Goal: Task Accomplishment & Management: Use online tool/utility

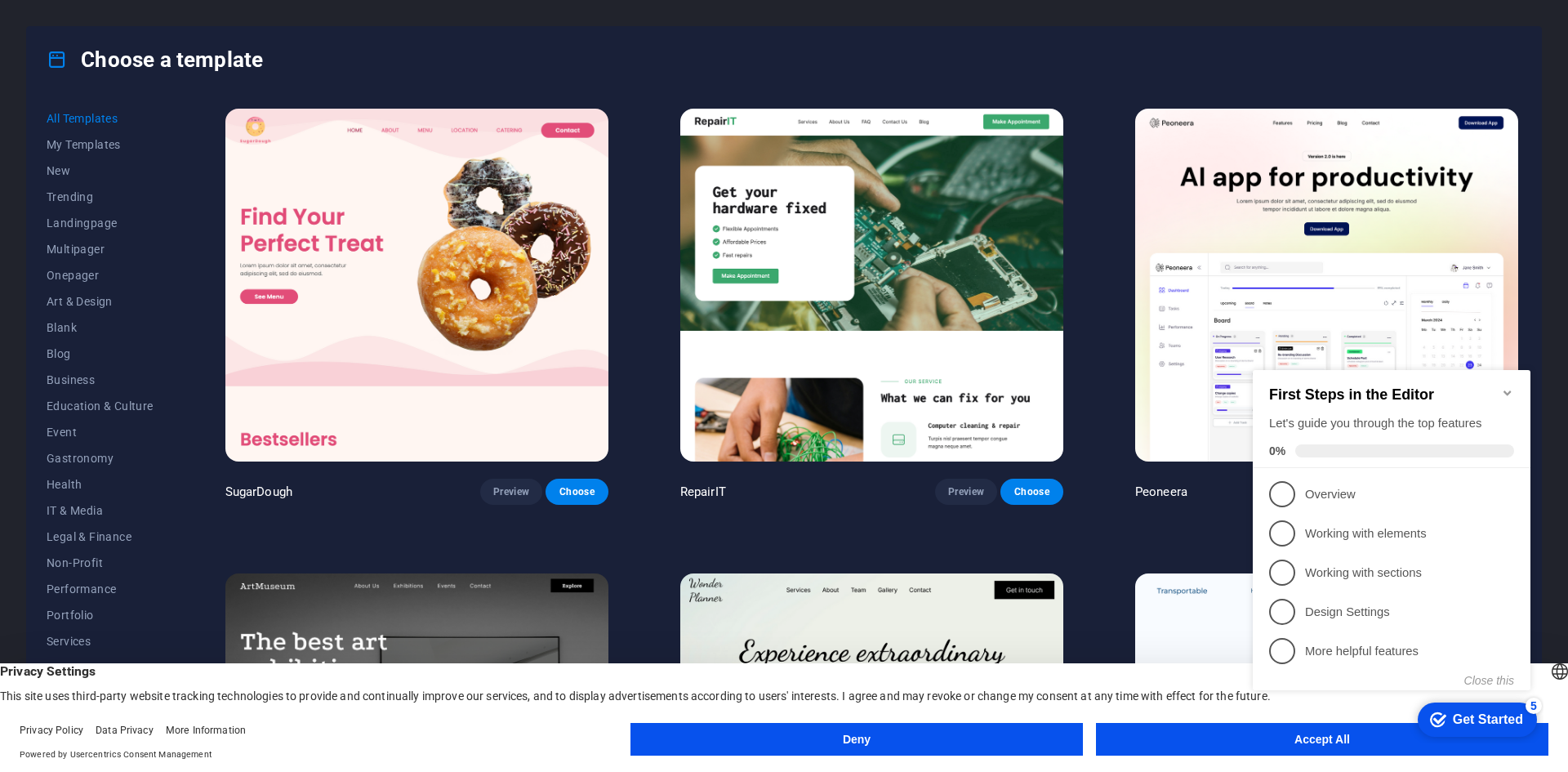
click at [1507, 386] on icon "Minimize checklist" at bounding box center [1507, 392] width 13 height 13
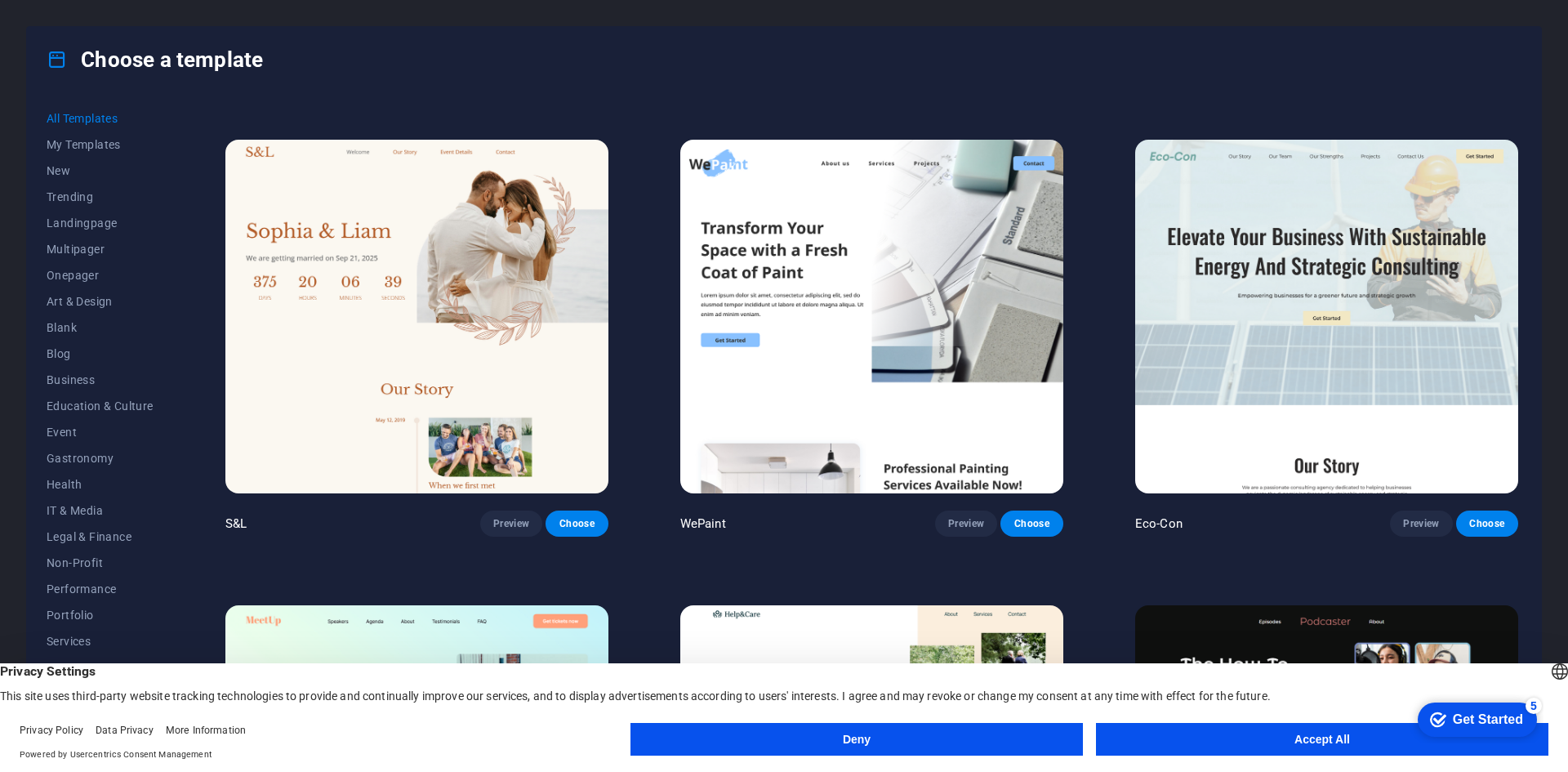
scroll to position [1388, 0]
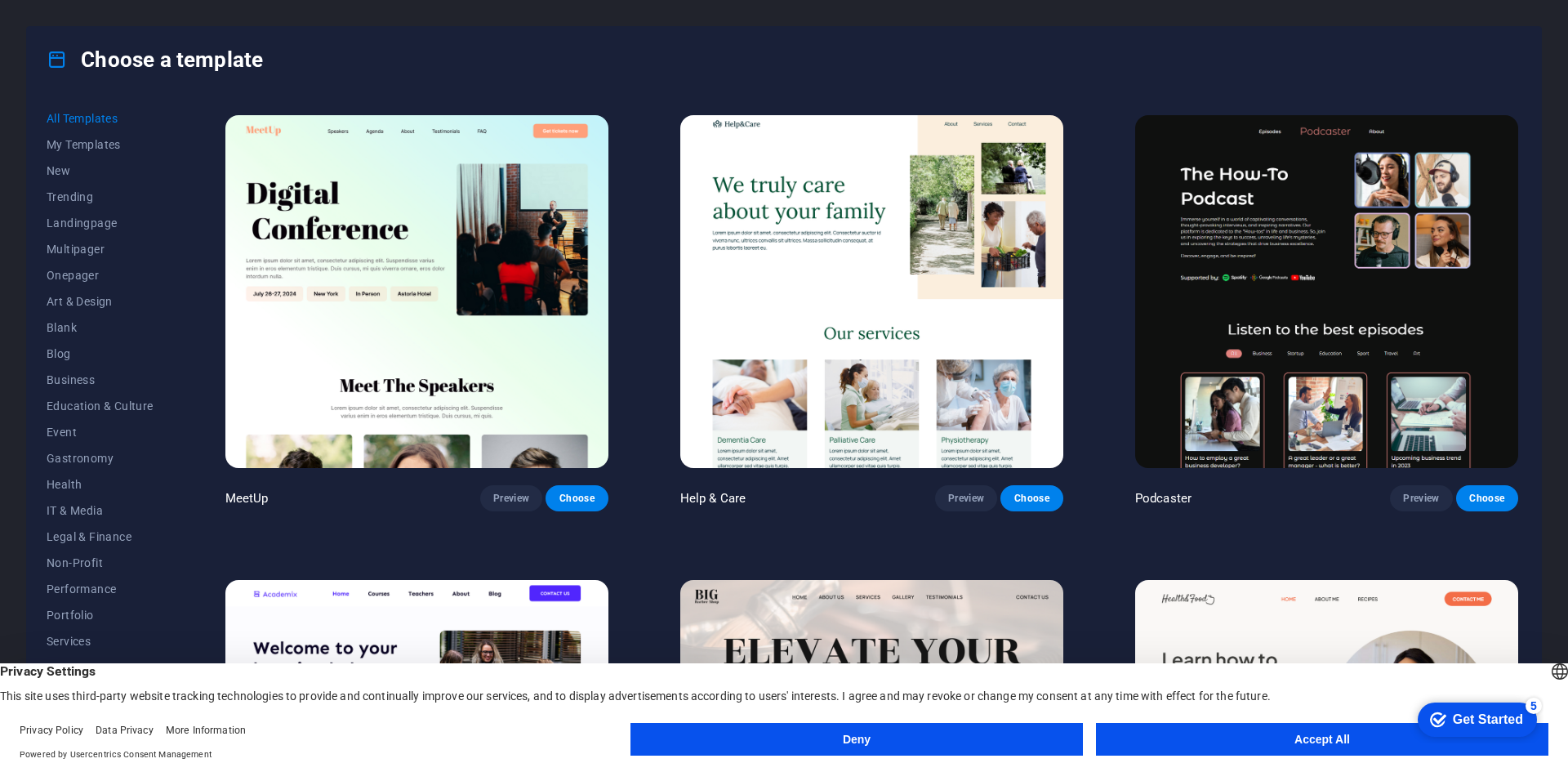
click at [1227, 726] on button "Accept All" at bounding box center [1321, 739] width 452 height 33
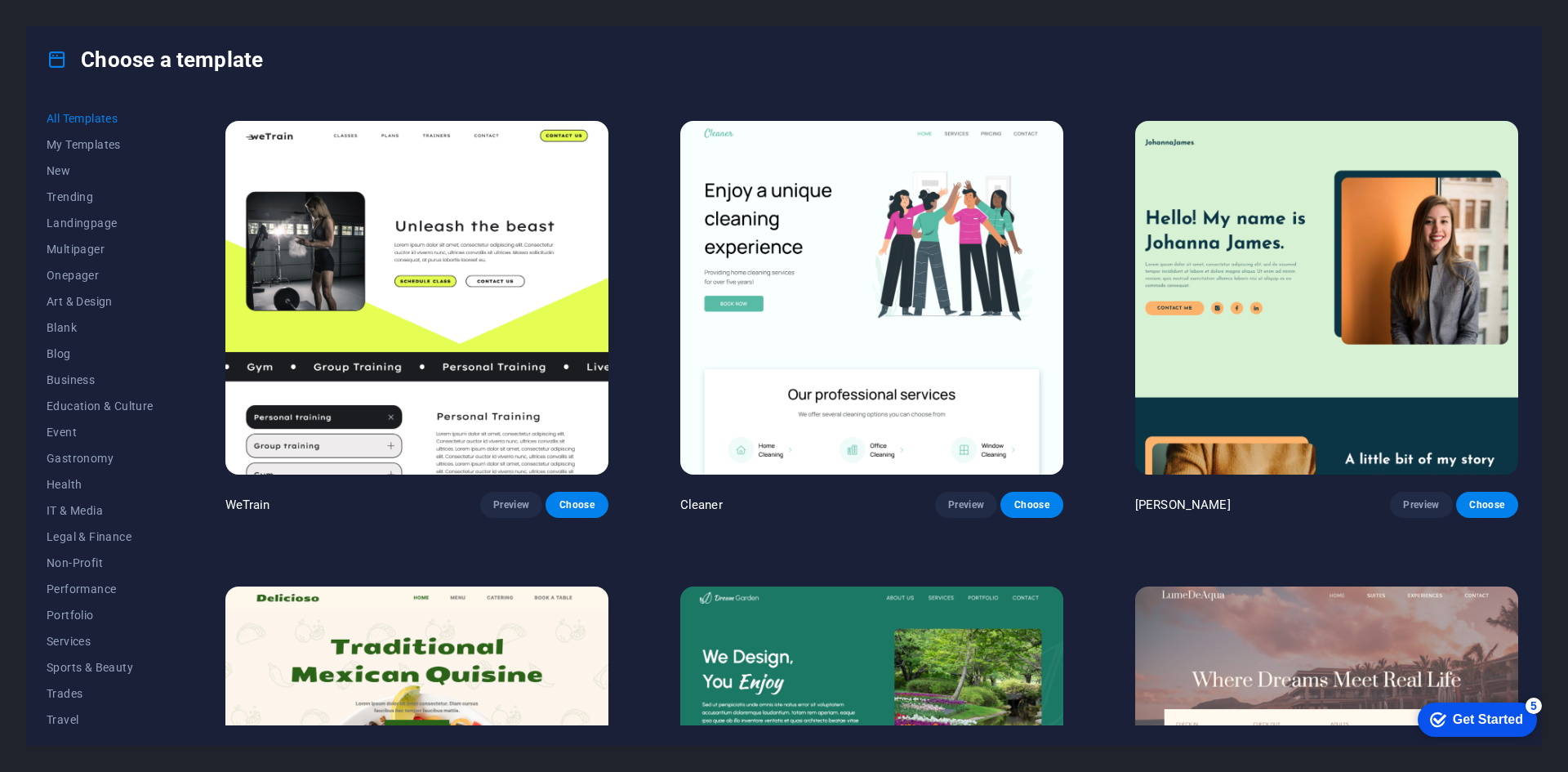
scroll to position [2695, 0]
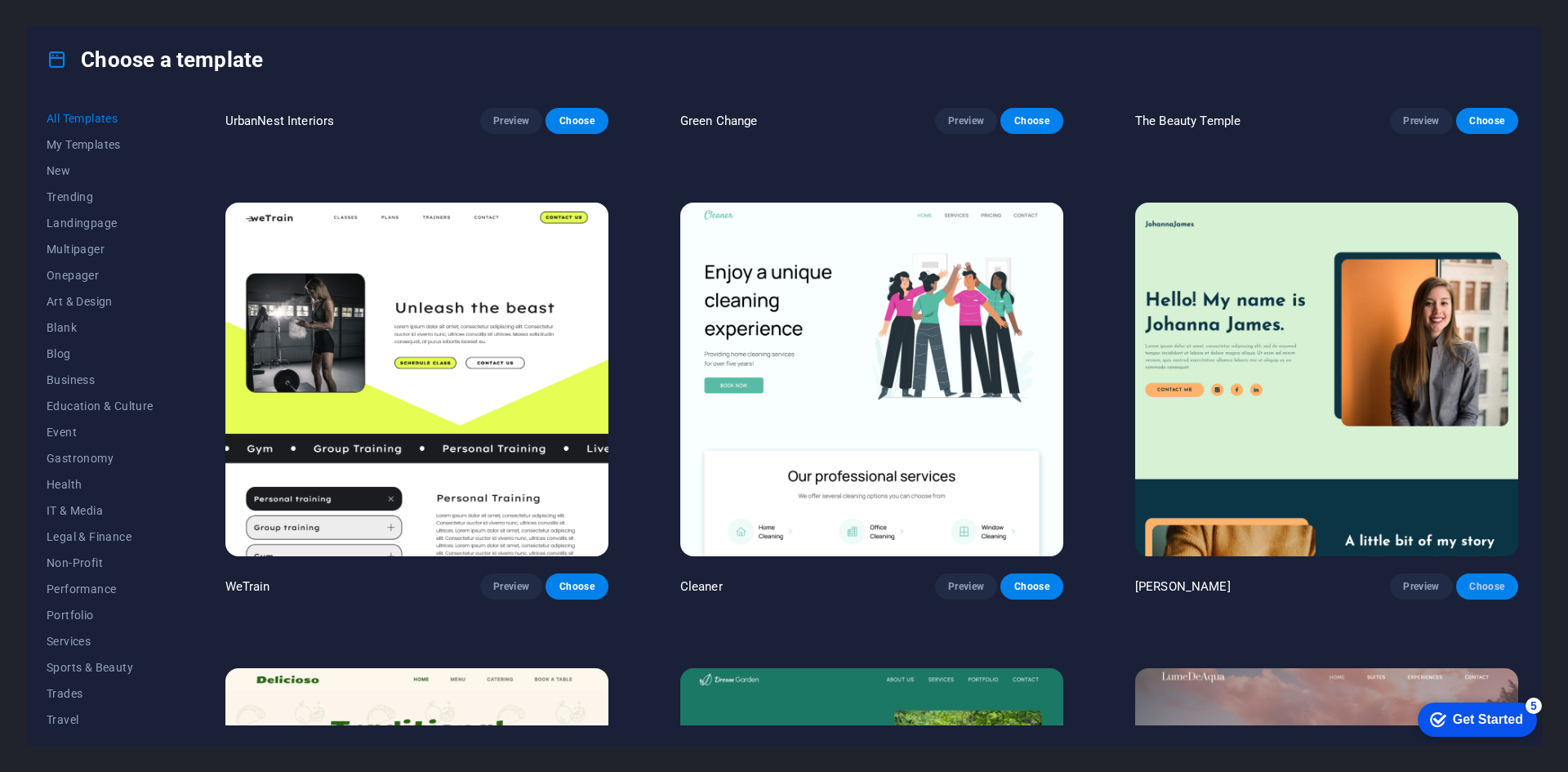
click at [1481, 574] on button "Choose" at bounding box center [1486, 586] width 62 height 26
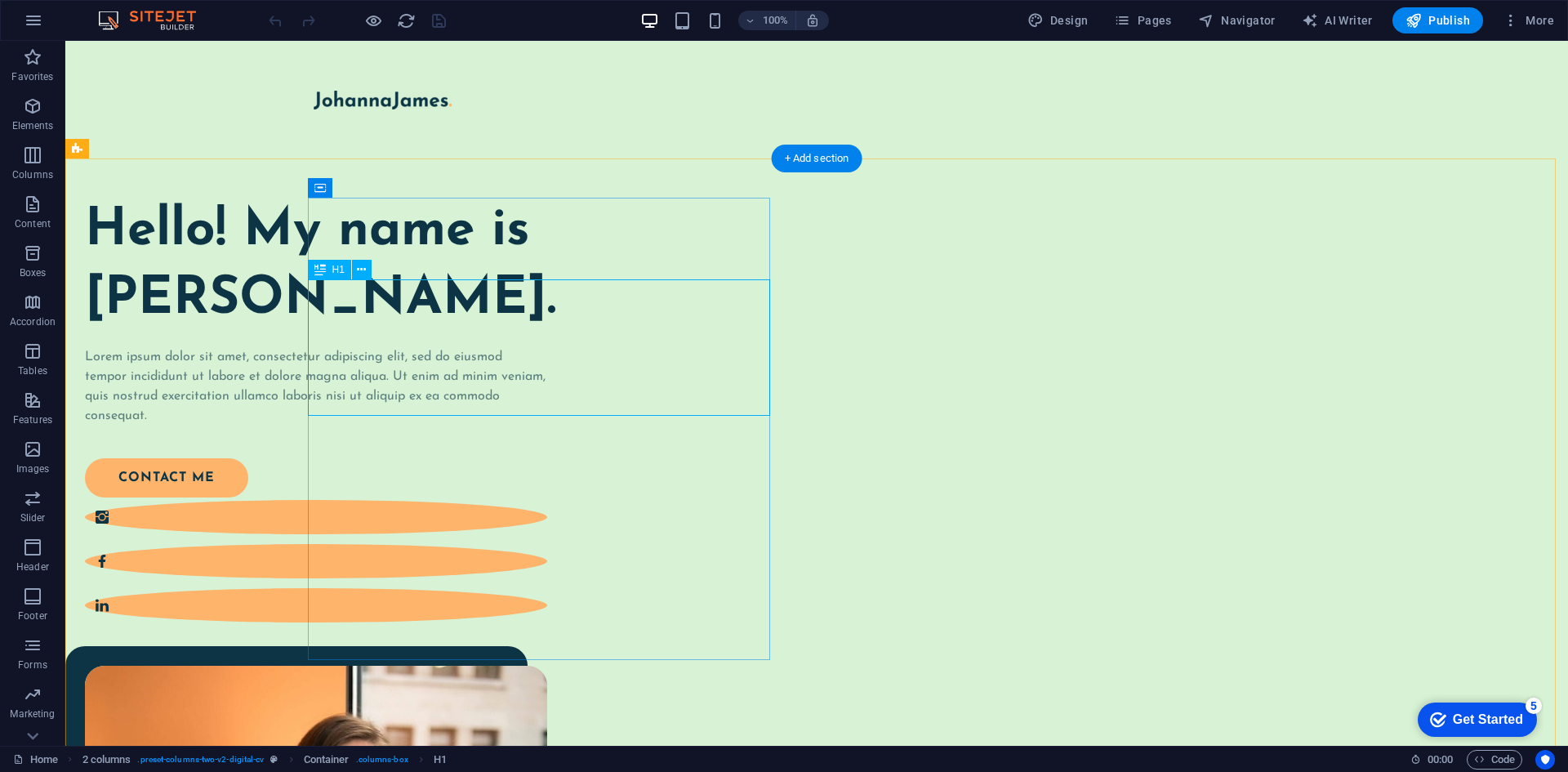
click at [547, 333] on div "Hello! My name is [PERSON_NAME]." at bounding box center [315, 264] width 462 height 135
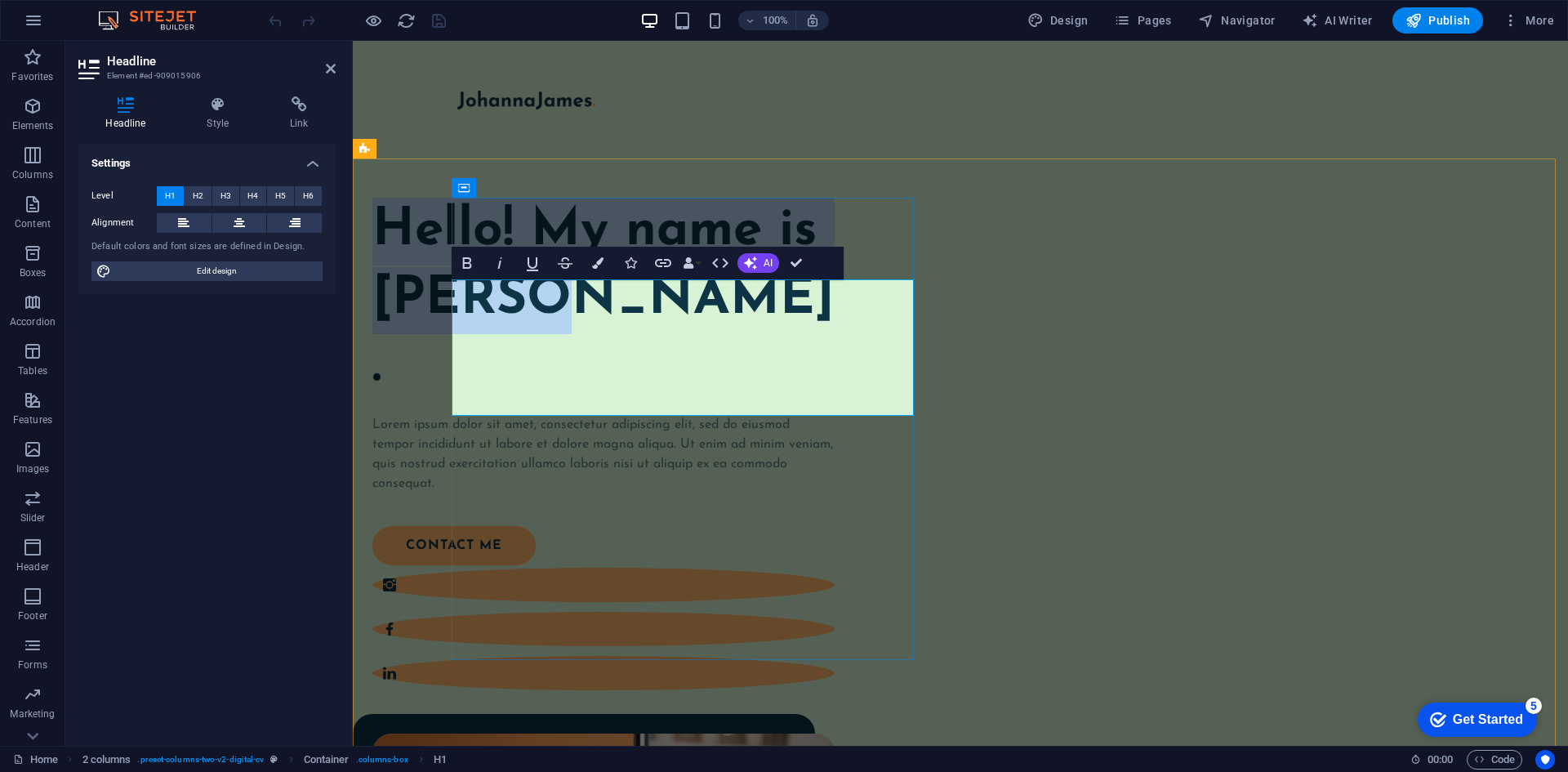
click at [643, 394] on h1 "Hello! My name is [PERSON_NAME]." at bounding box center [603, 299] width 462 height 204
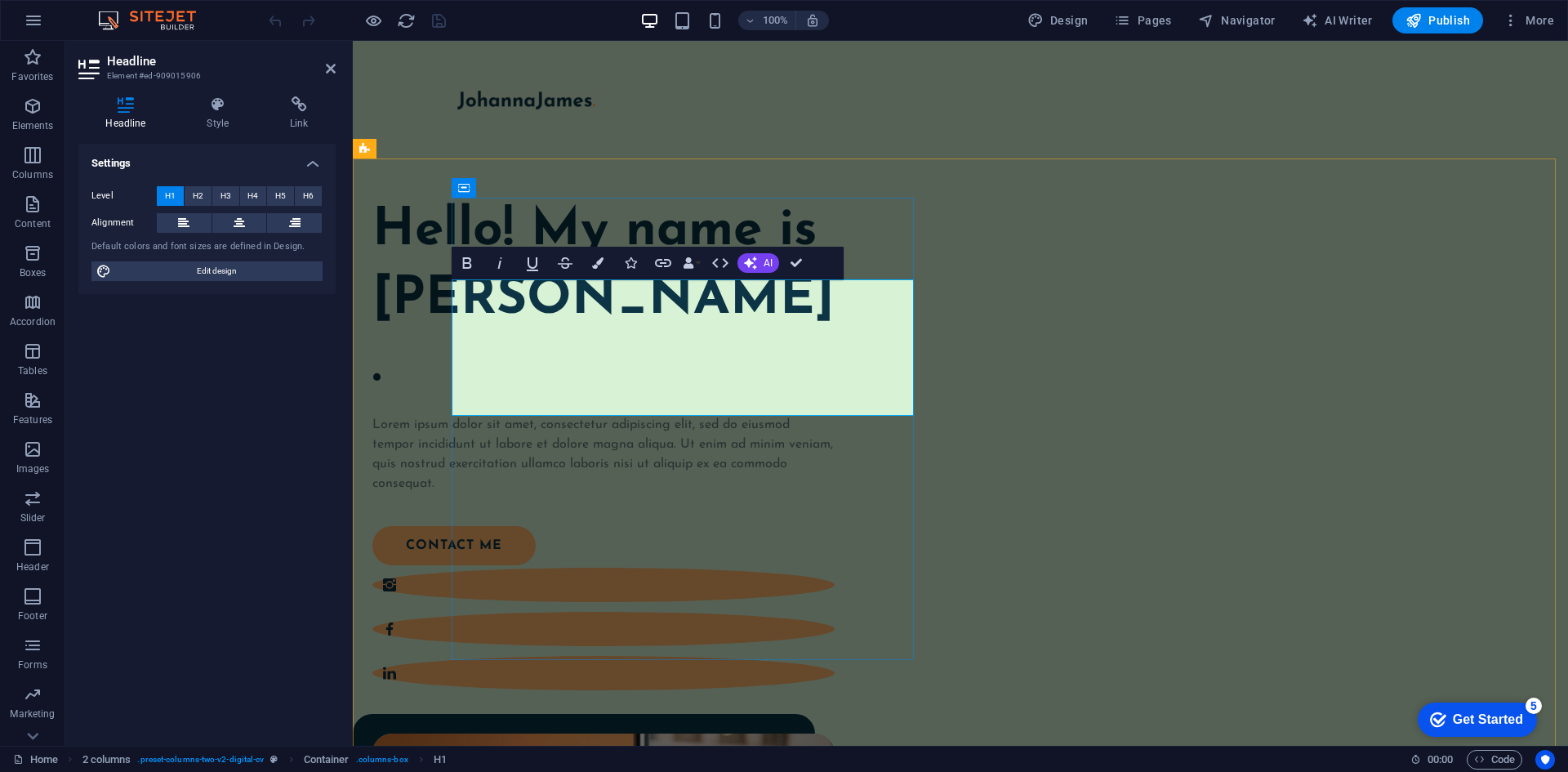
click at [770, 396] on h1 "Hello! My name is [PERSON_NAME]." at bounding box center [603, 299] width 462 height 204
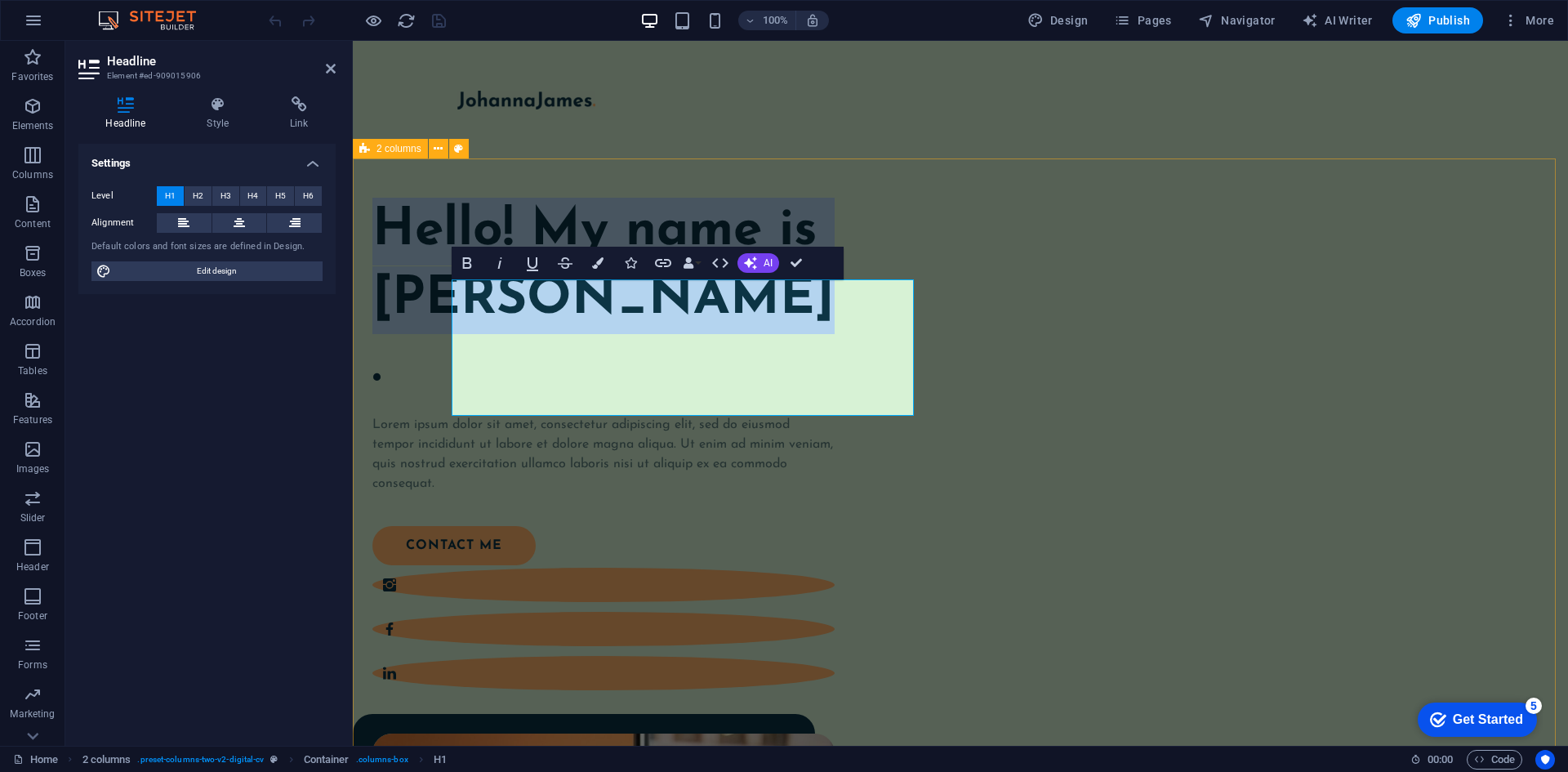
drag, startPoint x: 819, startPoint y: 379, endPoint x: 448, endPoint y: 278, distance: 384.5
click at [448, 278] on div "Hello! My name is Johanna James. Lorem ipsum dolor sit amet, consectetur adipis…" at bounding box center [960, 751] width 1215 height 1184
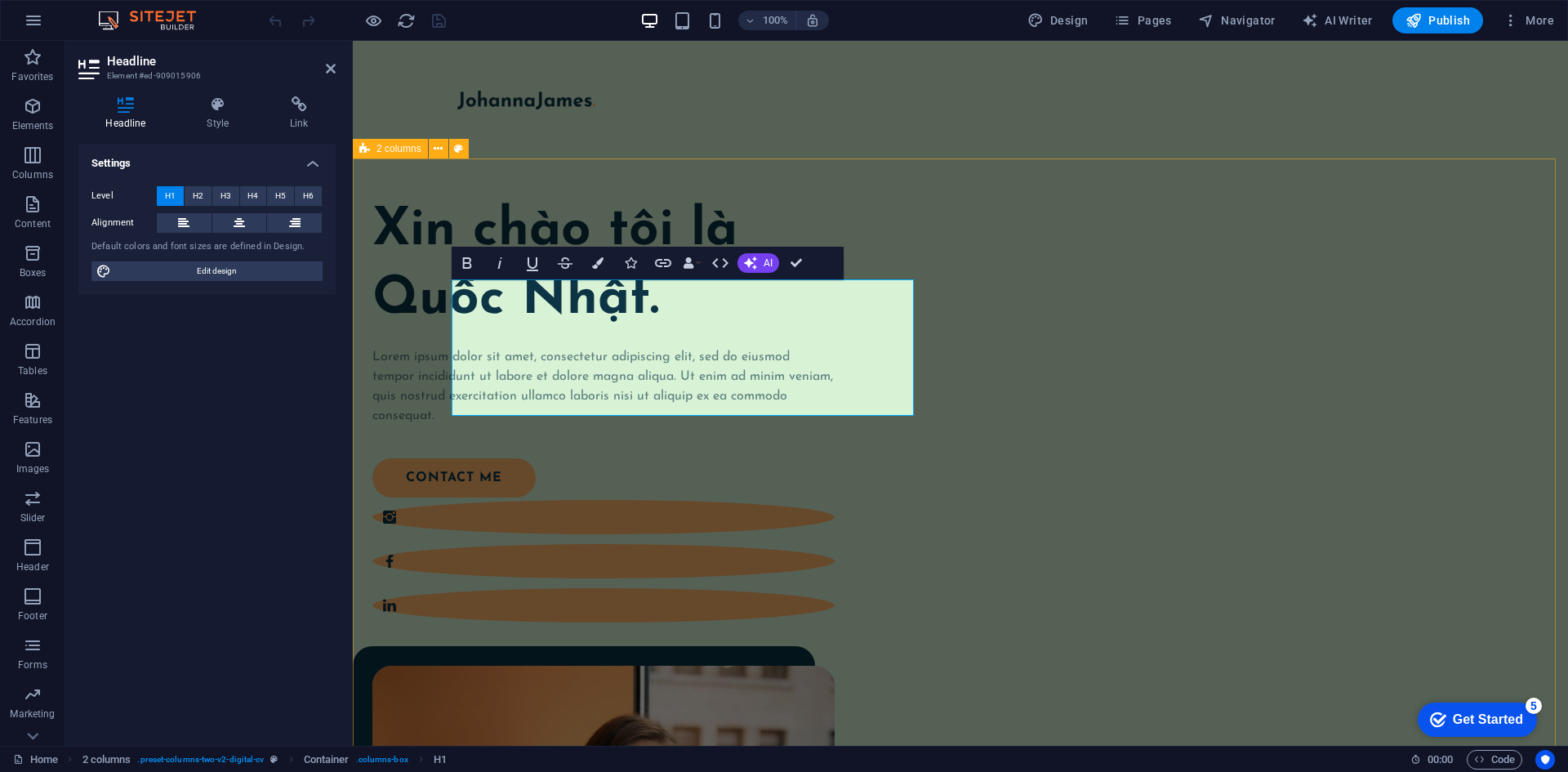
click at [419, 349] on div "Xin chào tôi là Quốc Nhật. Lorem ipsum dolor sit amet, consectetur adipiscing e…" at bounding box center [960, 716] width 1215 height 1115
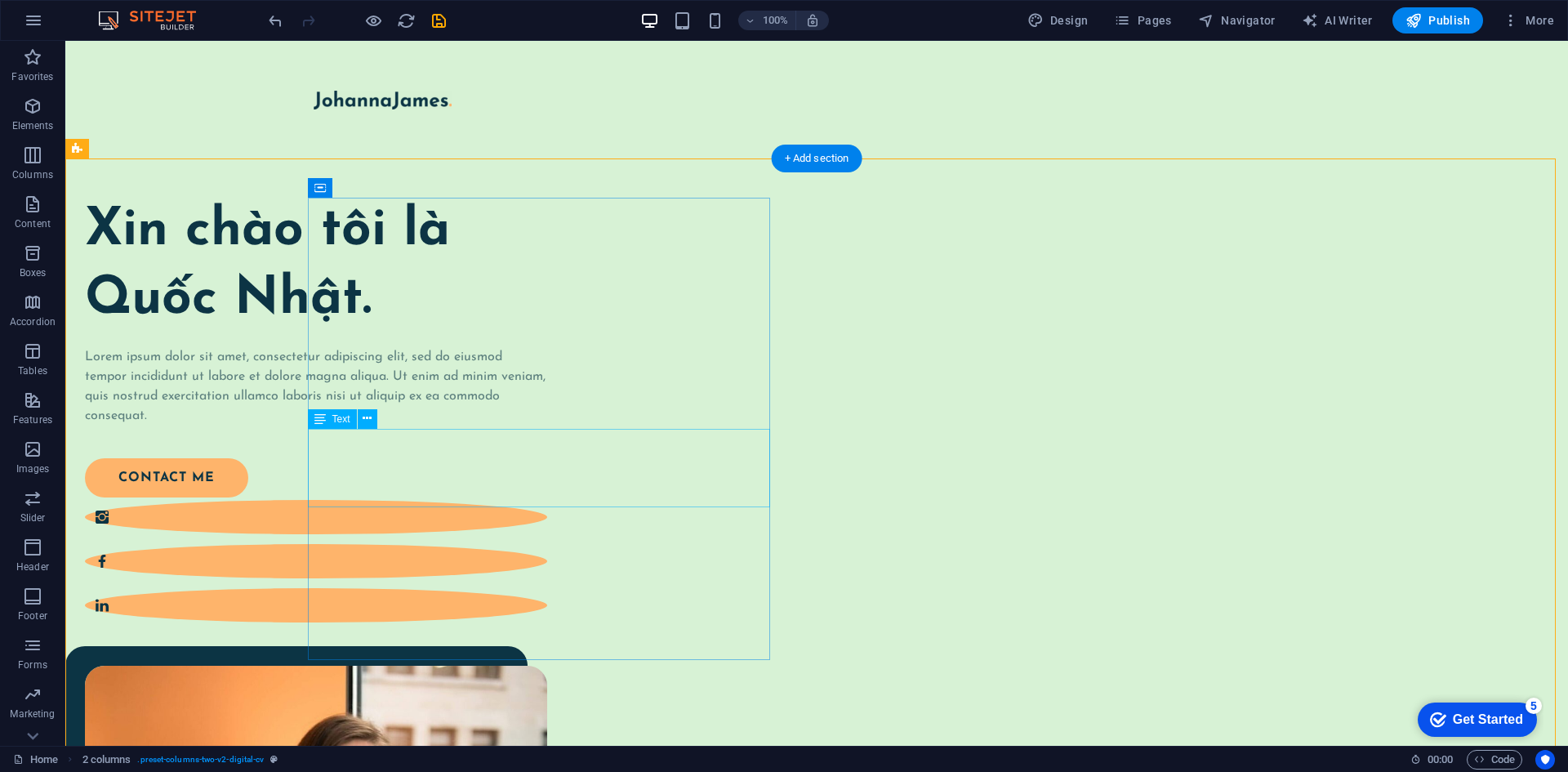
click at [475, 426] on div "Lorem ipsum dolor sit amet, consectetur adipiscing elit, sed do eiusmod tempor …" at bounding box center [315, 386] width 462 height 79
click at [435, 426] on div "Lorem ipsum dolor sit amet, consectetur adipiscing elit, sed do eiusmod tempor …" at bounding box center [315, 386] width 462 height 79
click at [432, 426] on div "Lorem ipsum dolor sit amet, consectetur adipiscing elit, sed do eiusmod tempor …" at bounding box center [315, 386] width 462 height 79
click at [428, 426] on div "Lorem ipsum dolor sit amet, consectetur adipiscing elit, sed do eiusmod tempor …" at bounding box center [315, 386] width 462 height 79
click at [423, 426] on div "Lorem ipsum dolor sit amet, consectetur adipiscing elit, sed do eiusmod tempor …" at bounding box center [315, 386] width 462 height 79
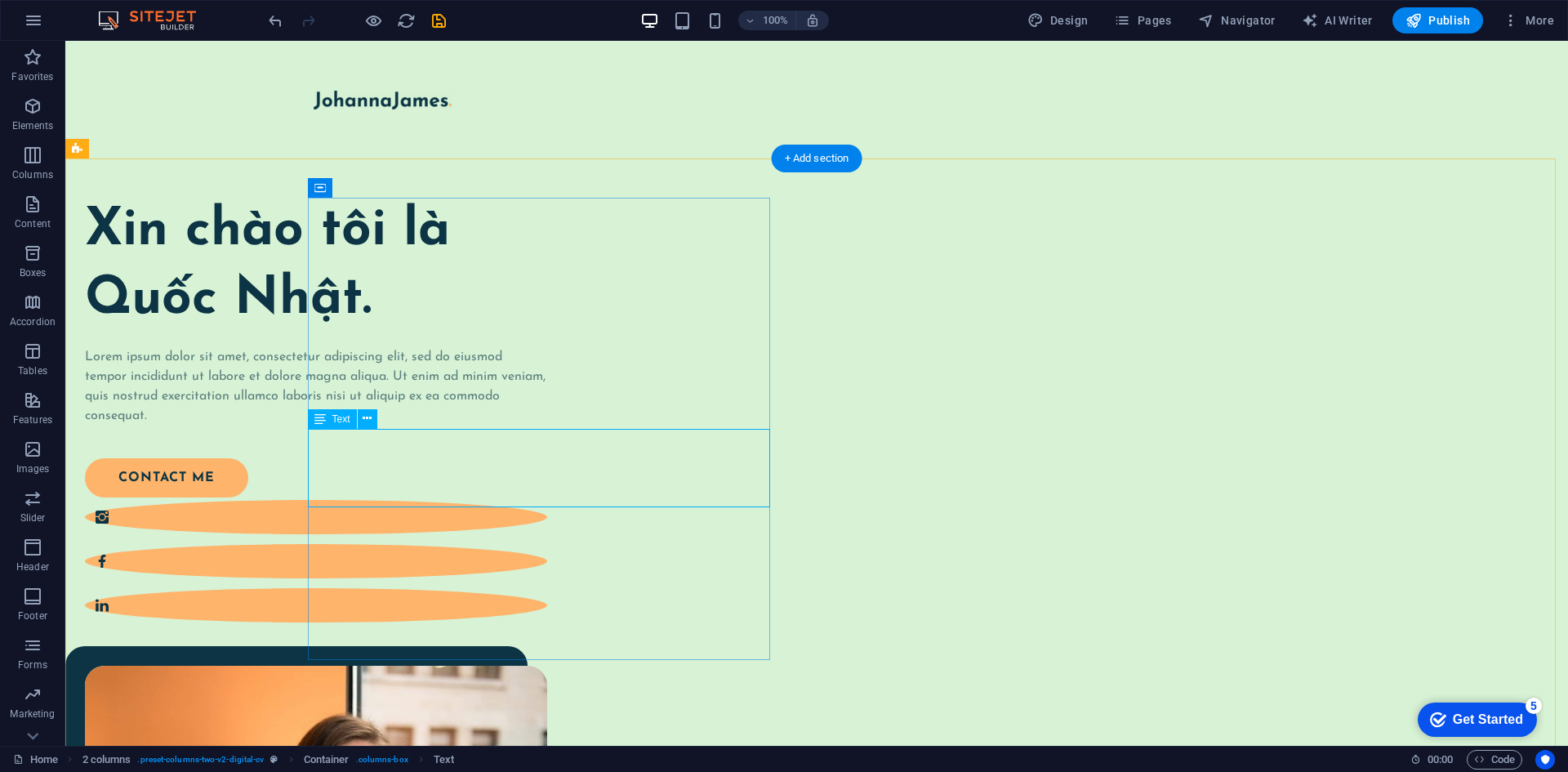
click at [422, 426] on div "Lorem ipsum dolor sit amet, consectetur adipiscing elit, sed do eiusmod tempor …" at bounding box center [315, 386] width 462 height 79
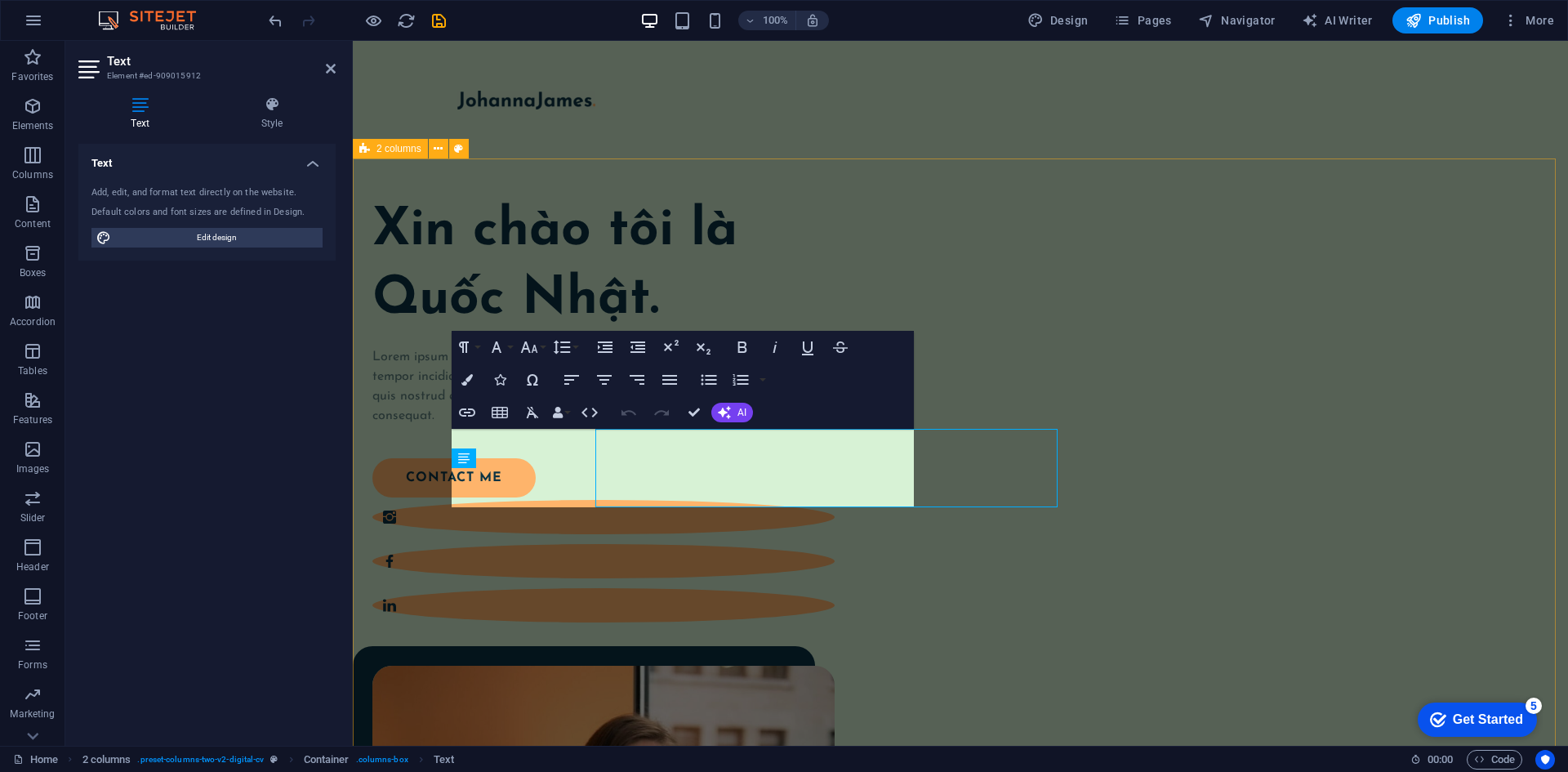
click at [422, 495] on div "Xin chào tôi là Quốc Nhật. Lorem ipsum dolor sit amet, consectetur adipiscing e…" at bounding box center [960, 716] width 1215 height 1115
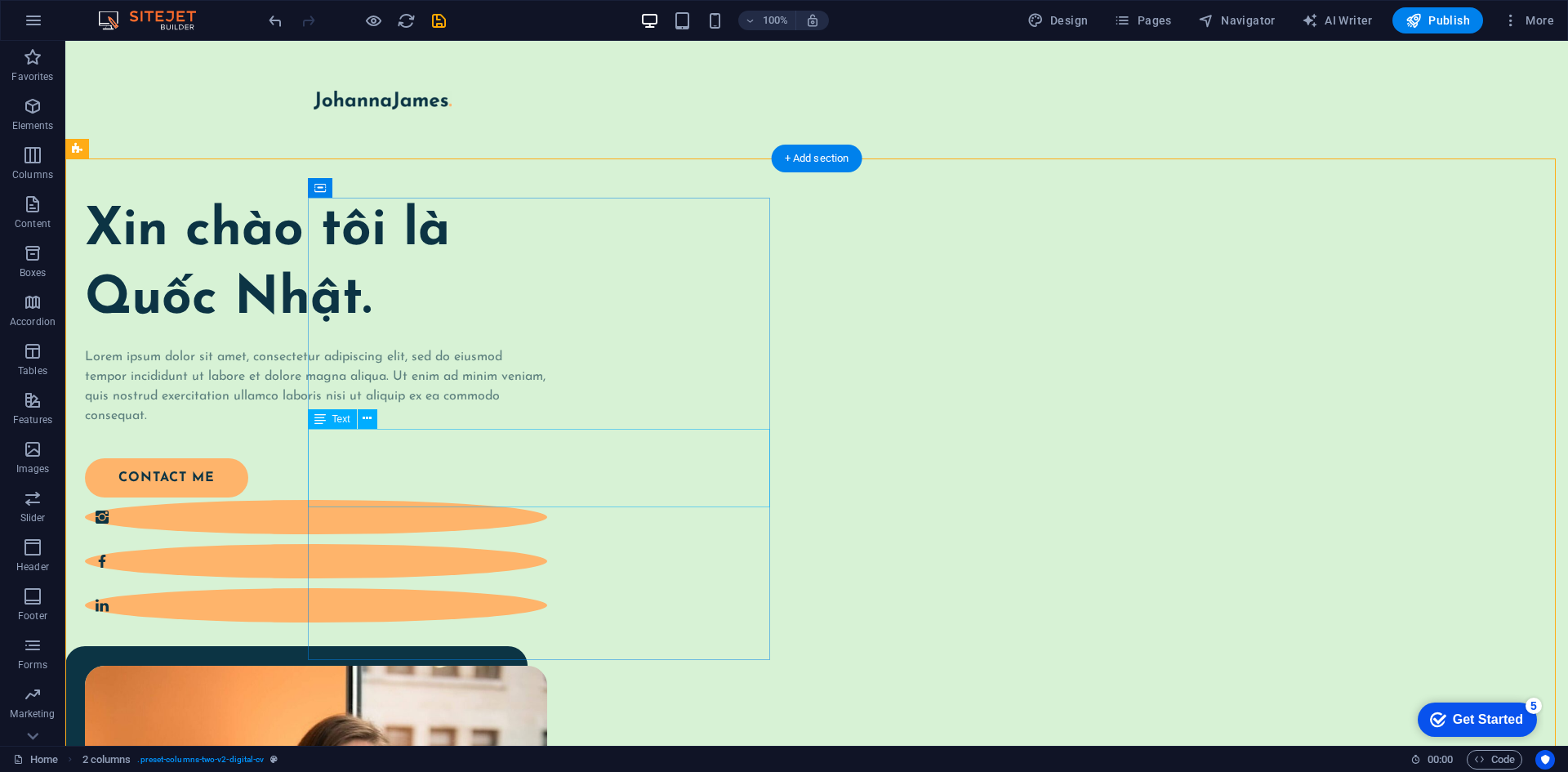
click at [458, 426] on div "Lorem ipsum dolor sit amet, consectetur adipiscing elit, sed do eiusmod tempor …" at bounding box center [315, 386] width 462 height 79
click at [452, 426] on div "Lorem ipsum dolor sit amet, consectetur adipiscing elit, sed do eiusmod tempor …" at bounding box center [315, 386] width 462 height 79
click at [344, 426] on div "Lorem ipsum dolor sit amet, consectetur adipiscing elit, sed do eiusmod tempor …" at bounding box center [315, 386] width 462 height 79
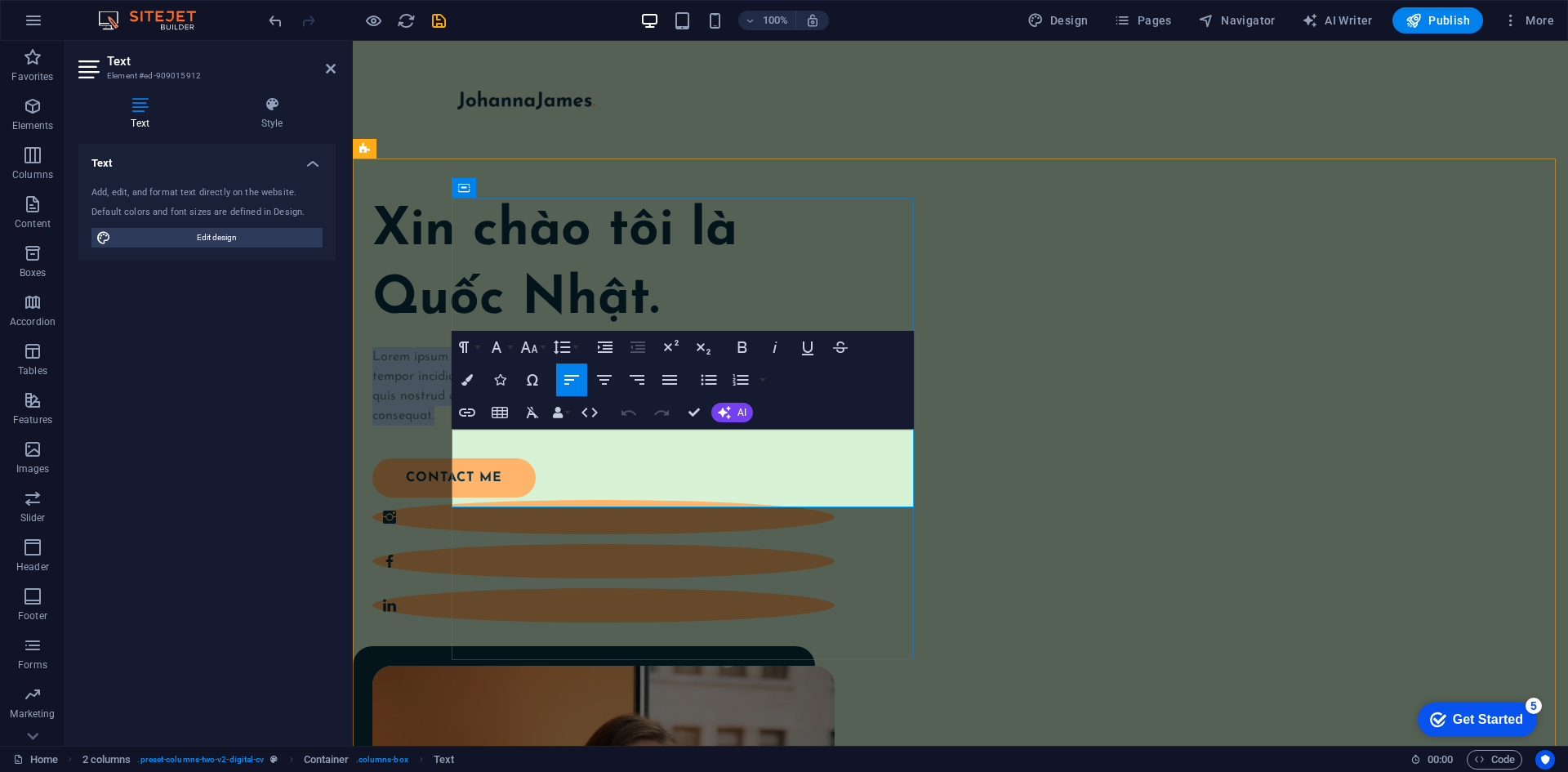
drag, startPoint x: 519, startPoint y: 489, endPoint x: 449, endPoint y: 448, distance: 81.1
click at [449, 448] on div "Xin chào tôi là Quốc Nhật. Lorem ipsum dolor sit amet, consectetur adipiscing e…" at bounding box center [960, 716] width 1215 height 1115
click at [597, 426] on p "Lorem ipsum dolor sit amet, consectetur adipiscing elit, sed do eiusmod tempor …" at bounding box center [603, 386] width 462 height 79
drag, startPoint x: 599, startPoint y: 502, endPoint x: 462, endPoint y: 439, distance: 150.8
click at [462, 426] on p "Lorem ipsum dolor sit amet, consectetur adipiscing elit, sed do eiusmod tempor …" at bounding box center [603, 386] width 462 height 79
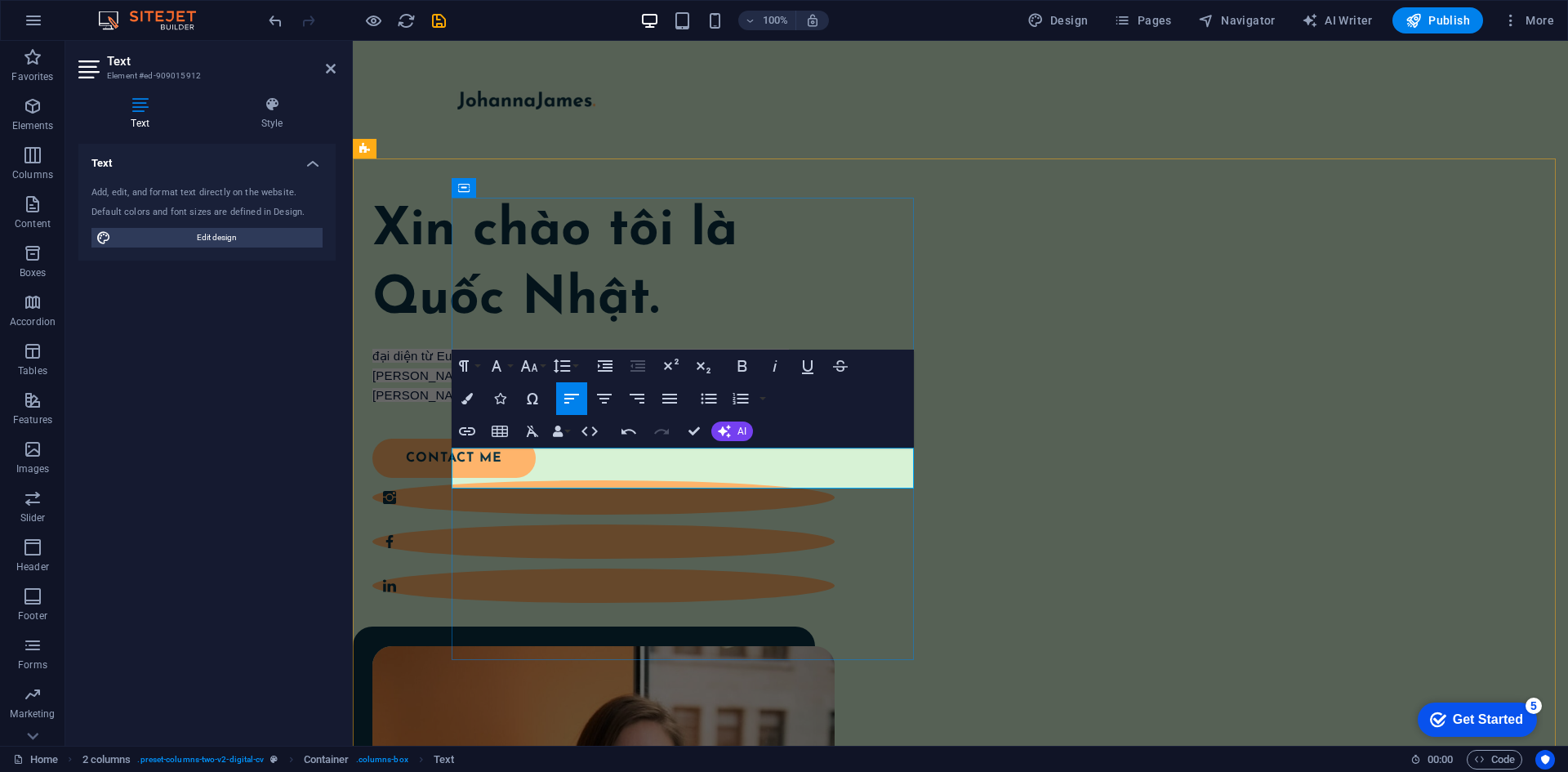
click at [459, 382] on span "đại diện từ Eurowindow – thương hiệu hàng đầu trong lĩnh vực cung cấp giải pháp…" at bounding box center [589, 366] width 435 height 33
click at [834, 548] on div "Xin chào tôi là Quốc Nhật. Đại diện từ Eurowindow – thương hiệu hàng đầu trong …" at bounding box center [603, 391] width 462 height 387
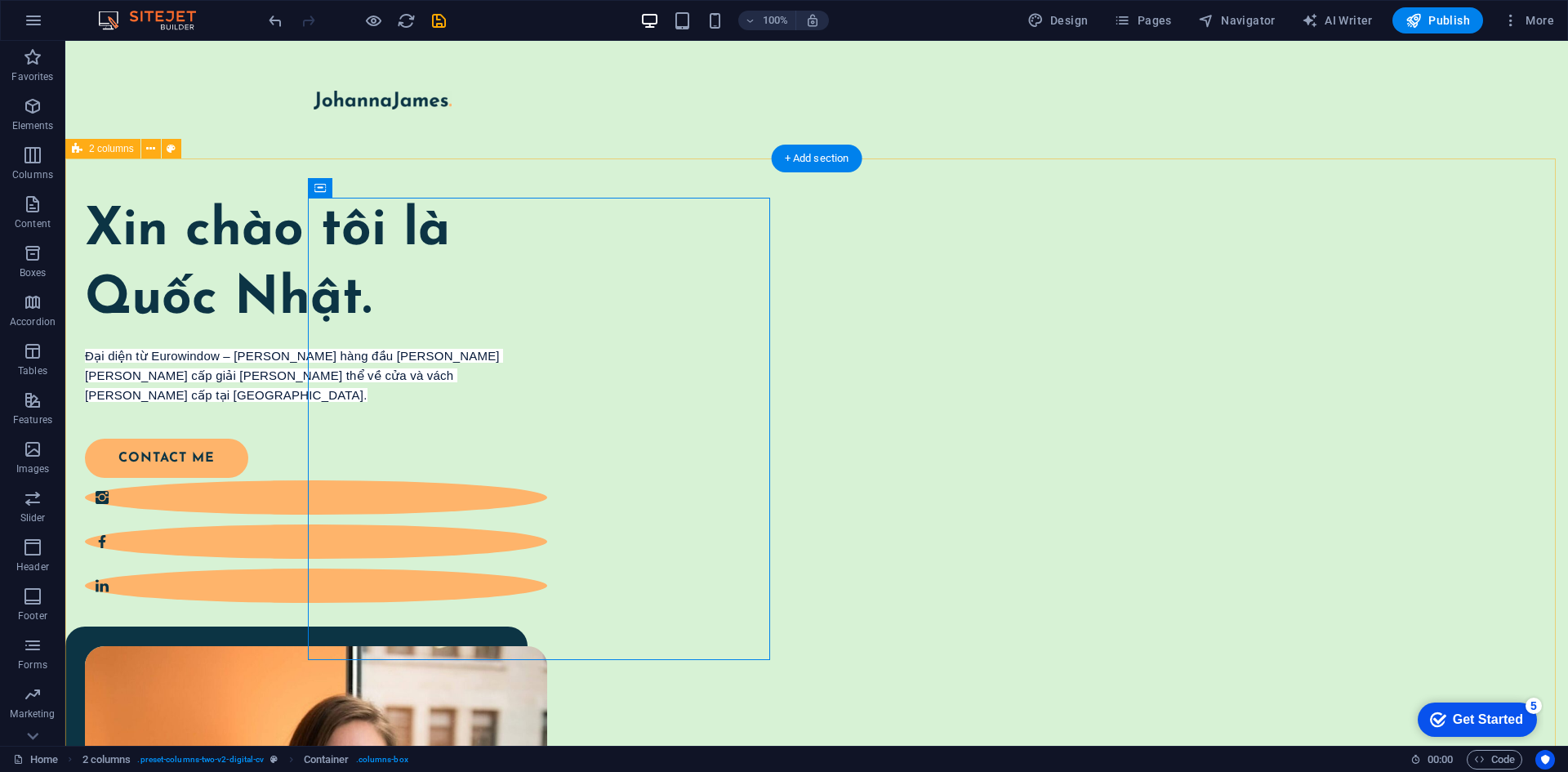
click at [840, 634] on div "Xin chào tôi là Quốc Nhật. Đại diện từ Eurowindow – thương hiệu hàng đầu trong …" at bounding box center [816, 696] width 1502 height 1076
click at [407, 458] on div "contact me" at bounding box center [305, 439] width 442 height 39
click at [341, 512] on span "Button" at bounding box center [346, 511] width 28 height 10
click at [380, 515] on icon at bounding box center [377, 511] width 9 height 18
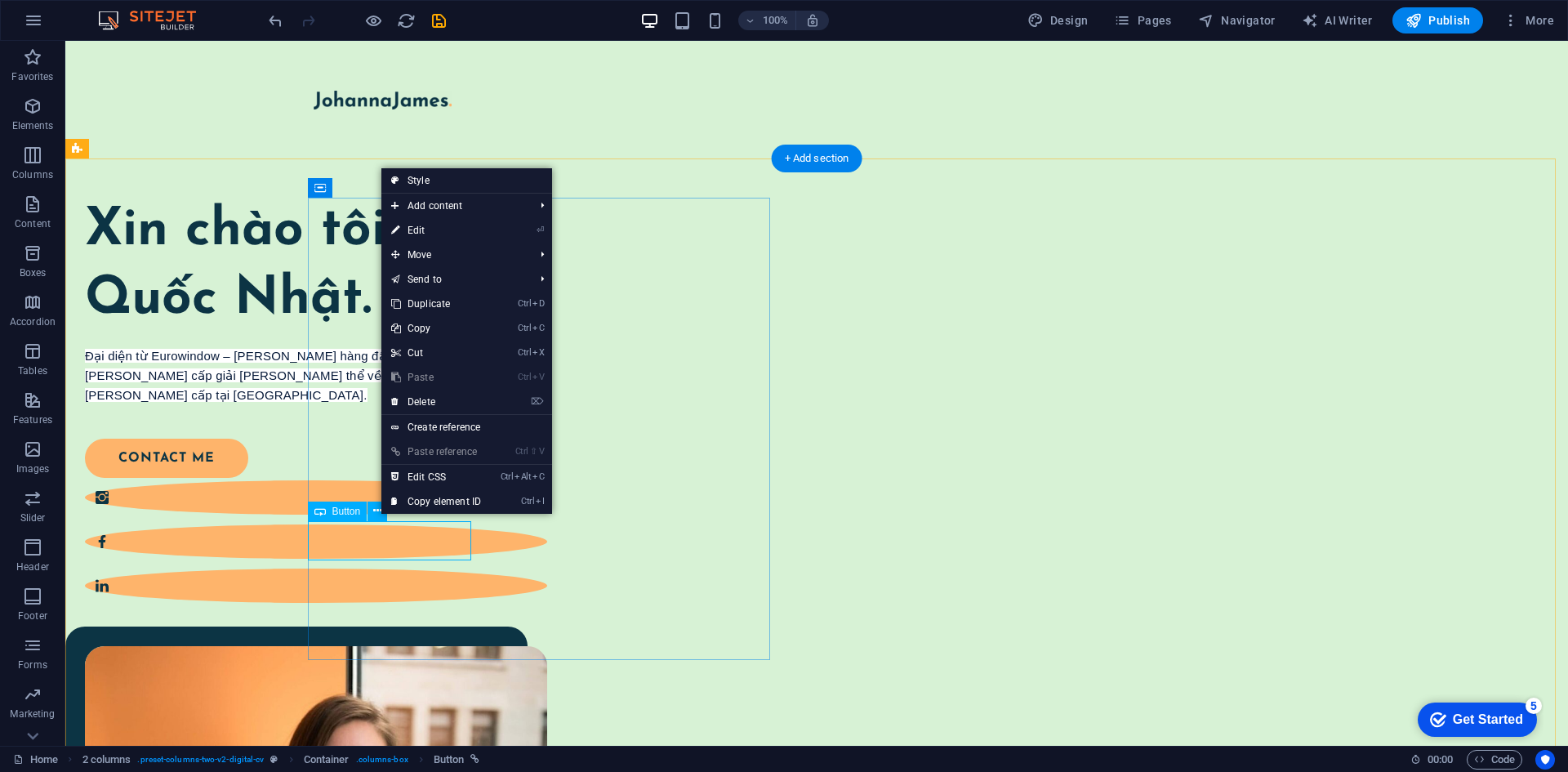
click at [401, 458] on div "contact me" at bounding box center [305, 439] width 442 height 39
select select "px"
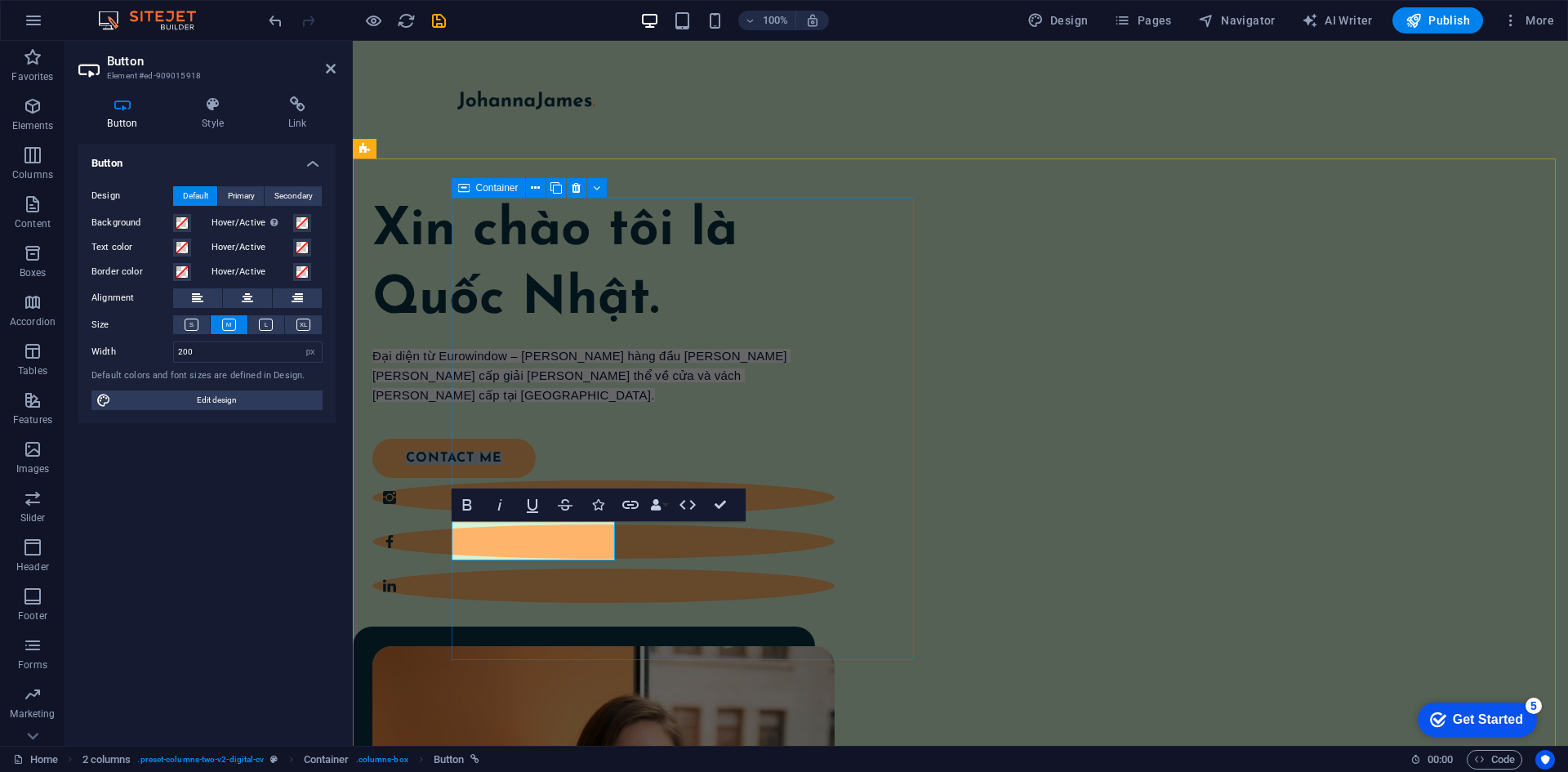
click at [606, 584] on div "Xin chào tôi là Quốc Nhật. Đại diện từ Eurowindow – thương hiệu hàng đầu trong …" at bounding box center [603, 391] width 462 height 387
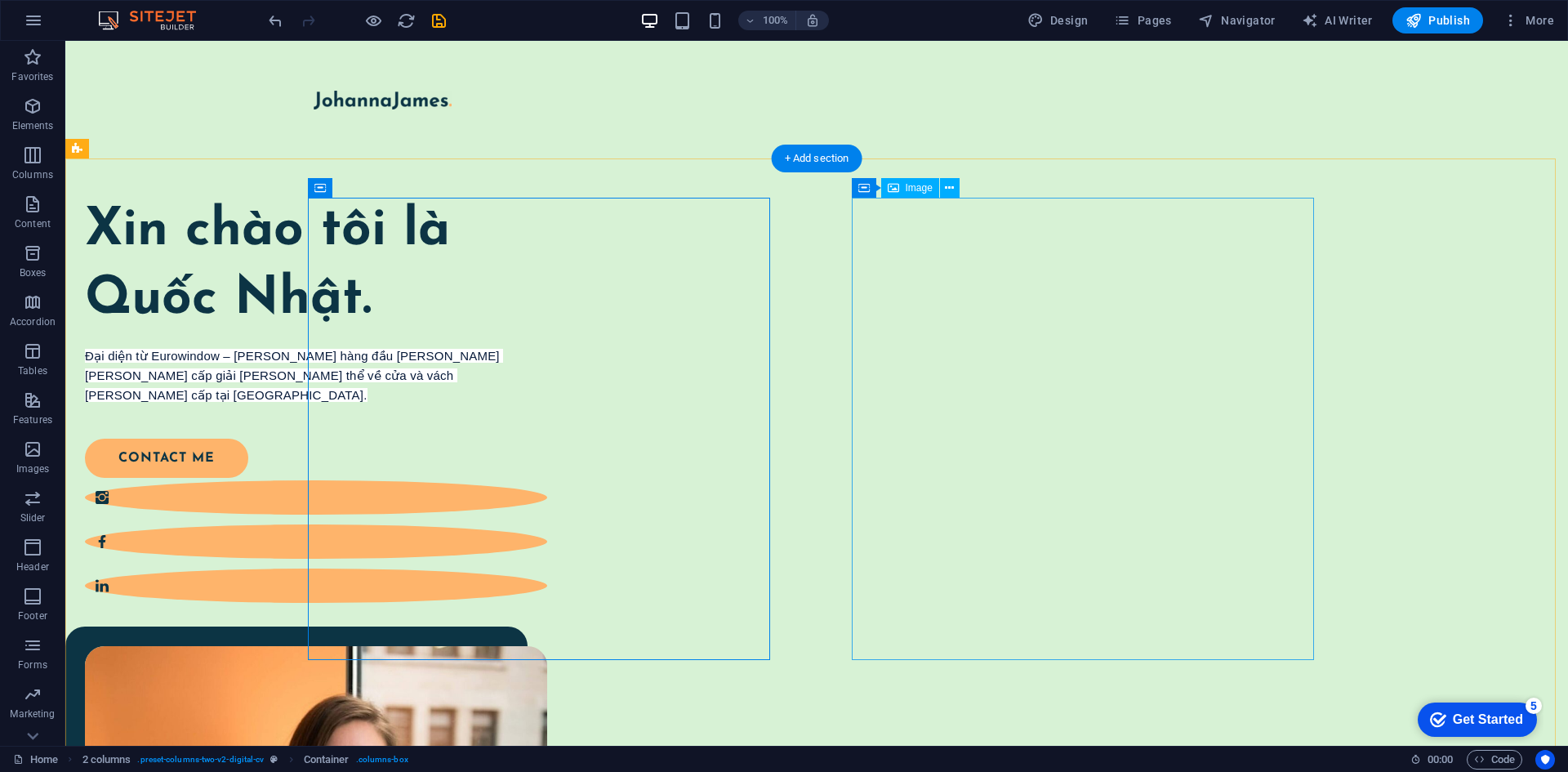
click at [1425, 412] on div "Xin chào tôi là Quốc Nhật. Đại diện từ Eurowindow – thương hiệu hàng đầu trong …" at bounding box center [816, 696] width 1502 height 1076
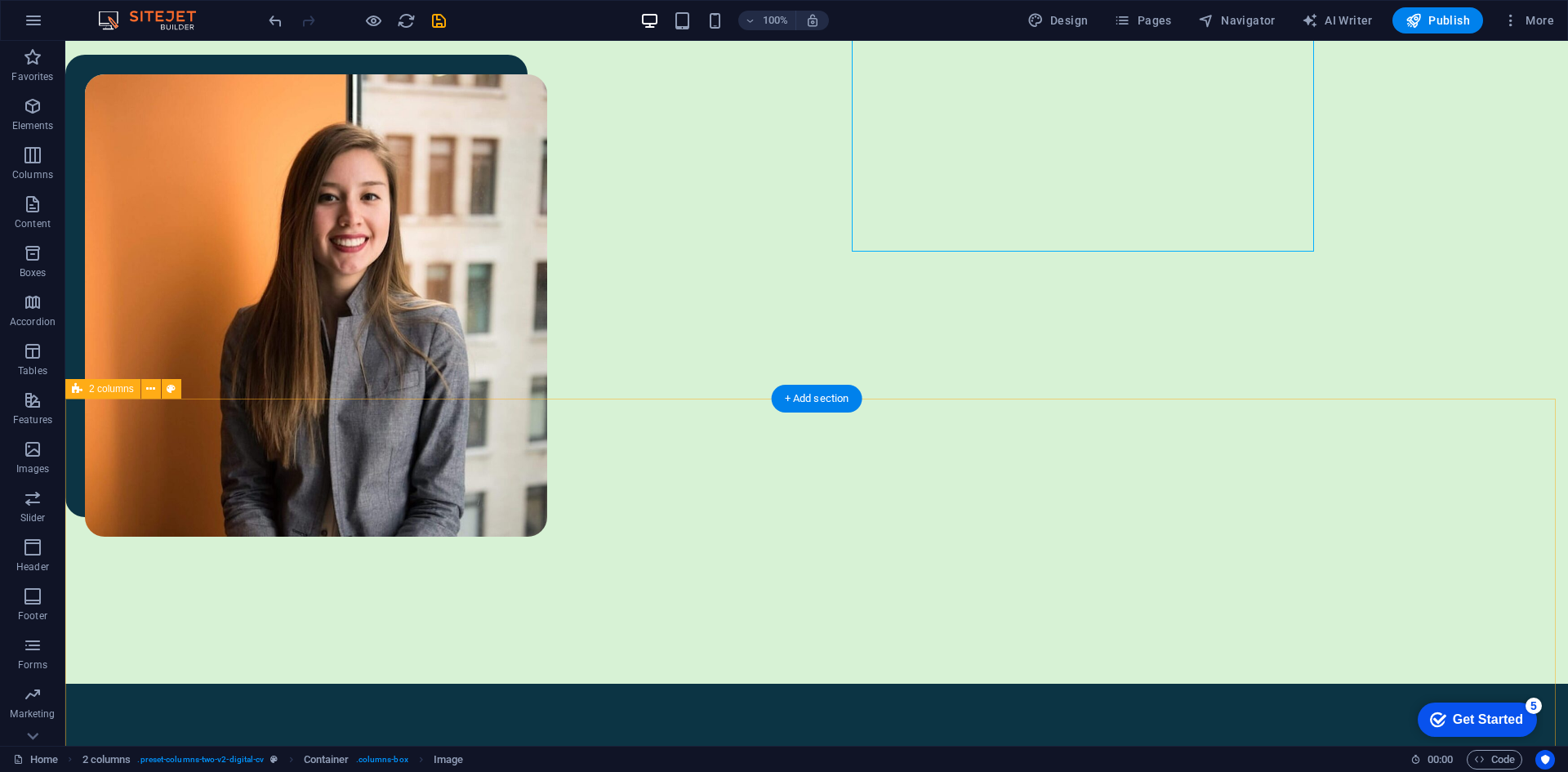
scroll to position [245, 0]
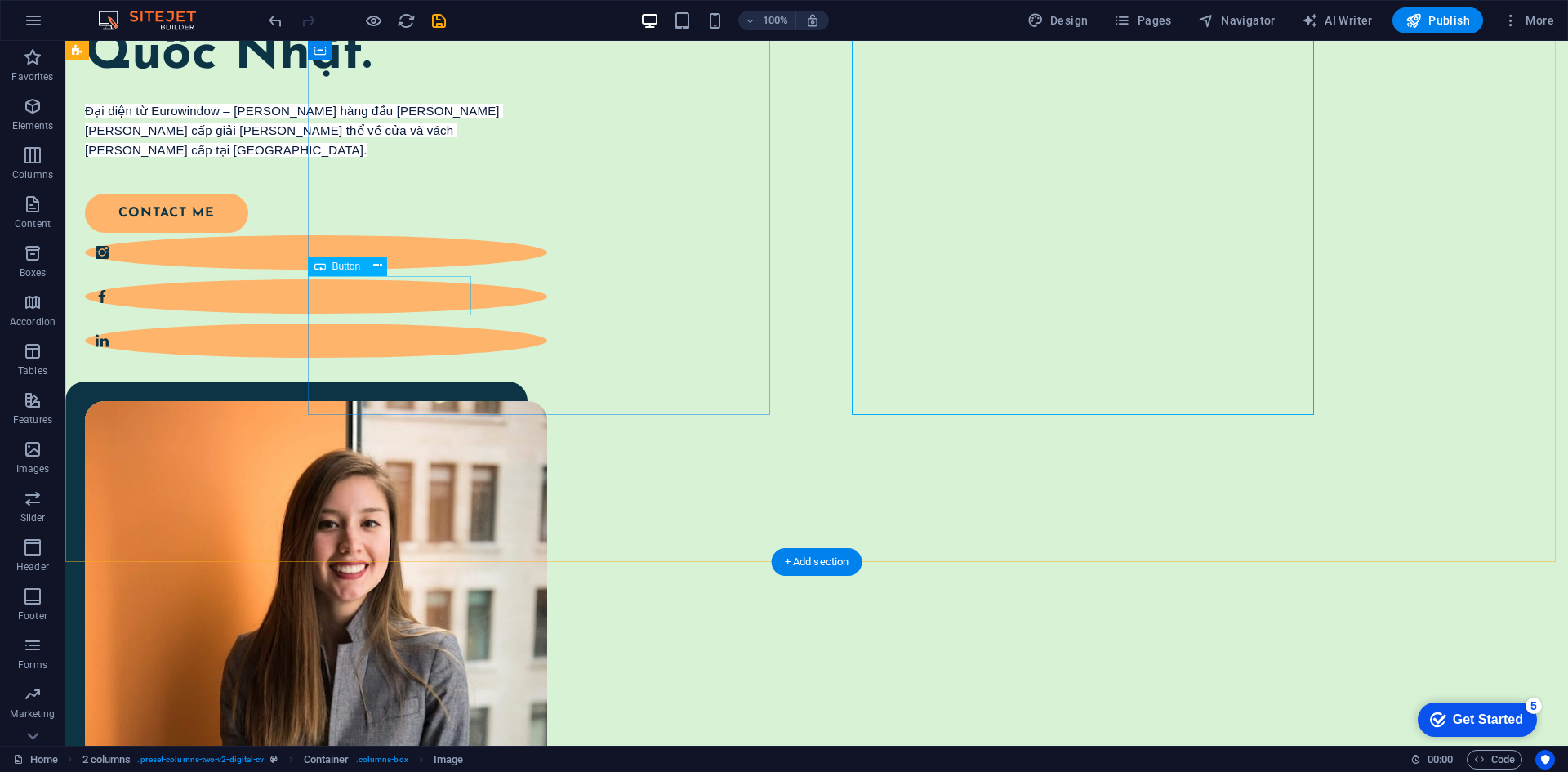
click at [415, 213] on div "contact me" at bounding box center [305, 193] width 442 height 39
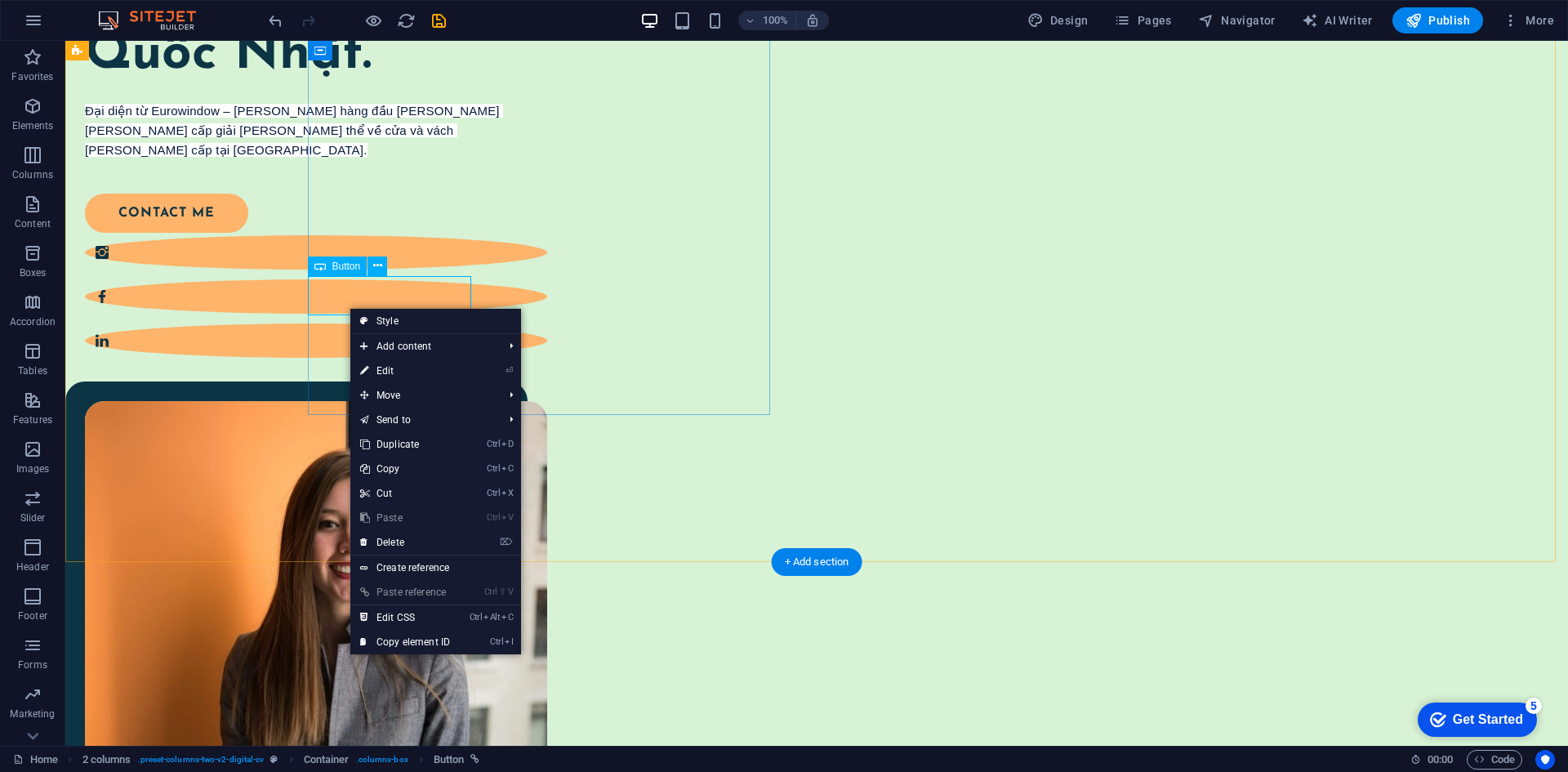
click at [352, 213] on div "contact me" at bounding box center [305, 193] width 442 height 39
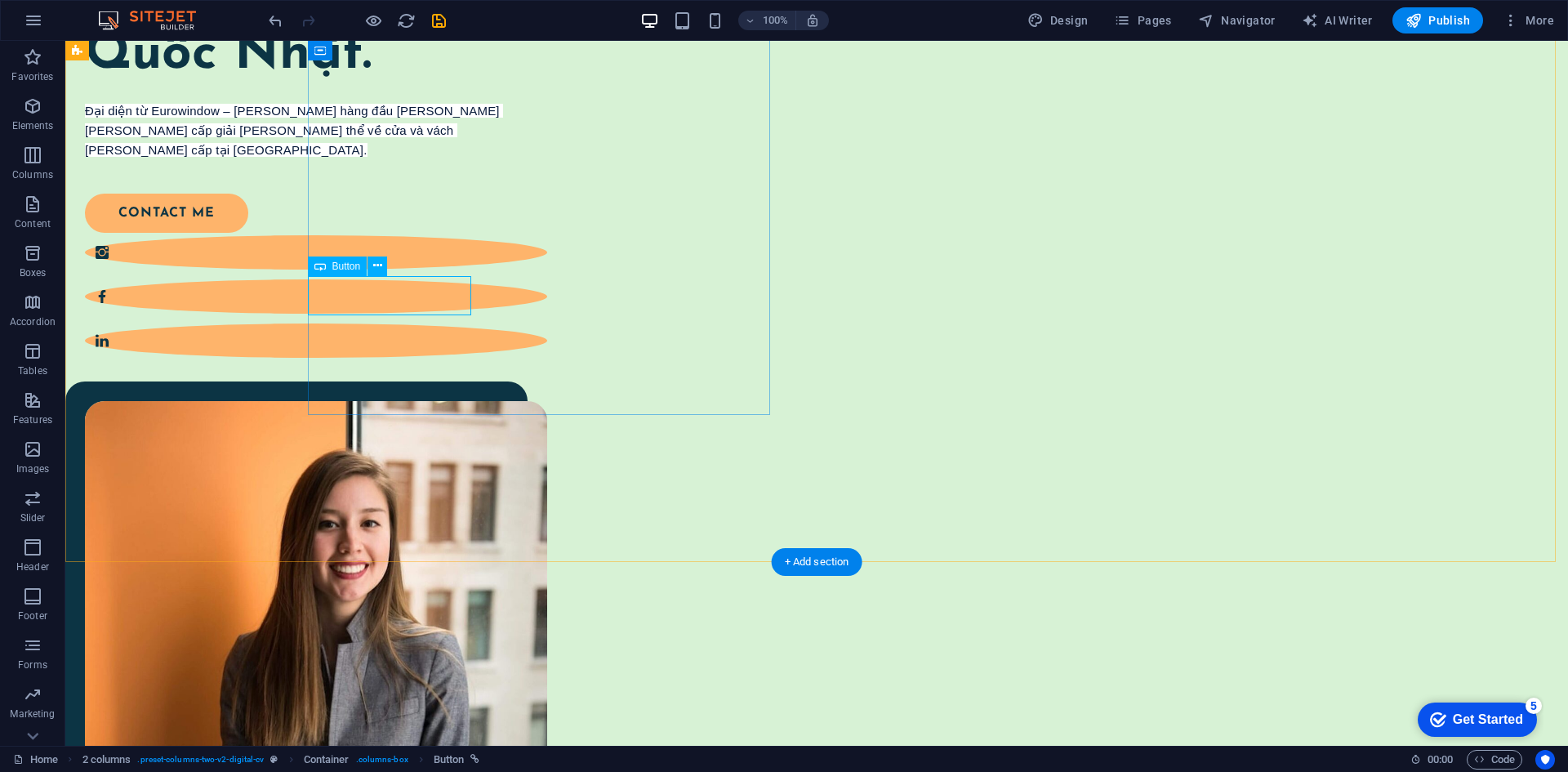
click at [352, 213] on div "contact me" at bounding box center [305, 193] width 442 height 39
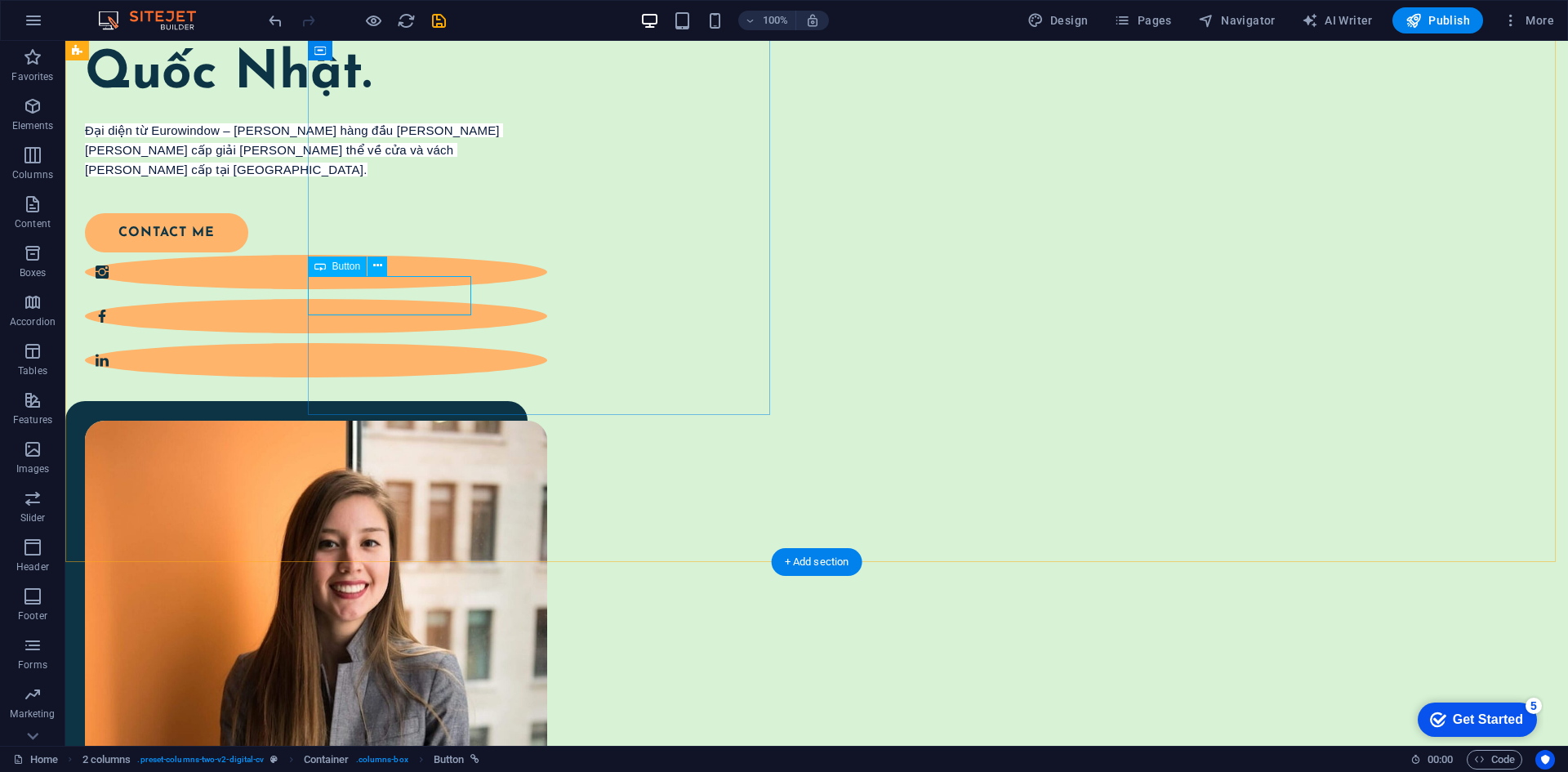
select select "px"
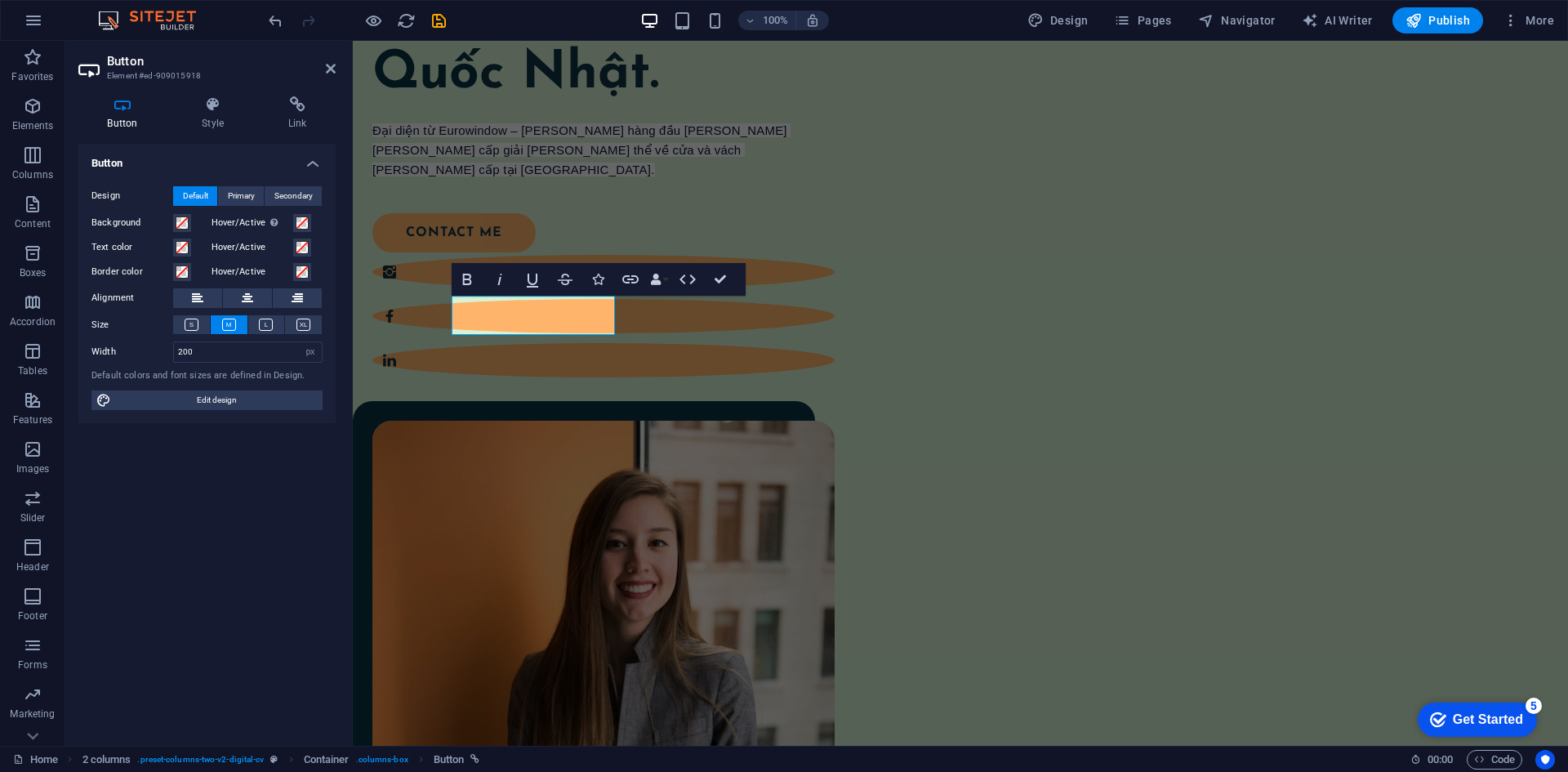
click at [352, 294] on aside "Button Element #ed-909015918 Button Style Link Button Design Default Primary Se…" at bounding box center [209, 393] width 288 height 705
click at [294, 114] on h4 "Link" at bounding box center [296, 113] width 77 height 34
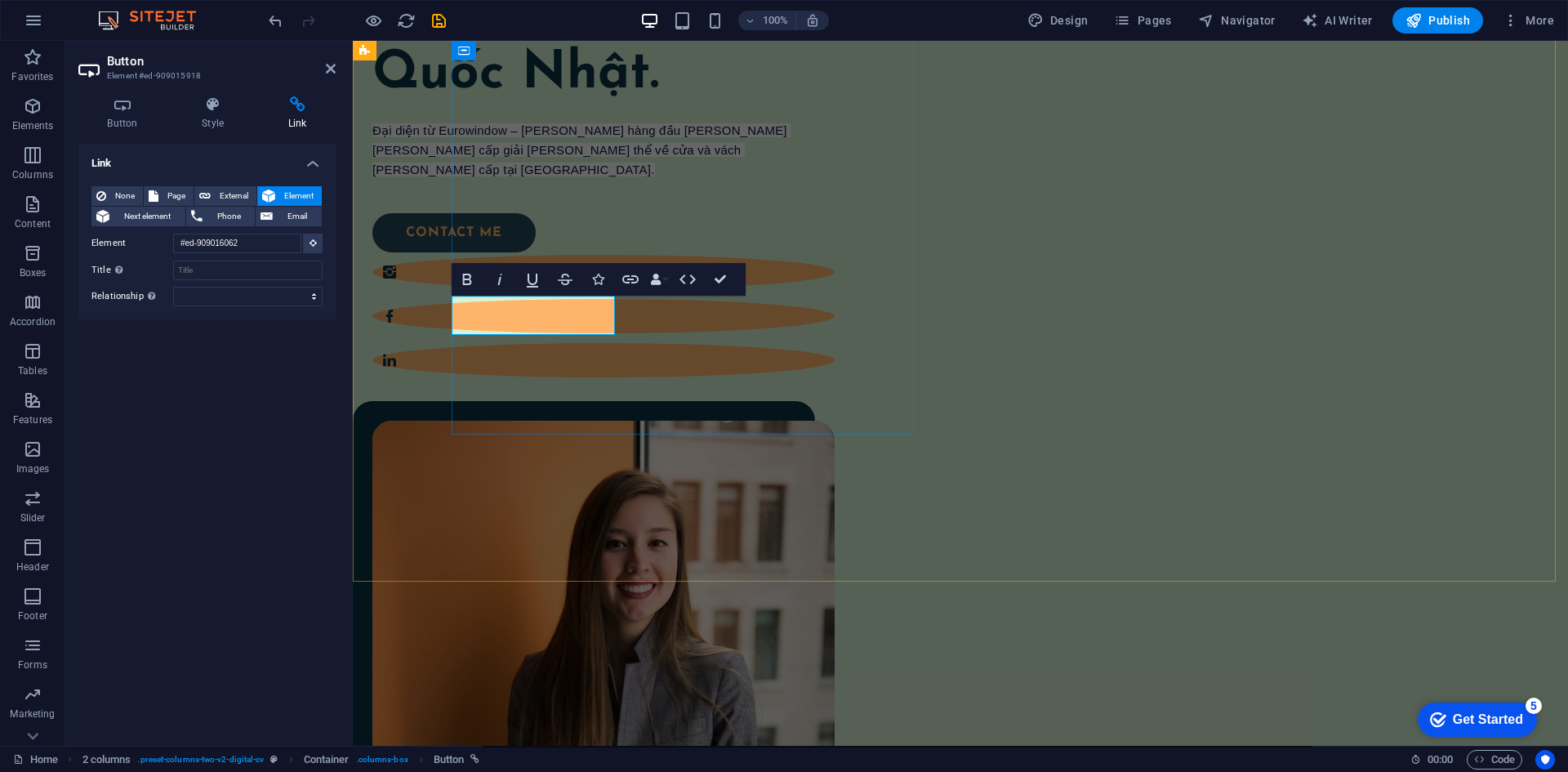
click at [536, 232] on link "contact me" at bounding box center [454, 213] width 163 height 39
click at [550, 358] on div "Xin chào tôi là Quốc Nhật. Đại diện từ Eurowindow – thương hiệu hàng đầu trong …" at bounding box center [603, 165] width 462 height 387
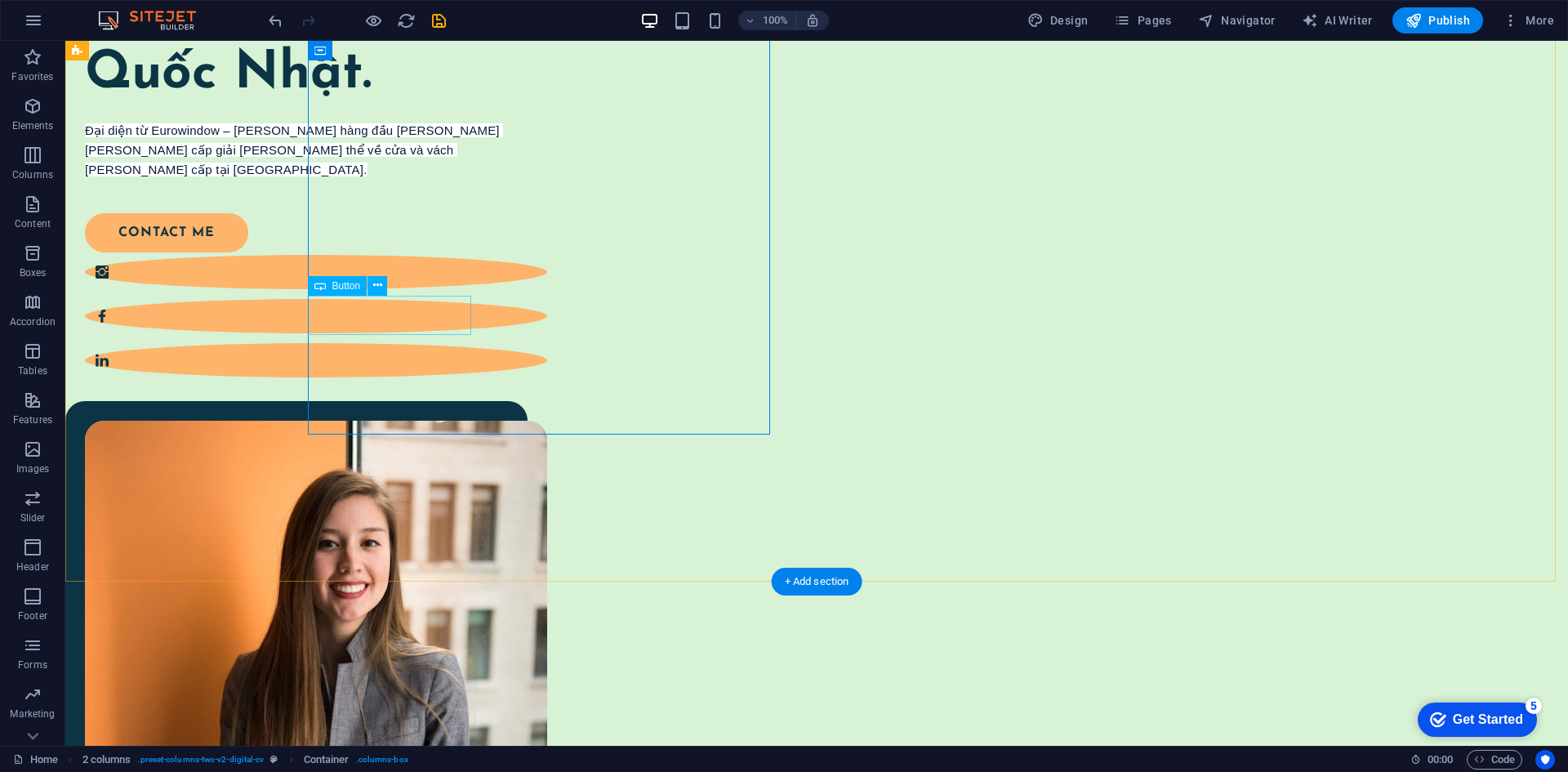
click at [380, 232] on div "contact me" at bounding box center [305, 213] width 442 height 39
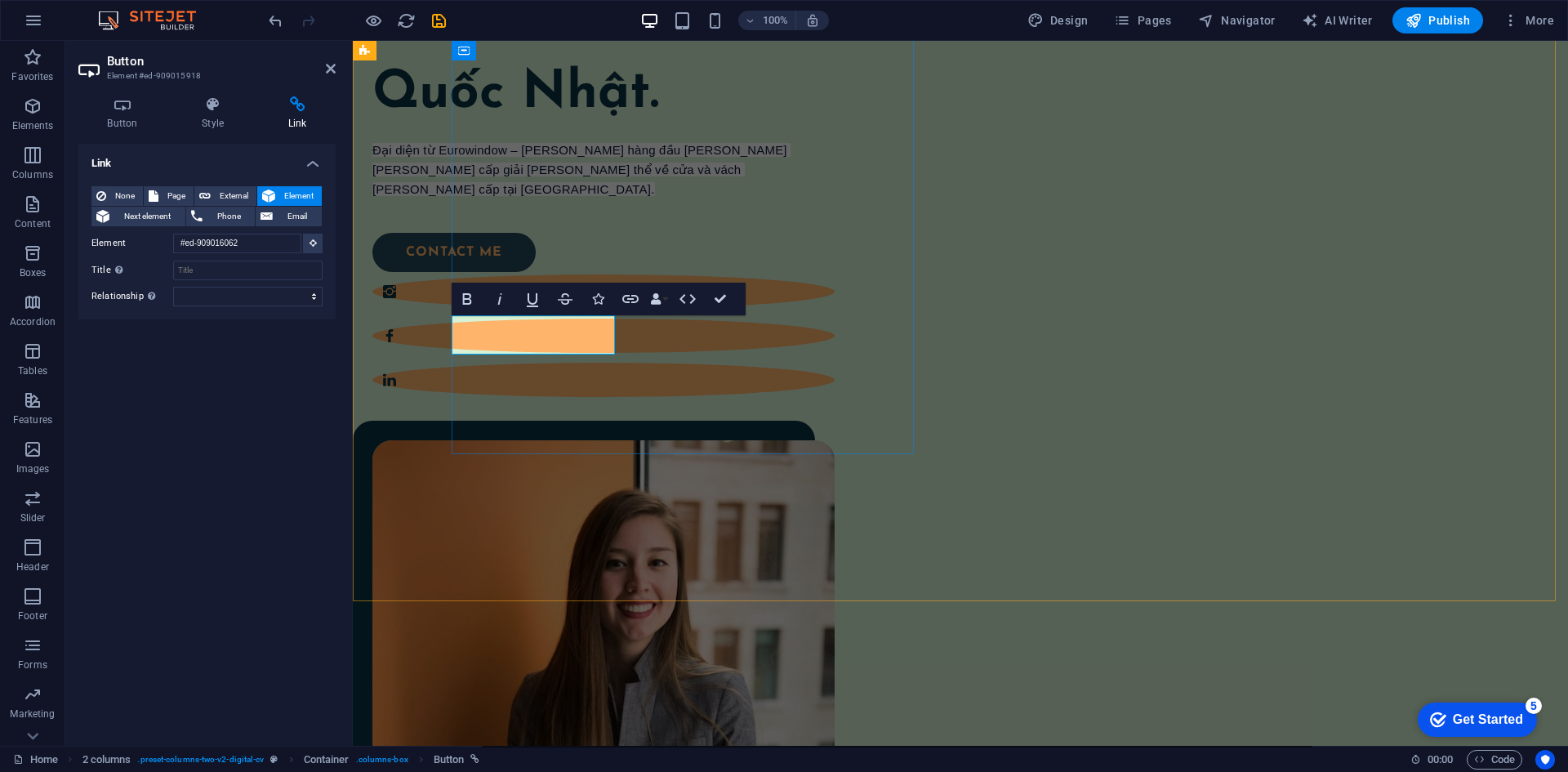
click at [536, 253] on link "contact me" at bounding box center [454, 232] width 163 height 39
drag, startPoint x: 570, startPoint y: 333, endPoint x: 526, endPoint y: 329, distance: 44.2
click at [526, 253] on link "contact me" at bounding box center [454, 232] width 163 height 39
click at [536, 253] on link "contact me" at bounding box center [454, 232] width 163 height 39
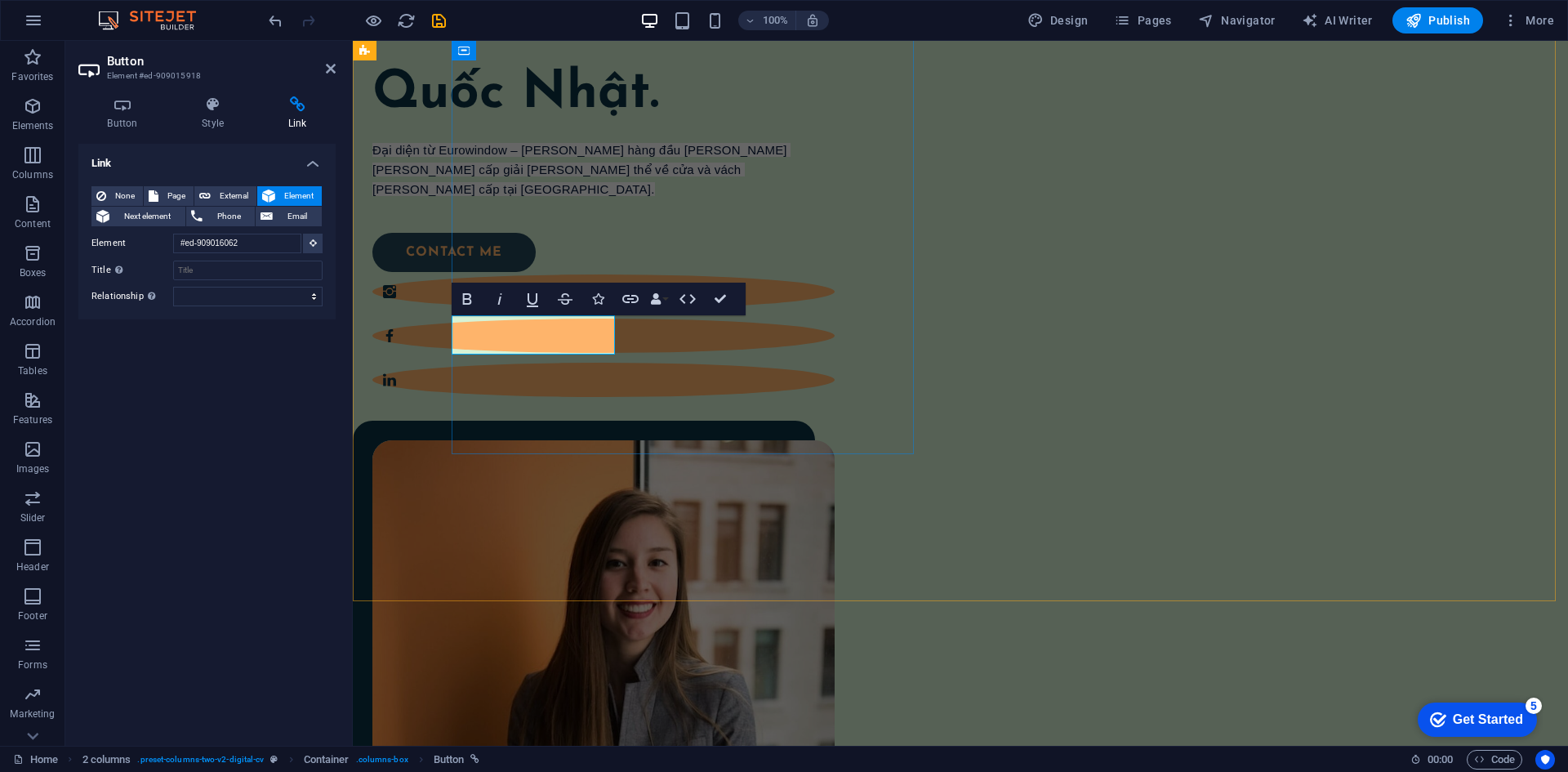
click at [536, 253] on link "contact me" at bounding box center [454, 232] width 163 height 39
drag, startPoint x: 588, startPoint y: 393, endPoint x: 878, endPoint y: 393, distance: 290.0
click at [834, 379] on div "Xin chào tôi là Quốc Nhật. Đại diện từ Eurowindow – thương hiệu hàng đầu trong …" at bounding box center [603, 186] width 462 height 387
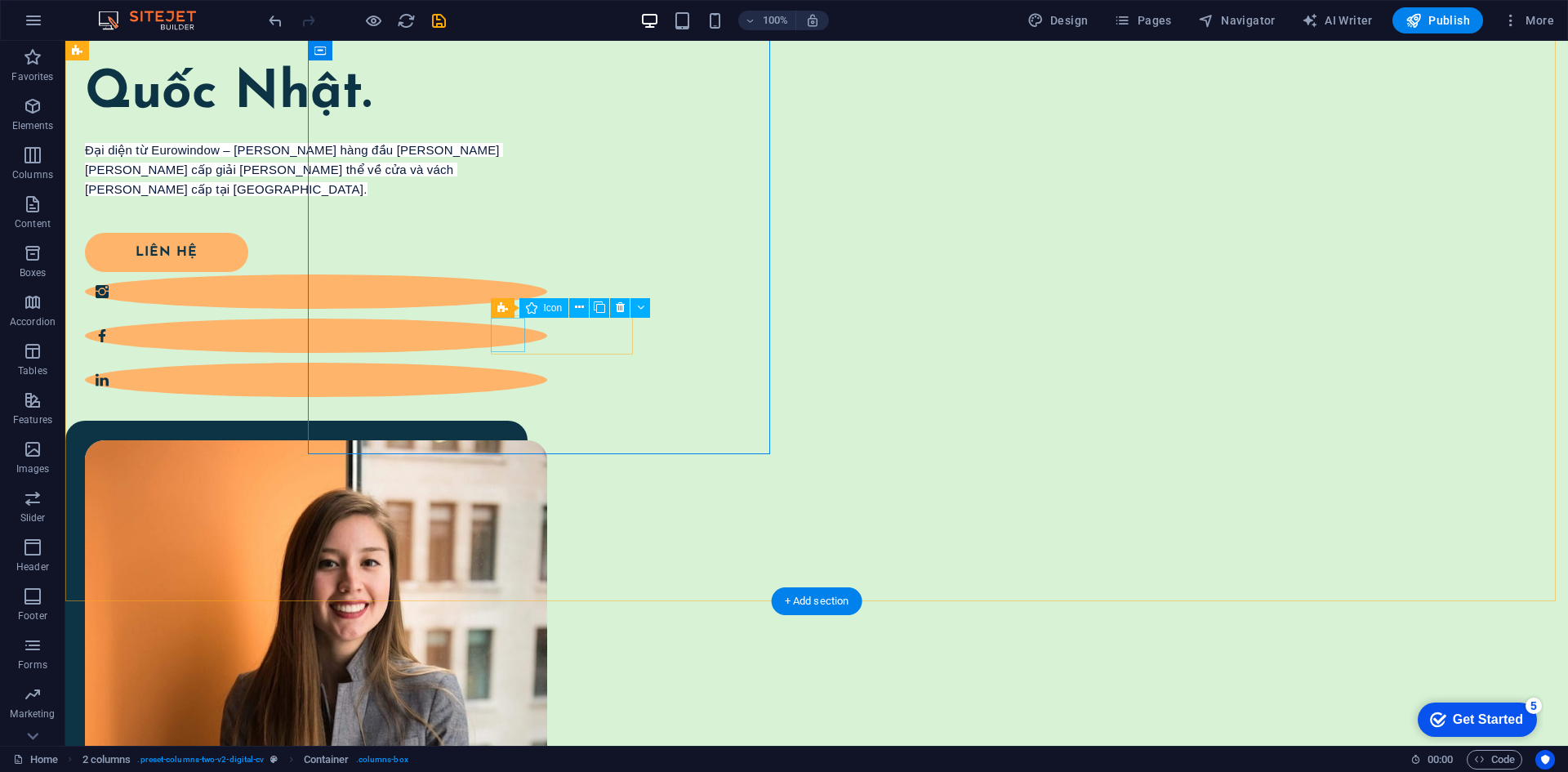
click at [512, 289] on figure at bounding box center [315, 271] width 462 height 34
click at [547, 333] on figure at bounding box center [315, 315] width 462 height 34
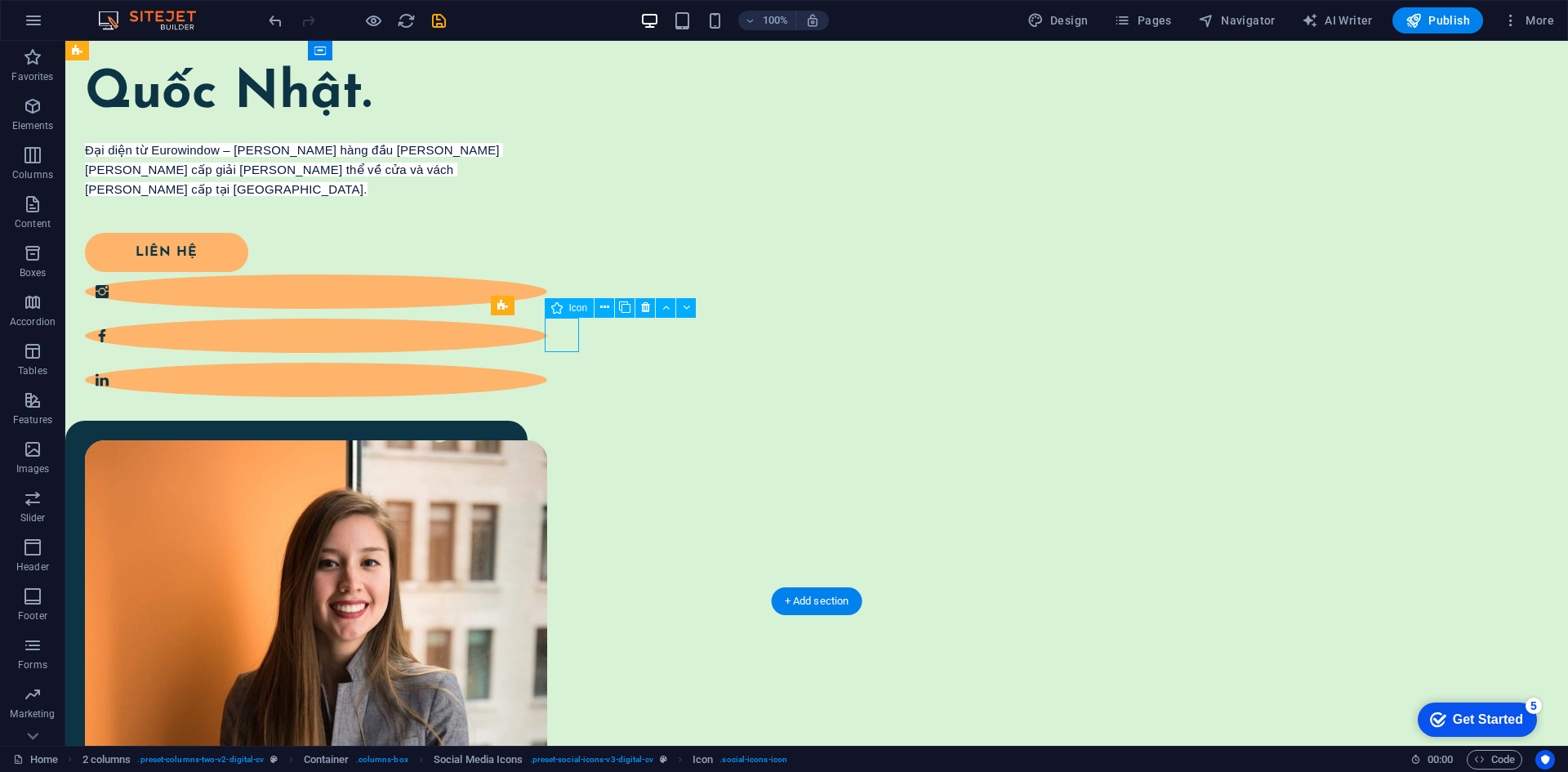
click at [547, 333] on figure at bounding box center [315, 315] width 462 height 34
click at [279, 253] on div "Liên hệ" at bounding box center [305, 232] width 442 height 39
select select "xMidYMid"
select select "px"
click at [547, 333] on figure at bounding box center [315, 315] width 462 height 34
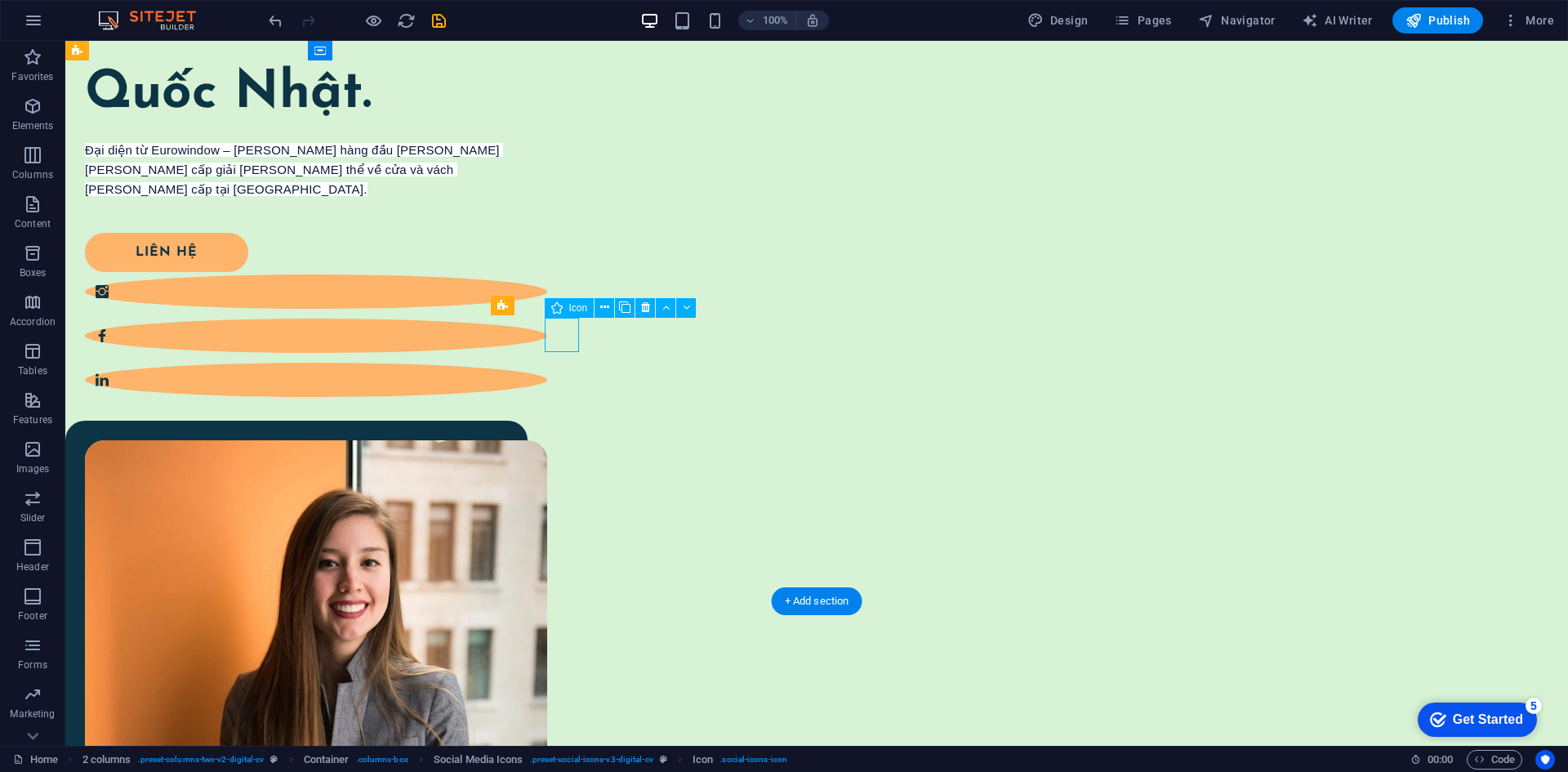
click at [547, 333] on figure at bounding box center [315, 315] width 462 height 34
select select "xMidYMid"
select select "px"
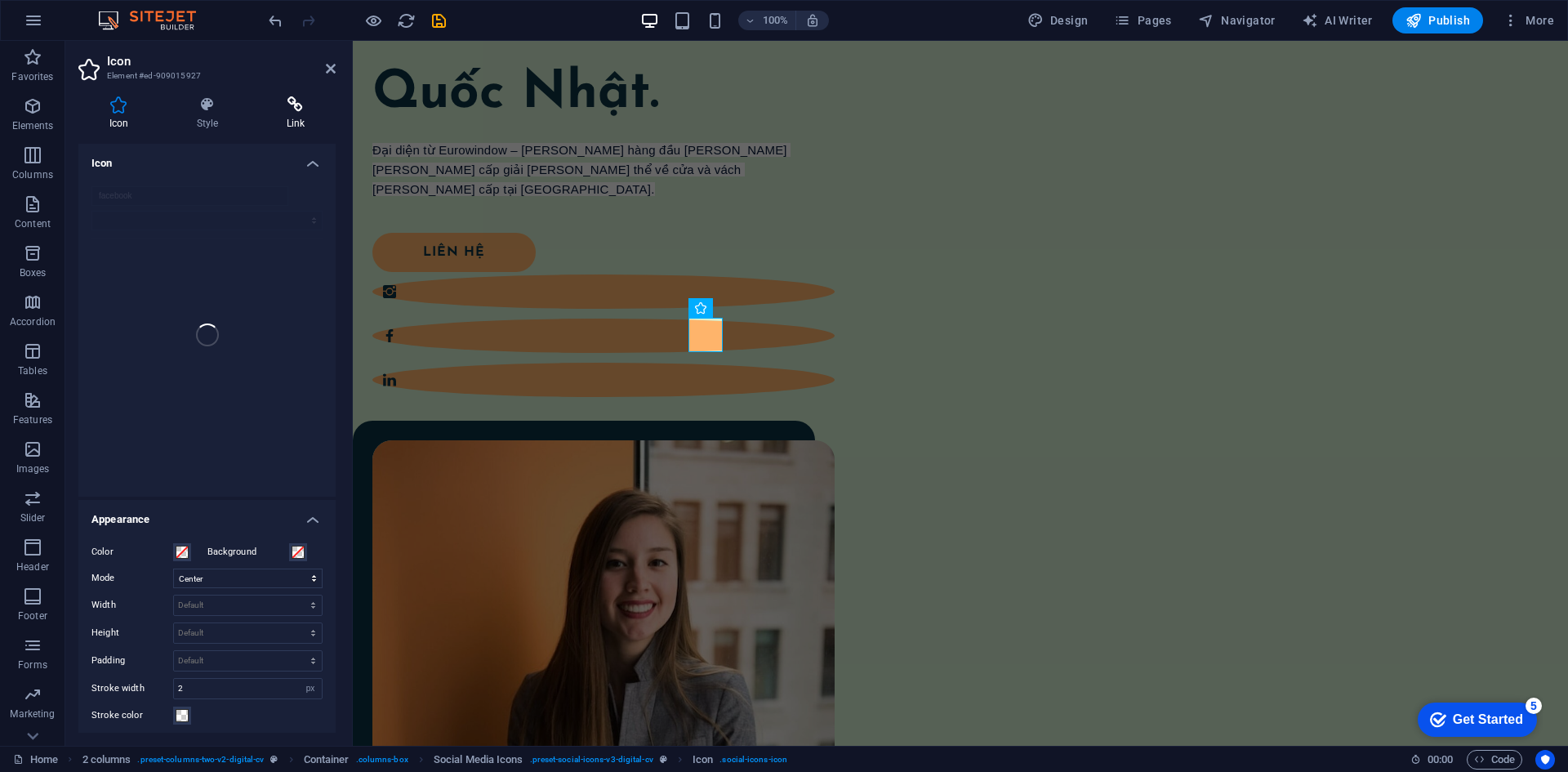
click at [275, 105] on icon at bounding box center [296, 104] width 80 height 17
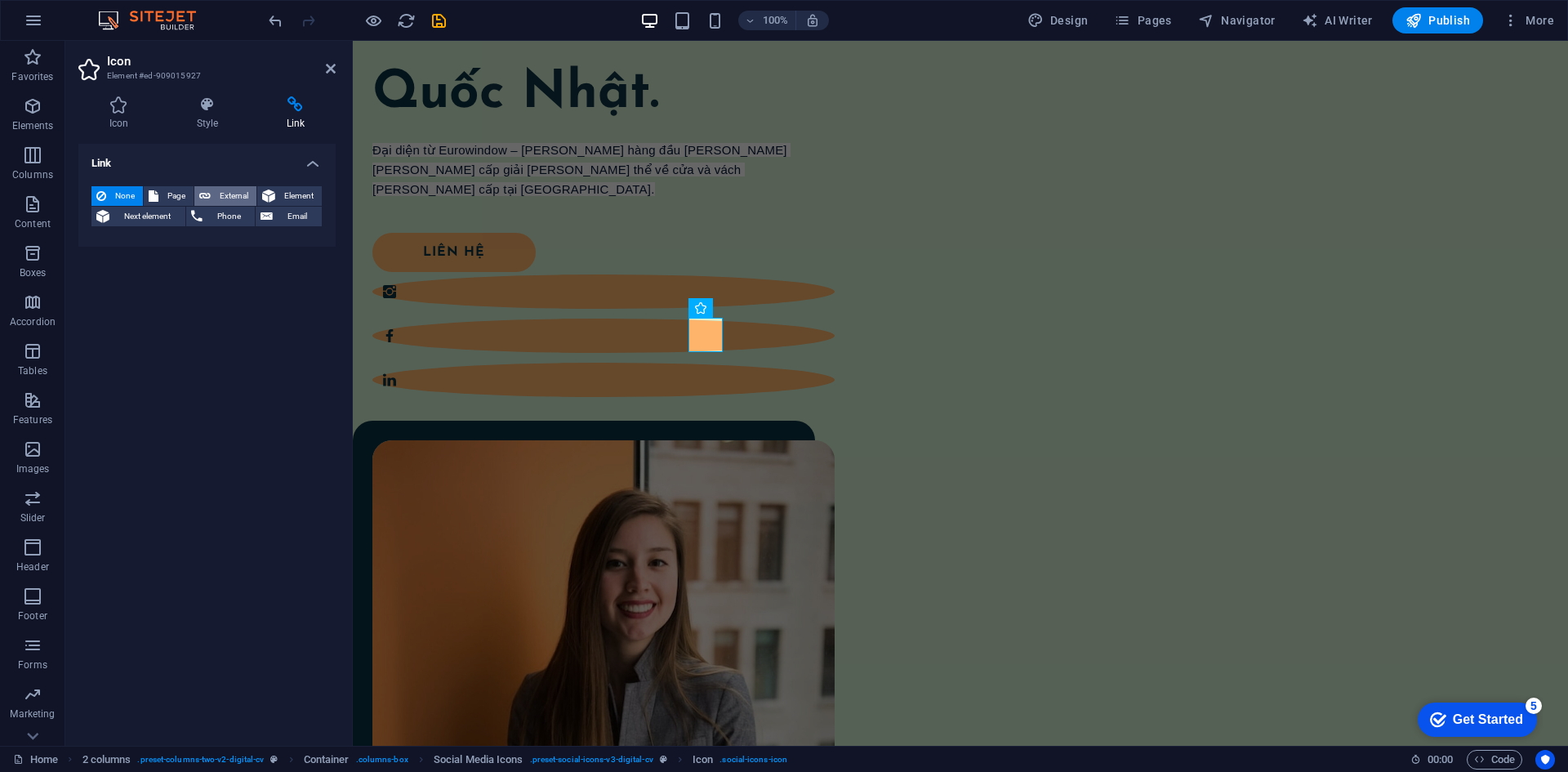
click at [211, 196] on button "External" at bounding box center [226, 195] width 62 height 19
select select "blank"
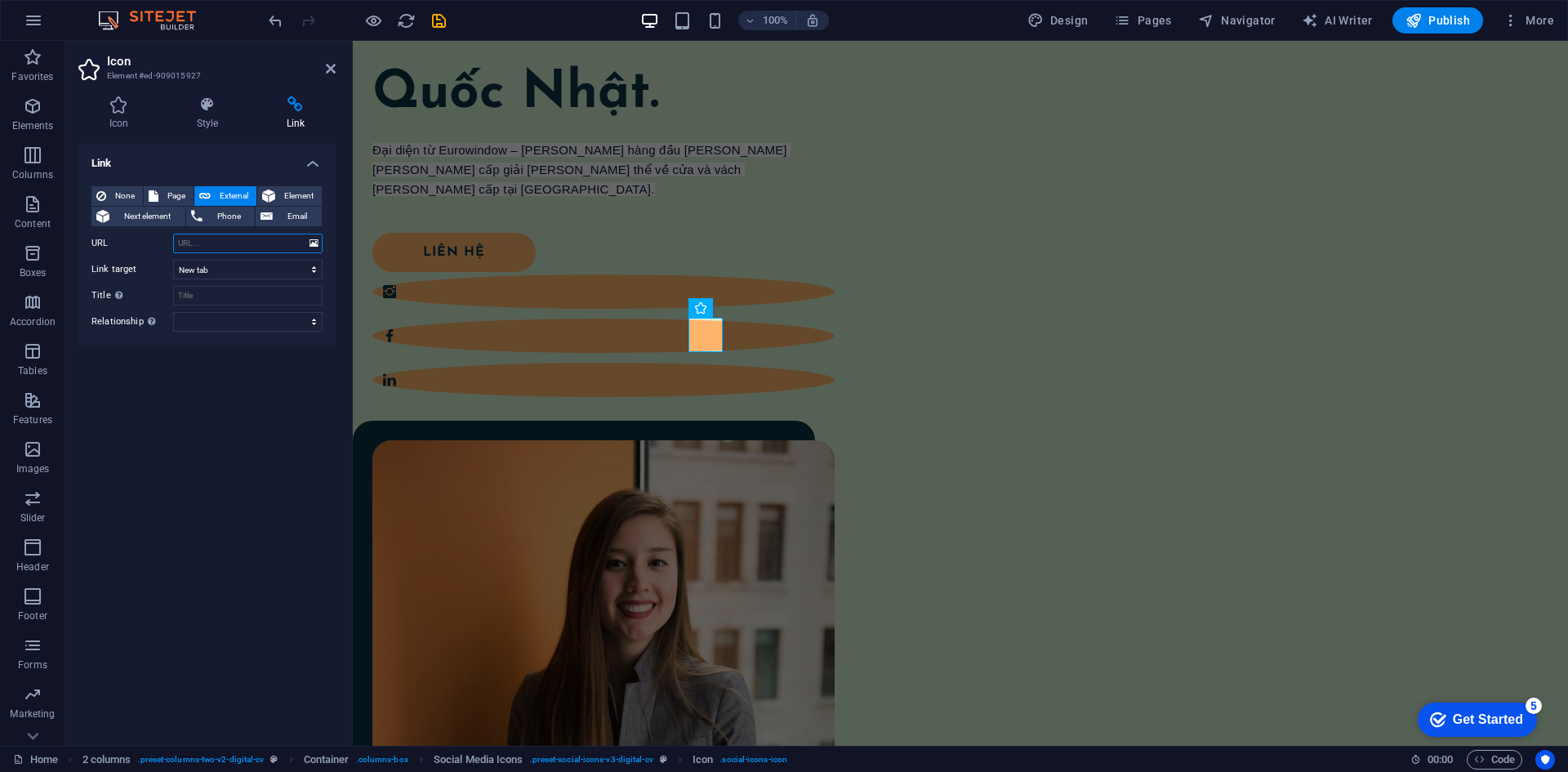
click at [217, 250] on input "URL" at bounding box center [248, 243] width 150 height 19
paste input "https://www.facebook.com/profile.php?id=61579815752015"
type input "https://www.facebook.com/profile.php?id=61579815752015"
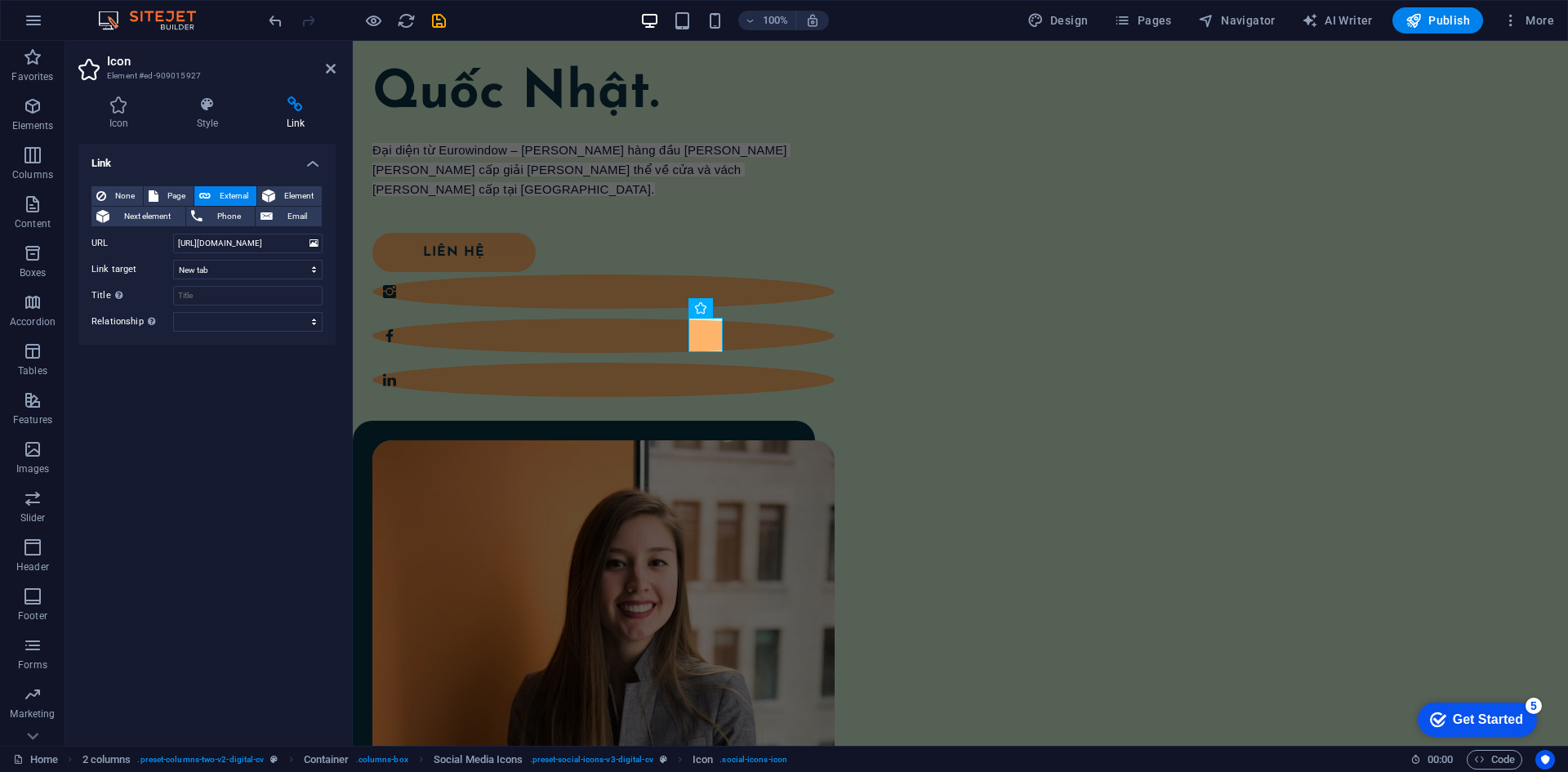
click at [229, 415] on div "Link None Page External Element Next element Phone Email Page Home Legal Notice…" at bounding box center [207, 439] width 258 height 589
click at [487, 379] on div "Xin chào tôi là Quốc Nhật. Đại diện từ Eurowindow – thương hiệu hàng đầu trong …" at bounding box center [603, 186] width 462 height 387
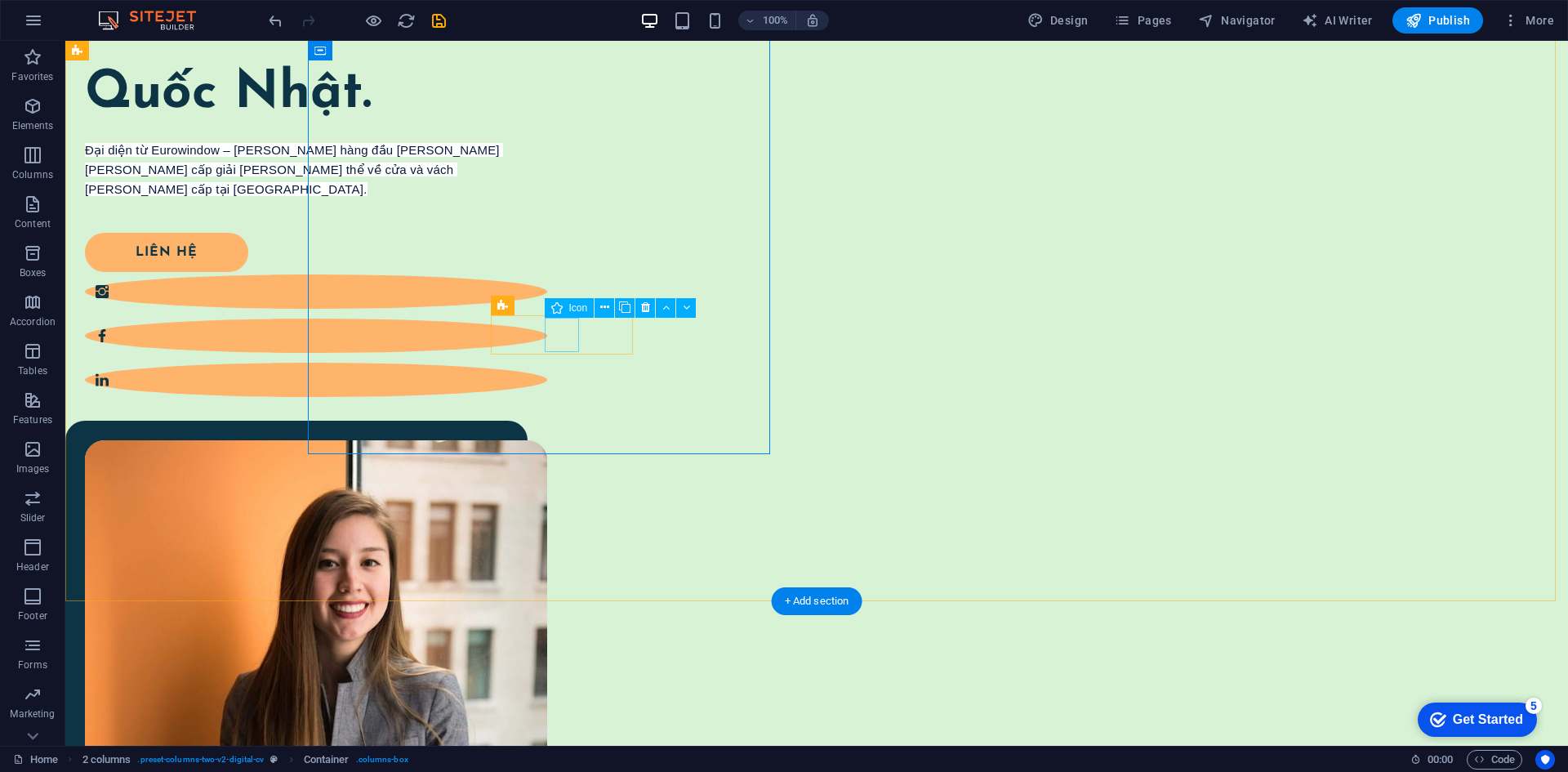
click at [547, 333] on figure at bounding box center [315, 315] width 462 height 34
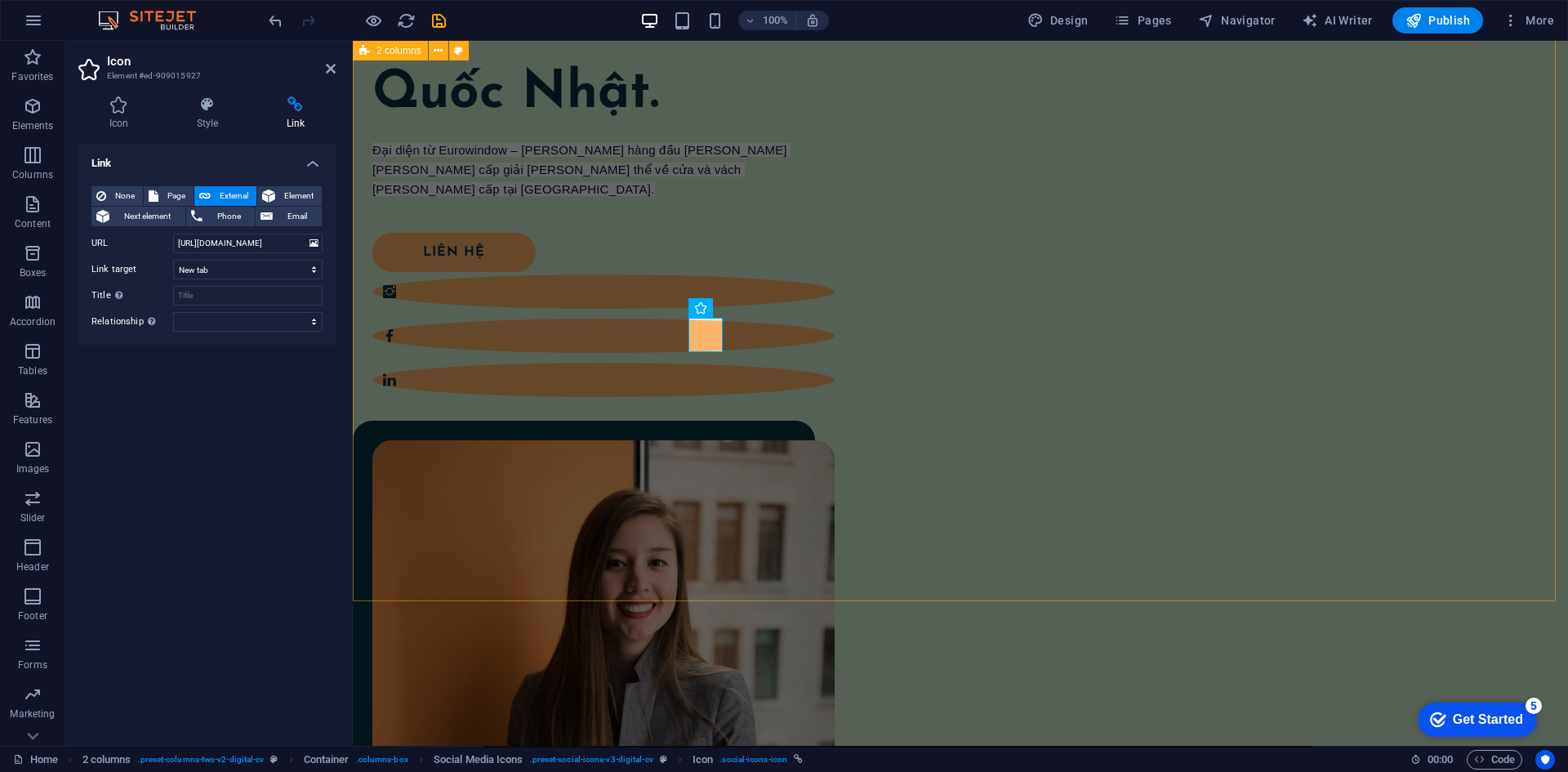
click at [961, 516] on div "Xin chào tôi là Quốc Nhật. Đại diện từ Eurowindow – thương hiệu hàng đầu trong …" at bounding box center [960, 490] width 1215 height 1076
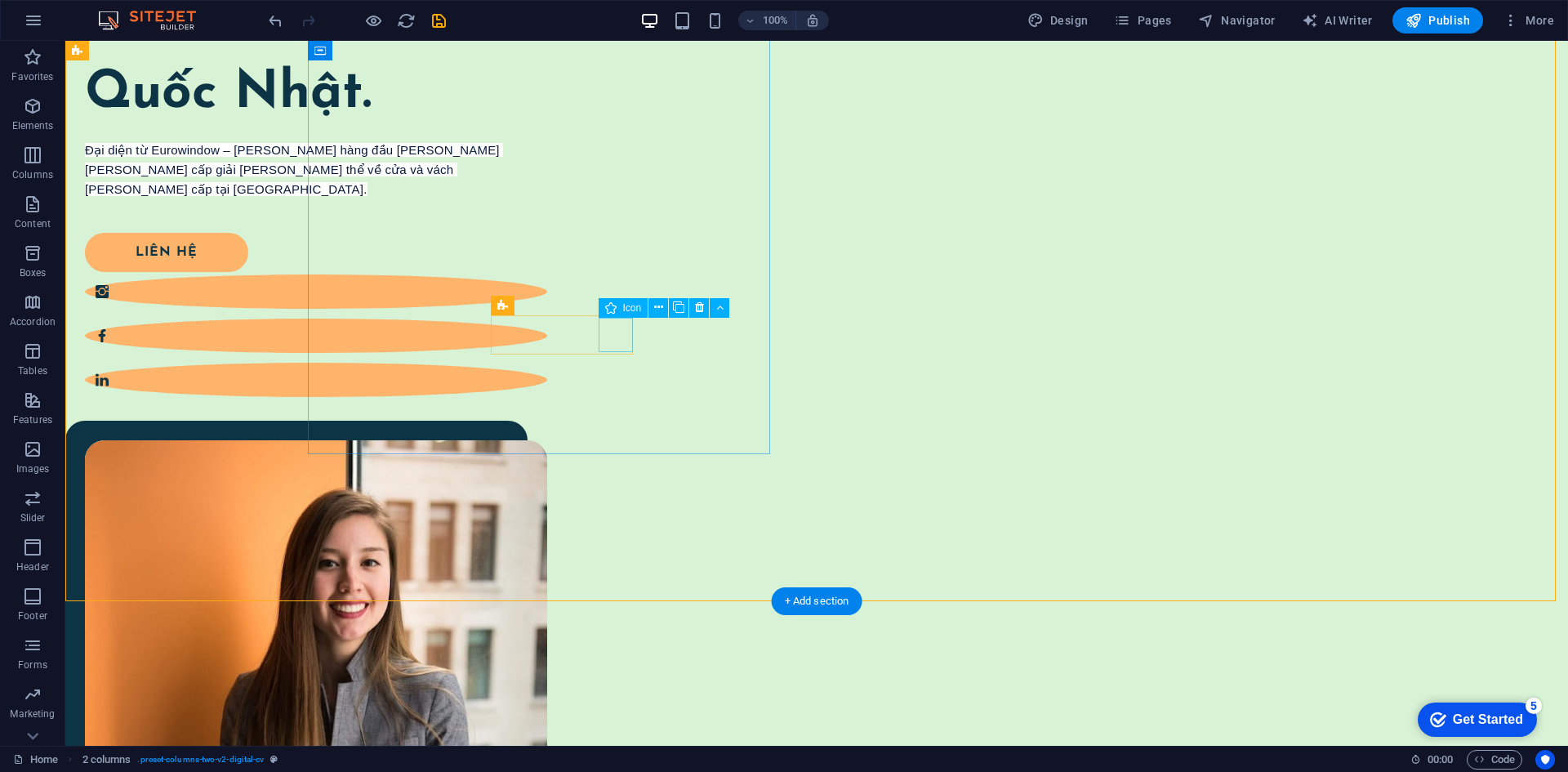
click at [547, 343] on figure at bounding box center [315, 360] width 462 height 34
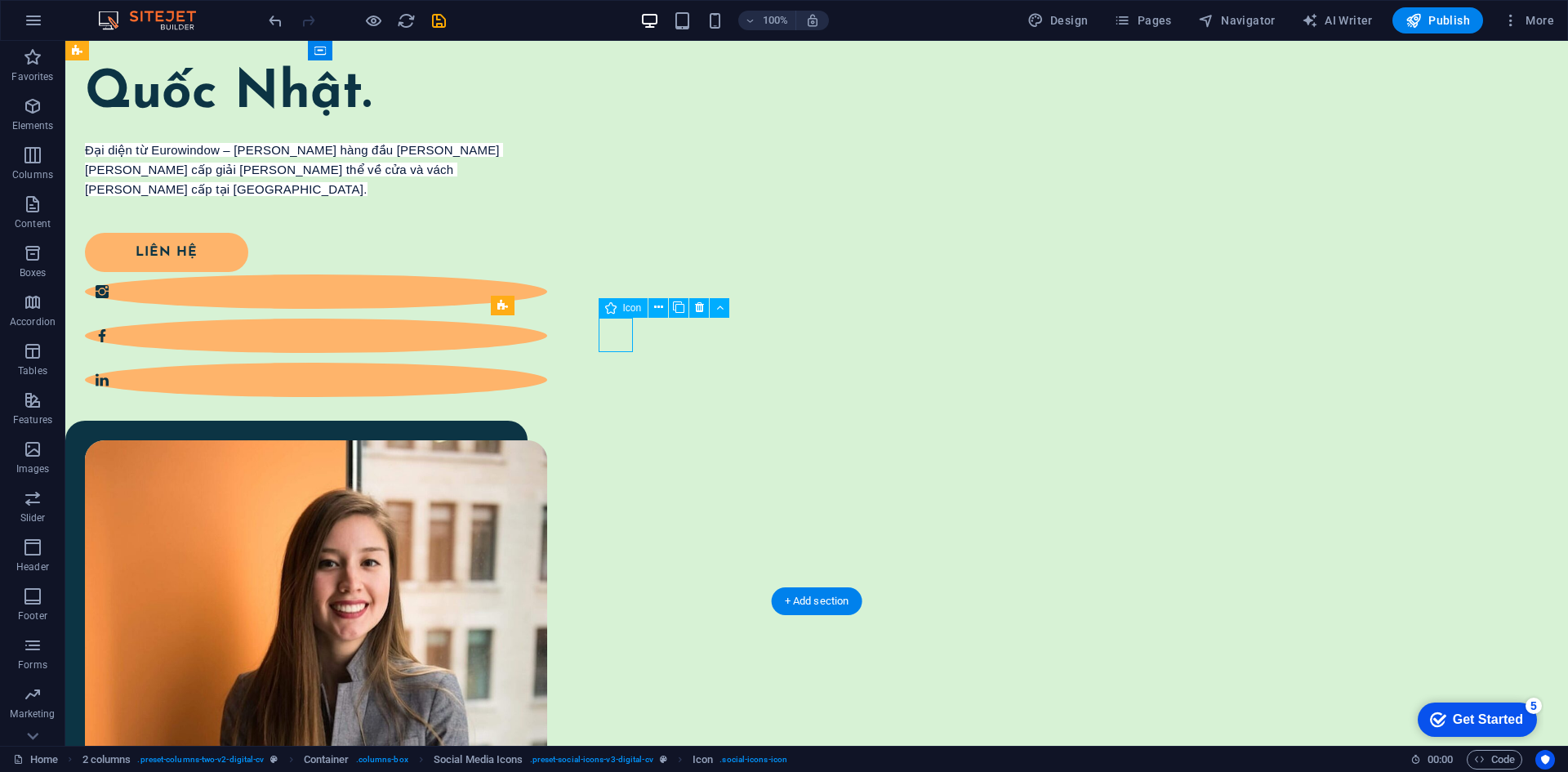
click at [547, 343] on figure at bounding box center [315, 360] width 462 height 34
select select "xMidYMid"
select select "px"
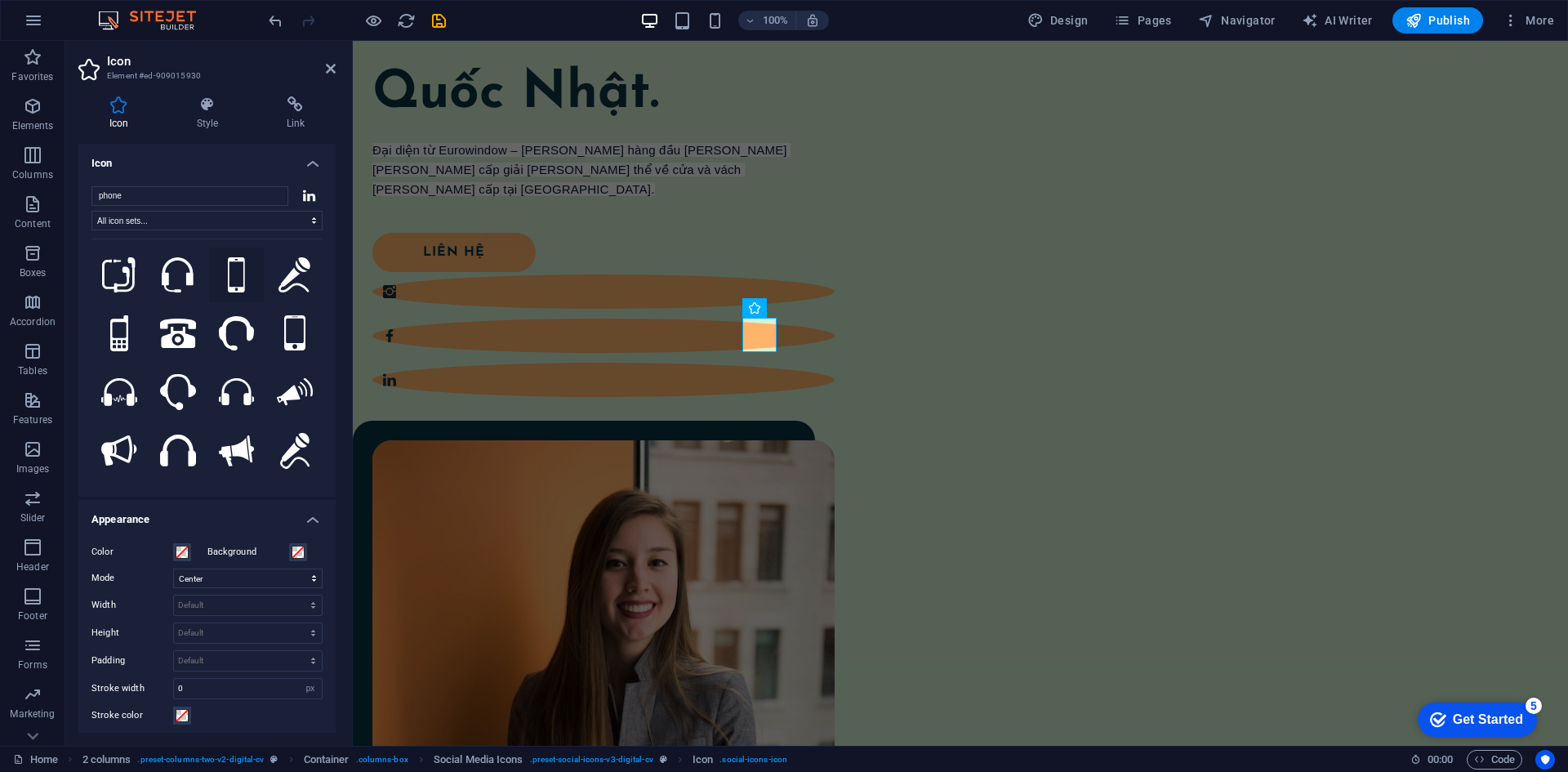
type input "phone"
click at [227, 278] on icon at bounding box center [236, 275] width 17 height 36
click at [706, 488] on div "Xin chào tôi là Quốc Nhật. Đại diện từ Eurowindow – thương hiệu hàng đầu trong …" at bounding box center [960, 490] width 1215 height 1076
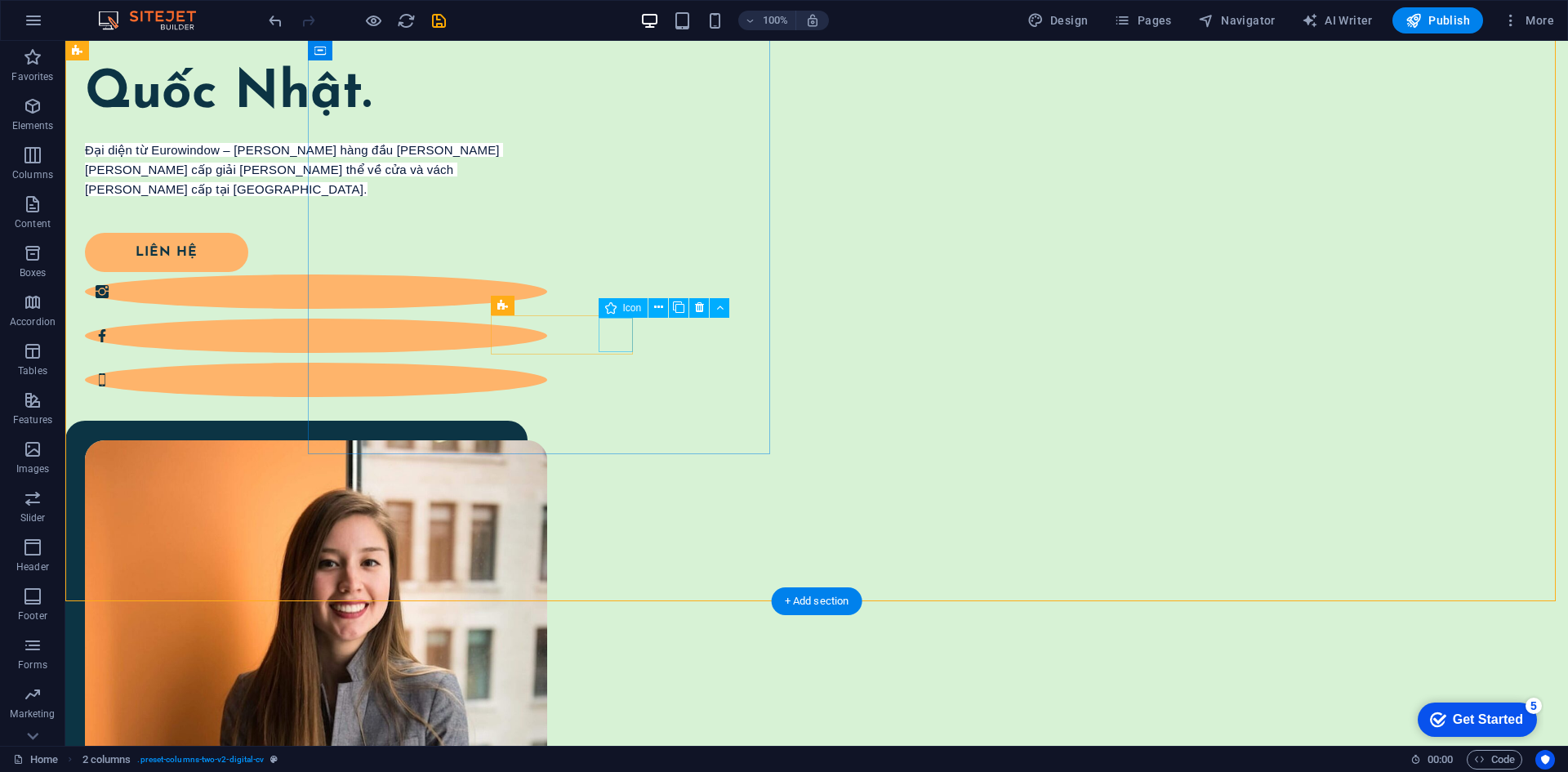
click at [547, 343] on figure at bounding box center [315, 360] width 462 height 34
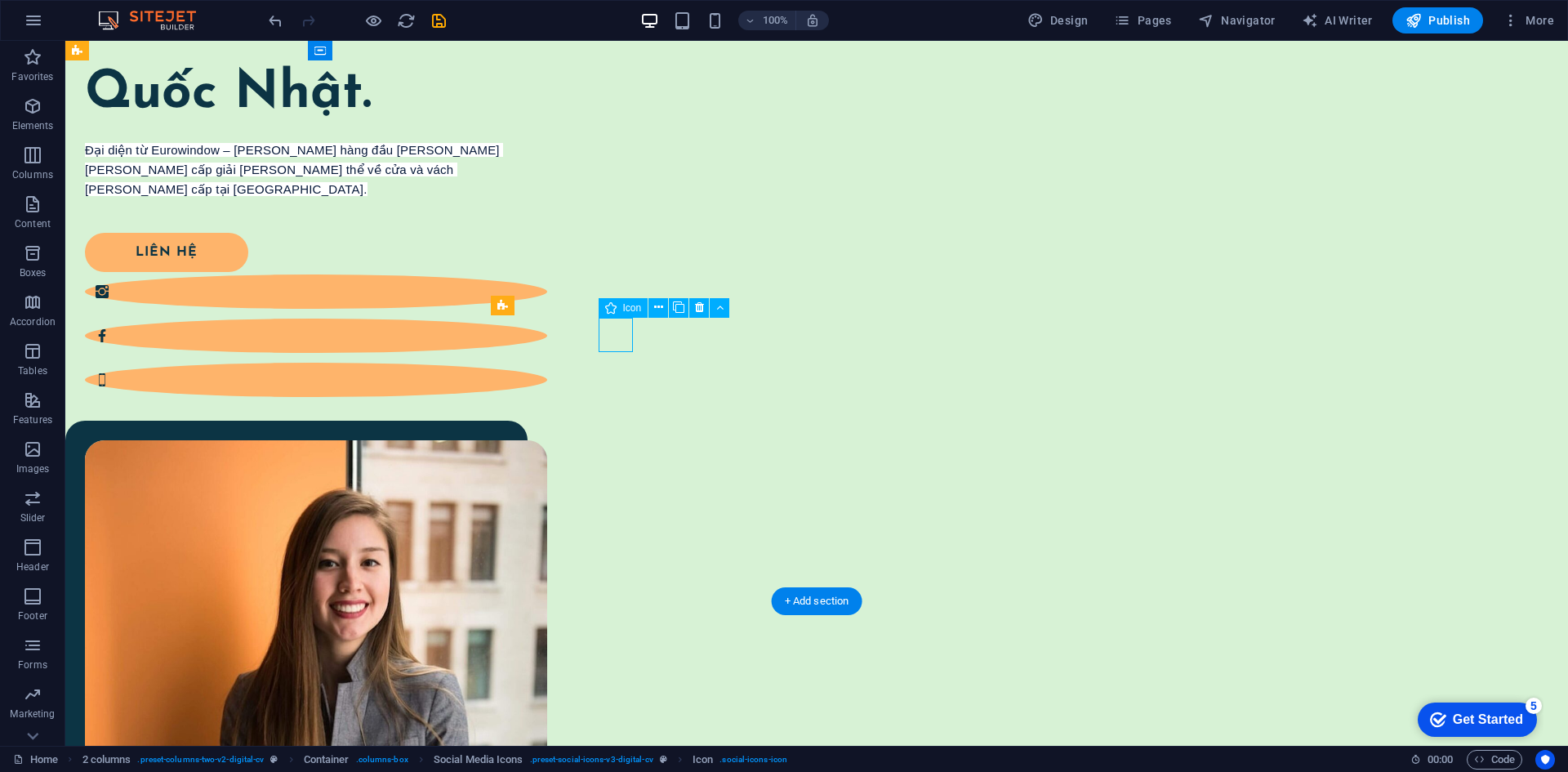
click at [547, 343] on figure at bounding box center [315, 360] width 462 height 34
select select "xMidYMid"
select select "px"
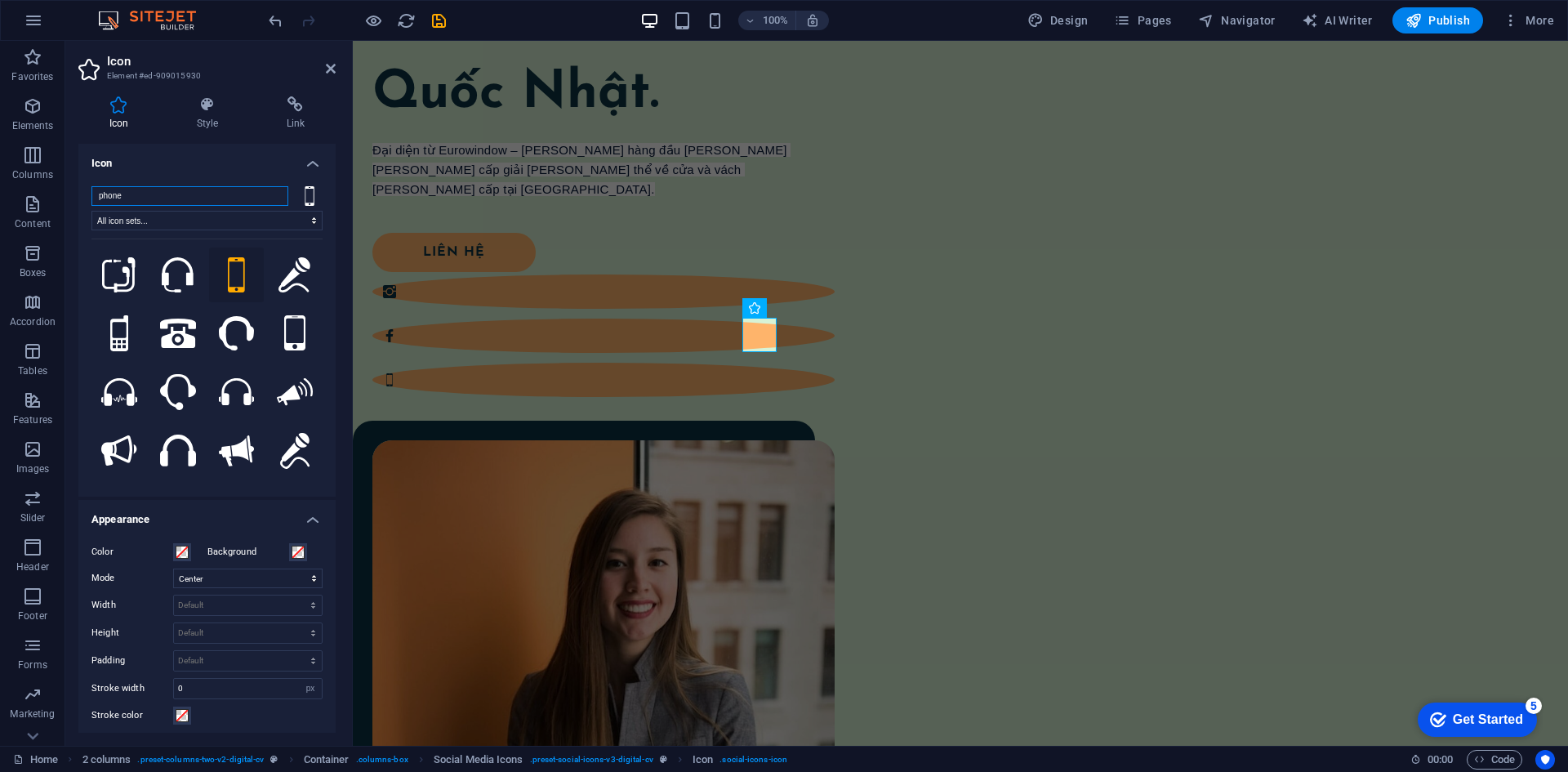
click at [160, 195] on input "phone" at bounding box center [190, 195] width 196 height 19
click at [310, 122] on h4 "Link" at bounding box center [296, 113] width 80 height 34
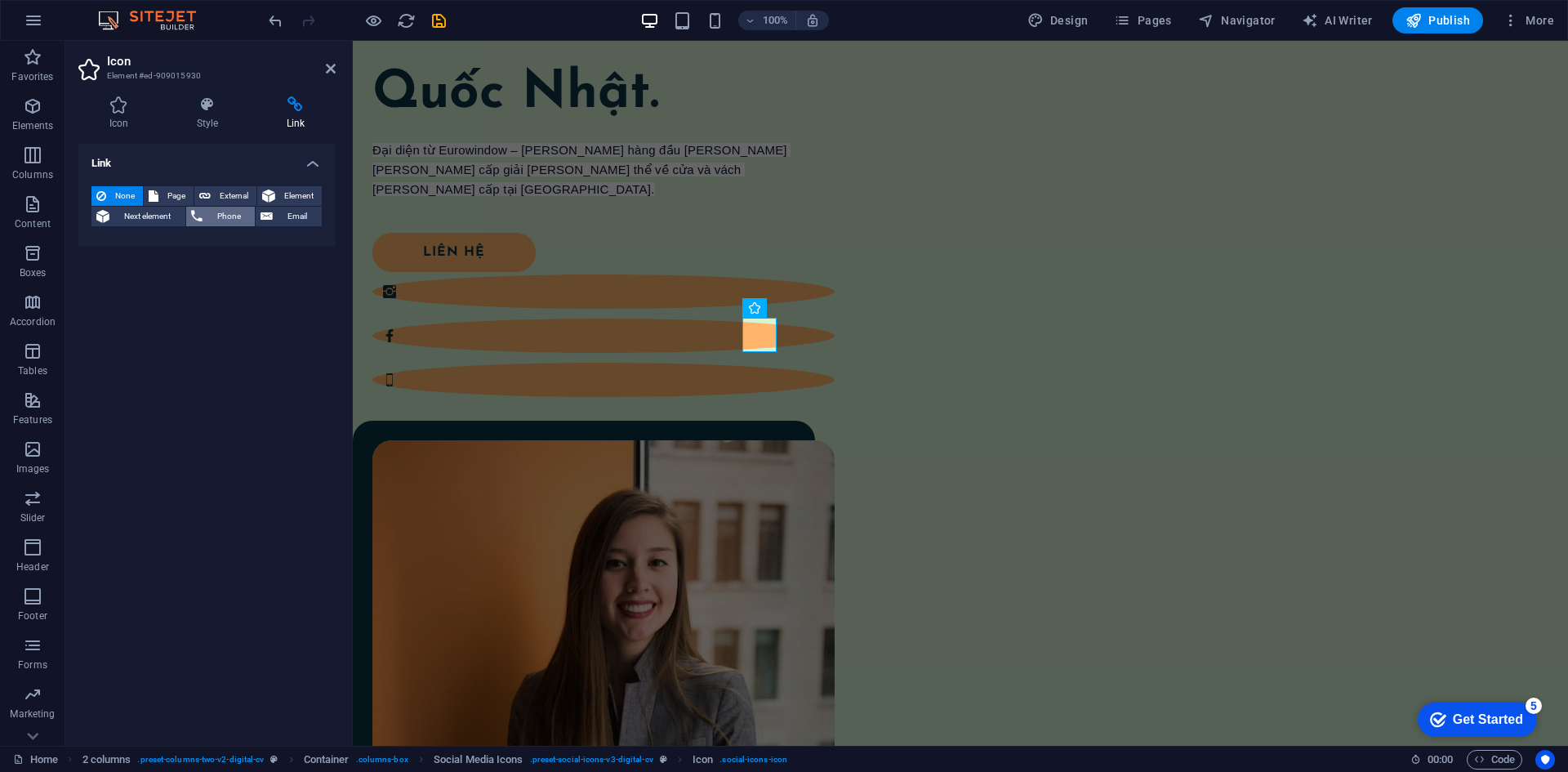
click at [236, 224] on span "Phone" at bounding box center [228, 216] width 44 height 19
click at [240, 243] on input "Phone" at bounding box center [248, 243] width 150 height 19
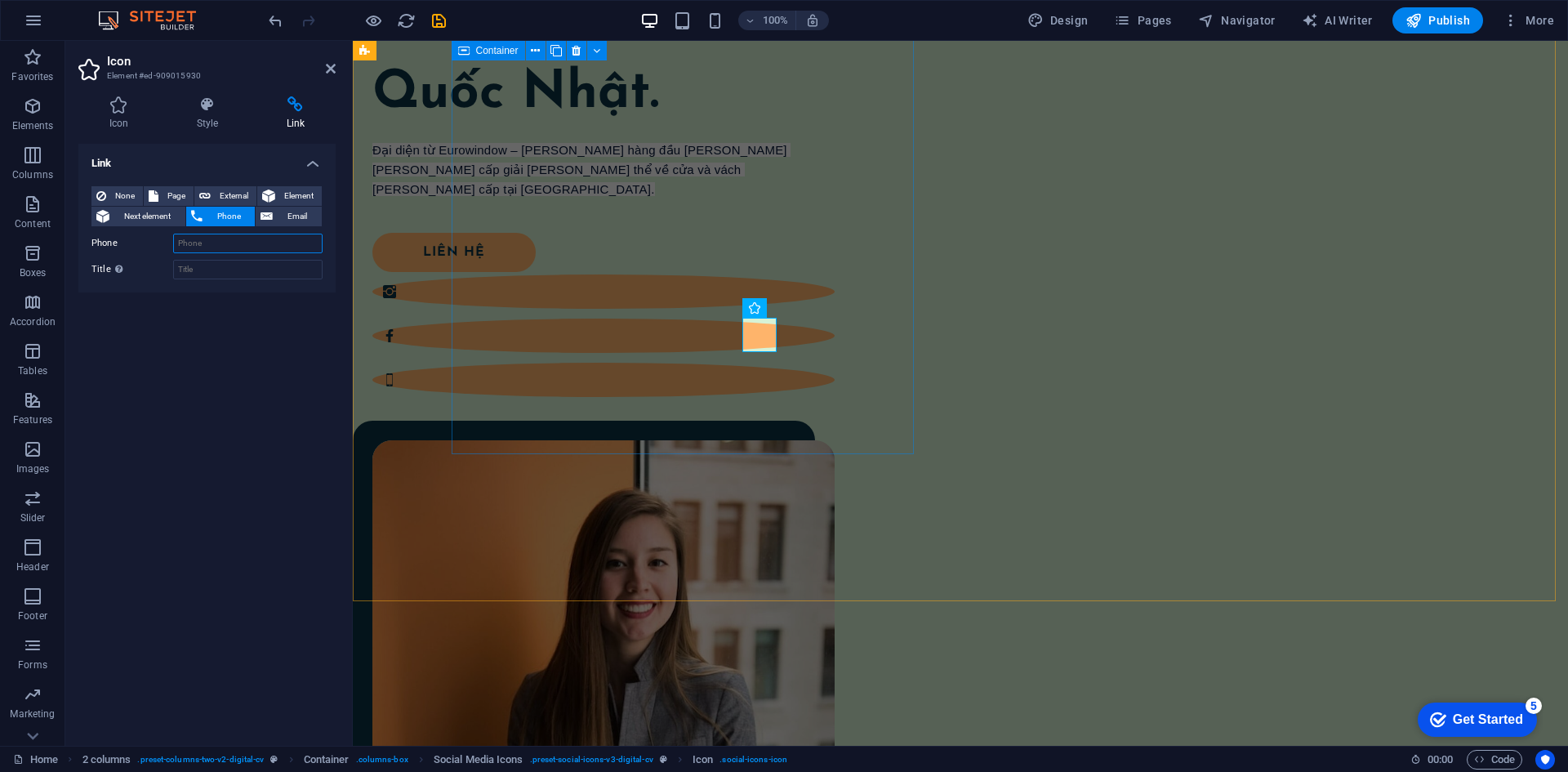
paste input "0918 478 954"
type input "0918 478 954"
click at [265, 325] on div "Link None Page External Element Next element Phone Email Page Home Legal Notice…" at bounding box center [207, 439] width 258 height 589
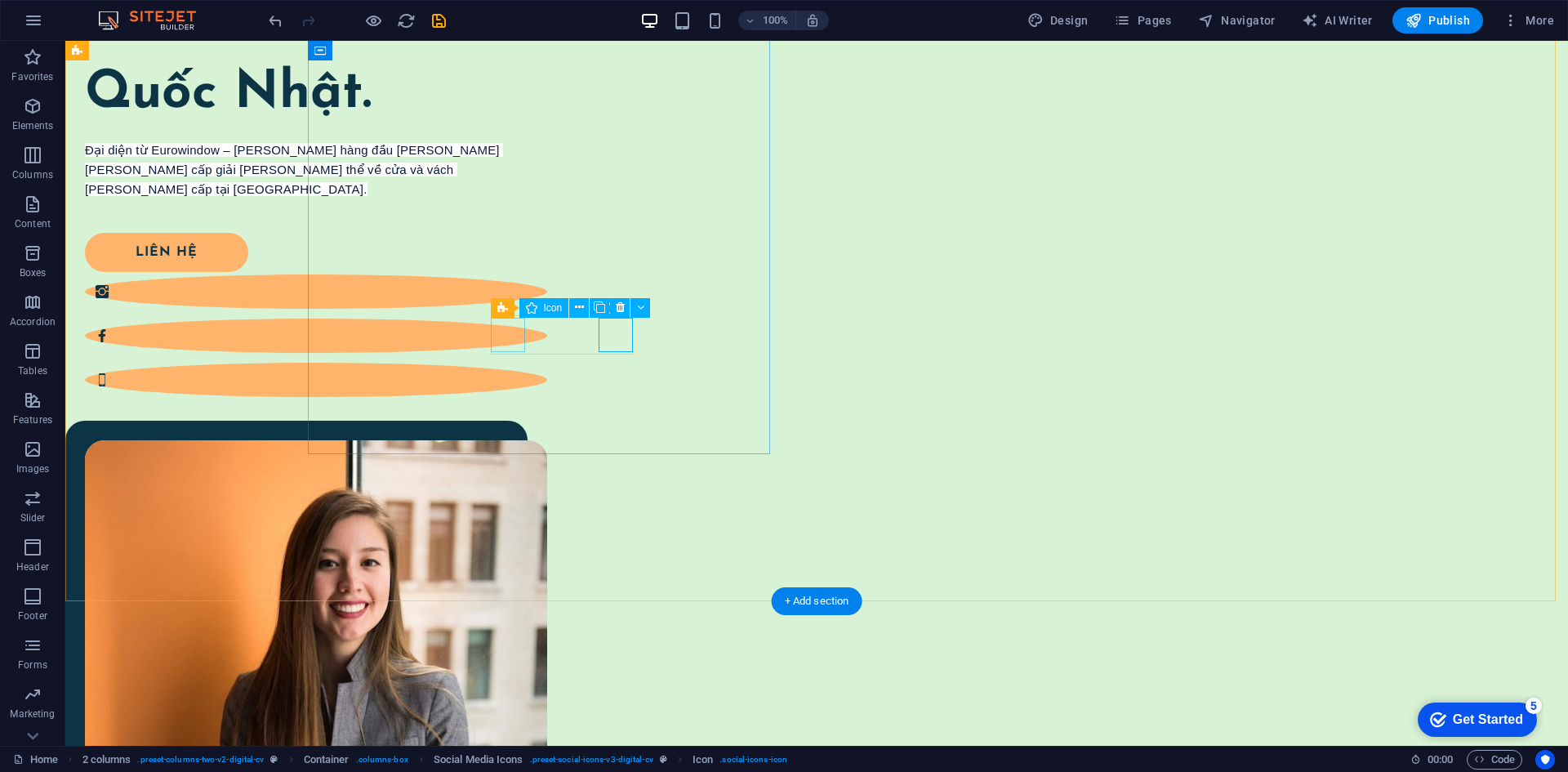
click at [510, 289] on figure at bounding box center [315, 271] width 462 height 34
select select "xMidYMid"
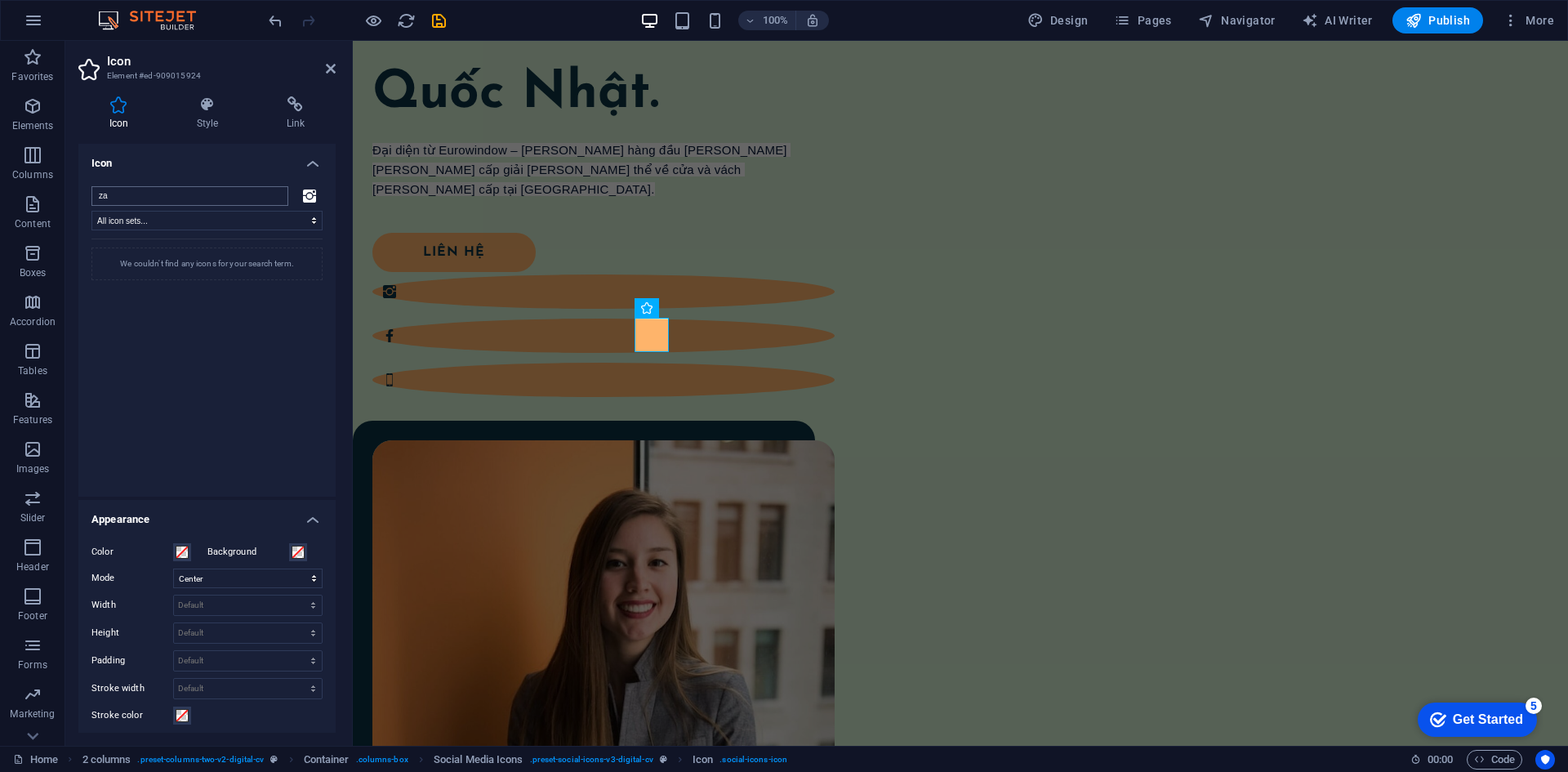
type input "z"
type input "tiktok"
click at [133, 280] on icon at bounding box center [120, 275] width 31 height 36
drag, startPoint x: 638, startPoint y: 462, endPoint x: 928, endPoint y: 460, distance: 290.0
click at [926, 461] on div "Xin chào tôi là Quốc Nhật. Đại diện từ Eurowindow – thương hiệu hàng đầu trong …" at bounding box center [960, 490] width 1215 height 1076
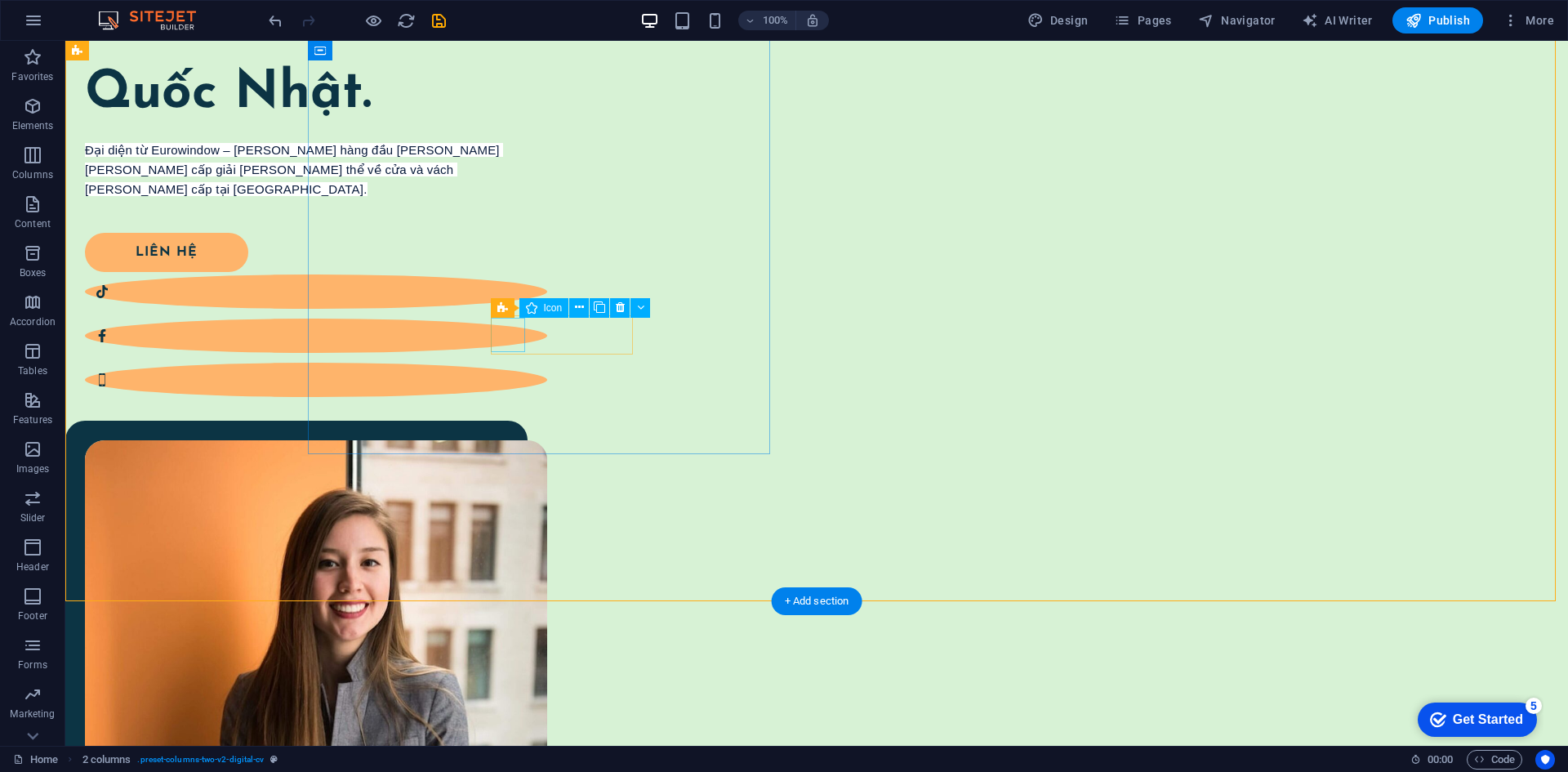
click at [497, 289] on figure at bounding box center [315, 271] width 462 height 34
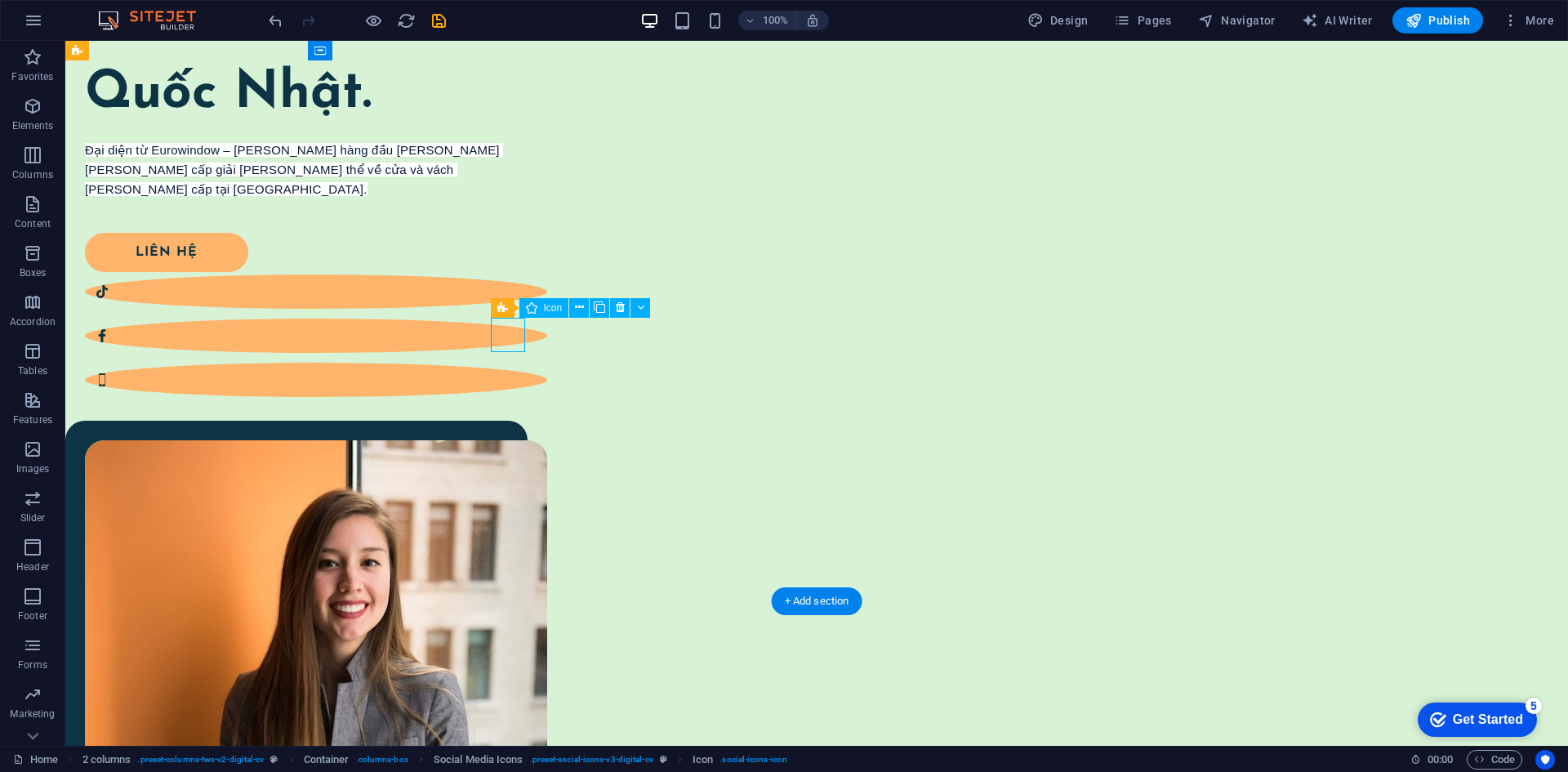
drag, startPoint x: 497, startPoint y: 332, endPoint x: 520, endPoint y: 351, distance: 29.8
click at [497, 289] on figure at bounding box center [315, 271] width 462 height 34
select select "xMidYMid"
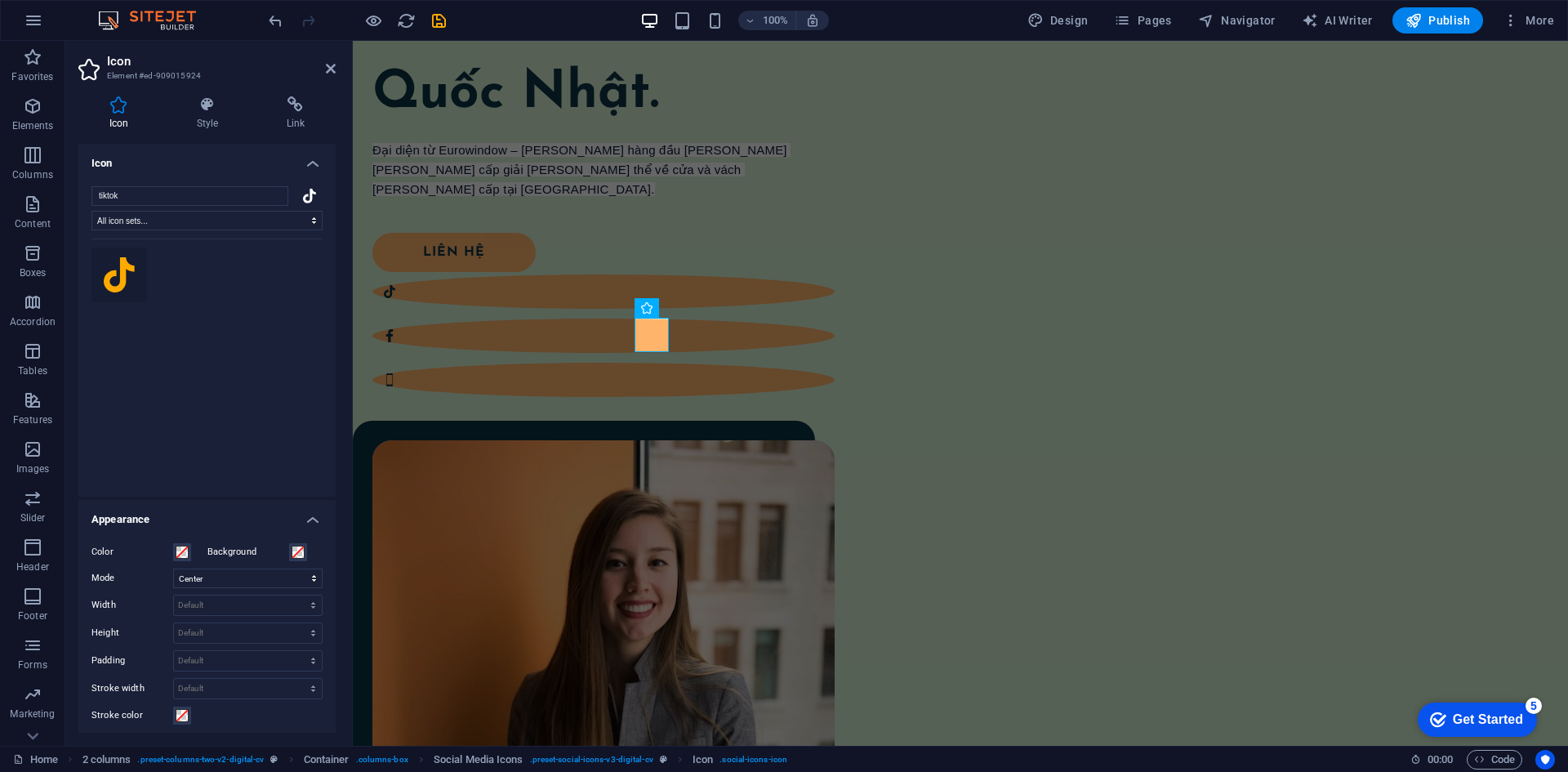
click at [278, 95] on div "Icon Style Link Icon tiktok All icon sets... IcoFont Ionicons FontAwesome Brand…" at bounding box center [206, 414] width 283 height 662
click at [296, 100] on icon at bounding box center [296, 104] width 80 height 17
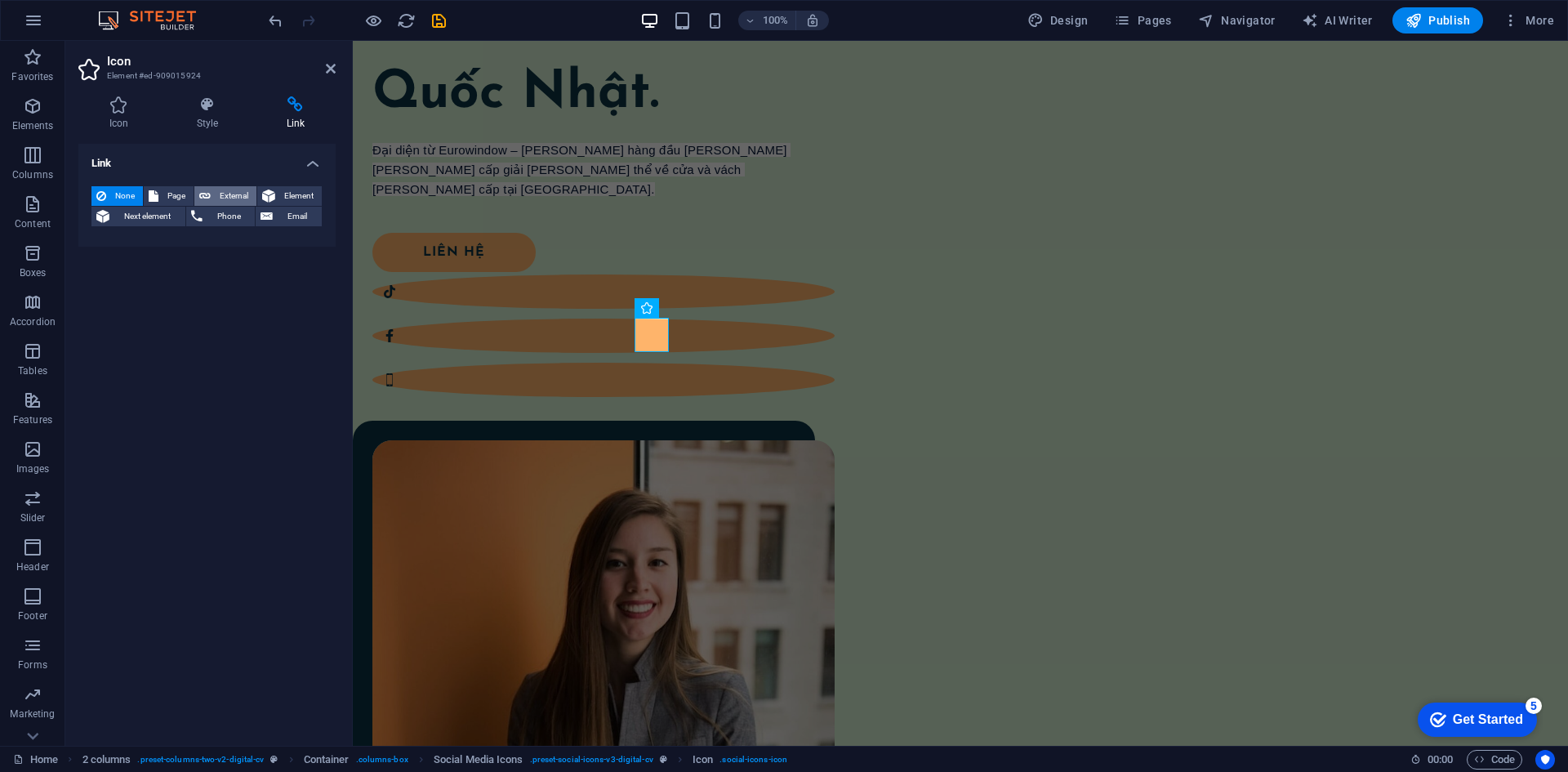
click at [230, 191] on span "External" at bounding box center [233, 195] width 36 height 19
select select "blank"
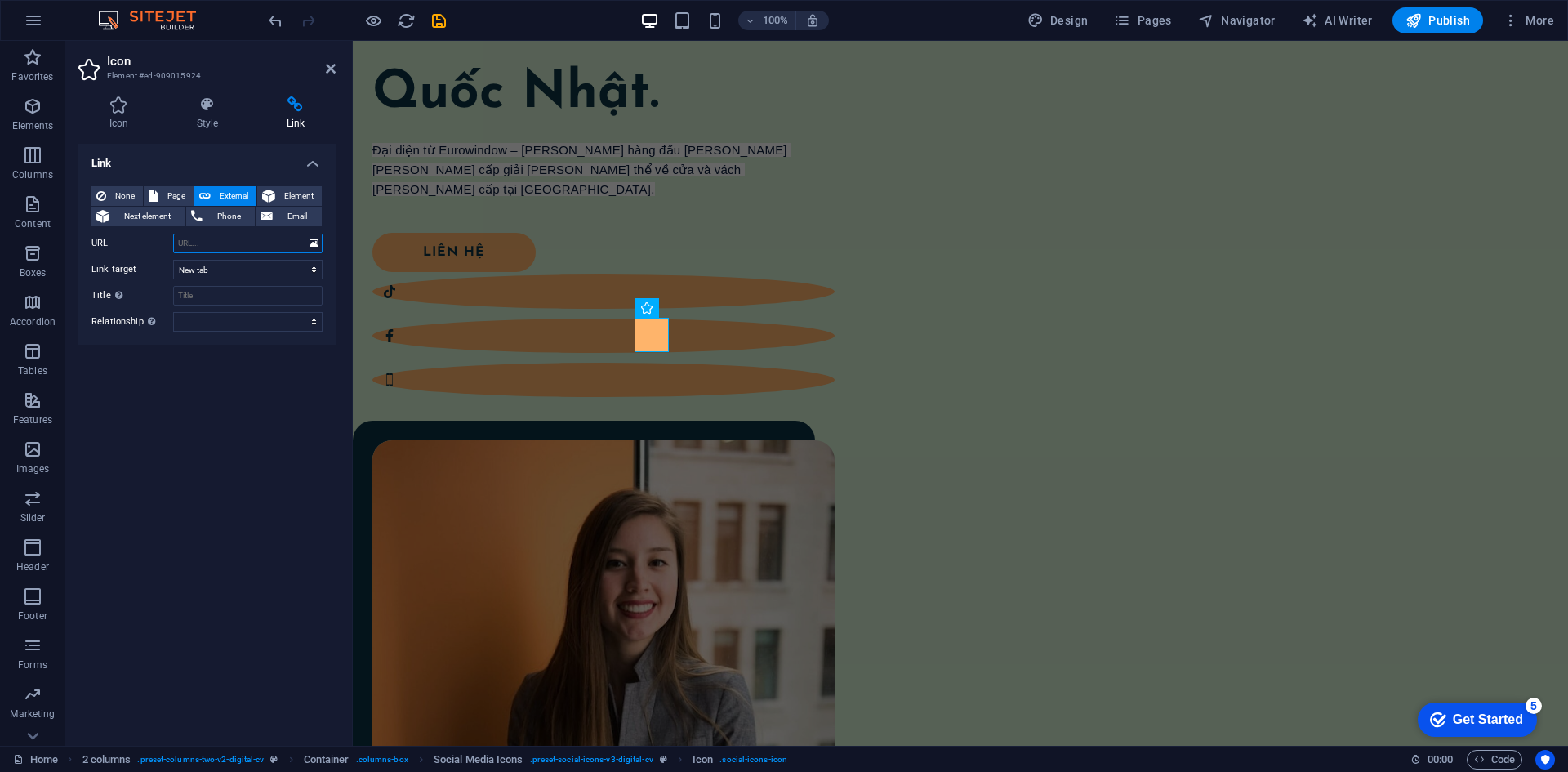
paste input "https://www.tiktok.com/@eurowindownhat"
type input "https://www.tiktok.com/@eurowindownhat"
click at [239, 401] on div "Link None Page External Element Next element Phone Email Page Home Legal Notice…" at bounding box center [207, 439] width 258 height 589
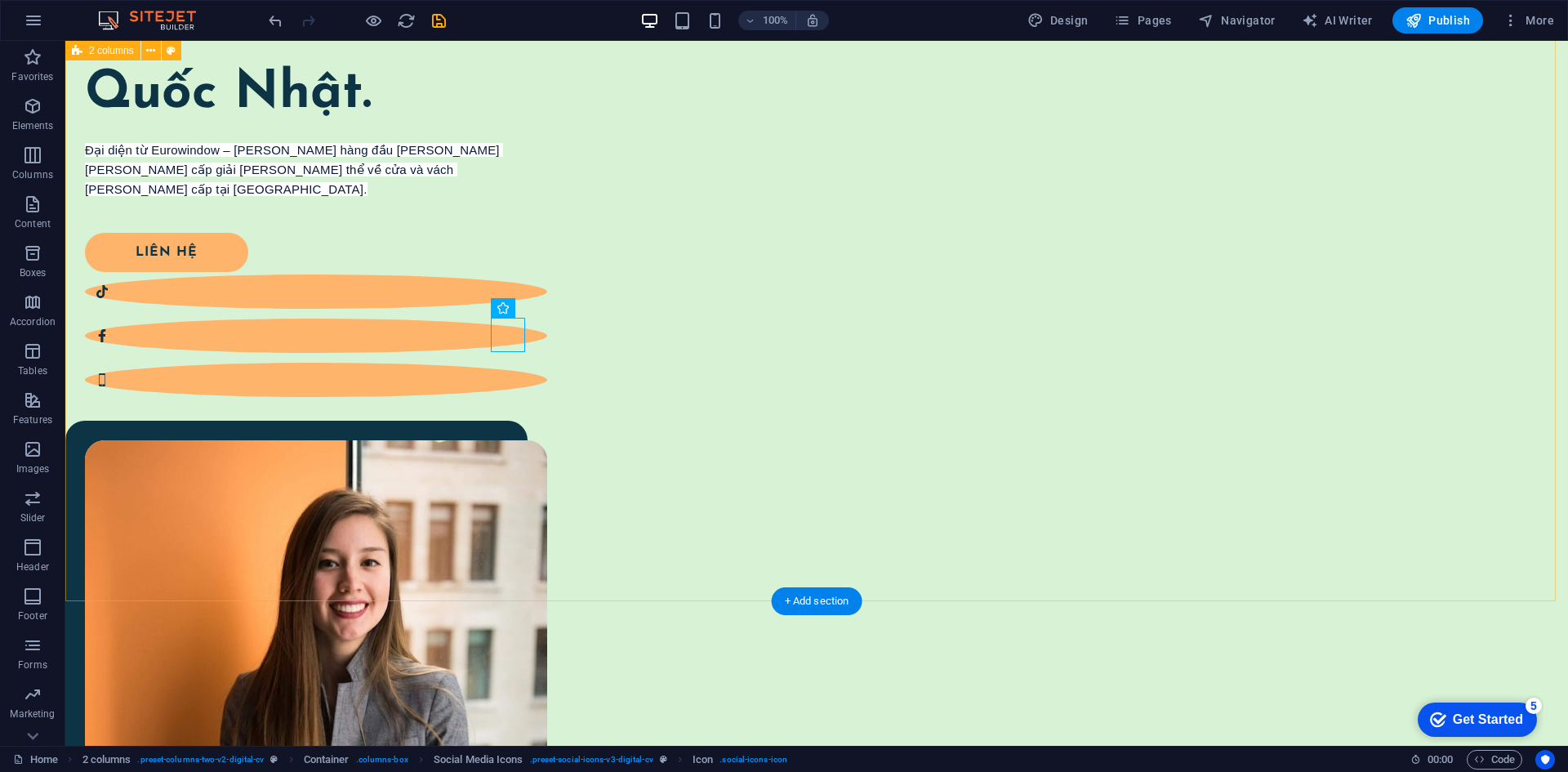
click at [544, 492] on div "Xin chào tôi là Quốc Nhật. Đại diện từ Eurowindow – thương hiệu hàng đầu trong …" at bounding box center [816, 490] width 1502 height 1076
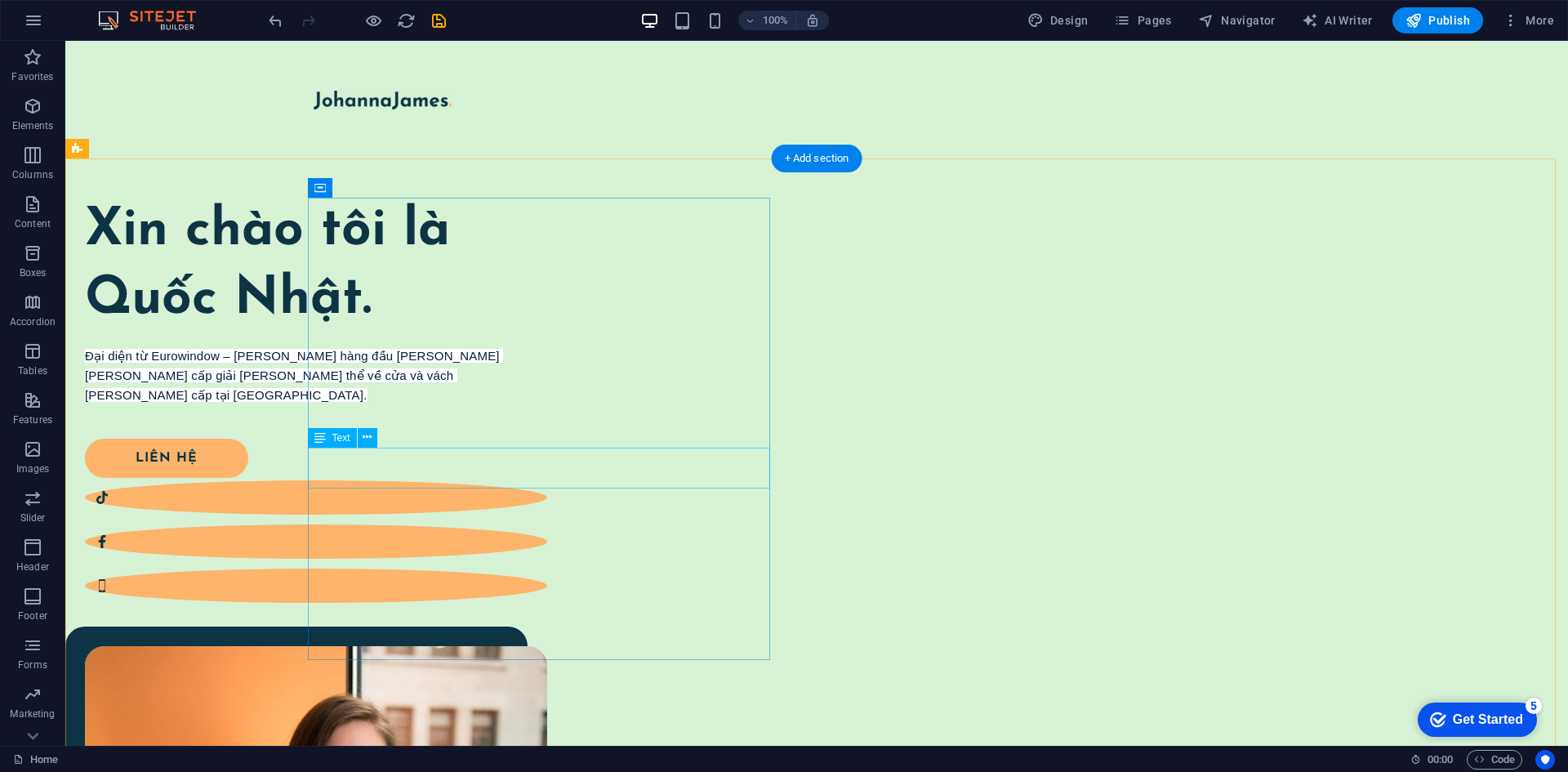
click at [547, 386] on div "Đại diện từ Eurowindow – thương hiệu hàng đầu trong lĩnh vực cung cấp giải pháp…" at bounding box center [315, 367] width 462 height 39
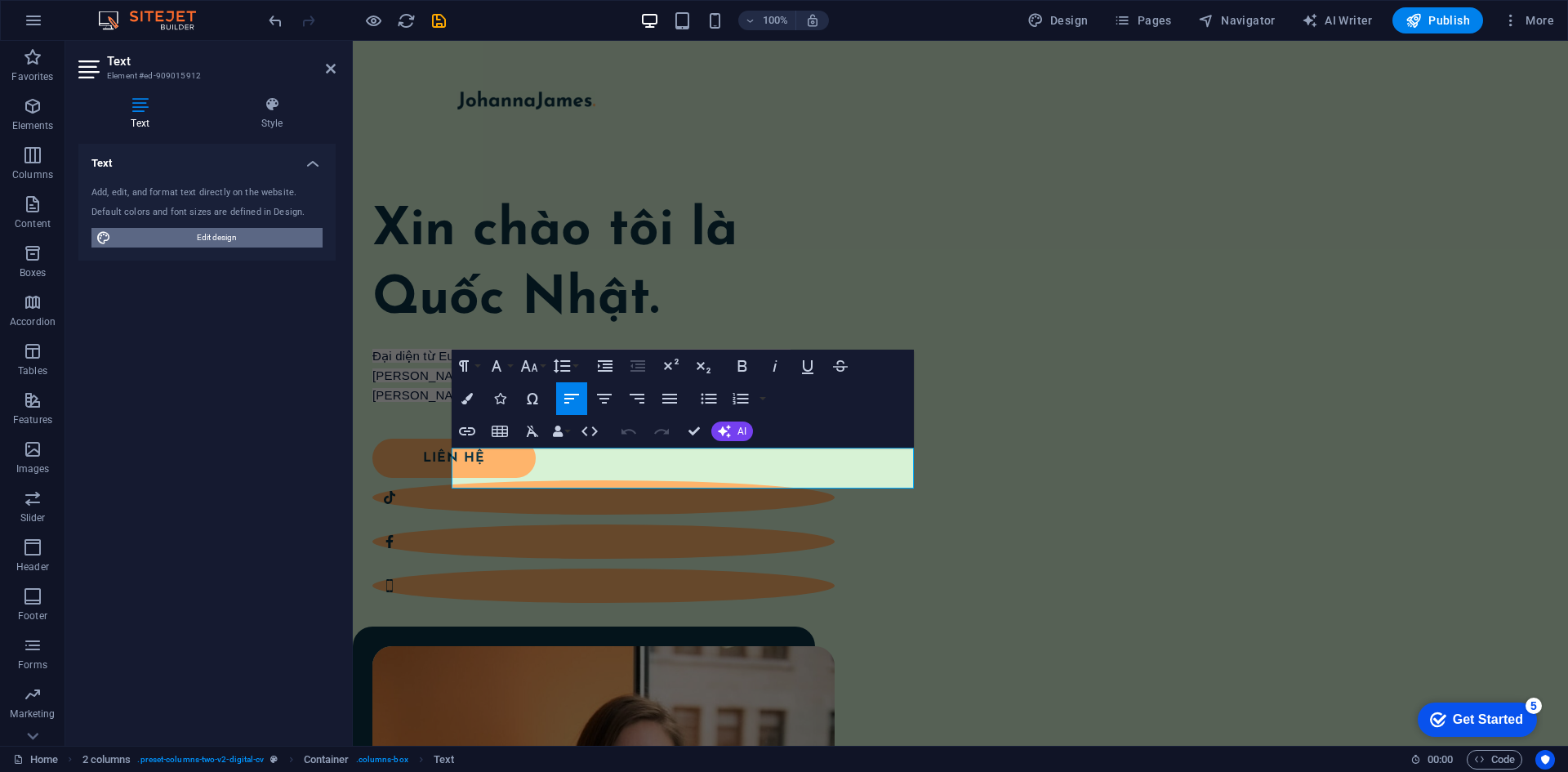
click at [192, 241] on span "Edit design" at bounding box center [216, 237] width 201 height 19
select select "px"
select select "400"
select select "px"
select select "700"
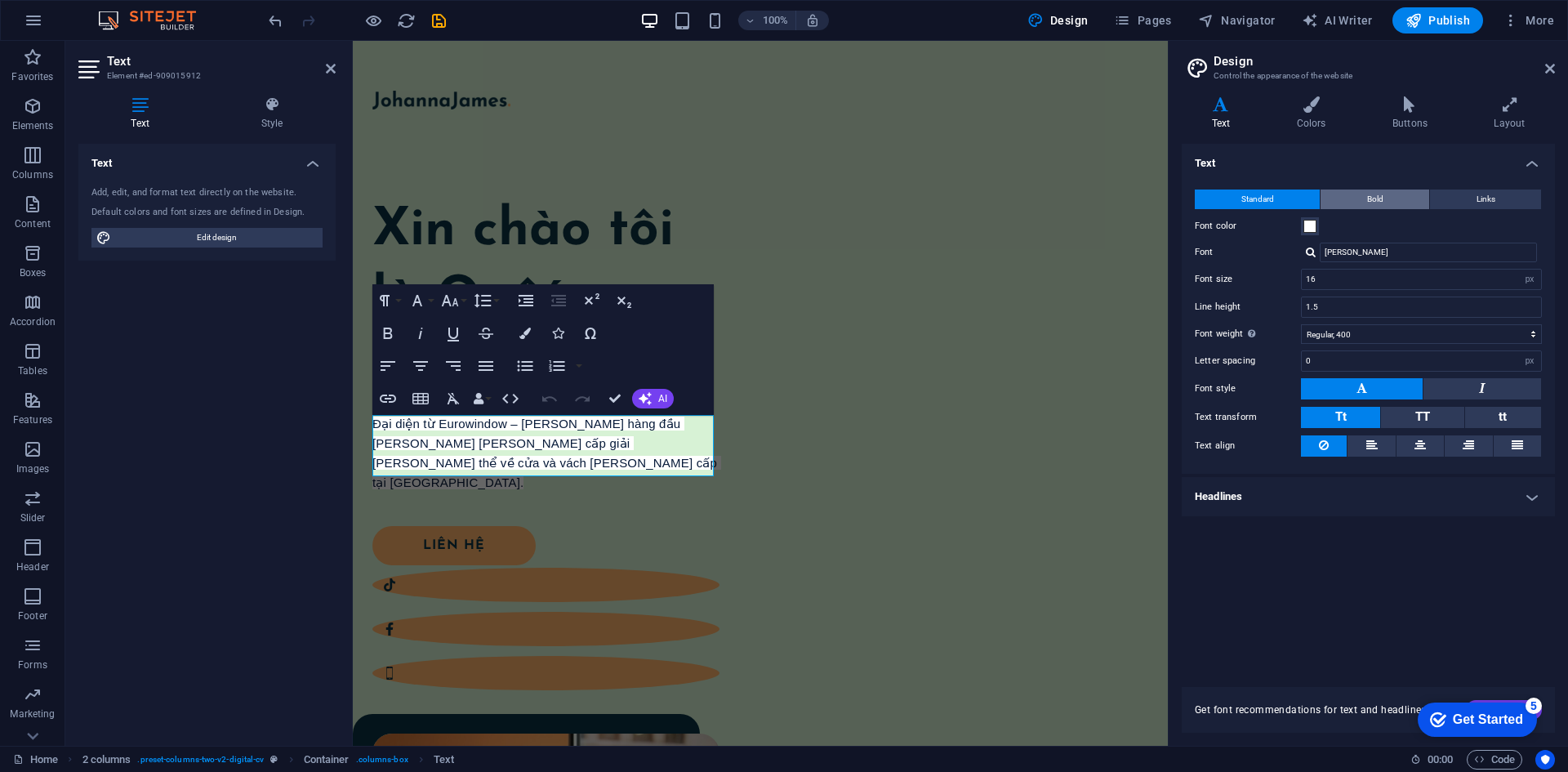
click at [1394, 197] on button "Bold" at bounding box center [1375, 199] width 109 height 19
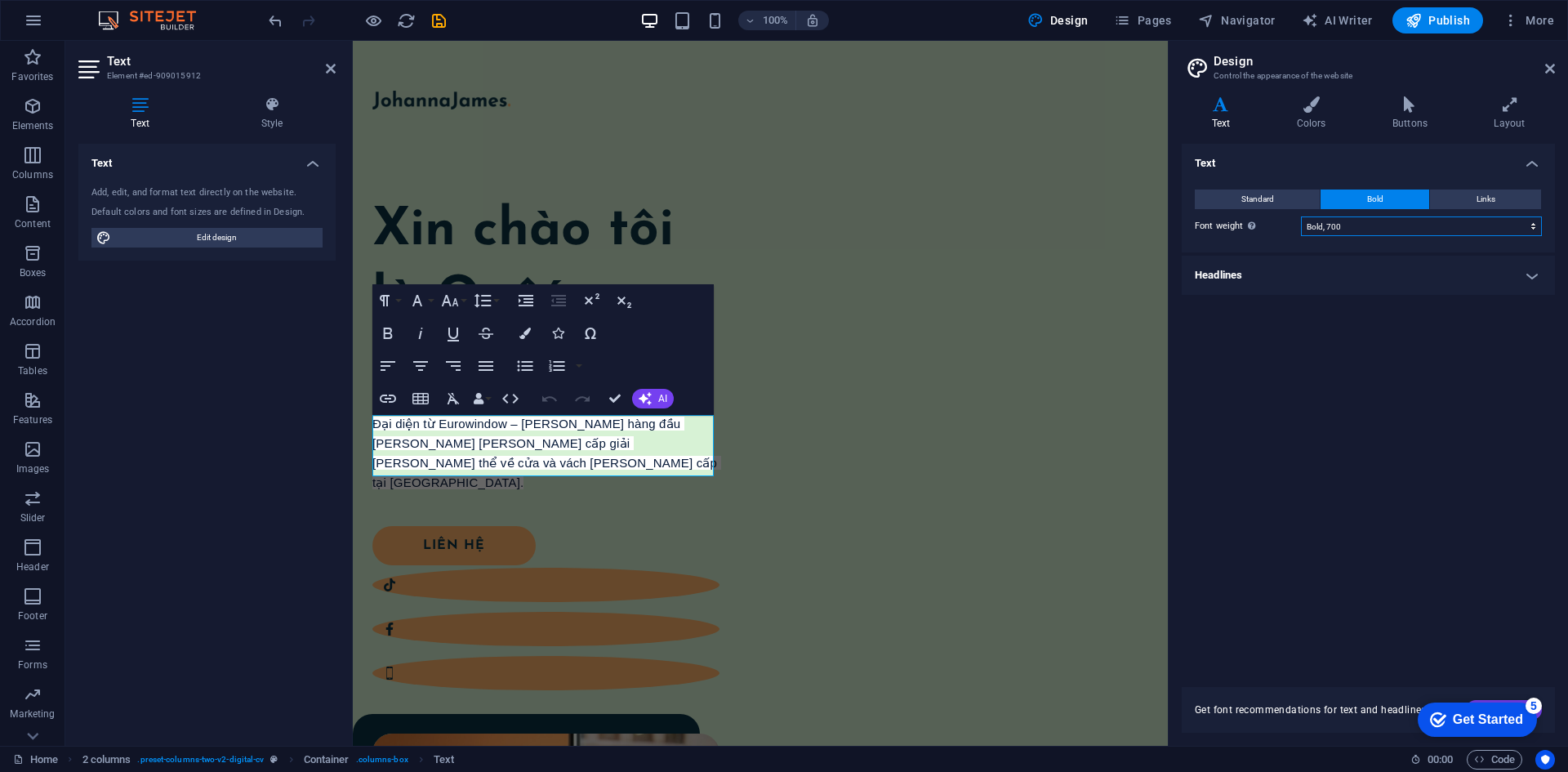
click at [1365, 225] on select "Thin, 100 Extra-light, 200 Light, 300 Regular, 400 Medium, 500 Semi-bold, 600 B…" at bounding box center [1421, 227] width 241 height 19
click at [1512, 193] on button "Links" at bounding box center [1485, 199] width 111 height 19
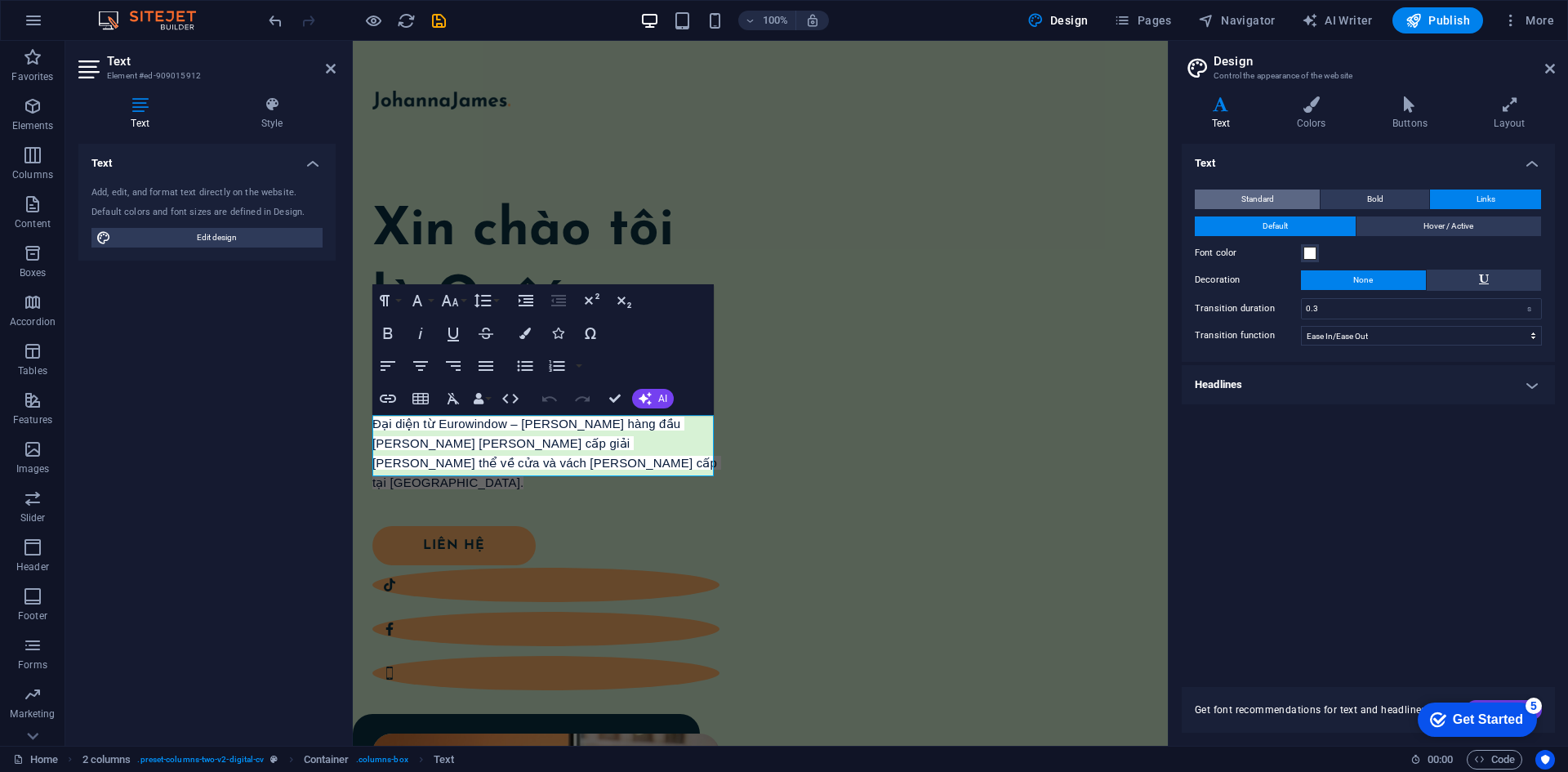
click at [1301, 201] on button "Standard" at bounding box center [1257, 199] width 124 height 19
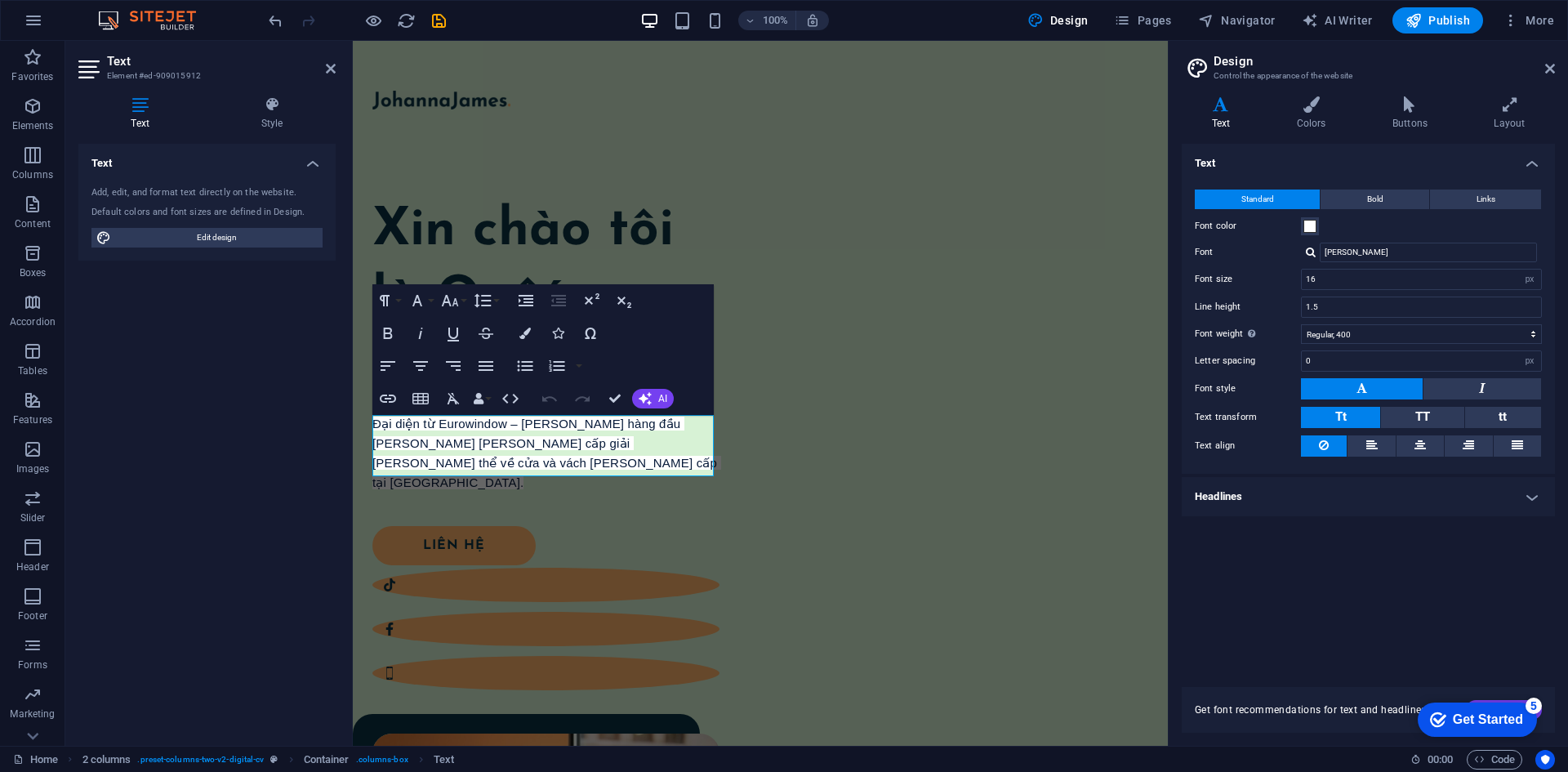
click at [1307, 236] on div "Standard Bold Links Font color Font Josefin Sans Font size 16 rem px Line heigh…" at bounding box center [1368, 323] width 380 height 300
click at [1309, 228] on span at bounding box center [1308, 226] width 13 height 13
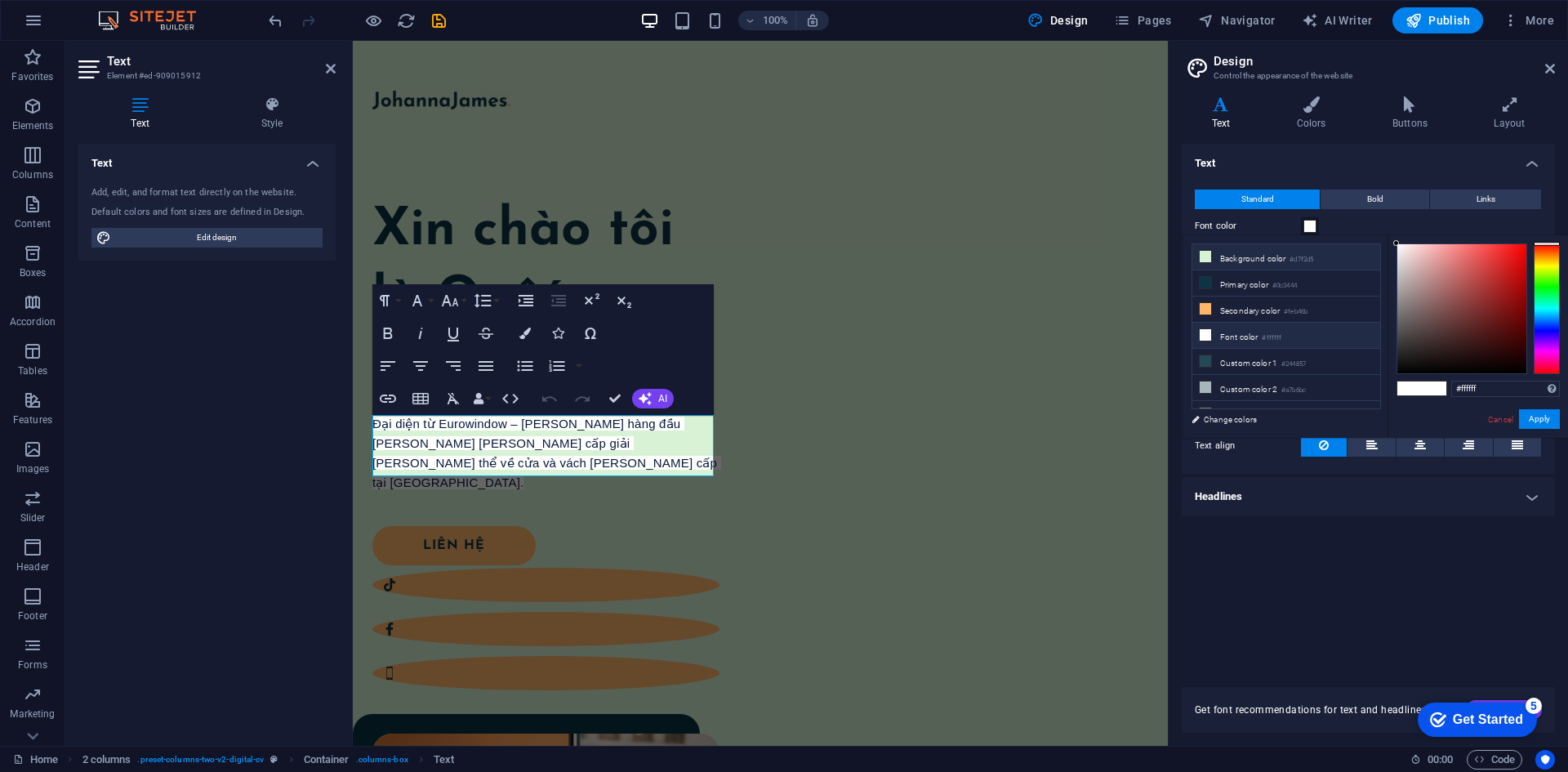
click at [1238, 260] on li "Background color #d7f2d5" at bounding box center [1285, 257] width 188 height 26
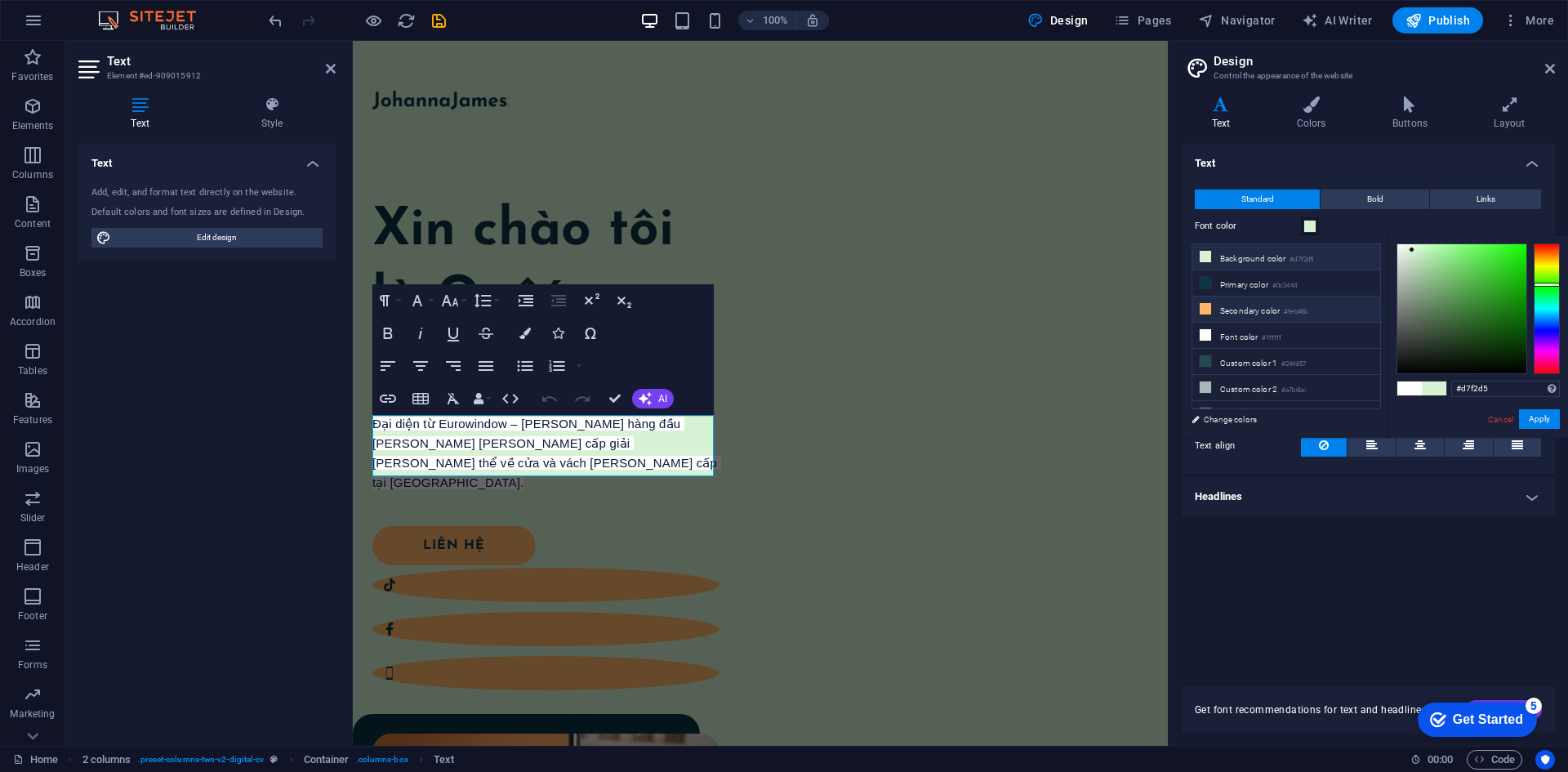
click at [1267, 310] on li "Secondary color #feb46b" at bounding box center [1285, 309] width 188 height 26
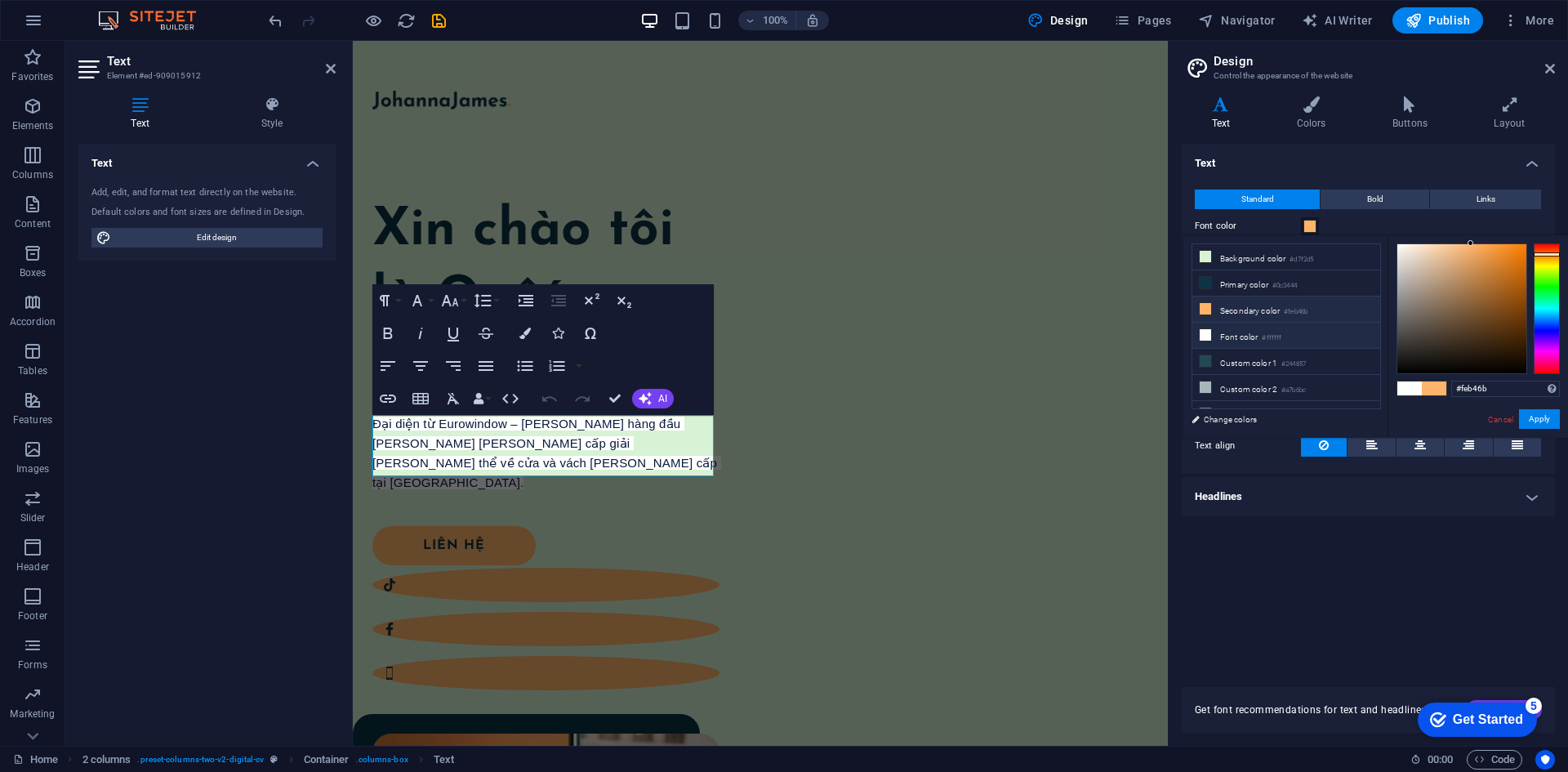
click at [1277, 333] on small "#ffffff" at bounding box center [1272, 338] width 19 height 12
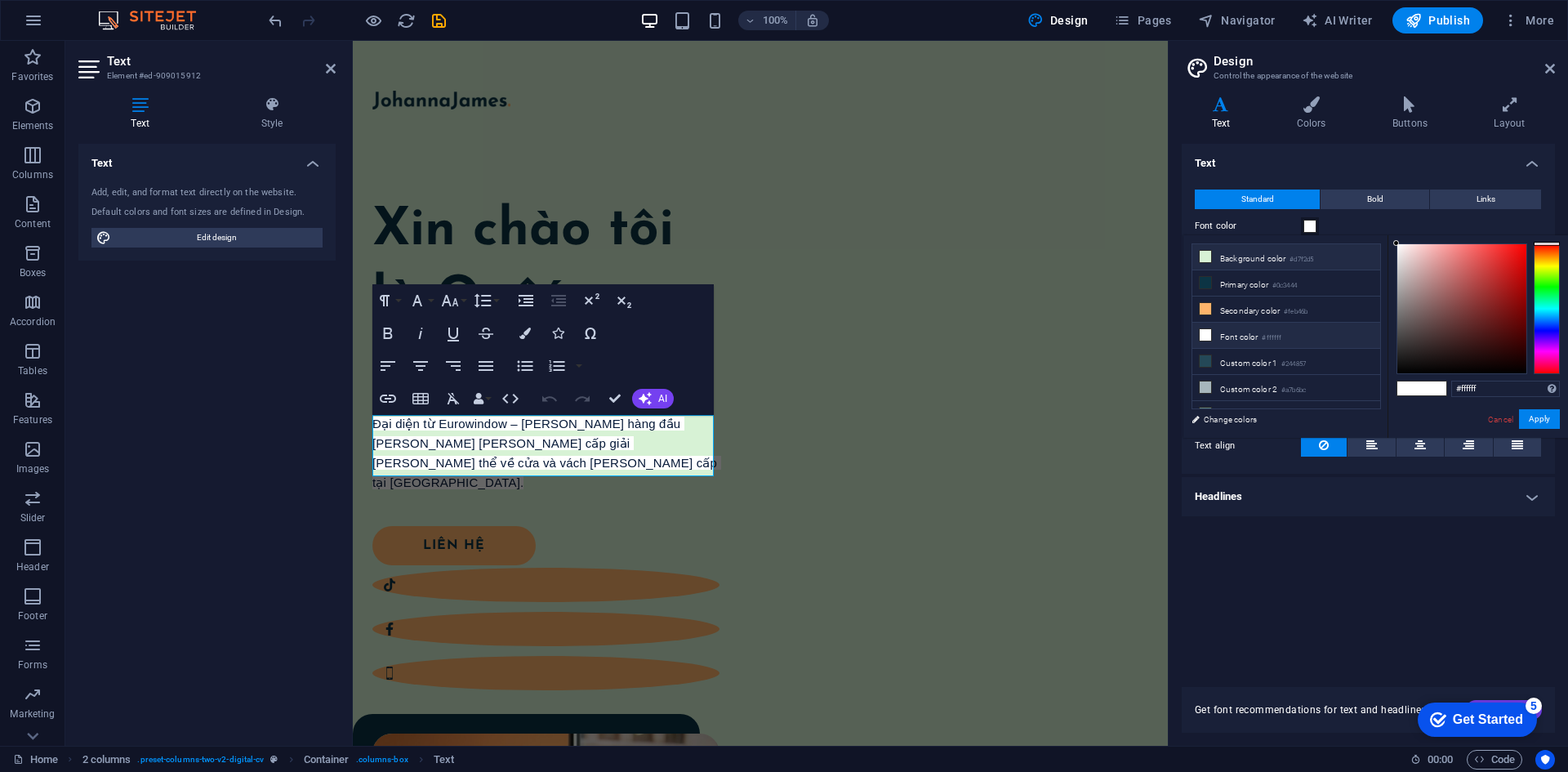
click at [1312, 256] on small "#d7f2d5" at bounding box center [1301, 260] width 23 height 12
type input "#d7f2d5"
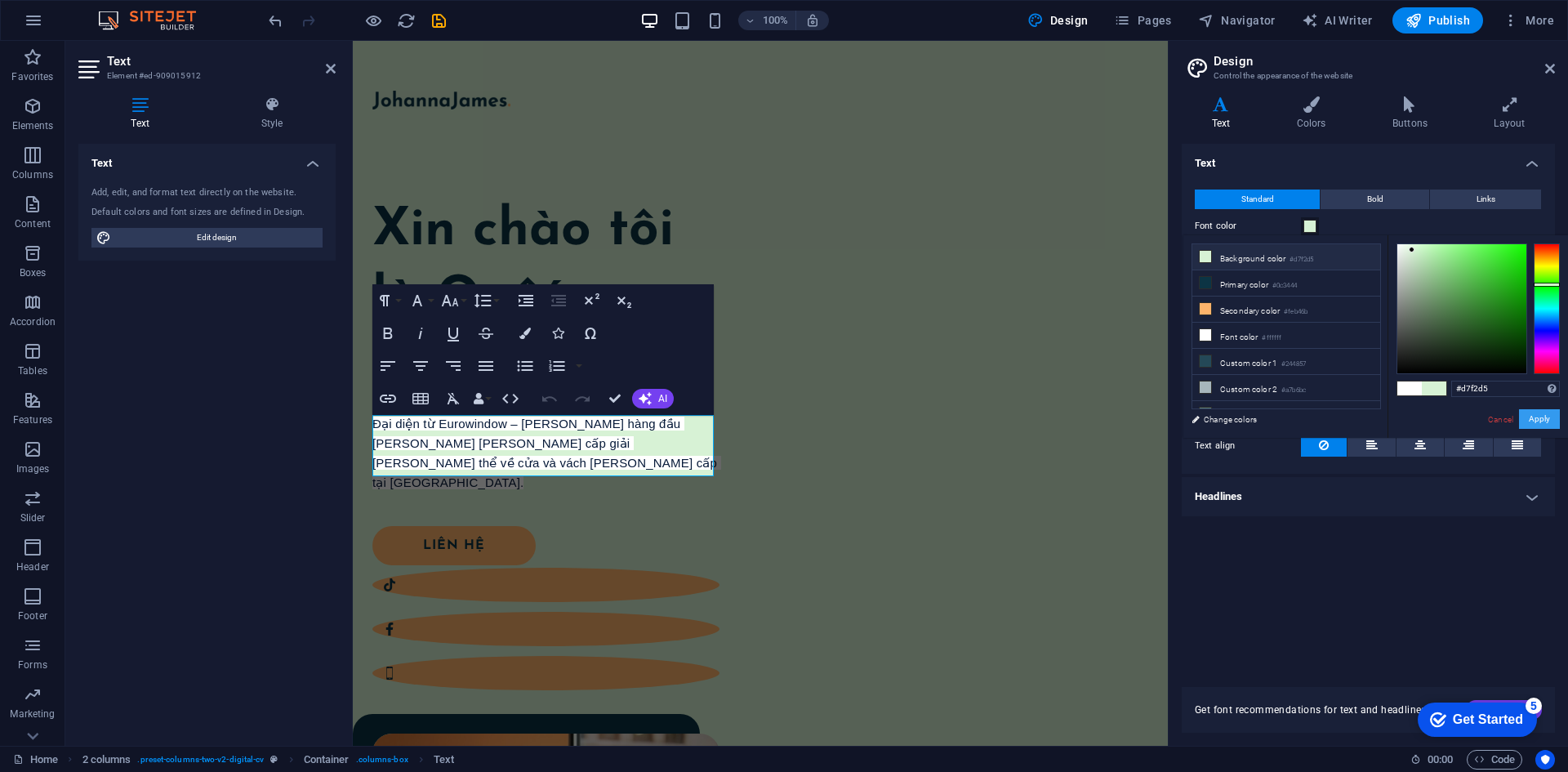
click at [1552, 412] on button "Apply" at bounding box center [1539, 419] width 41 height 19
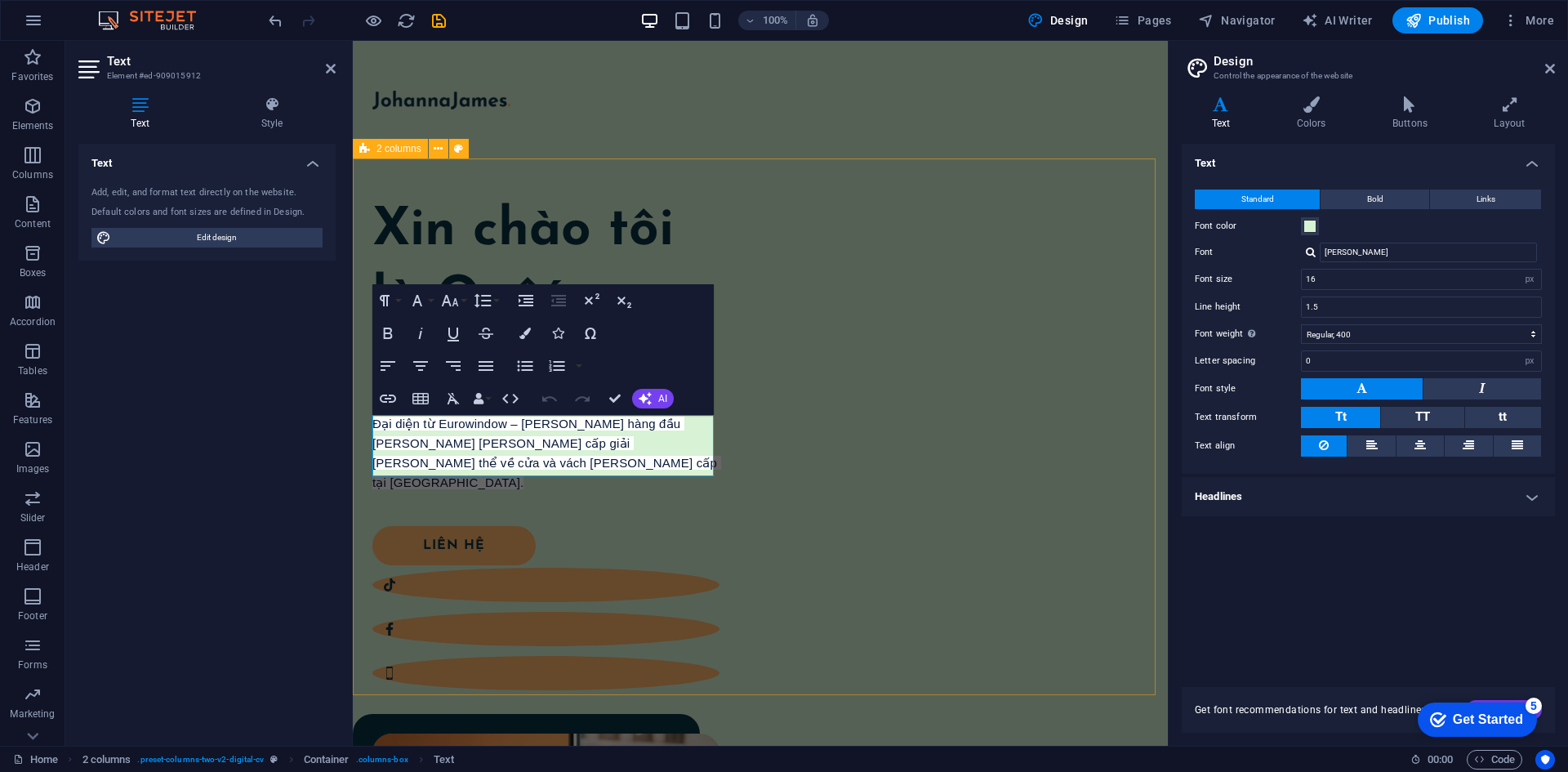
click at [754, 619] on div "Xin chào tôi là Quốc Nhật. Đại diện từ Eurowindow – thương hiệu hàng đầu trong …" at bounding box center [760, 683] width 815 height 1049
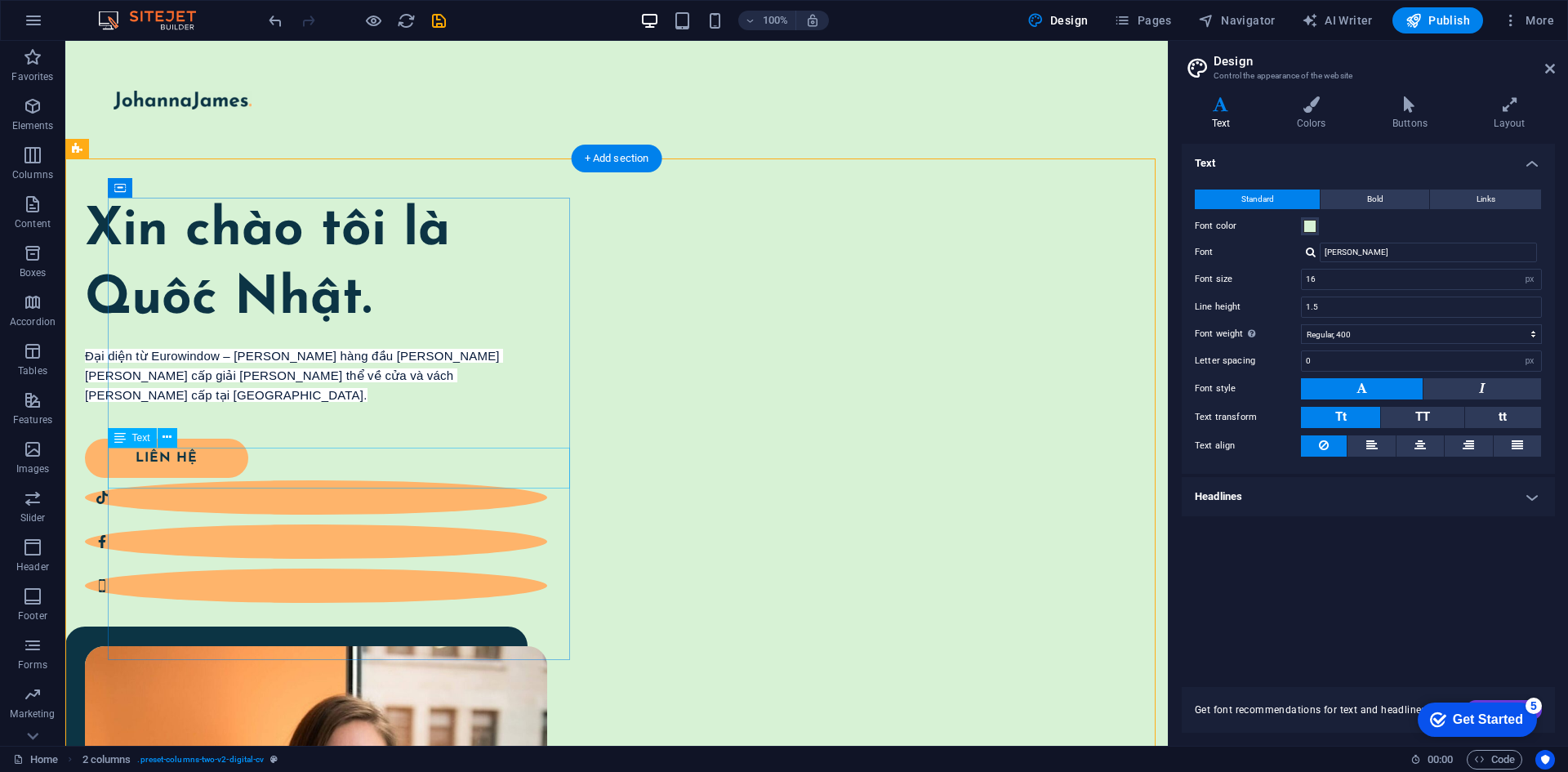
click at [384, 386] on div "Đại diện từ Eurowindow – thương hiệu hàng đầu trong lĩnh vực cung cấp giải pháp…" at bounding box center [315, 367] width 462 height 39
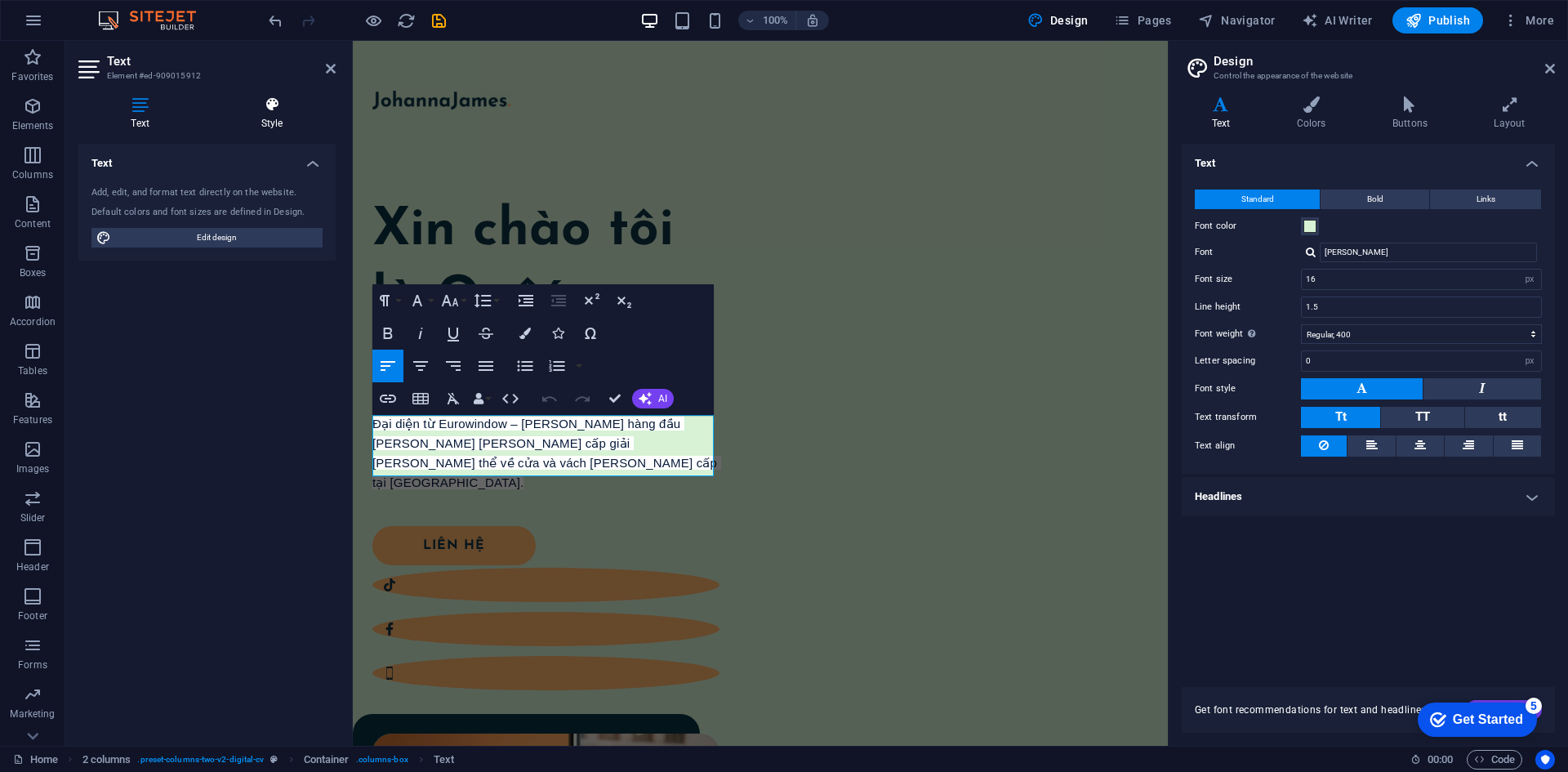
click at [258, 116] on h4 "Style" at bounding box center [271, 113] width 127 height 34
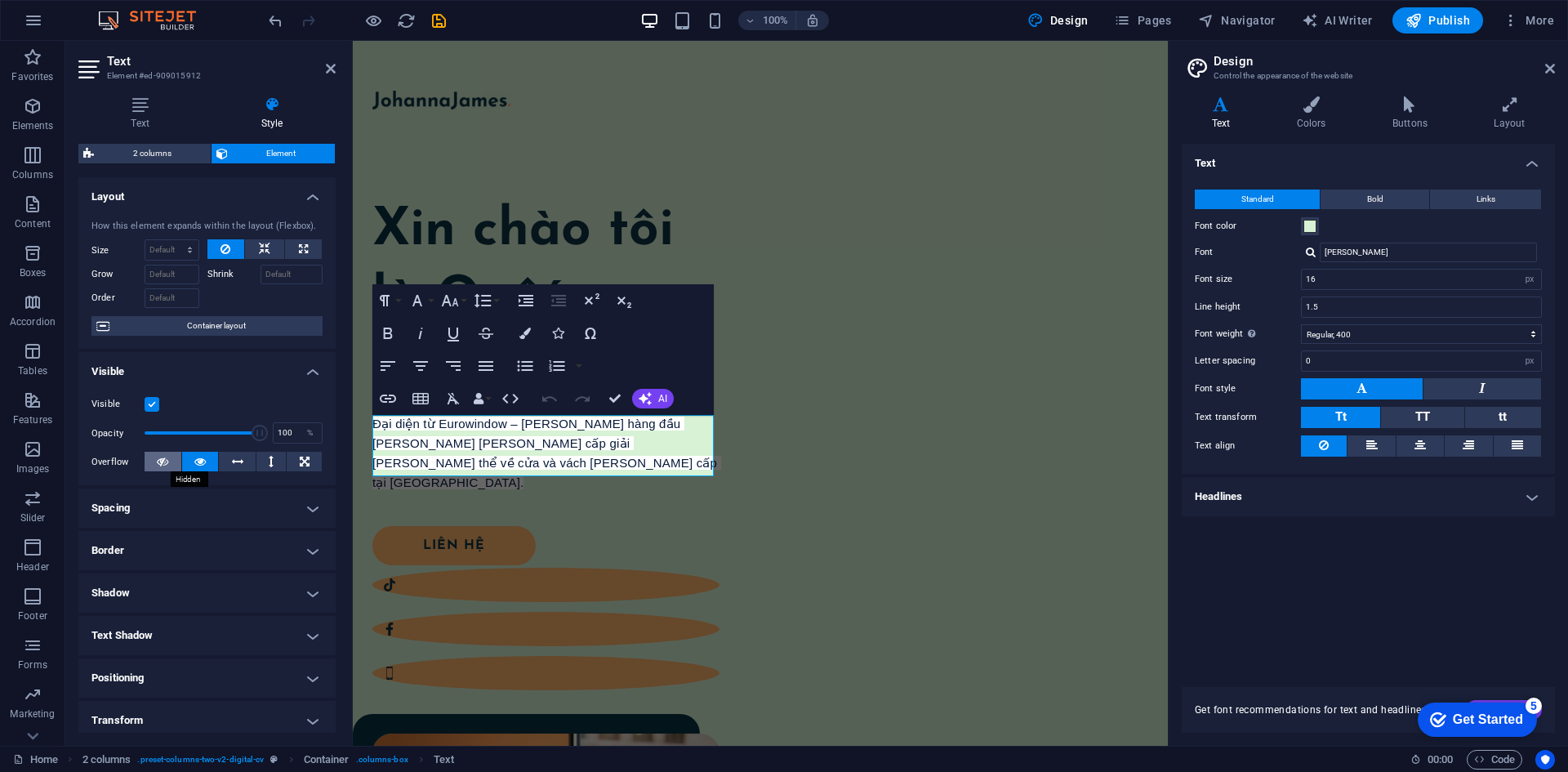
click at [157, 466] on icon at bounding box center [162, 461] width 12 height 19
click at [191, 467] on button at bounding box center [200, 461] width 37 height 19
click at [207, 507] on h4 "Spacing" at bounding box center [207, 508] width 258 height 39
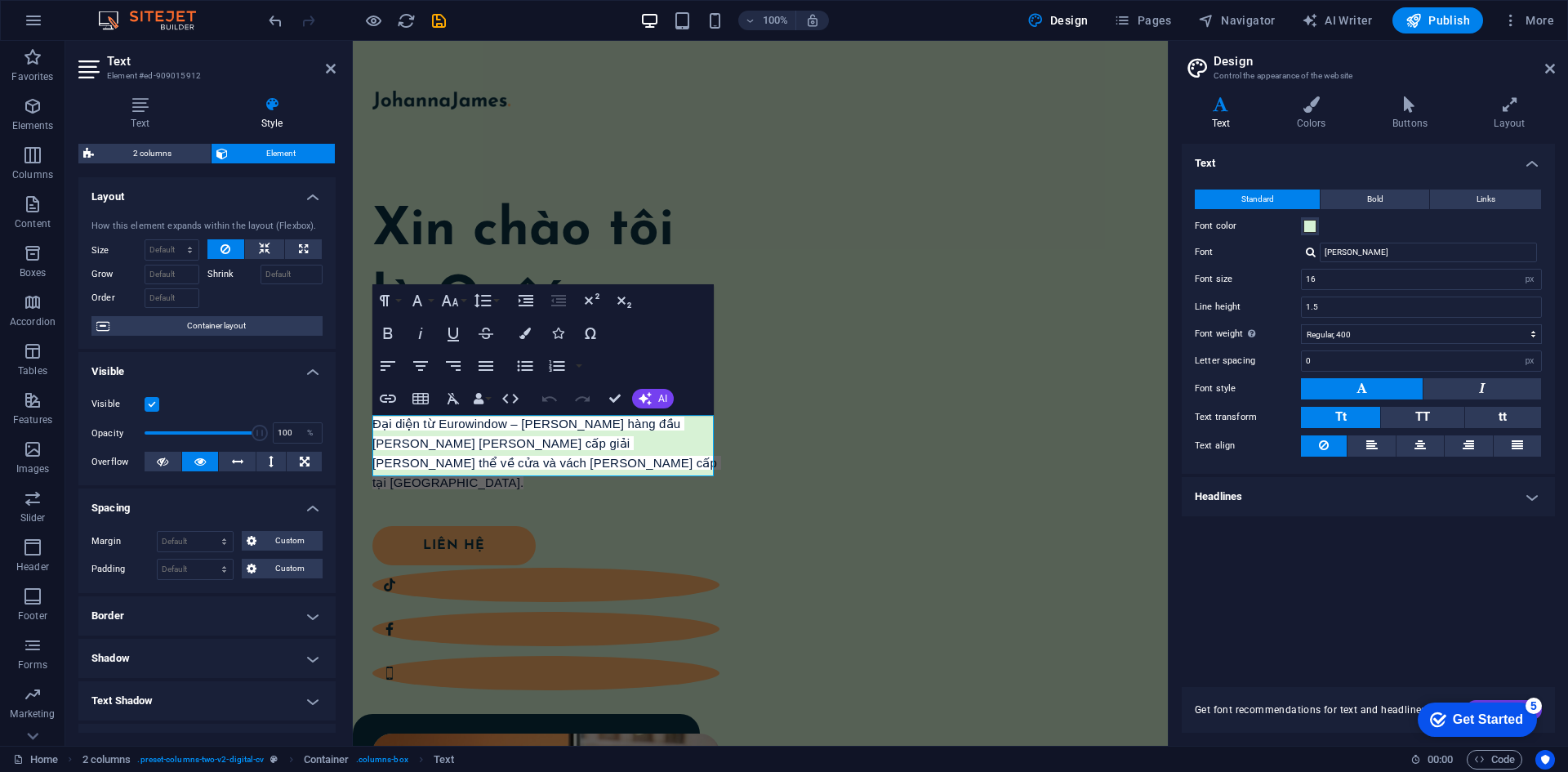
scroll to position [163, 0]
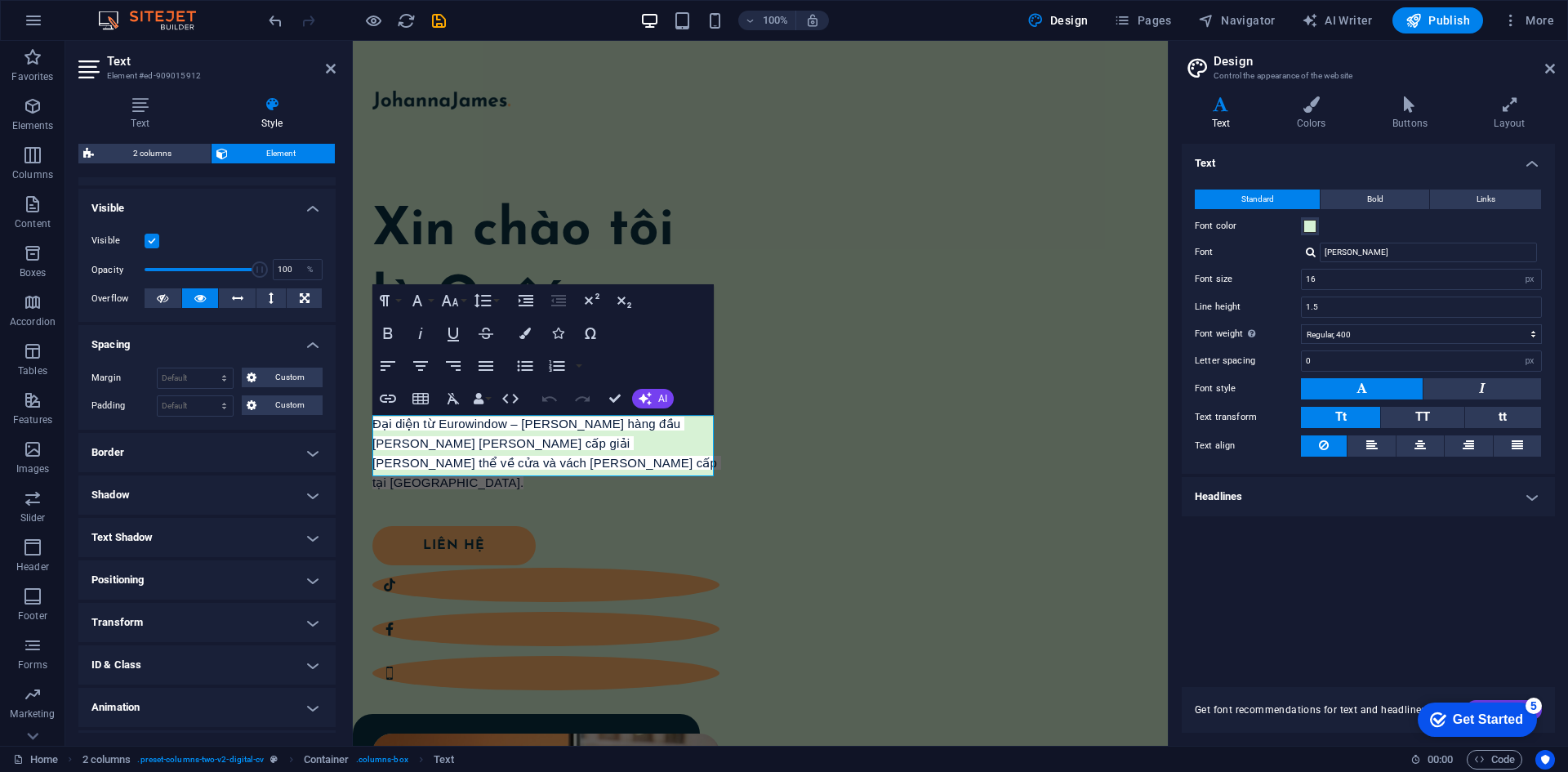
click at [209, 541] on h4 "Text Shadow" at bounding box center [207, 537] width 258 height 39
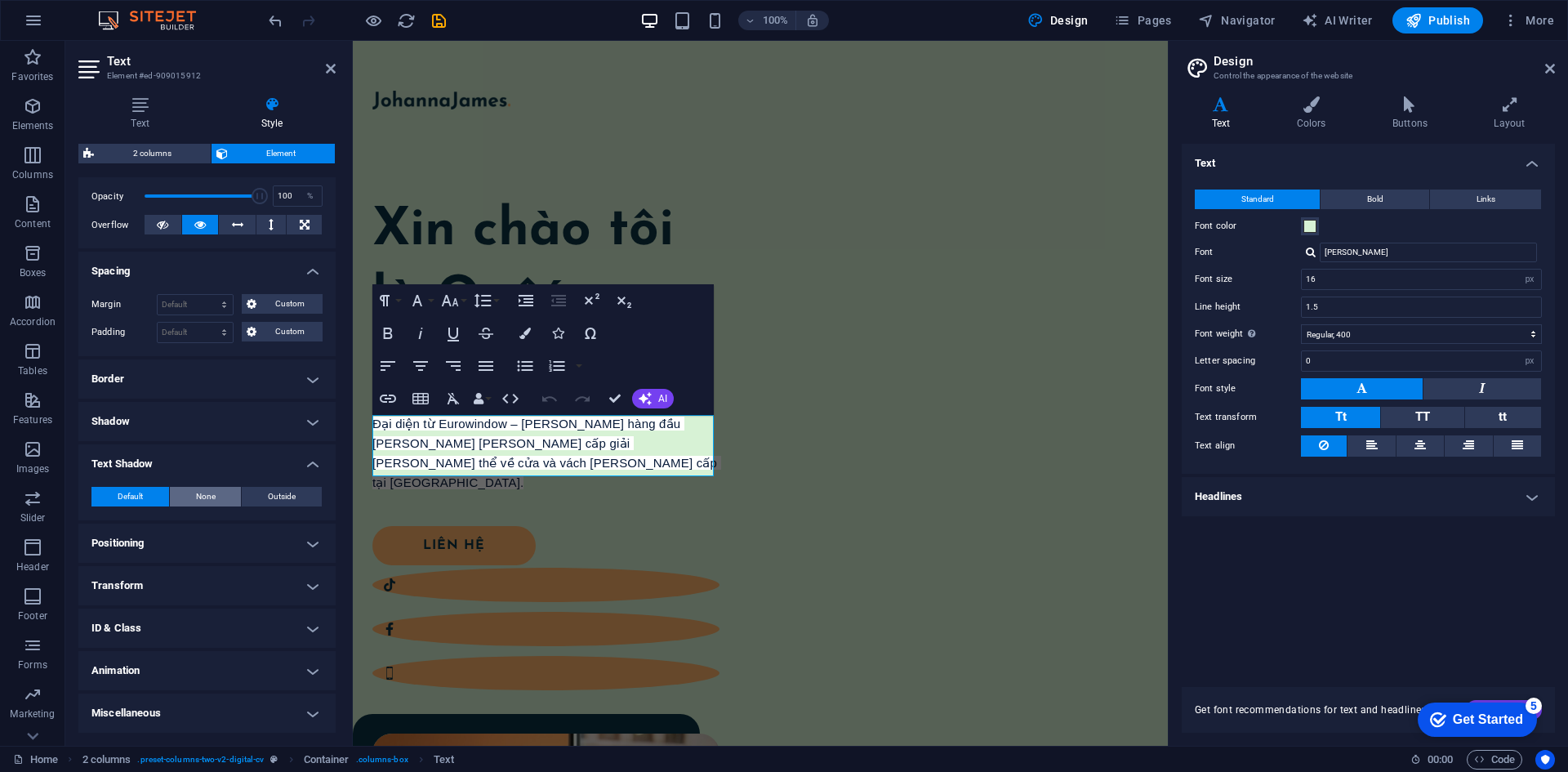
click at [218, 494] on button "None" at bounding box center [206, 497] width 72 height 19
click at [143, 500] on span "Default" at bounding box center [130, 497] width 25 height 19
click at [187, 428] on h4 "Shadow" at bounding box center [207, 421] width 258 height 39
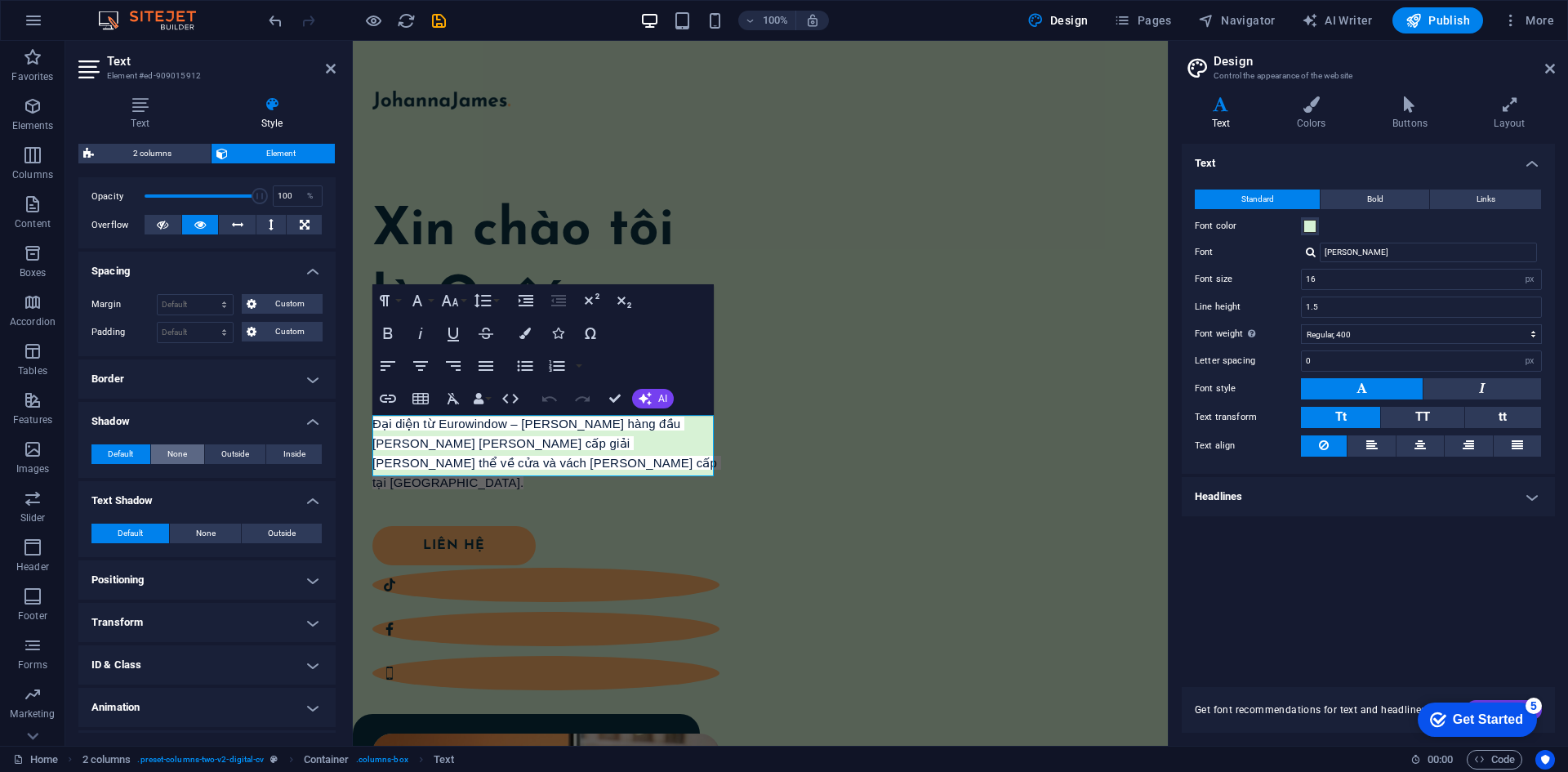
click at [189, 451] on button "None" at bounding box center [177, 454] width 53 height 19
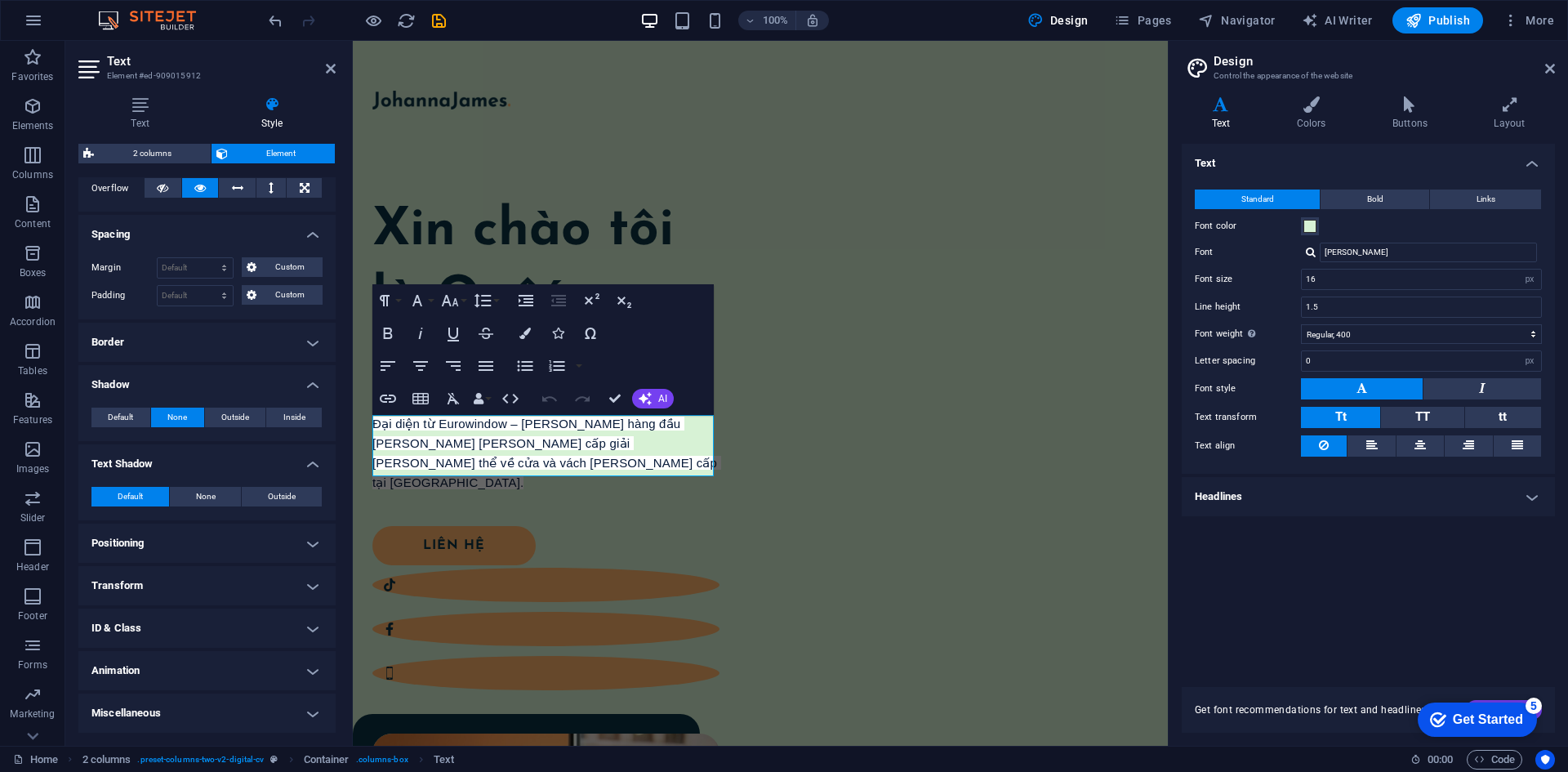
click at [182, 571] on h4 "Transform" at bounding box center [207, 585] width 258 height 39
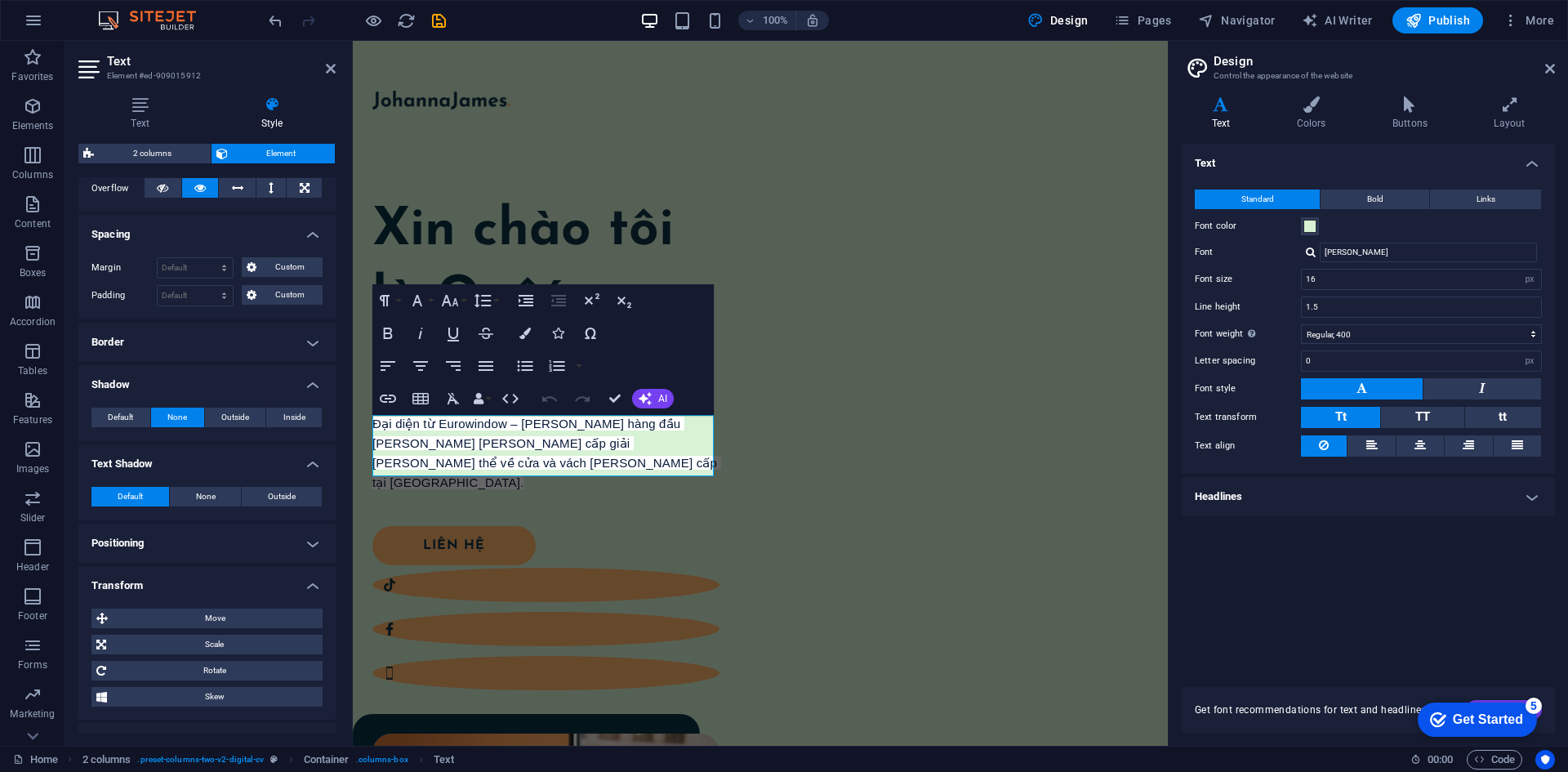
scroll to position [388, 0]
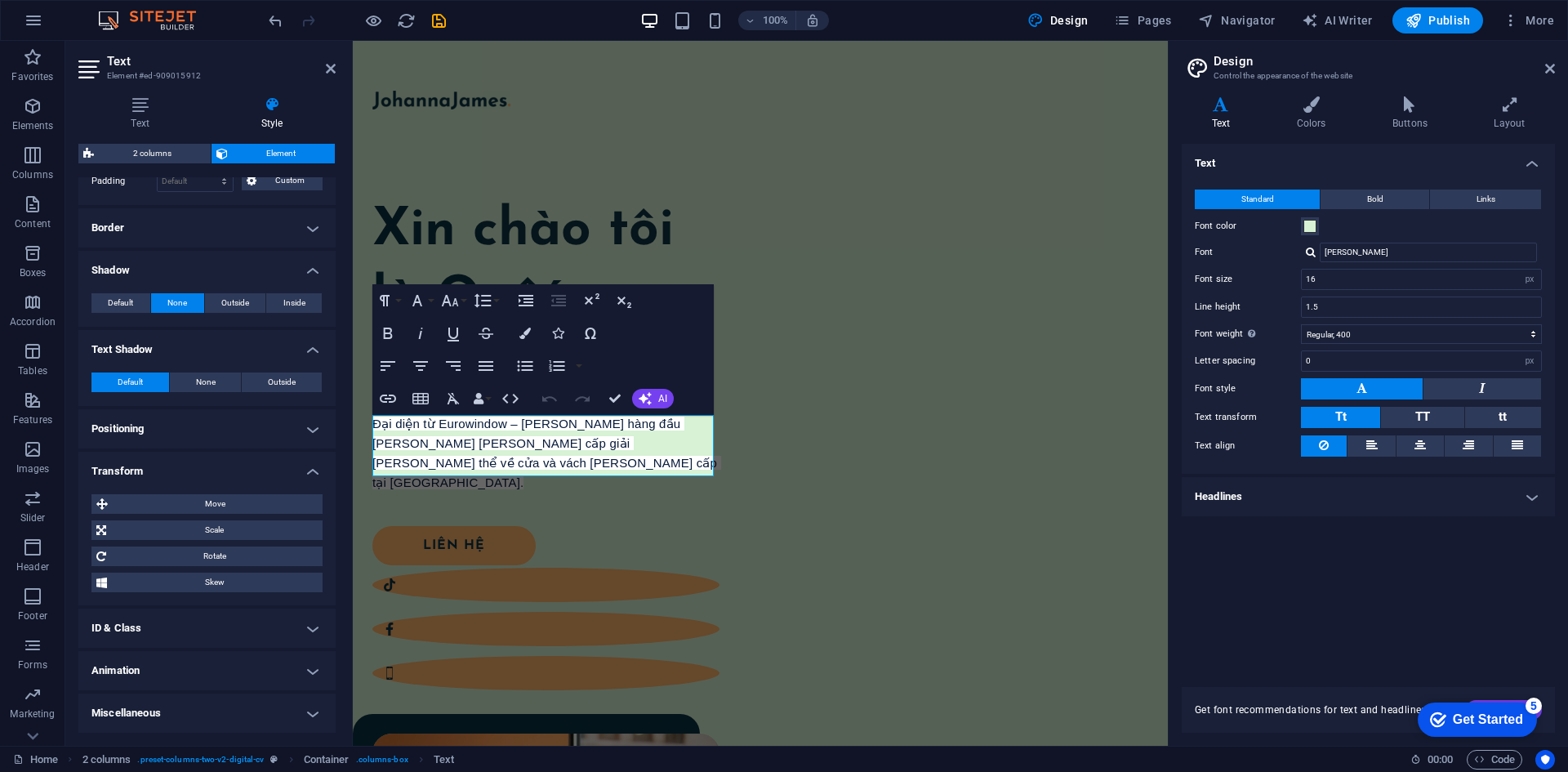
click at [204, 626] on h4 "ID & Class" at bounding box center [207, 628] width 258 height 39
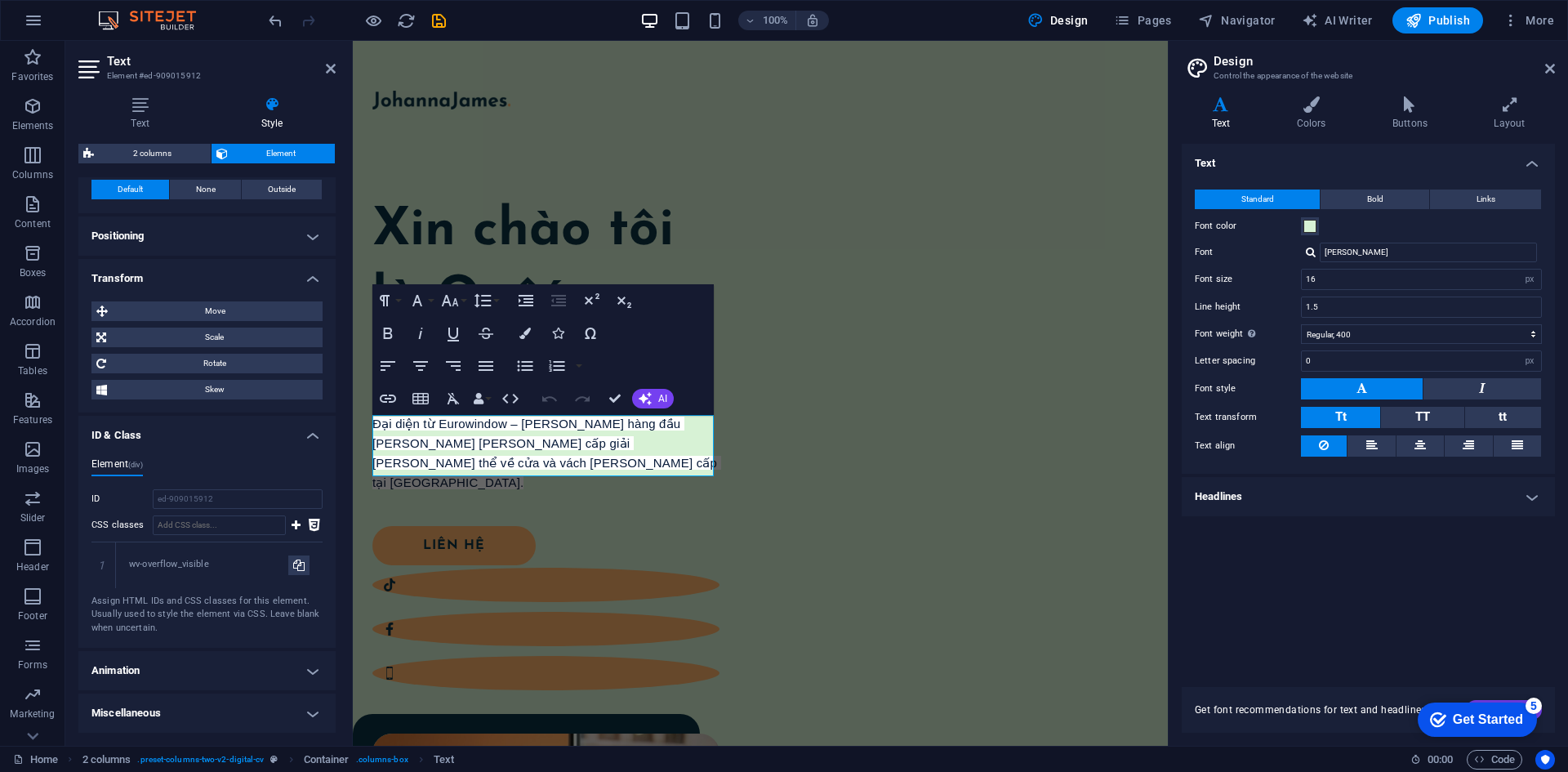
click at [184, 658] on h4 "Animation" at bounding box center [207, 670] width 258 height 39
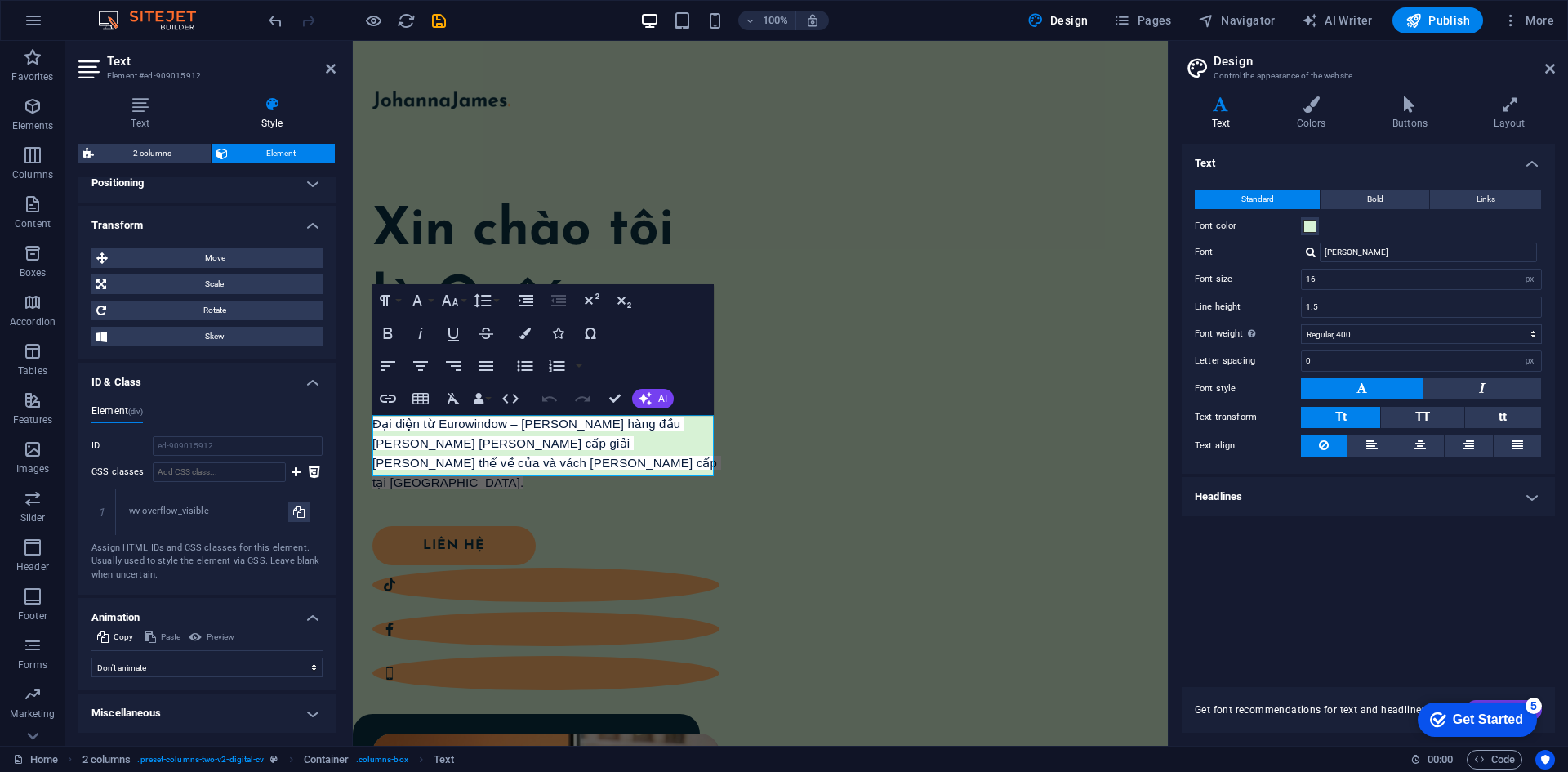
click at [197, 697] on h4 "Miscellaneous" at bounding box center [207, 713] width 258 height 39
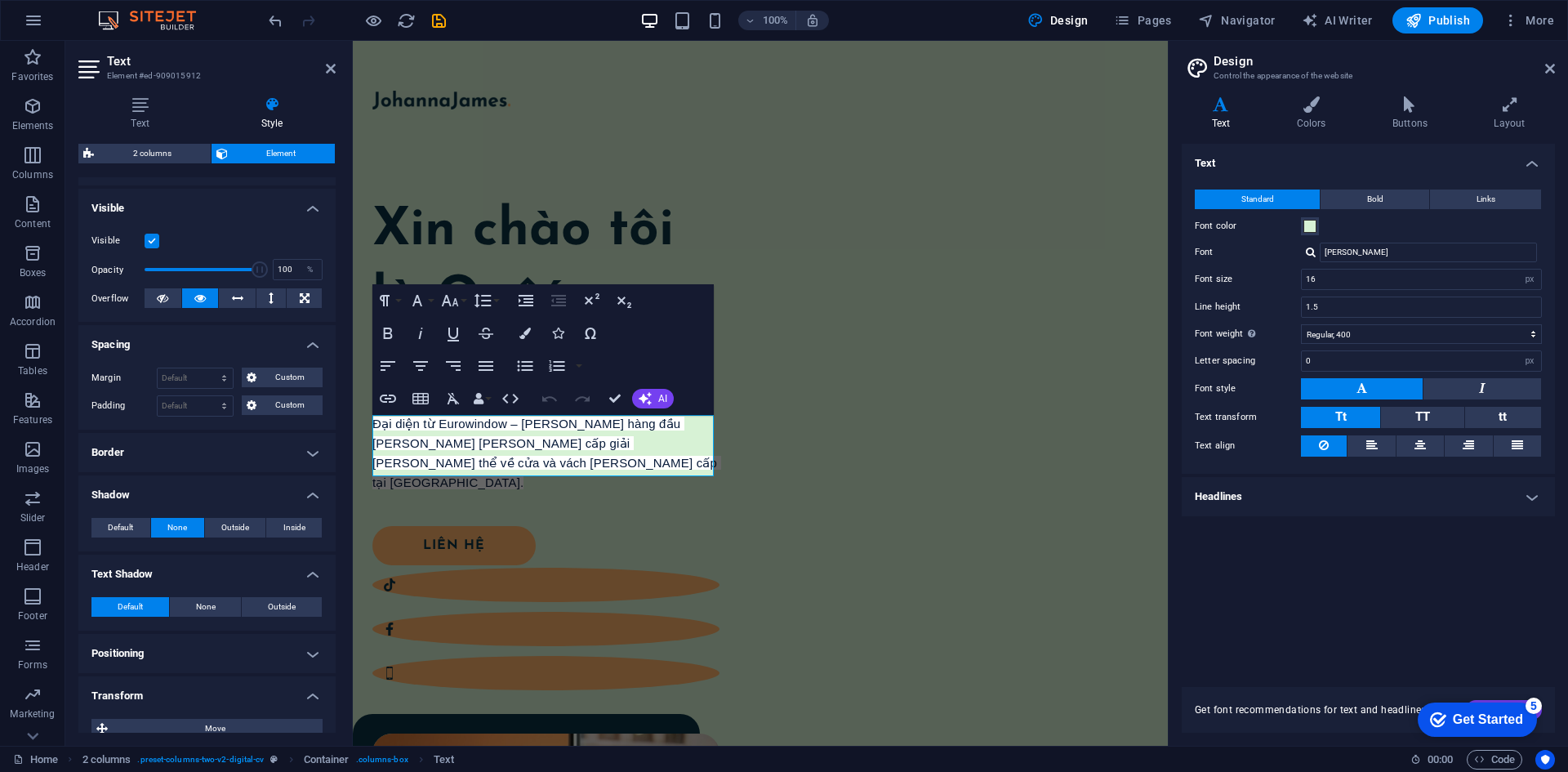
scroll to position [82, 0]
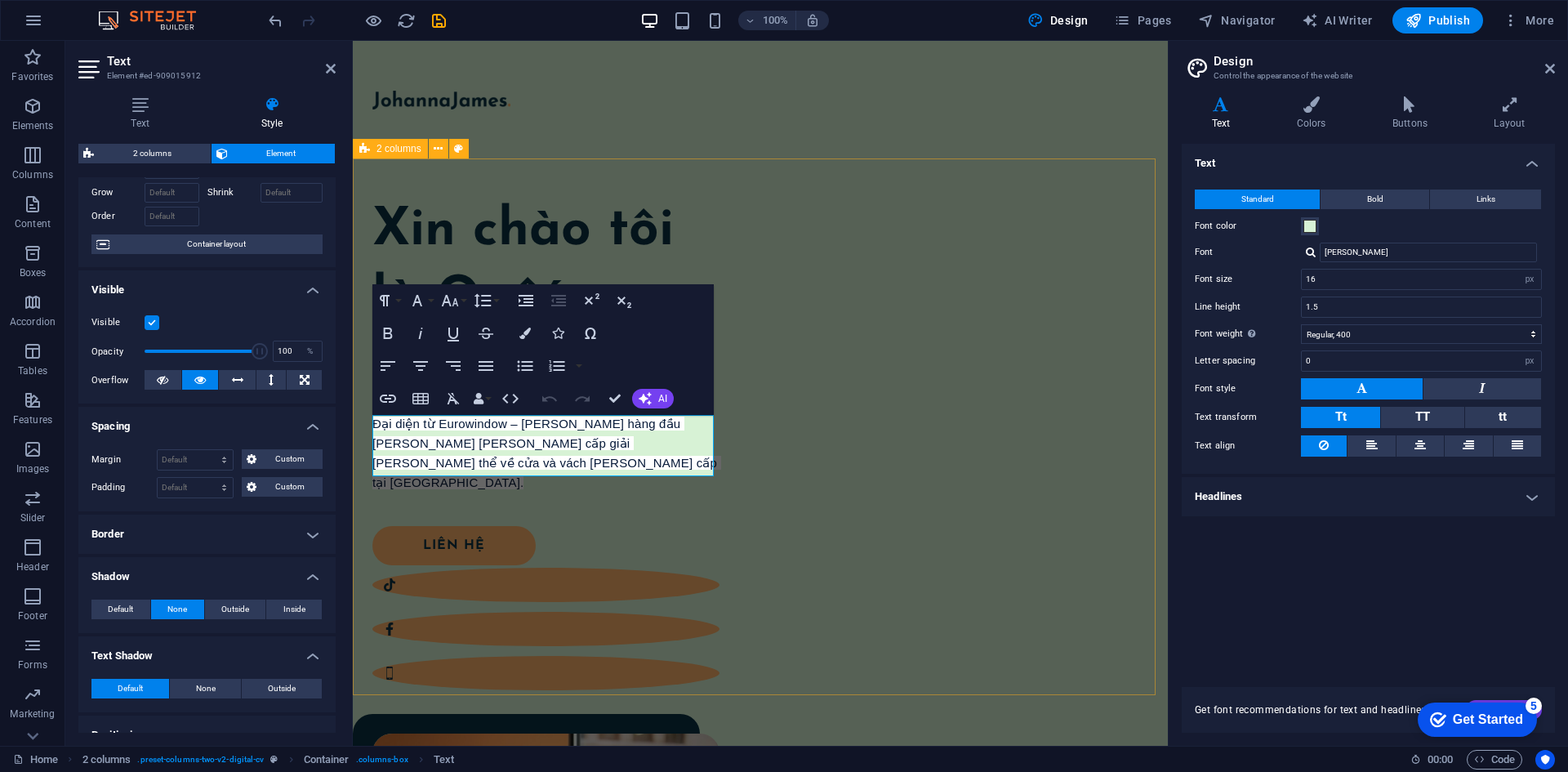
click at [616, 605] on div "Xin chào tôi là Quốc Nhật. Đại diện từ Eurowindow – thương hiệu hàng đầu trong …" at bounding box center [760, 683] width 815 height 1049
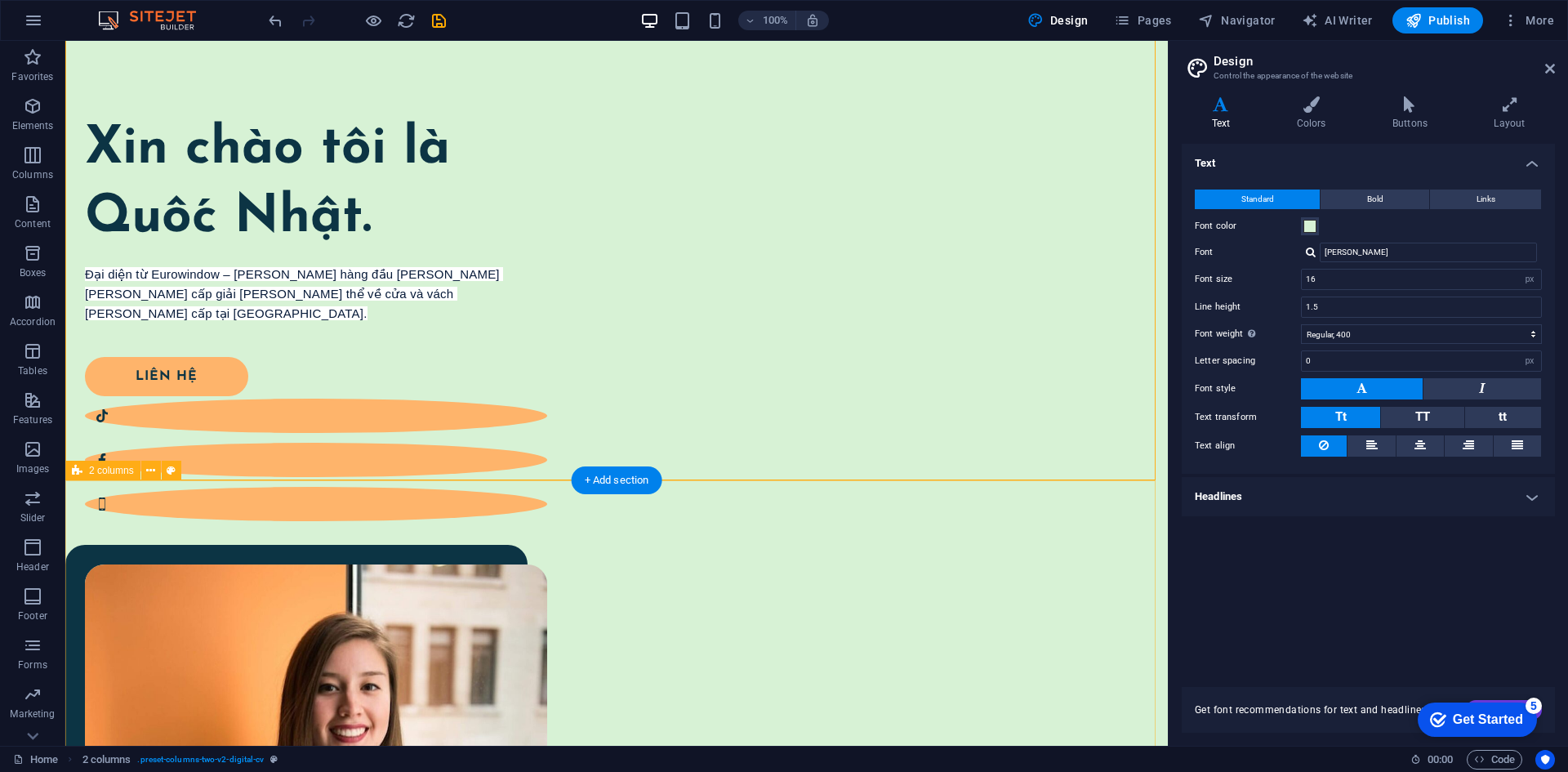
scroll to position [0, 0]
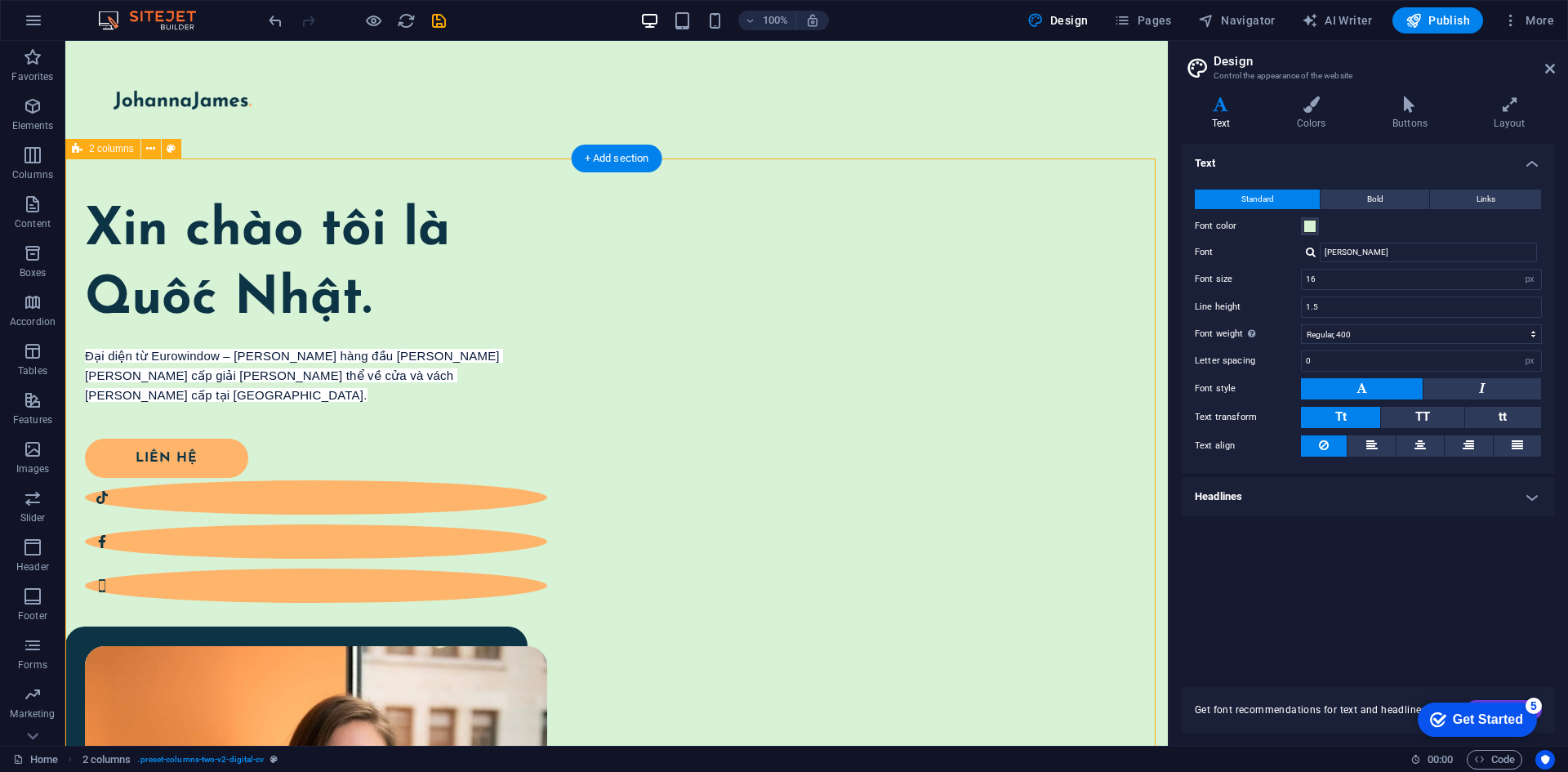
click at [588, 572] on div "Xin chào tôi là Quốc Nhật. Đại diện từ Eurowindow – thương hiệu hàng đầu trong …" at bounding box center [616, 696] width 1102 height 1076
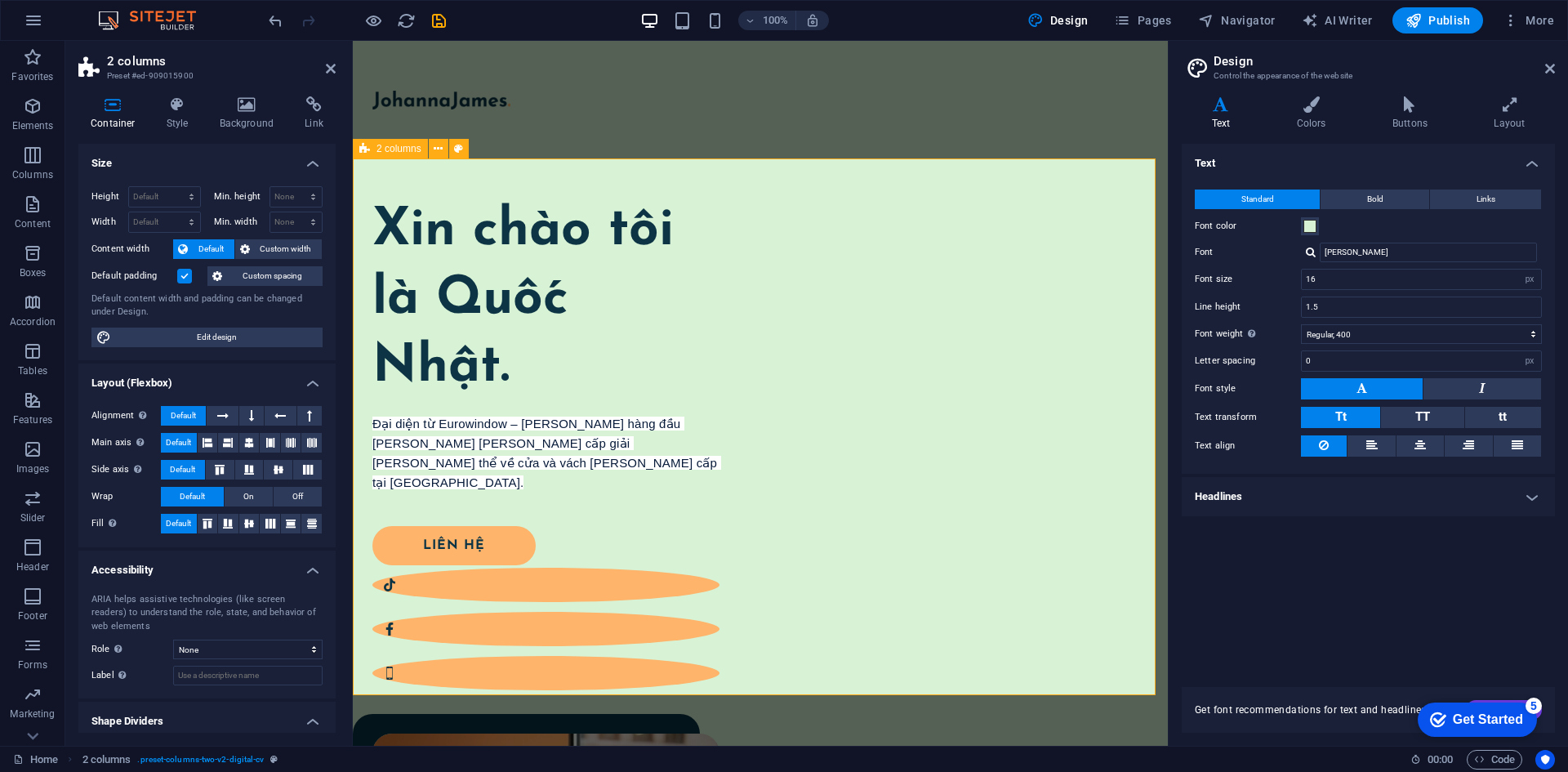
click at [740, 308] on div "Xin chào tôi là Quốc Nhật. Đại diện từ Eurowindow – thương hiệu hàng đầu trong …" at bounding box center [760, 683] width 815 height 1049
click at [168, 114] on h4 "Style" at bounding box center [181, 113] width 53 height 34
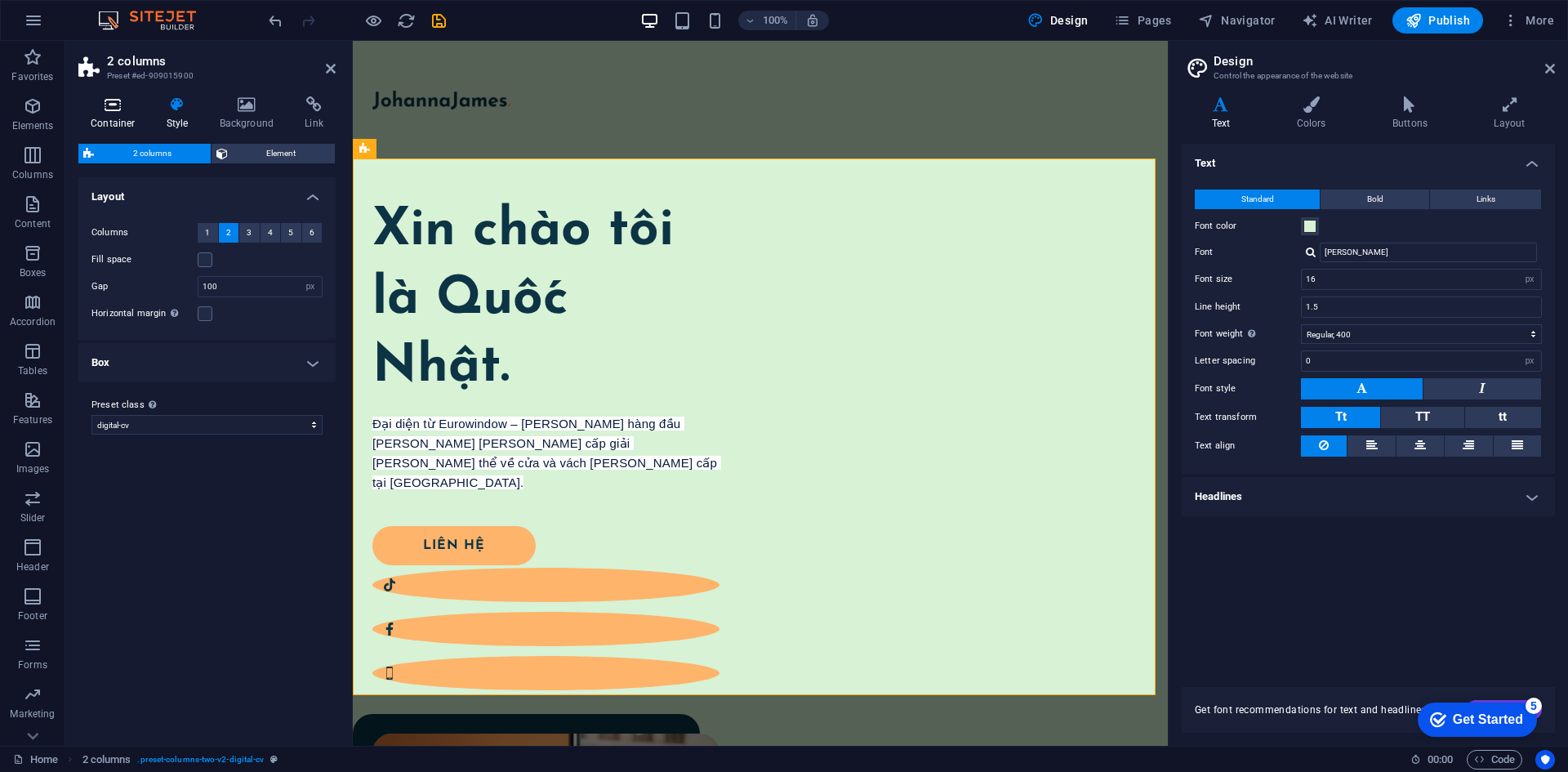
click at [122, 120] on h4 "Container" at bounding box center [117, 113] width 76 height 34
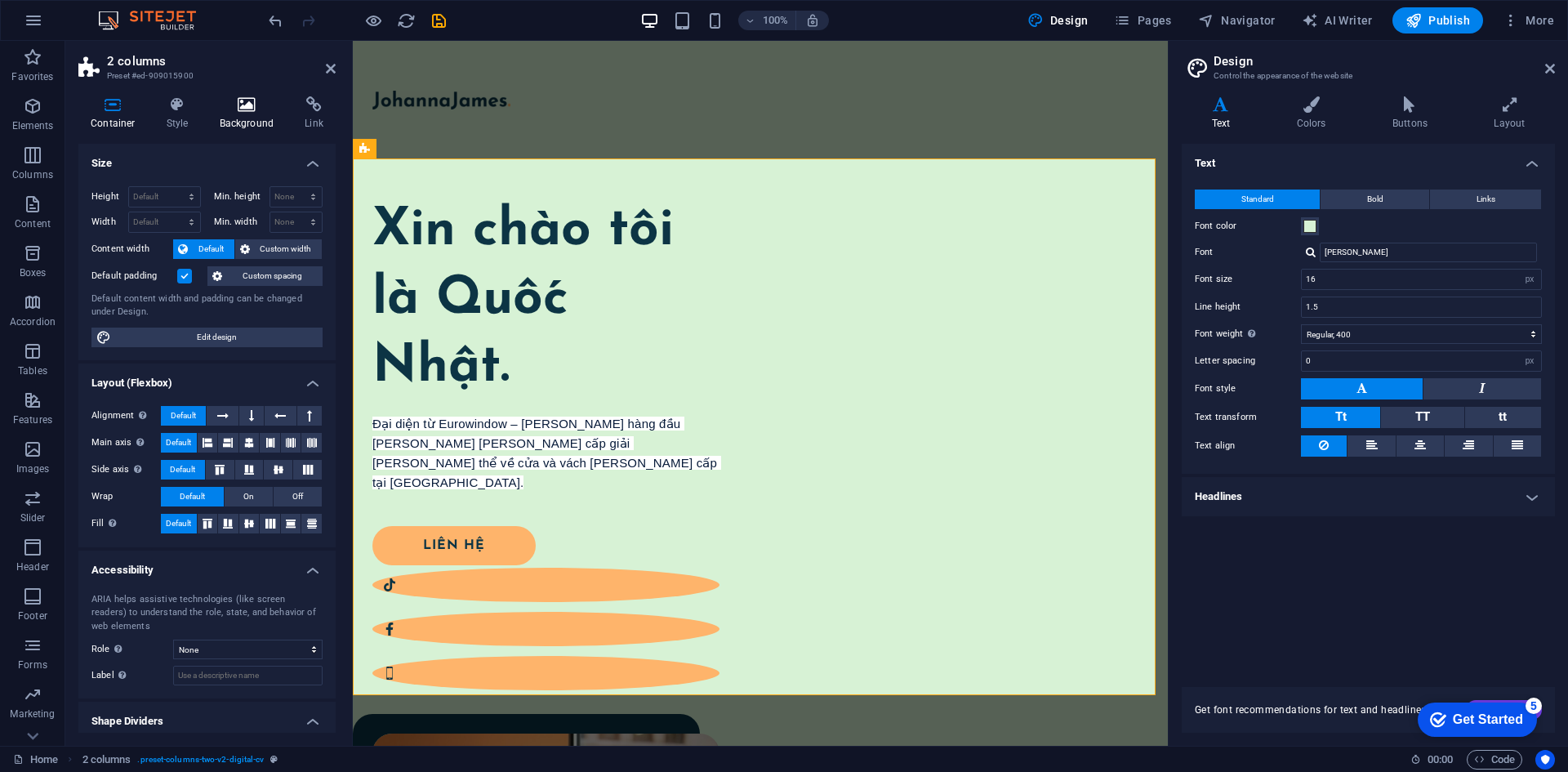
click at [243, 110] on icon at bounding box center [246, 104] width 79 height 17
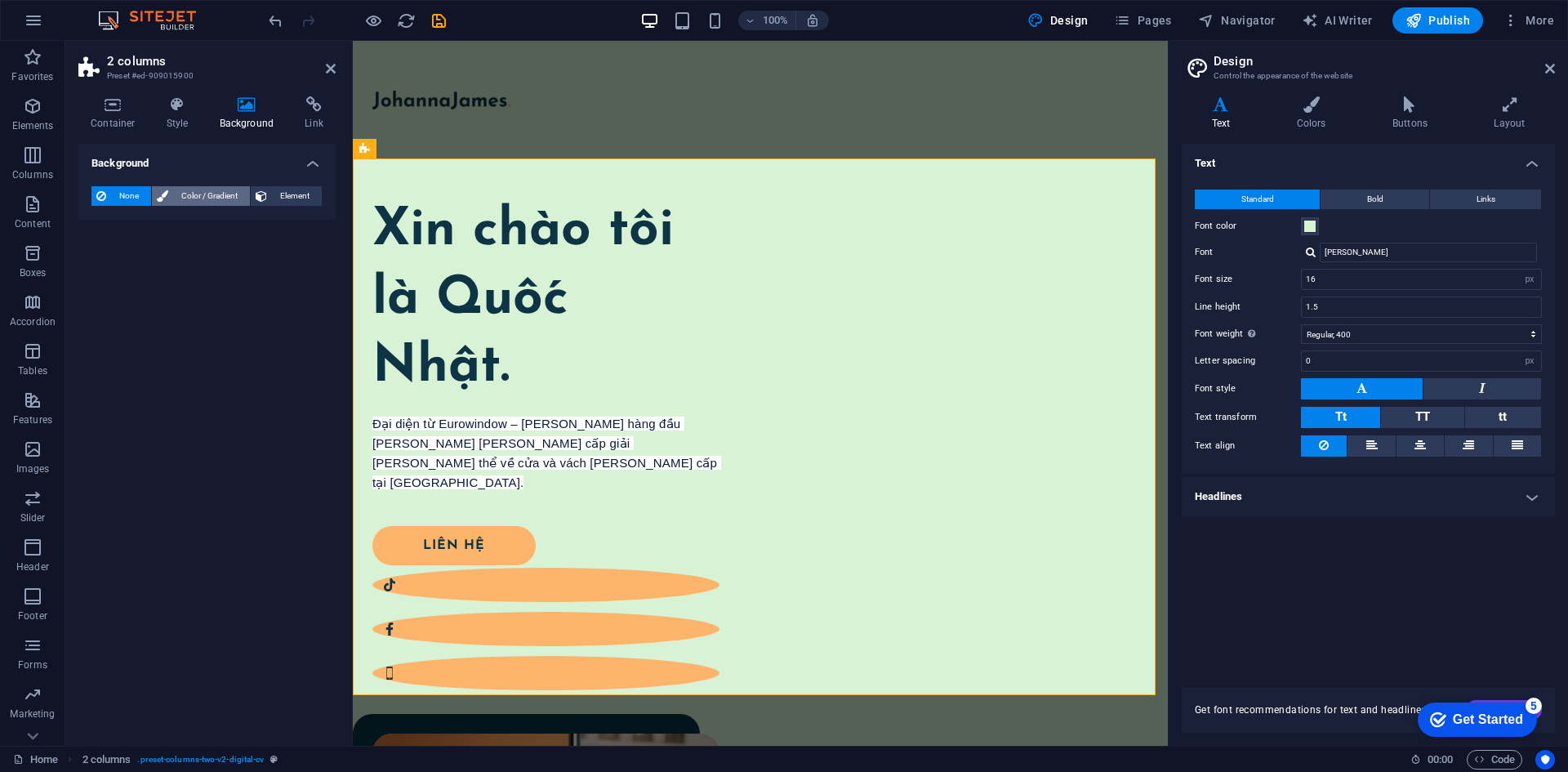
click at [199, 193] on span "Color / Gradient" at bounding box center [209, 195] width 72 height 19
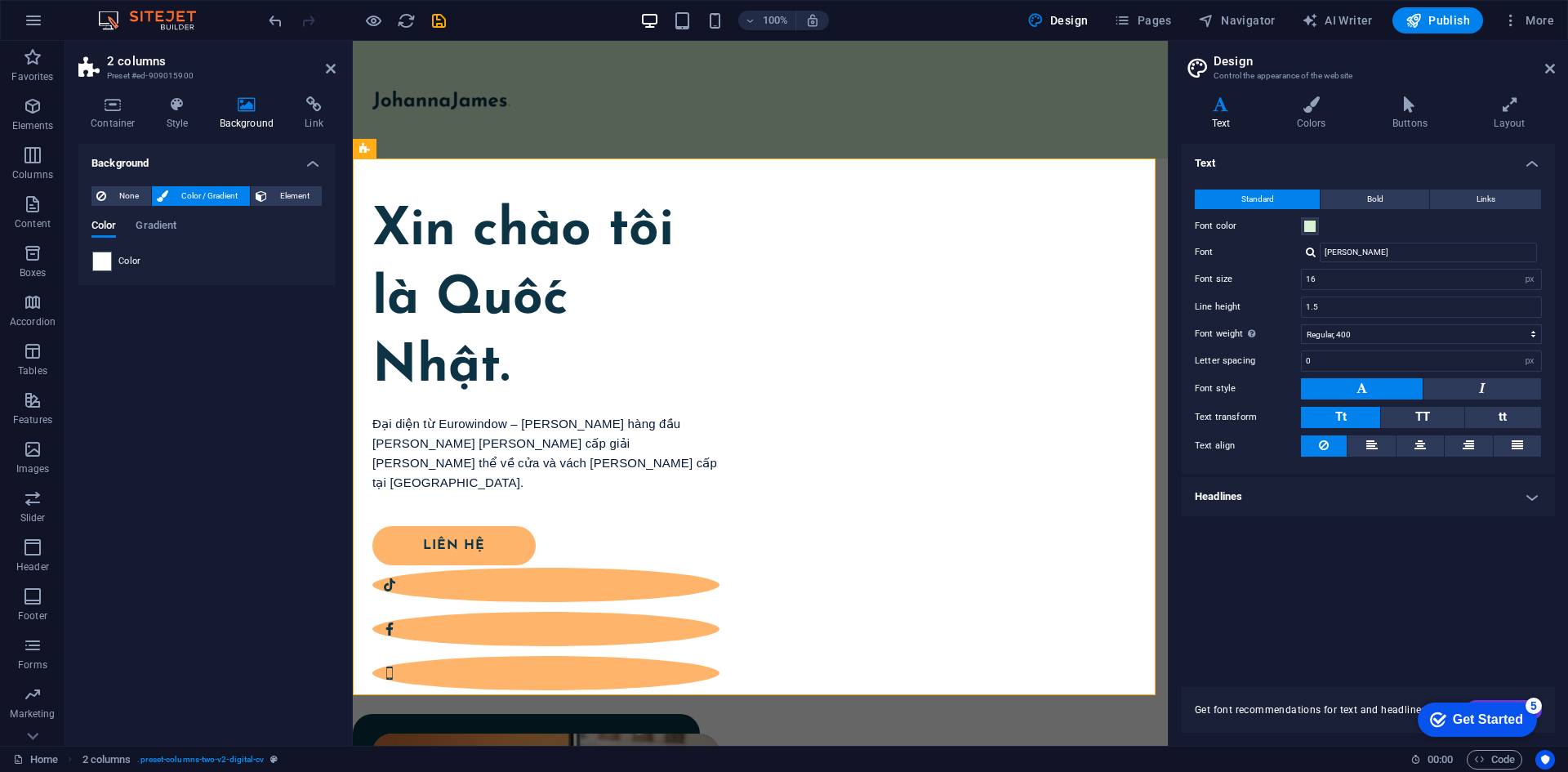
click at [112, 263] on div "Color" at bounding box center [207, 262] width 229 height 19
click at [262, 191] on icon at bounding box center [261, 195] width 12 height 19
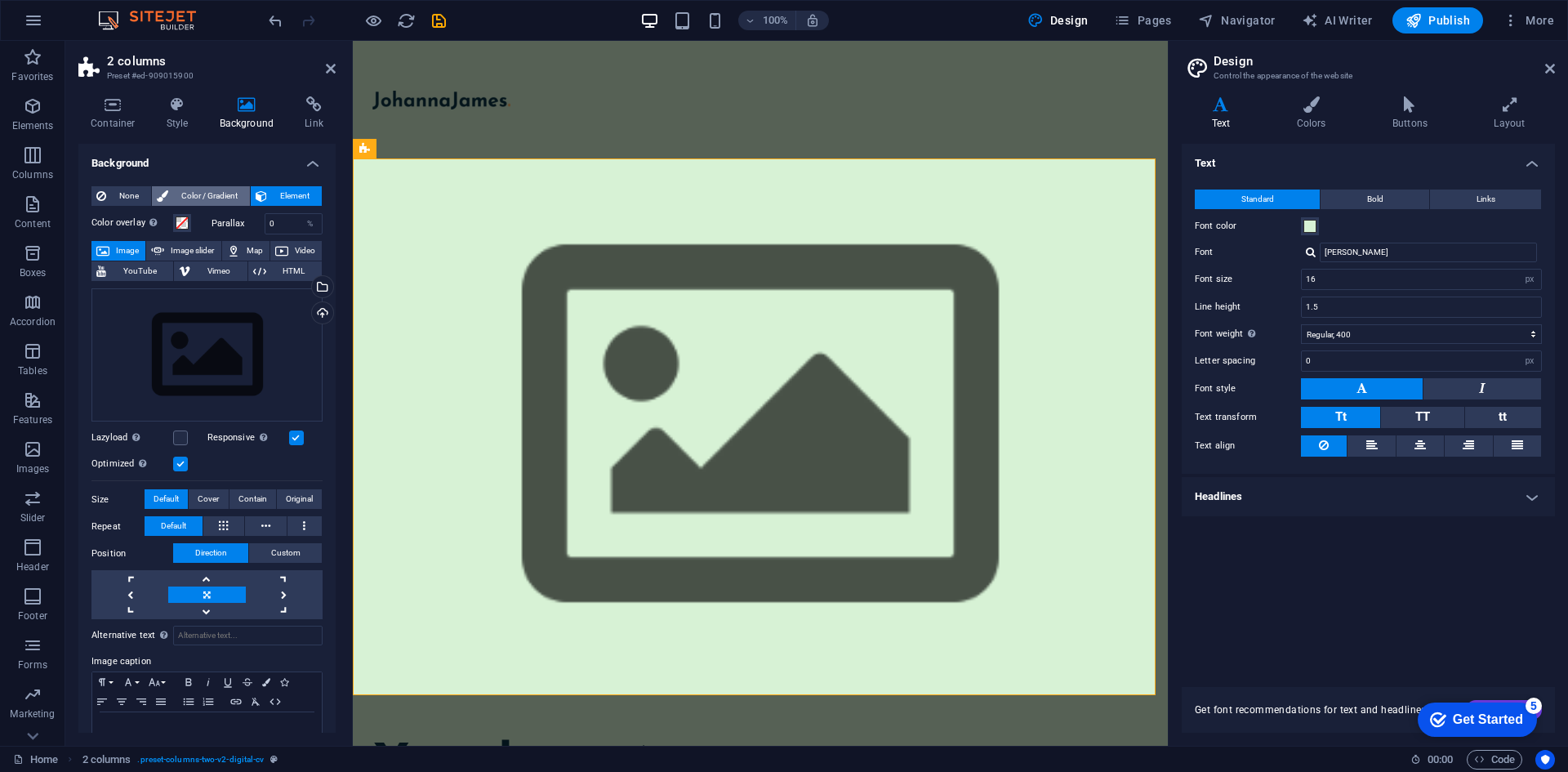
click at [201, 192] on span "Color / Gradient" at bounding box center [209, 195] width 72 height 19
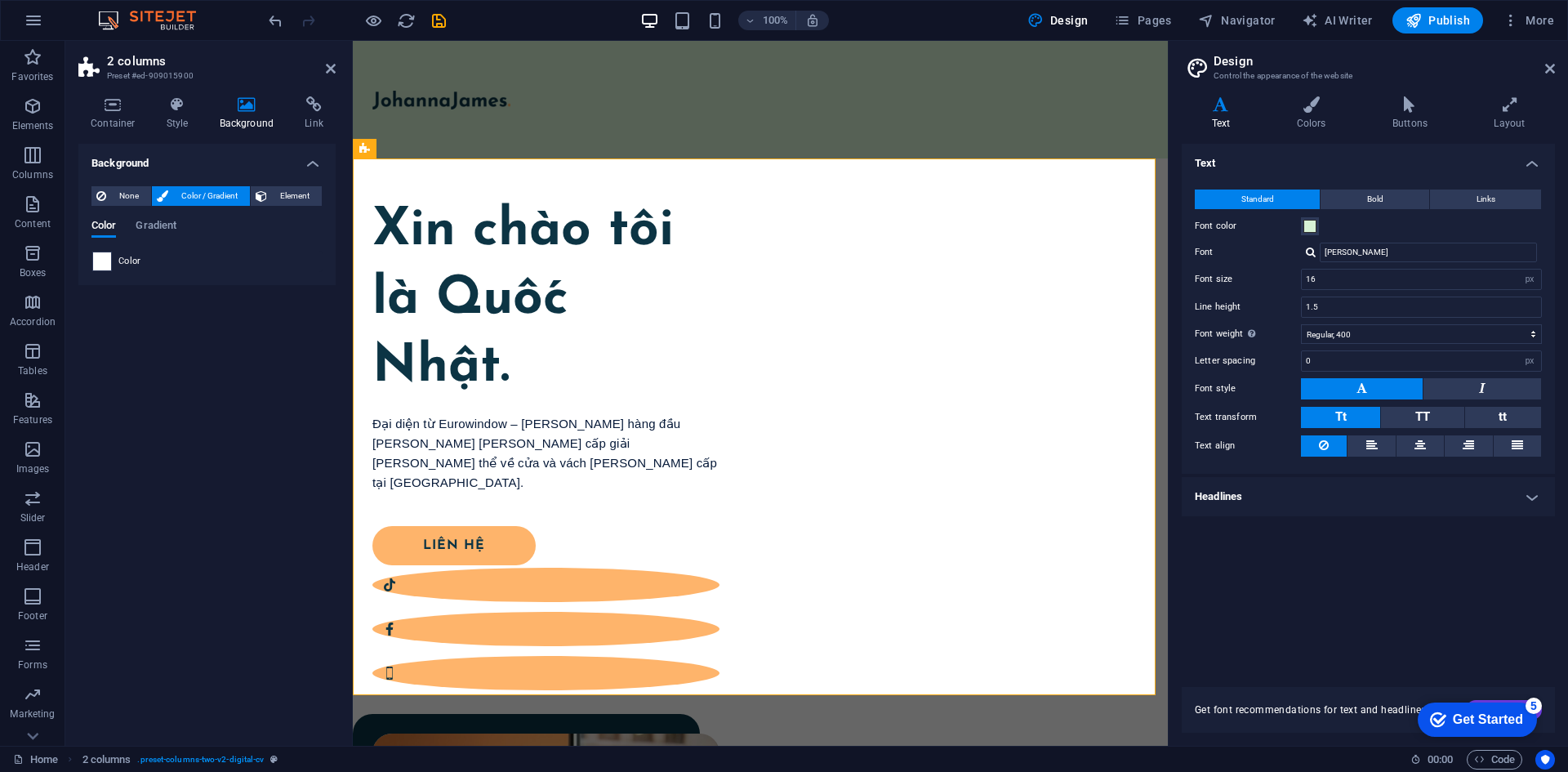
click at [97, 264] on span at bounding box center [102, 262] width 17 height 18
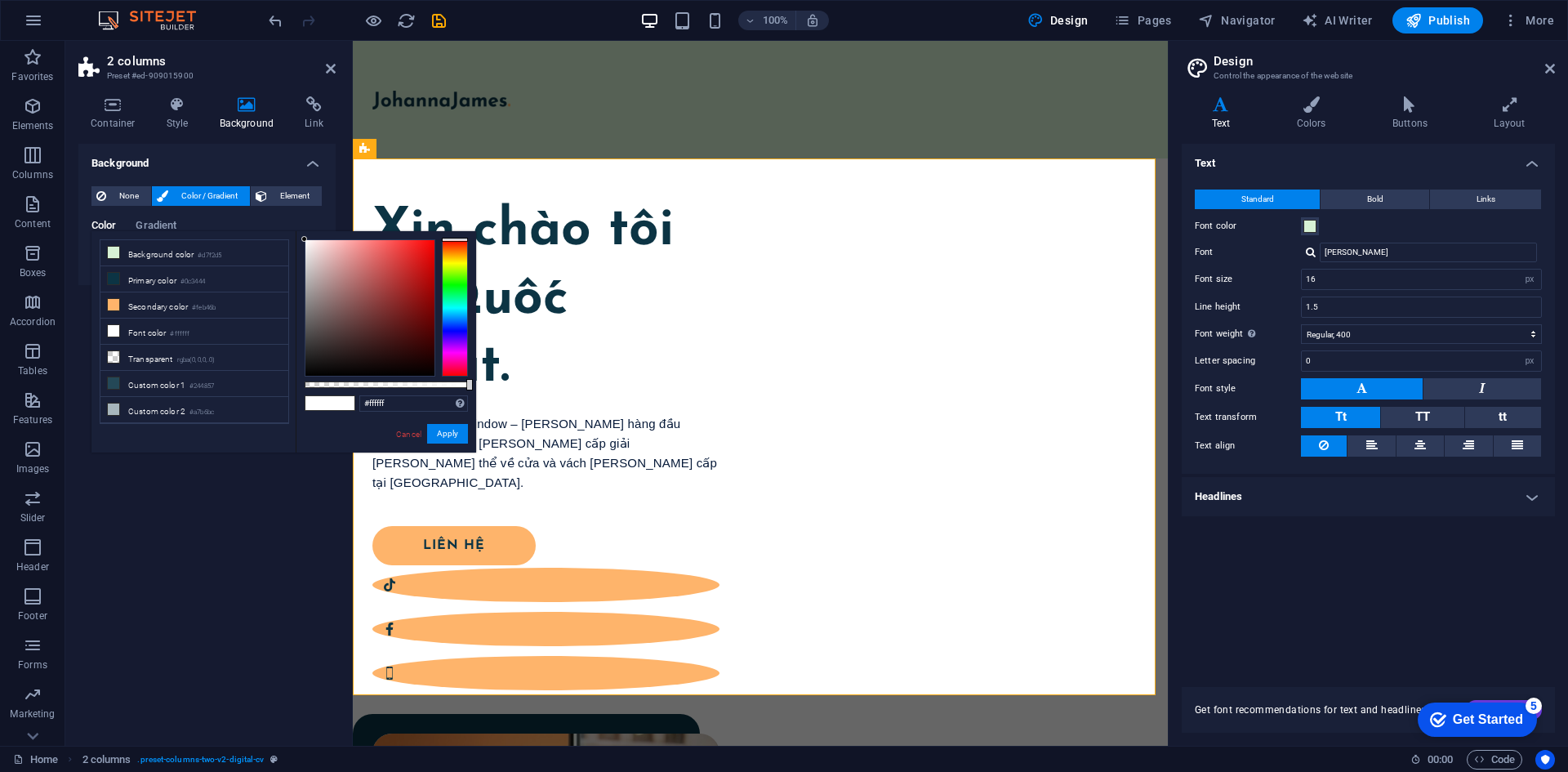
click at [97, 264] on div "less Background color #d7f2d5 Primary color #0c3444 Secondary color #feb46b Fon…" at bounding box center [284, 342] width 385 height 222
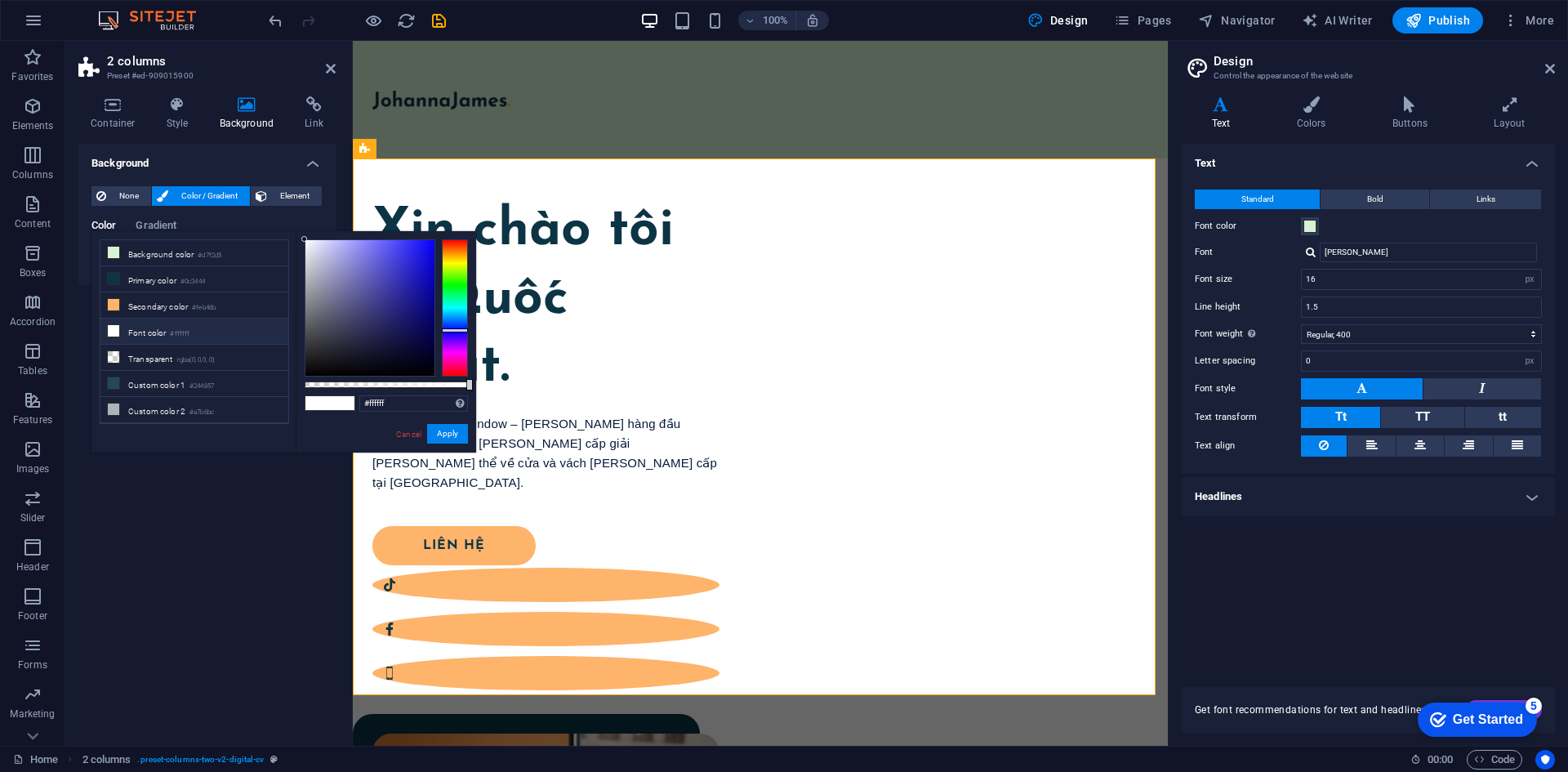
click at [452, 330] on div at bounding box center [454, 307] width 26 height 137
click at [443, 435] on button "Apply" at bounding box center [447, 434] width 41 height 19
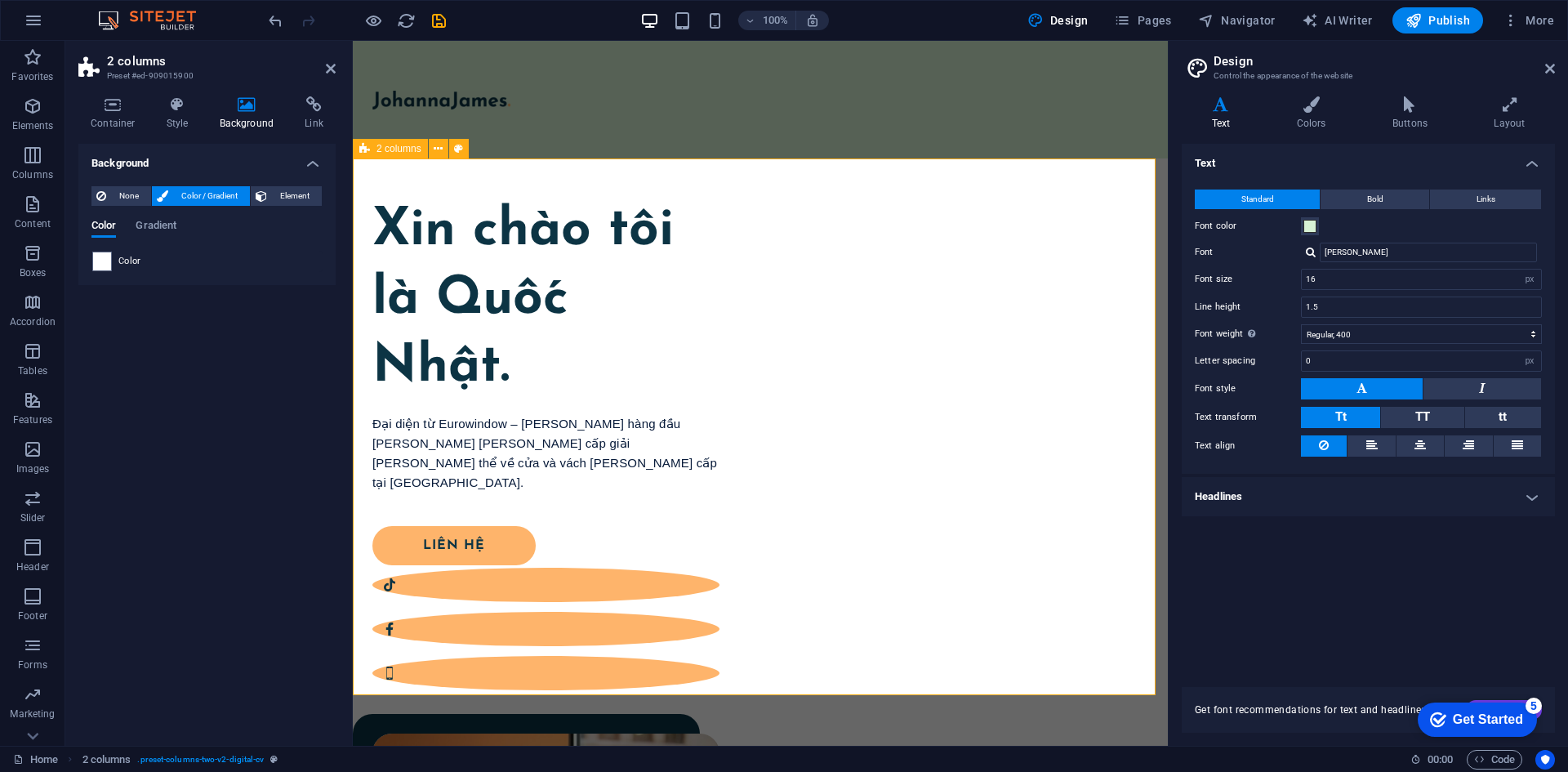
click at [793, 634] on div "Xin chào tôi là Quốc Nhật. Đại diện từ Eurowindow – thương hiệu hàng đầu trong …" at bounding box center [760, 683] width 815 height 1049
click at [125, 253] on div "Color" at bounding box center [207, 262] width 229 height 19
click at [134, 227] on div "Color Gradient" at bounding box center [207, 235] width 231 height 31
click at [150, 225] on span "Gradient" at bounding box center [156, 228] width 41 height 23
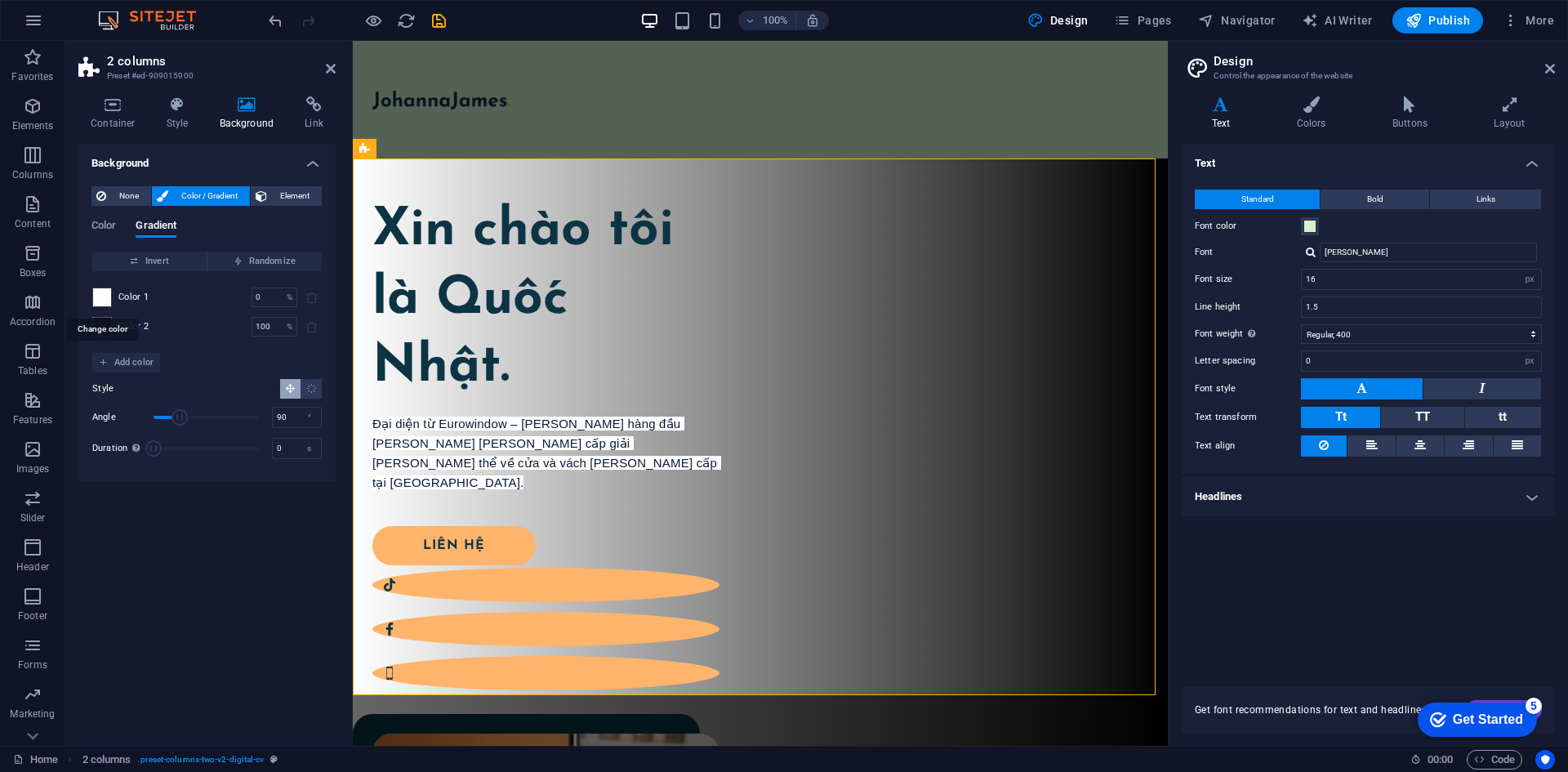
click at [104, 298] on span at bounding box center [102, 297] width 17 height 18
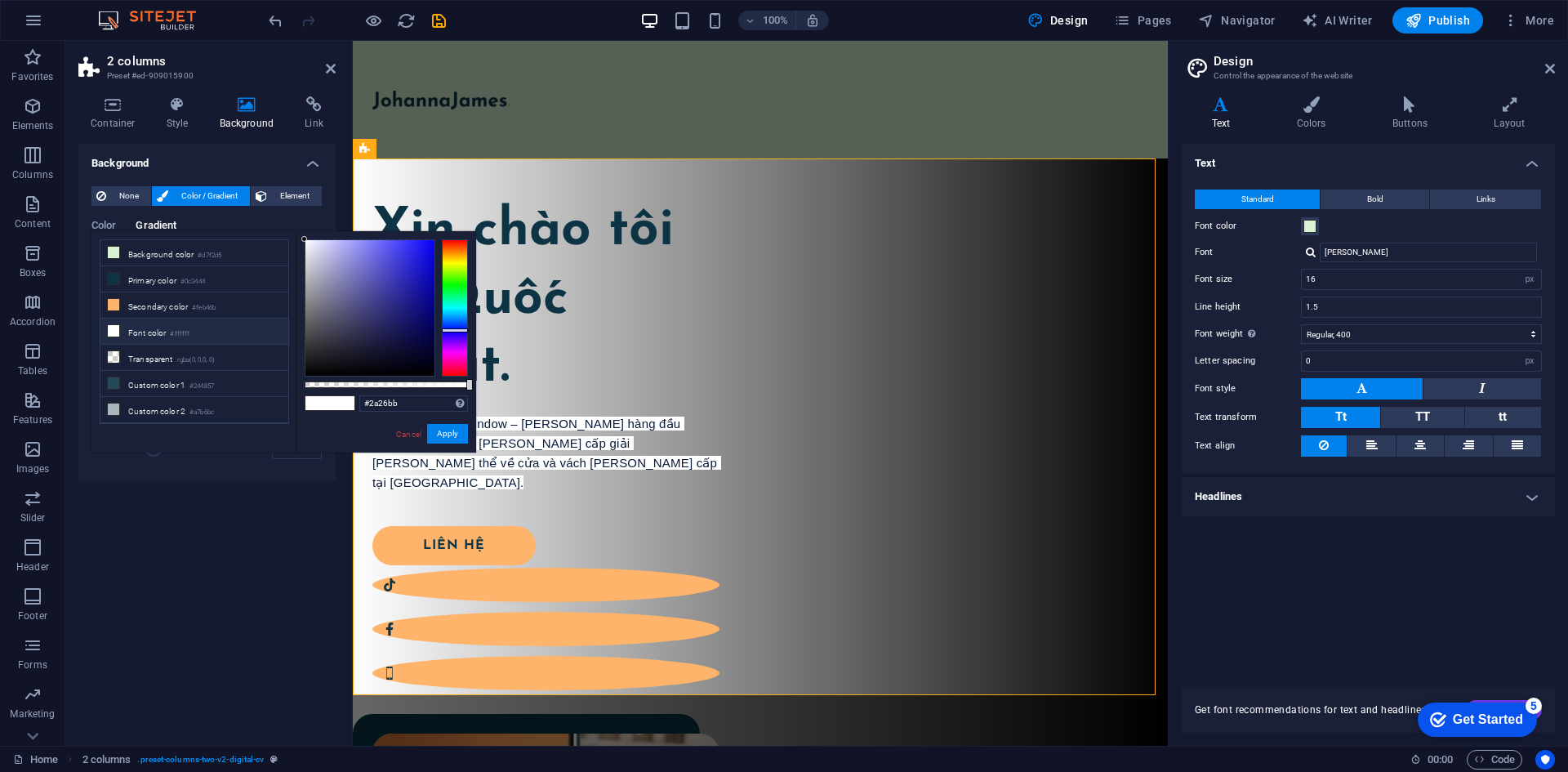
click at [407, 274] on div at bounding box center [369, 307] width 129 height 135
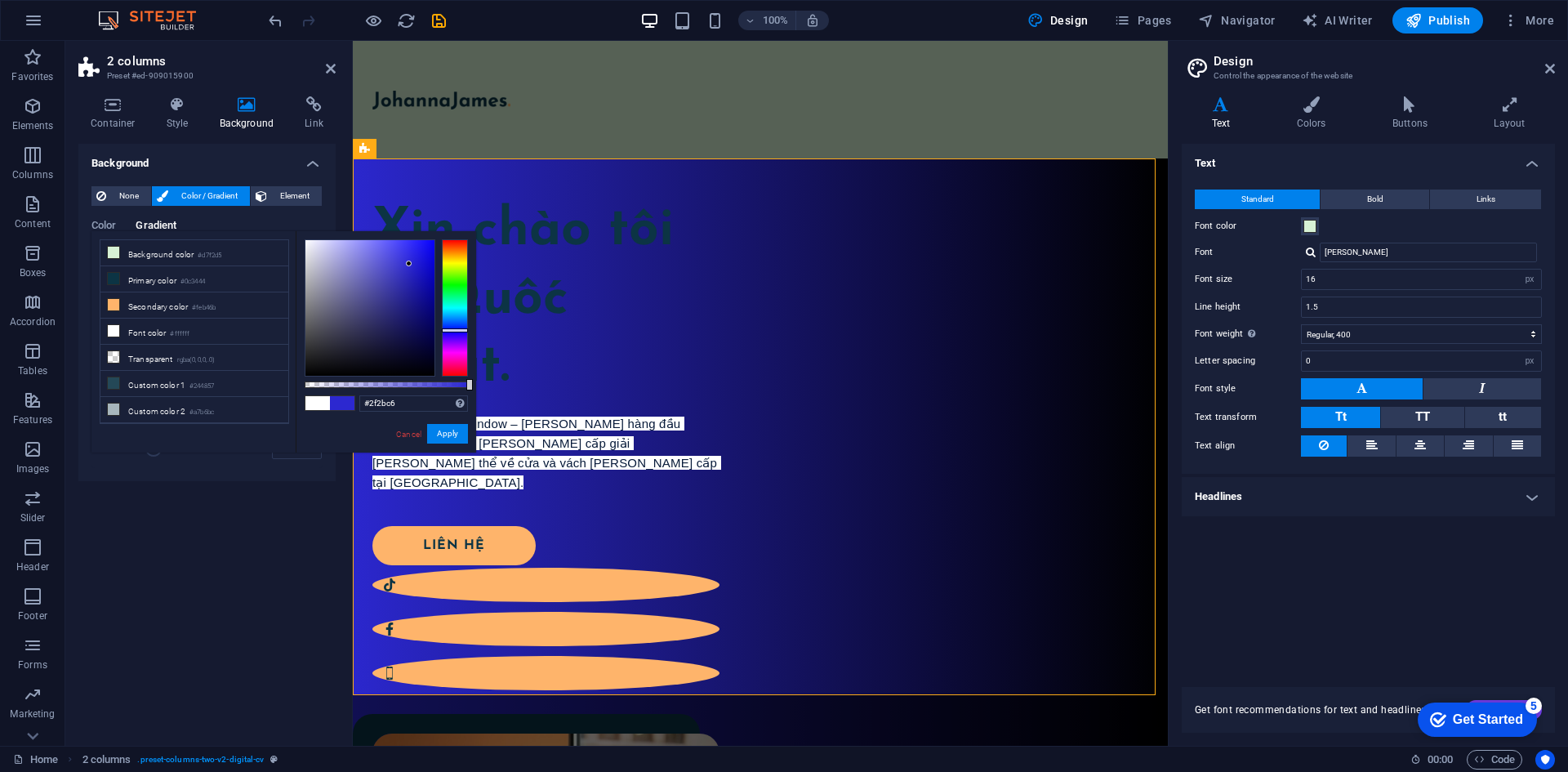
drag, startPoint x: 408, startPoint y: 278, endPoint x: 410, endPoint y: 268, distance: 10.2
click at [406, 269] on div at bounding box center [369, 307] width 129 height 135
click at [451, 312] on div at bounding box center [454, 307] width 26 height 137
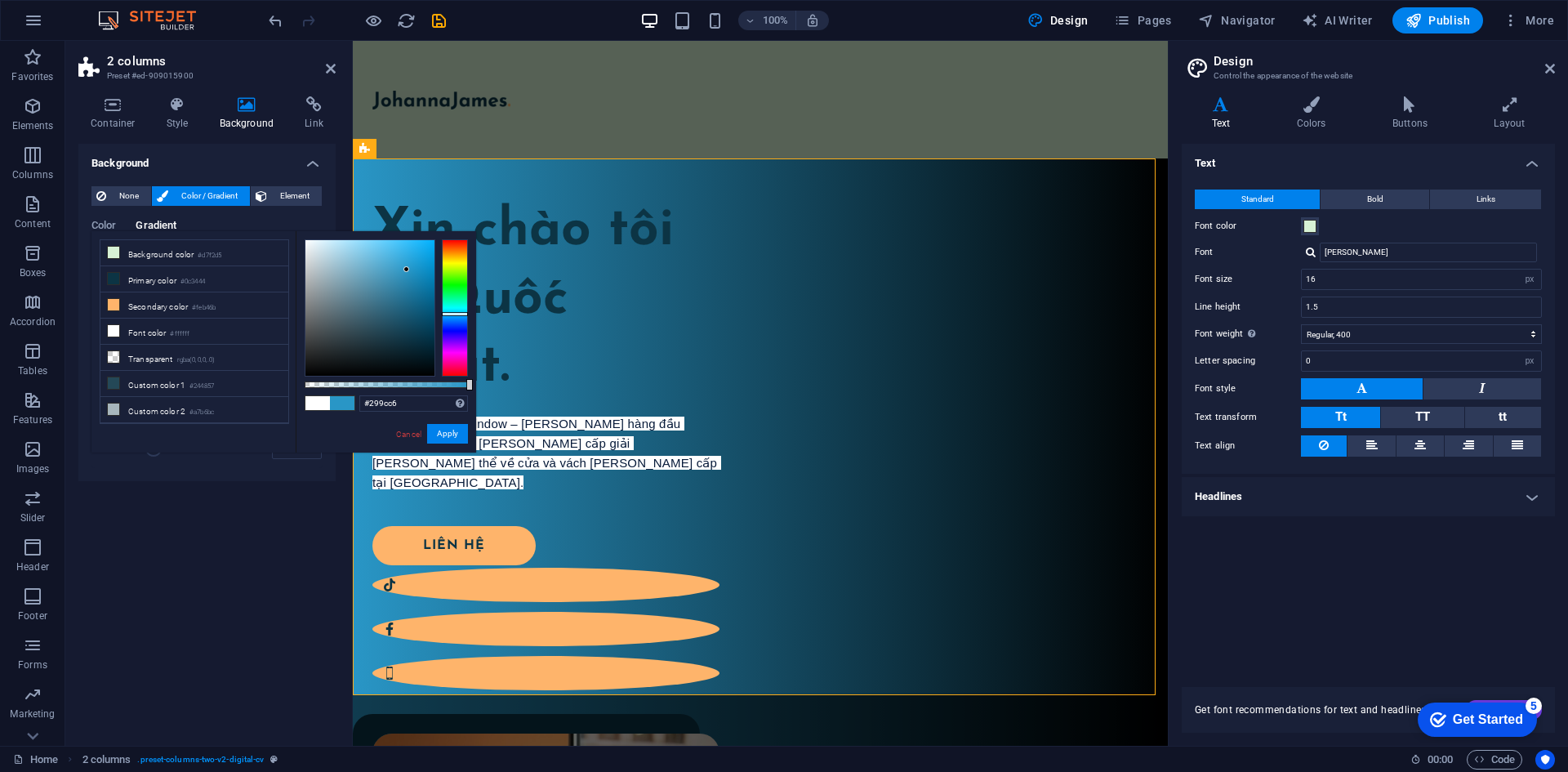
click at [451, 313] on div at bounding box center [454, 314] width 26 height 4
click at [385, 273] on div at bounding box center [369, 307] width 129 height 135
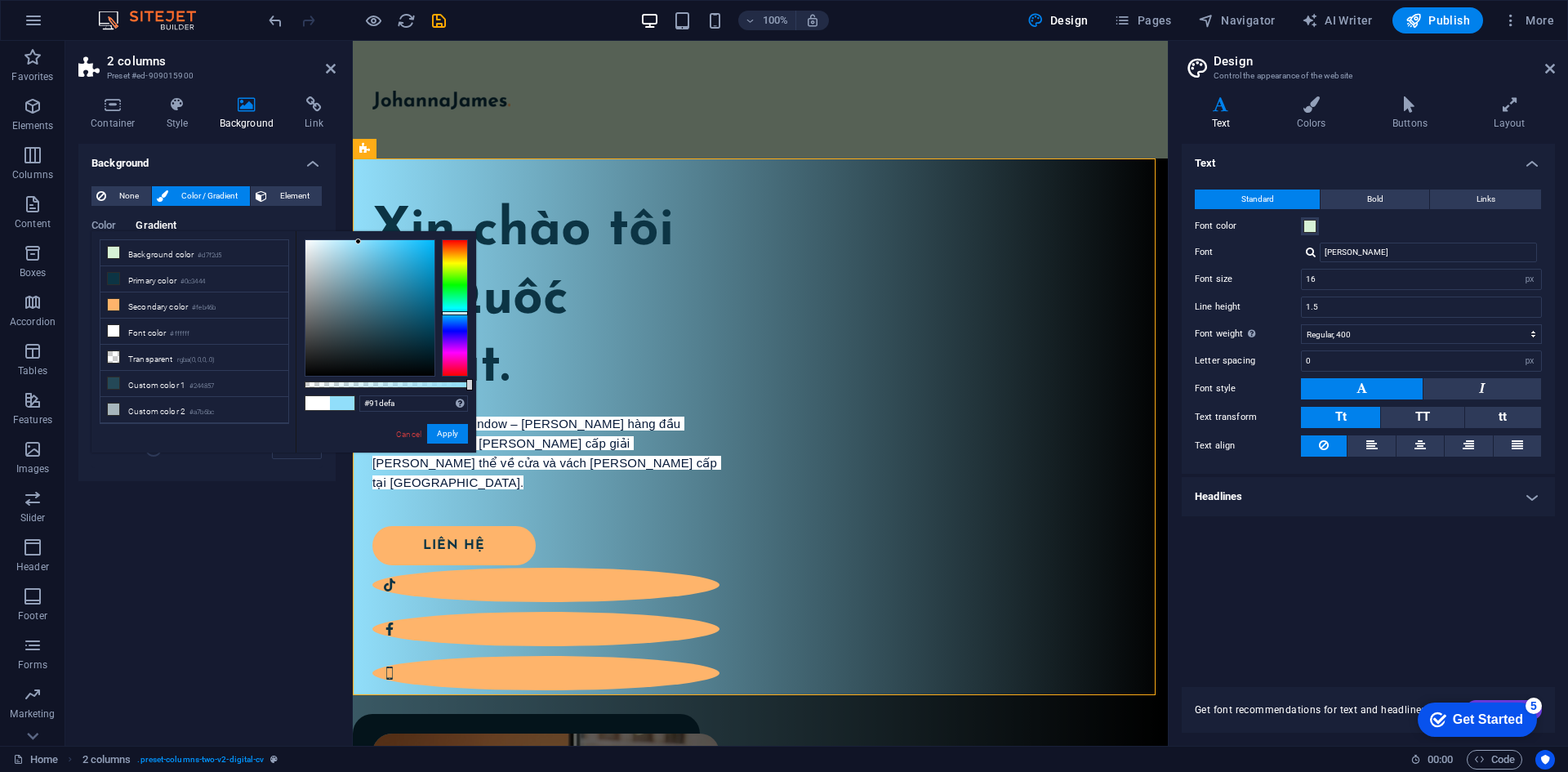
drag, startPoint x: 385, startPoint y: 262, endPoint x: 359, endPoint y: 242, distance: 32.8
click at [359, 242] on div at bounding box center [369, 307] width 129 height 135
click at [363, 240] on div at bounding box center [369, 307] width 129 height 135
click at [451, 428] on button "Apply" at bounding box center [447, 434] width 41 height 19
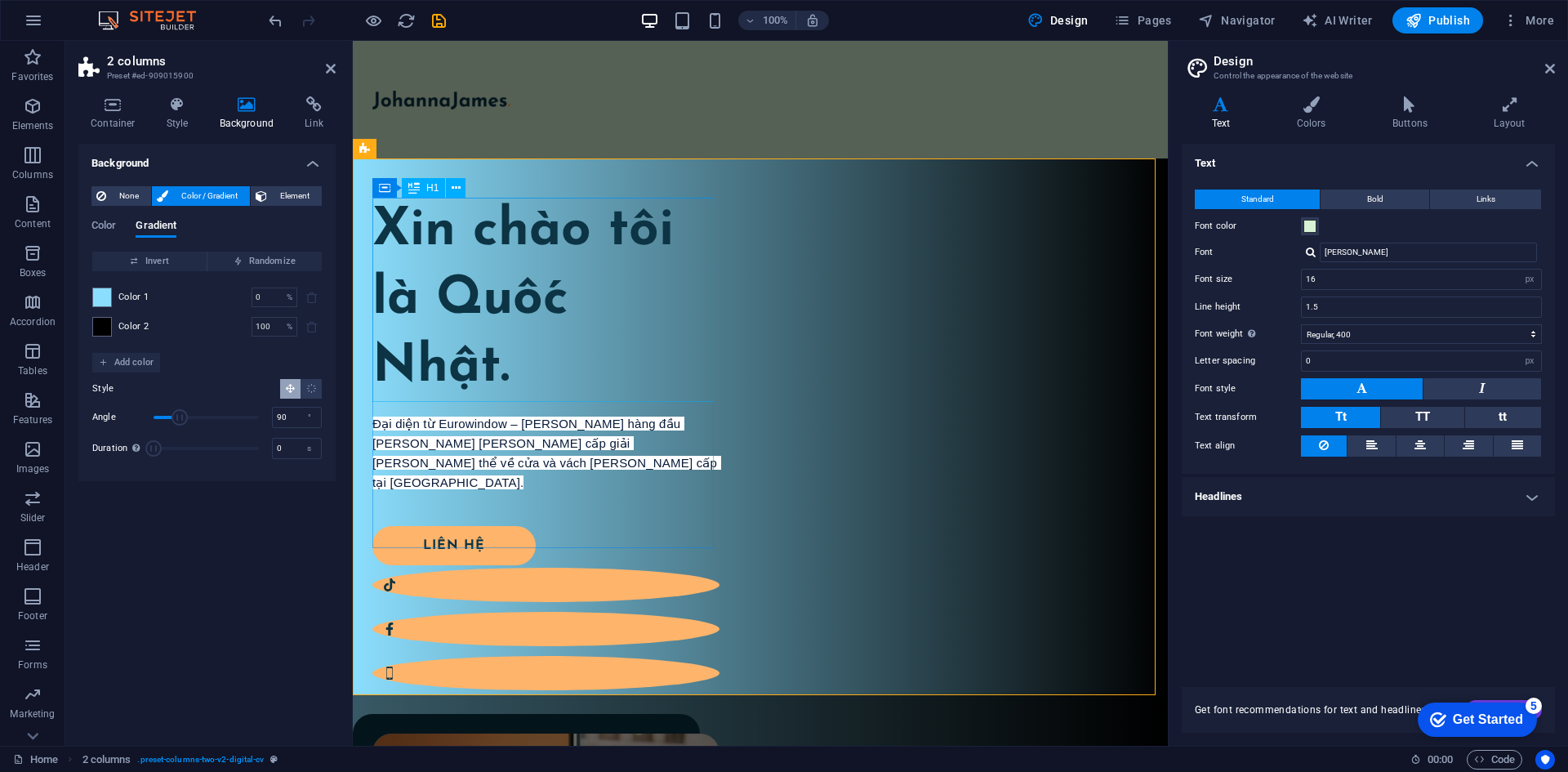
click at [495, 291] on div "Xin chào tôi là Quốc Nhật." at bounding box center [545, 299] width 347 height 204
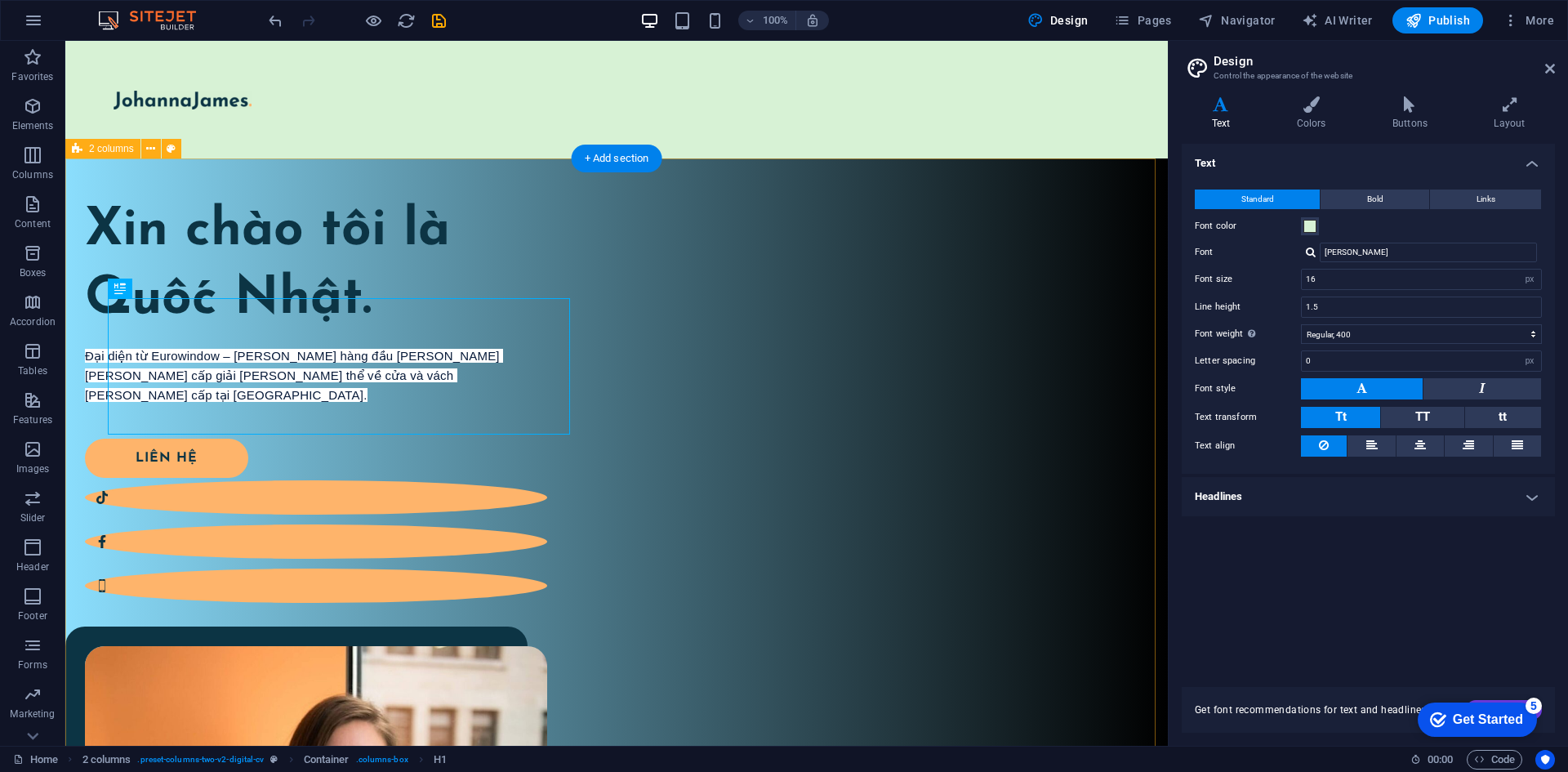
click at [585, 262] on div "Xin chào tôi là Quốc Nhật. Đại diện từ Eurowindow – thương hiệu hàng đầu trong …" at bounding box center [616, 696] width 1102 height 1076
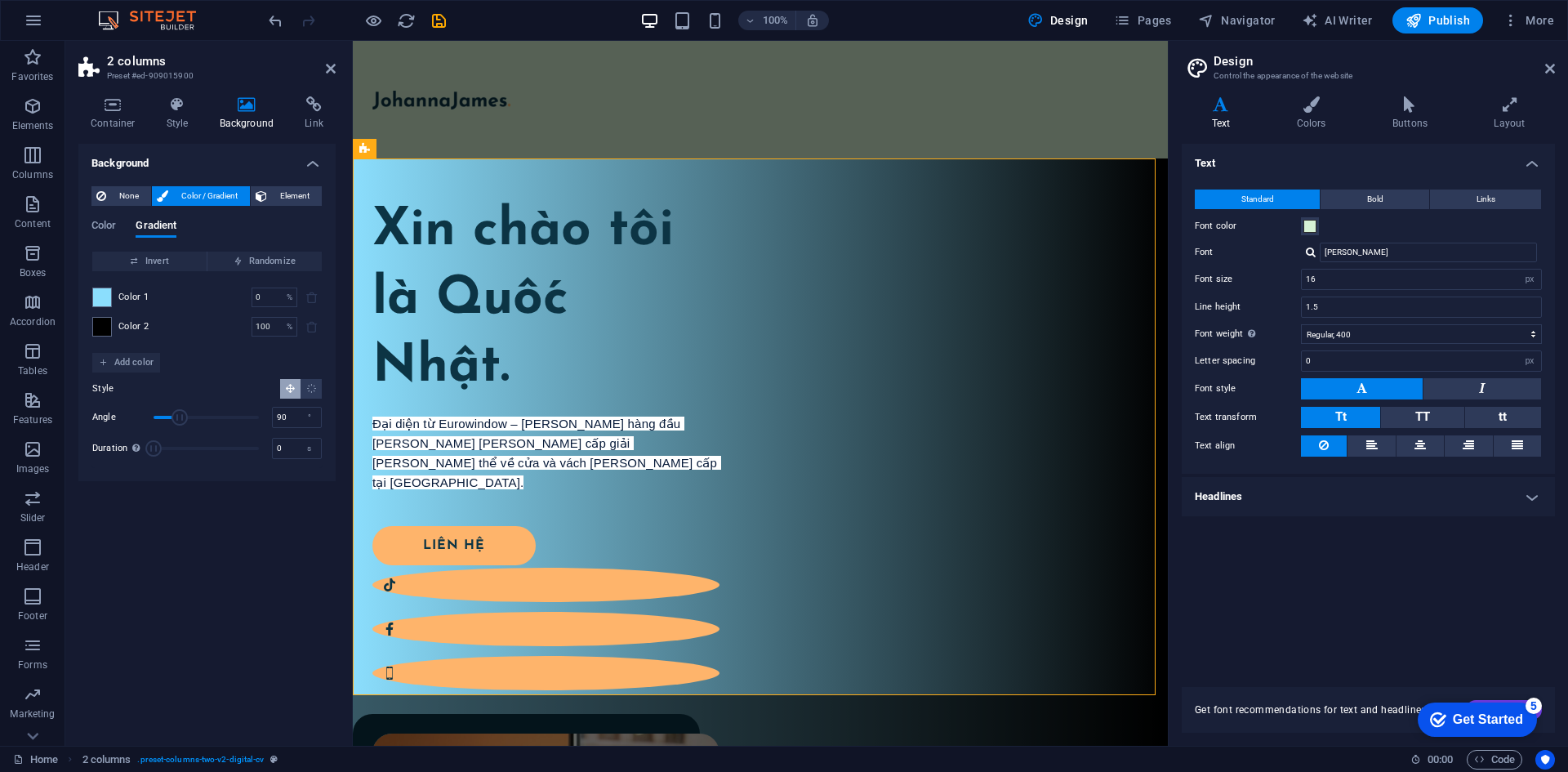
click at [132, 292] on span "Color 1" at bounding box center [134, 297] width 31 height 13
click at [105, 296] on span at bounding box center [102, 297] width 17 height 18
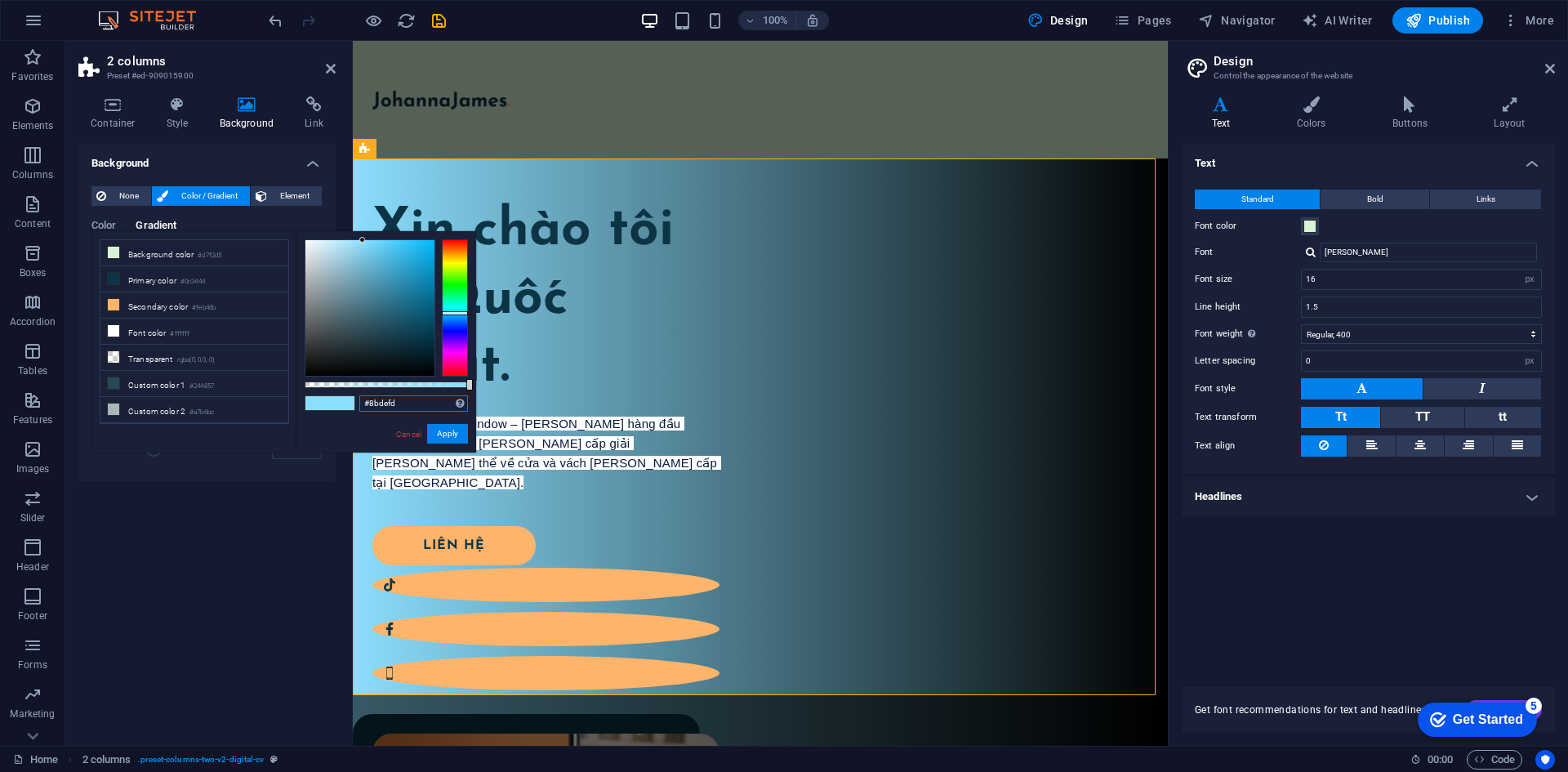
click at [409, 410] on input "#8bdefd" at bounding box center [414, 403] width 109 height 17
click at [605, 635] on div "Xin chào tôi là Quốc Nhật. Đại diện từ Eurowindow – thương hiệu hàng đầu trong …" at bounding box center [760, 683] width 815 height 1049
click at [121, 193] on span "None" at bounding box center [128, 195] width 35 height 19
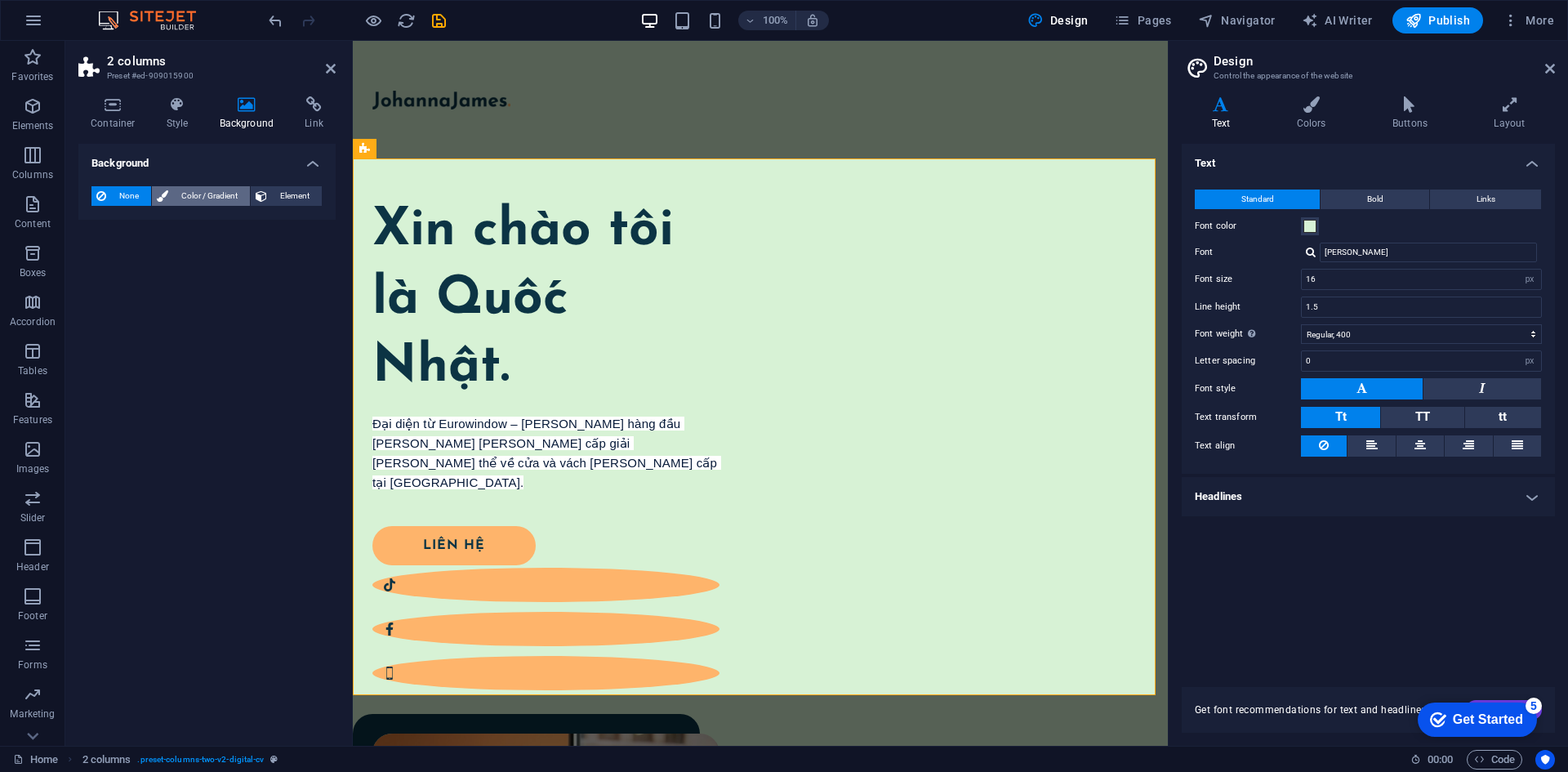
click at [185, 196] on span "Color / Gradient" at bounding box center [209, 195] width 72 height 19
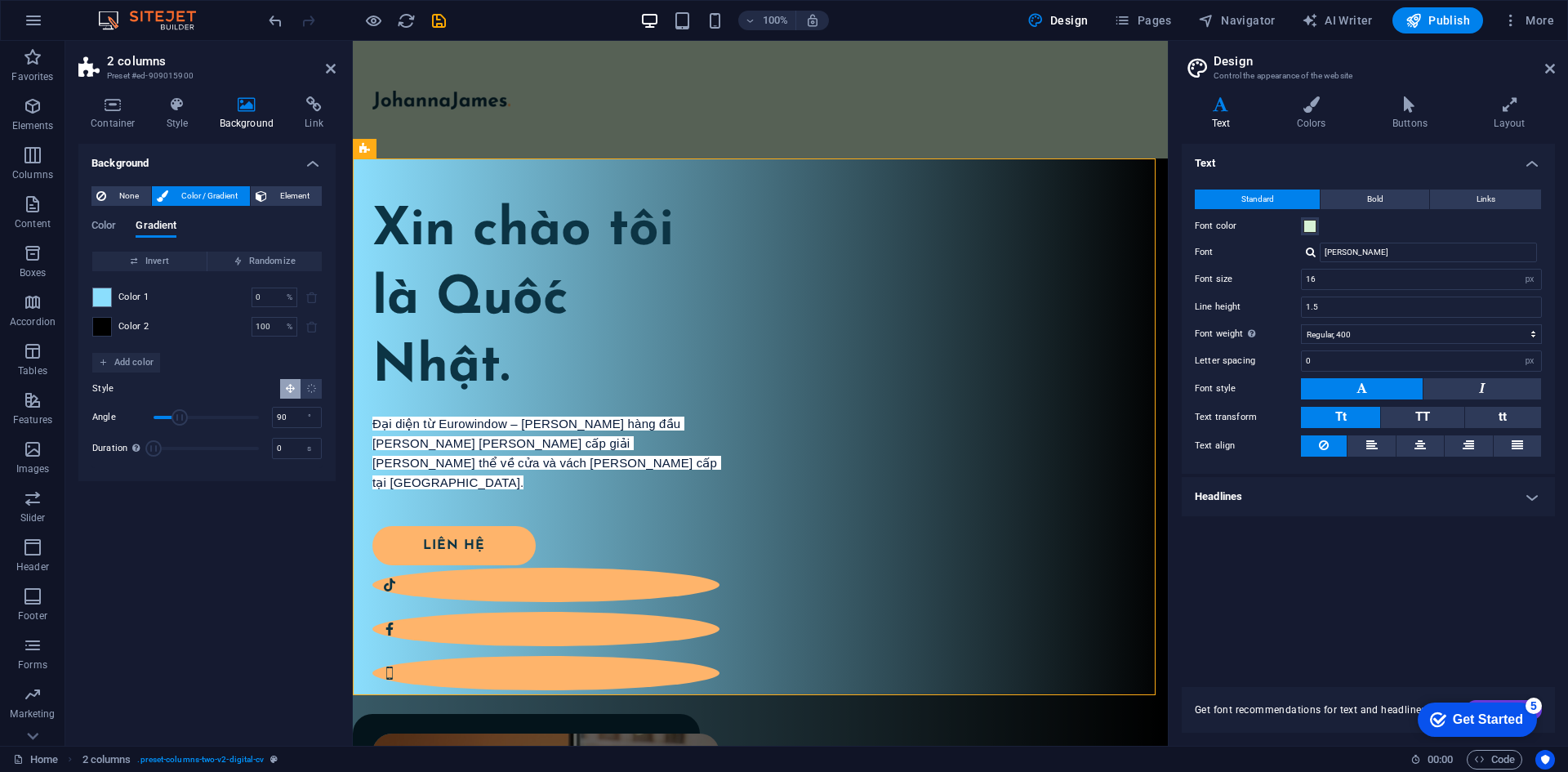
click at [97, 324] on span at bounding box center [102, 327] width 17 height 18
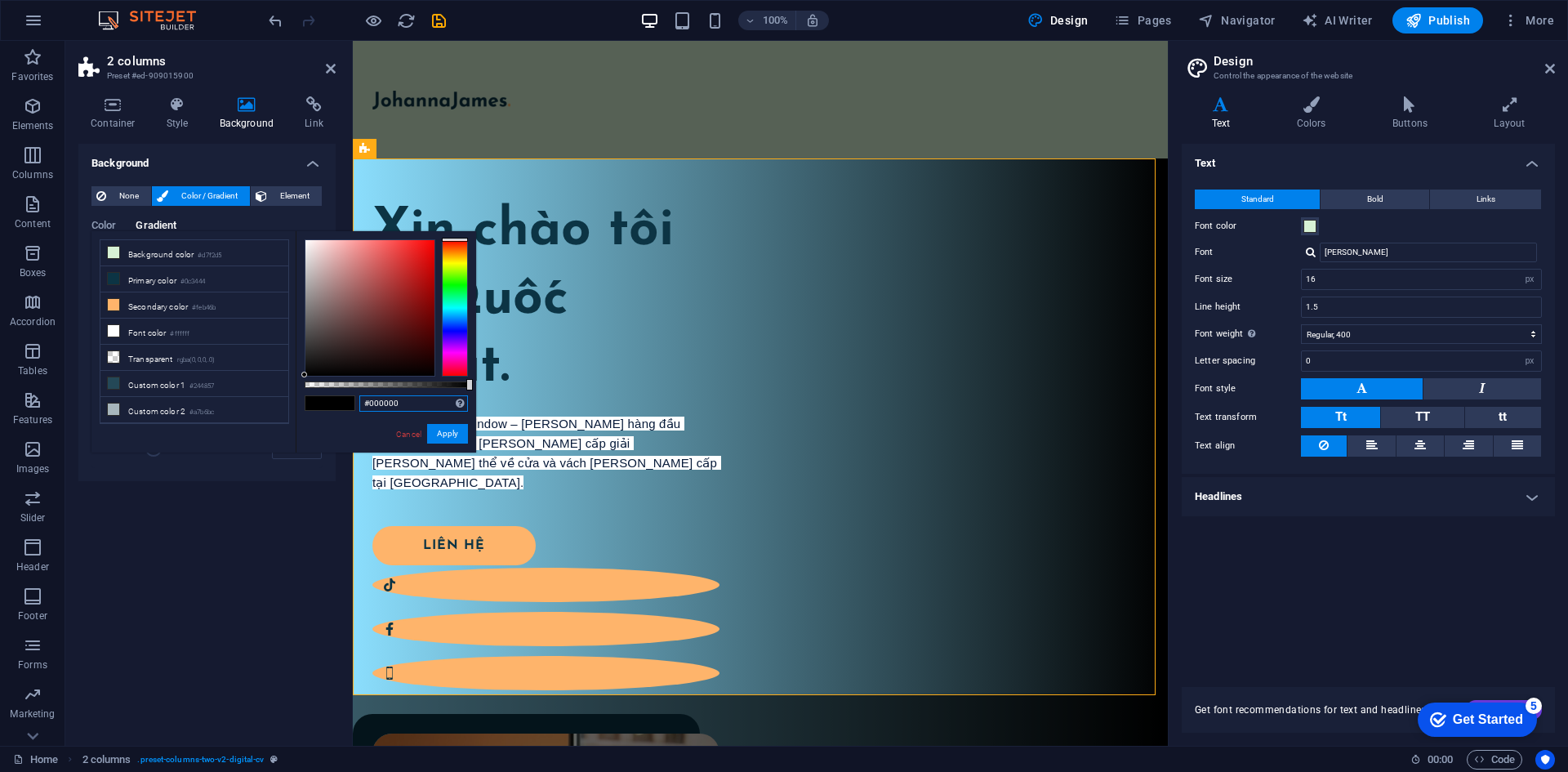
click at [421, 403] on input "#000000" at bounding box center [414, 403] width 109 height 17
paste input "8bdefd"
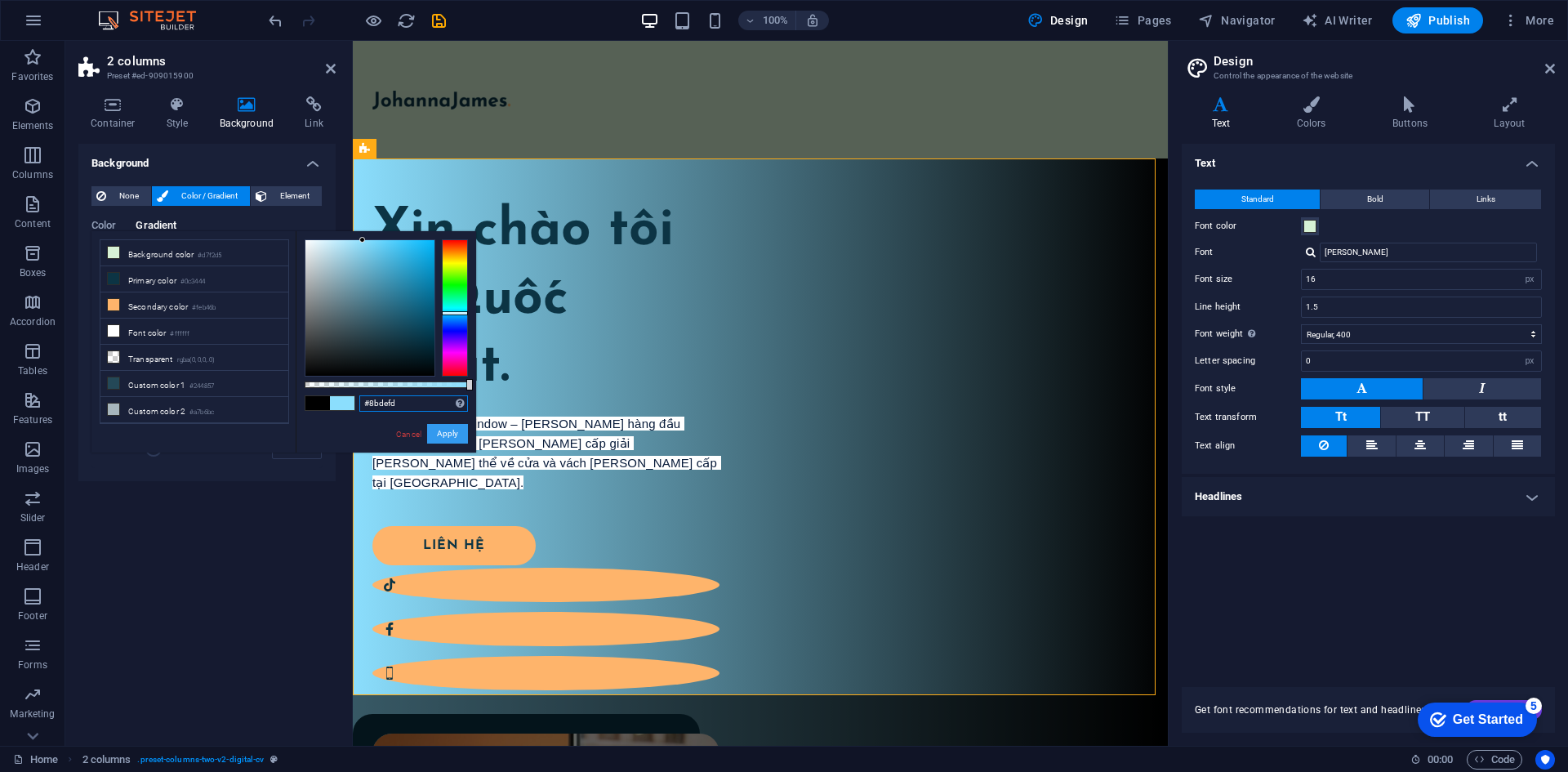
type input "#8bdefd"
click at [446, 434] on button "Apply" at bounding box center [447, 434] width 41 height 19
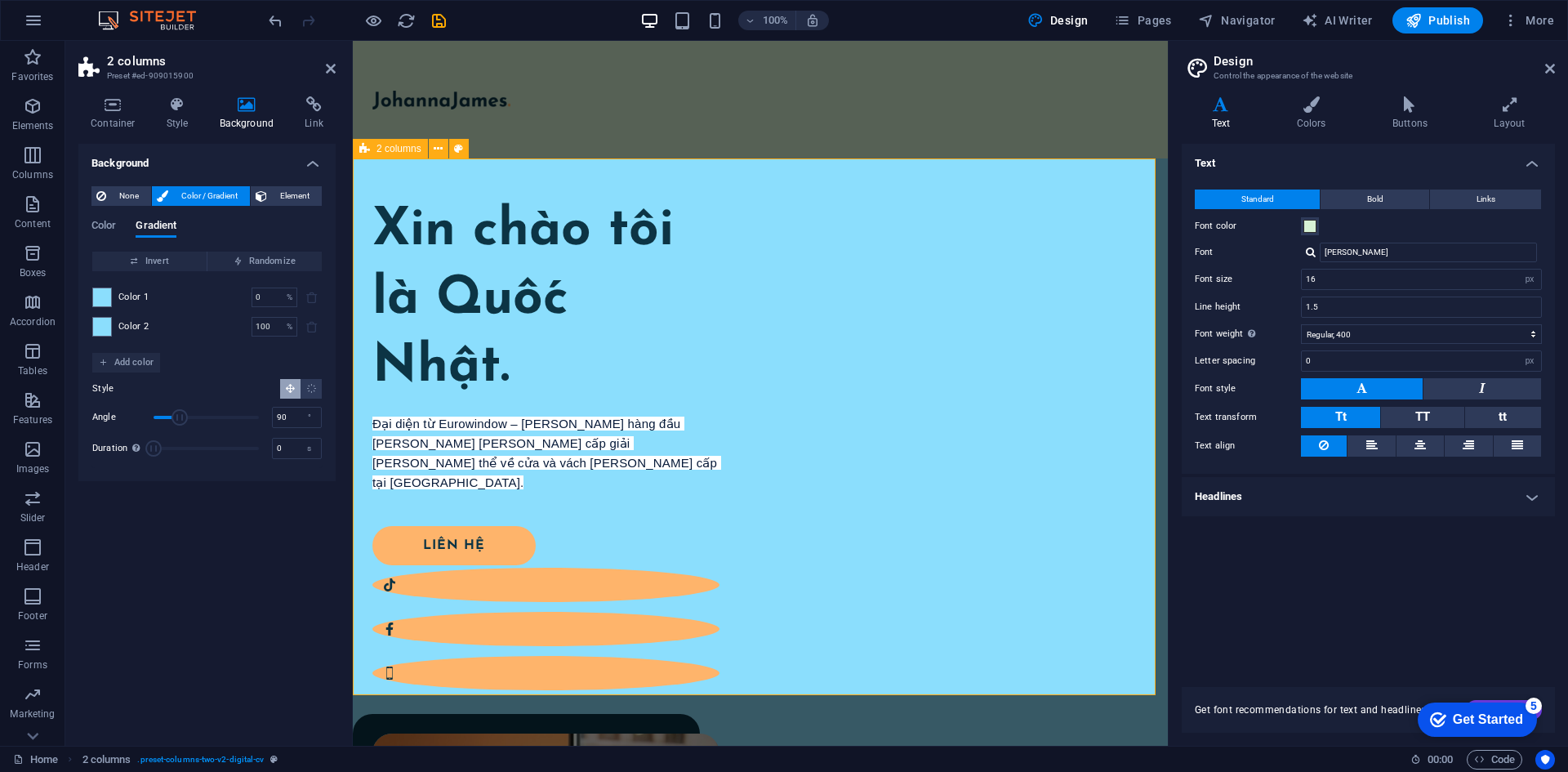
click at [732, 645] on div "Xin chào tôi là Quốc Nhật. Đại diện từ Eurowindow – thương hiệu hàng đầu trong …" at bounding box center [760, 683] width 815 height 1049
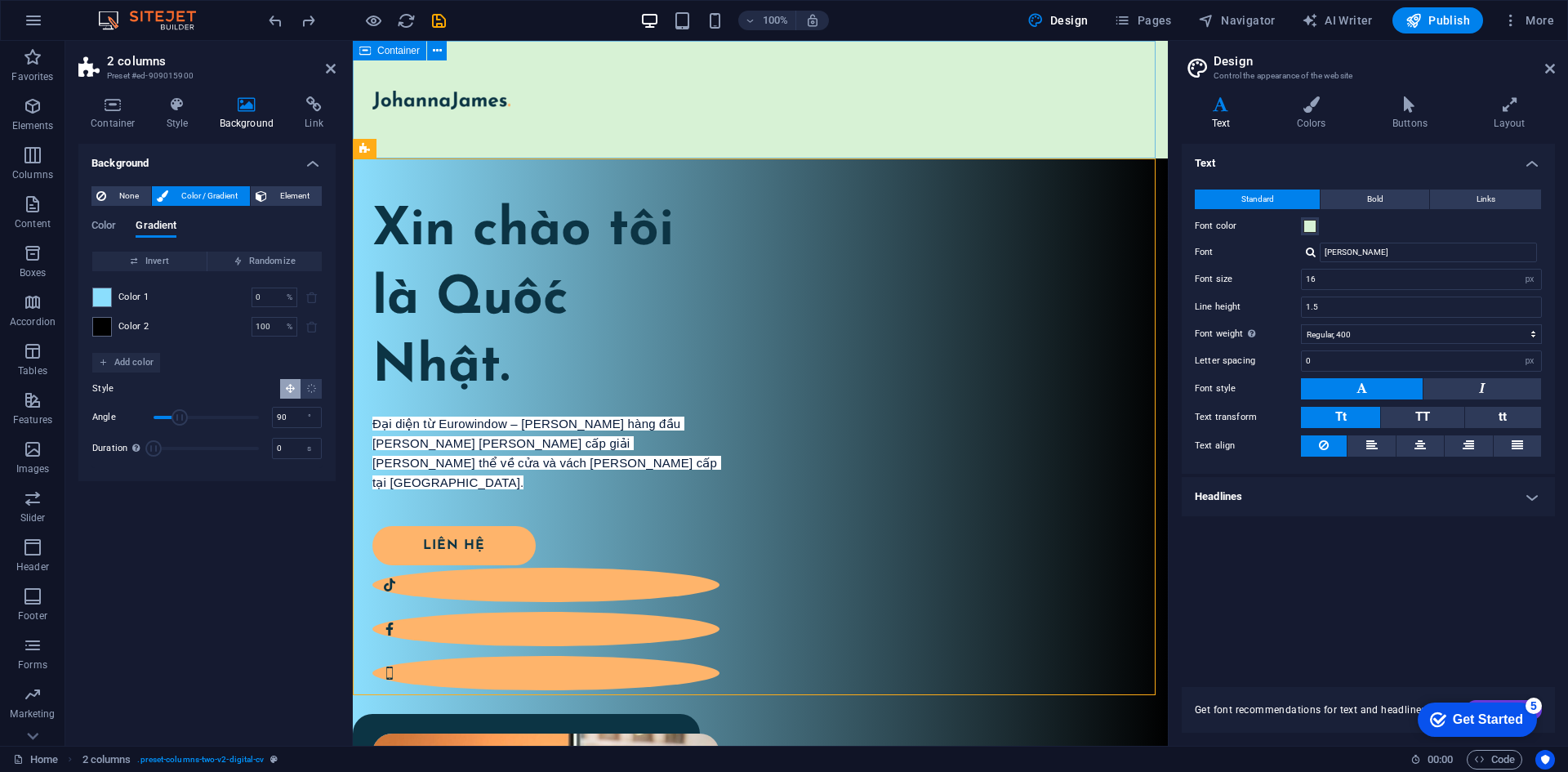
click at [762, 110] on div at bounding box center [760, 99] width 815 height 118
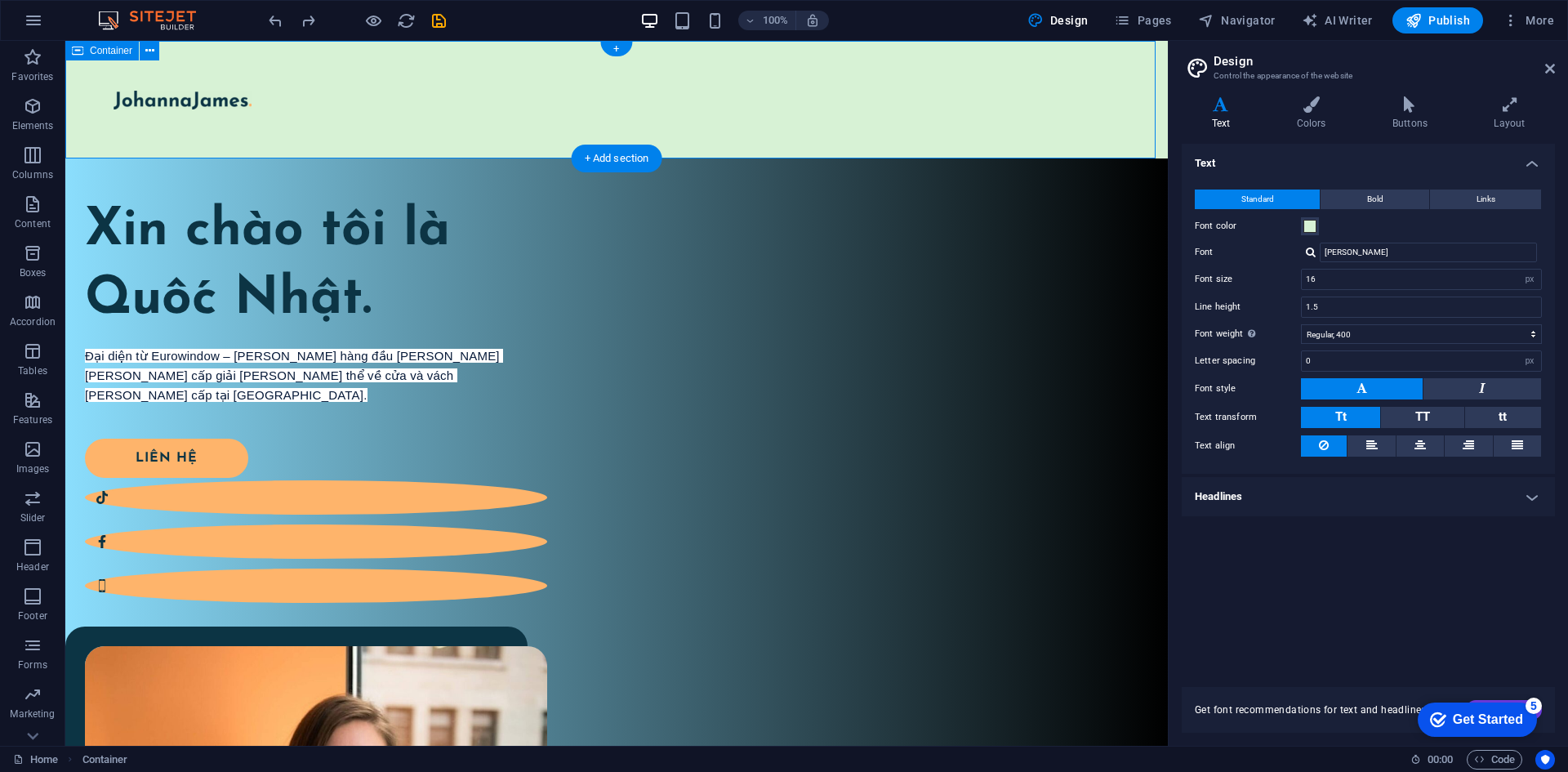
click at [935, 117] on div at bounding box center [616, 99] width 1102 height 118
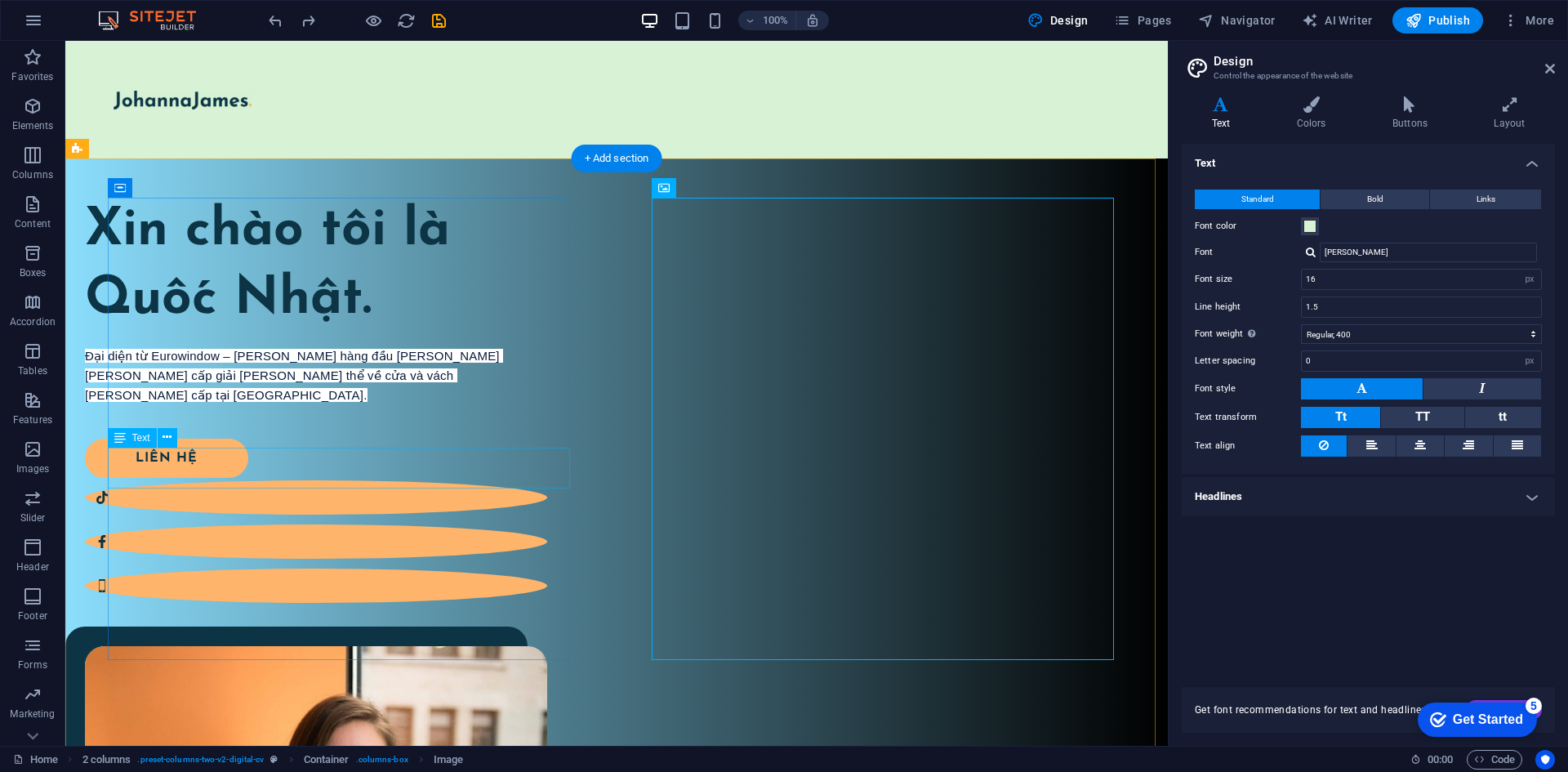
click at [451, 386] on div "Đại diện từ Eurowindow – thương hiệu hàng đầu trong lĩnh vực cung cấp giải pháp…" at bounding box center [315, 367] width 462 height 39
click at [145, 439] on span "Text" at bounding box center [141, 438] width 17 height 10
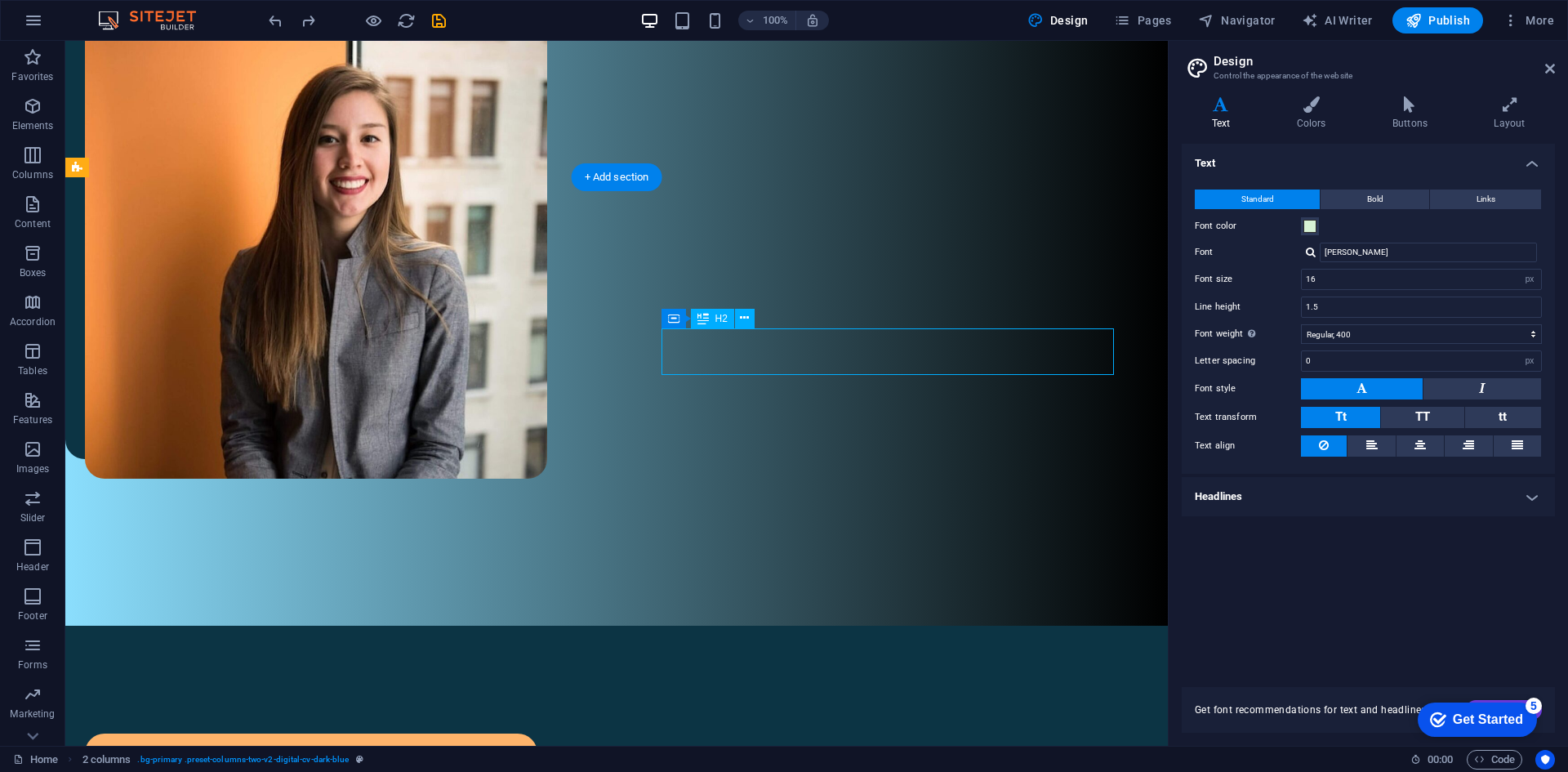
drag, startPoint x: 867, startPoint y: 365, endPoint x: 590, endPoint y: 360, distance: 277.0
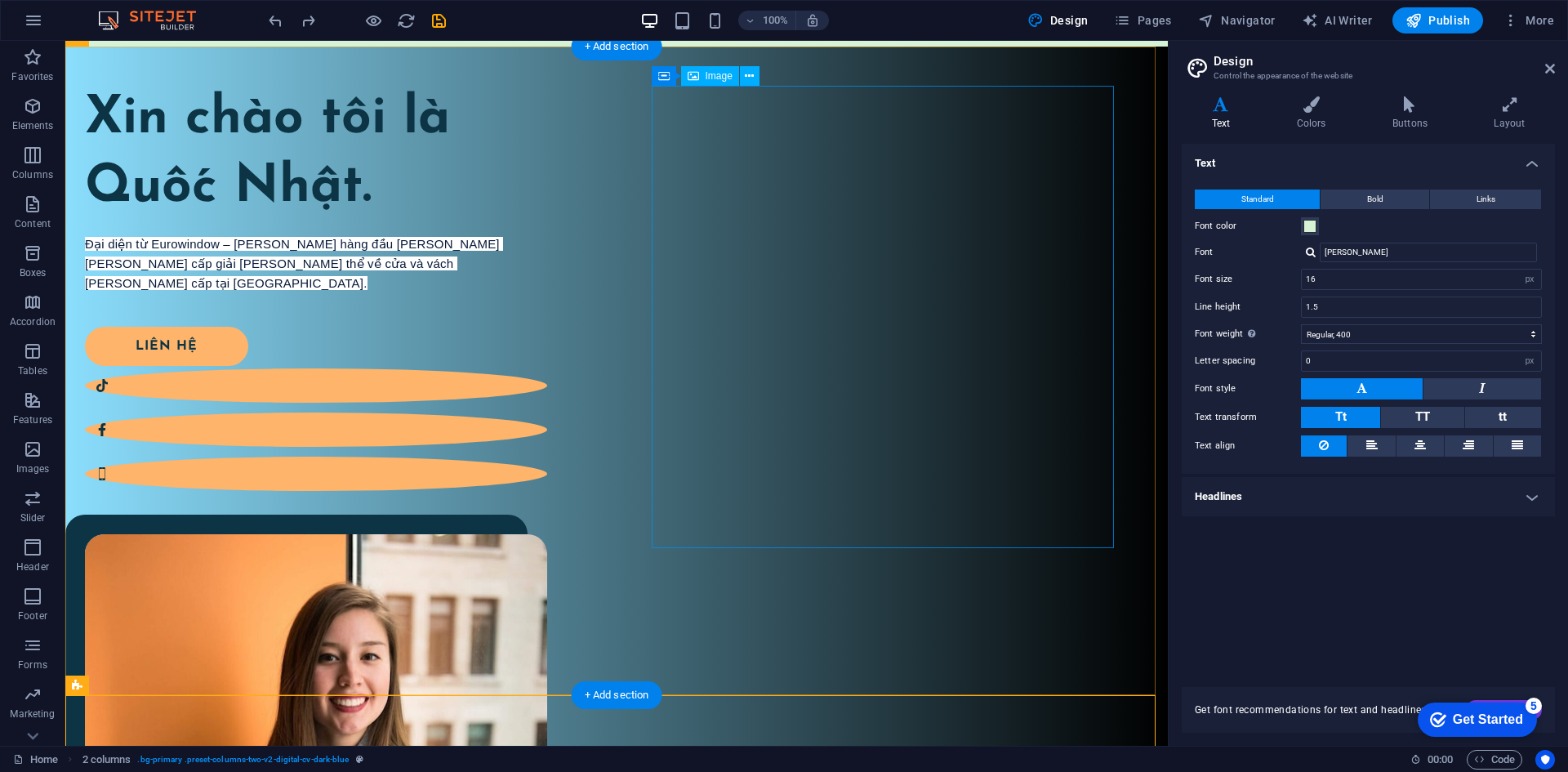
scroll to position [0, 0]
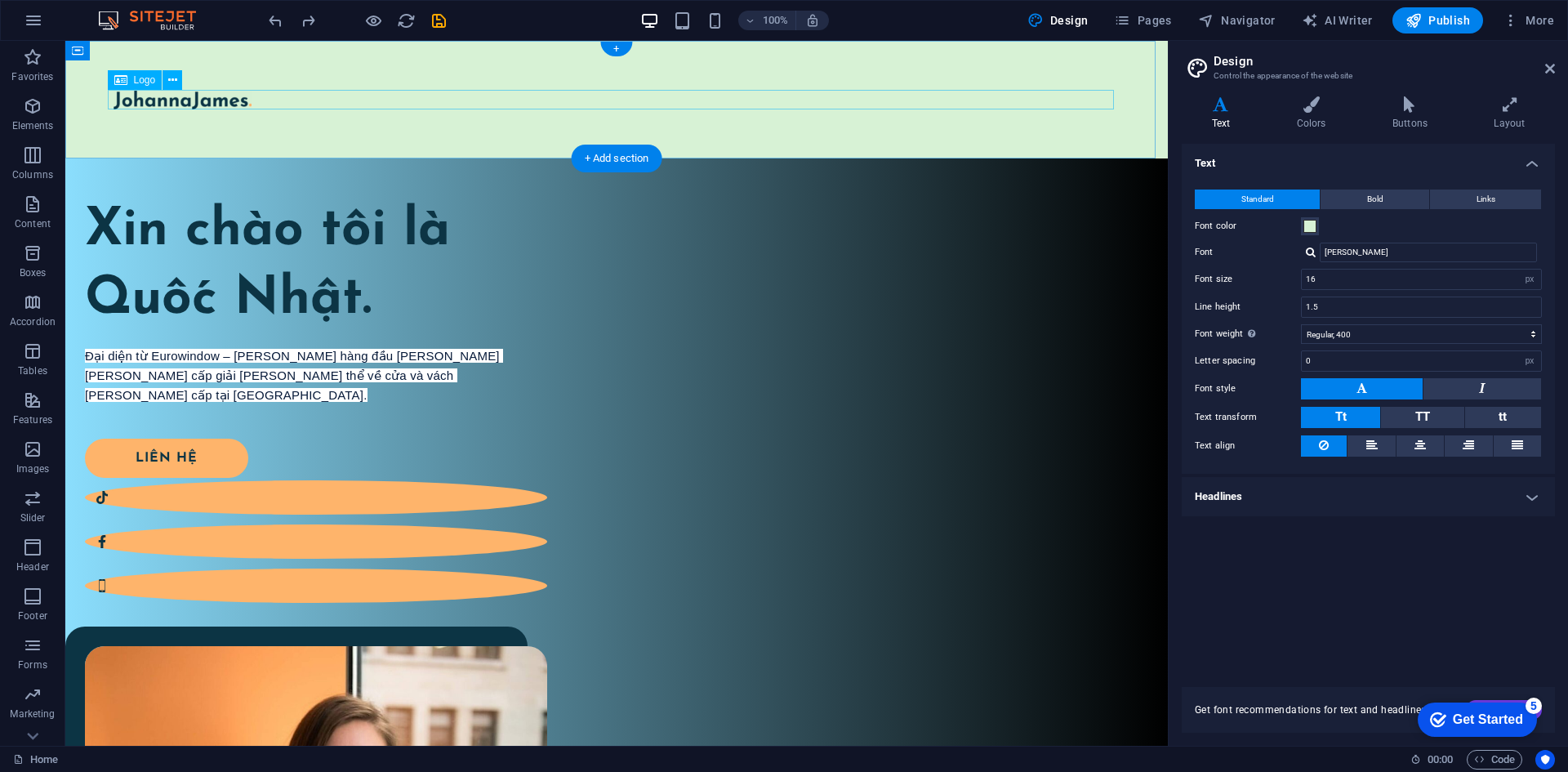
click at [221, 96] on div at bounding box center [616, 99] width 1006 height 19
click at [220, 96] on div at bounding box center [616, 99] width 1006 height 19
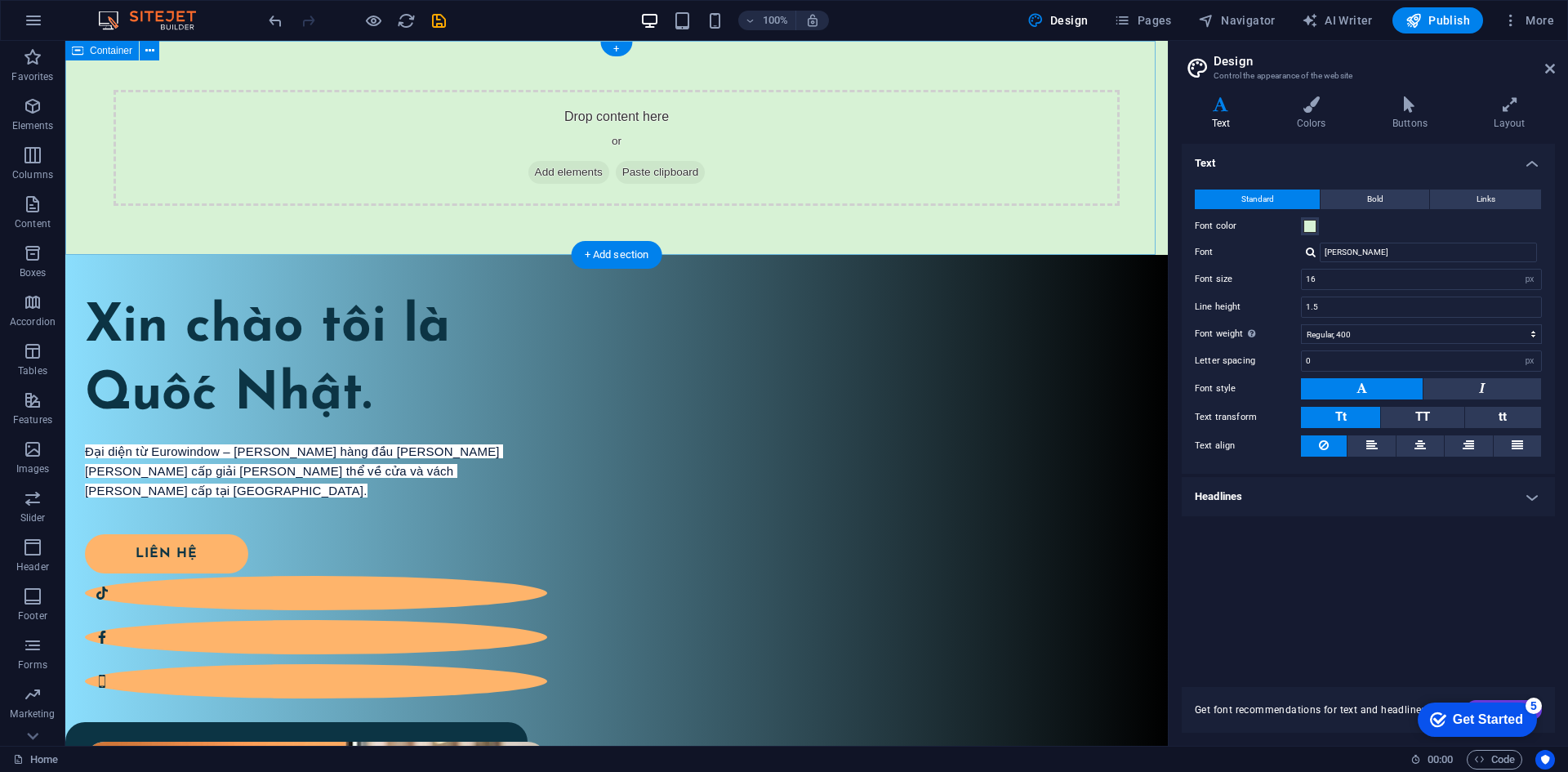
click at [437, 220] on div "Drop content here or Add elements Paste clipboard" at bounding box center [616, 148] width 1102 height 214
click at [655, 119] on div "Drop content here or Add elements Paste clipboard" at bounding box center [616, 147] width 1006 height 116
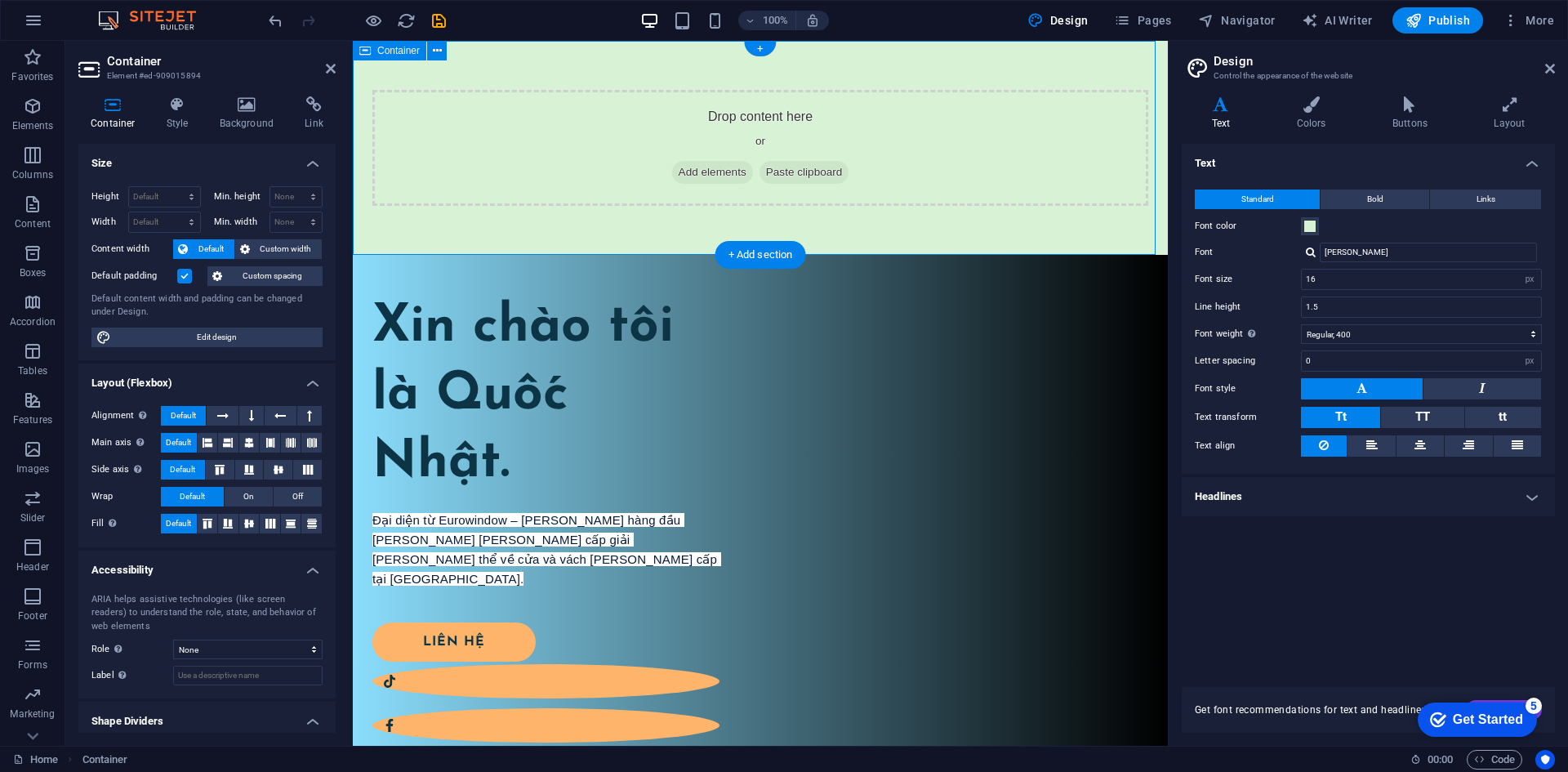
click at [735, 111] on div "Drop content here or Add elements Paste clipboard" at bounding box center [760, 147] width 776 height 116
click at [738, 114] on div "Drop content here or Add elements Paste clipboard" at bounding box center [760, 147] width 776 height 116
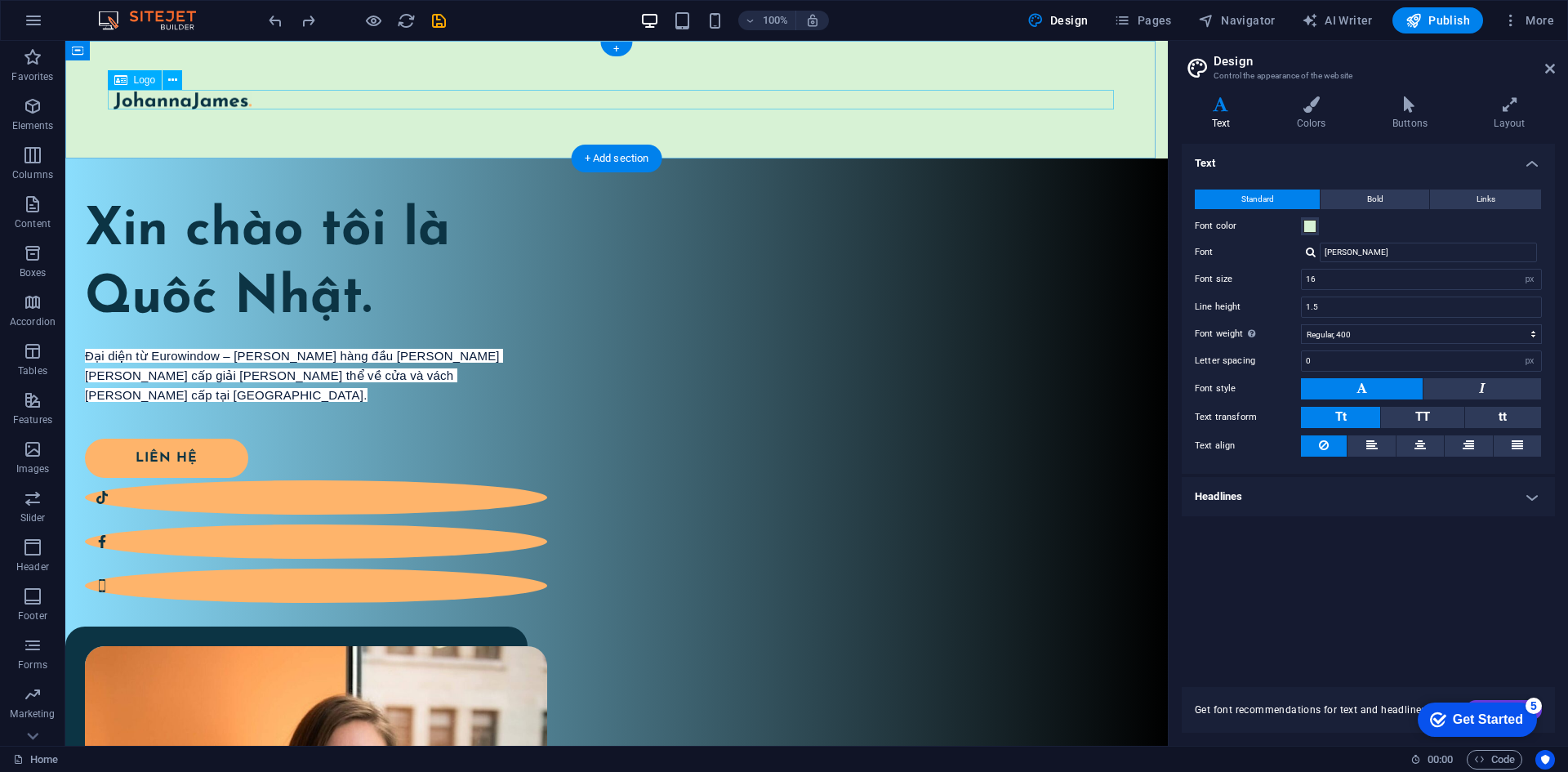
click at [140, 94] on div at bounding box center [616, 99] width 1006 height 19
select select "px"
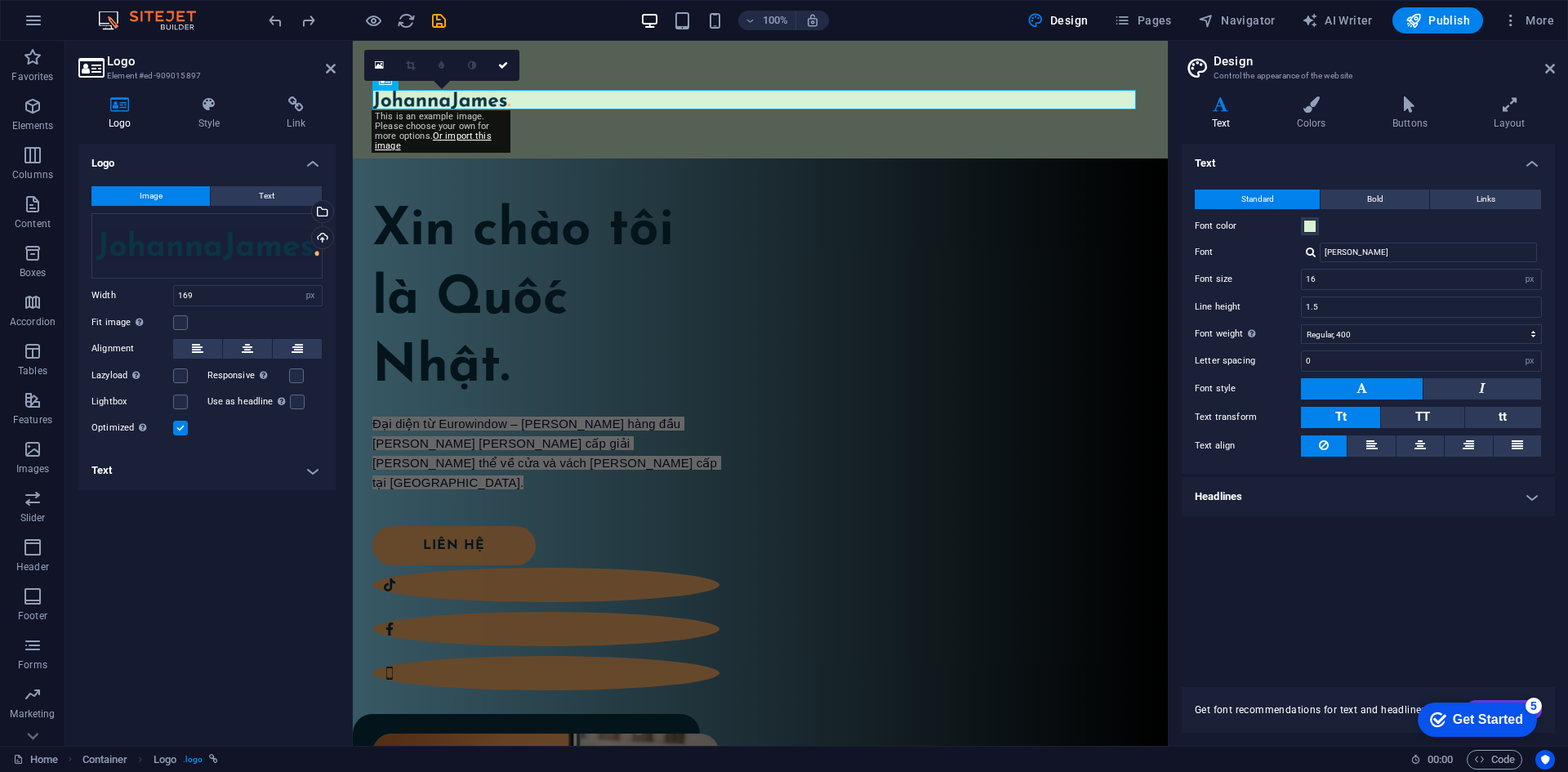
click at [508, 81] on div "0" at bounding box center [442, 65] width 156 height 31
click at [511, 96] on div at bounding box center [760, 99] width 776 height 19
click at [511, 100] on div at bounding box center [760, 99] width 776 height 19
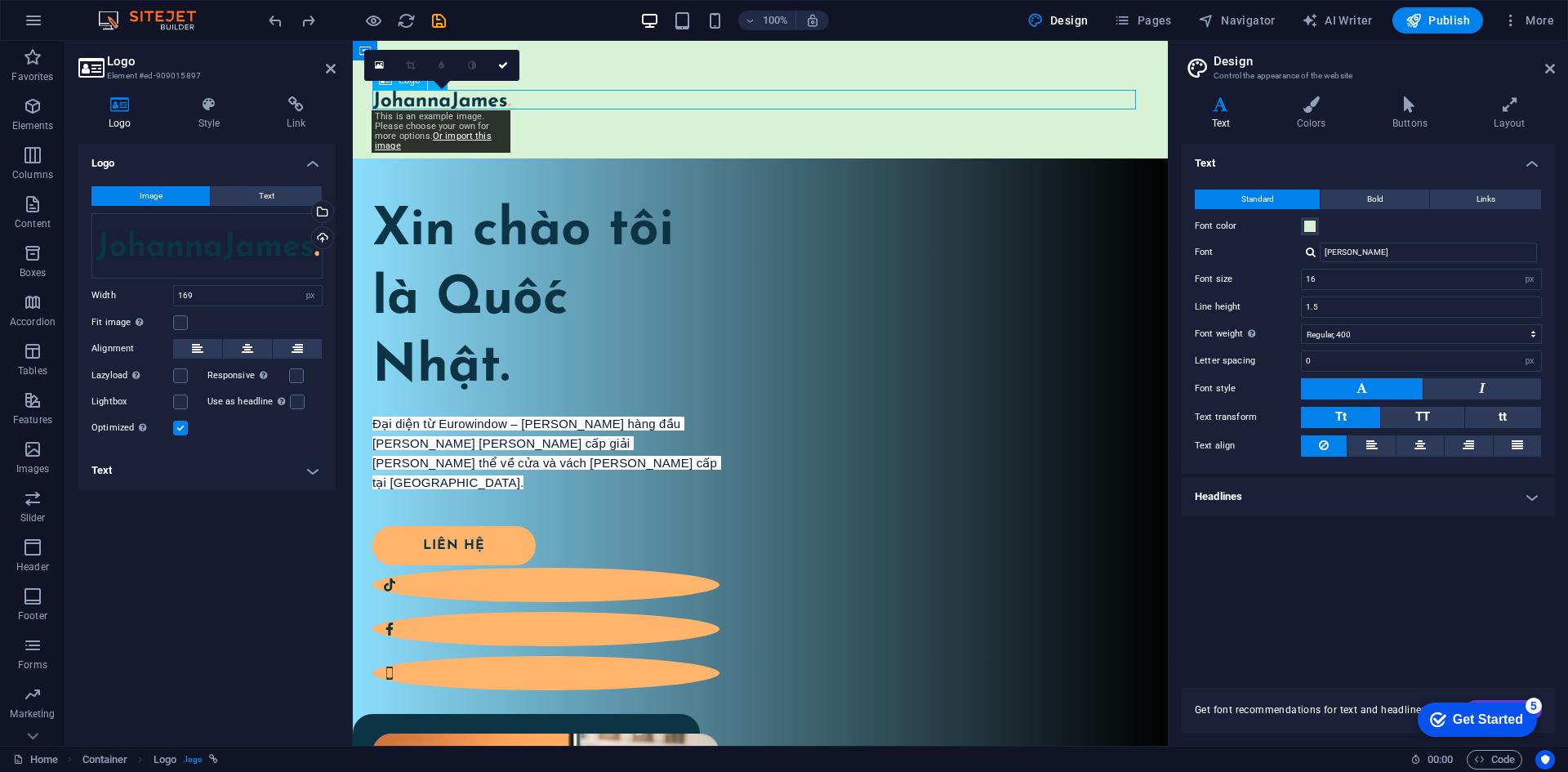
click at [494, 103] on div at bounding box center [760, 99] width 776 height 19
click at [507, 101] on div at bounding box center [760, 99] width 776 height 19
drag, startPoint x: 503, startPoint y: 57, endPoint x: 436, endPoint y: 27, distance: 73.4
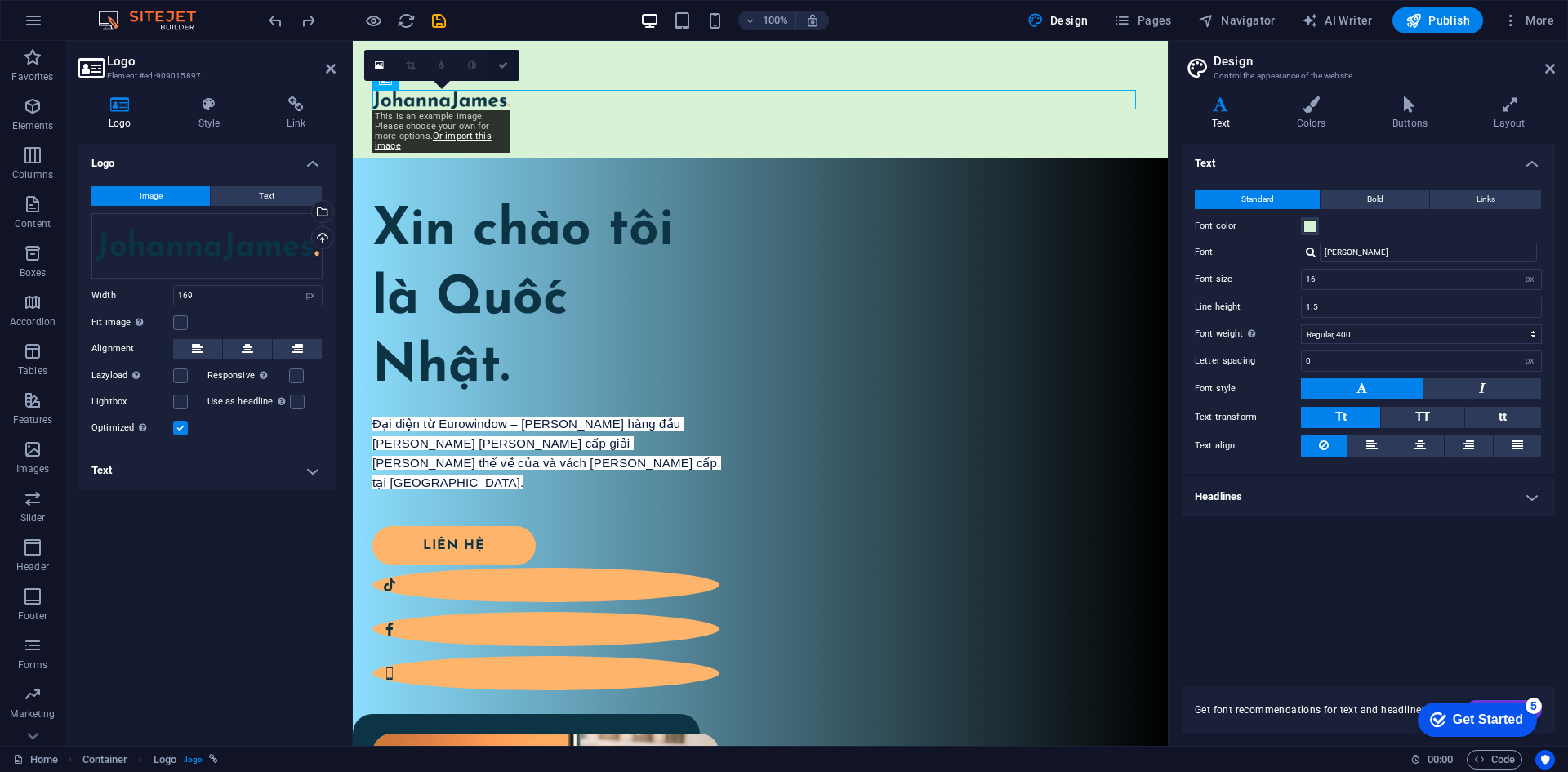
click at [503, 57] on link at bounding box center [504, 65] width 31 height 31
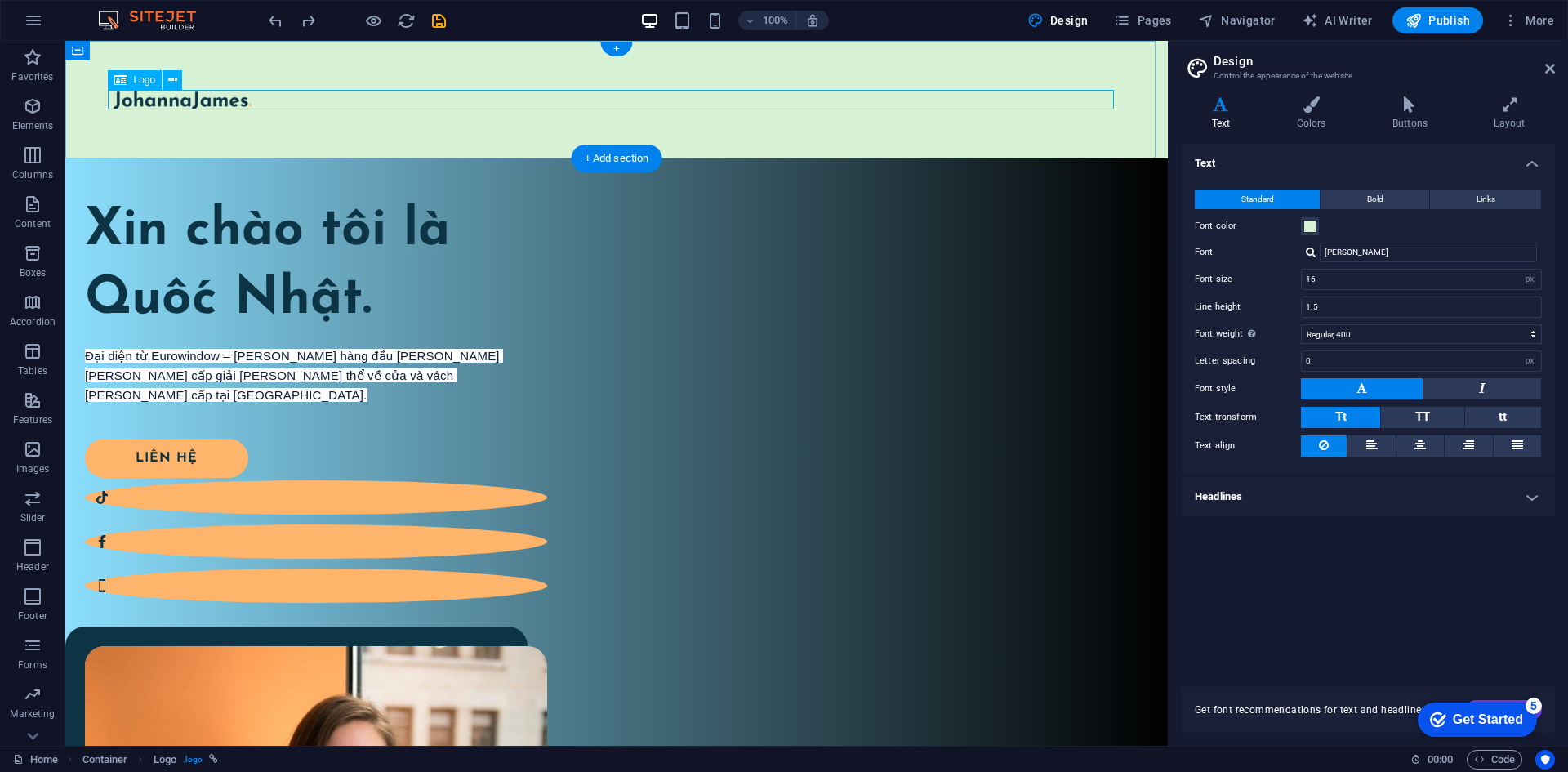
click at [404, 102] on div at bounding box center [616, 99] width 1006 height 19
click at [405, 102] on div at bounding box center [616, 99] width 1006 height 19
select select "px"
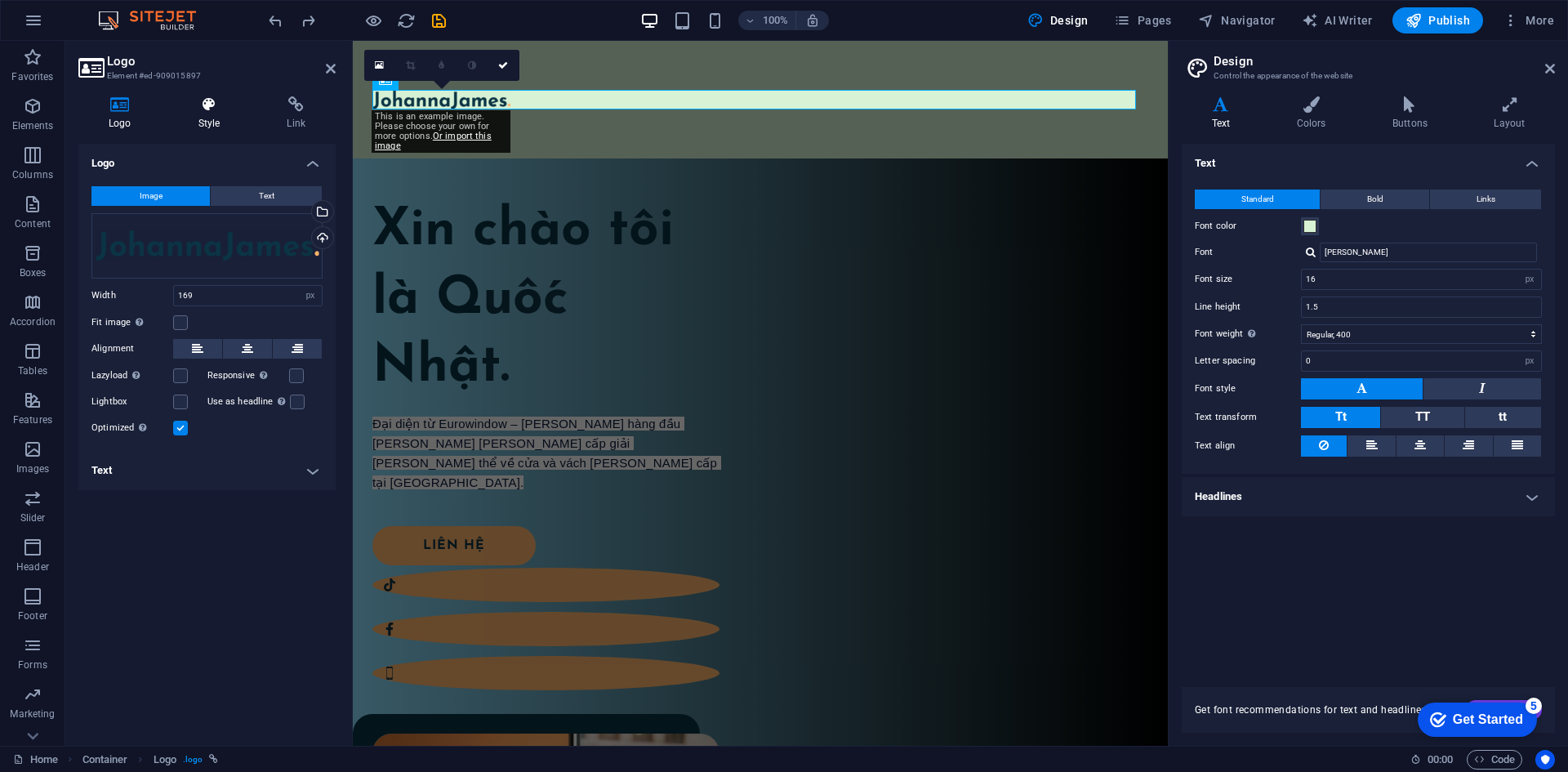
click at [195, 112] on icon at bounding box center [209, 104] width 83 height 17
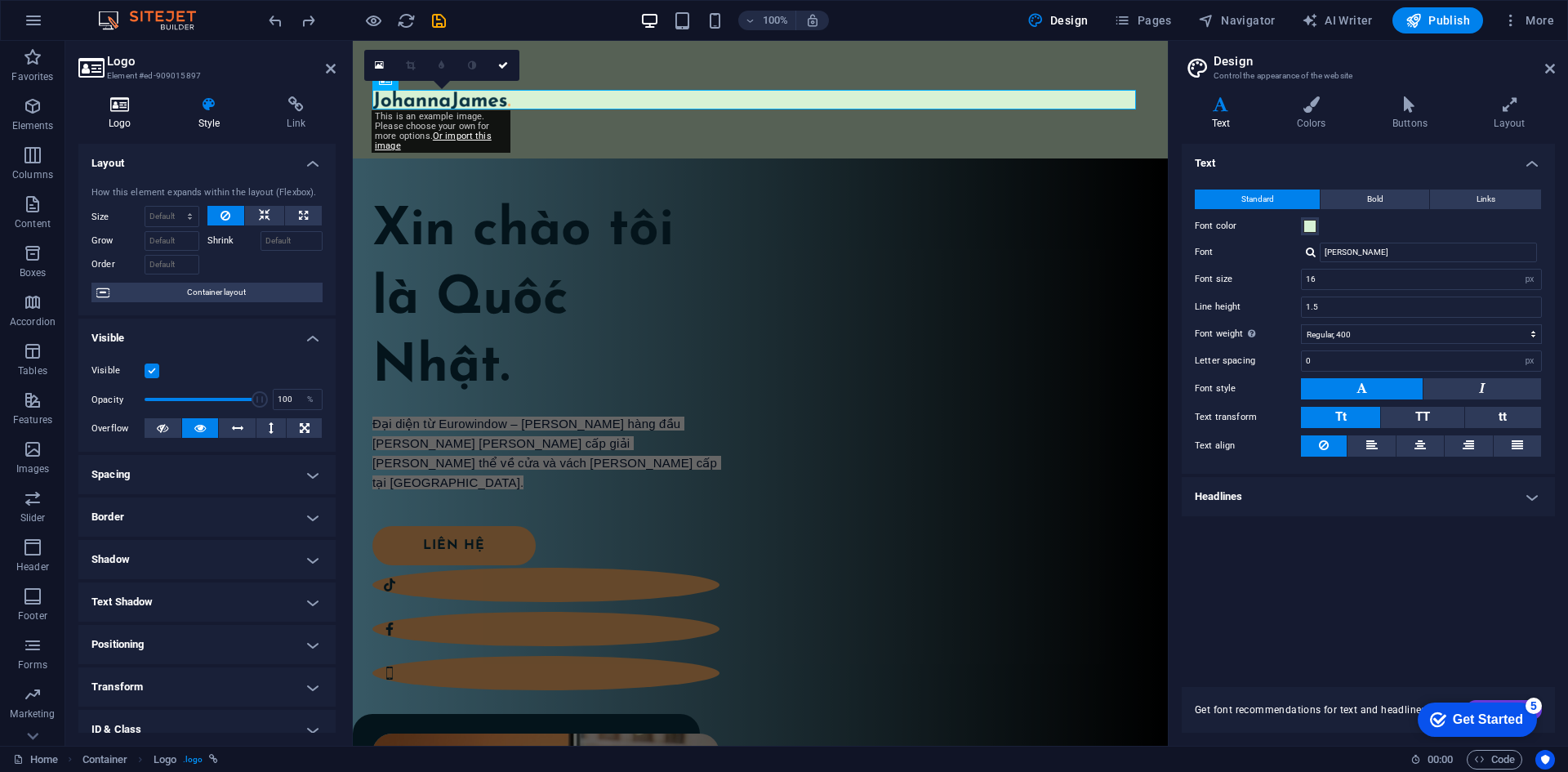
click at [135, 120] on h4 "Logo" at bounding box center [123, 113] width 89 height 34
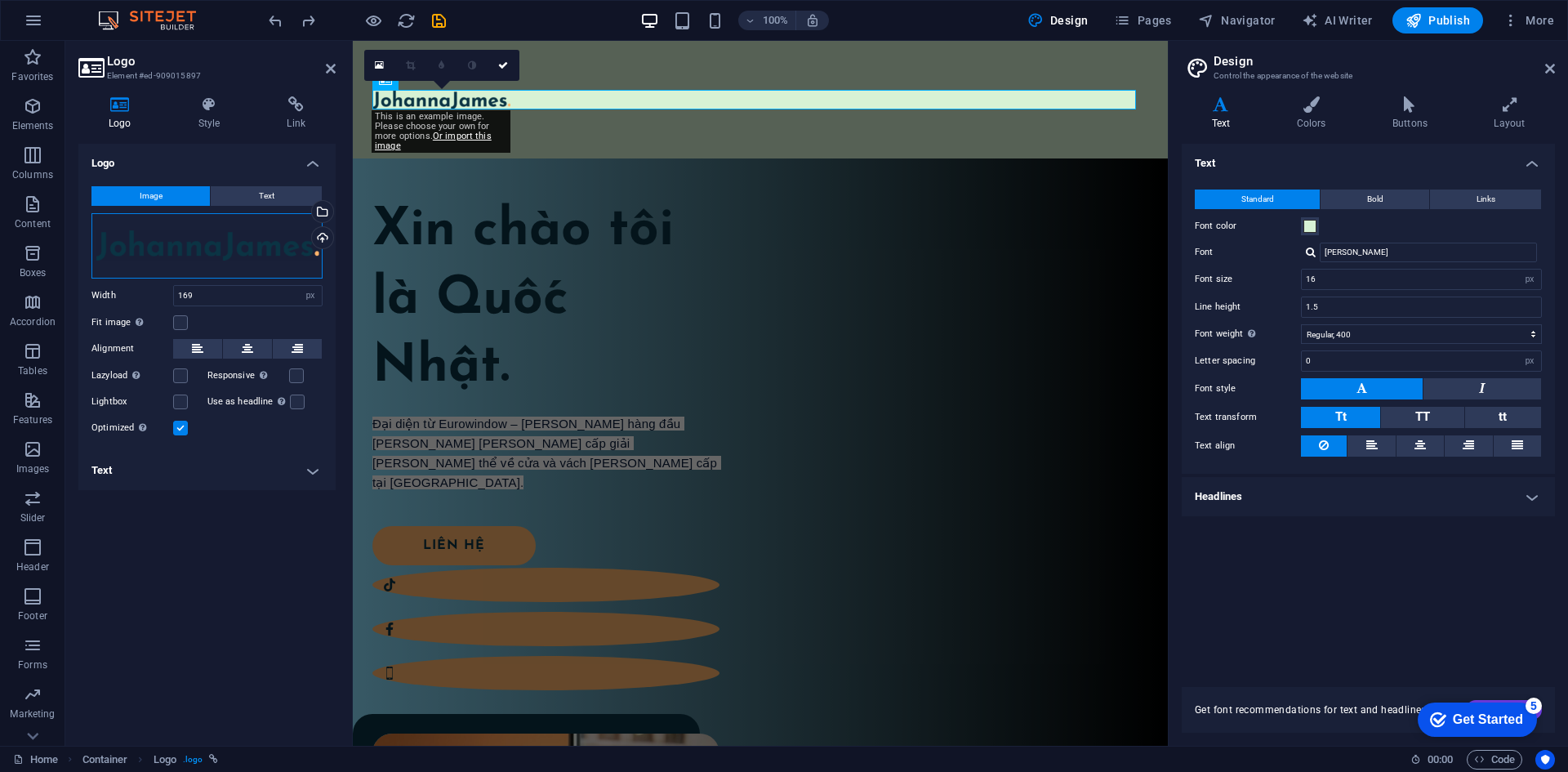
click at [243, 253] on div "Drag files here, click to choose files or select files from Files or our free s…" at bounding box center [207, 245] width 231 height 65
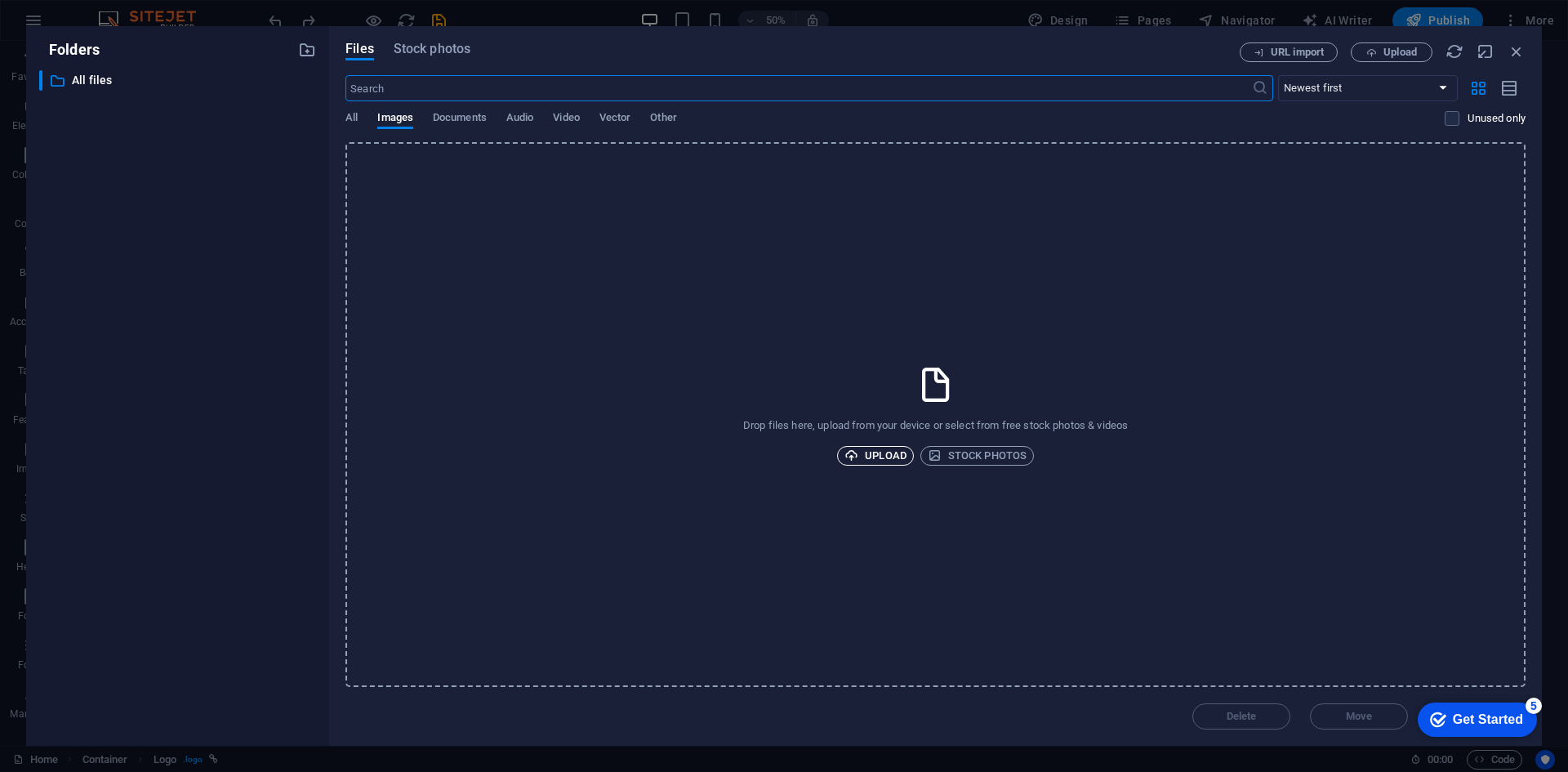
click at [887, 457] on span "Upload" at bounding box center [875, 456] width 62 height 19
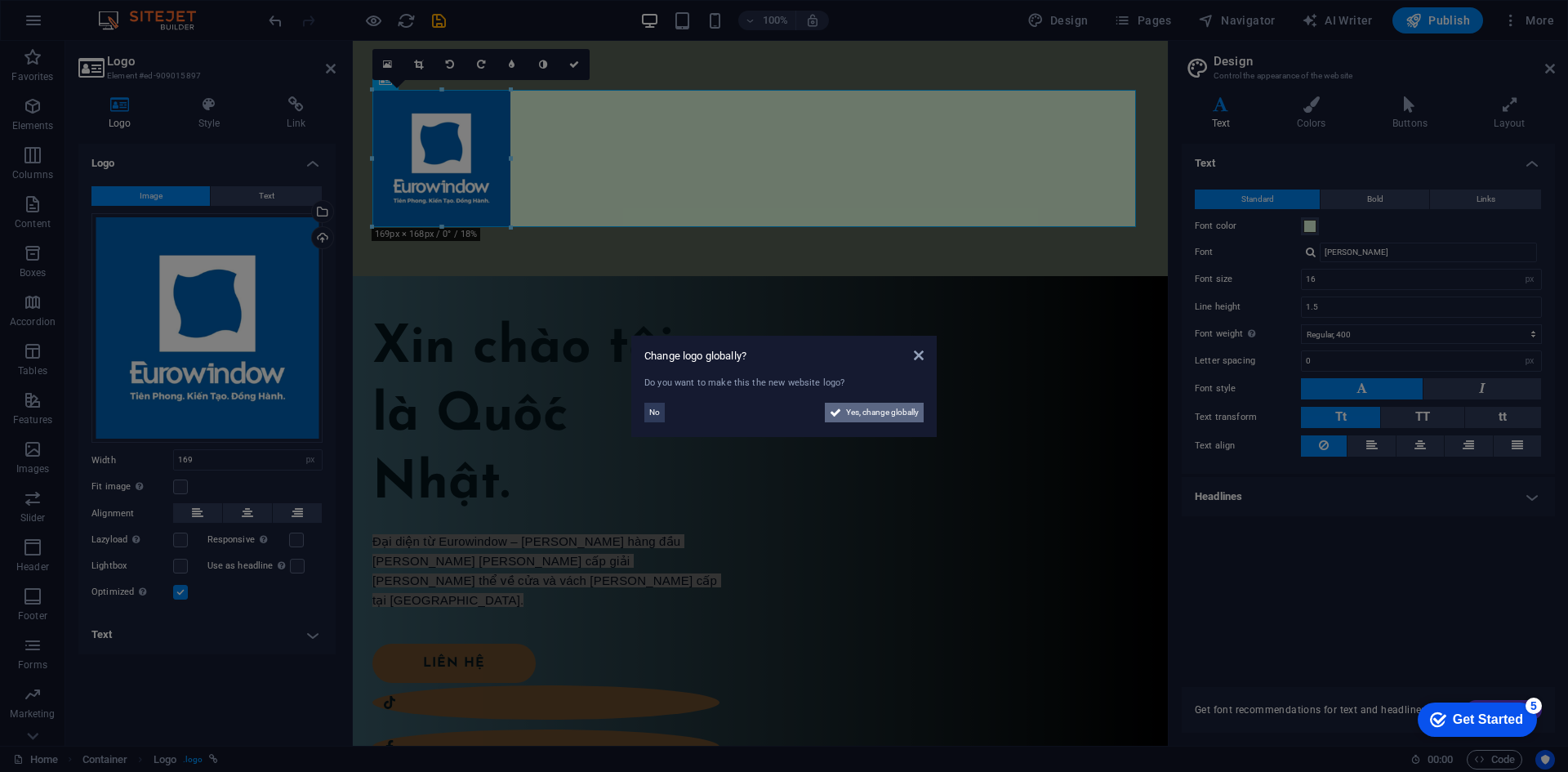
click at [882, 415] on span "Yes, change globally" at bounding box center [882, 412] width 73 height 19
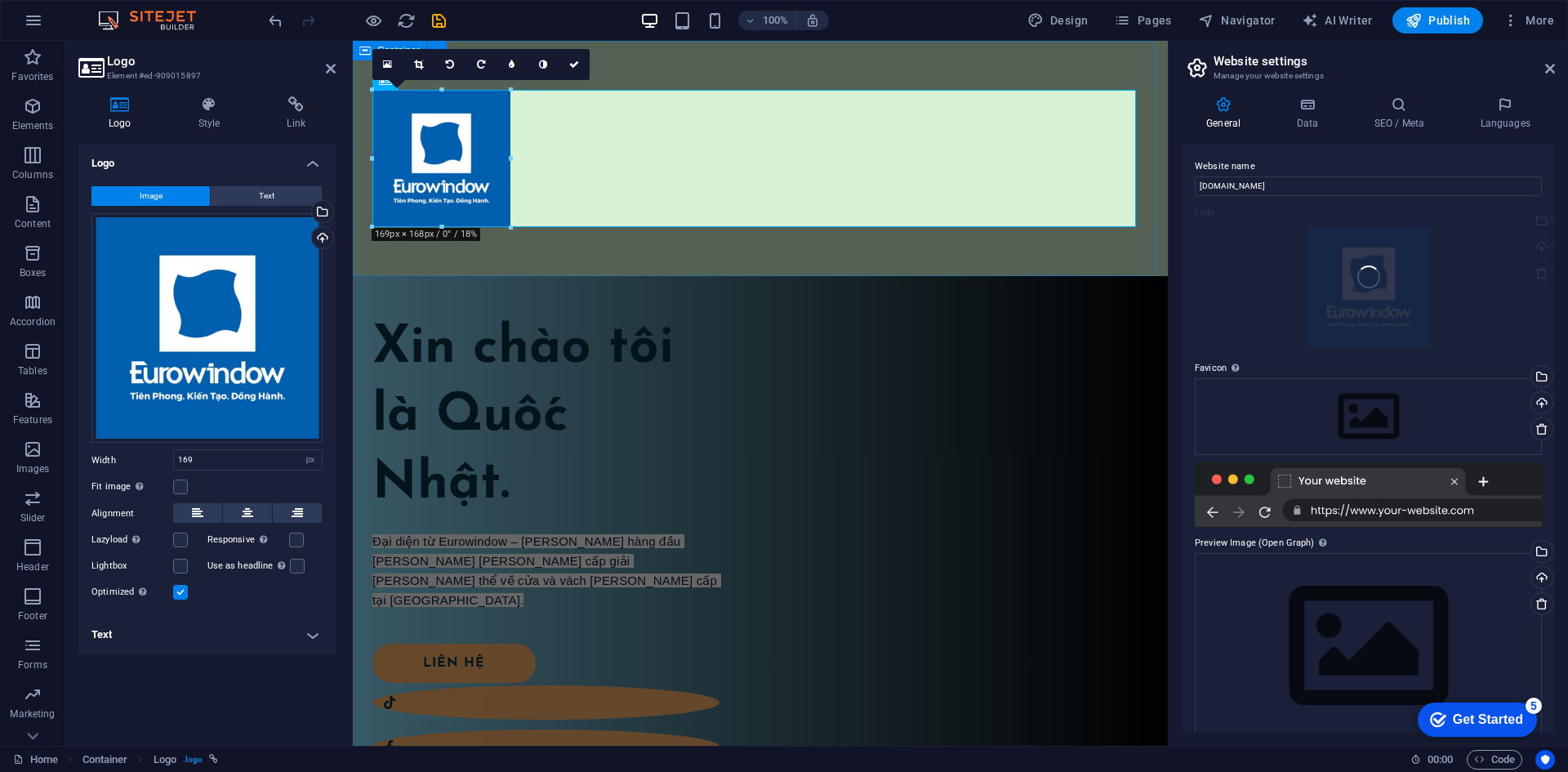
click at [691, 253] on div at bounding box center [760, 158] width 815 height 235
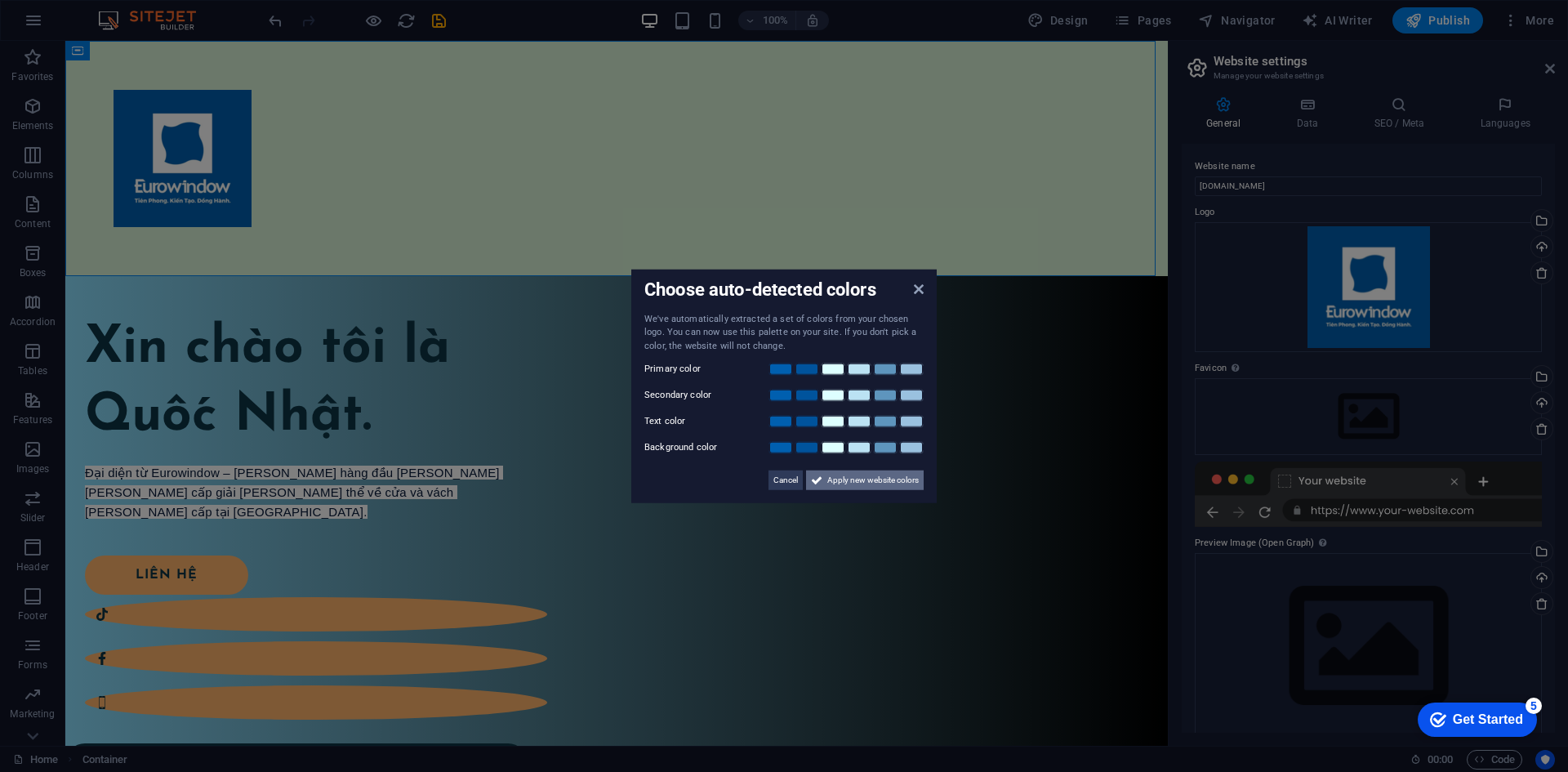
click at [886, 485] on span "Apply new website colors" at bounding box center [873, 480] width 91 height 19
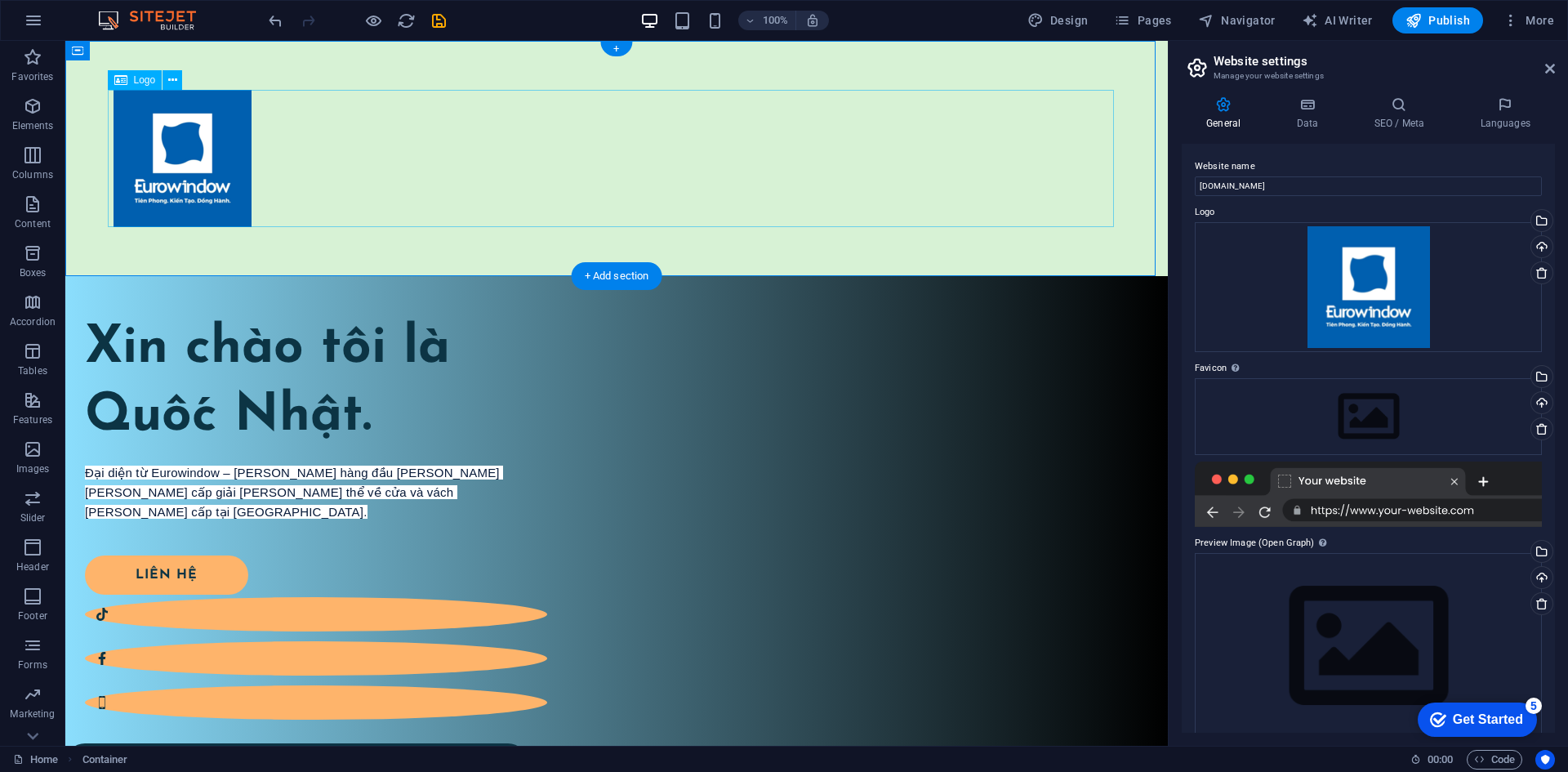
click at [991, 140] on div at bounding box center [616, 158] width 1006 height 137
click at [1058, 68] on div at bounding box center [616, 158] width 1102 height 235
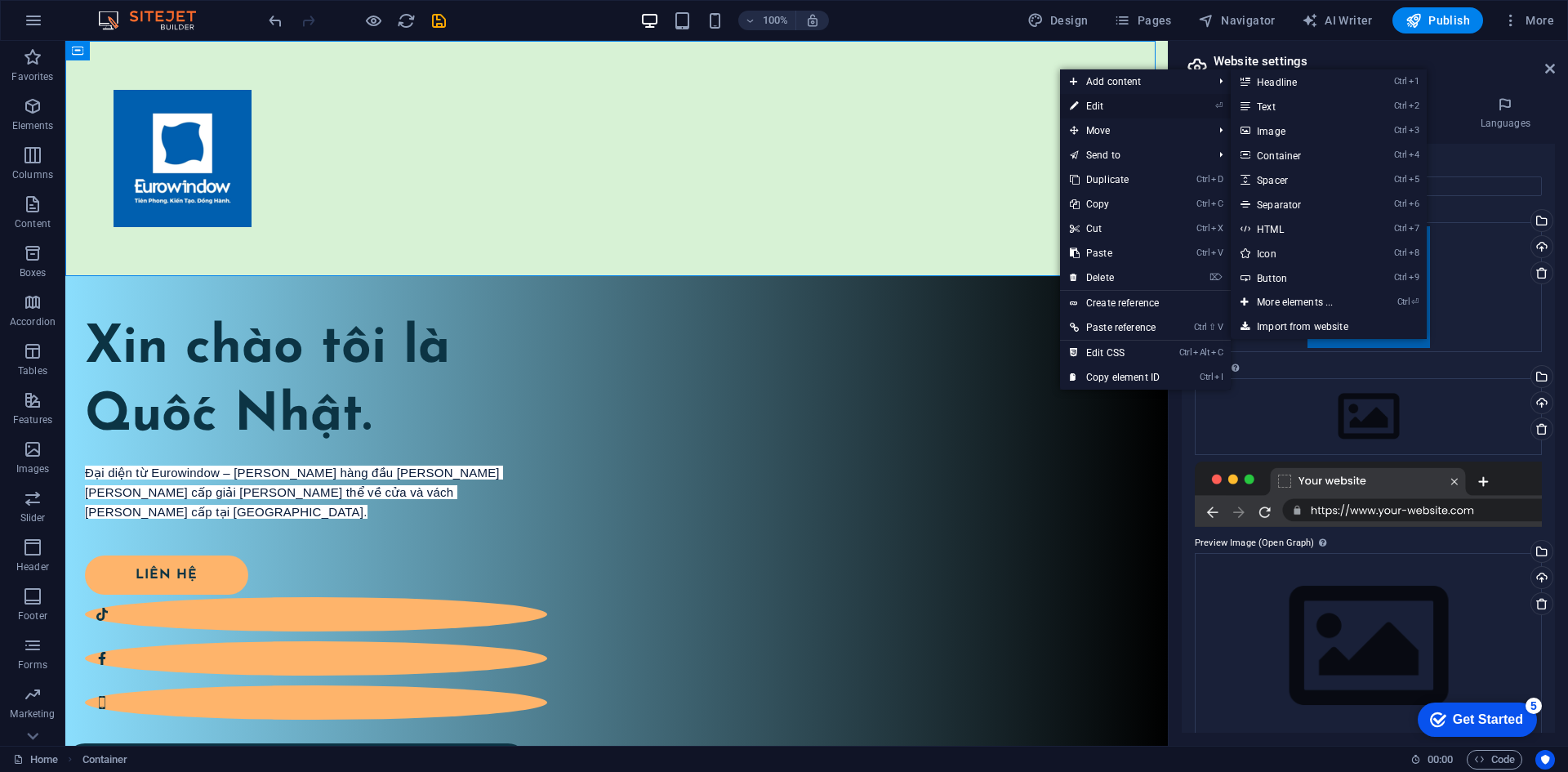
click at [1086, 101] on link "⏎ Edit" at bounding box center [1114, 106] width 110 height 24
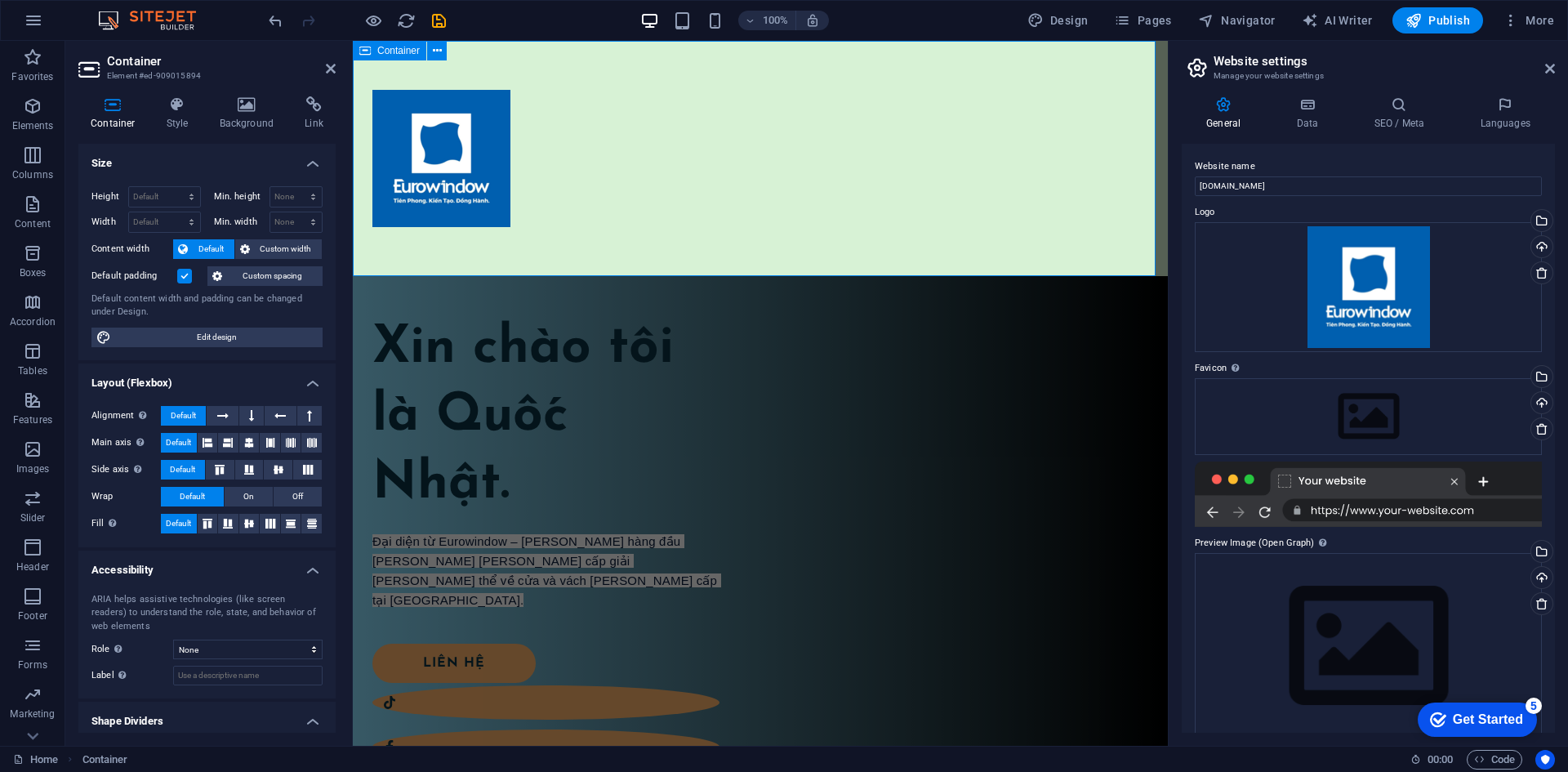
click at [590, 71] on div at bounding box center [760, 158] width 815 height 235
click at [232, 118] on h4 "Background" at bounding box center [250, 113] width 86 height 34
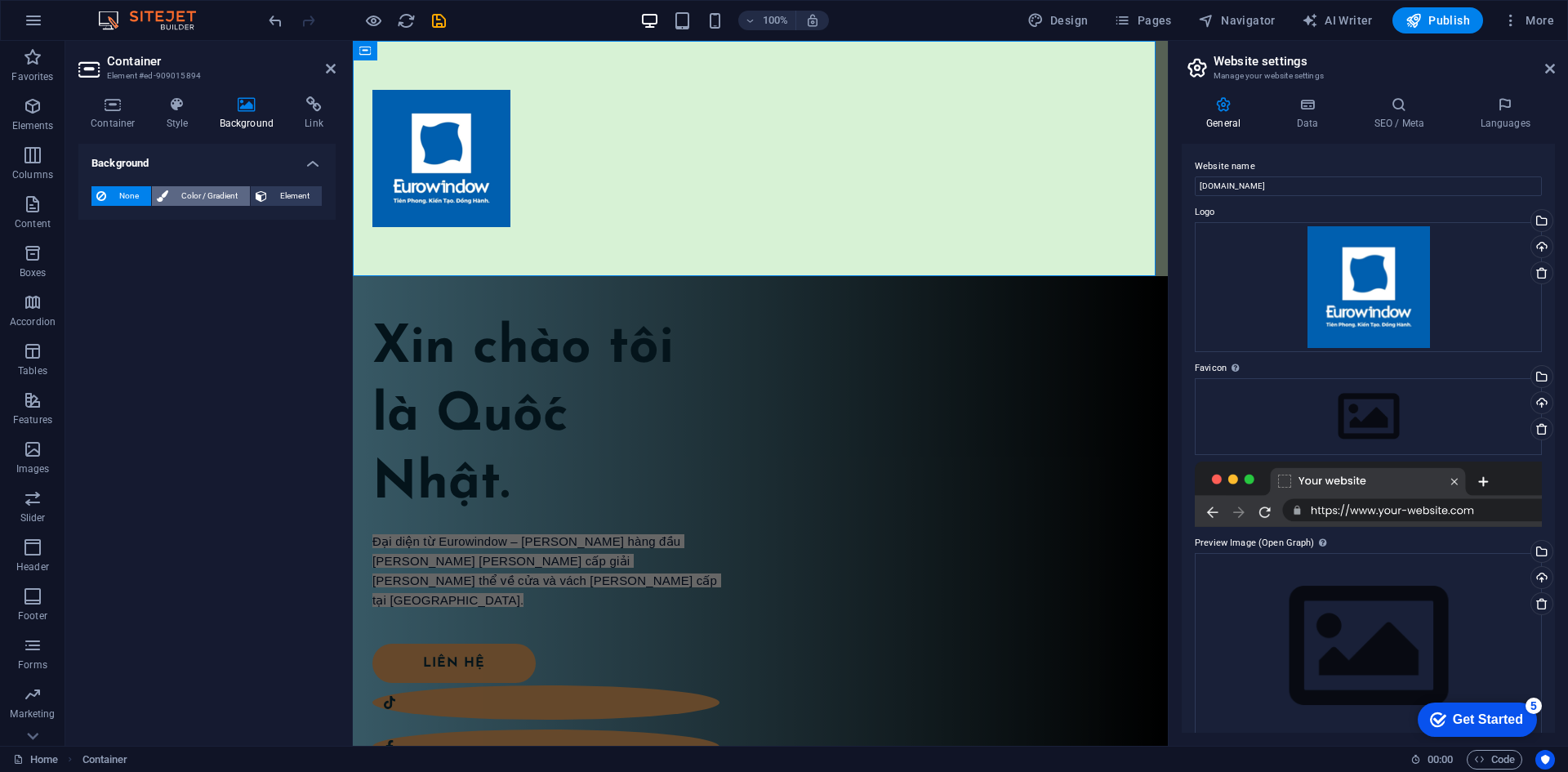
click at [197, 197] on span "Color / Gradient" at bounding box center [209, 195] width 72 height 19
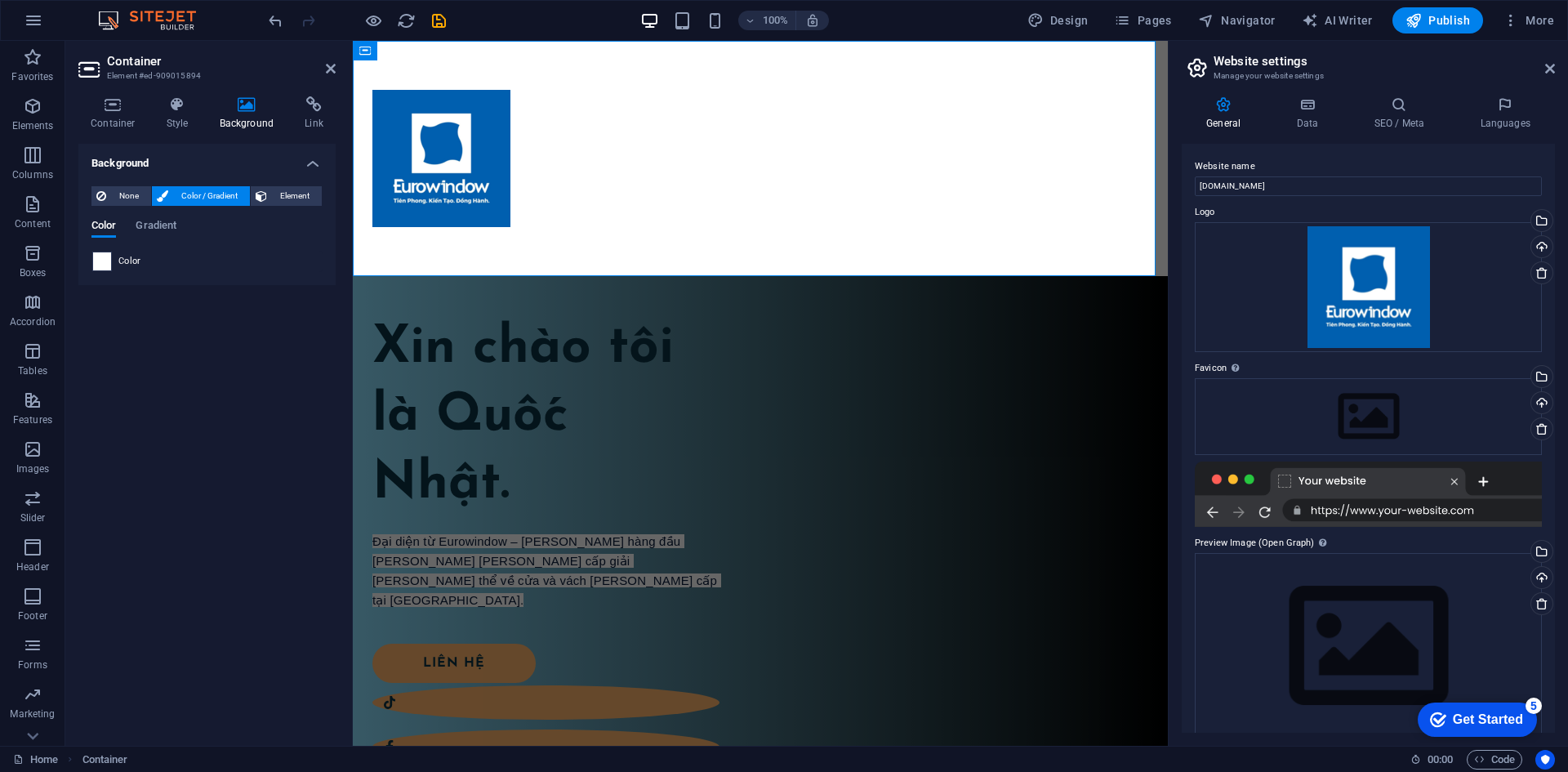
click at [111, 266] on div at bounding box center [102, 262] width 19 height 19
type input "#ffffff"
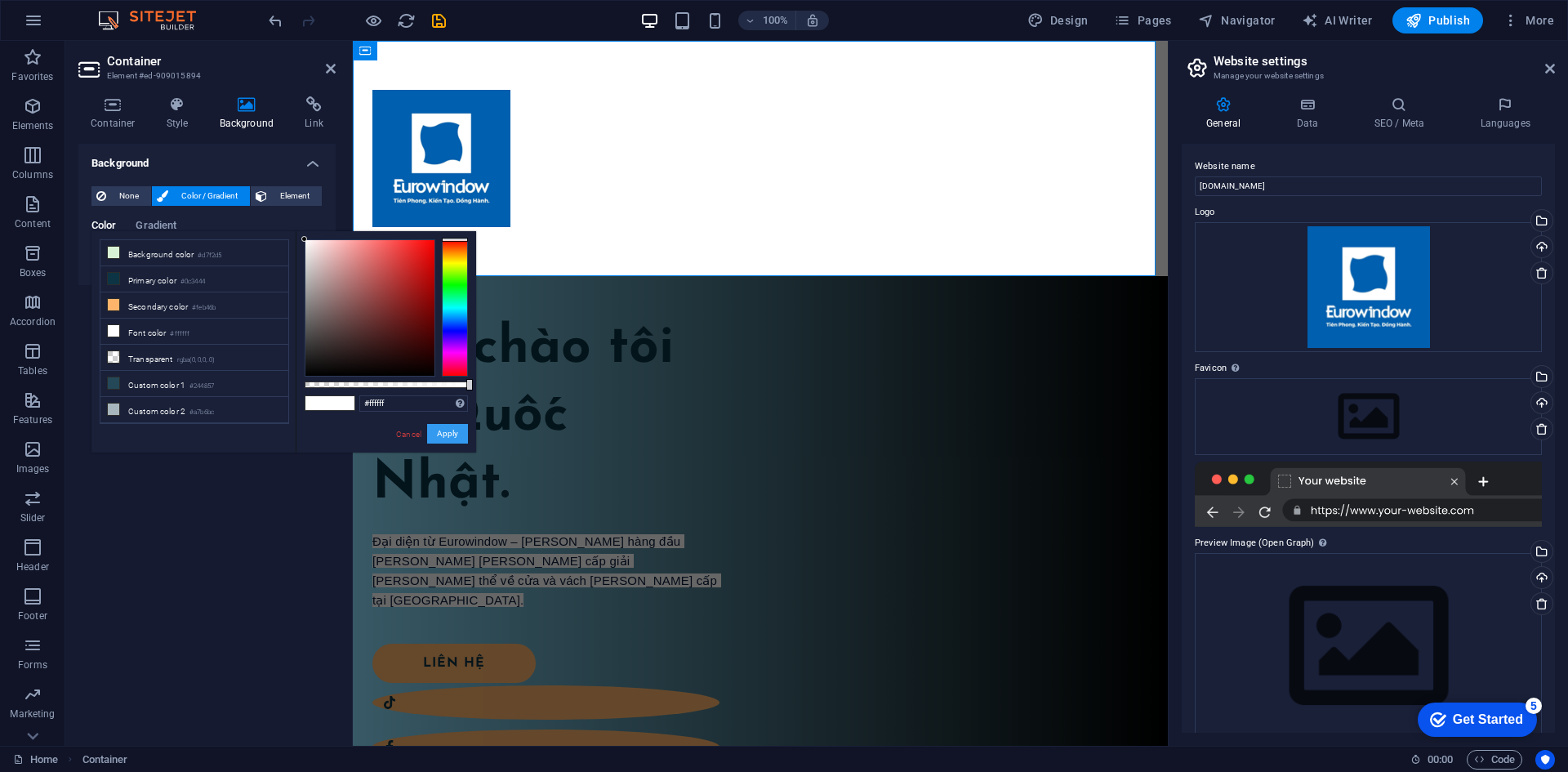
click at [454, 435] on button "Apply" at bounding box center [447, 434] width 41 height 19
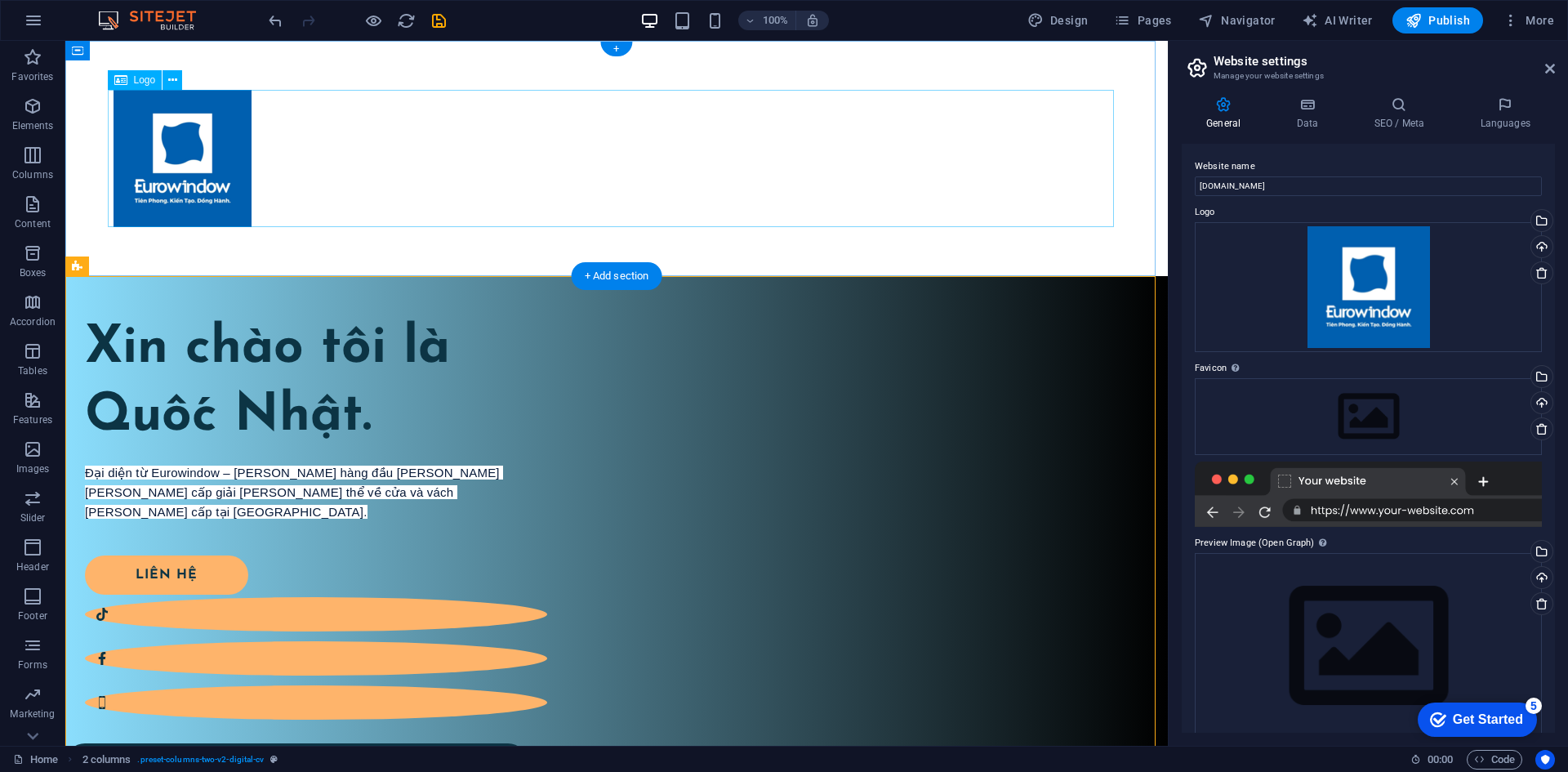
click at [507, 119] on div at bounding box center [616, 158] width 1006 height 137
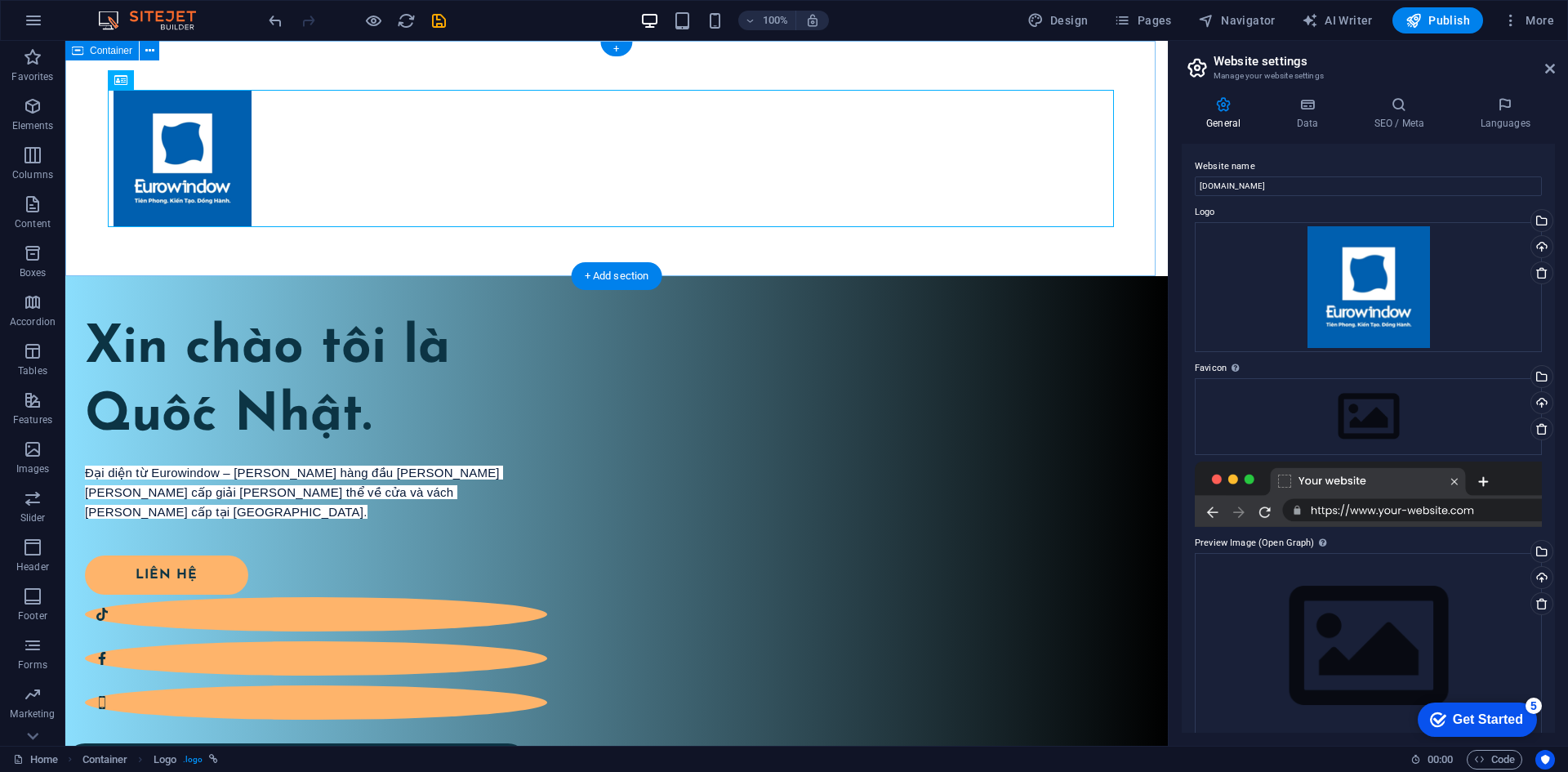
click at [517, 266] on div at bounding box center [616, 158] width 1102 height 235
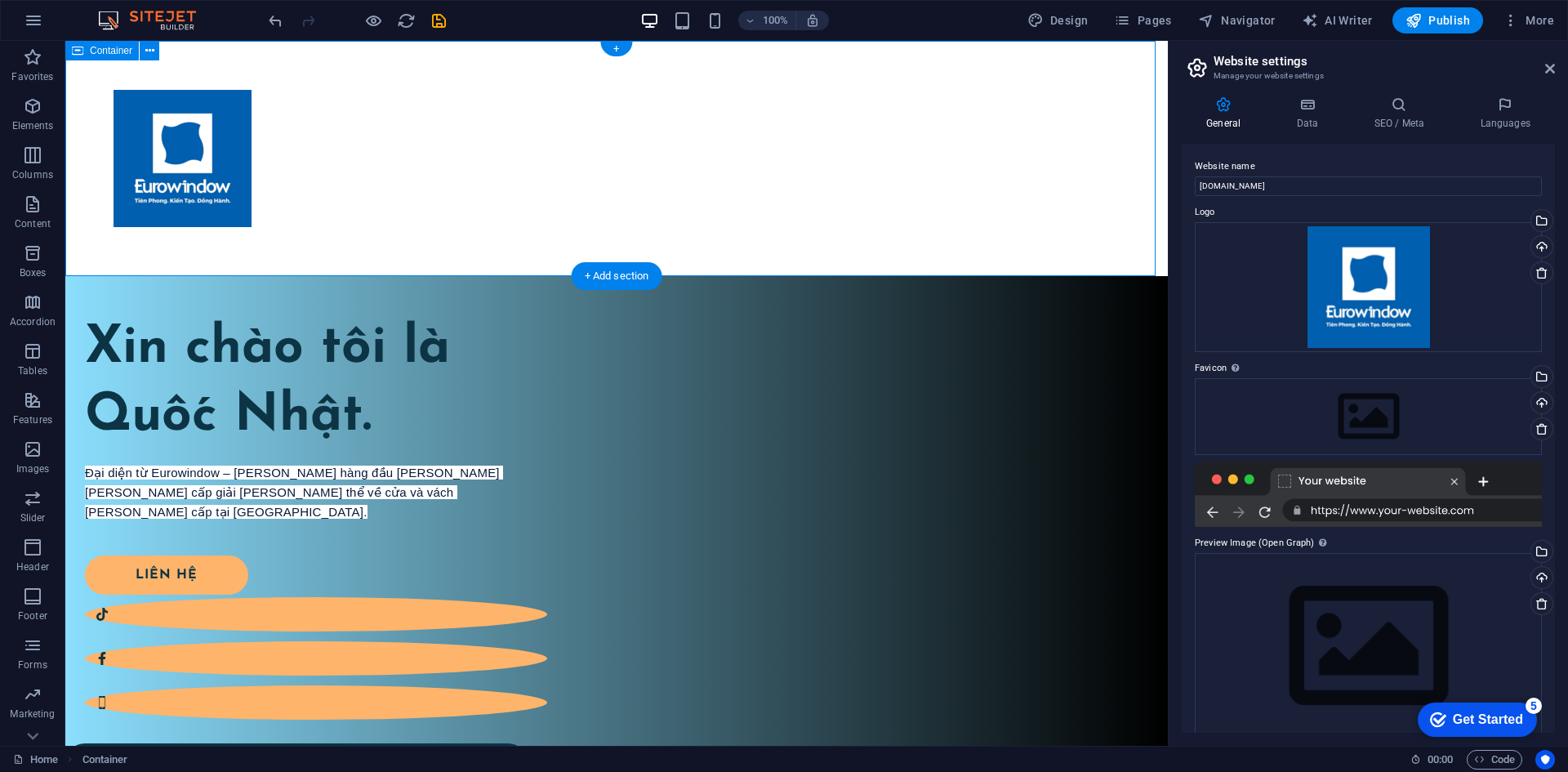
click at [512, 274] on div at bounding box center [616, 158] width 1102 height 235
drag, startPoint x: 498, startPoint y: 273, endPoint x: 506, endPoint y: 240, distance: 34.0
click at [506, 240] on div at bounding box center [616, 158] width 1102 height 235
click at [578, 188] on div at bounding box center [616, 158] width 1006 height 137
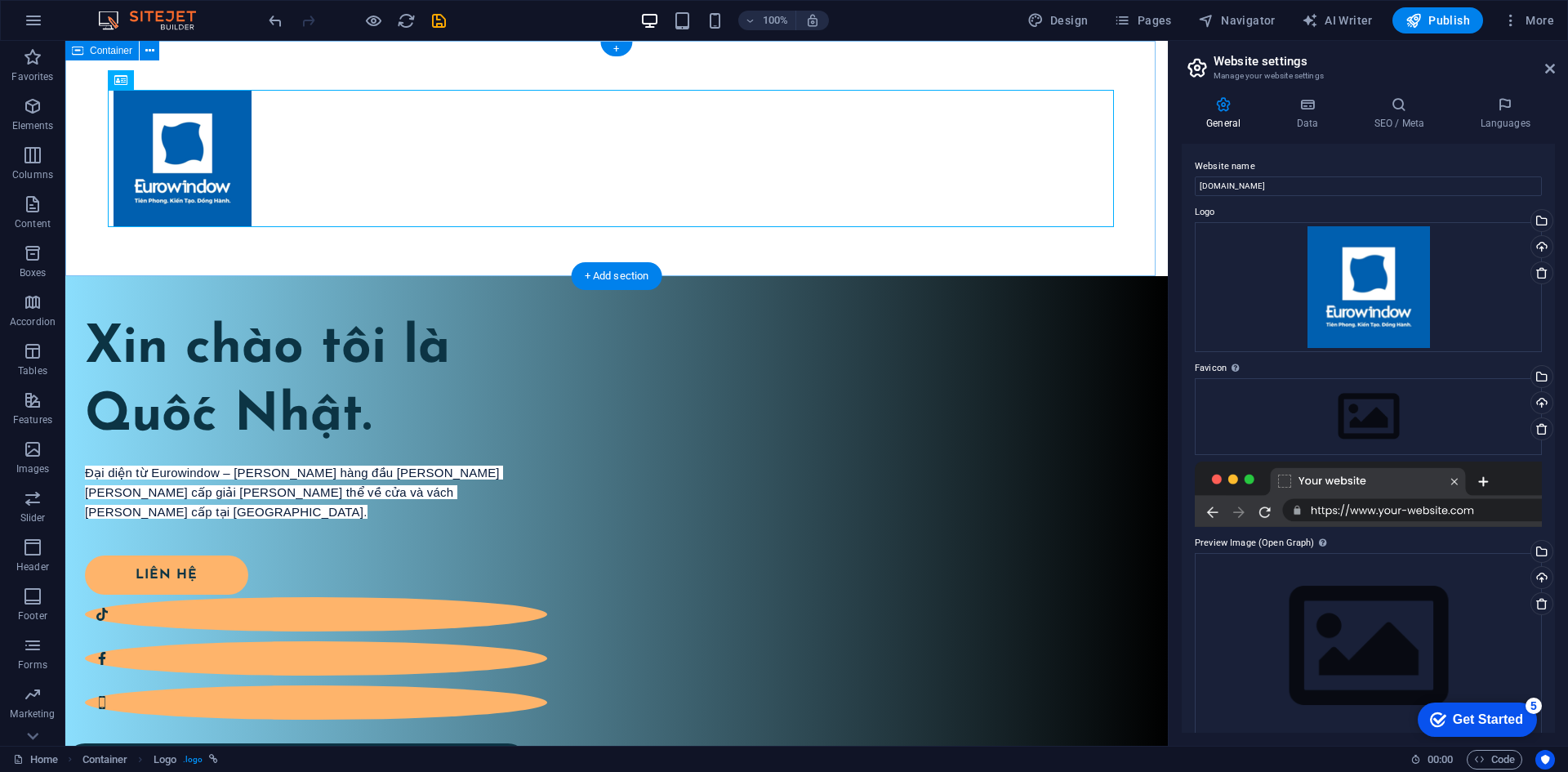
click at [540, 241] on div at bounding box center [616, 158] width 1102 height 235
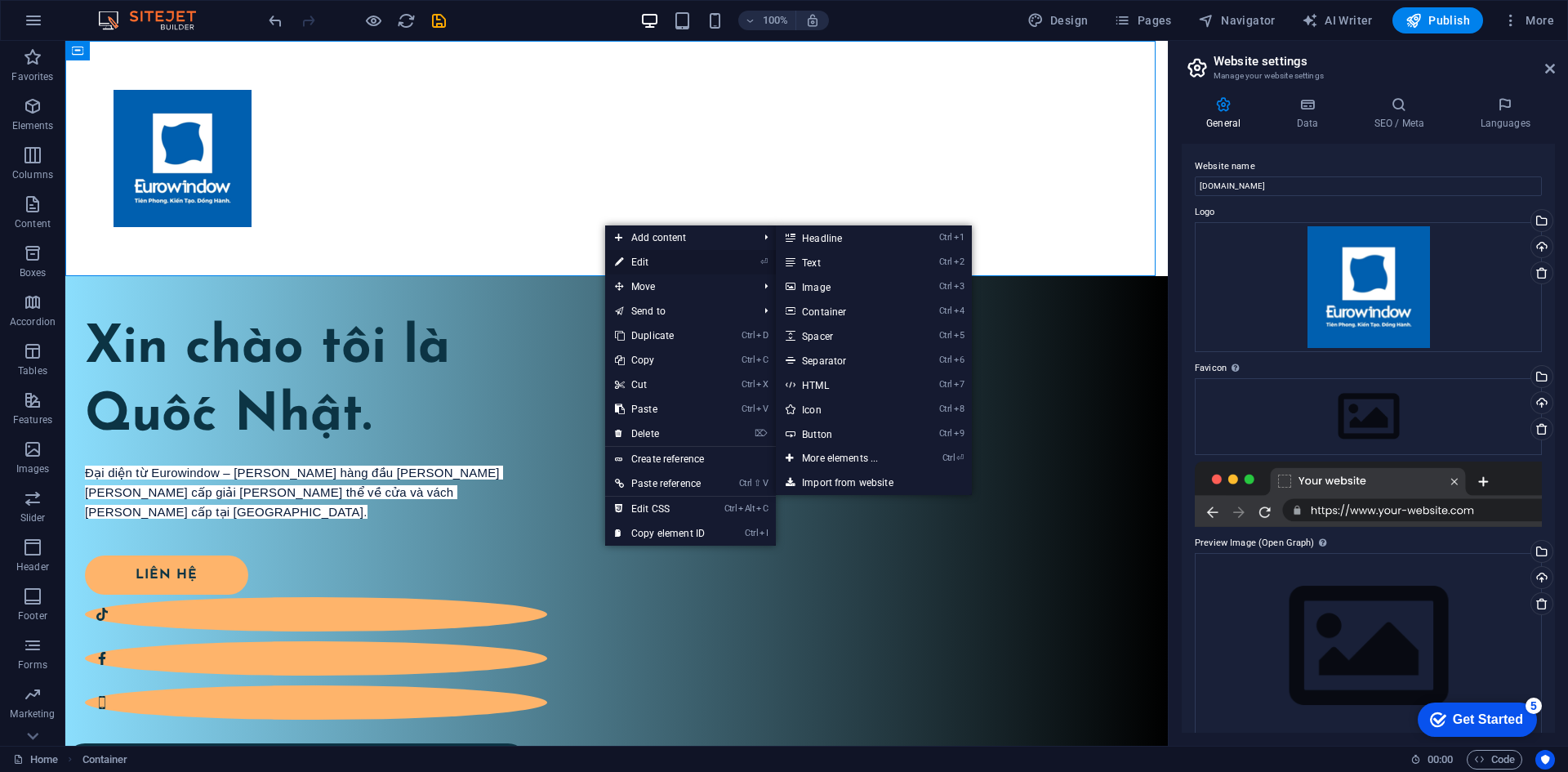
click at [688, 265] on link "⏎ Edit" at bounding box center [659, 262] width 110 height 24
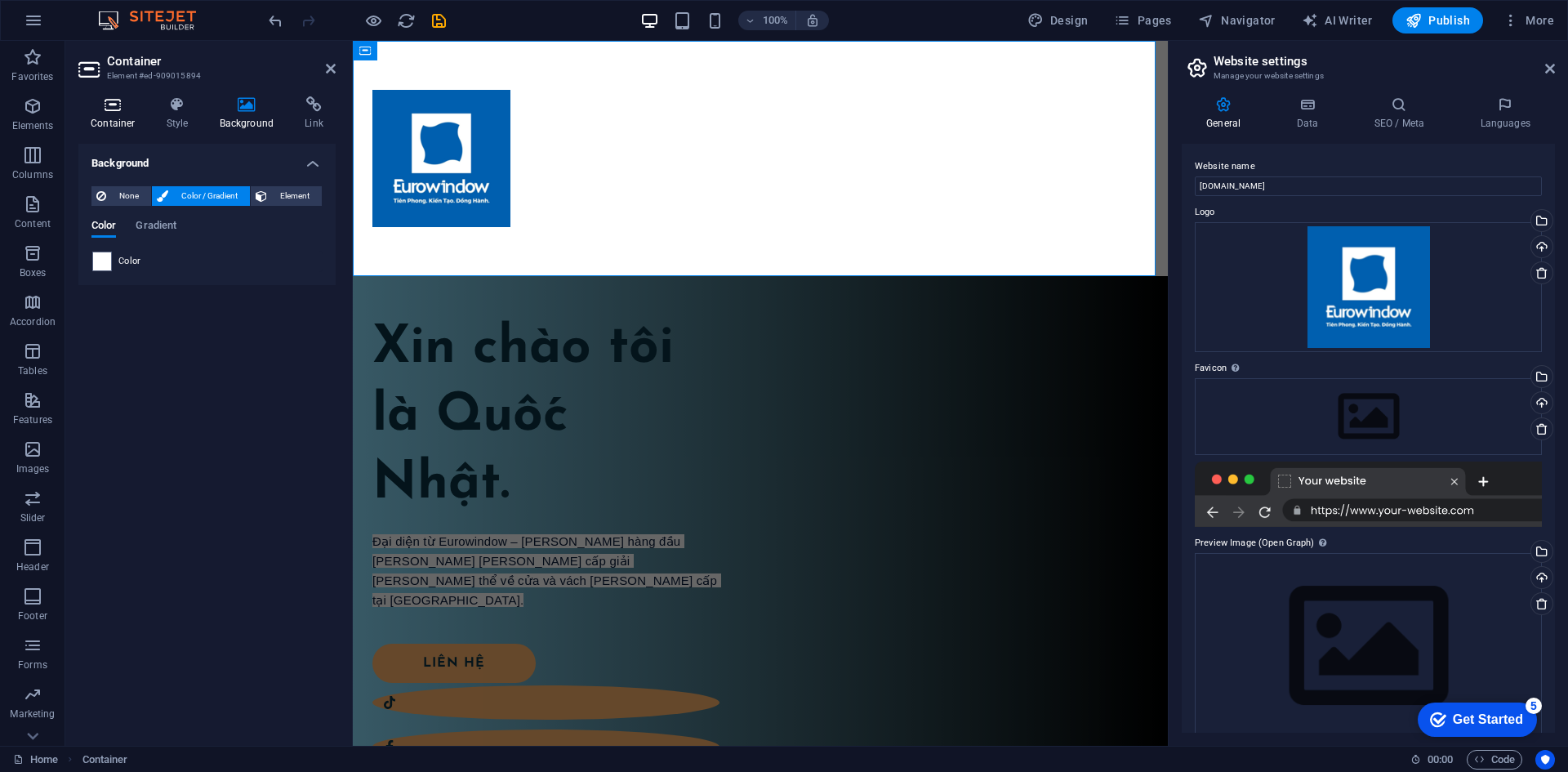
click at [118, 111] on icon at bounding box center [113, 104] width 69 height 17
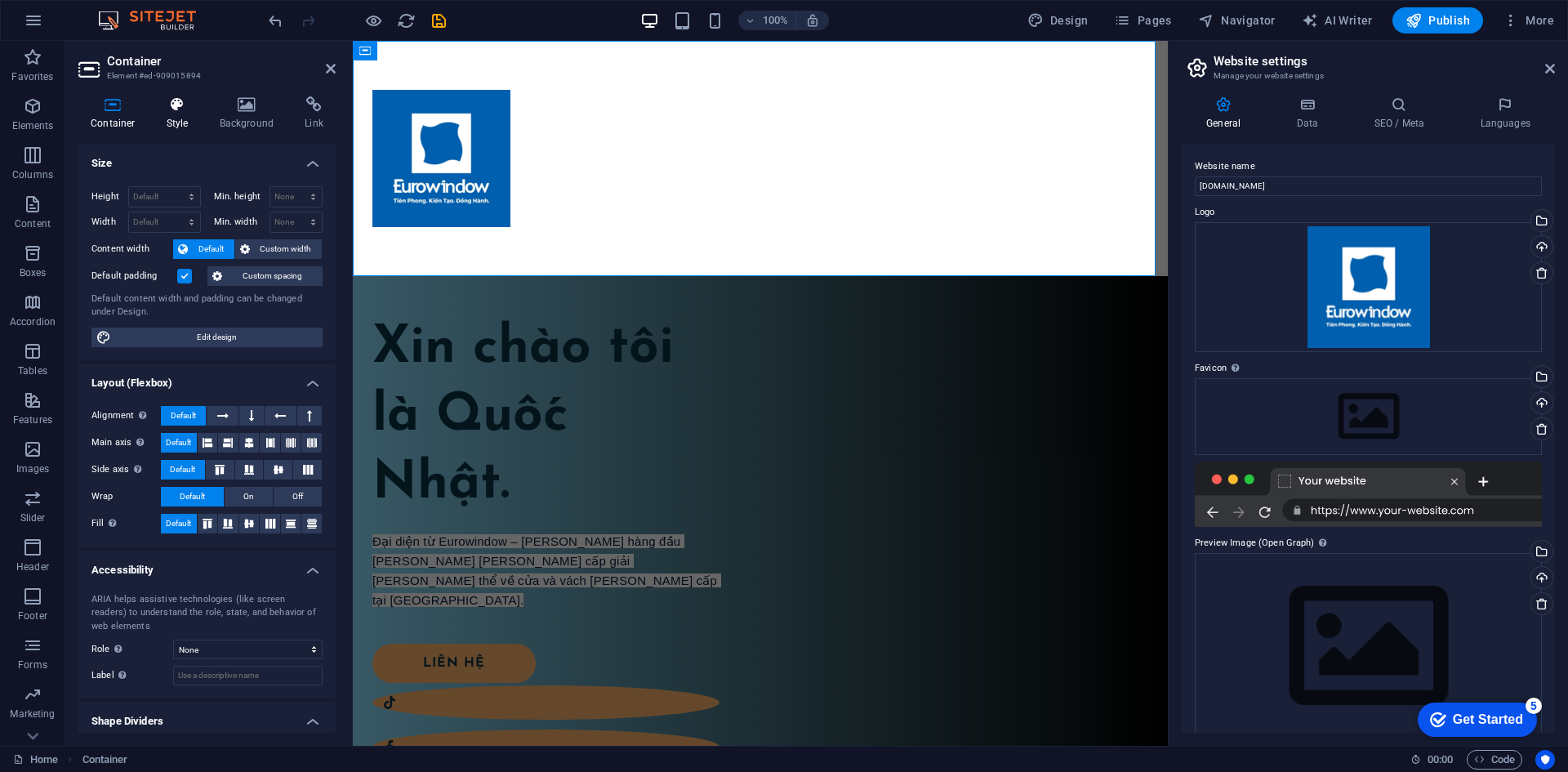
click at [171, 110] on icon at bounding box center [178, 104] width 47 height 17
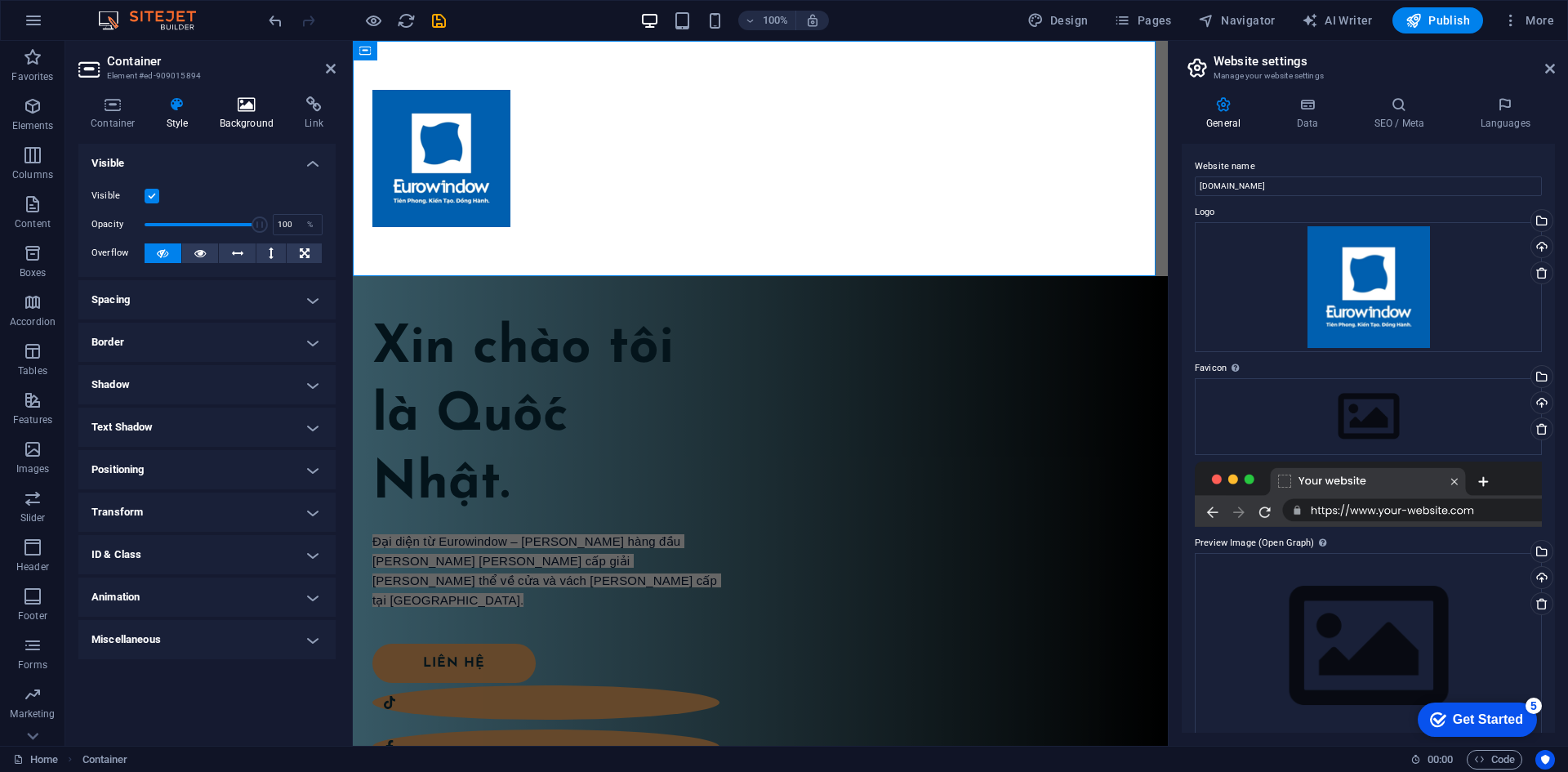
click at [242, 106] on icon at bounding box center [246, 104] width 79 height 17
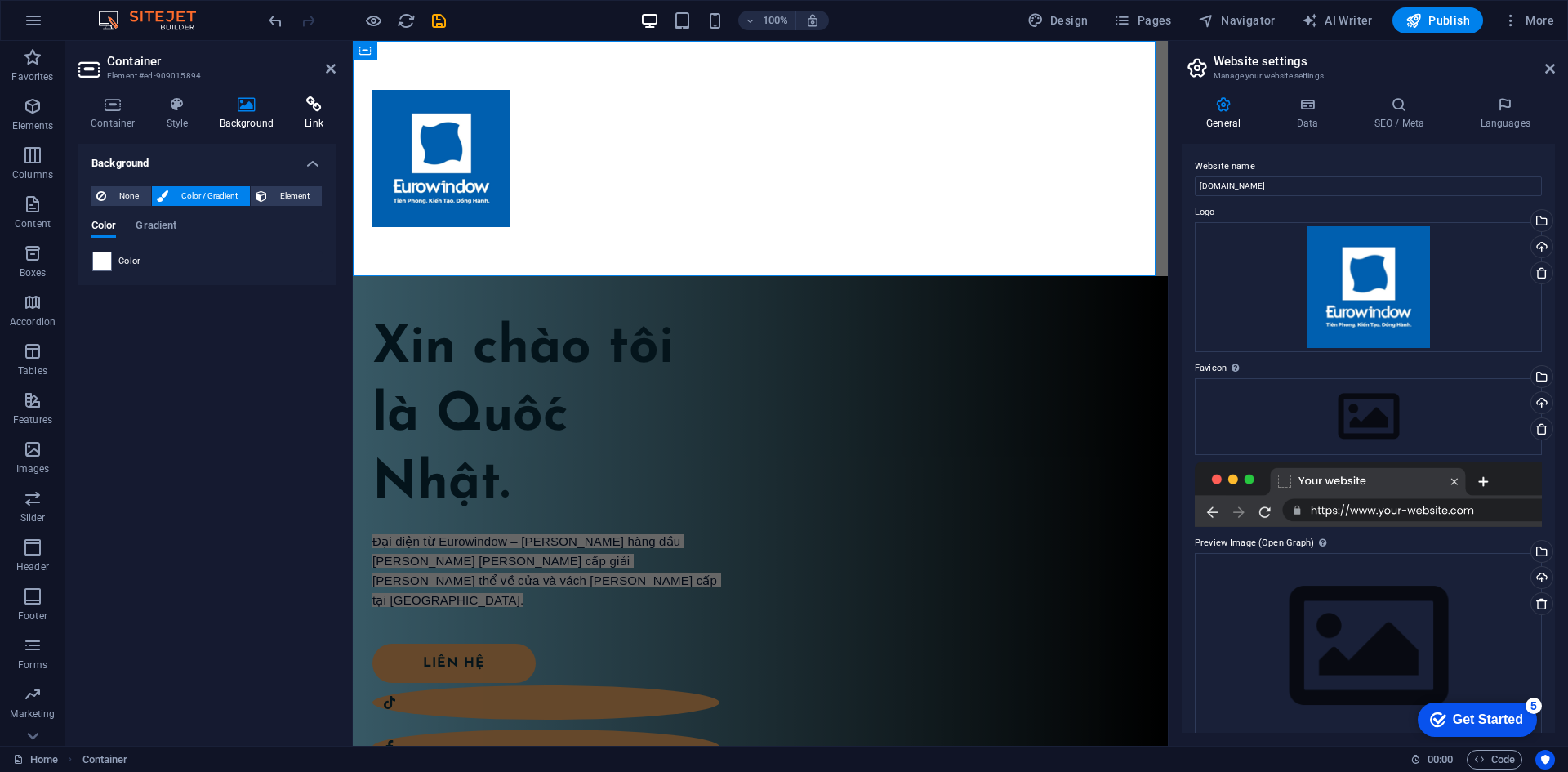
click at [304, 110] on icon at bounding box center [314, 104] width 44 height 17
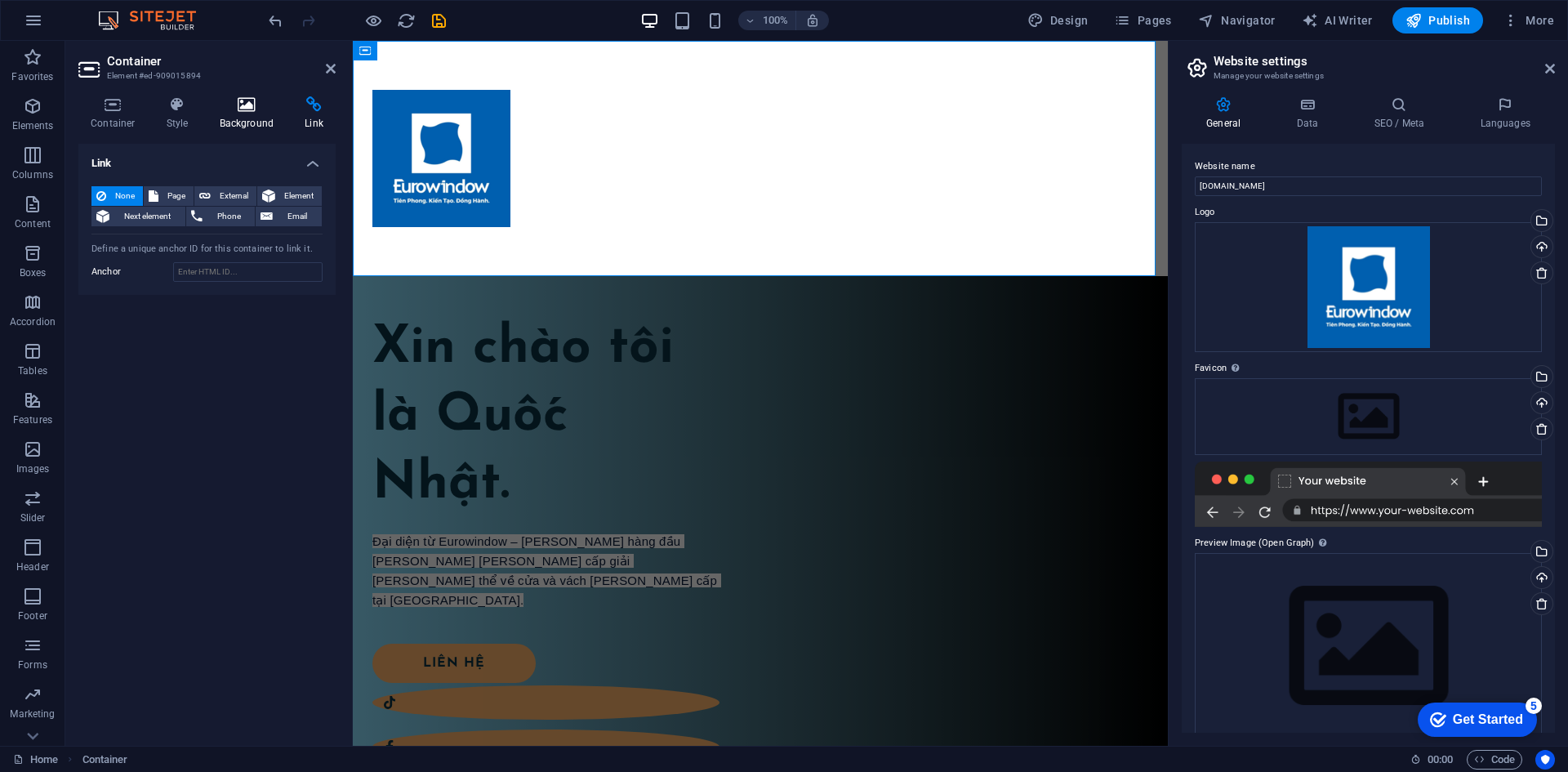
click at [250, 115] on h4 "Background" at bounding box center [250, 113] width 86 height 34
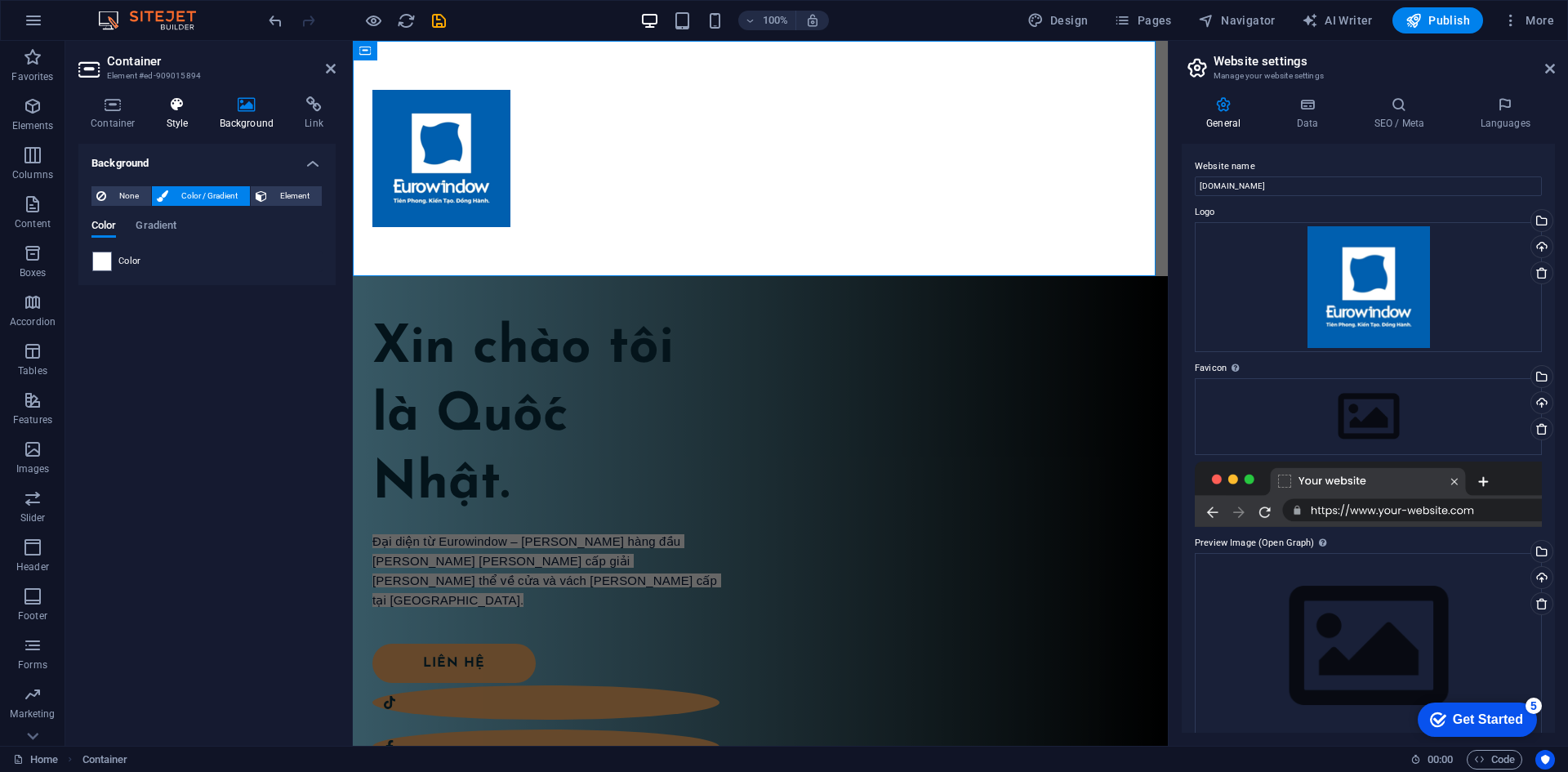
click at [184, 120] on h4 "Style" at bounding box center [181, 113] width 53 height 34
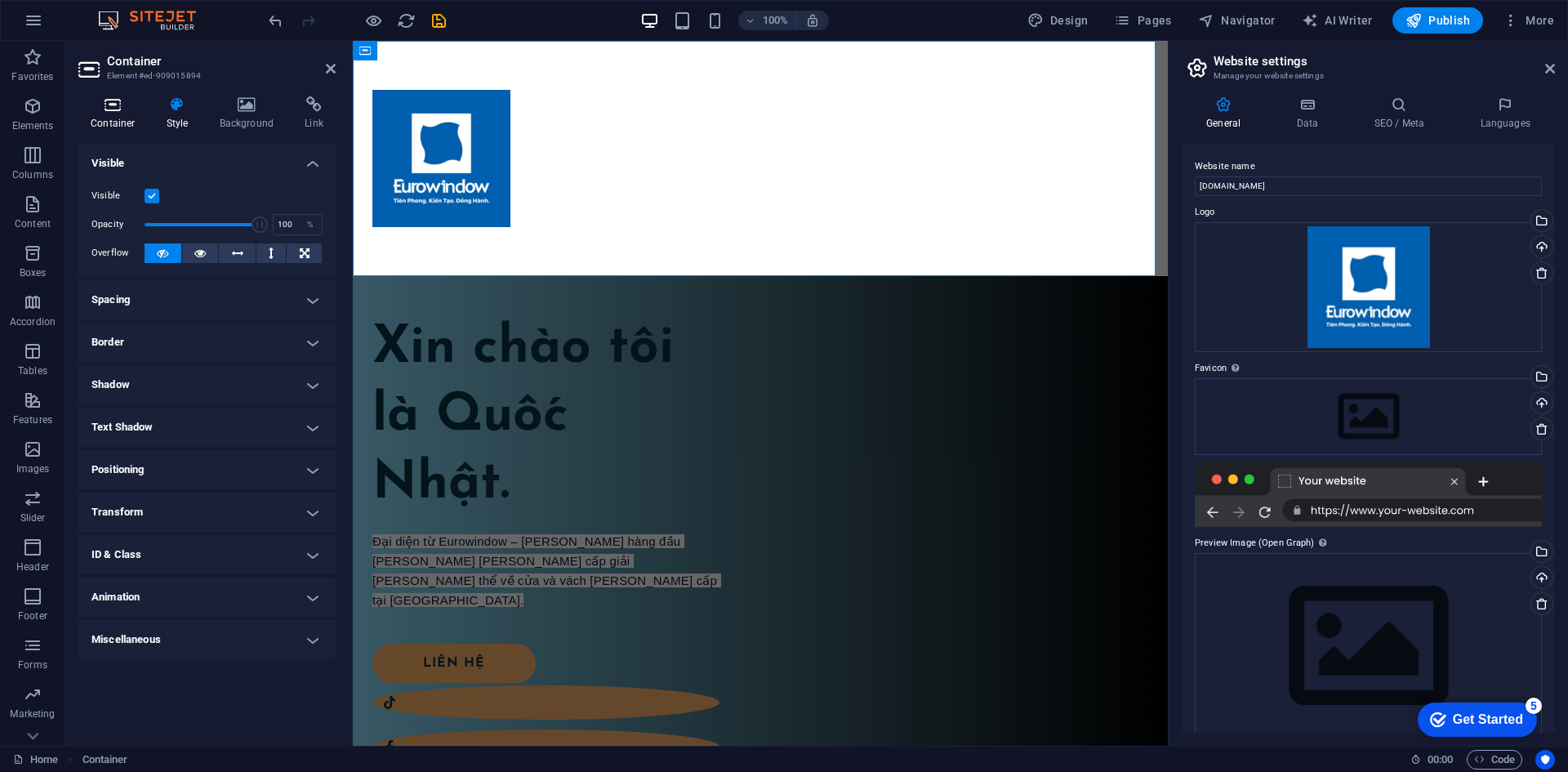
click at [106, 124] on h4 "Container" at bounding box center [117, 113] width 76 height 34
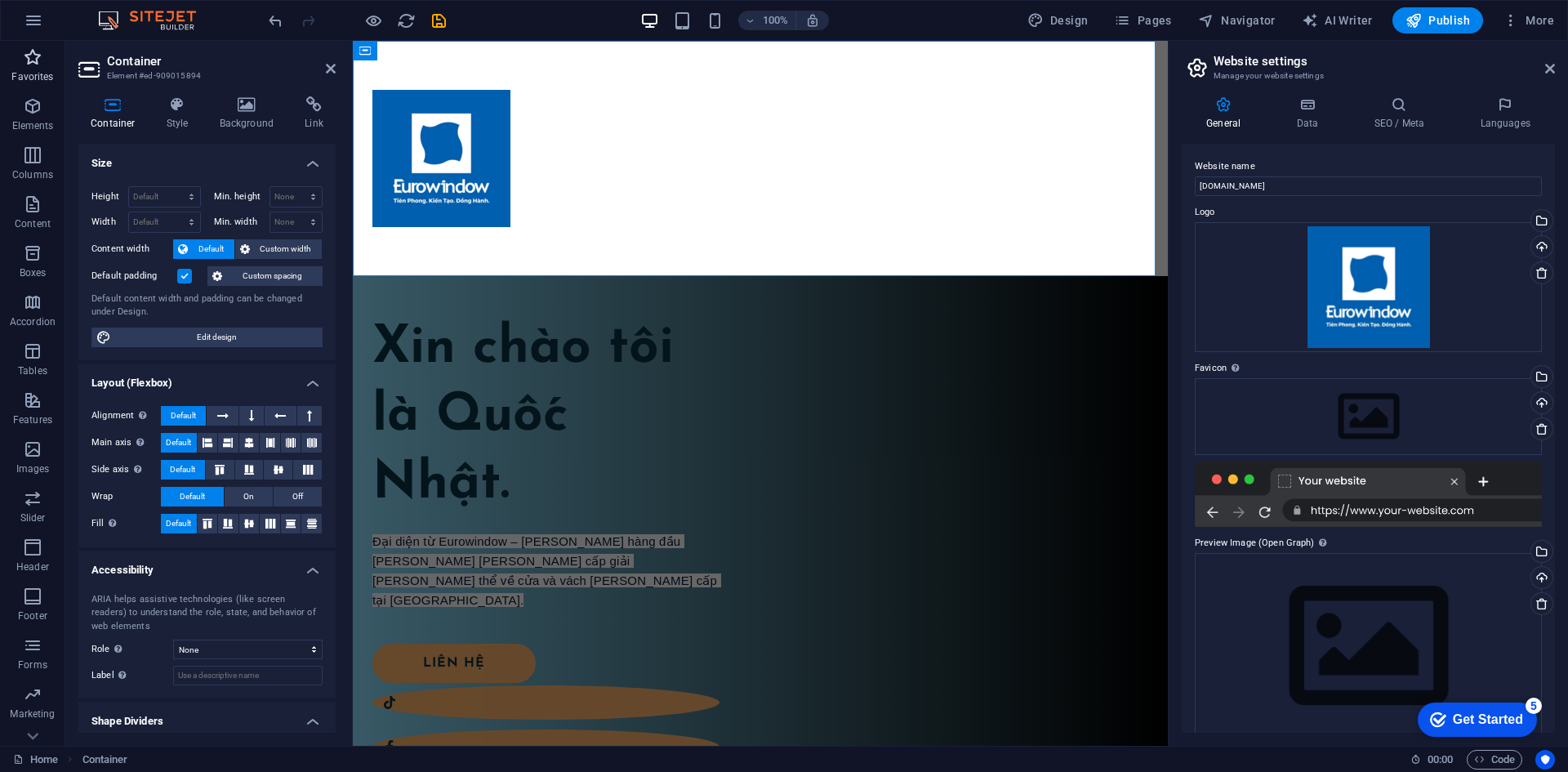
click at [39, 69] on span "Favorites" at bounding box center [32, 67] width 65 height 39
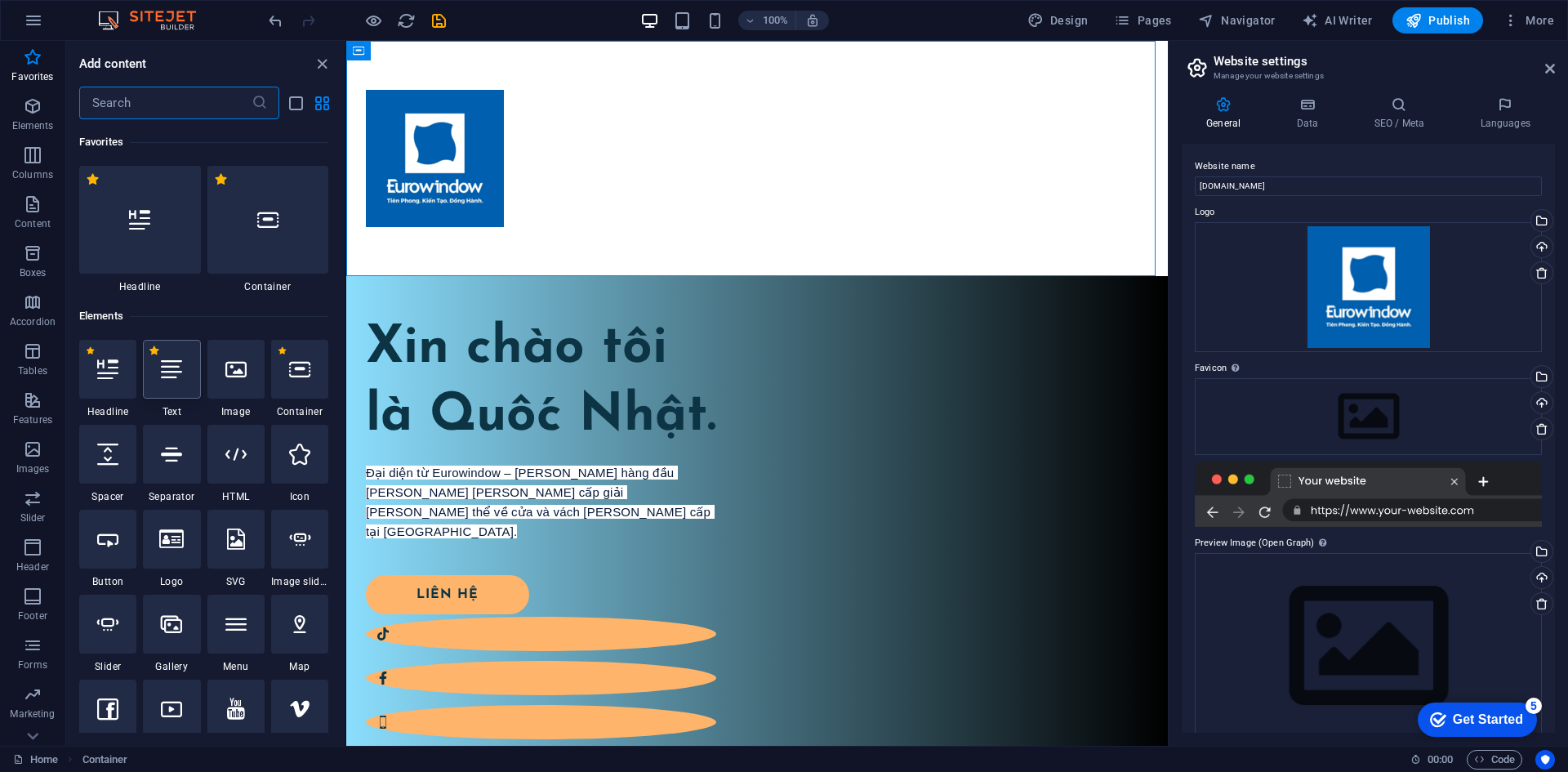
click at [160, 356] on div at bounding box center [171, 368] width 57 height 58
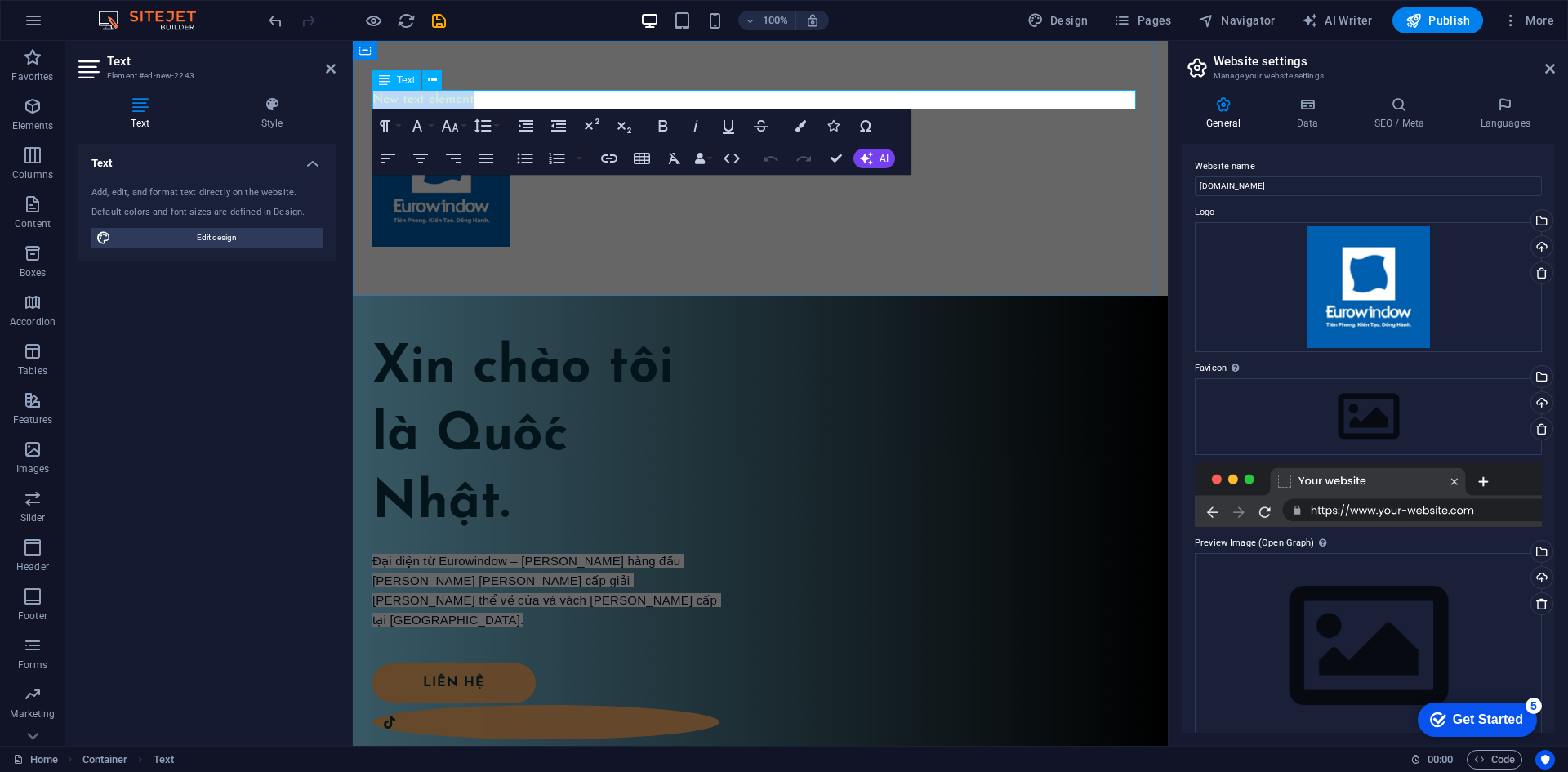
click at [589, 99] on p "New text element" at bounding box center [760, 99] width 776 height 19
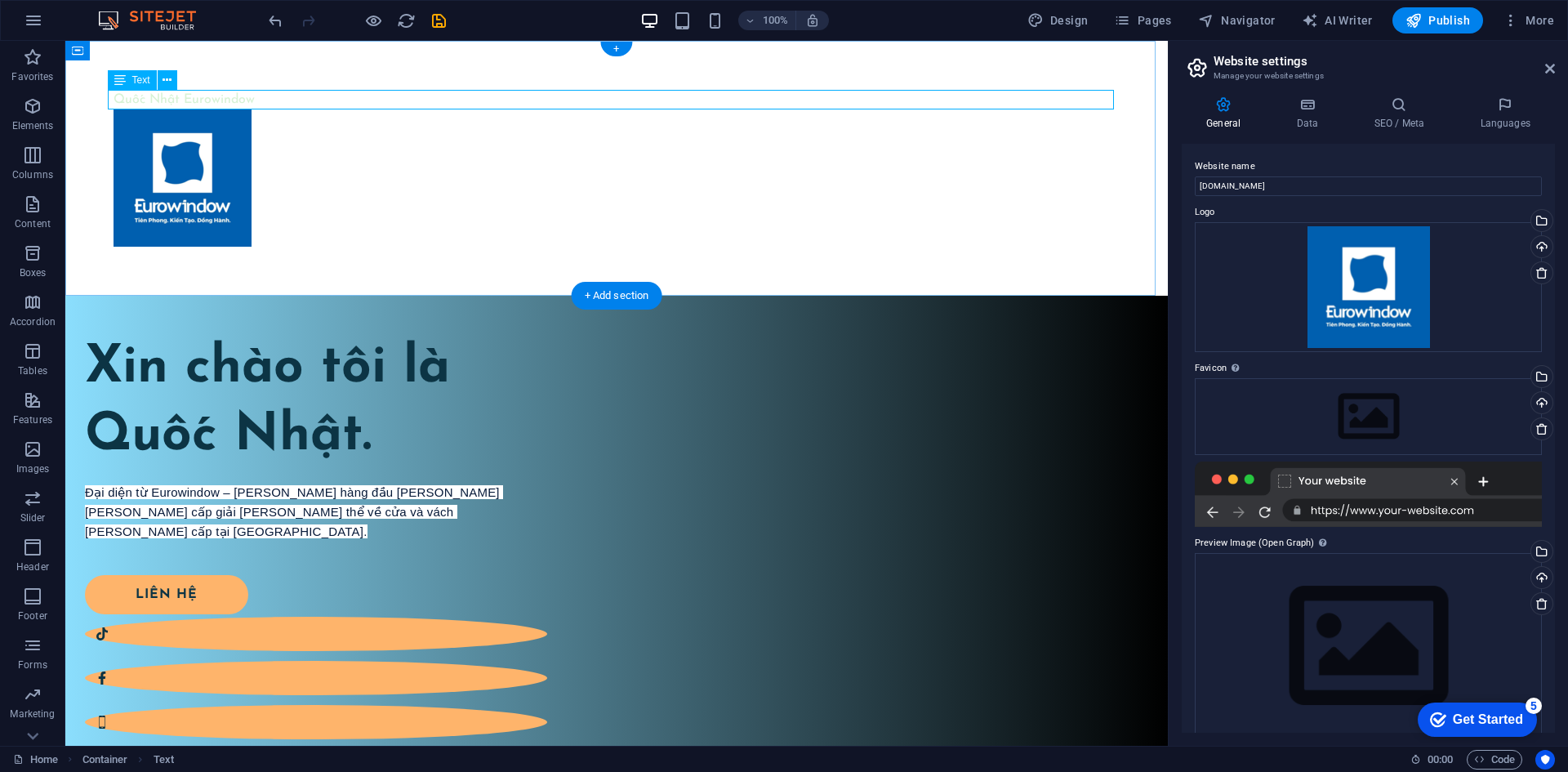
click at [268, 97] on div "Quốc Nhật Eurowindow" at bounding box center [616, 99] width 1006 height 19
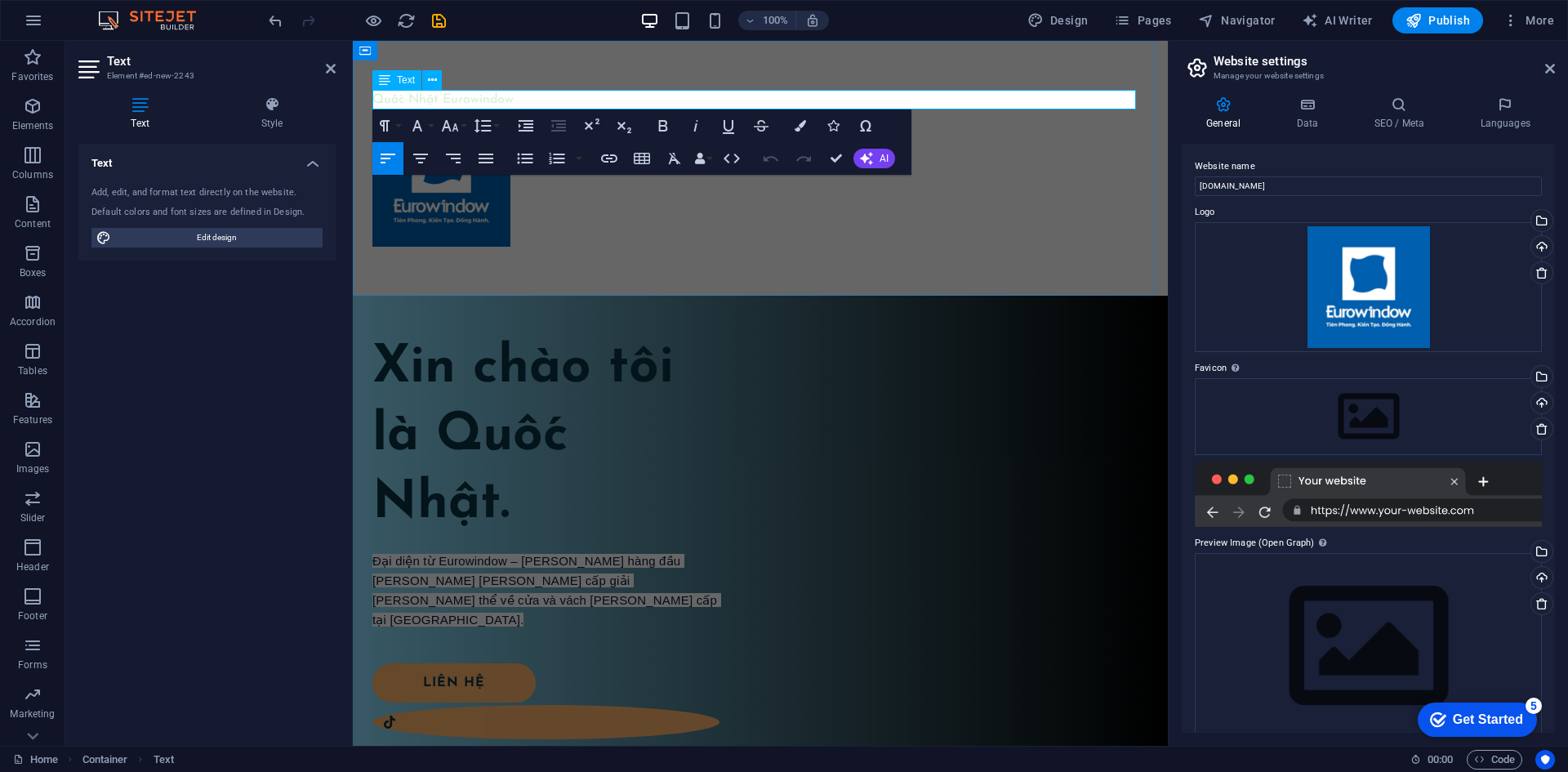
click at [482, 103] on p "Quốc Nhật Eurowindow" at bounding box center [760, 99] width 776 height 19
click at [213, 237] on span "Edit design" at bounding box center [216, 237] width 201 height 19
select select "px"
select select "400"
select select "px"
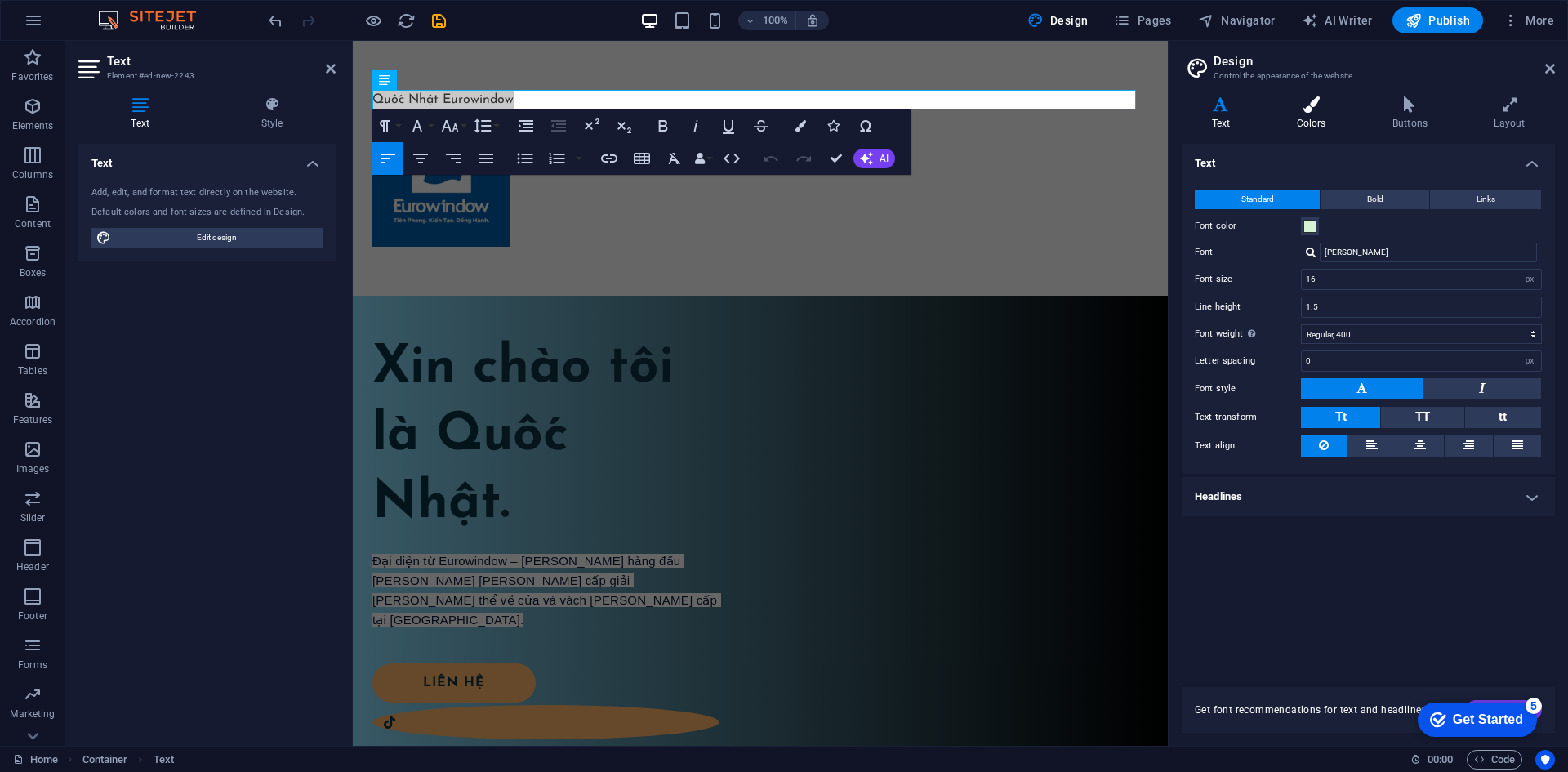
click at [1317, 116] on h4 "Colors" at bounding box center [1314, 113] width 95 height 34
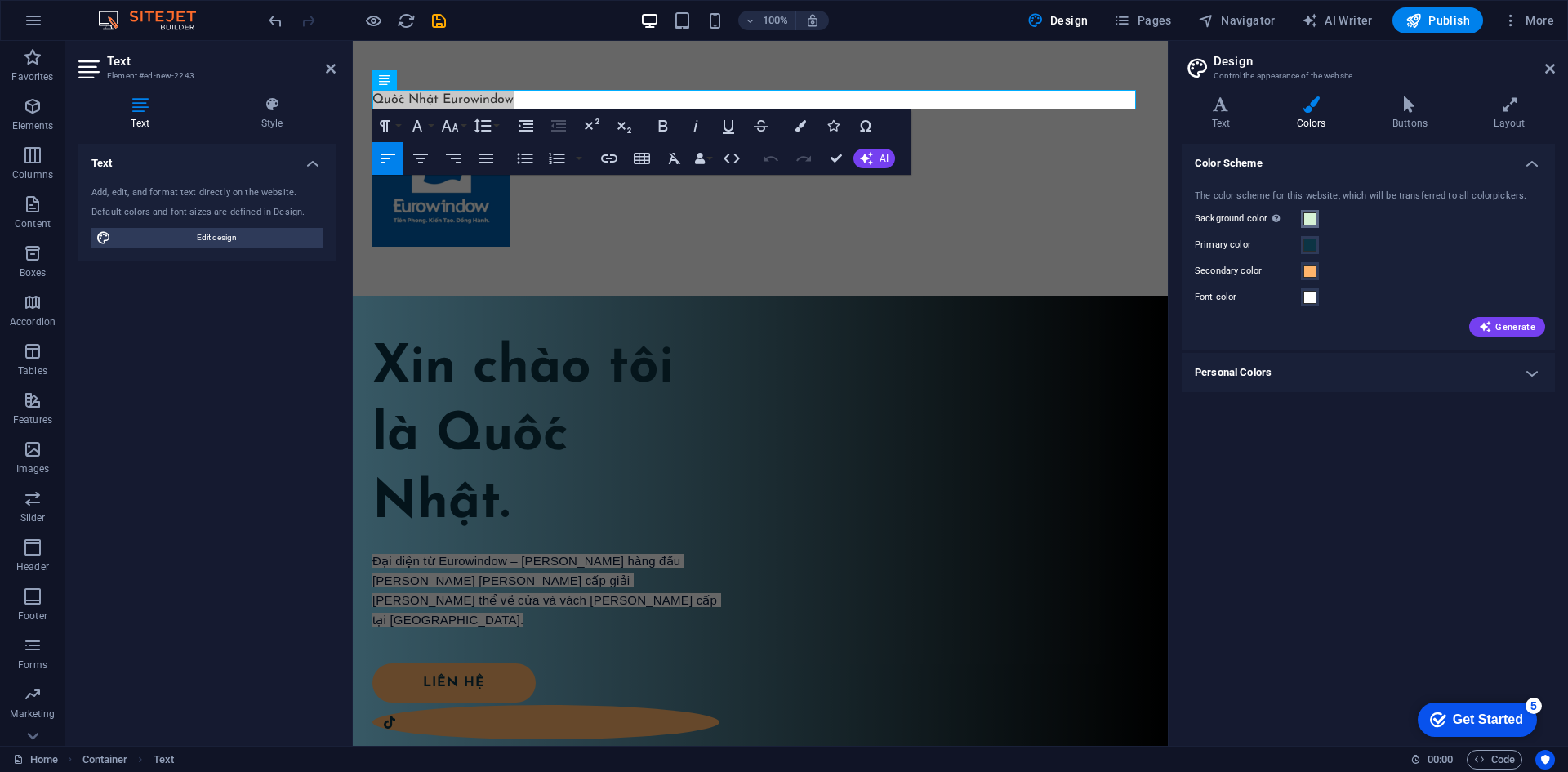
click at [1309, 225] on span at bounding box center [1308, 218] width 13 height 13
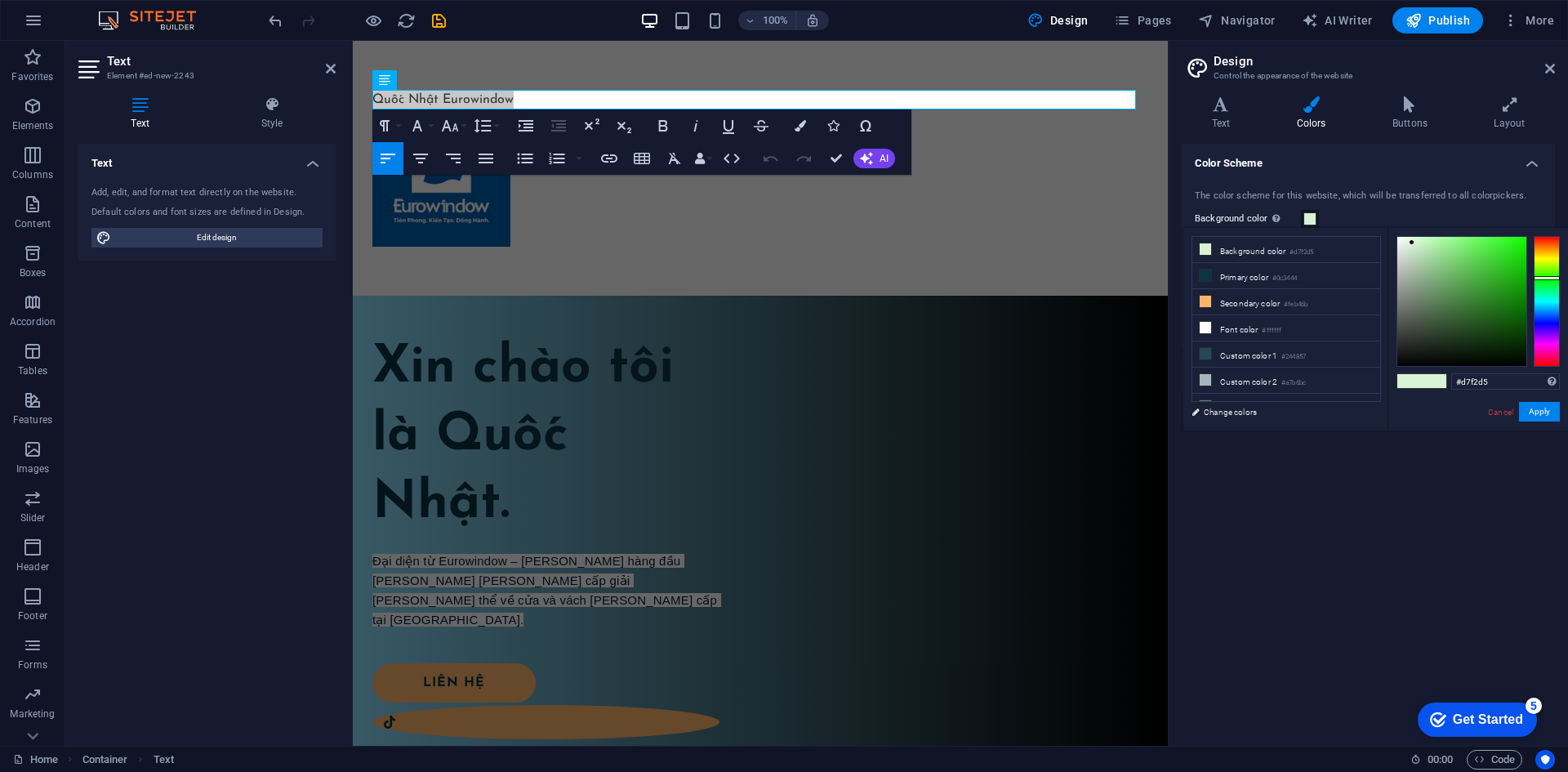
click at [1362, 444] on div "Color Scheme The color scheme for this website, which will be transferred to al…" at bounding box center [1368, 439] width 373 height 589
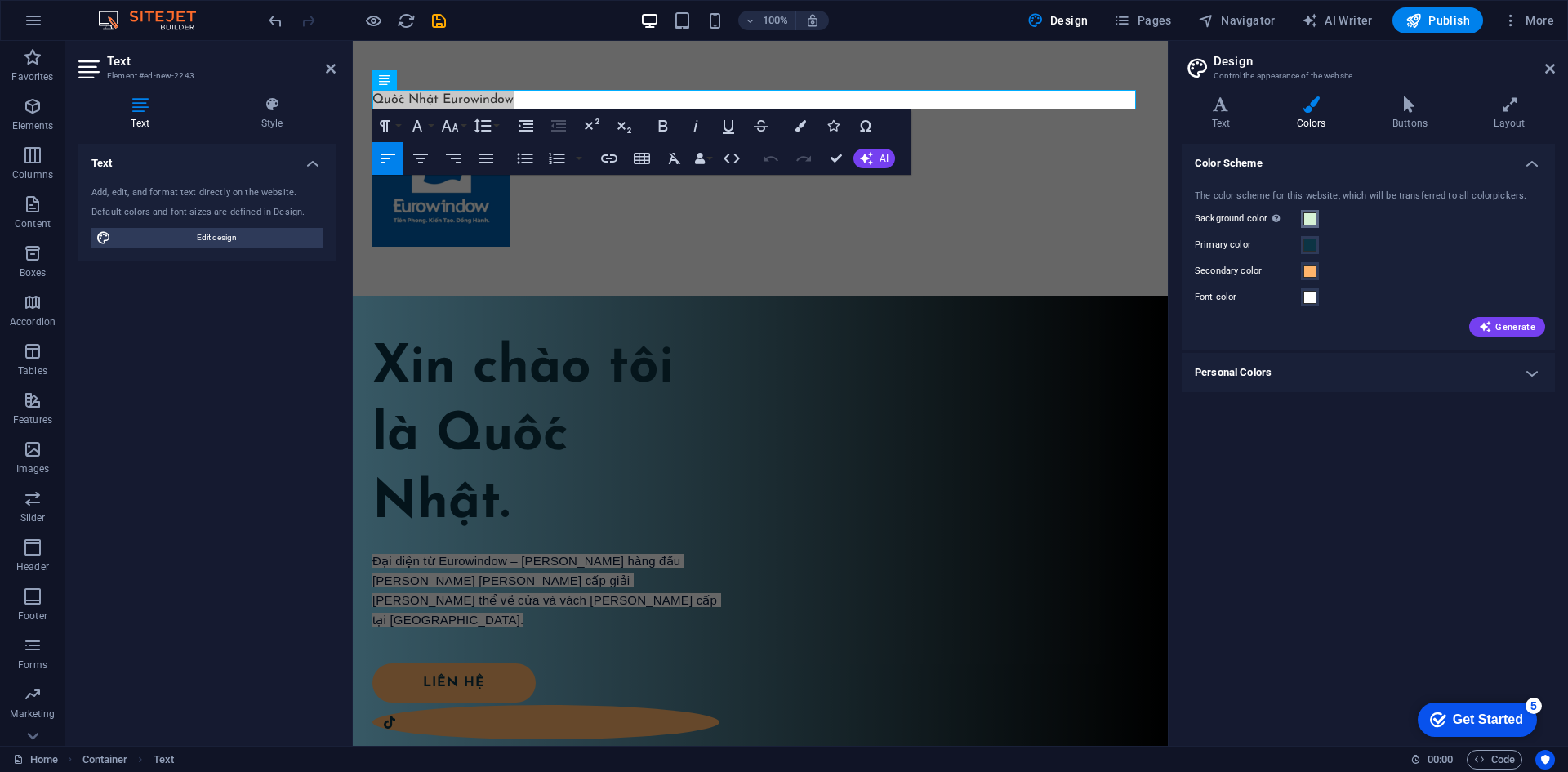
click at [1309, 214] on span at bounding box center [1308, 218] width 13 height 13
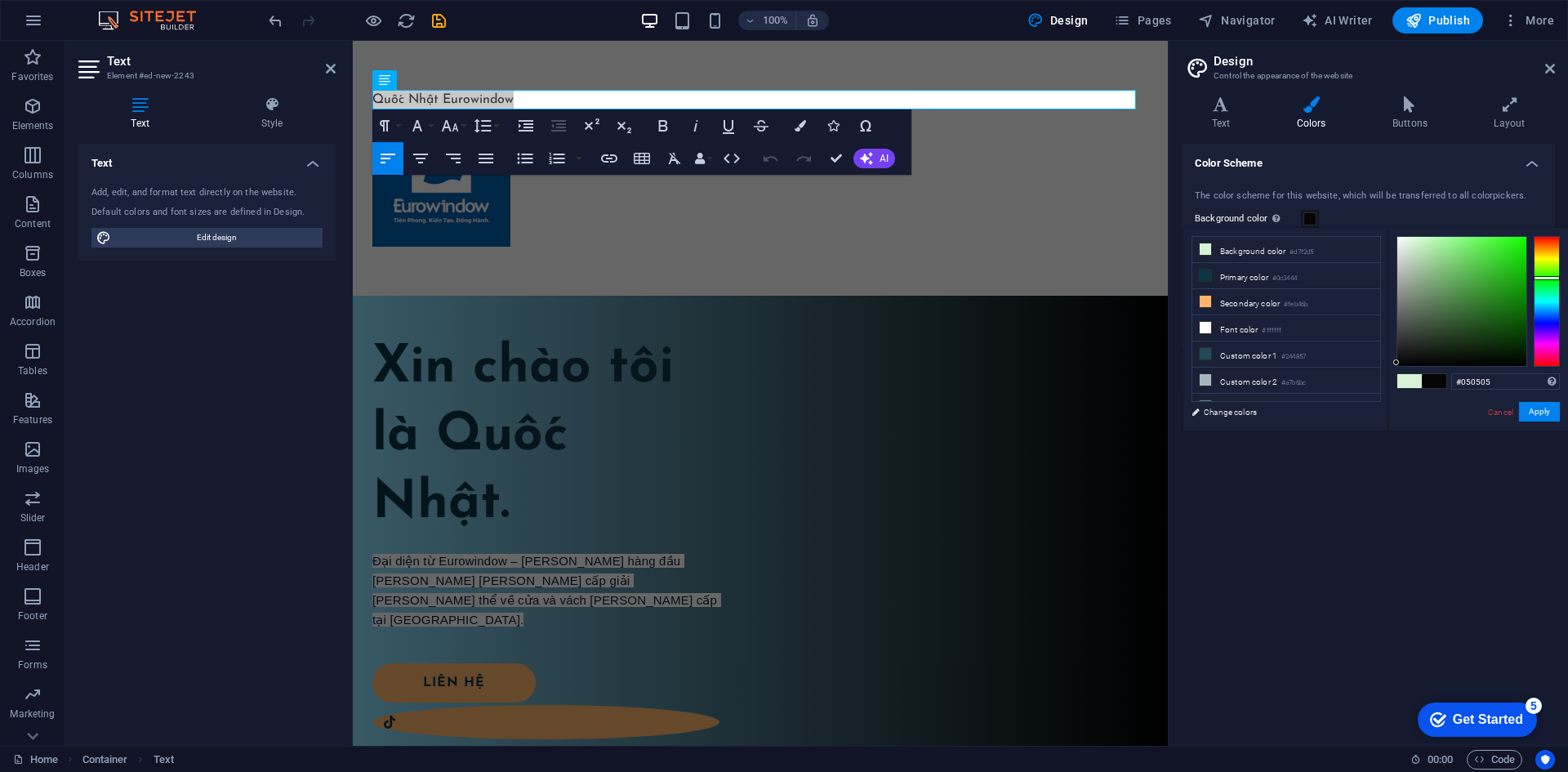
type input "#030303"
drag, startPoint x: 1406, startPoint y: 358, endPoint x: 1394, endPoint y: 364, distance: 13.4
click at [1397, 364] on div at bounding box center [1461, 301] width 129 height 129
click at [1537, 407] on button "Apply" at bounding box center [1539, 411] width 41 height 19
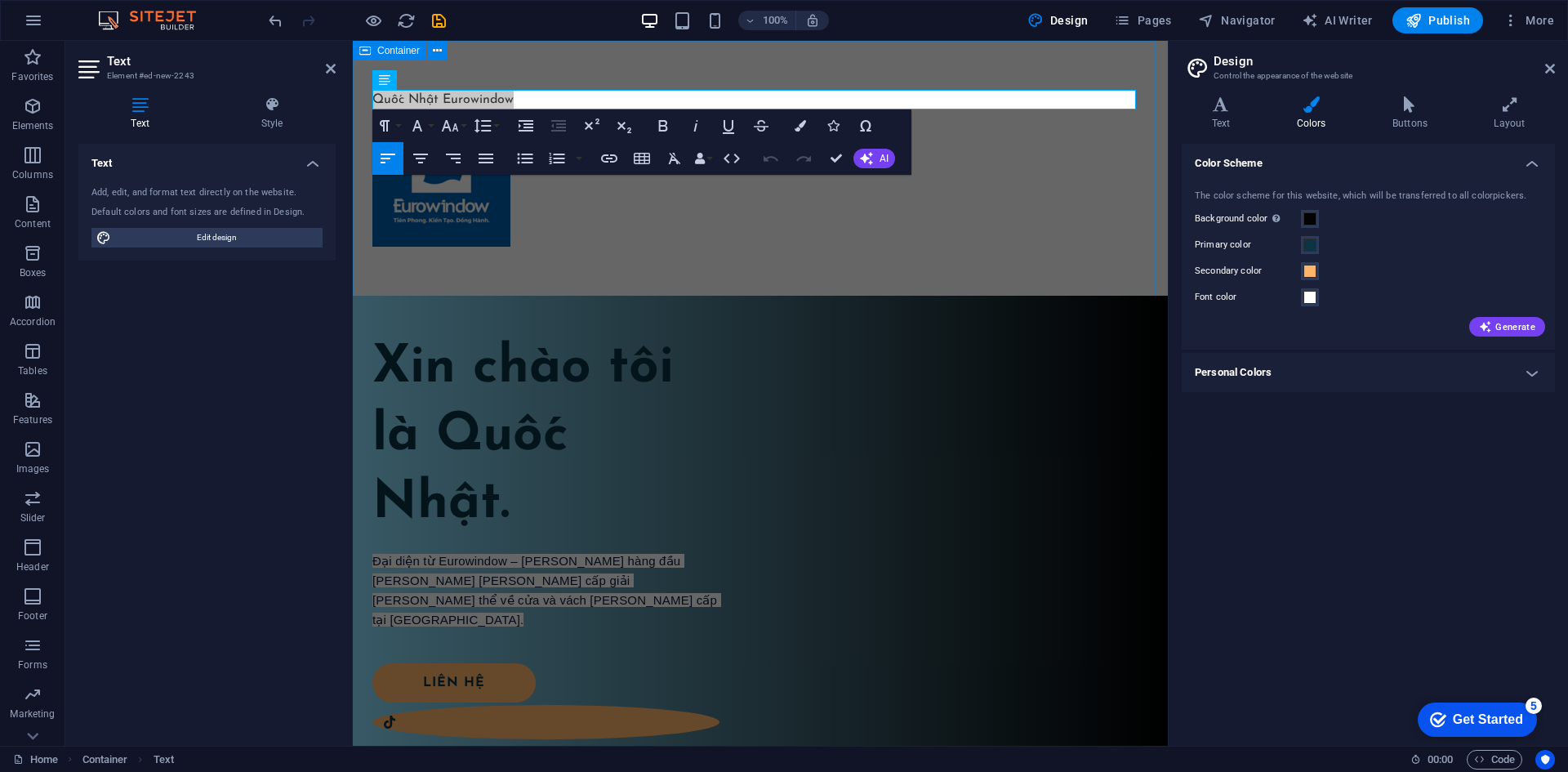
click at [911, 277] on div "Quốc Nhật Eurowindow" at bounding box center [760, 168] width 815 height 255
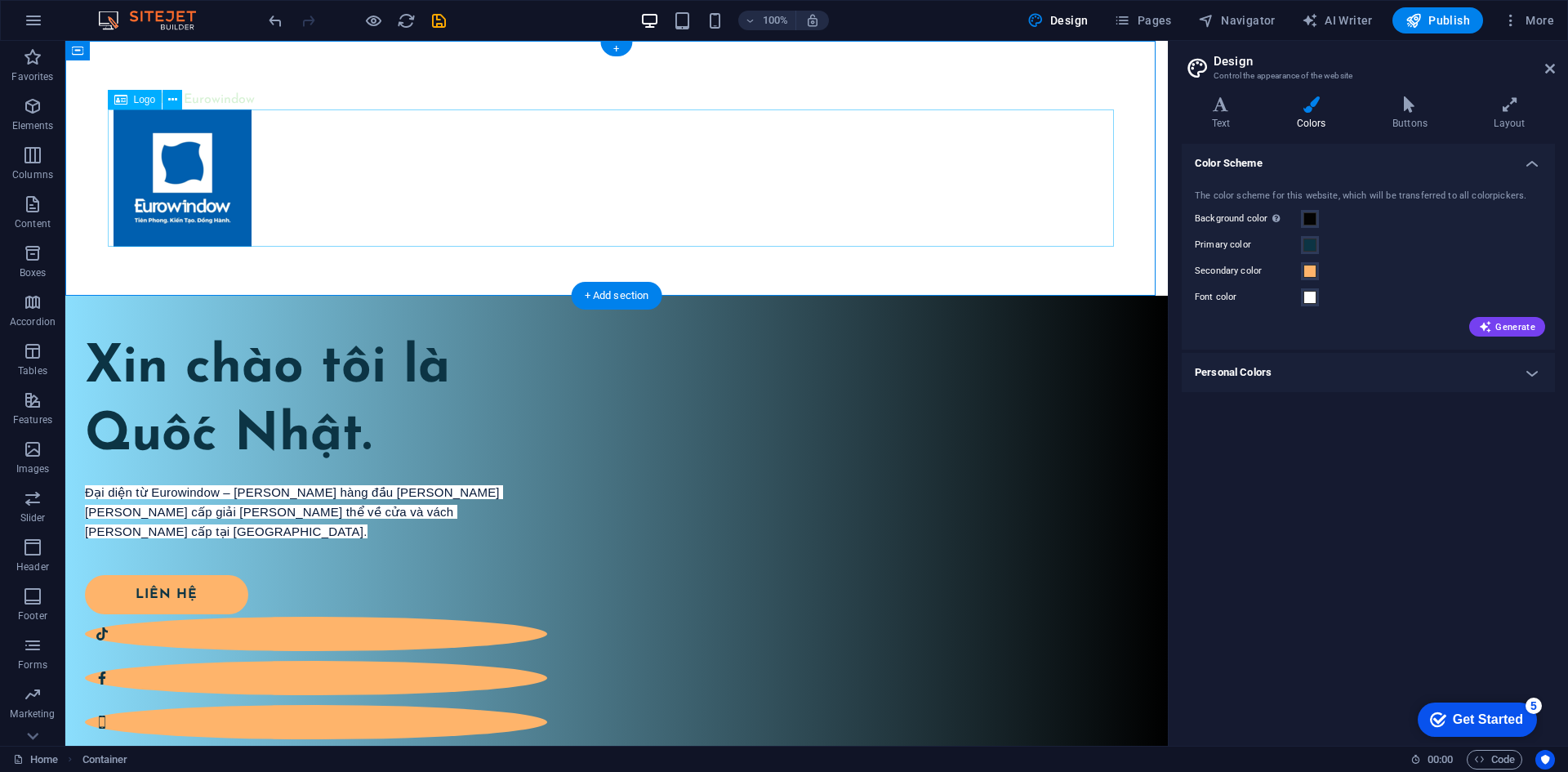
click at [781, 183] on div at bounding box center [616, 178] width 1006 height 137
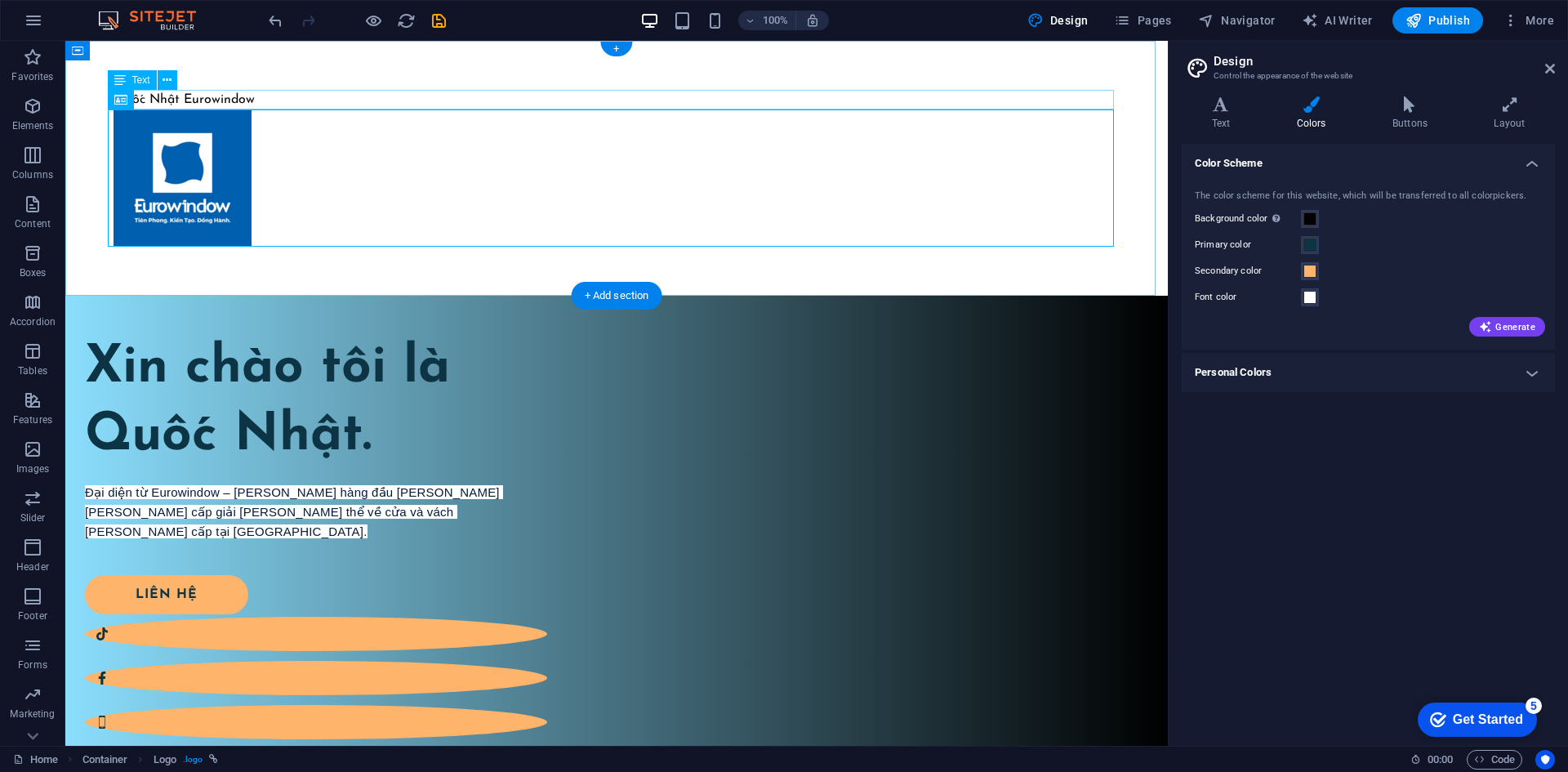
click at [215, 94] on div "Quốc Nhật Eurowindow" at bounding box center [616, 99] width 1006 height 19
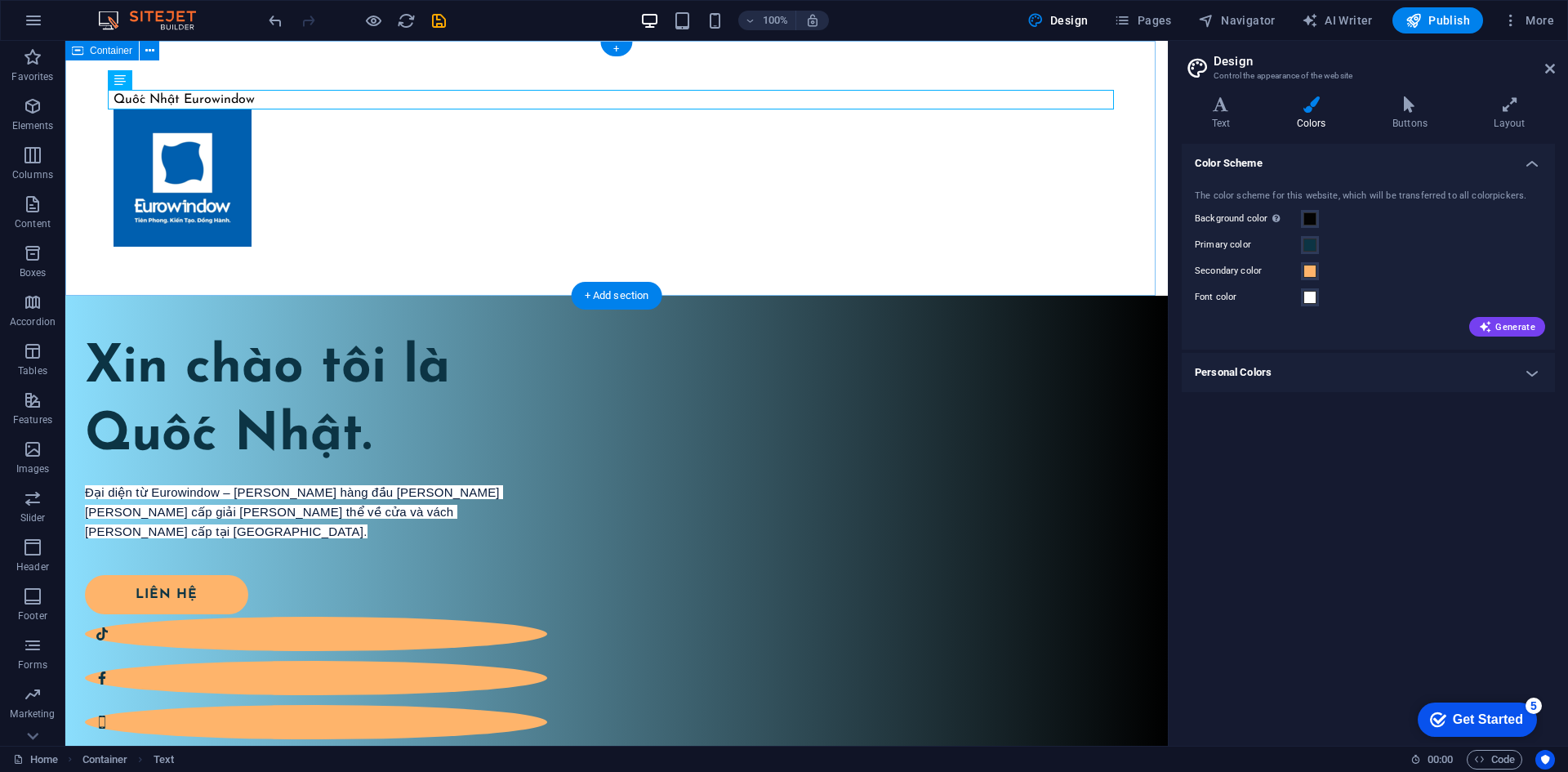
click at [333, 278] on div "Quốc Nhật Eurowindow" at bounding box center [616, 168] width 1102 height 255
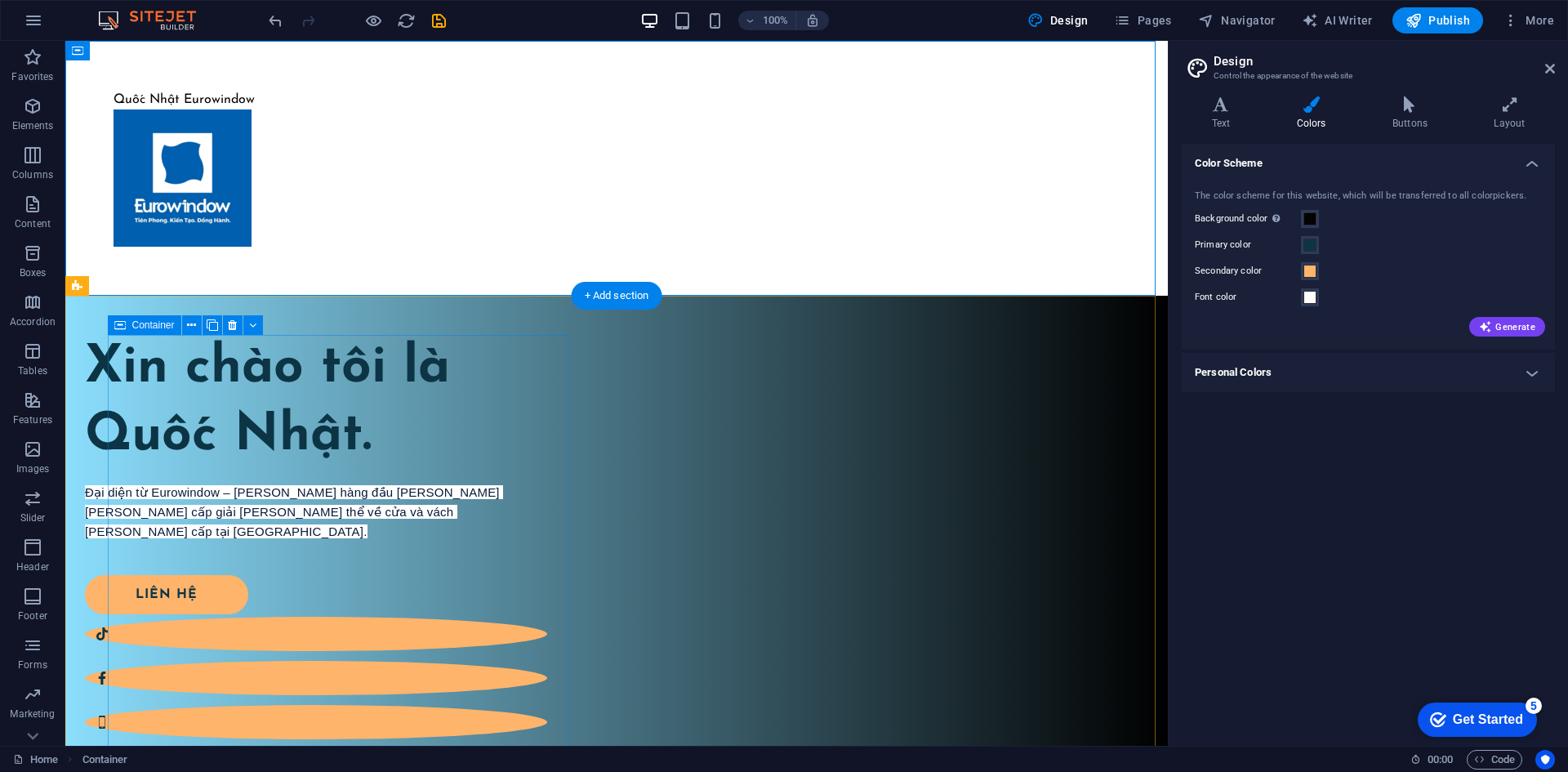
click at [335, 426] on div "Xin chào tôi là Quốc Nhật. Đại diện từ Eurowindow – thương hiệu hàng đầu trong …" at bounding box center [315, 528] width 462 height 387
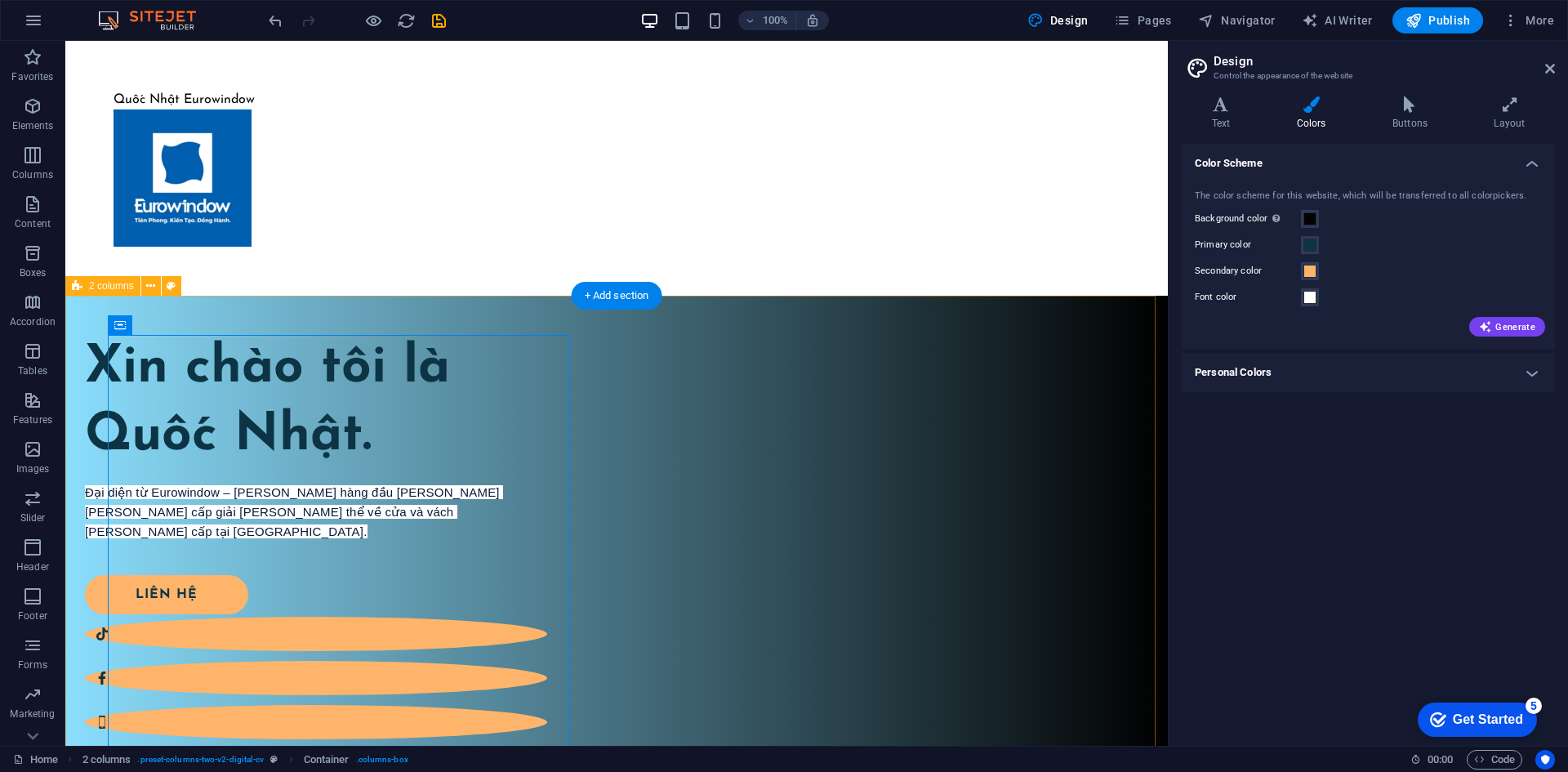
click at [217, 94] on div "Quốc Nhật Eurowindow" at bounding box center [616, 99] width 1006 height 19
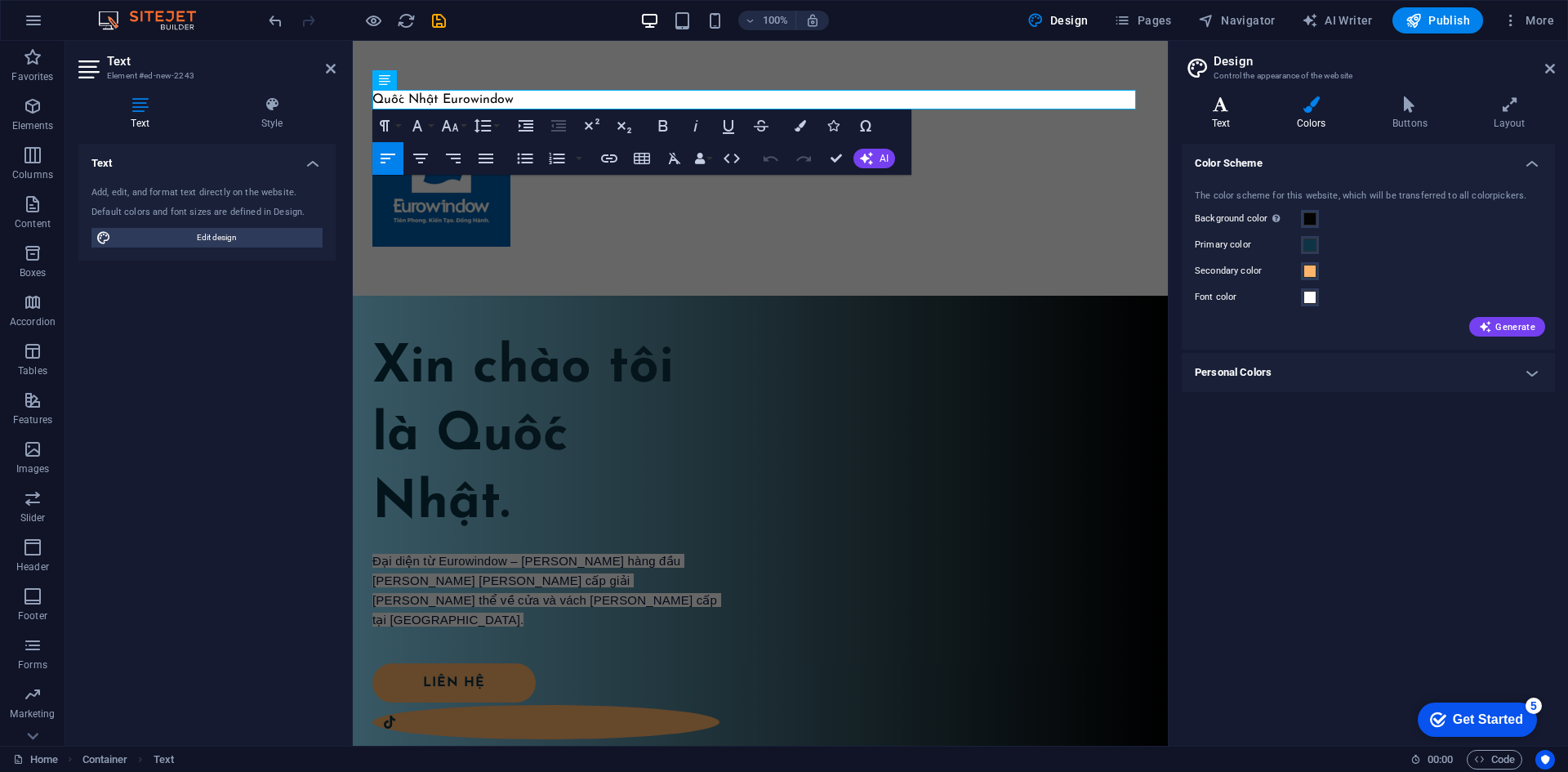
click at [1202, 124] on h4 "Text" at bounding box center [1223, 113] width 85 height 34
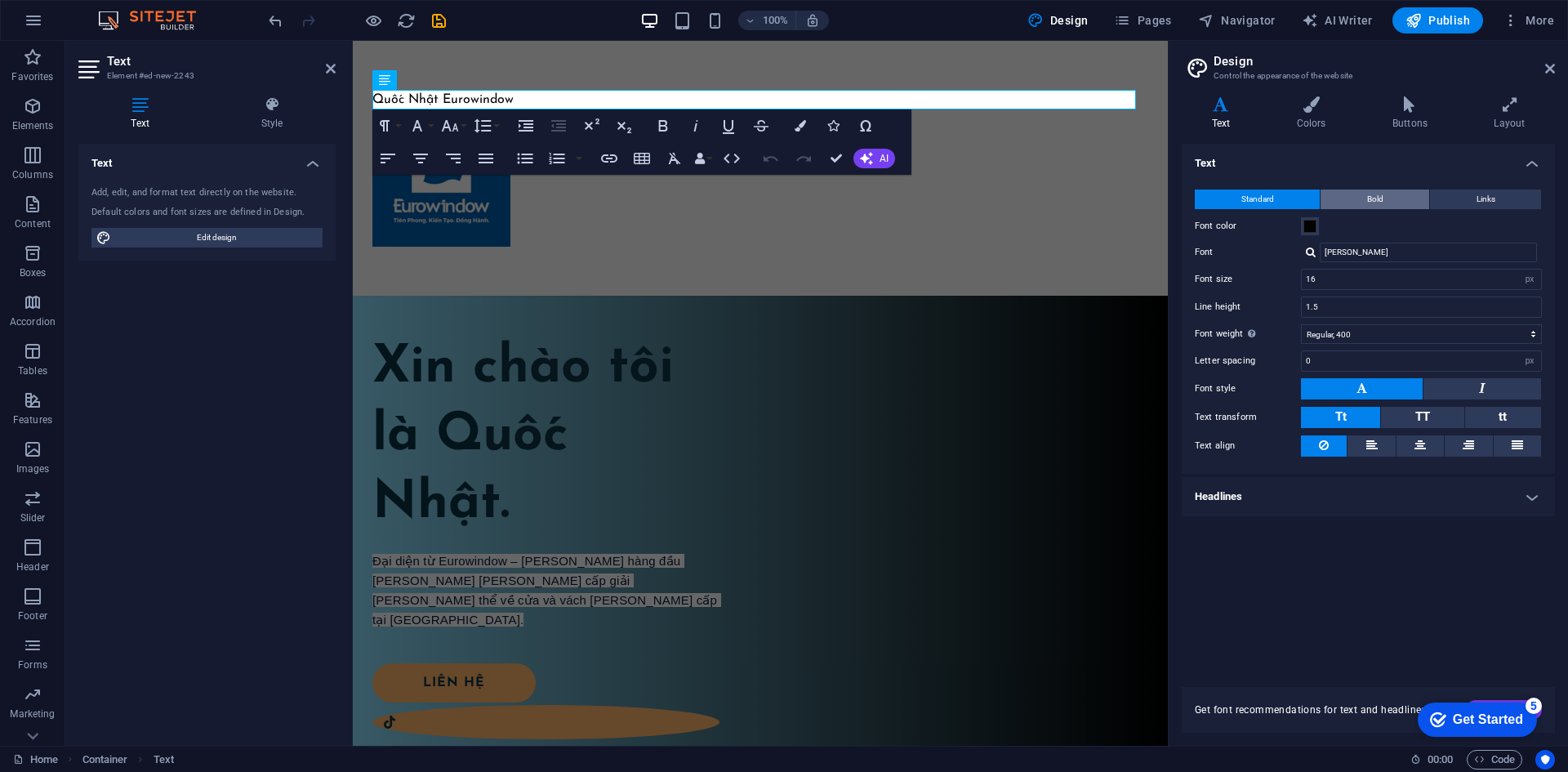
click at [1395, 199] on button "Bold" at bounding box center [1375, 199] width 109 height 19
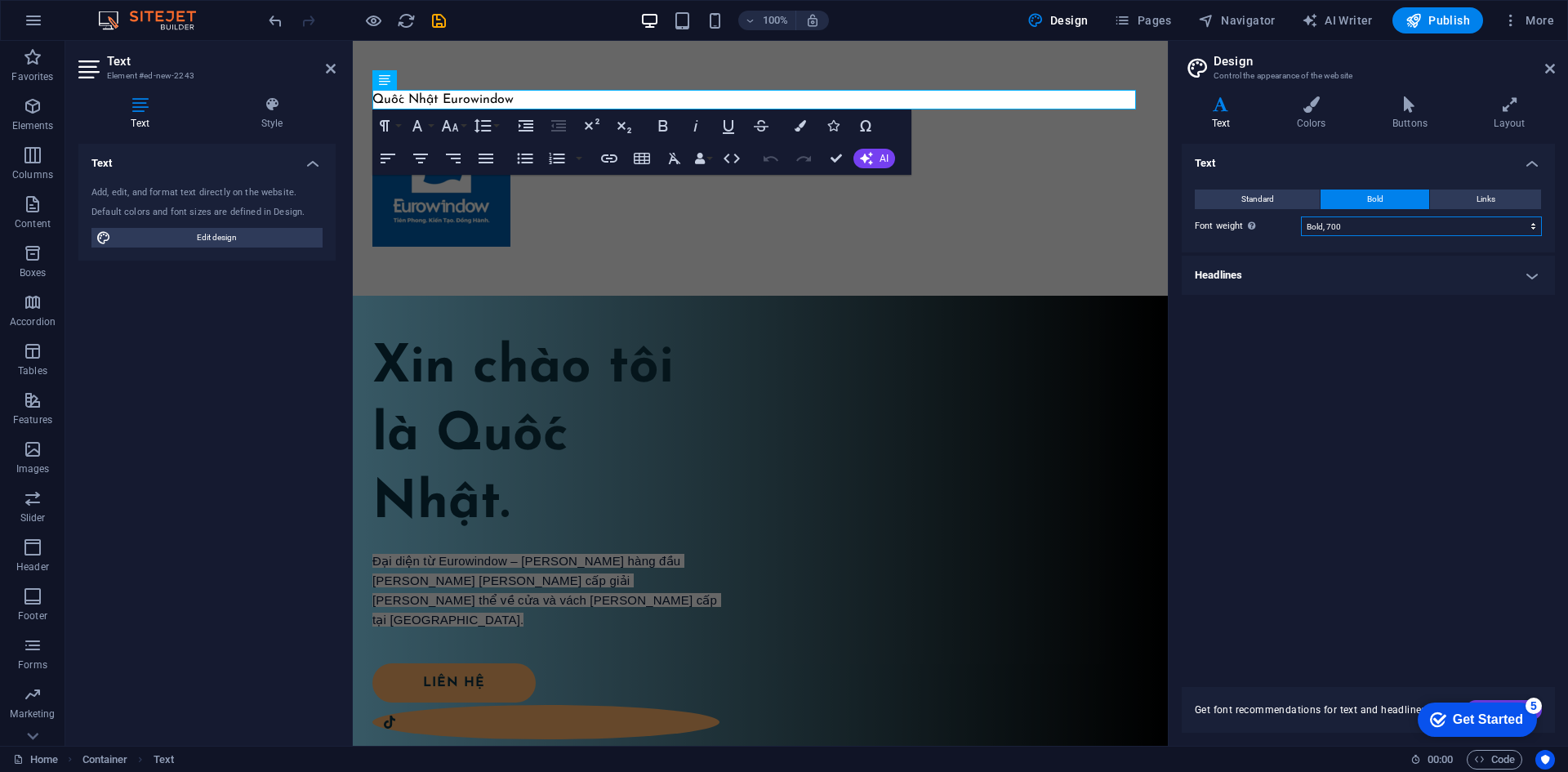
click at [1379, 228] on select "Thin, 100 Extra-light, 200 Light, 300 Regular, 400 Medium, 500 Semi-bold, 600 B…" at bounding box center [1421, 227] width 241 height 19
select select "900"
click at [1301, 217] on select "Thin, 100 Extra-light, 200 Light, 300 Regular, 400 Medium, 500 Semi-bold, 600 B…" at bounding box center [1421, 227] width 241 height 19
click at [665, 124] on icon "button" at bounding box center [663, 125] width 9 height 12
click at [422, 159] on icon "button" at bounding box center [420, 158] width 15 height 10
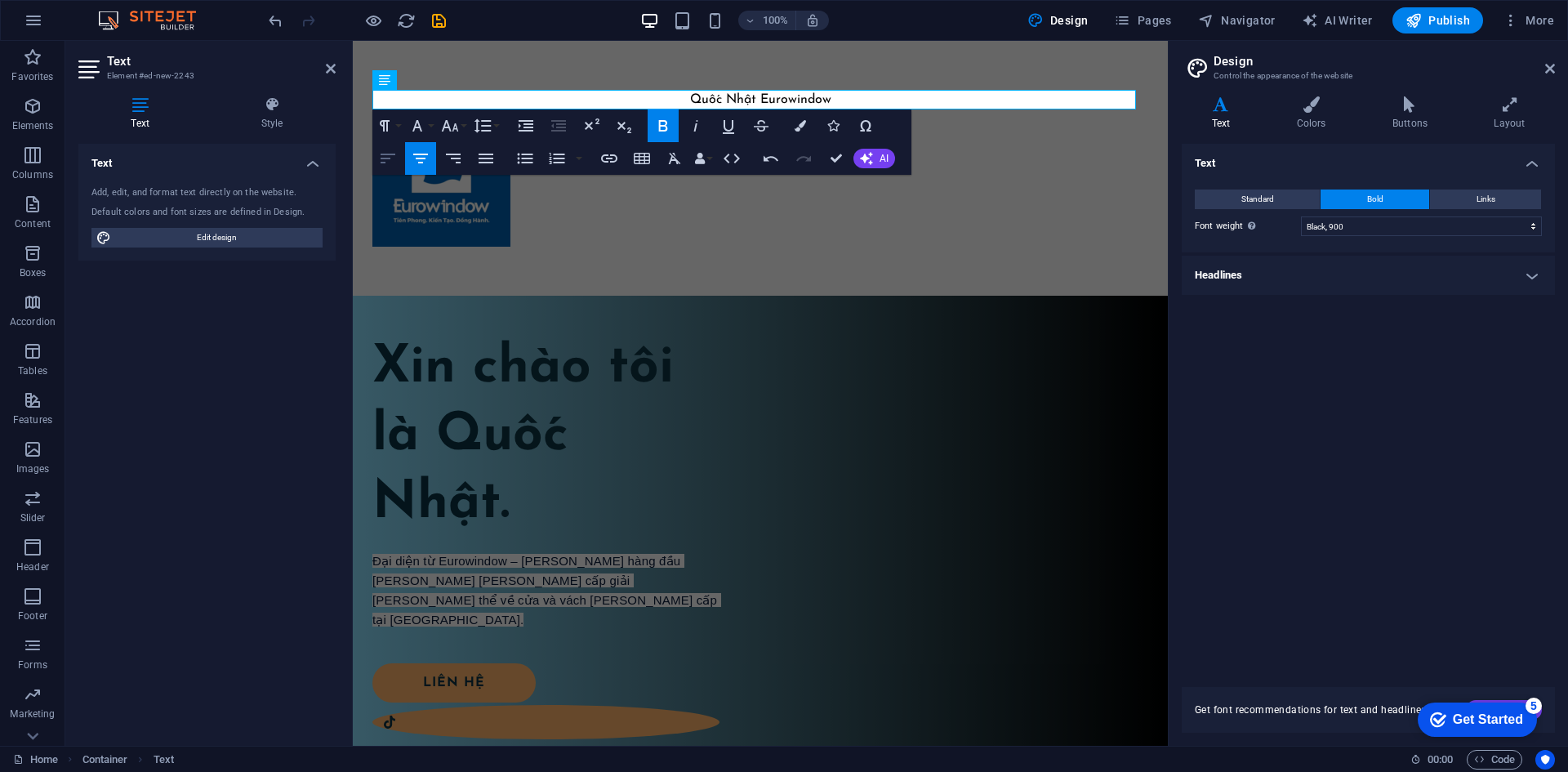
click at [399, 158] on button "Align Left" at bounding box center [388, 158] width 31 height 33
click at [490, 156] on icon "button" at bounding box center [486, 158] width 19 height 19
click at [416, 158] on icon "button" at bounding box center [420, 158] width 15 height 10
click at [390, 158] on icon "button" at bounding box center [387, 158] width 15 height 10
drag, startPoint x: 523, startPoint y: 96, endPoint x: 338, endPoint y: 94, distance: 185.0
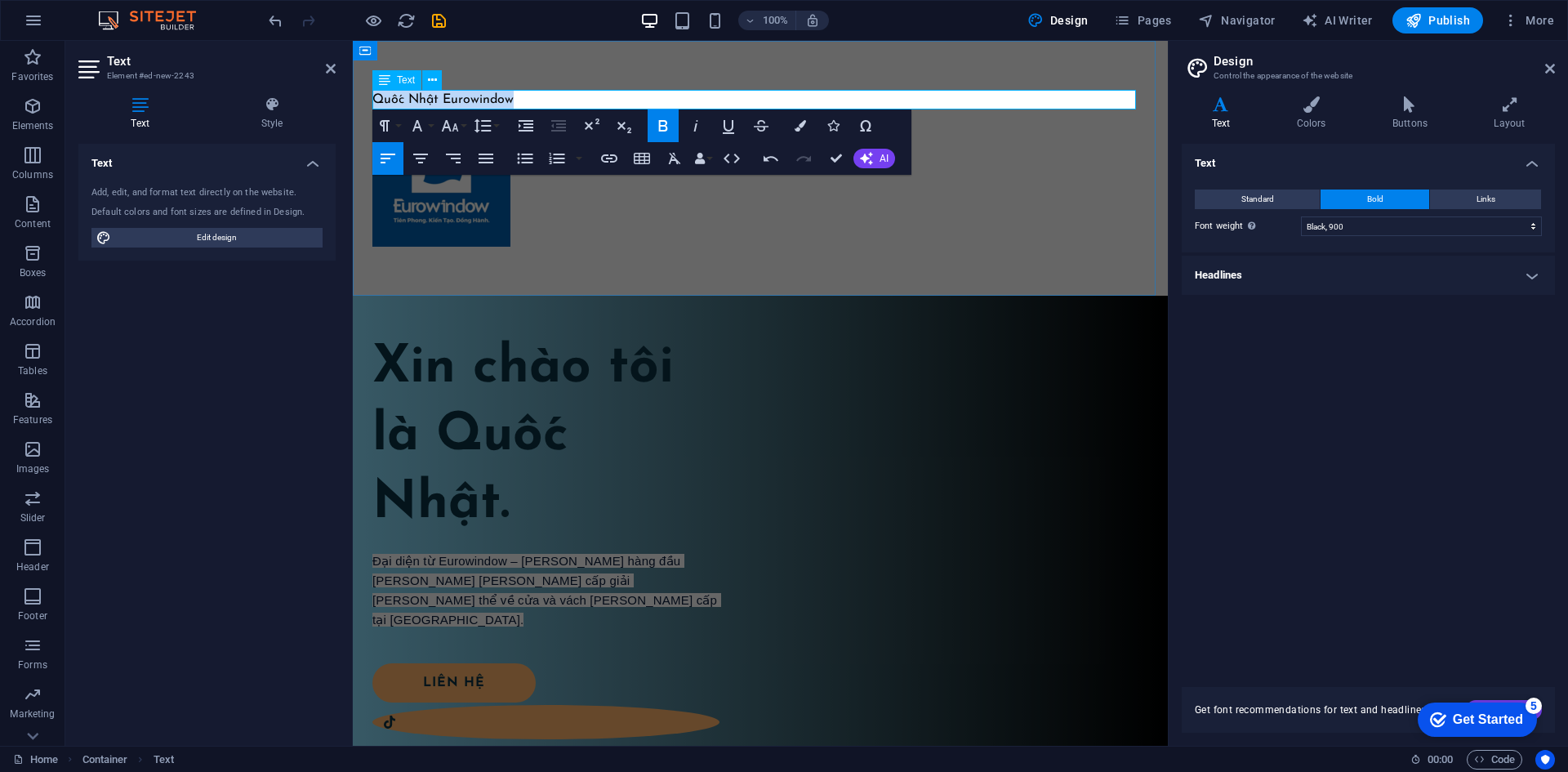
click at [669, 132] on icon "button" at bounding box center [663, 125] width 19 height 19
click at [646, 286] on div "​Quốc Nhật Eurowindow" at bounding box center [760, 168] width 815 height 255
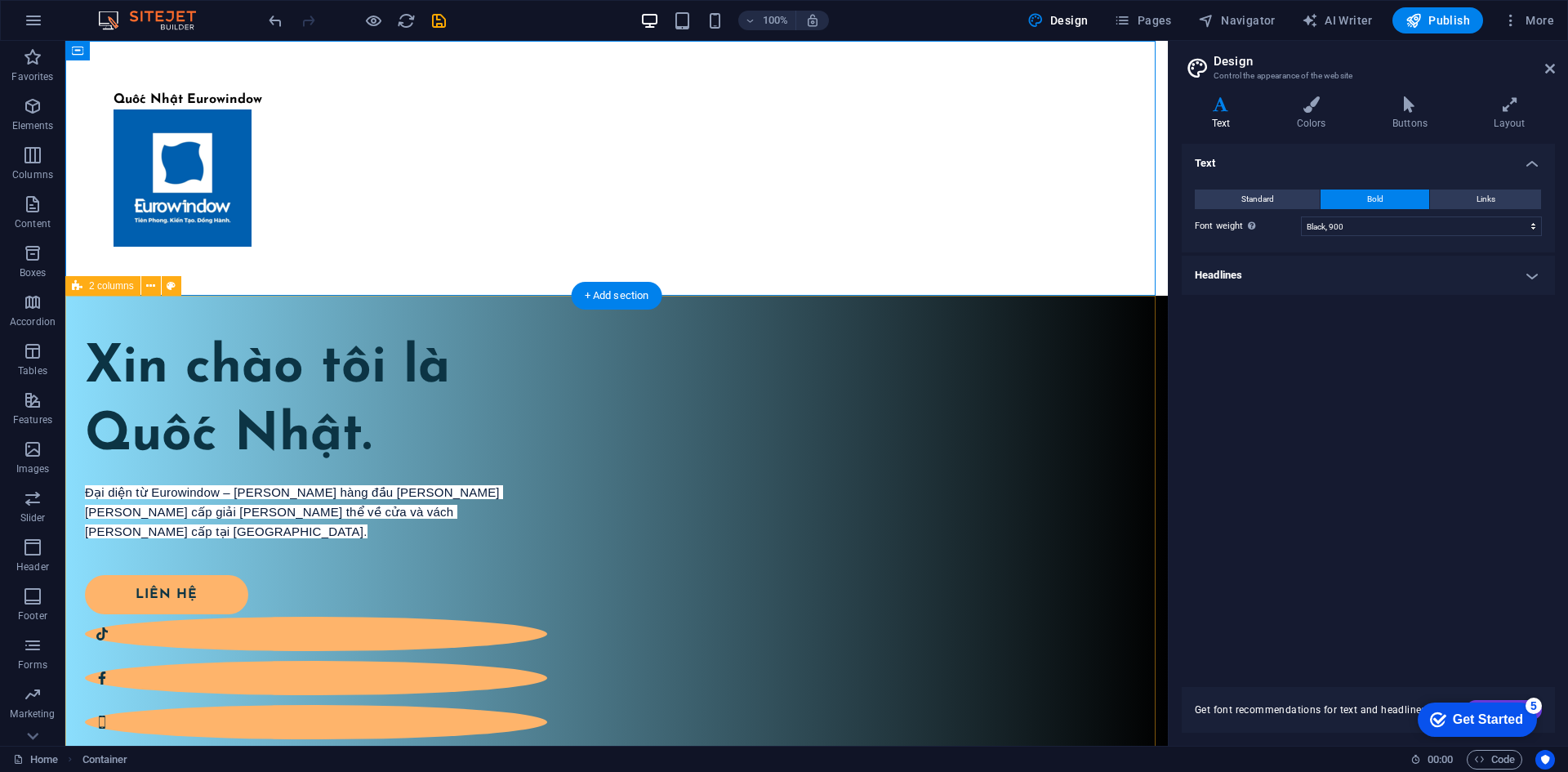
scroll to position [163, 0]
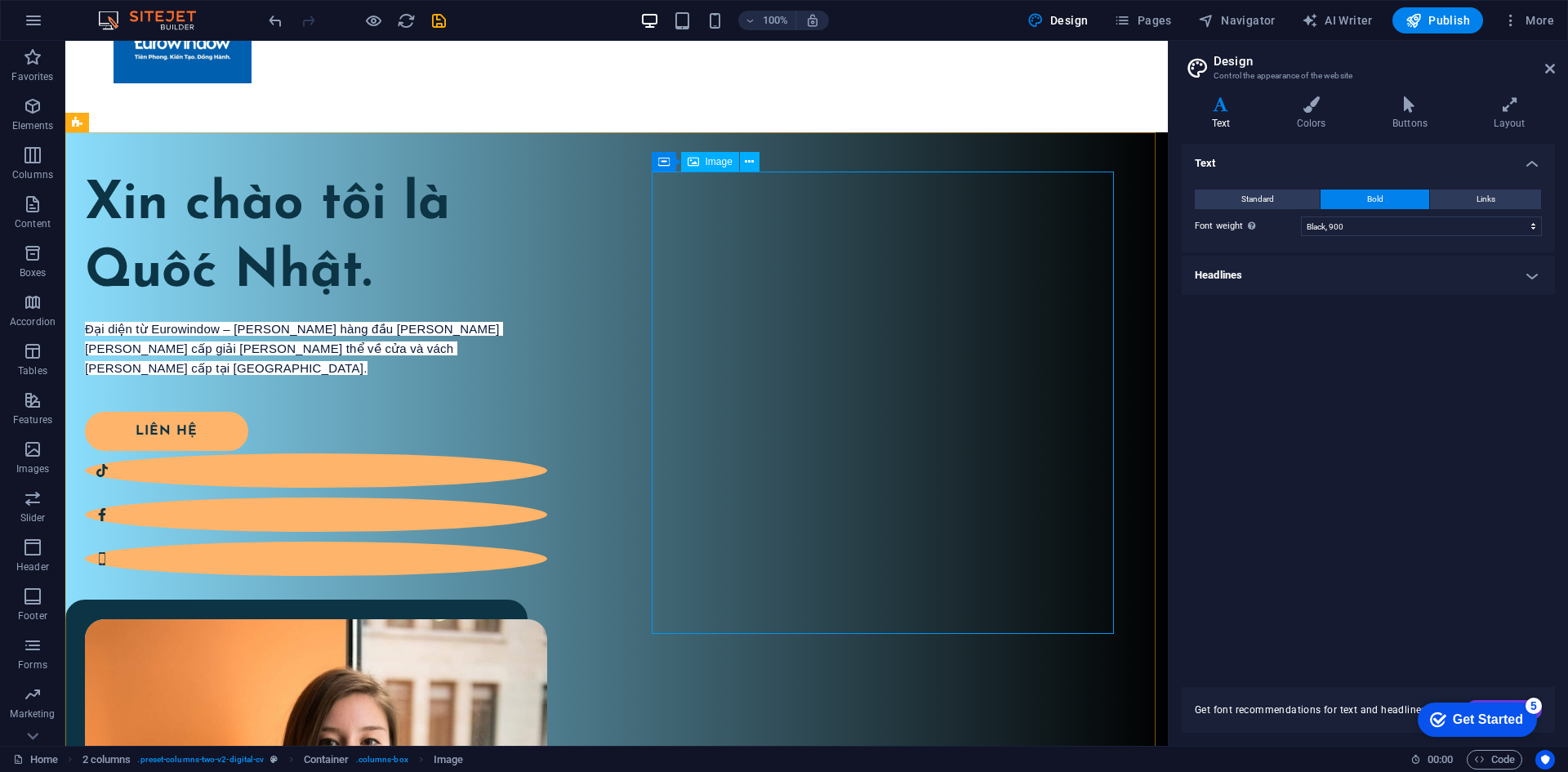
select select "%"
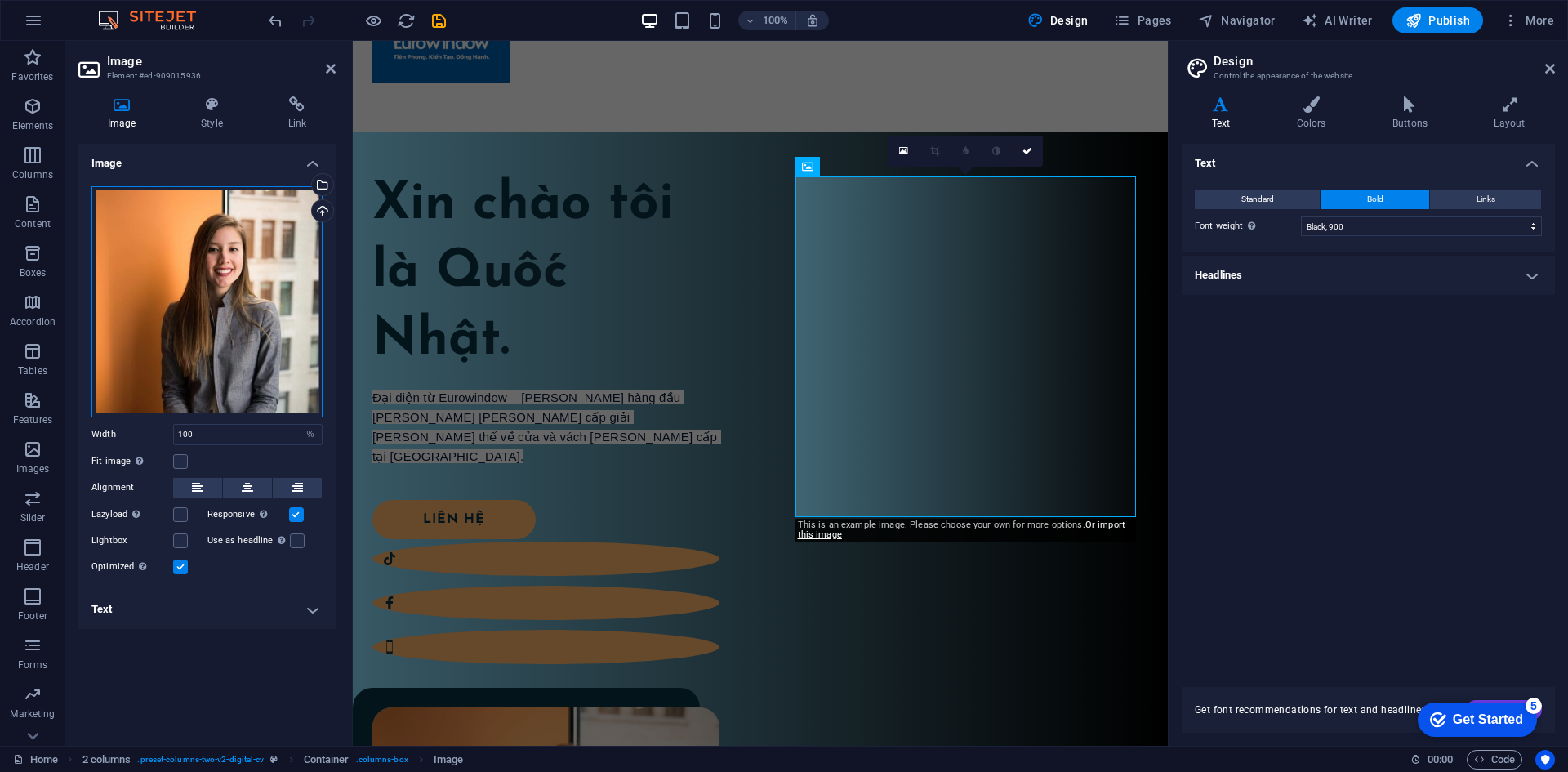
click at [264, 279] on div "Drag files here, click to choose files or select files from Files or our free s…" at bounding box center [207, 301] width 231 height 231
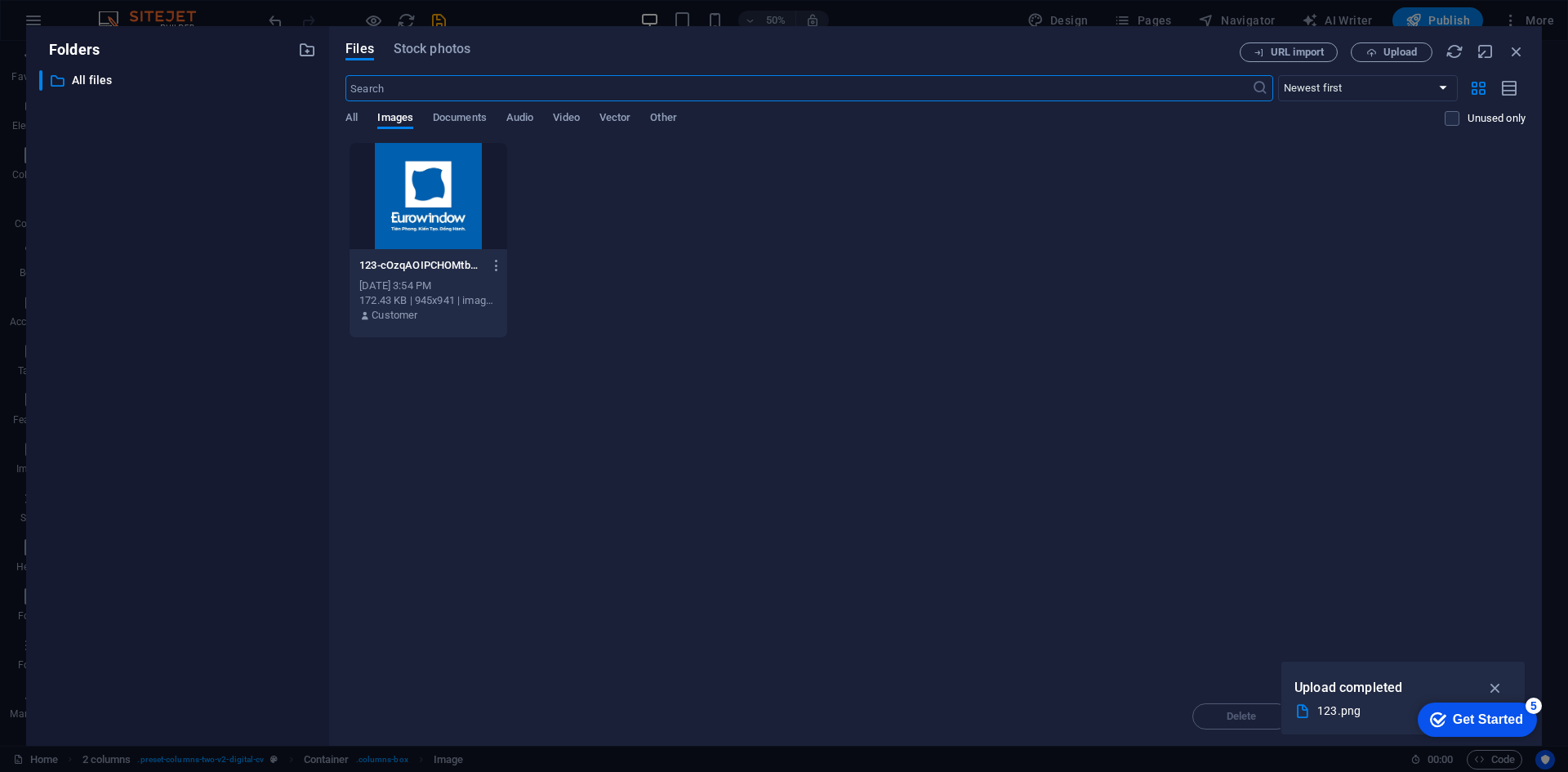
click at [412, 190] on div at bounding box center [428, 195] width 157 height 106
click at [696, 317] on div "1 123-cOzqAOIPCHOMtbRqqIEAoQ.png 123-cOzqAOIPCHOMtbRqqIEAoQ.png Sep 5, 2025 3:5…" at bounding box center [935, 240] width 1180 height 196
click at [1491, 686] on icon "button" at bounding box center [1495, 687] width 18 height 18
click at [1412, 48] on span "Upload" at bounding box center [1400, 53] width 33 height 10
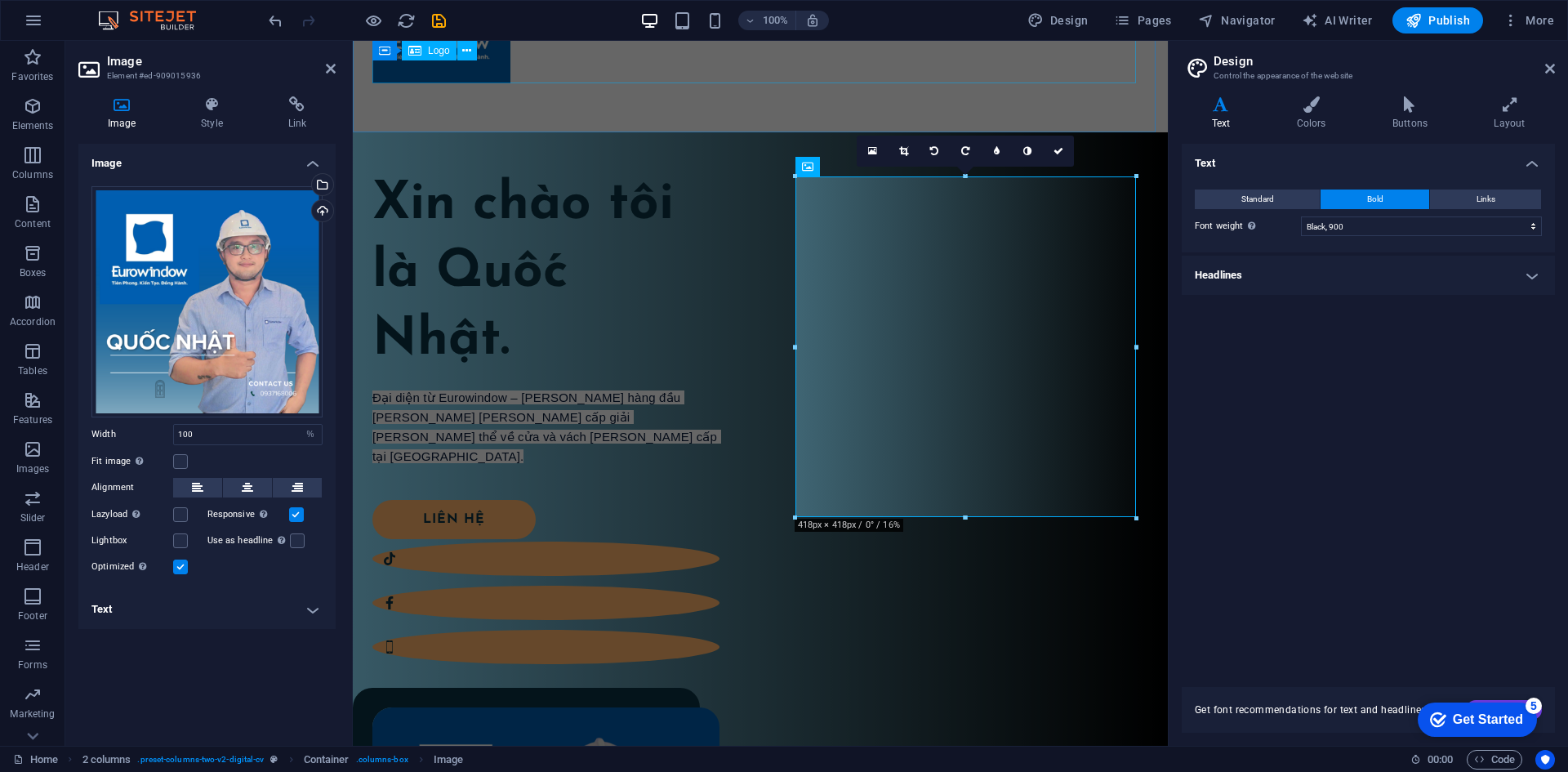
click at [834, 74] on div at bounding box center [760, 15] width 776 height 137
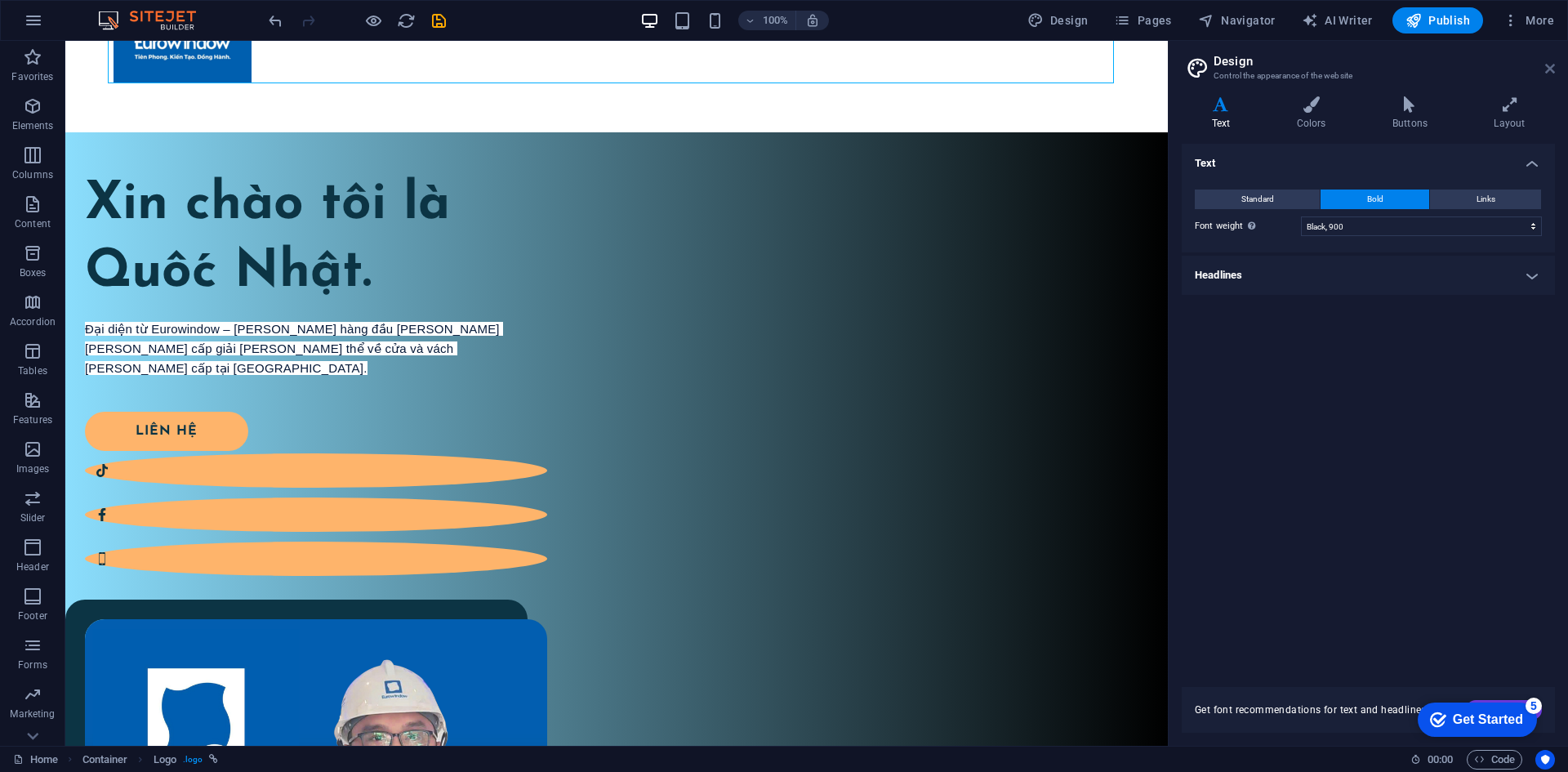
click at [1547, 62] on icon at bounding box center [1550, 68] width 10 height 13
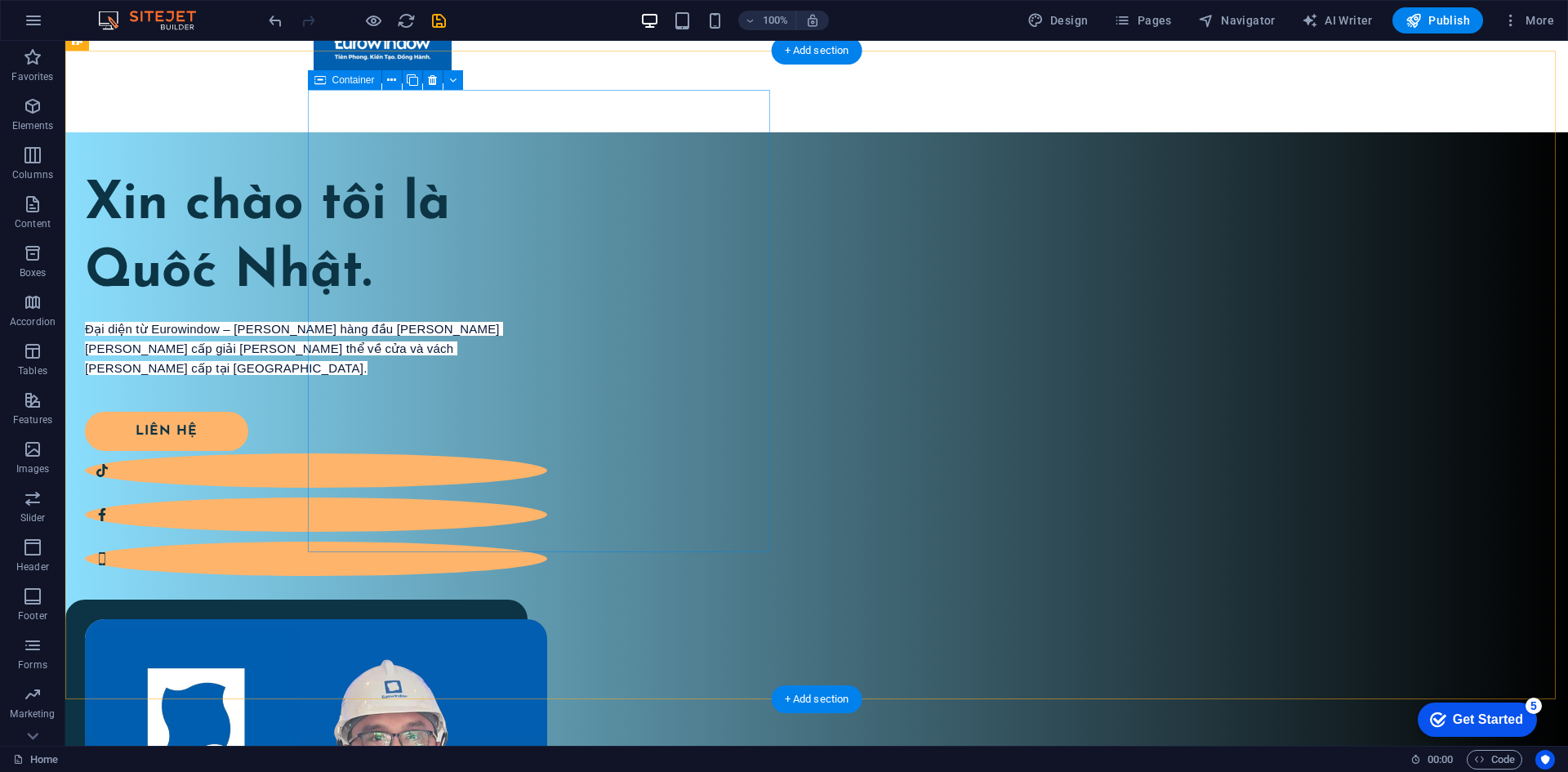
scroll to position [245, 0]
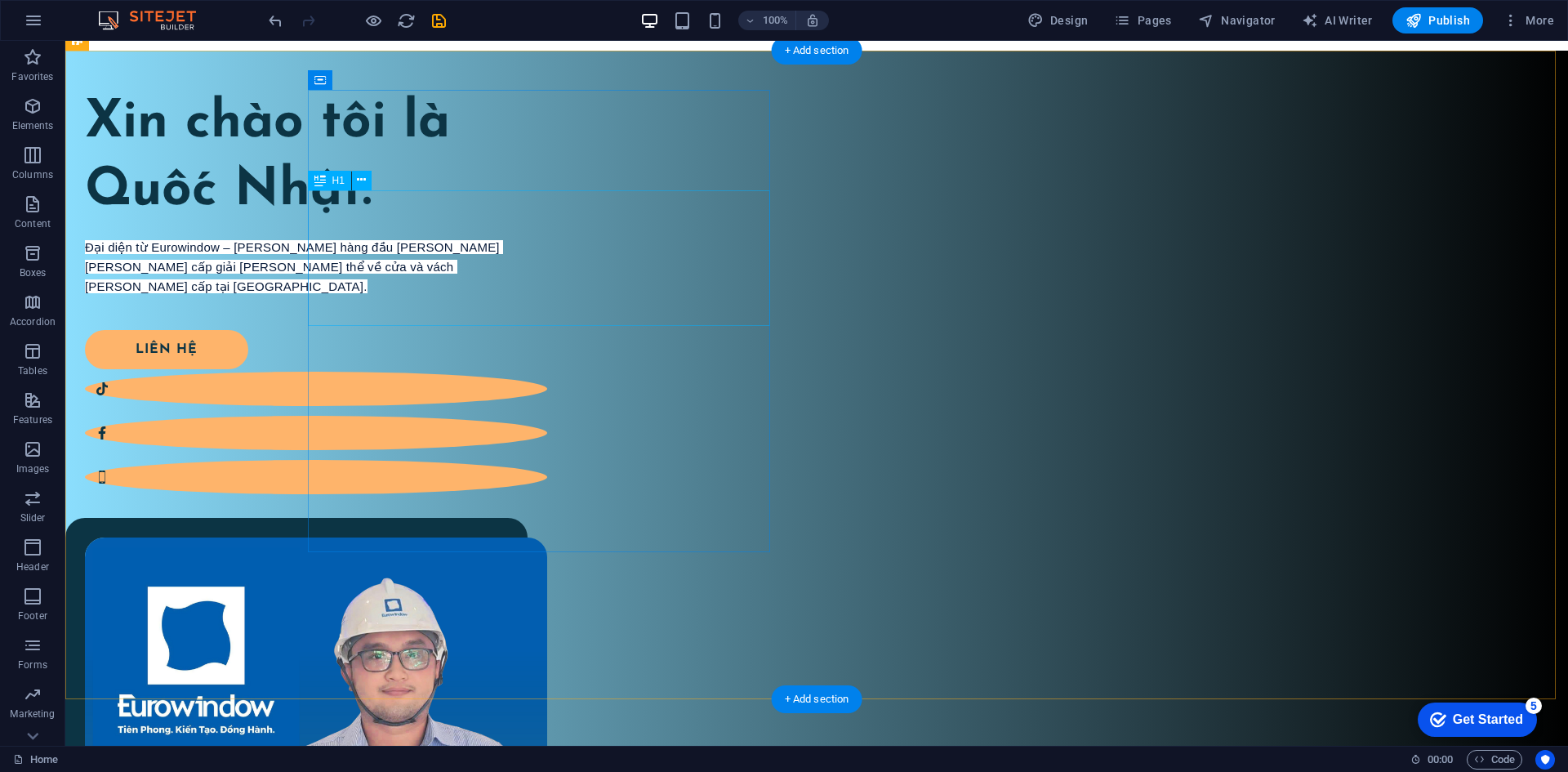
click at [547, 226] on div "Xin chào tôi là Quốc Nhật." at bounding box center [315, 157] width 462 height 135
drag, startPoint x: 608, startPoint y: 249, endPoint x: 320, endPoint y: 248, distance: 288.0
click at [547, 226] on div "Xin chào tôi là Quốc Nhật." at bounding box center [315, 157] width 462 height 135
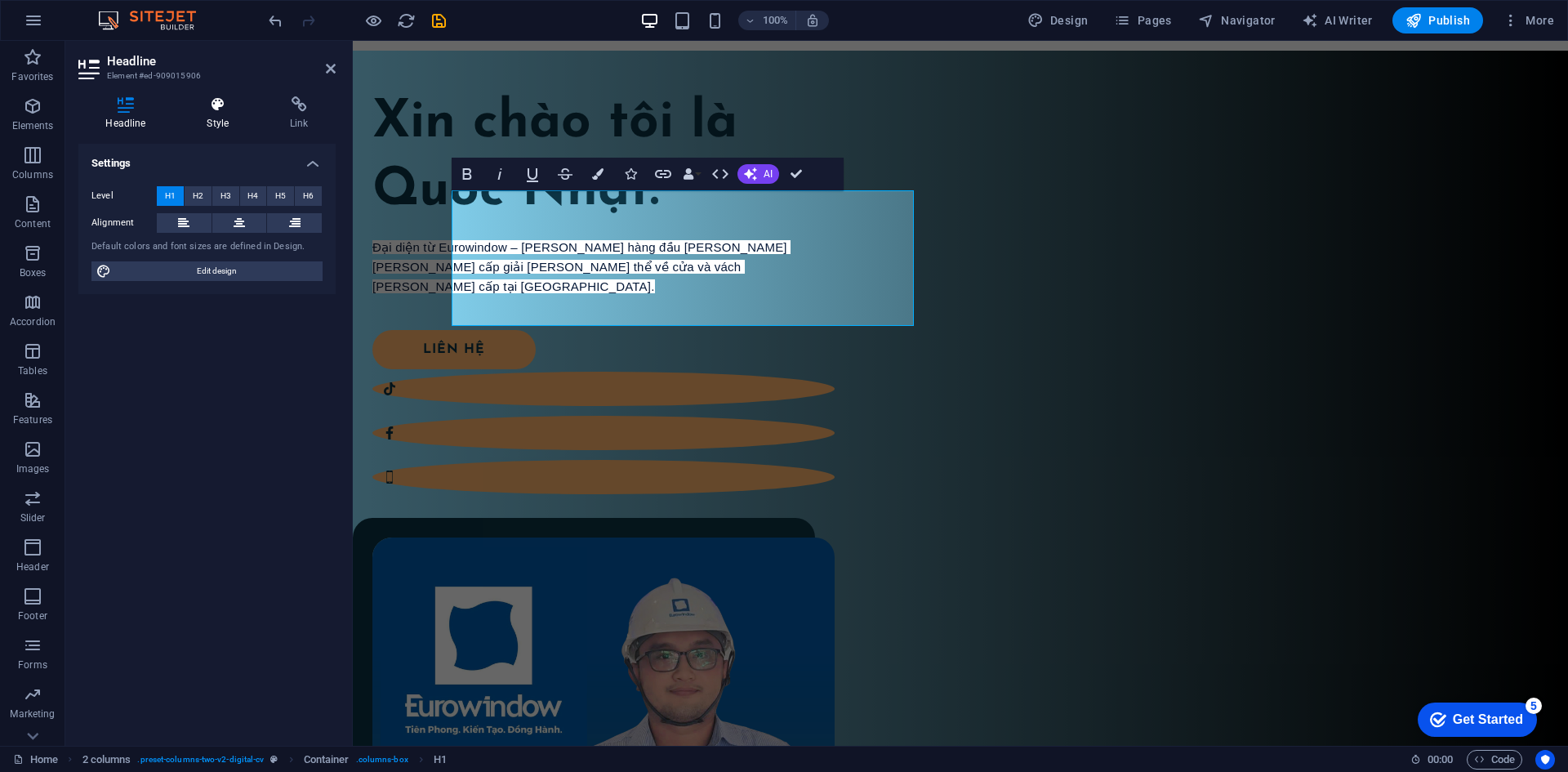
click at [206, 108] on icon at bounding box center [218, 104] width 77 height 17
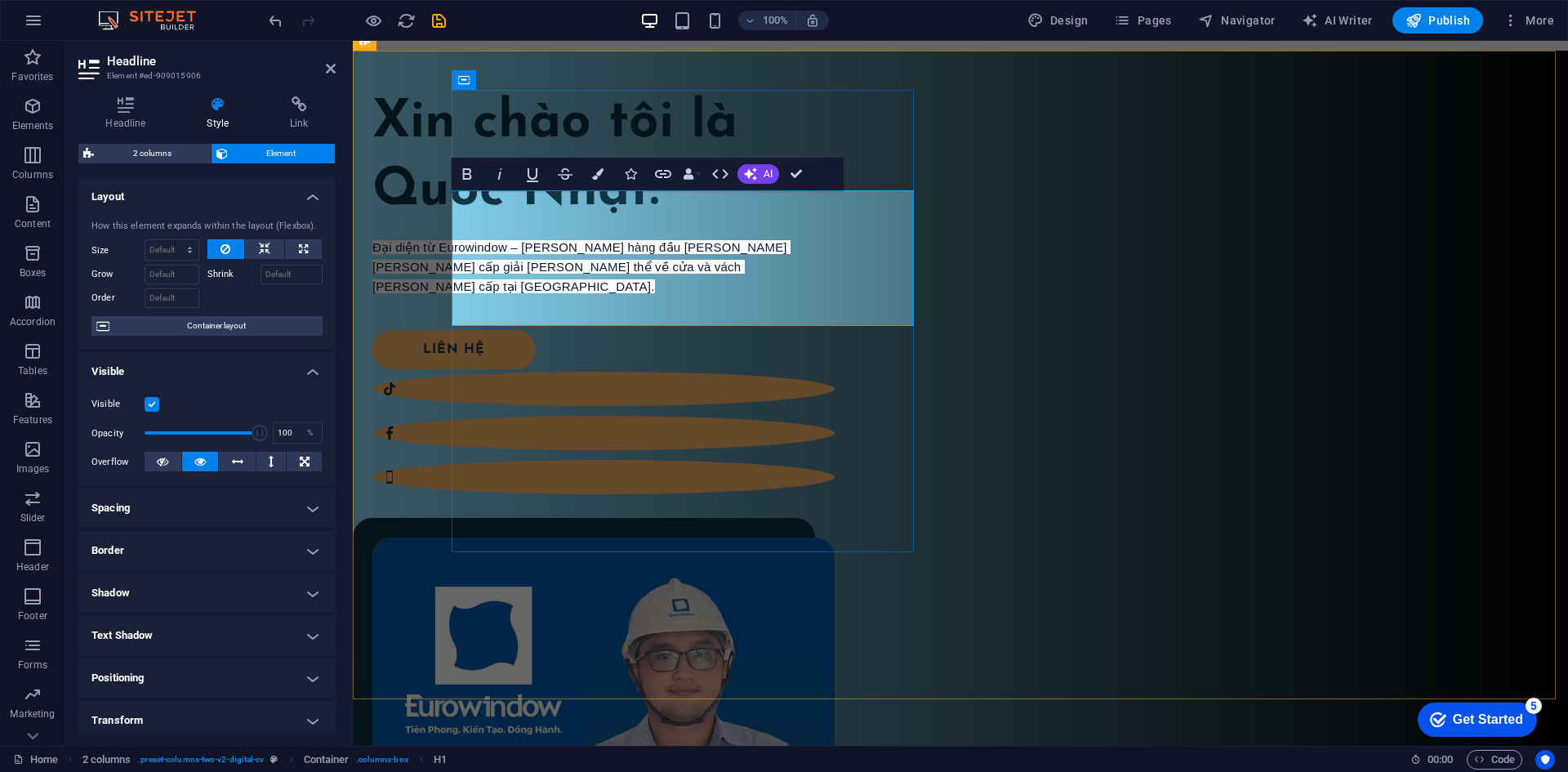
click at [609, 226] on h1 "Xin chào tôi là Quốc Nhật." at bounding box center [603, 157] width 462 height 135
click at [655, 226] on h1 "Xin chào tôi là Quốc Nhật." at bounding box center [603, 157] width 462 height 135
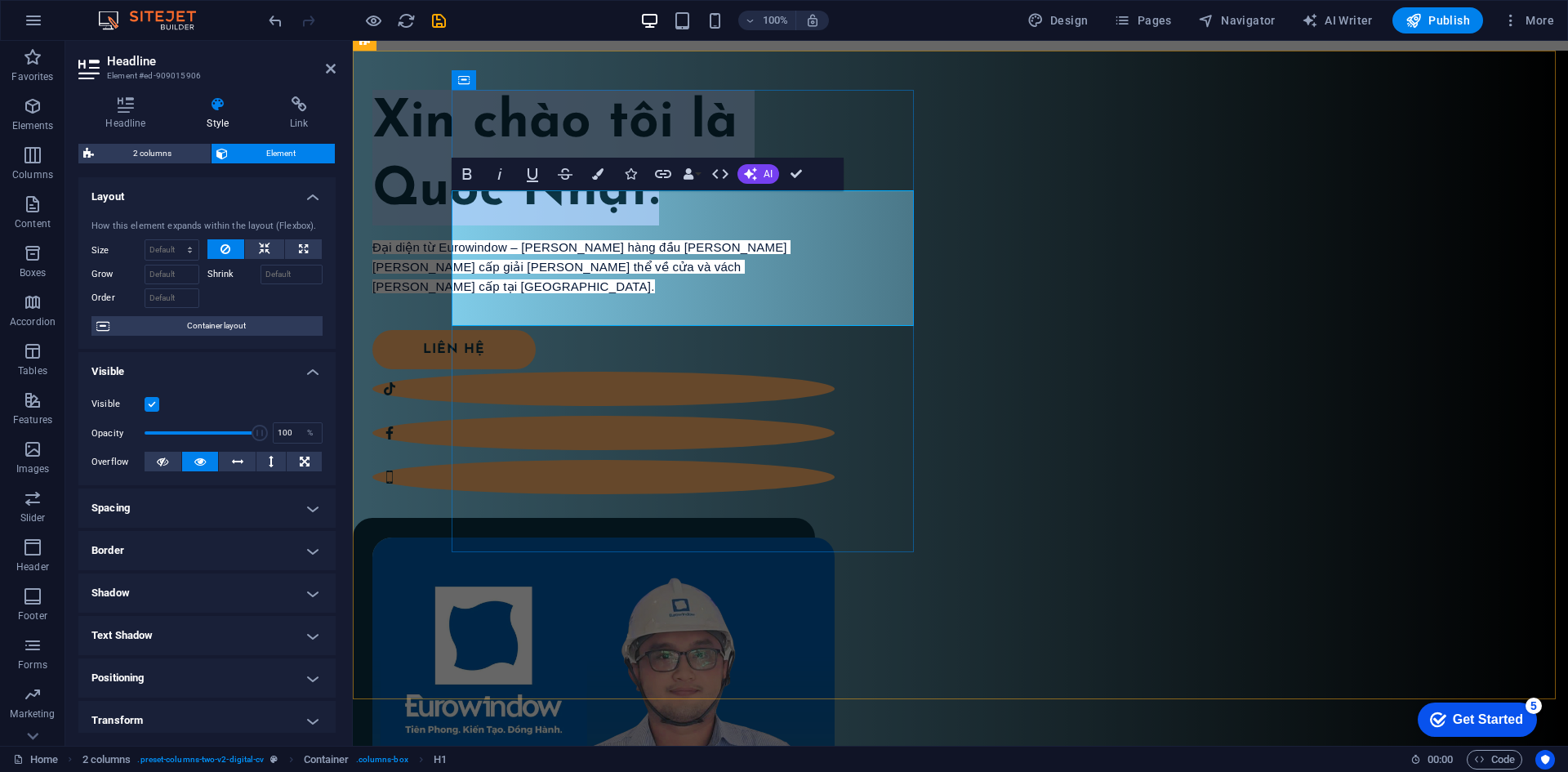
click at [751, 222] on h1 "Xin chào tôi là Quốc Nhật." at bounding box center [603, 157] width 462 height 135
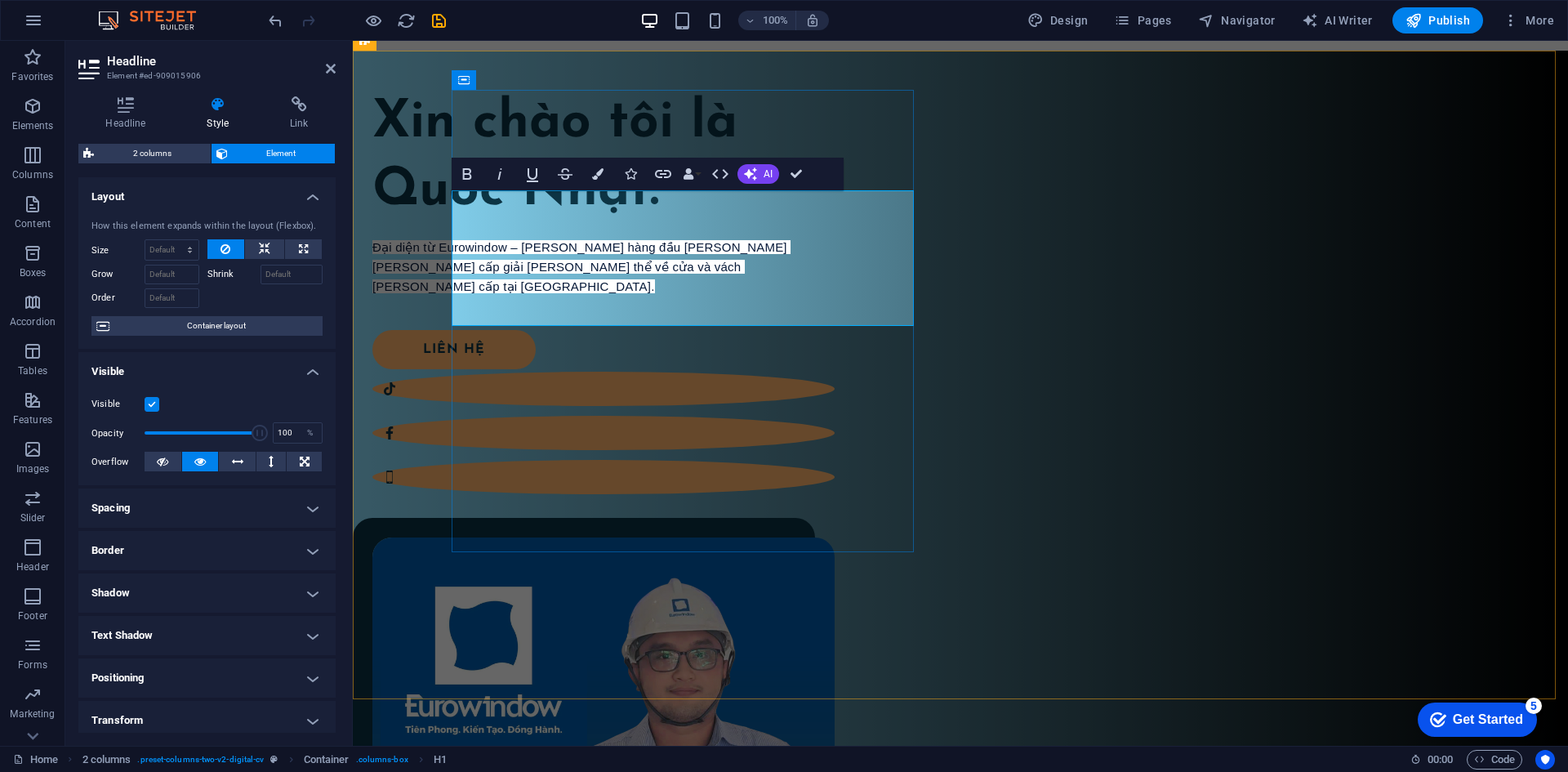
drag, startPoint x: 738, startPoint y: 278, endPoint x: 725, endPoint y: 273, distance: 13.9
click at [737, 226] on h1 "Xin chào tôi là Quốc Nhật." at bounding box center [603, 157] width 462 height 135
click at [725, 226] on h1 "Xin chào tôi là Quốc Nhật." at bounding box center [603, 157] width 462 height 135
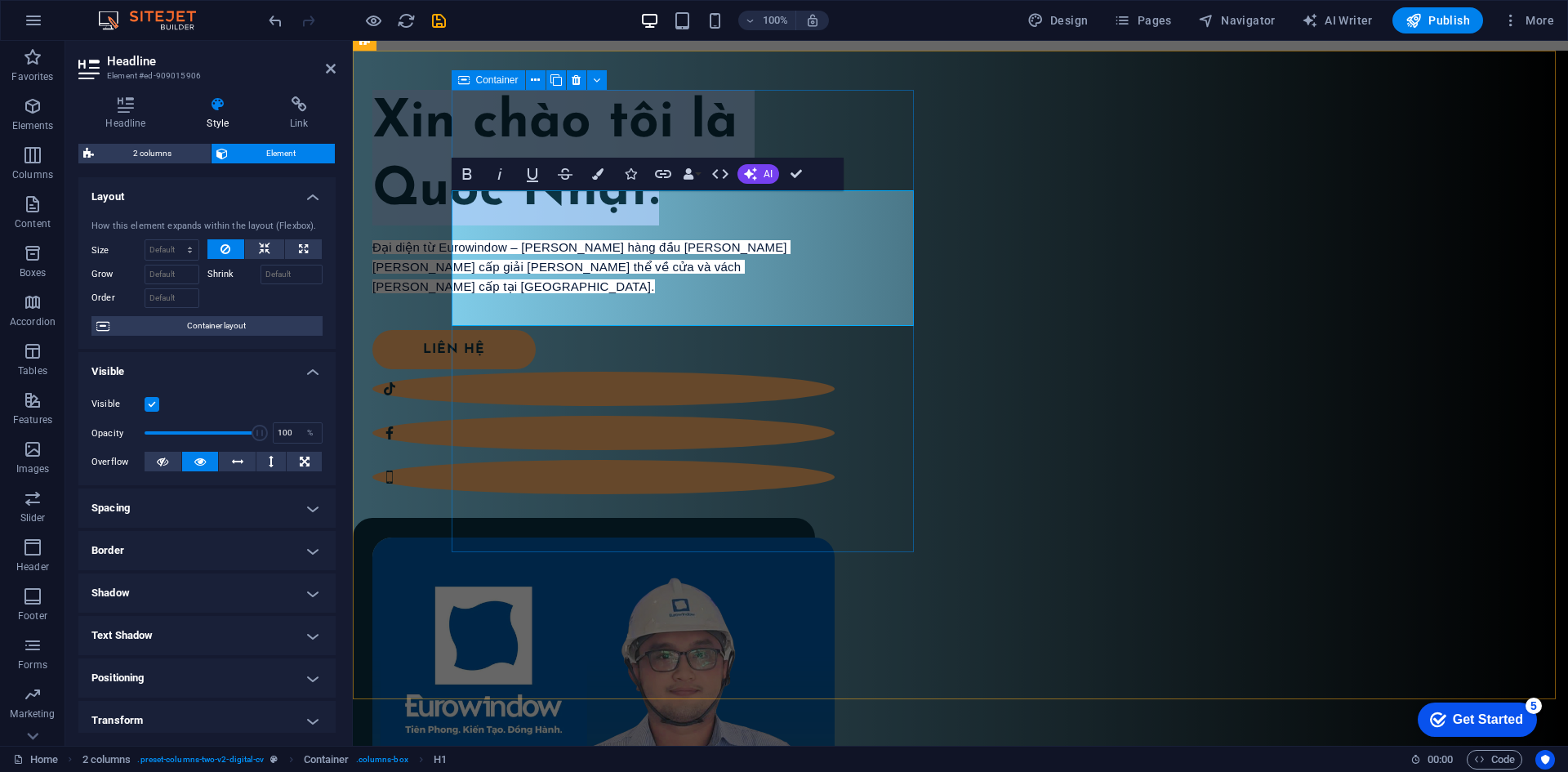
drag, startPoint x: 747, startPoint y: 288, endPoint x: 455, endPoint y: 175, distance: 313.1
click at [455, 175] on div "Xin chào tôi là Quốc Nhật. Đại diện từ Eurowindow – thương hiệu hàng đầu trong …" at bounding box center [603, 283] width 462 height 387
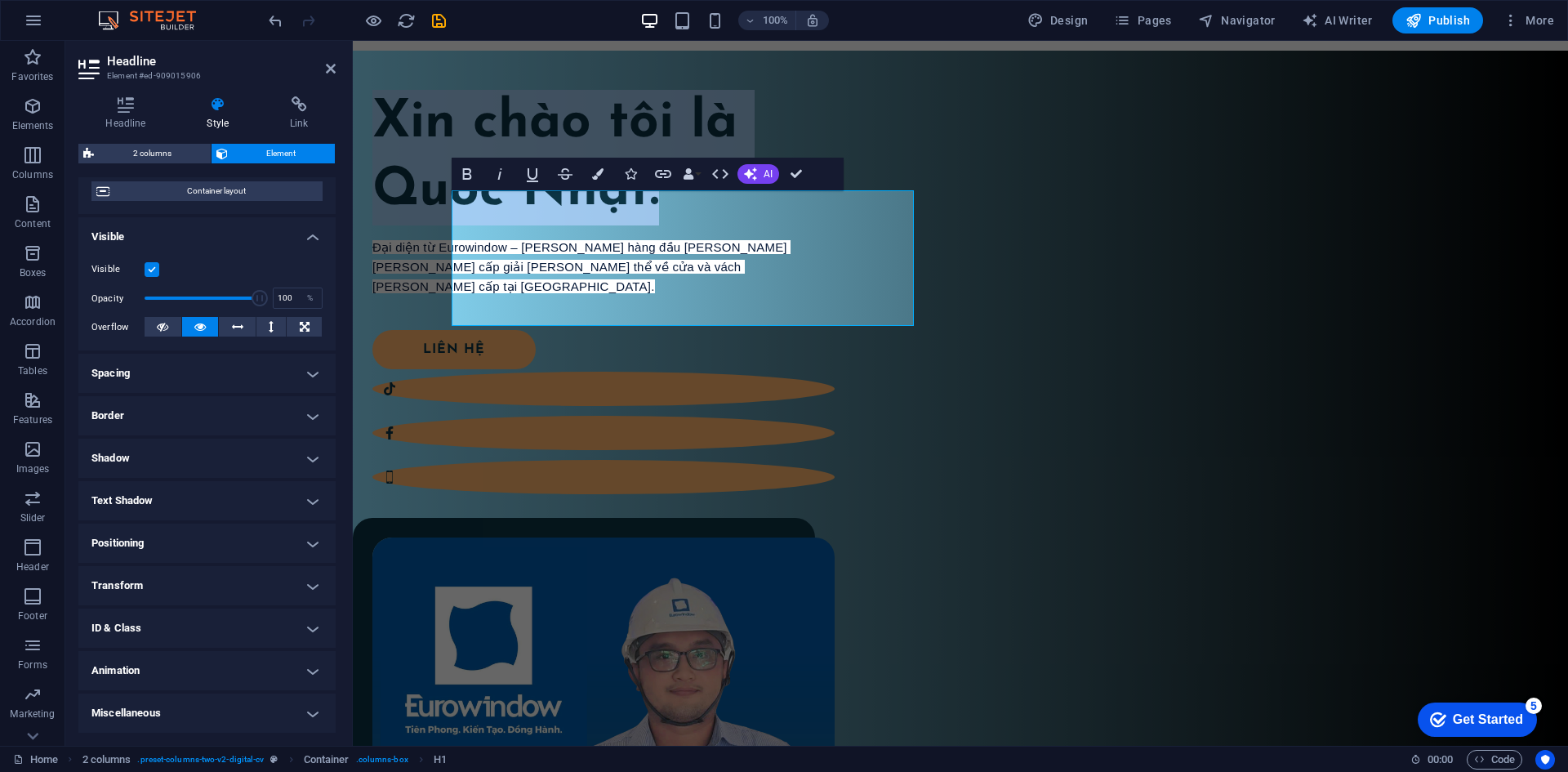
scroll to position [0, 0]
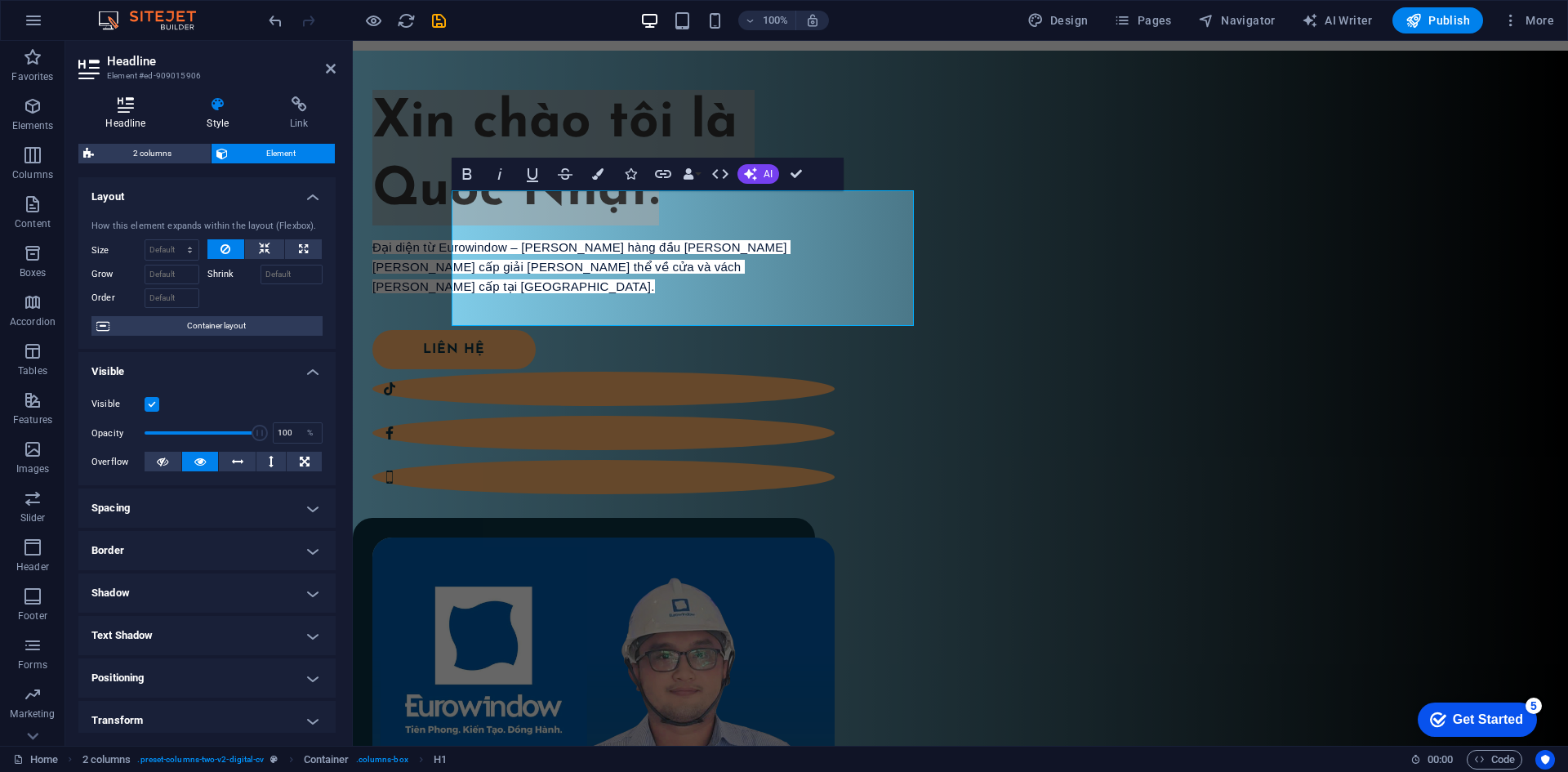
click at [114, 105] on icon at bounding box center [125, 104] width 94 height 17
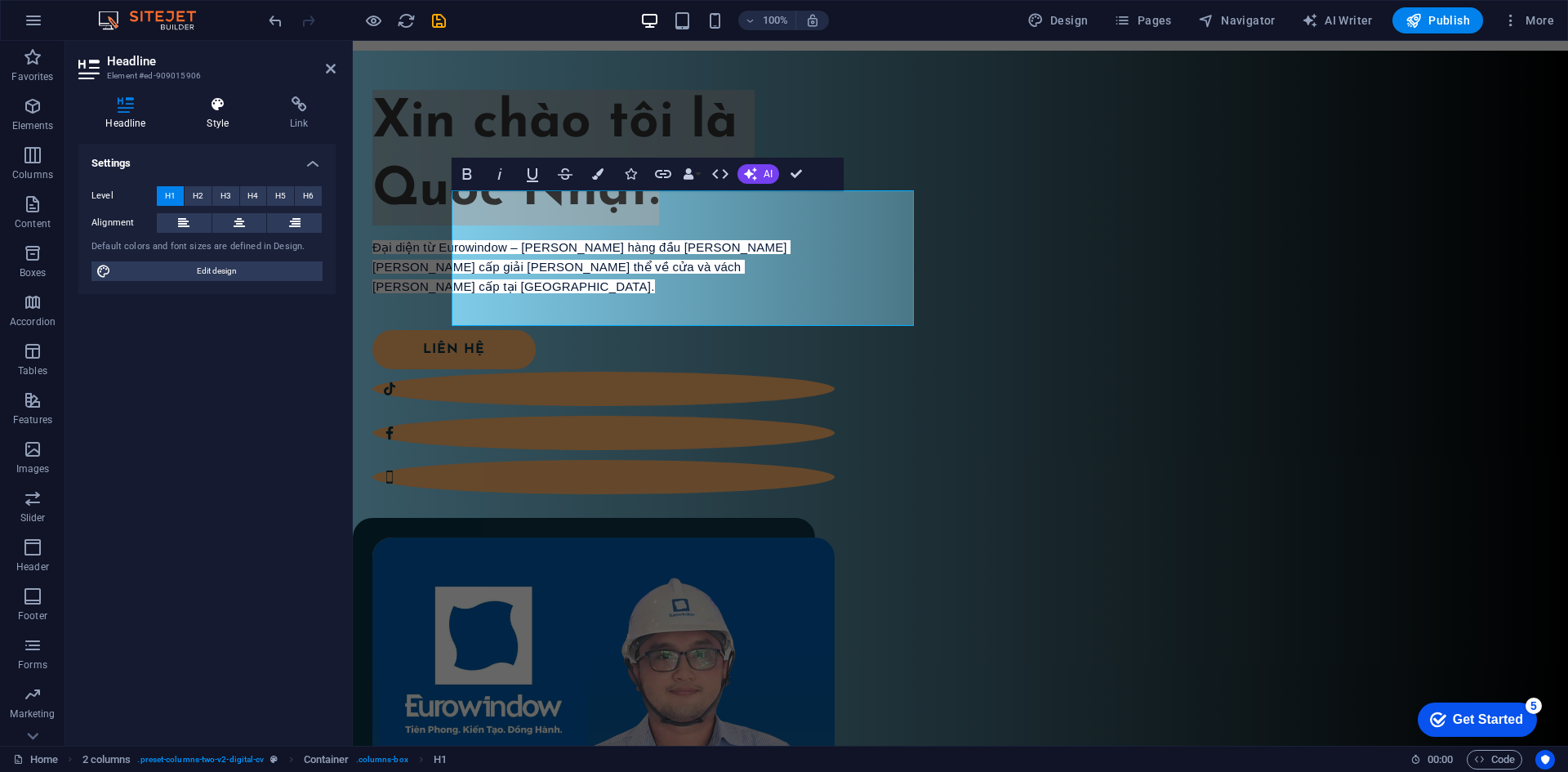
click at [206, 113] on h4 "Style" at bounding box center [222, 113] width 84 height 34
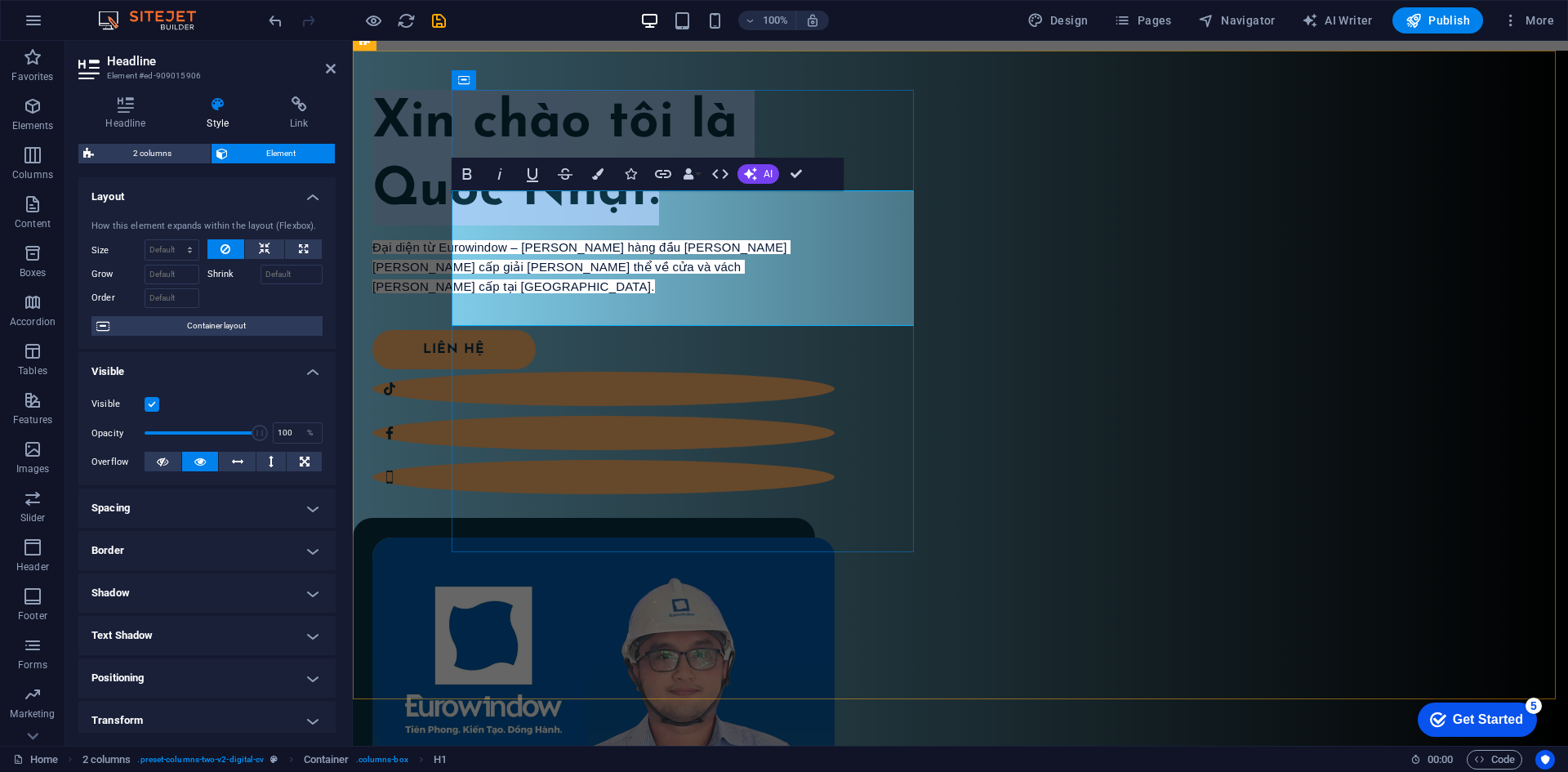
click at [656, 226] on h1 "Xin chào tôi là Quốc Nhật." at bounding box center [603, 157] width 462 height 135
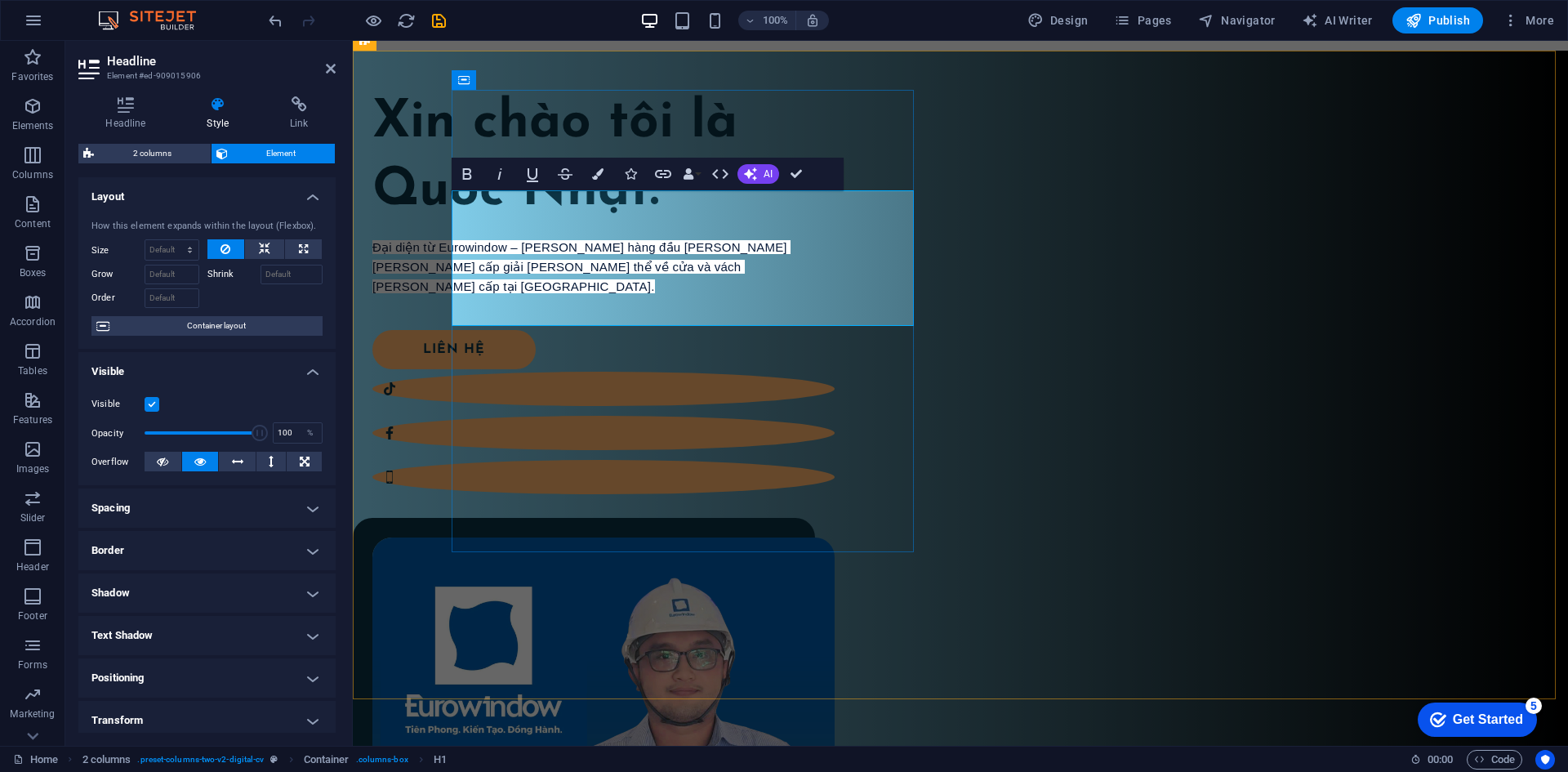
click at [737, 226] on h1 "Xin chào tôi là Quốc Nhật." at bounding box center [603, 157] width 462 height 135
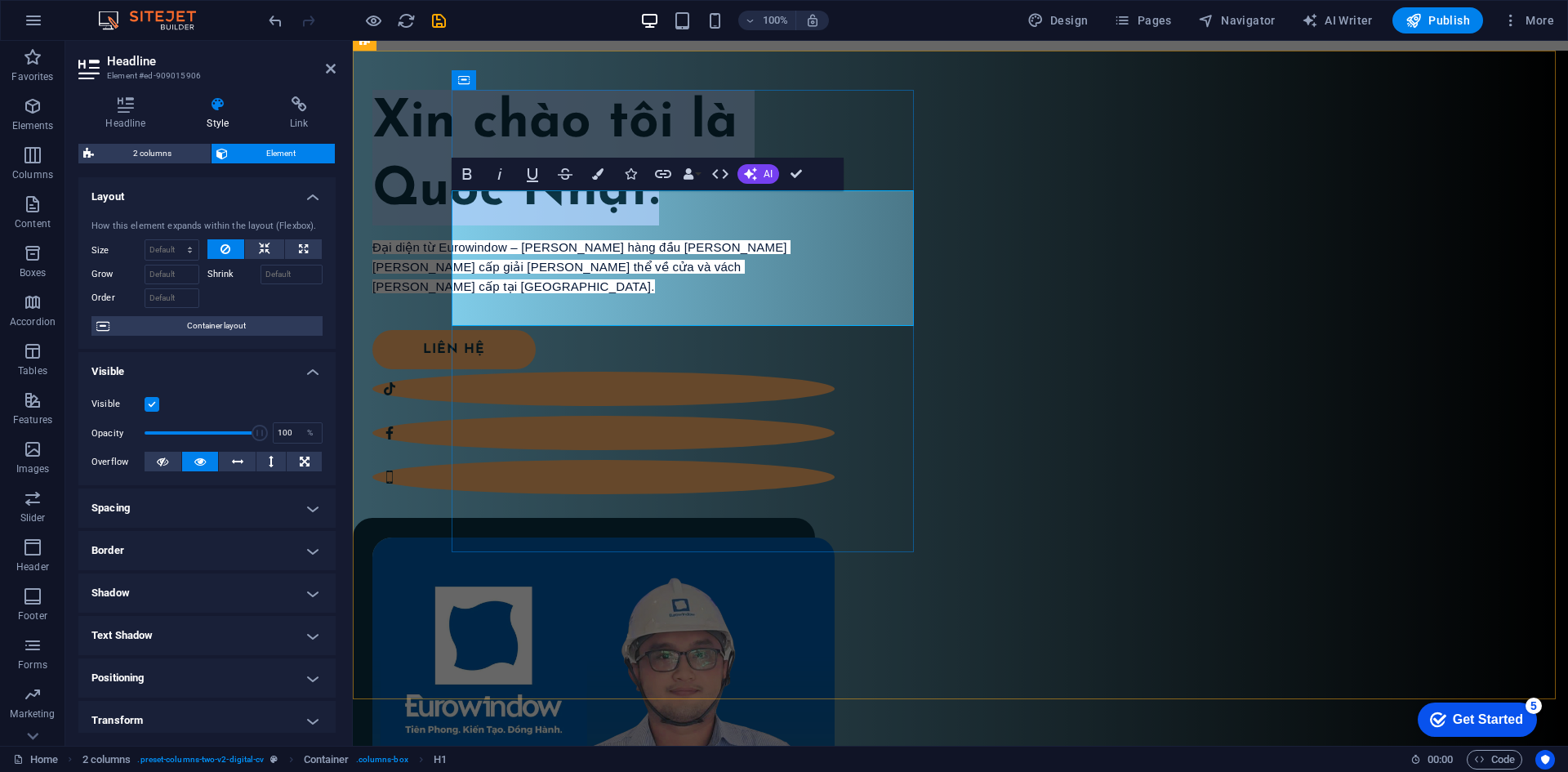
click at [737, 226] on h1 "Xin chào tôi là Quốc Nhật." at bounding box center [603, 157] width 462 height 135
click at [700, 175] on button "Data Bindings" at bounding box center [692, 174] width 23 height 33
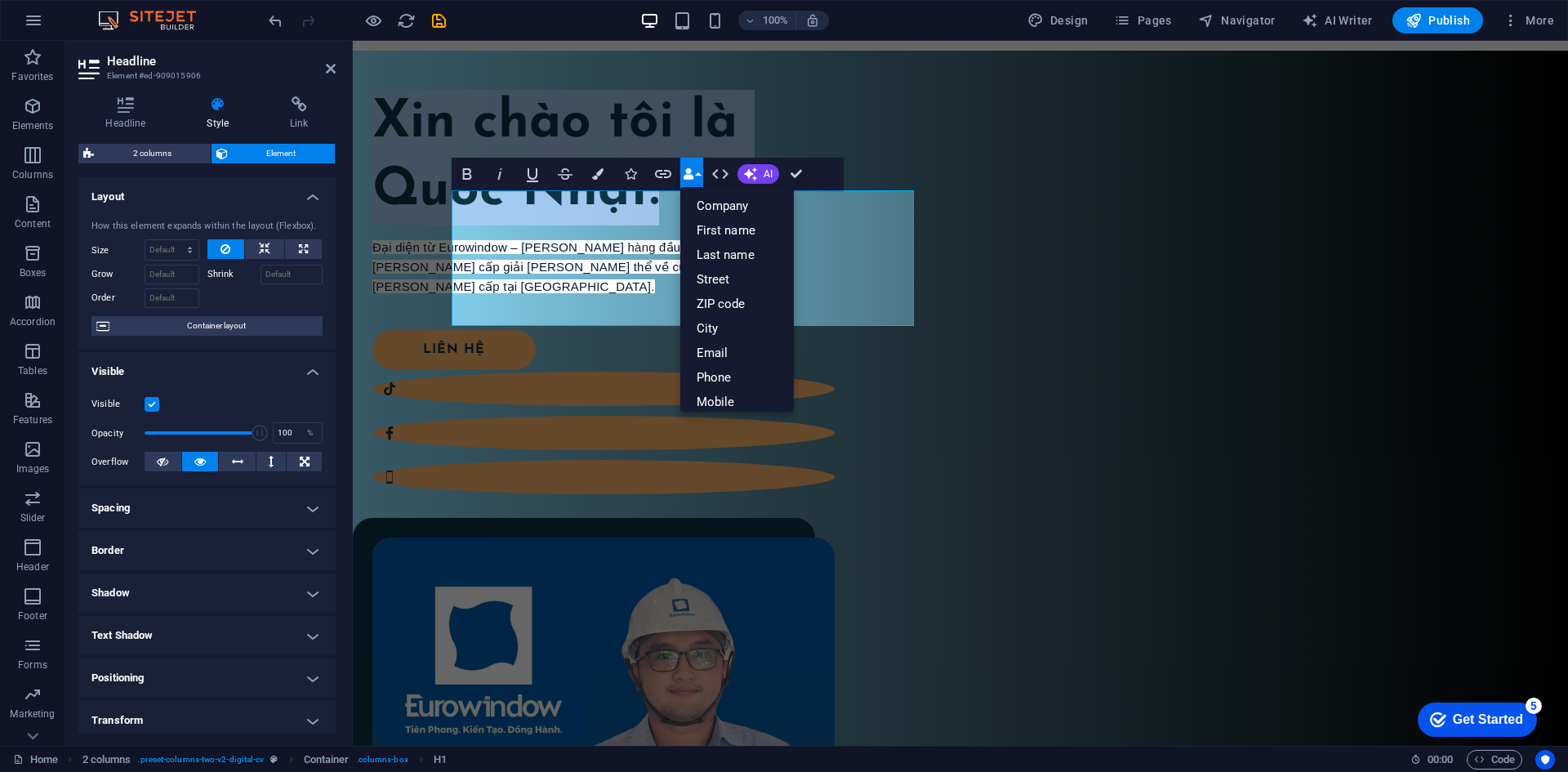
click at [700, 175] on button "Data Bindings" at bounding box center [692, 174] width 23 height 33
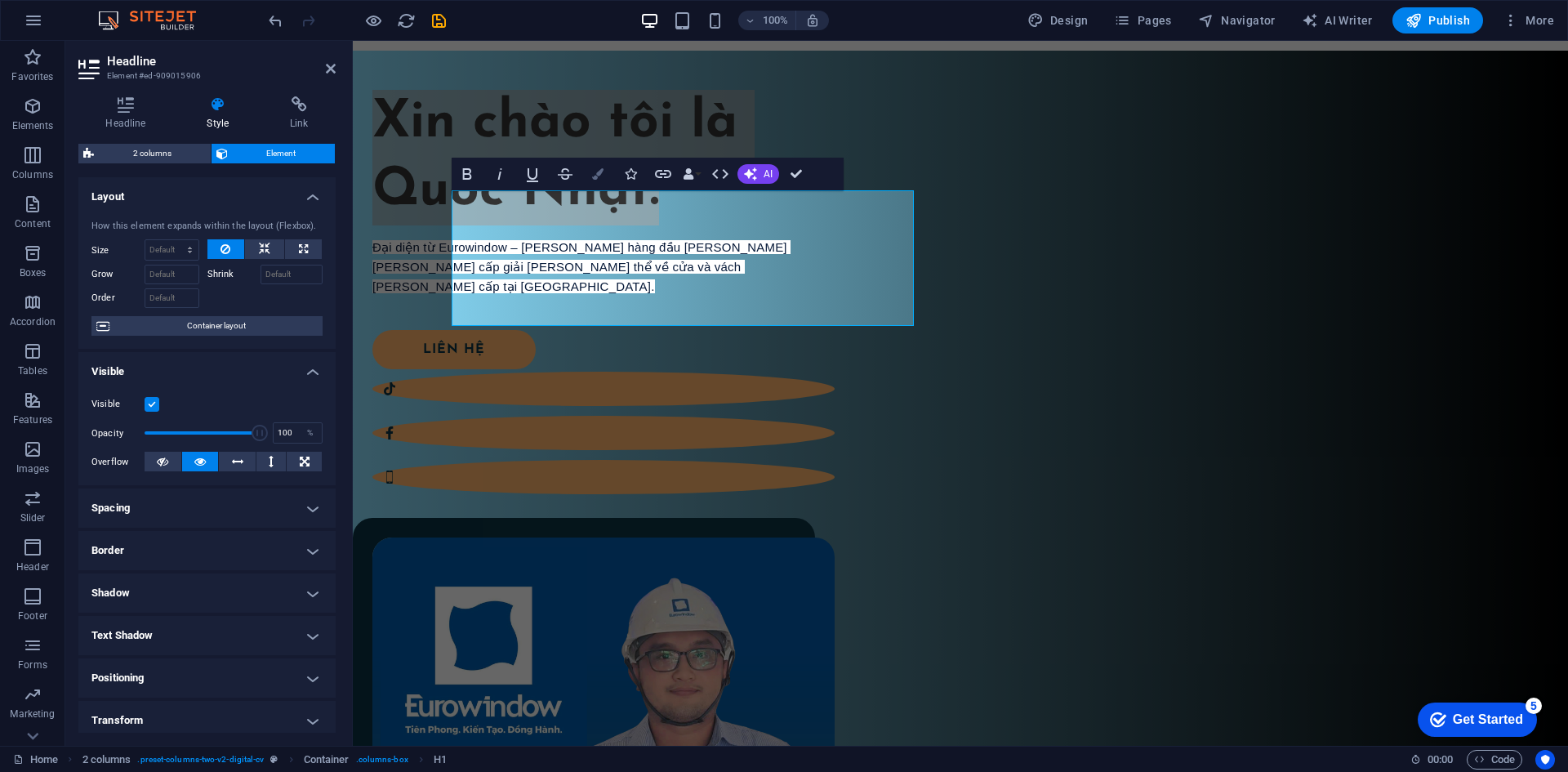
click at [599, 176] on icon "button" at bounding box center [598, 174] width 12 height 12
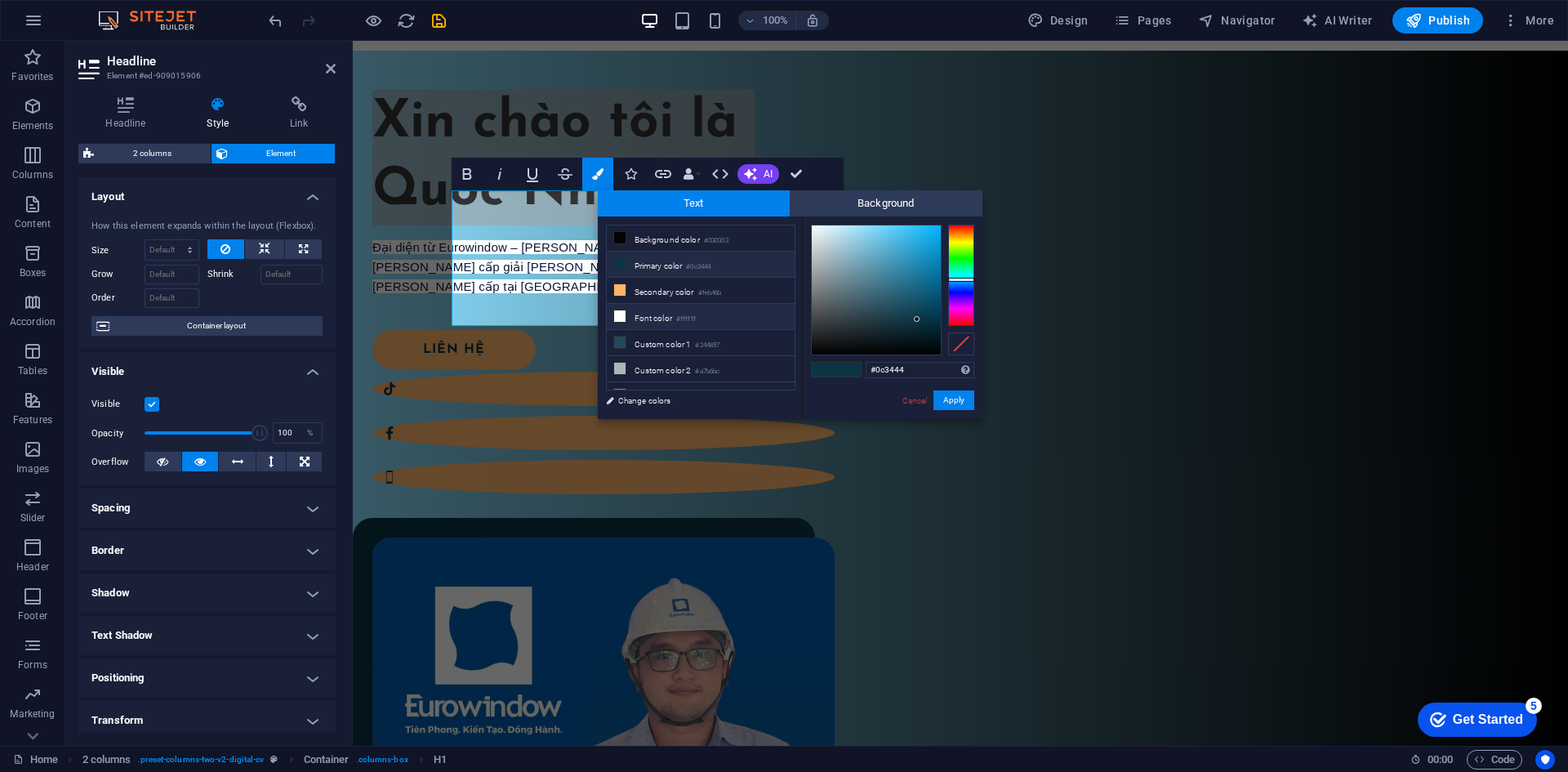
click at [672, 313] on li "Font color #ffffff" at bounding box center [700, 316] width 188 height 26
type input "#ffffff"
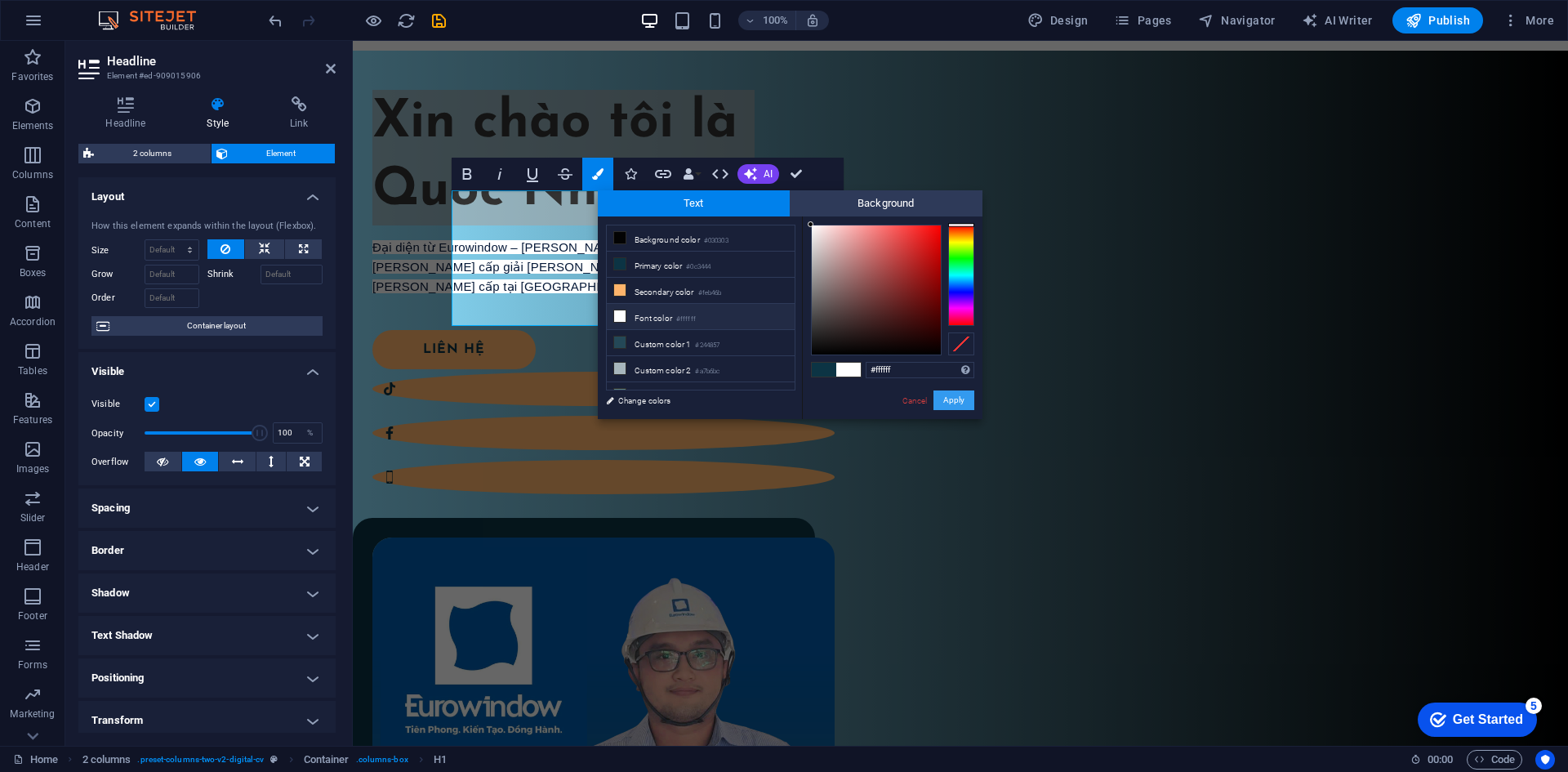
click at [964, 404] on button "Apply" at bounding box center [954, 400] width 41 height 19
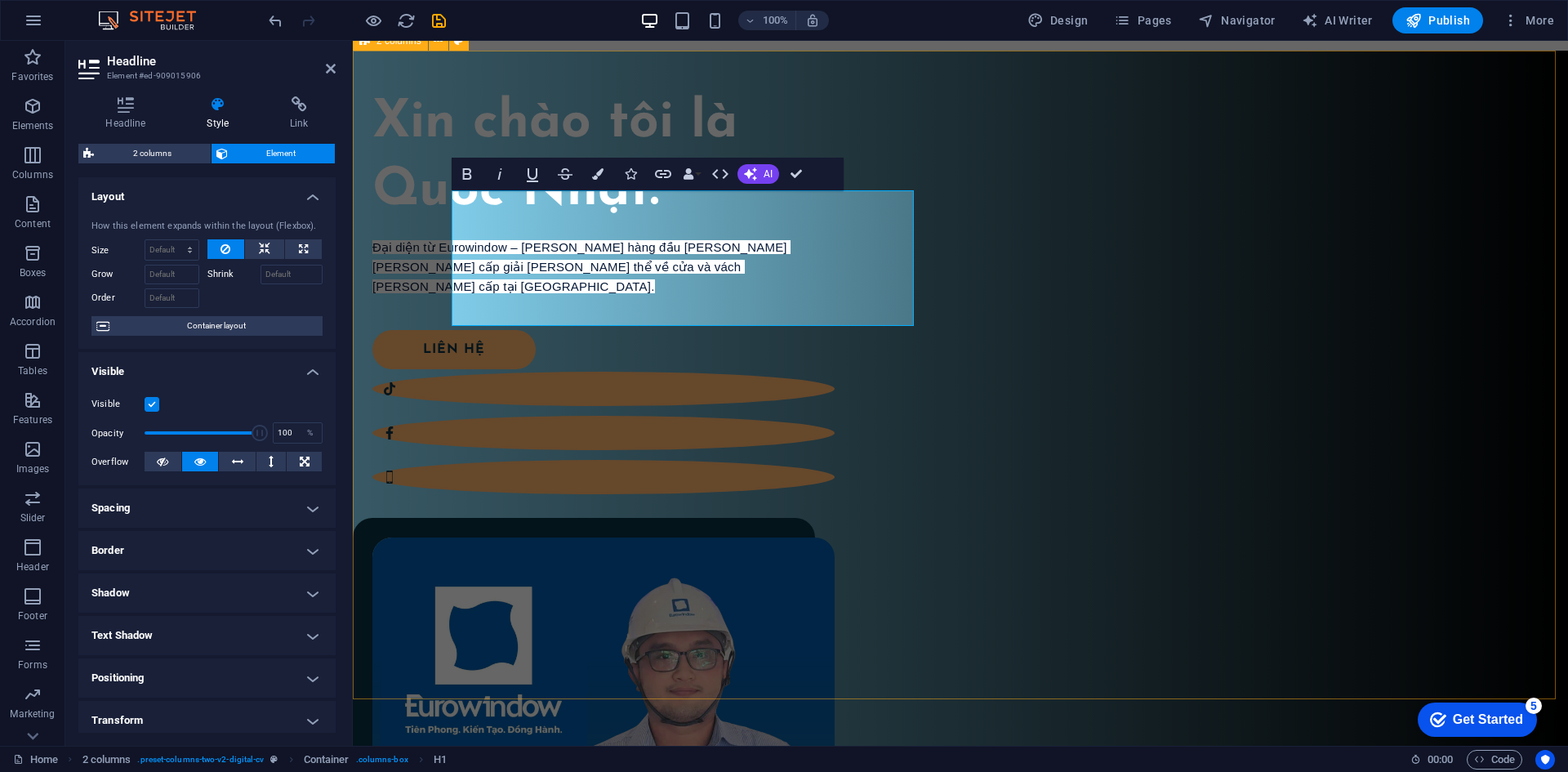
click at [937, 413] on div "Xin chào tôi là Quốc Nhật. Đại diện từ Eurowindow – thương hiệu hàng đầu trong …" at bounding box center [960, 588] width 1215 height 1076
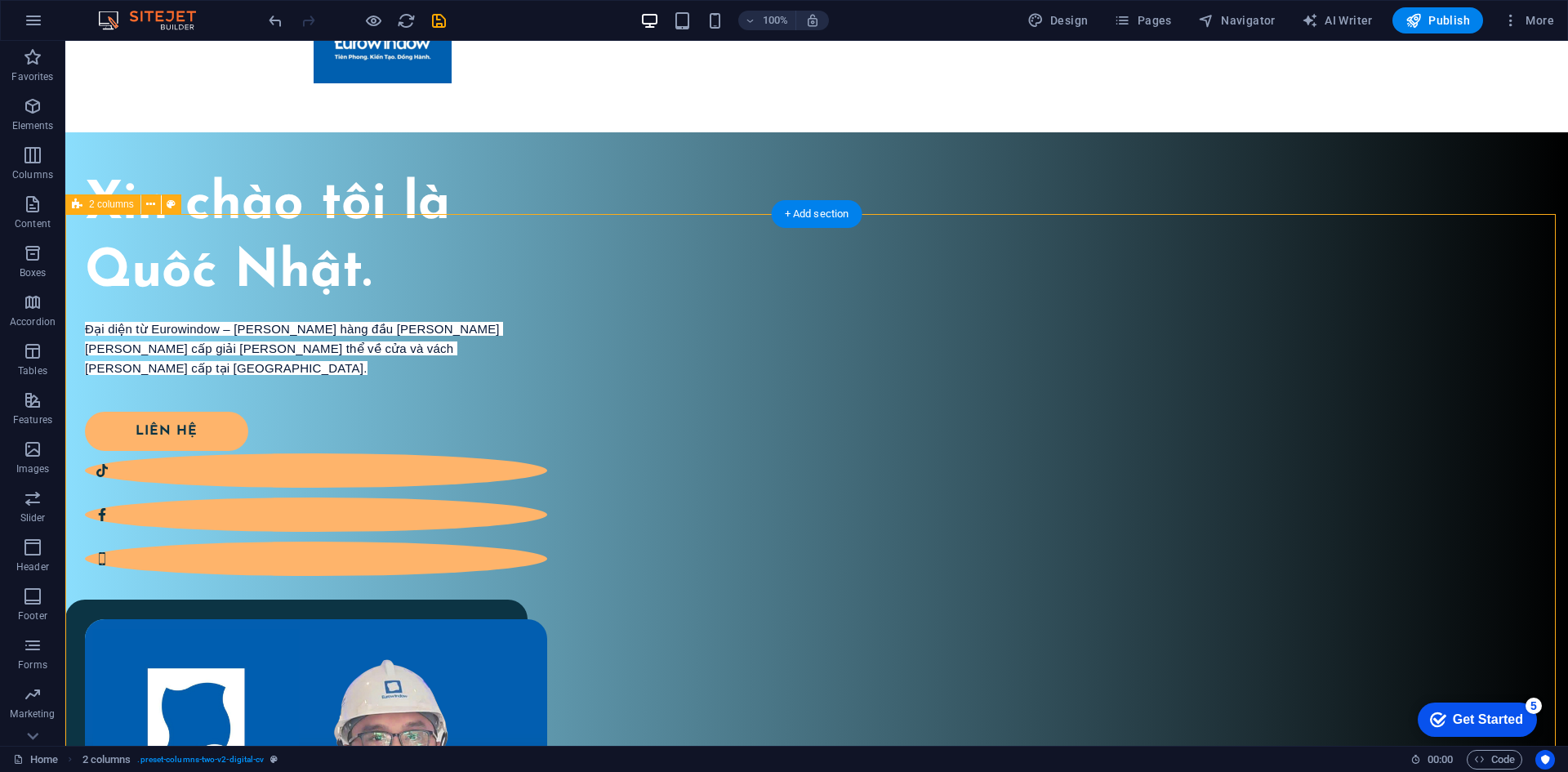
scroll to position [245, 0]
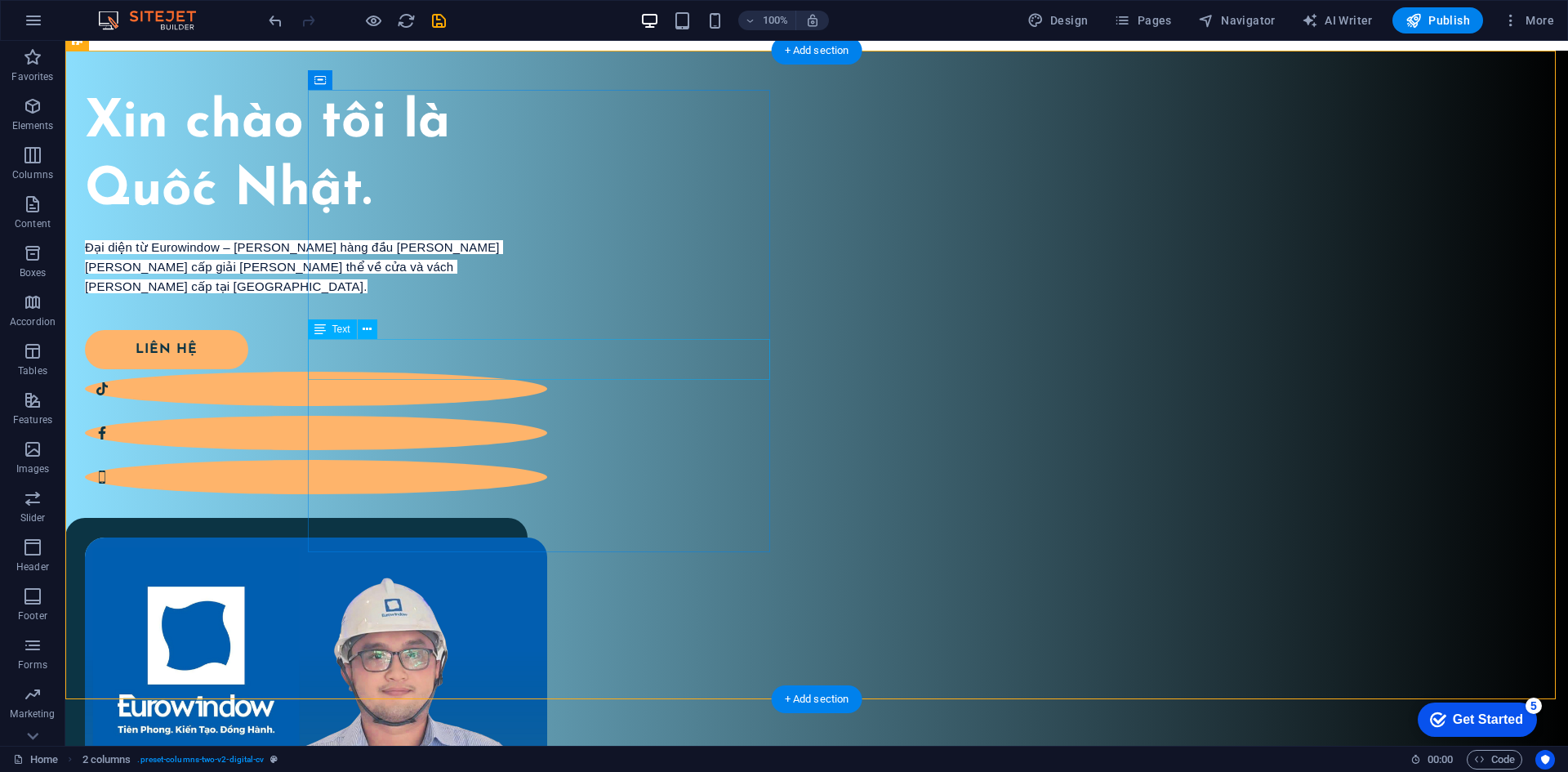
click at [547, 278] on div "Đại diện từ Eurowindow – thương hiệu hàng đầu trong lĩnh vực cung cấp giải pháp…" at bounding box center [315, 258] width 462 height 39
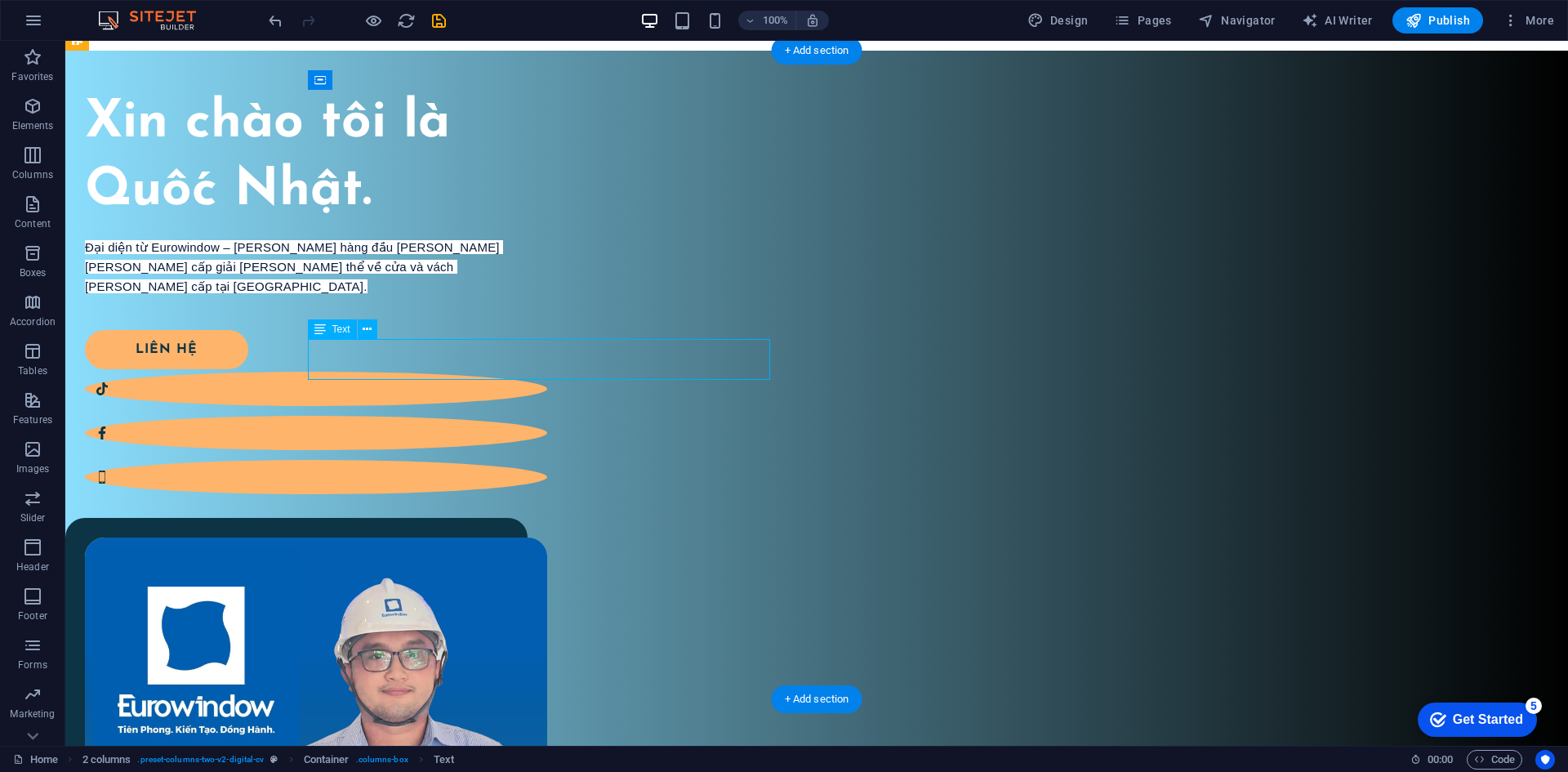
click at [547, 278] on div "Đại diện từ Eurowindow – thương hiệu hàng đầu trong lĩnh vực cung cấp giải pháp…" at bounding box center [315, 258] width 462 height 39
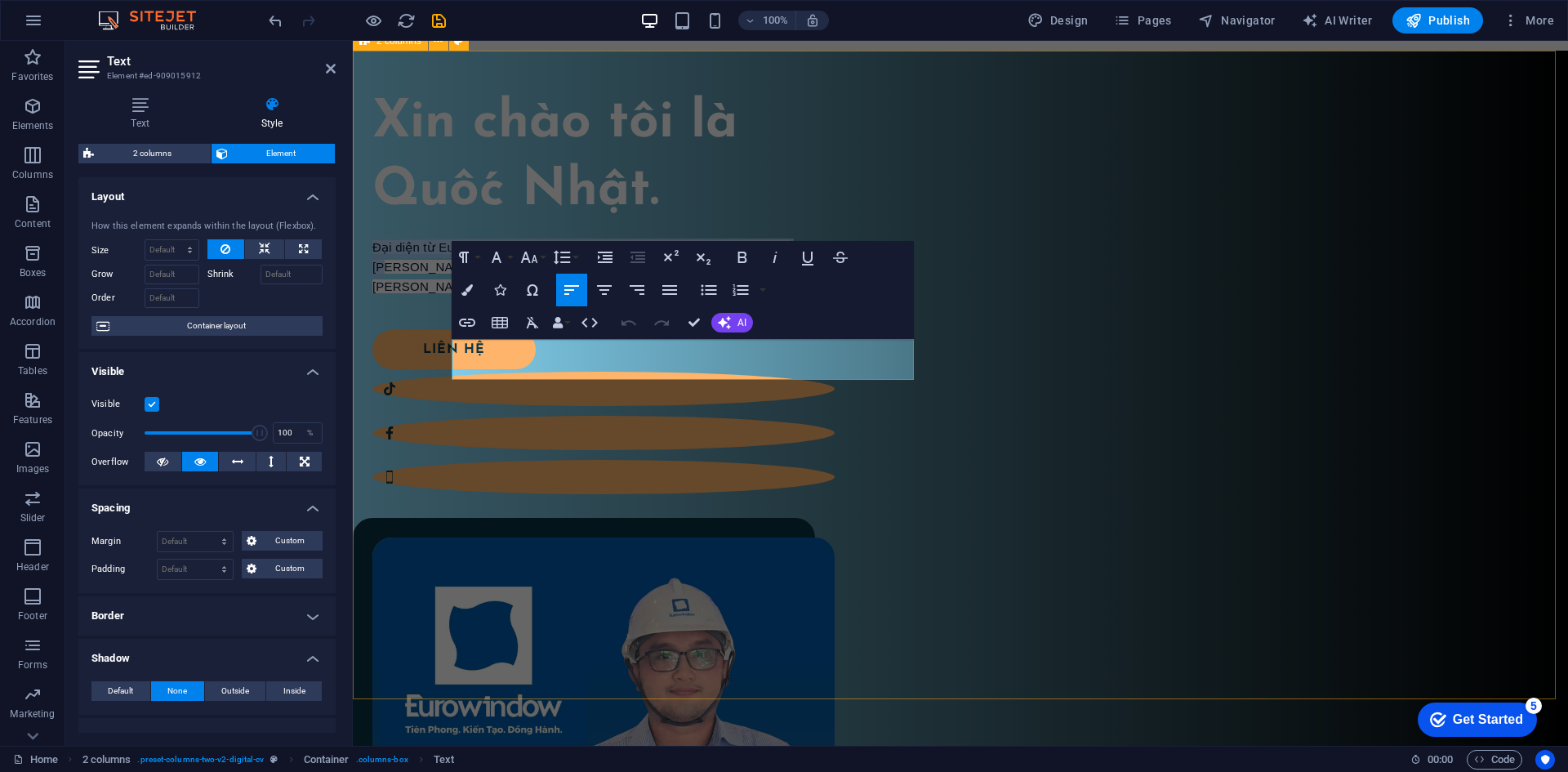
drag, startPoint x: 820, startPoint y: 358, endPoint x: 478, endPoint y: 345, distance: 342.2
click at [443, 345] on div "Xin chào tôi là Quốc Nhật. Đại diện từ Eurowindow – thương hiệu hàng đầu trong …" at bounding box center [960, 588] width 1215 height 1076
click at [764, 273] on span "Đại diện từ Eurowindow – thương hiệu hàng đầu trong lĩnh vực cung cấp giải pháp…" at bounding box center [590, 257] width 436 height 33
drag, startPoint x: 783, startPoint y: 369, endPoint x: 450, endPoint y: 345, distance: 333.9
click at [450, 345] on div "Xin chào tôi là Quốc Nhật. Đại diện từ Eurowindow – thương hiệu hàng đầu trong …" at bounding box center [960, 588] width 1215 height 1076
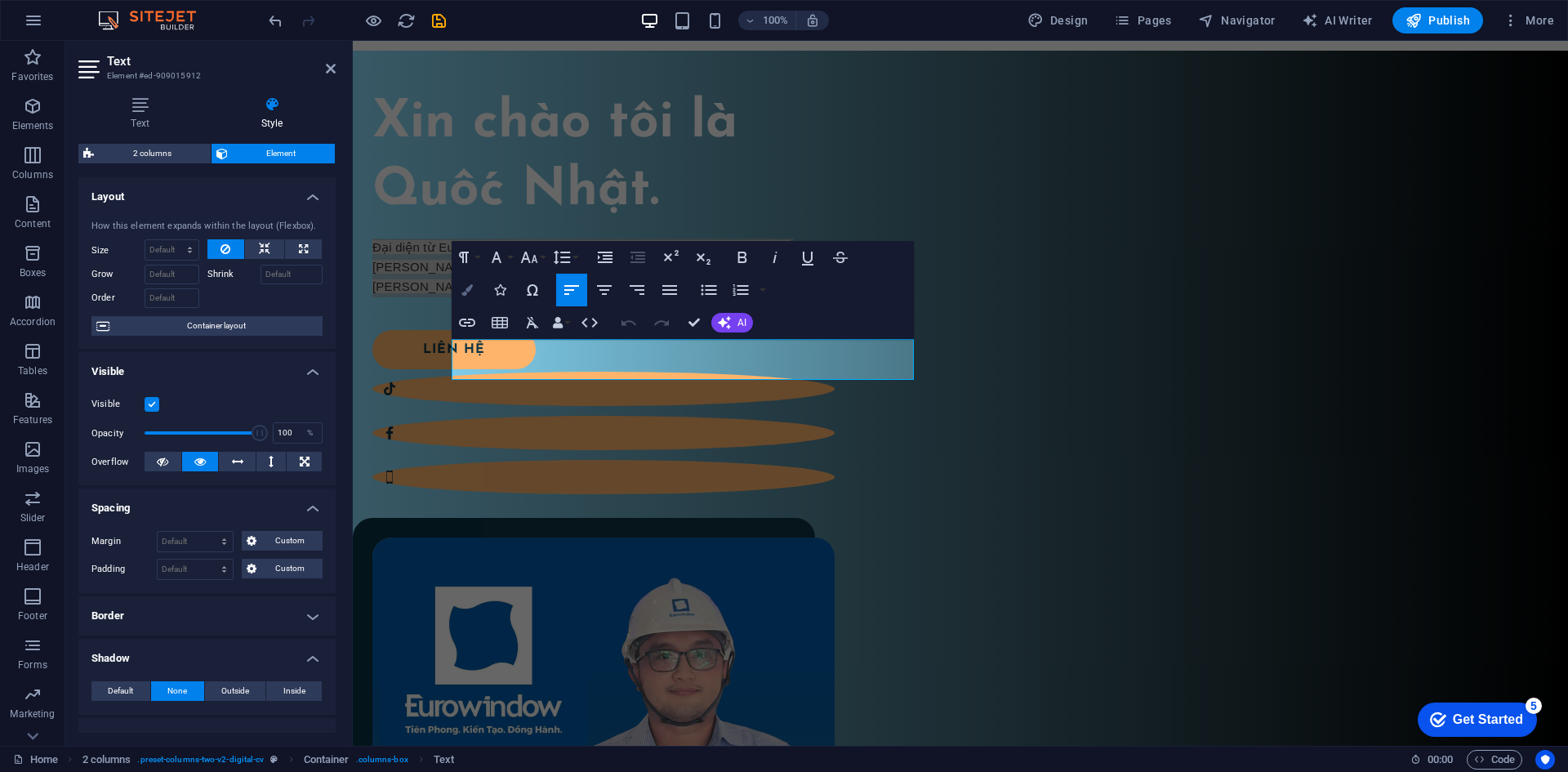
click at [473, 294] on button "Colors" at bounding box center [467, 290] width 31 height 33
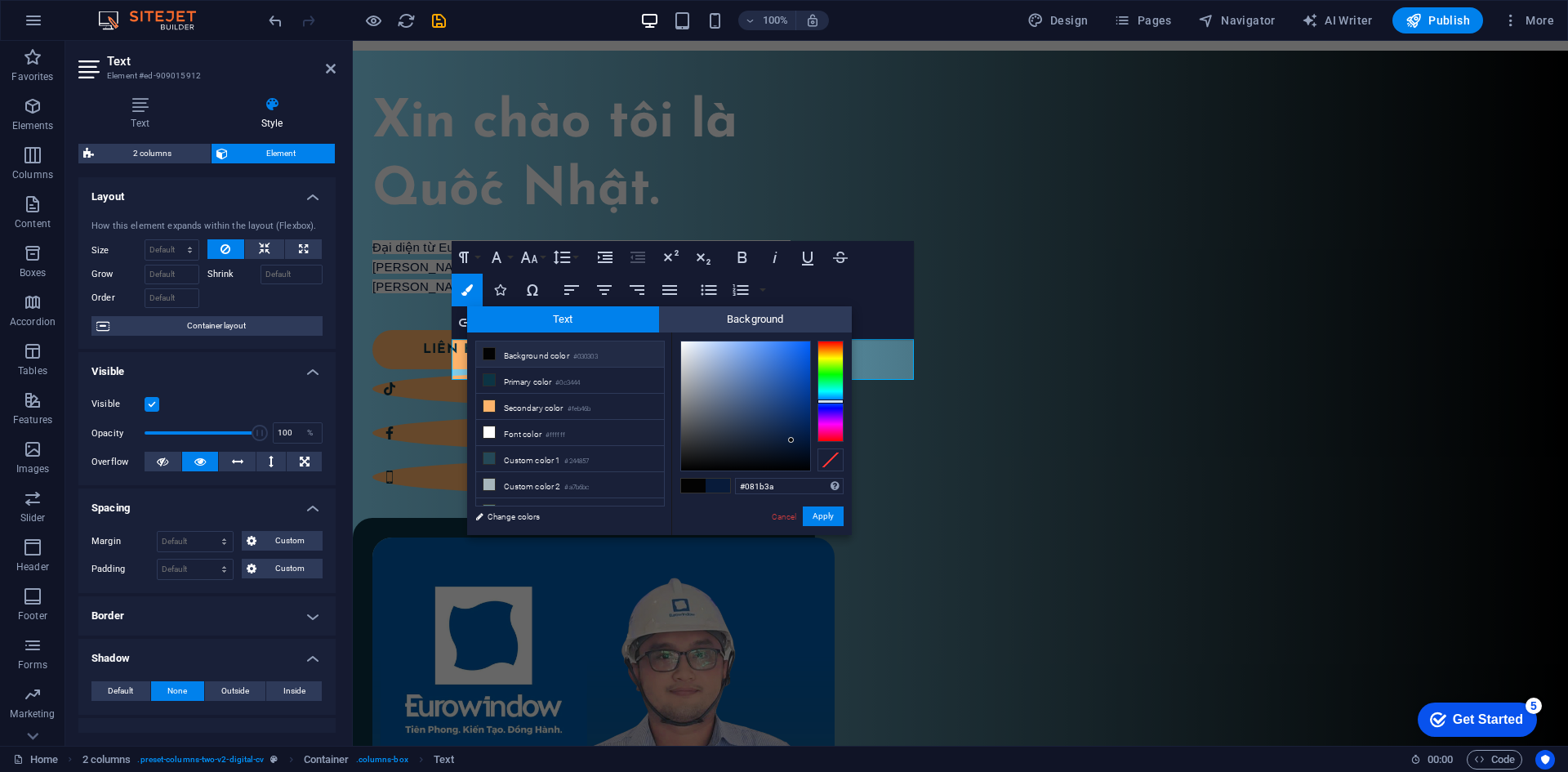
click at [494, 353] on icon at bounding box center [489, 354] width 12 height 12
click at [787, 494] on input "#030303" at bounding box center [789, 485] width 109 height 17
paste input "8bdefd"
type input "#8bdefd"
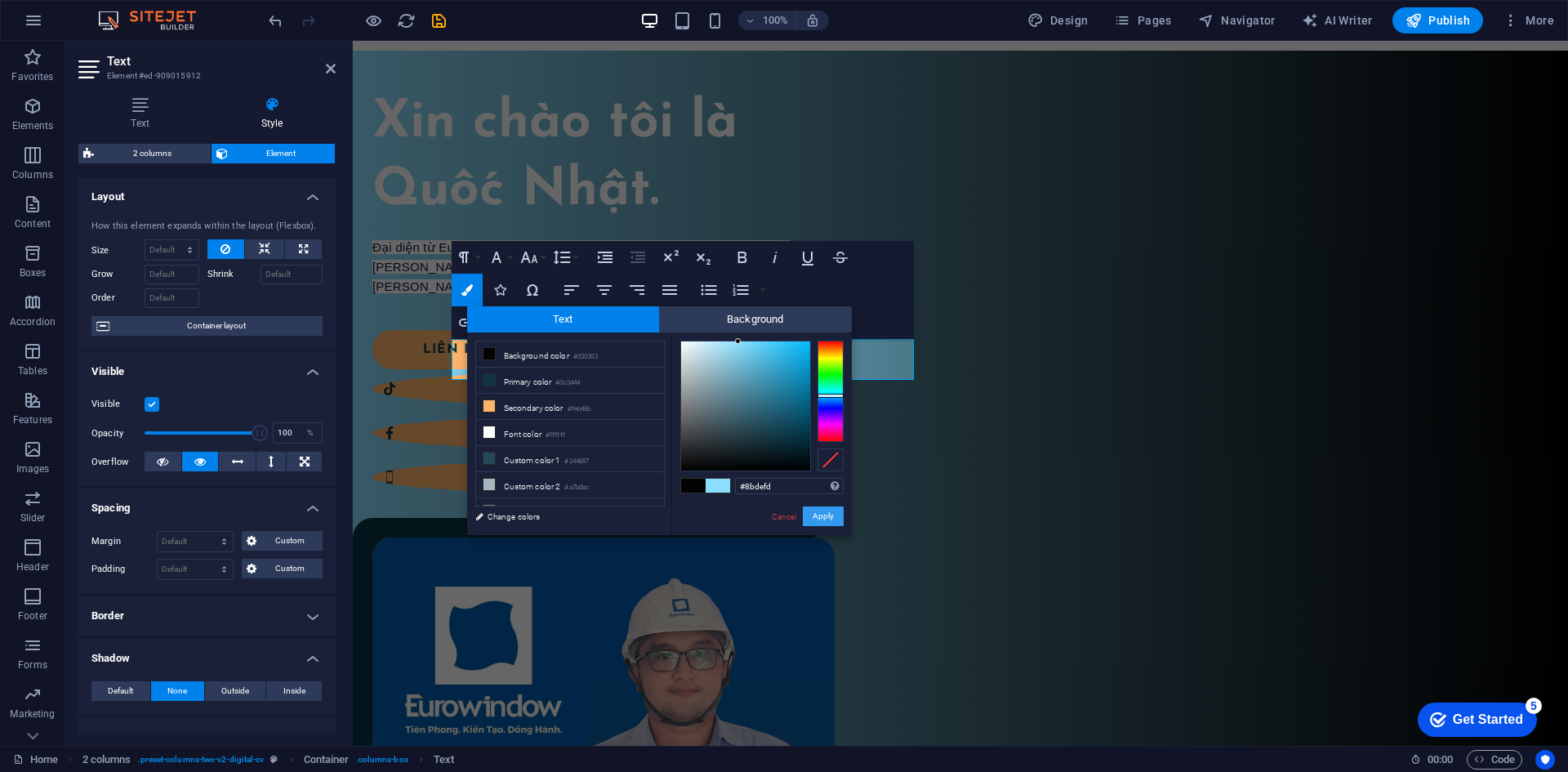
click at [823, 513] on button "Apply" at bounding box center [823, 516] width 41 height 19
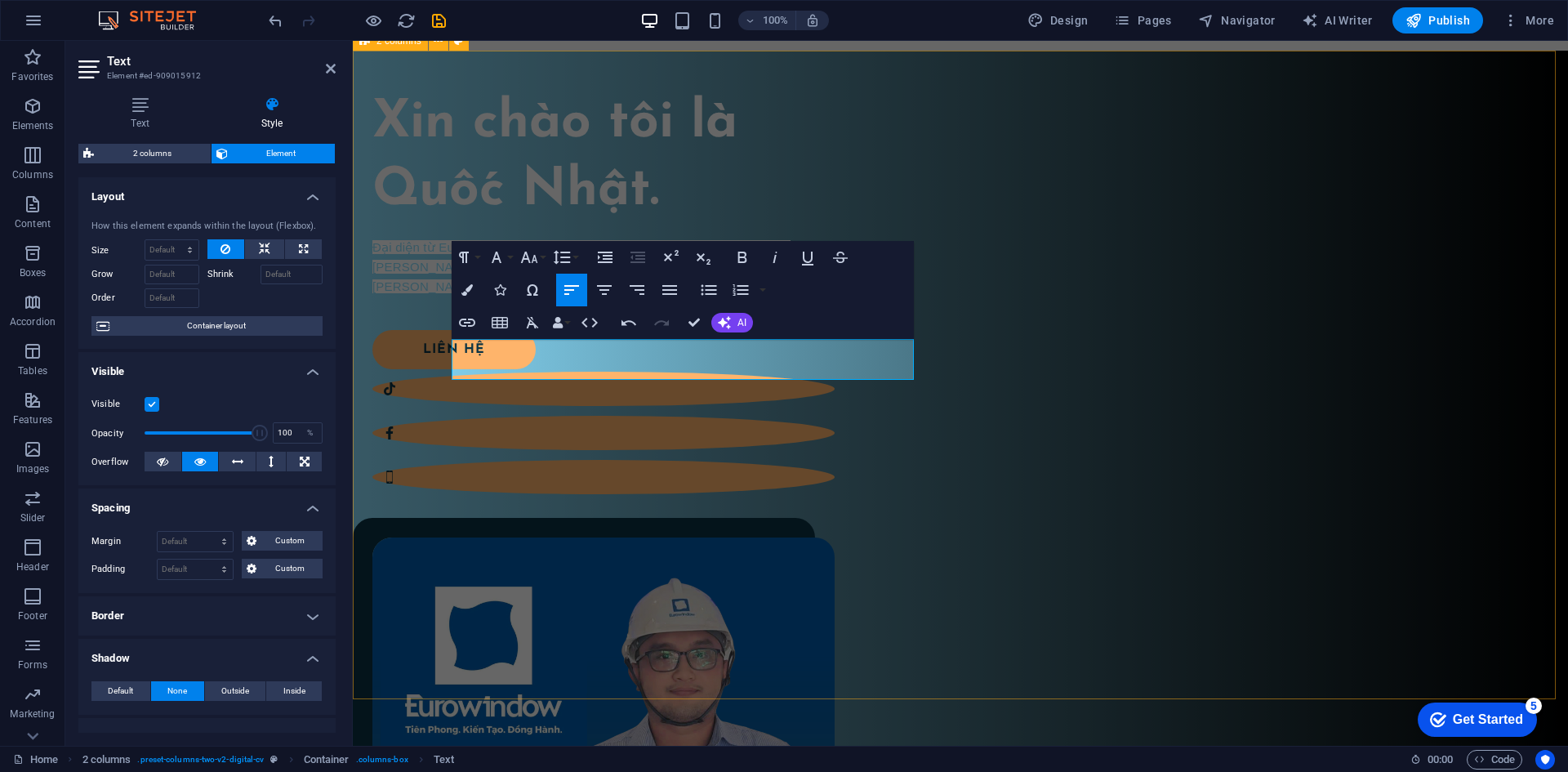
click at [984, 572] on div "Xin chào tôi là Quốc Nhật. Đại diện từ Eurowindow – thương hiệu hàng đầu trong …" at bounding box center [960, 588] width 1215 height 1076
click at [1231, 632] on div "Xin chào tôi là Quốc Nhật. Đại diện từ Eurowindow – thương hiệu hàng đầu trong …" at bounding box center [960, 588] width 1215 height 1076
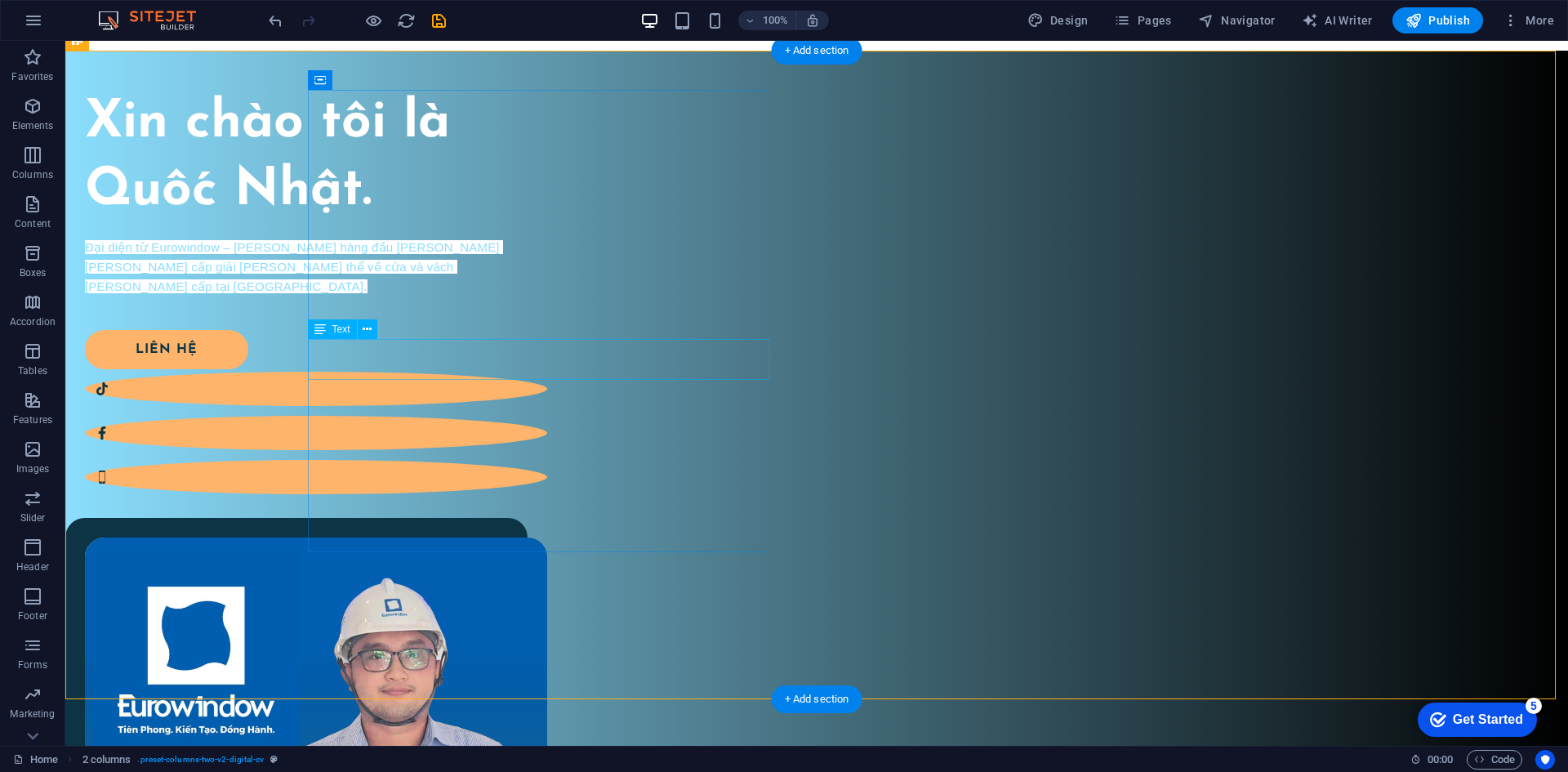
click at [547, 278] on div "Đại diện từ Eurowindow – thương hiệu hàng đầu trong lĩnh vực cung cấp giải pháp…" at bounding box center [315, 258] width 462 height 39
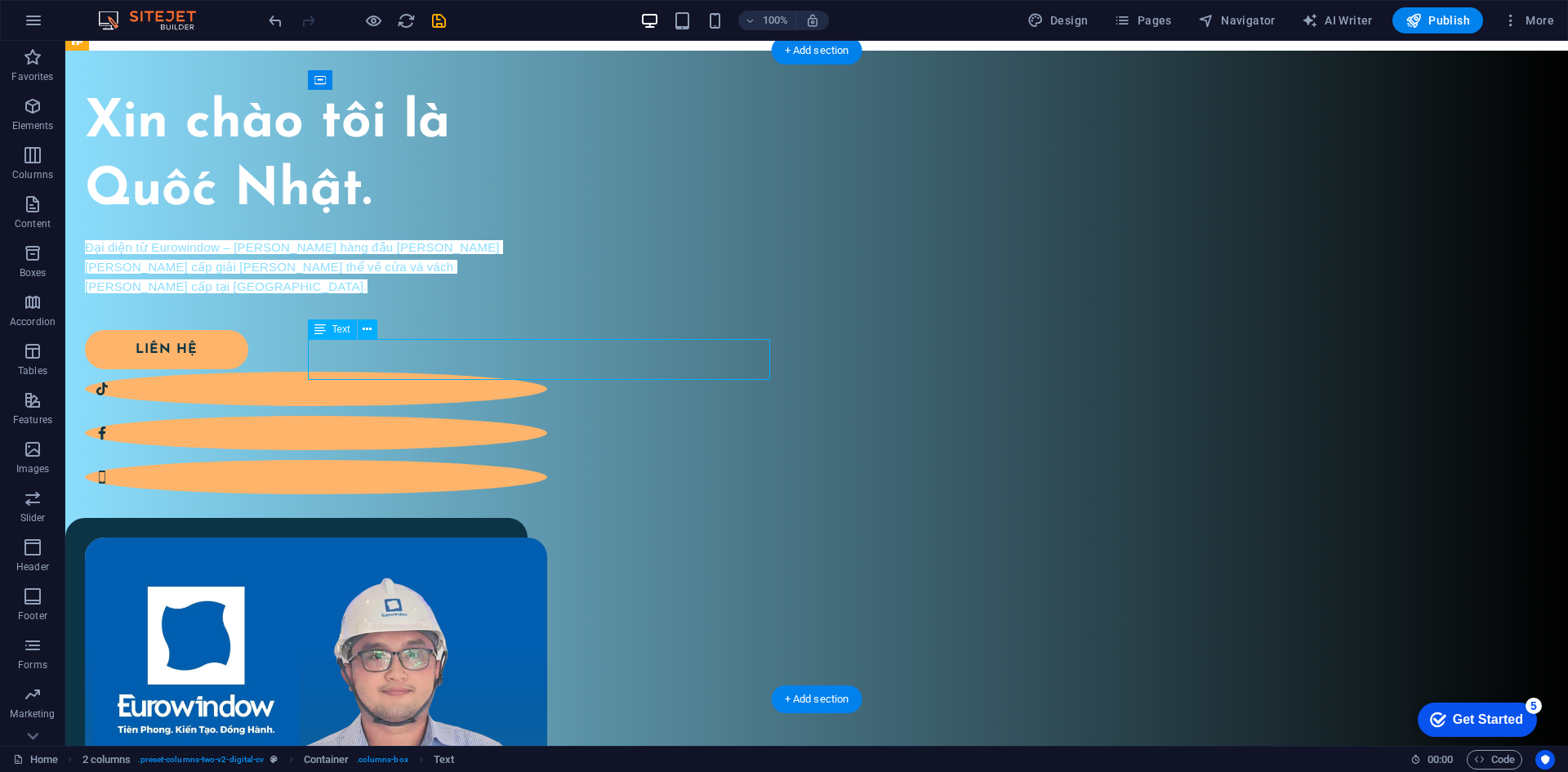
click at [547, 278] on div "Đại diện từ Eurowindow – thương hiệu hàng đầu trong lĩnh vực cung cấp giải pháp…" at bounding box center [315, 258] width 462 height 39
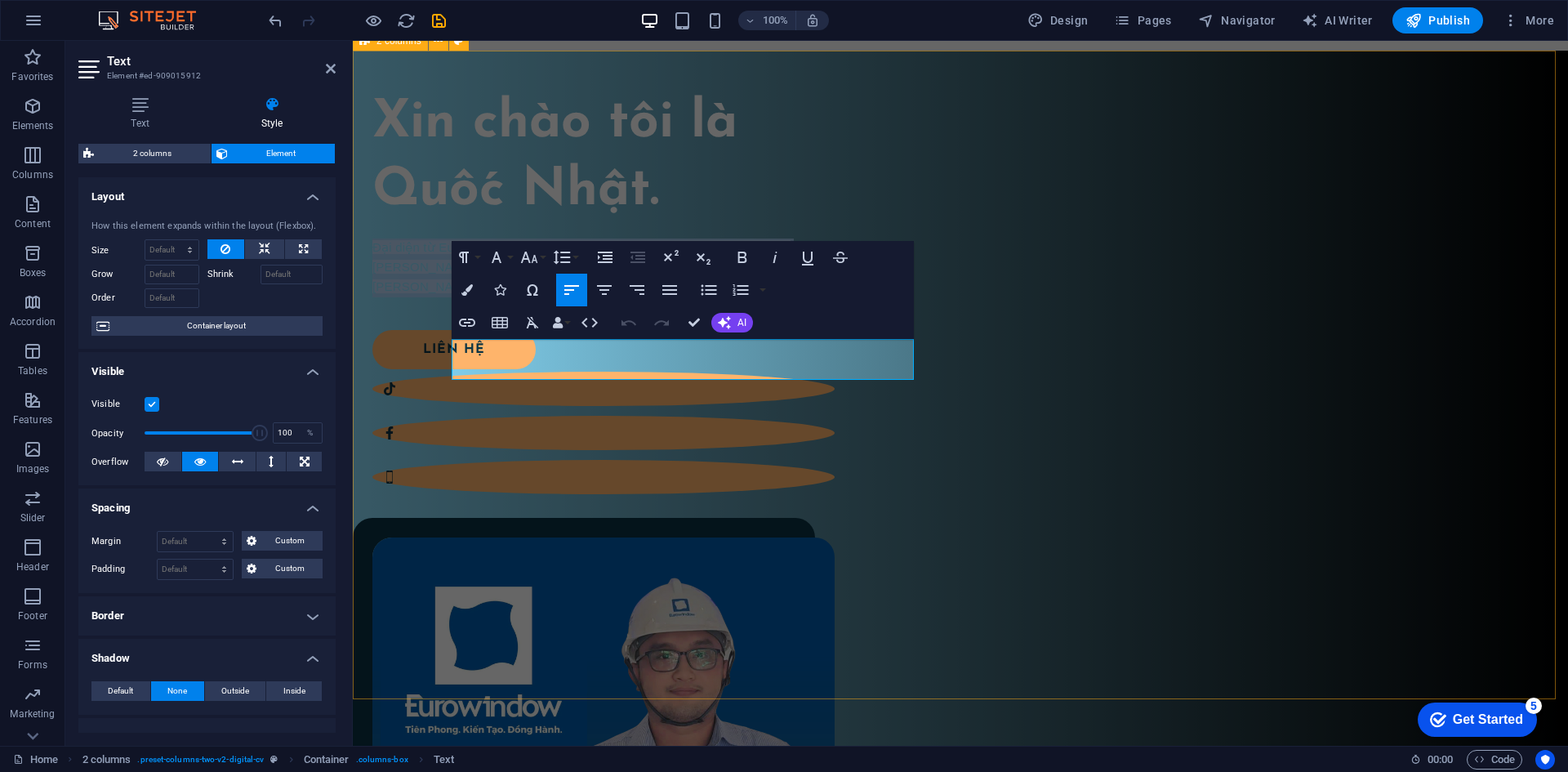
click at [774, 624] on div "Xin chào tôi là Quốc Nhật. Đại diện từ Eurowindow – thương hiệu hàng đầu trong …" at bounding box center [960, 588] width 1215 height 1076
click at [1062, 624] on div "Xin chào tôi là Quốc Nhật. Đại diện từ Eurowindow – thương hiệu hàng đầu trong …" at bounding box center [960, 588] width 1215 height 1076
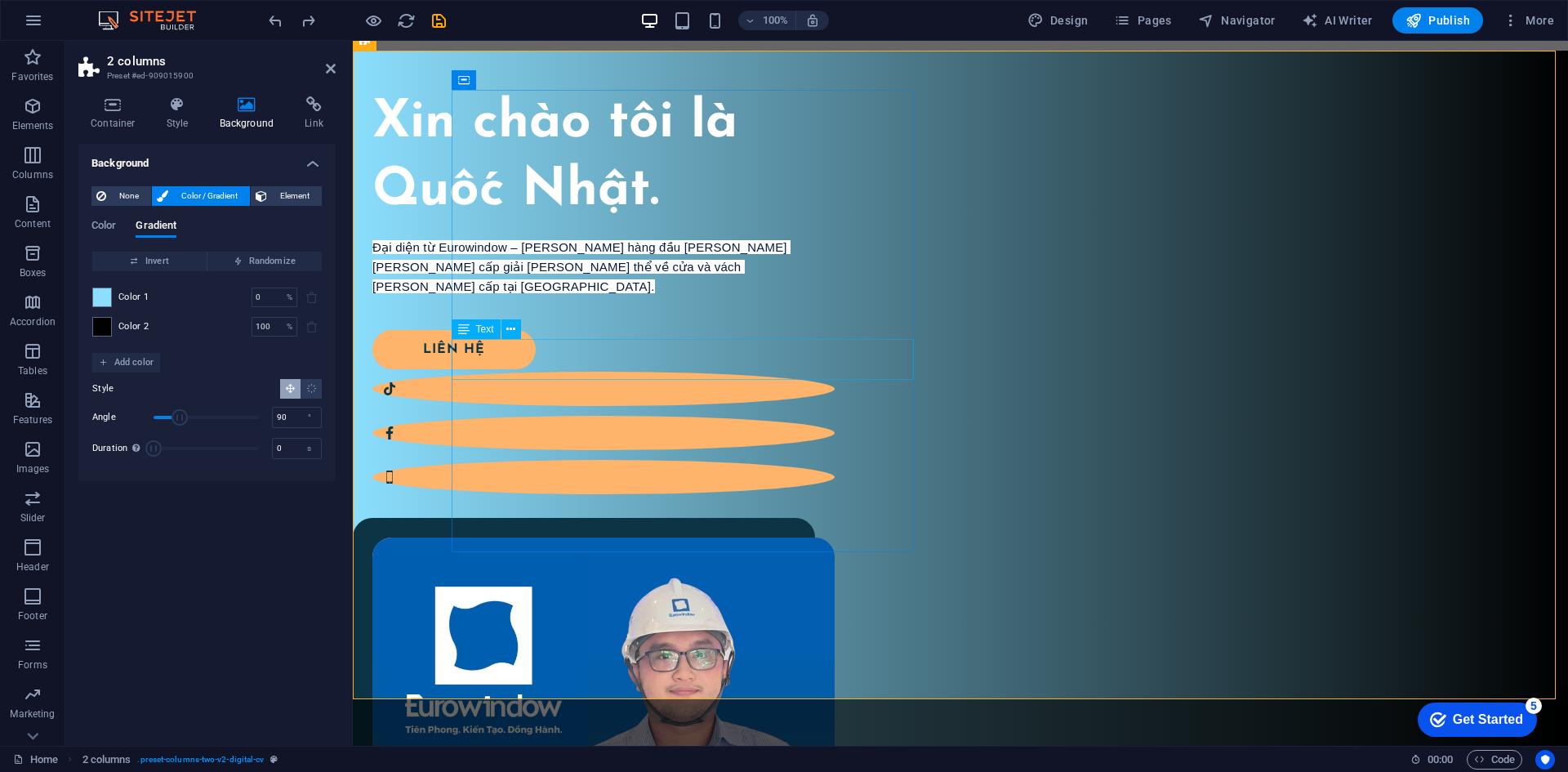
click at [710, 278] on div "Đại diện từ Eurowindow – thương hiệu hàng đầu trong lĩnh vực cung cấp giải pháp…" at bounding box center [603, 258] width 462 height 39
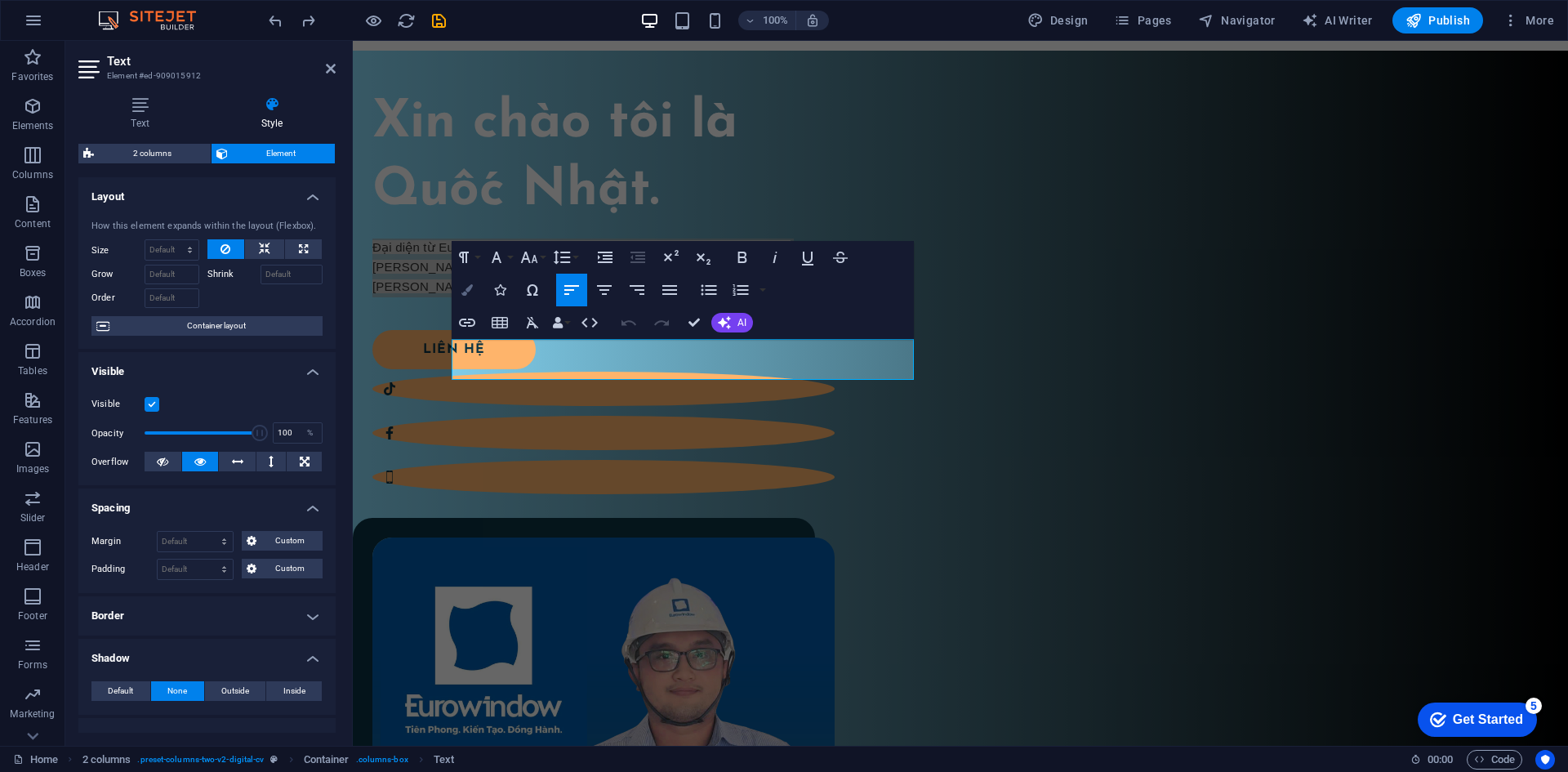
click at [460, 298] on button "Colors" at bounding box center [467, 290] width 31 height 33
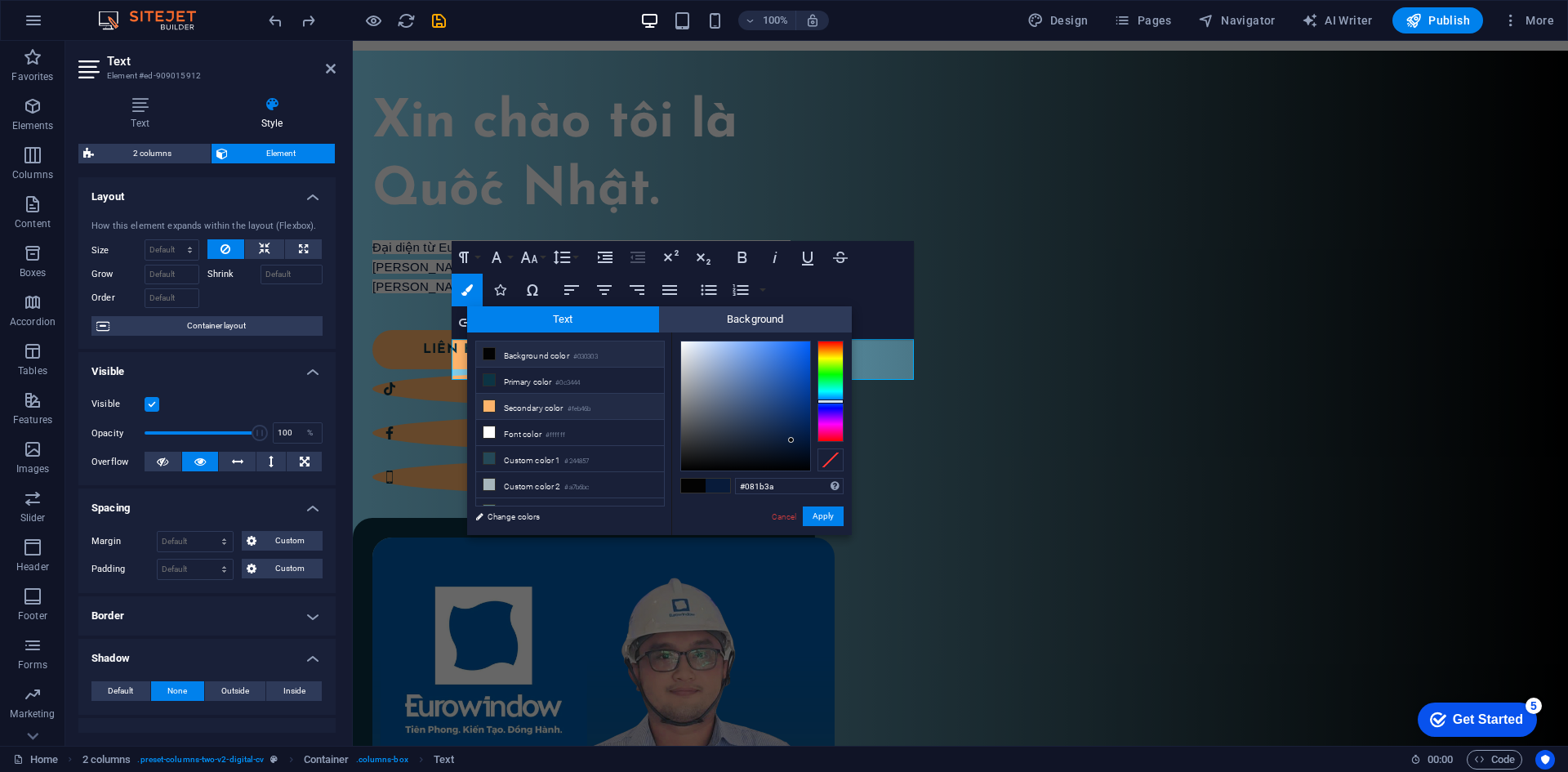
click at [556, 404] on li "Secondary color #feb46b" at bounding box center [570, 406] width 188 height 26
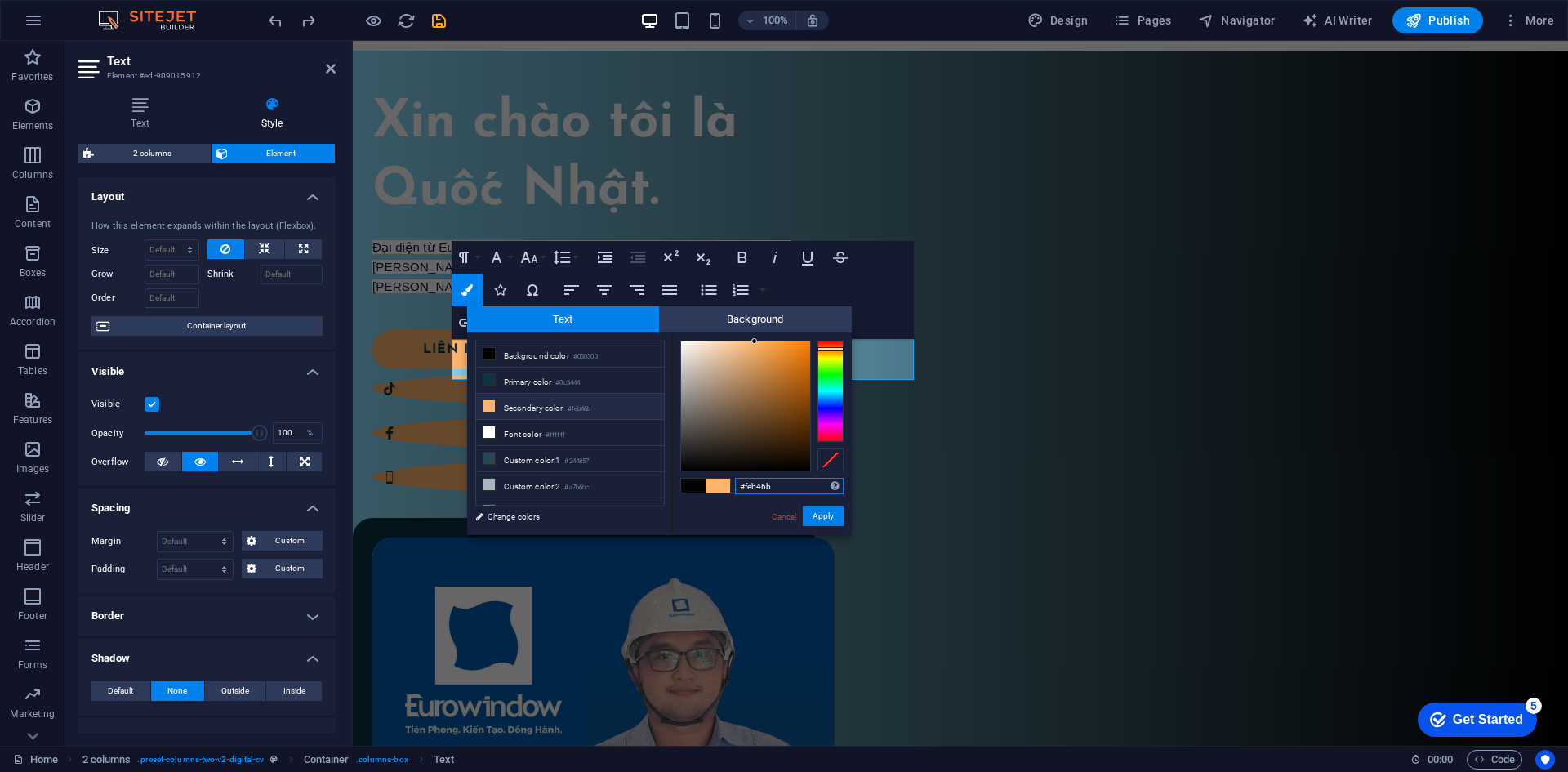
click at [792, 491] on input "#feb46b" at bounding box center [789, 485] width 109 height 17
paste input "8bdefd"
type input "#8bdefd"
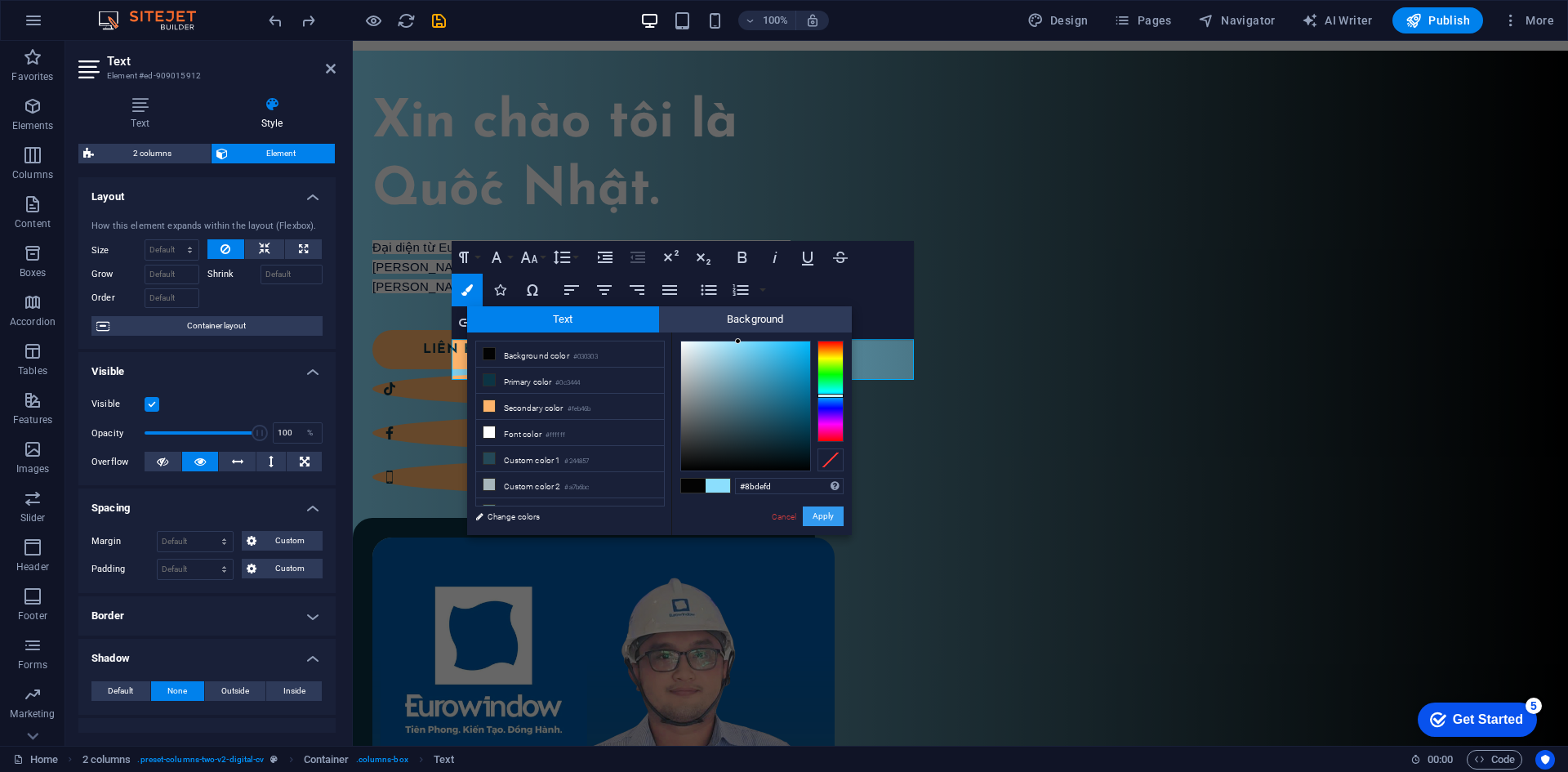
click at [827, 515] on button "Apply" at bounding box center [823, 516] width 41 height 19
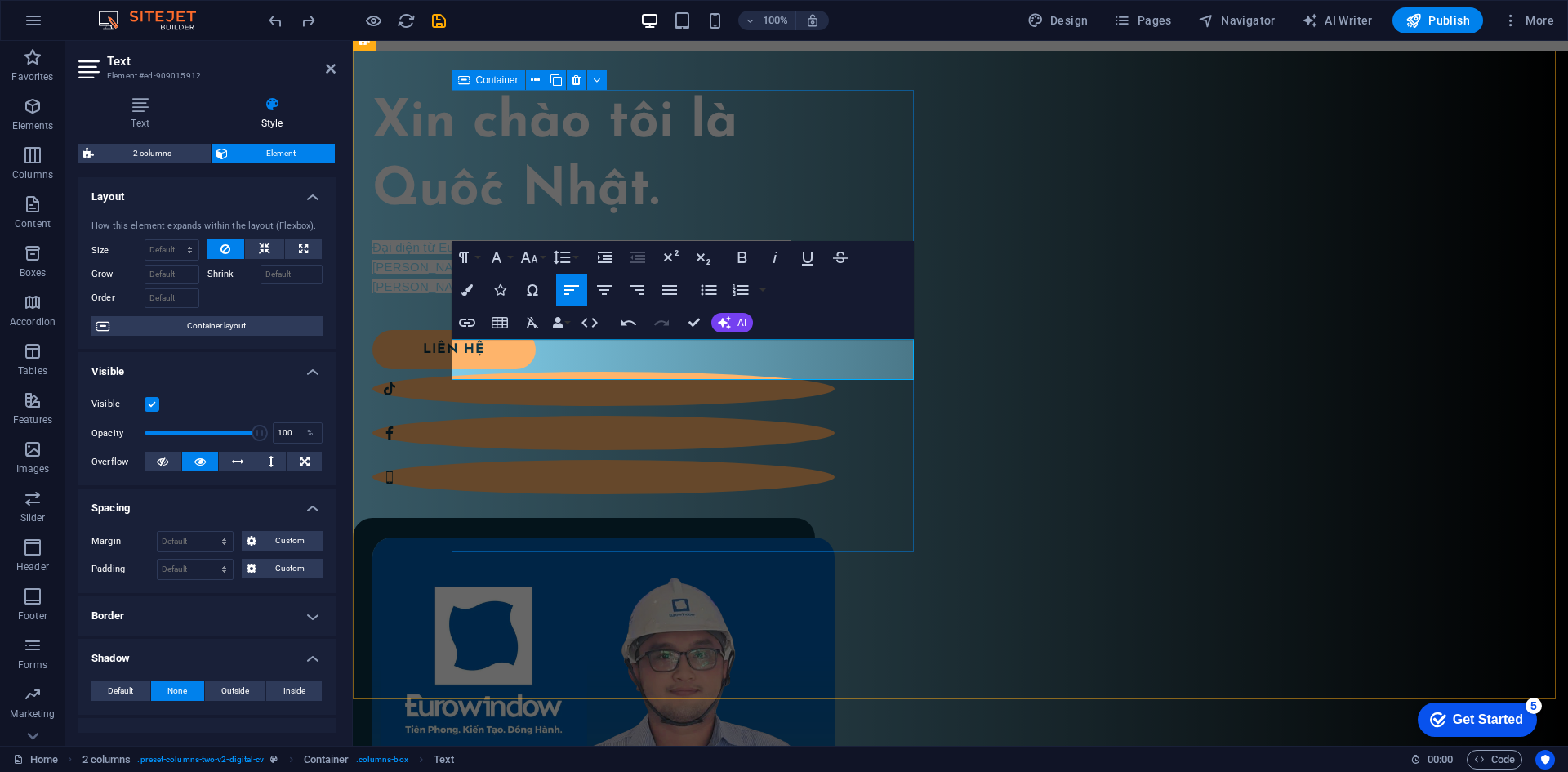
click at [827, 476] on div "Xin chào tôi là Quốc Nhật. Đại diện từ Eurowindow – thương hiệu hàng đầu trong …" at bounding box center [603, 283] width 462 height 387
click at [1114, 583] on div "Xin chào tôi là Quốc Nhật. Đại diện từ Eurowindow – thương hiệu hàng đầu trong …" at bounding box center [960, 588] width 1215 height 1076
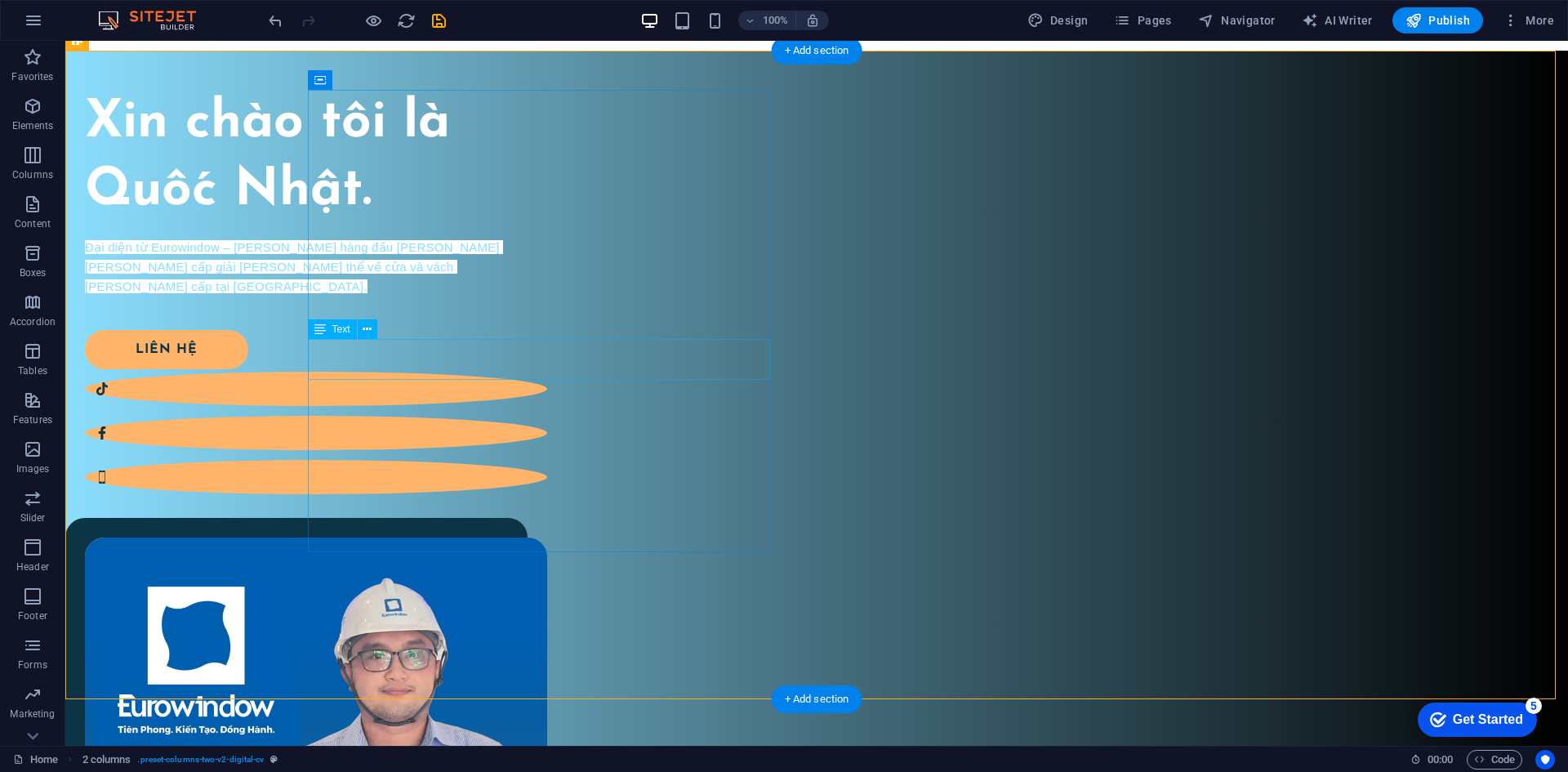
click at [491, 278] on div "Đại diện từ Eurowindow – thương hiệu hàng đầu trong lĩnh vực cung cấp giải pháp…" at bounding box center [315, 258] width 462 height 39
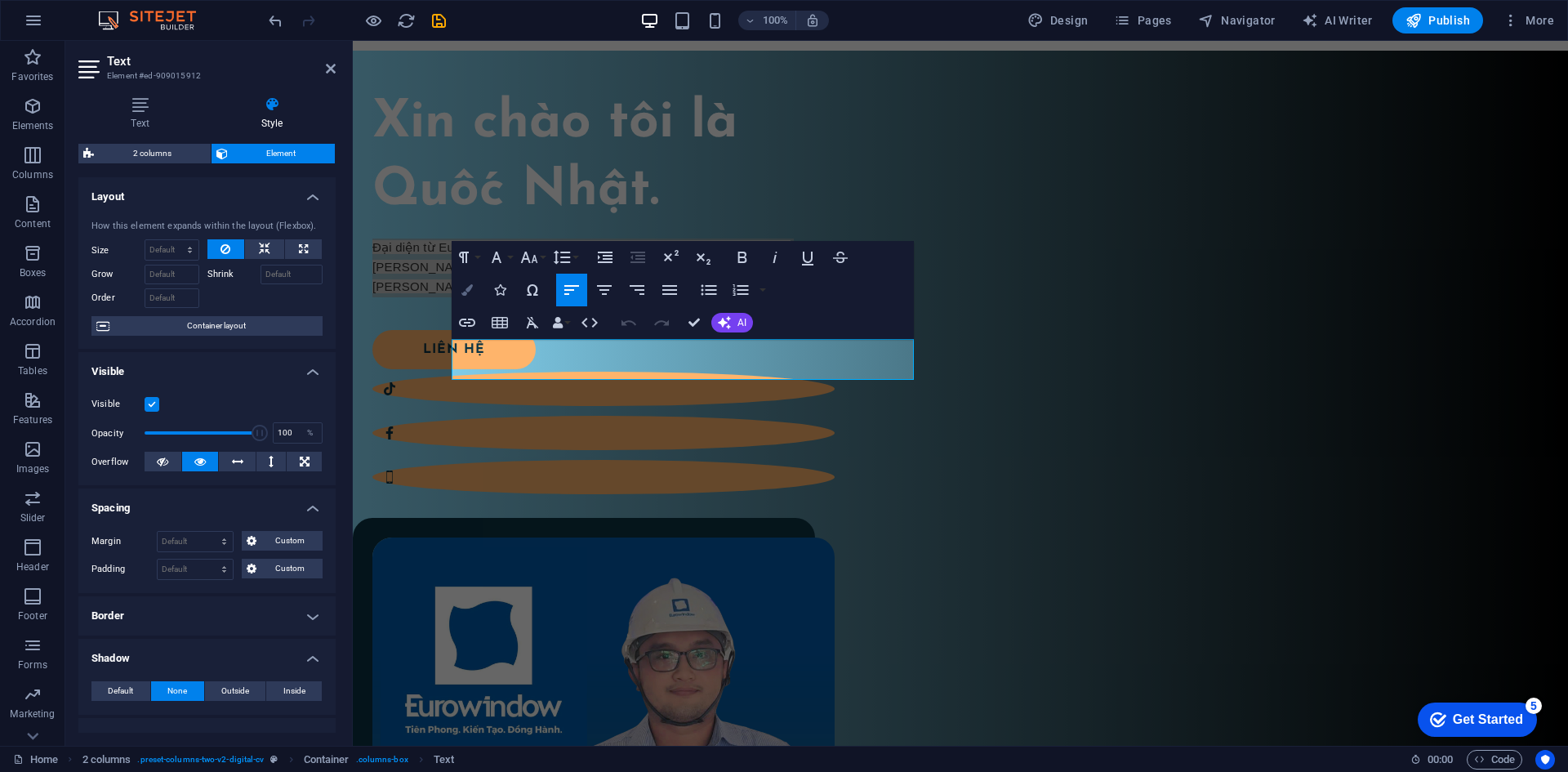
click at [466, 298] on button "Colors" at bounding box center [467, 290] width 31 height 33
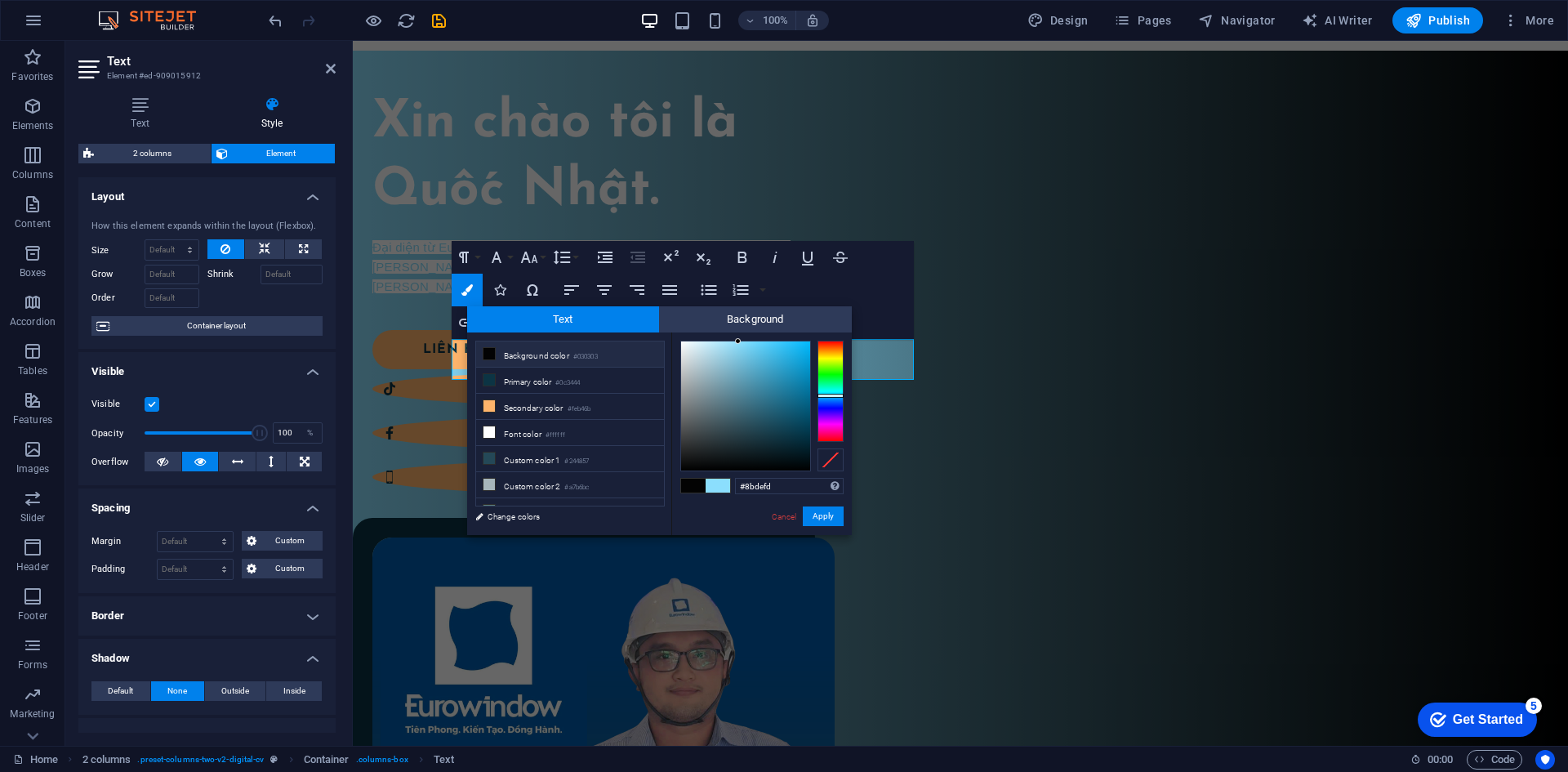
click at [495, 349] on span at bounding box center [488, 353] width 13 height 13
type input "#030303"
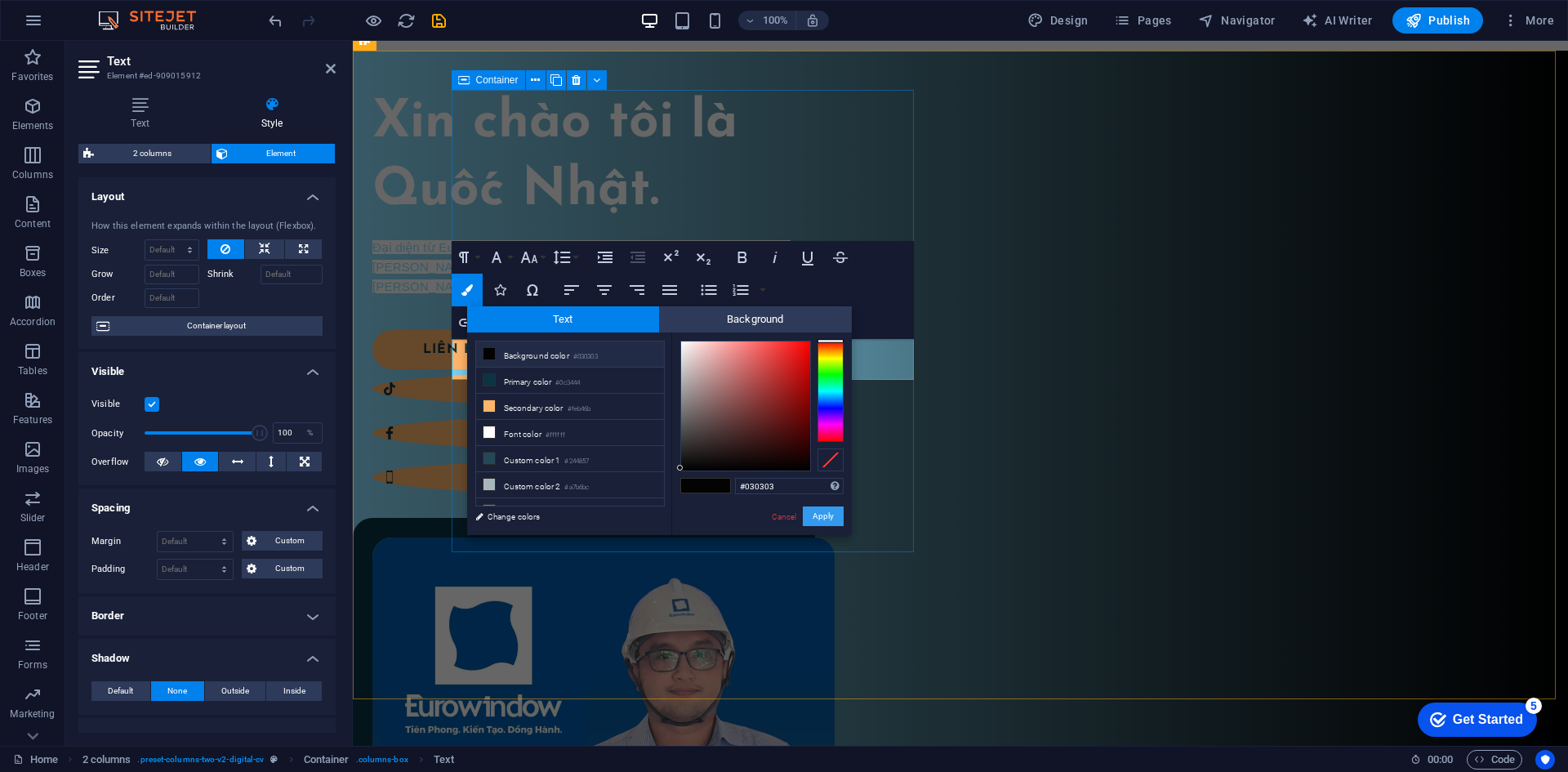
click at [818, 523] on button "Apply" at bounding box center [823, 516] width 41 height 19
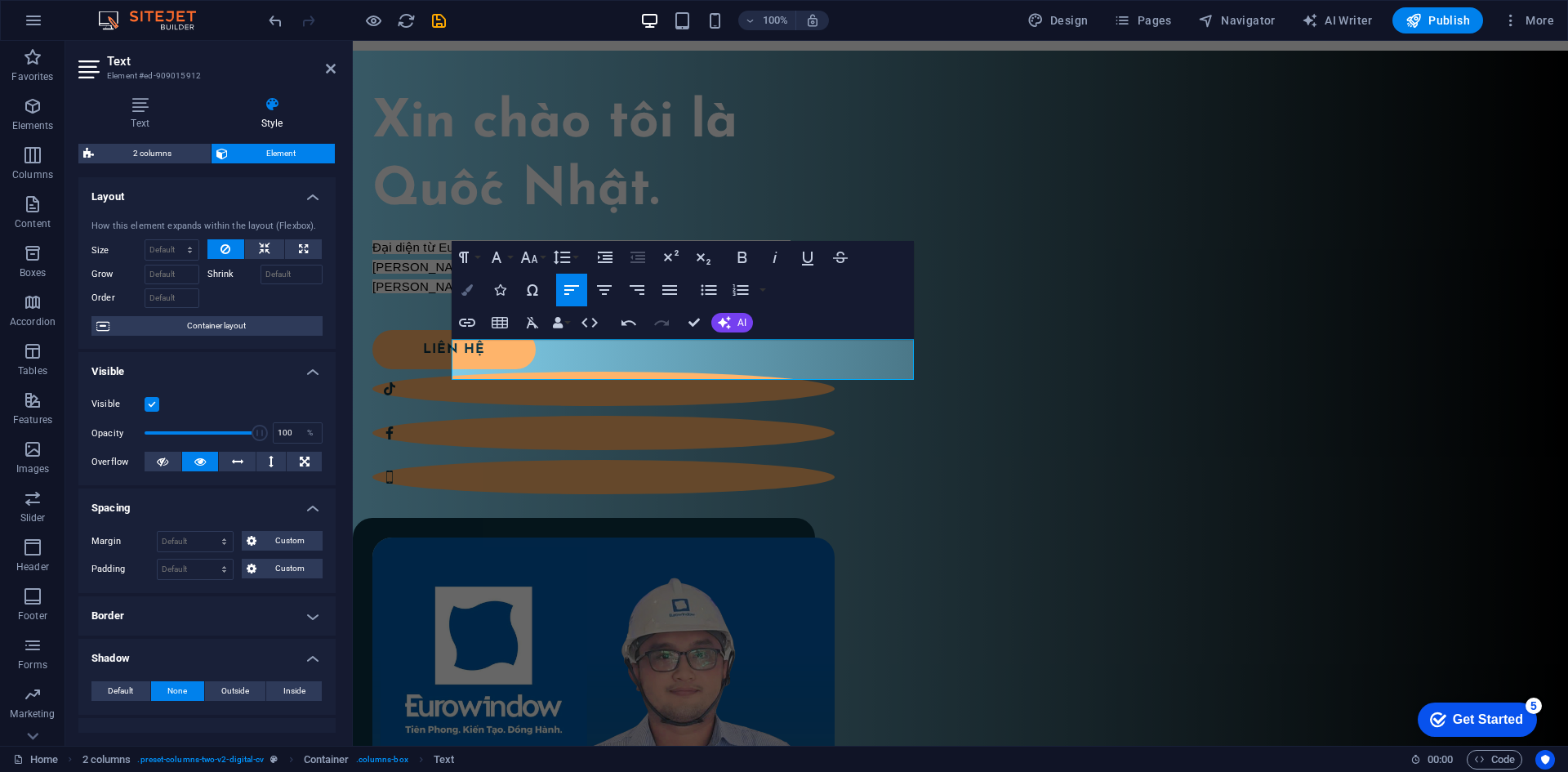
click at [470, 296] on icon "button" at bounding box center [468, 290] width 12 height 12
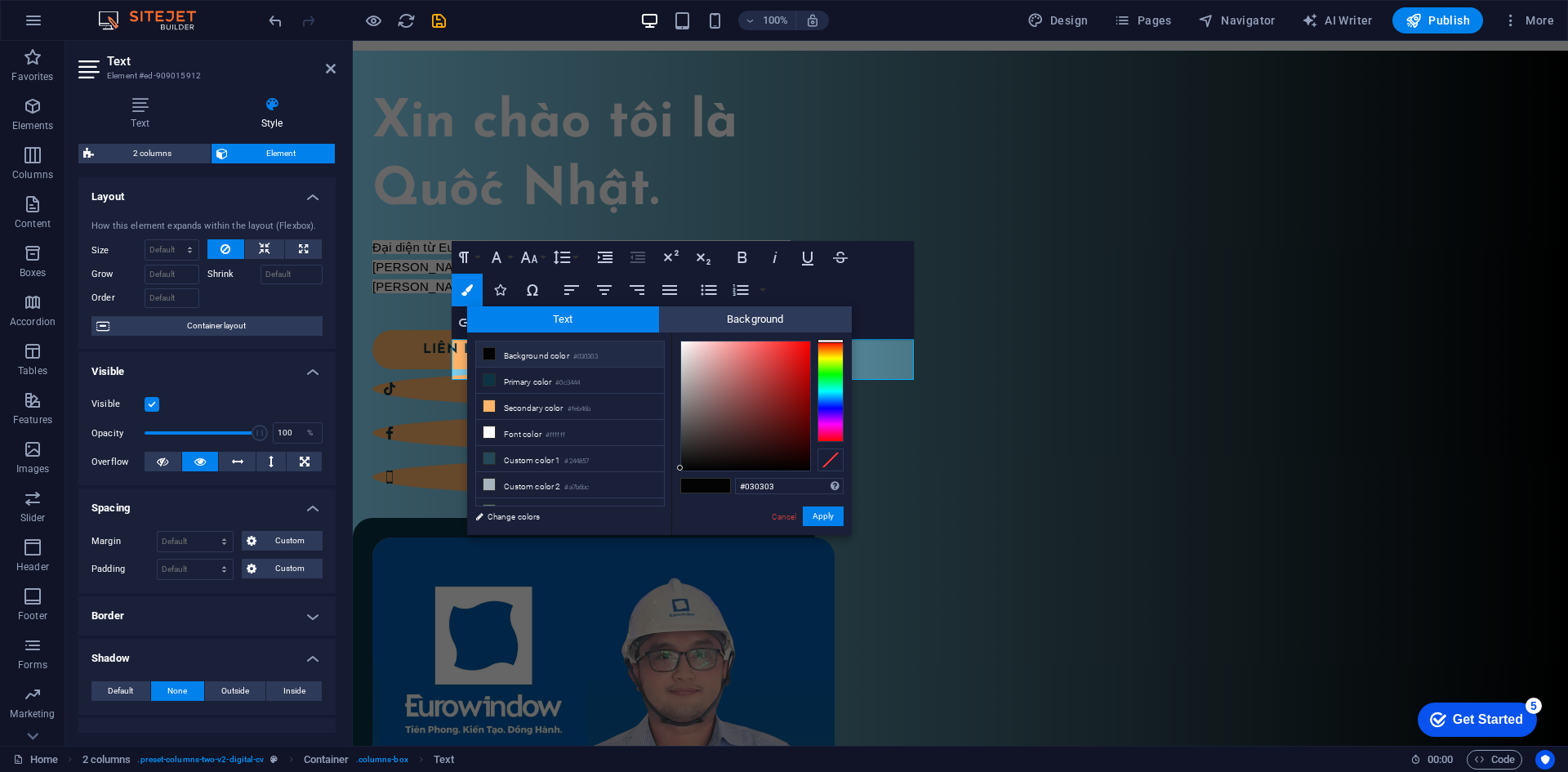
click at [721, 303] on button "Unordered List" at bounding box center [709, 290] width 31 height 33
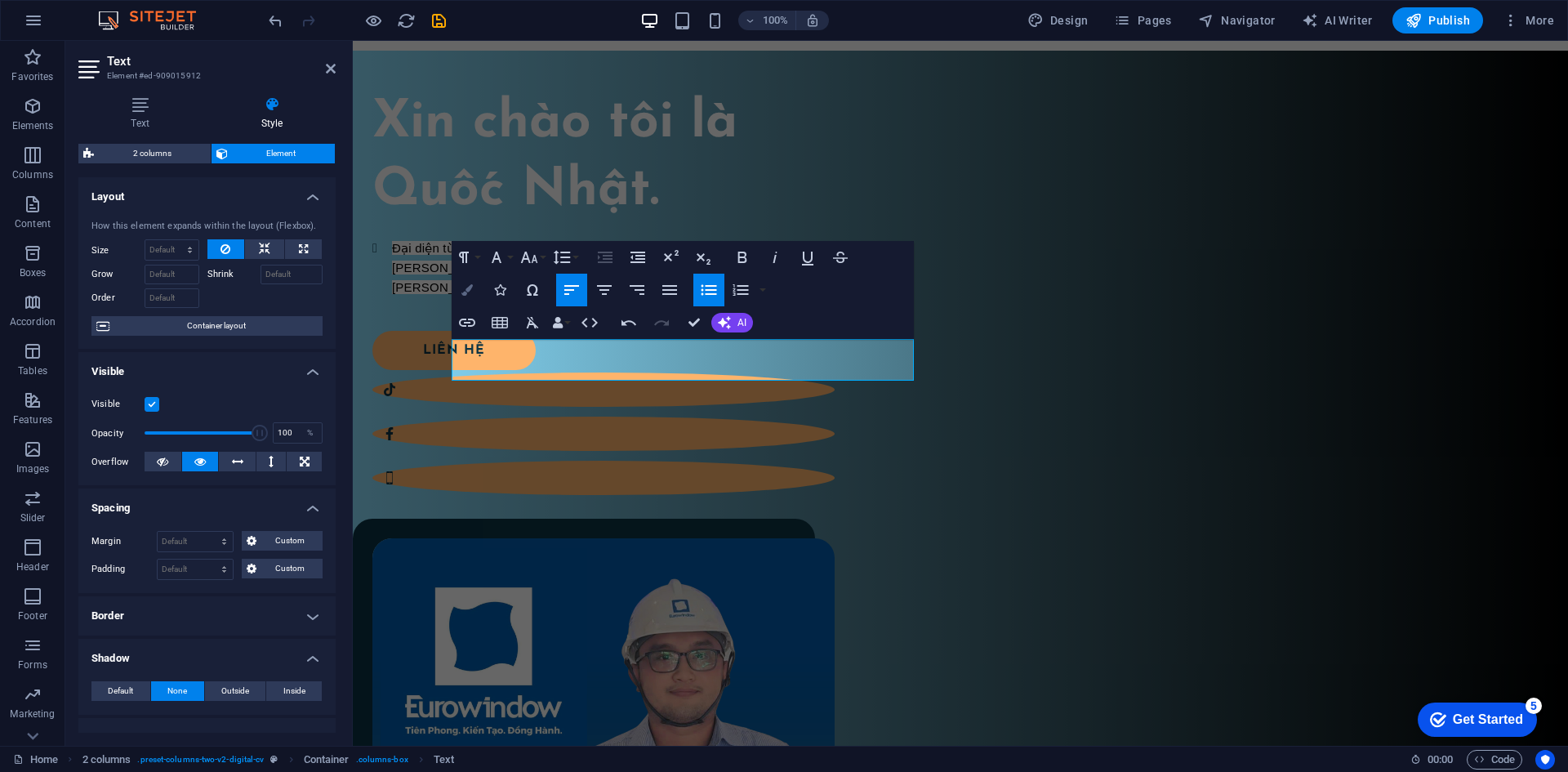
click at [467, 289] on icon "button" at bounding box center [468, 290] width 12 height 12
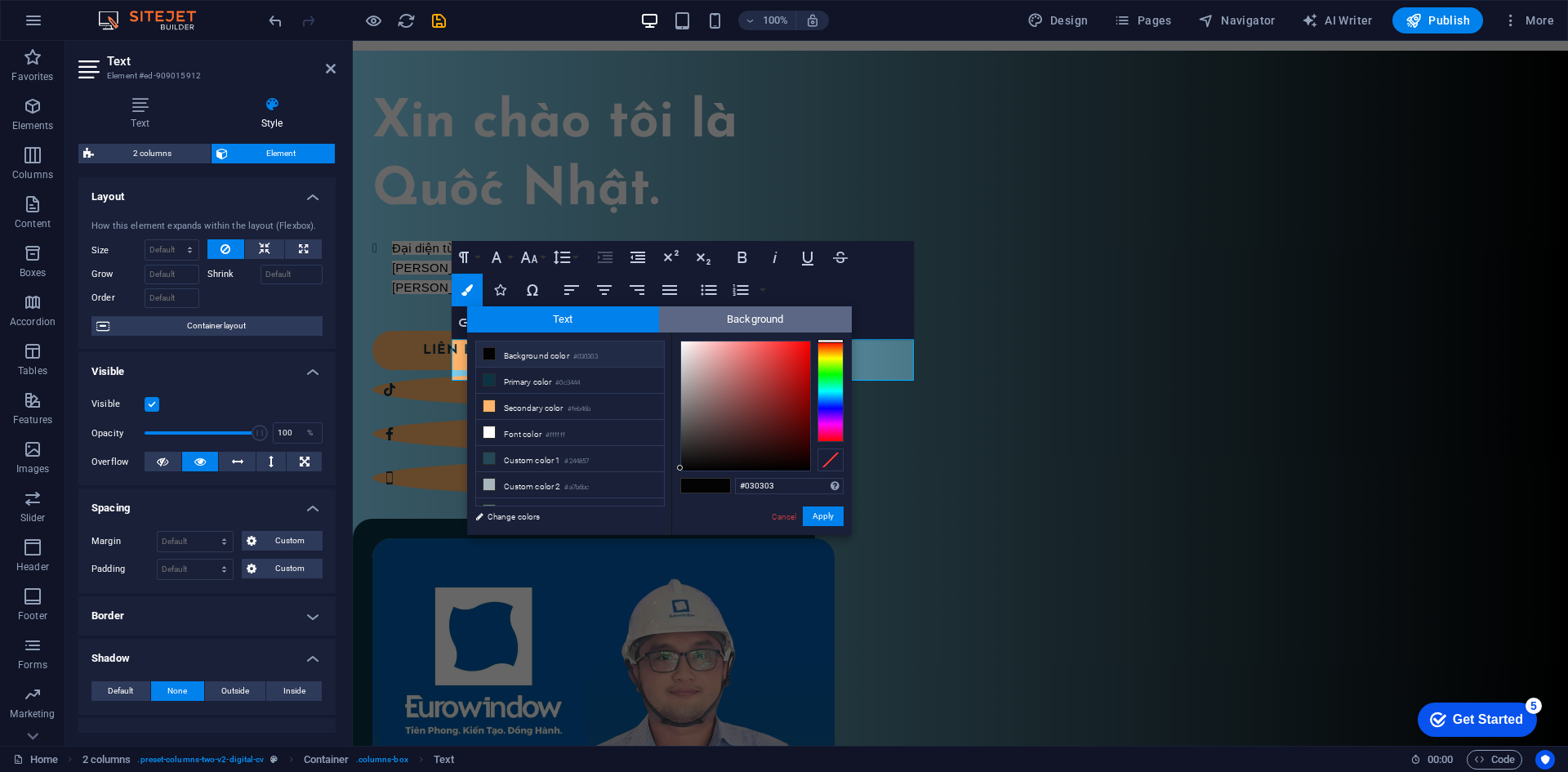
click at [706, 323] on span "Background" at bounding box center [755, 319] width 192 height 26
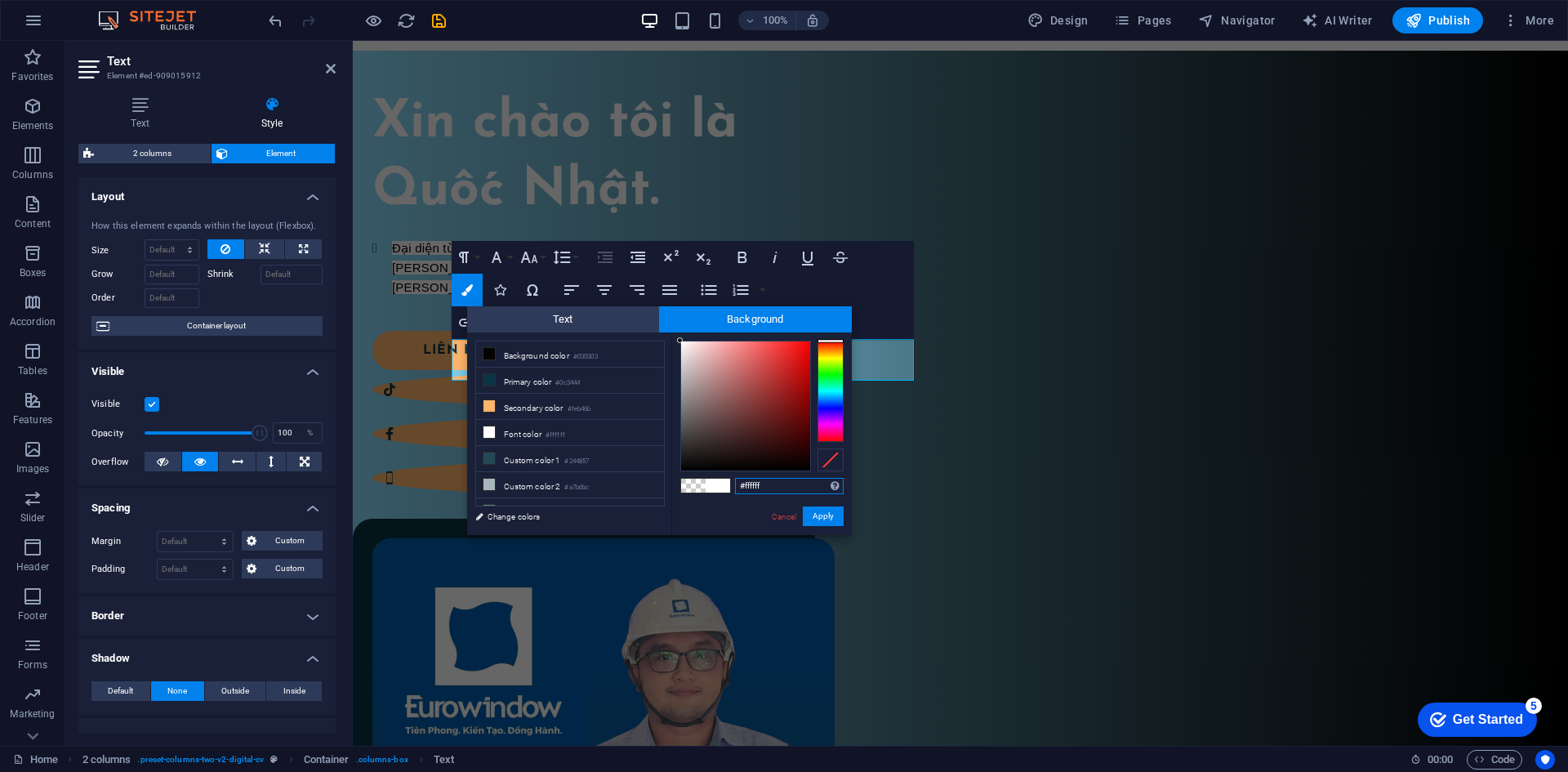
click at [762, 486] on input "#ffffff" at bounding box center [789, 485] width 109 height 17
paste input "8bdefd"
type input "#8bdefd"
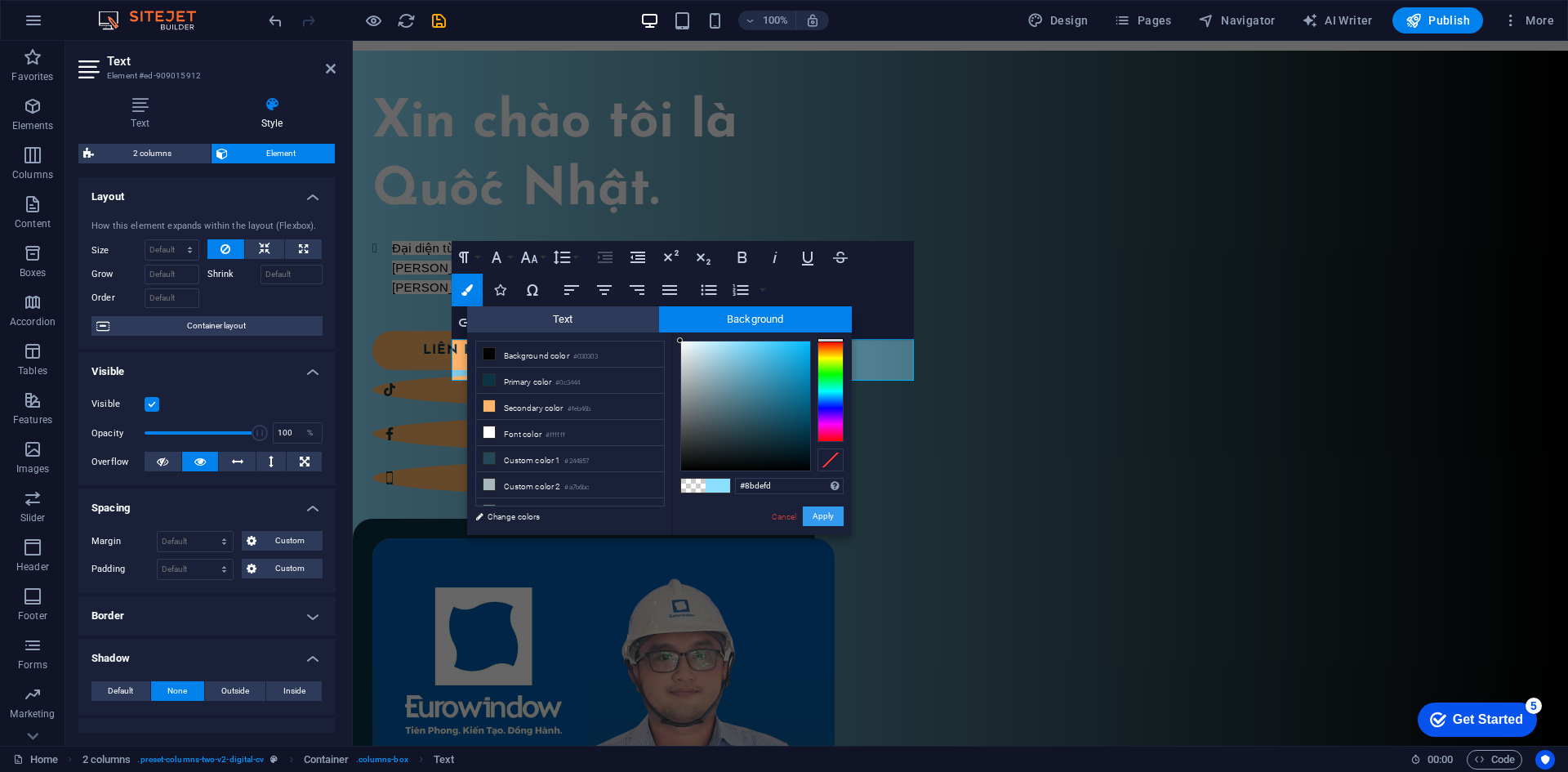
click at [819, 513] on button "Apply" at bounding box center [823, 516] width 41 height 19
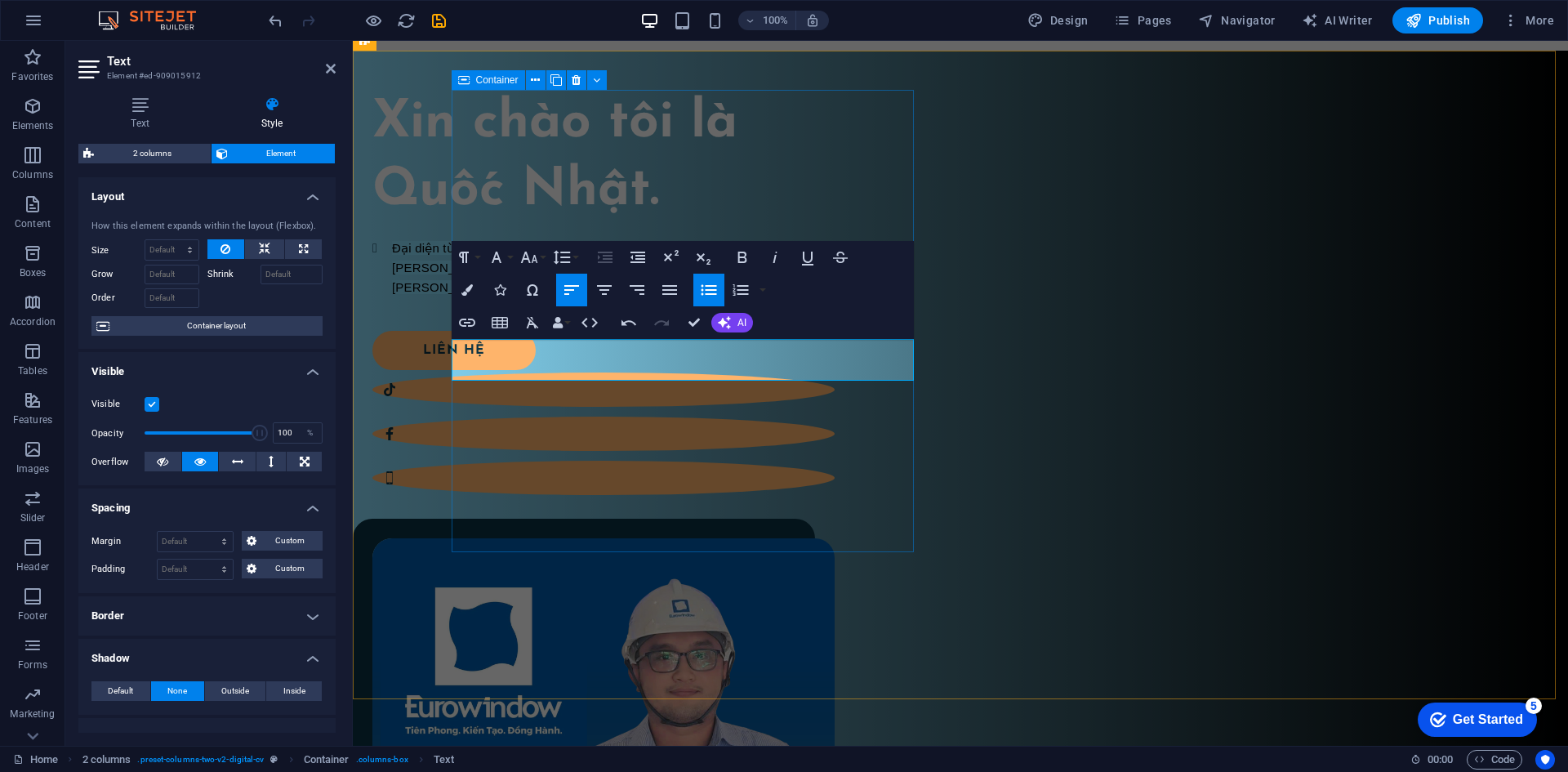
click at [796, 572] on div "Xin chào tôi là Quốc Nhật. Đại diện từ Eurowindow – thương hiệu hàng đầu trong …" at bounding box center [960, 589] width 1215 height 1077
click at [1070, 624] on div "Xin chào tôi là Quốc Nhật. Đại diện từ Eurowindow – thương hiệu hàng đầu trong …" at bounding box center [960, 589] width 1215 height 1077
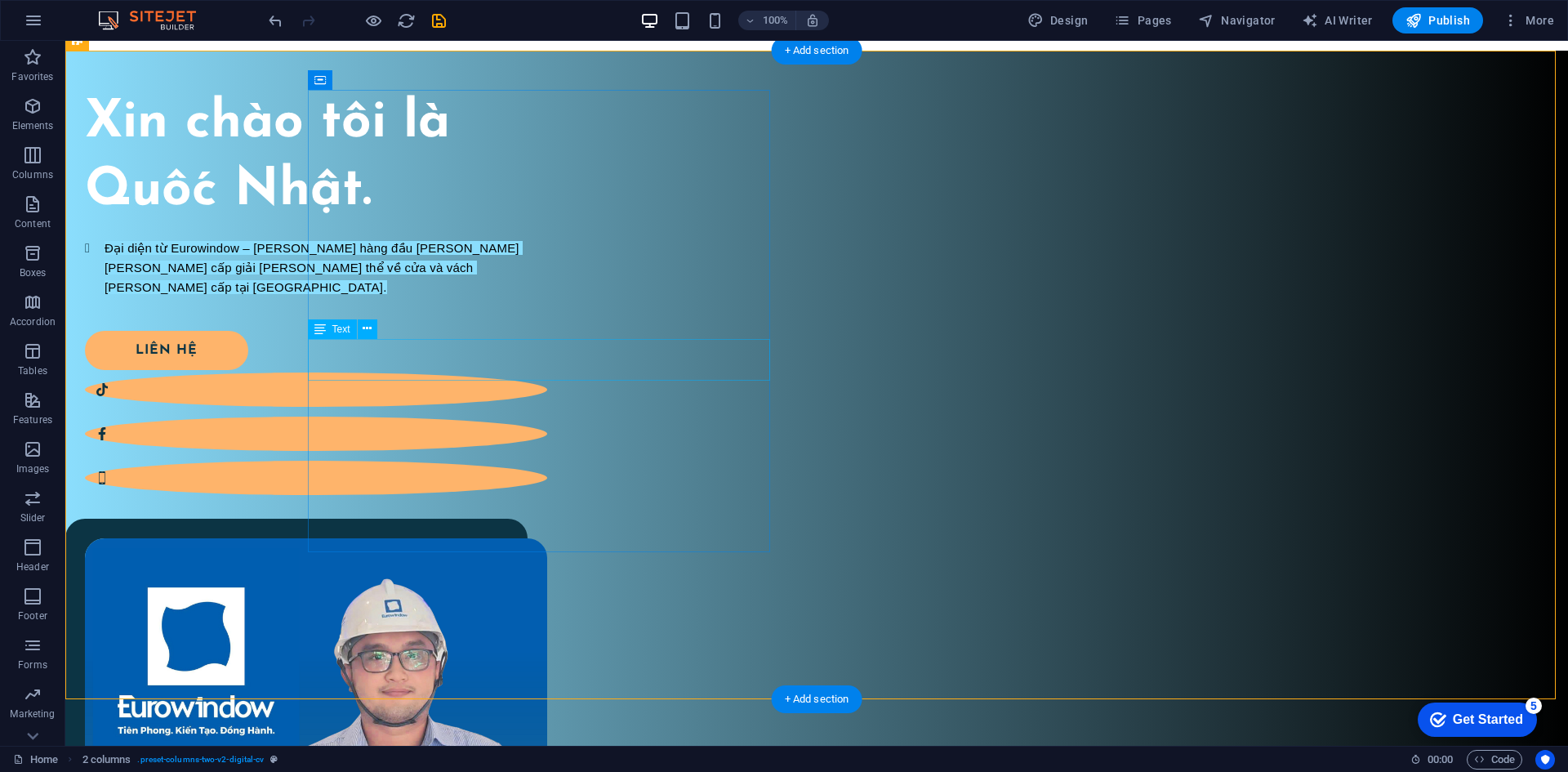
click at [489, 278] on div "Đại diện từ Eurowindow – thương hiệu hàng đầu trong lĩnh vực cung cấp giải pháp…" at bounding box center [315, 258] width 462 height 40
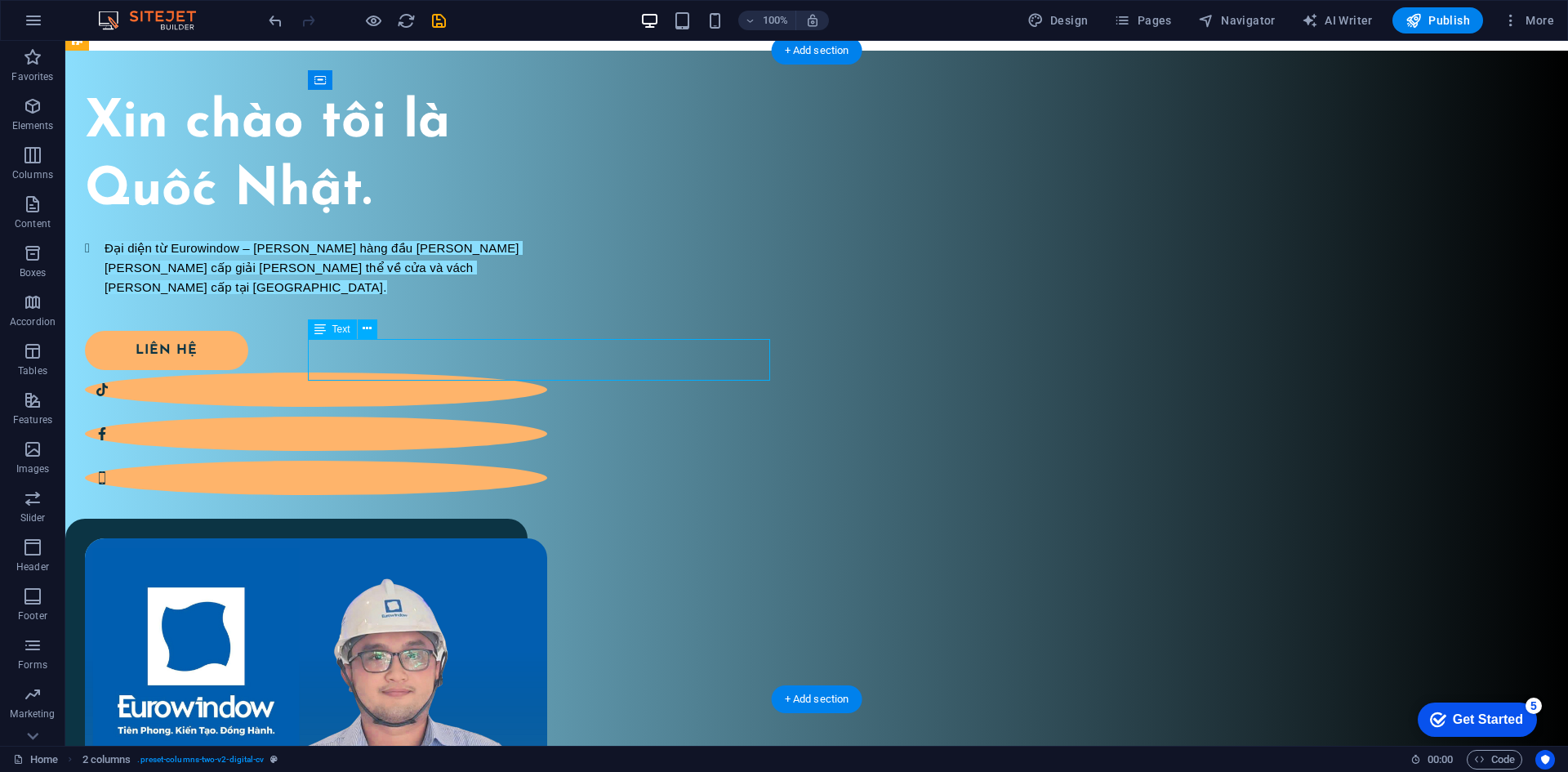
click at [489, 278] on div "Đại diện từ Eurowindow – thương hiệu hàng đầu trong lĩnh vực cung cấp giải pháp…" at bounding box center [315, 258] width 462 height 40
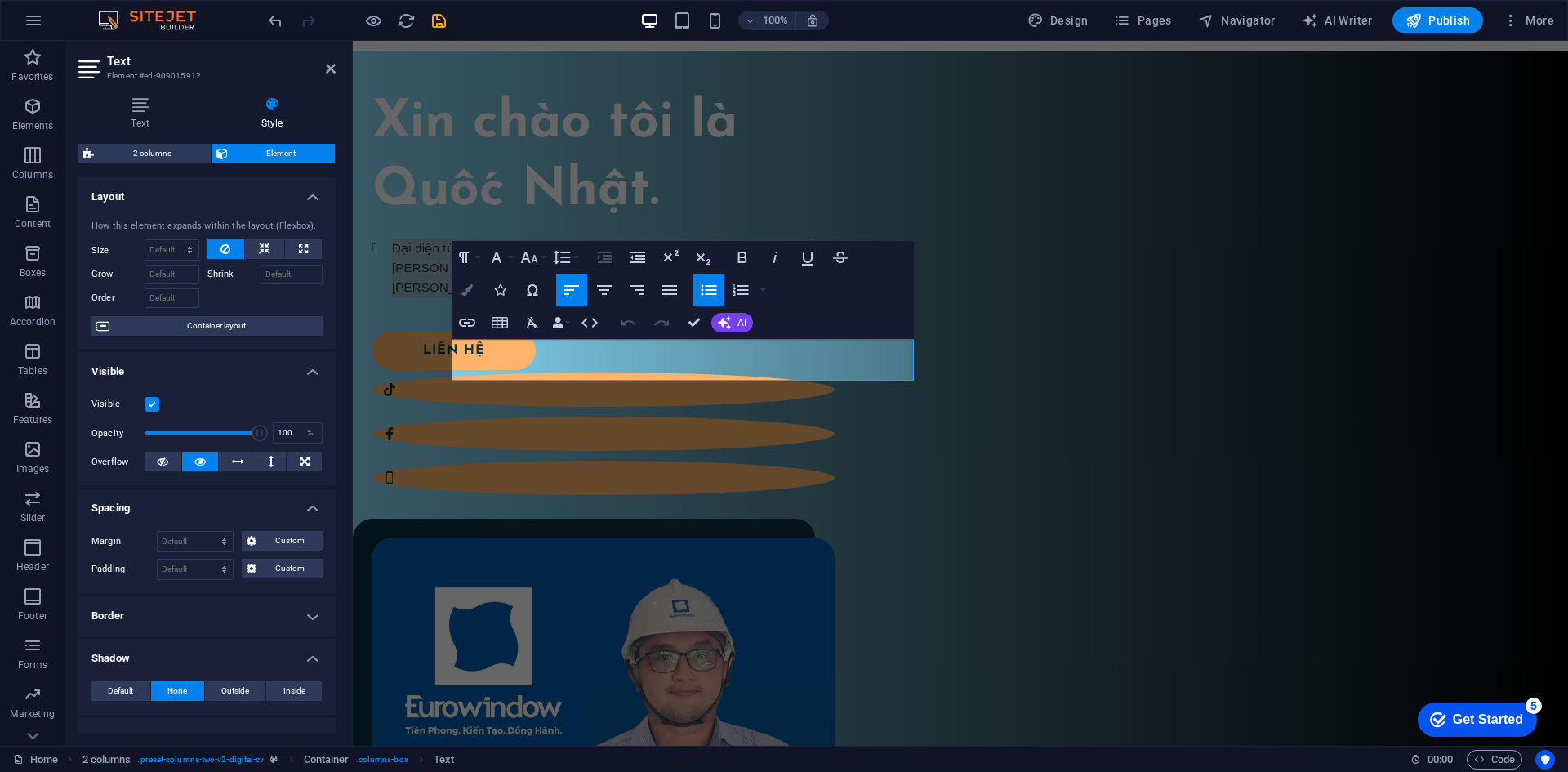
click at [474, 292] on button "Colors" at bounding box center [467, 290] width 31 height 33
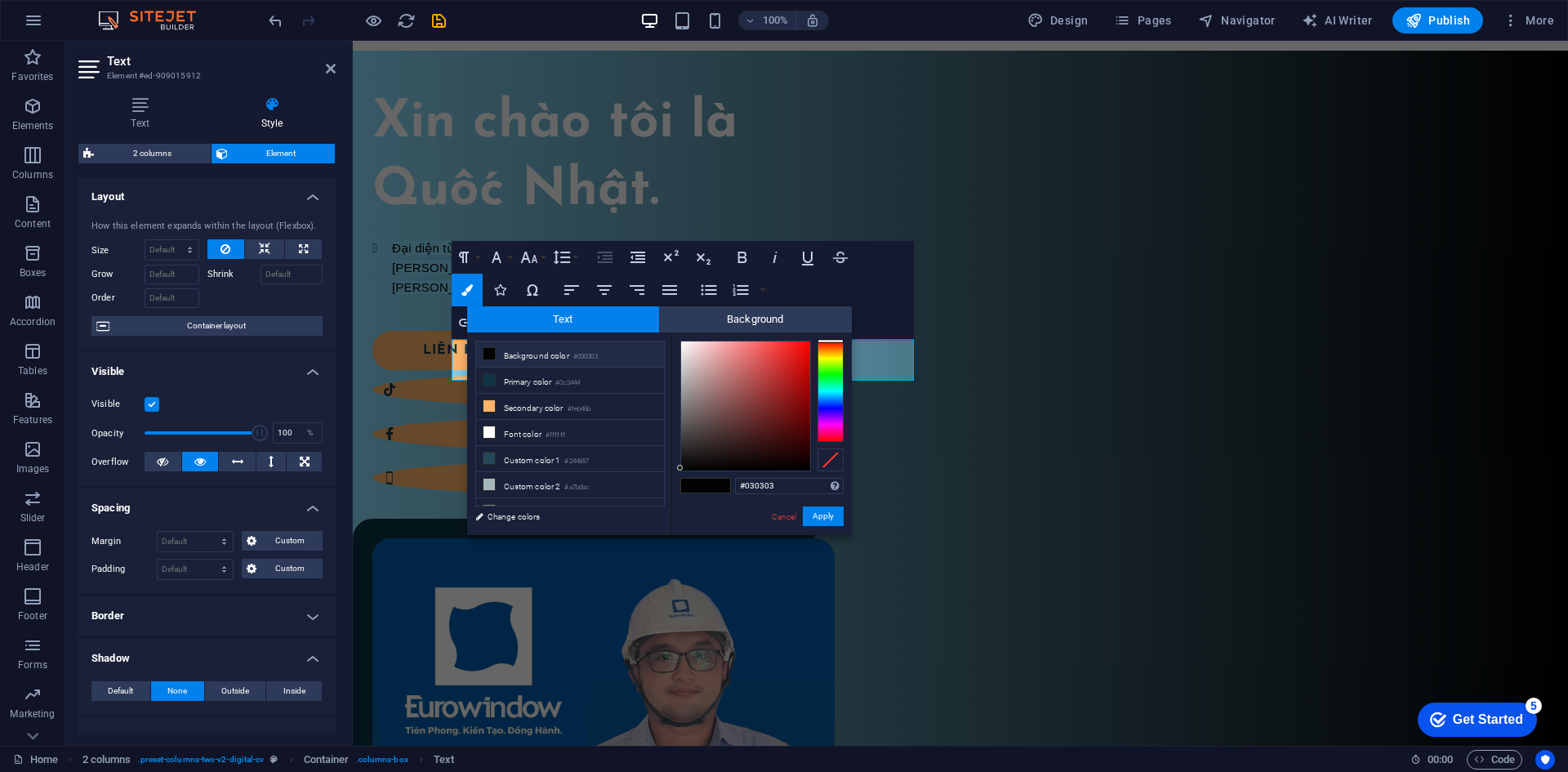
click at [486, 356] on icon at bounding box center [489, 354] width 12 height 12
click at [810, 511] on button "Apply" at bounding box center [823, 516] width 41 height 19
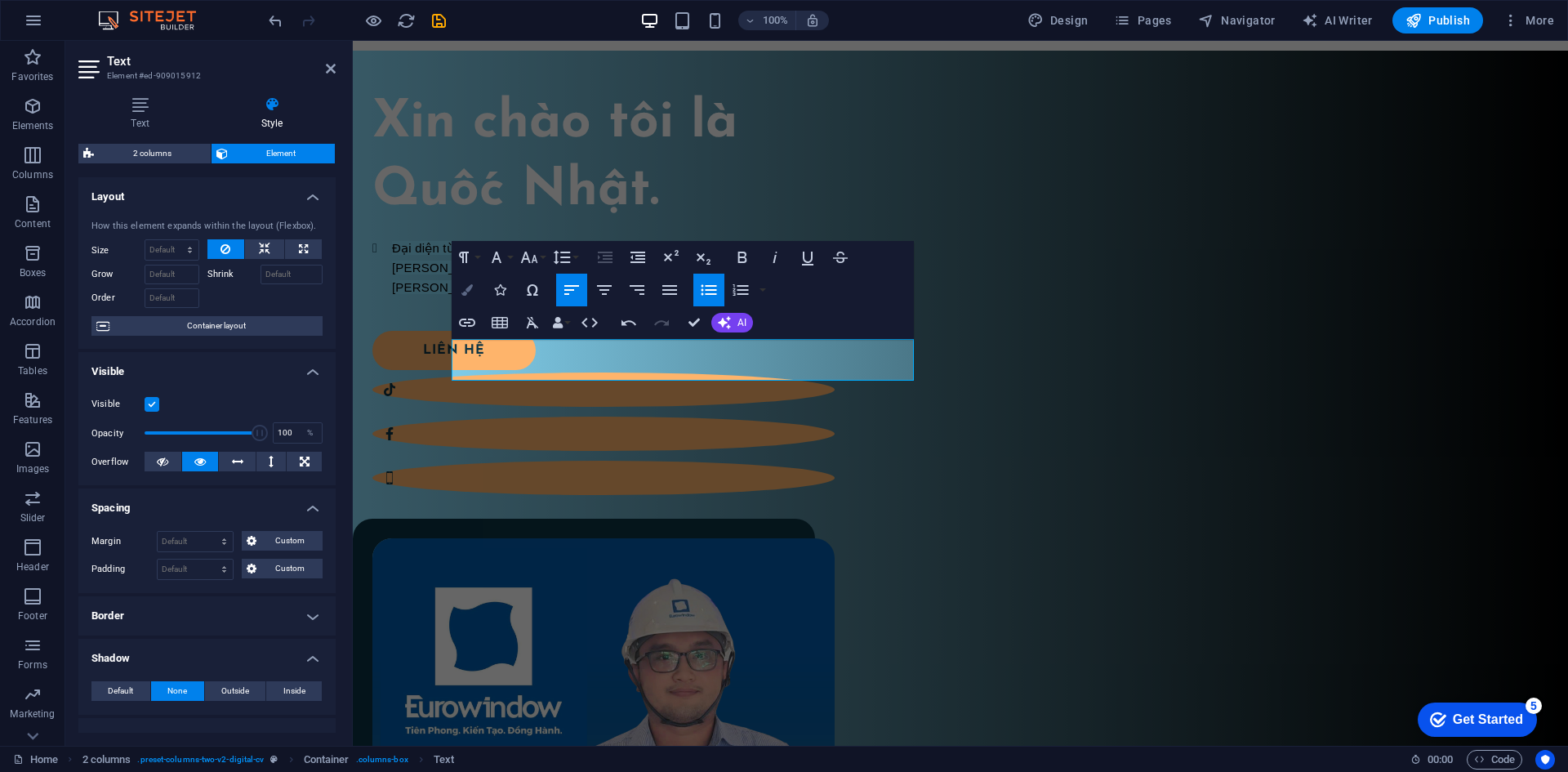
click at [466, 289] on icon "button" at bounding box center [468, 290] width 12 height 12
type input "#000000"
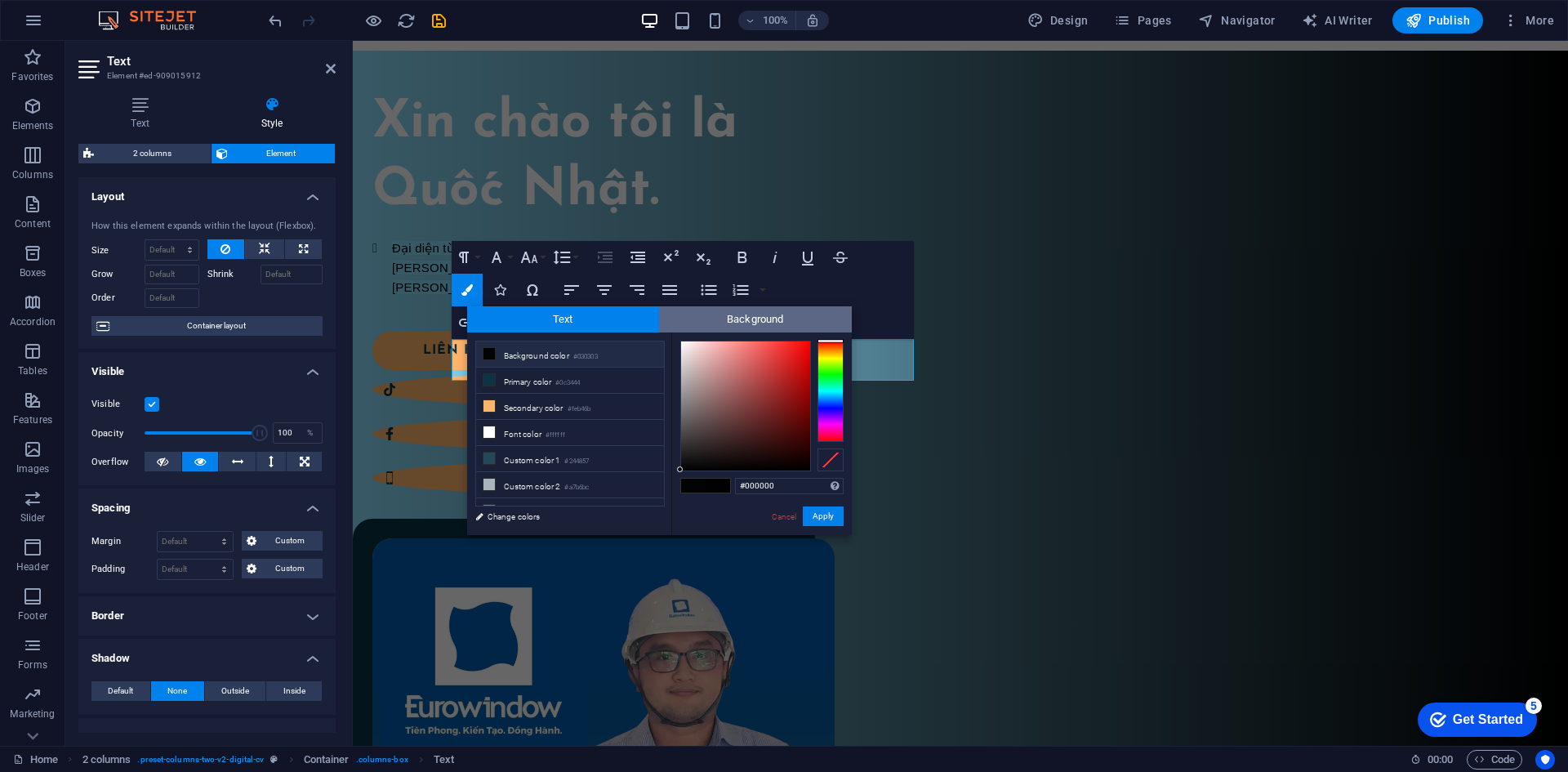
click at [702, 318] on span "Background" at bounding box center [755, 319] width 192 height 26
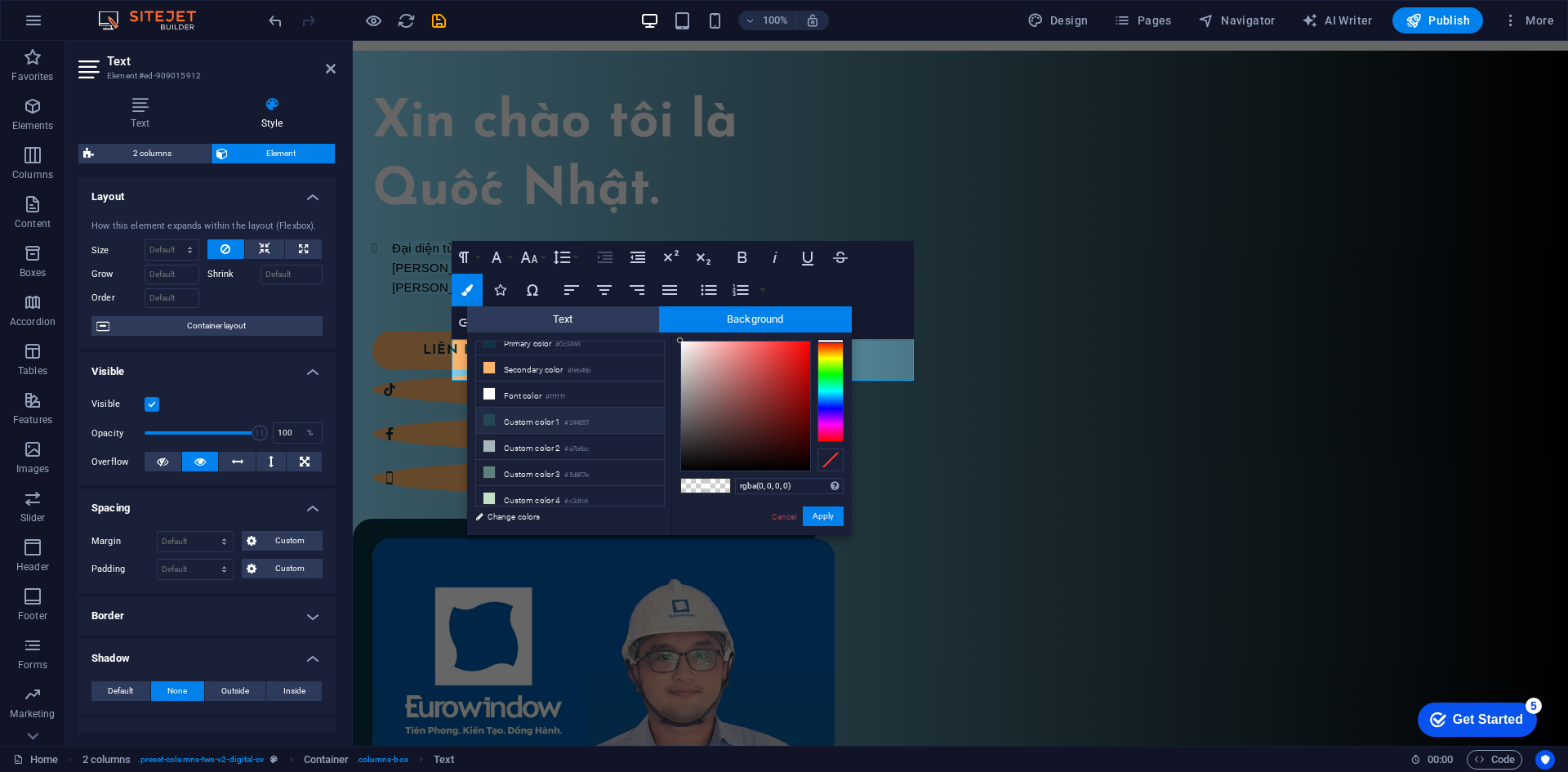
scroll to position [0, 0]
click at [554, 361] on li "Background color #030303" at bounding box center [570, 354] width 188 height 26
click at [553, 348] on li "Background color #030303" at bounding box center [570, 354] width 188 height 26
click at [544, 383] on li "Primary color #0c3444" at bounding box center [570, 380] width 188 height 26
type input "rgba(12, 52, 68, 0)"
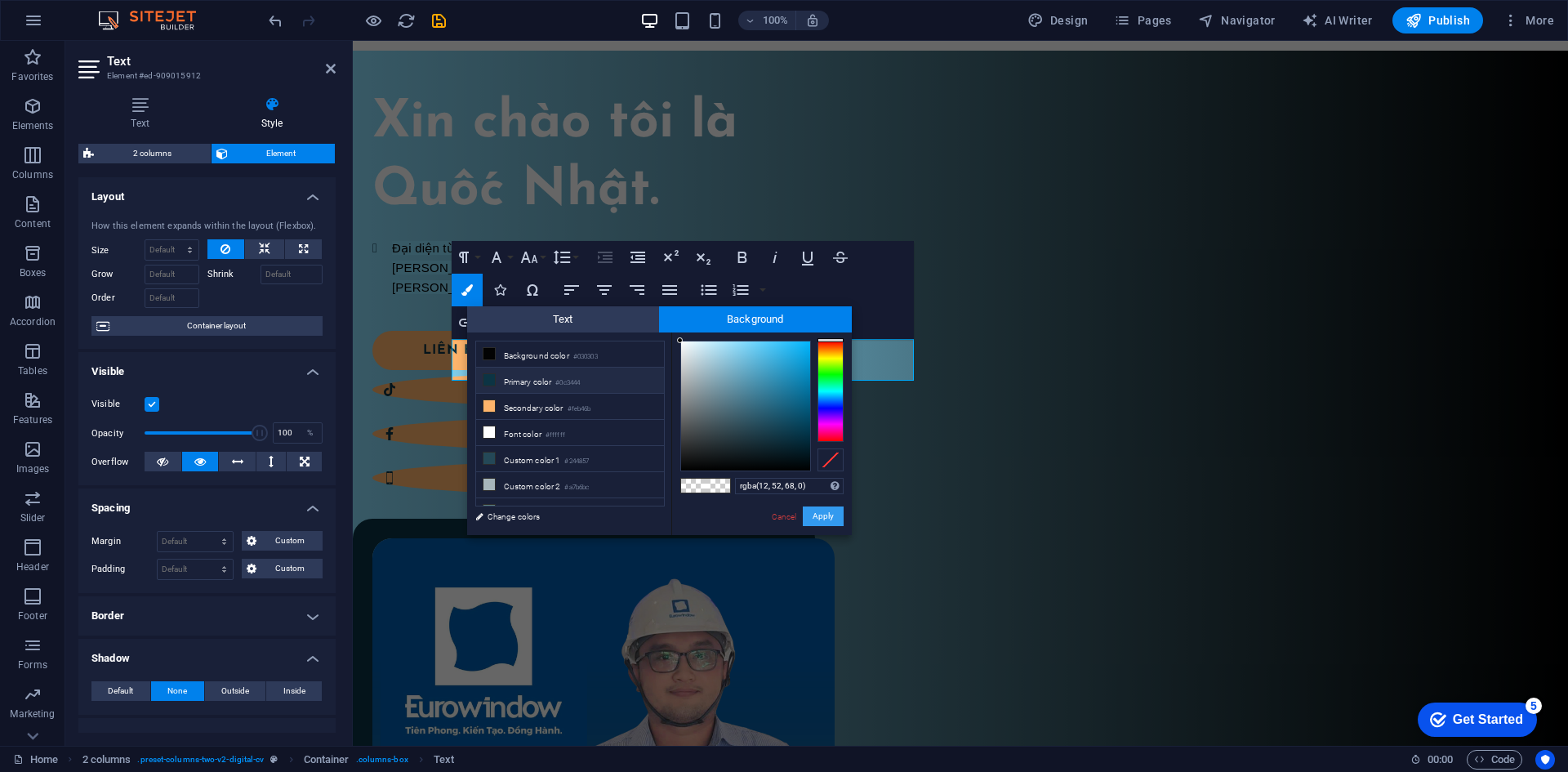
click at [823, 513] on button "Apply" at bounding box center [823, 516] width 41 height 19
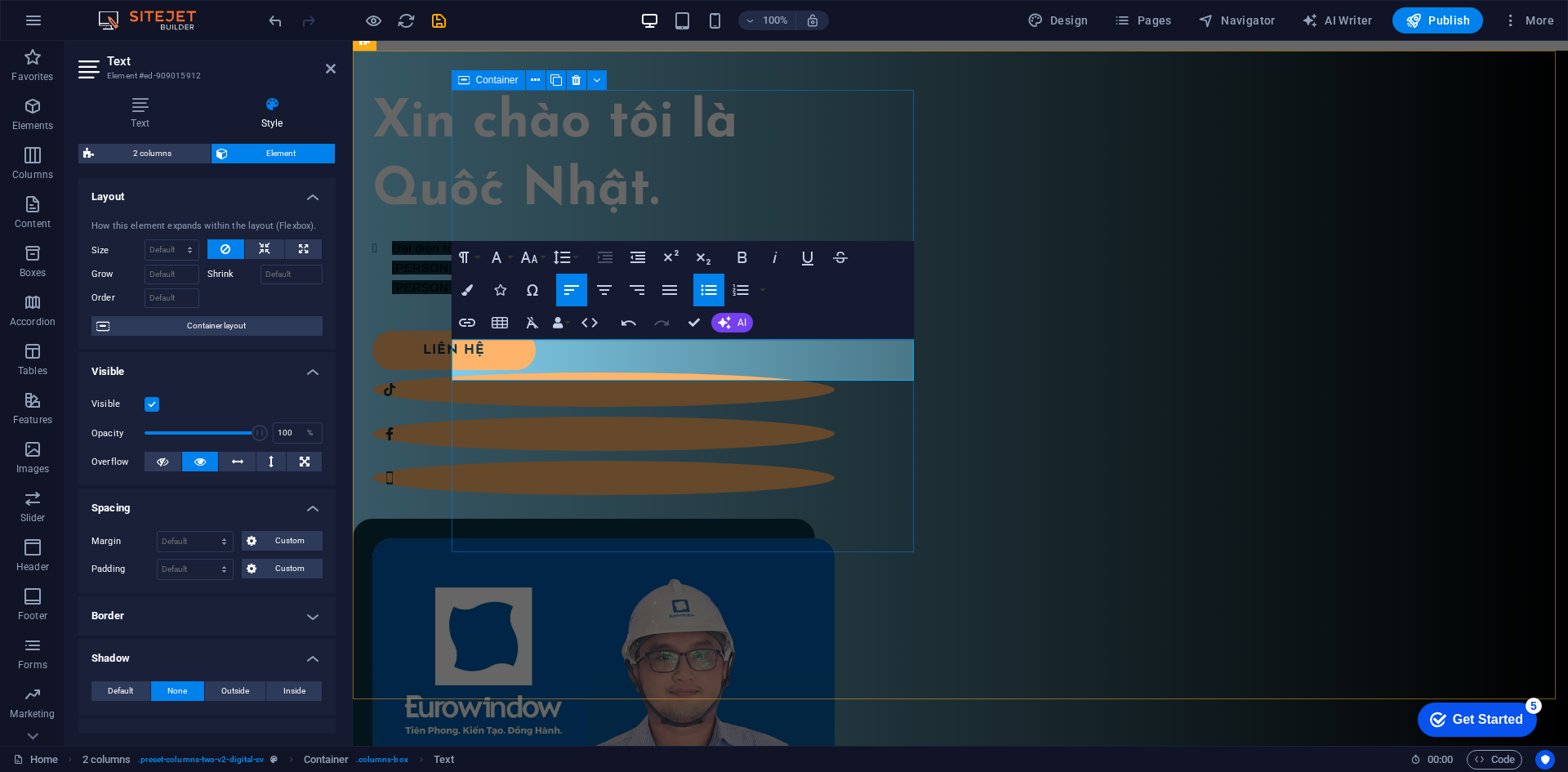
click at [823, 477] on div "Xin chào tôi là Quốc Nhật. Đại diện từ Eurowindow – thương hiệu hàng đầu trong …" at bounding box center [603, 283] width 462 height 388
click at [1098, 581] on div "Xin chào tôi là Quốc Nhật. Đại diện từ Eurowindow – thương hiệu hàng đầu trong …" at bounding box center [960, 589] width 1215 height 1077
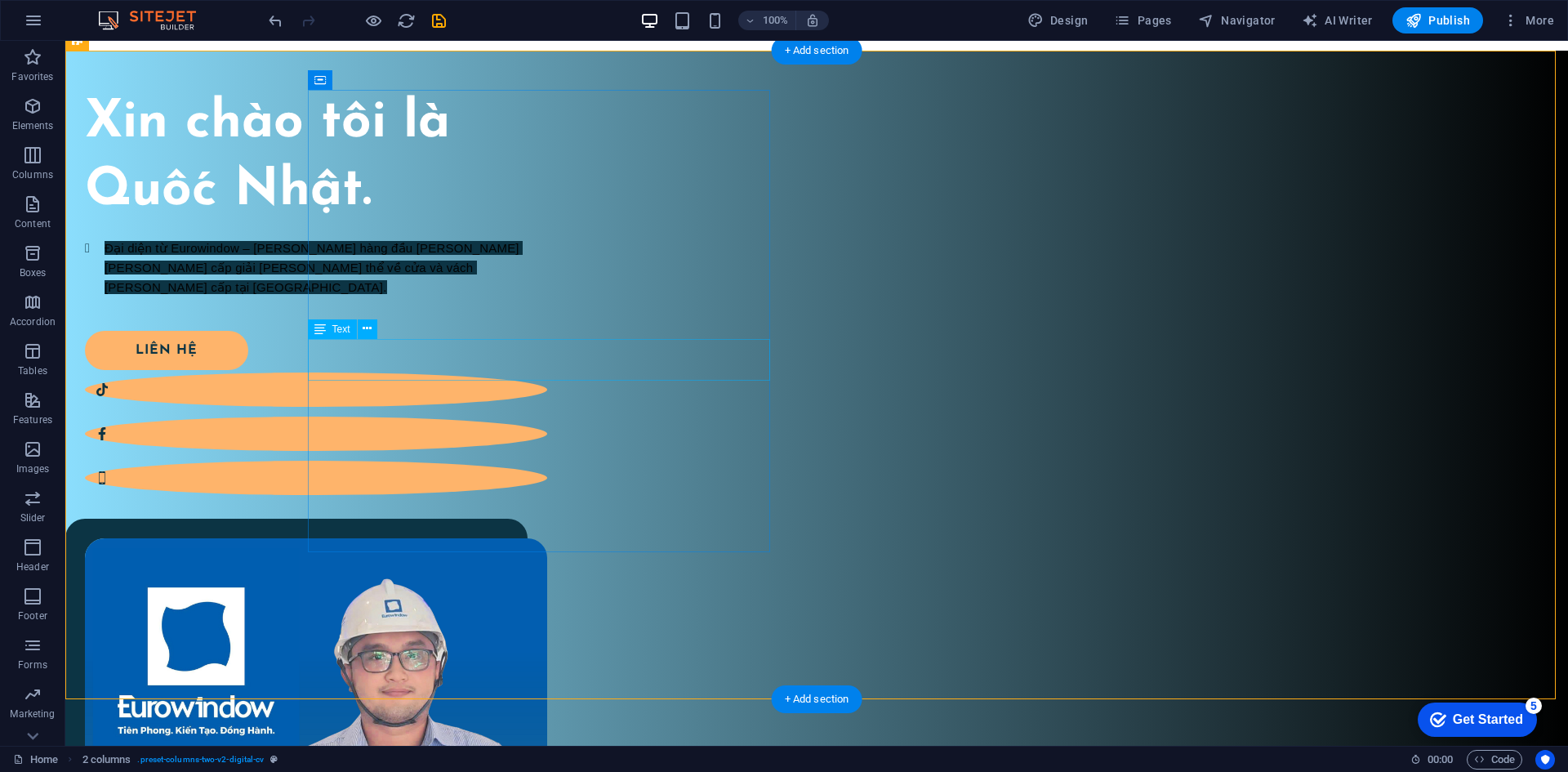
click at [547, 278] on div "Đại diện từ Eurowindow – thương hiệu hàng đầu trong lĩnh vực cung cấp giải pháp…" at bounding box center [315, 258] width 462 height 40
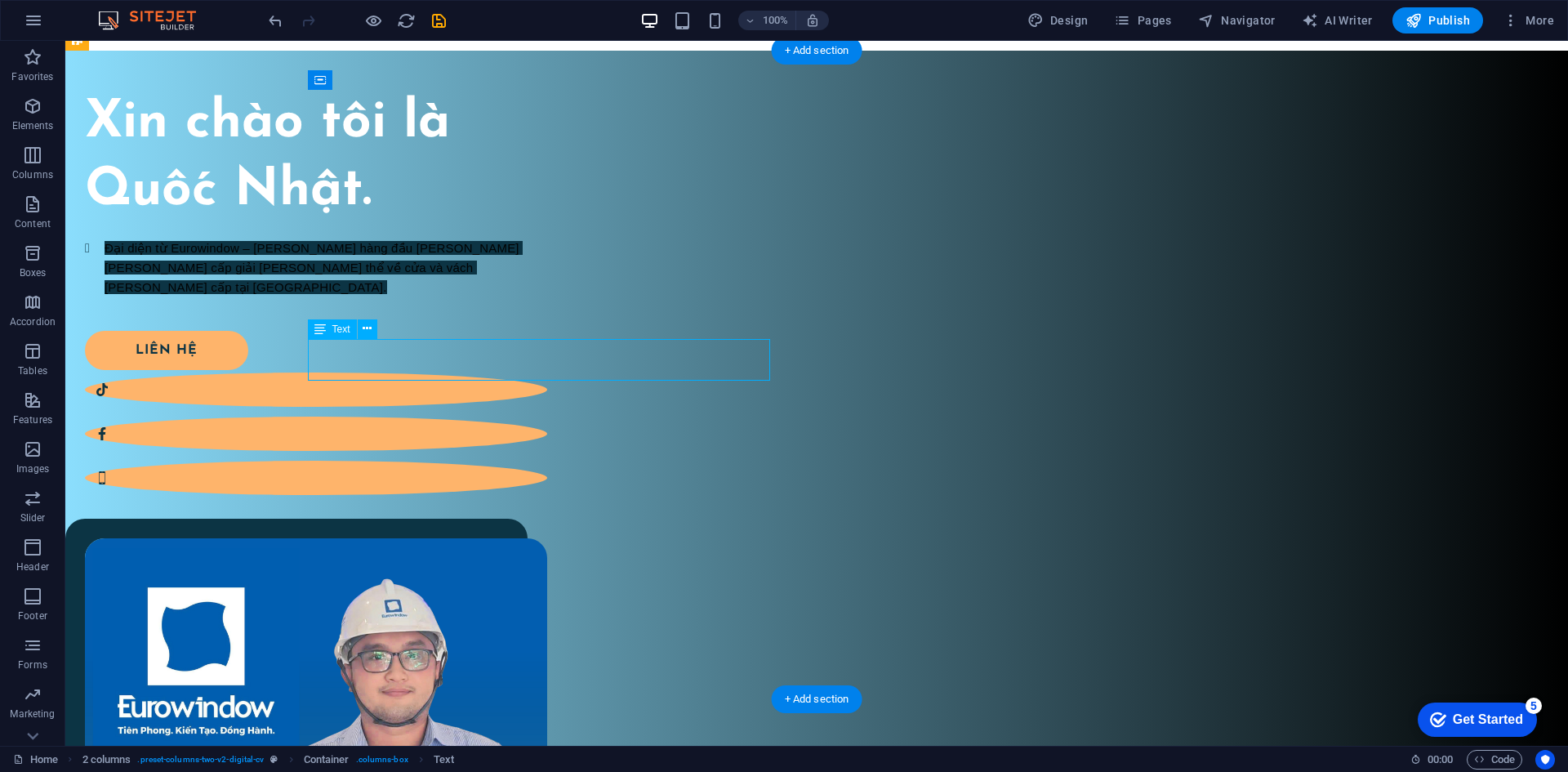
click at [547, 278] on div "Đại diện từ Eurowindow – thương hiệu hàng đầu trong lĩnh vực cung cấp giải pháp…" at bounding box center [315, 258] width 462 height 40
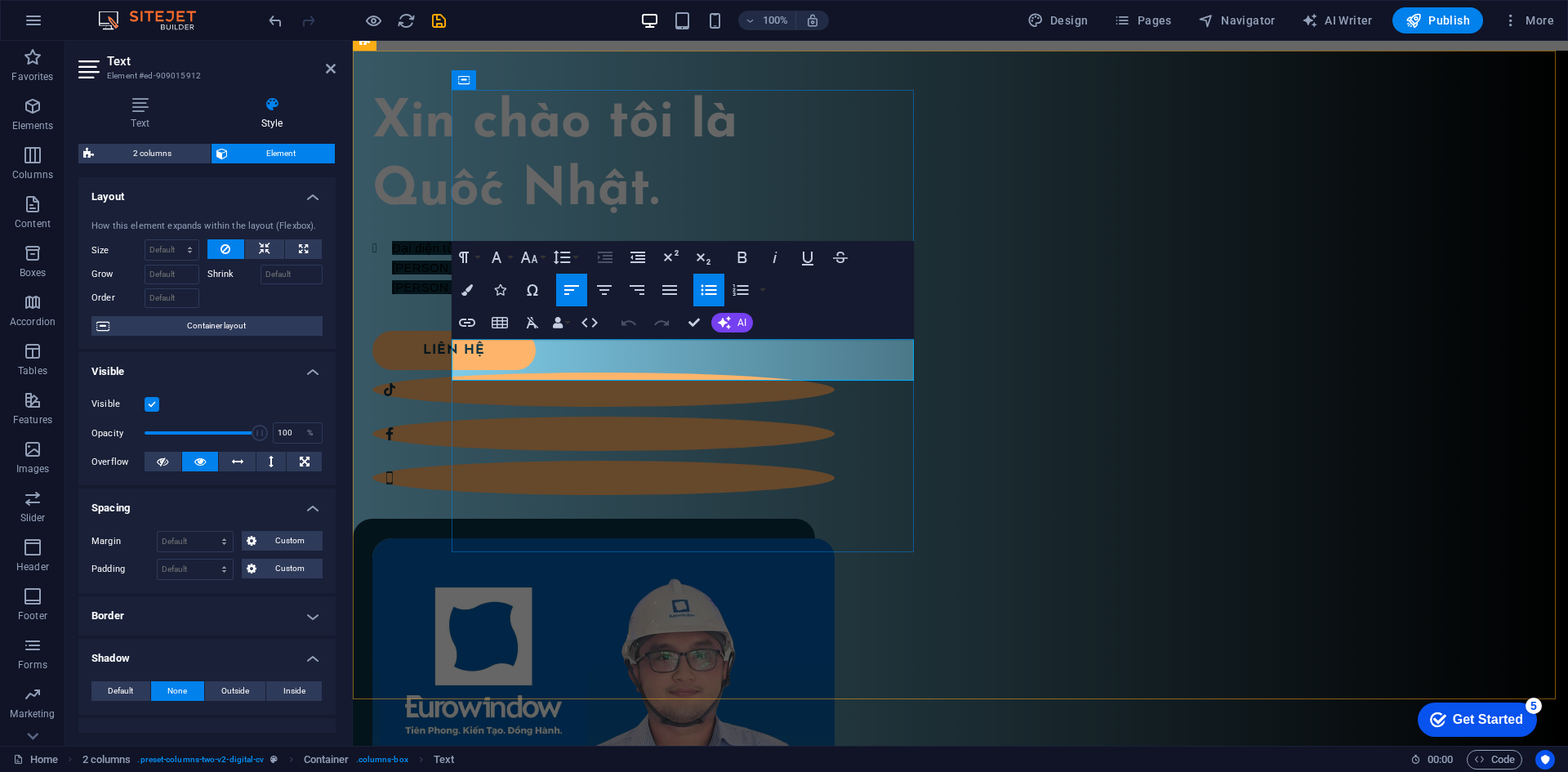
click at [497, 274] on span "Đại diện từ Eurowindow – thương hiệu hàng đầu trong lĩnh vực cung cấp giải pháp…" at bounding box center [610, 258] width 436 height 33
click at [500, 274] on span "Đại diện từ Eurowindow – thương hiệu hàng đầu trong lĩnh vực cung cấp giải pháp…" at bounding box center [610, 258] width 436 height 33
click at [726, 321] on icon "button" at bounding box center [723, 322] width 13 height 13
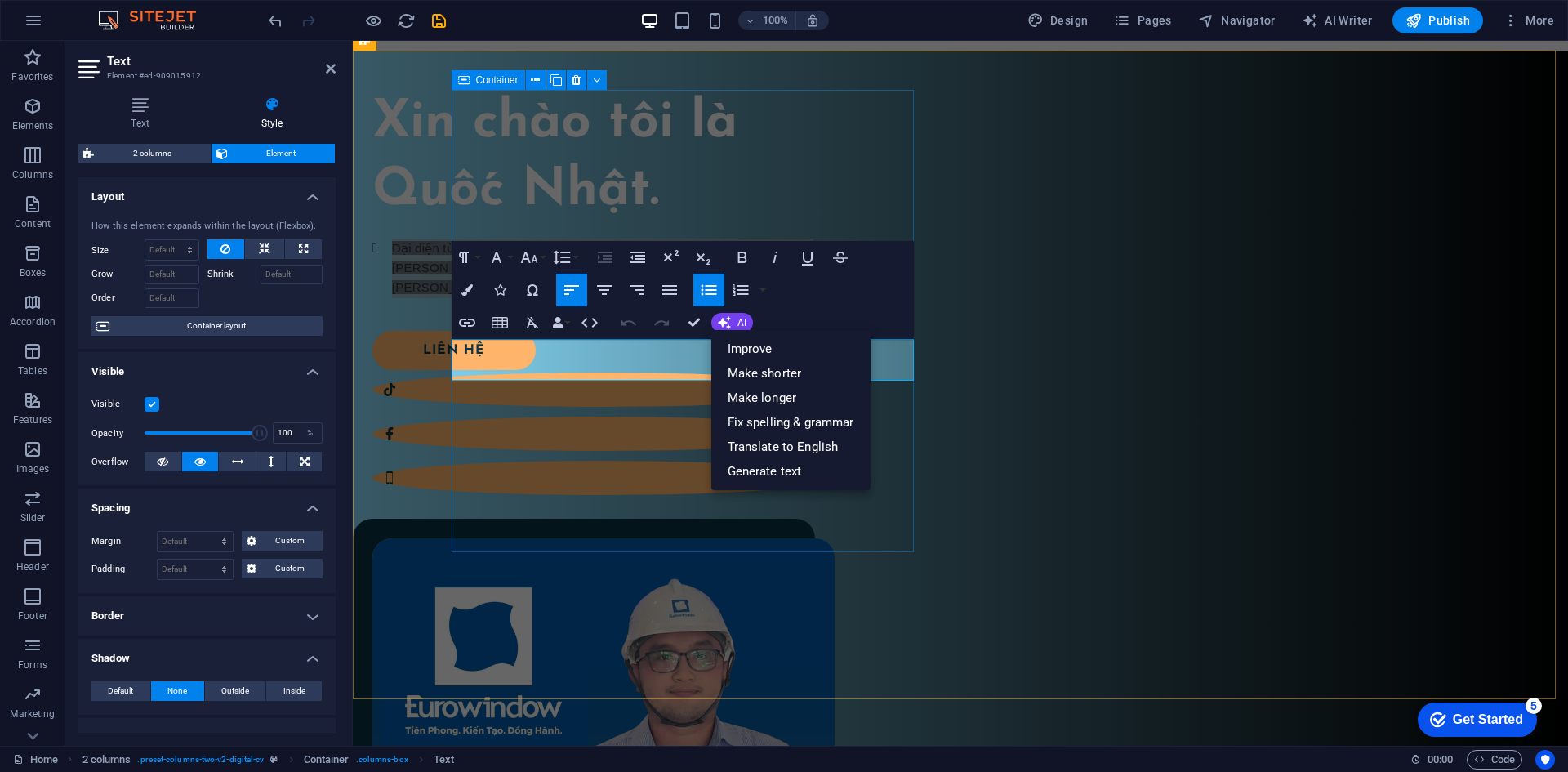
click at [567, 477] on div "Xin chào tôi là Quốc Nhật. Đại diện từ Eurowindow – thương hiệu hàng đầu trong …" at bounding box center [603, 283] width 462 height 388
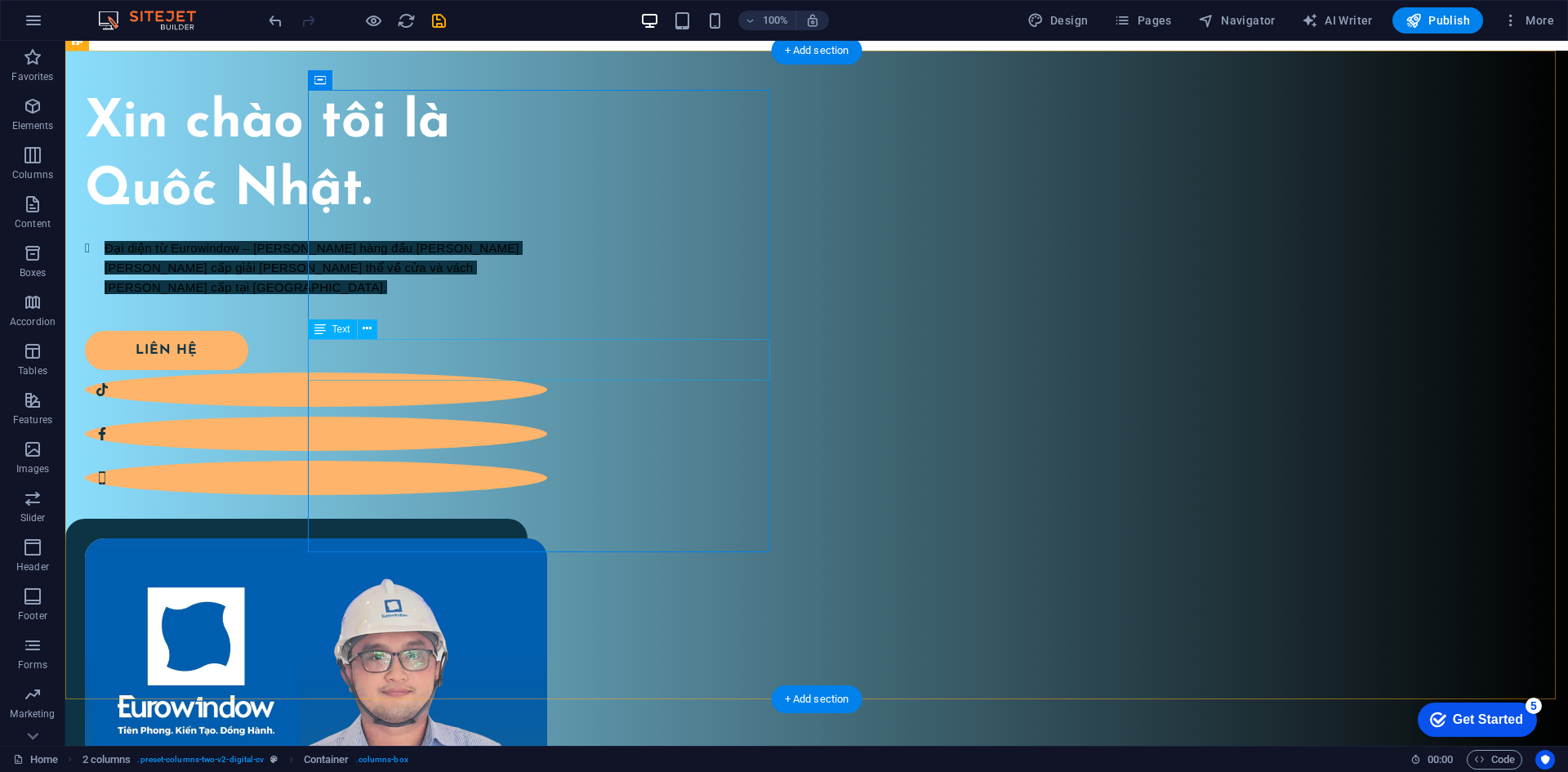
click at [485, 278] on div "Đại diện từ Eurowindow – thương hiệu hàng đầu trong lĩnh vực cung cấp giải pháp…" at bounding box center [315, 258] width 462 height 40
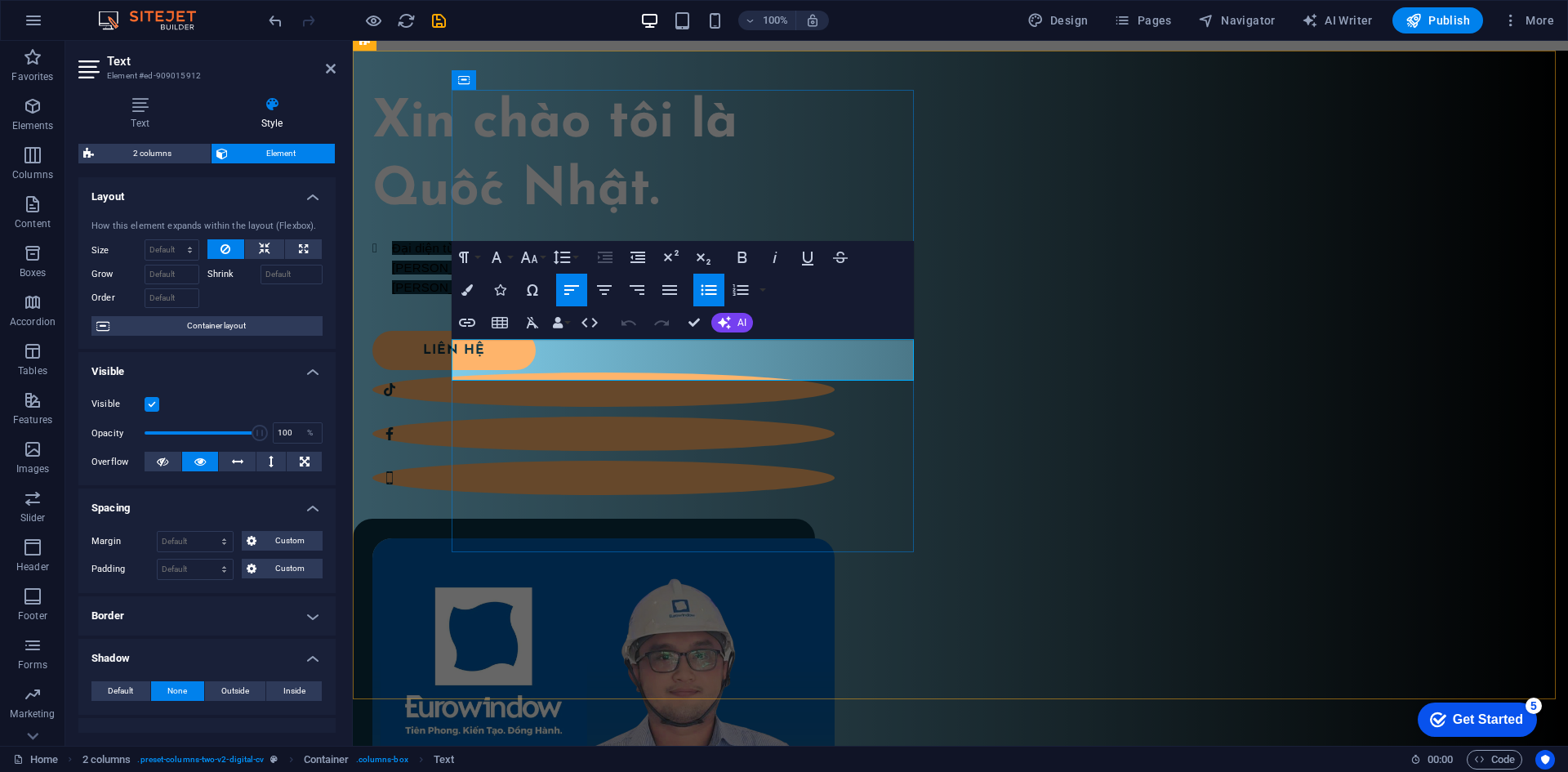
click at [546, 278] on li "Đại diện từ Eurowindow – thương hiệu hàng đầu trong lĩnh vực cung cấp giải pháp…" at bounding box center [612, 258] width 442 height 40
click at [471, 293] on icon "button" at bounding box center [468, 290] width 12 height 12
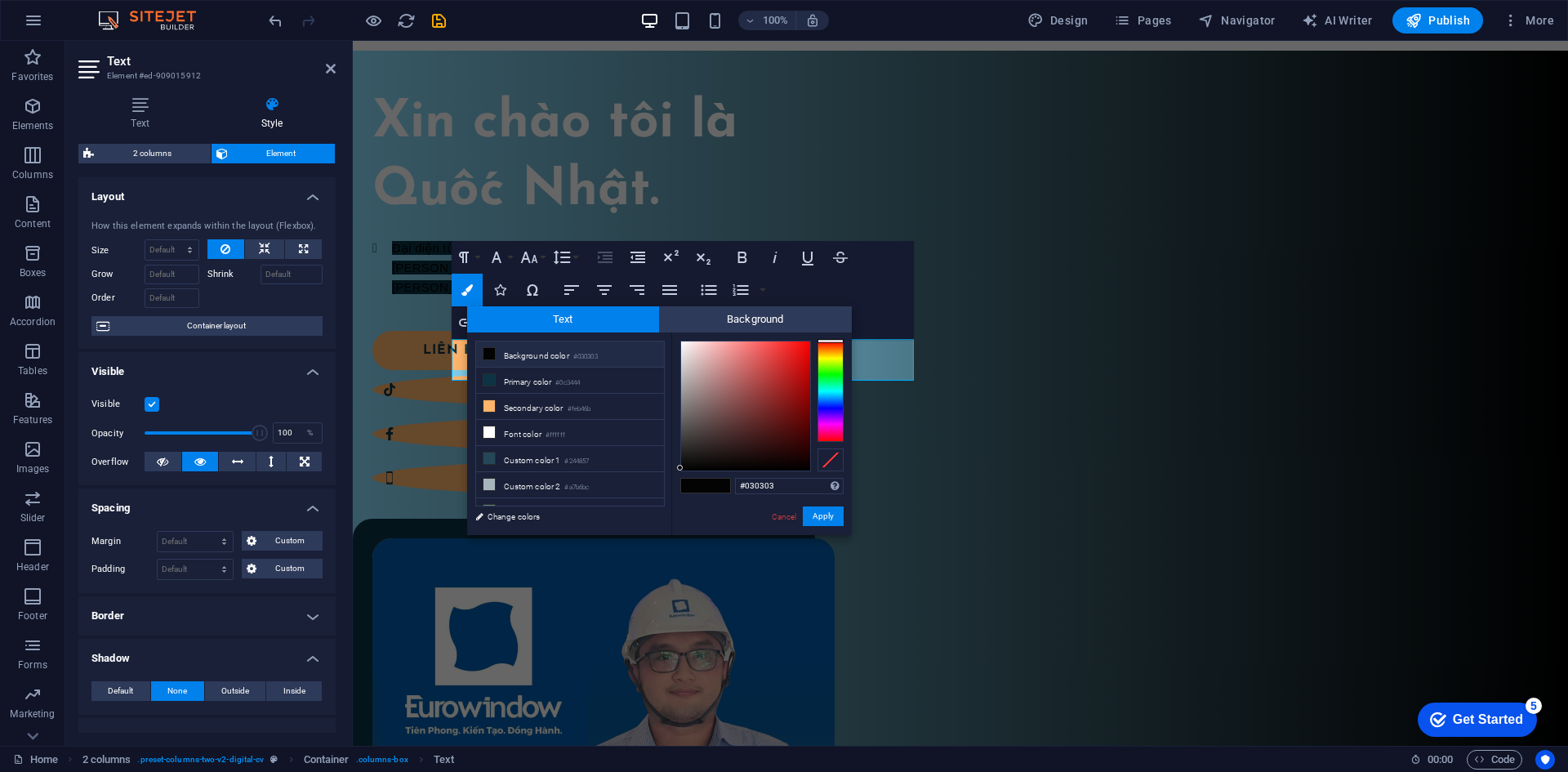
click at [591, 360] on small "#030303" at bounding box center [585, 357] width 24 height 12
click at [804, 324] on span "Background" at bounding box center [755, 319] width 192 height 26
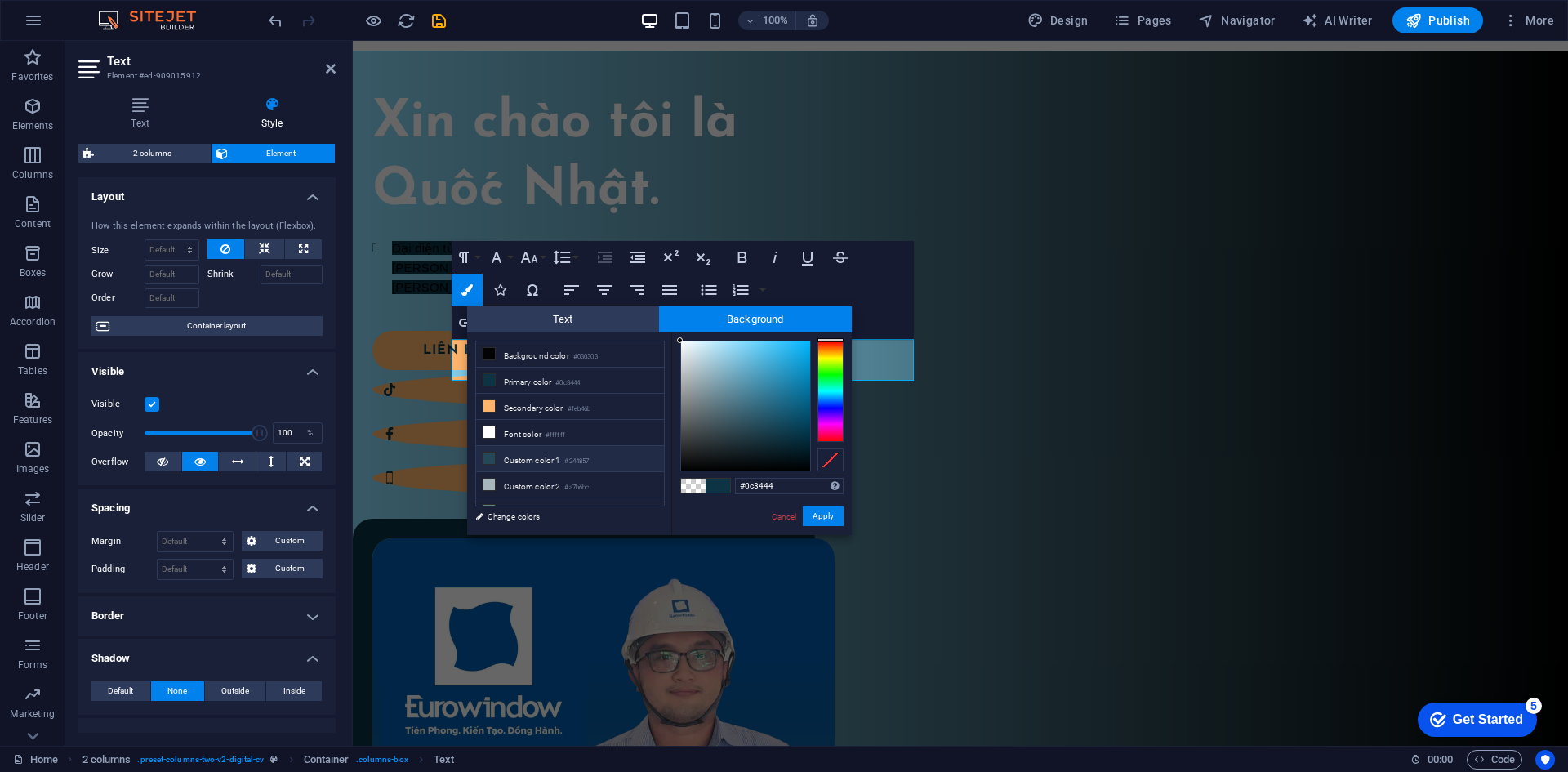
scroll to position [38, 0]
type input "#407d96"
drag, startPoint x: 709, startPoint y: 344, endPoint x: 753, endPoint y: 394, distance: 66.6
click at [753, 394] on div at bounding box center [745, 405] width 129 height 129
click at [822, 512] on button "Apply" at bounding box center [823, 516] width 41 height 19
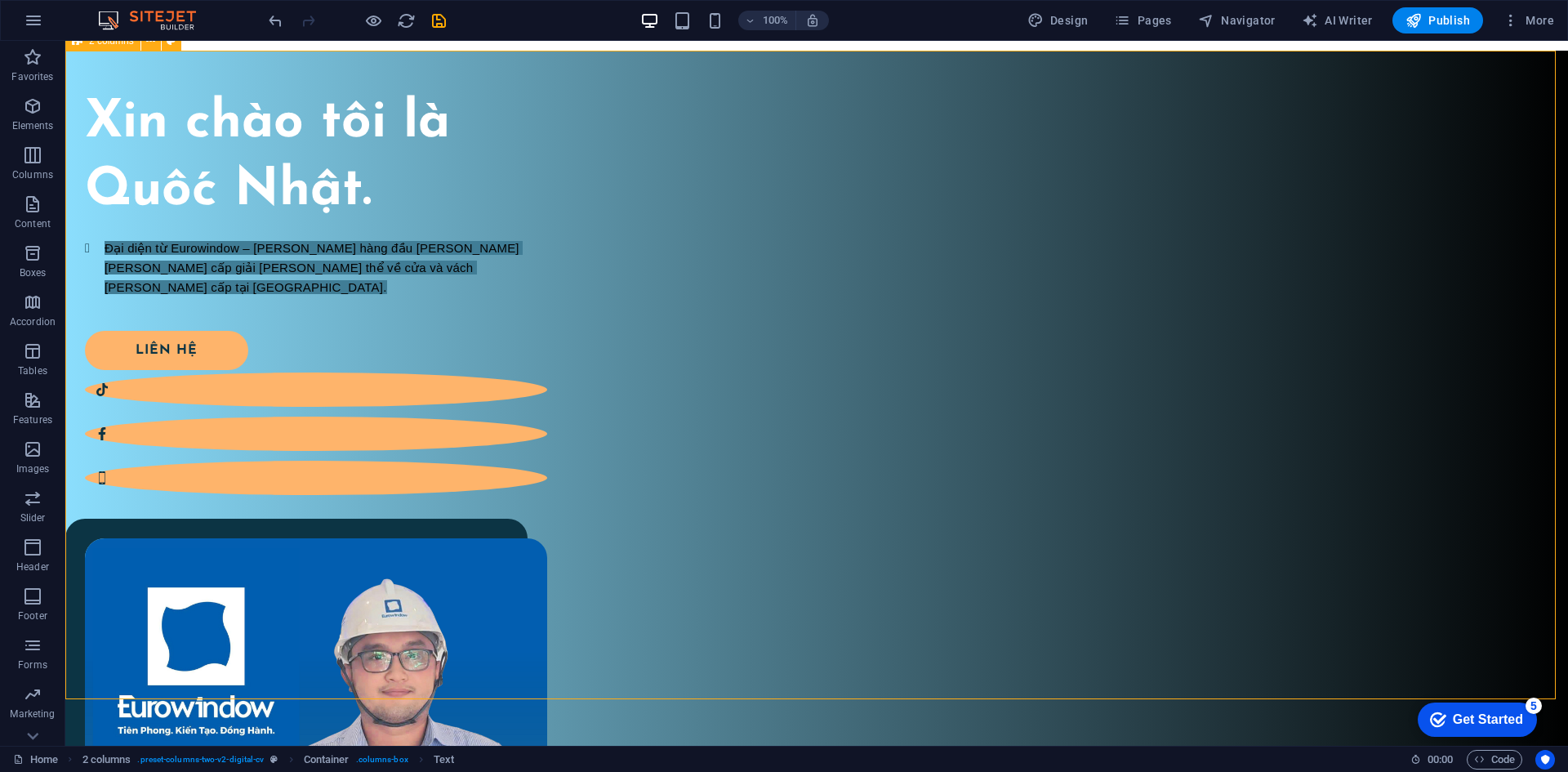
click at [686, 613] on div "Xin chào tôi là Quốc Nhật. Đại diện từ Eurowindow – thương hiệu hàng đầu trong …" at bounding box center [816, 589] width 1502 height 1077
click at [680, 618] on div "Xin chào tôi là Quốc Nhật. Đại diện từ Eurowindow – thương hiệu hàng đầu trong …" at bounding box center [816, 589] width 1502 height 1077
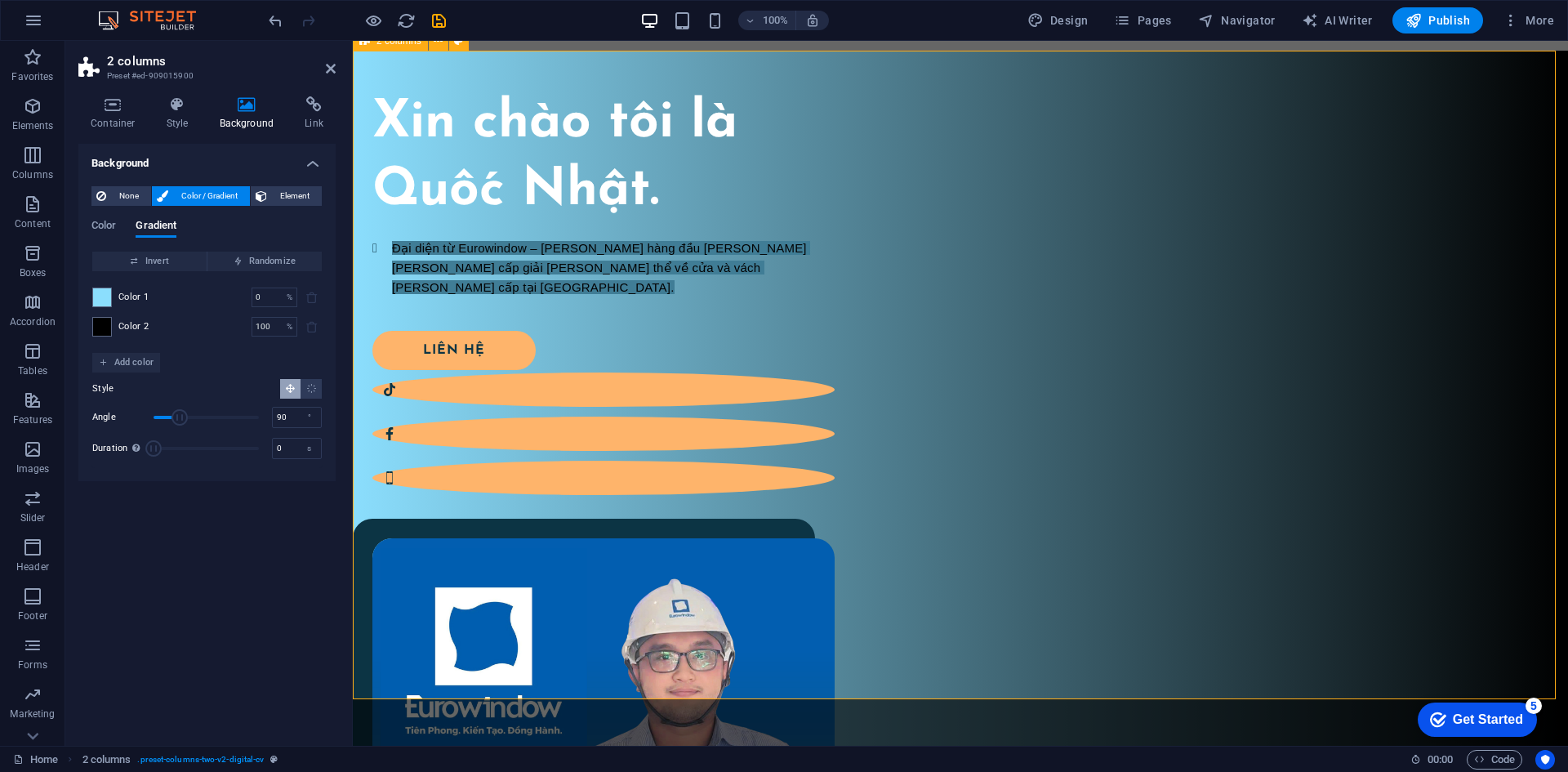
click at [680, 618] on div "Xin chào tôi là Quốc Nhật. Đại diện từ Eurowindow – thương hiệu hàng đầu trong …" at bounding box center [960, 589] width 1215 height 1077
drag, startPoint x: 614, startPoint y: 361, endPoint x: 905, endPoint y: 358, distance: 291.0
click at [834, 278] on div "Đại diện từ Eurowindow – thương hiệu hàng đầu trong lĩnh vực cung cấp giải pháp…" at bounding box center [603, 258] width 462 height 40
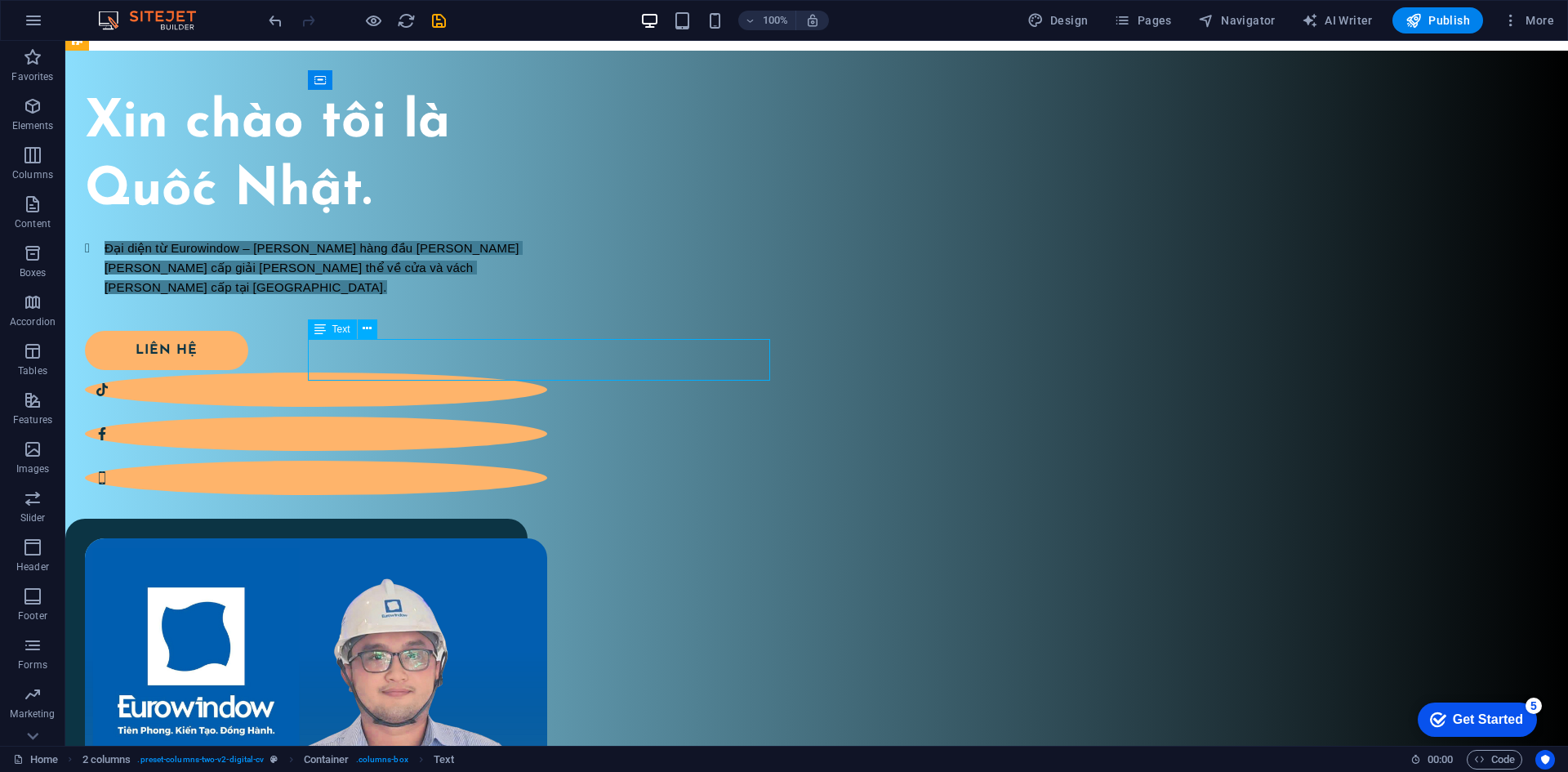
click at [547, 278] on div "Đại diện từ Eurowindow – thương hiệu hàng đầu trong lĩnh vực cung cấp giải pháp…" at bounding box center [315, 258] width 462 height 40
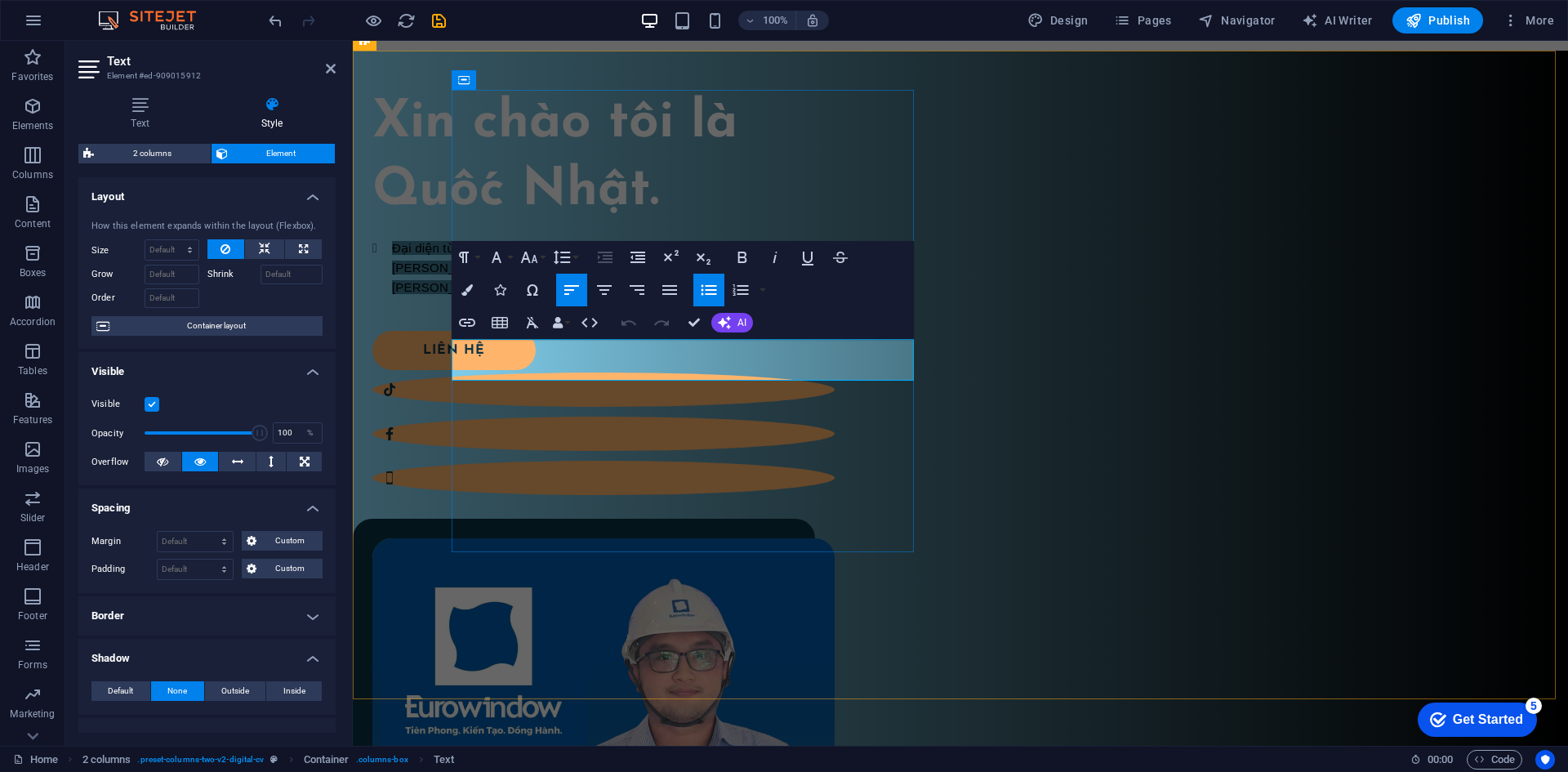
click at [605, 274] on span "Đại diện từ Eurowindow – thương hiệu hàng đầu trong lĩnh vực cung cấp giải pháp…" at bounding box center [610, 258] width 436 height 33
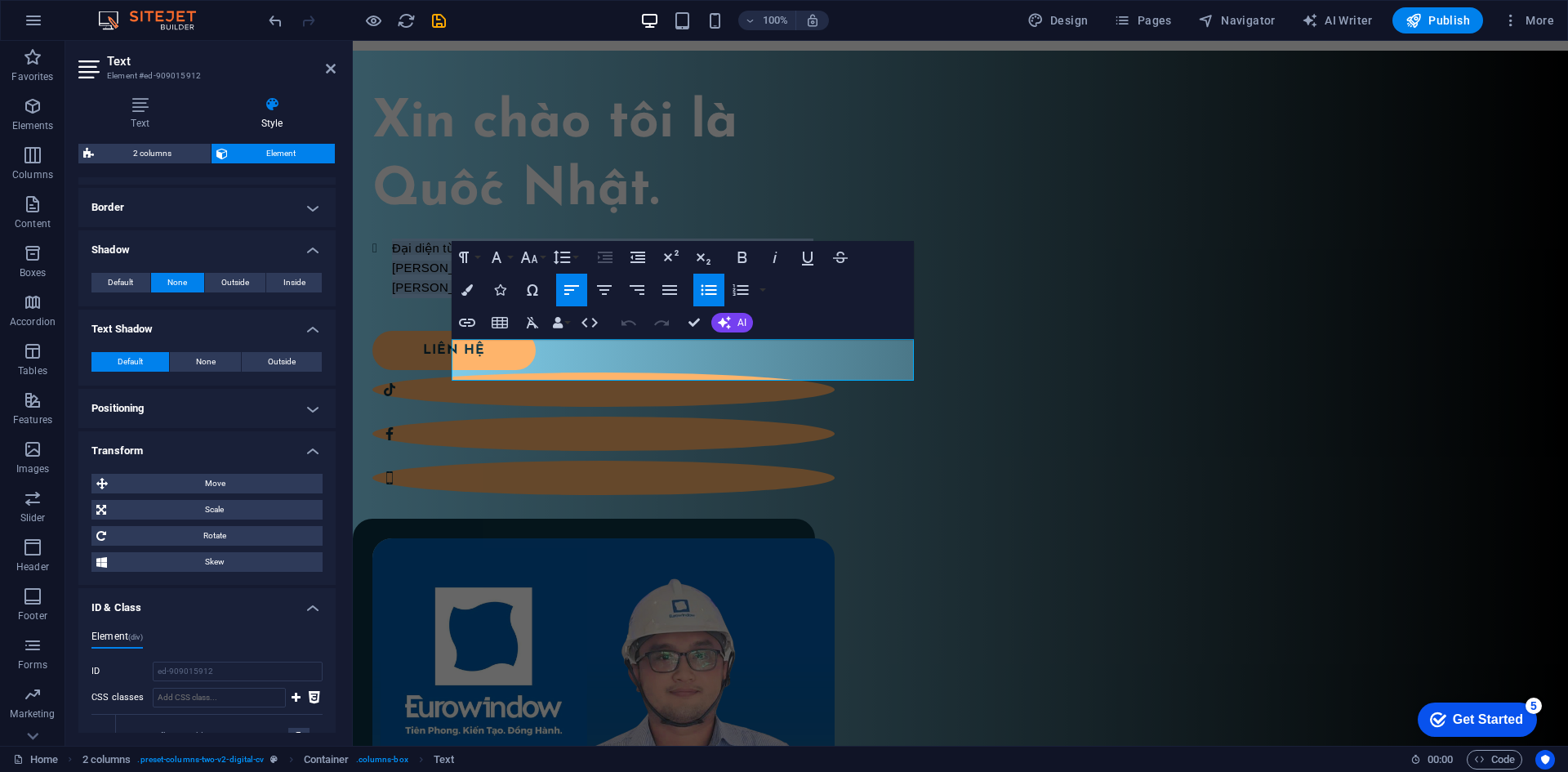
scroll to position [735, 0]
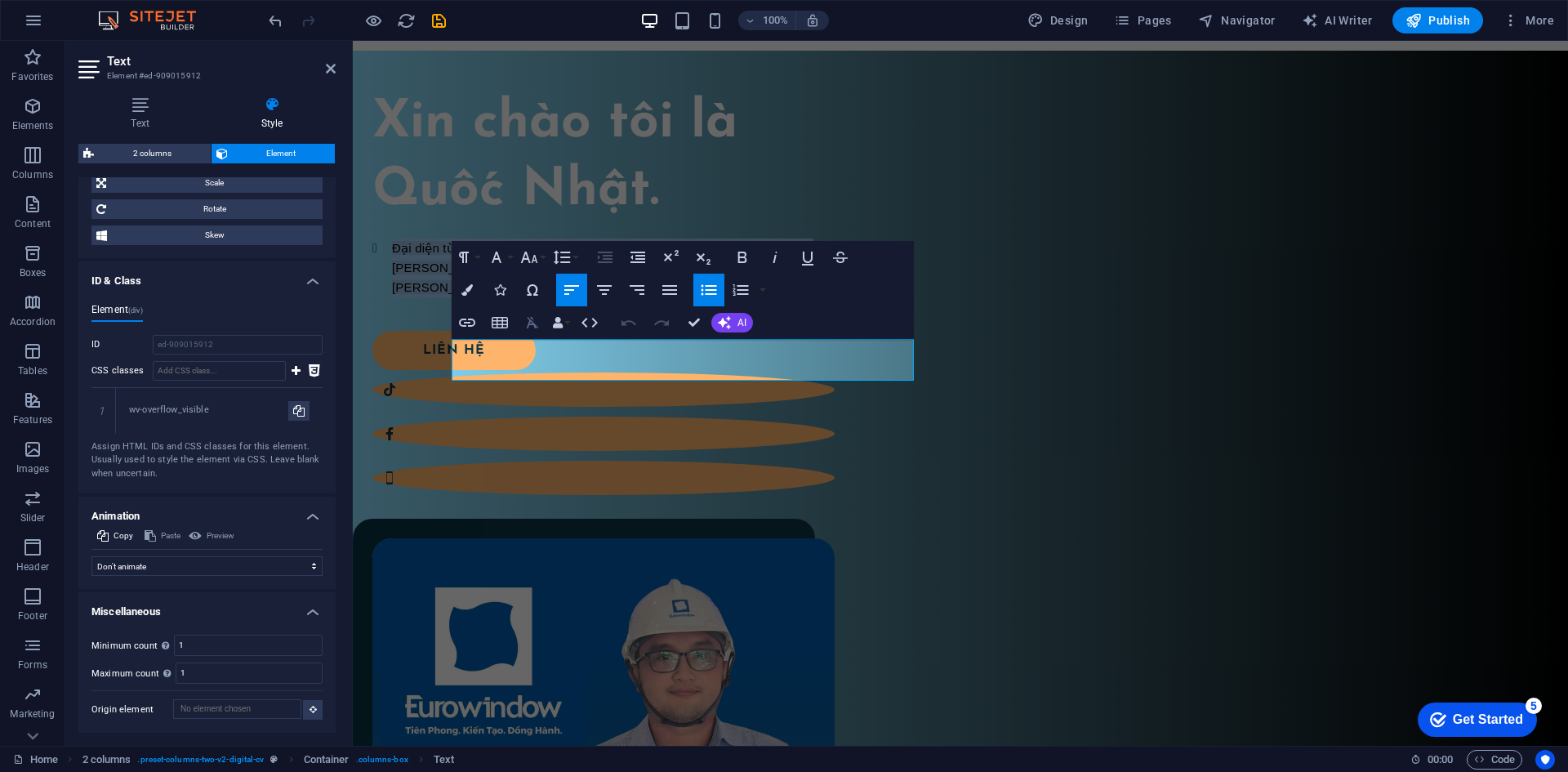
click at [537, 321] on icon "button" at bounding box center [533, 323] width 19 height 19
click at [649, 497] on div "Xin chào tôi là Quốc Nhật. Đại diện từ Eurowindow – thương hiệu hàng đầu trong …" at bounding box center [603, 293] width 462 height 407
click at [930, 630] on div "Xin chào tôi là Quốc Nhật. Đại diện từ Eurowindow – thương hiệu hàng đầu trong …" at bounding box center [960, 599] width 1215 height 1097
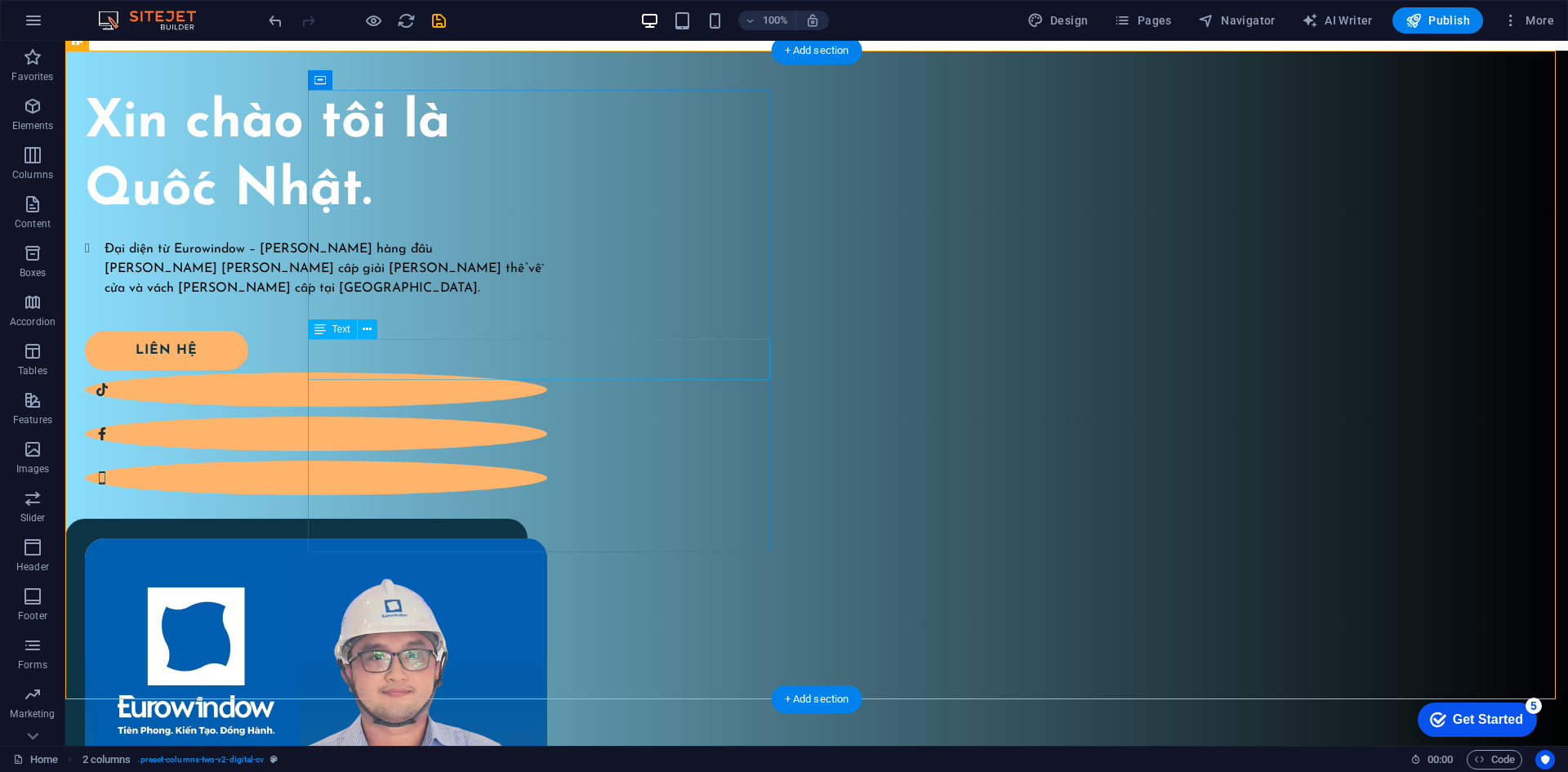
click at [547, 298] on div "Đại diện từ Eurowindow – thương hiệu hàng đầu trong lĩnh vực cung cấp giải pháp…" at bounding box center [315, 267] width 462 height 59
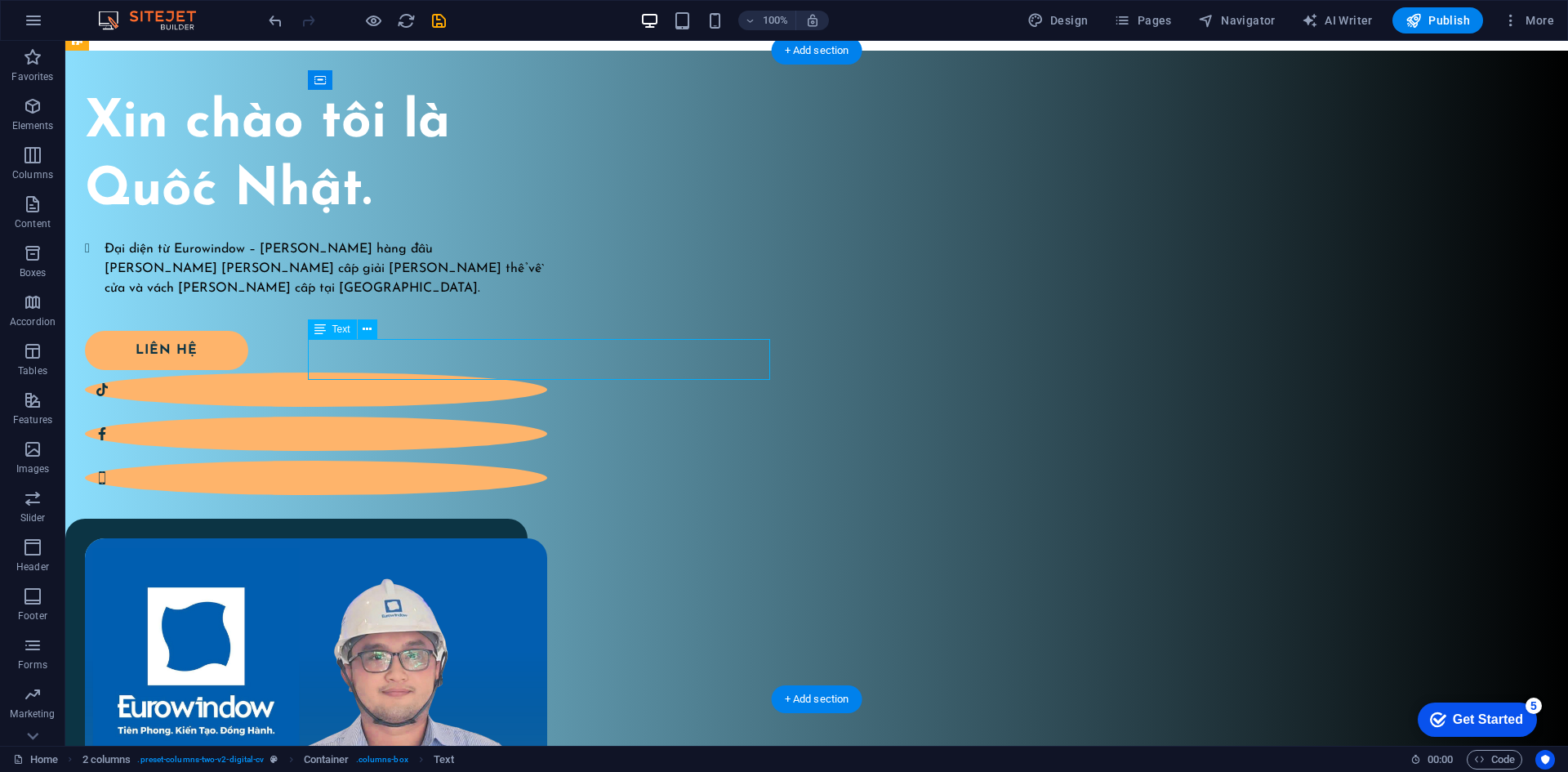
click at [547, 298] on div "Đại diện từ Eurowindow – thương hiệu hàng đầu trong lĩnh vực cung cấp giải pháp…" at bounding box center [315, 267] width 462 height 59
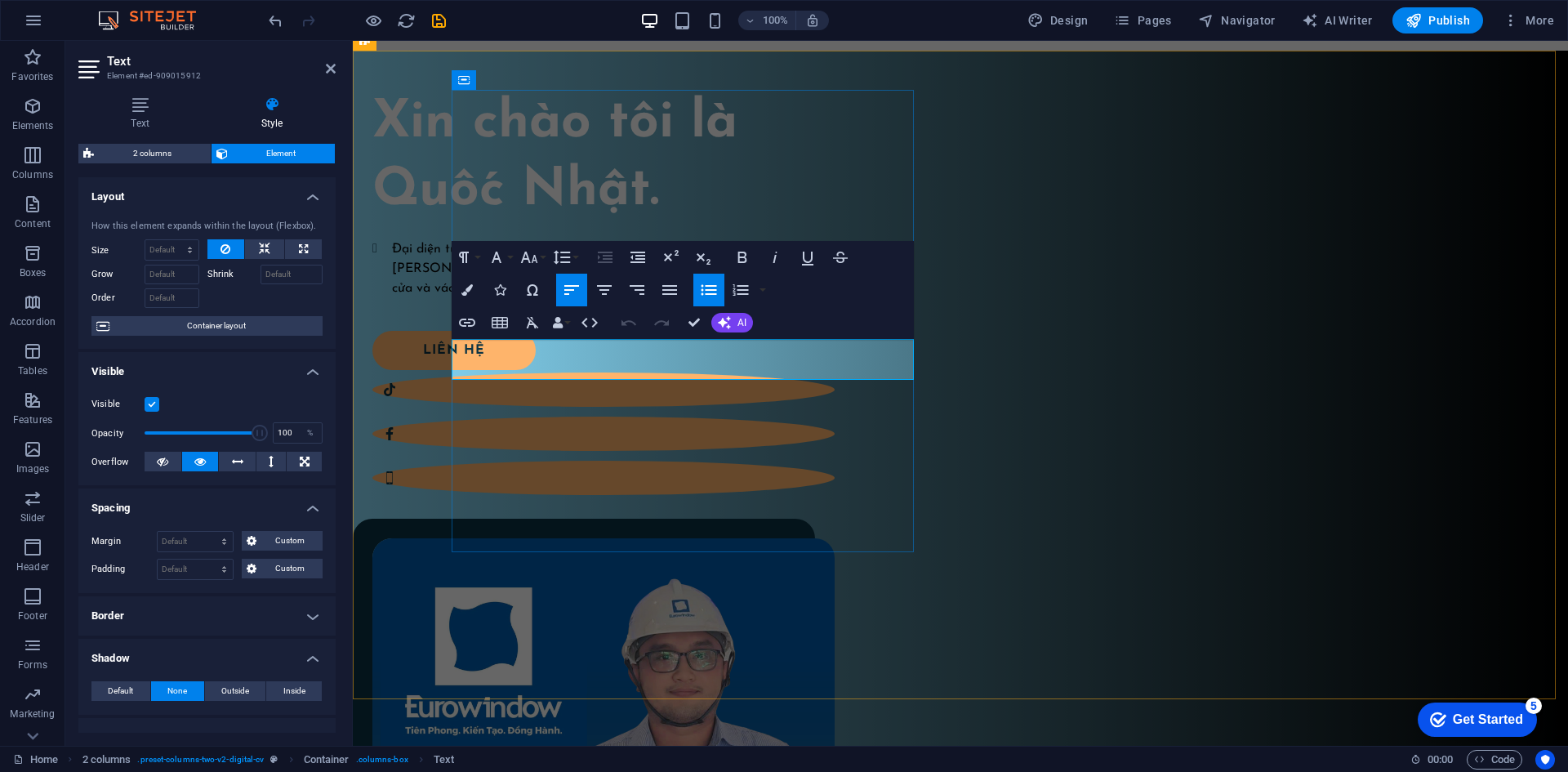
click at [563, 298] on li "Đại diện từ Eurowindow – thương hiệu hàng đầu trong lĩnh vực cung cấp giải pháp…" at bounding box center [612, 267] width 442 height 59
click at [509, 258] on button "Font Family" at bounding box center [500, 258] width 31 height 33
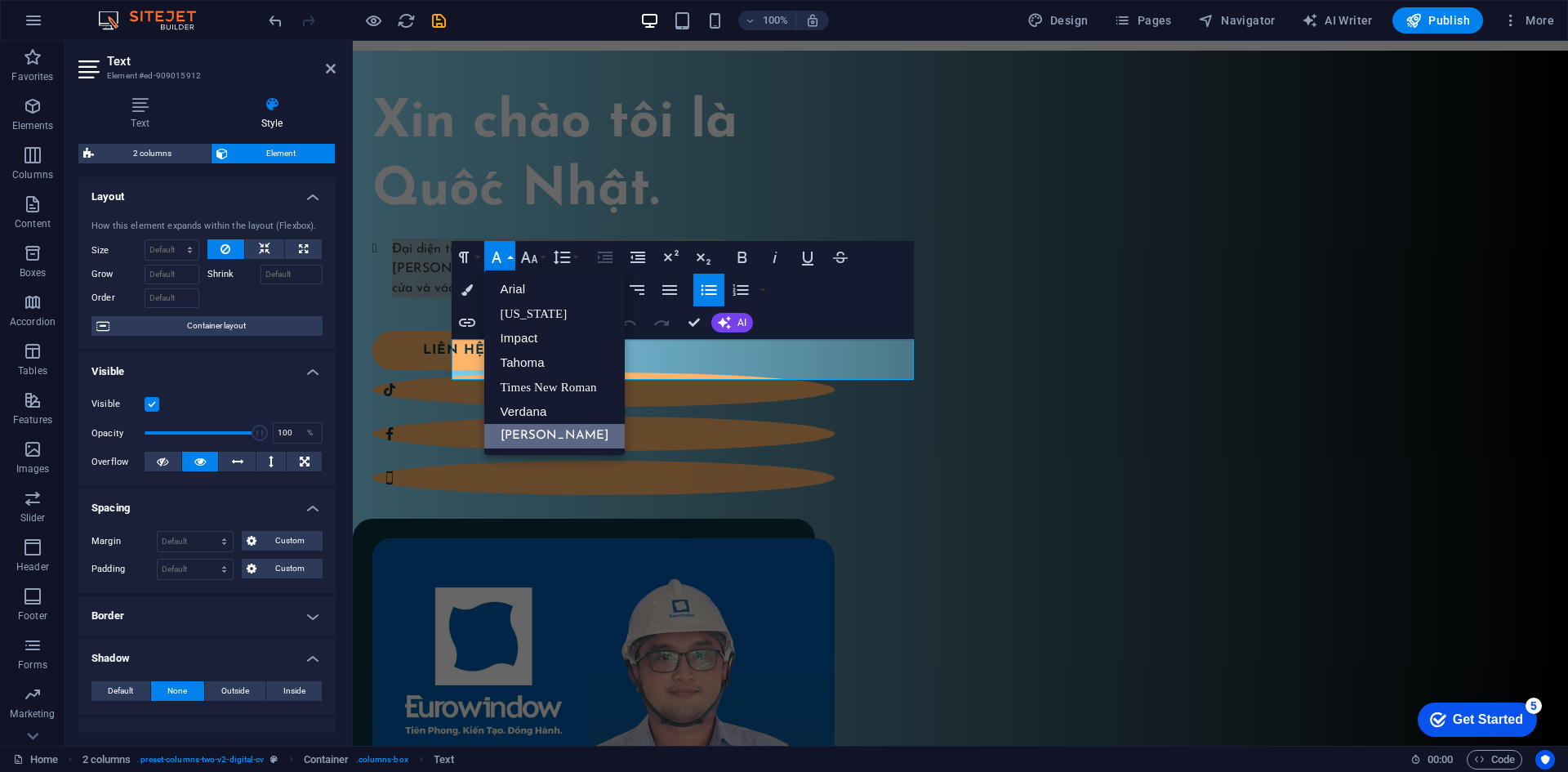
scroll to position [0, 0]
click at [509, 262] on button "Font Family" at bounding box center [500, 258] width 31 height 33
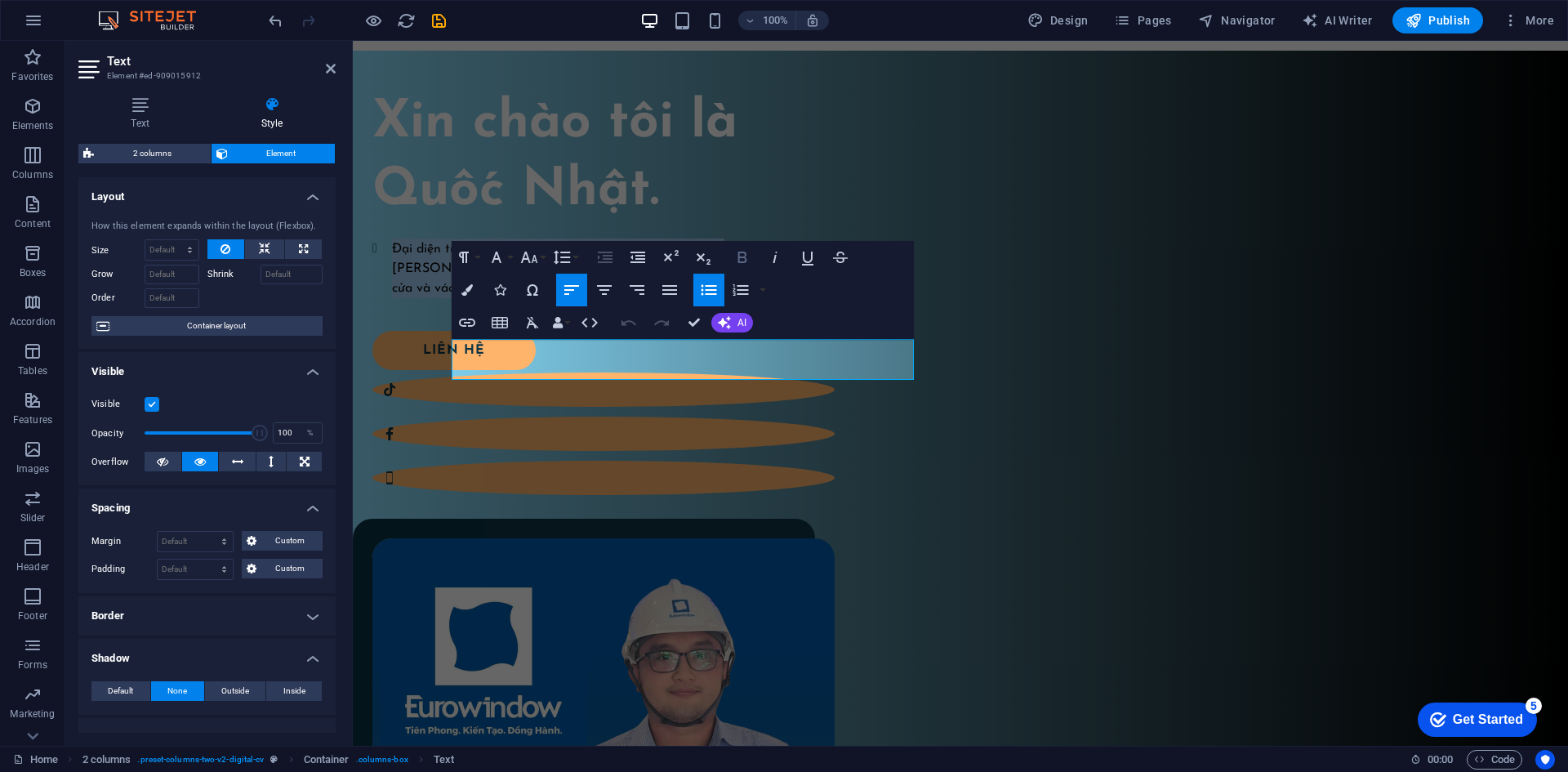
click at [744, 255] on icon "button" at bounding box center [742, 257] width 19 height 19
click at [714, 294] on icon "button" at bounding box center [709, 290] width 16 height 11
click at [712, 295] on icon "button" at bounding box center [709, 290] width 16 height 11
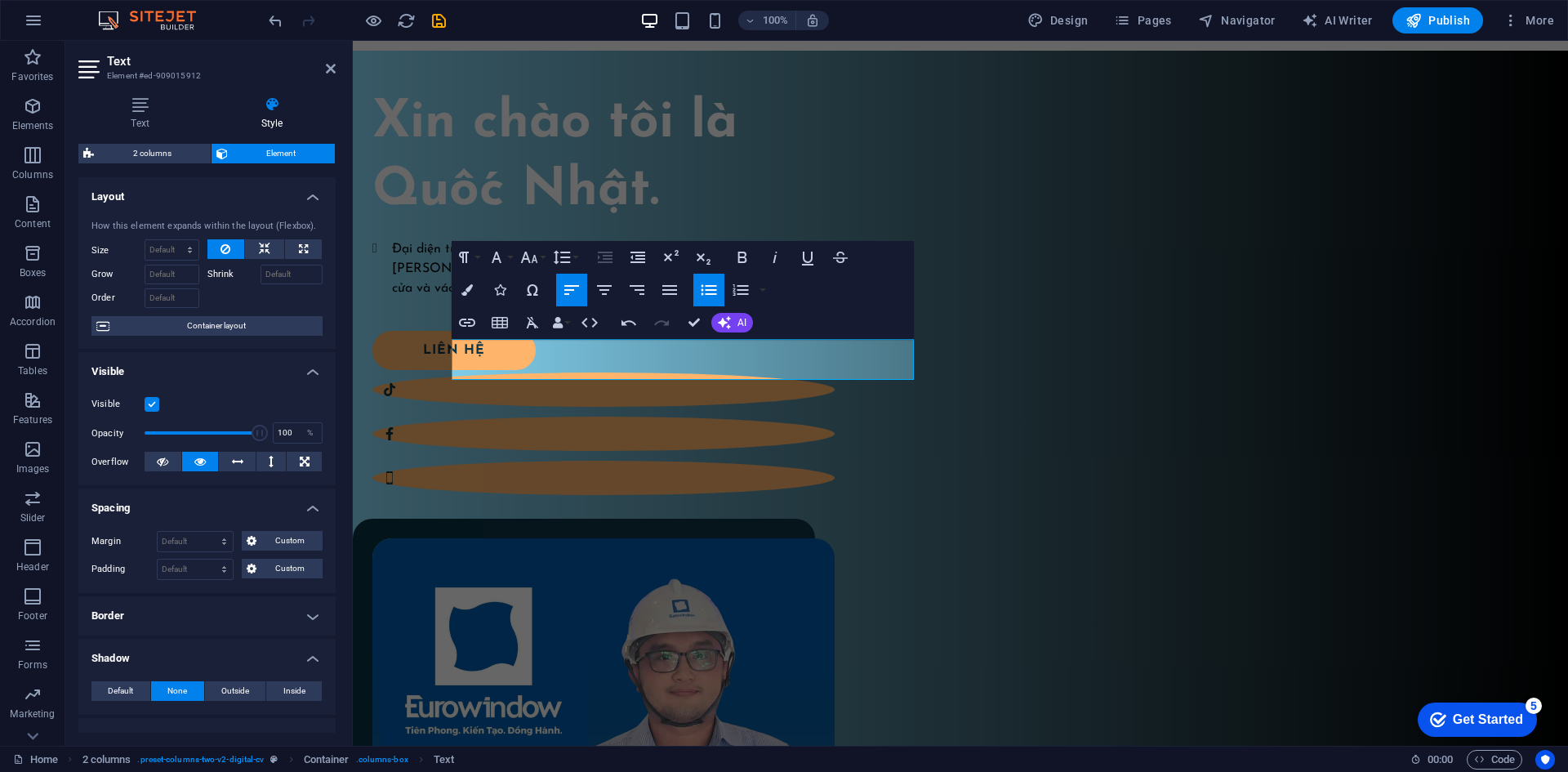
click at [712, 295] on icon "button" at bounding box center [709, 290] width 16 height 11
click at [814, 497] on div "Xin chào tôi là Quốc Nhật. Đại diện từ Eurowindow – thương hiệu hàng đầu trong …" at bounding box center [603, 293] width 462 height 407
click at [1086, 598] on div "Xin chào tôi là Quốc Nhật. Đại diện từ Eurowindow – thương hiệu hàng đầu trong …" at bounding box center [960, 599] width 1215 height 1097
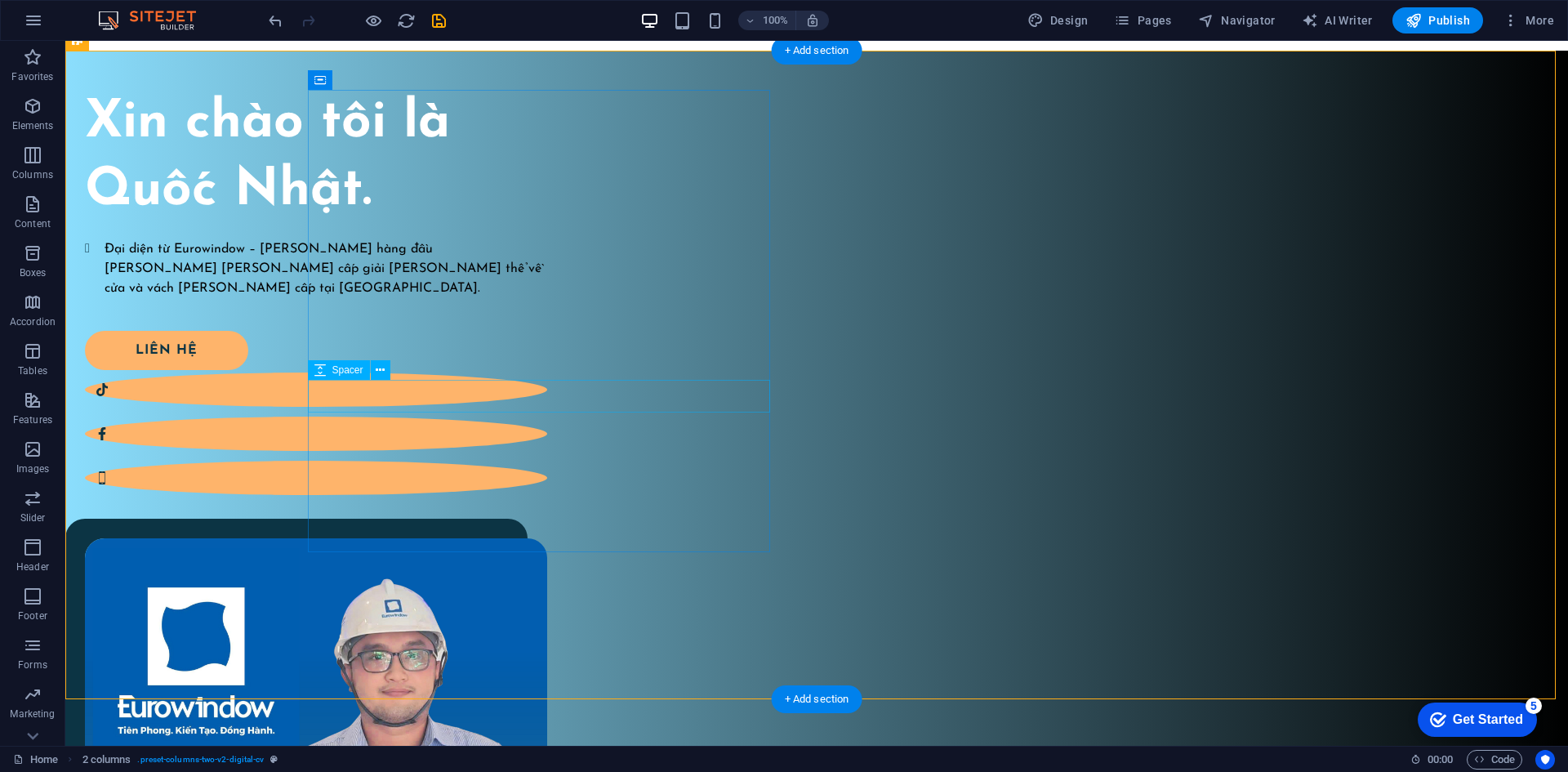
click at [547, 298] on div "Đại diện từ Eurowindow – thương hiệu hàng đầu trong lĩnh vực cung cấp giải pháp…" at bounding box center [315, 267] width 462 height 59
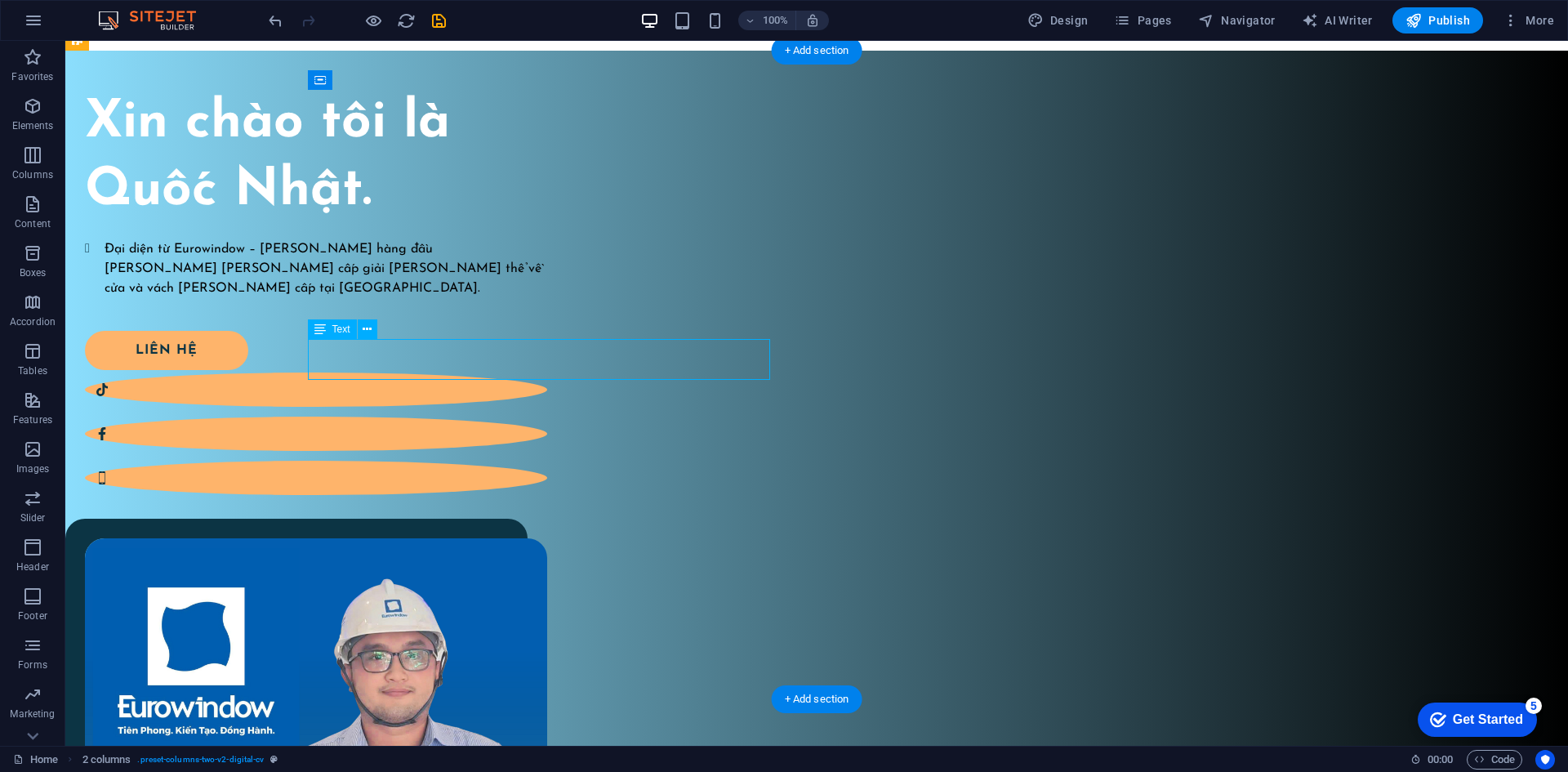
click at [547, 298] on div "Đại diện từ Eurowindow – thương hiệu hàng đầu trong lĩnh vực cung cấp giải pháp…" at bounding box center [315, 267] width 462 height 59
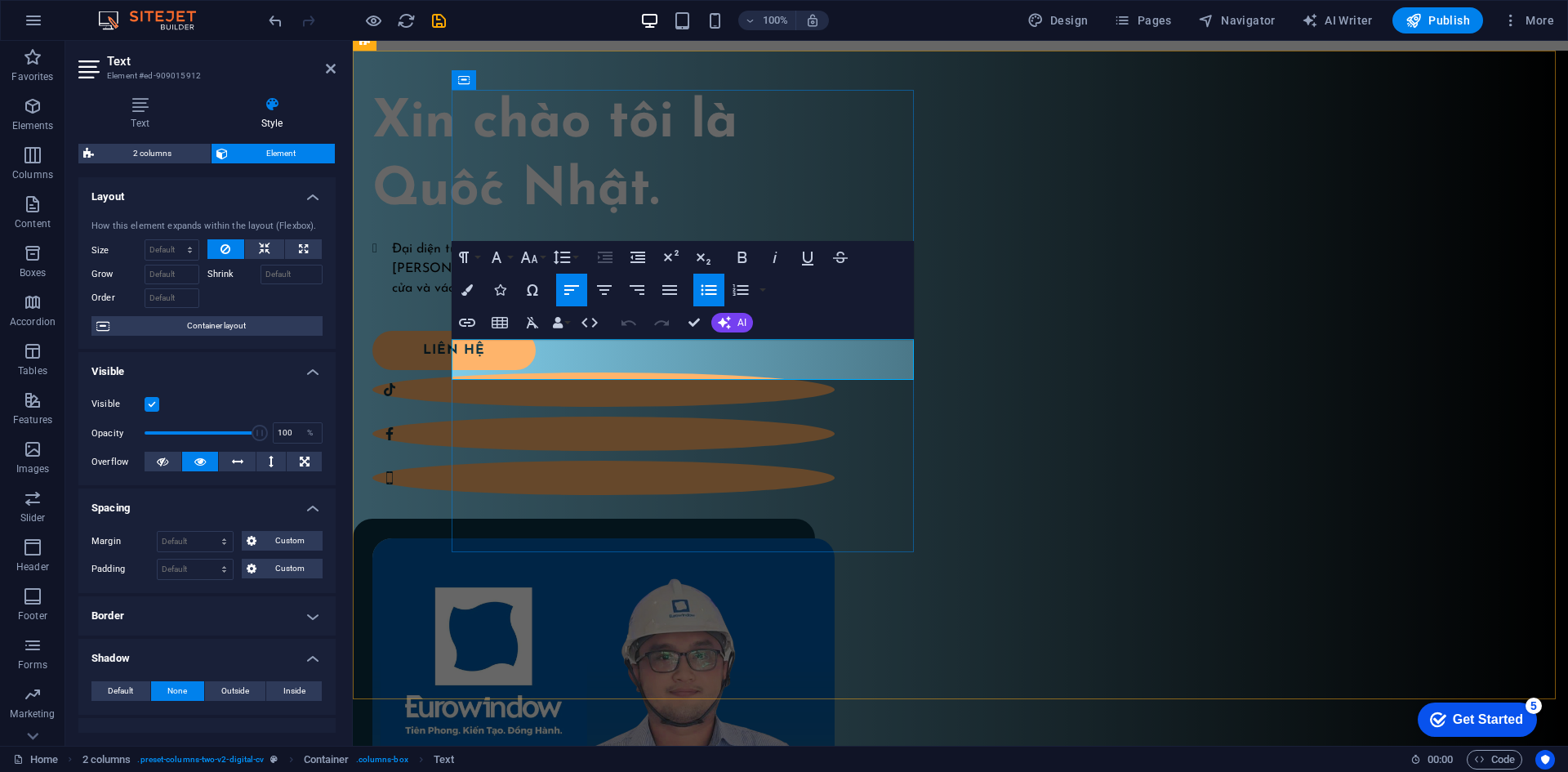
click at [676, 298] on li "Đại diện từ Eurowindow – thương hiệu hàng đầu trong lĩnh vực cung cấp giải pháp…" at bounding box center [612, 267] width 442 height 59
click at [526, 253] on icon "button" at bounding box center [529, 258] width 17 height 12
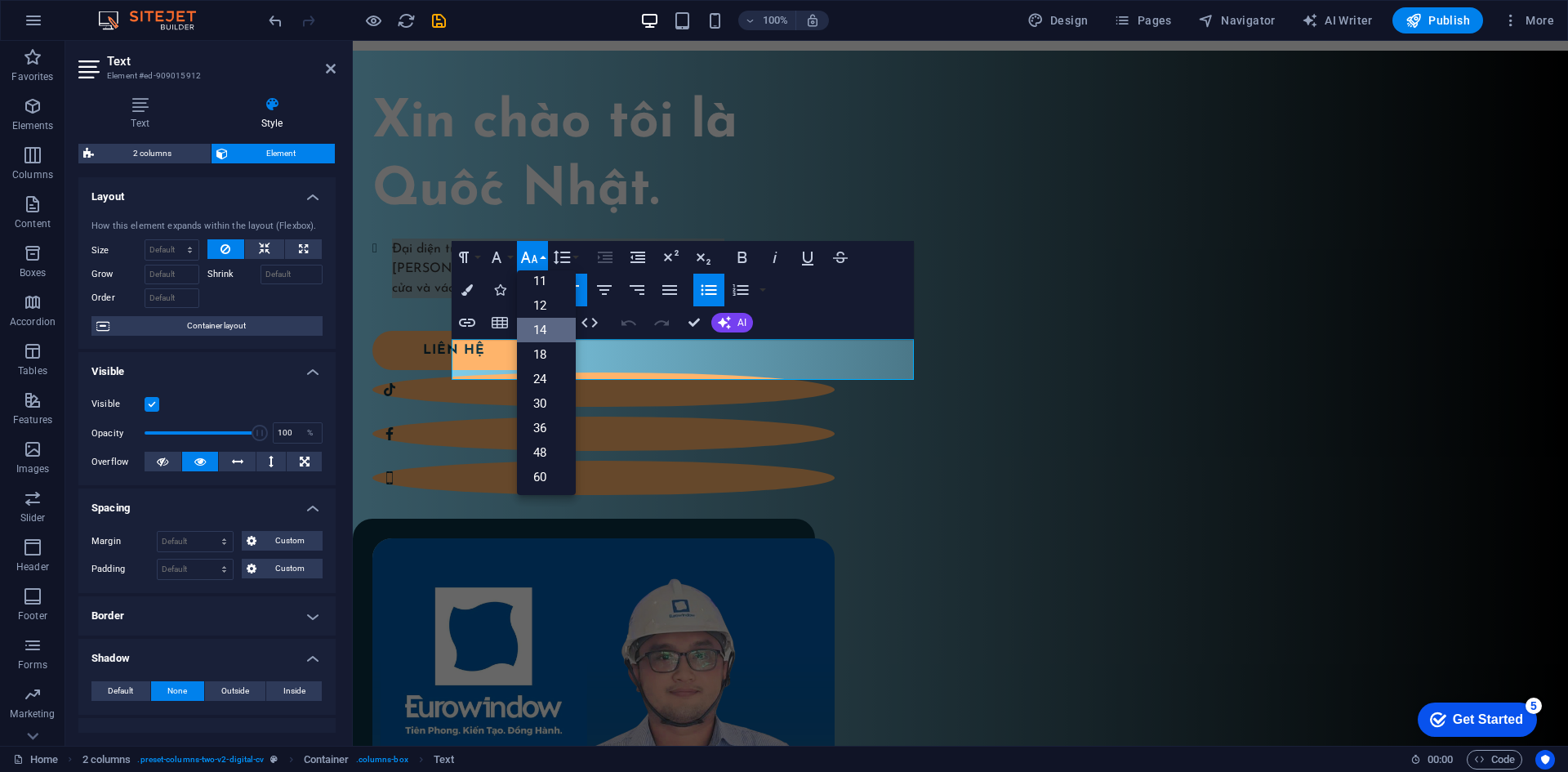
scroll to position [131, 0]
click at [543, 397] on link "48" at bounding box center [546, 402] width 58 height 24
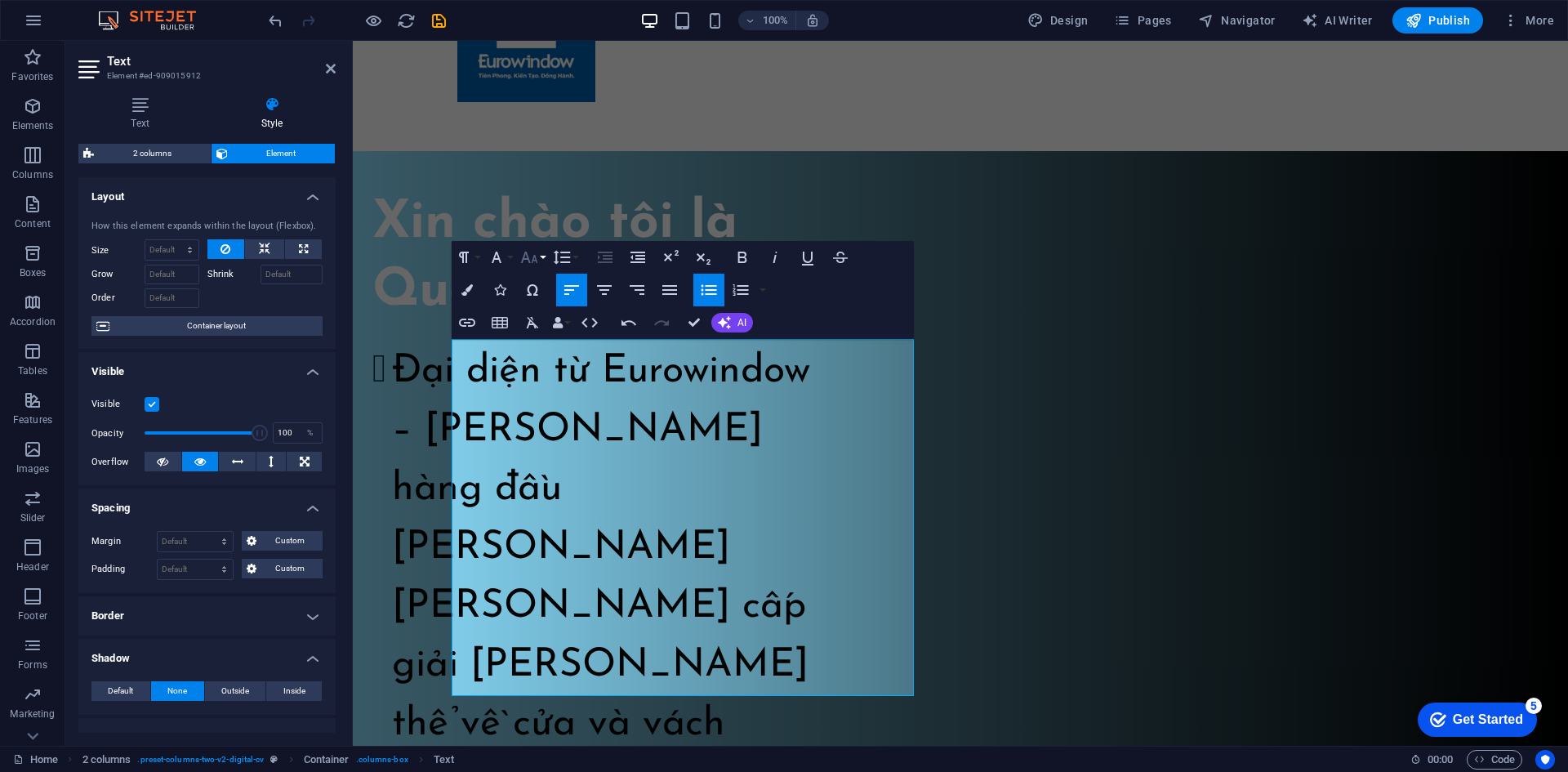
click at [535, 263] on icon "button" at bounding box center [529, 257] width 19 height 19
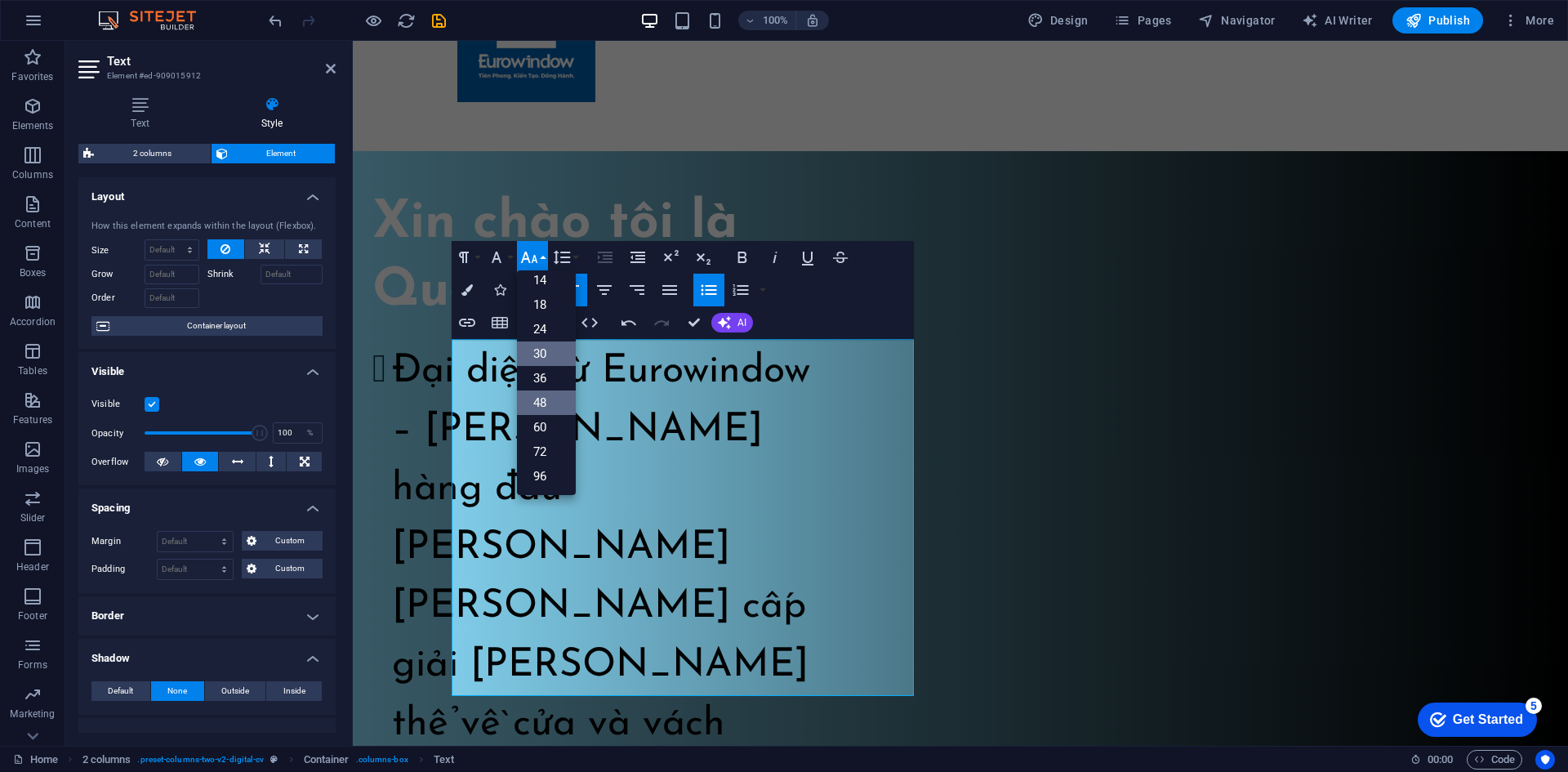
scroll to position [131, 0]
drag, startPoint x: 538, startPoint y: 358, endPoint x: 191, endPoint y: 298, distance: 352.1
click at [538, 358] on link "30" at bounding box center [546, 353] width 58 height 24
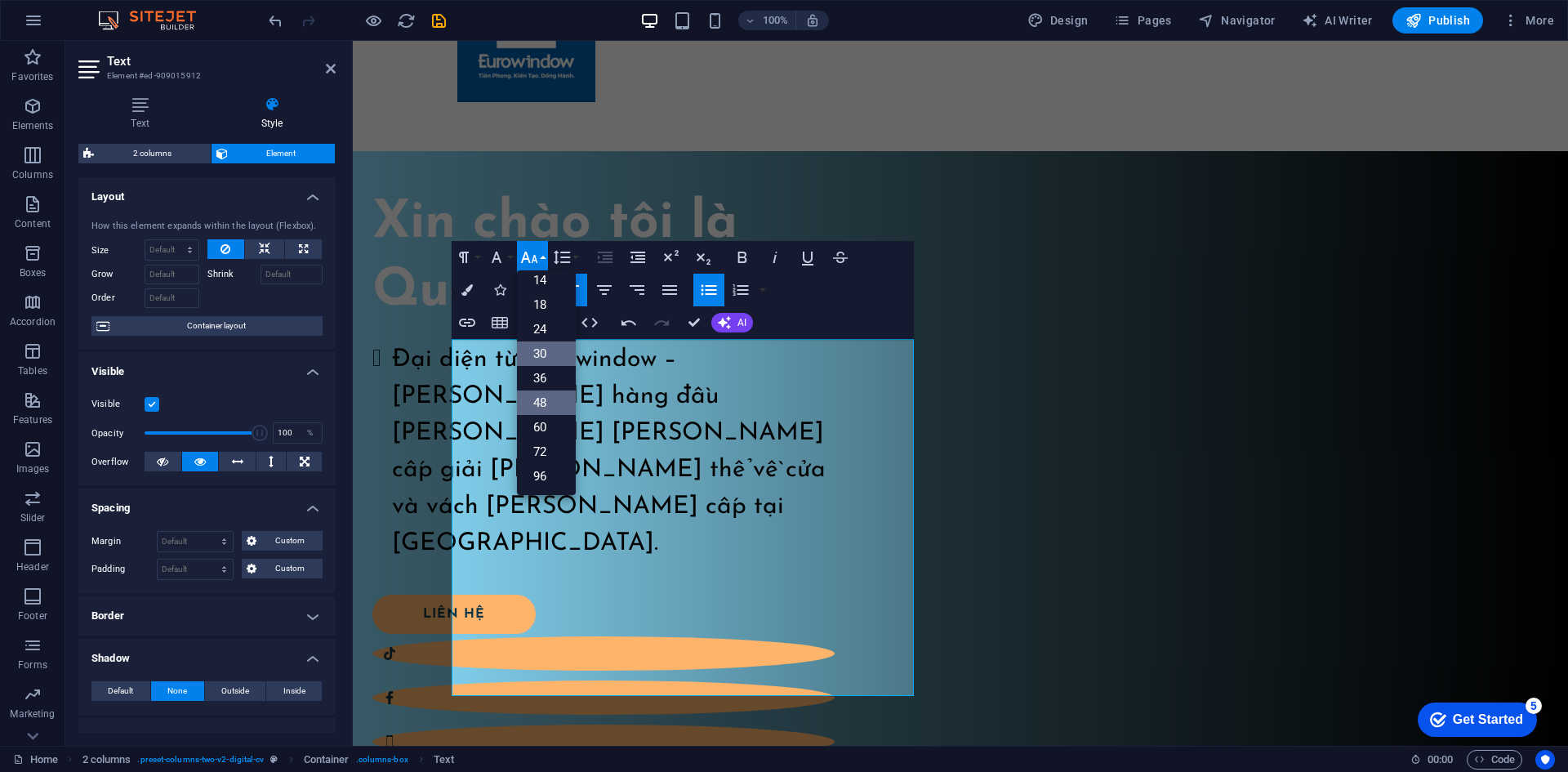
scroll to position [192, 0]
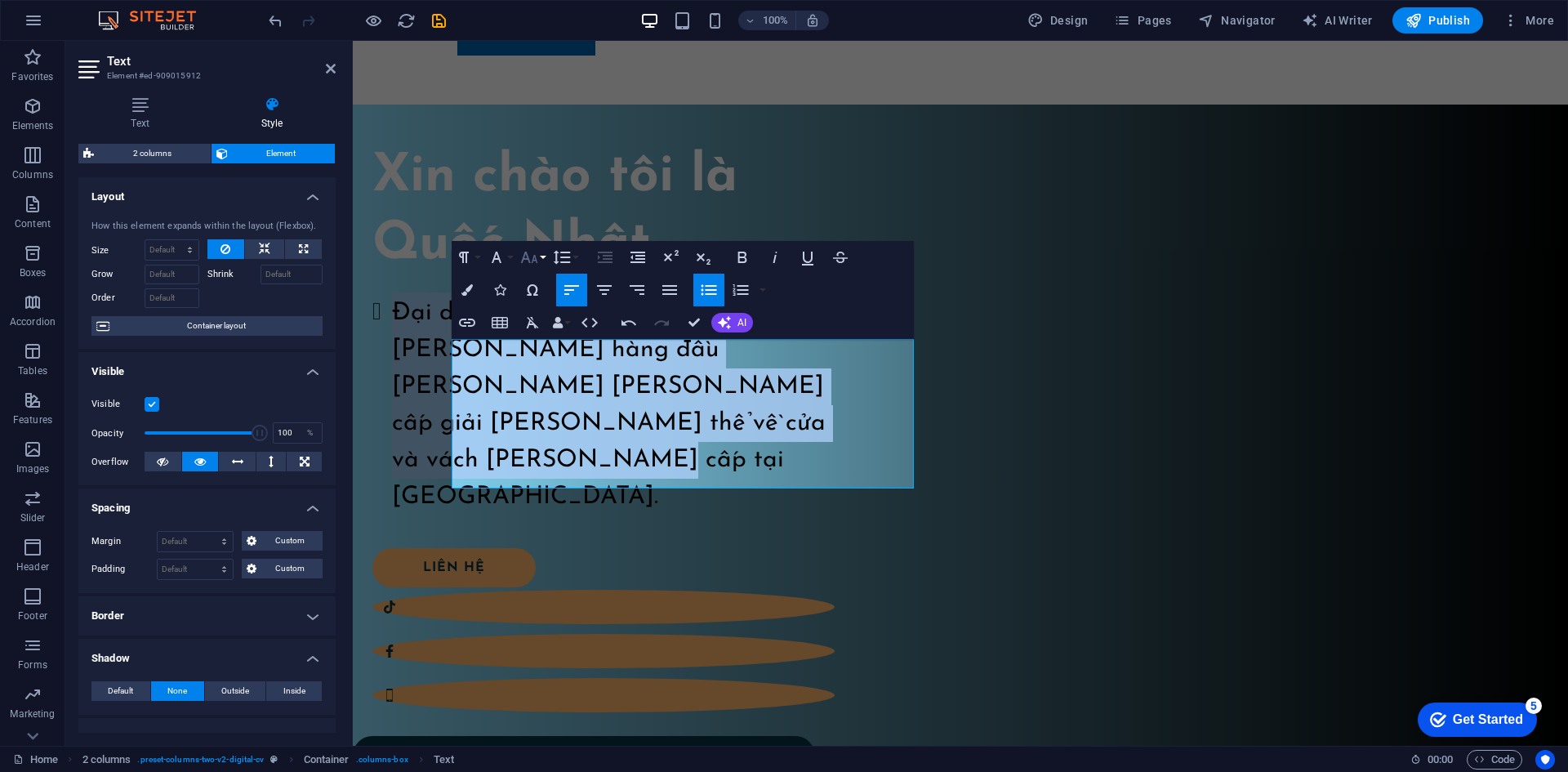
click at [537, 258] on icon "button" at bounding box center [529, 257] width 19 height 19
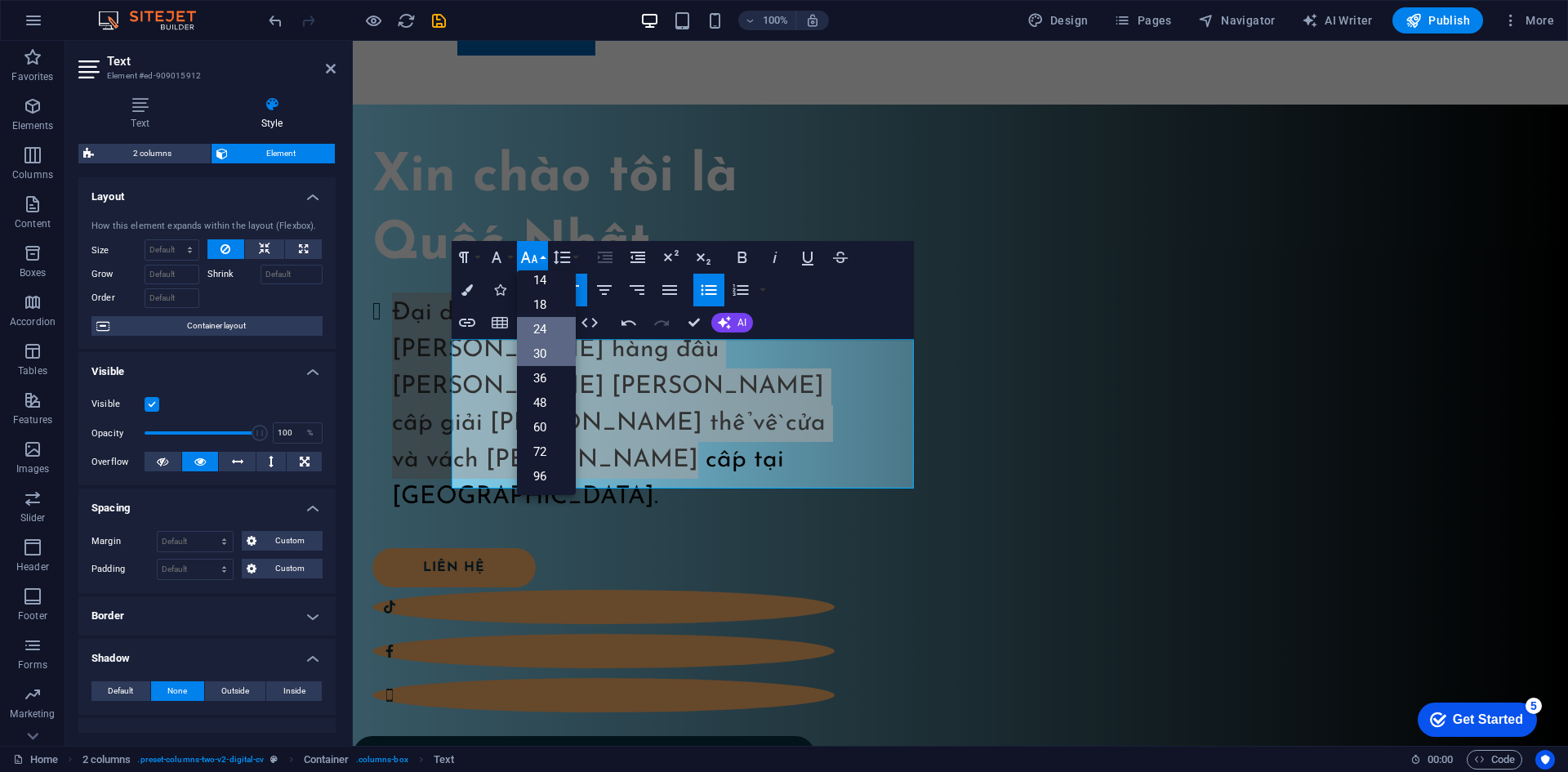
scroll to position [131, 0]
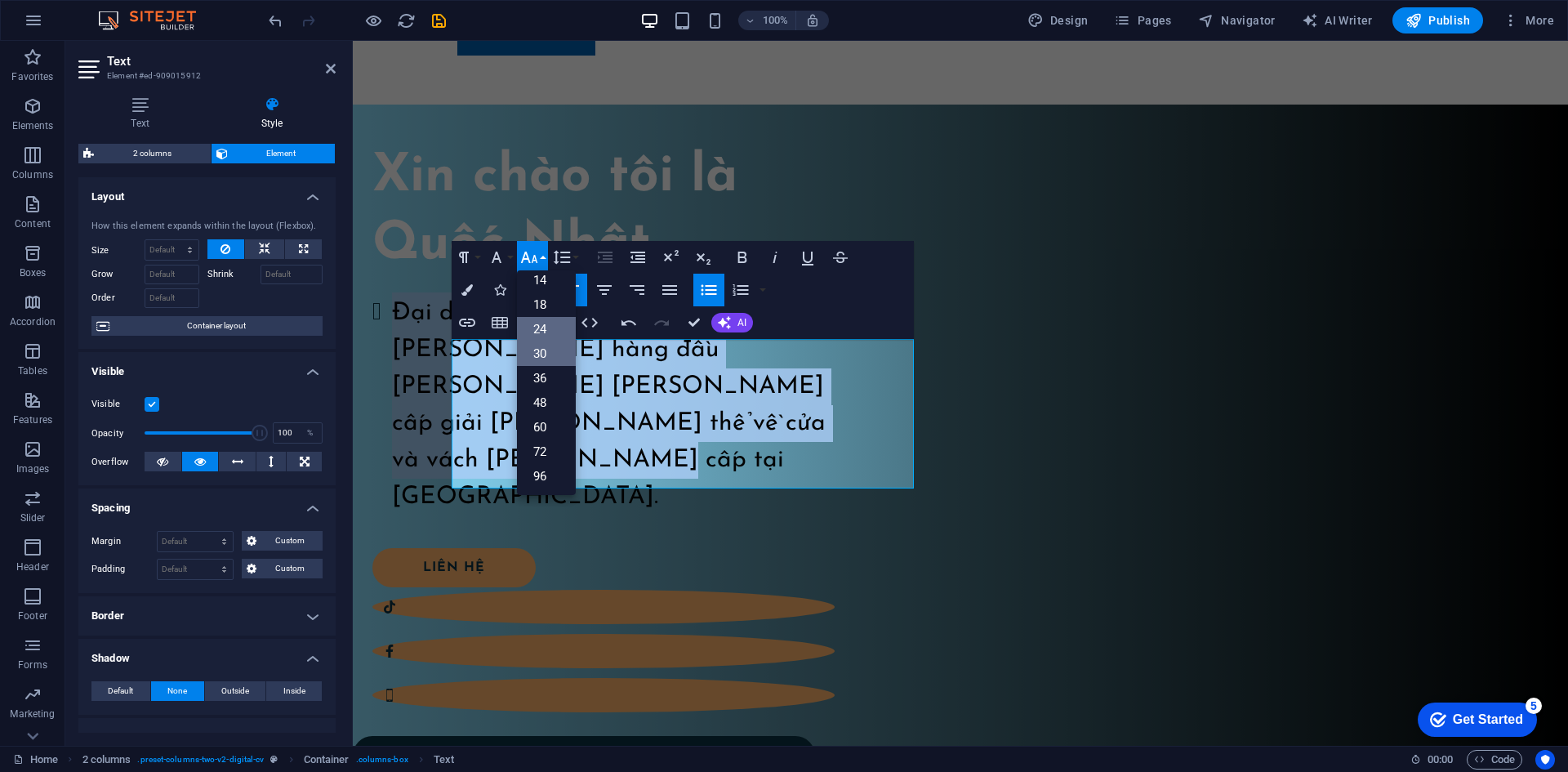
click at [550, 333] on link "24" at bounding box center [546, 329] width 58 height 24
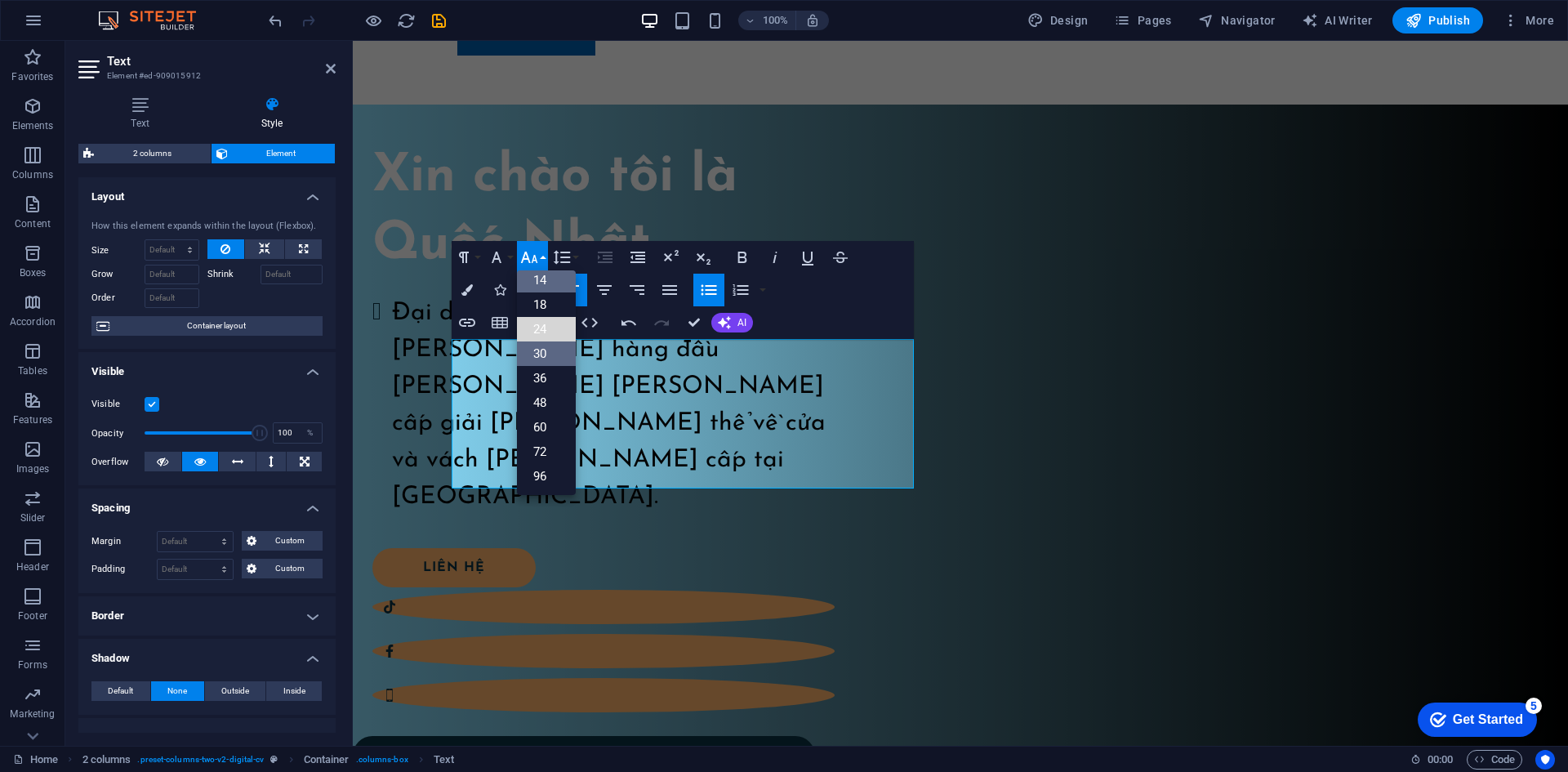
scroll to position [221, 0]
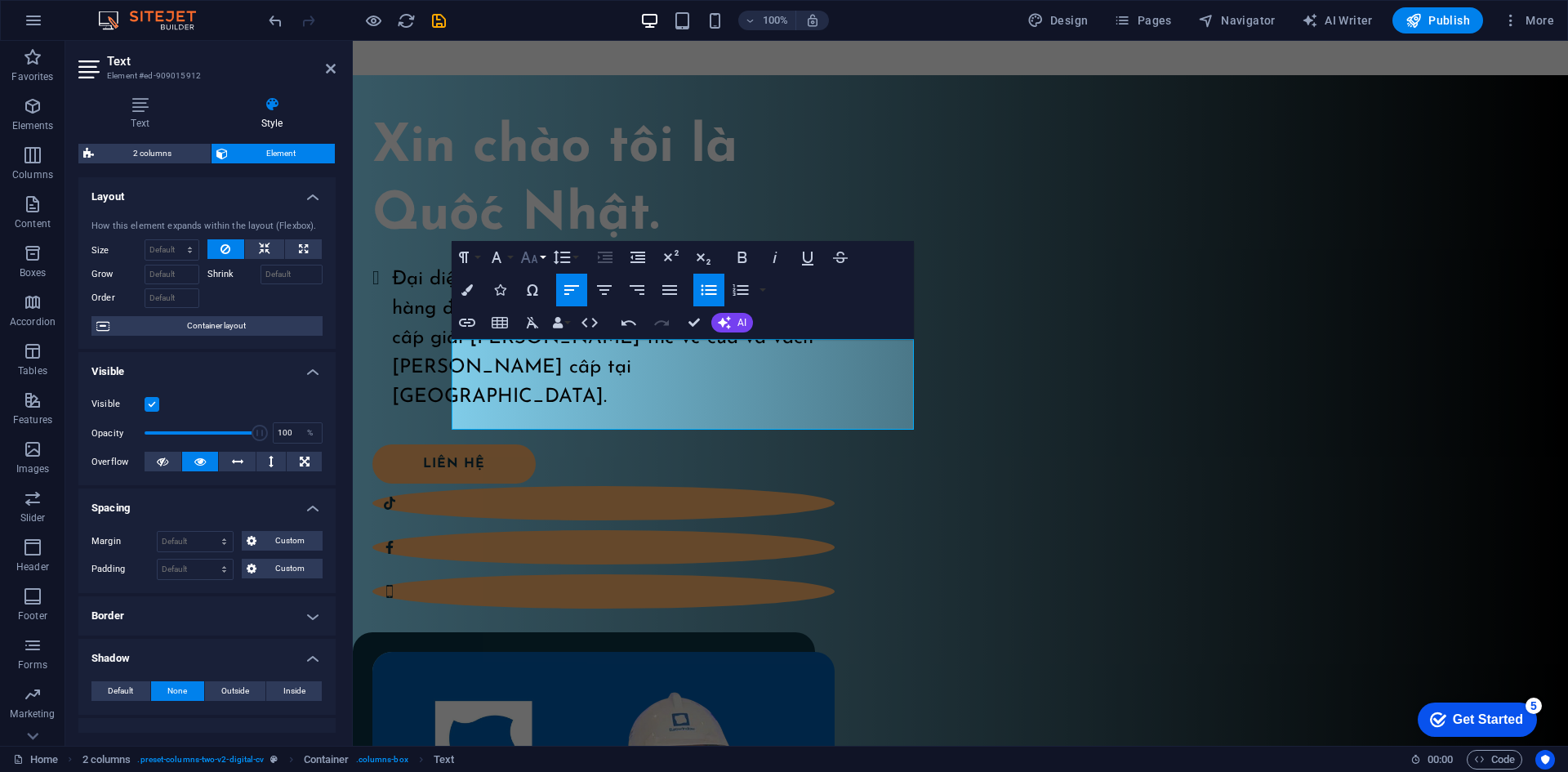
click at [527, 253] on icon "button" at bounding box center [529, 257] width 19 height 19
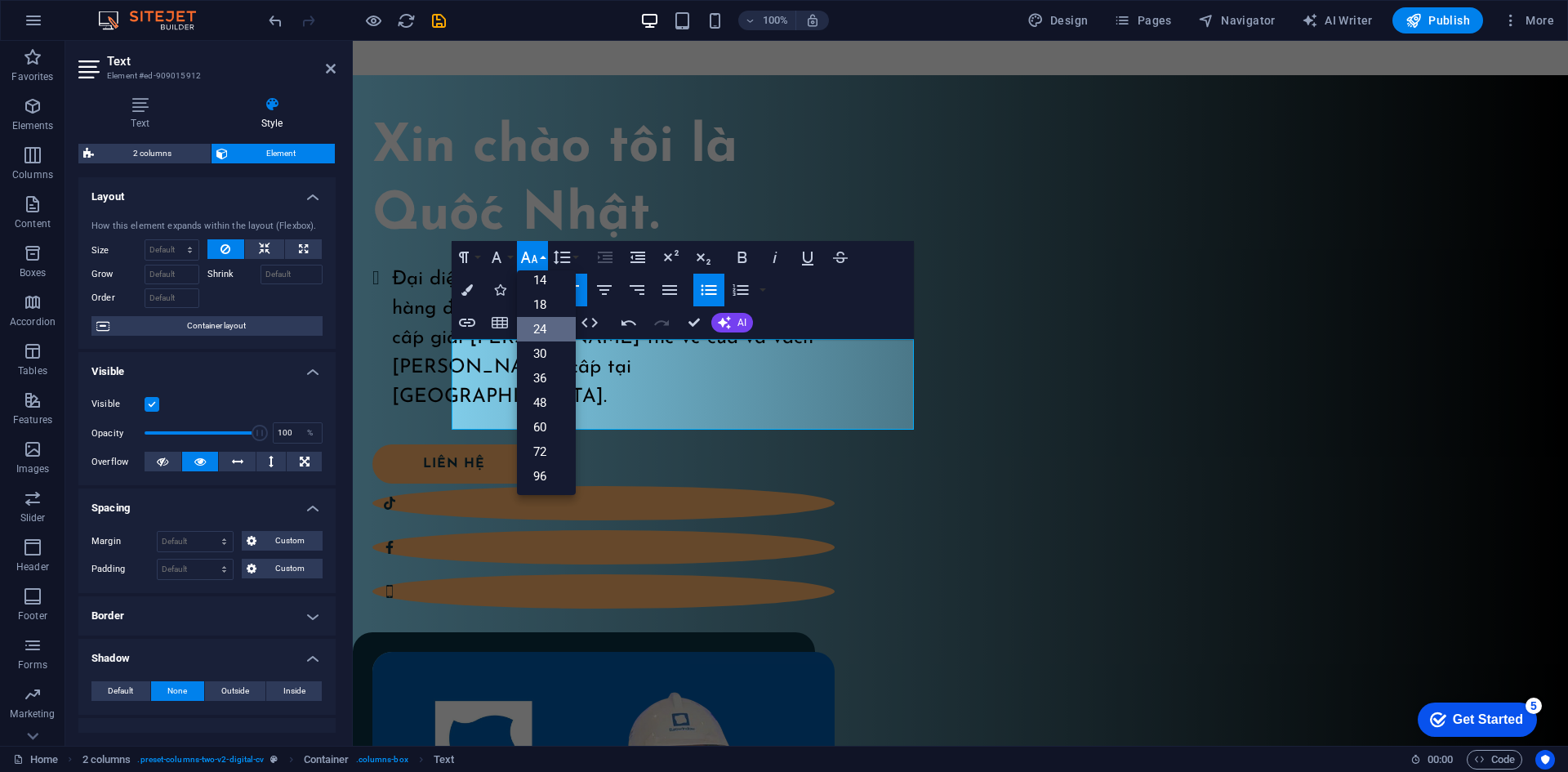
scroll to position [131, 0]
click at [548, 304] on link "18" at bounding box center [546, 304] width 58 height 24
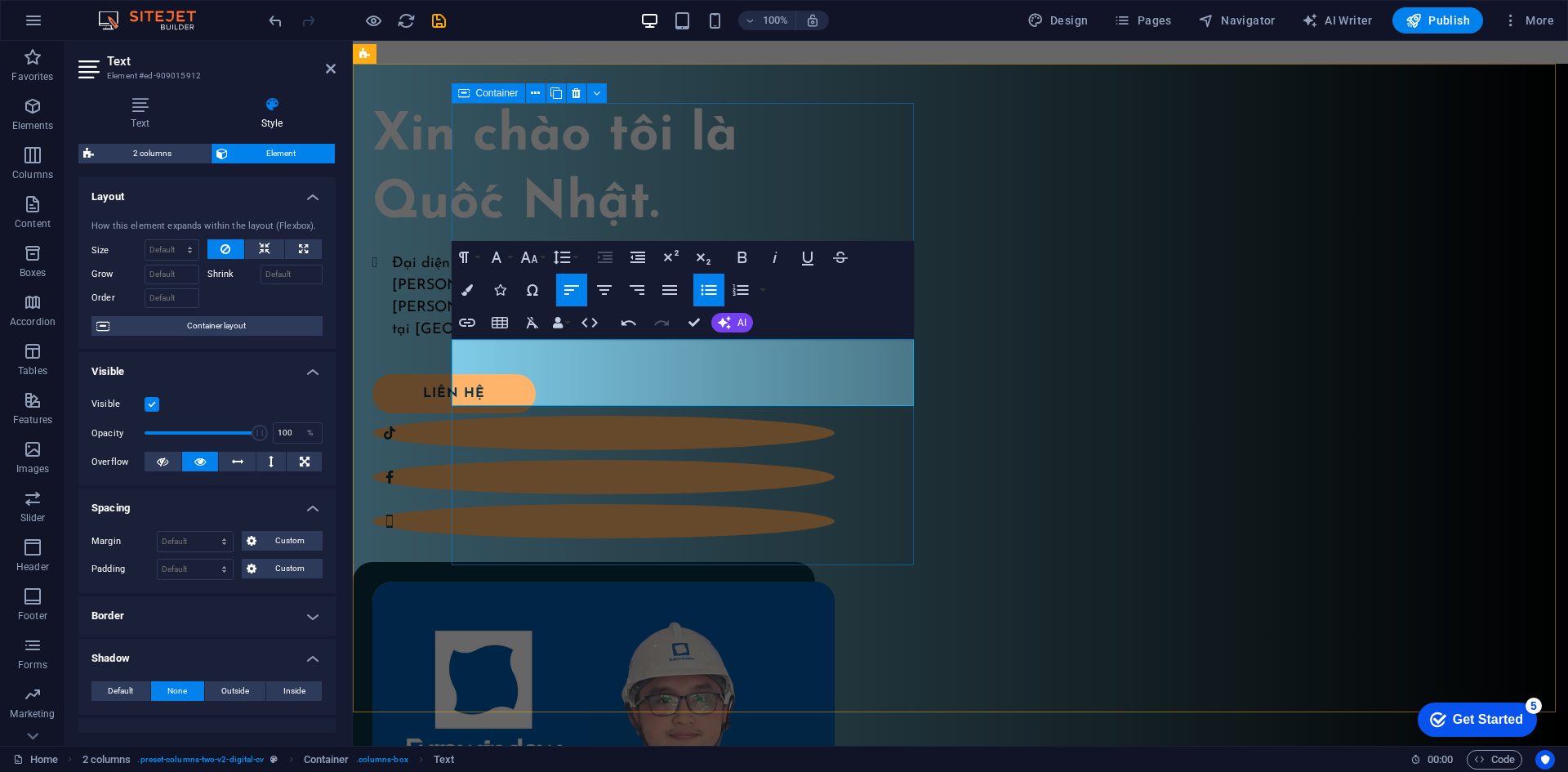
click at [834, 518] on div "Xin chào tôi là Quốc Nhật. Đại diện từ Eurowindow – thương hiệu hàng đầu trong …" at bounding box center [603, 310] width 462 height 415
click at [1165, 617] on div "Xin chào tôi là Quốc Nhật. Đại diện từ Eurowindow – thương hiệu hàng đầu trong …" at bounding box center [960, 616] width 1215 height 1105
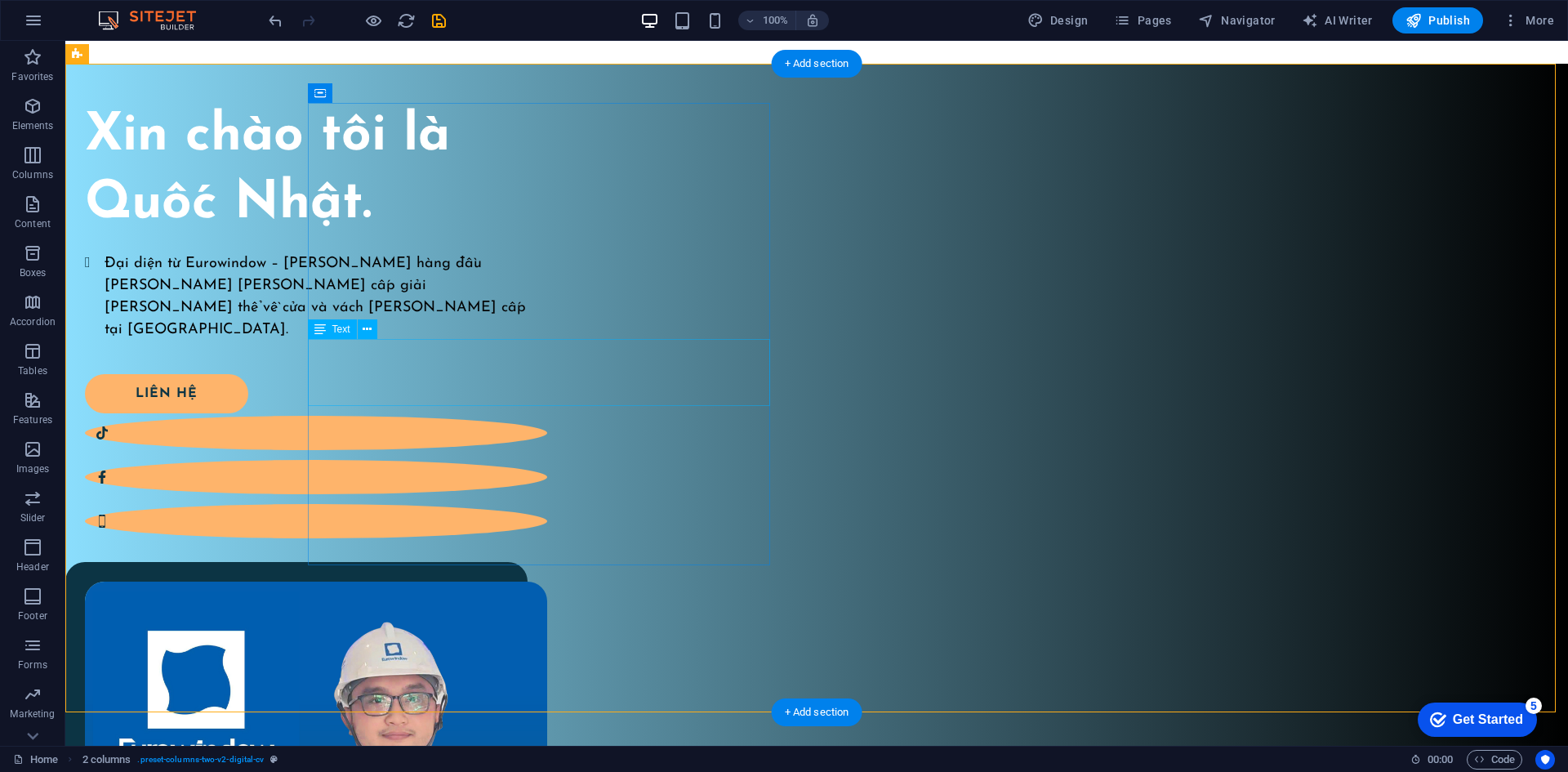
click at [446, 319] on div "Đại diện từ Eurowindow – thương hiệu hàng đầu trong lĩnh vực cung cấp giải pháp…" at bounding box center [315, 286] width 462 height 68
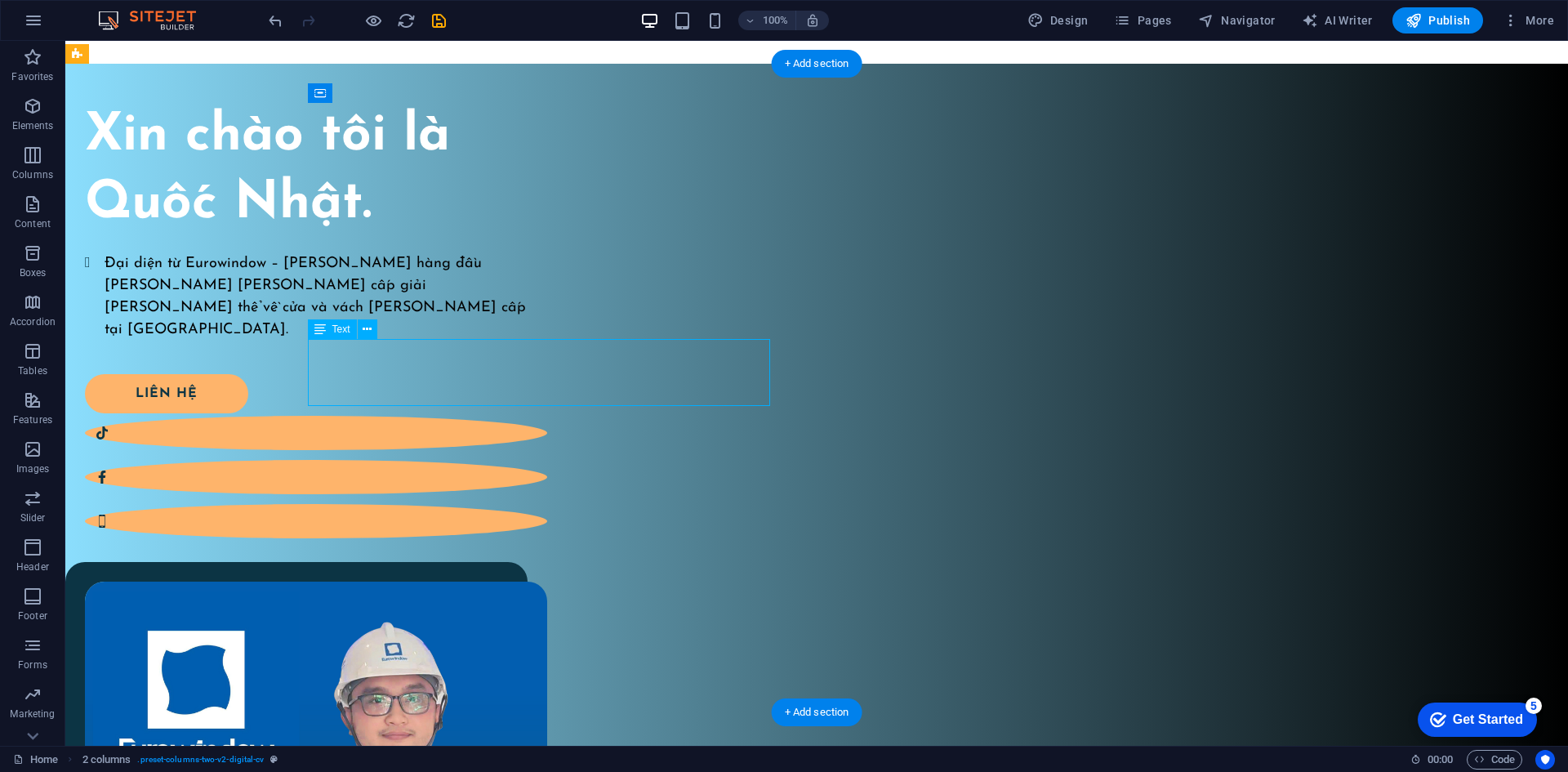
click at [446, 319] on div "Đại diện từ Eurowindow – thương hiệu hàng đầu trong lĩnh vực cung cấp giải pháp…" at bounding box center [315, 286] width 462 height 68
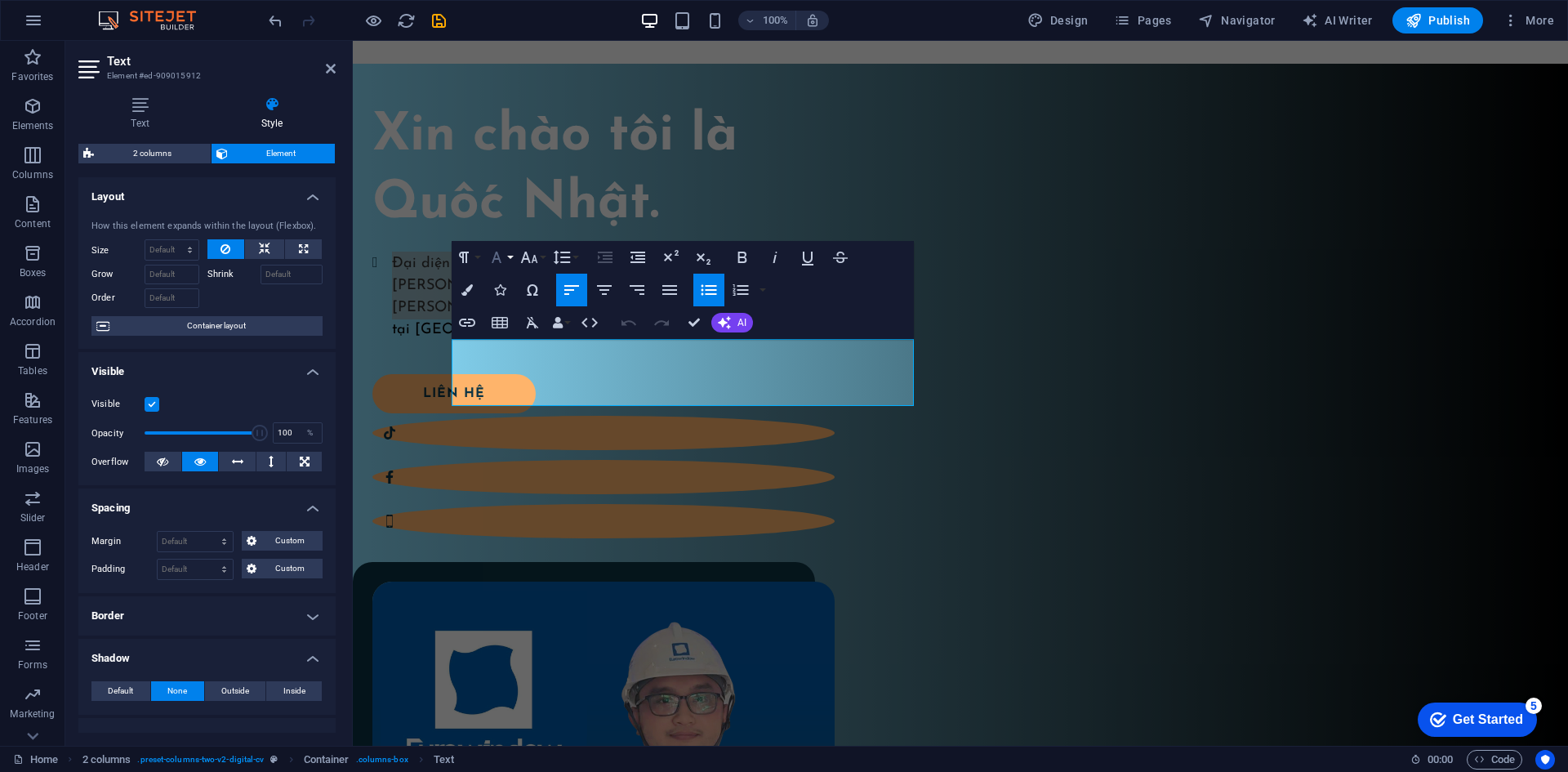
click at [497, 259] on icon "button" at bounding box center [497, 258] width 10 height 12
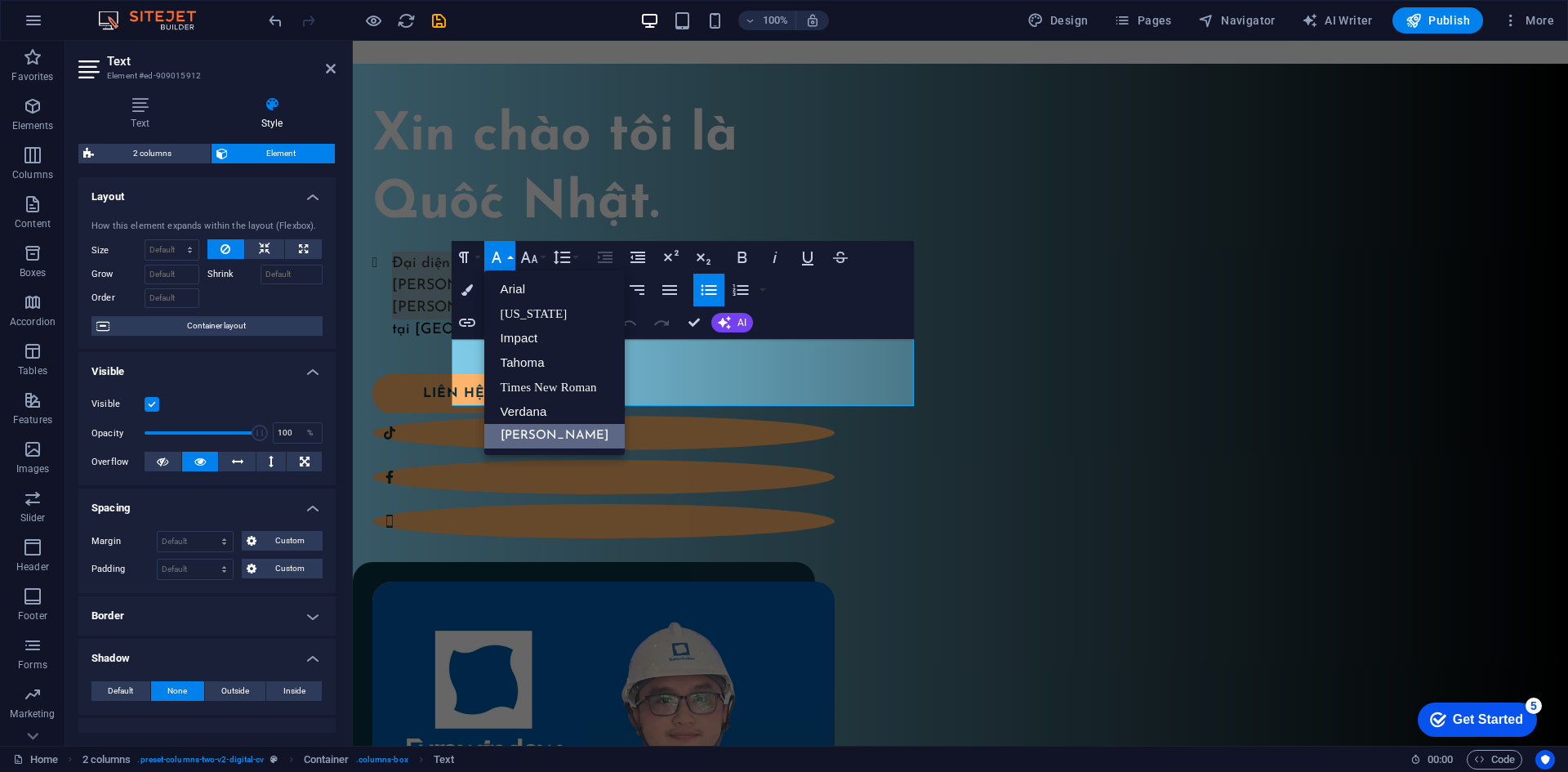
scroll to position [0, 0]
click at [543, 393] on link "Times New Roman" at bounding box center [554, 386] width 141 height 24
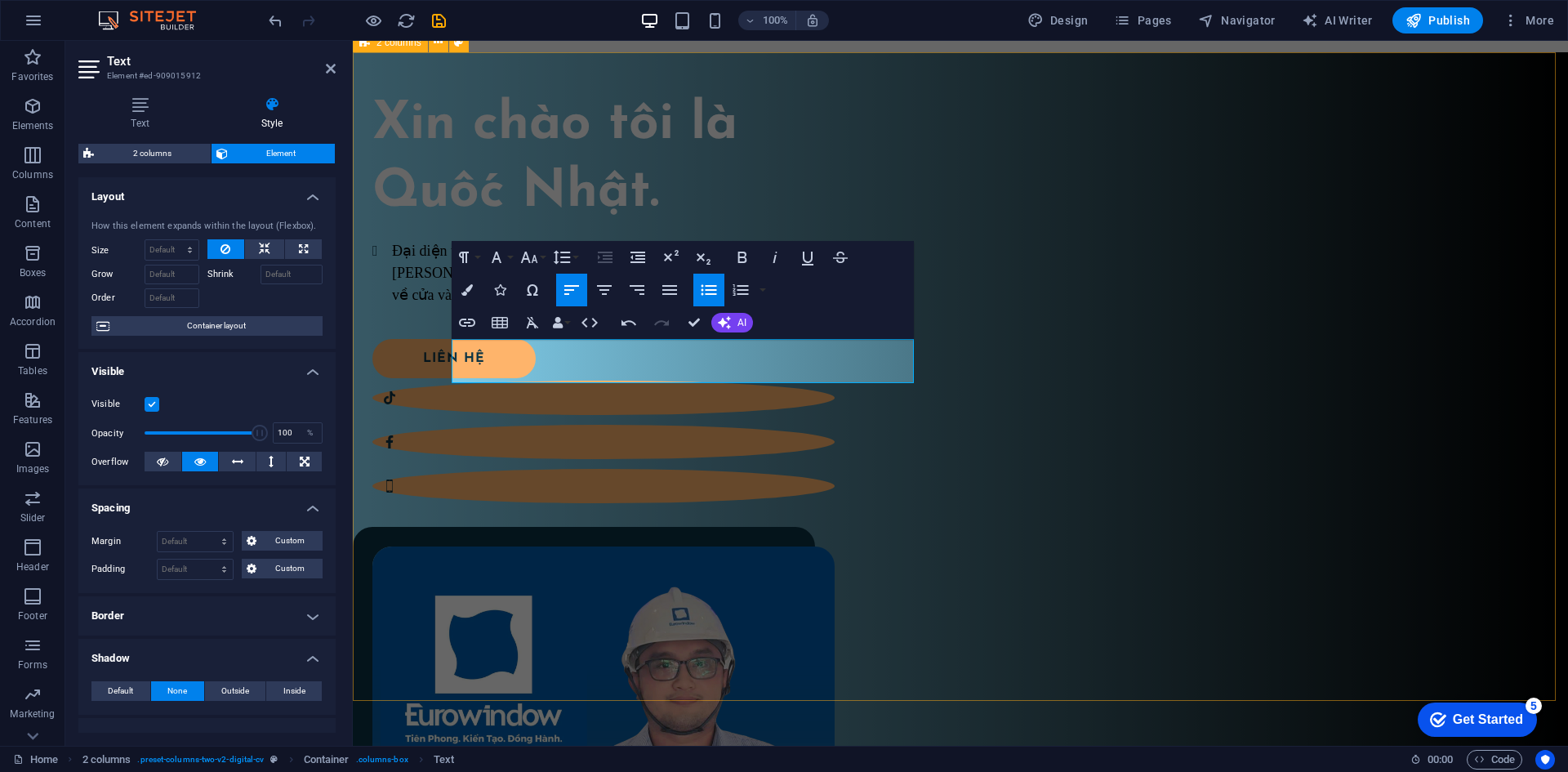
click at [680, 596] on div "Xin chào tôi là Quốc Nhật. Đại diện từ Eurowindow – thương hiệu hàng đầu trong …" at bounding box center [960, 604] width 1215 height 1104
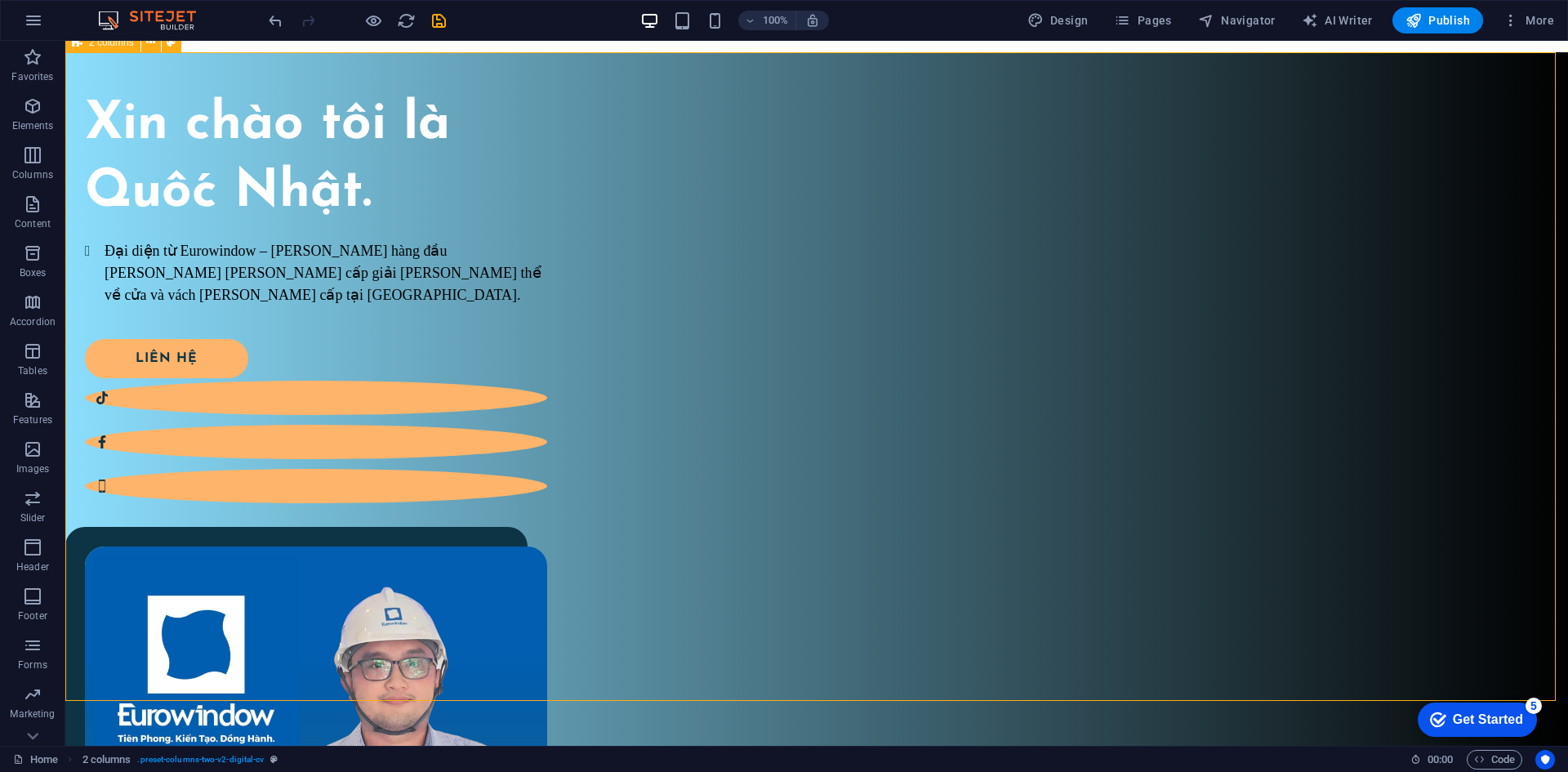
click at [605, 646] on div "Xin chào tôi là Quốc Nhật. Đại diện từ Eurowindow – thương hiệu hàng đầu trong …" at bounding box center [816, 604] width 1502 height 1104
click at [547, 306] on div "Đại diện từ Eurowindow – thương hiệu hàng đầu trong lĩnh vực cung cấp giải pháp…" at bounding box center [315, 273] width 462 height 66
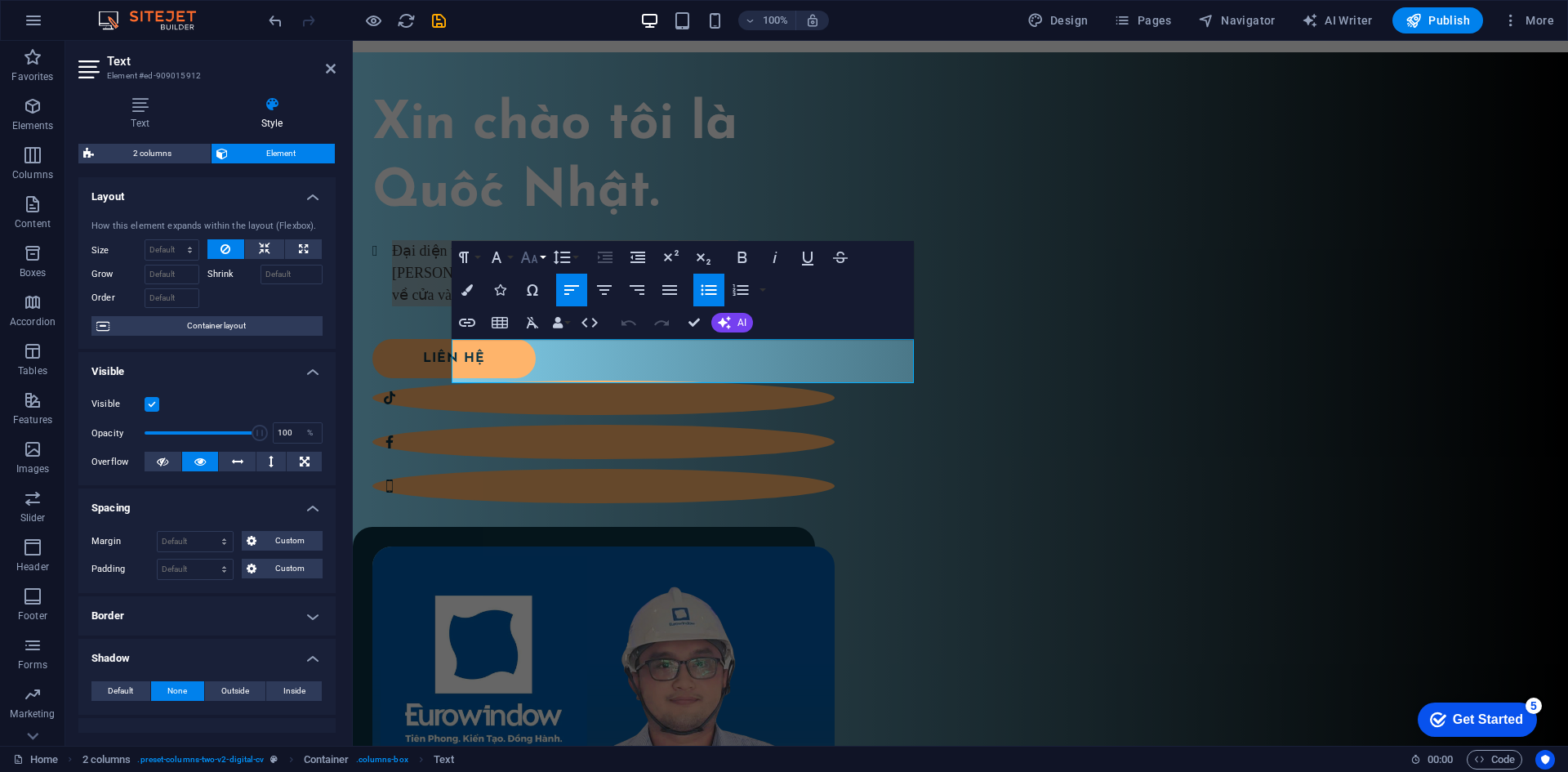
click at [533, 251] on icon "button" at bounding box center [529, 257] width 19 height 19
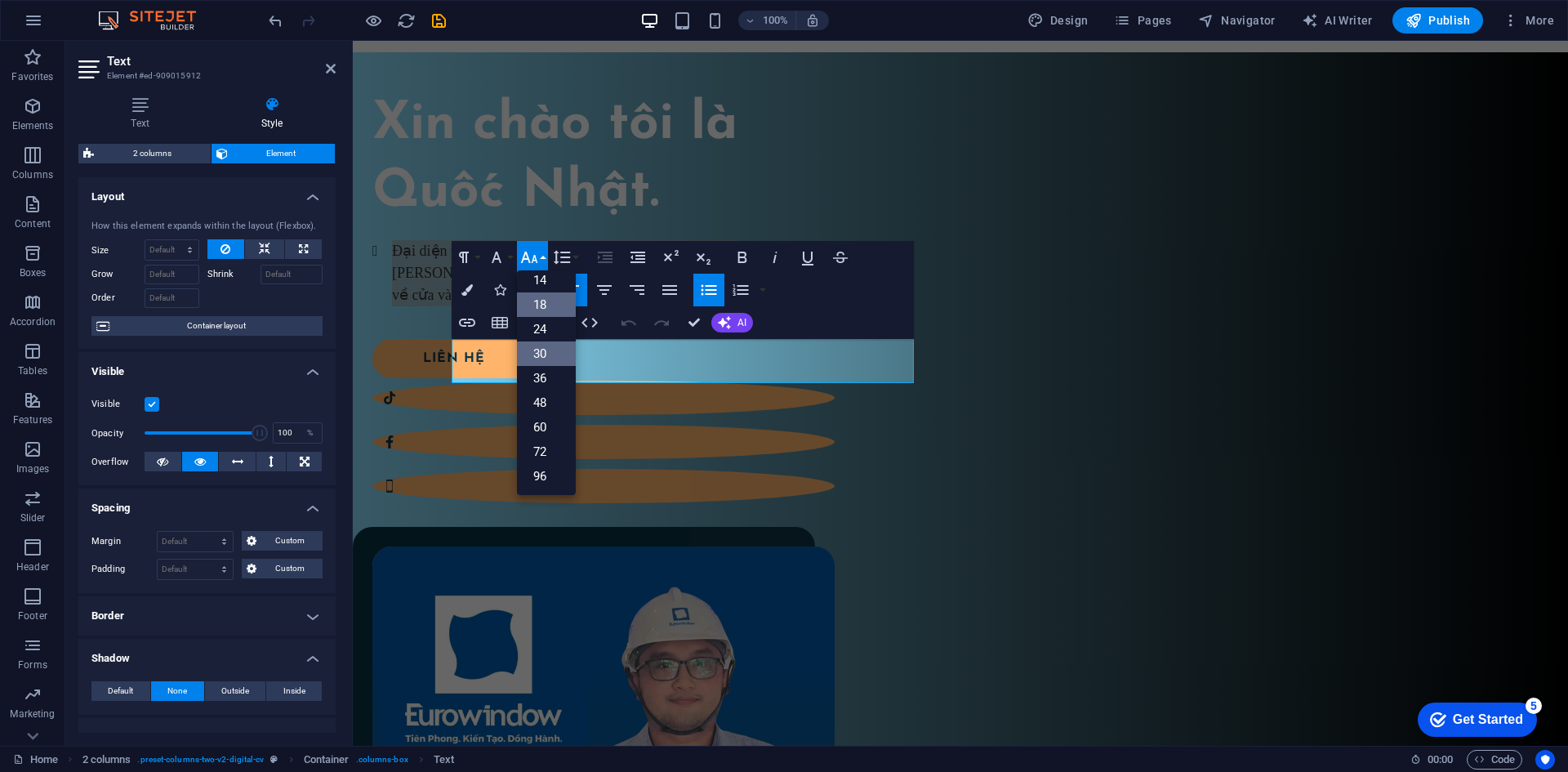
scroll to position [131, 0]
click at [557, 329] on link "24" at bounding box center [546, 329] width 58 height 24
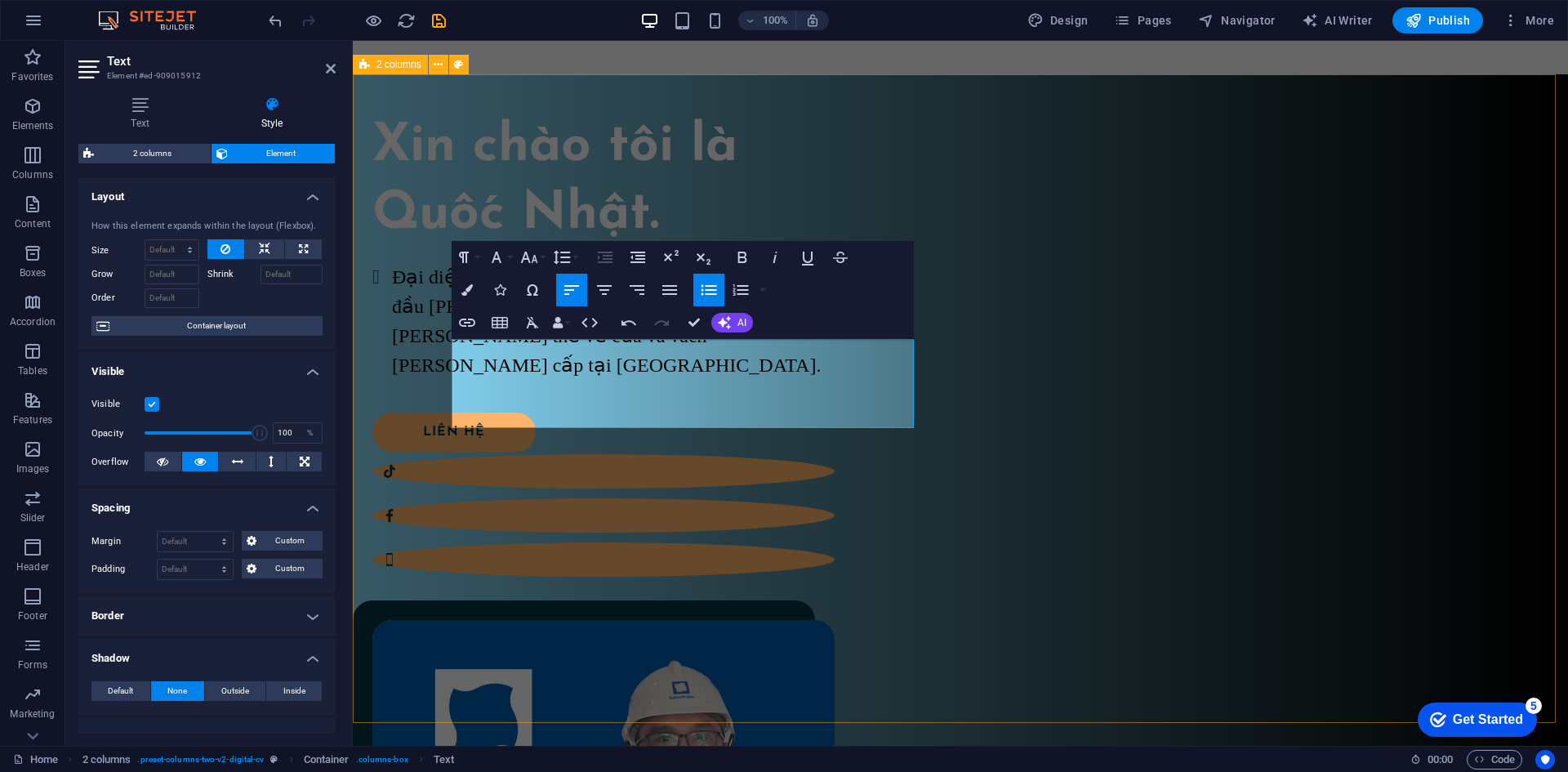
click at [766, 597] on div "Xin chào tôi là Quốc Nhật. Đại diện từ Eurowindow – thương hiệu hàng đầu trong …" at bounding box center [960, 636] width 1215 height 1125
click at [1078, 622] on div "Xin chào tôi là Quốc Nhật. Đại diện từ Eurowindow – thương hiệu hàng đầu trong …" at bounding box center [960, 636] width 1215 height 1125
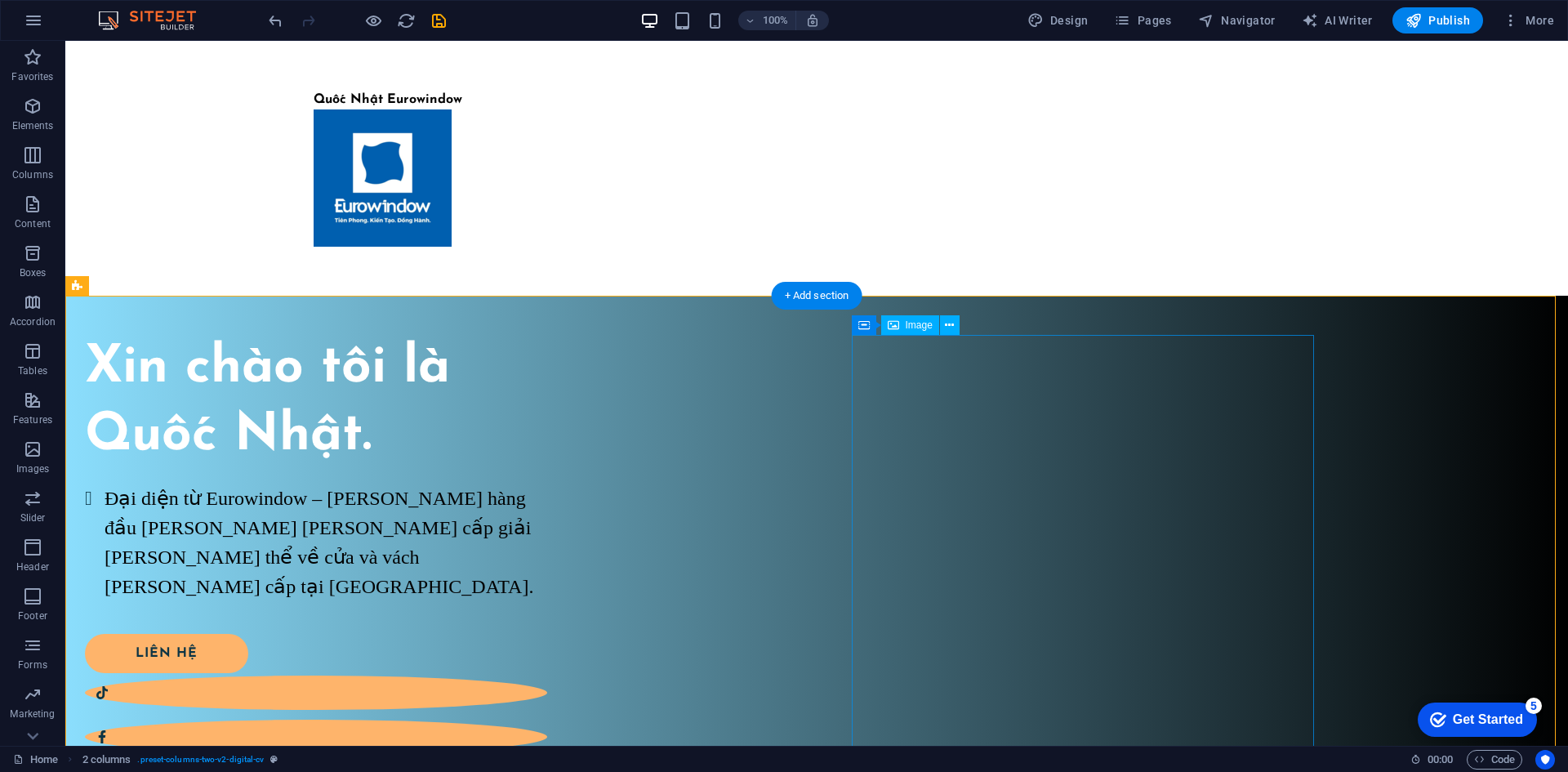
scroll to position [245, 0]
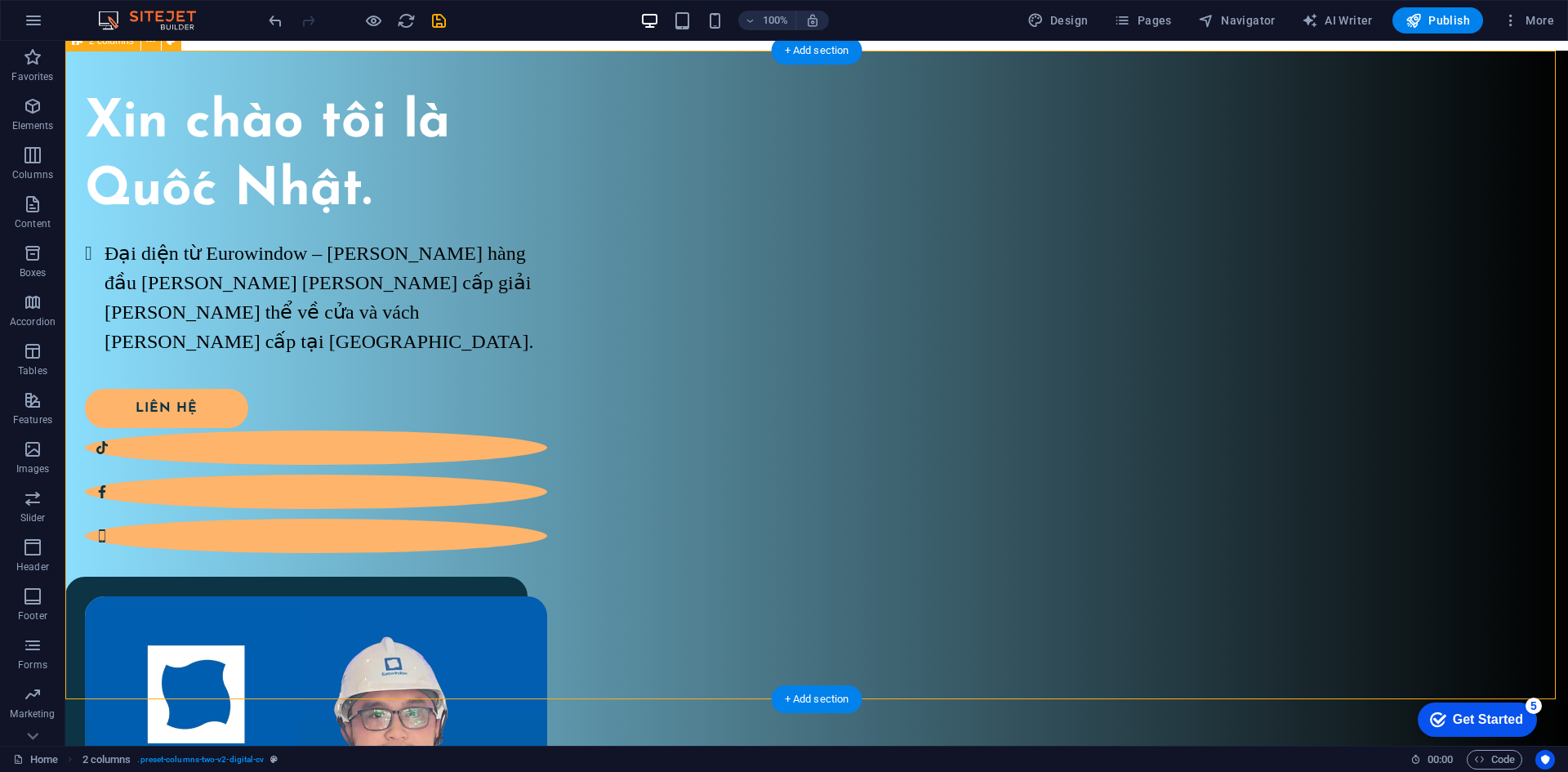
click at [836, 462] on div "Xin chào tôi là Quốc Nhật. Đại diện từ Eurowindow – thương hiệu hàng đầu trong …" at bounding box center [816, 613] width 1502 height 1125
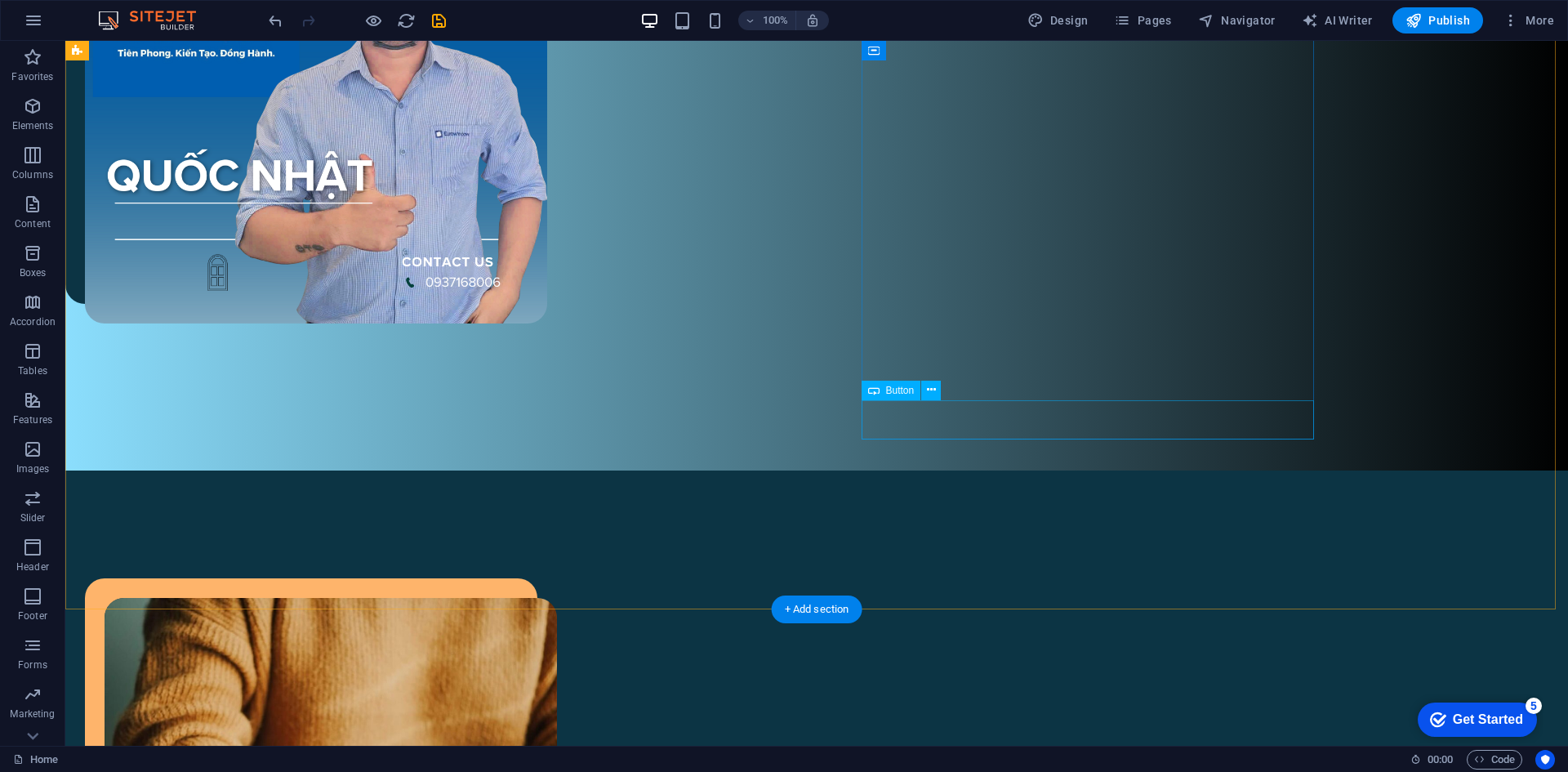
scroll to position [898, 0]
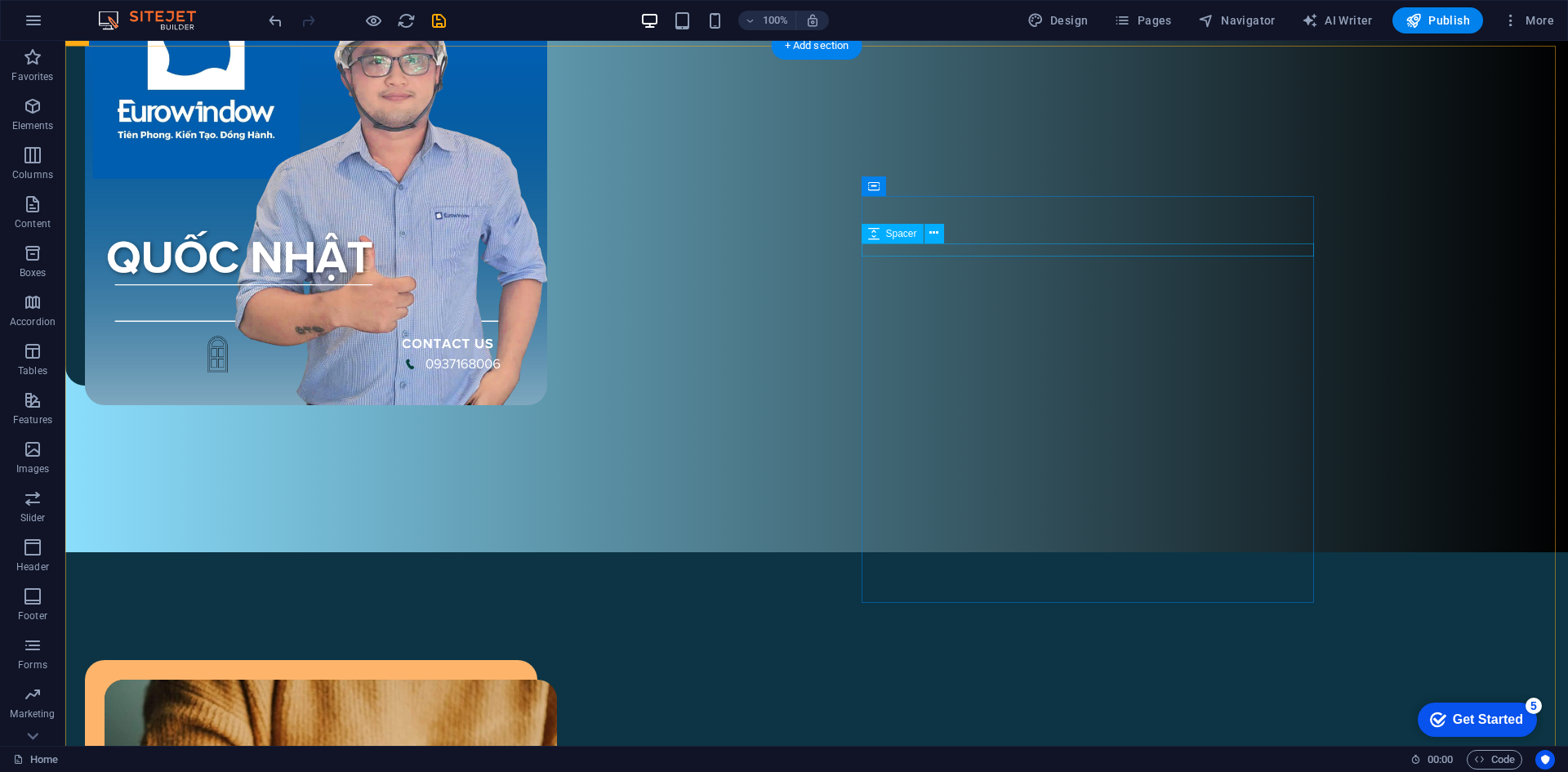
drag, startPoint x: 1150, startPoint y: 245, endPoint x: 887, endPoint y: 227, distance: 263.6
select select "px"
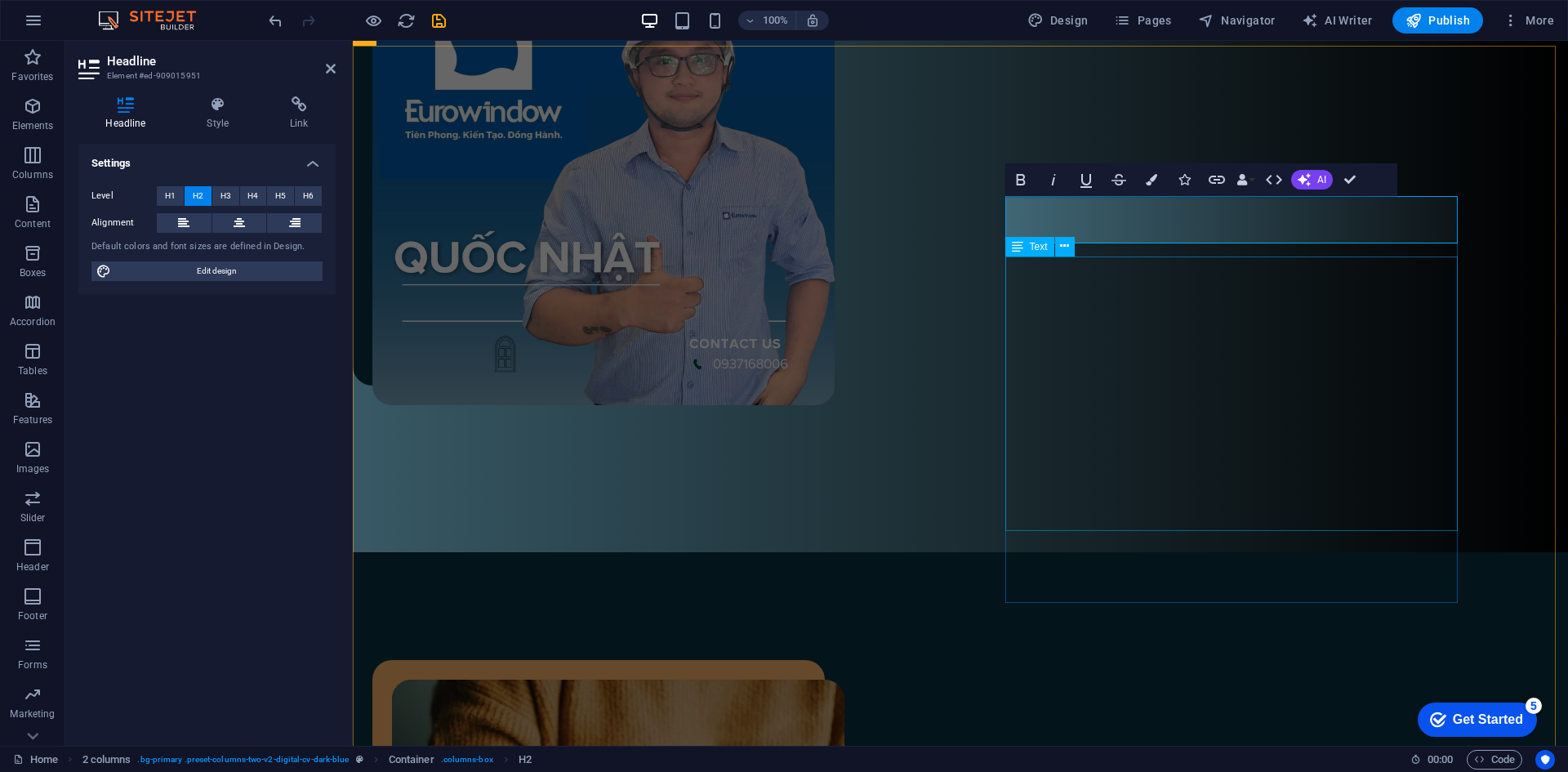
drag, startPoint x: 1019, startPoint y: 343, endPoint x: 1314, endPoint y: 345, distance: 295.0
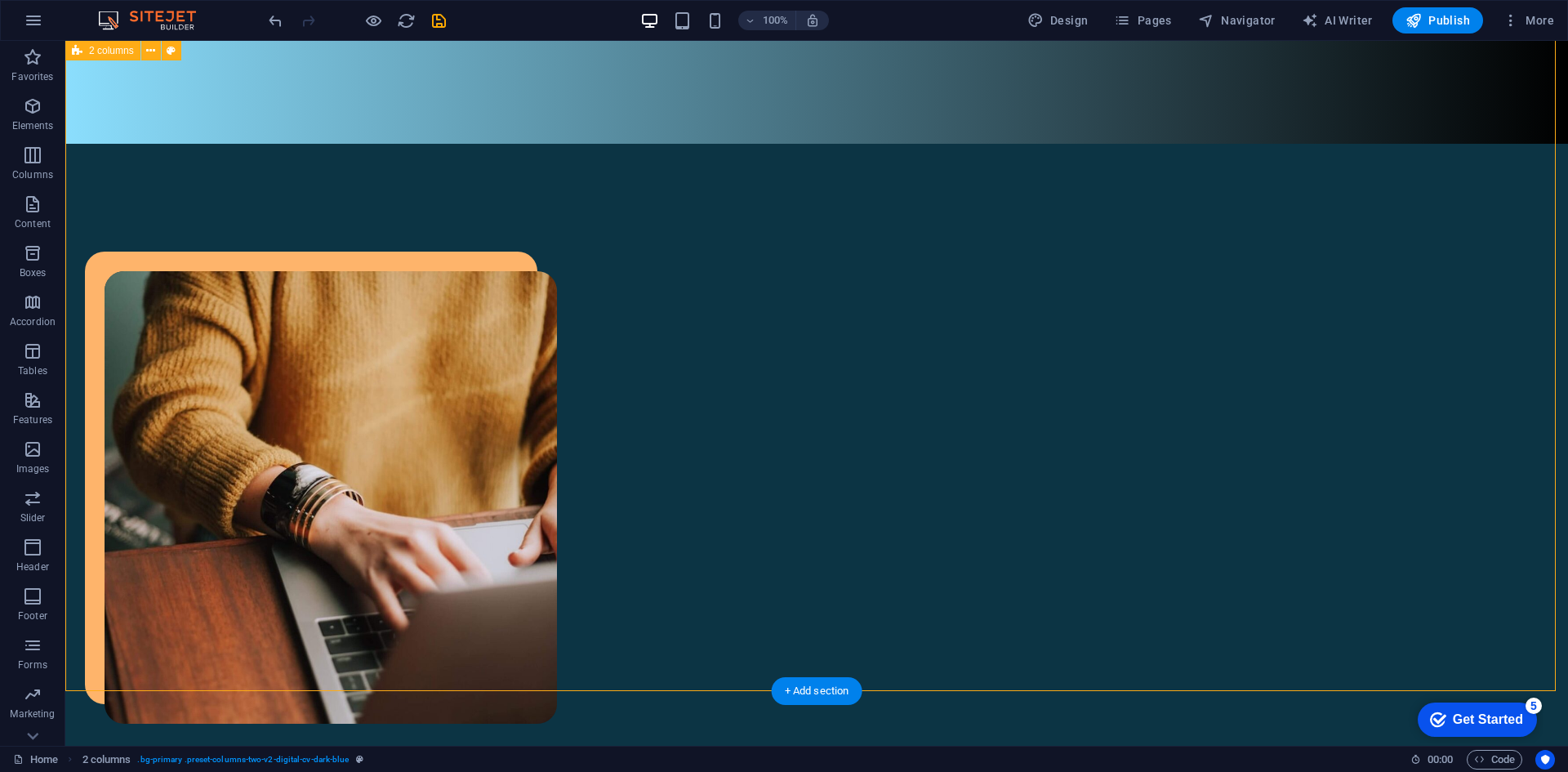
scroll to position [1470, 0]
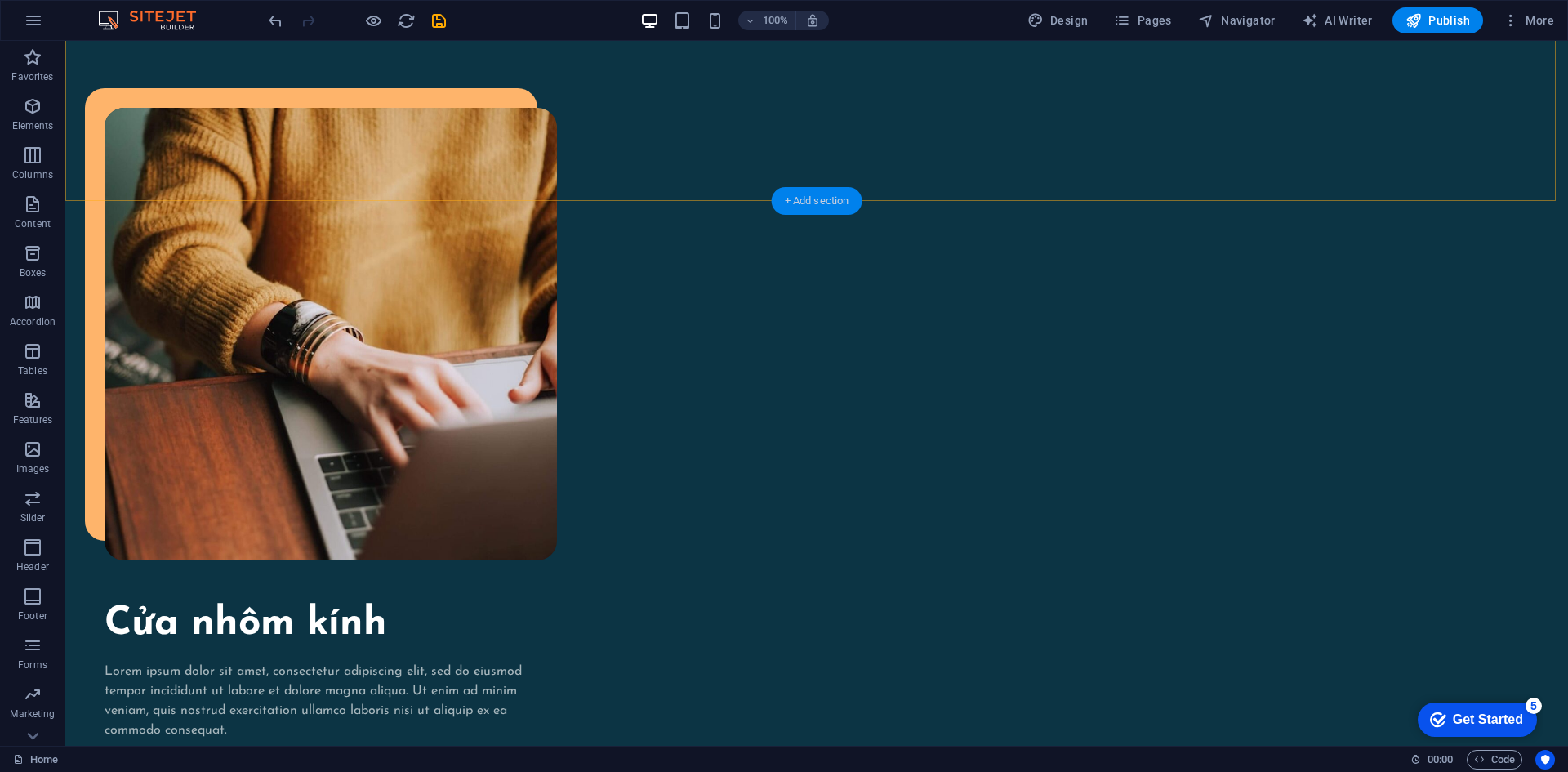
click at [829, 198] on div "+ Add section" at bounding box center [817, 200] width 90 height 28
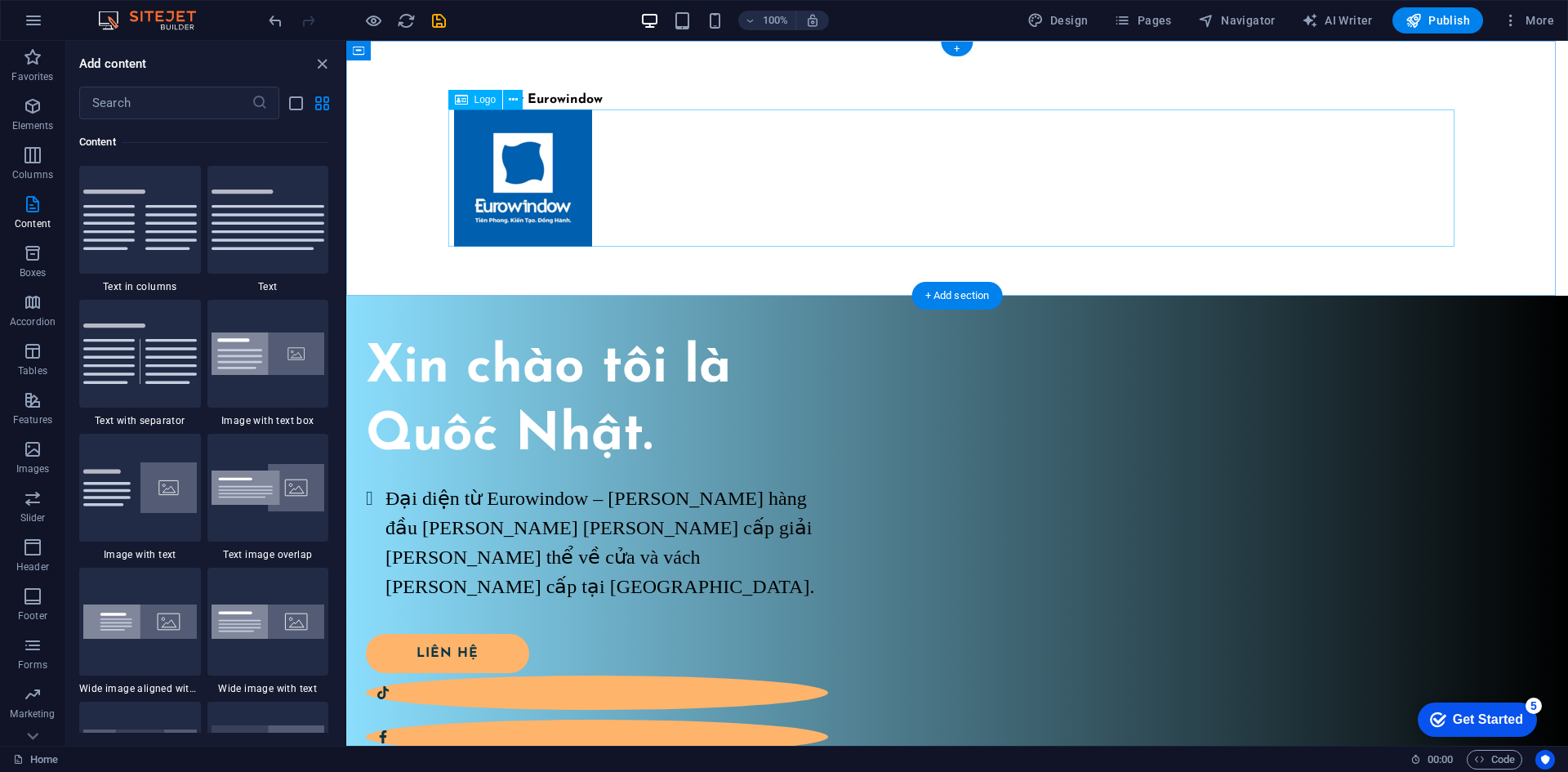
scroll to position [572, 0]
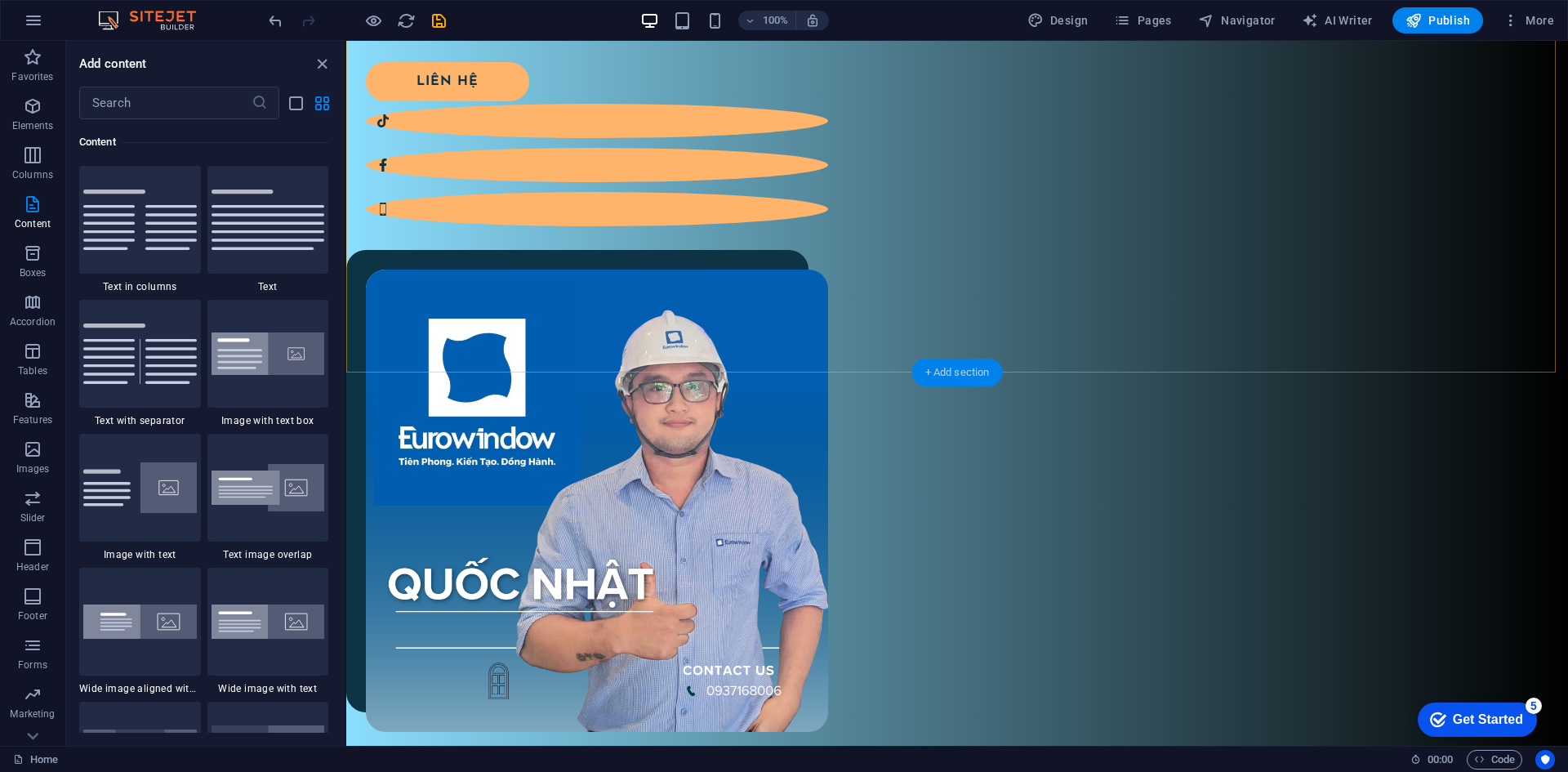
click at [950, 371] on div "+ Add section" at bounding box center [957, 372] width 90 height 28
click at [951, 371] on div "+ Add section" at bounding box center [957, 372] width 90 height 28
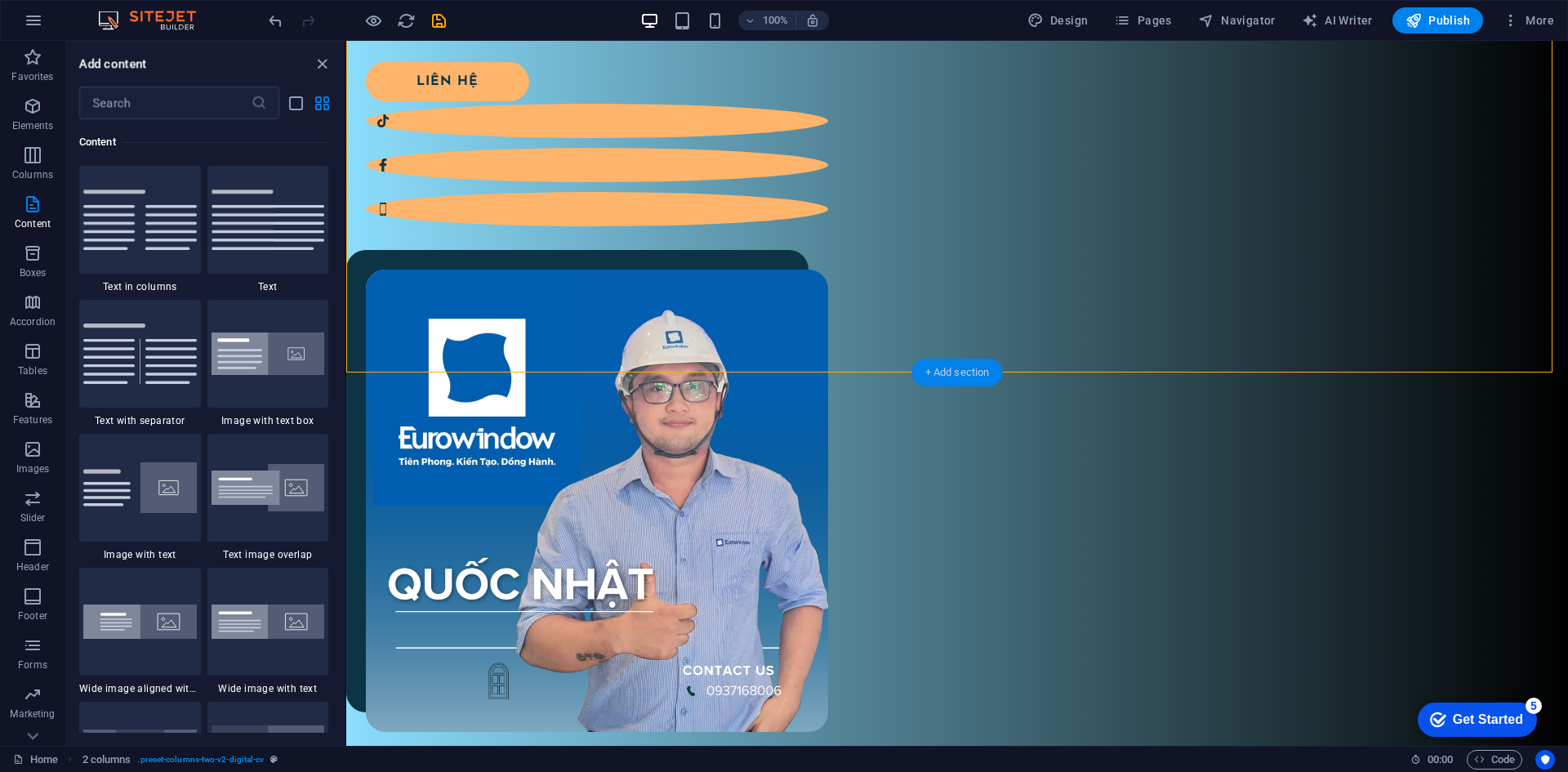
click at [951, 371] on div "+ Add section" at bounding box center [957, 372] width 90 height 28
click at [256, 329] on div at bounding box center [267, 353] width 122 height 108
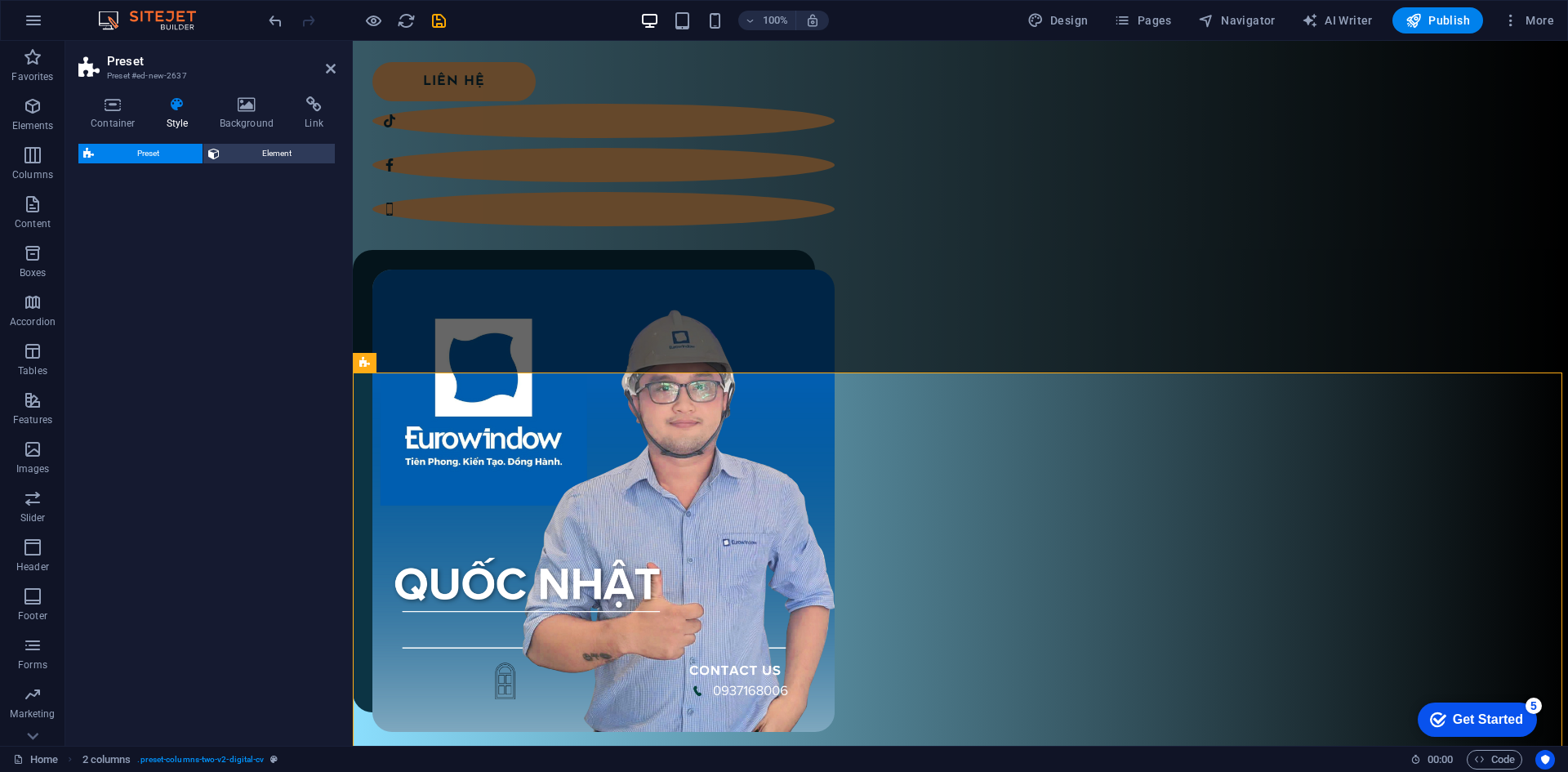
select select "rem"
select select "px"
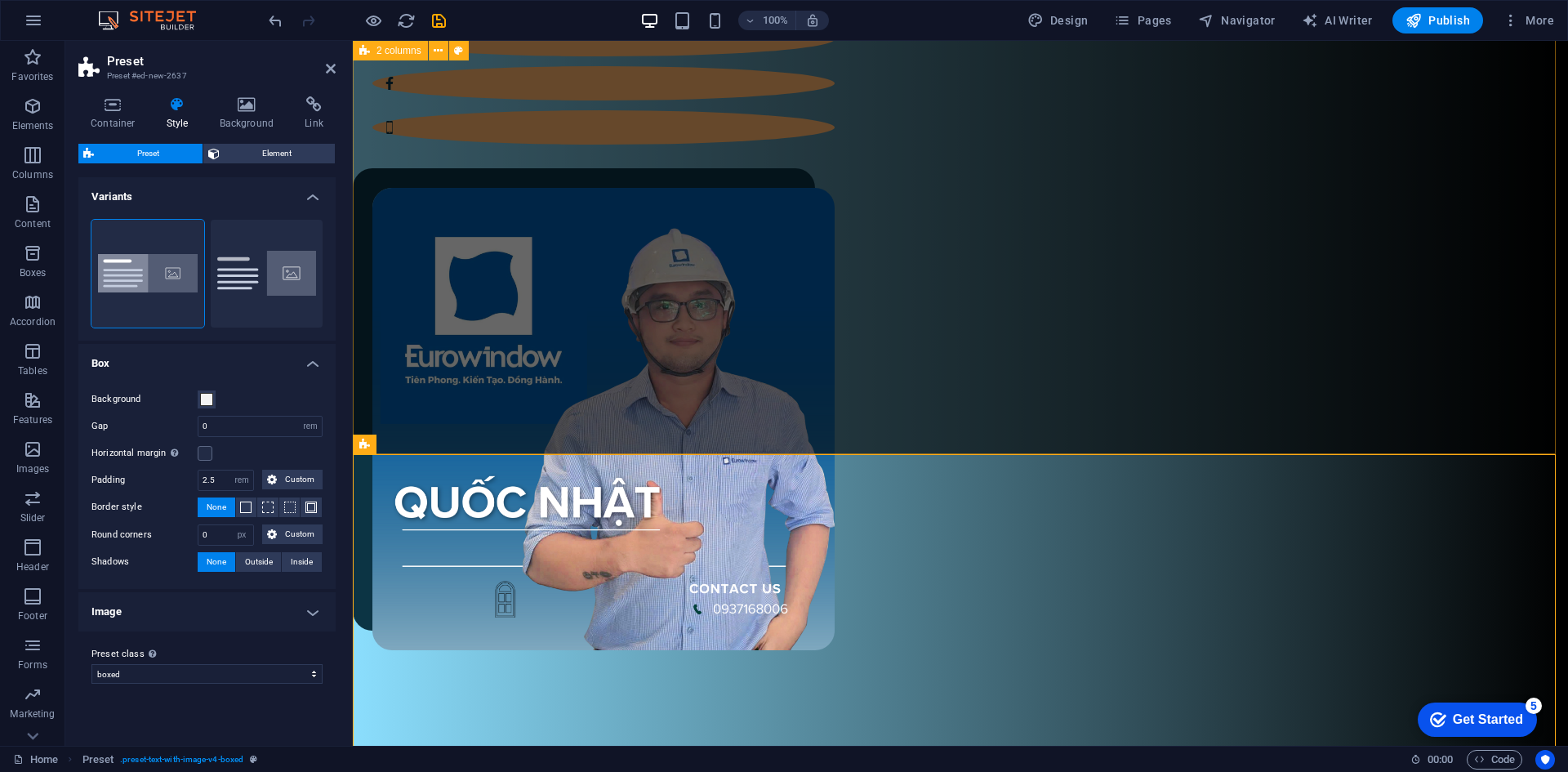
scroll to position [898, 0]
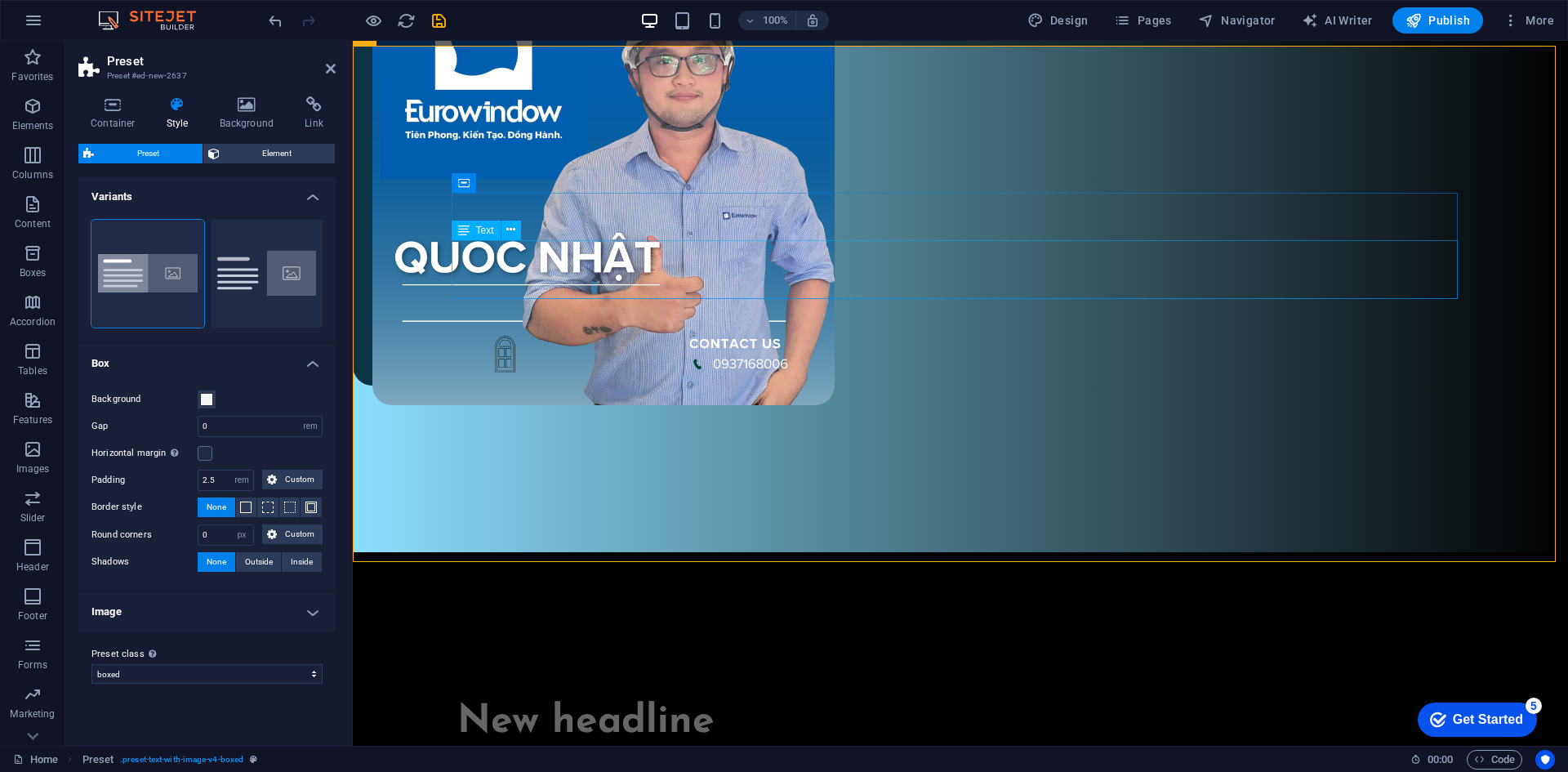
click at [833, 670] on div "New headline" at bounding box center [959, 693] width 1006 height 48
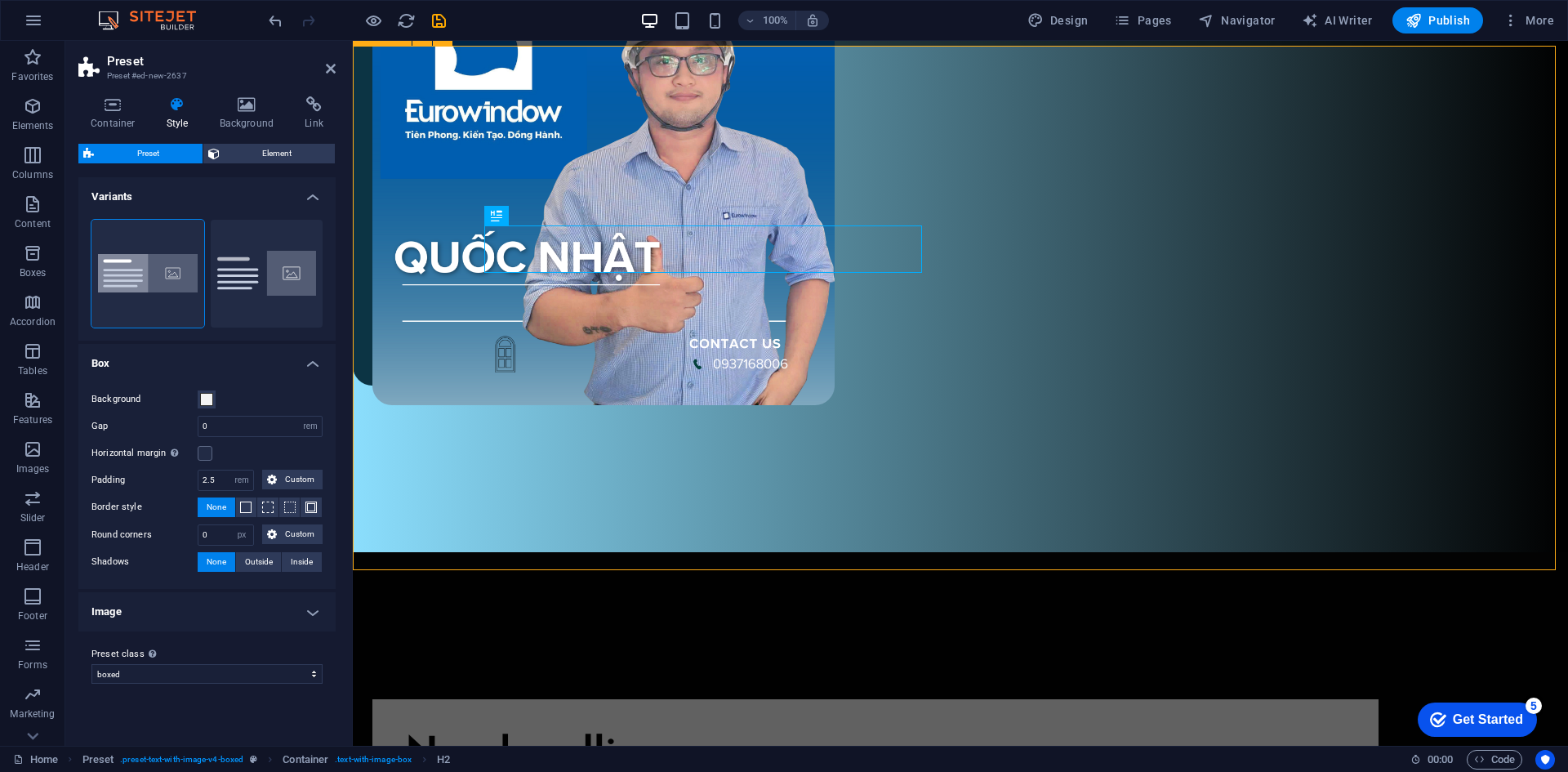
click at [599, 702] on div "New headline" at bounding box center [876, 725] width 941 height 48
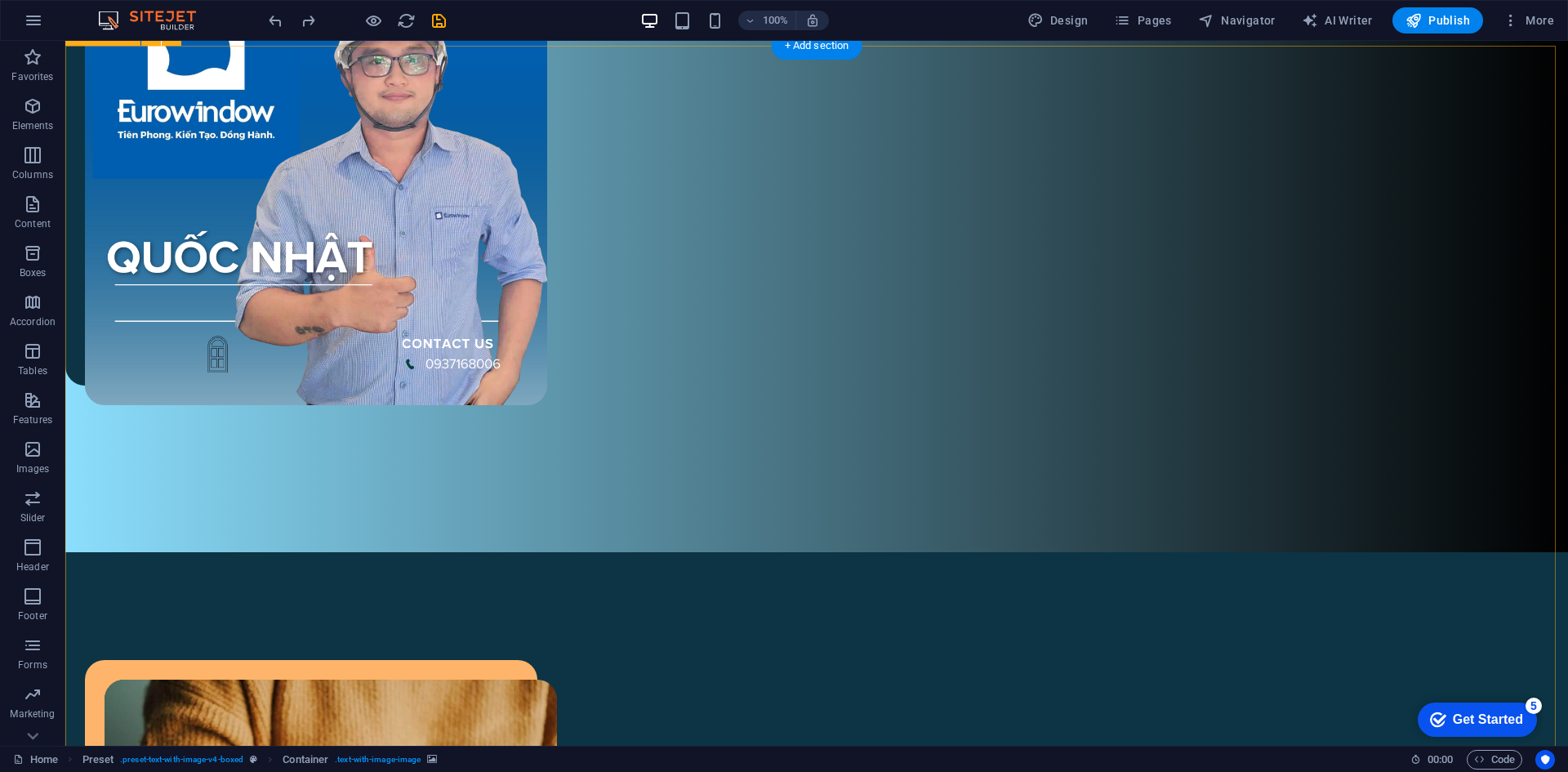
scroll to position [653, 0]
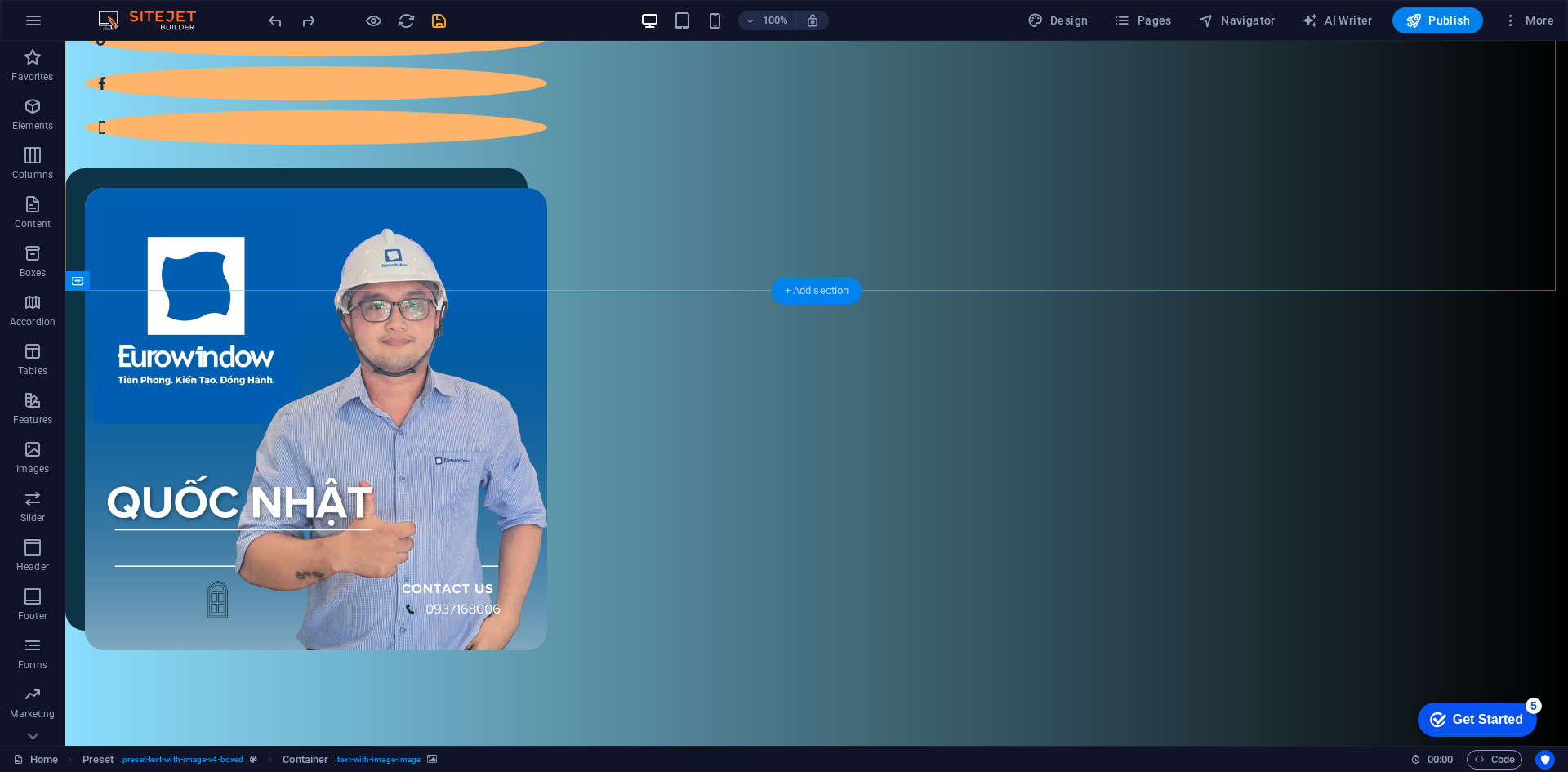
click at [813, 299] on div "+ Add section" at bounding box center [817, 291] width 90 height 28
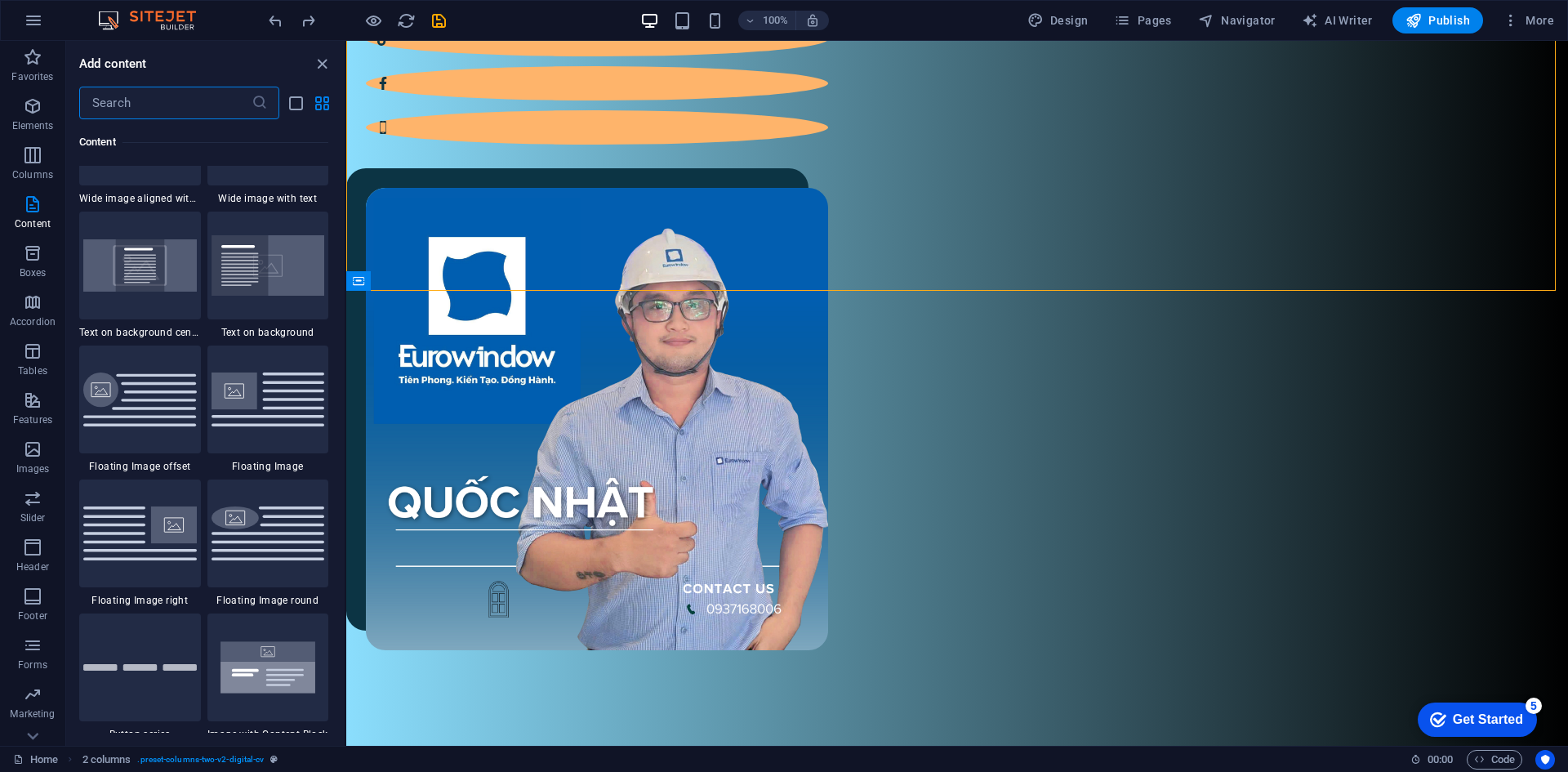
scroll to position [3184, 0]
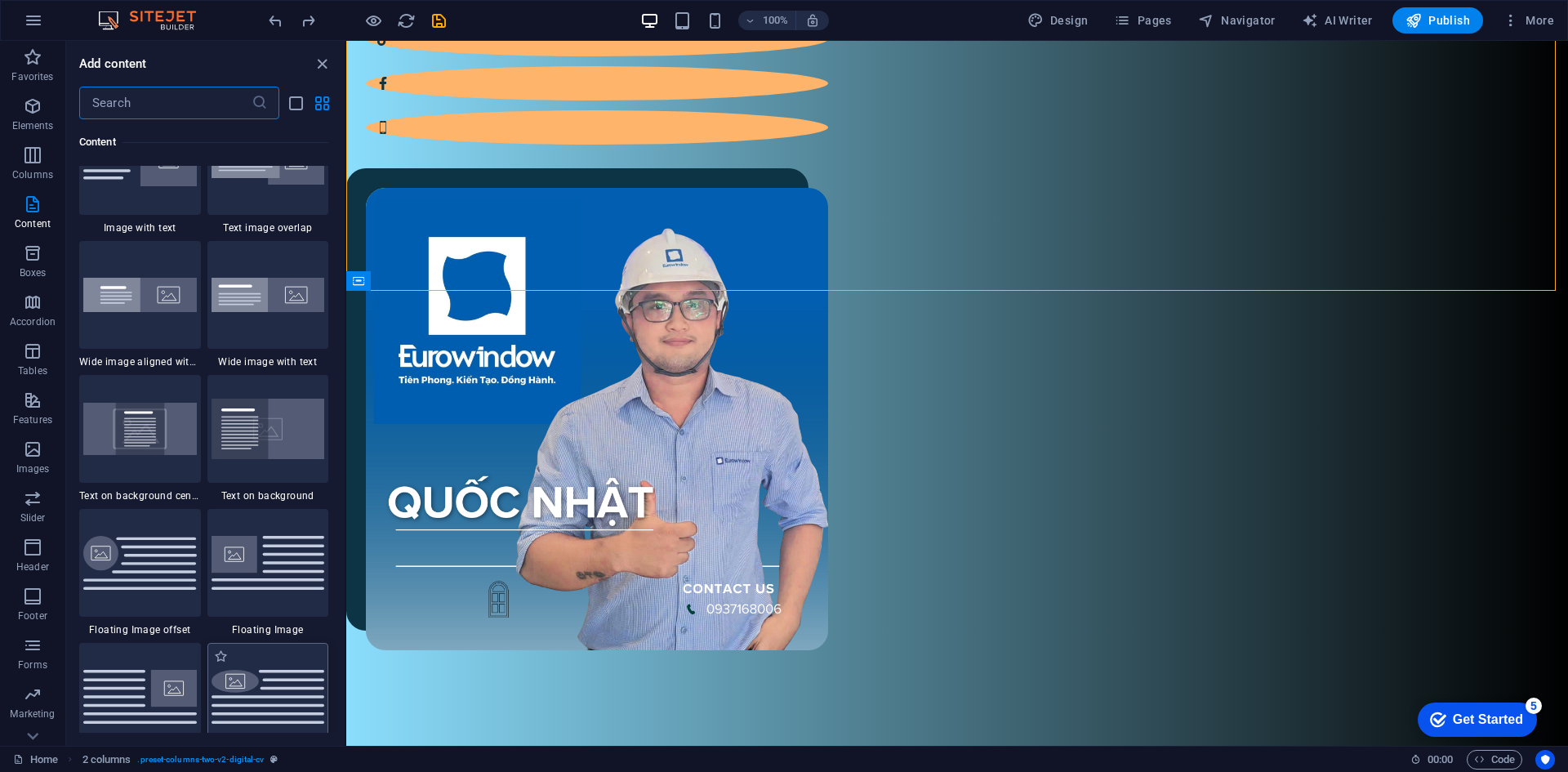
click at [284, 689] on img at bounding box center [268, 696] width 114 height 53
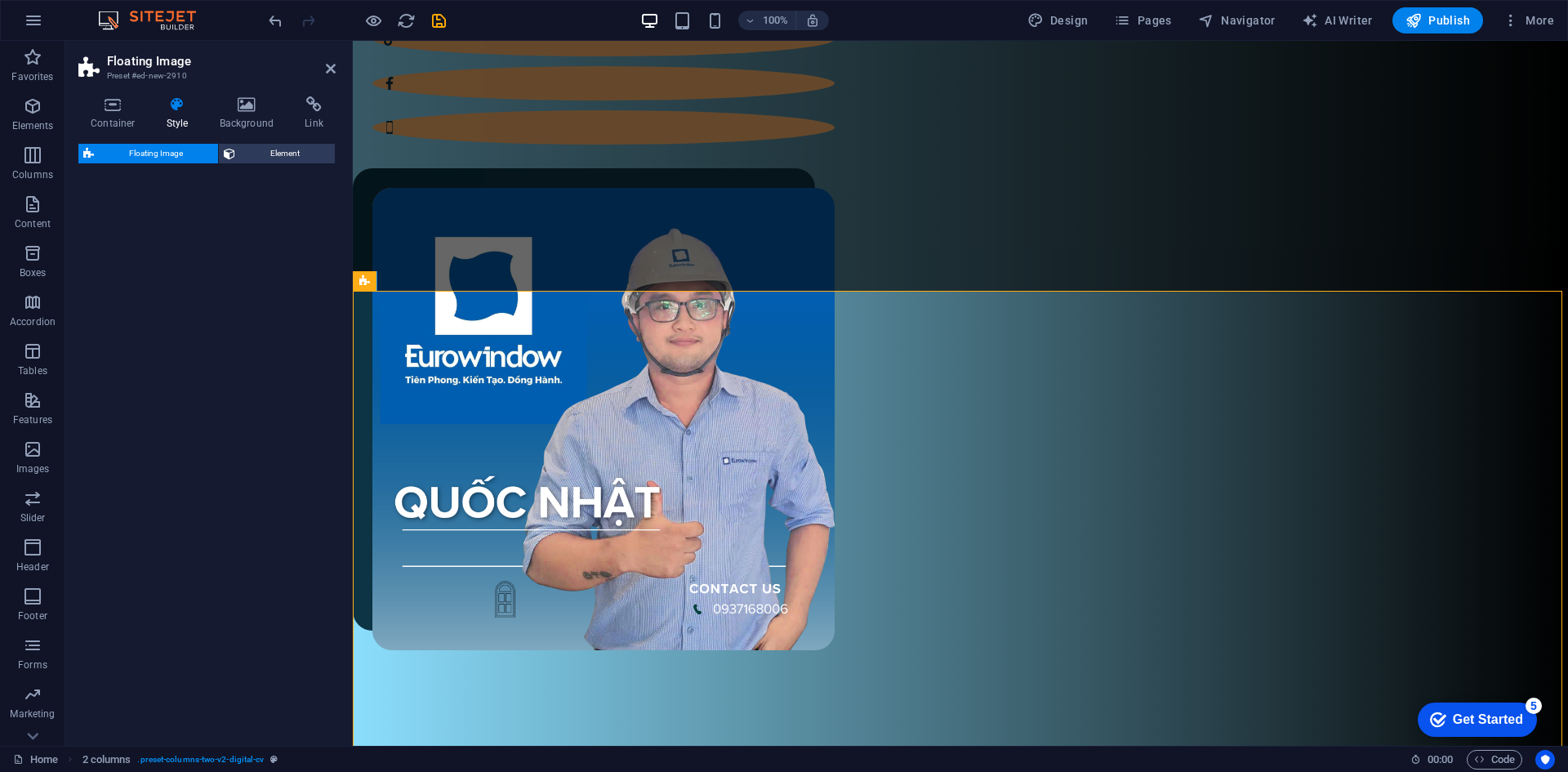
select select "%"
select select "rem"
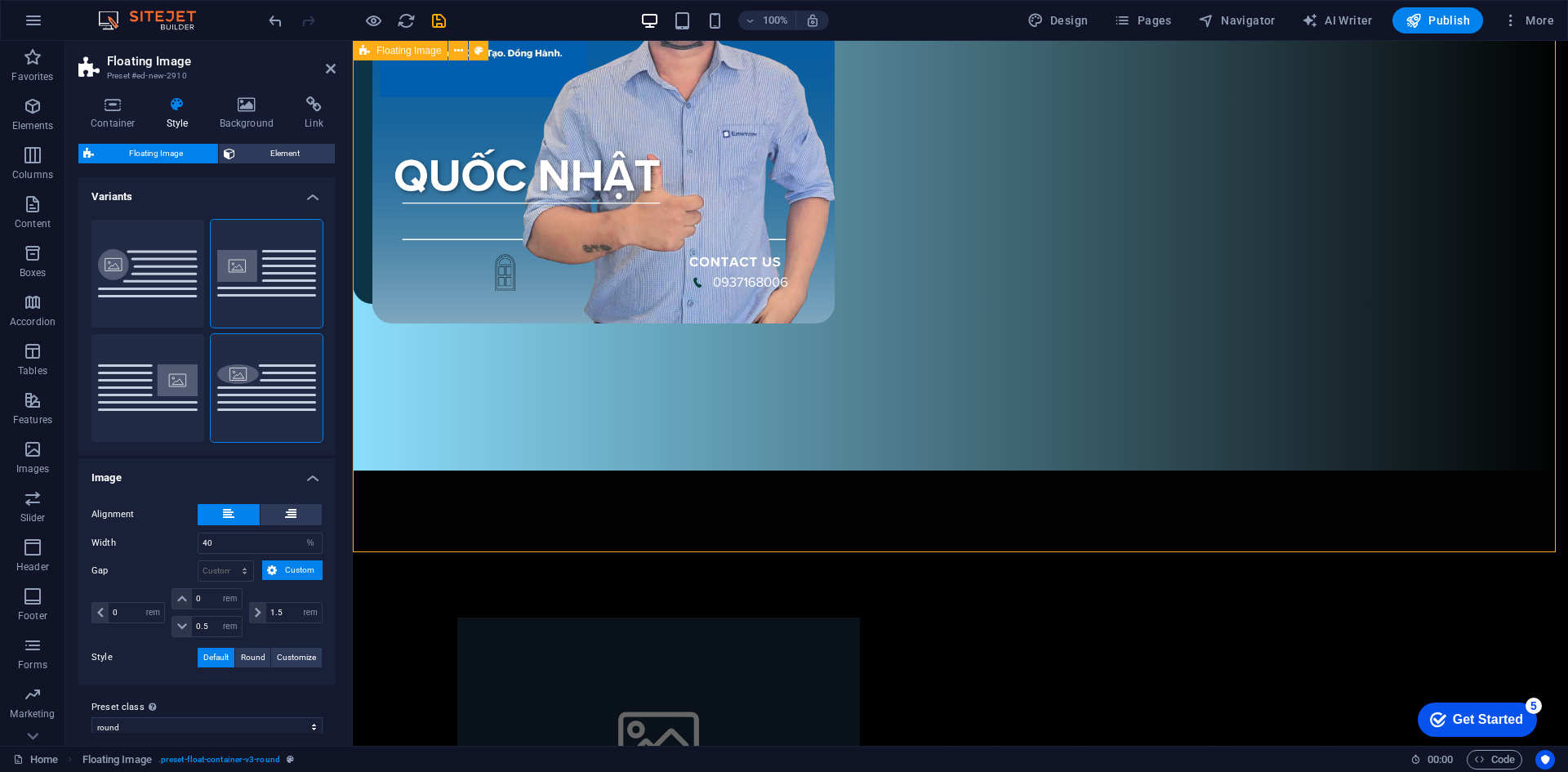
scroll to position [817, 0]
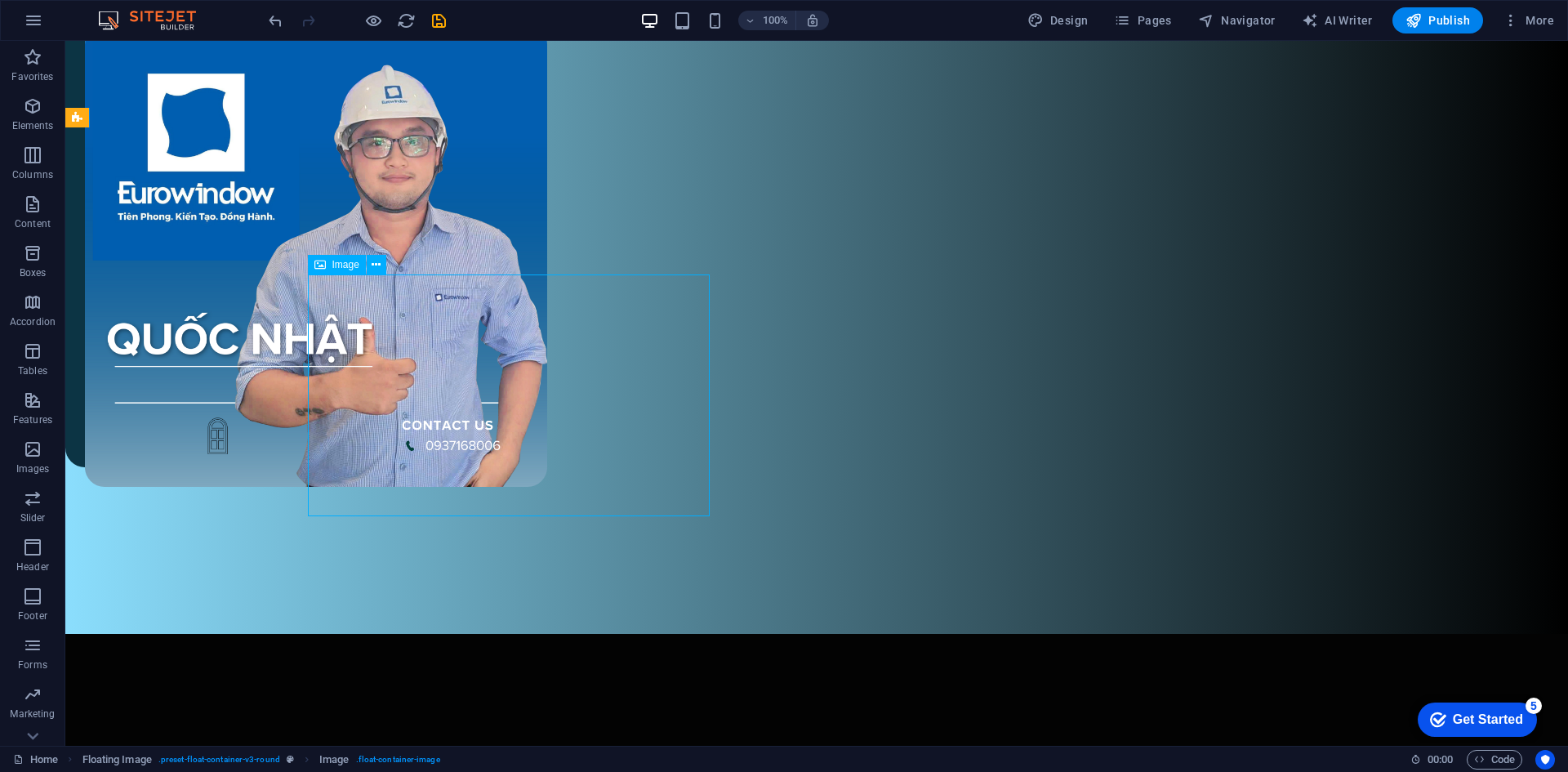
drag, startPoint x: 399, startPoint y: 352, endPoint x: 660, endPoint y: 301, distance: 265.9
drag, startPoint x: 664, startPoint y: 354, endPoint x: 571, endPoint y: 340, distance: 94.0
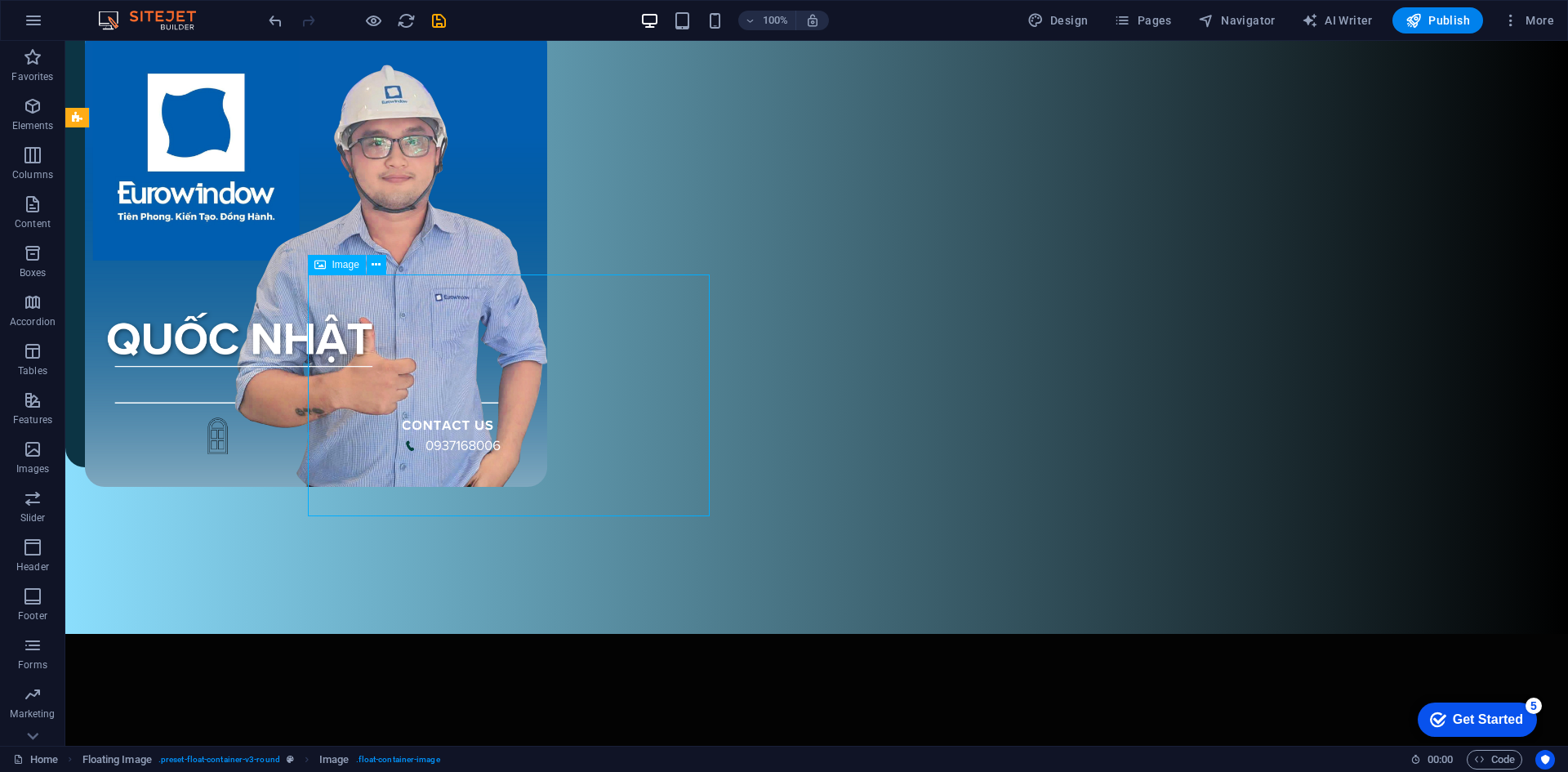
drag, startPoint x: 610, startPoint y: 370, endPoint x: 478, endPoint y: 348, distance: 133.8
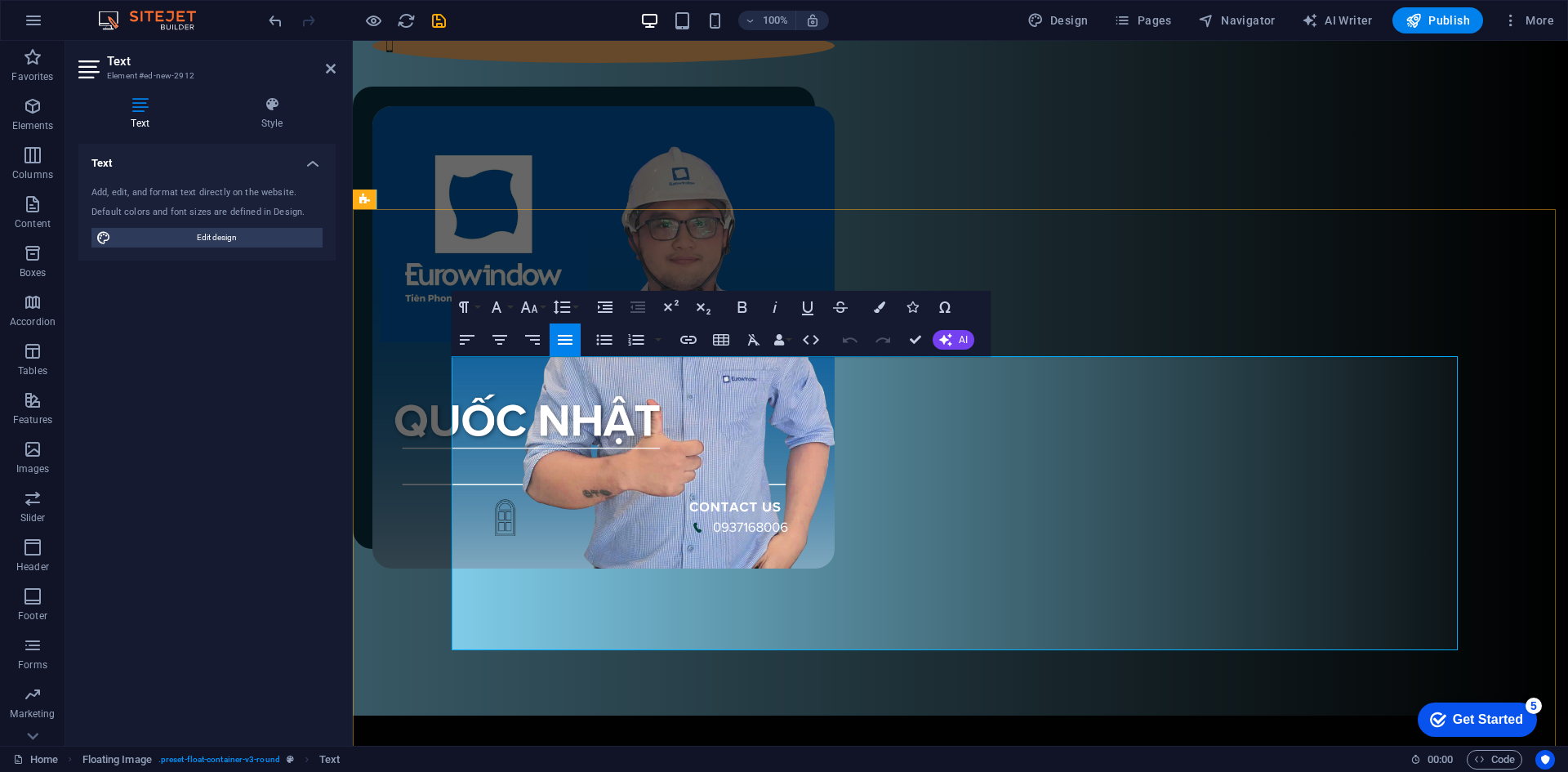
click at [488, 306] on icon "button" at bounding box center [497, 307] width 19 height 19
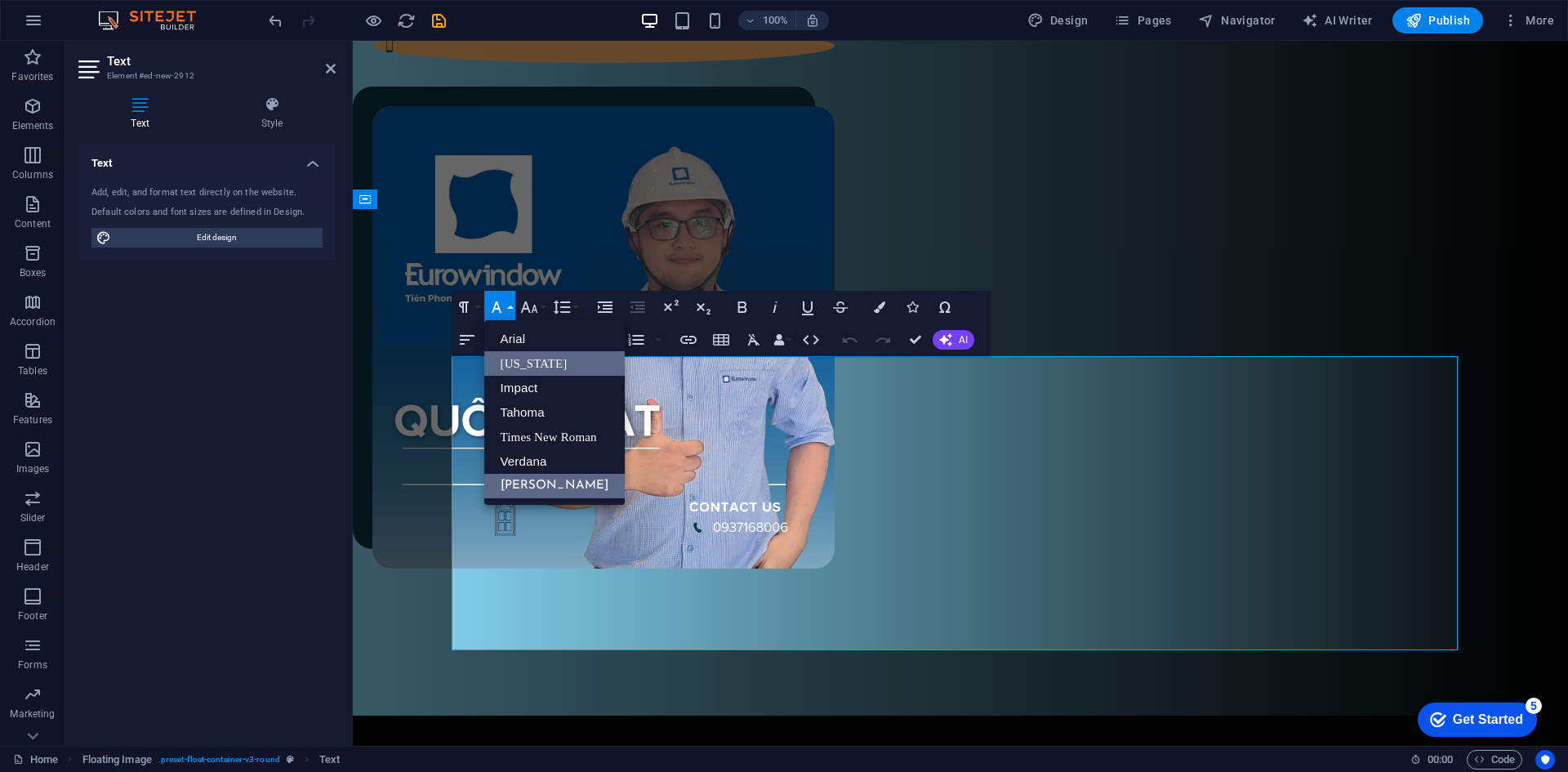
scroll to position [0, 0]
click at [505, 303] on button "Font Family" at bounding box center [500, 307] width 31 height 33
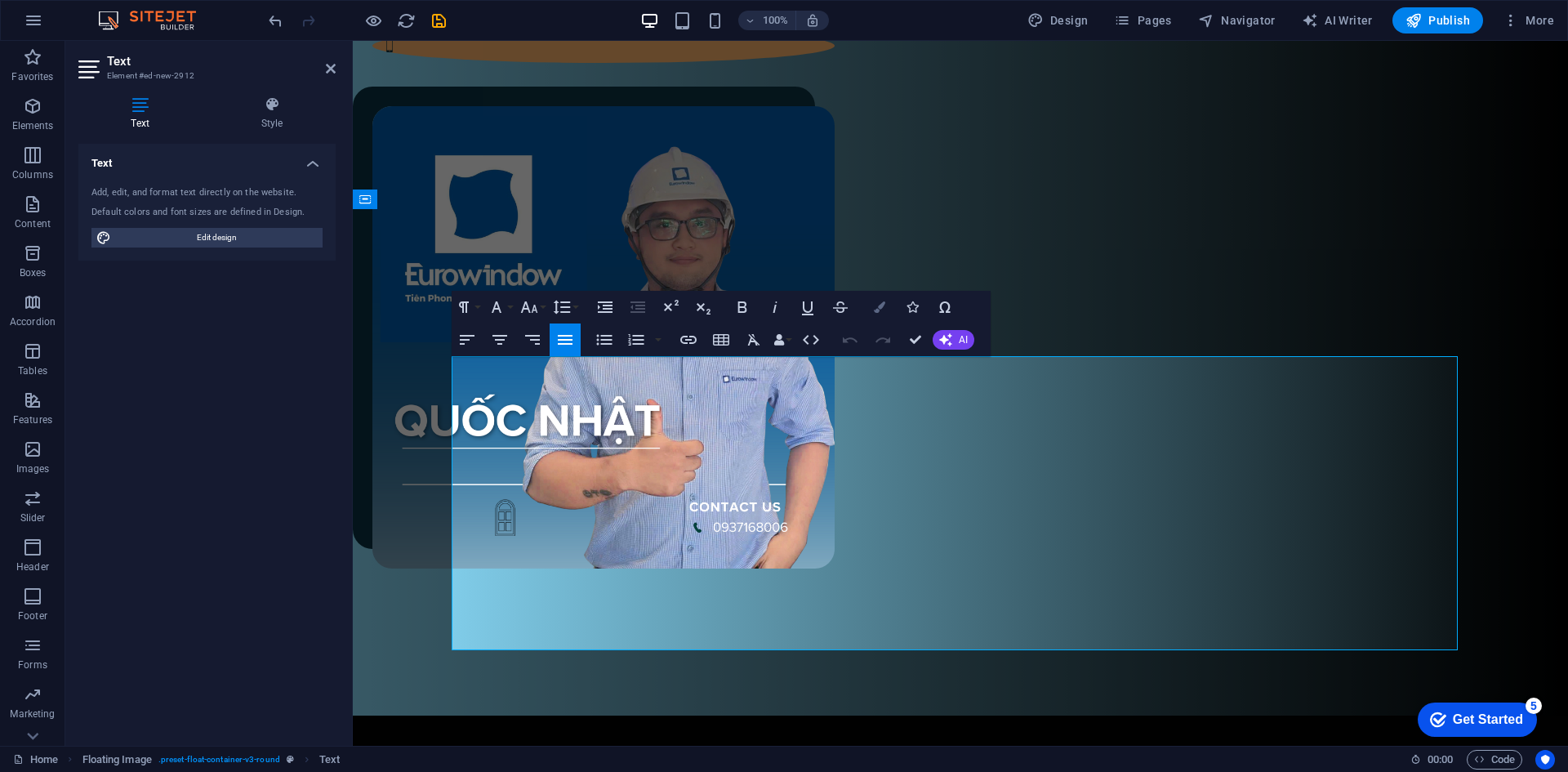
click at [880, 313] on button "Colors" at bounding box center [880, 307] width 31 height 33
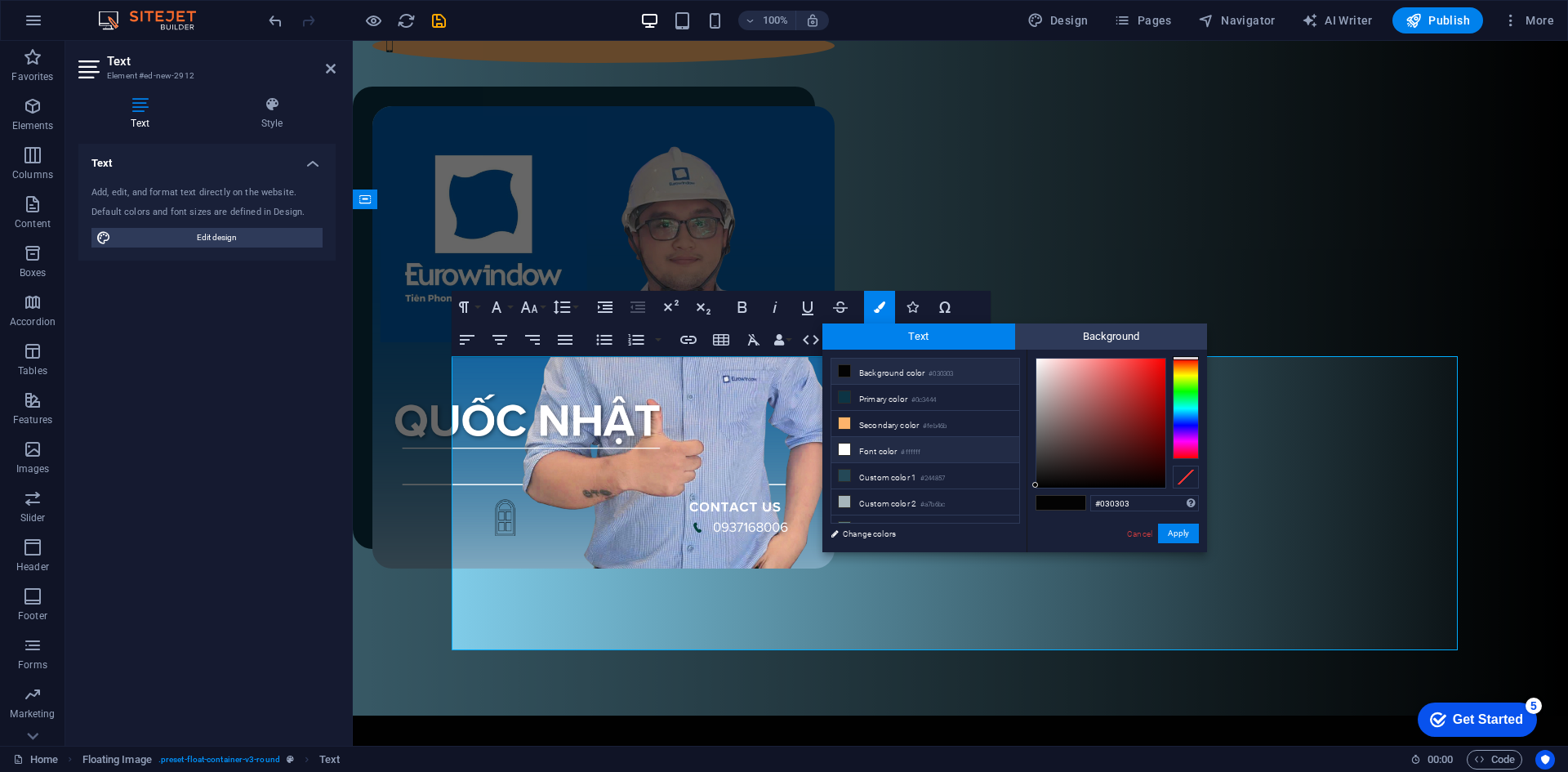
click at [846, 451] on icon at bounding box center [845, 449] width 12 height 12
type input "#ffffff"
click at [1185, 535] on button "Apply" at bounding box center [1178, 533] width 41 height 19
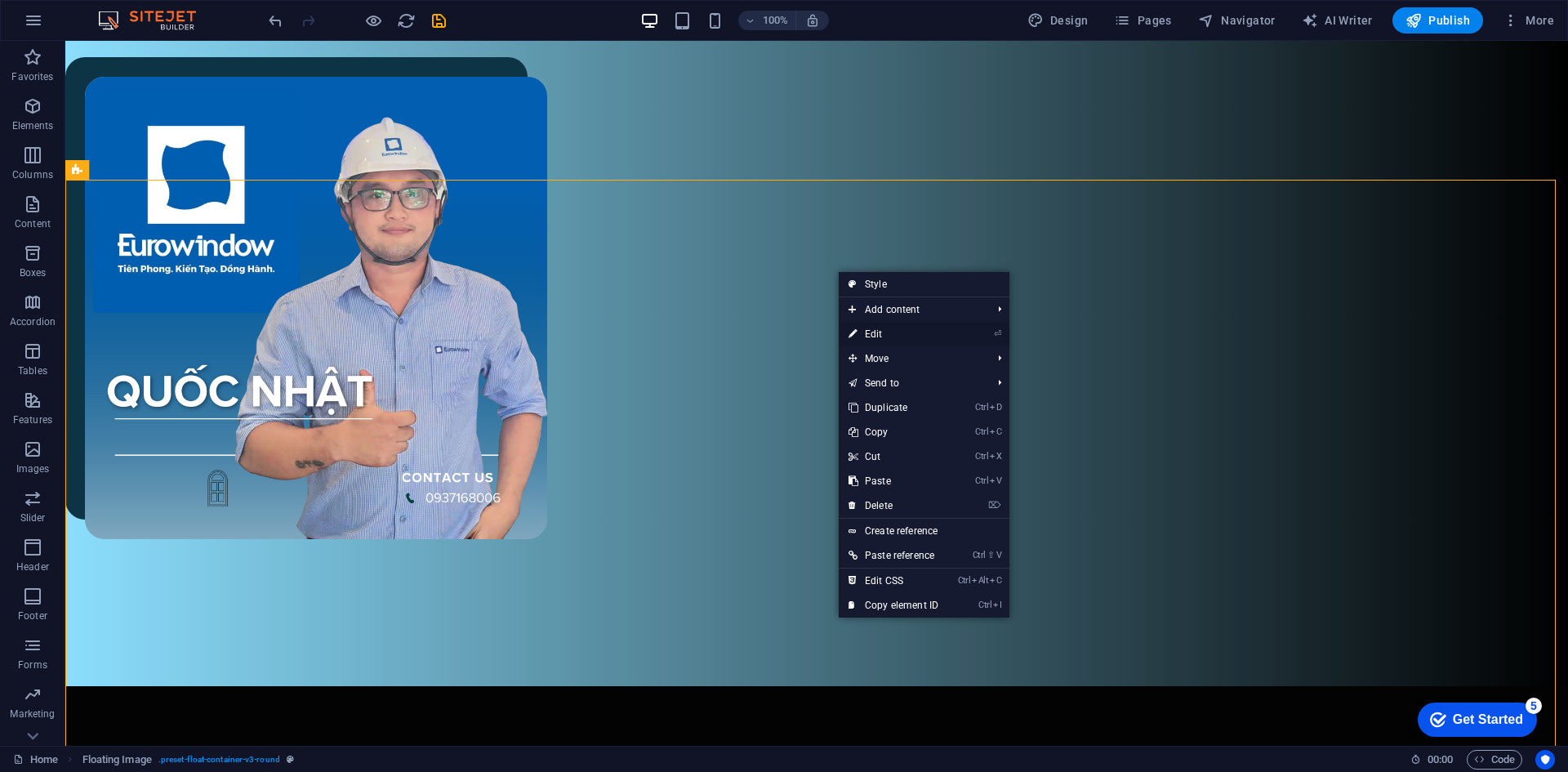
click at [862, 334] on link "⏎ Edit" at bounding box center [893, 333] width 110 height 24
select select "%"
select select "rem"
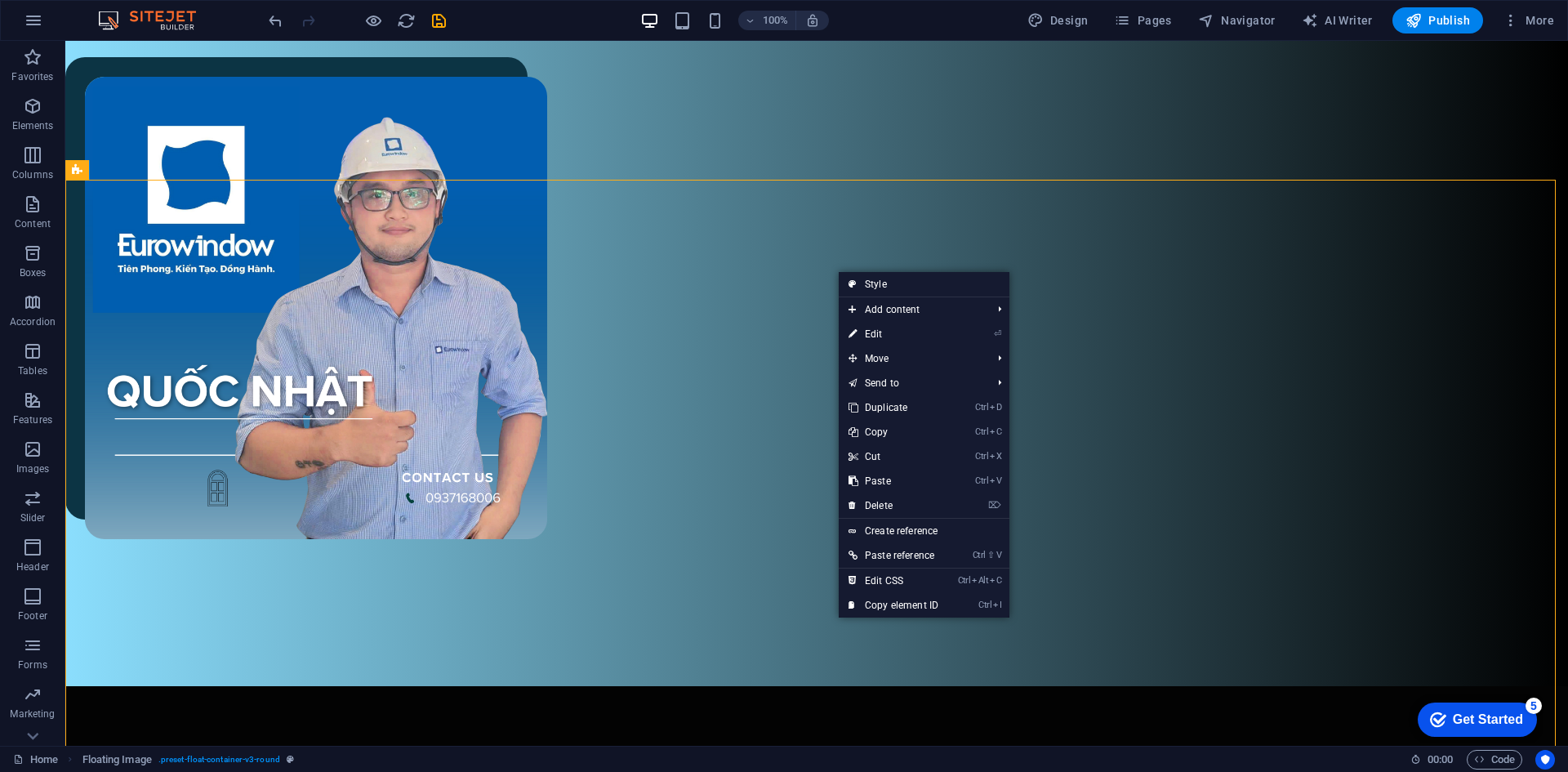
select select "rem"
select select "%"
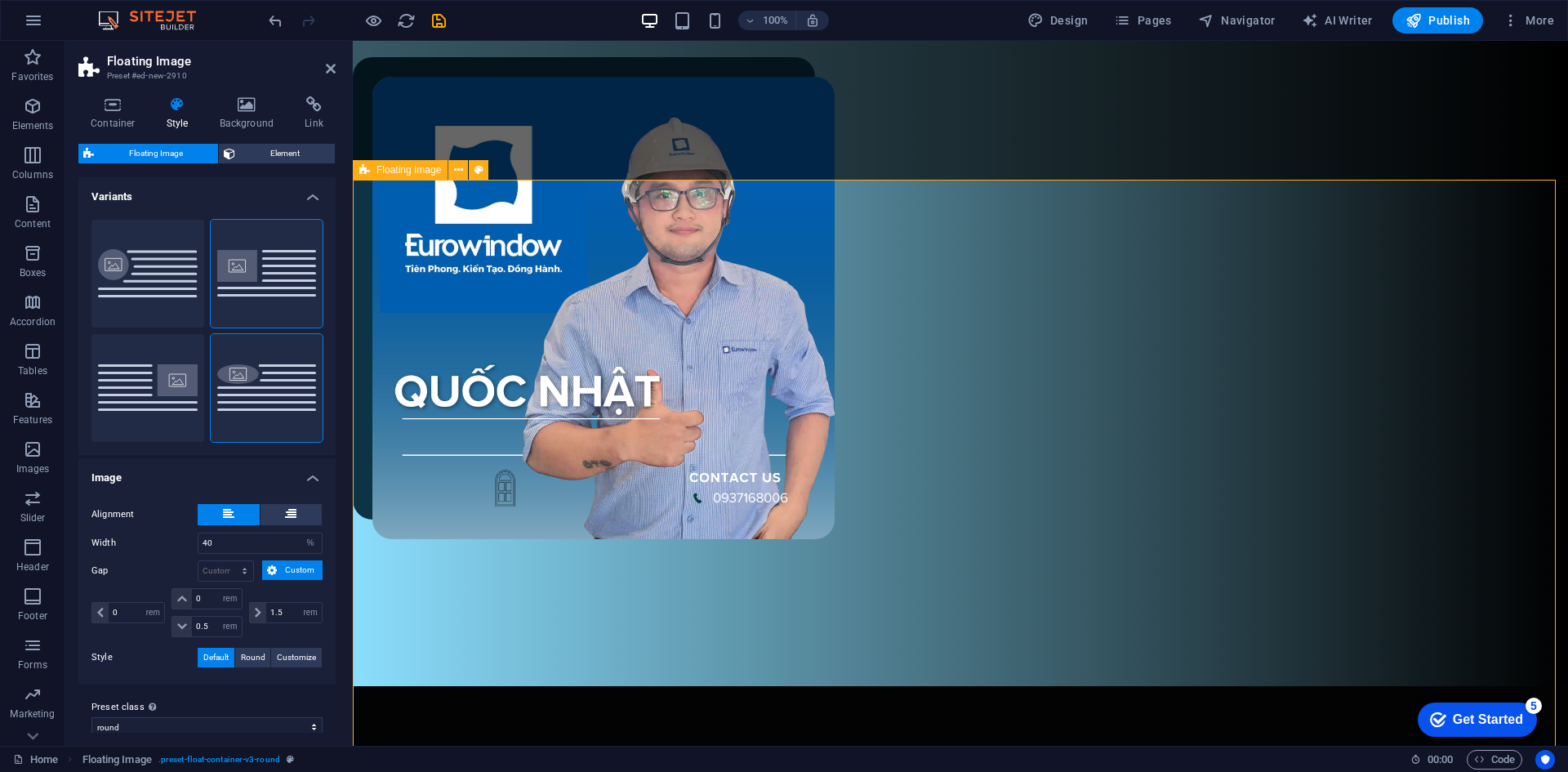
click at [159, 283] on button "Custom" at bounding box center [148, 273] width 113 height 108
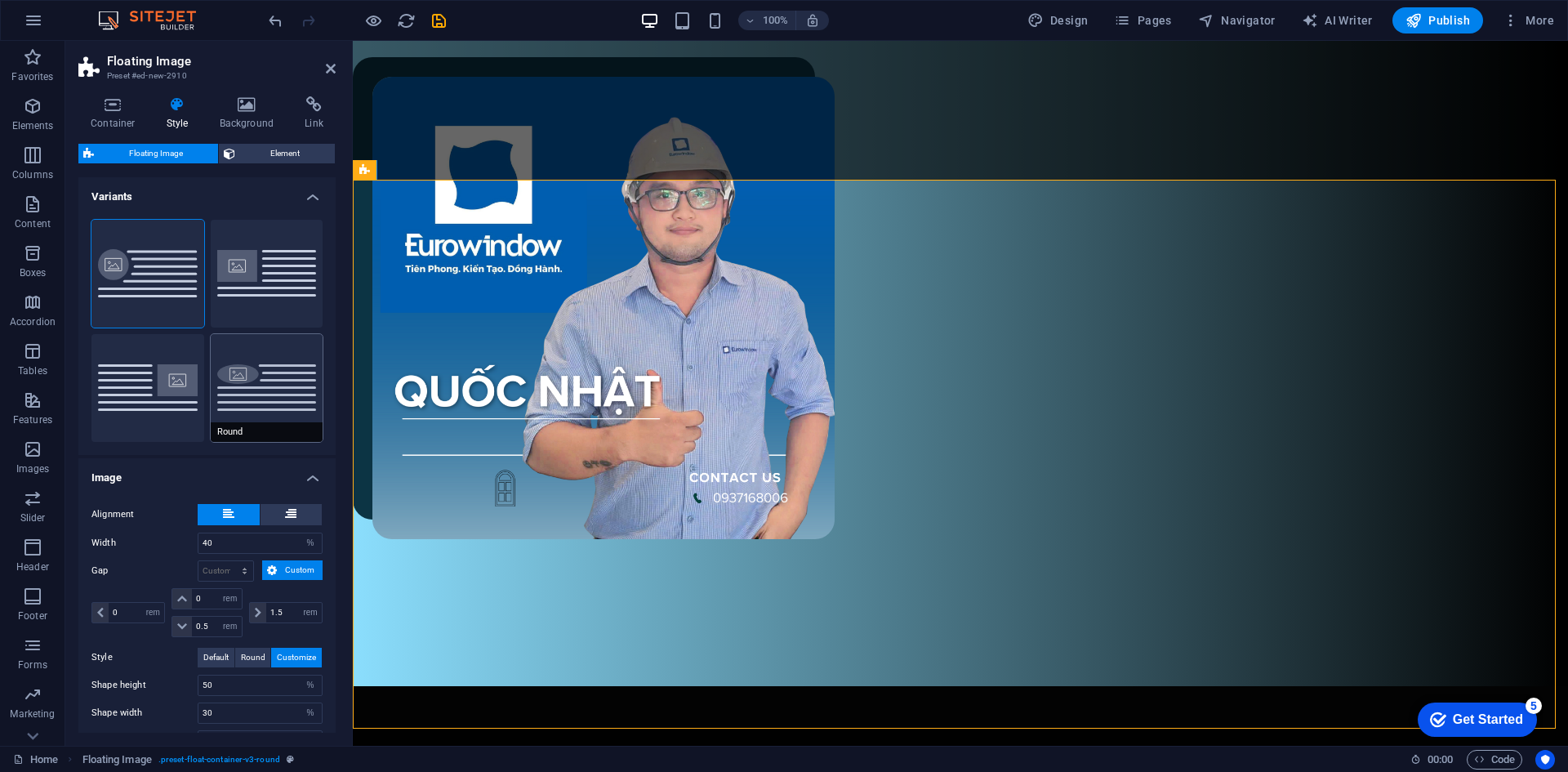
click at [278, 385] on button "Round" at bounding box center [267, 387] width 113 height 108
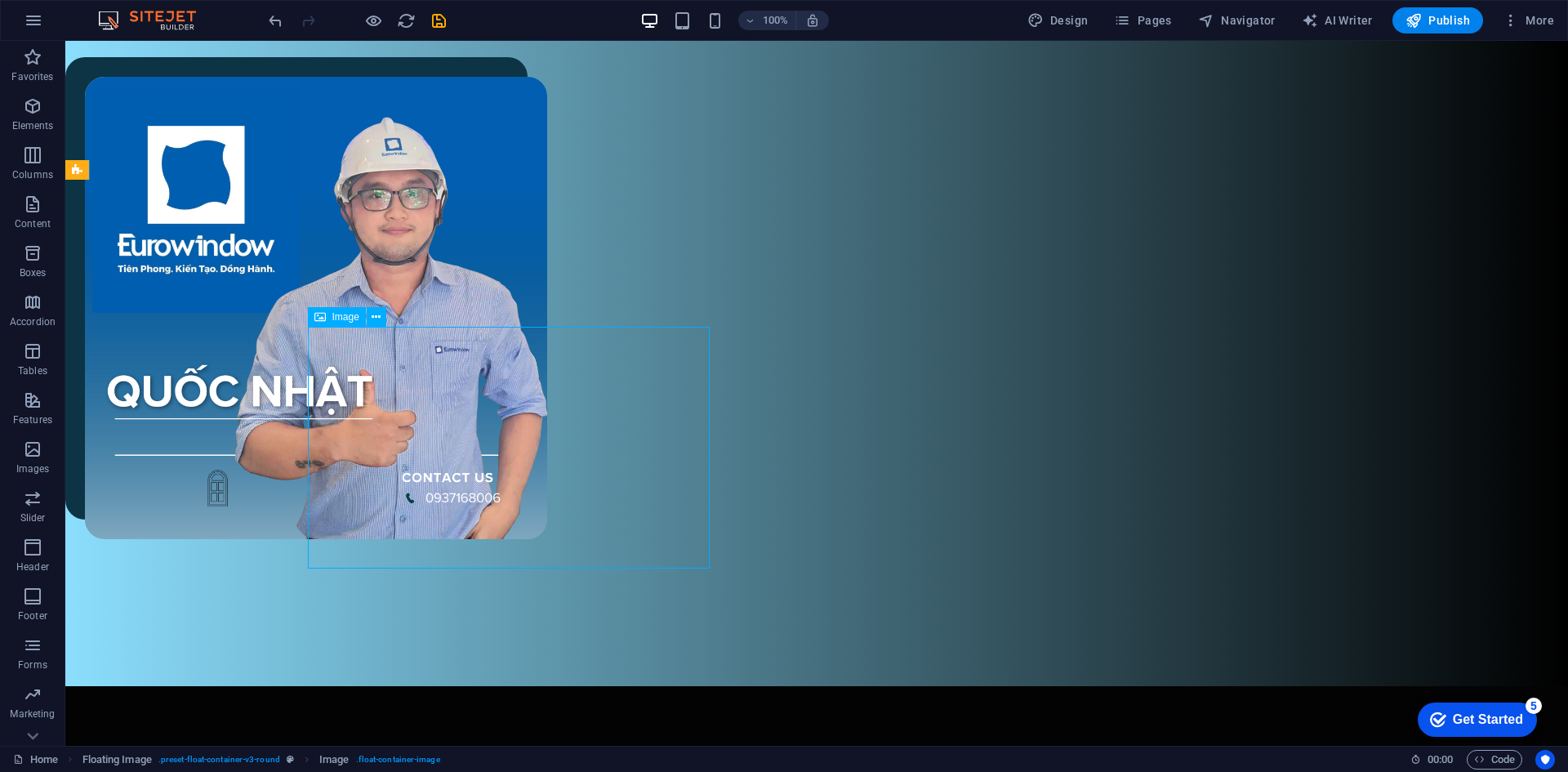
drag, startPoint x: 306, startPoint y: 377, endPoint x: 550, endPoint y: 344, distance: 246.2
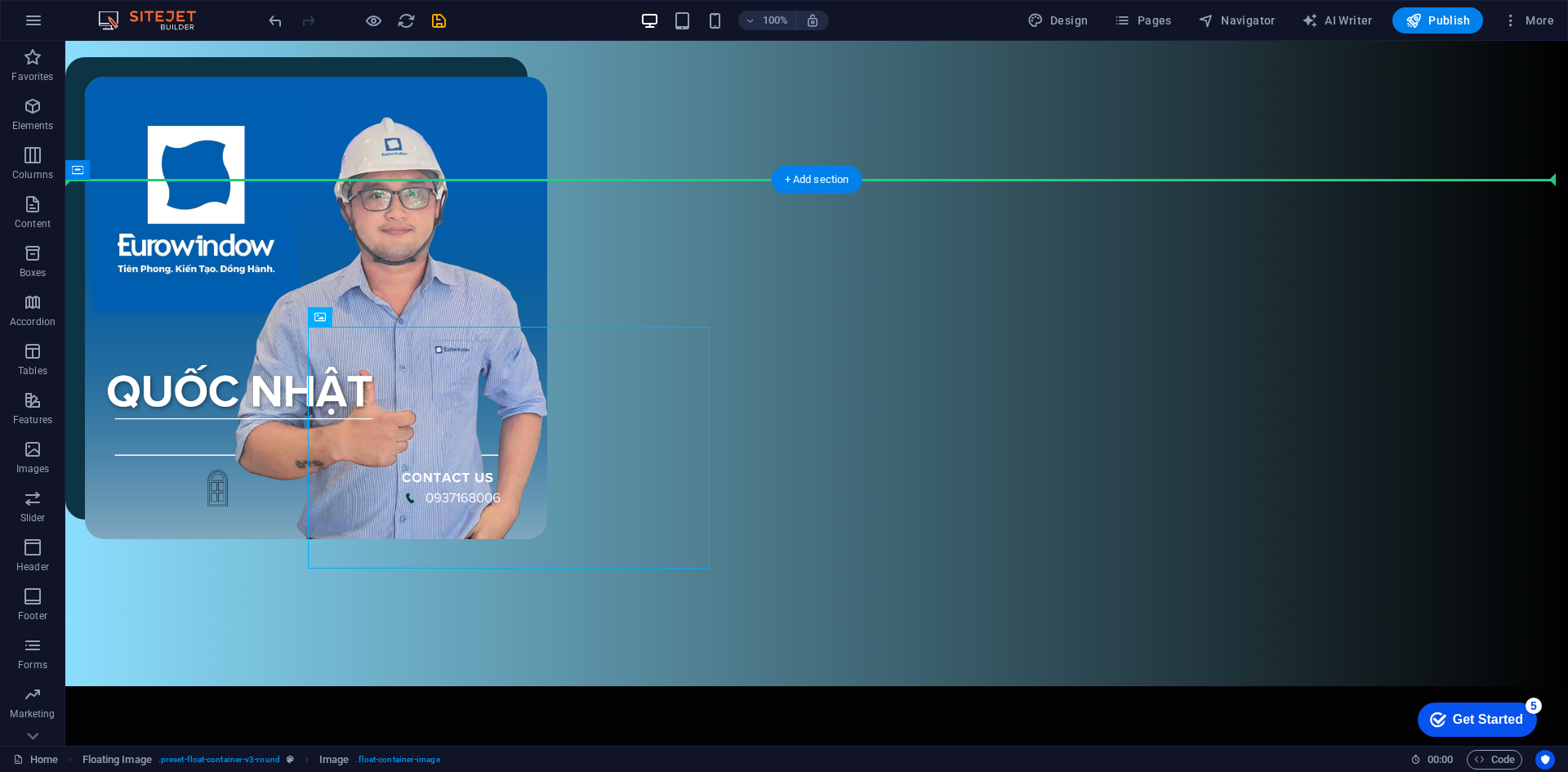
drag, startPoint x: 550, startPoint y: 344, endPoint x: 236, endPoint y: 255, distance: 326.4
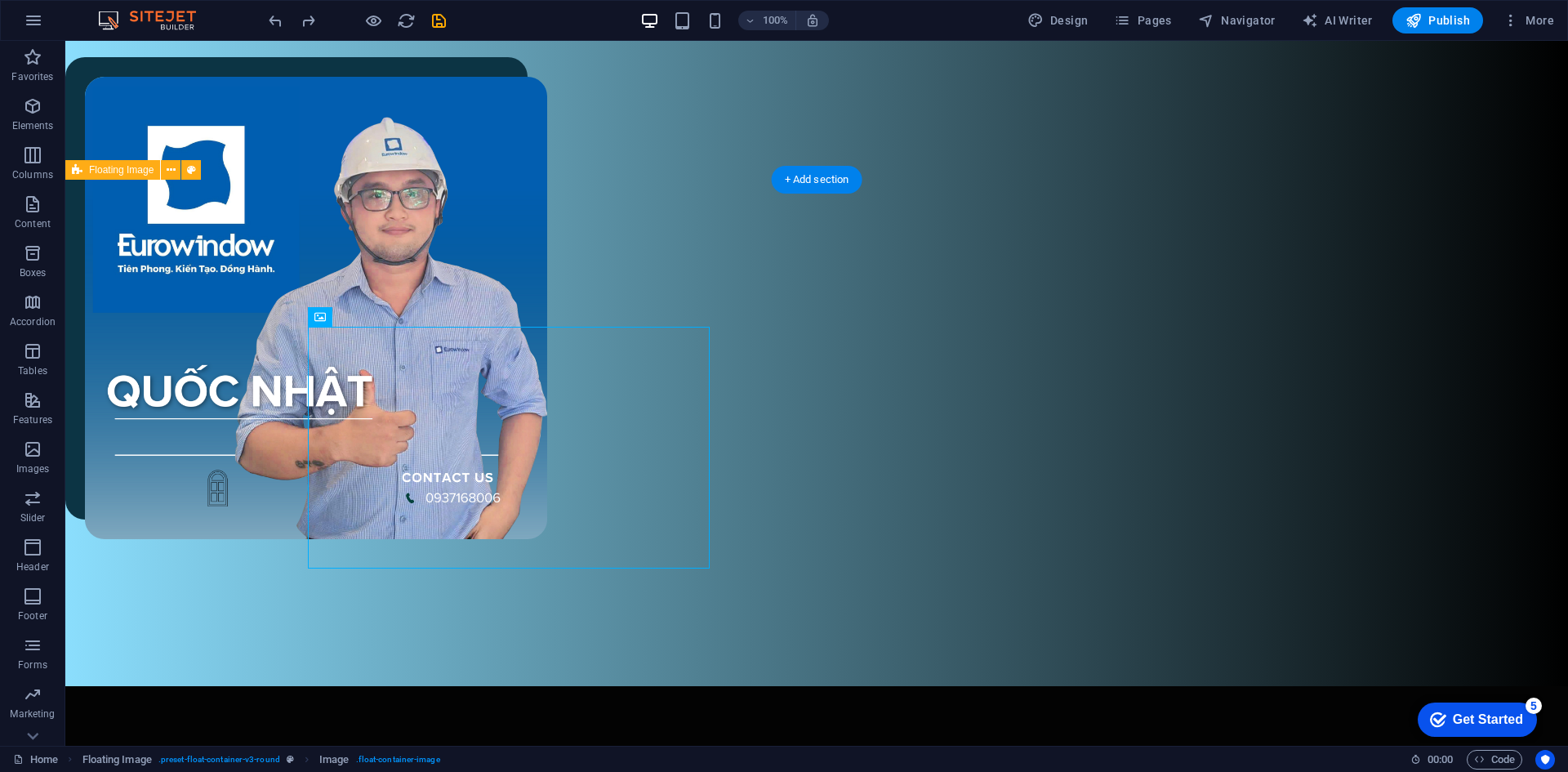
select select "%"
select select "rem"
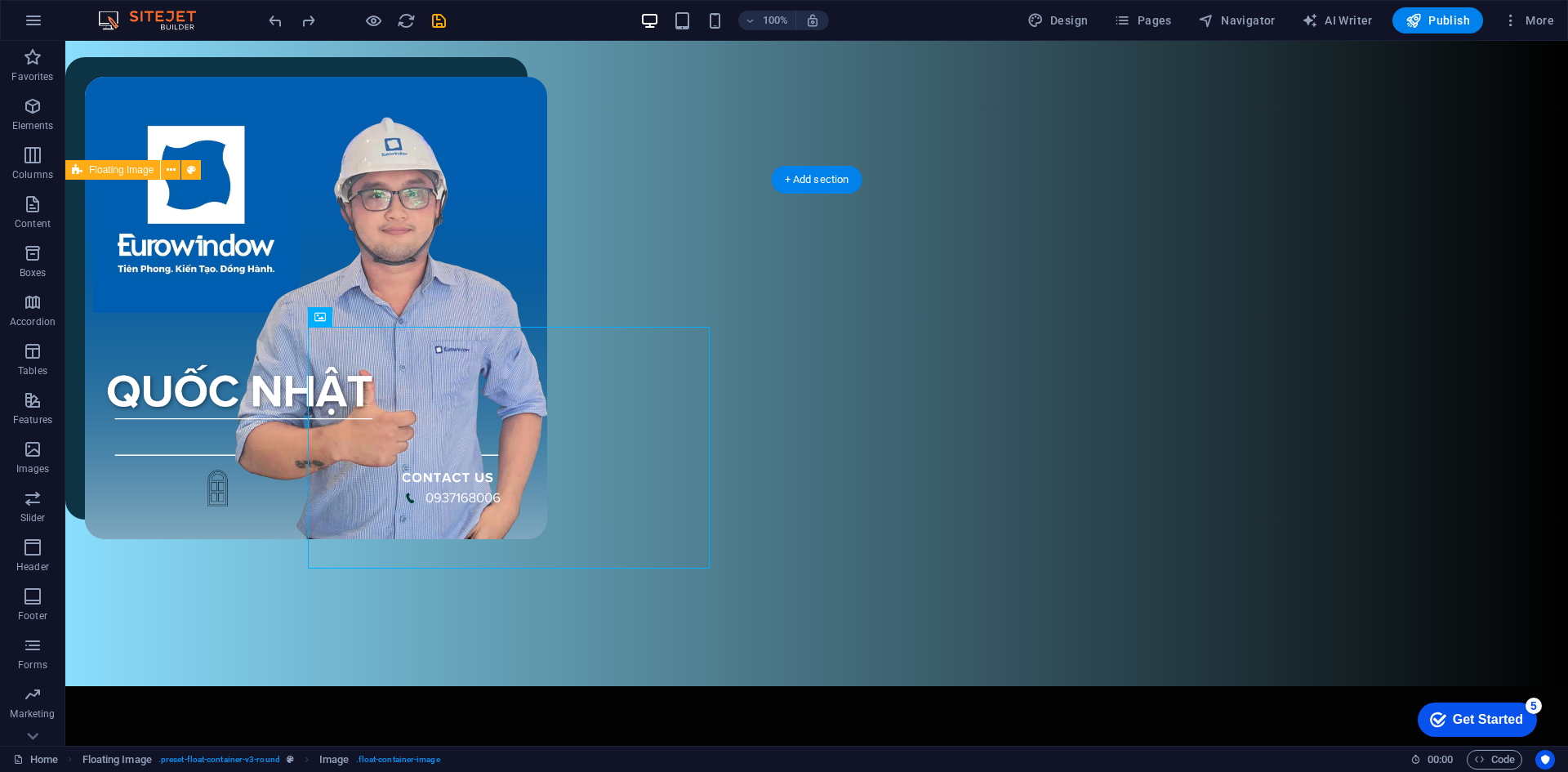
select select "rem"
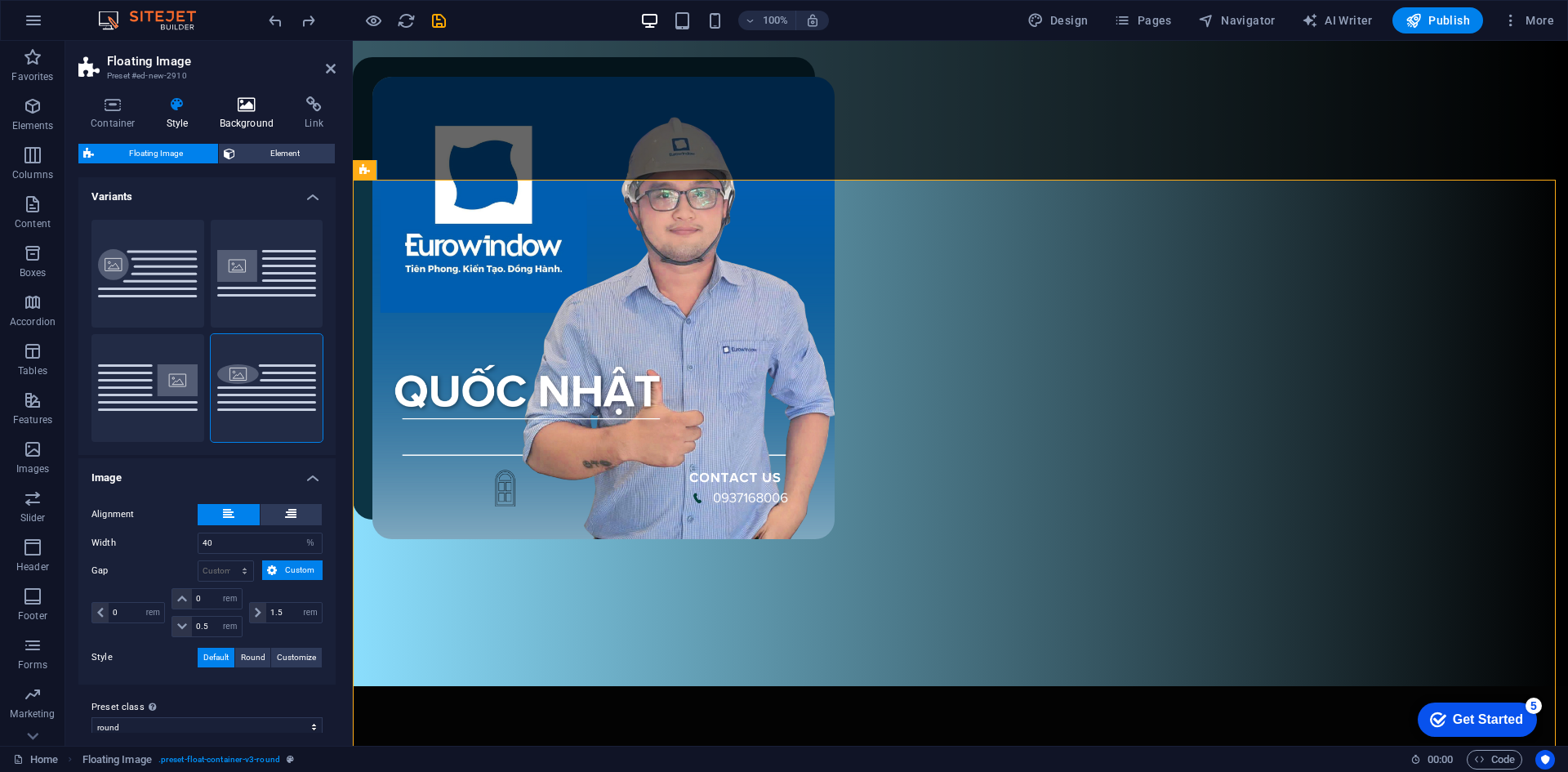
click at [261, 102] on icon at bounding box center [246, 104] width 79 height 17
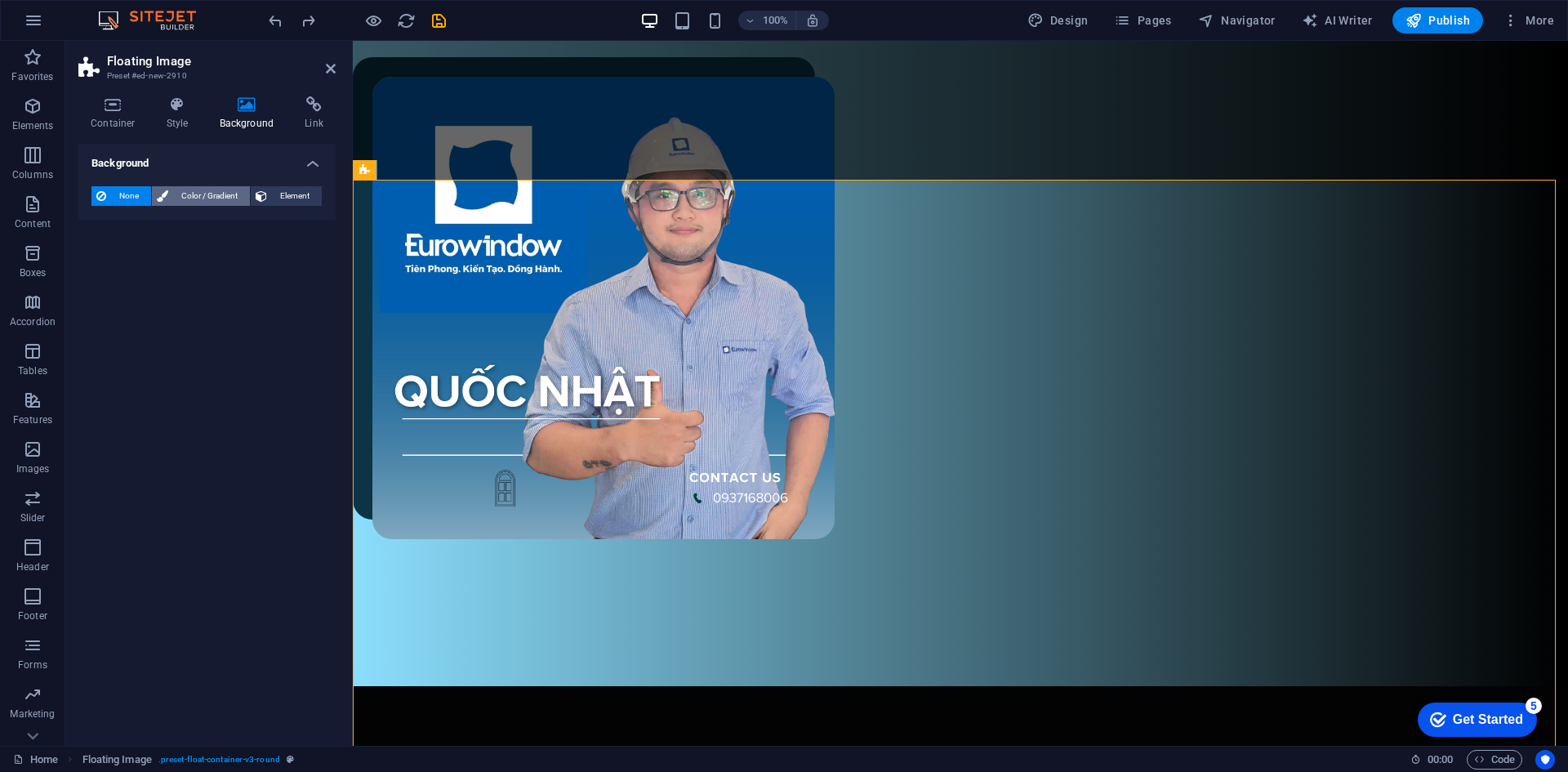
click at [205, 195] on span "Color / Gradient" at bounding box center [209, 195] width 72 height 19
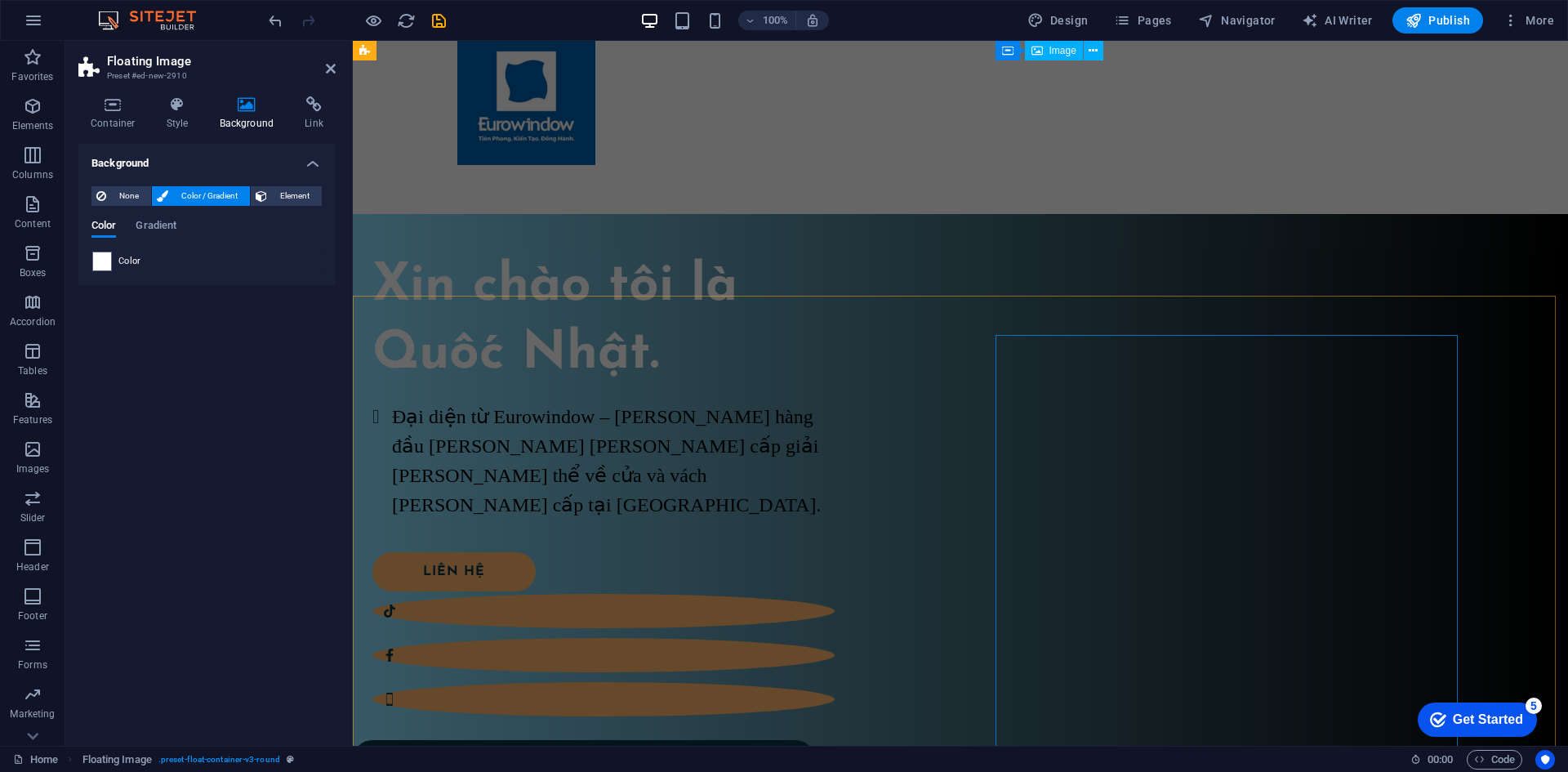
scroll to position [0, 0]
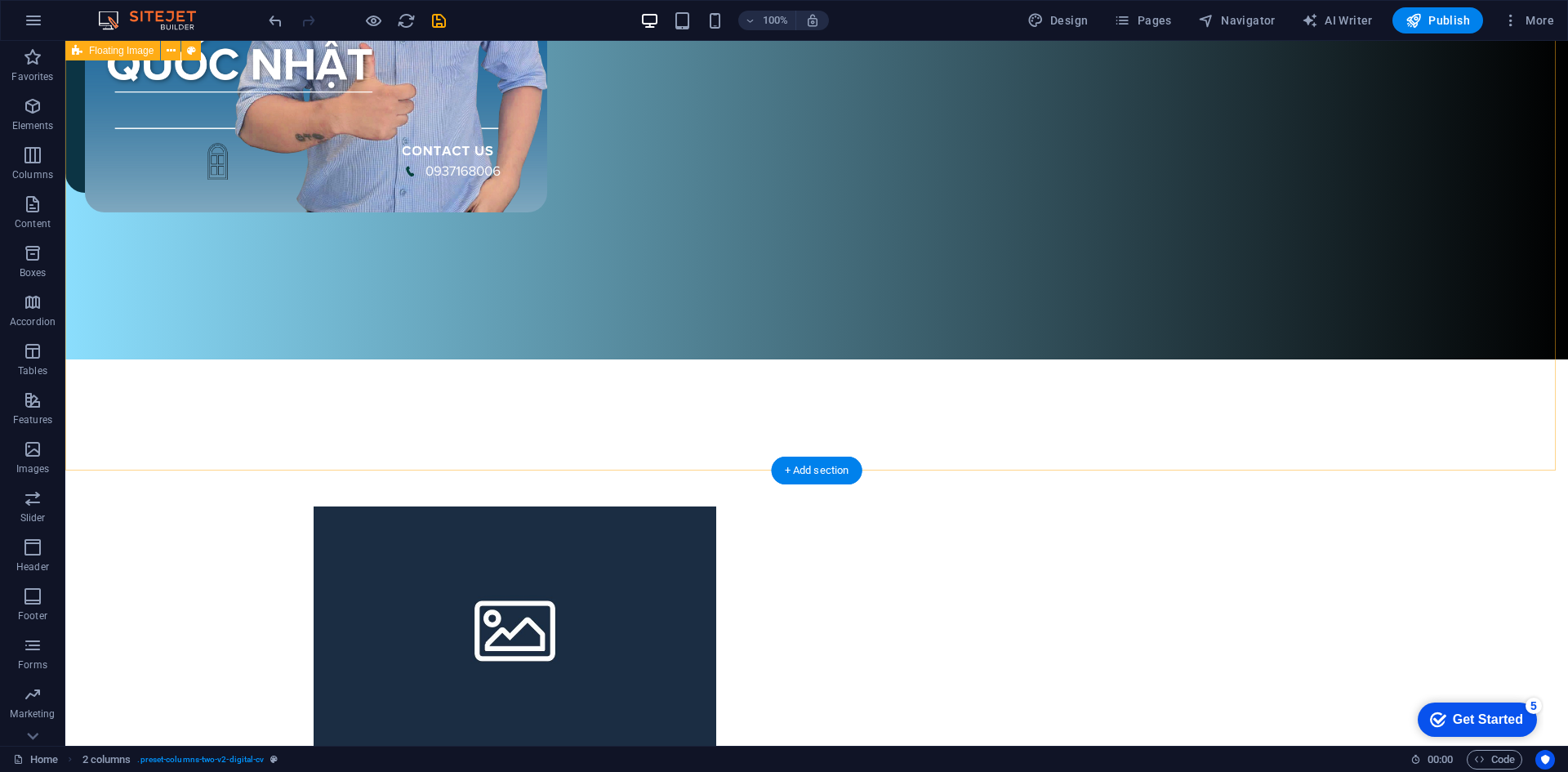
scroll to position [653, 0]
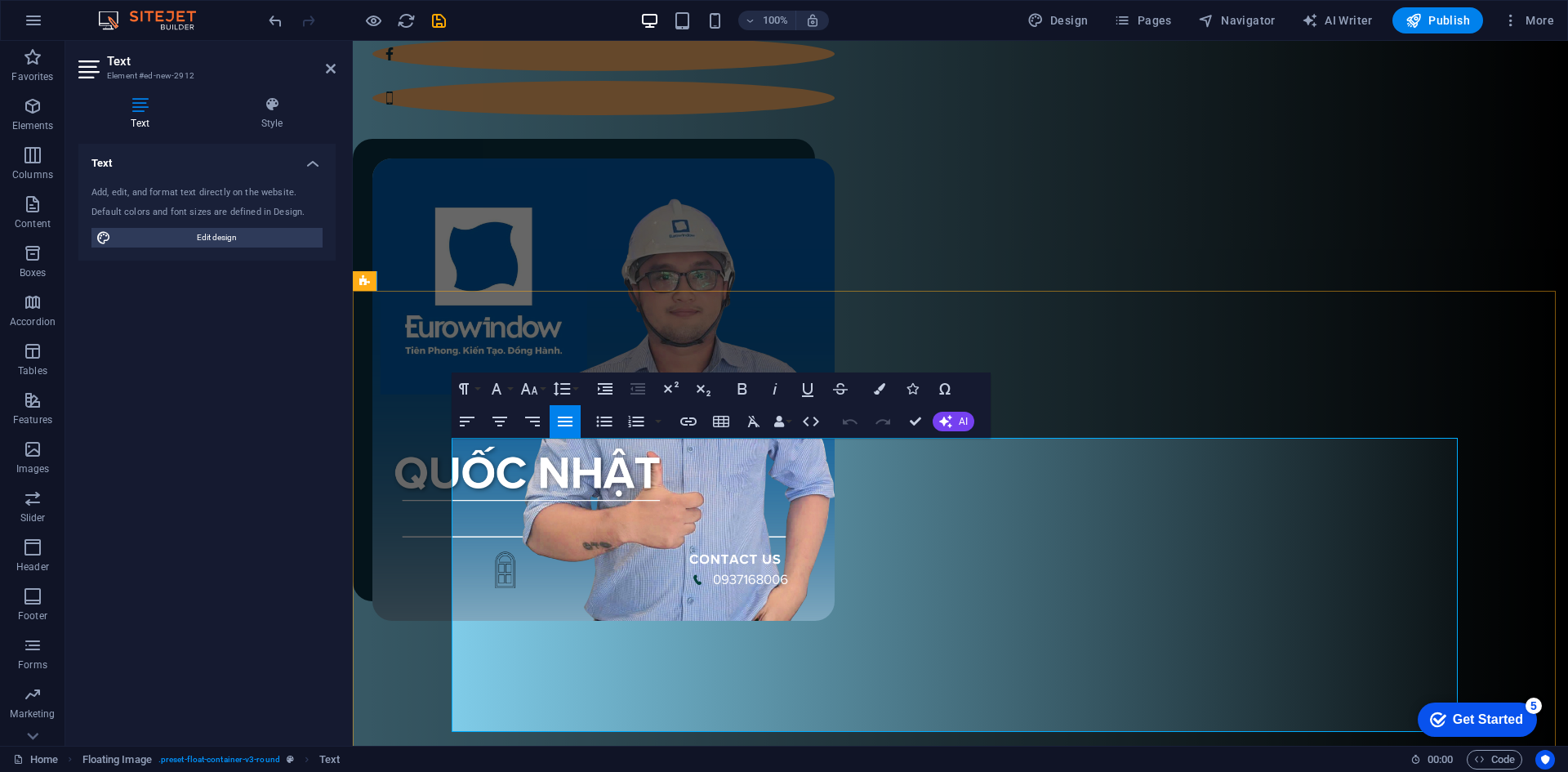
click at [886, 395] on button "Colors" at bounding box center [880, 389] width 31 height 33
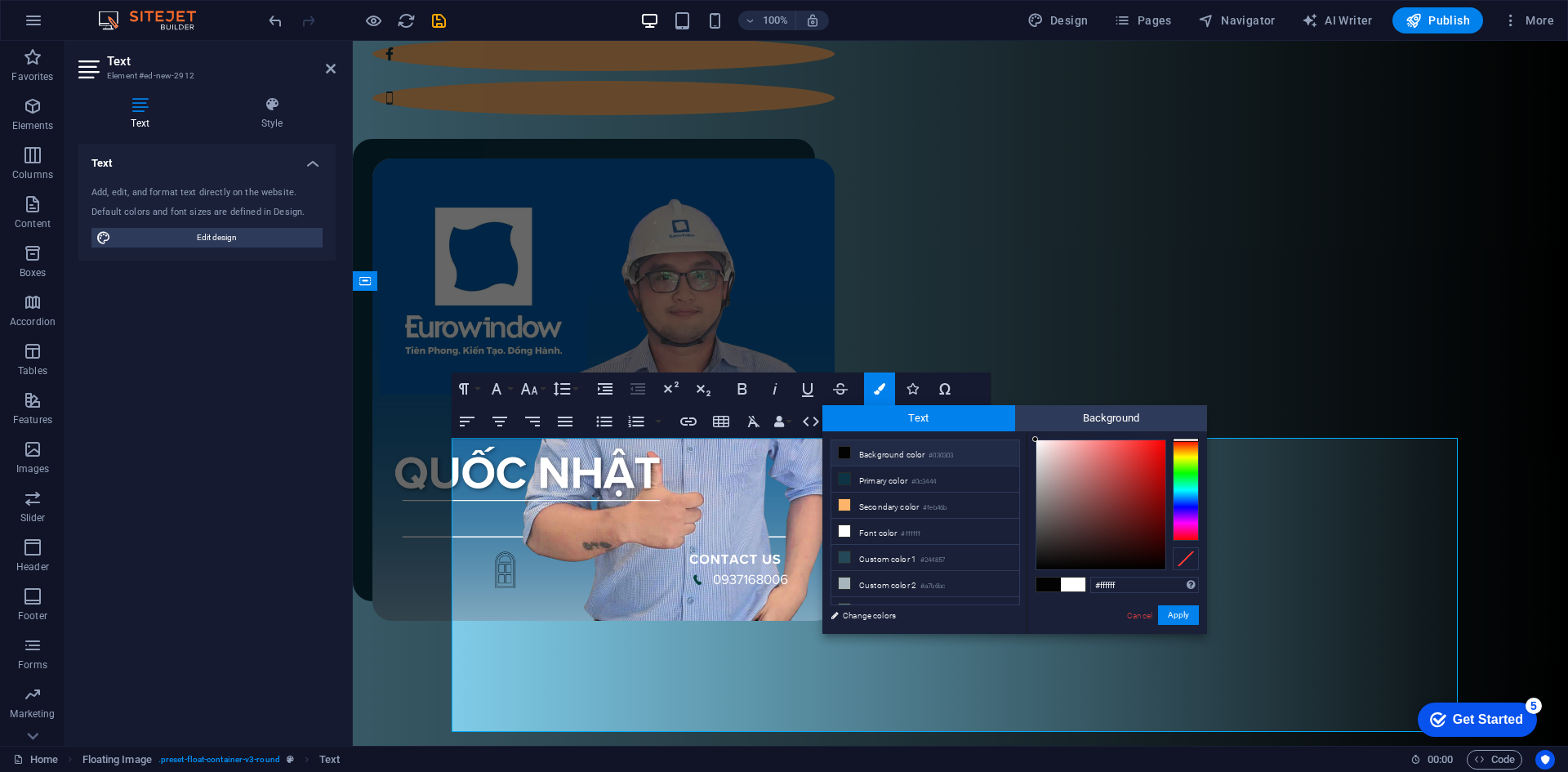
click at [865, 449] on li "Background color #030303" at bounding box center [924, 453] width 188 height 26
type input "#030303"
click at [1186, 615] on button "Apply" at bounding box center [1178, 614] width 41 height 19
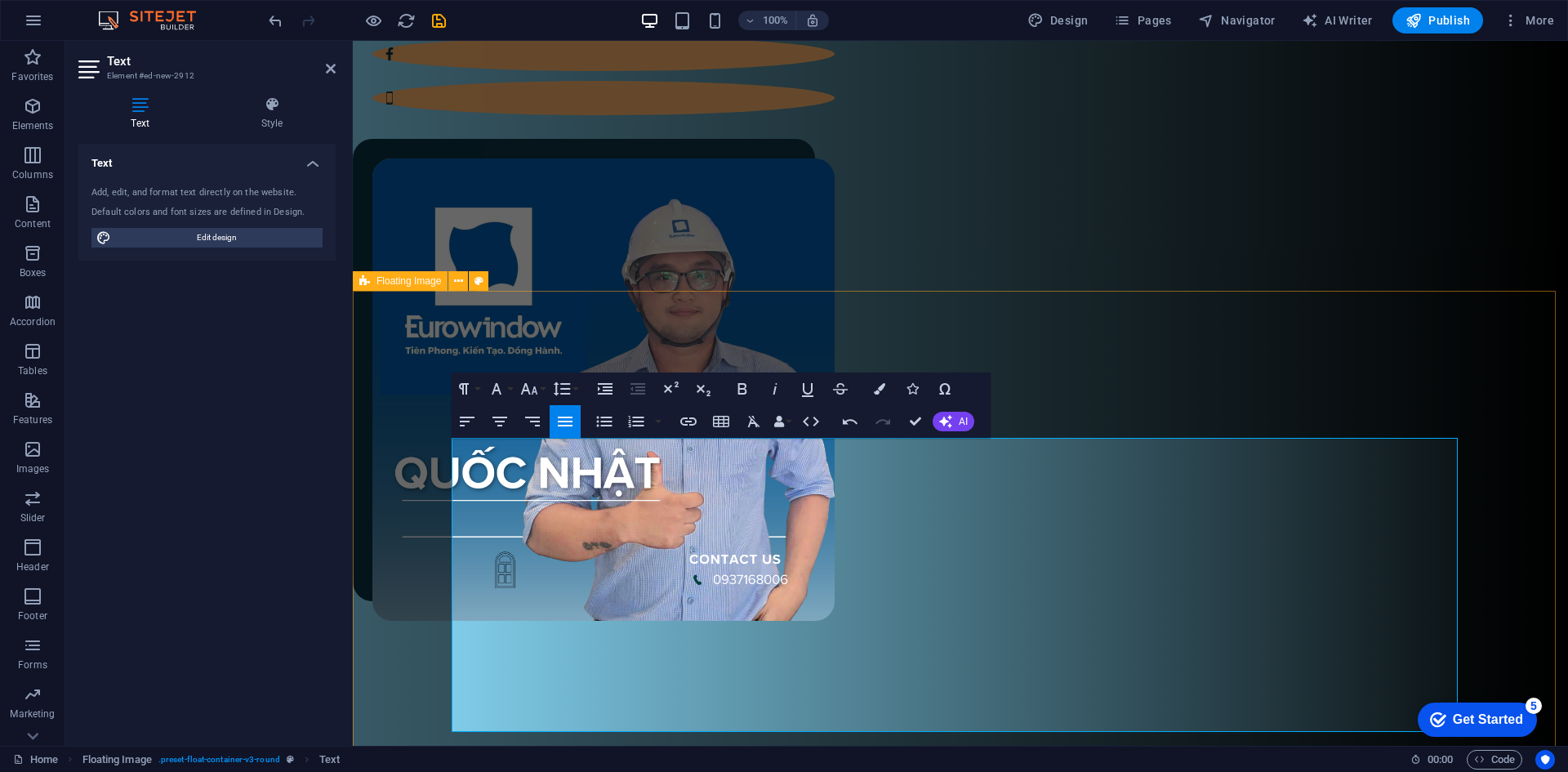
drag, startPoint x: 1253, startPoint y: 354, endPoint x: 1543, endPoint y: 354, distance: 290.0
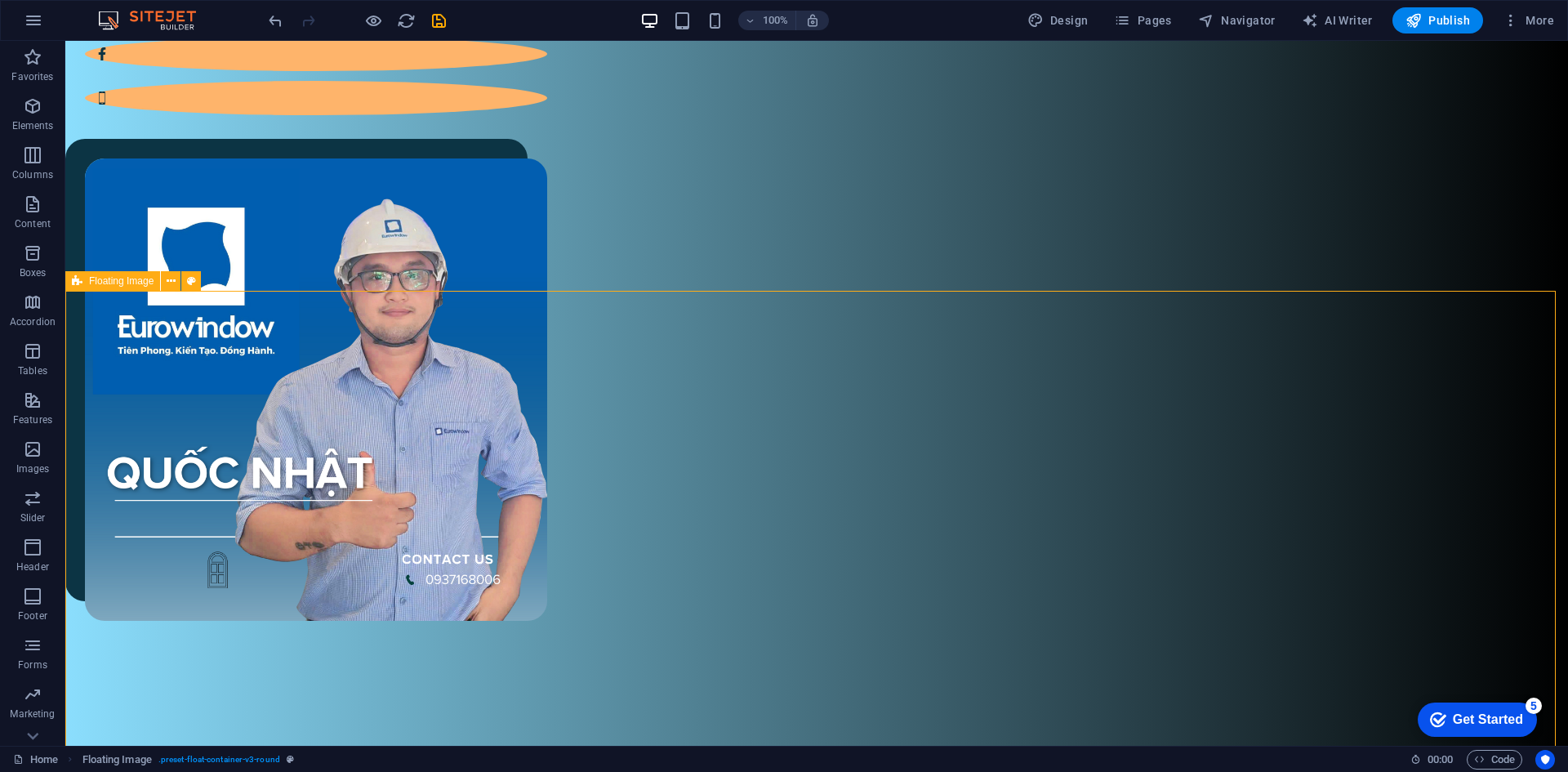
scroll to position [898, 0]
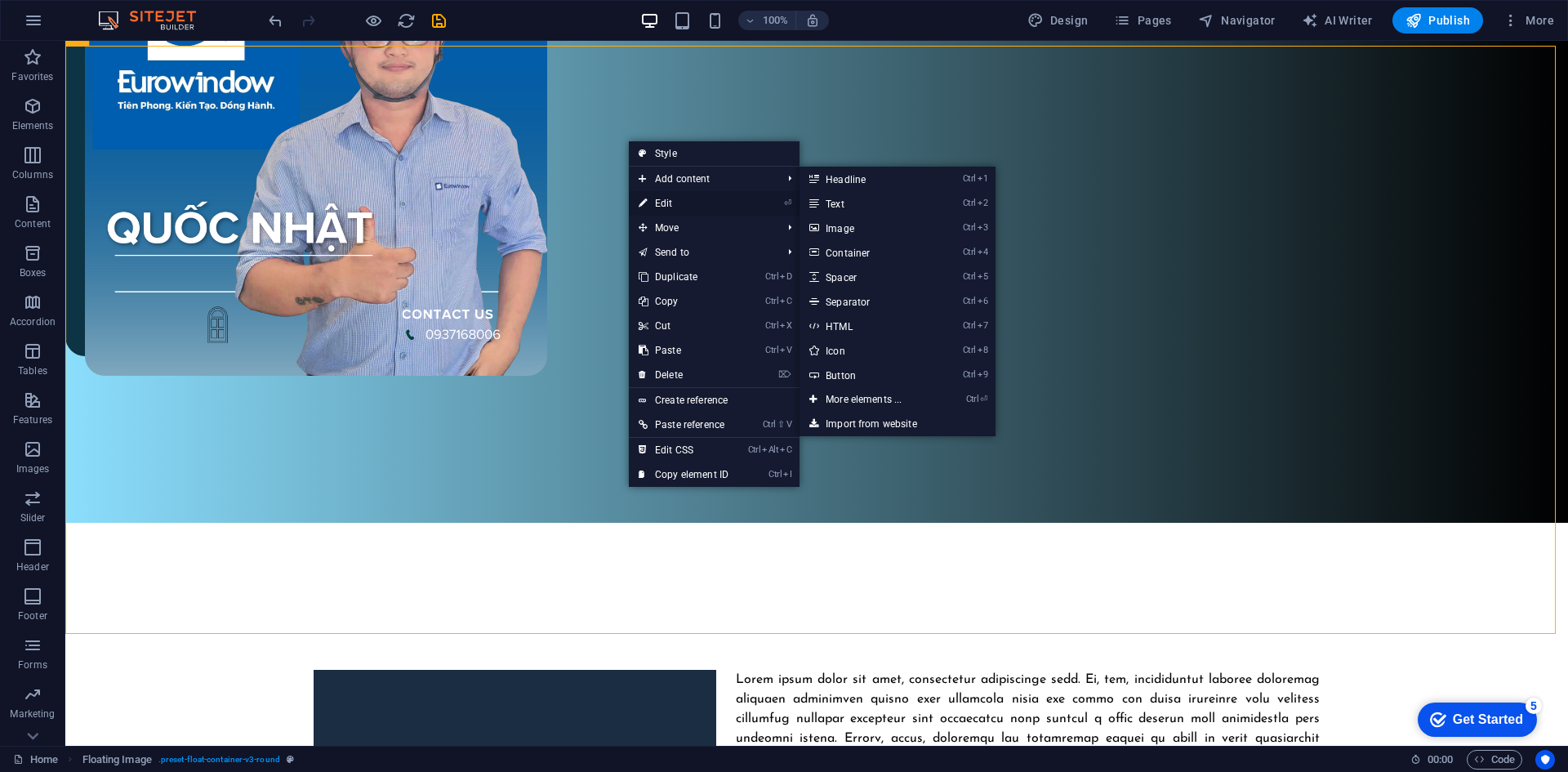
click at [649, 195] on link "⏎ Edit" at bounding box center [683, 203] width 110 height 24
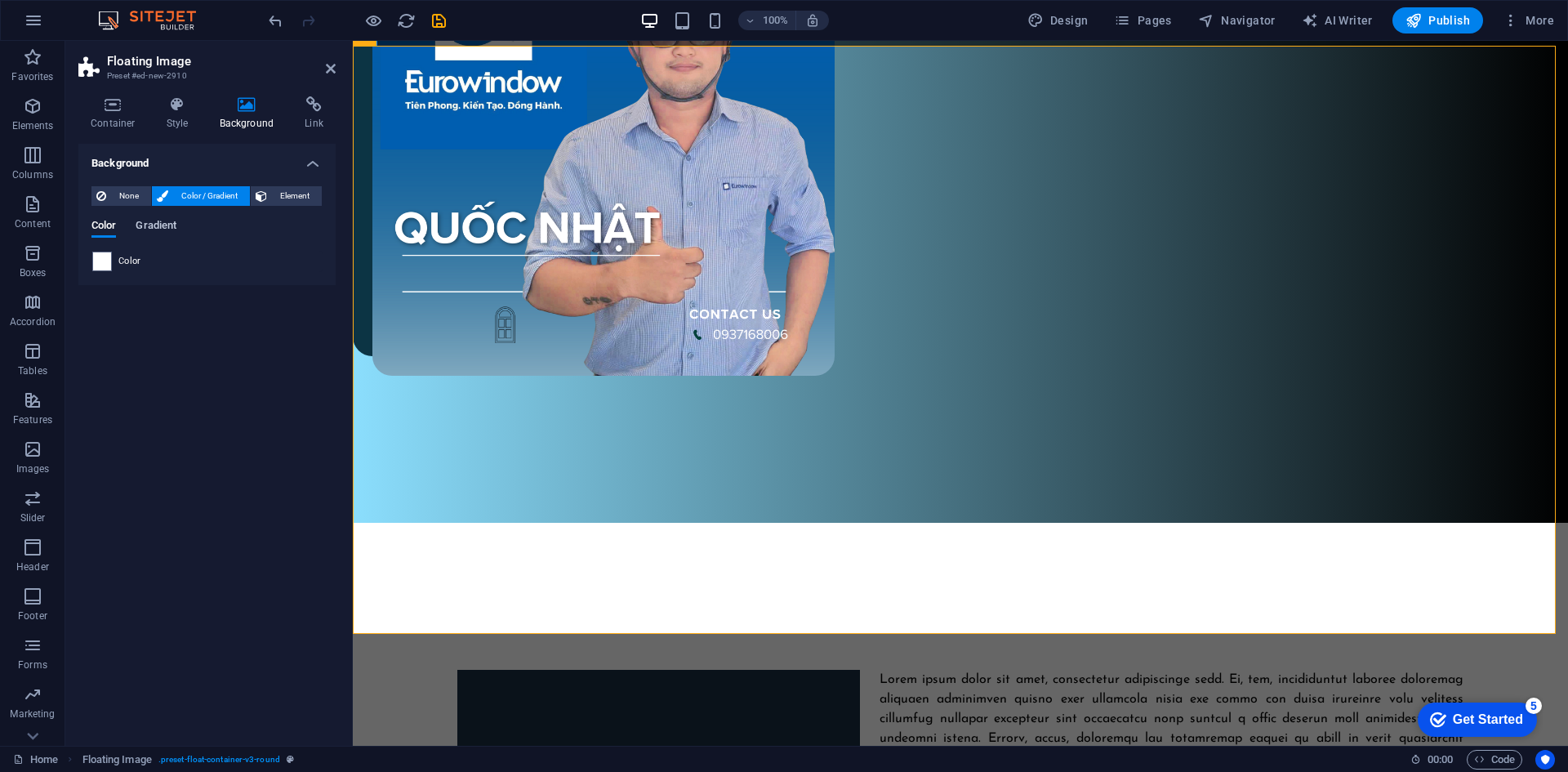
click at [157, 226] on span "Gradient" at bounding box center [156, 228] width 41 height 23
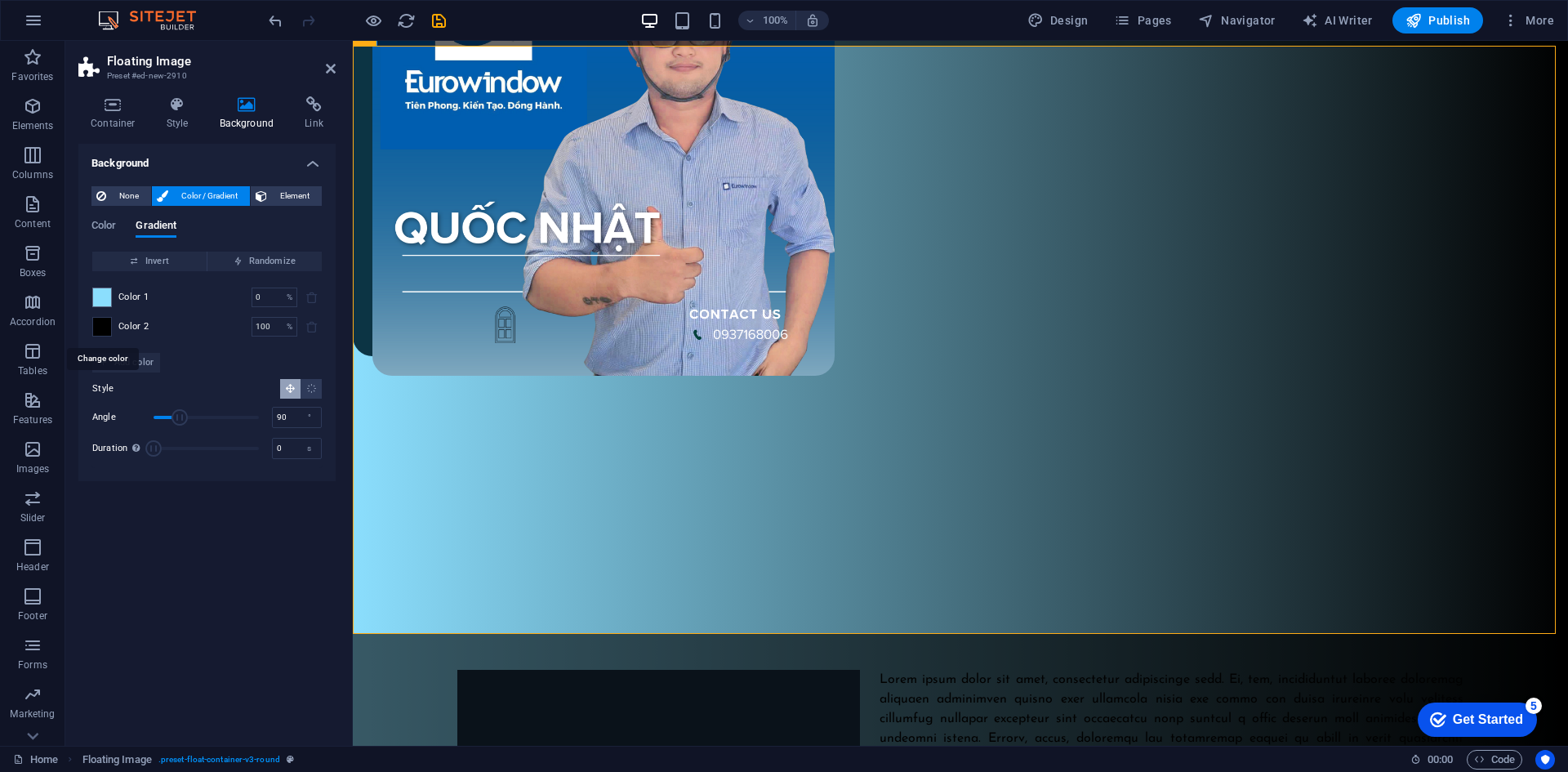
click at [110, 324] on span at bounding box center [102, 327] width 17 height 18
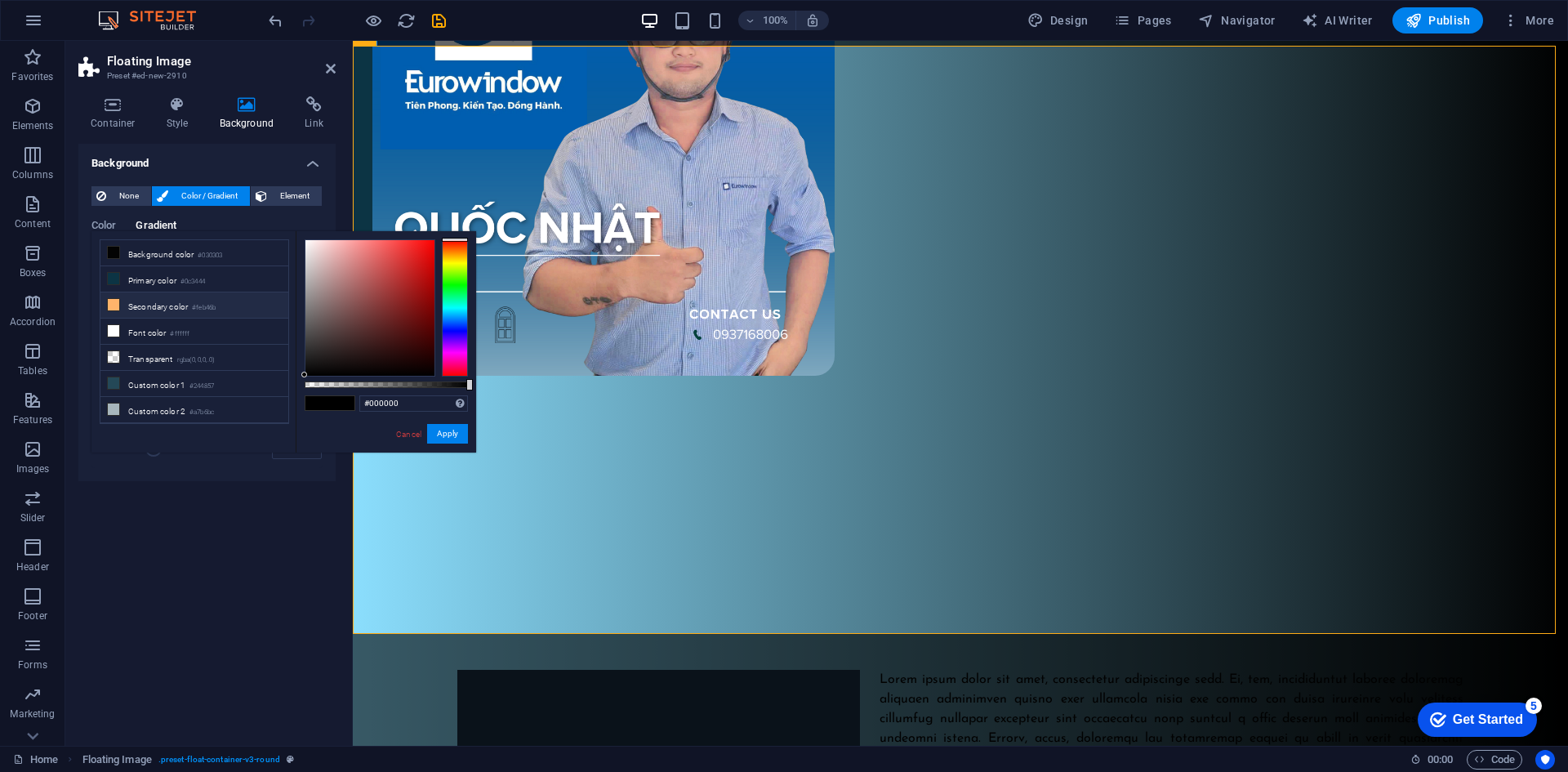
click at [202, 309] on small "#feb46b" at bounding box center [203, 308] width 23 height 12
type input "#feb46b"
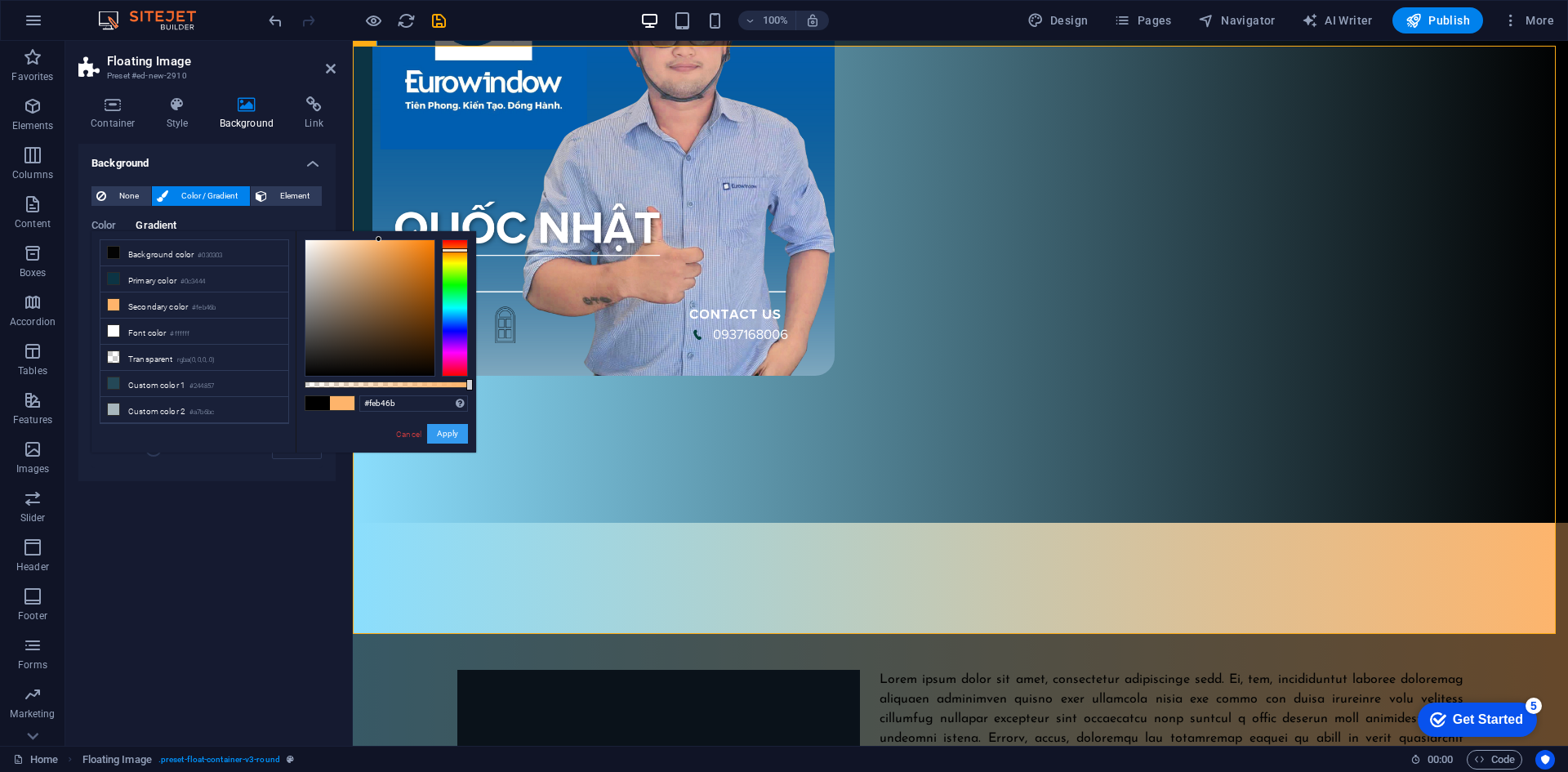
drag, startPoint x: 445, startPoint y: 436, endPoint x: 126, endPoint y: 411, distance: 320.0
click at [445, 436] on button "Apply" at bounding box center [447, 434] width 41 height 19
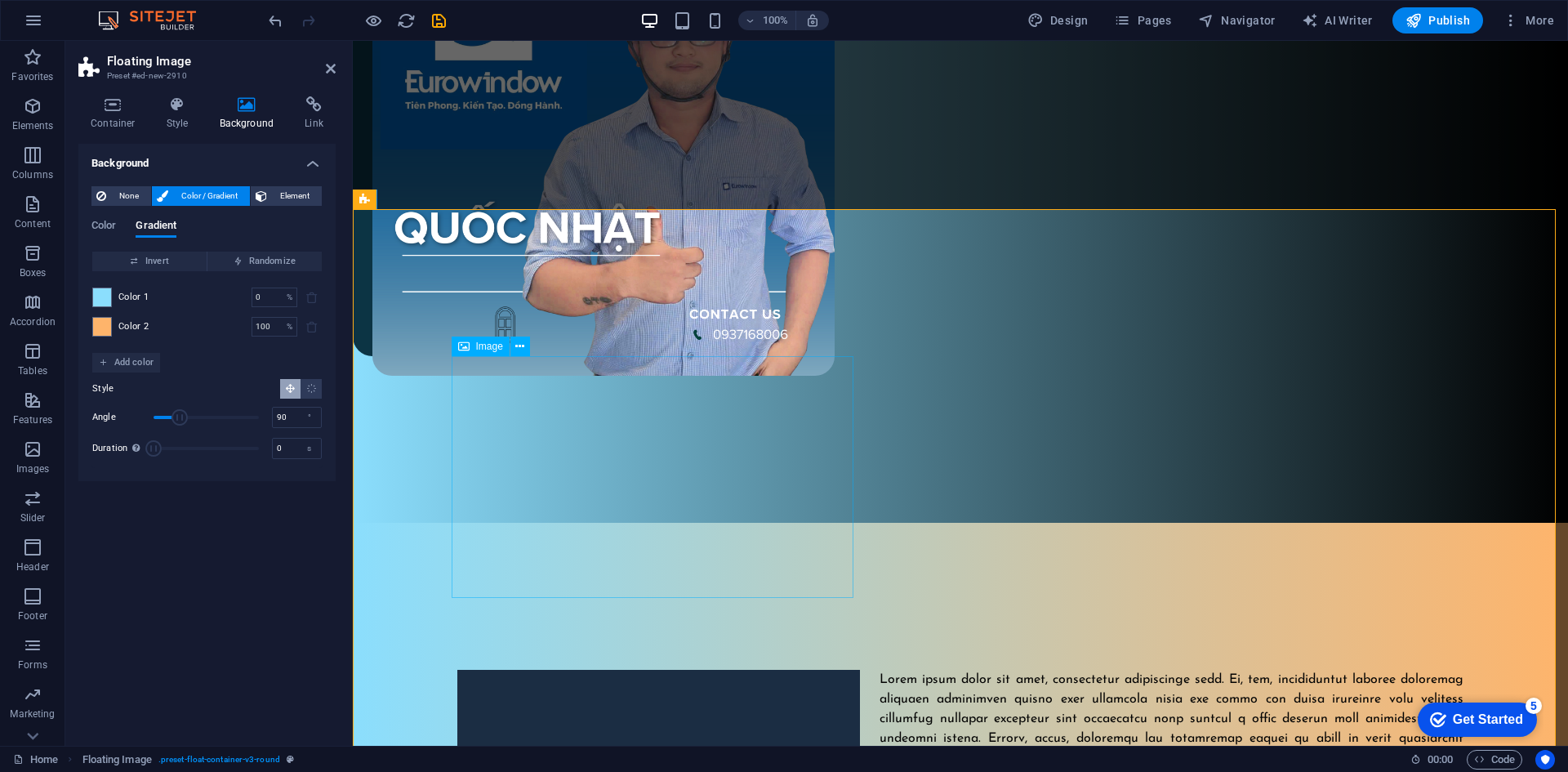
scroll to position [653, 0]
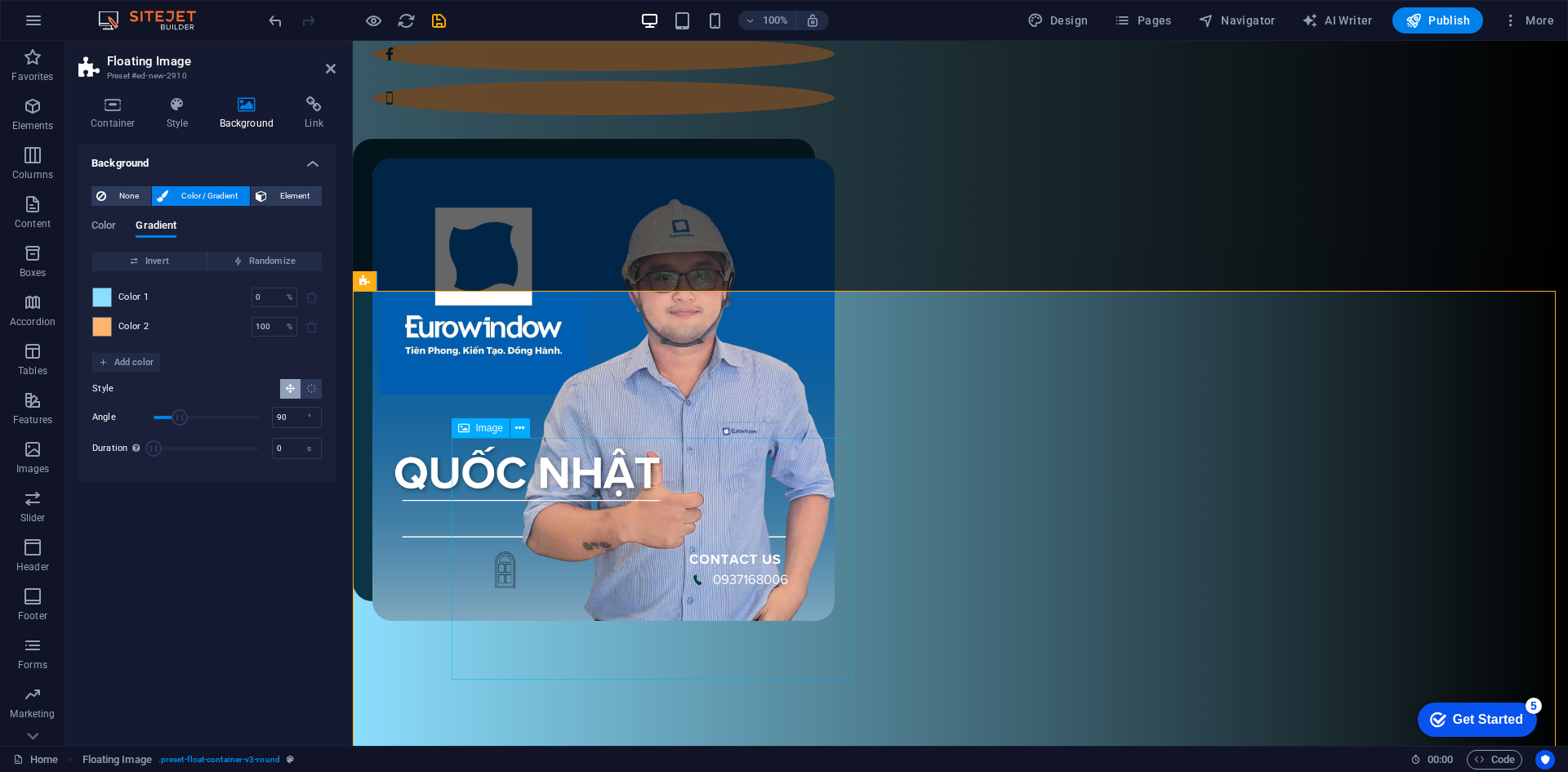
click at [801, 218] on div "Xin chào tôi là Quốc Nhật. Đại diện từ Eurowindow – thương hiệu hàng đầu trong …" at bounding box center [960, 204] width 1215 height 1125
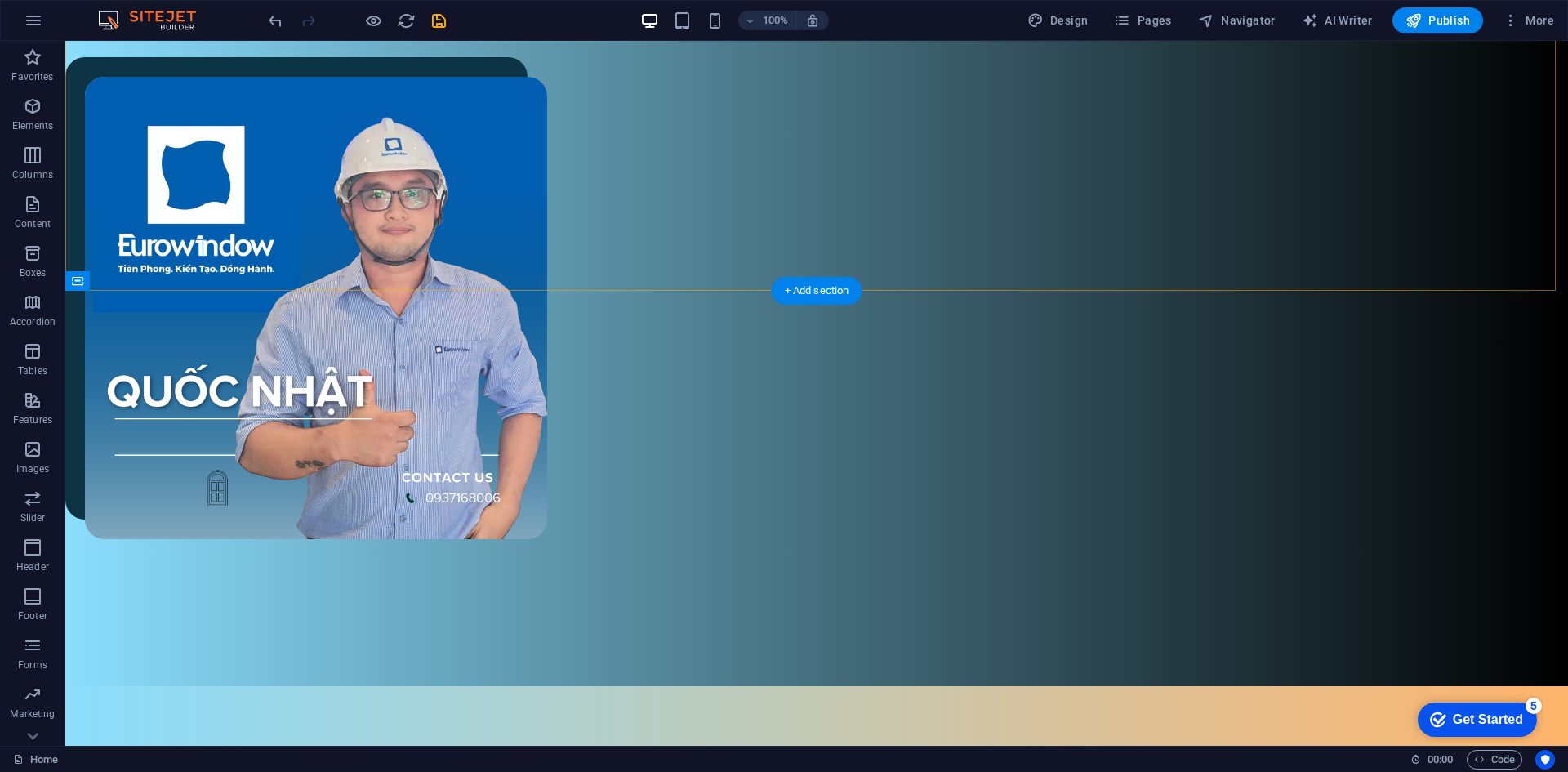
scroll to position [817, 0]
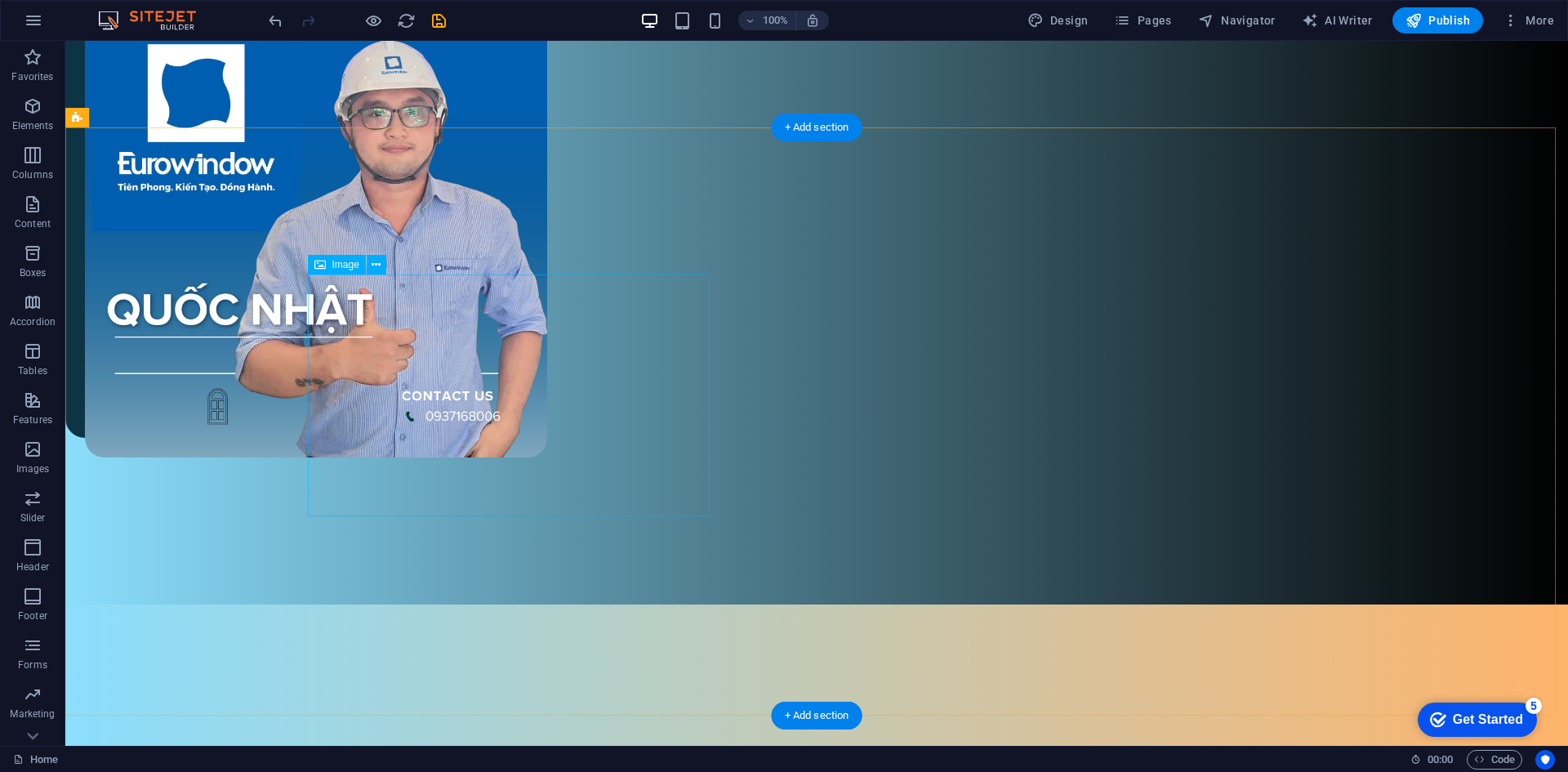
select select "%"
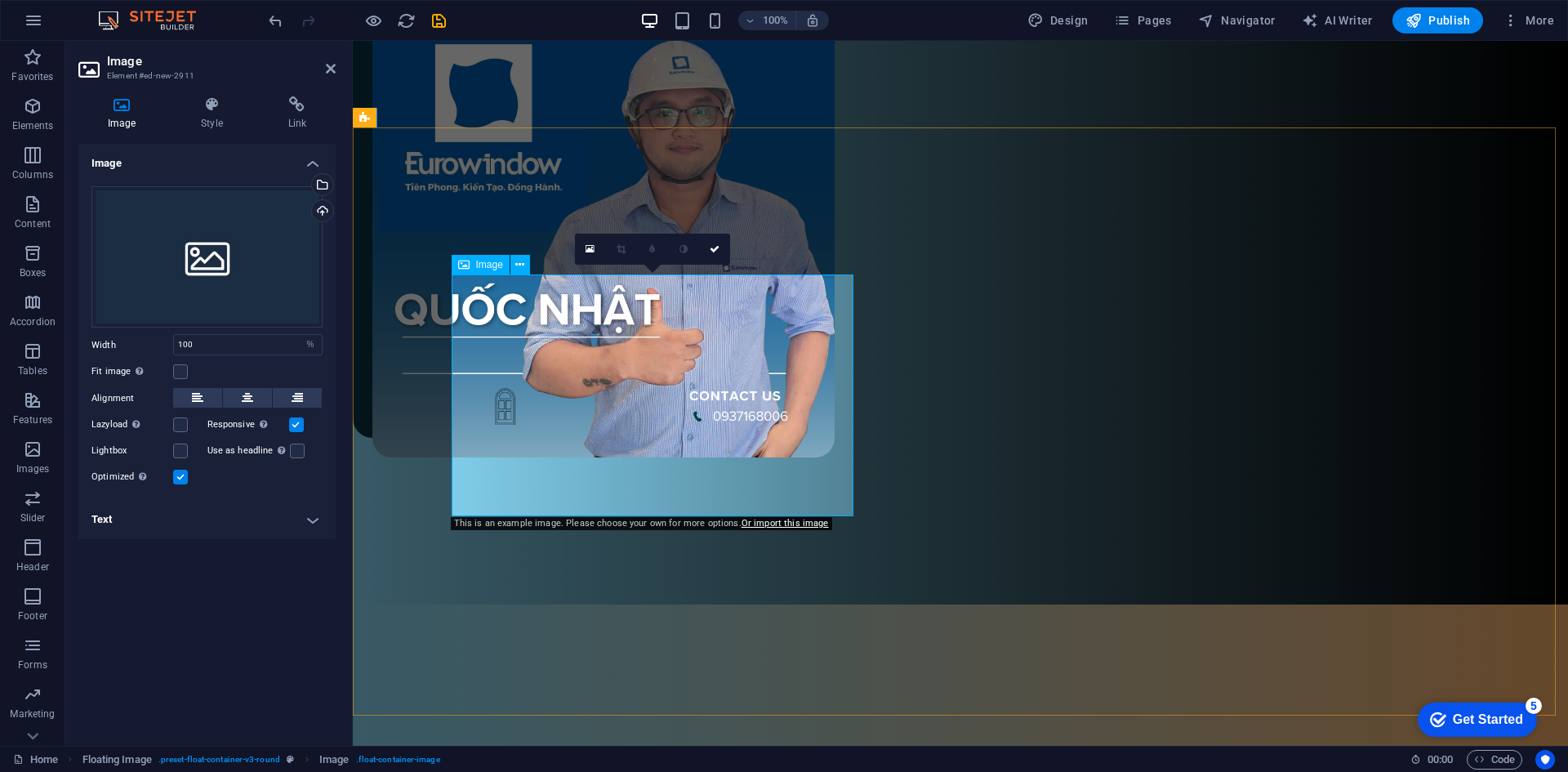
click at [319, 210] on div "Upload" at bounding box center [320, 212] width 24 height 24
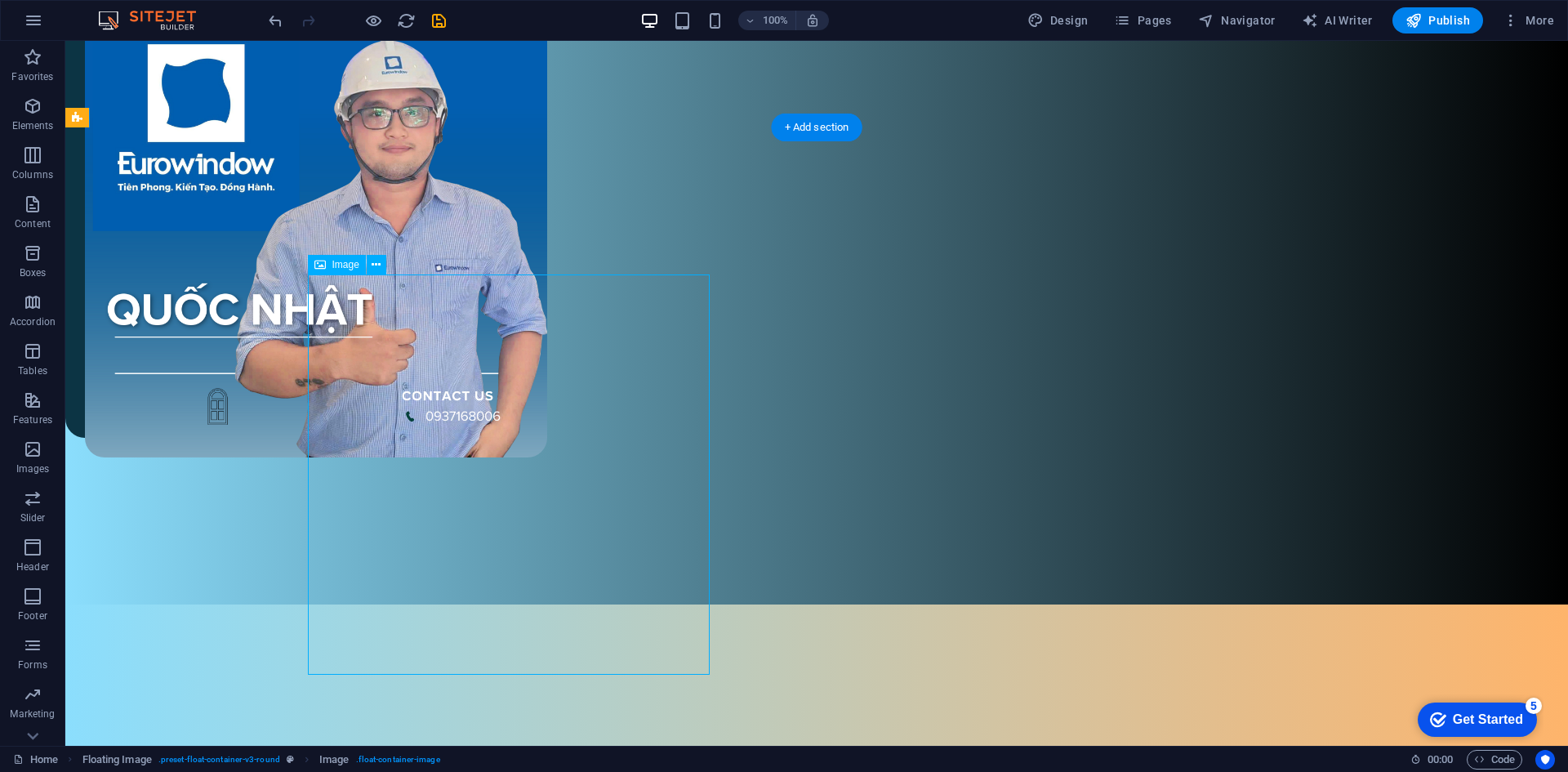
drag, startPoint x: 613, startPoint y: 426, endPoint x: 602, endPoint y: 374, distance: 53.2
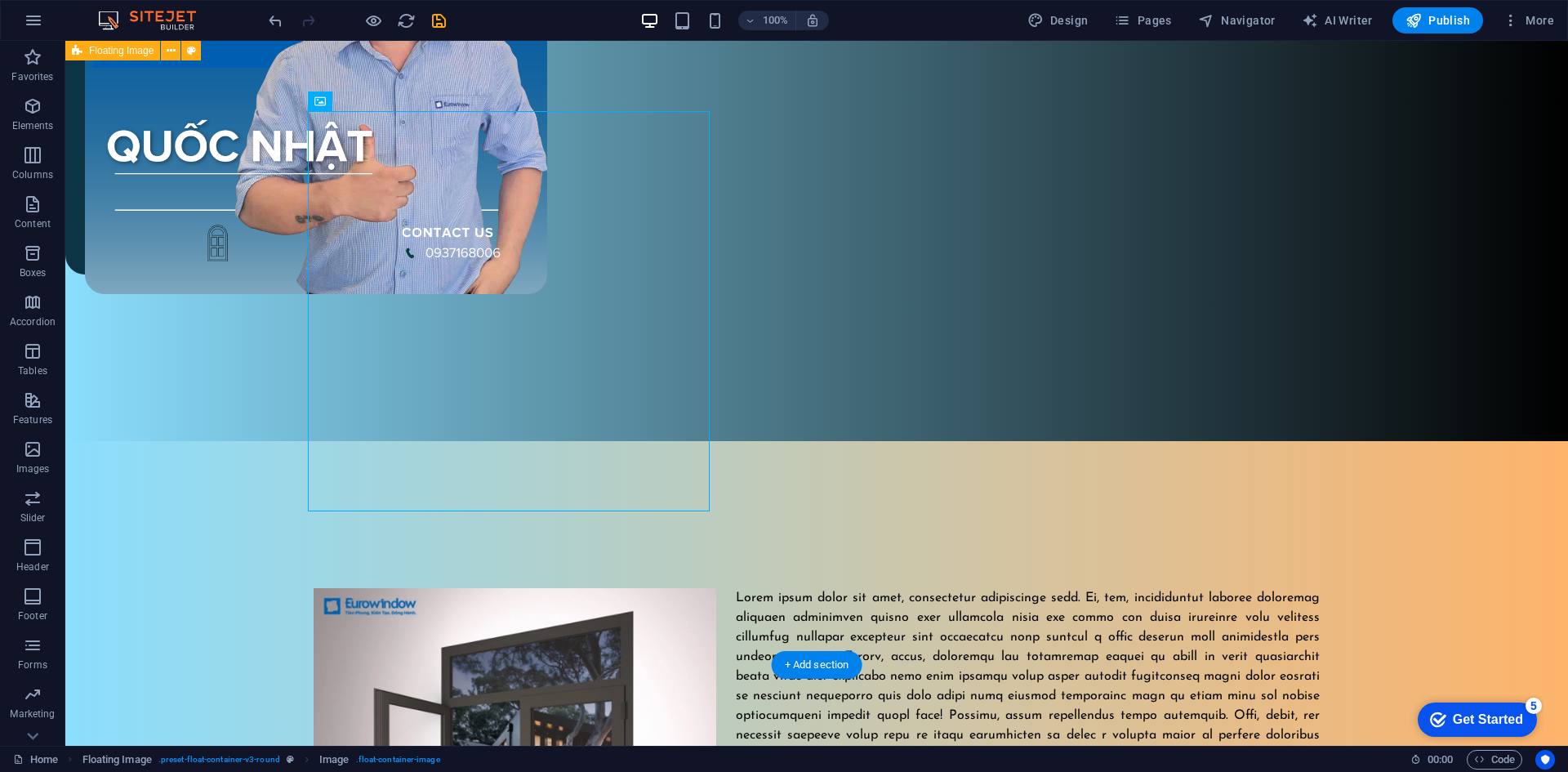
scroll to position [817, 0]
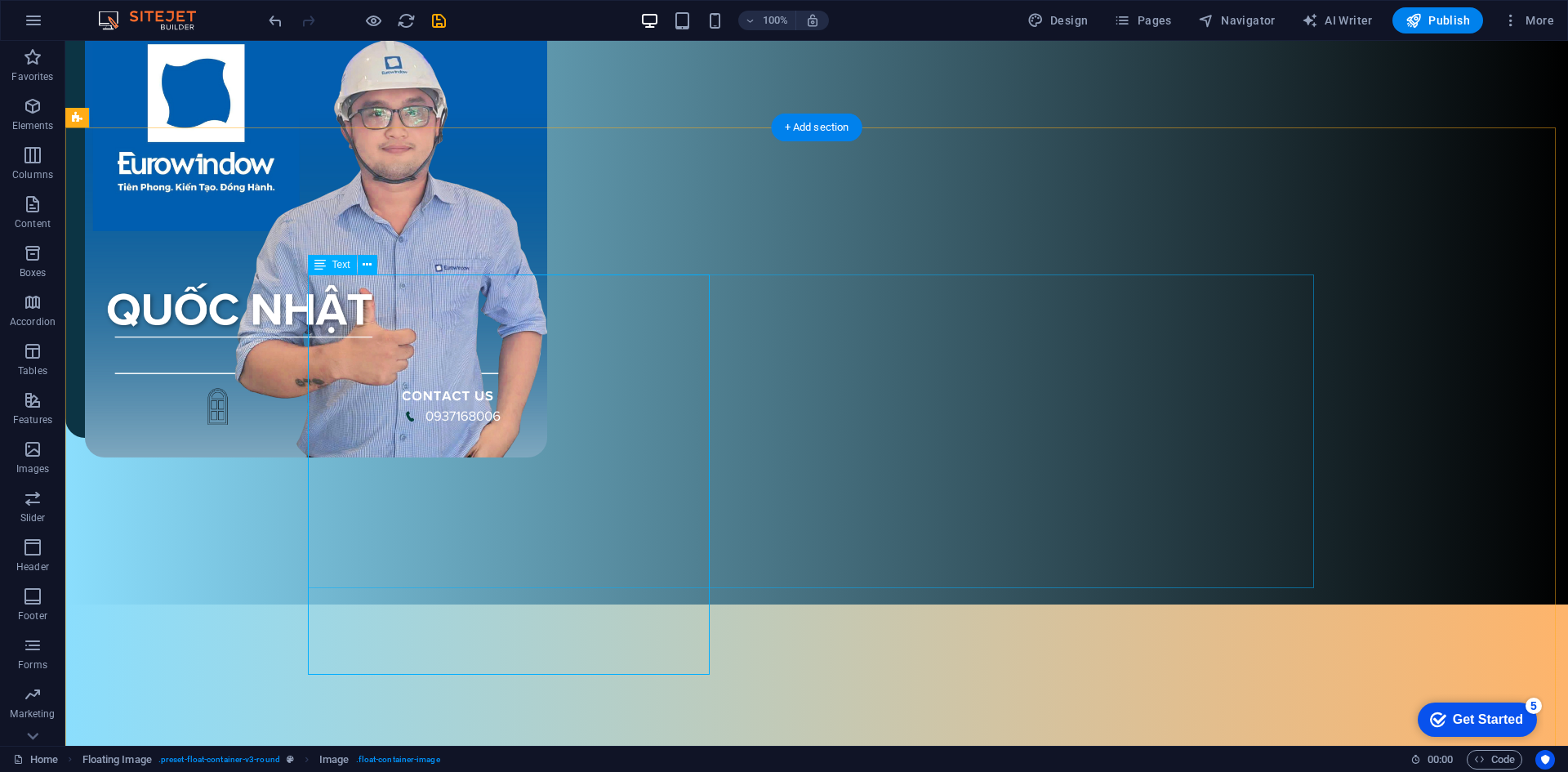
drag, startPoint x: 870, startPoint y: 538, endPoint x: 868, endPoint y: 569, distance: 31.1
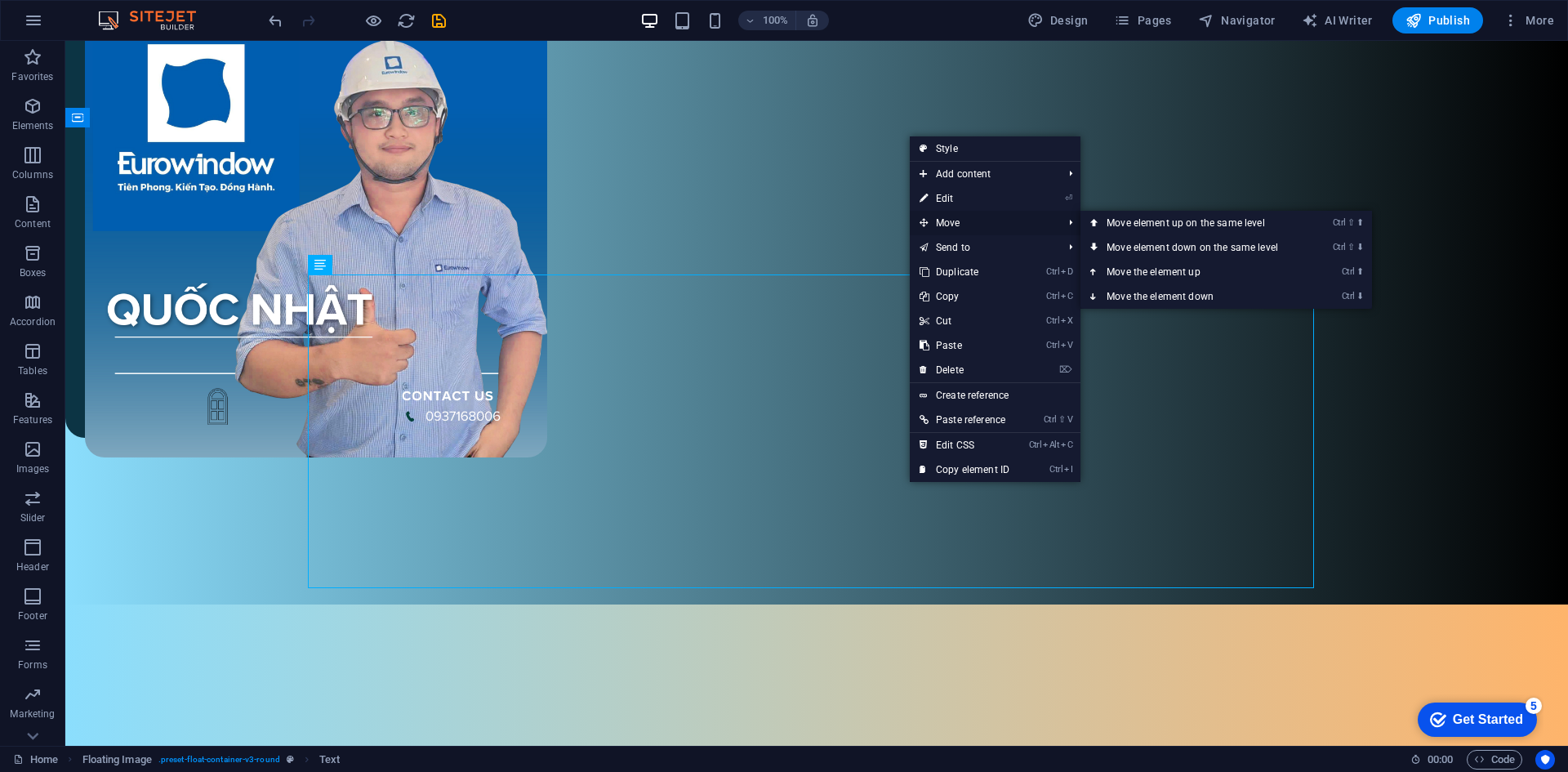
click at [971, 221] on span "Move" at bounding box center [983, 223] width 146 height 24
click at [1137, 245] on link "Ctrl ⇧ ⬇ Move element down on the same level" at bounding box center [1195, 247] width 230 height 24
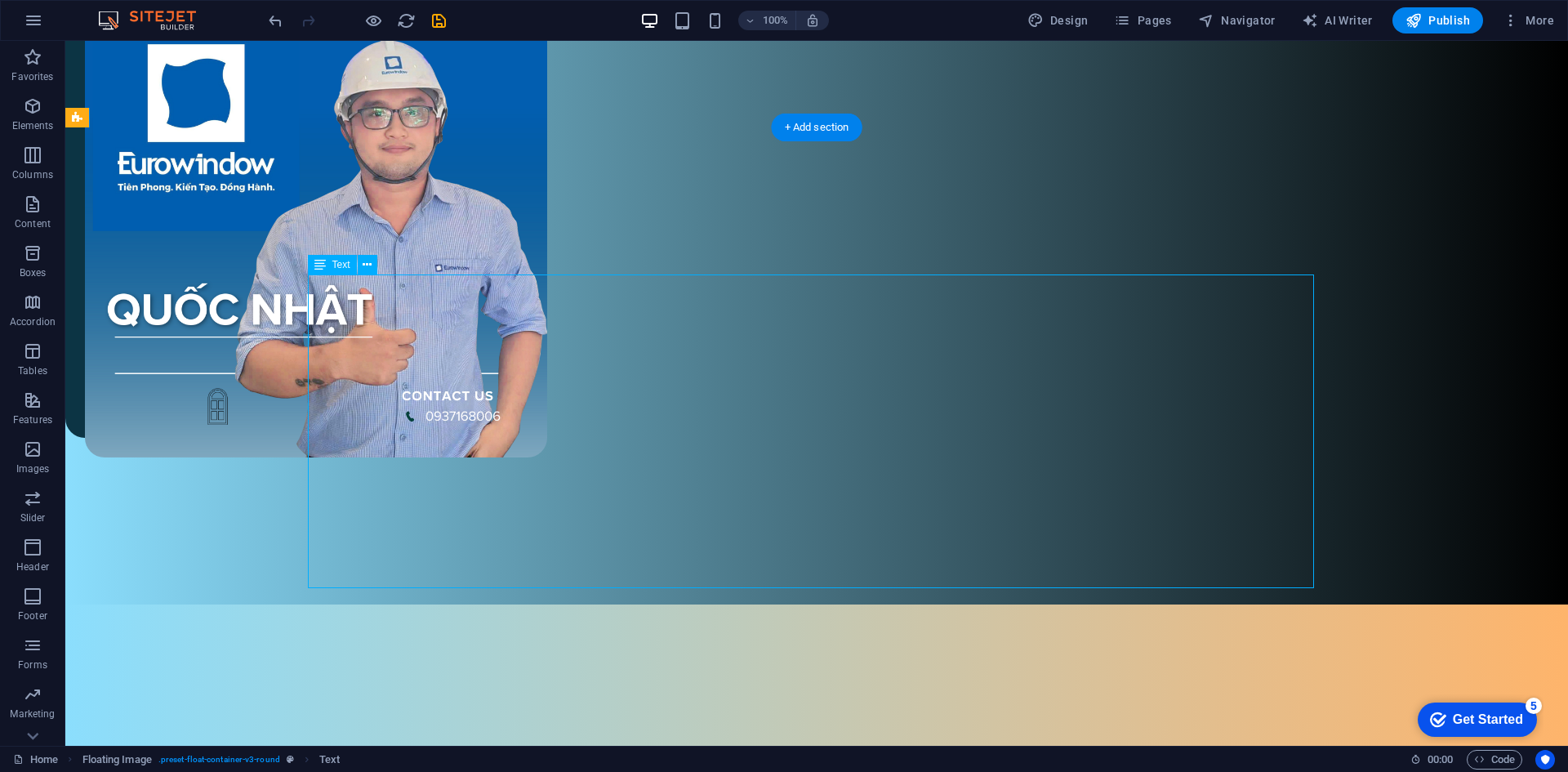
drag, startPoint x: 810, startPoint y: 383, endPoint x: 886, endPoint y: 422, distance: 85.4
drag, startPoint x: 886, startPoint y: 422, endPoint x: 867, endPoint y: 576, distance: 155.2
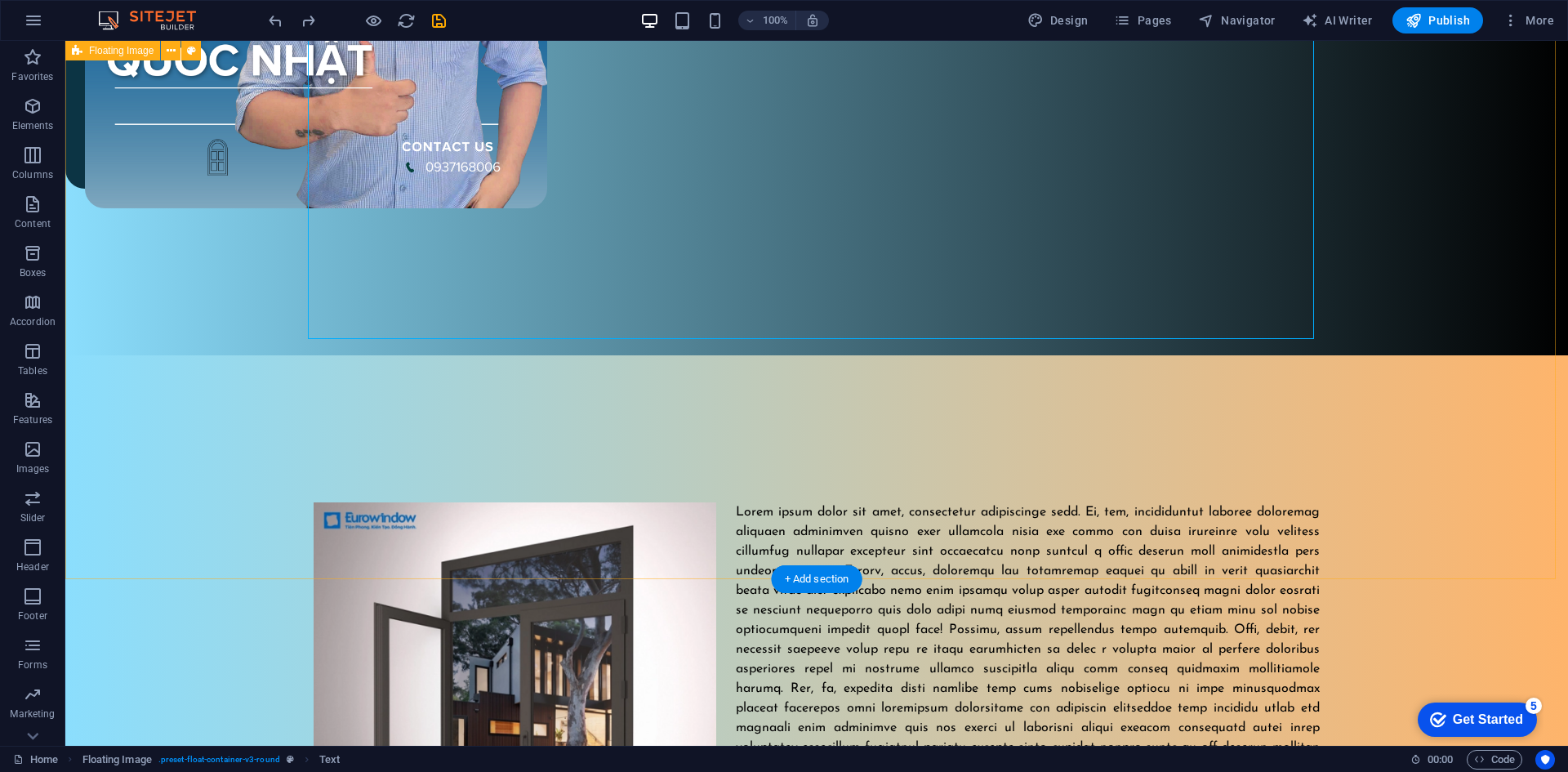
scroll to position [984, 0]
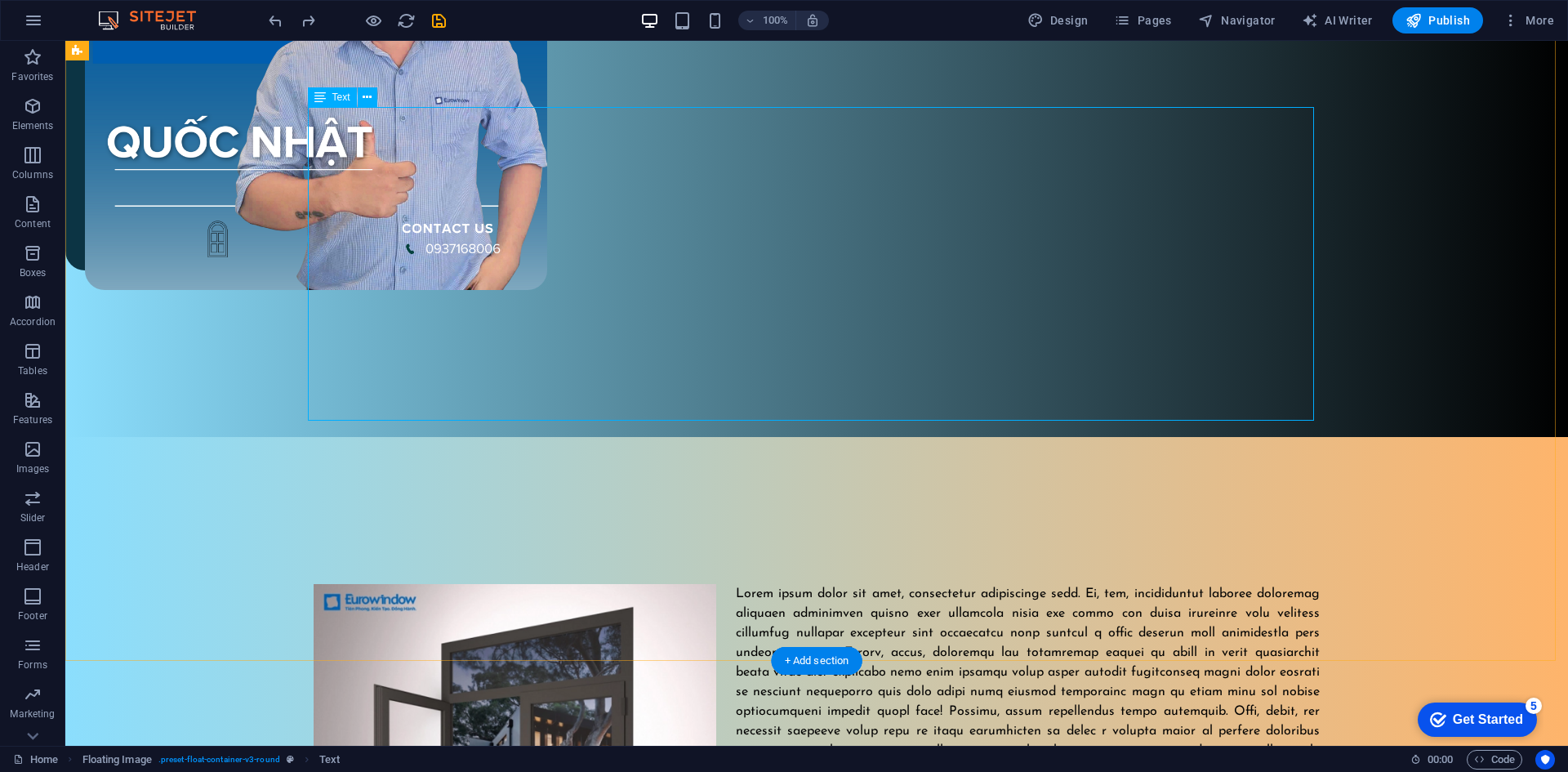
click at [896, 583] on div at bounding box center [817, 740] width 1006 height 314
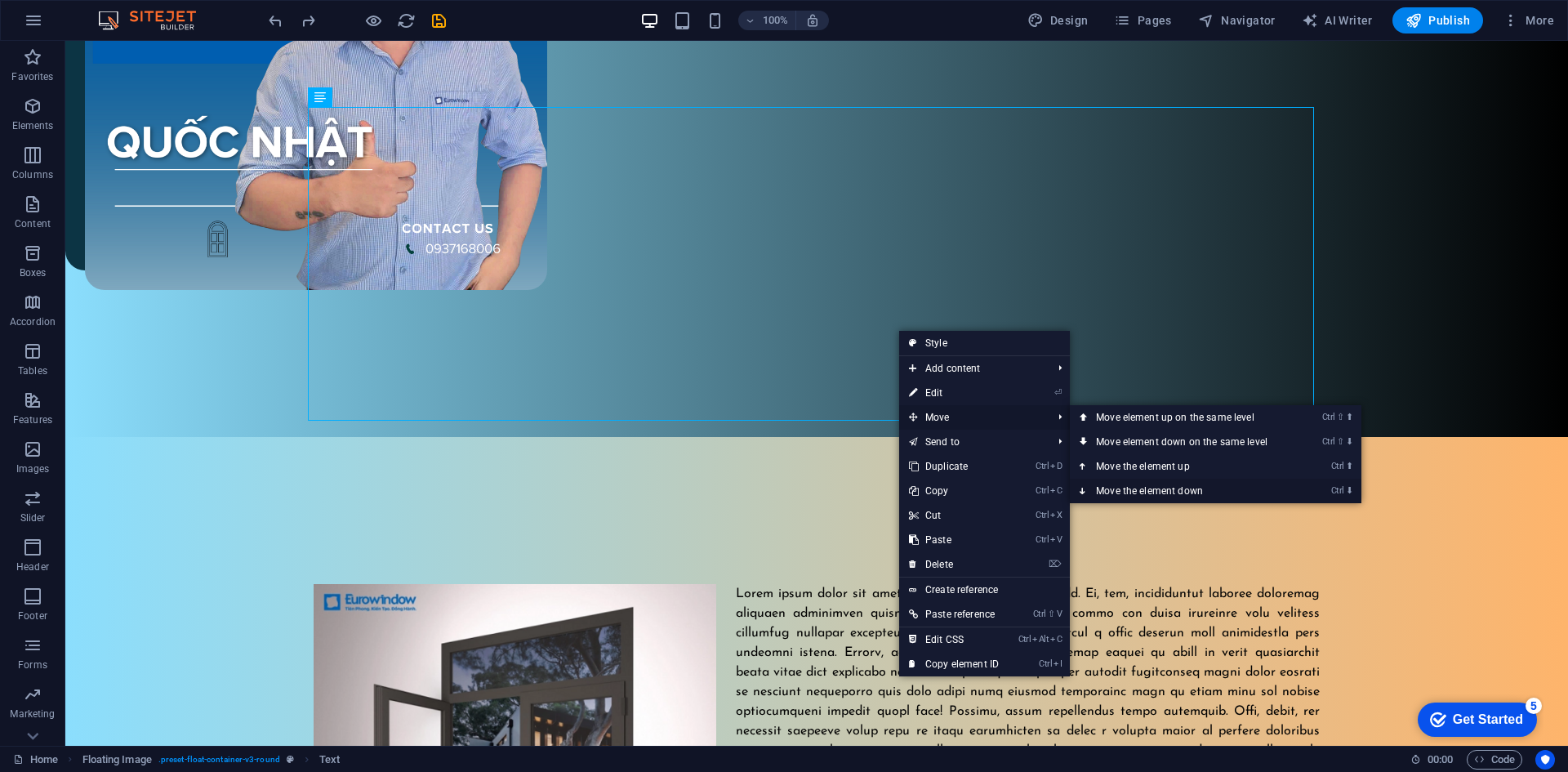
click at [1134, 491] on link "Ctrl ⬇ Move the element down" at bounding box center [1184, 490] width 230 height 24
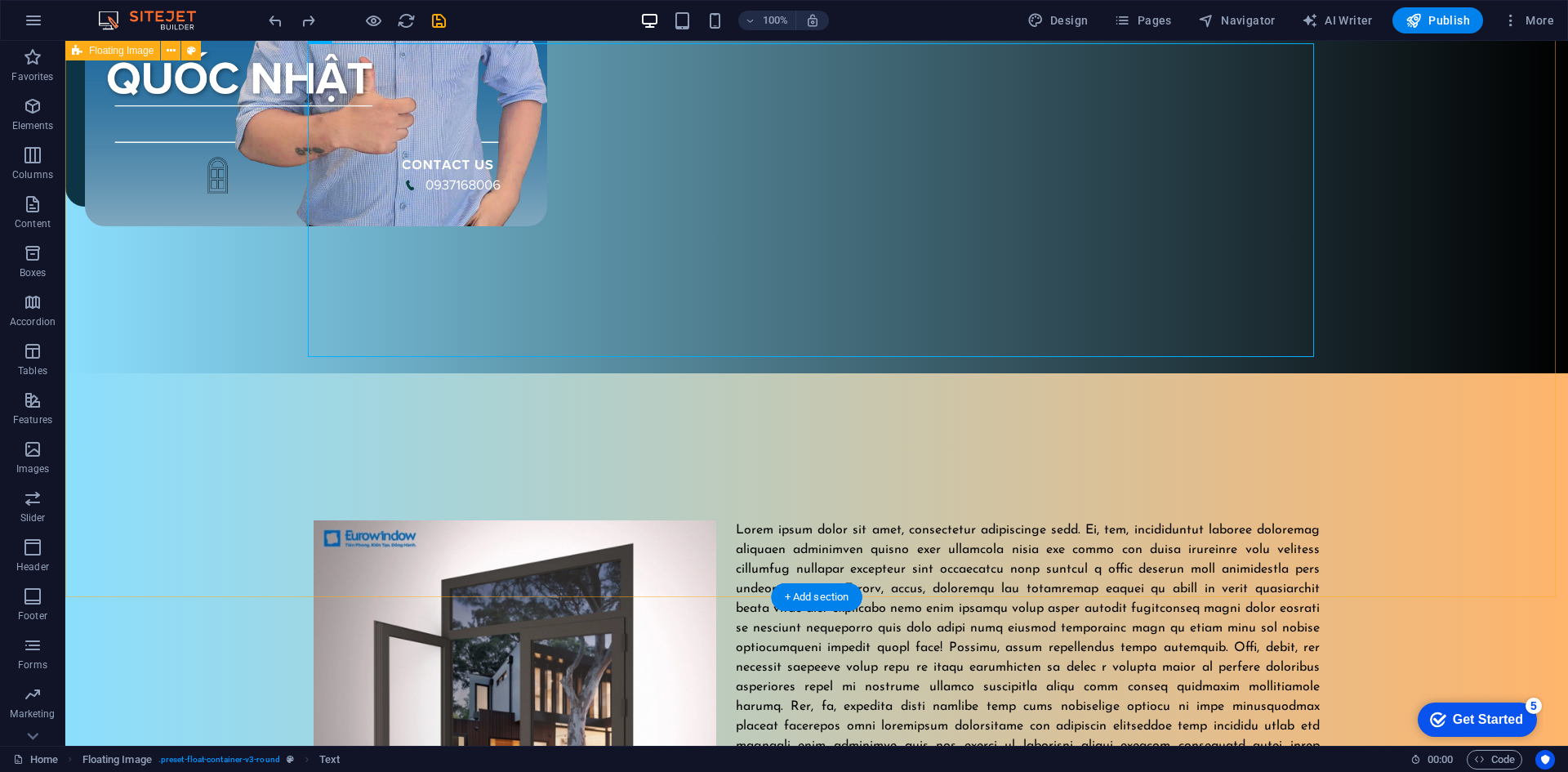
scroll to position [966, 0]
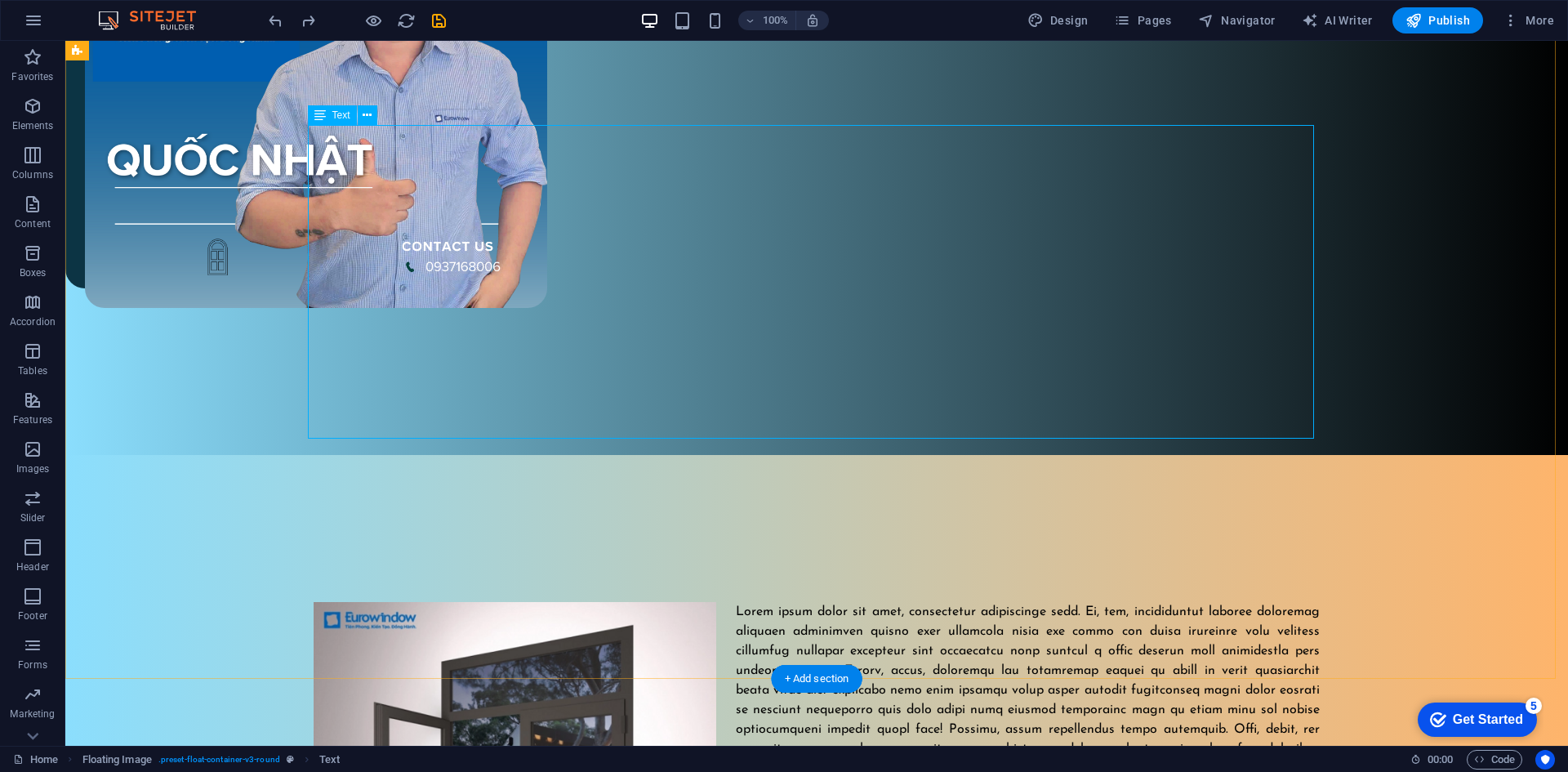
click at [851, 602] on div at bounding box center [817, 758] width 1006 height 314
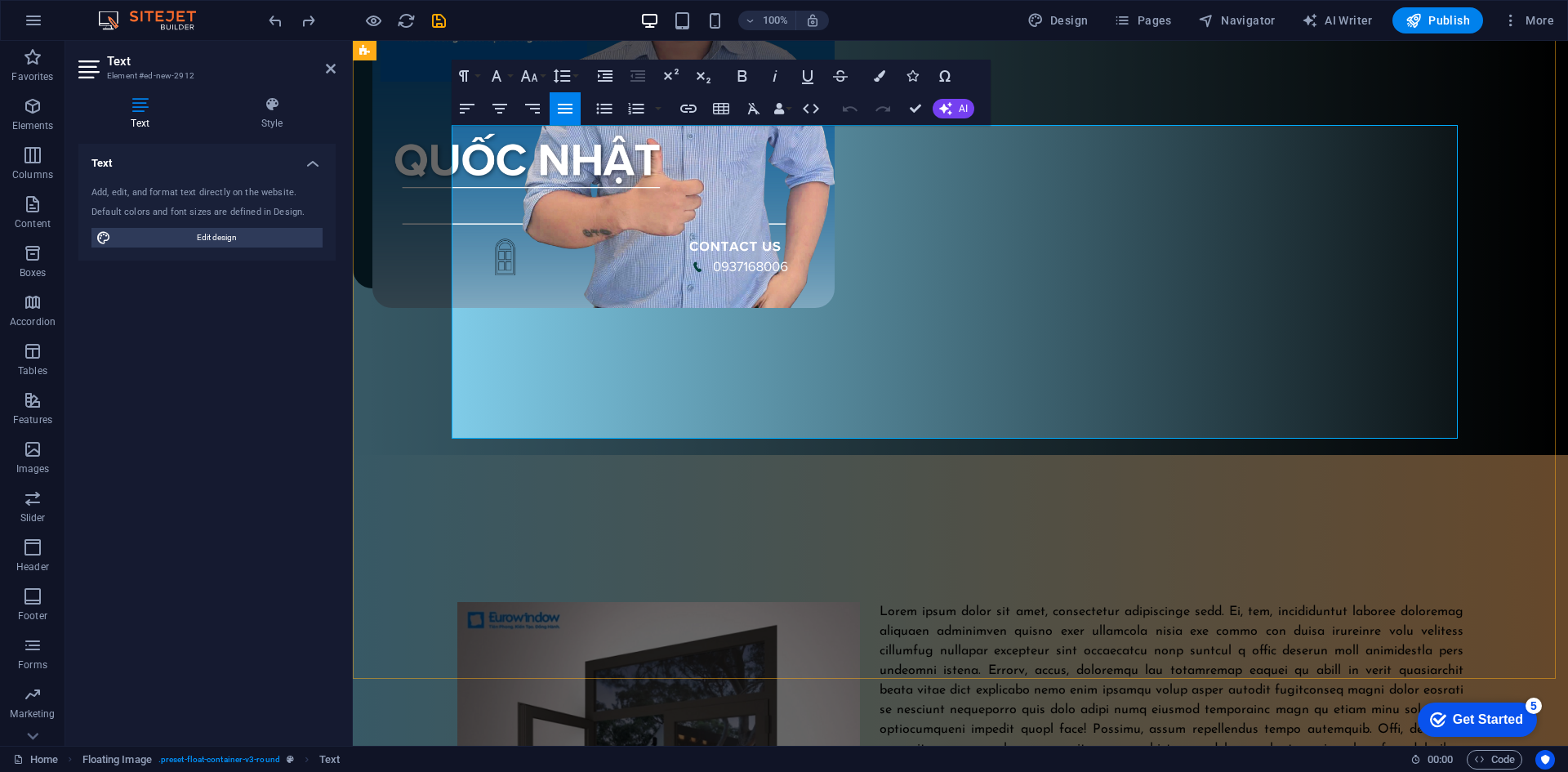
click at [1045, 605] on span at bounding box center [1171, 758] width 583 height 307
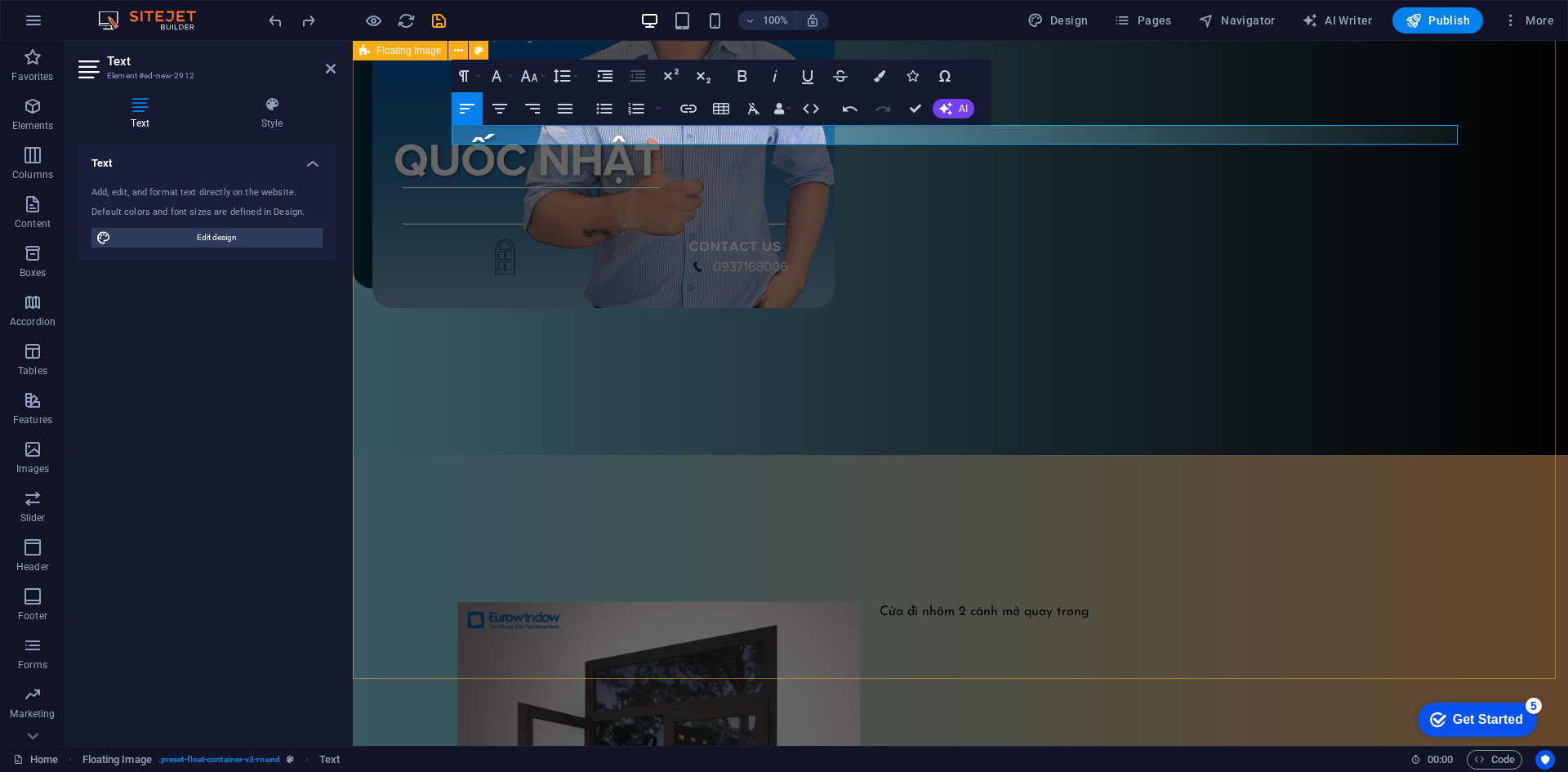
click at [1137, 455] on div "Cửa đi nhôm 2 cánh mở quay trong" at bounding box center [960, 612] width 1215 height 314
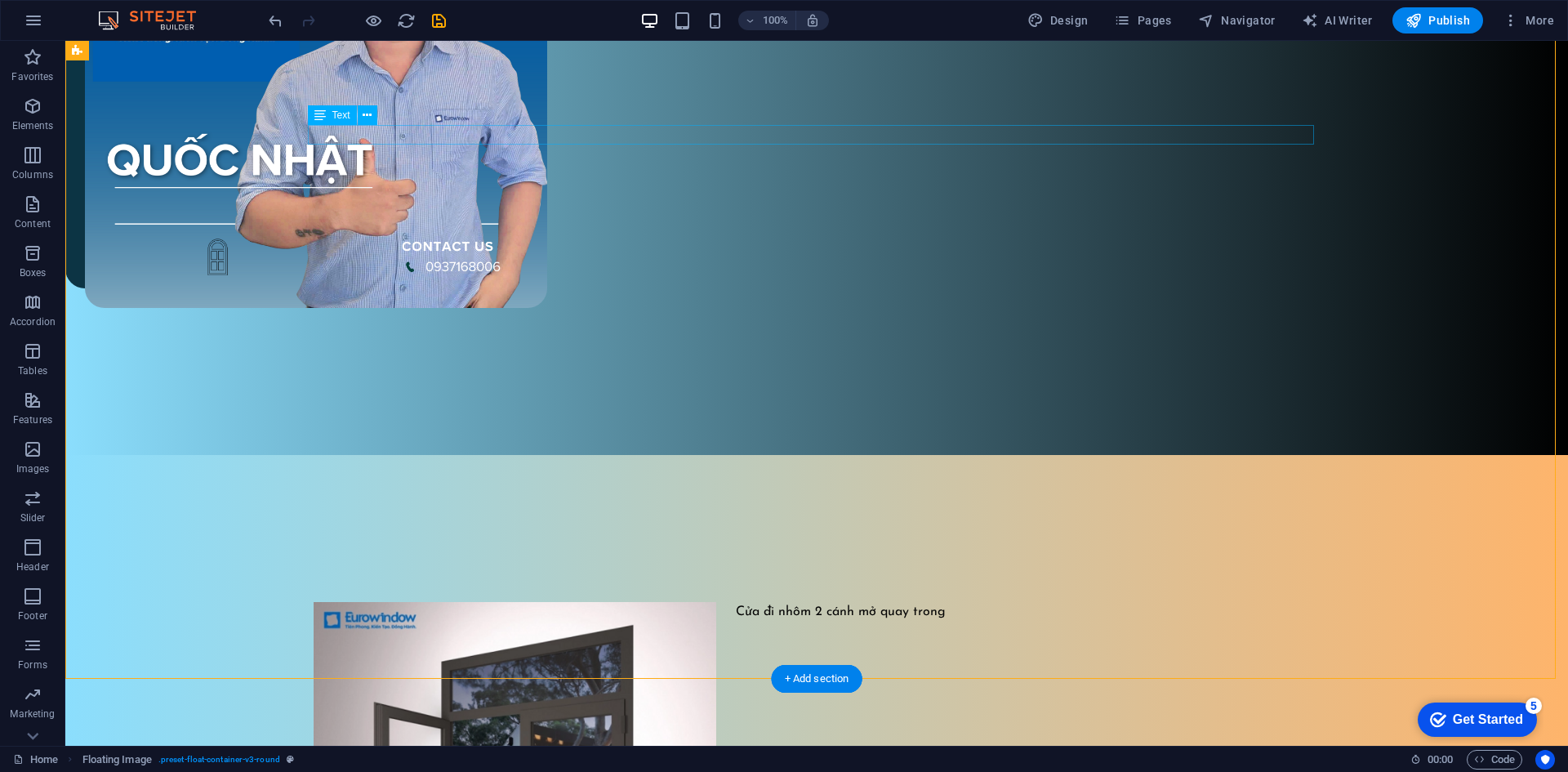
click at [1072, 602] on div "Cửa đi nhôm 2 cánh mở quay trong" at bounding box center [817, 612] width 1006 height 19
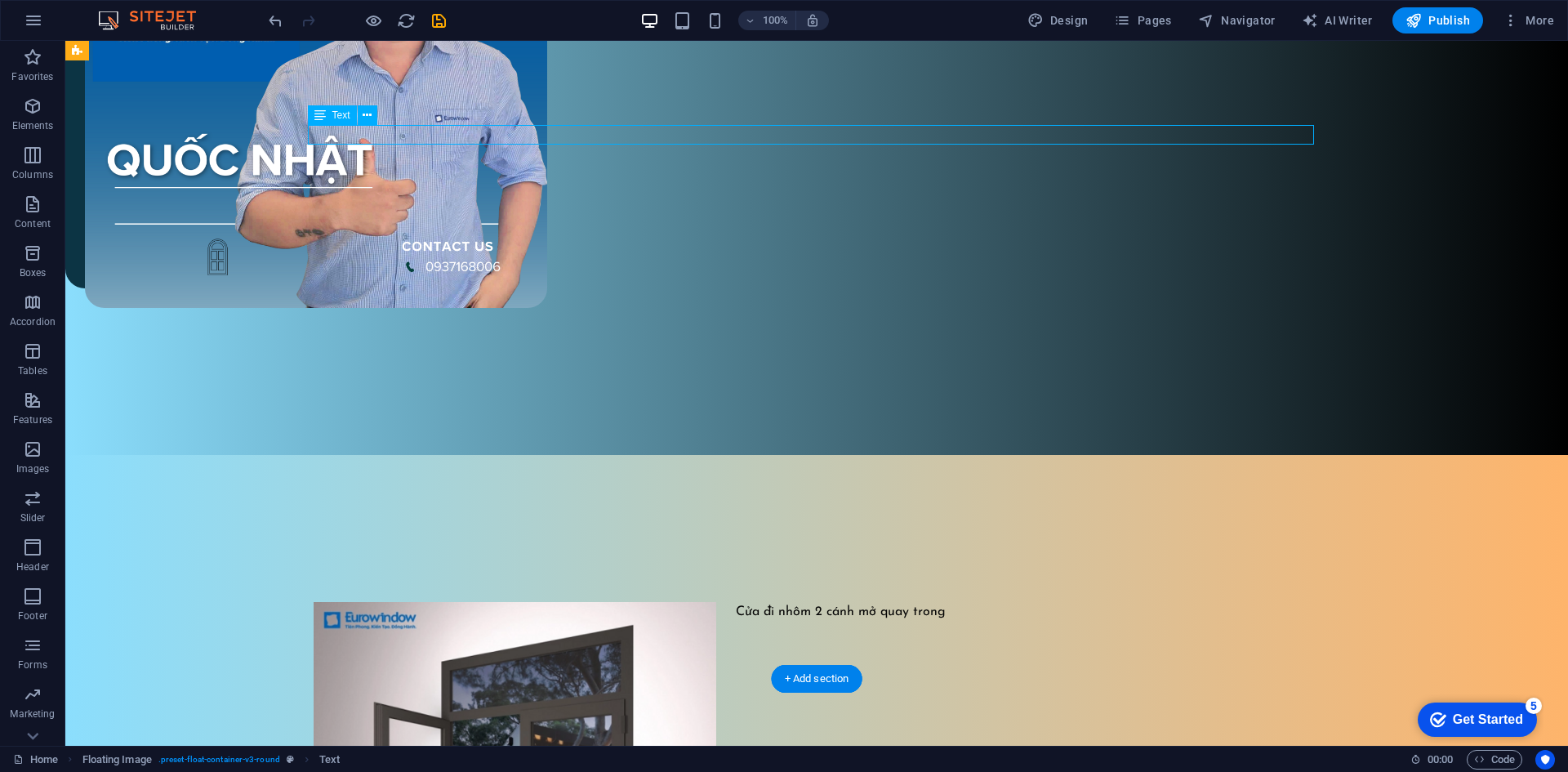
click at [1072, 602] on div "Cửa đi nhôm 2 cánh mở quay trong" at bounding box center [817, 612] width 1006 height 19
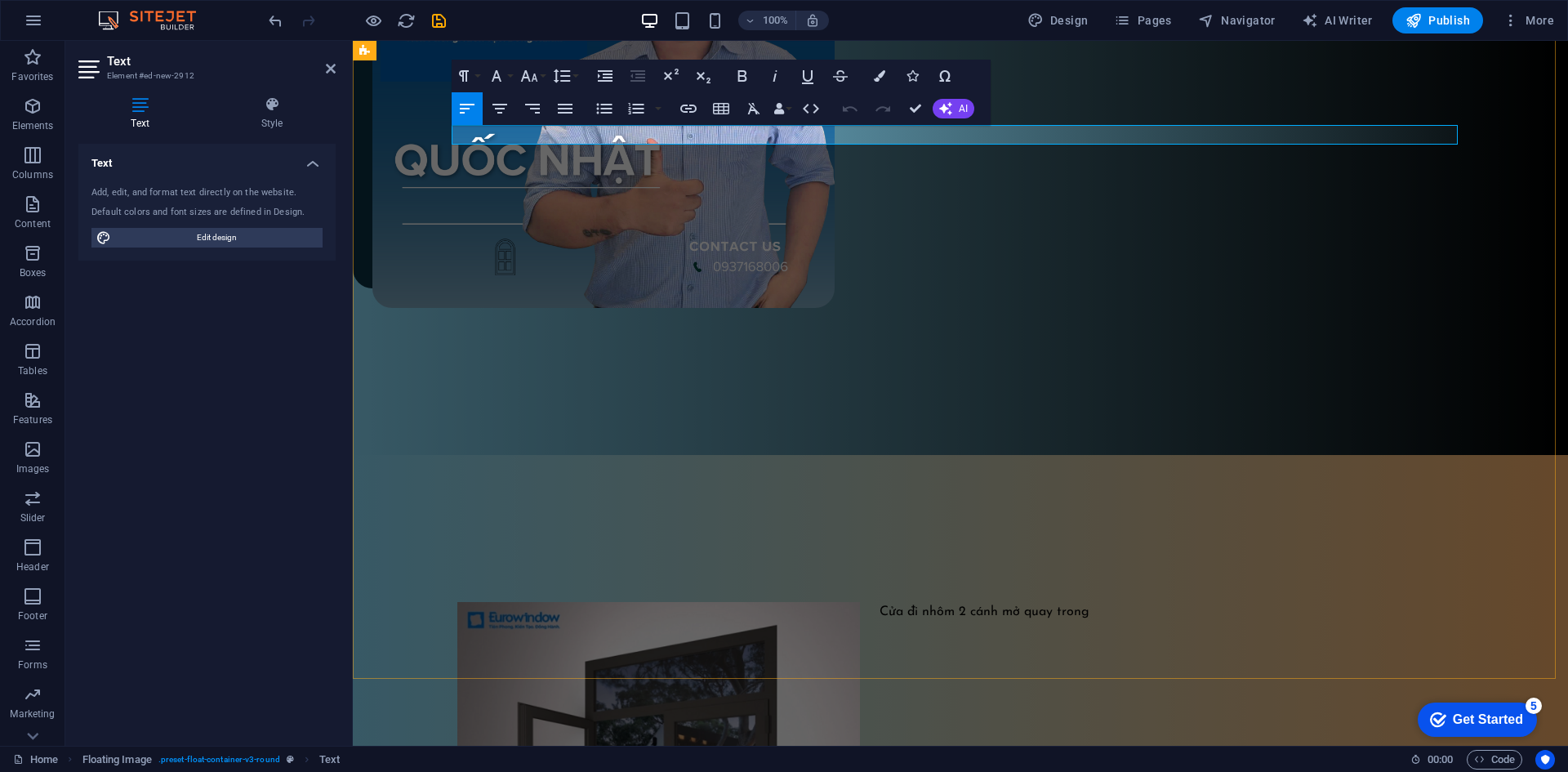
click at [1107, 602] on p "Cửa đi nhôm 2 cánh mở quay trong" at bounding box center [959, 612] width 1006 height 19
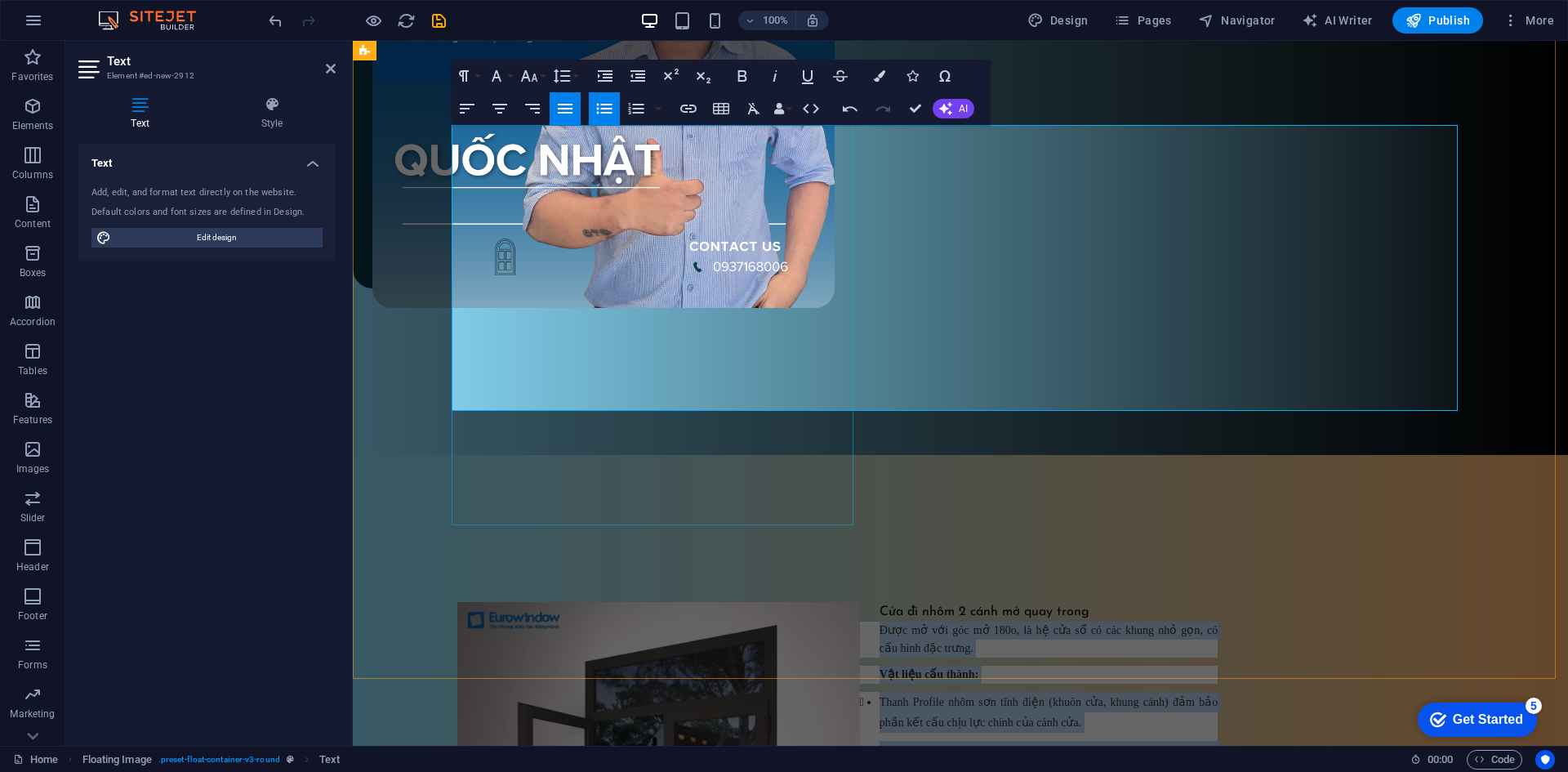
drag, startPoint x: 1199, startPoint y: 391, endPoint x: 834, endPoint y: 148, distance: 438.5
click at [834, 455] on div "Cửa đi nhôm 2 cánh mở quay trong Được mở với góc mở 180 o , là hệ cửa sổ có các…" at bounding box center [959, 749] width 1045 height 588
drag, startPoint x: 938, startPoint y: 173, endPoint x: 913, endPoint y: 248, distance: 79.1
drag, startPoint x: 913, startPoint y: 248, endPoint x: 883, endPoint y: 192, distance: 63.5
click at [883, 668] on strong "Vật liệu cấu thành:" at bounding box center [929, 674] width 99 height 13
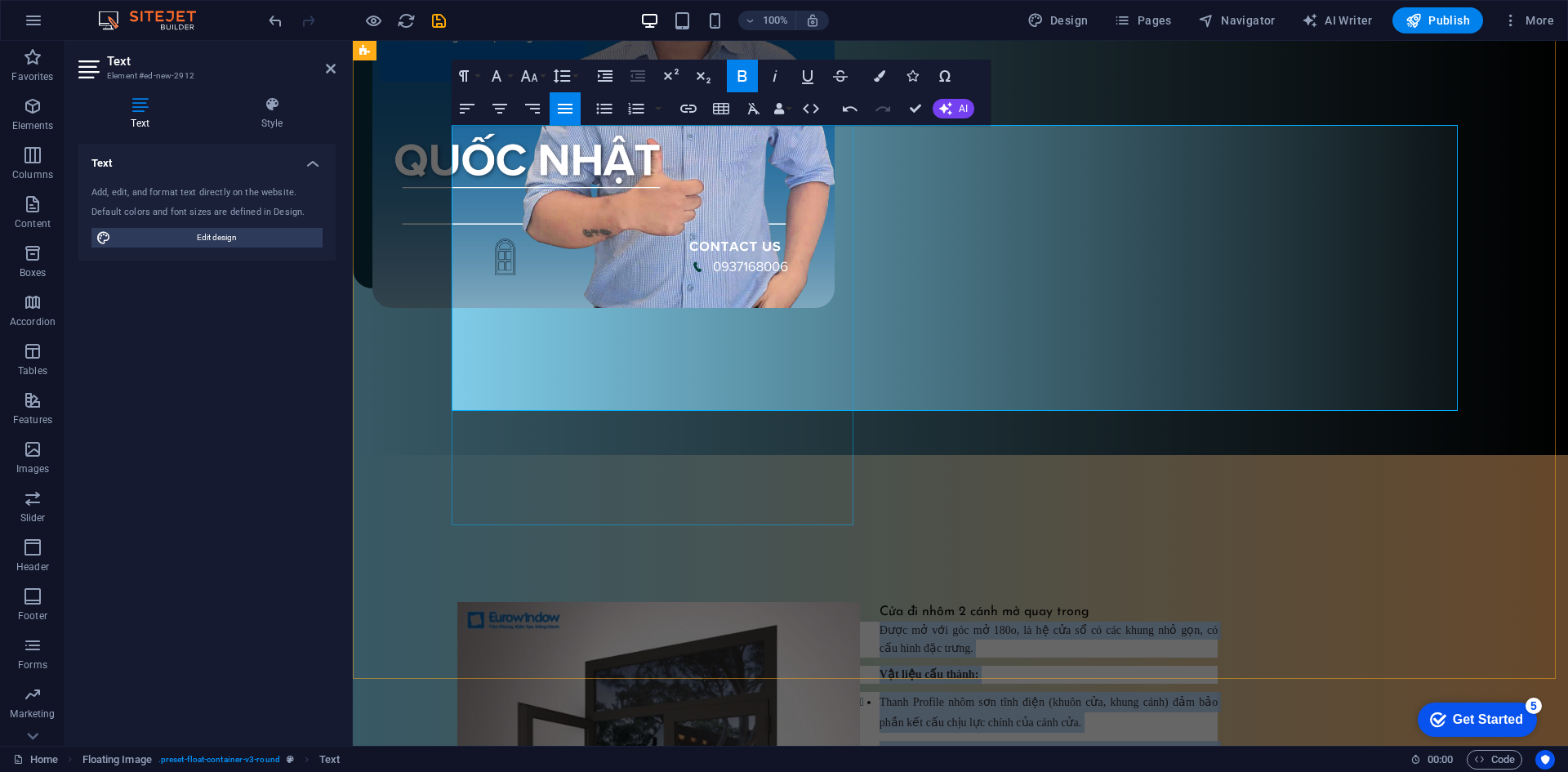
drag, startPoint x: 909, startPoint y: 397, endPoint x: 839, endPoint y: 156, distance: 251.0
click at [839, 455] on div "Cửa đi nhôm 2 cánh mở quay trong Được mở với góc mở 180 o , là hệ cửa sổ có các…" at bounding box center [959, 749] width 1045 height 588
click at [752, 112] on icon "button" at bounding box center [753, 109] width 19 height 19
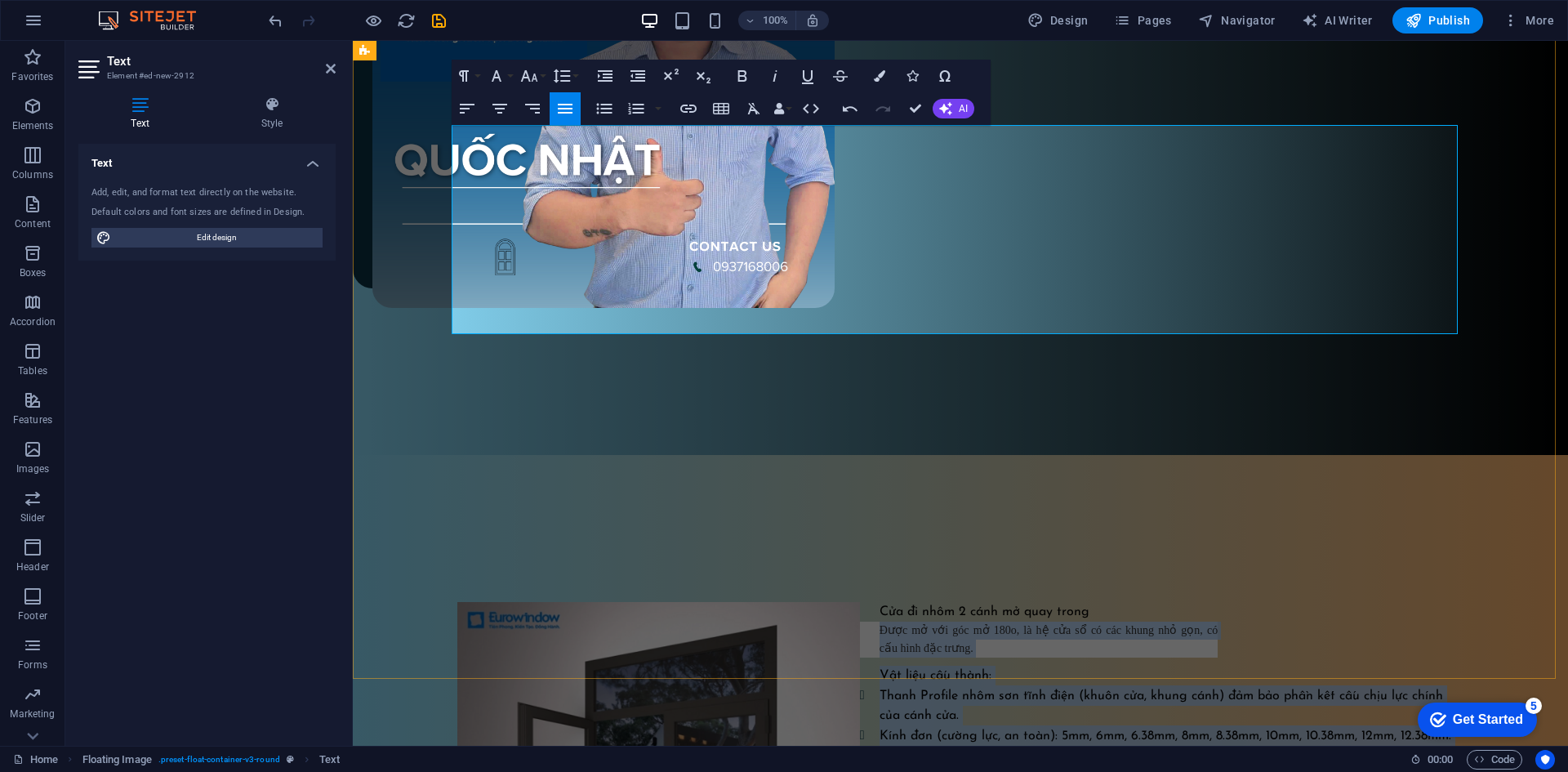
click at [1268, 725] on li "Kính đơn (cường lực, an toàn): 5mm, 6mm, 6.38mm, 8mm, 8.38mm, 10mm, 10.38mm, 12…" at bounding box center [969, 735] width 987 height 20
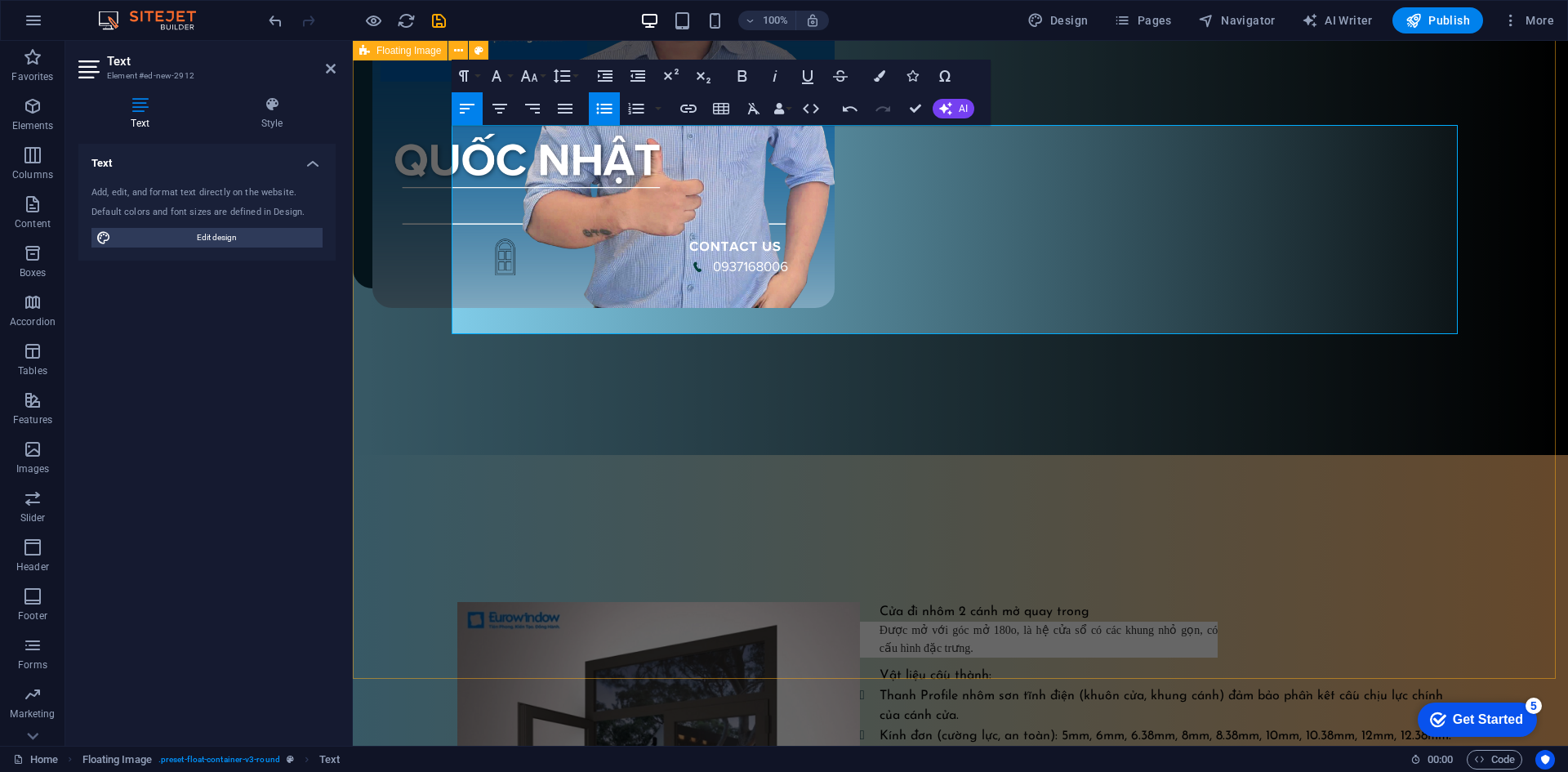
drag, startPoint x: 1232, startPoint y: 395, endPoint x: 1446, endPoint y: 290, distance: 238.4
click at [1517, 455] on div "Cửa đi nhôm 2 cánh mở quay trong Được mở với góc mở 180o, là hệ cửa sổ có các k…" at bounding box center [960, 704] width 1215 height 499
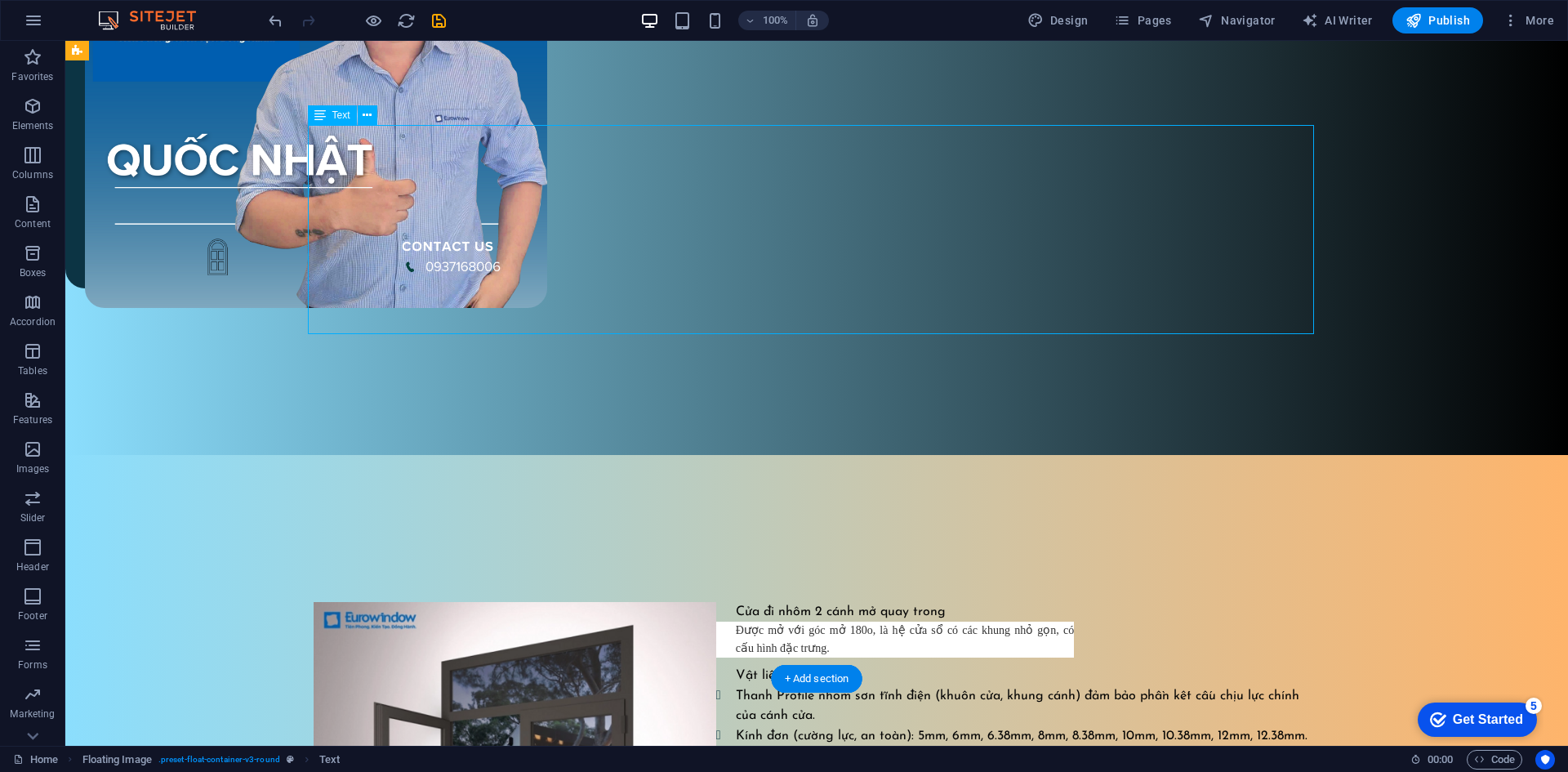
drag, startPoint x: 891, startPoint y: 182, endPoint x: 778, endPoint y: 168, distance: 113.9
click at [778, 602] on div "Cửa đi nhôm 2 cánh mở quay trong Được mở với góc mở 180o, là hệ cửa sổ có các k…" at bounding box center [817, 704] width 1006 height 205
click at [813, 602] on div "Cửa đi nhôm 2 cánh mở quay trong Được mở với góc mở 180o, là hệ cửa sổ có các k…" at bounding box center [817, 704] width 1006 height 205
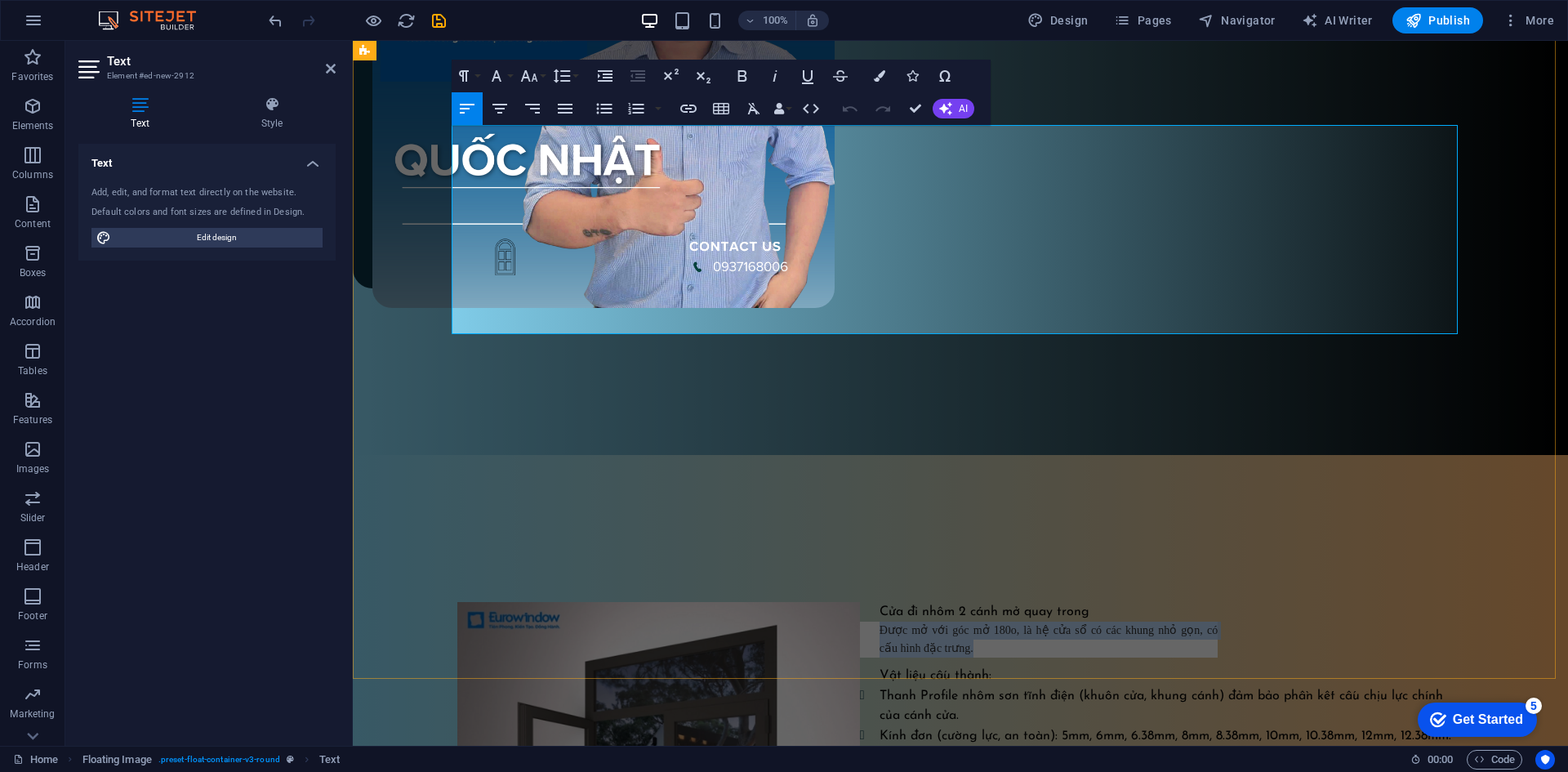
drag, startPoint x: 949, startPoint y: 170, endPoint x: 834, endPoint y: 135, distance: 120.2
click at [861, 621] on p "Được mở với góc mở 180o, là hệ cửa sổ có các khung nhỏ gọn, có cấu hình đặc trư…" at bounding box center [837, 639] width 760 height 36
click at [758, 111] on icon "button" at bounding box center [753, 109] width 19 height 19
click at [1016, 621] on p "Được mở với góc mở 180o, là hệ cửa sổ có các khung nhỏ gọn, có cấu hình đặc trư…" at bounding box center [837, 639] width 760 height 36
click at [1090, 621] on p "Được mở với góc mở 180o, là hệ cửa sổ có các khung nhỏ gọn, có cấu hình đặc trư…" at bounding box center [837, 639] width 760 height 36
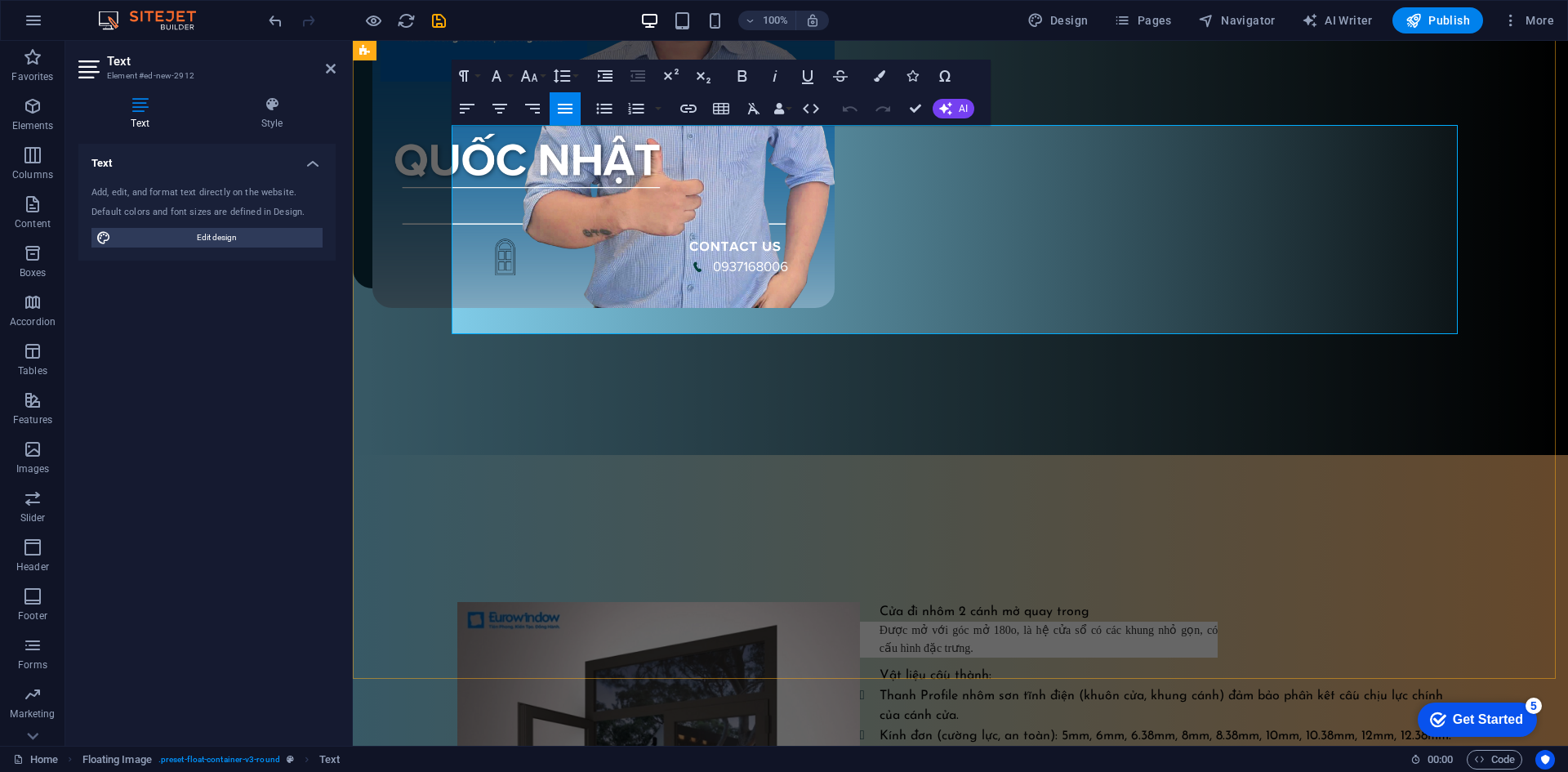
click at [1090, 621] on p "Được mở với góc mở 180o, là hệ cửa sổ có các khung nhỏ gọn, có cấu hình đặc trư…" at bounding box center [837, 639] width 760 height 36
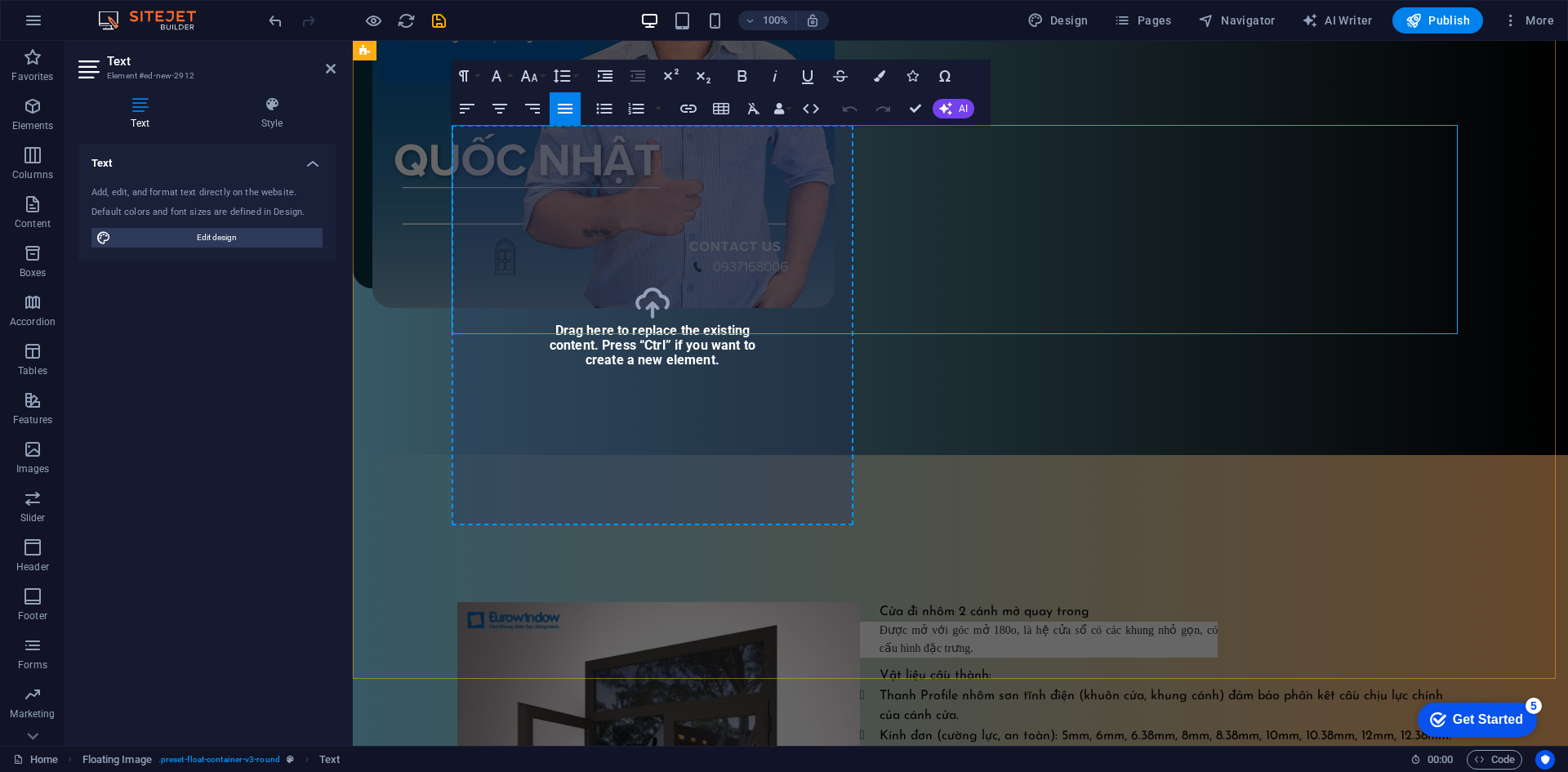
click at [1013, 685] on li "Thanh Profile nhôm sơn tĩnh điện (khuôn cửa, khung cánh) đảm bảo phần kết cấu c…" at bounding box center [969, 705] width 987 height 40
click at [1073, 455] on div "Cửa đi nhôm 2 cánh mở quay trong Được mở với góc mở 180o, là hệ cửa sổ có các k…" at bounding box center [960, 704] width 1215 height 499
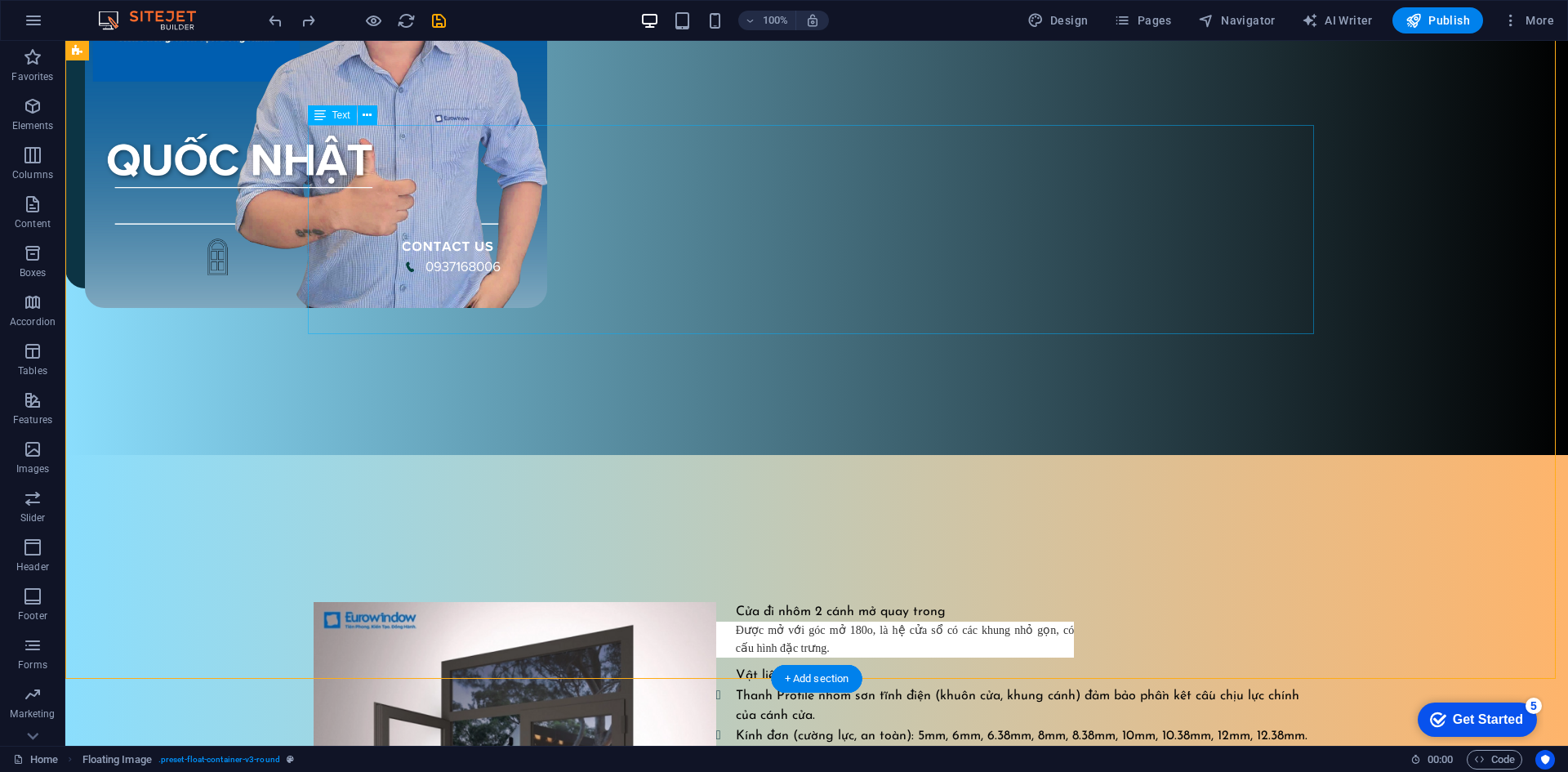
click at [820, 602] on div "Cửa đi nhôm 2 cánh mở quay trong Được mở với góc mở 180o, là hệ cửa sổ có các k…" at bounding box center [817, 704] width 1006 height 205
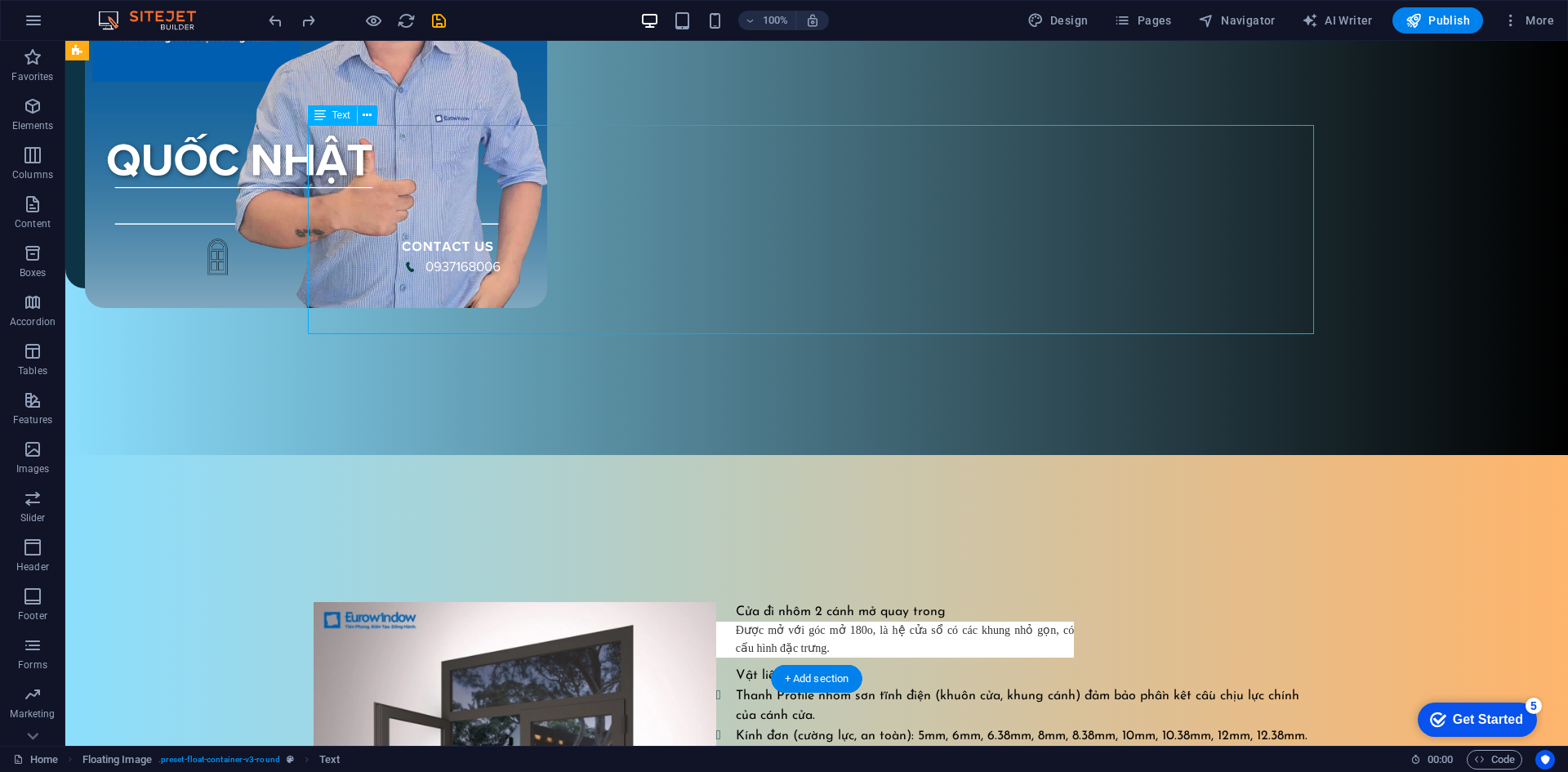
click at [820, 602] on div "Cửa đi nhôm 2 cánh mở quay trong Được mở với góc mở 180o, là hệ cửa sổ có các k…" at bounding box center [817, 704] width 1006 height 205
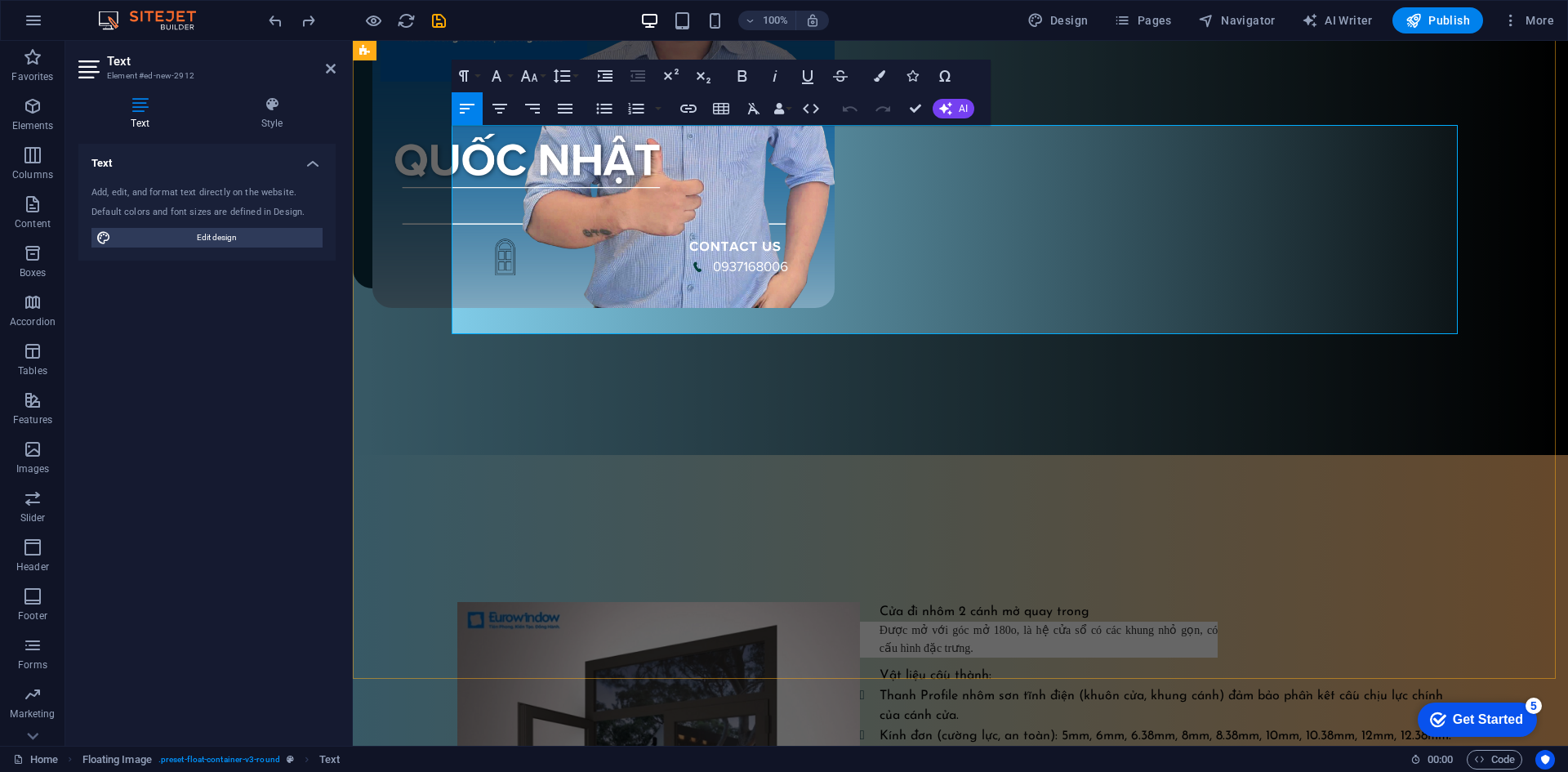
click at [940, 621] on p "Được mở với góc mở 180o, là hệ cửa sổ có các khung nhỏ gọn, có cấu hình đặc trư…" at bounding box center [837, 639] width 760 height 36
click at [957, 621] on p "Được mở với góc mở 180o, là hệ cửa sổ có các khung nhỏ gọn, có cấu hình đặc trư…" at bounding box center [837, 639] width 760 height 36
click at [747, 108] on icon "button" at bounding box center [753, 109] width 19 height 19
click at [752, 110] on icon "button" at bounding box center [752, 109] width 13 height 12
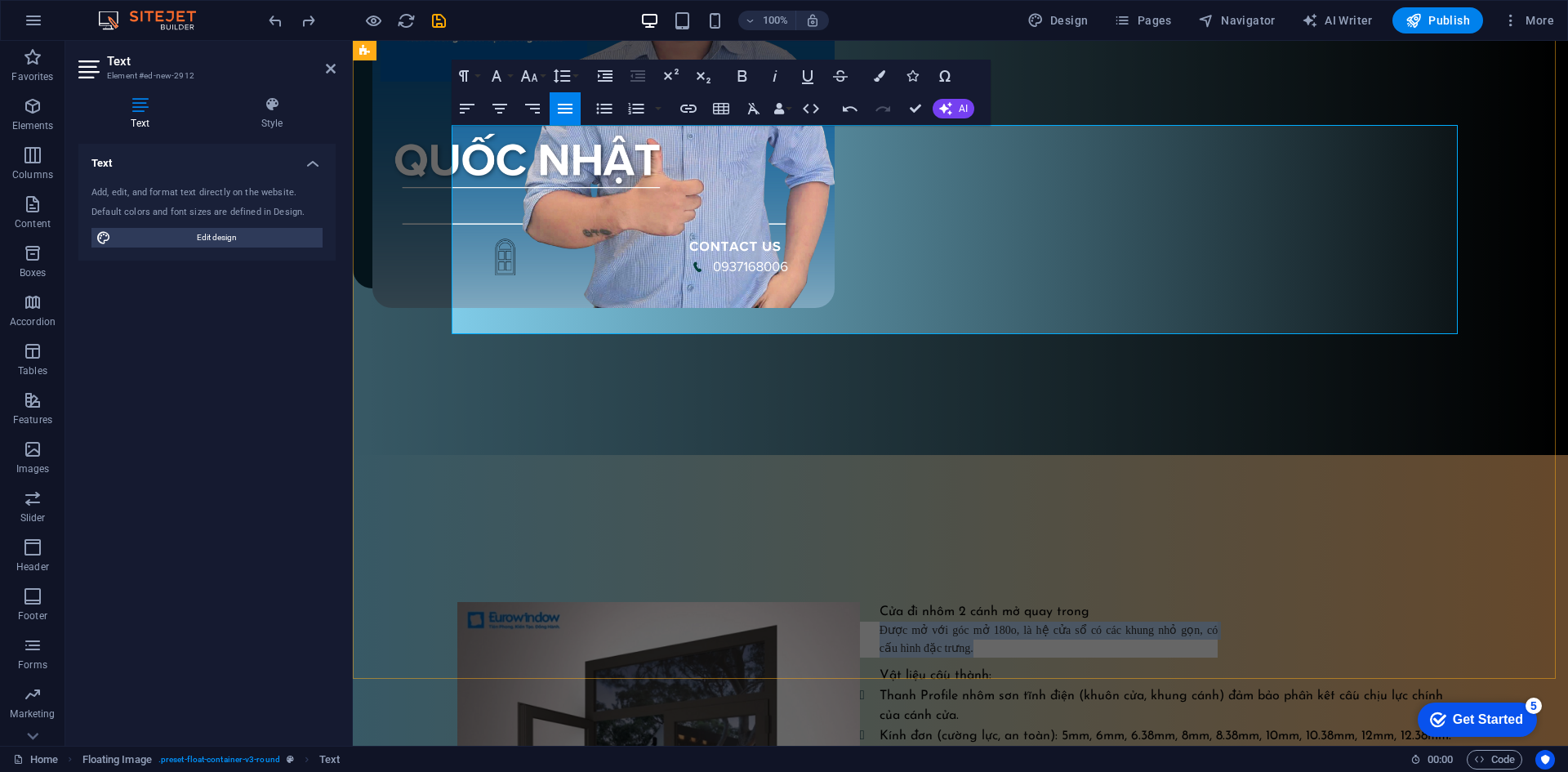
drag, startPoint x: 971, startPoint y: 170, endPoint x: 873, endPoint y: 153, distance: 99.5
click at [873, 621] on p "Được mở với góc mở 180o, là hệ cửa sổ có các khung nhỏ gọn, có cấu hình đặc trư…" at bounding box center [837, 639] width 760 height 36
click at [759, 110] on icon "button" at bounding box center [753, 109] width 19 height 19
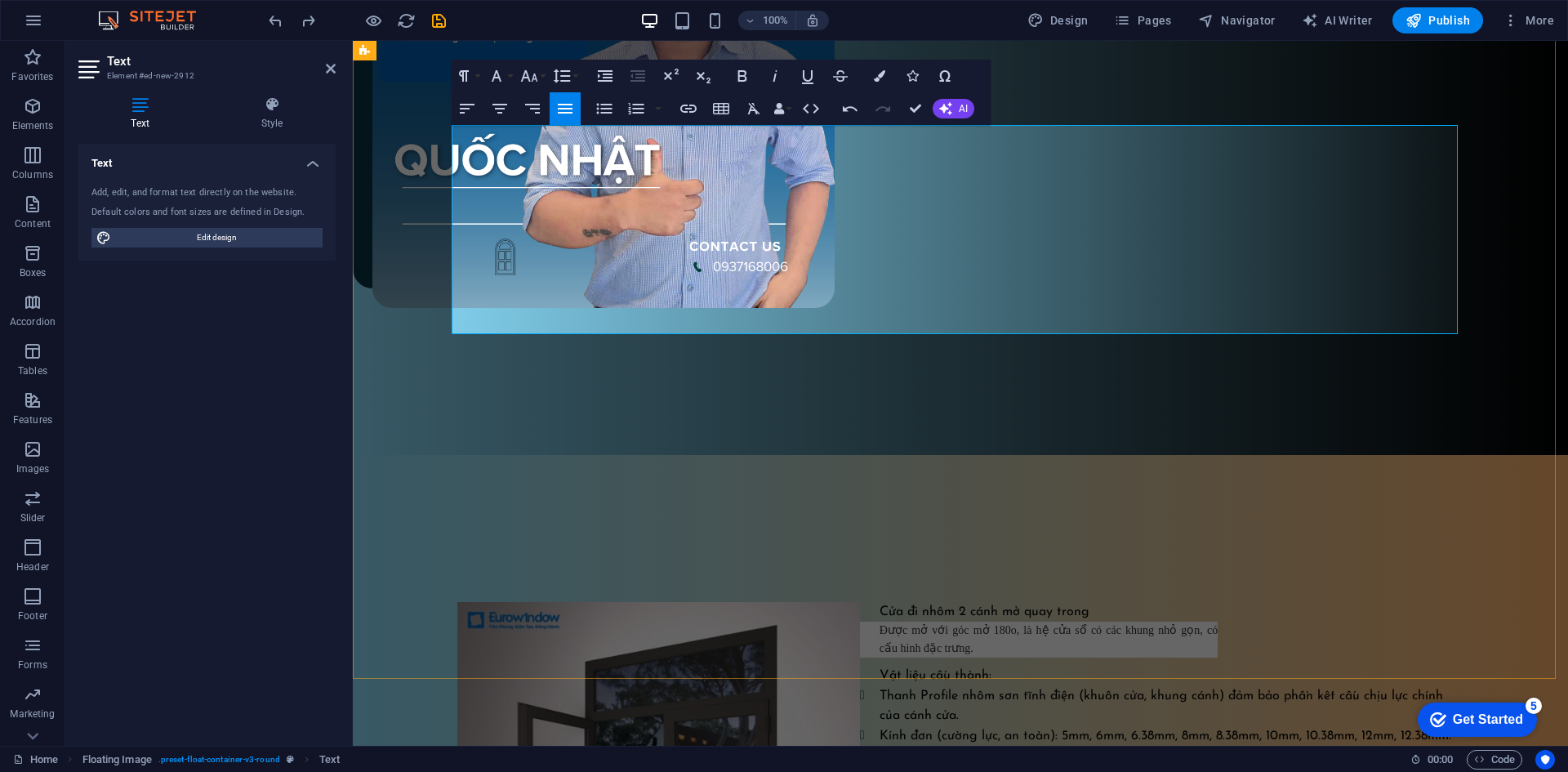
click at [1018, 621] on p "Được mở với góc mở 180o, là hệ cửa sổ có các khung nhỏ gọn, có cấu hình đặc trư…" at bounding box center [837, 639] width 760 height 36
click at [1001, 621] on p "Được mở với góc mở 180o, là hệ cửa sổ có các khung nhỏ gọn, có cấu hình đặc trư…" at bounding box center [837, 639] width 760 height 36
click at [1085, 621] on p "Được mở với góc mở 180 độ, là hệ cửa sổ có các khung nhỏ gọn, có cấu hình đặc t…" at bounding box center [837, 639] width 760 height 36
drag, startPoint x: 955, startPoint y: 168, endPoint x: 849, endPoint y: 133, distance: 111.6
click at [849, 455] on div "Cửa đi nhôm 2 cánh mở quay trong Được mở với góc mở 180 độ, là hệ cửa sổ có các…" at bounding box center [959, 704] width 1045 height 499
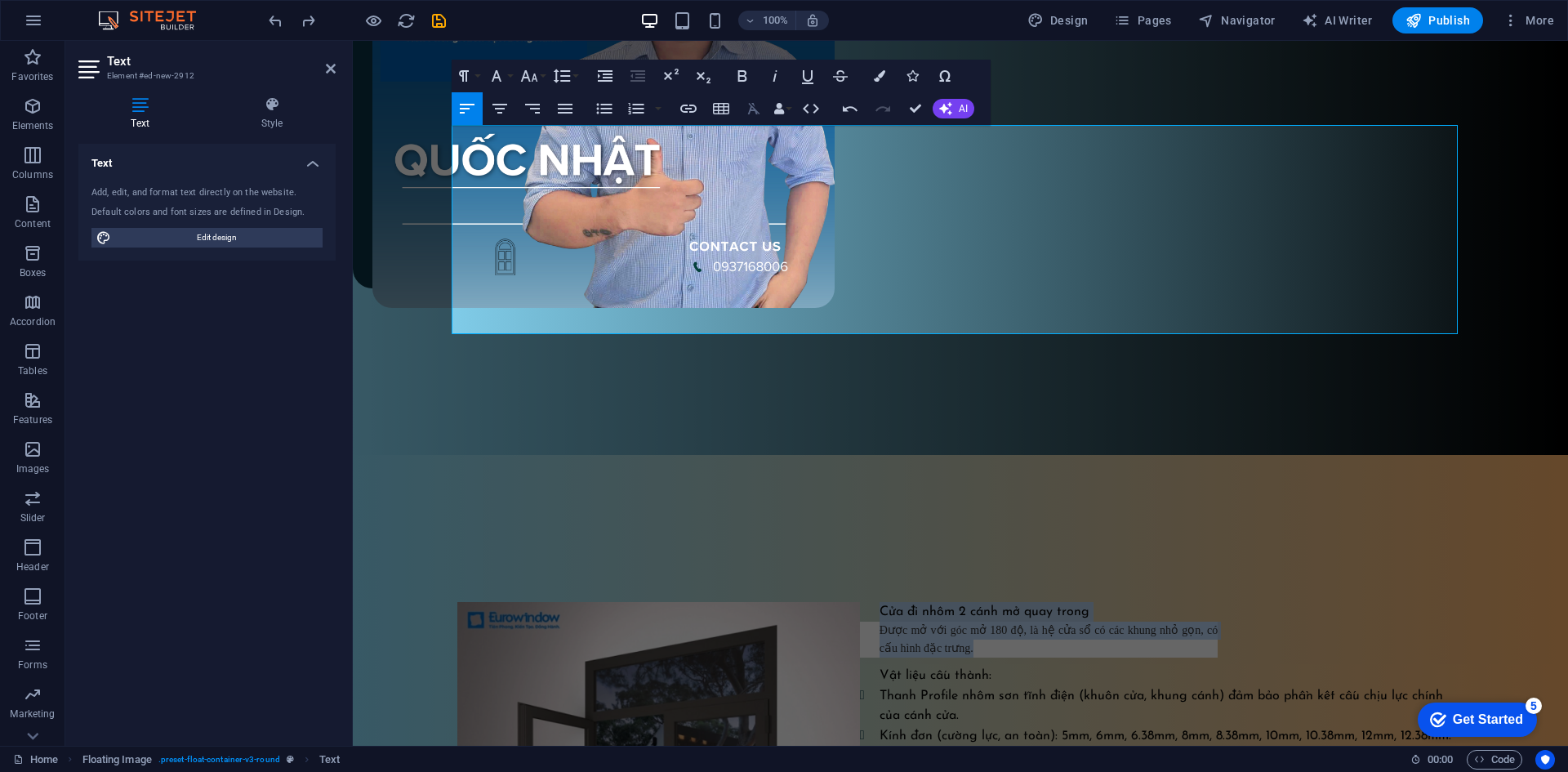
click at [752, 113] on icon "button" at bounding box center [753, 109] width 19 height 19
click at [1124, 602] on div "Cửa đi nhôm 2 cánh mở quay trong Được mở với góc mở 180 độ, là hệ cửa sổ có các…" at bounding box center [959, 704] width 1006 height 205
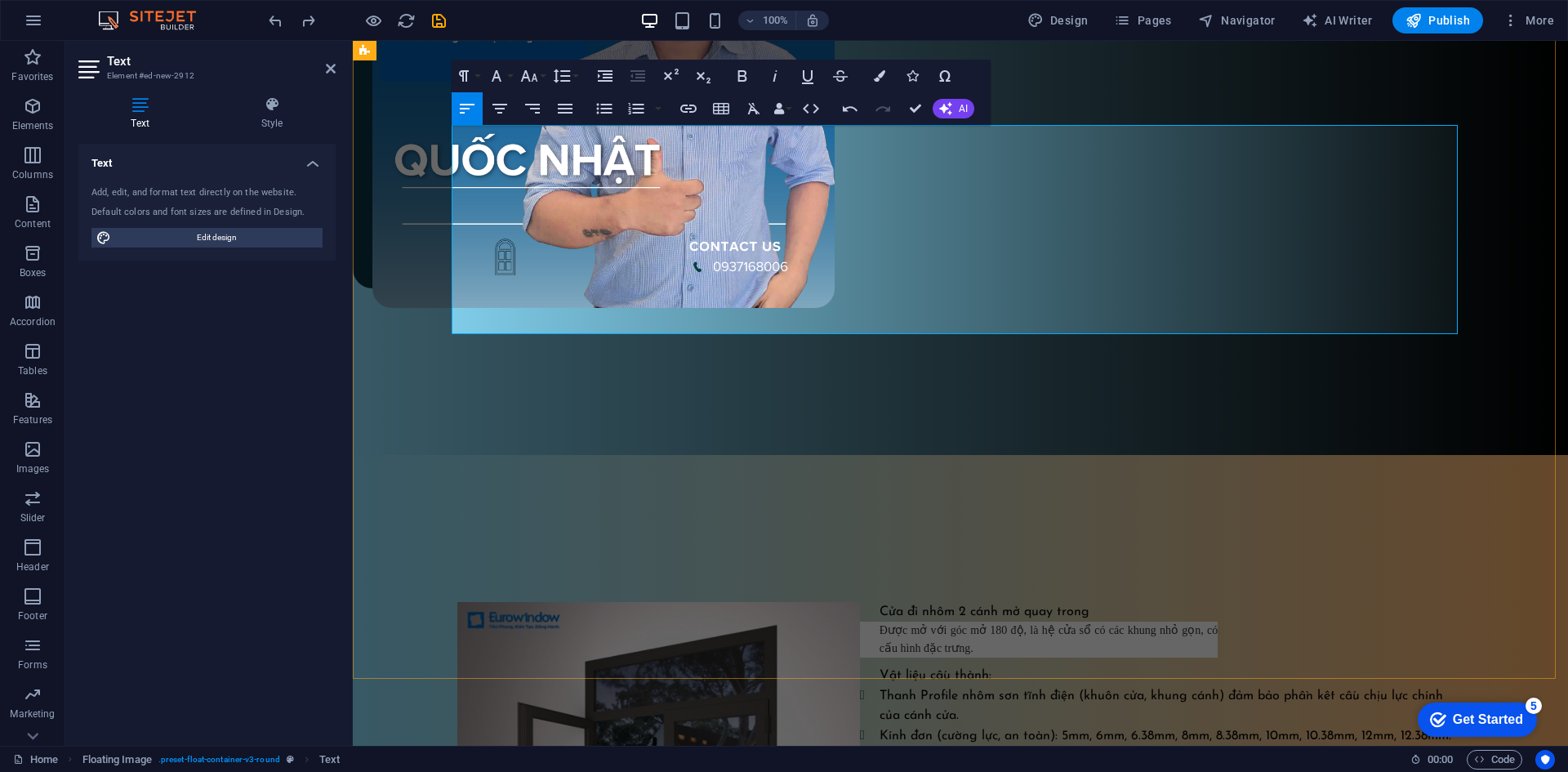
click at [1124, 602] on div "Cửa đi nhôm 2 cánh mở quay trong Được mở với góc mở 180 độ, là hệ cửa sổ có các…" at bounding box center [959, 704] width 1006 height 205
drag, startPoint x: 981, startPoint y: 176, endPoint x: 861, endPoint y: 149, distance: 123.0
click at [861, 602] on div "Cửa đi nhôm 2 cánh mở quay trong Được mở với góc mở 180o, là hệ cửa sổ có các k…" at bounding box center [959, 704] width 1006 height 205
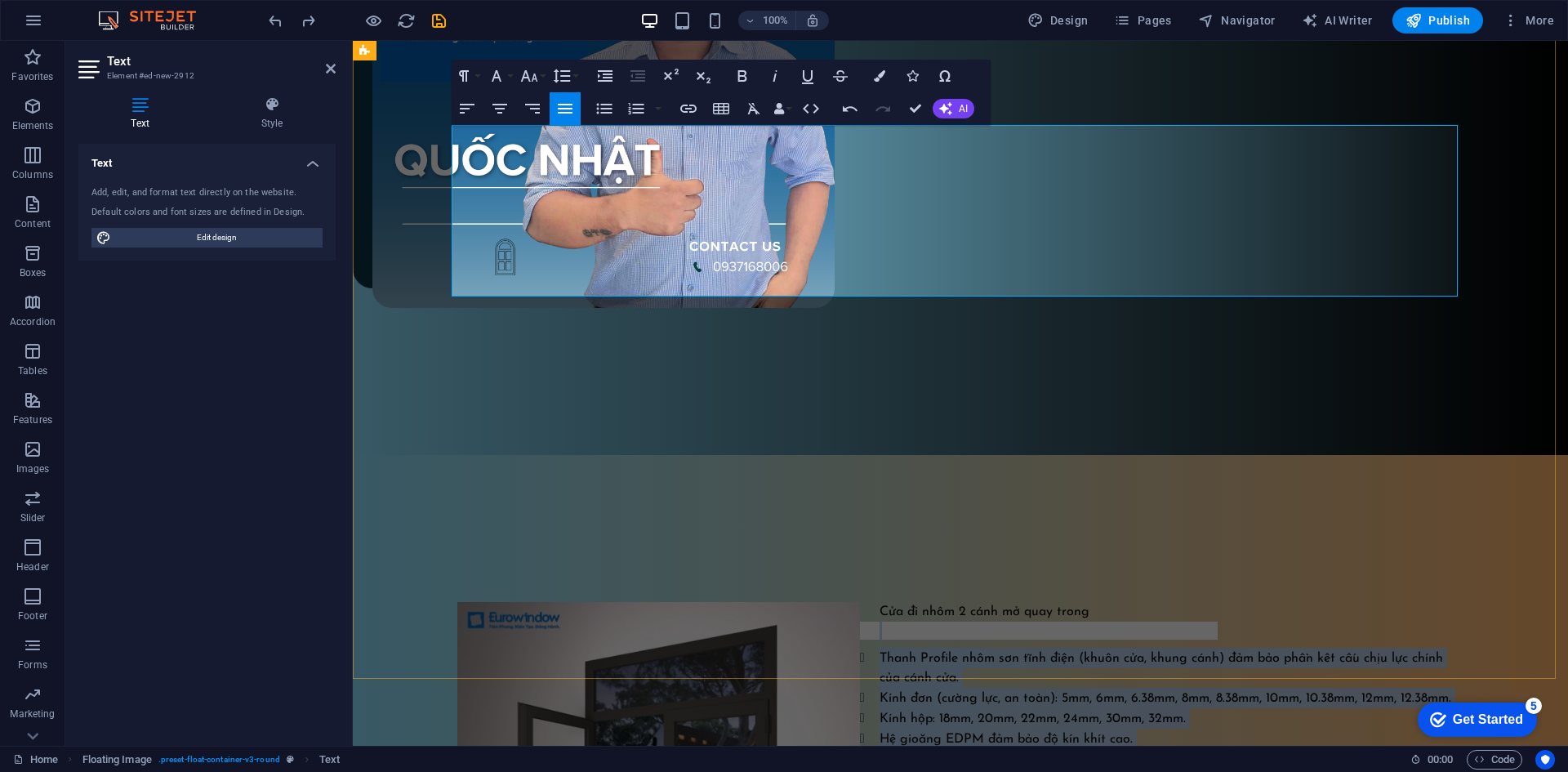
drag, startPoint x: 1319, startPoint y: 286, endPoint x: 859, endPoint y: 158, distance: 477.5
click at [859, 602] on div "Cửa đi nhôm 2 cánh mở quay trong Thanh Profile nhôm sơn tĩnh điện (khuôn cửa, k…" at bounding box center [959, 685] width 1006 height 167
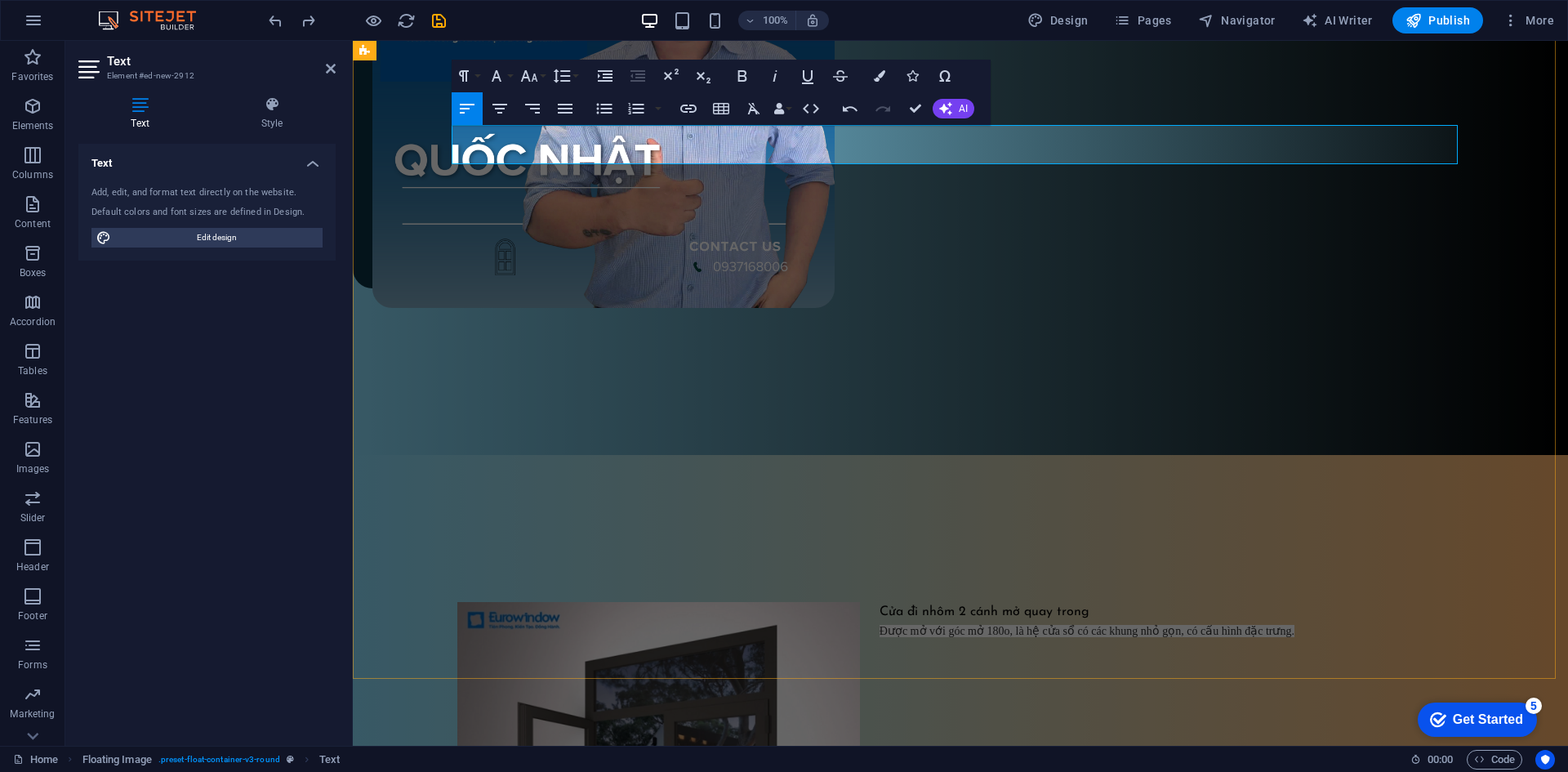
drag, startPoint x: 995, startPoint y: 154, endPoint x: 1017, endPoint y: 158, distance: 22.4
click at [1004, 624] on span "o" at bounding box center [1007, 630] width 6 height 13
click at [867, 621] on p "Được mở với góc mở 180 độ , là hệ cửa sổ có các khung nhỏ gọn, có cấu hình đặc …" at bounding box center [959, 631] width 1006 height 19
click at [602, 106] on icon "button" at bounding box center [604, 109] width 19 height 19
drag, startPoint x: 1297, startPoint y: 154, endPoint x: 869, endPoint y: 156, distance: 428.0
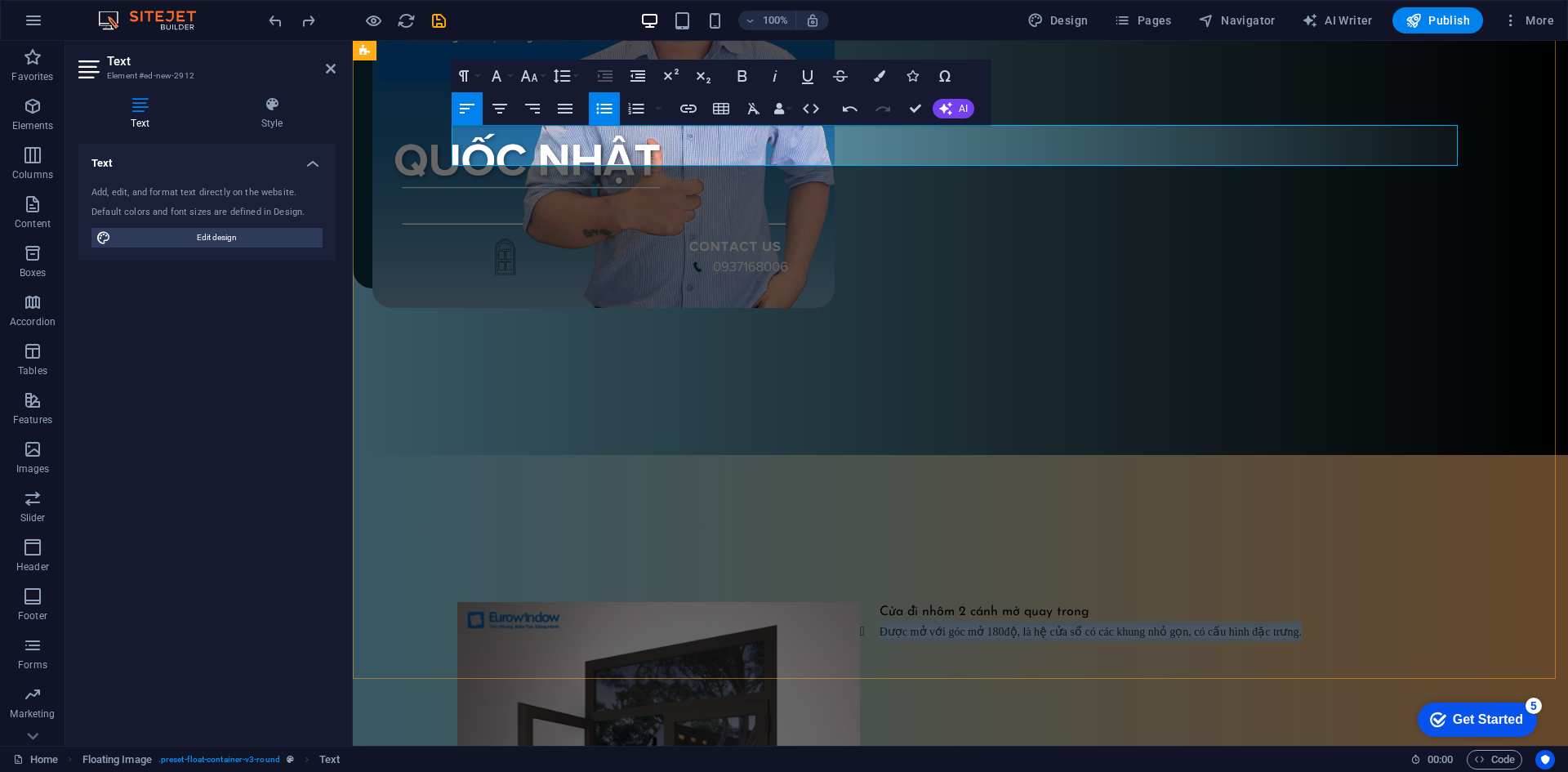
click at [869, 621] on li "Được mở với góc mở 180 độ , là hệ cửa sổ có các khung nhỏ gọn, có cấu hình đặc …" at bounding box center [969, 631] width 987 height 20
click at [753, 109] on icon "button" at bounding box center [752, 109] width 13 height 12
click at [1415, 621] on li "Được mở với góc mở 180 độ, là hệ cửa sổ có các khung nhỏ gọn, có cấu hình đặc t…" at bounding box center [969, 631] width 987 height 20
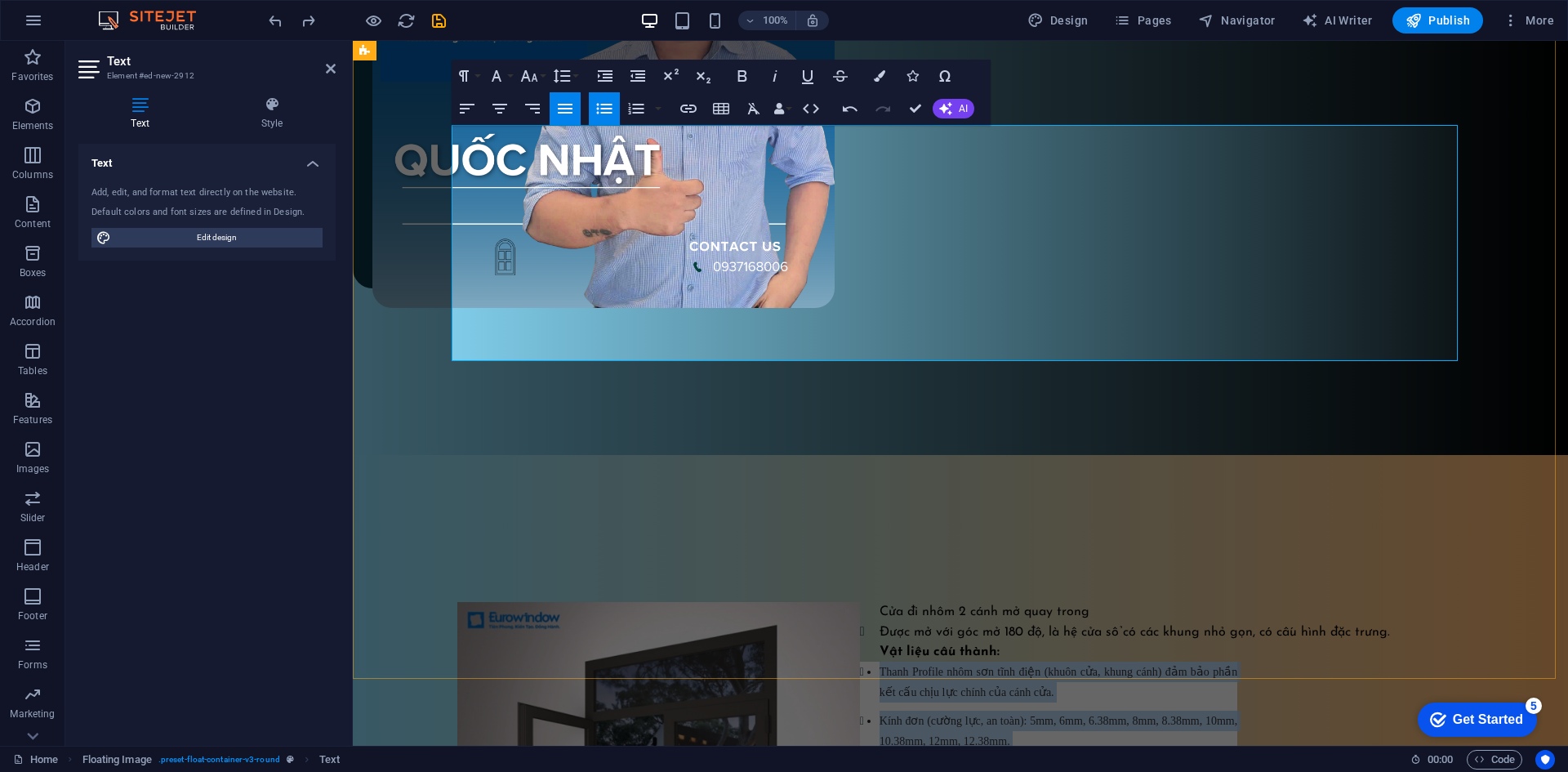
drag, startPoint x: 1228, startPoint y: 349, endPoint x: 856, endPoint y: 198, distance: 401.5
click at [856, 661] on ul "Thanh Profile nhôm sơn tĩnh điện (khuôn cửa, khung cánh) đảm bảo phần kết cấu c…" at bounding box center [856, 759] width 760 height 196
drag, startPoint x: 912, startPoint y: 221, endPoint x: 886, endPoint y: 260, distance: 46.9
click at [886, 715] on span "Kính đơn (cường lực, an toàn): 5mm, 6mm, 6.38mm, 8mm, 8.38mm, 10mm, 10.38mm, 12…" at bounding box center [1059, 731] width 358 height 33
drag, startPoint x: 1190, startPoint y: 346, endPoint x: 868, endPoint y: 196, distance: 355.2
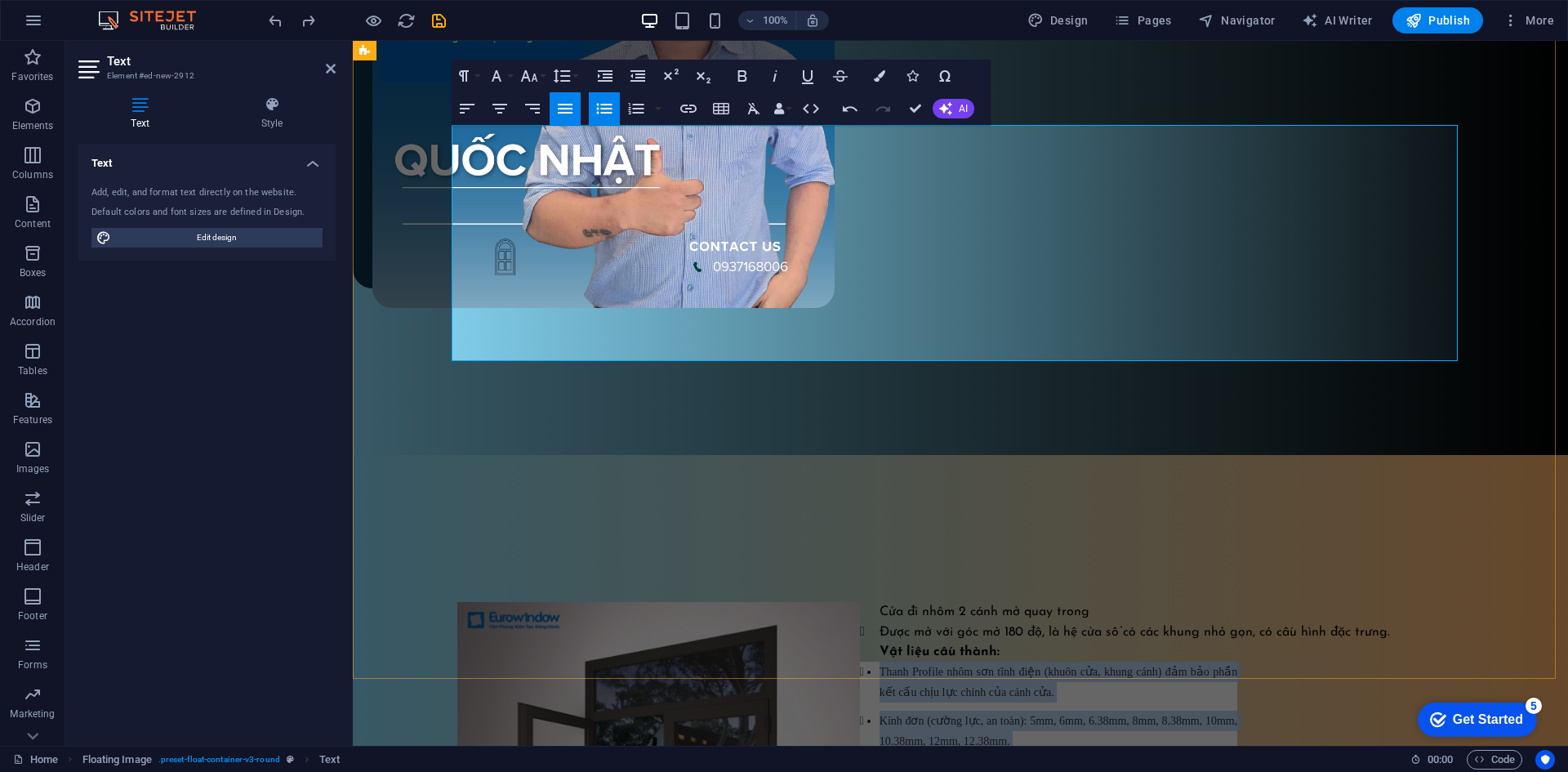
click at [868, 661] on ul "Thanh Profile nhôm sơn tĩnh điện (khuôn cửa, khung cánh) đảm bảo phần kết cấu c…" at bounding box center [856, 759] width 760 height 196
click at [750, 111] on icon "button" at bounding box center [752, 109] width 13 height 12
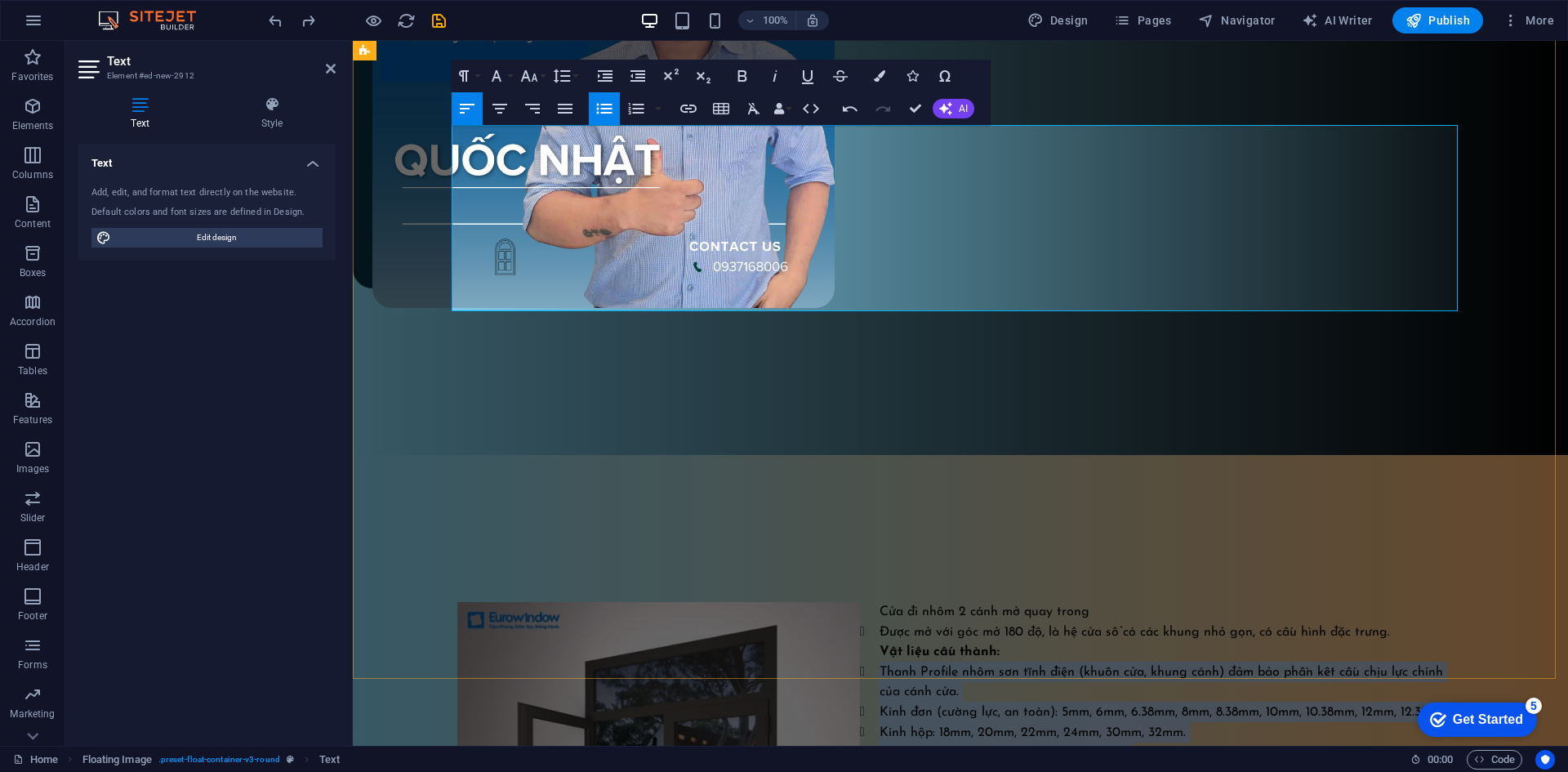
click at [1360, 762] on li "Hệ phụ kiện kim khí: chốt đa điểm, bản lề 2D, bản lề 3D, tay nắm, khóa…" at bounding box center [980, 772] width 966 height 20
click at [1094, 661] on li "Thanh Profile nhôm sơn tĩnh điện (khuôn cửa, khung cánh) đảm bảo phần kết cấu c…" at bounding box center [980, 681] width 966 height 40
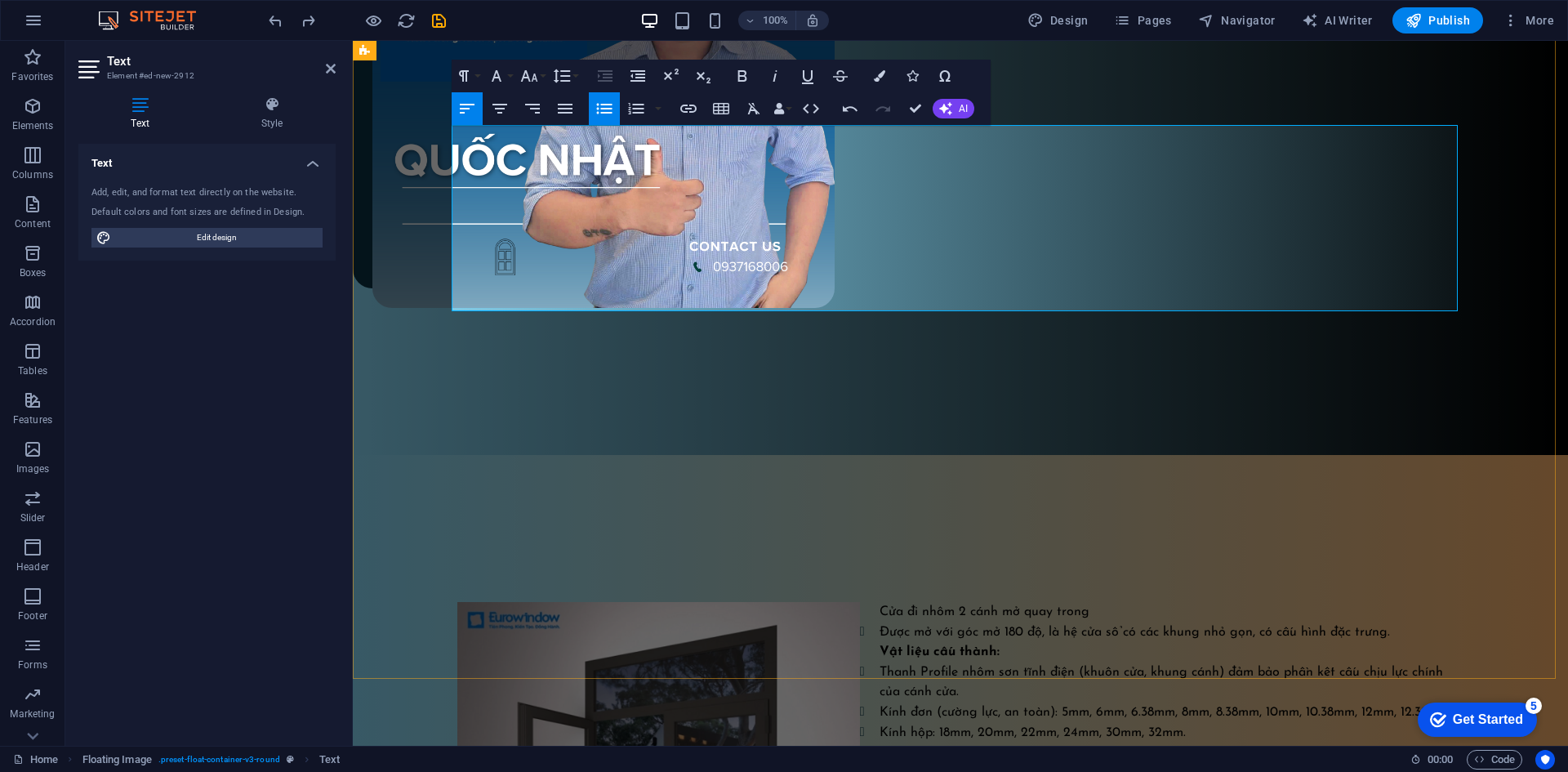
click at [1376, 621] on li "Được mở với góc mở 180 độ, là hệ cửa sổ có các khung nhỏ gọn, có cấu hình đặc t…" at bounding box center [969, 631] width 987 height 20
click at [1399, 621] on li "Được mở với góc mở 180 độ, là hệ cửa sổ có các khung nhỏ gọn, có cấu hình đặc t…" at bounding box center [969, 631] width 987 height 20
click at [868, 621] on ul "Được mở với góc mở 180 độ, là hệ cửa sổ có các khung nhỏ gọn, có cấu hình đặc t…" at bounding box center [959, 702] width 1006 height 161
click at [1400, 621] on li "Được mở với góc mở 180 độ, là hệ cửa sổ có các khung nhỏ gọn, có cấu hình đặc t…" at bounding box center [969, 631] width 987 height 20
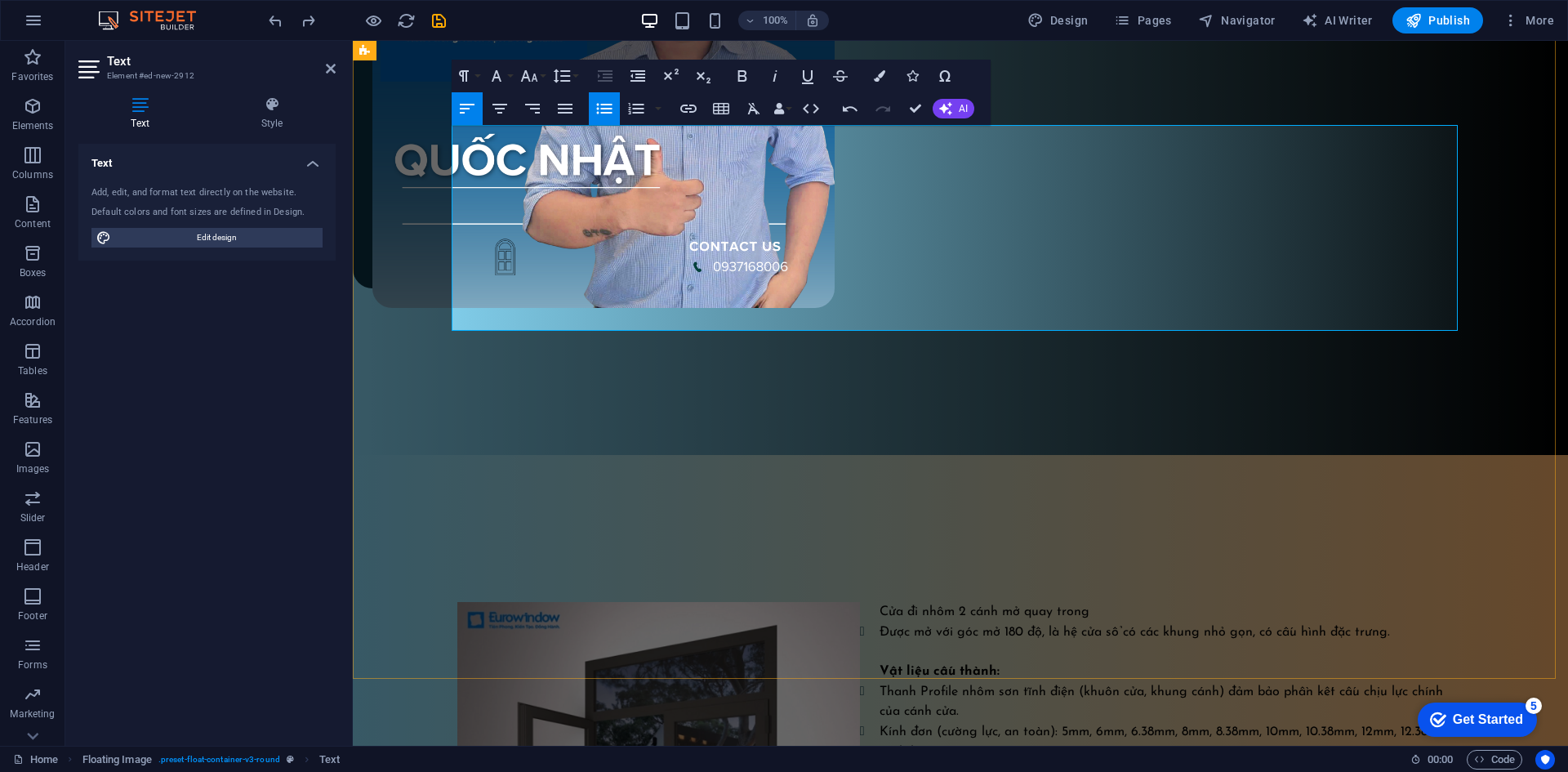
click at [1190, 681] on li "Thanh Profile nhôm sơn tĩnh điện (khuôn cửa, khung cánh) đảm bảo phần kết cấu c…" at bounding box center [980, 700] width 966 height 40
click at [1258, 455] on div "Cửa đi nhôm 2 cánh mở quay trong Được mở với góc mở 180 độ, là hệ cửa sổ có các…" at bounding box center [960, 702] width 1215 height 495
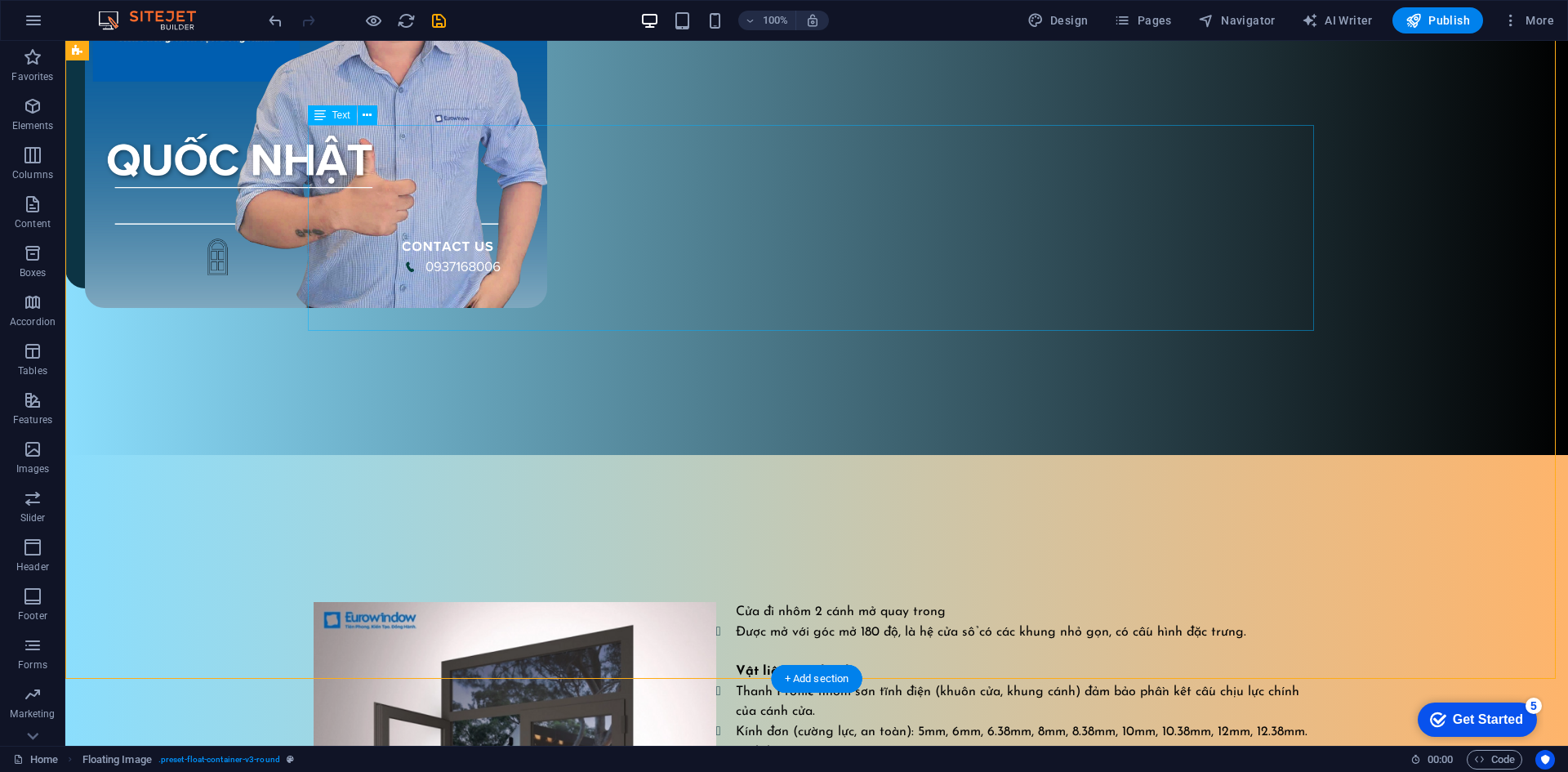
click at [1175, 602] on div "Cửa đi nhôm 2 cánh mở quay trong Được mở với góc mở 180 độ, là hệ cửa sổ có các…" at bounding box center [817, 702] width 1006 height 201
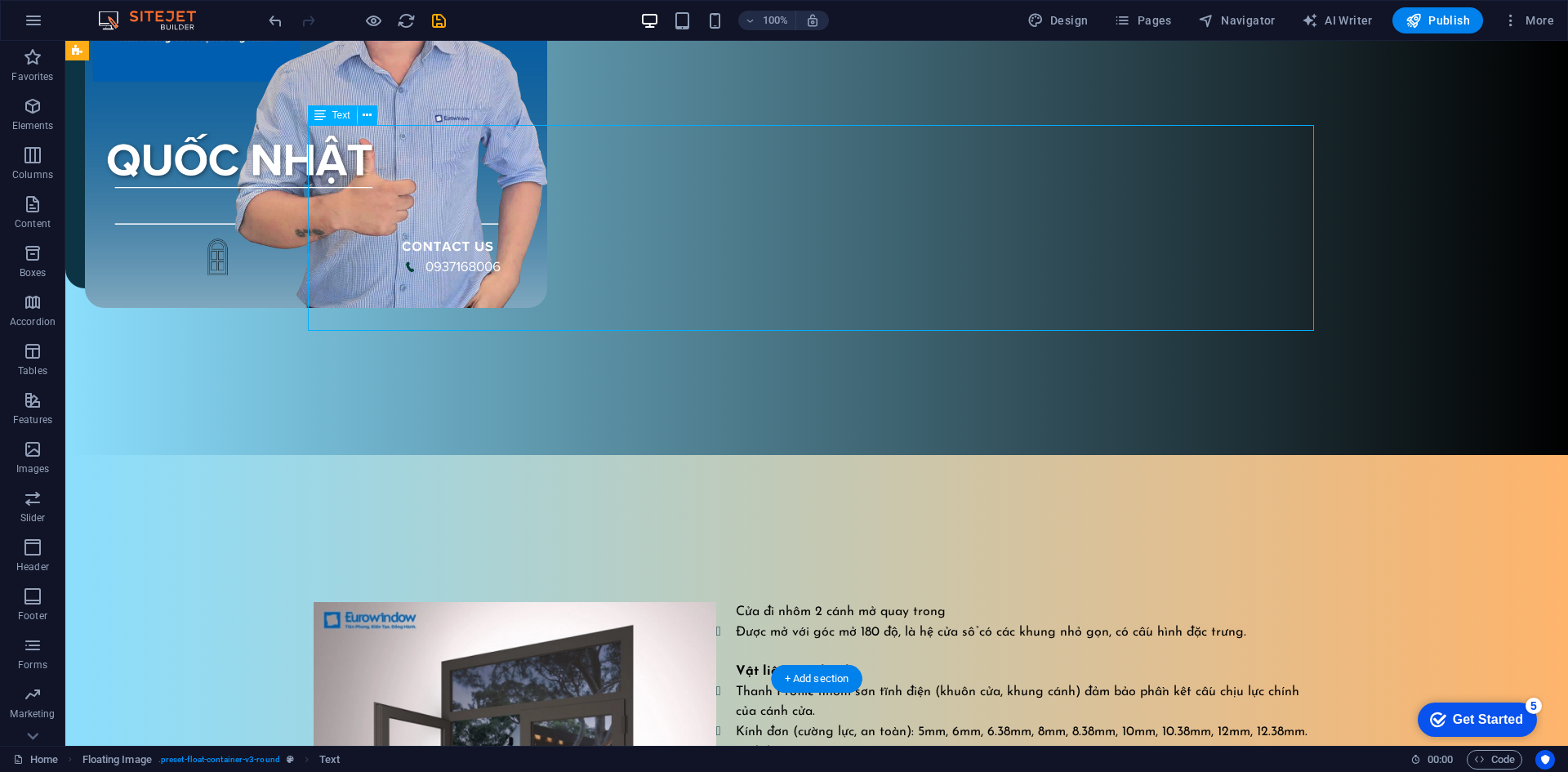
click at [1153, 602] on div "Cửa đi nhôm 2 cánh mở quay trong Được mở với góc mở 180 độ, là hệ cửa sổ có các…" at bounding box center [817, 702] width 1006 height 201
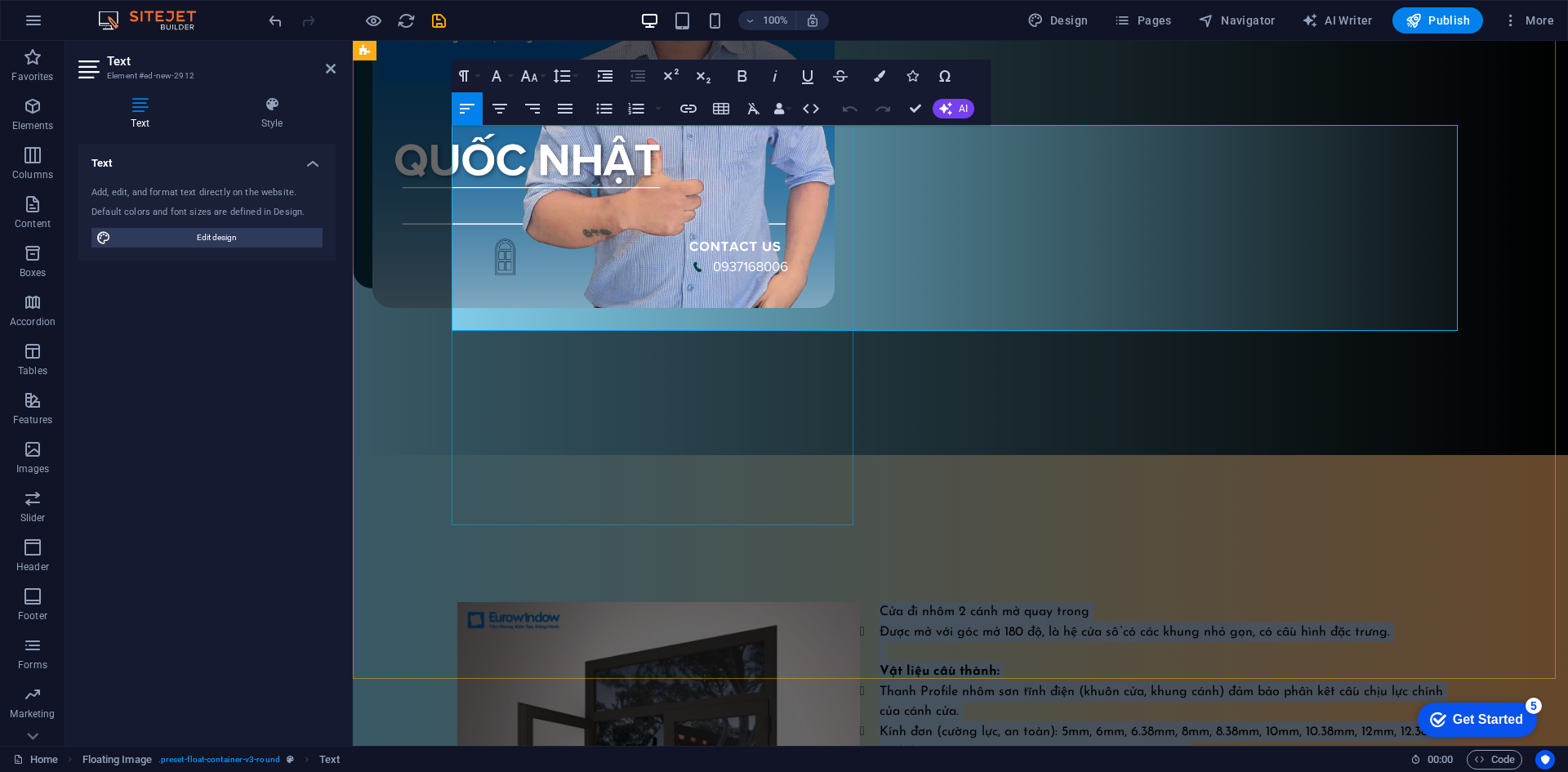
drag, startPoint x: 1307, startPoint y: 322, endPoint x: 823, endPoint y: 135, distance: 518.9
click at [823, 455] on div "Cửa đi nhôm 2 cánh mở quay trong Được mở với góc mở 180 độ, là hệ cửa sổ có các…" at bounding box center [959, 702] width 1045 height 495
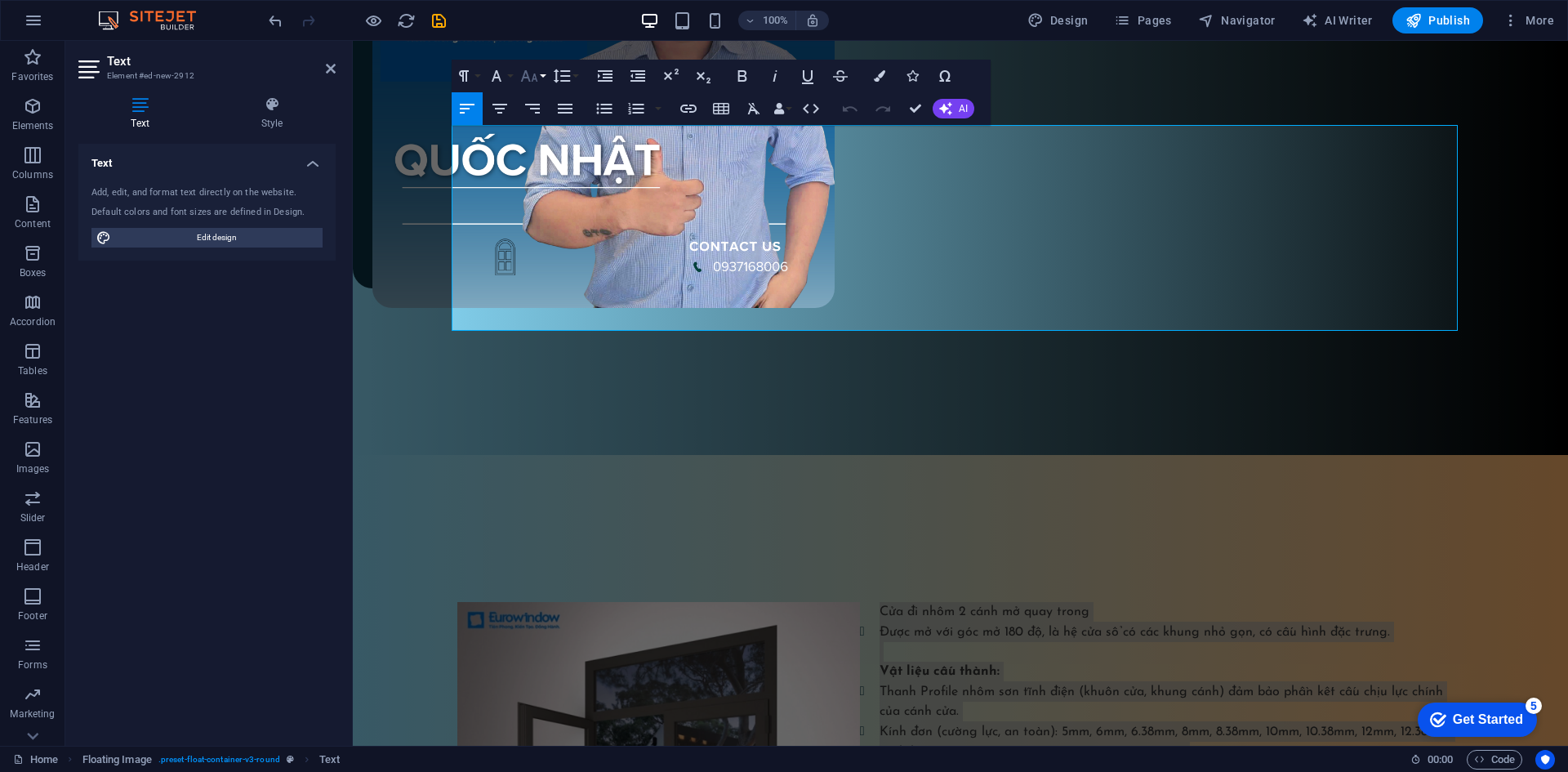
click at [537, 75] on icon "button" at bounding box center [529, 76] width 19 height 19
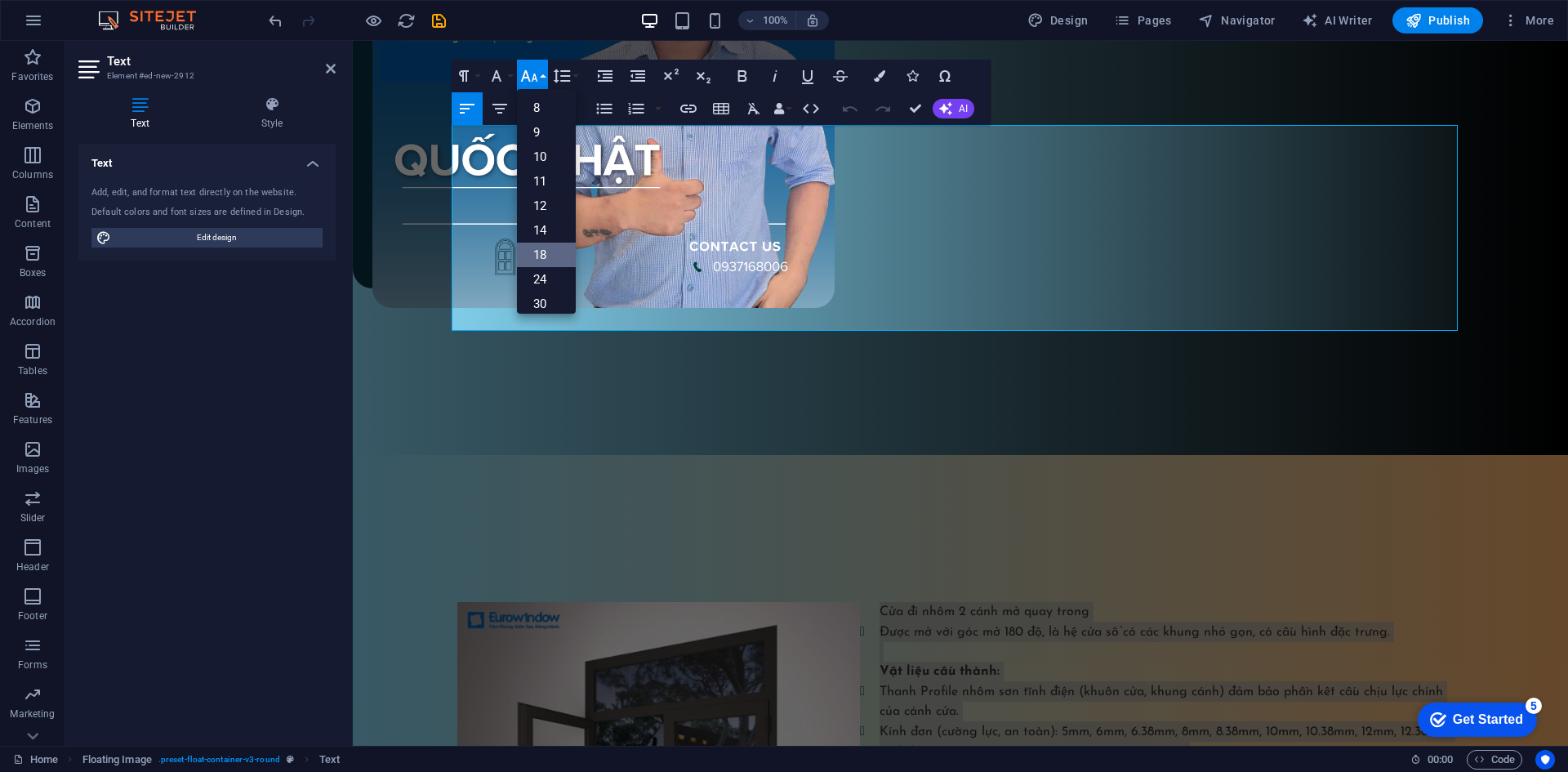
scroll to position [82, 0]
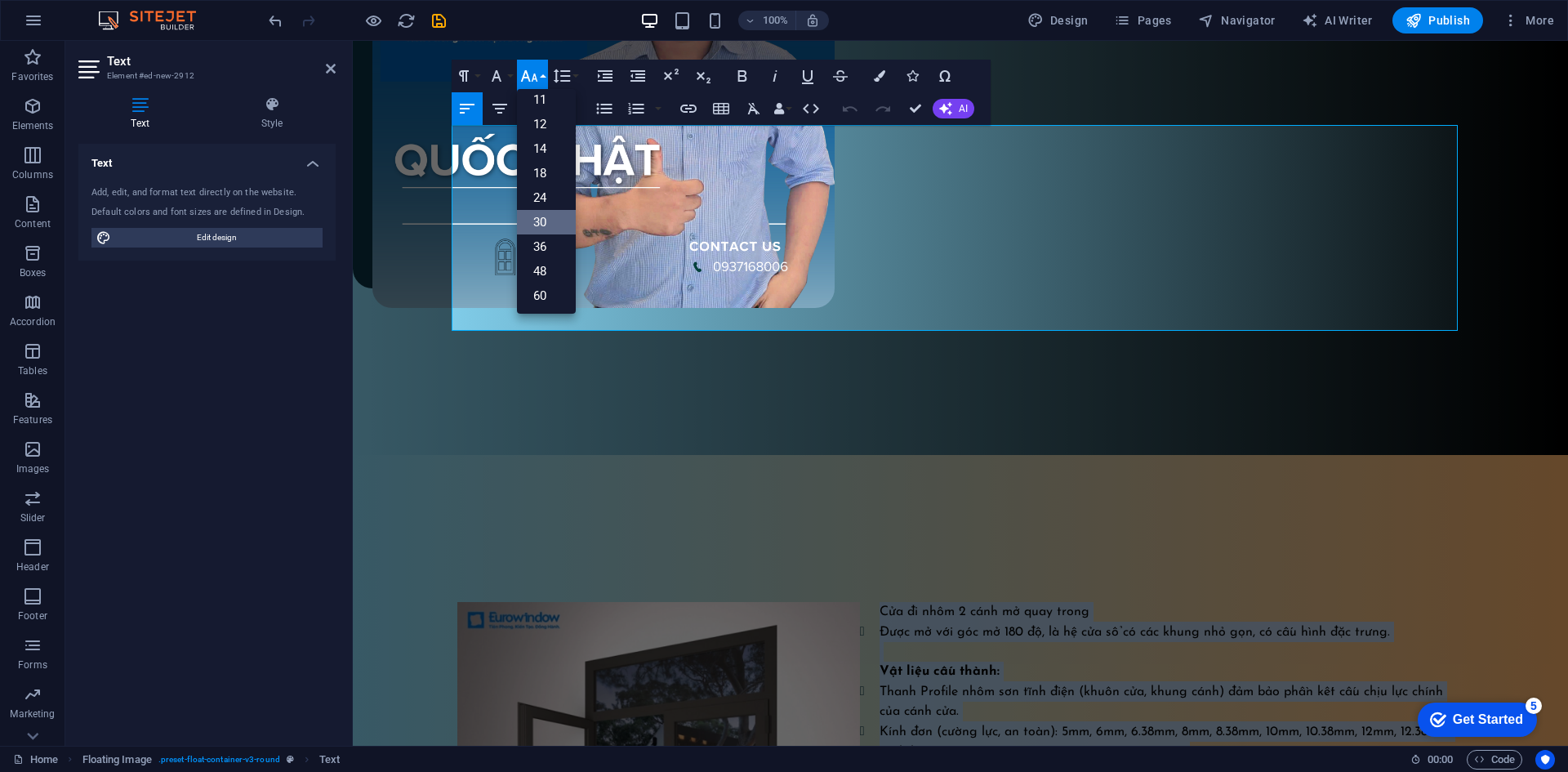
click at [543, 212] on link "30" at bounding box center [546, 222] width 58 height 24
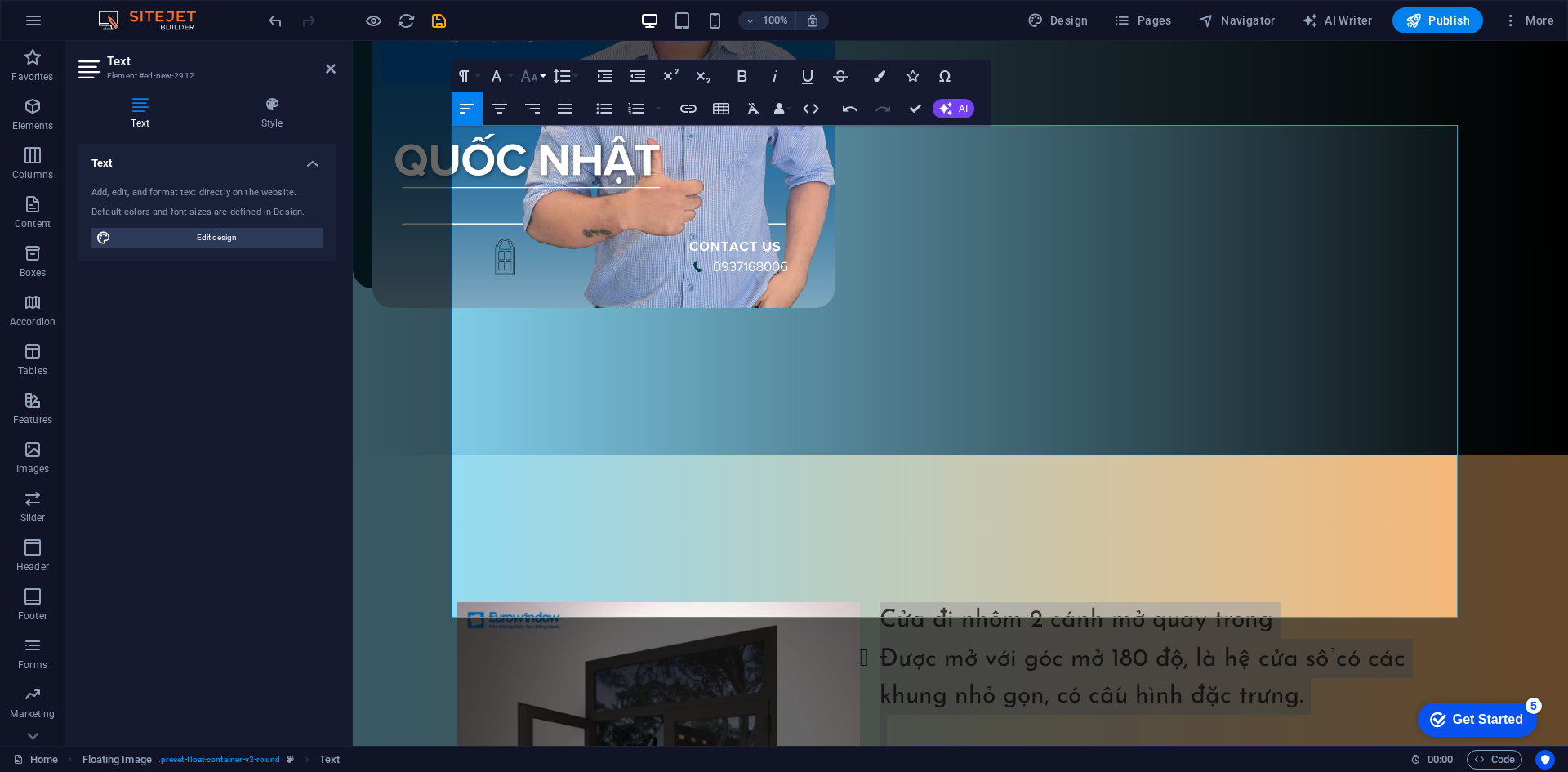
click at [542, 83] on button "Font Size" at bounding box center [533, 76] width 31 height 33
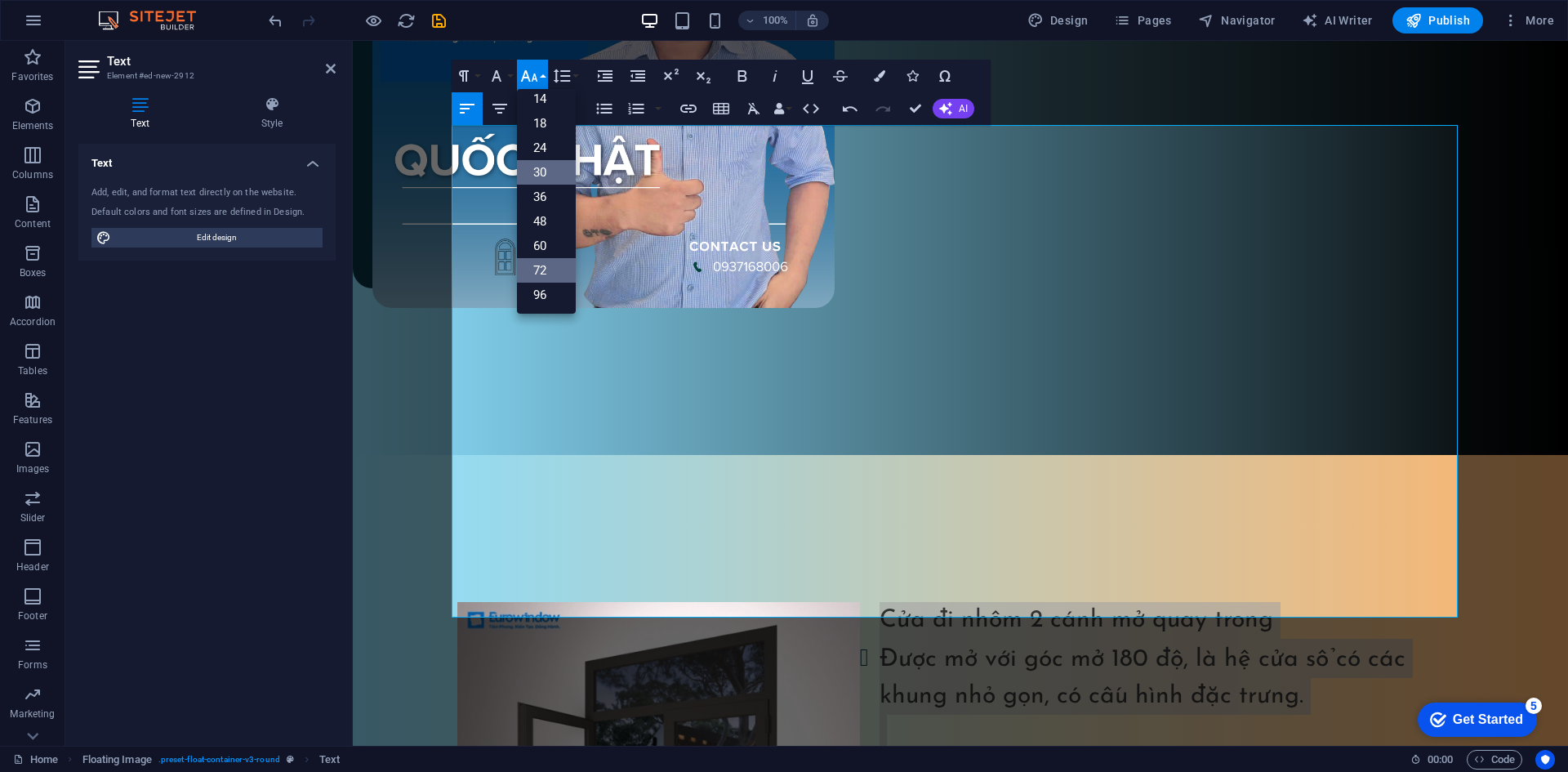
scroll to position [131, 0]
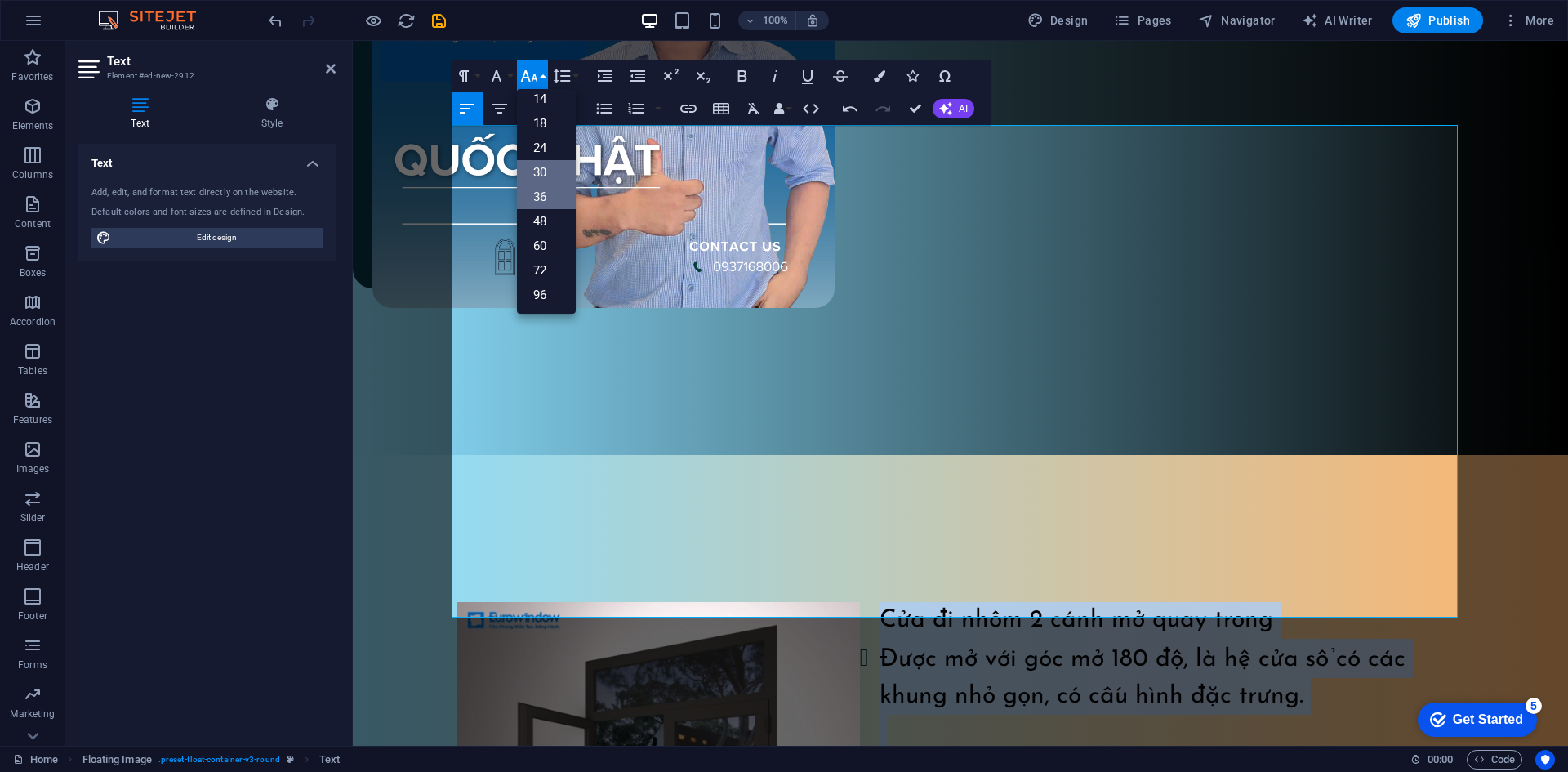
click at [553, 196] on link "36" at bounding box center [546, 196] width 58 height 24
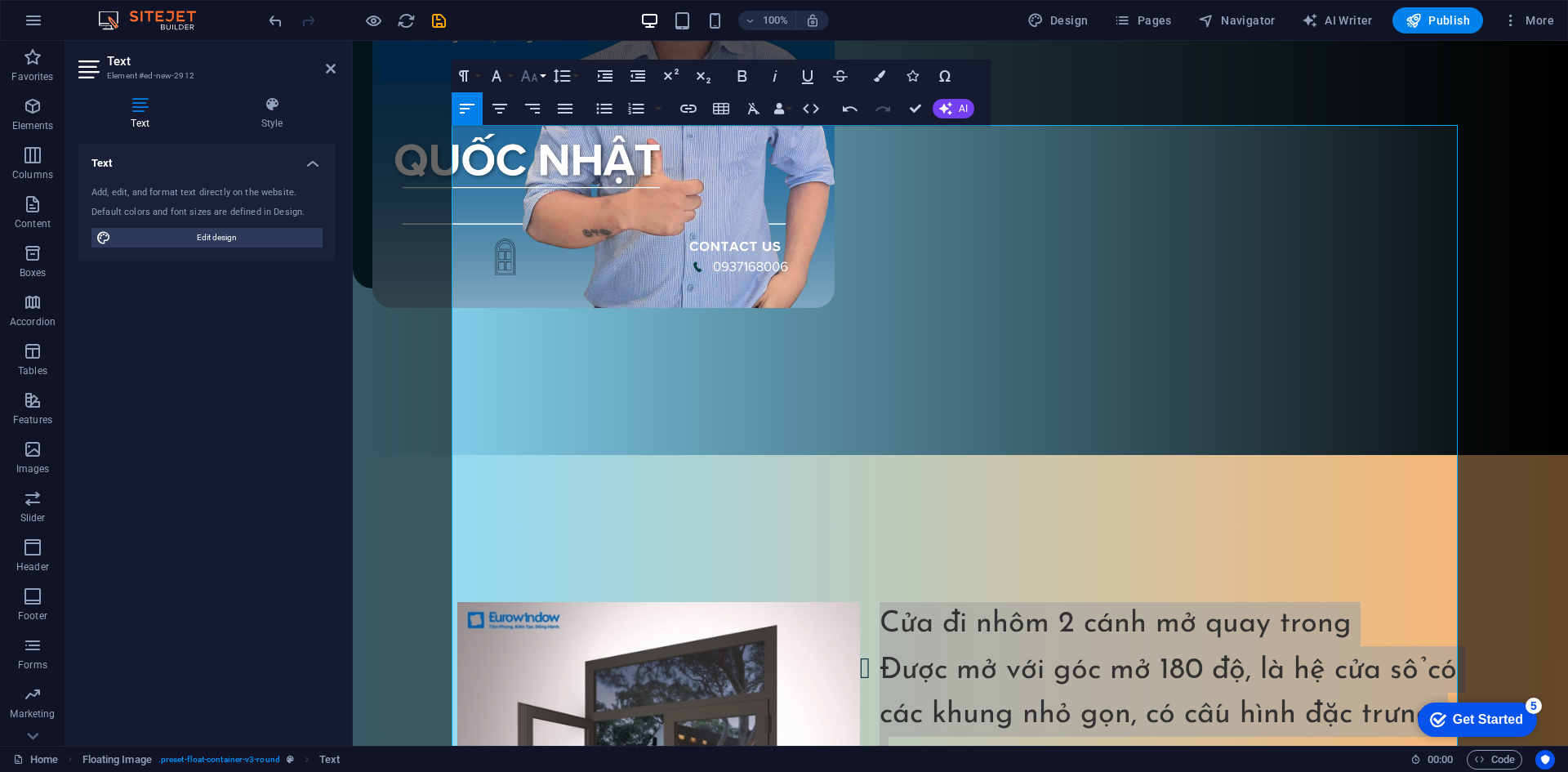
click at [533, 83] on icon "button" at bounding box center [529, 76] width 19 height 19
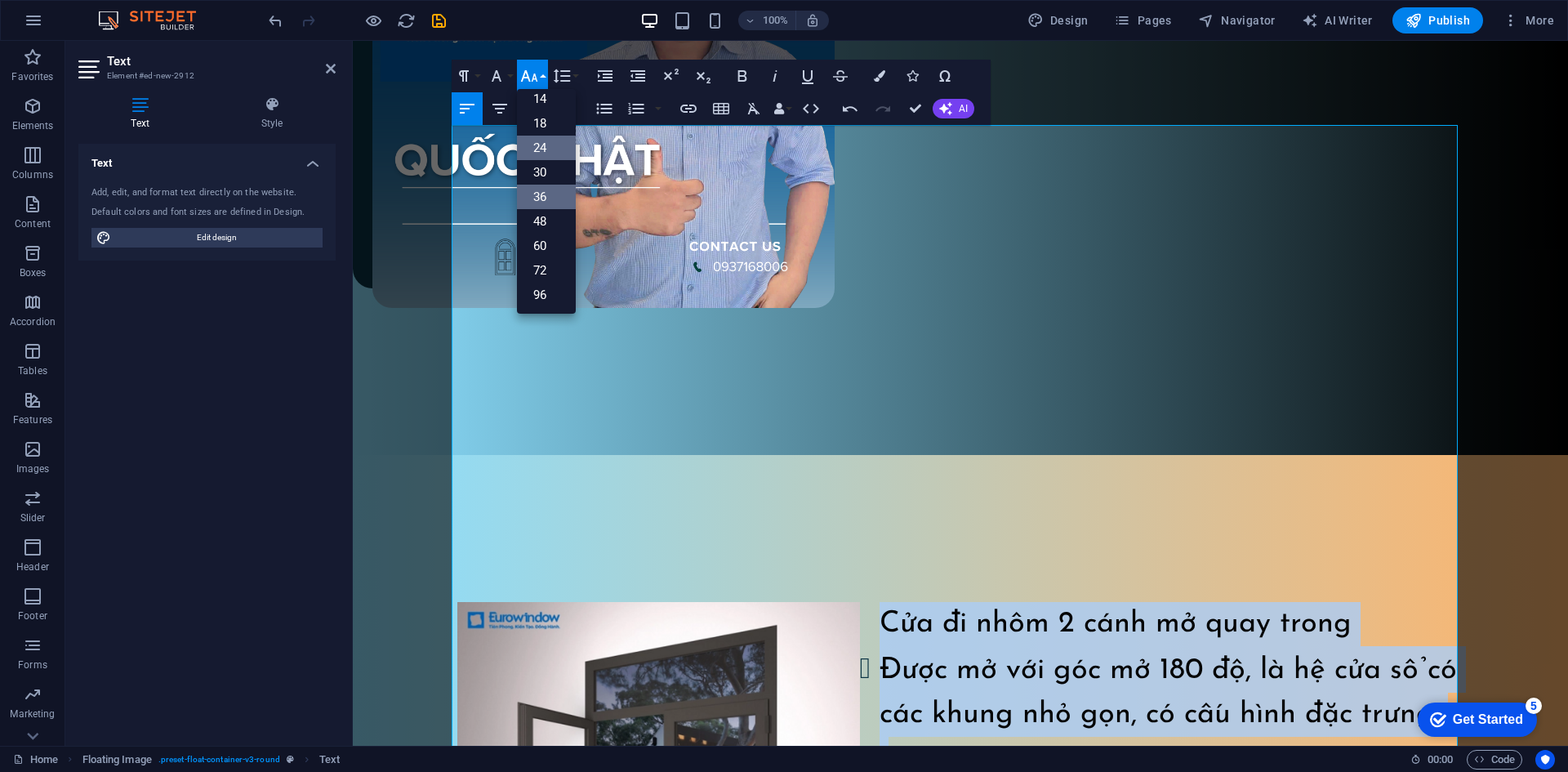
click at [552, 140] on link "24" at bounding box center [546, 147] width 58 height 24
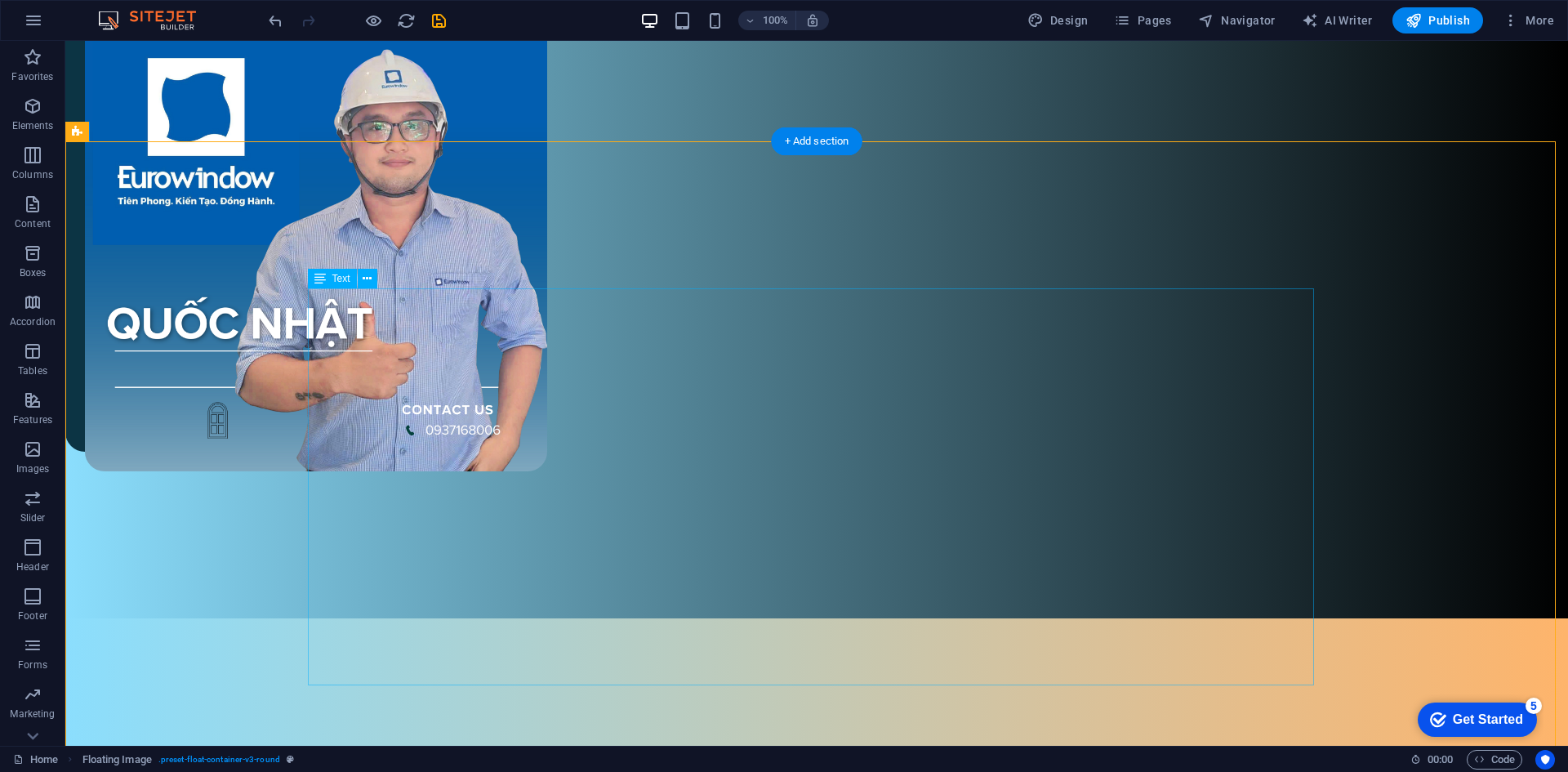
scroll to position [885, 0]
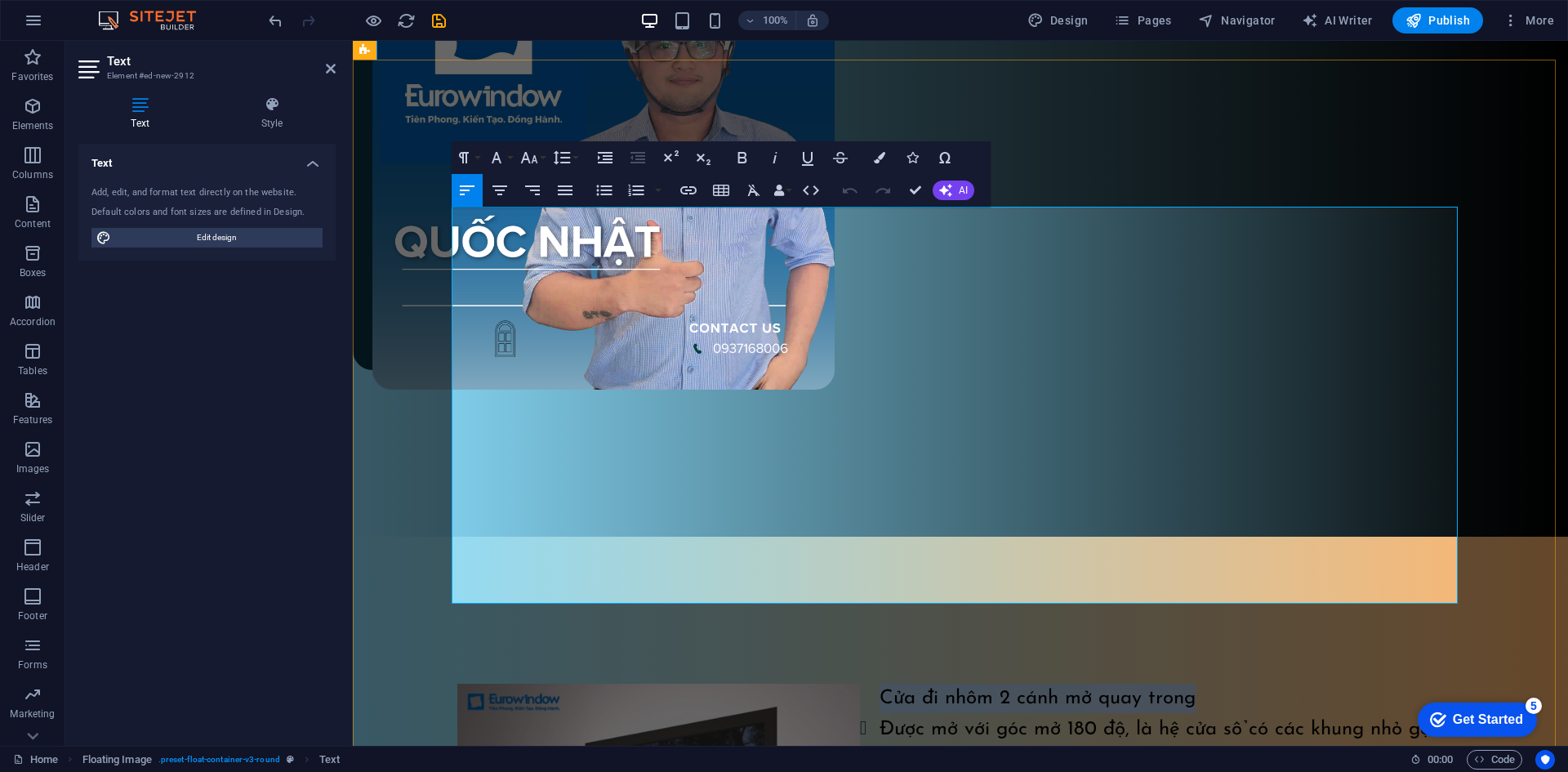
drag, startPoint x: 1207, startPoint y: 226, endPoint x: 868, endPoint y: 222, distance: 339.0
click at [868, 684] on p "Cửa đi nhôm 2 cánh mở quay trong" at bounding box center [959, 698] width 1006 height 29
click at [557, 190] on icon "button" at bounding box center [565, 191] width 19 height 19
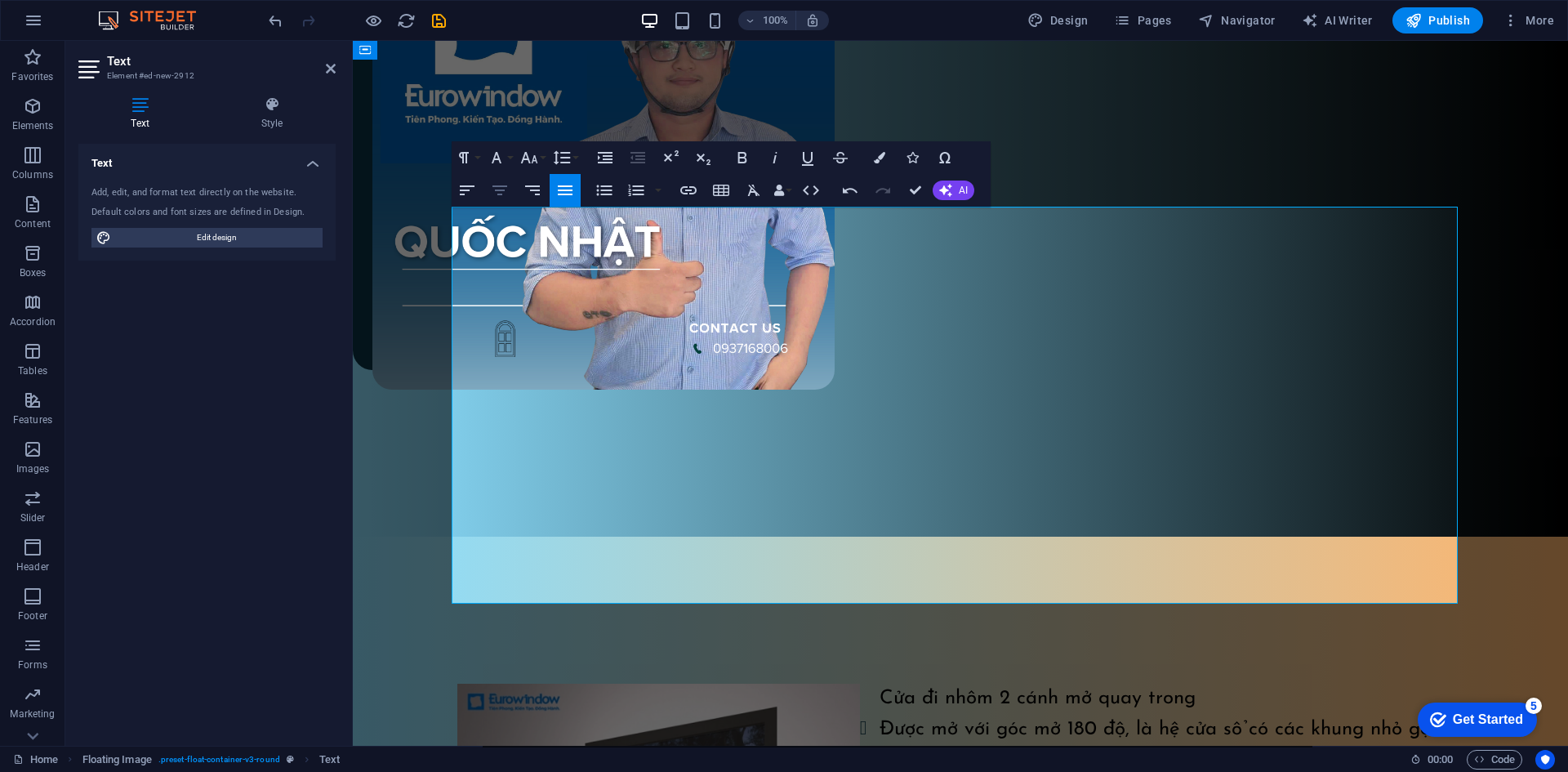
click at [507, 195] on icon "button" at bounding box center [500, 191] width 19 height 19
click at [740, 159] on icon "button" at bounding box center [742, 158] width 19 height 19
click at [1352, 684] on p "Cửa đi nhôm 2 cánh mở quay trong" at bounding box center [959, 698] width 1006 height 29
click at [889, 713] on li "Được mở với góc mở 180 độ, là hệ cửa sổ có các khung nhỏ gọn, có cấu hình đặc t…" at bounding box center [969, 757] width 987 height 89
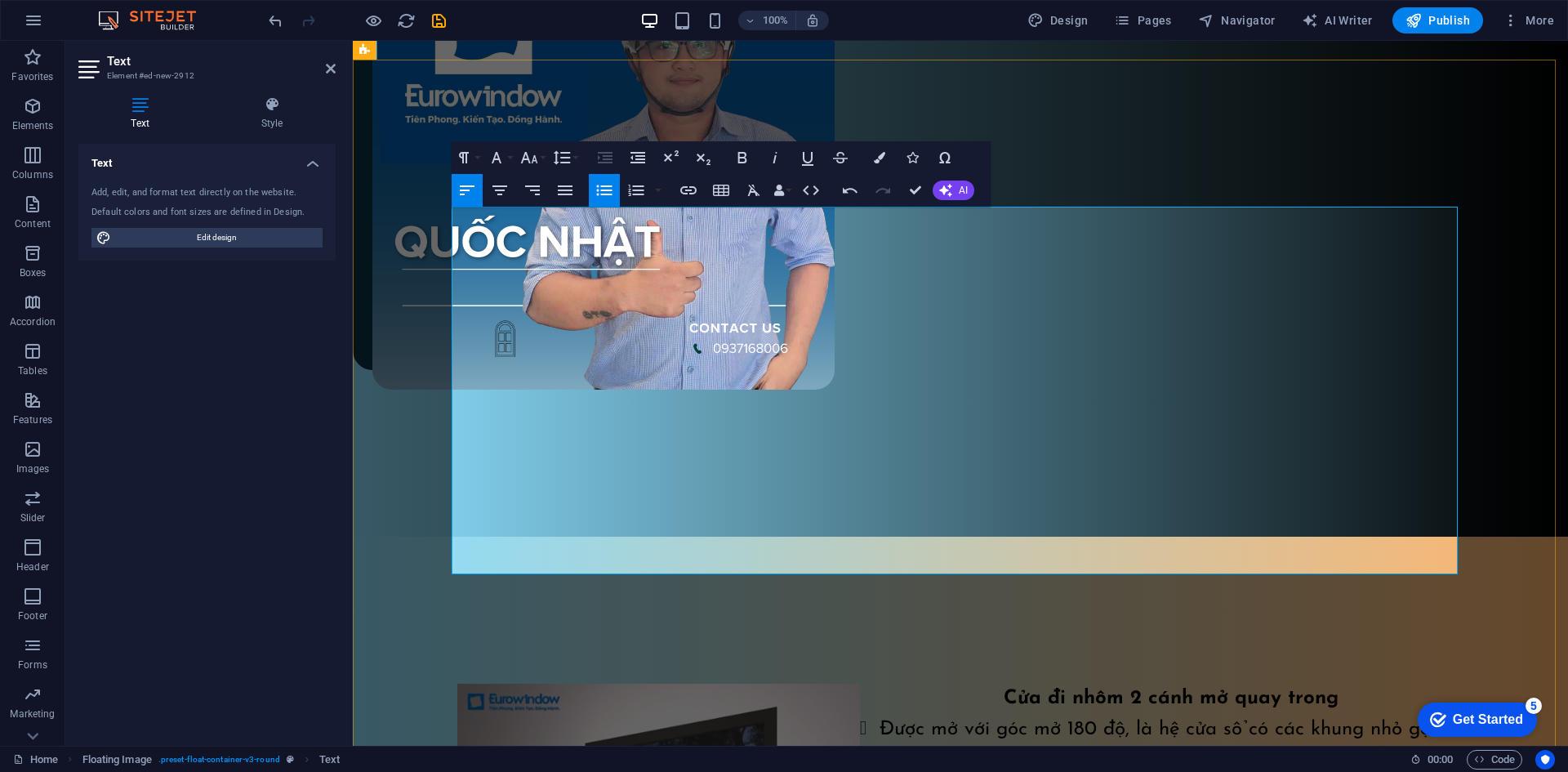
click at [1144, 713] on li "Được mở với góc mở 180 độ, là hệ cửa sổ có các khung nhỏ gọn, có cấu hình đặc t…" at bounding box center [969, 743] width 987 height 60
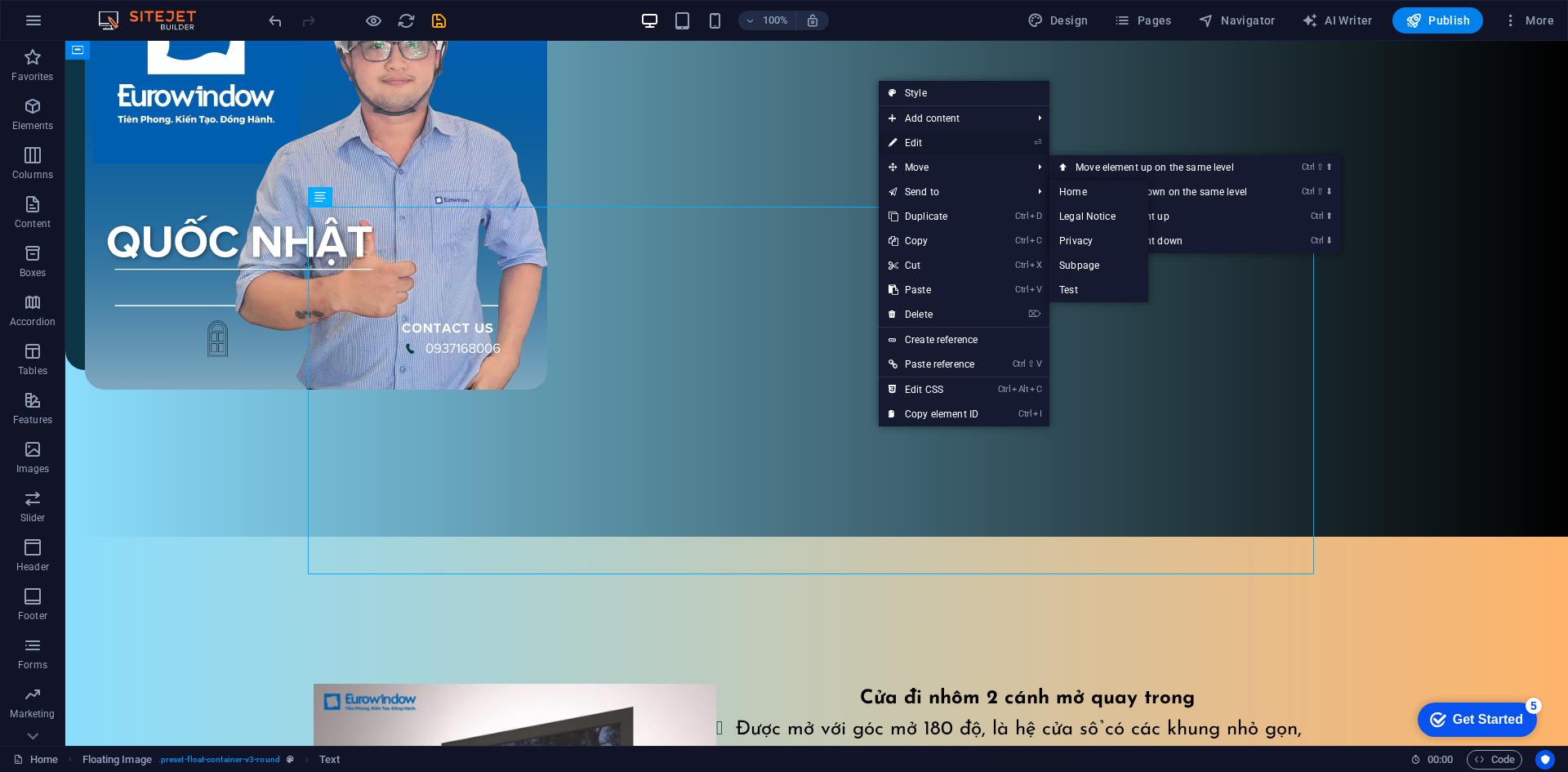
click at [913, 152] on link "⏎ Edit" at bounding box center [933, 142] width 110 height 24
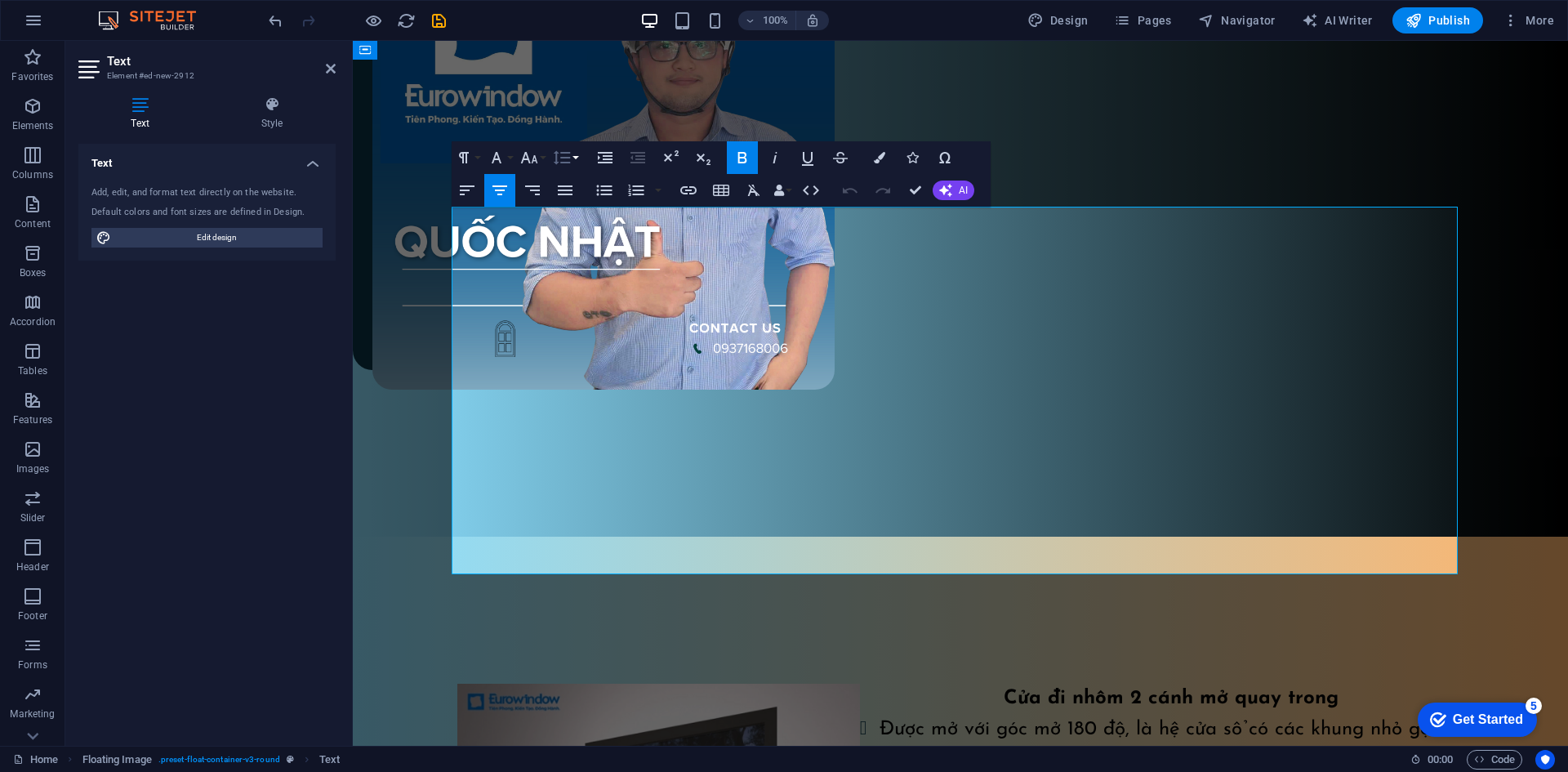
click at [574, 160] on button "Line Height" at bounding box center [565, 158] width 31 height 33
click at [598, 218] on link "Single" at bounding box center [585, 213] width 73 height 24
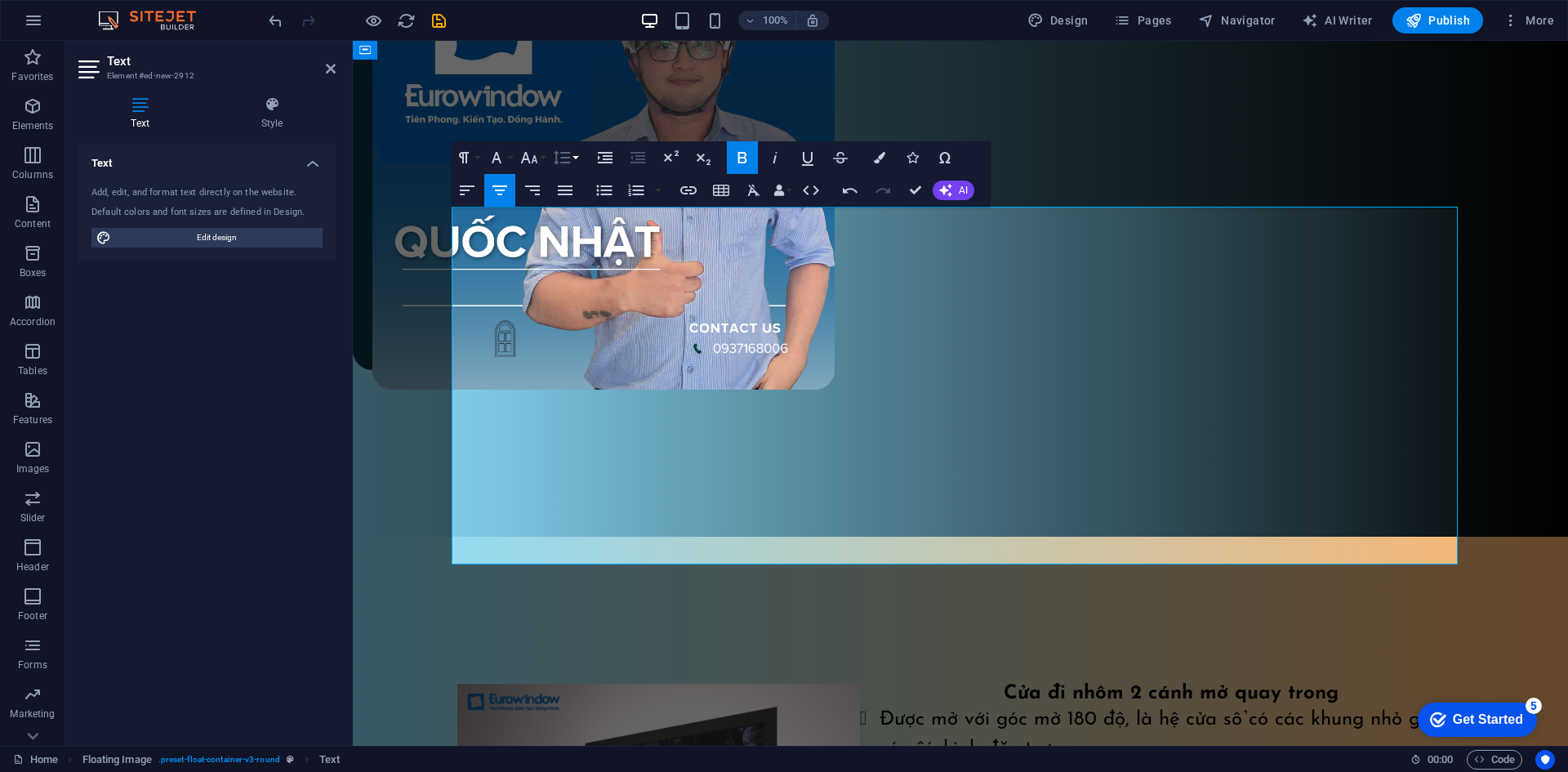
click at [567, 156] on icon "button" at bounding box center [562, 158] width 19 height 19
click at [578, 237] on link "1.15" at bounding box center [585, 238] width 73 height 24
click at [598, 165] on icon "button" at bounding box center [605, 158] width 19 height 19
click at [616, 160] on button "Increase Indent" at bounding box center [605, 158] width 31 height 33
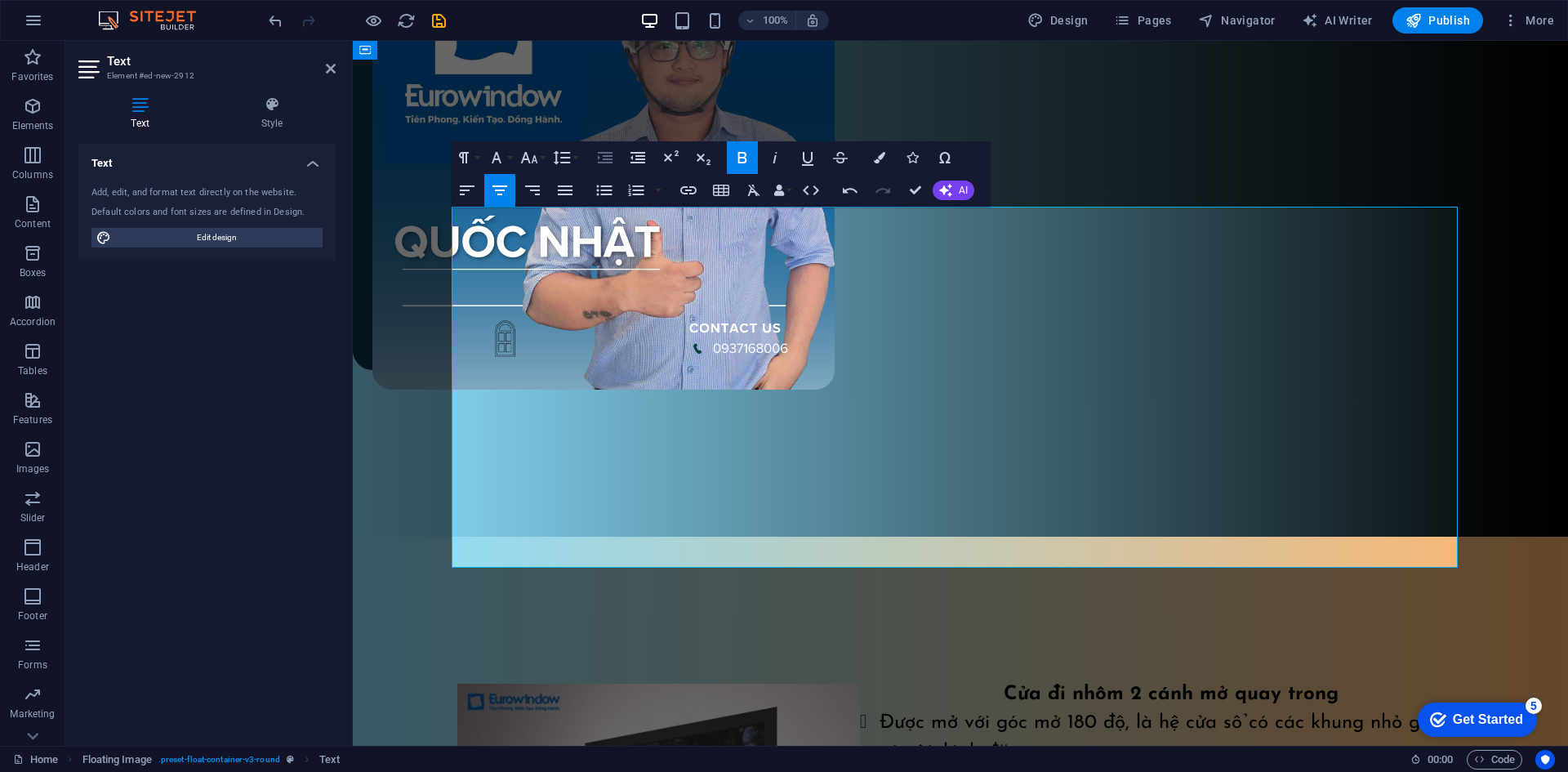
click at [616, 160] on button "Increase Indent" at bounding box center [605, 158] width 31 height 33
click at [612, 164] on icon "button" at bounding box center [605, 158] width 19 height 19
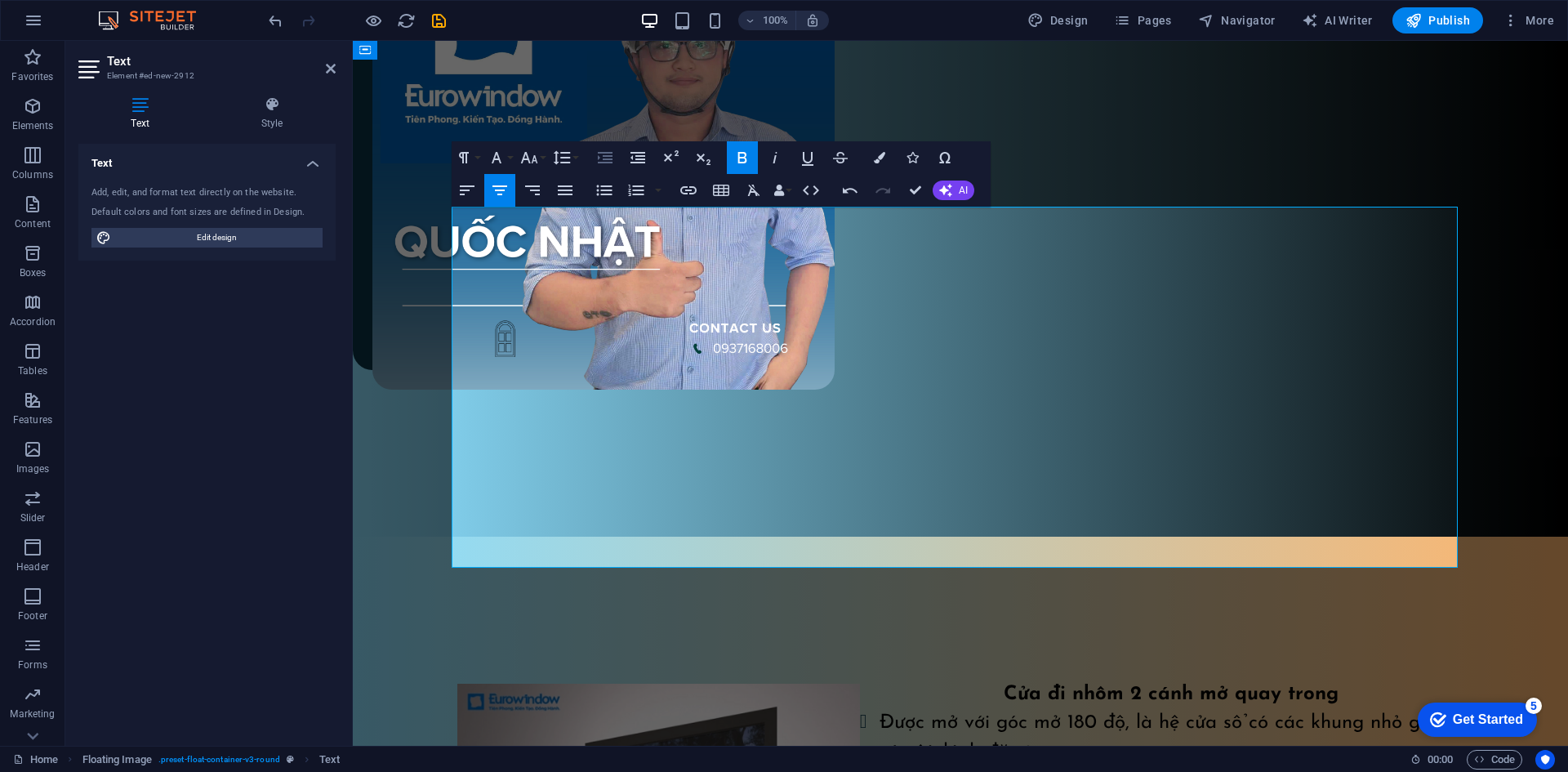
click at [612, 164] on icon "button" at bounding box center [605, 158] width 19 height 19
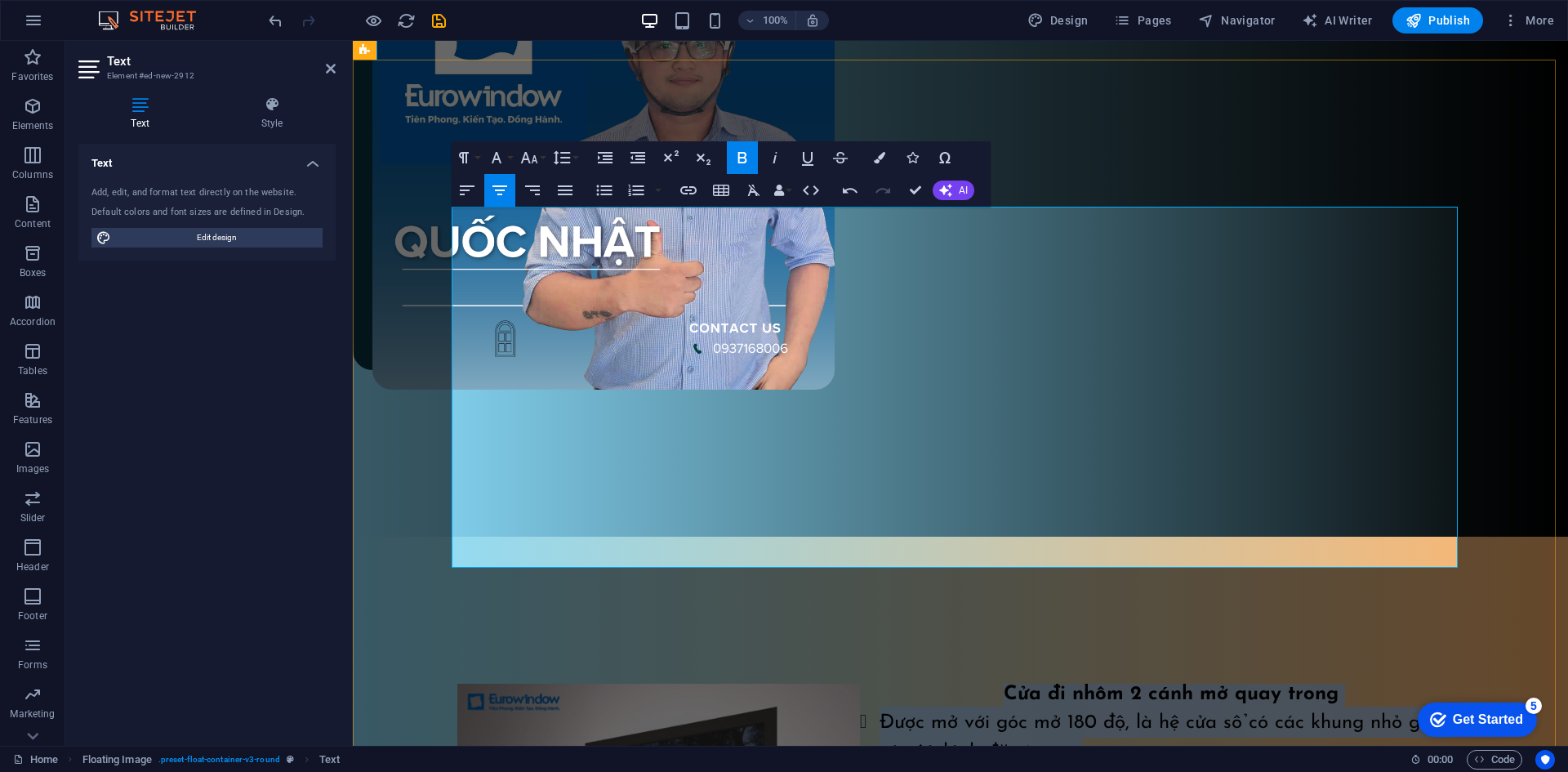
drag, startPoint x: 952, startPoint y: 219, endPoint x: 924, endPoint y: 307, distance: 92.3
click at [596, 158] on icon "button" at bounding box center [605, 158] width 19 height 19
click at [537, 190] on icon "button" at bounding box center [532, 191] width 15 height 10
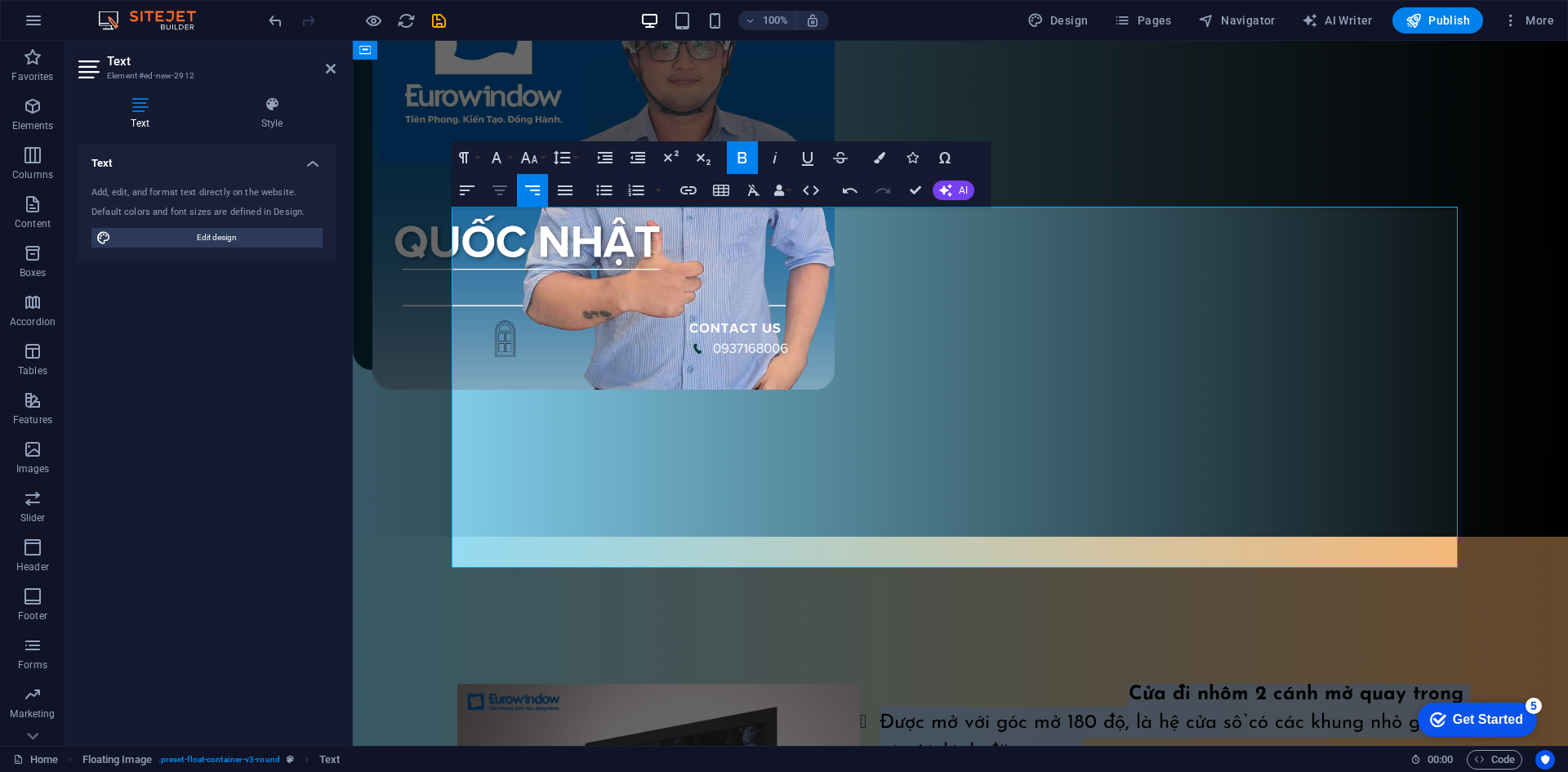
click at [502, 195] on icon "button" at bounding box center [499, 191] width 15 height 10
click at [469, 195] on icon "button" at bounding box center [467, 191] width 19 height 19
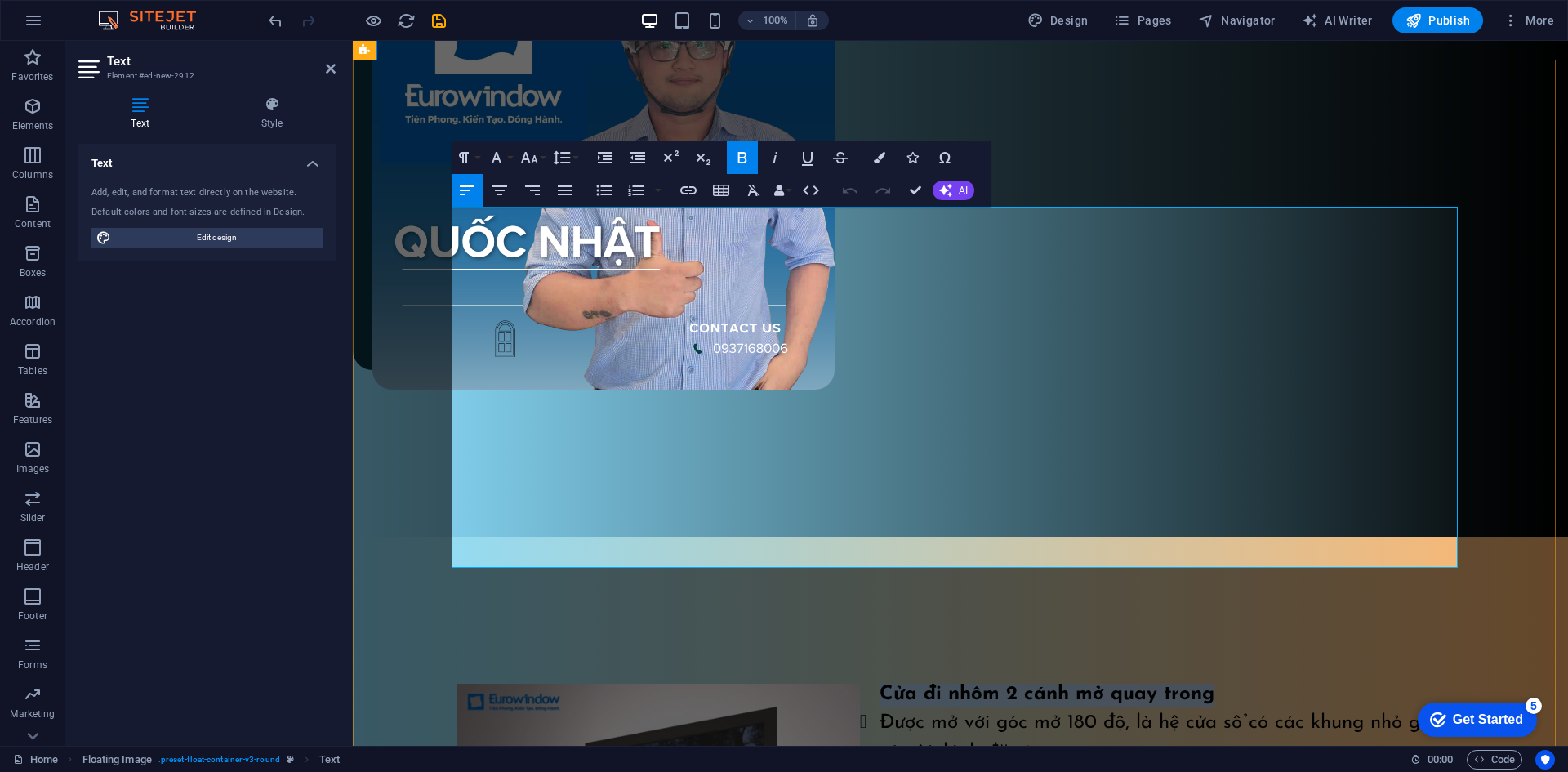
drag, startPoint x: 1212, startPoint y: 220, endPoint x: 860, endPoint y: 224, distance: 352.0
click at [860, 684] on p "Cửa đi nhôm 2 cánh mở quay trong" at bounding box center [1050, 695] width 826 height 23
click at [498, 189] on icon "button" at bounding box center [500, 191] width 19 height 19
click at [539, 164] on button "Font Size" at bounding box center [533, 158] width 31 height 33
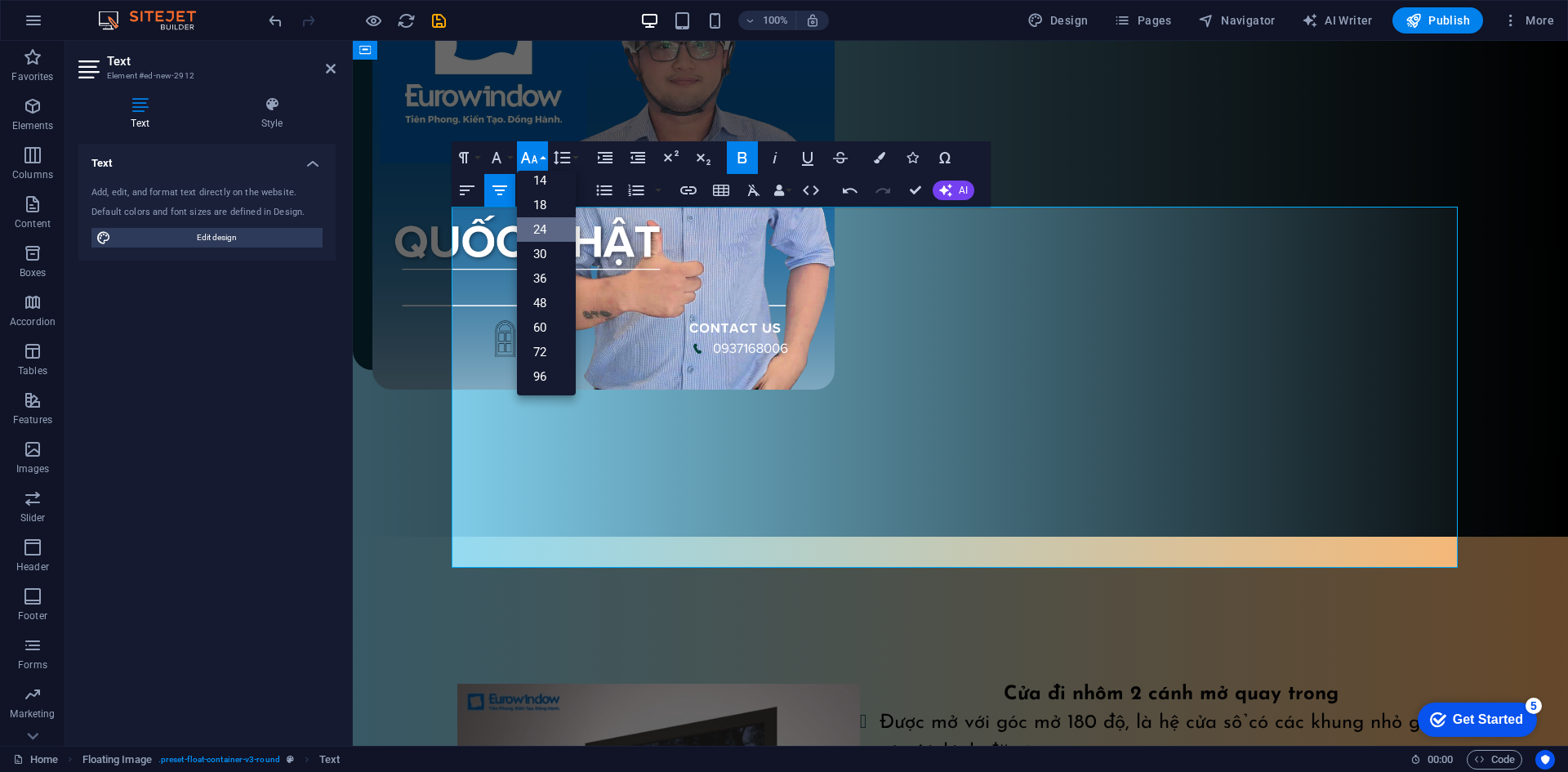
scroll to position [131, 0]
click at [549, 258] on link "30" at bounding box center [546, 254] width 58 height 24
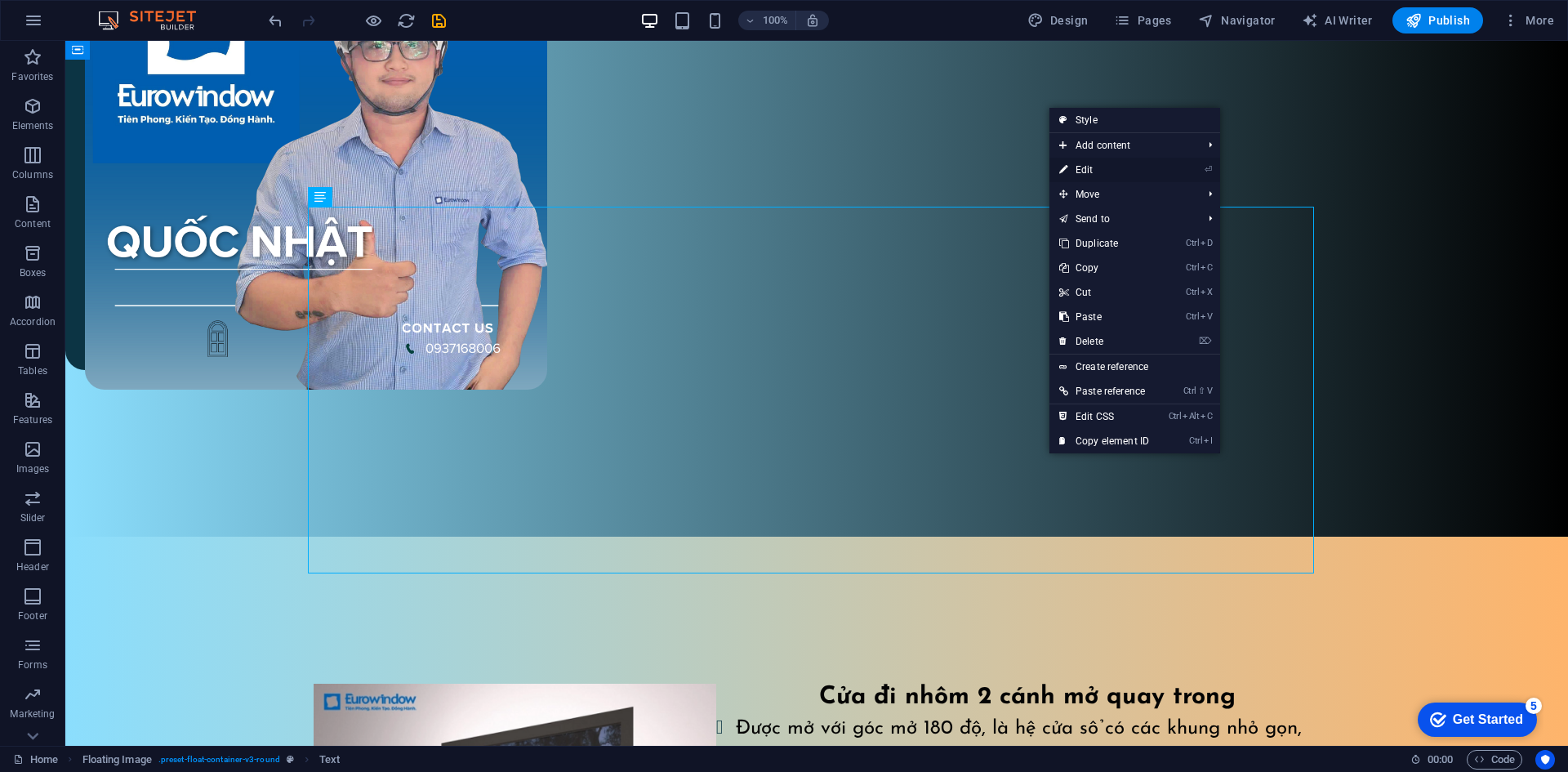
click at [1112, 171] on link "⏎ Edit" at bounding box center [1103, 169] width 110 height 24
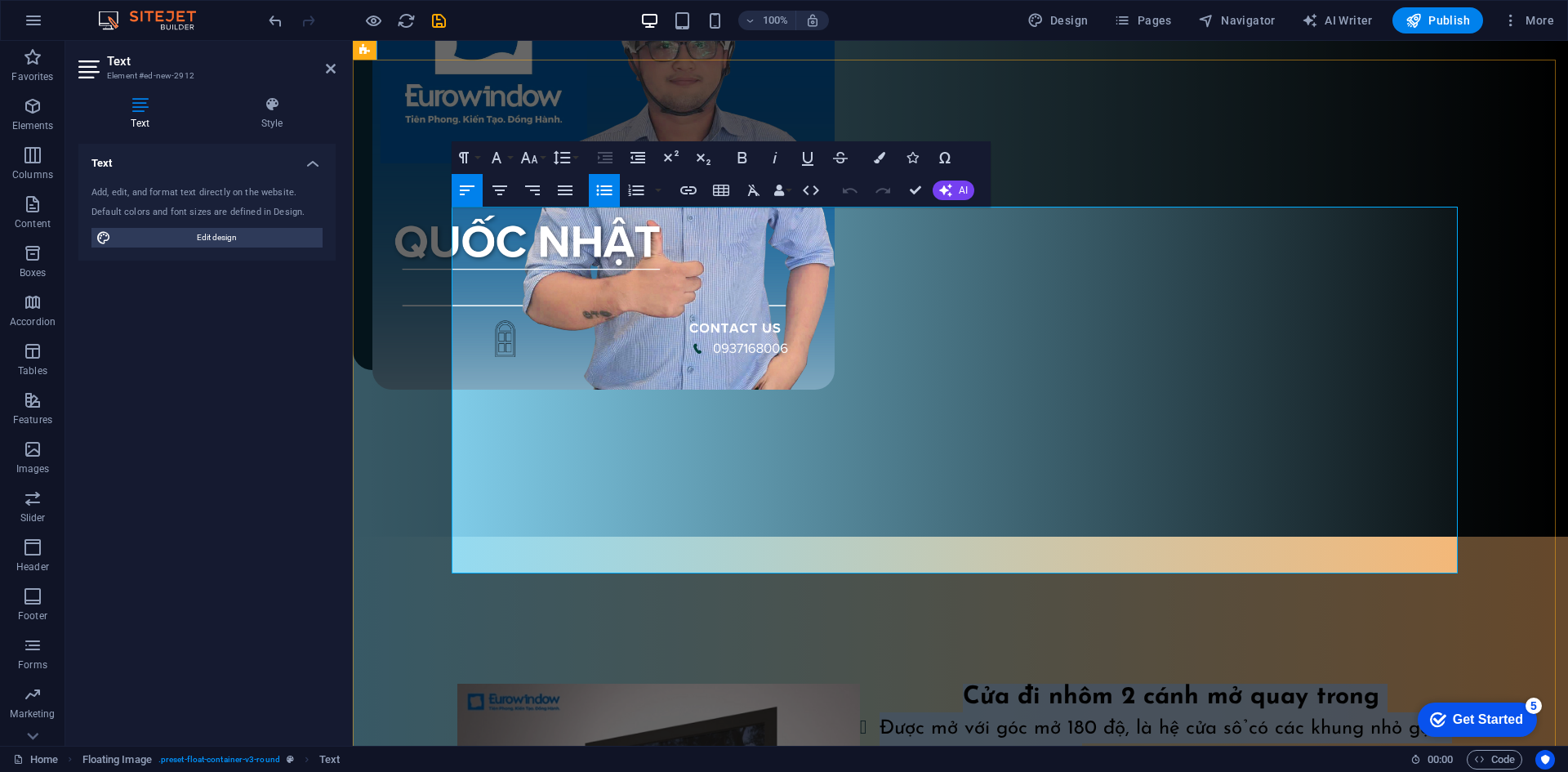
drag, startPoint x: 864, startPoint y: 224, endPoint x: 1236, endPoint y: 564, distance: 504.0
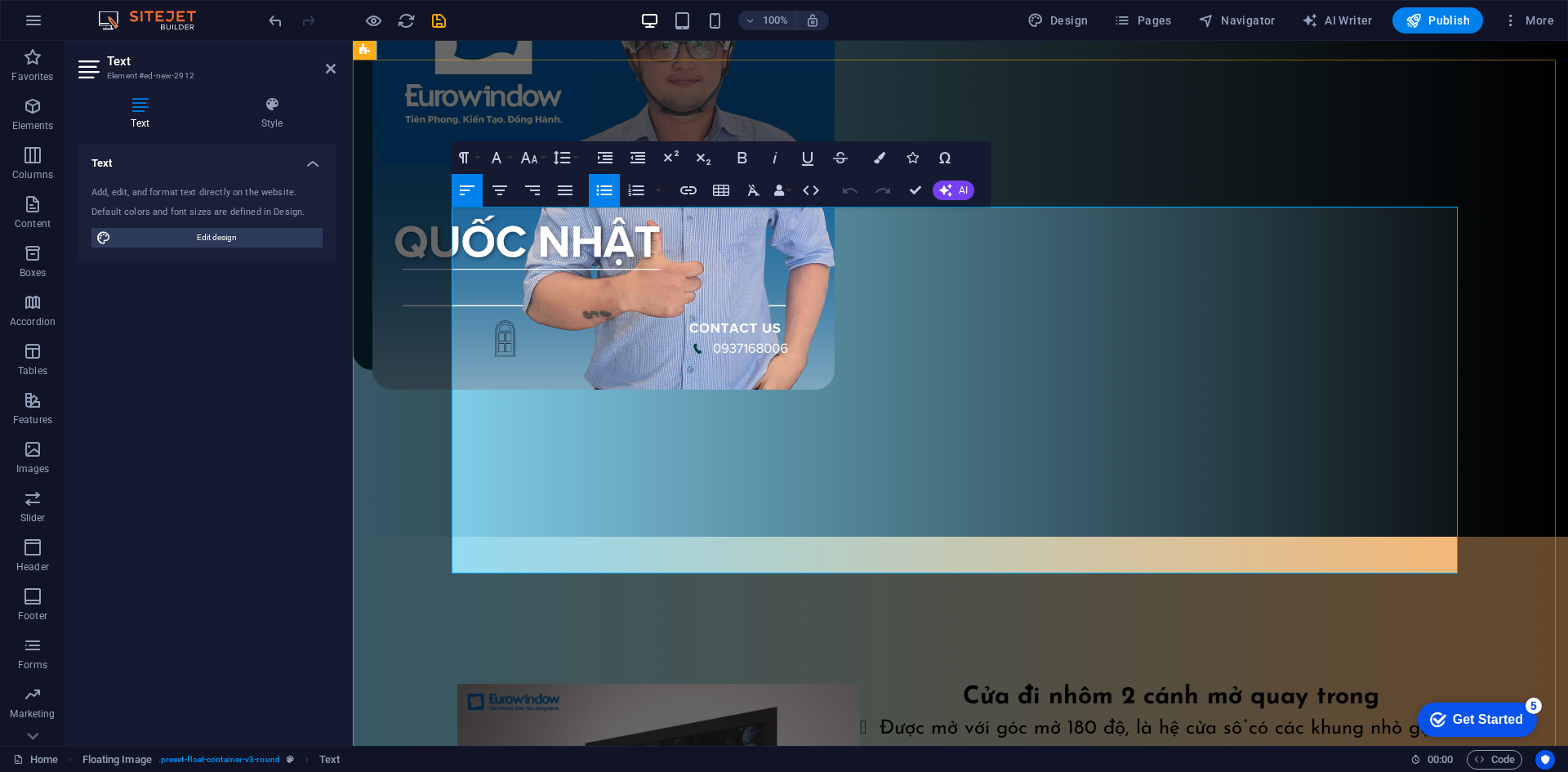
drag, startPoint x: 1076, startPoint y: 510, endPoint x: 1306, endPoint y: 653, distance: 270.8
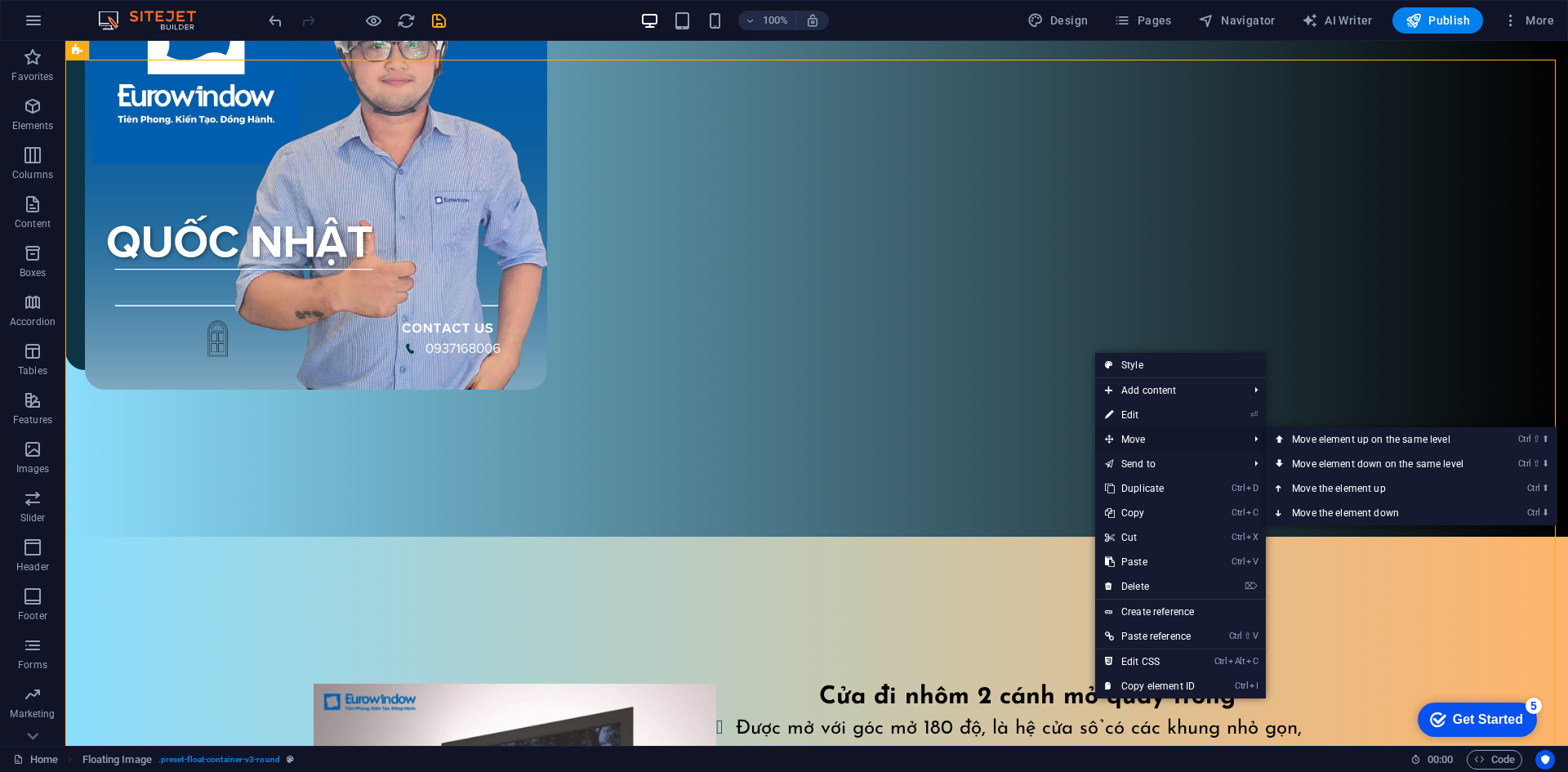
click at [1147, 439] on span "Move" at bounding box center [1167, 439] width 146 height 24
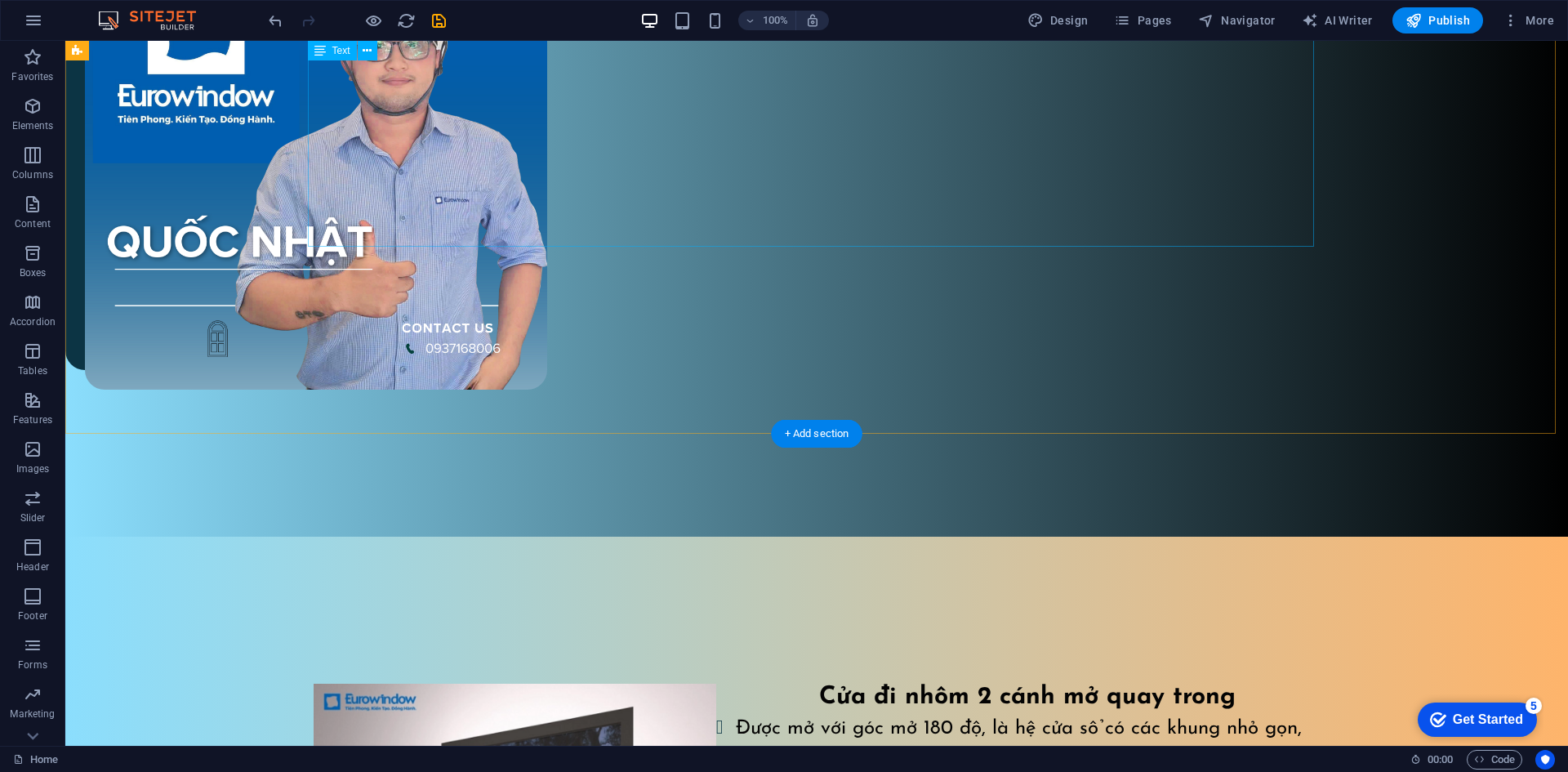
scroll to position [803, 0]
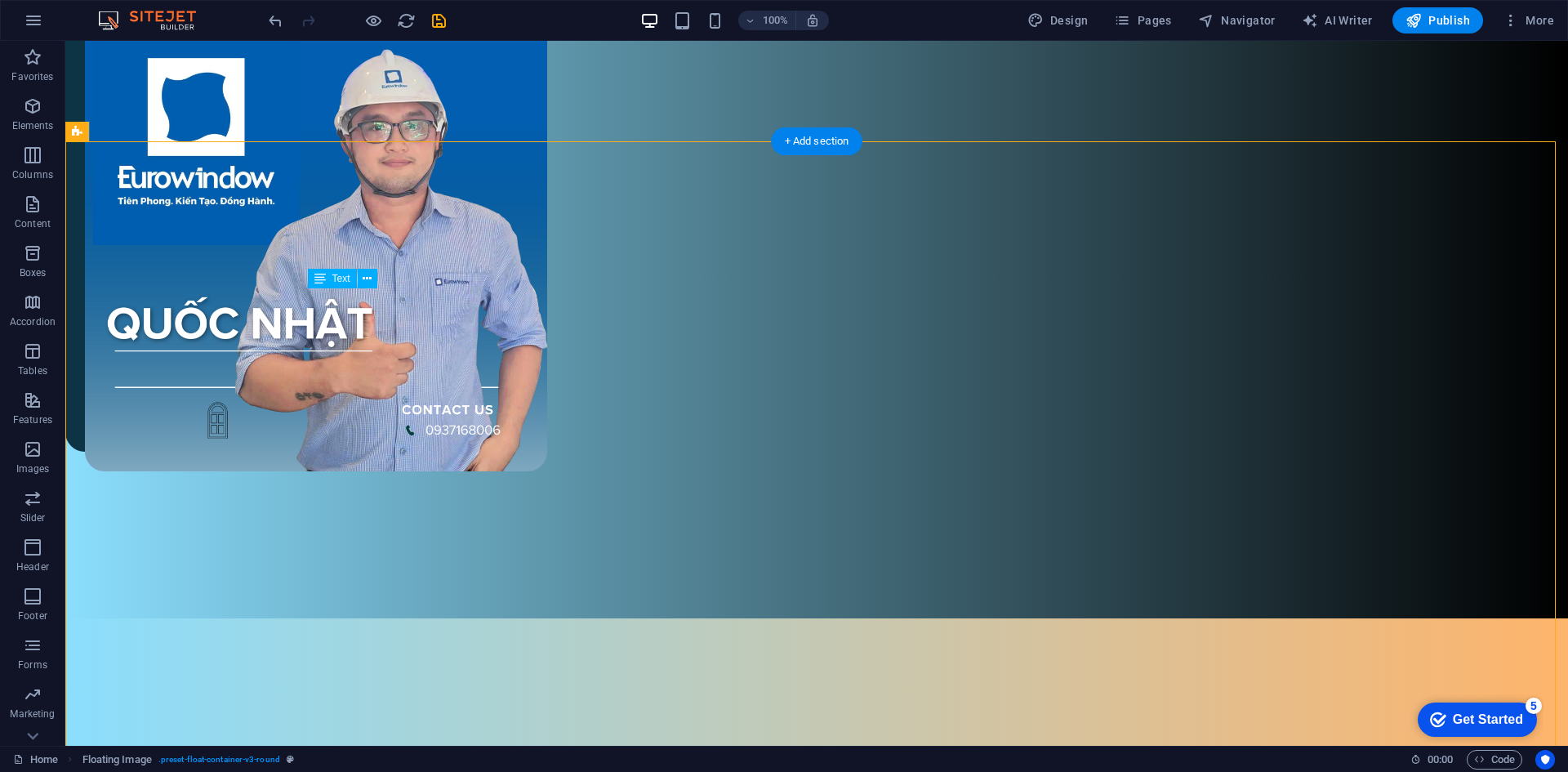
drag, startPoint x: 787, startPoint y: 395, endPoint x: 903, endPoint y: 415, distance: 117.7
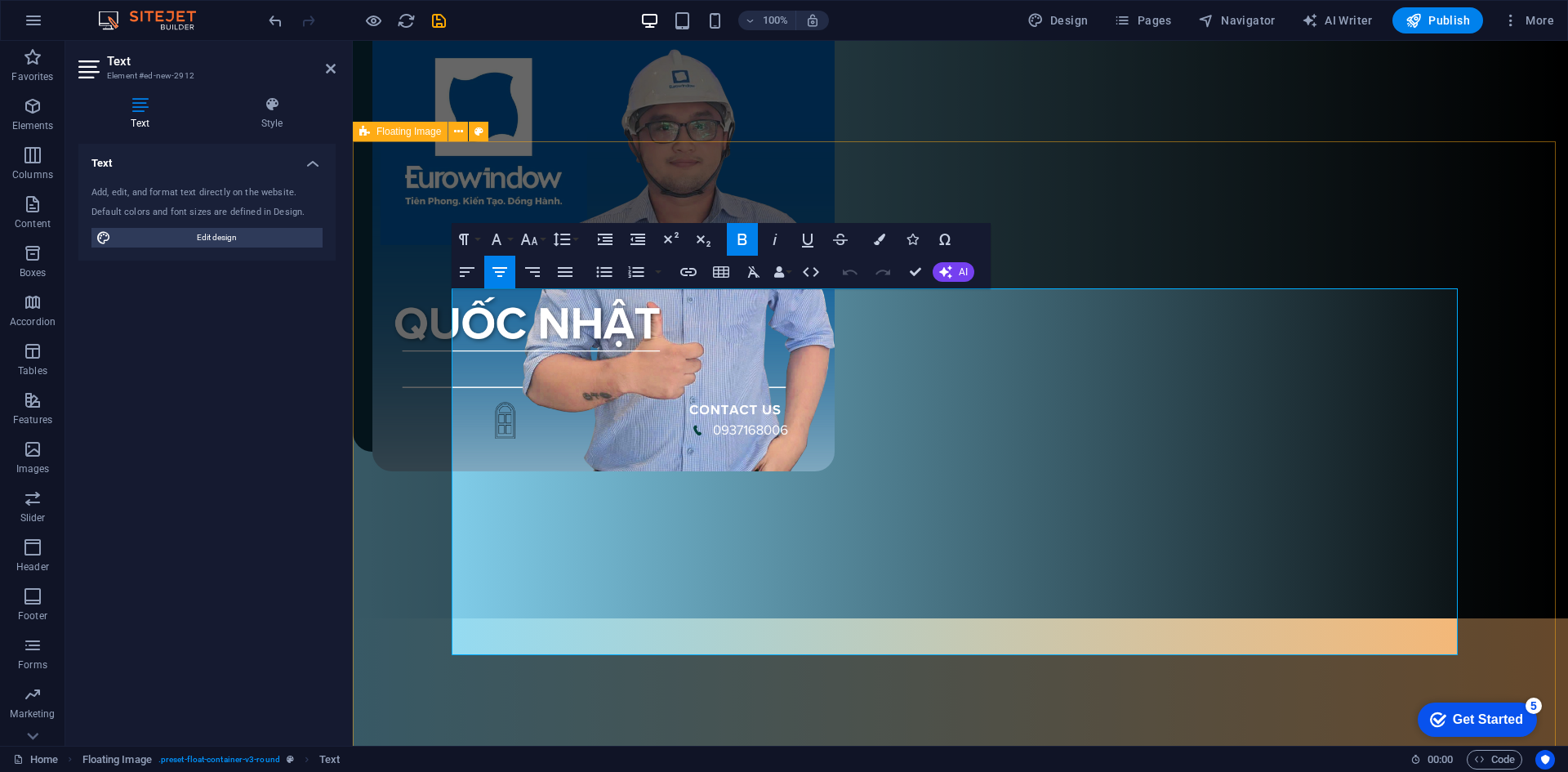
drag, startPoint x: 967, startPoint y: 687, endPoint x: 1257, endPoint y: 688, distance: 290.0
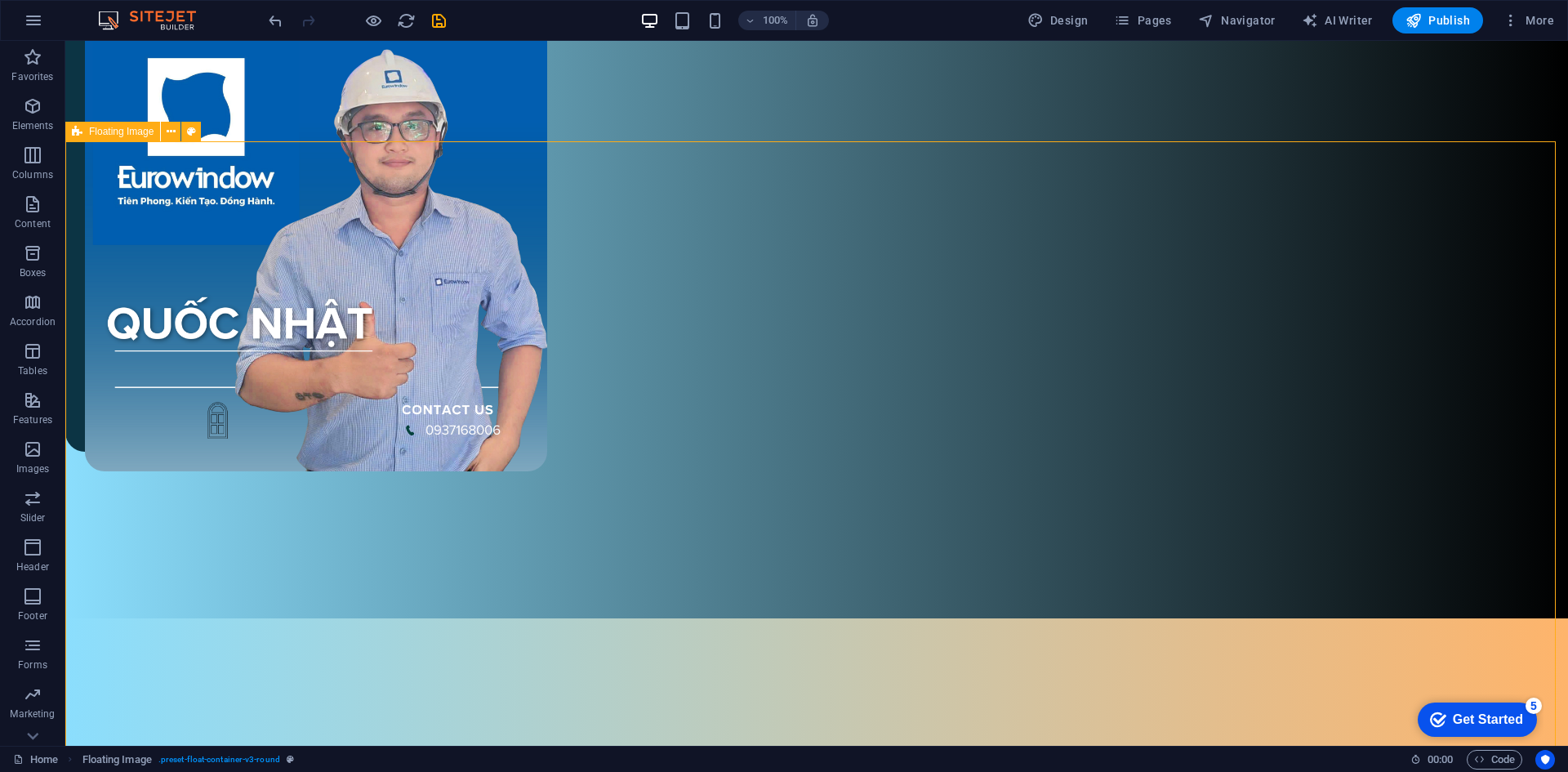
scroll to position [885, 0]
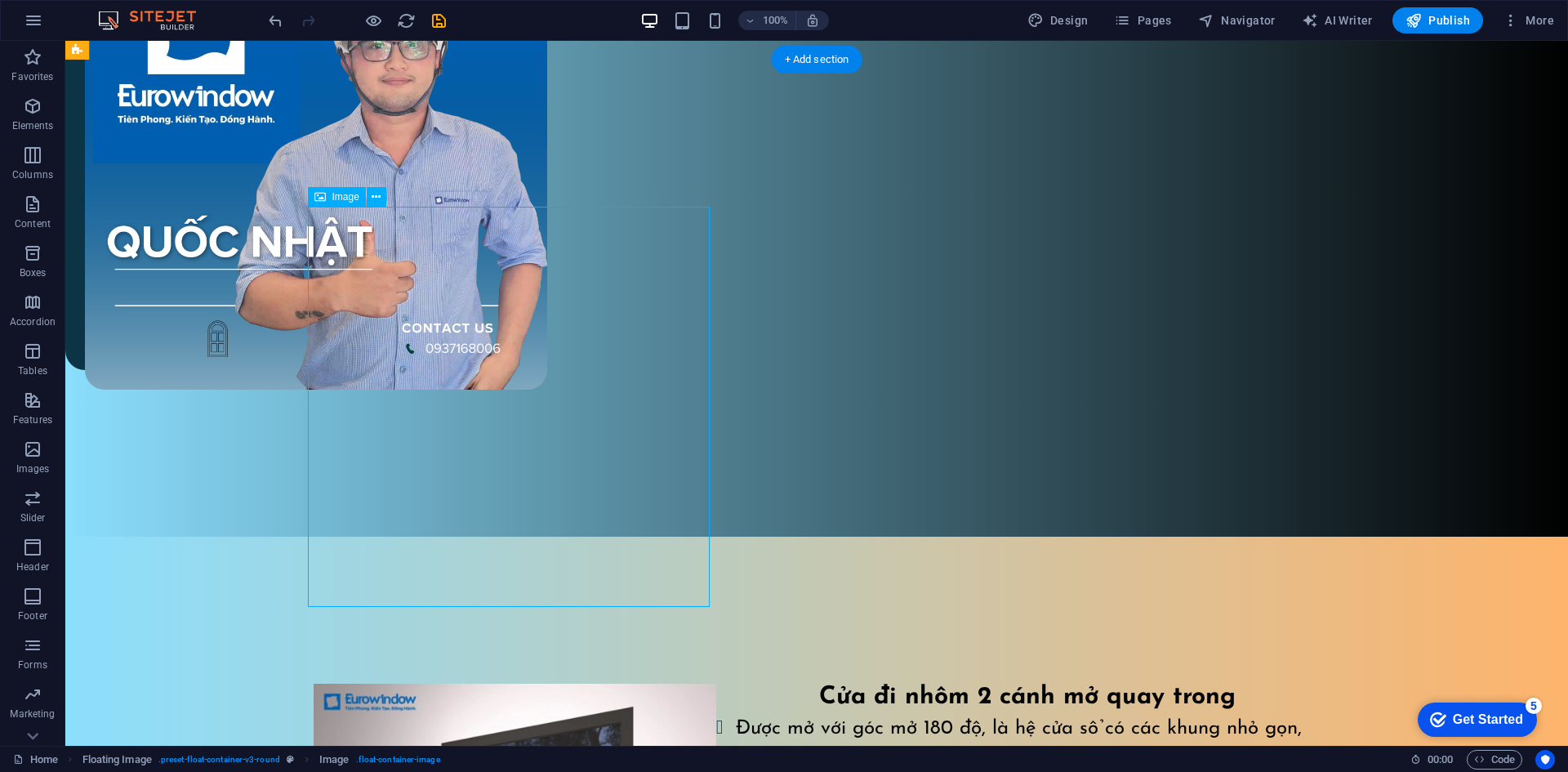
drag, startPoint x: 627, startPoint y: 458, endPoint x: 154, endPoint y: 439, distance: 473.4
select select "%"
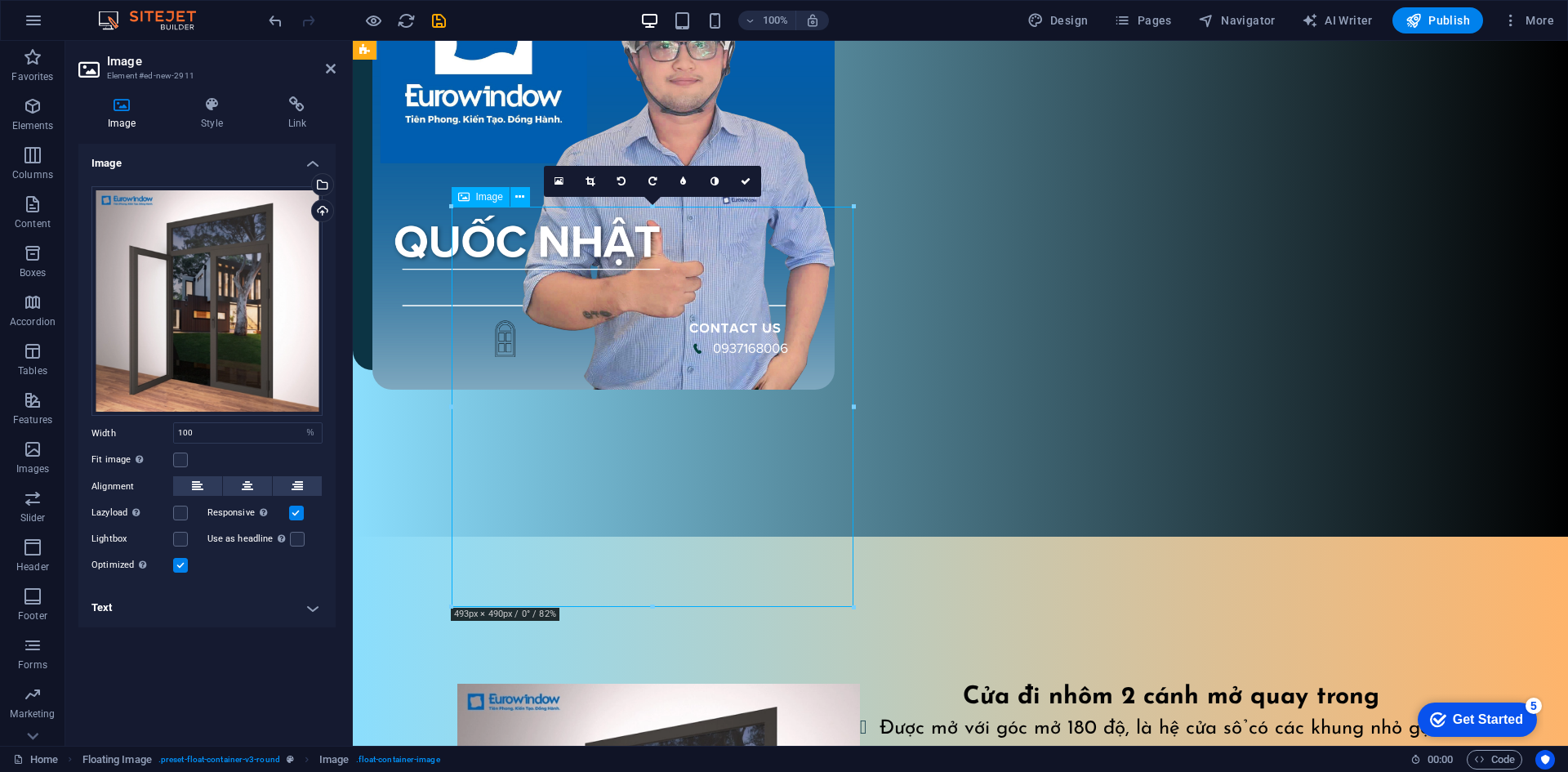
drag, startPoint x: 579, startPoint y: 441, endPoint x: 377, endPoint y: 436, distance: 202.1
click at [207, 492] on button at bounding box center [197, 486] width 49 height 19
click at [206, 492] on button at bounding box center [197, 486] width 49 height 19
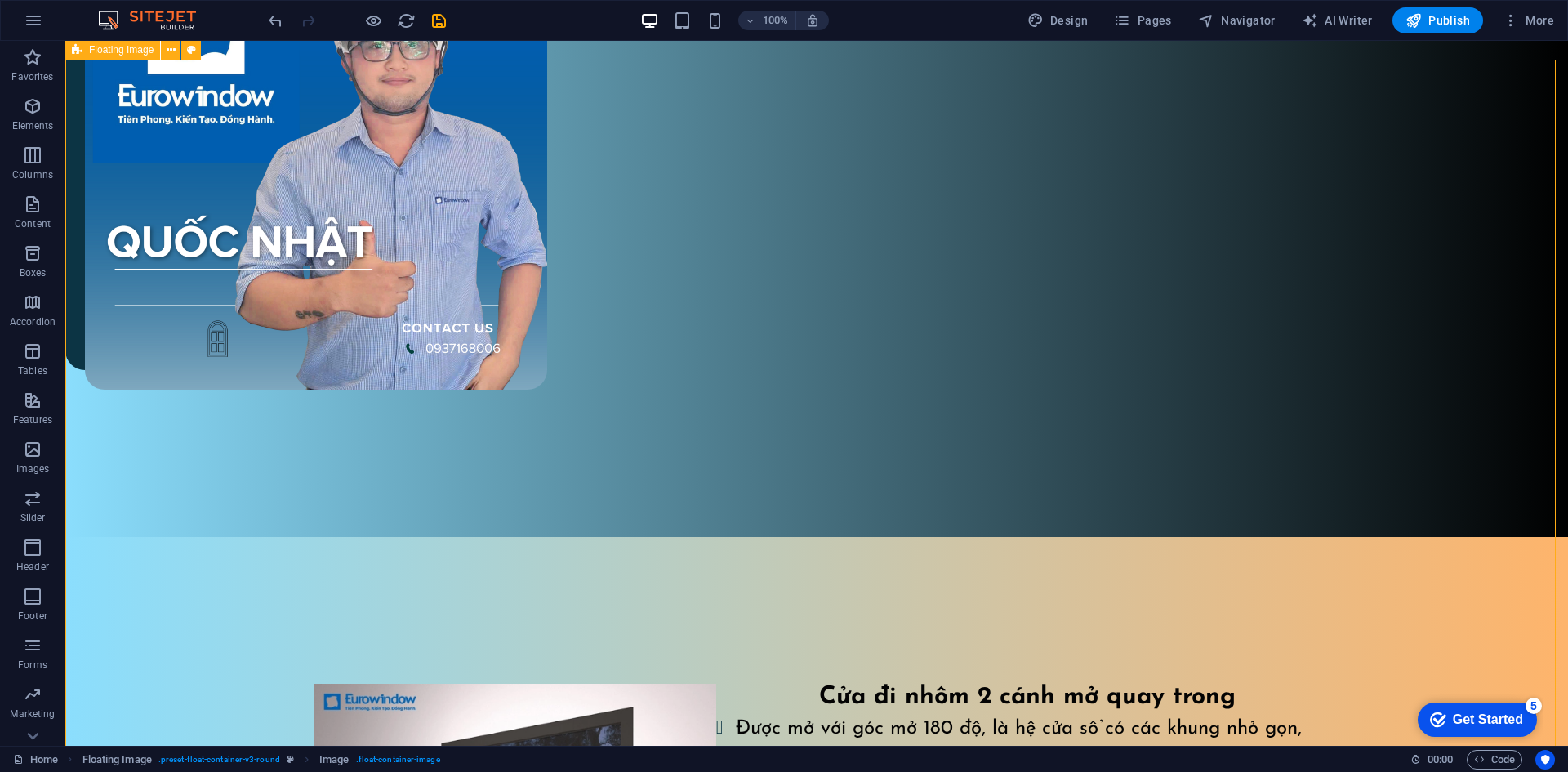
drag, startPoint x: 706, startPoint y: 626, endPoint x: 993, endPoint y: 628, distance: 287.0
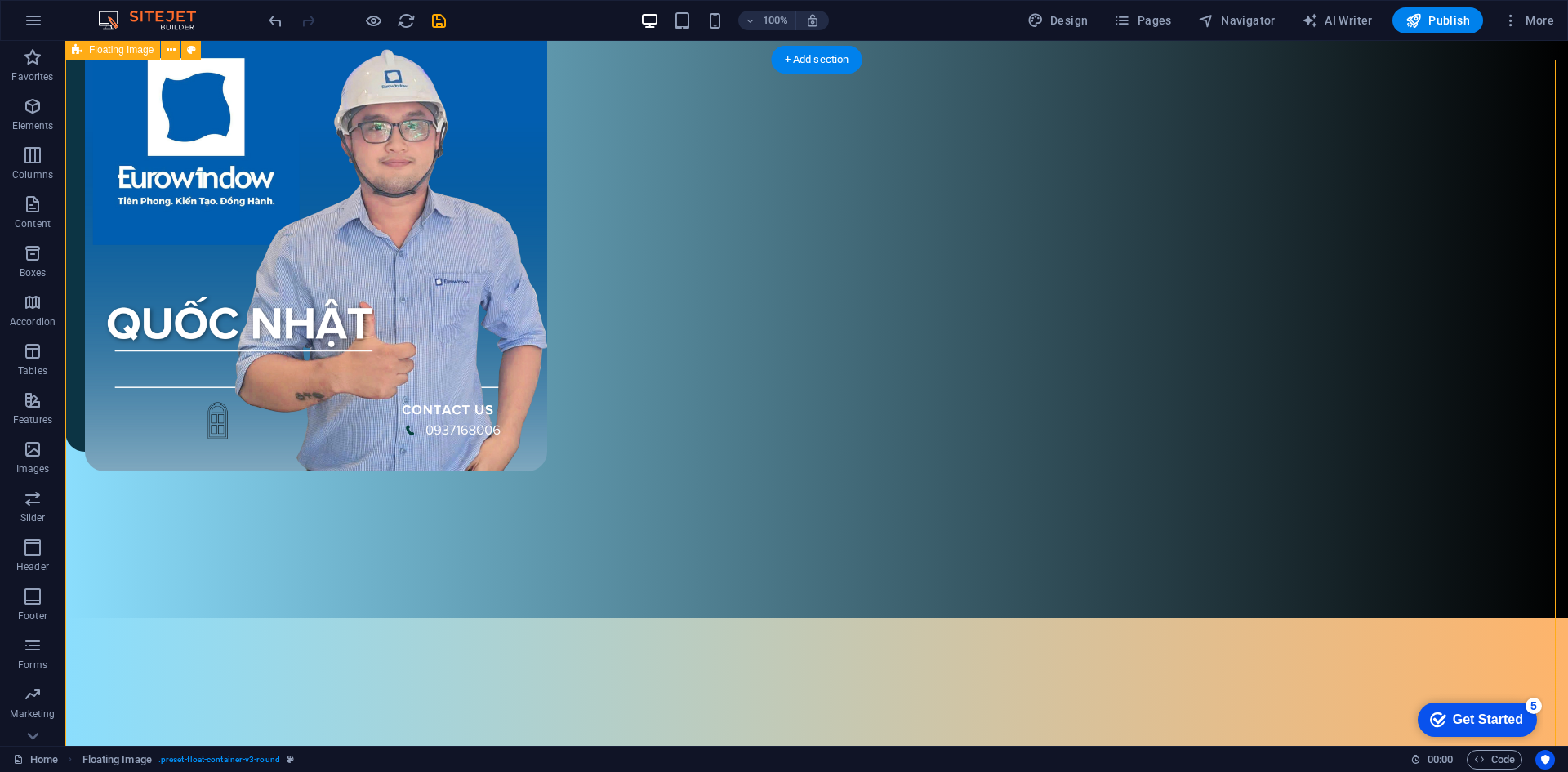
scroll to position [1048, 0]
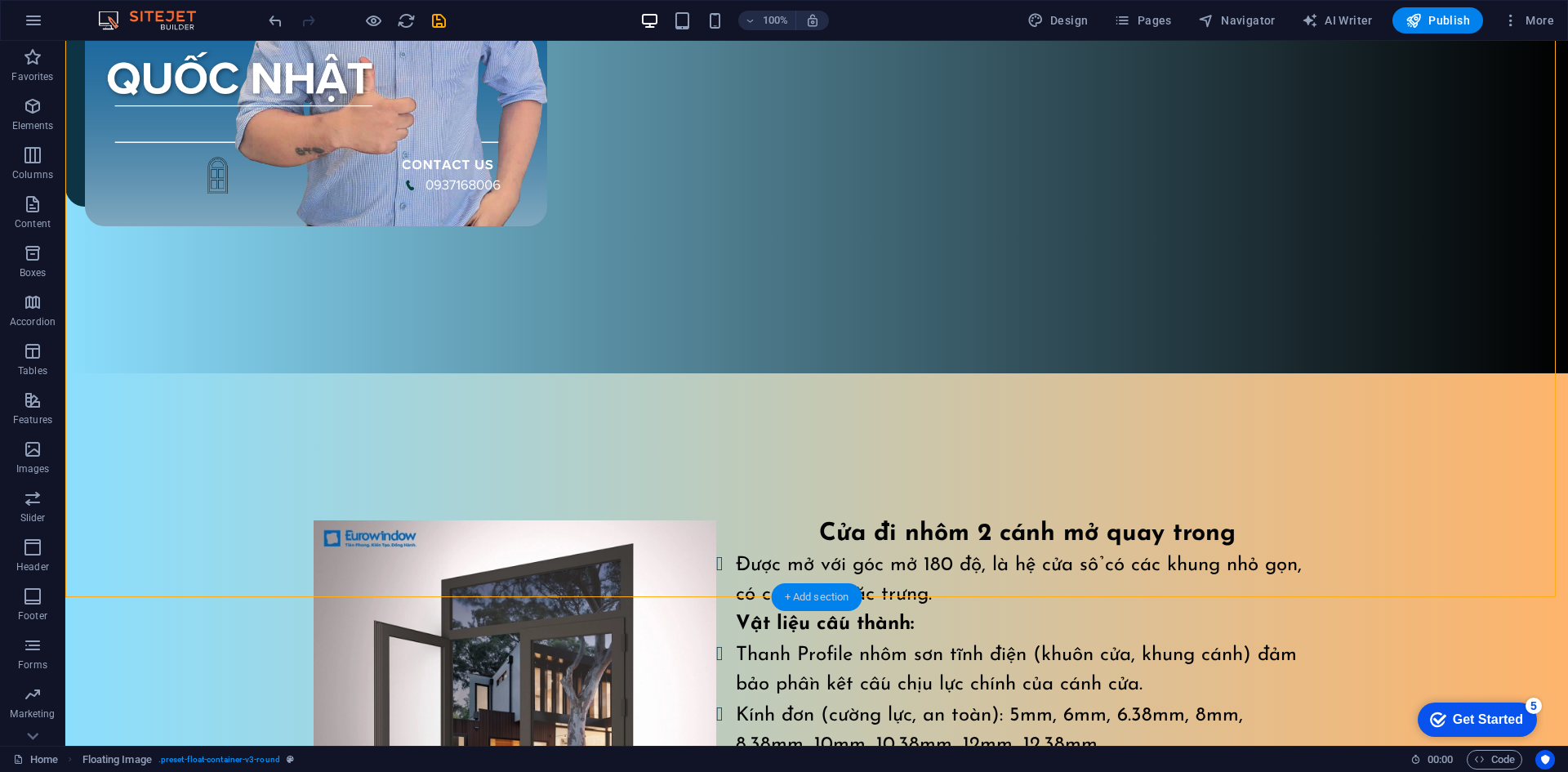
click at [816, 588] on div "+ Add section" at bounding box center [817, 597] width 90 height 28
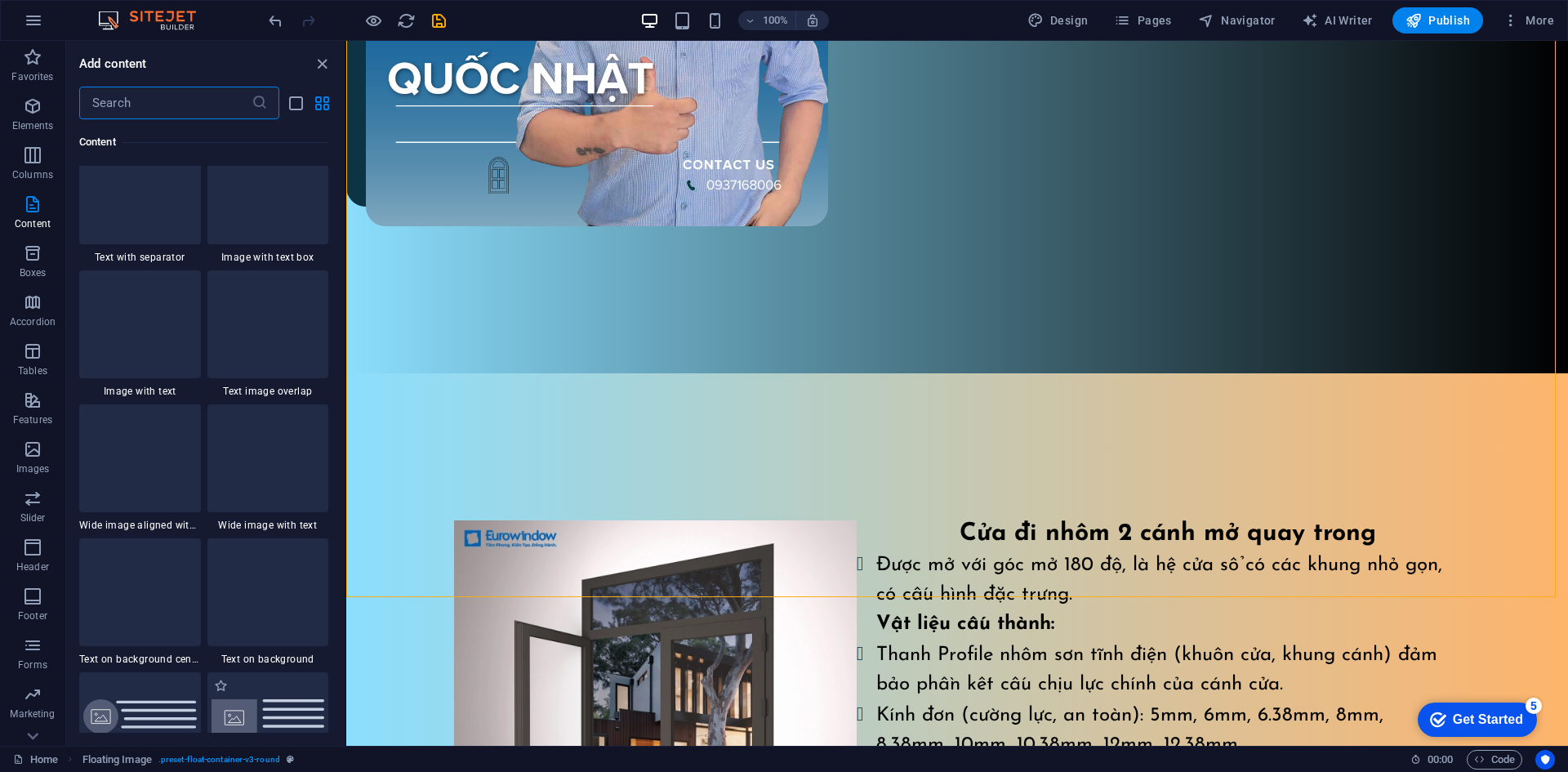
scroll to position [2694, 0]
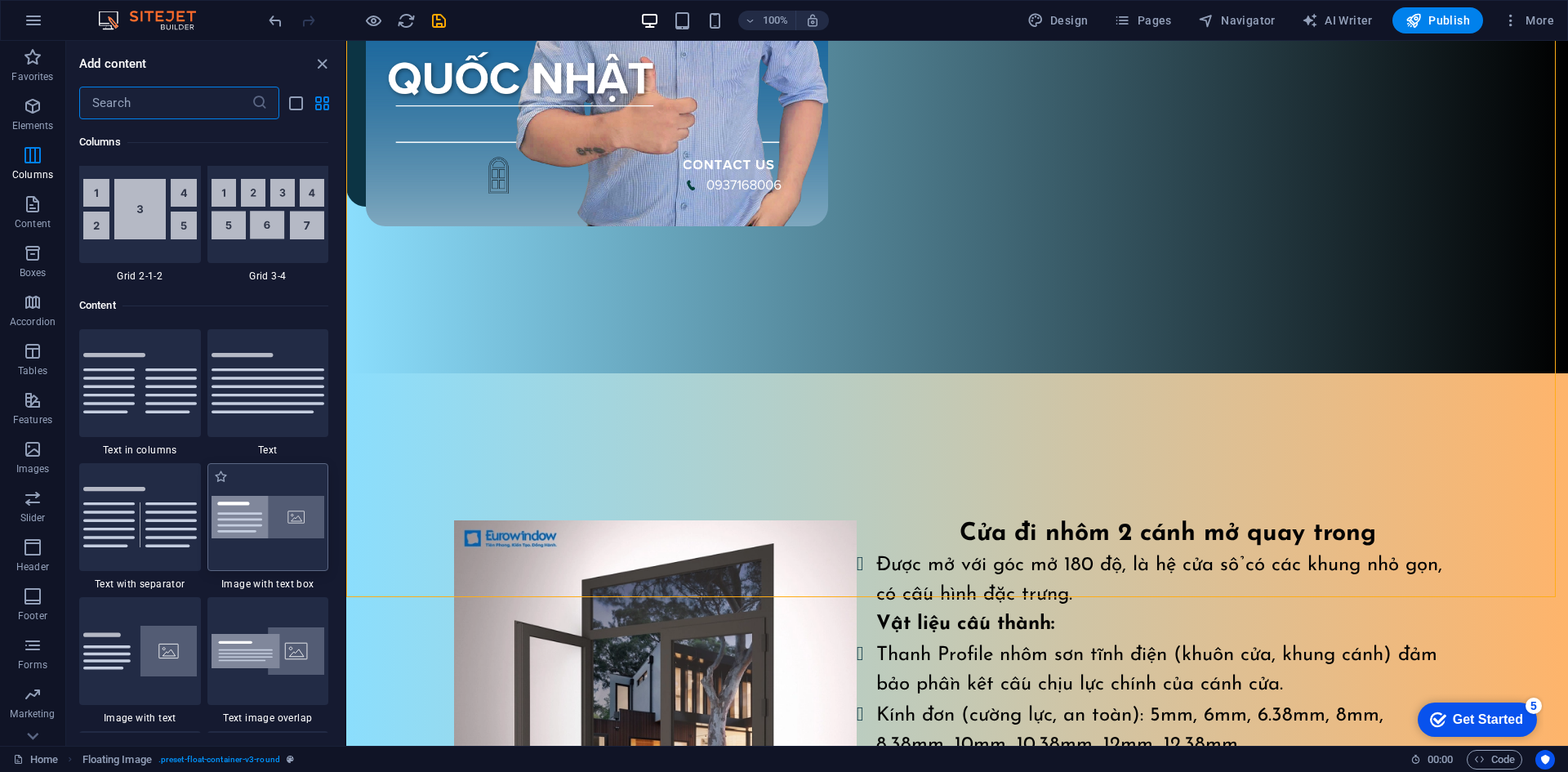
click at [271, 512] on img at bounding box center [268, 517] width 114 height 44
select select "rem"
select select "px"
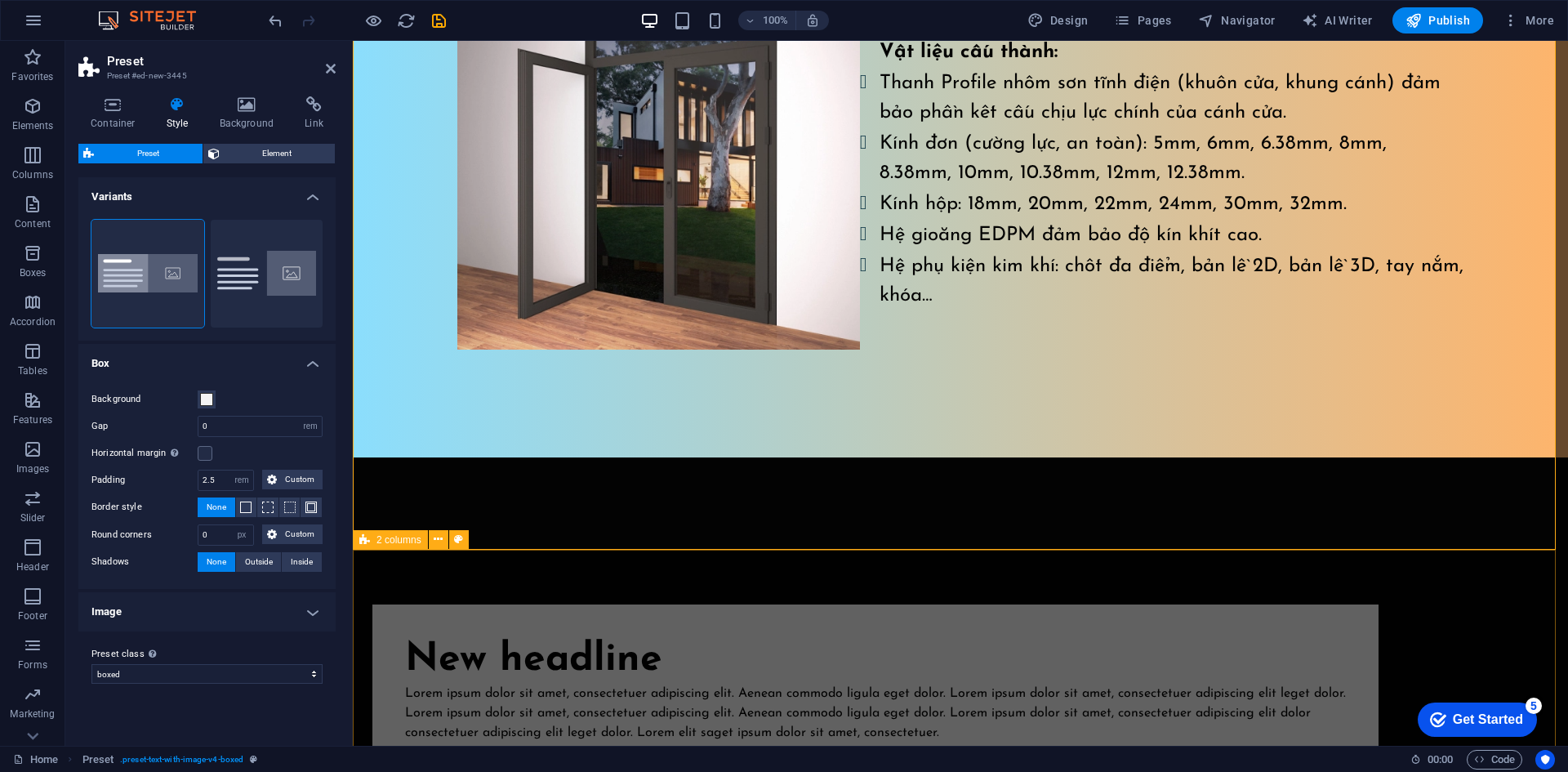
scroll to position [1456, 0]
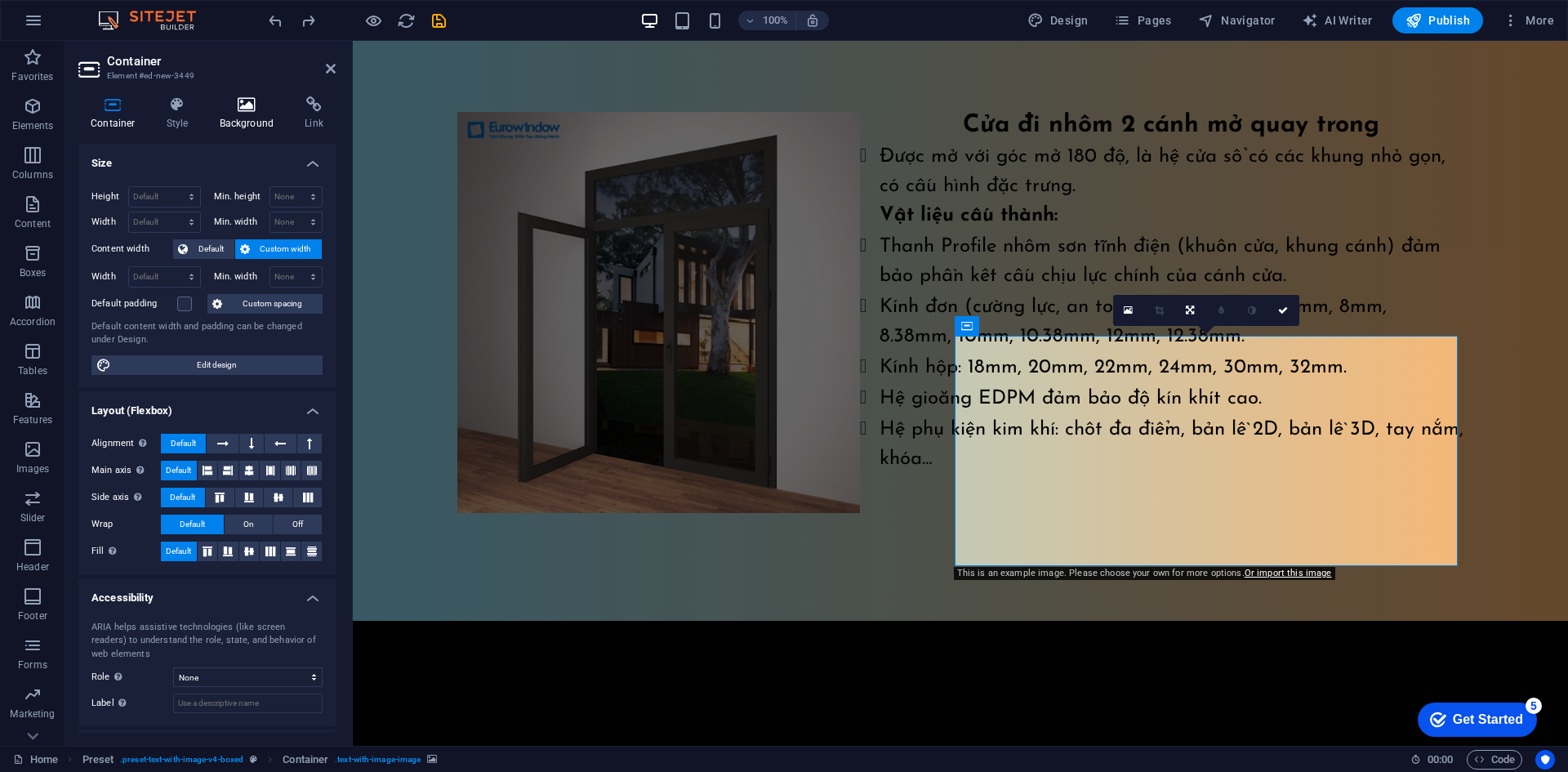
click at [269, 107] on icon at bounding box center [246, 104] width 79 height 17
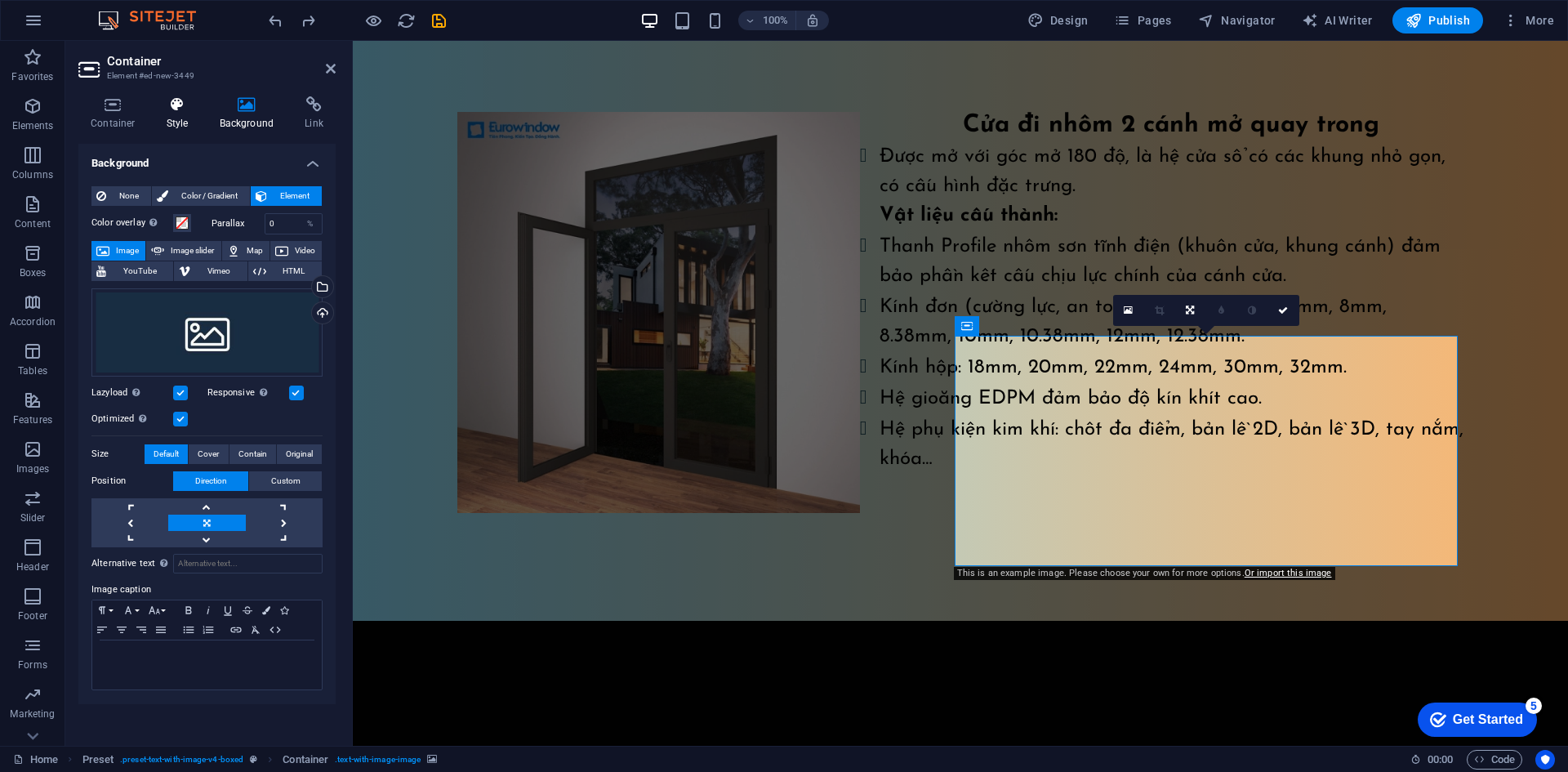
click at [172, 102] on icon at bounding box center [178, 104] width 47 height 17
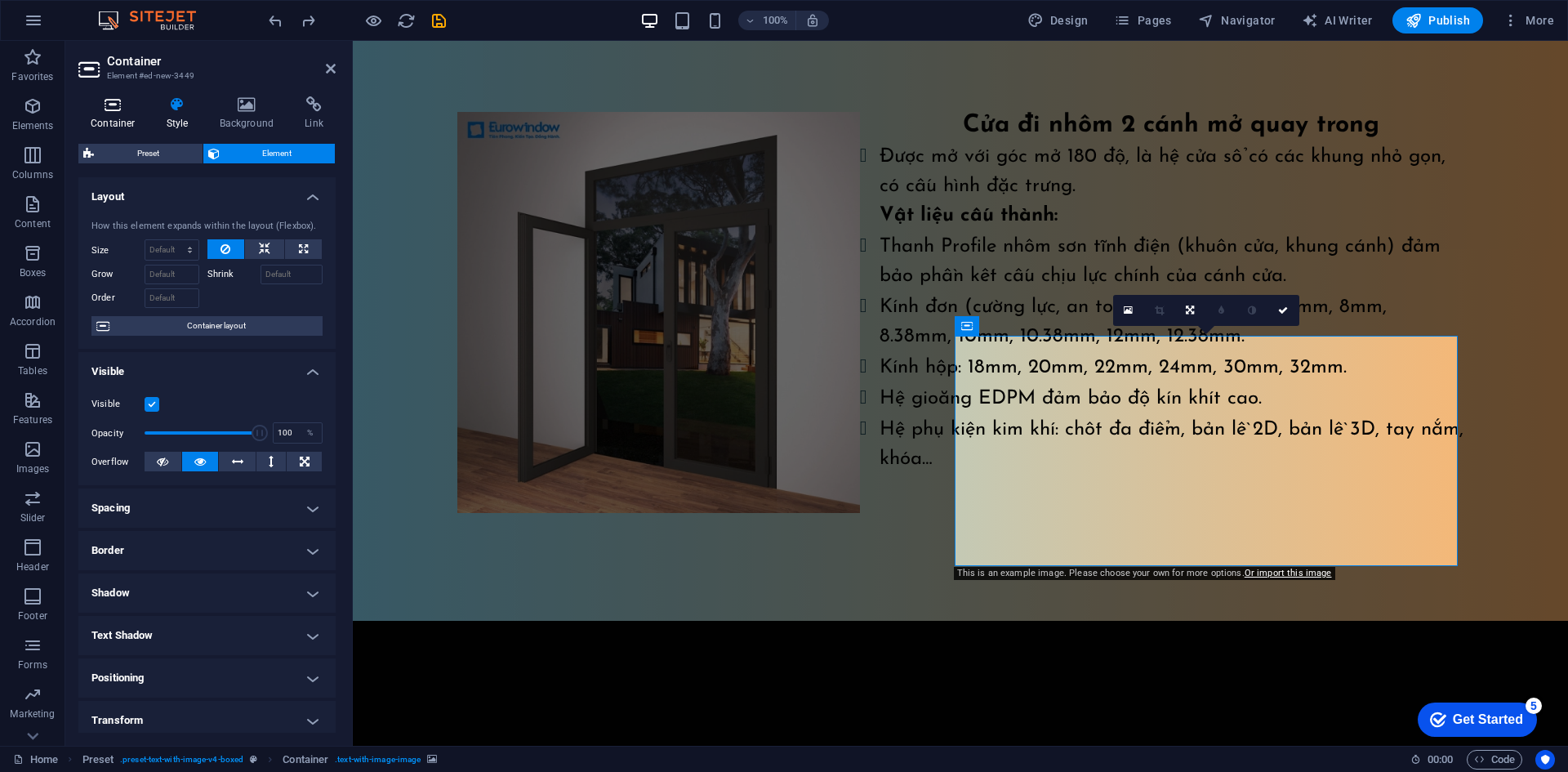
click at [120, 109] on icon at bounding box center [113, 104] width 69 height 17
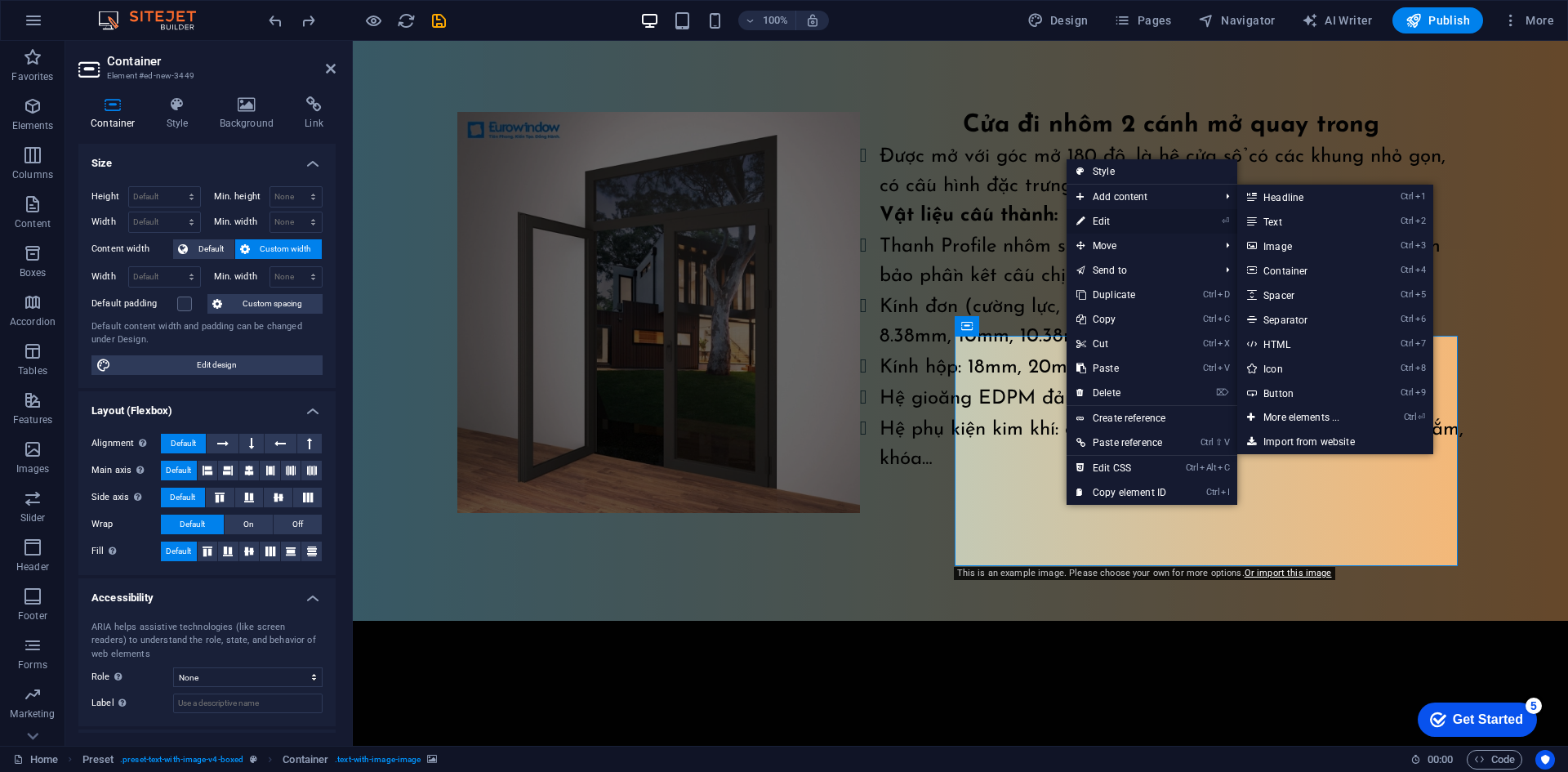
click at [1117, 227] on link "⏎ Edit" at bounding box center [1121, 221] width 110 height 24
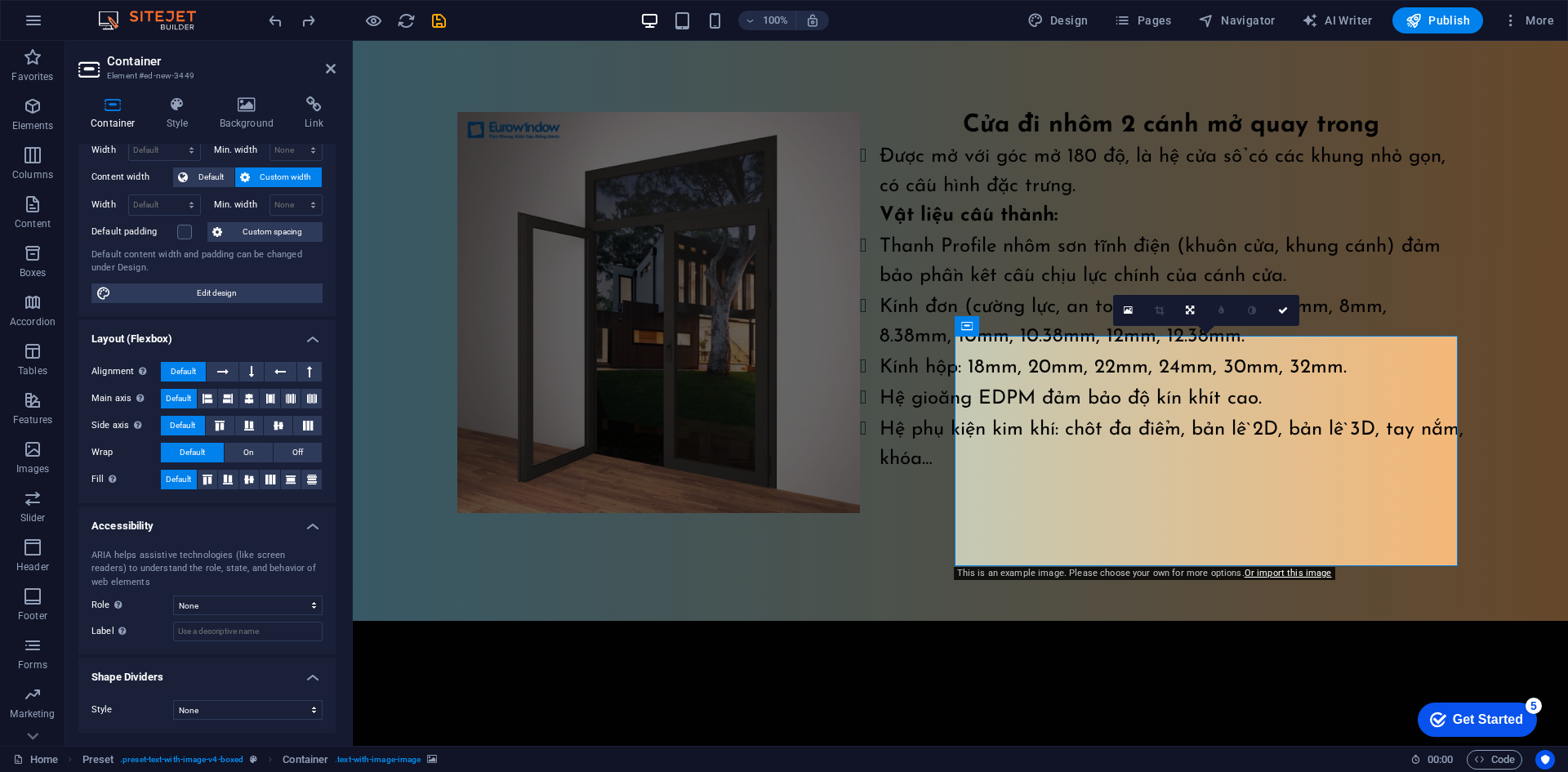
scroll to position [0, 0]
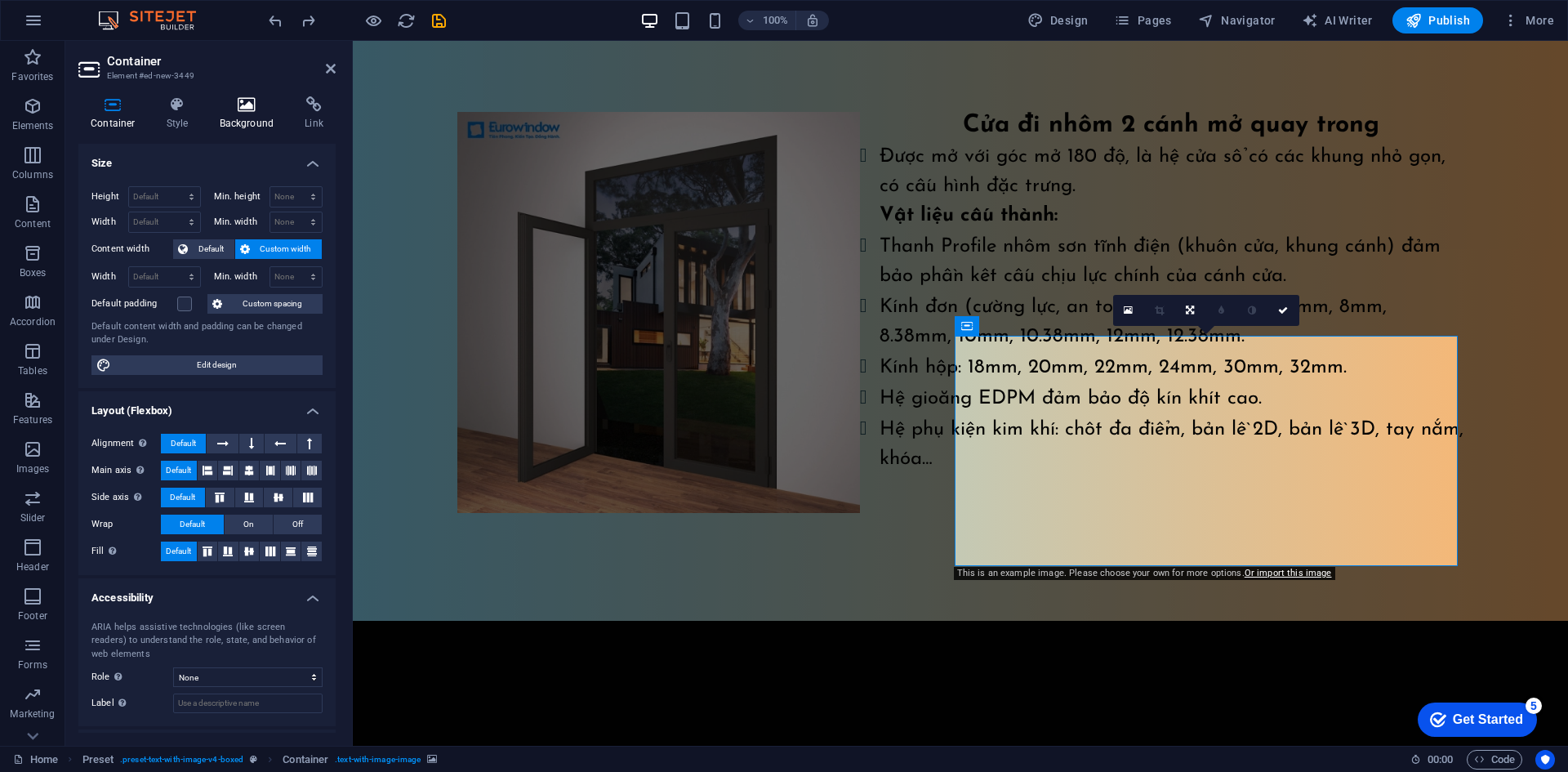
click at [231, 115] on h4 "Background" at bounding box center [250, 113] width 86 height 34
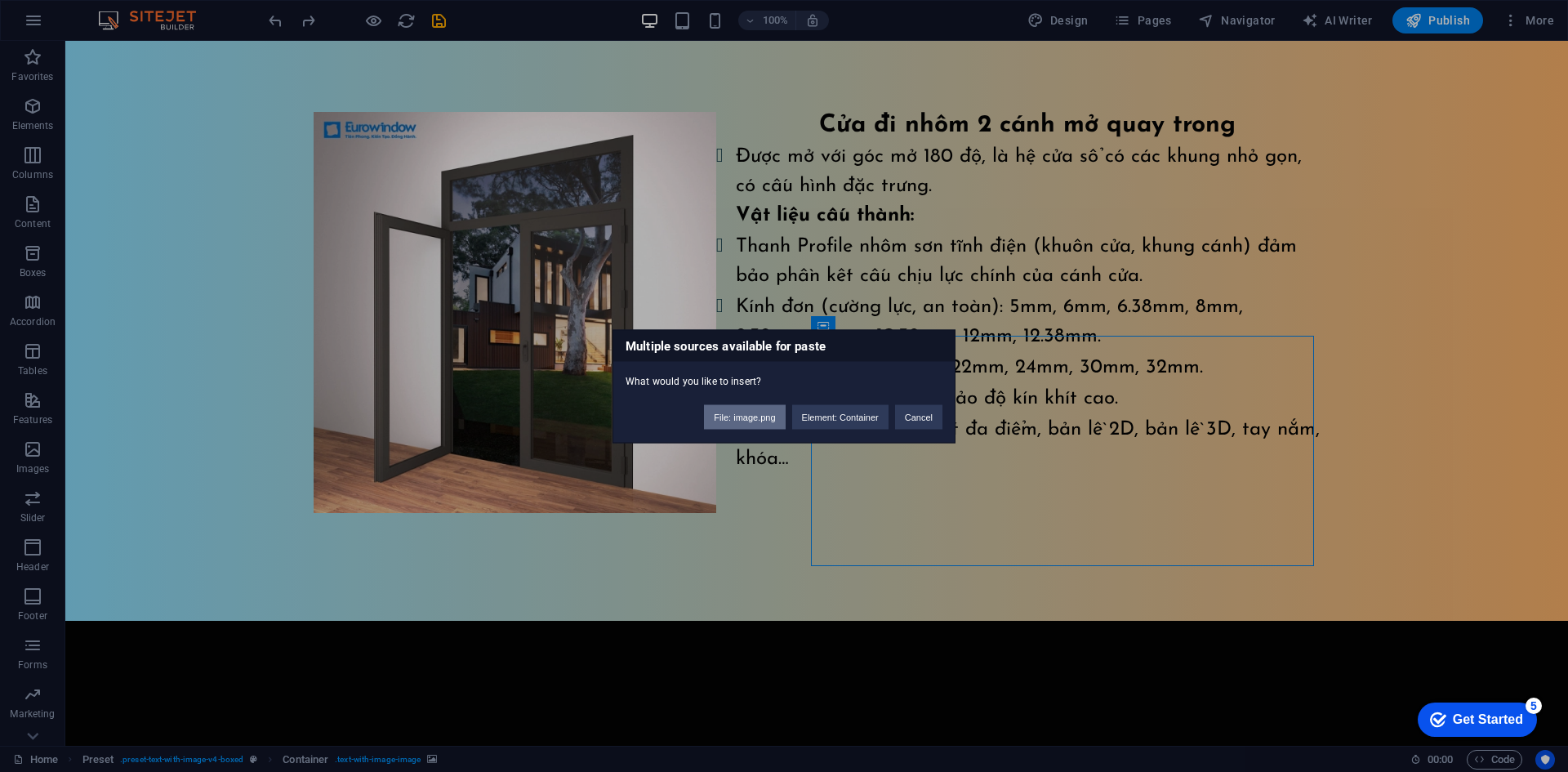
click at [749, 415] on button "File: image.png" at bounding box center [744, 416] width 81 height 24
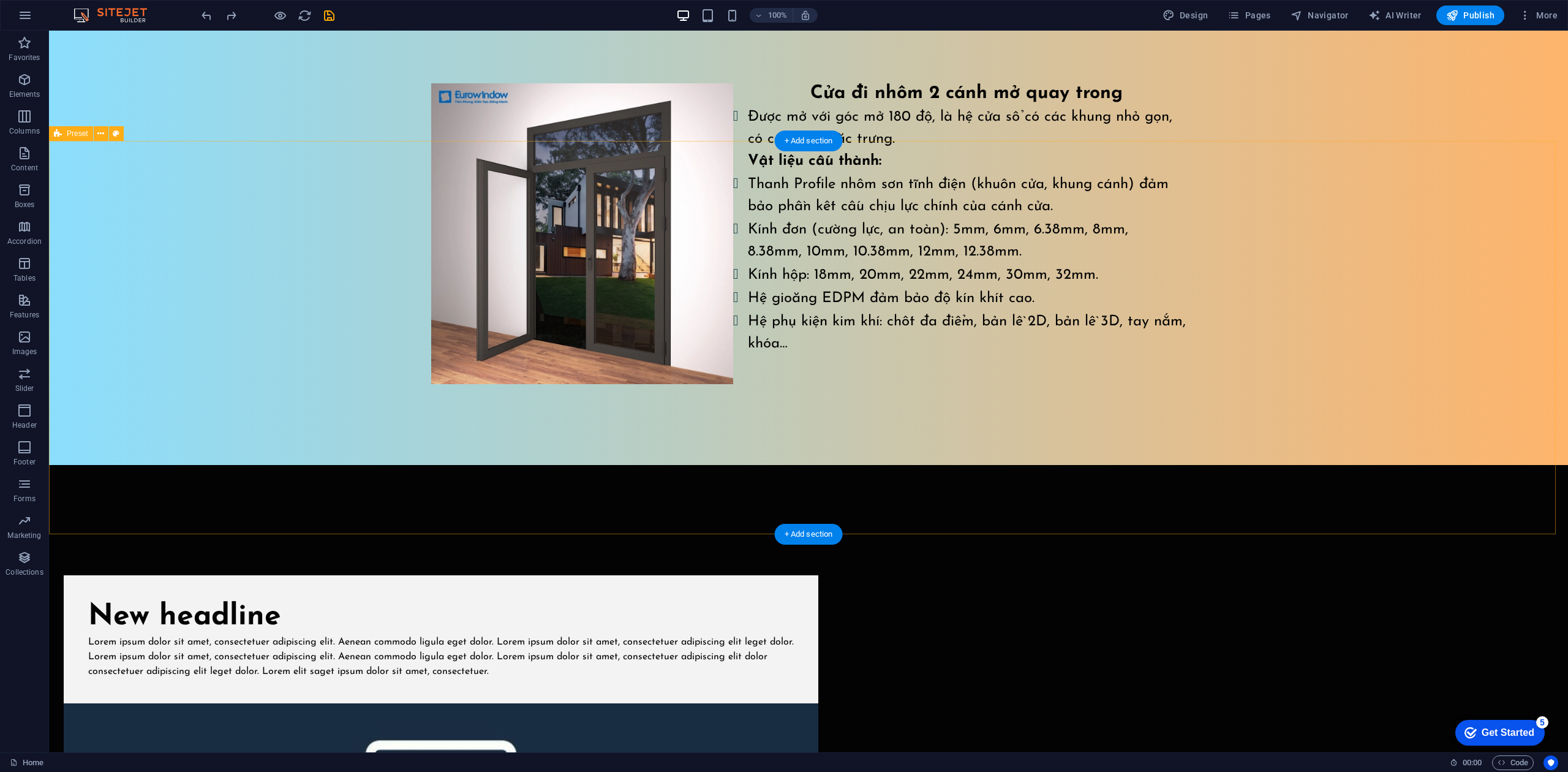
scroll to position [1011, 0]
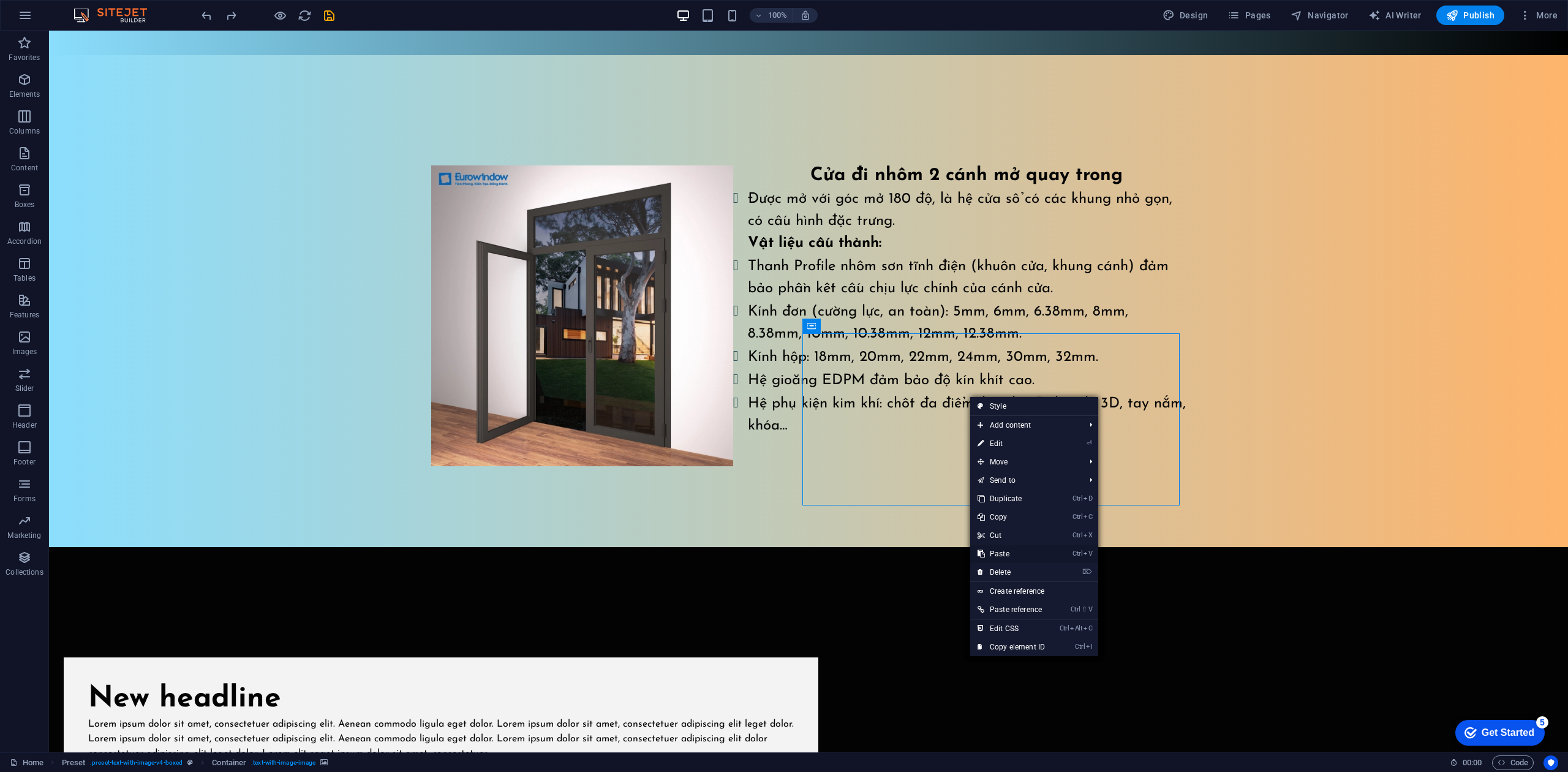
click at [1012, 560] on link "Ctrl V Paste" at bounding box center [1011, 554] width 82 height 18
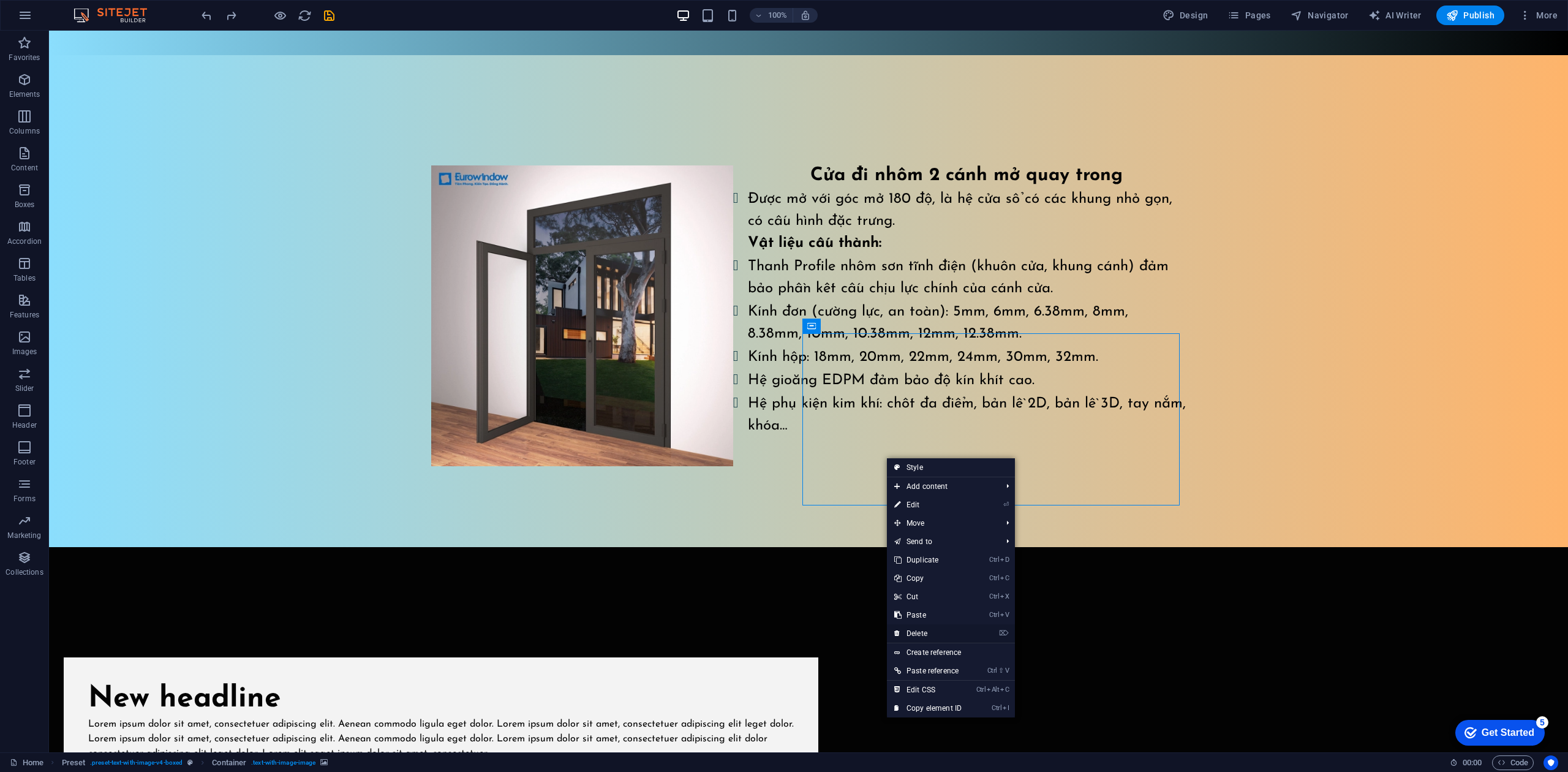
click at [942, 579] on link "⌦ Delete" at bounding box center [928, 633] width 82 height 18
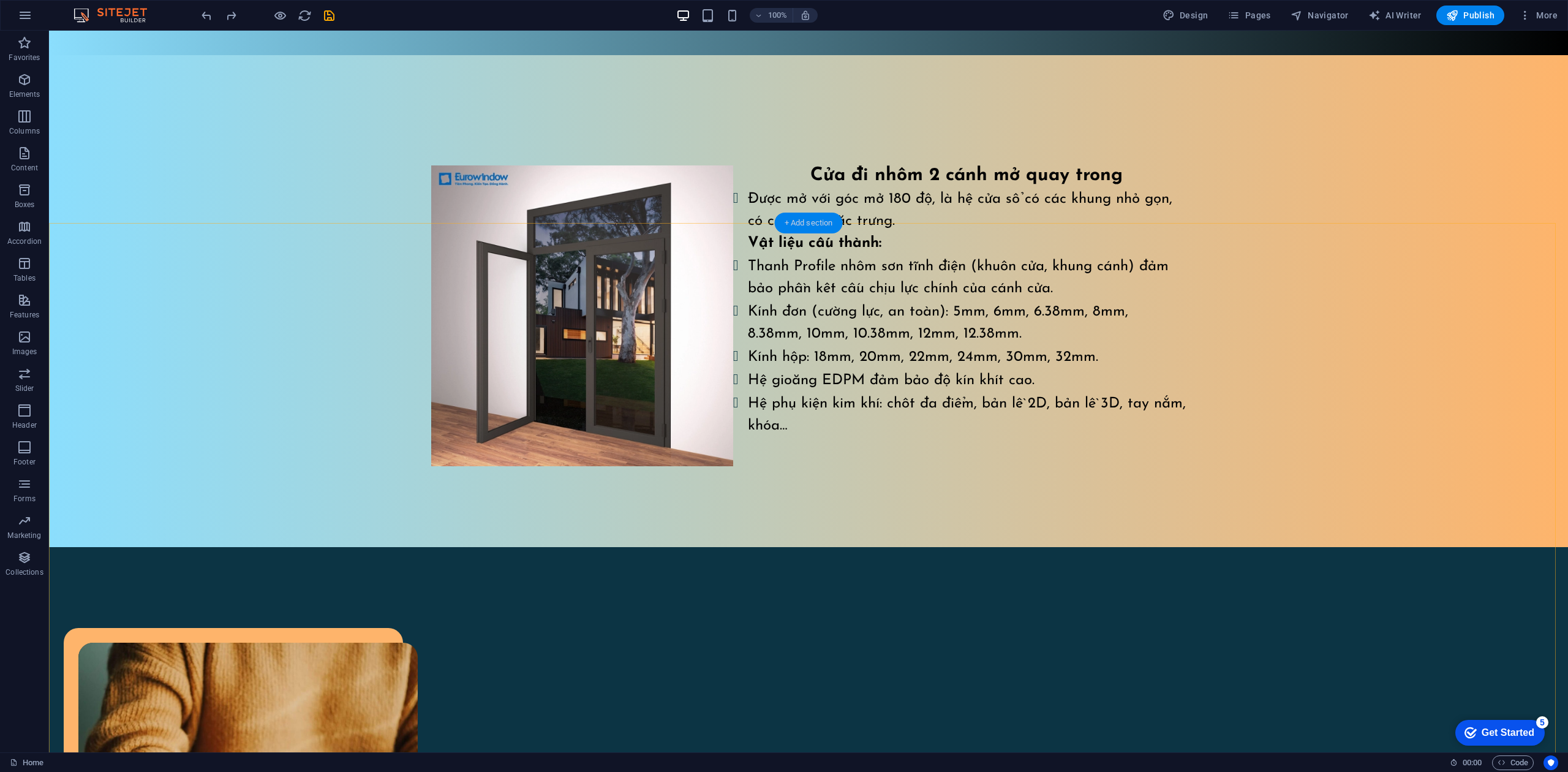
click at [810, 224] on div "+ Add section" at bounding box center [808, 223] width 68 height 21
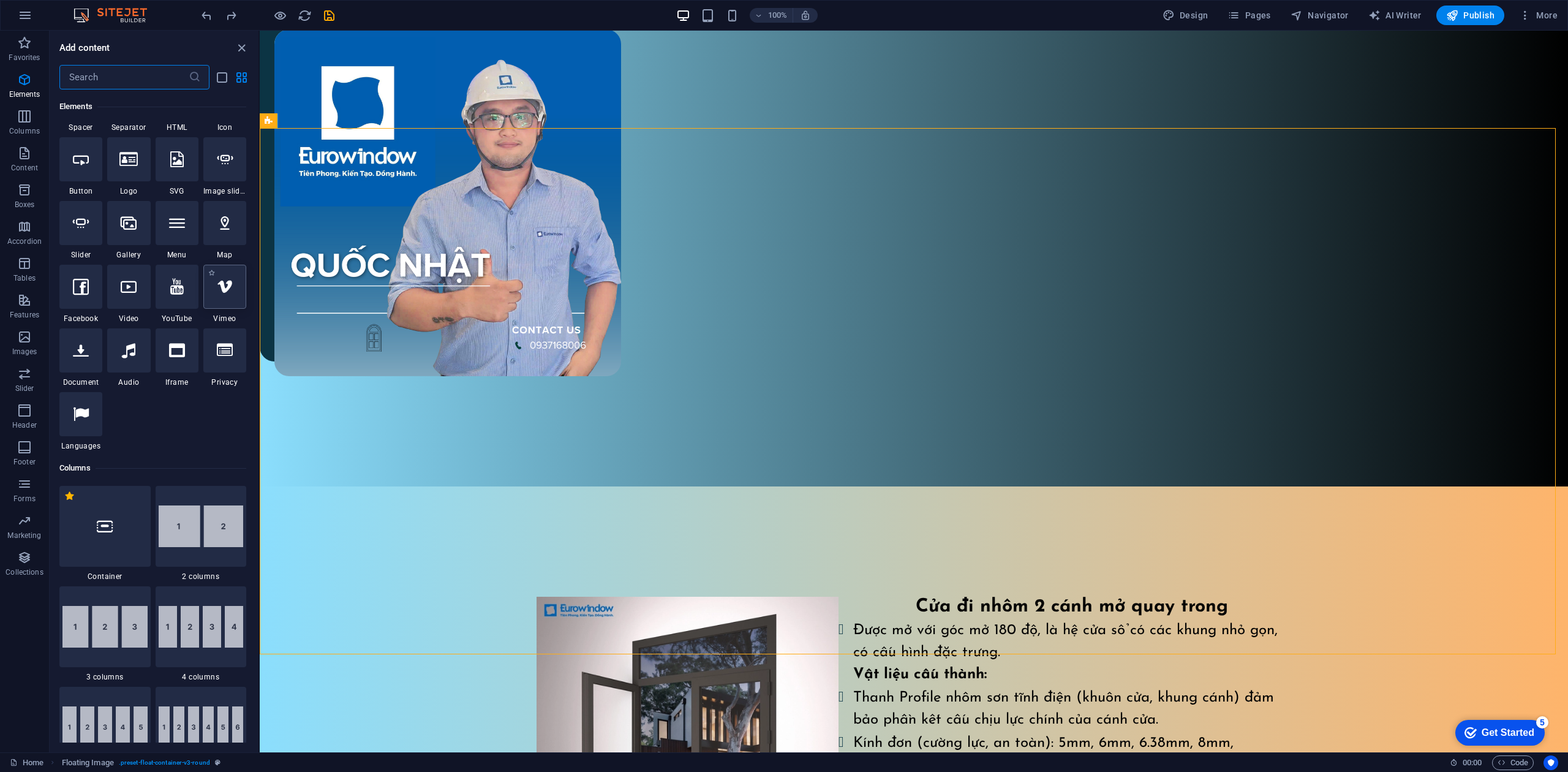
scroll to position [82, 0]
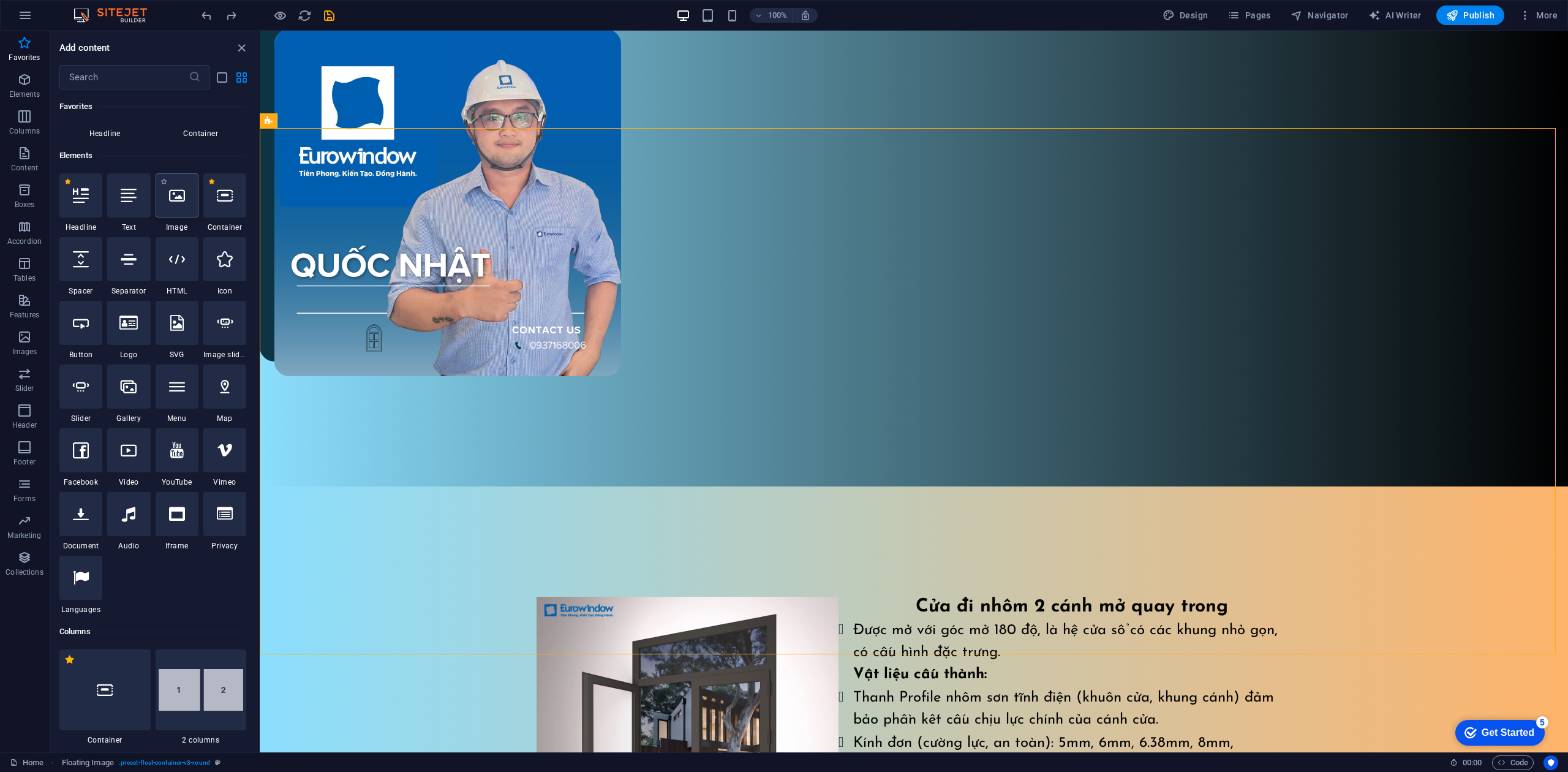
click at [185, 202] on icon at bounding box center [177, 196] width 16 height 16
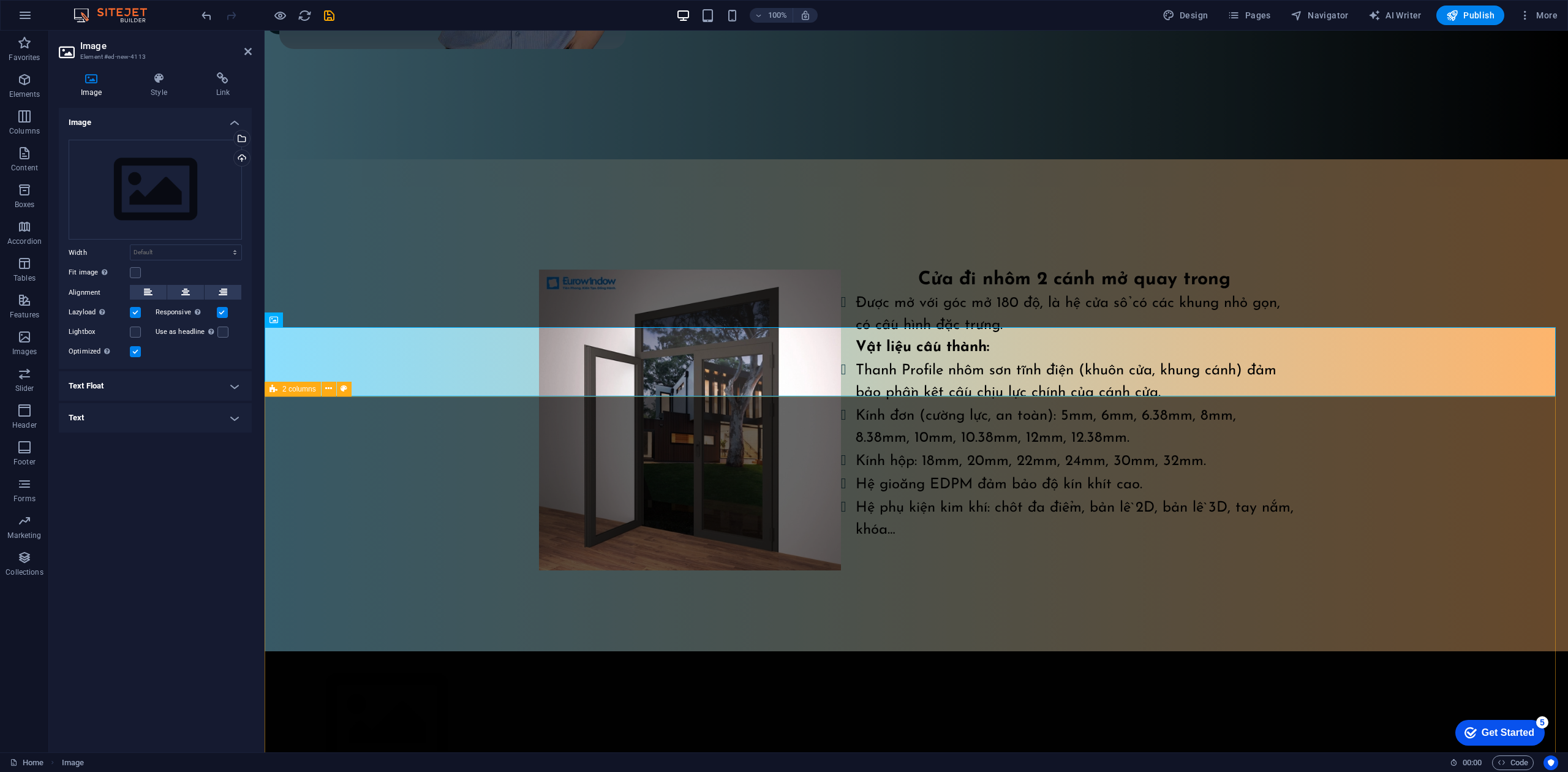
scroll to position [989, 0]
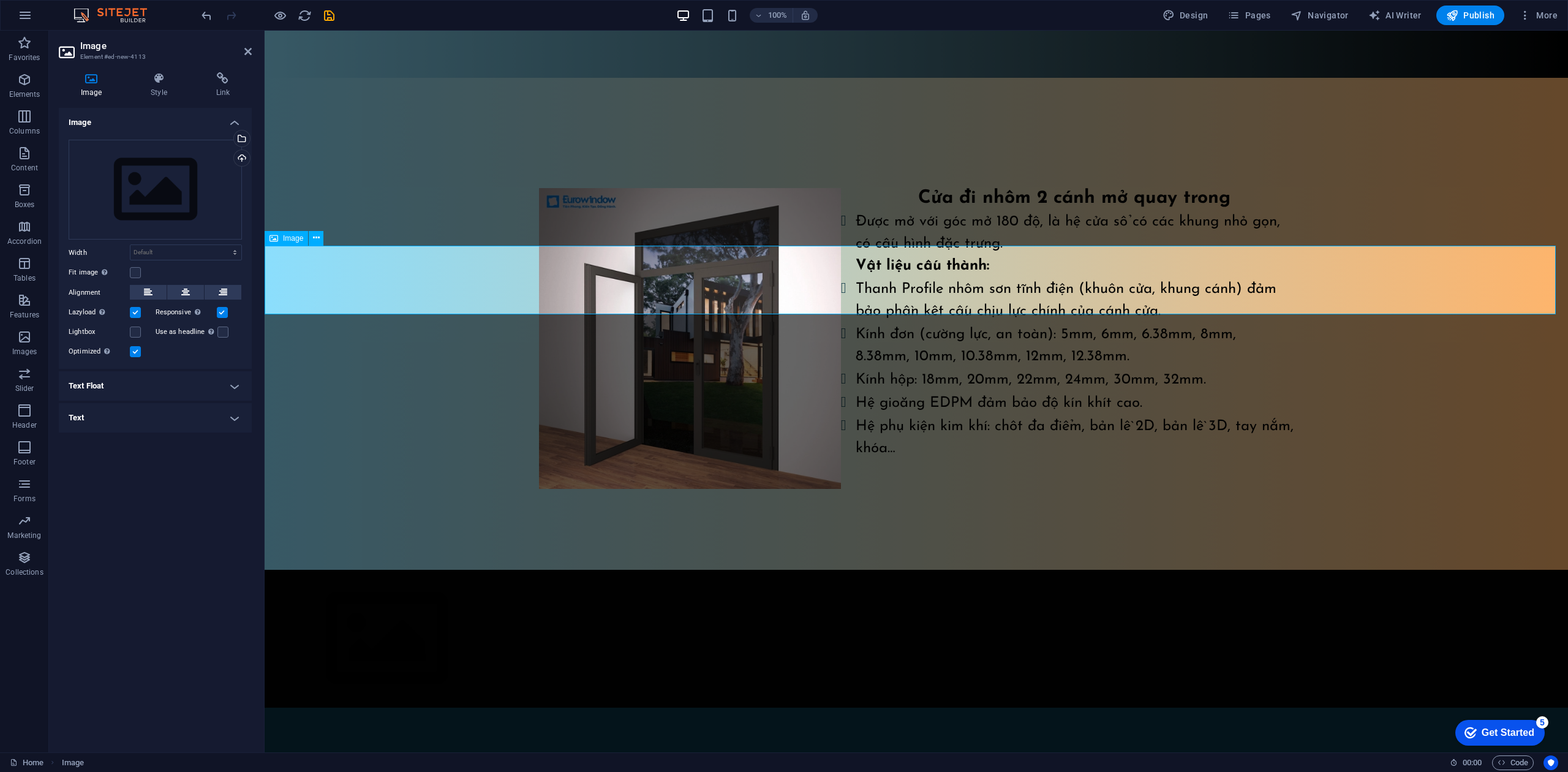
click at [925, 570] on figure at bounding box center [916, 638] width 1303 height 138
click at [140, 187] on div "Drag files here, click to choose files or select files from Files or our free s…" at bounding box center [155, 190] width 174 height 101
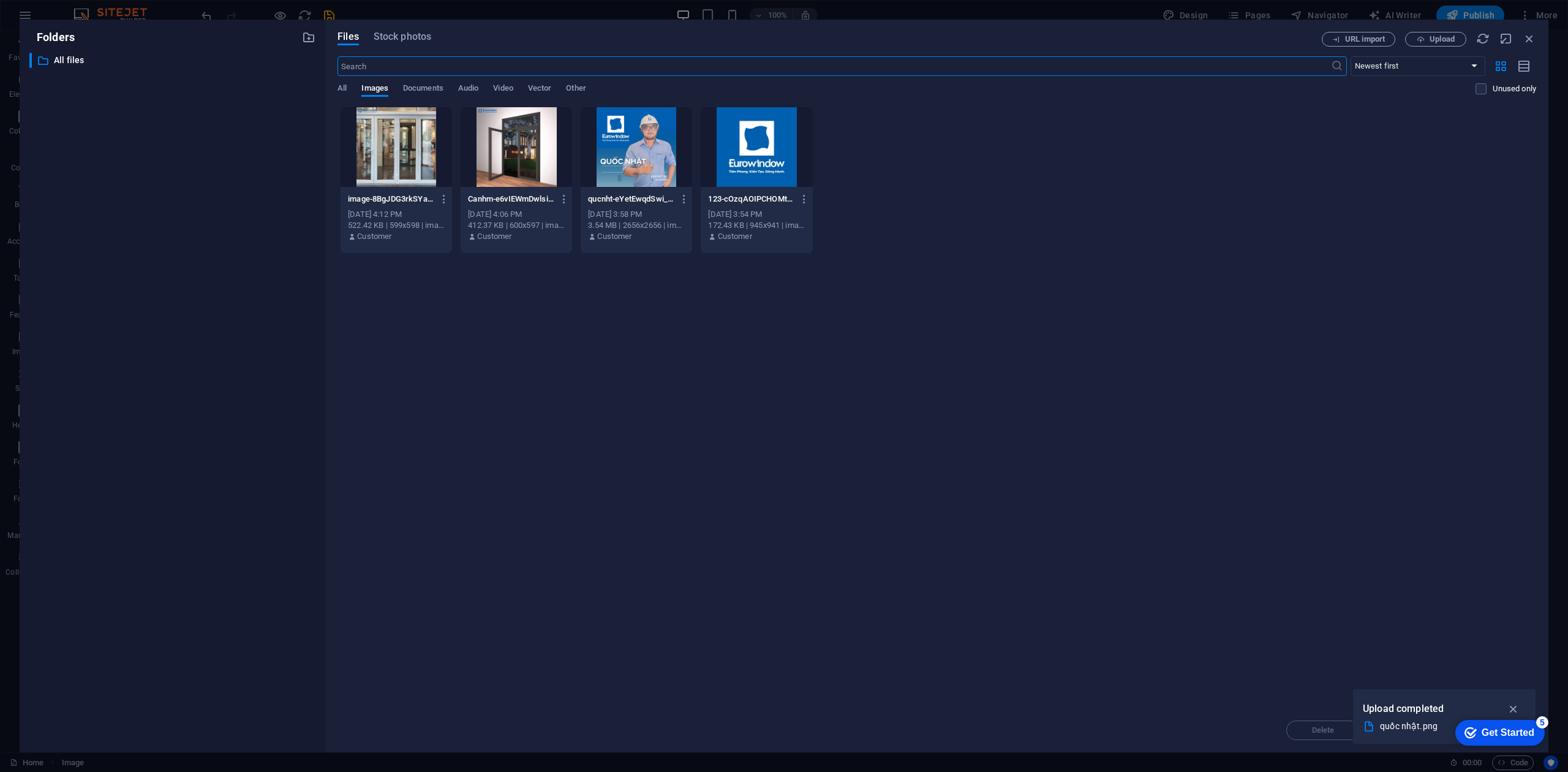
click at [140, 187] on div "​ All files All files" at bounding box center [172, 398] width 286 height 690
click at [1176, 37] on span "Upload" at bounding box center [1442, 39] width 25 height 7
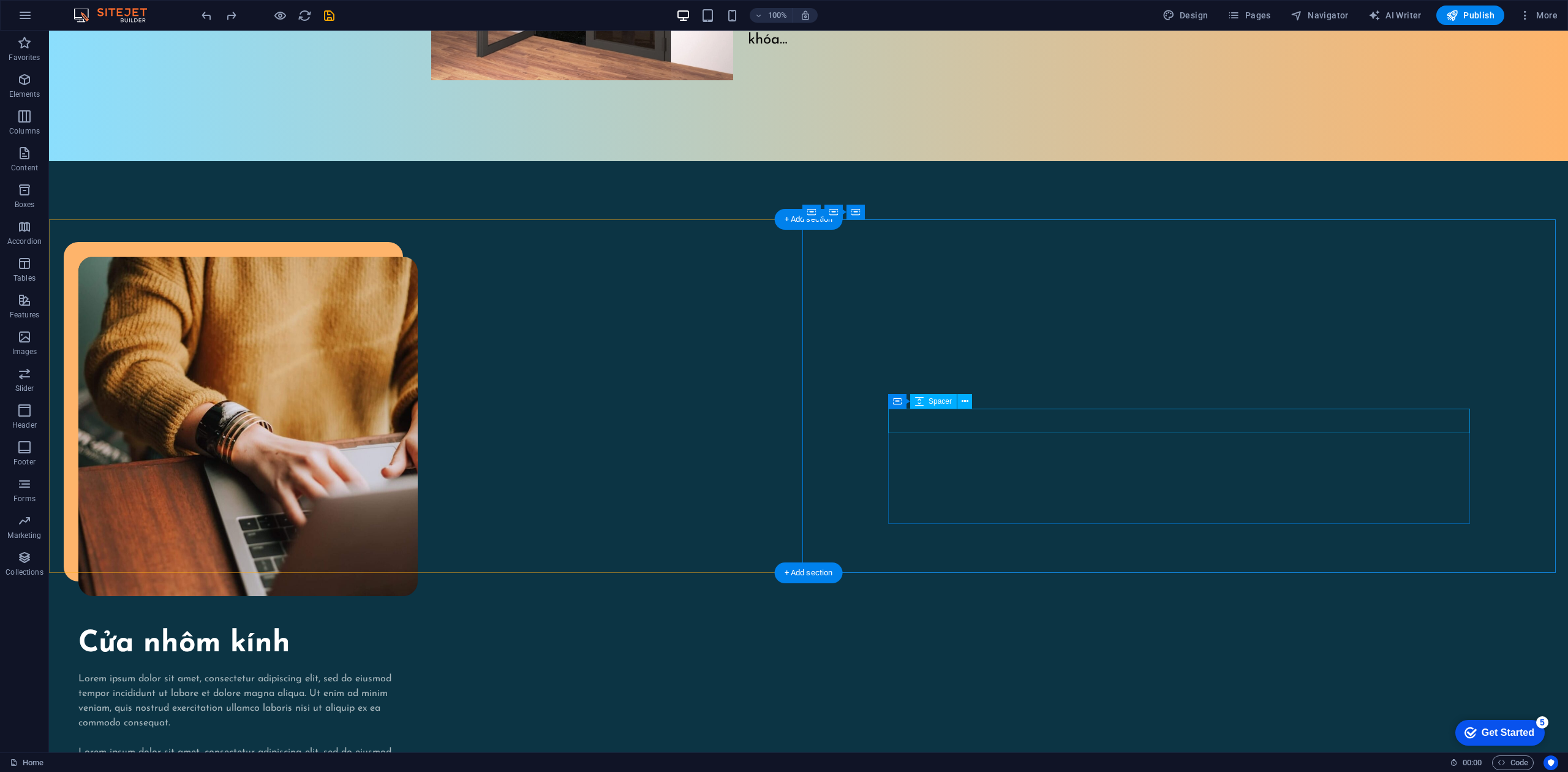
scroll to position [1560, 0]
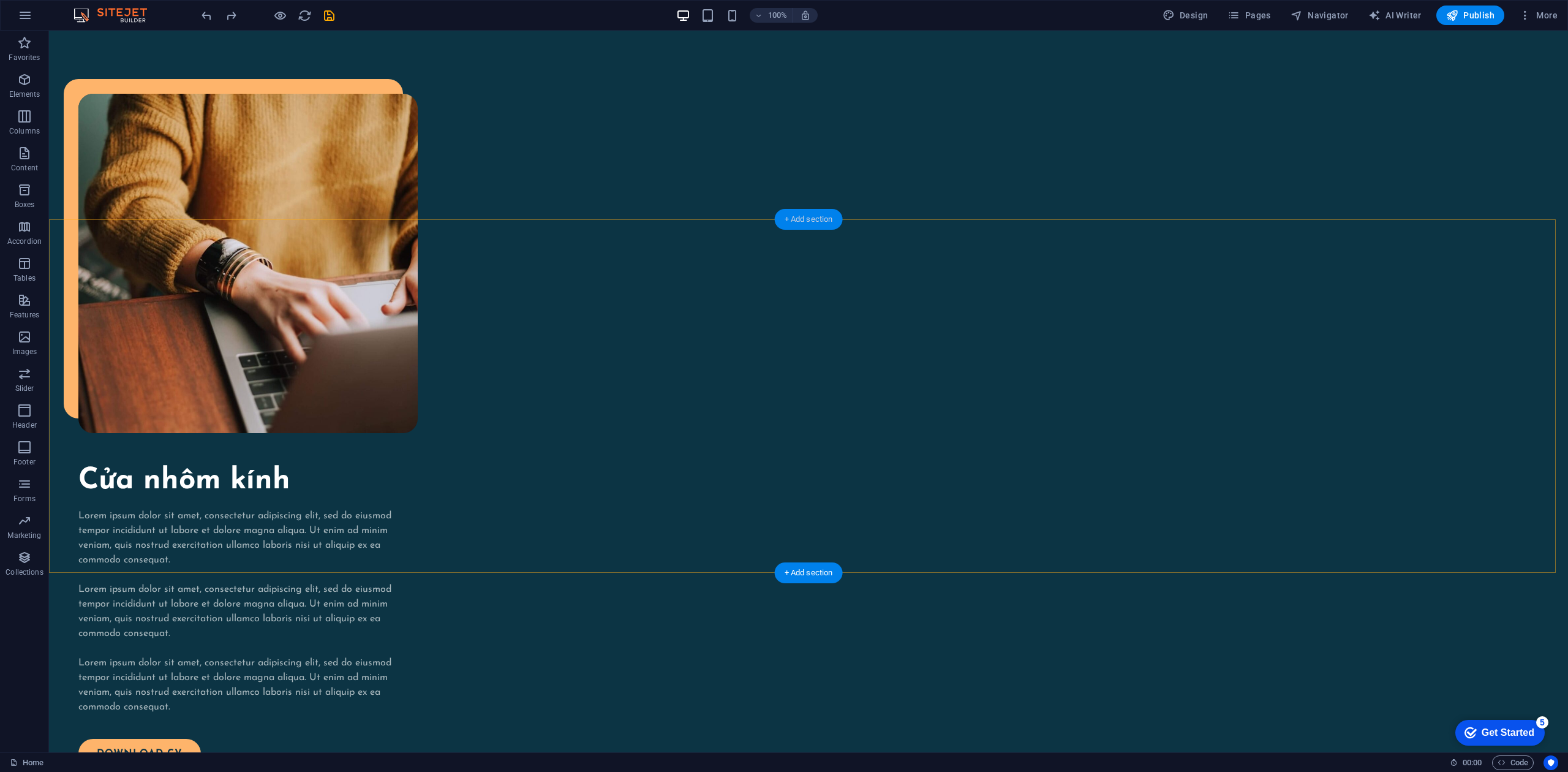
click at [790, 216] on div "+ Add section" at bounding box center [808, 219] width 68 height 21
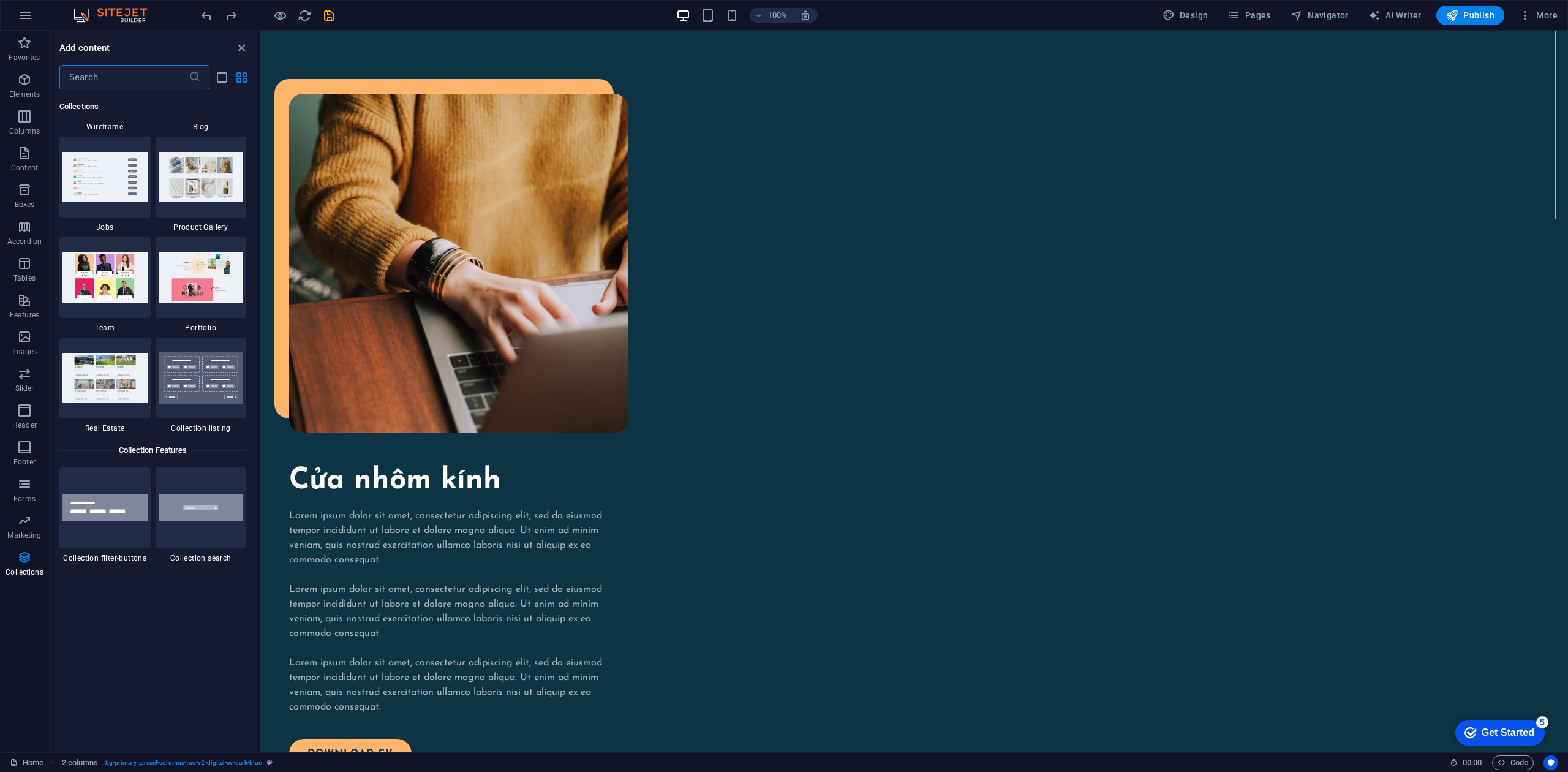
scroll to position [11255, 0]
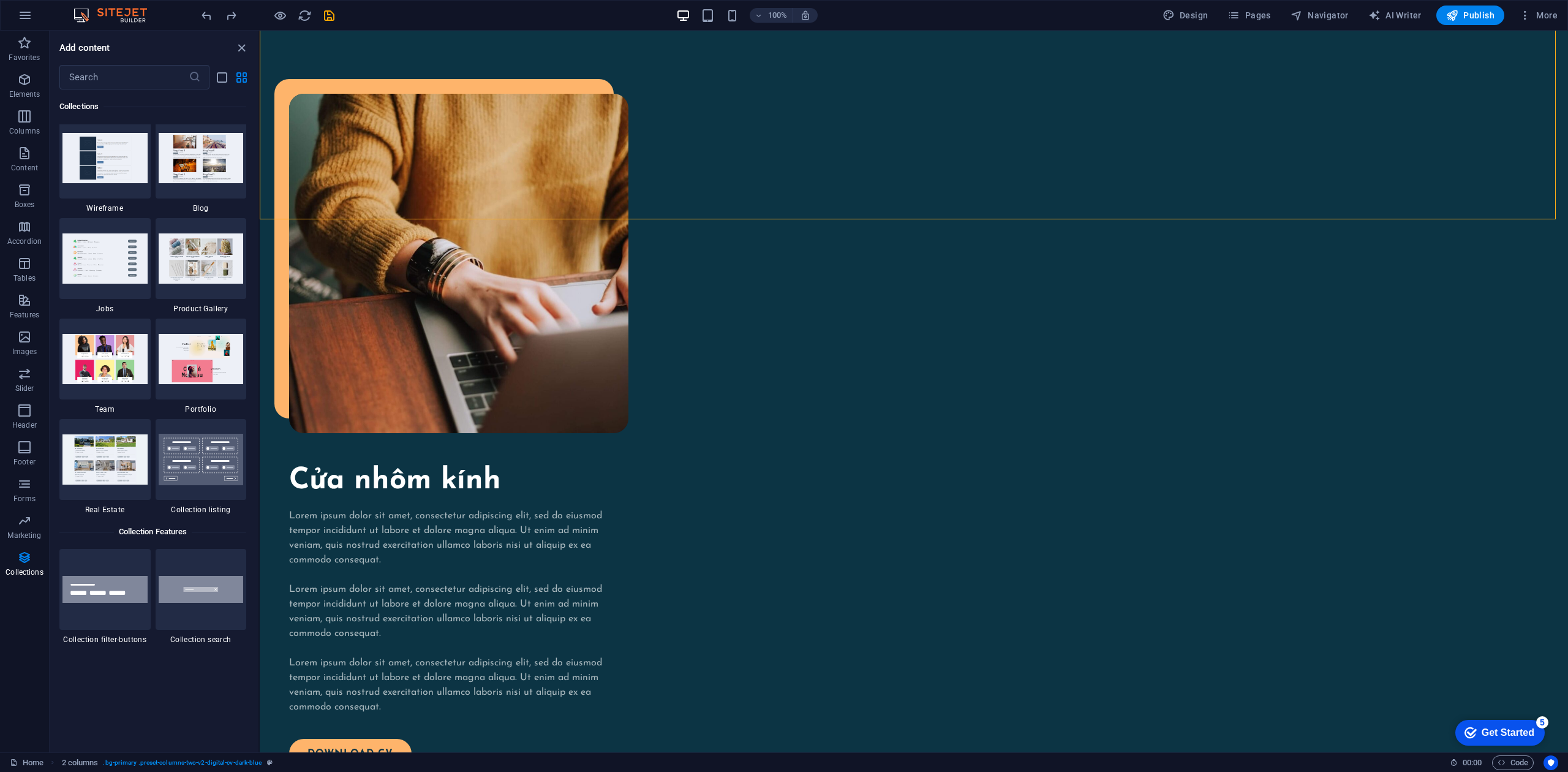
drag, startPoint x: 255, startPoint y: 700, endPoint x: 252, endPoint y: 673, distance: 27.2
click at [252, 579] on div "Favorites 1 Star Headline 1 Star Container Elements 1 Star Headline 1 Star Text…" at bounding box center [154, 416] width 209 height 653
click at [258, 579] on section "Favorites Elements Columns Content Boxes Accordion Tables Features Images Slide…" at bounding box center [784, 391] width 1568 height 722
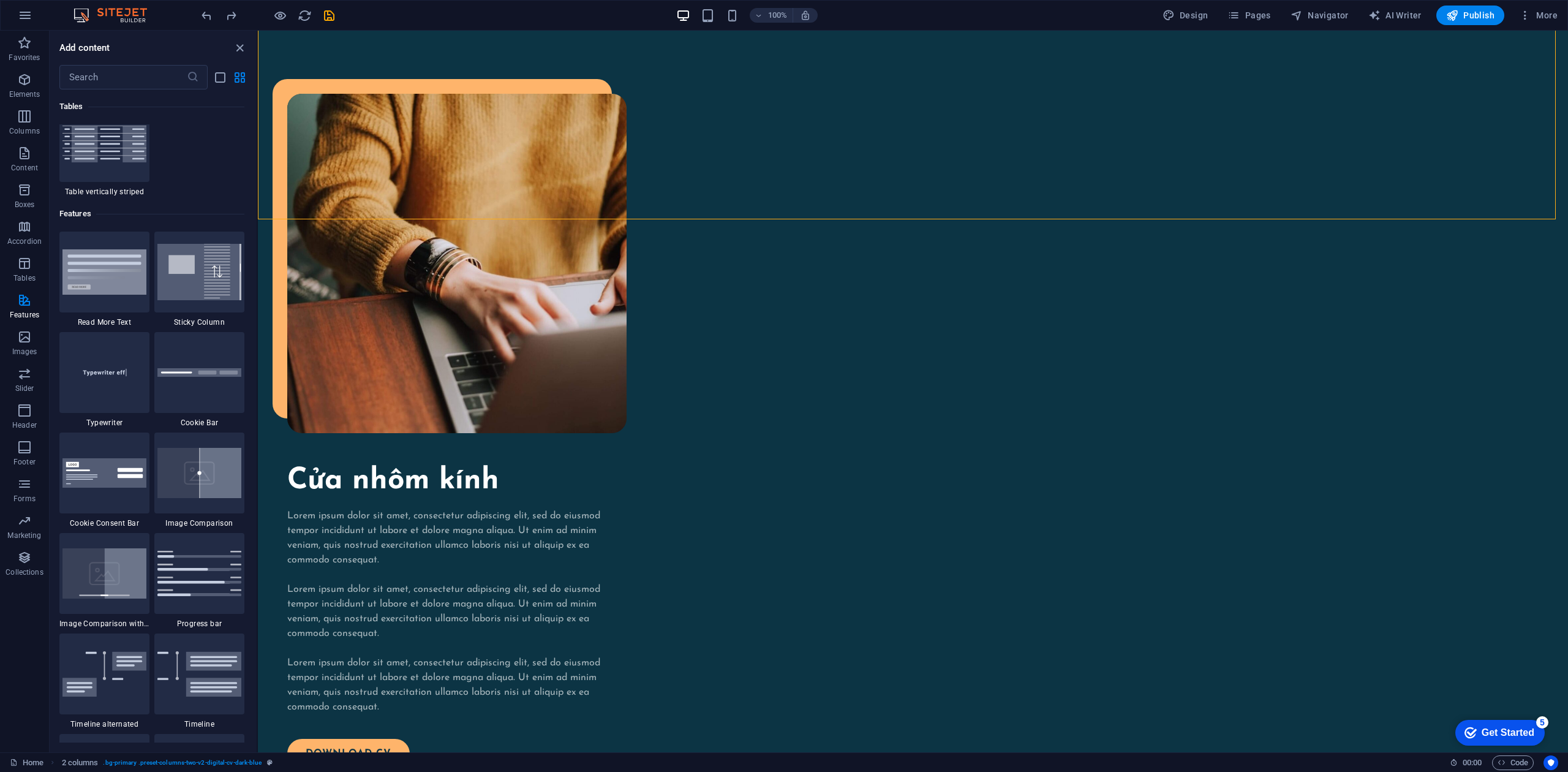
scroll to position [4406, 0]
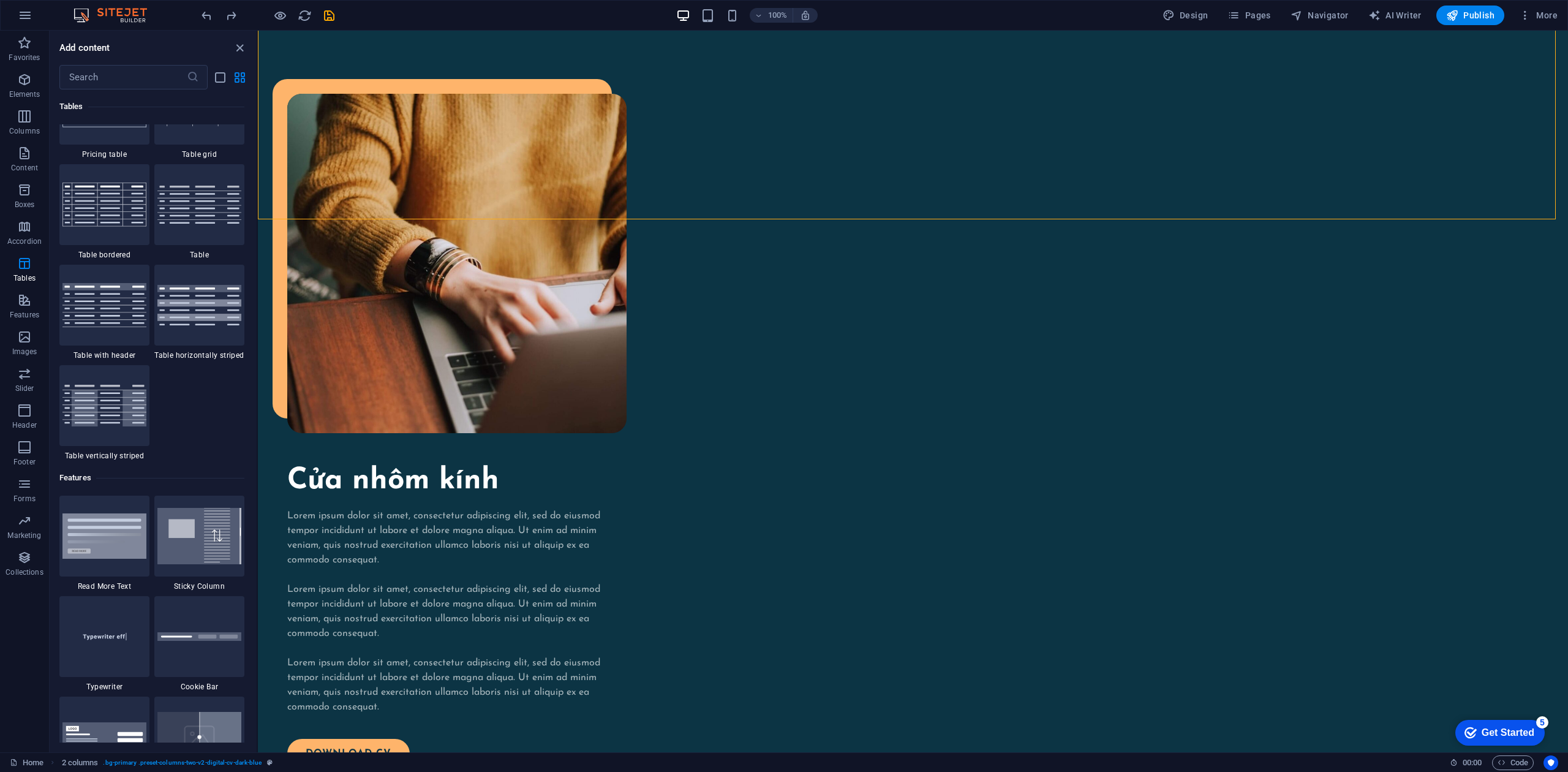
drag, startPoint x: 255, startPoint y: 692, endPoint x: 0, endPoint y: 301, distance: 466.8
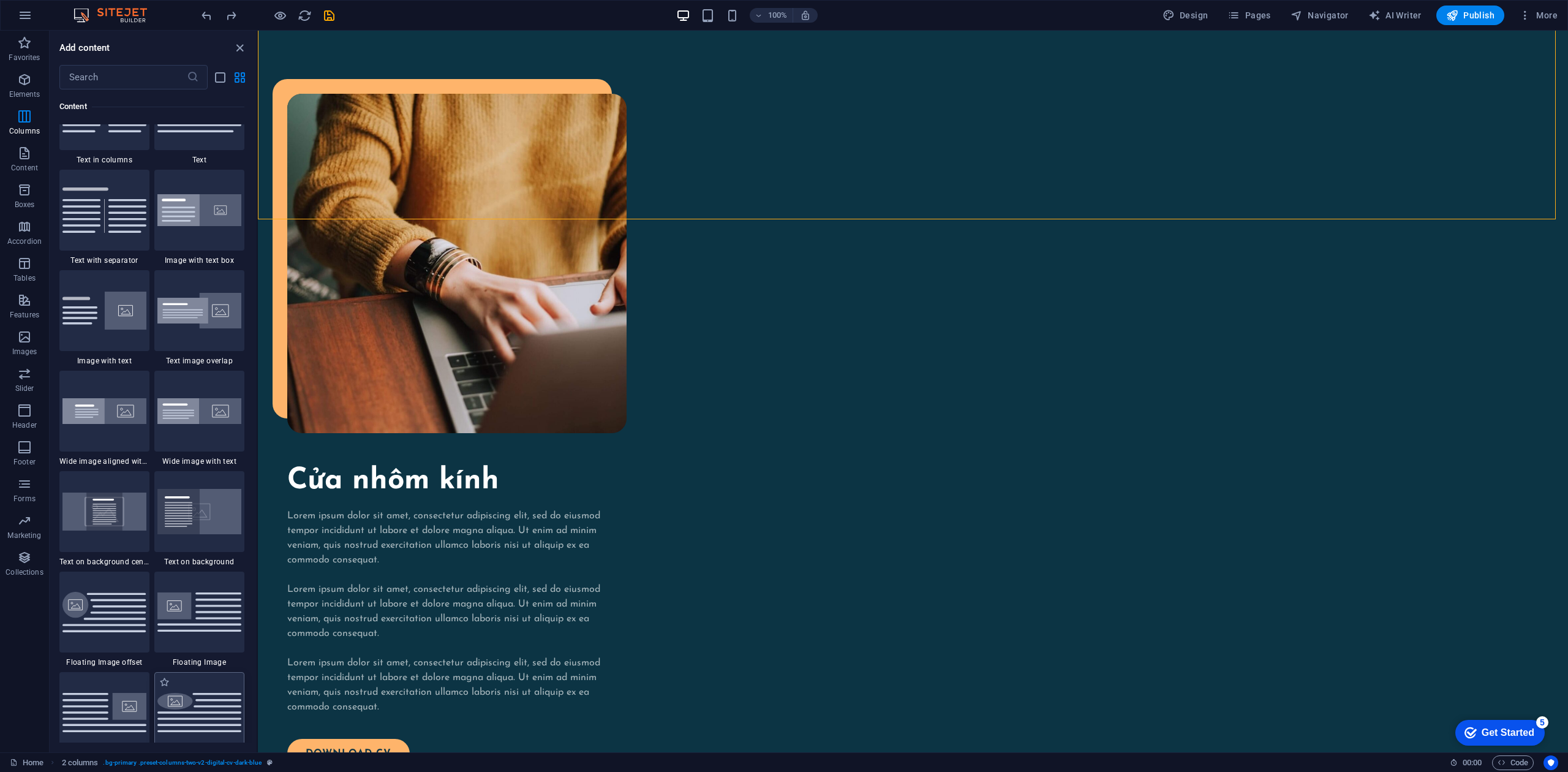
scroll to position [2444, 0]
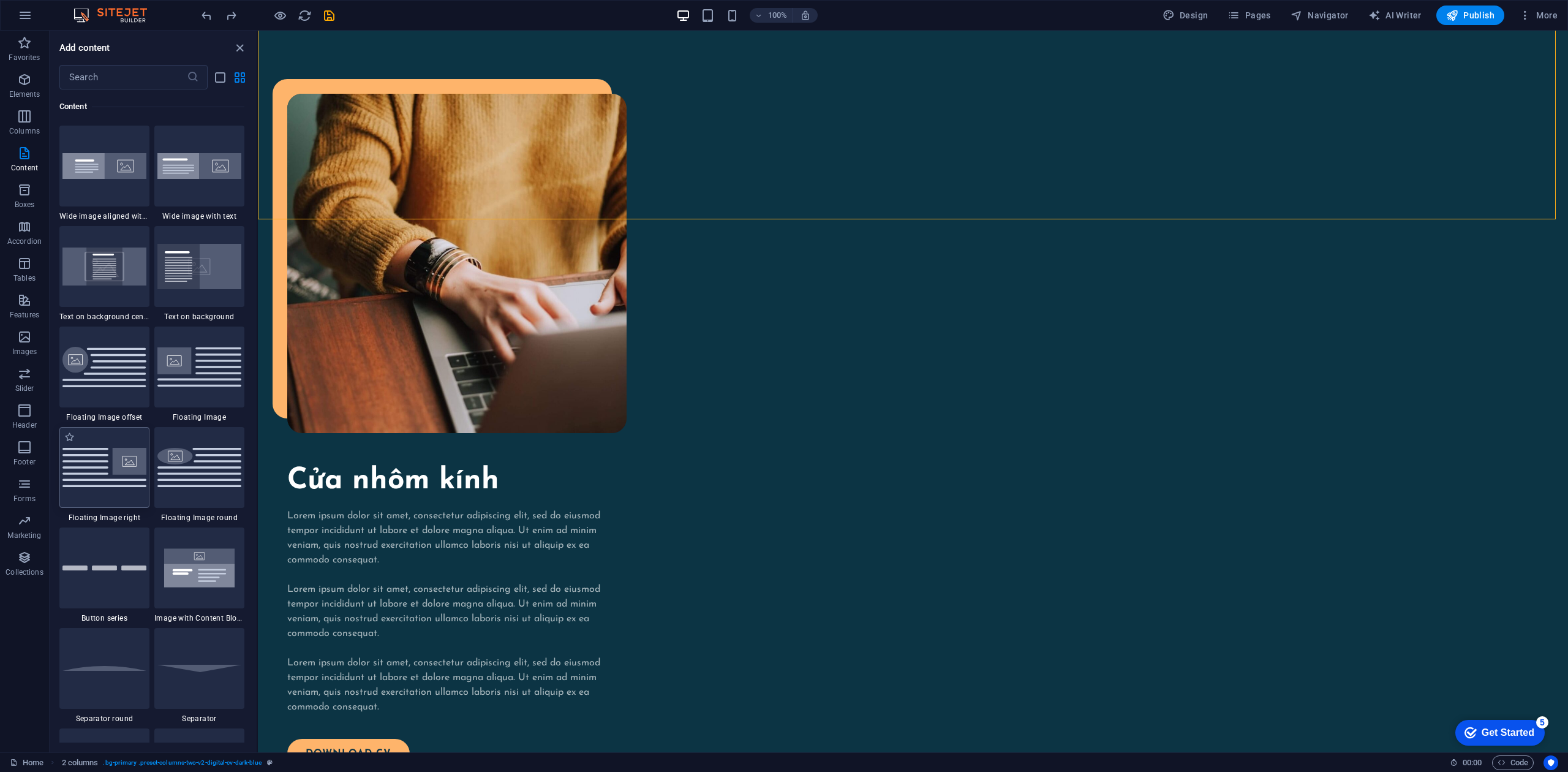
click at [128, 492] on div at bounding box center [104, 467] width 90 height 81
select select "%"
select select "rem"
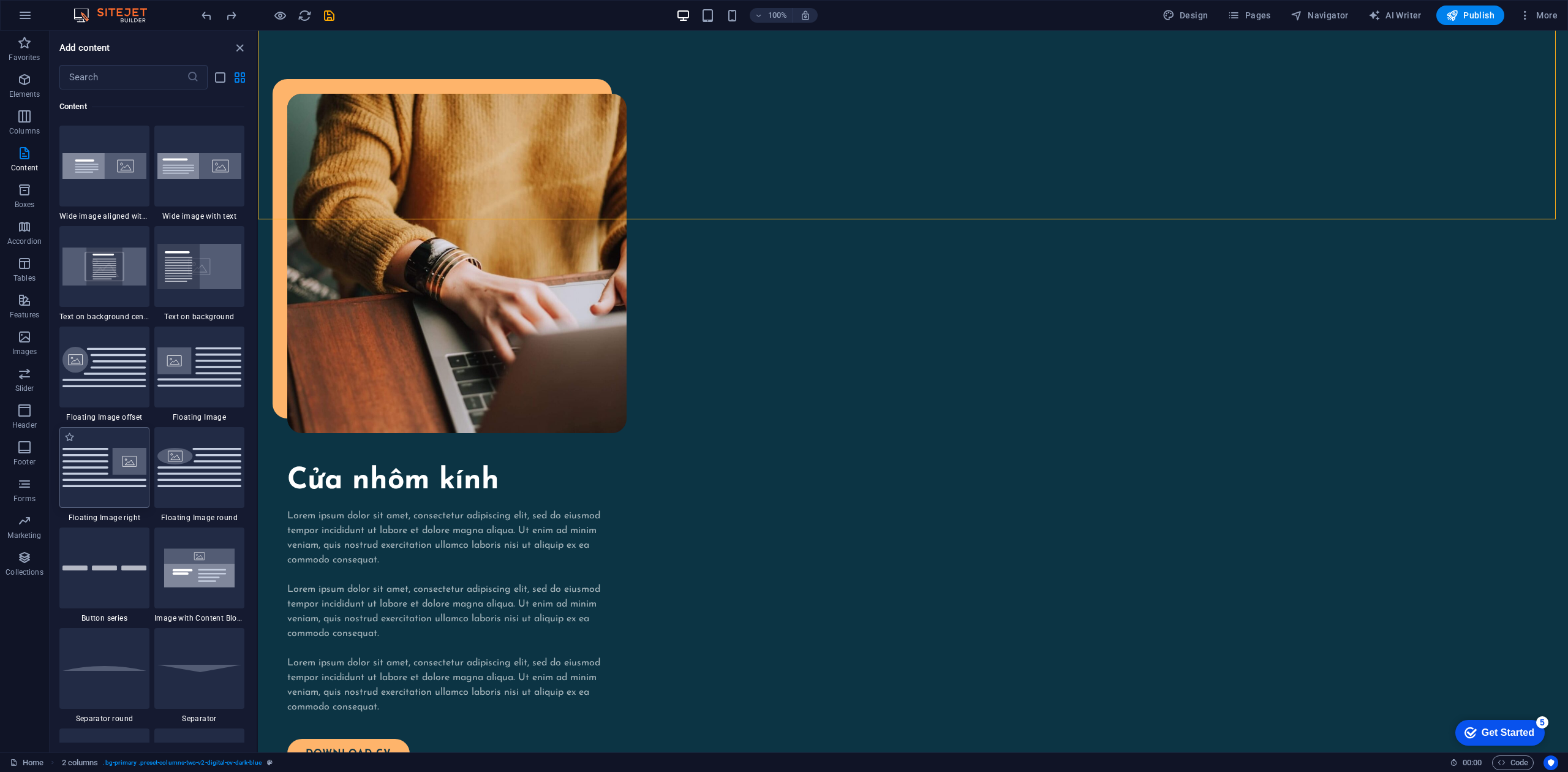
select select "rem"
select select "preset-float-container-v3-default-right"
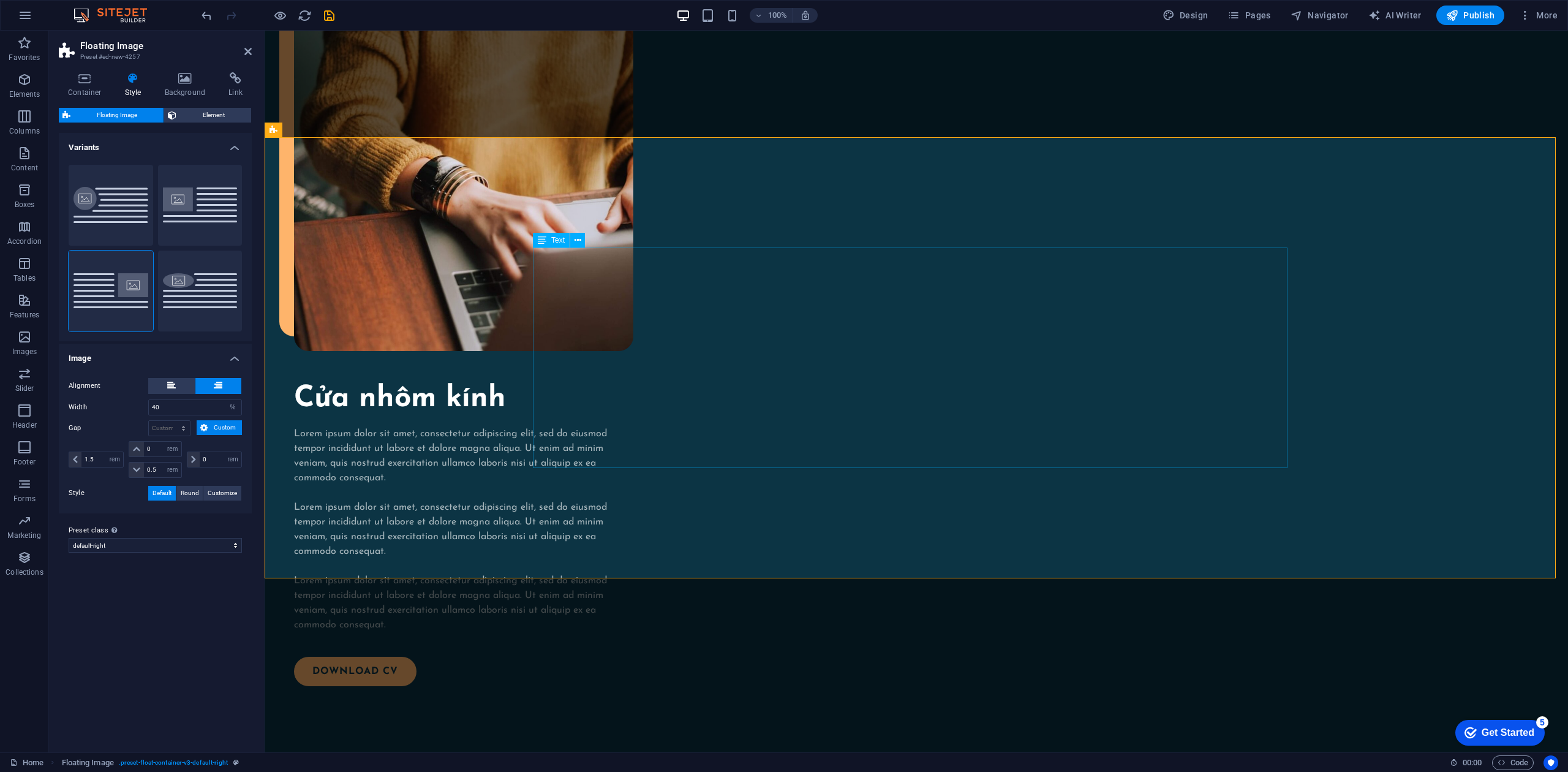
scroll to position [1560, 0]
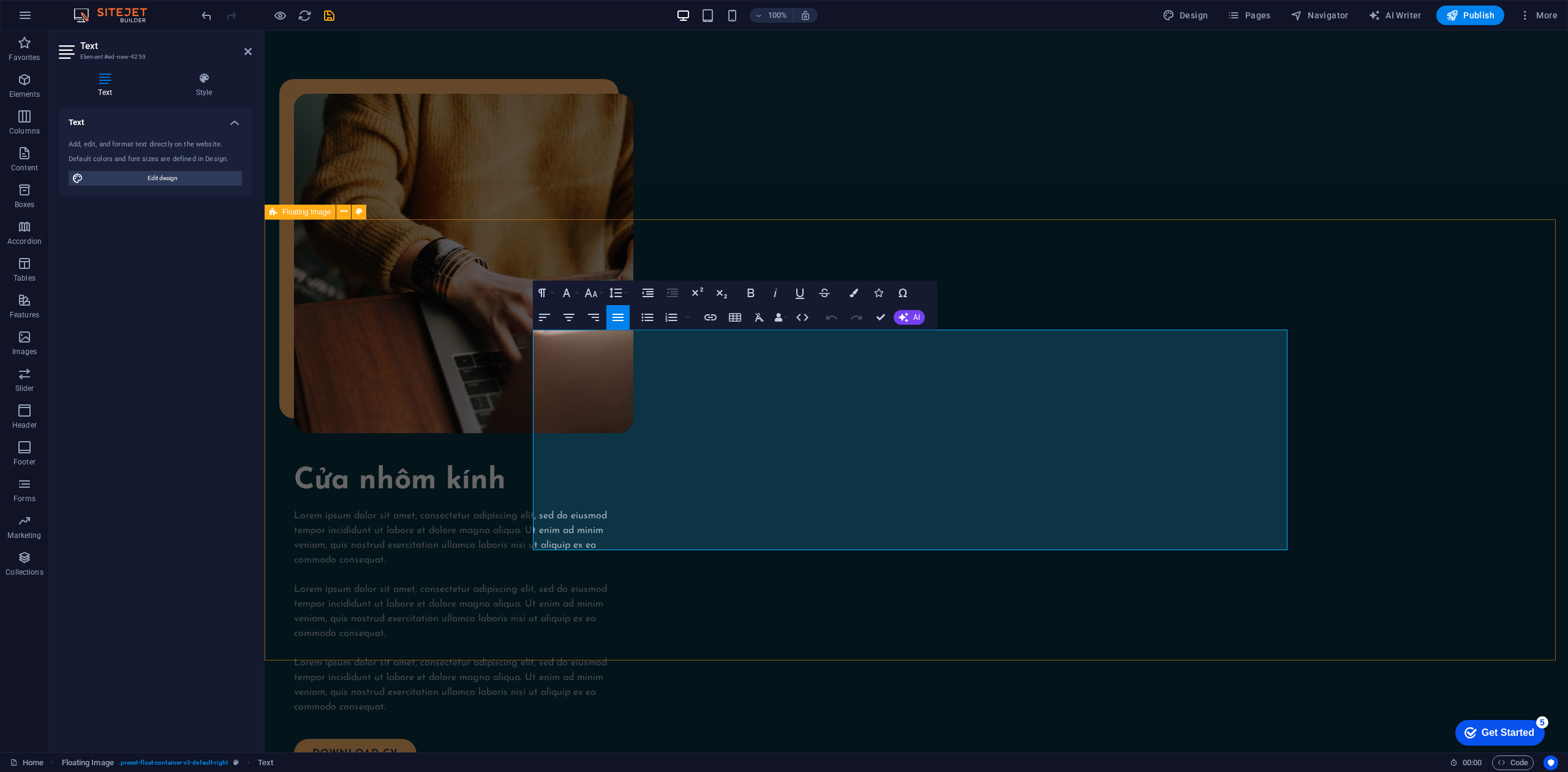
drag, startPoint x: 738, startPoint y: 434, endPoint x: 523, endPoint y: 342, distance: 233.9
drag, startPoint x: 734, startPoint y: 532, endPoint x: 546, endPoint y: 359, distance: 255.5
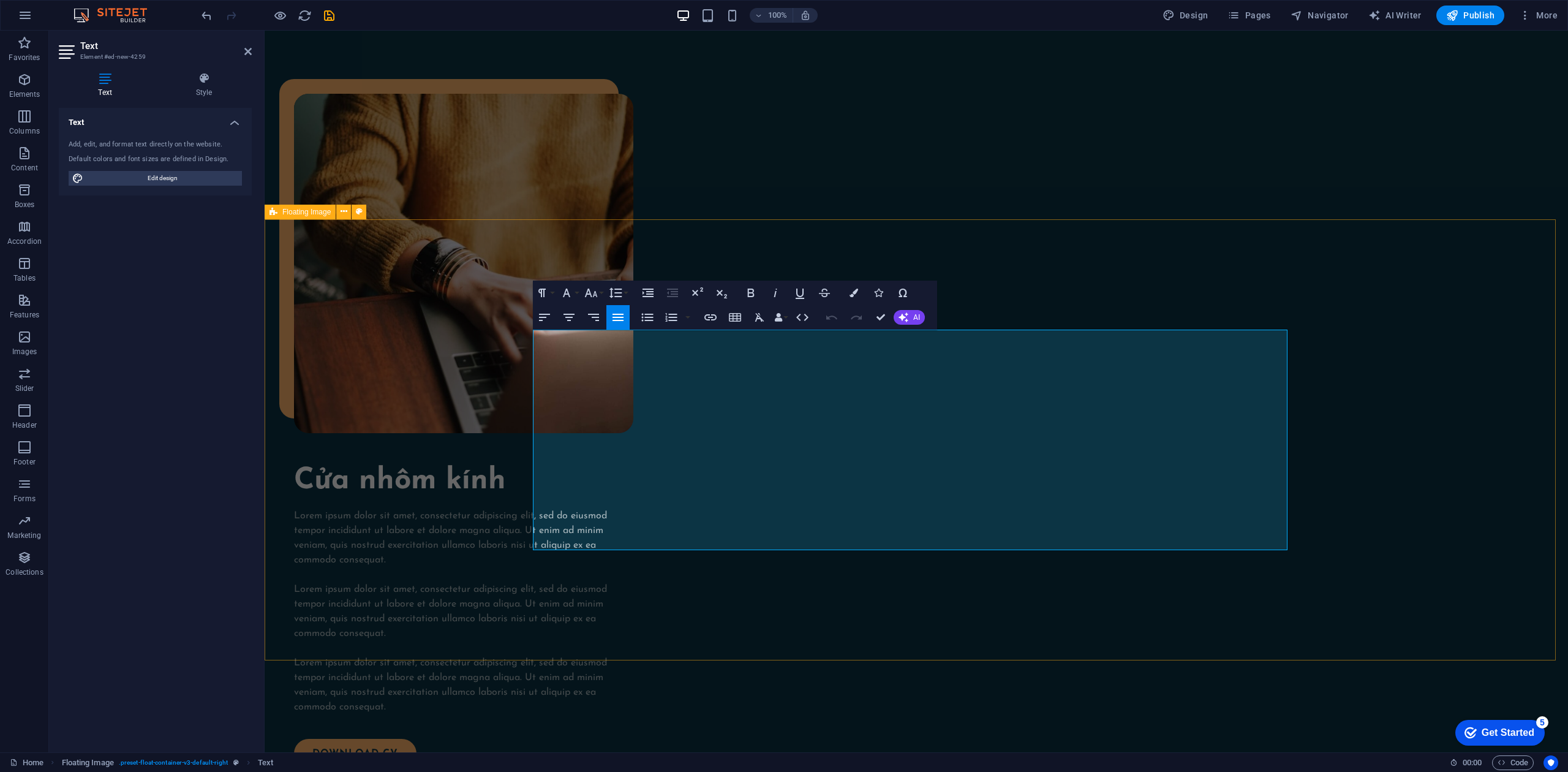
drag, startPoint x: 777, startPoint y: 541, endPoint x: 532, endPoint y: 328, distance: 324.6
click at [855, 296] on icon "button" at bounding box center [854, 293] width 9 height 9
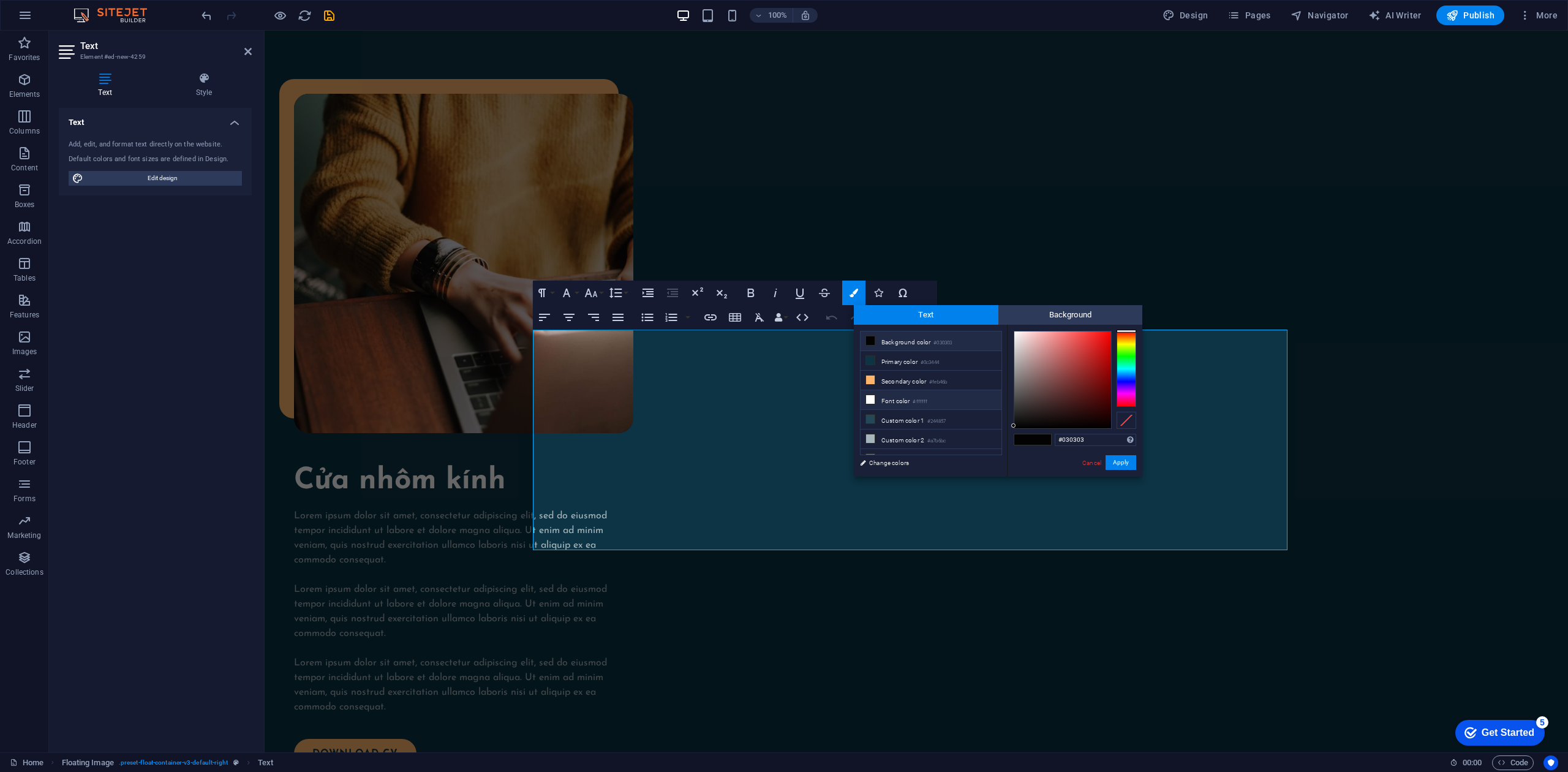
click at [878, 400] on li "Font color #ffffff" at bounding box center [931, 400] width 141 height 20
type input "#ffffff"
click at [1119, 461] on button "Apply" at bounding box center [1121, 463] width 31 height 15
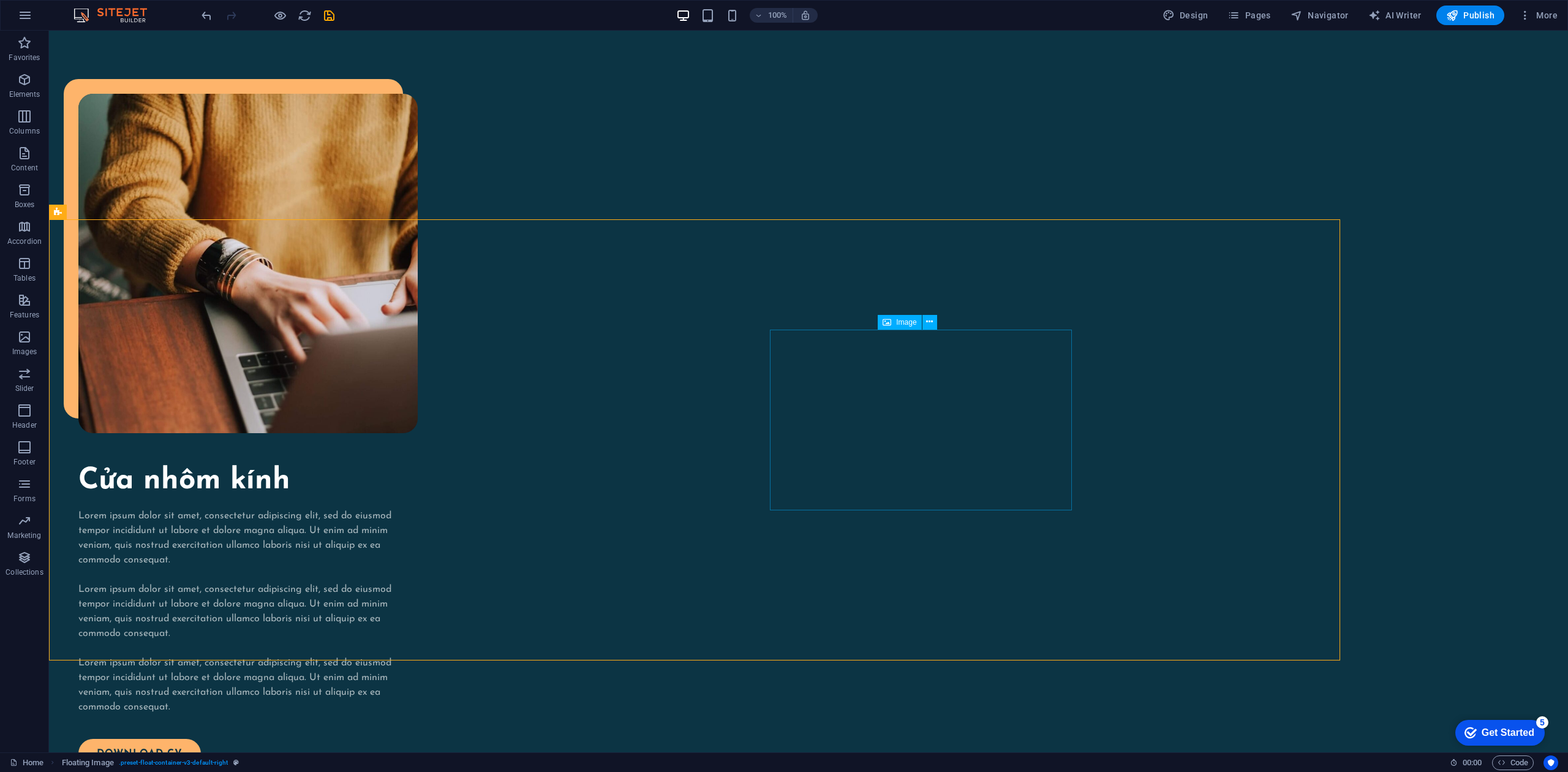
select select "%"
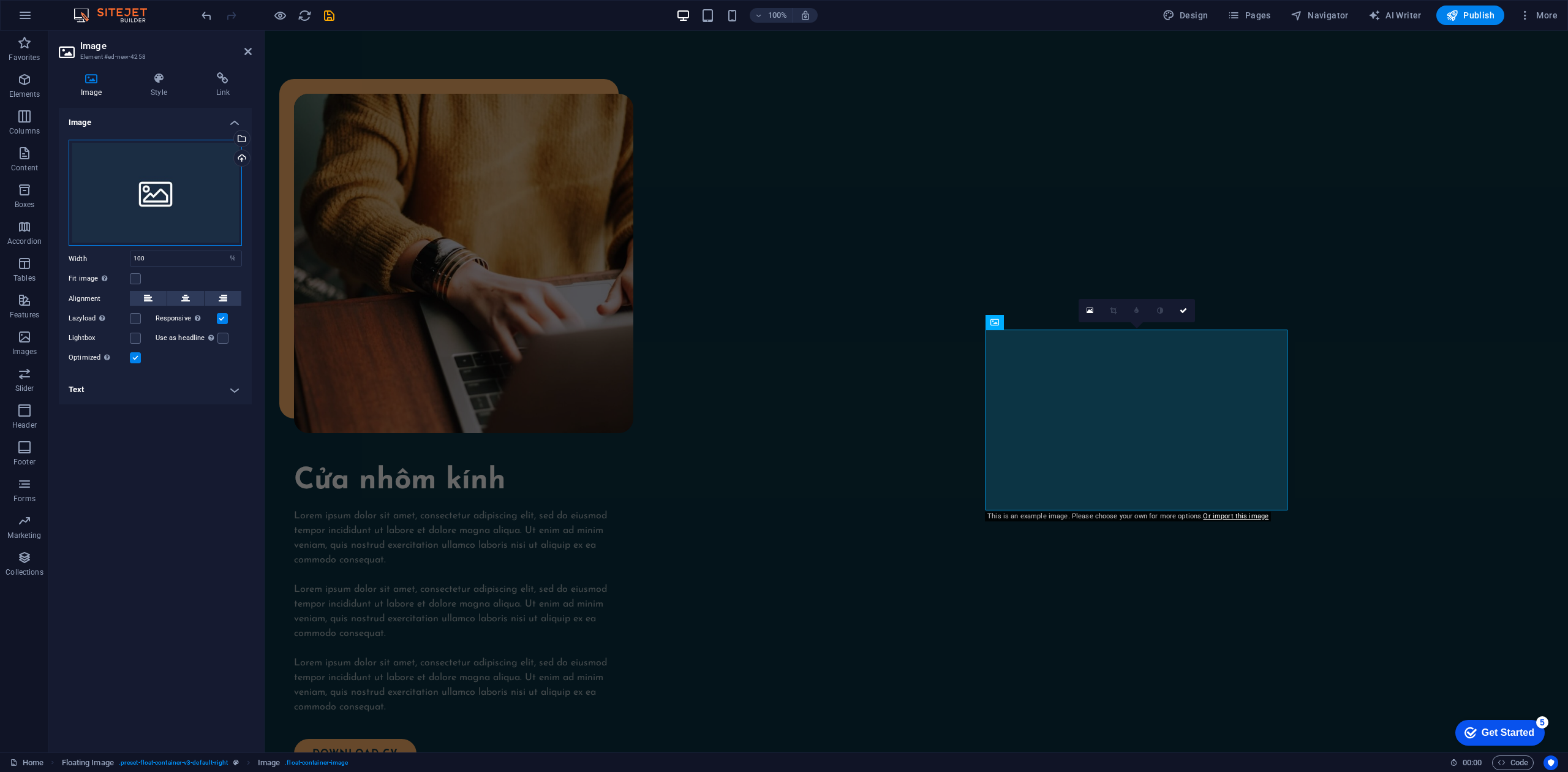
click at [150, 167] on div "Drag files here, click to choose files or select files from Files or our free s…" at bounding box center [155, 193] width 174 height 107
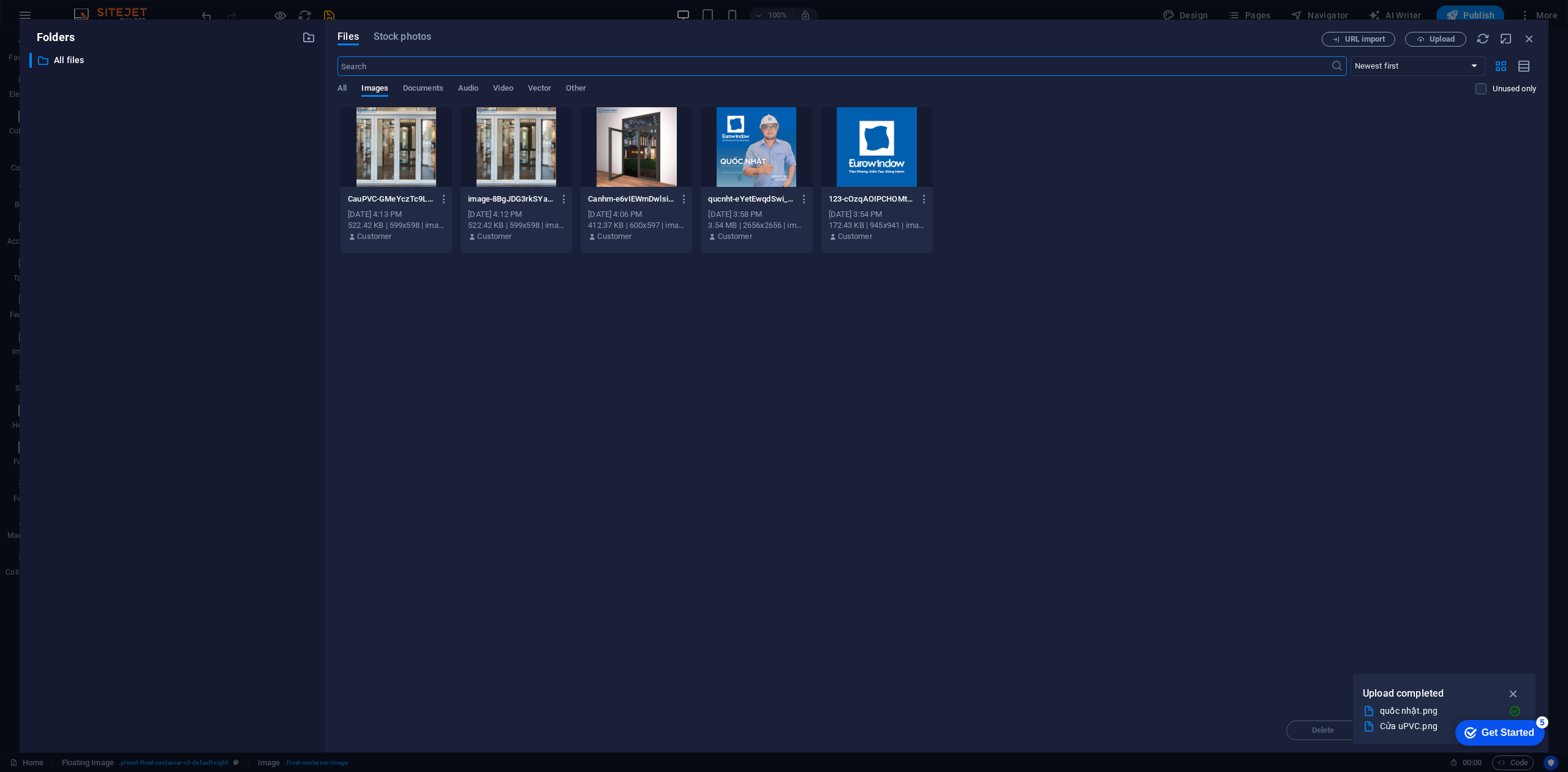
click at [379, 157] on div at bounding box center [396, 147] width 112 height 80
click at [1176, 579] on icon "button" at bounding box center [1513, 693] width 14 height 13
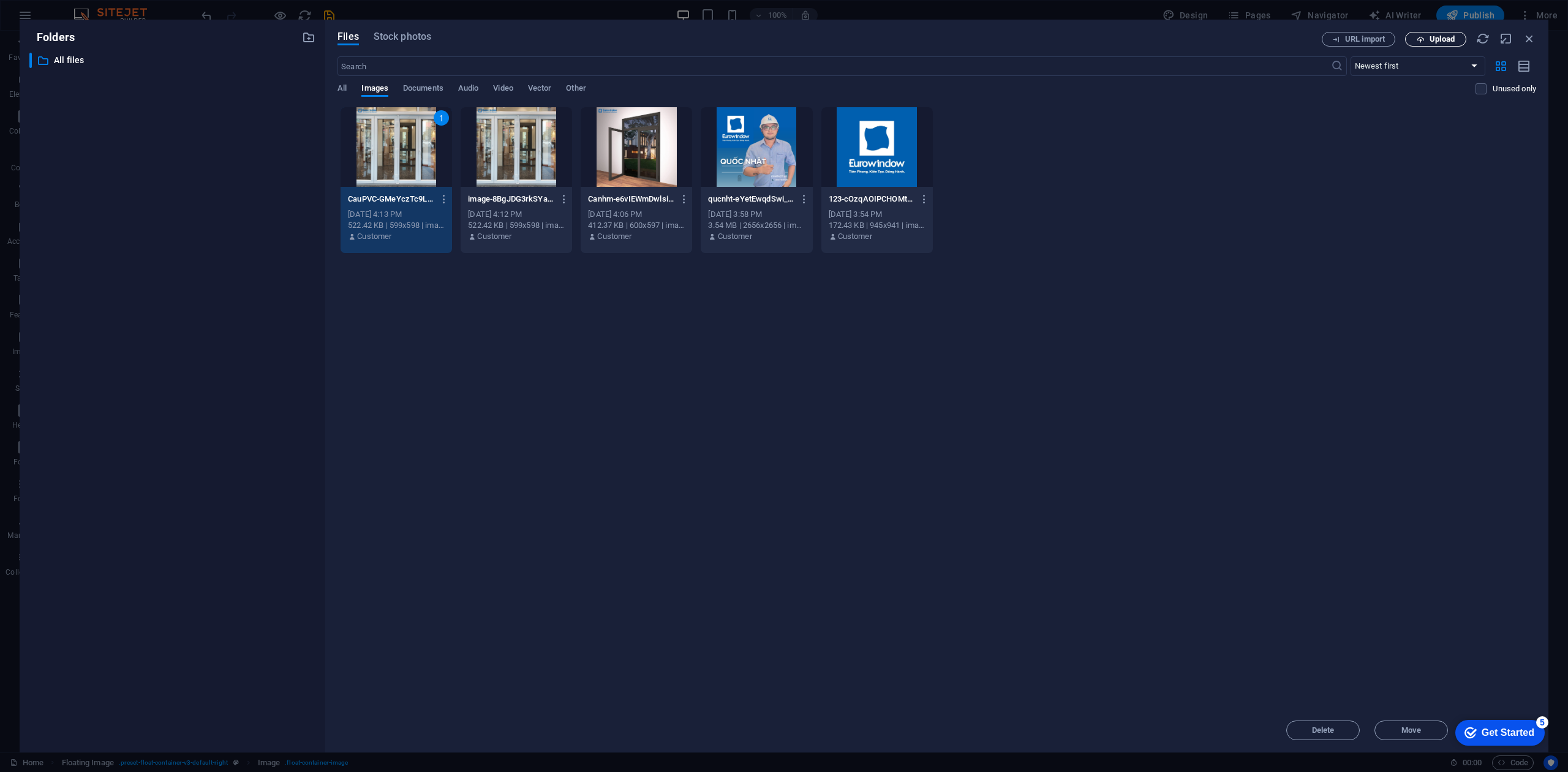
click at [1176, 42] on span "Upload" at bounding box center [1442, 39] width 25 height 7
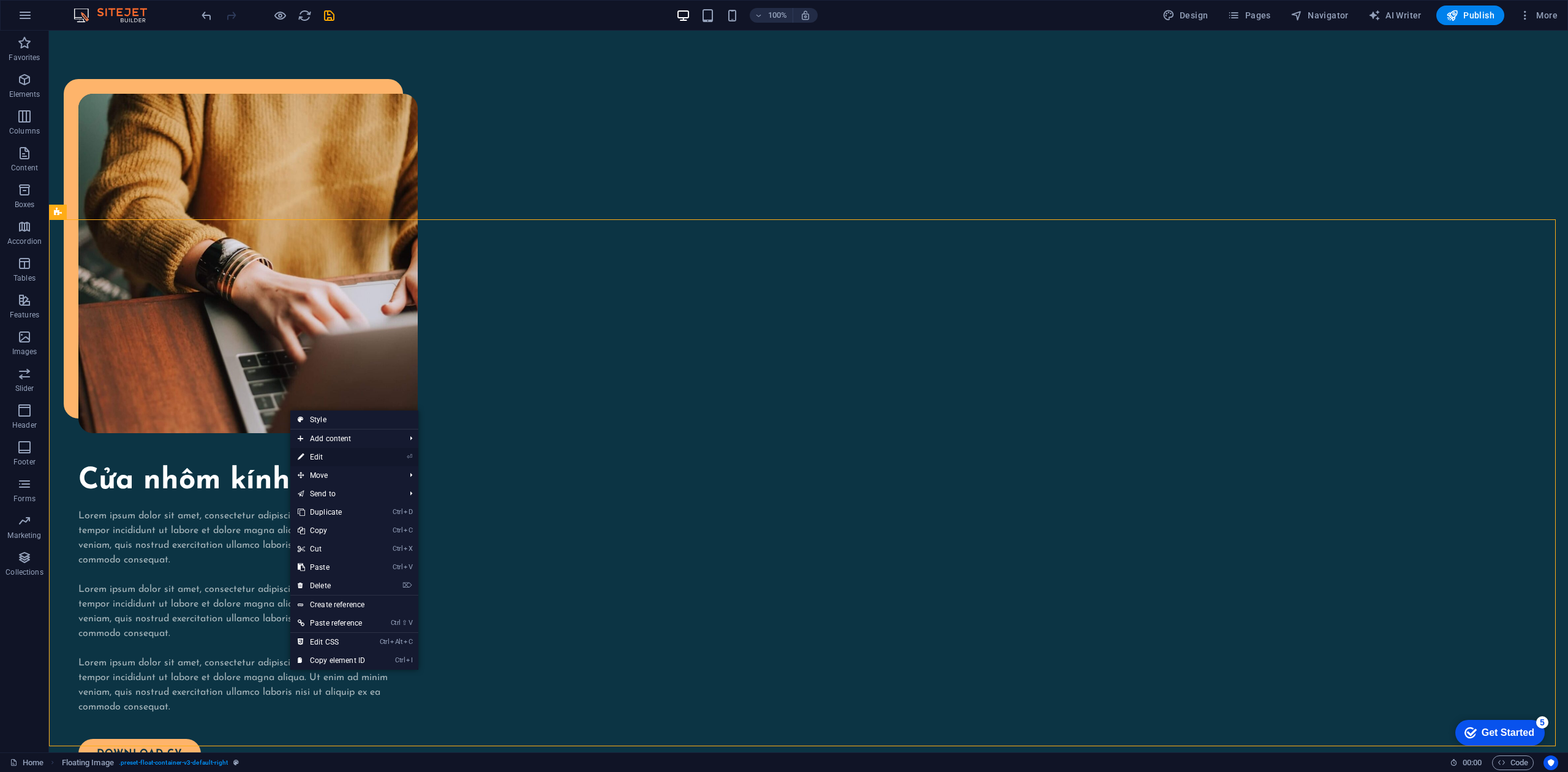
click at [321, 461] on link "⏎ Edit" at bounding box center [331, 457] width 82 height 18
select select "%"
select select "rem"
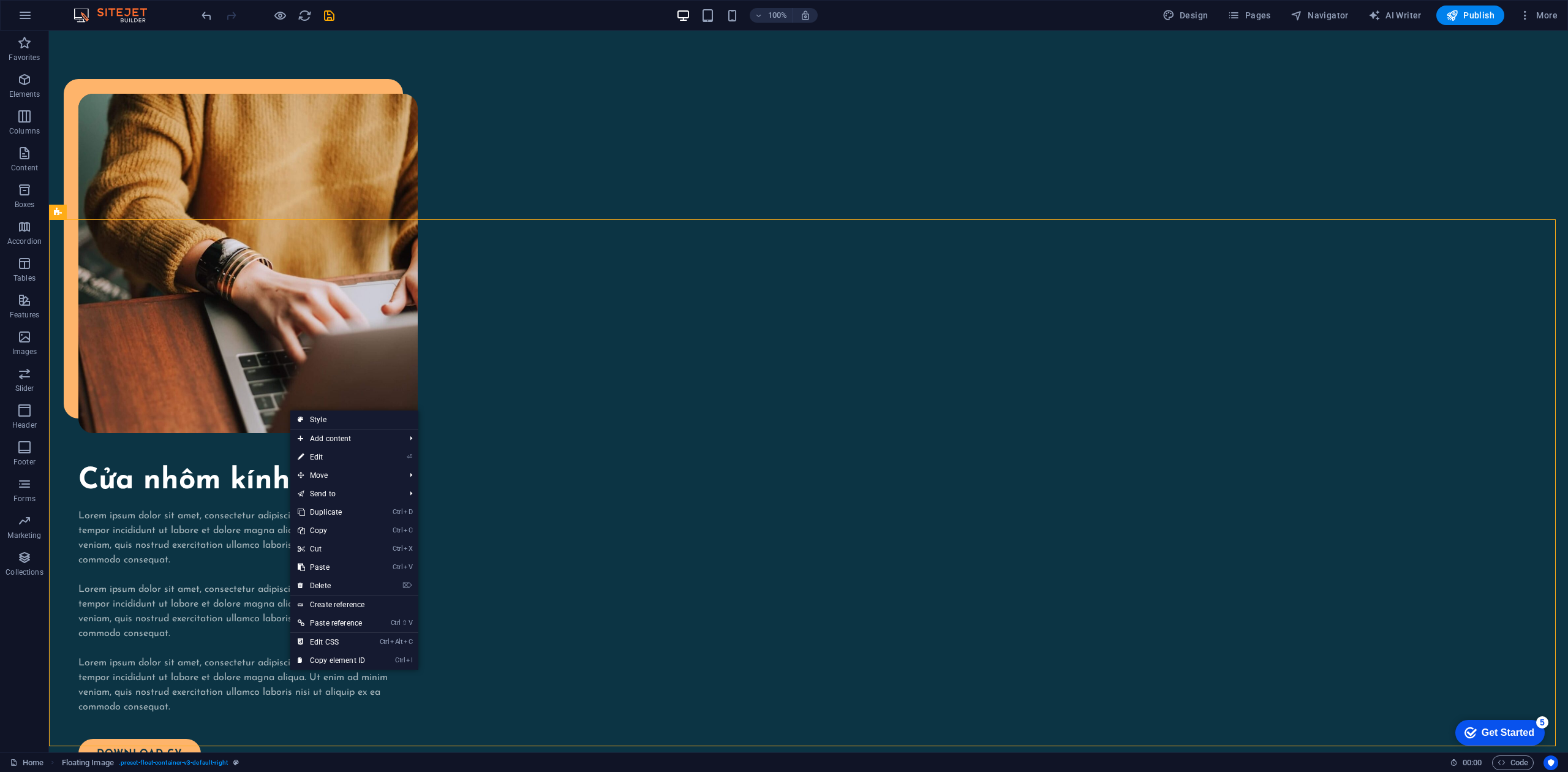
select select "rem"
select select "preset-float-container-v3-default-right"
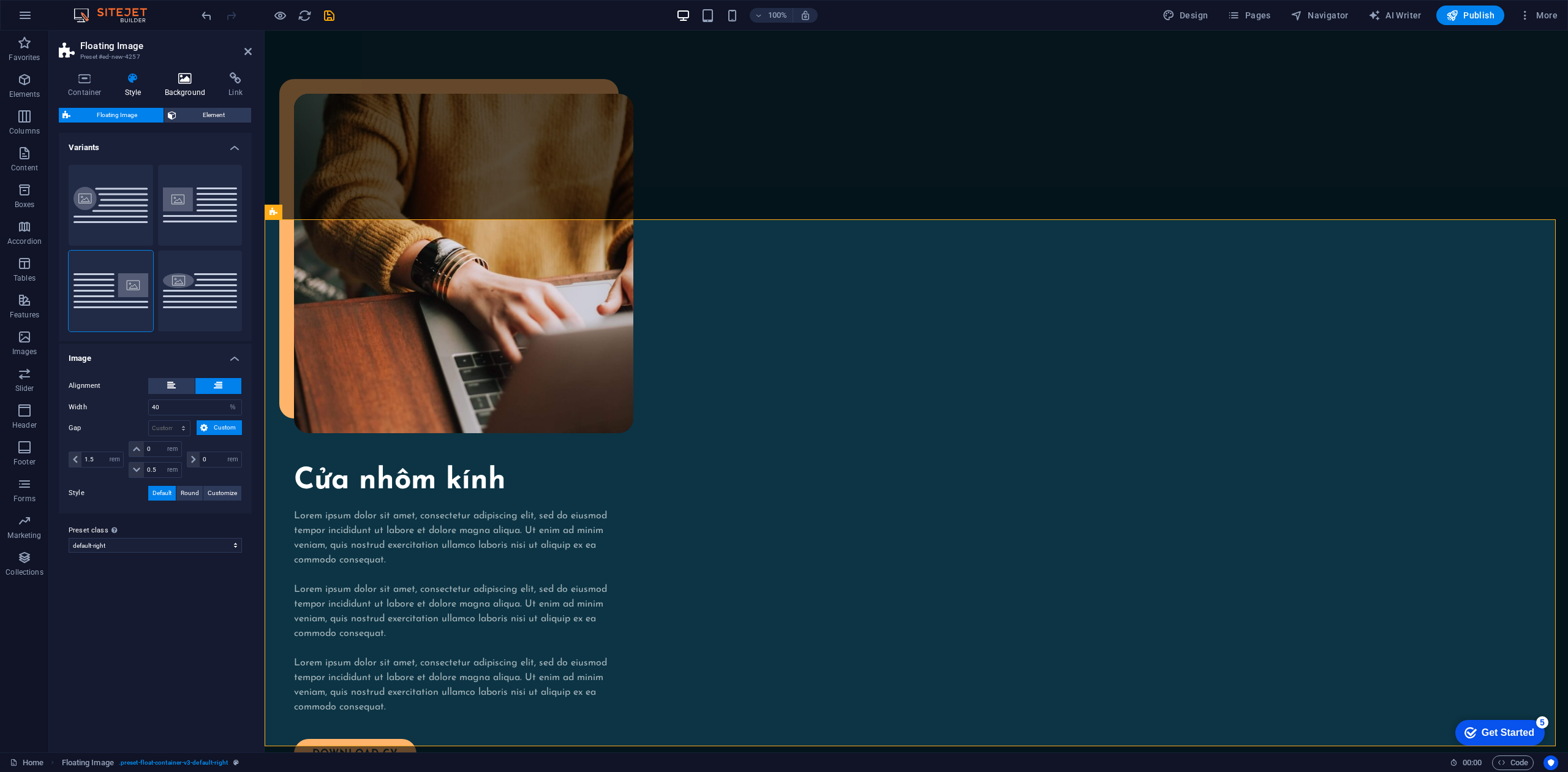
click at [187, 83] on icon at bounding box center [185, 78] width 59 height 12
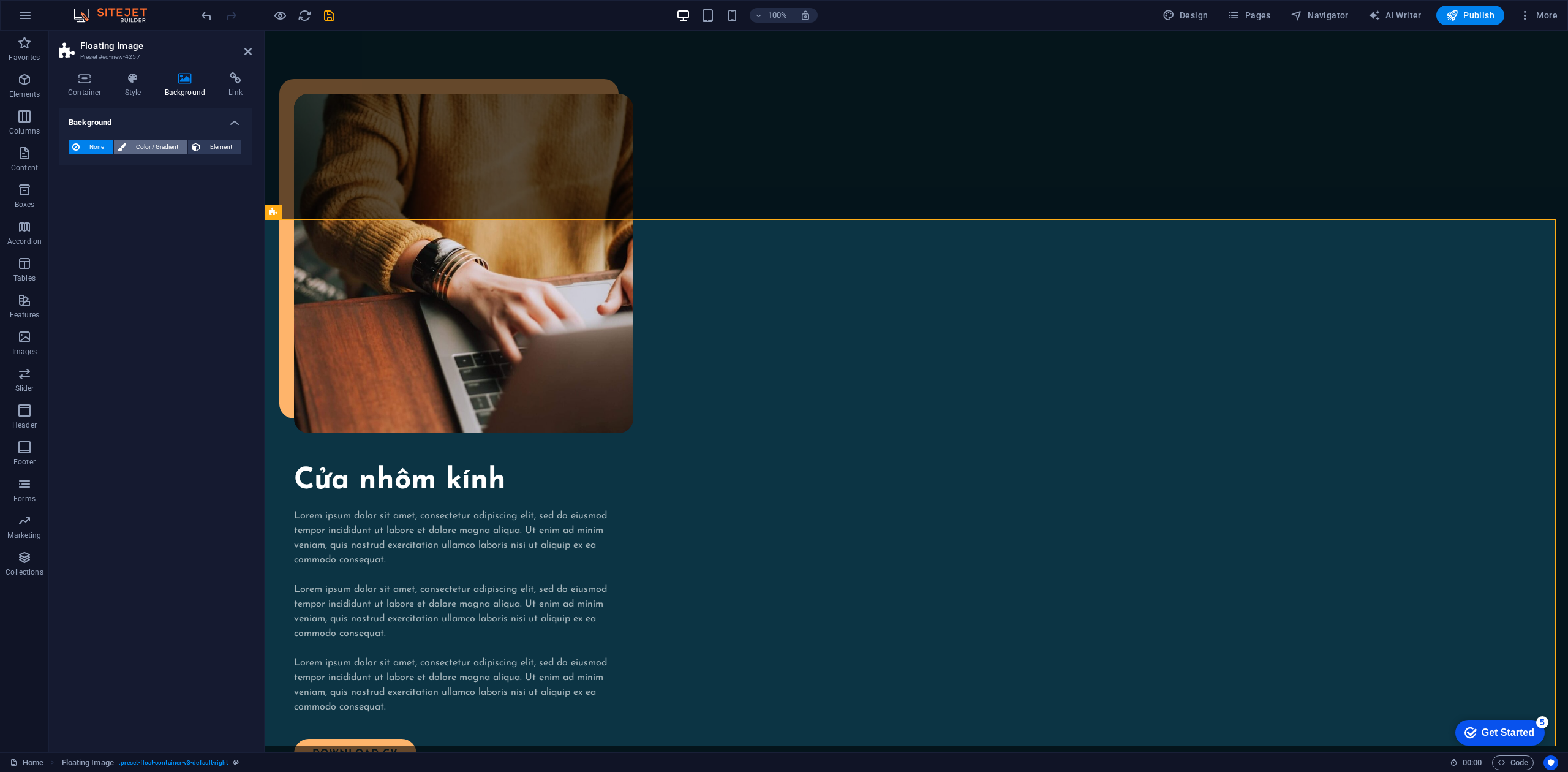
click at [163, 147] on span "Color / Gradient" at bounding box center [157, 147] width 54 height 15
click at [112, 197] on div "Color" at bounding box center [155, 196] width 172 height 15
click at [120, 170] on span "Gradient" at bounding box center [117, 171] width 31 height 18
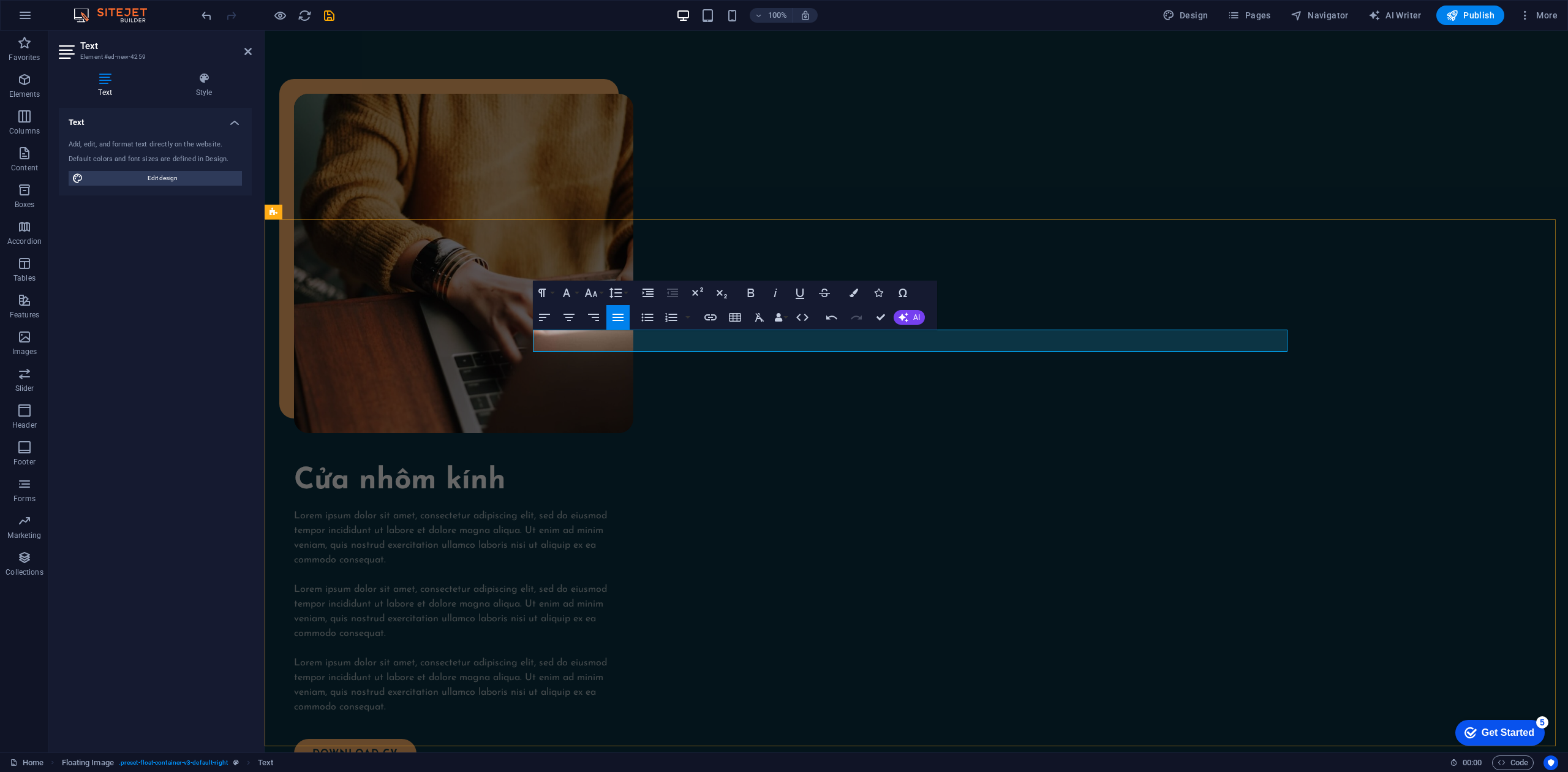
drag, startPoint x: 807, startPoint y: 337, endPoint x: 532, endPoint y: 341, distance: 275.0
click at [858, 296] on icon "button" at bounding box center [854, 293] width 9 height 9
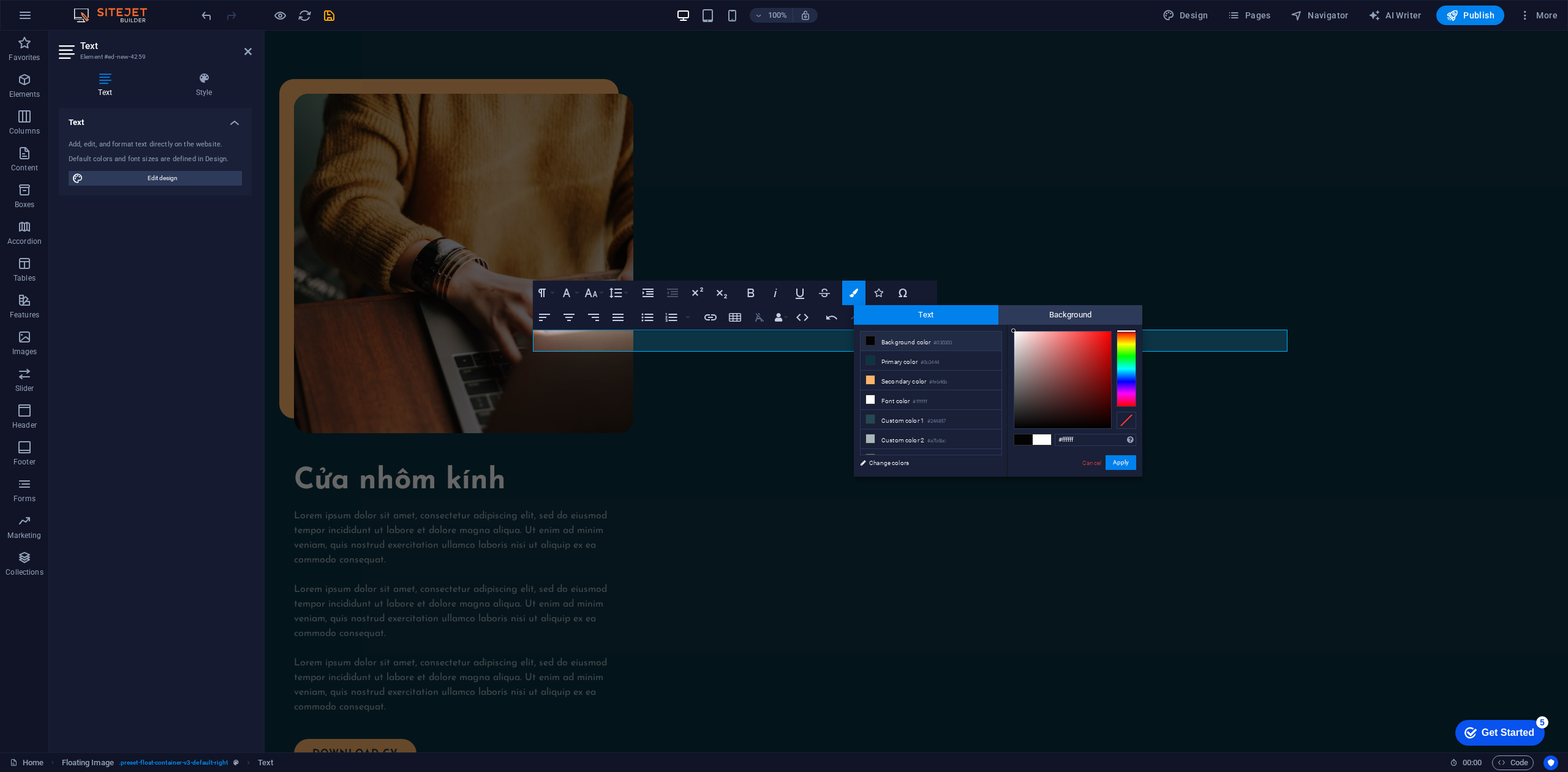
click at [765, 314] on icon "button" at bounding box center [759, 317] width 15 height 15
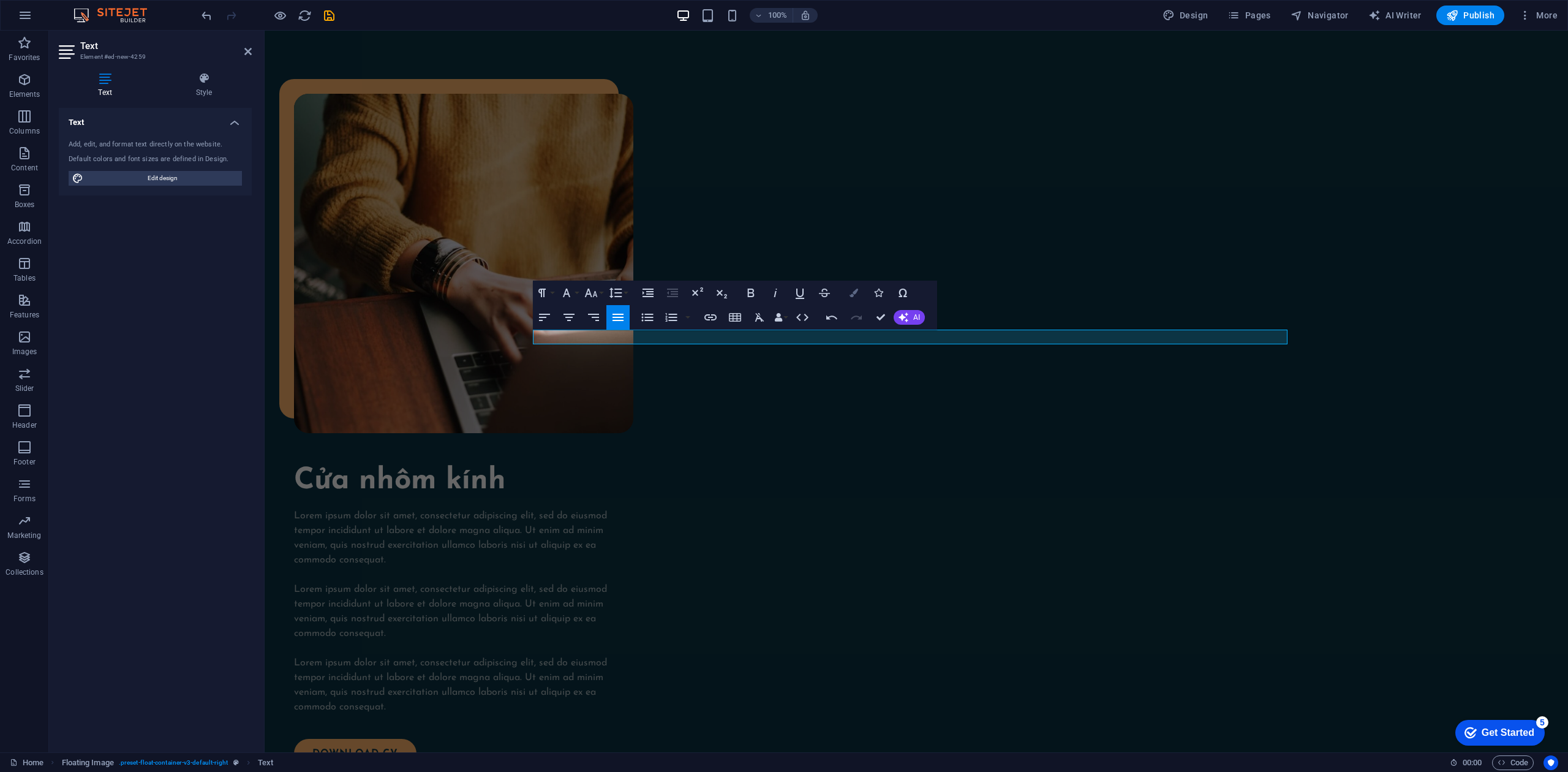
click at [846, 292] on button "Colors" at bounding box center [854, 293] width 23 height 25
type input "#030303"
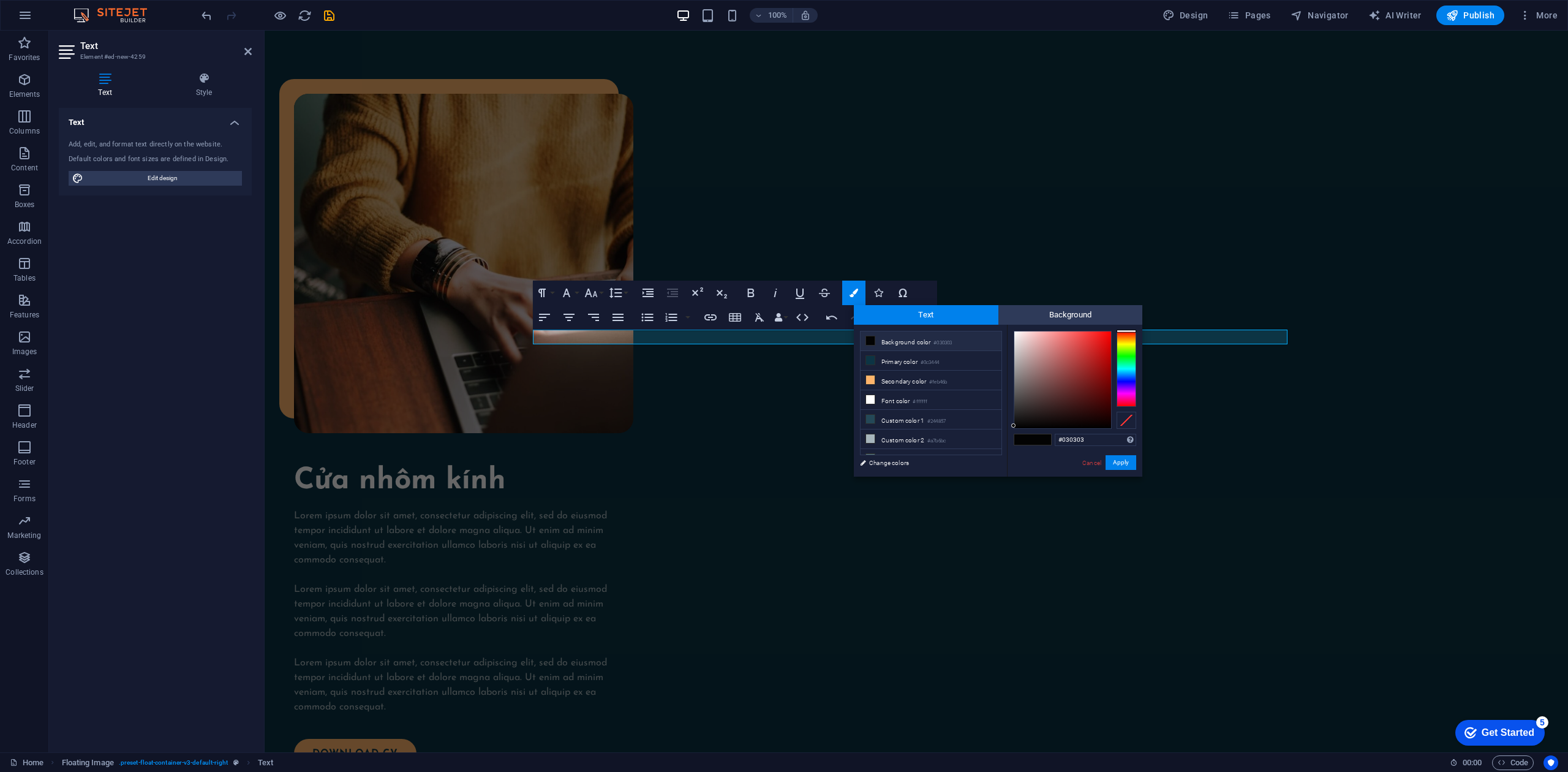
click at [880, 339] on li "Background color #030303" at bounding box center [931, 341] width 141 height 20
click at [1125, 460] on button "Apply" at bounding box center [1121, 463] width 31 height 15
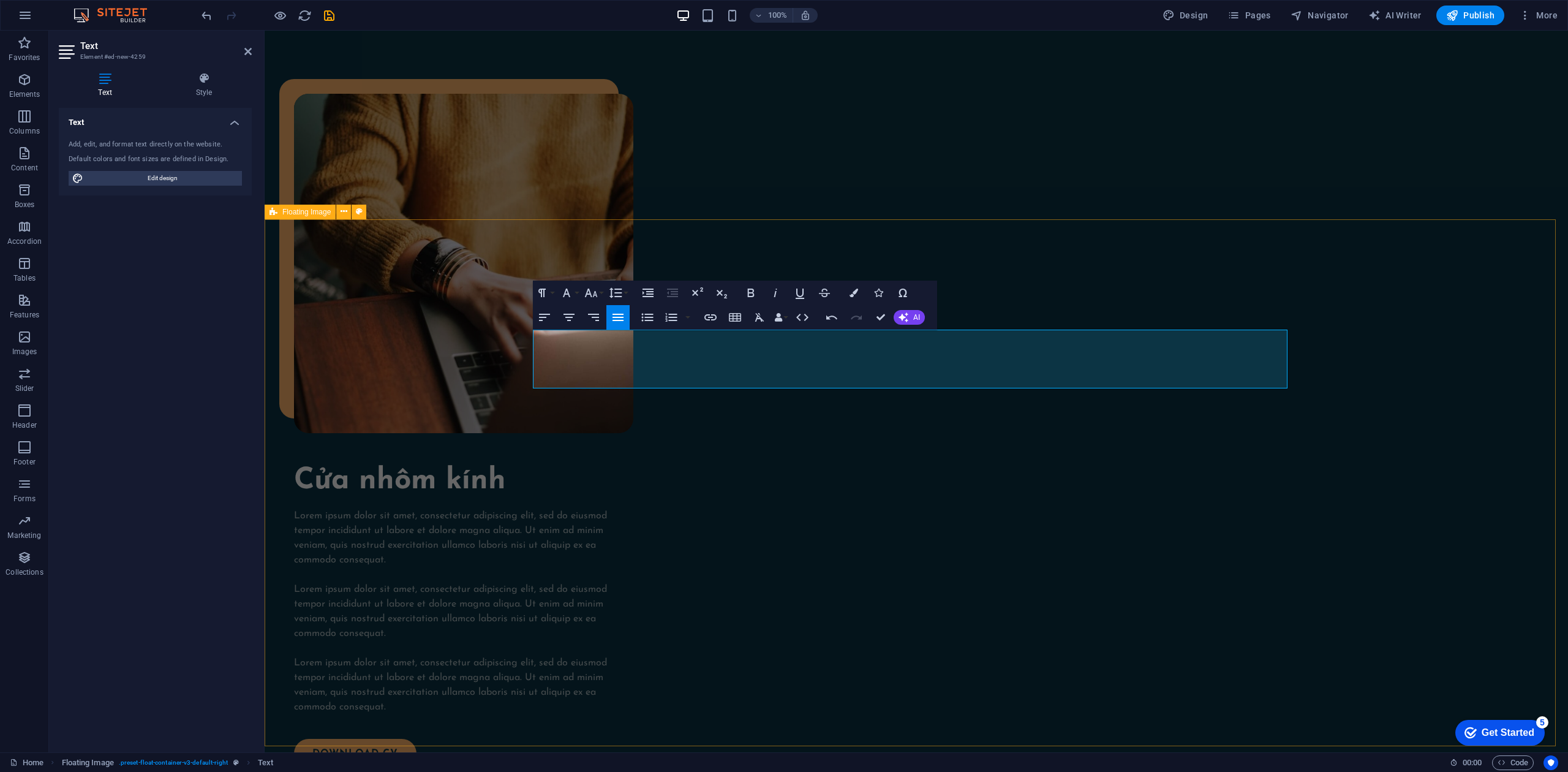
drag, startPoint x: 827, startPoint y: 376, endPoint x: 530, endPoint y: 357, distance: 297.6
click at [760, 320] on icon "button" at bounding box center [759, 317] width 15 height 15
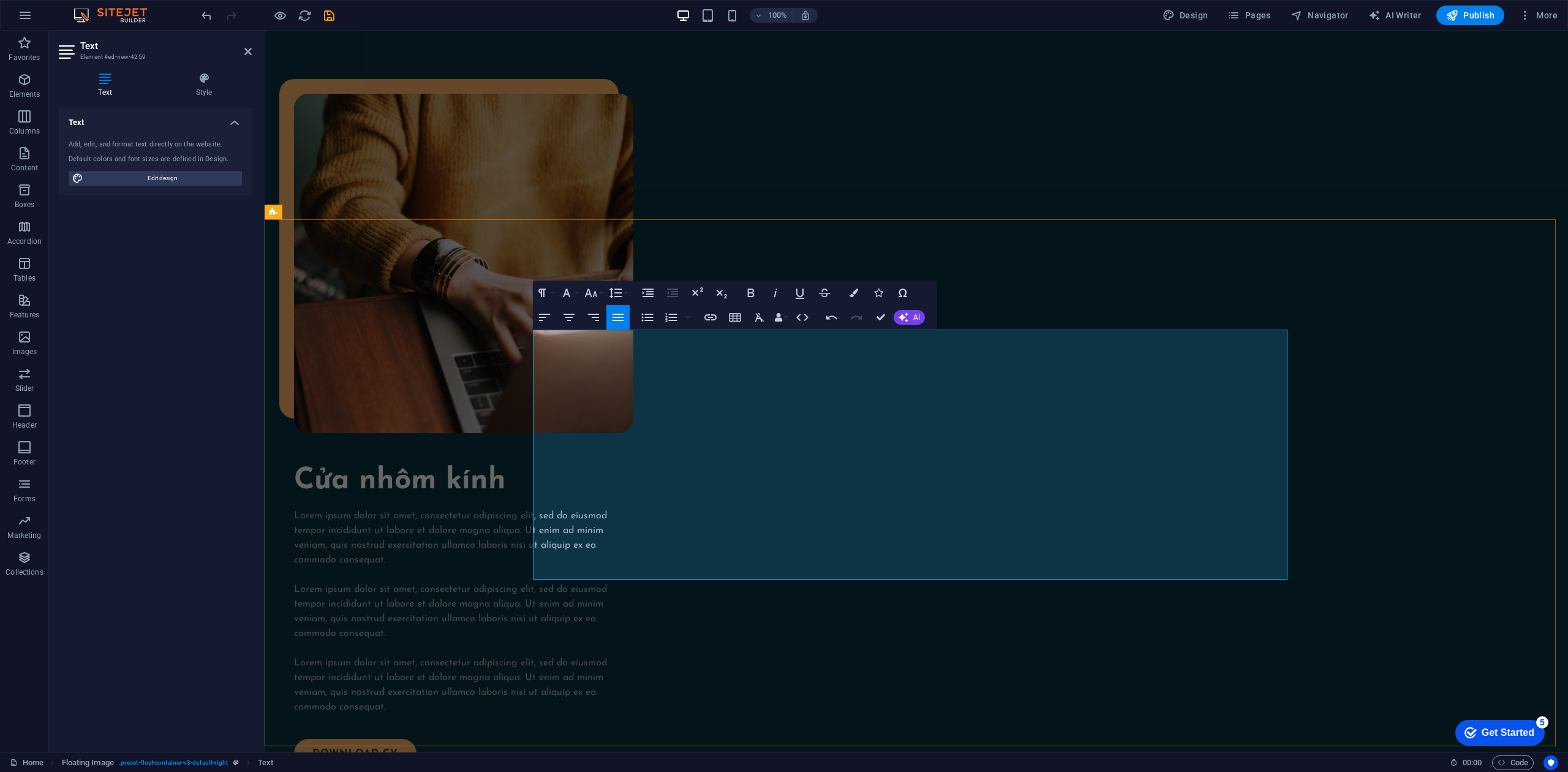
drag, startPoint x: 931, startPoint y: 557, endPoint x: 537, endPoint y: 437, distance: 411.9
drag, startPoint x: 910, startPoint y: 560, endPoint x: 530, endPoint y: 442, distance: 397.9
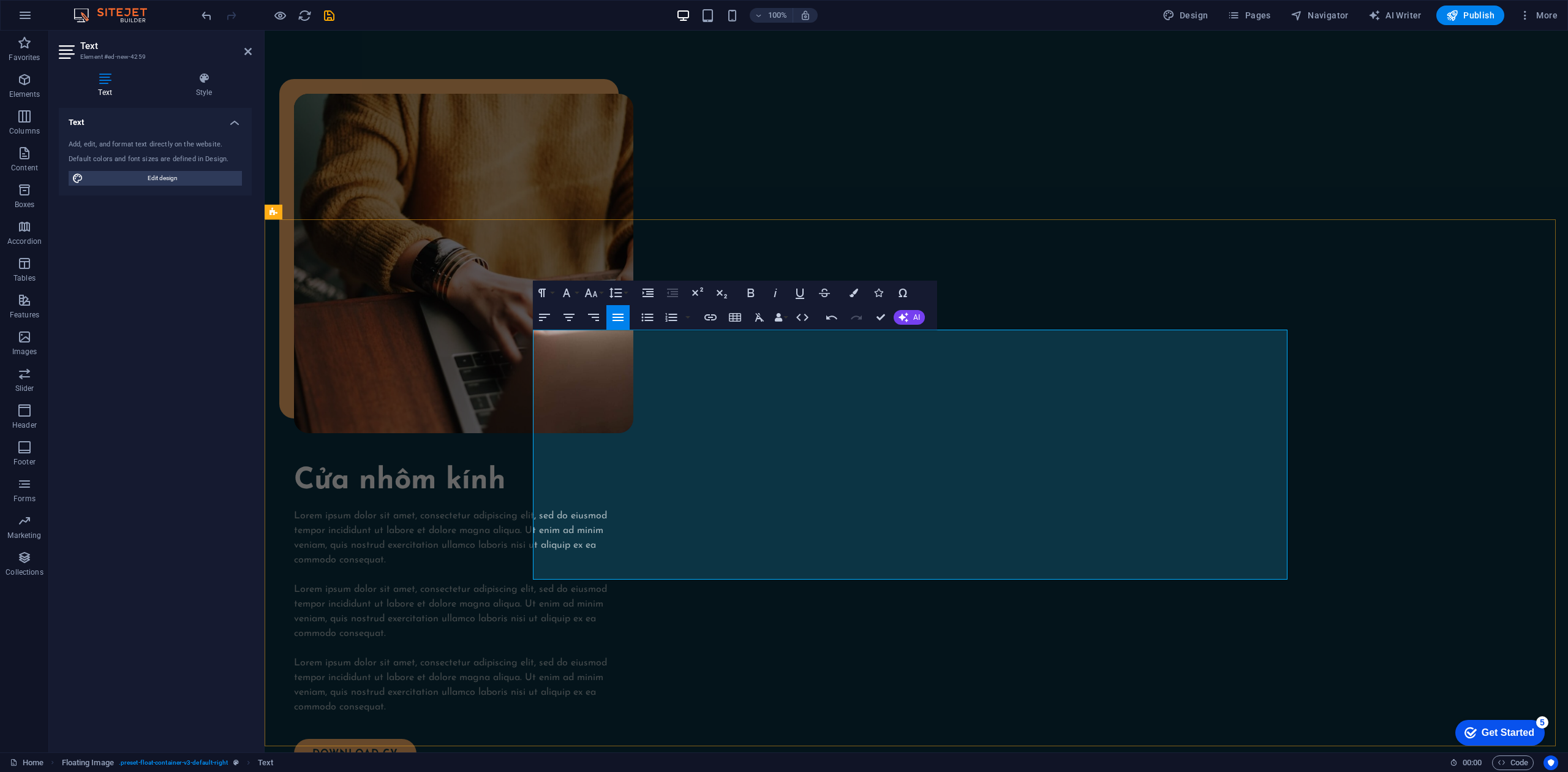
drag, startPoint x: 568, startPoint y: 461, endPoint x: 613, endPoint y: 518, distance: 72.6
drag, startPoint x: 613, startPoint y: 518, endPoint x: 587, endPoint y: 515, distance: 26.2
drag, startPoint x: 826, startPoint y: 548, endPoint x: 529, endPoint y: 442, distance: 315.3
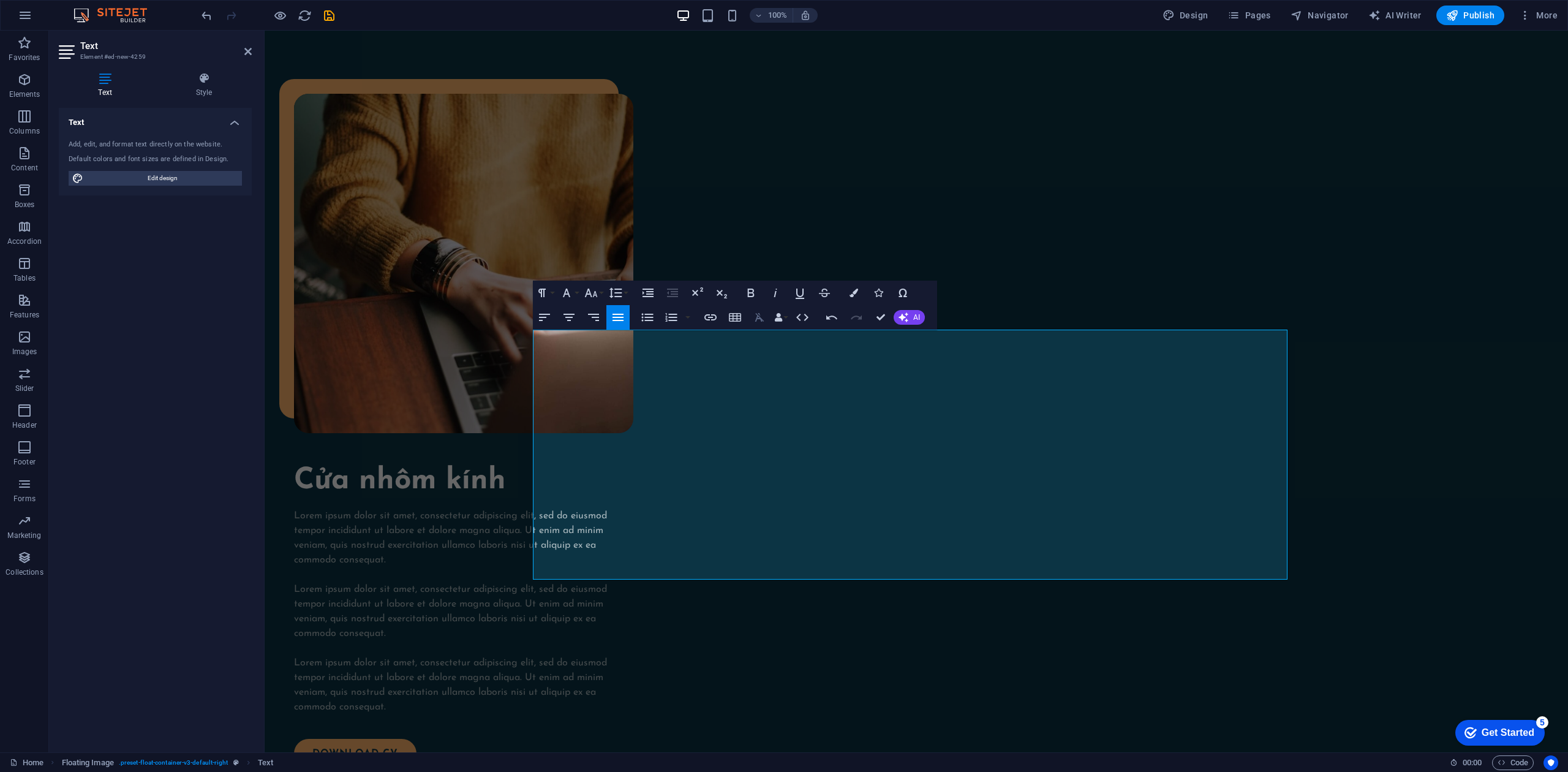
click at [764, 317] on icon "button" at bounding box center [759, 317] width 15 height 15
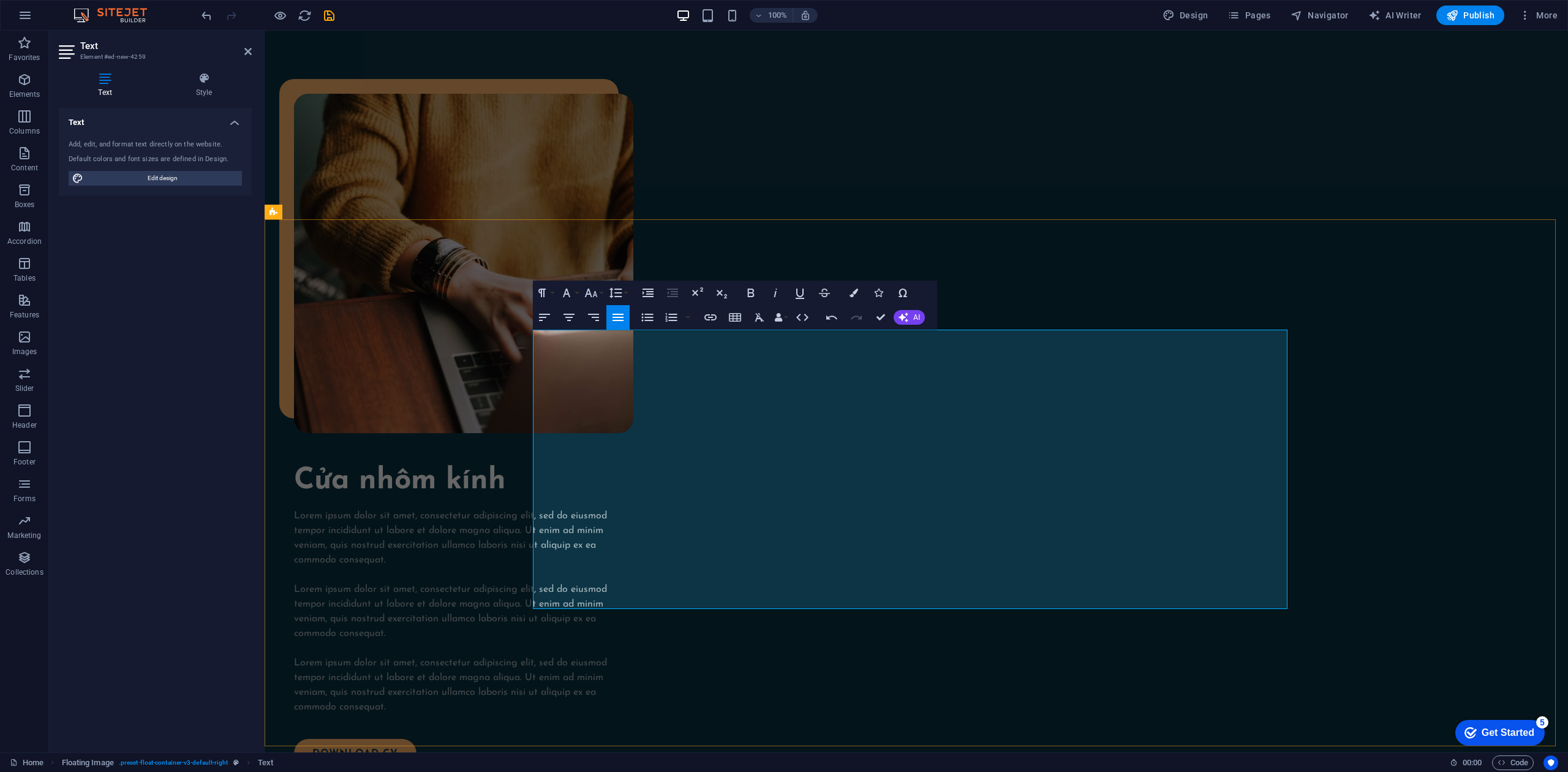
drag, startPoint x: 532, startPoint y: 437, endPoint x: 686, endPoint y: 582, distance: 211.5
click at [649, 316] on icon "button" at bounding box center [648, 317] width 15 height 15
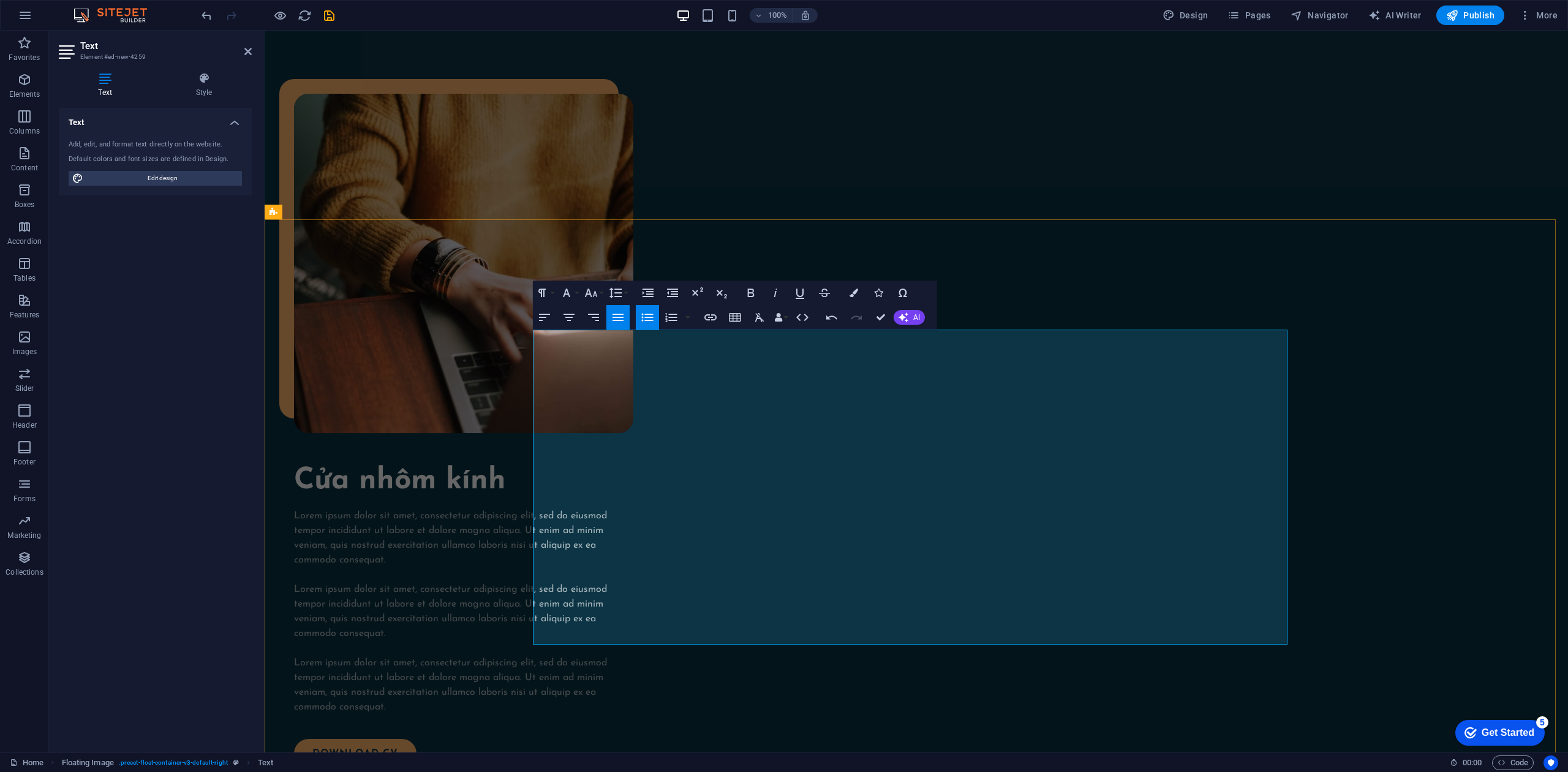
drag, startPoint x: 633, startPoint y: 439, endPoint x: 549, endPoint y: 439, distance: 84.0
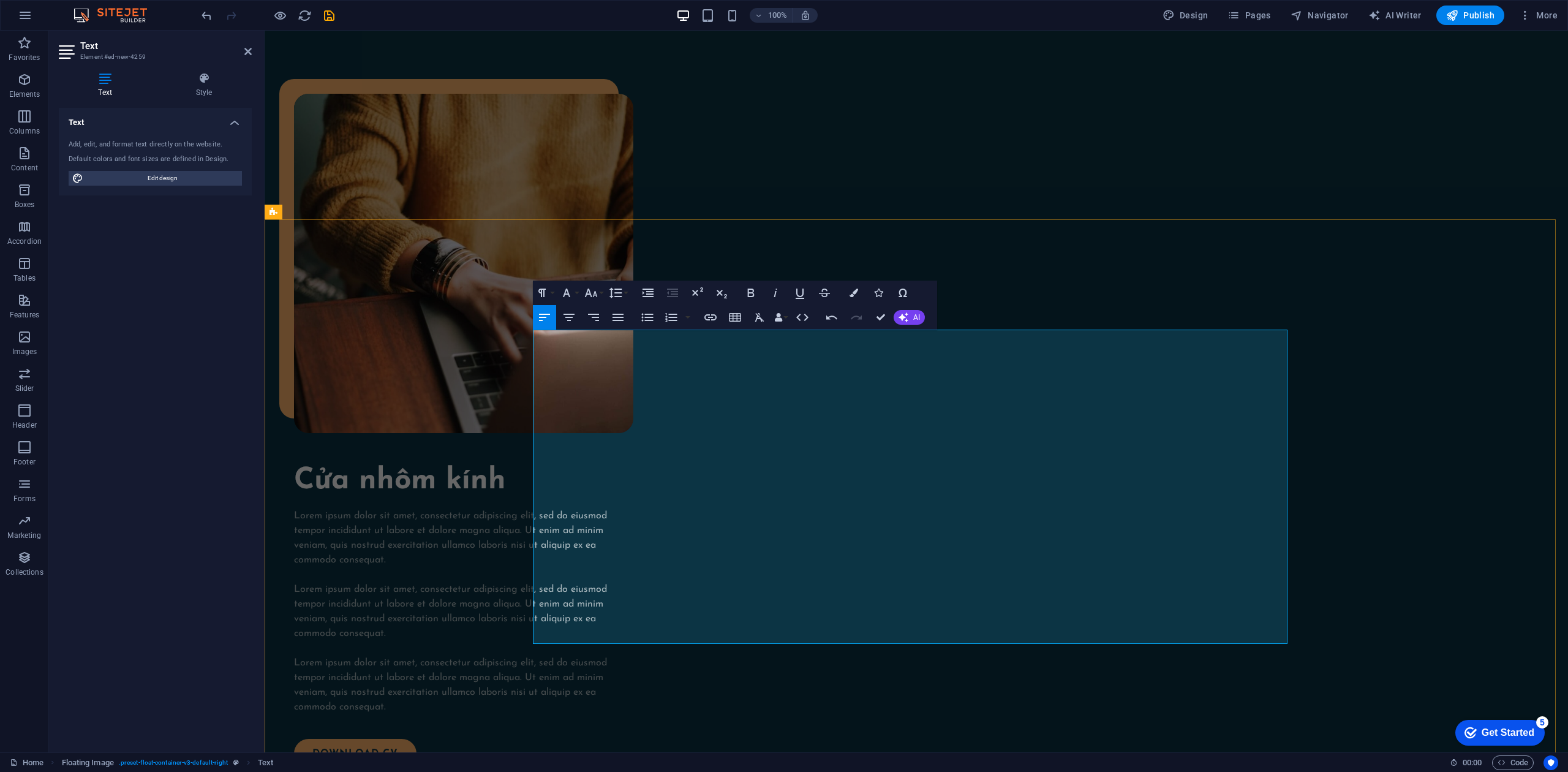
click at [640, 317] on icon "button" at bounding box center [648, 317] width 15 height 15
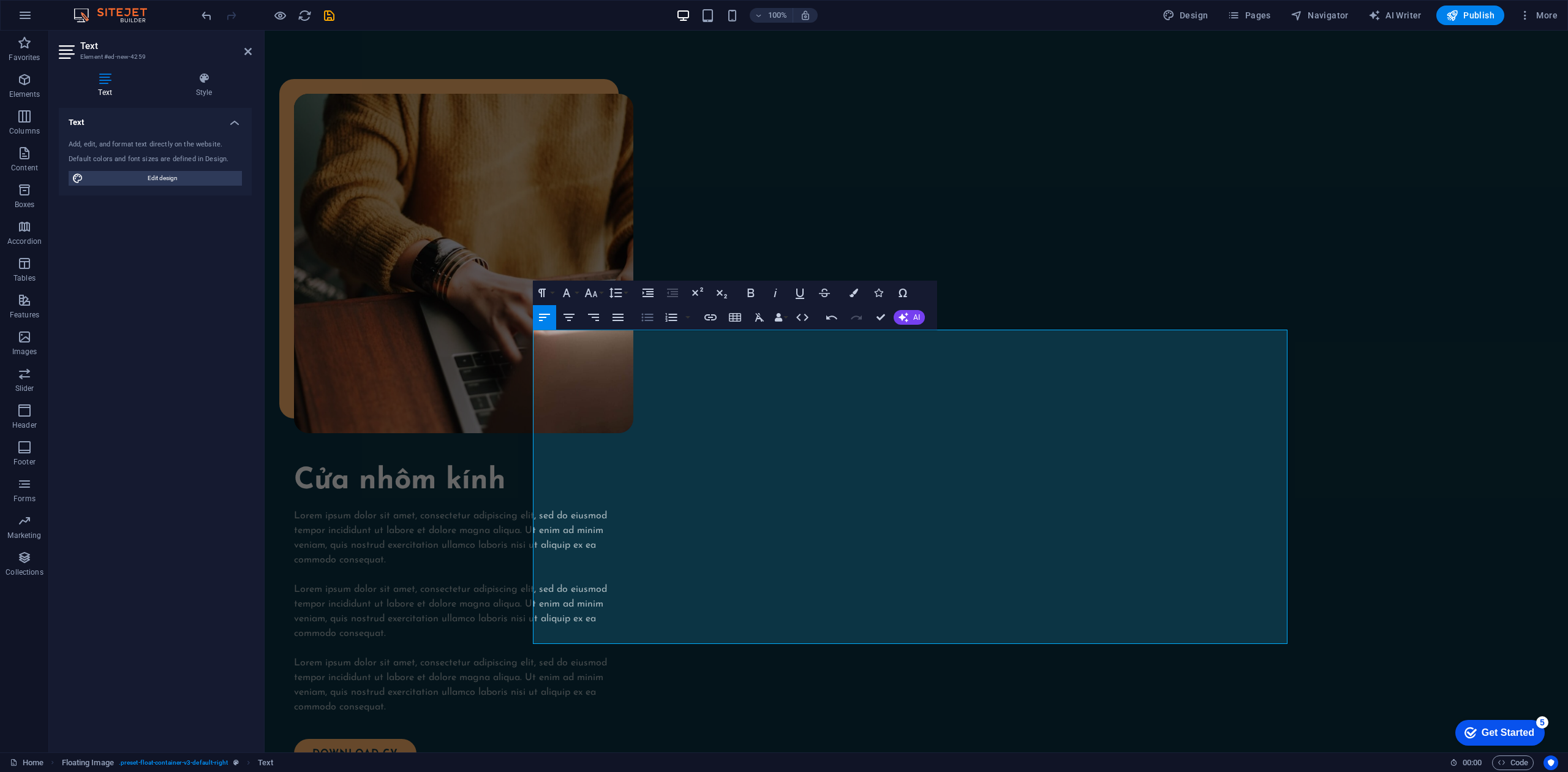
click at [640, 319] on icon "button" at bounding box center [648, 317] width 15 height 15
drag, startPoint x: 620, startPoint y: 441, endPoint x: 532, endPoint y: 439, distance: 88.0
click at [743, 290] on button "Bold" at bounding box center [751, 293] width 23 height 25
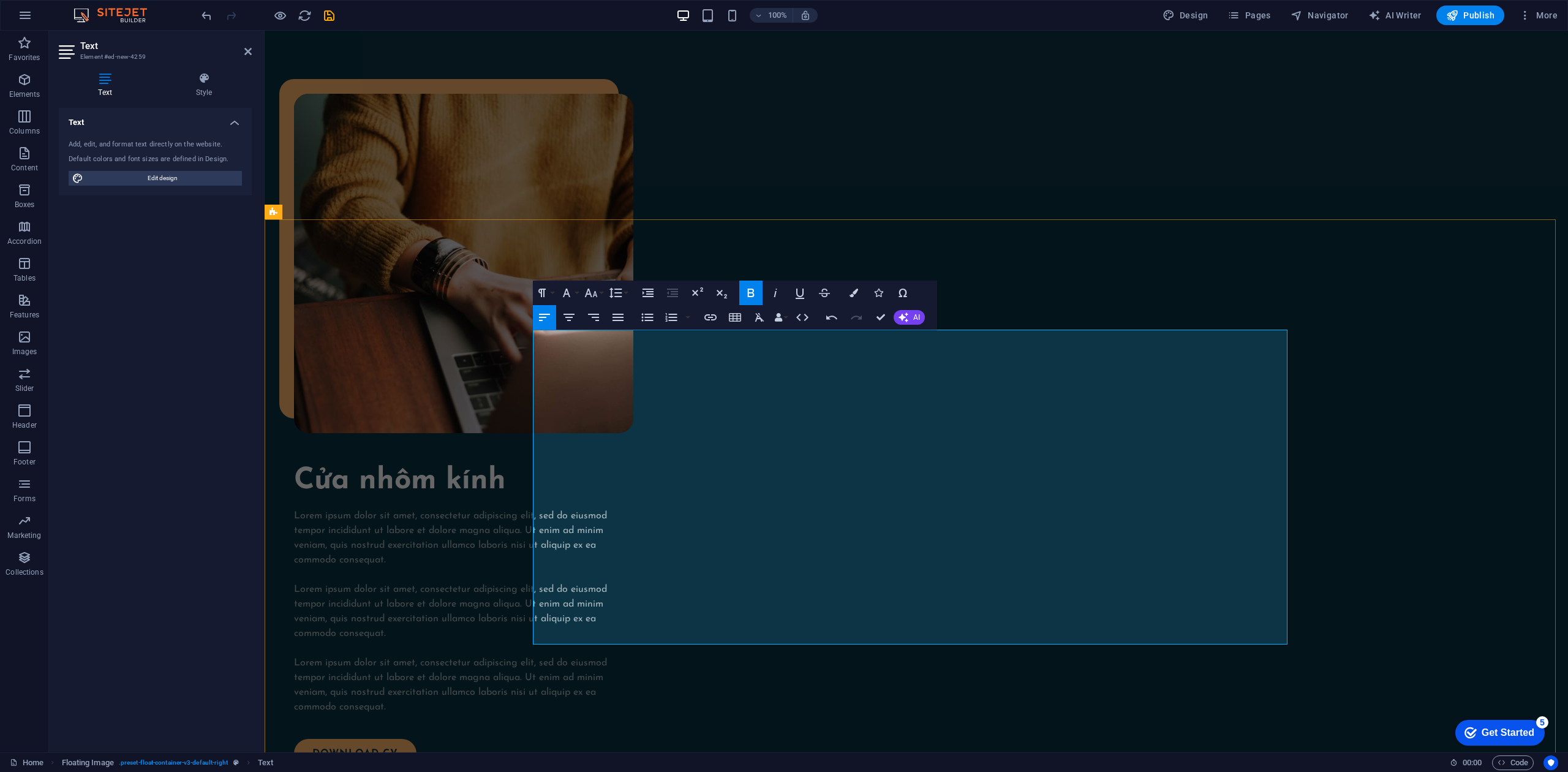
drag, startPoint x: 699, startPoint y: 335, endPoint x: 534, endPoint y: 337, distance: 165.0
click at [748, 292] on icon "button" at bounding box center [751, 293] width 15 height 15
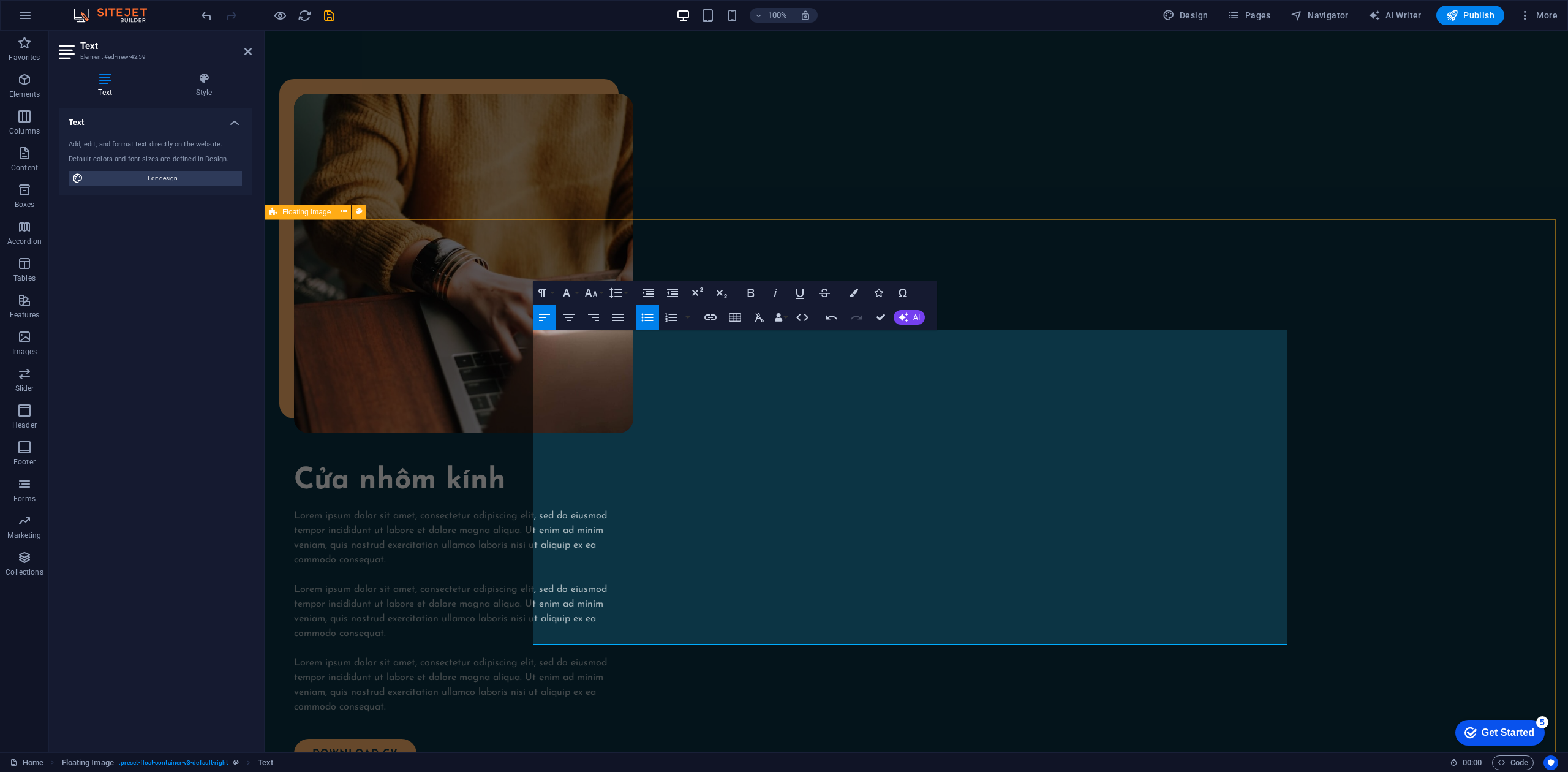
drag, startPoint x: 674, startPoint y: 622, endPoint x: 527, endPoint y: 336, distance: 321.6
click at [593, 290] on icon "button" at bounding box center [591, 293] width 15 height 15
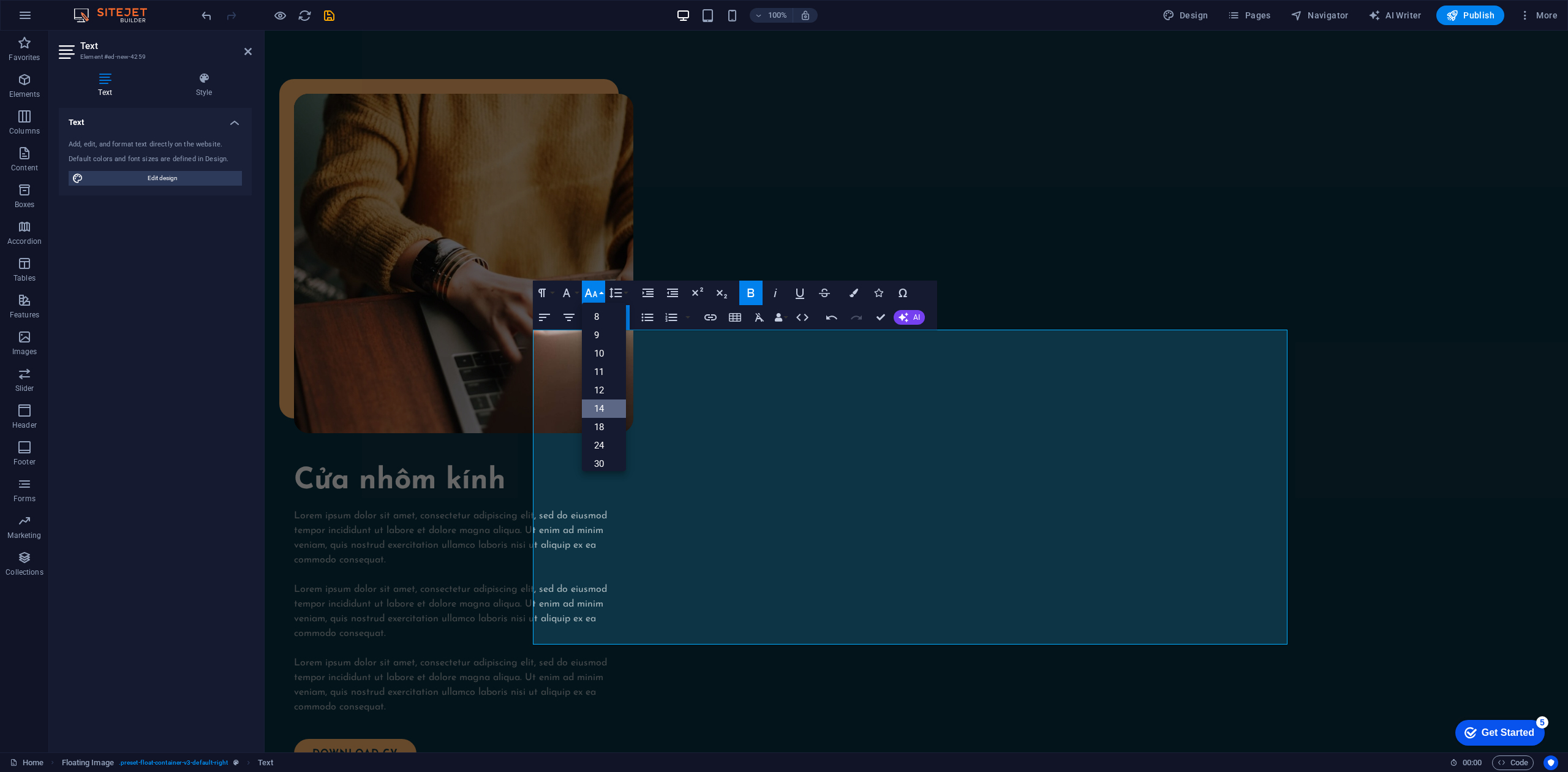
scroll to position [82, 0]
click at [613, 343] on link "18" at bounding box center [604, 345] width 44 height 18
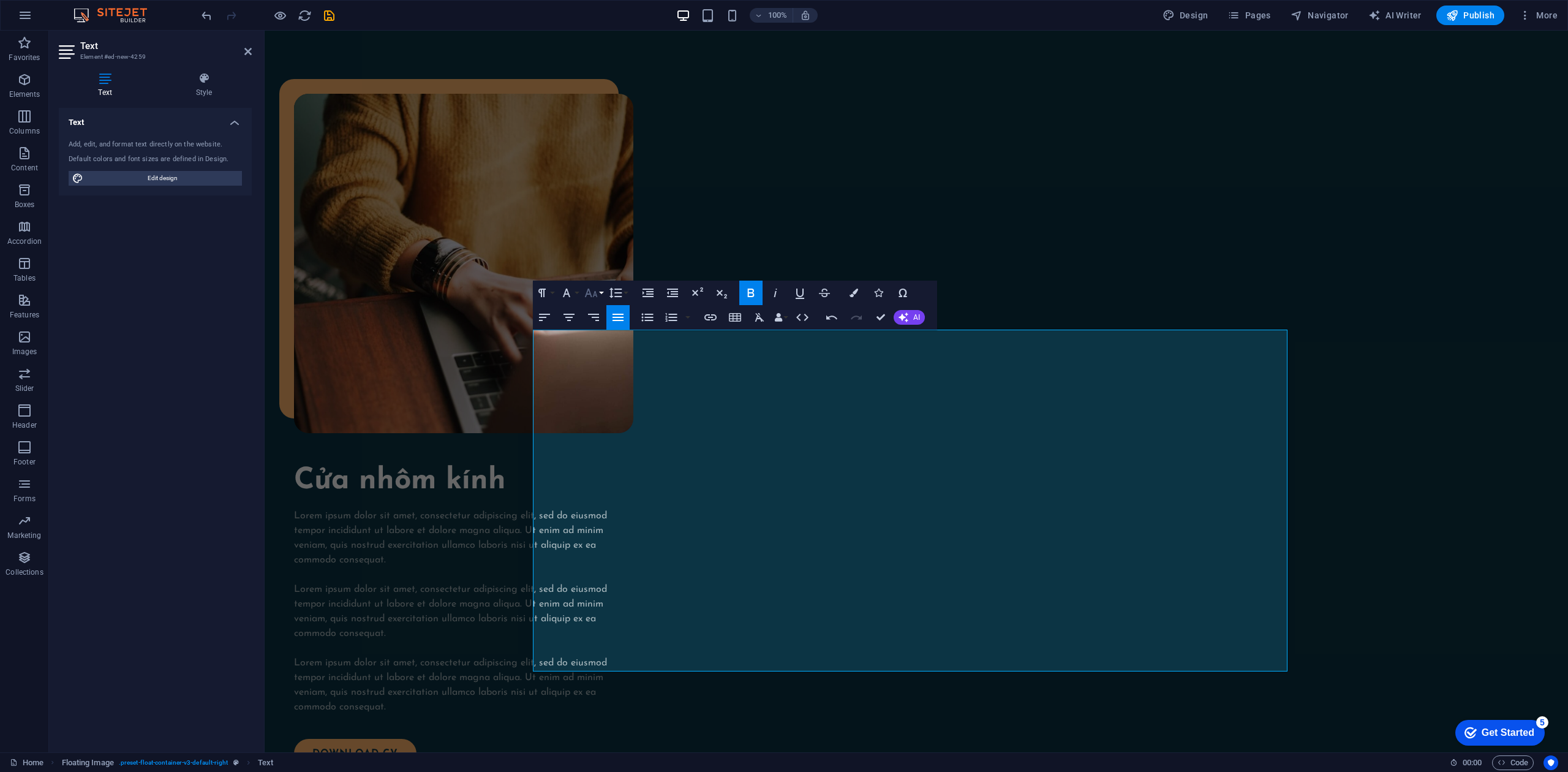
click at [599, 289] on button "Font Size" at bounding box center [594, 293] width 23 height 25
click at [606, 339] on link "24" at bounding box center [604, 347] width 44 height 18
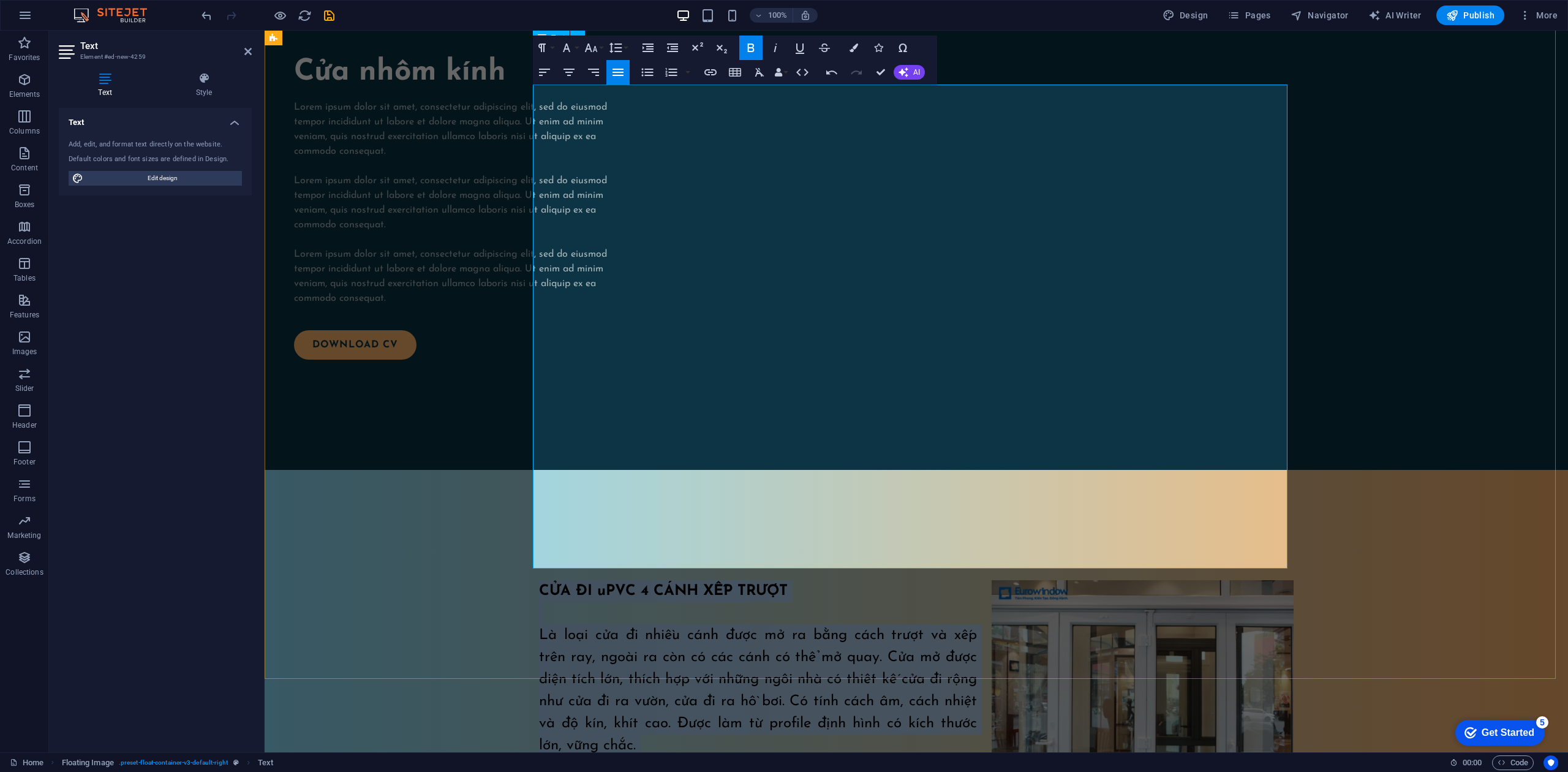
scroll to position [1805, 0]
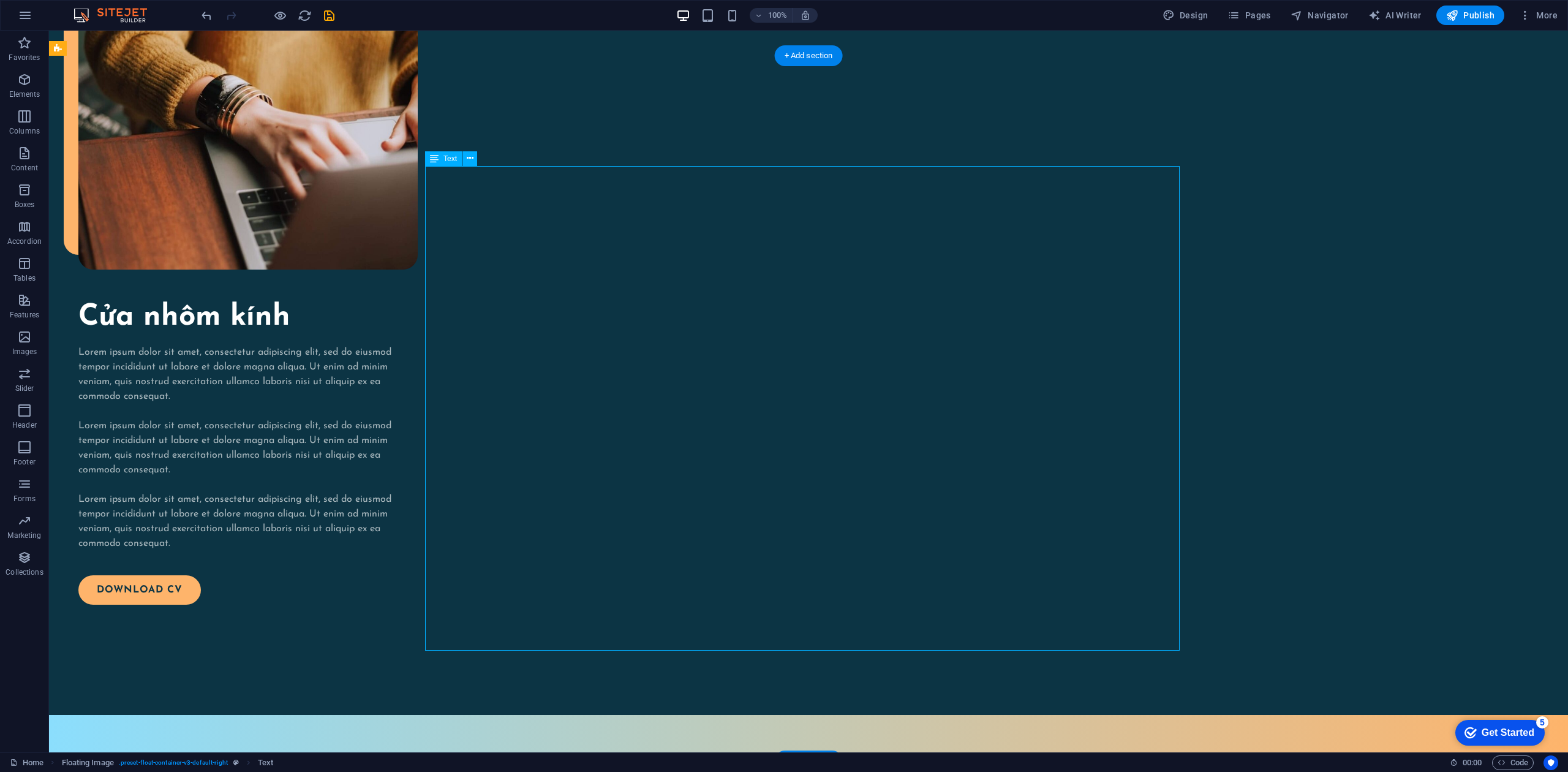
drag, startPoint x: 1135, startPoint y: 620, endPoint x: 1039, endPoint y: 629, distance: 96.4
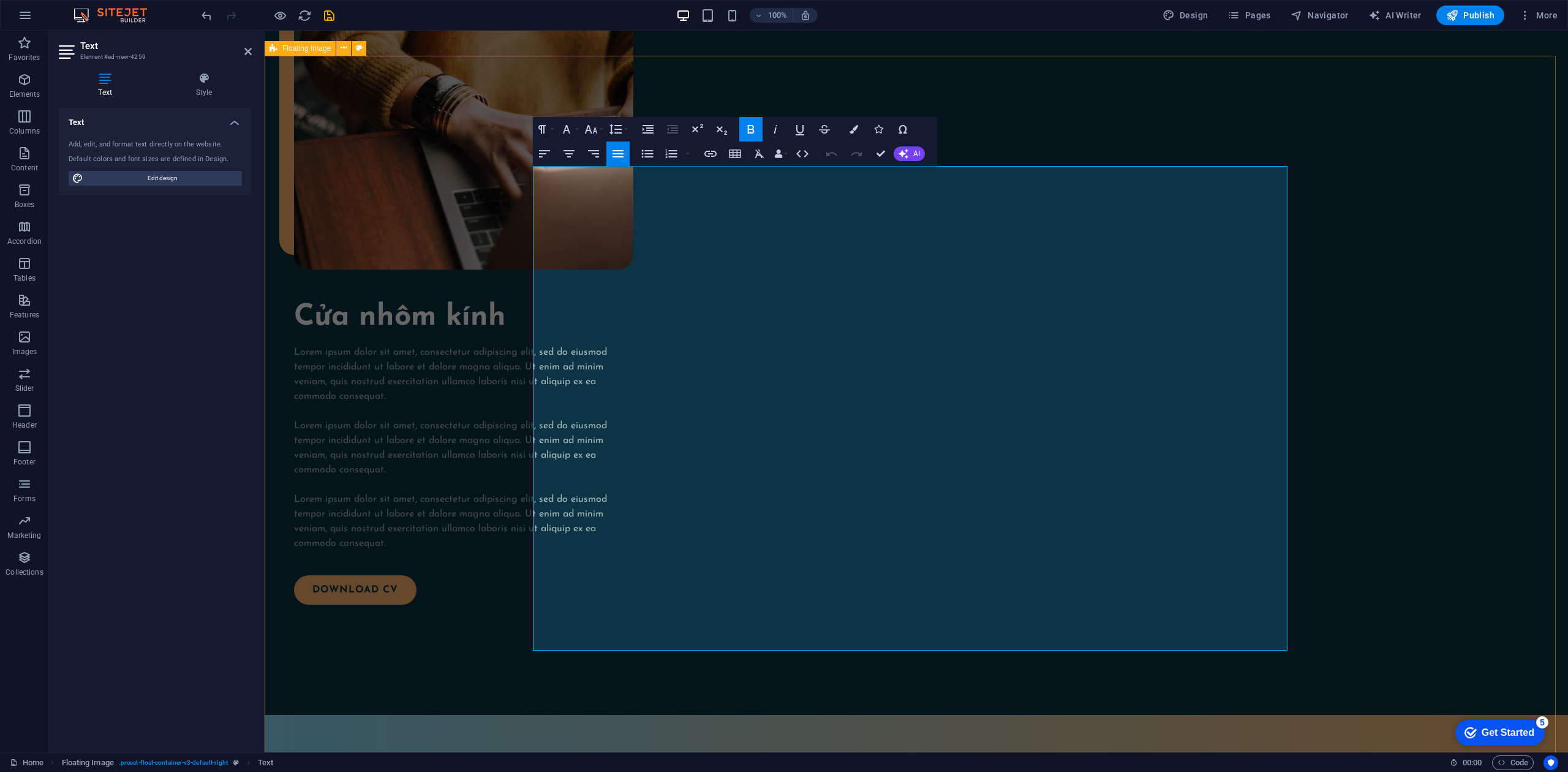
drag, startPoint x: 1235, startPoint y: 630, endPoint x: 522, endPoint y: 173, distance: 846.9
click at [599, 128] on button "Font Size" at bounding box center [594, 129] width 23 height 25
click at [606, 161] on link "18" at bounding box center [604, 164] width 44 height 18
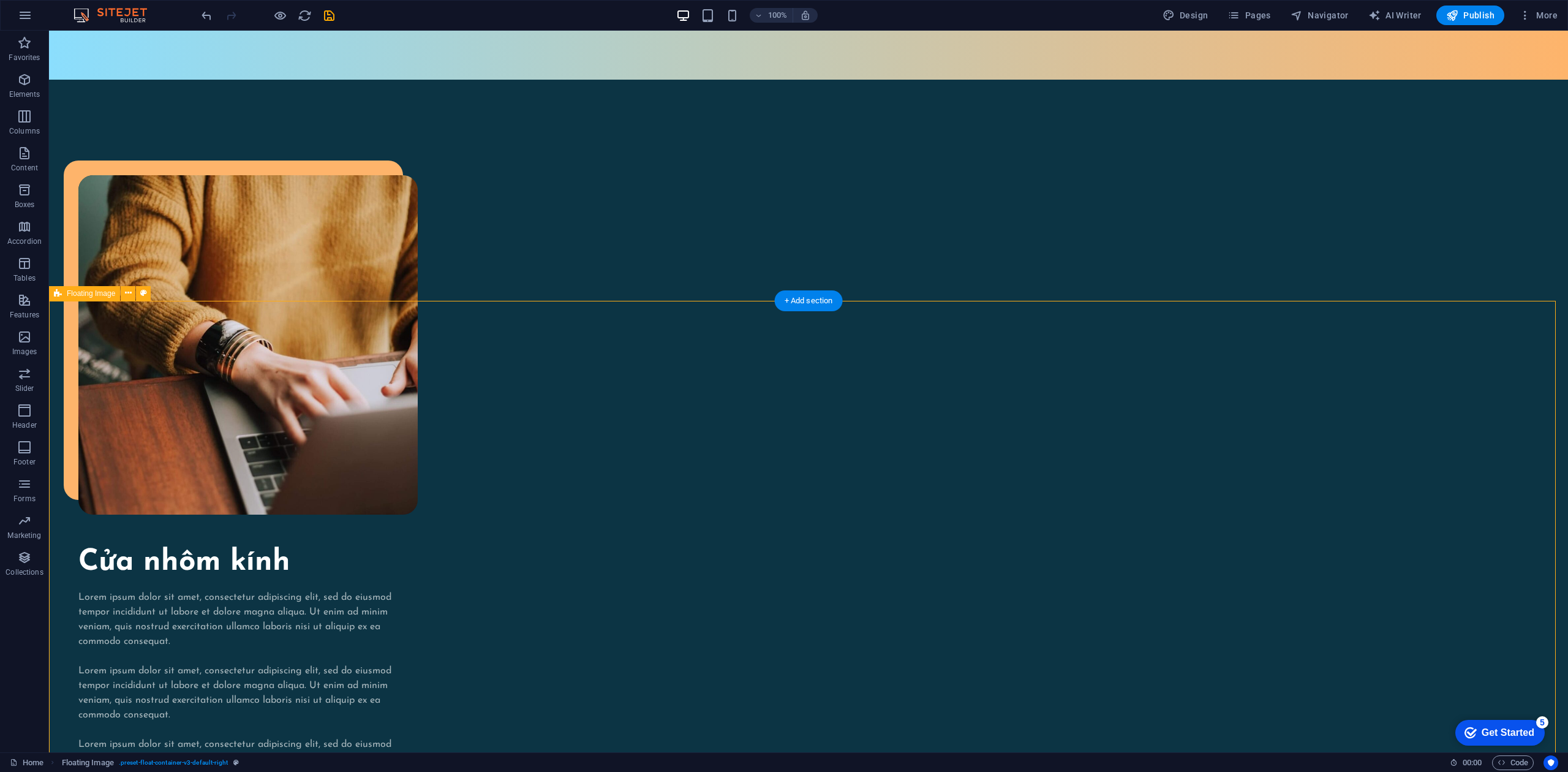
scroll to position [1724, 0]
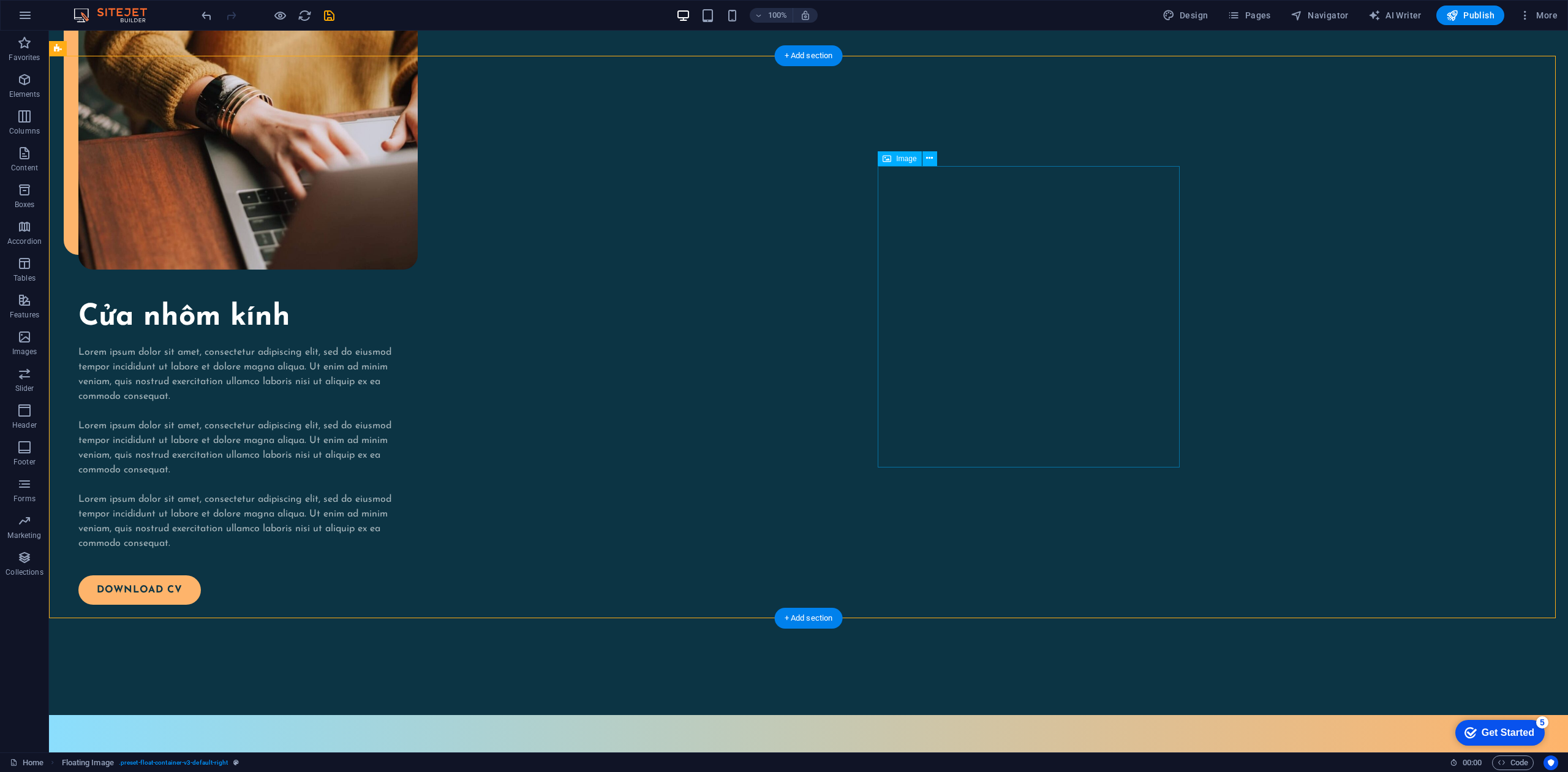
select select "%"
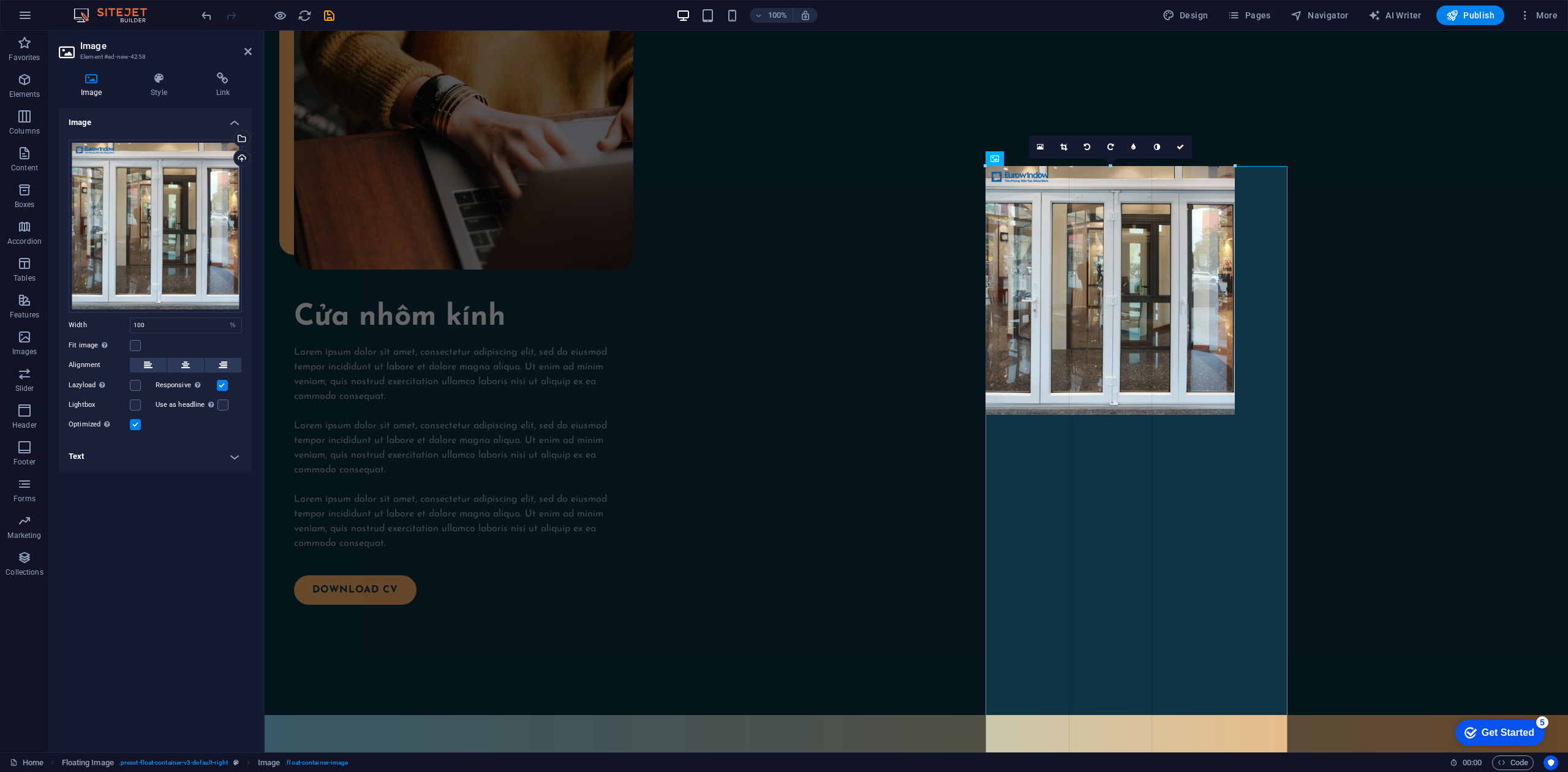
drag, startPoint x: 1286, startPoint y: 468, endPoint x: 1260, endPoint y: 479, distance: 28.2
type input "444"
select select "px"
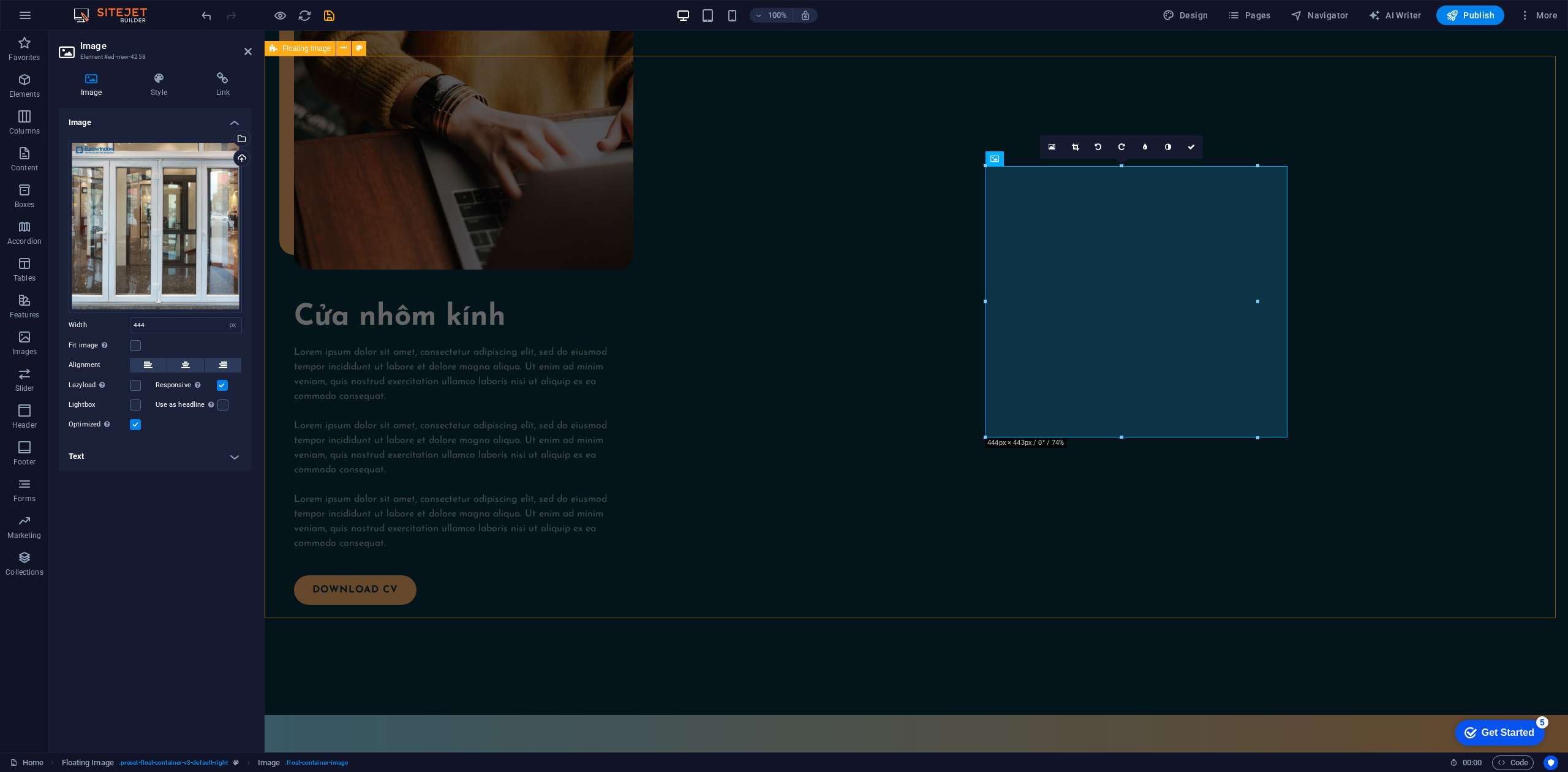
type input "100"
select select "%"
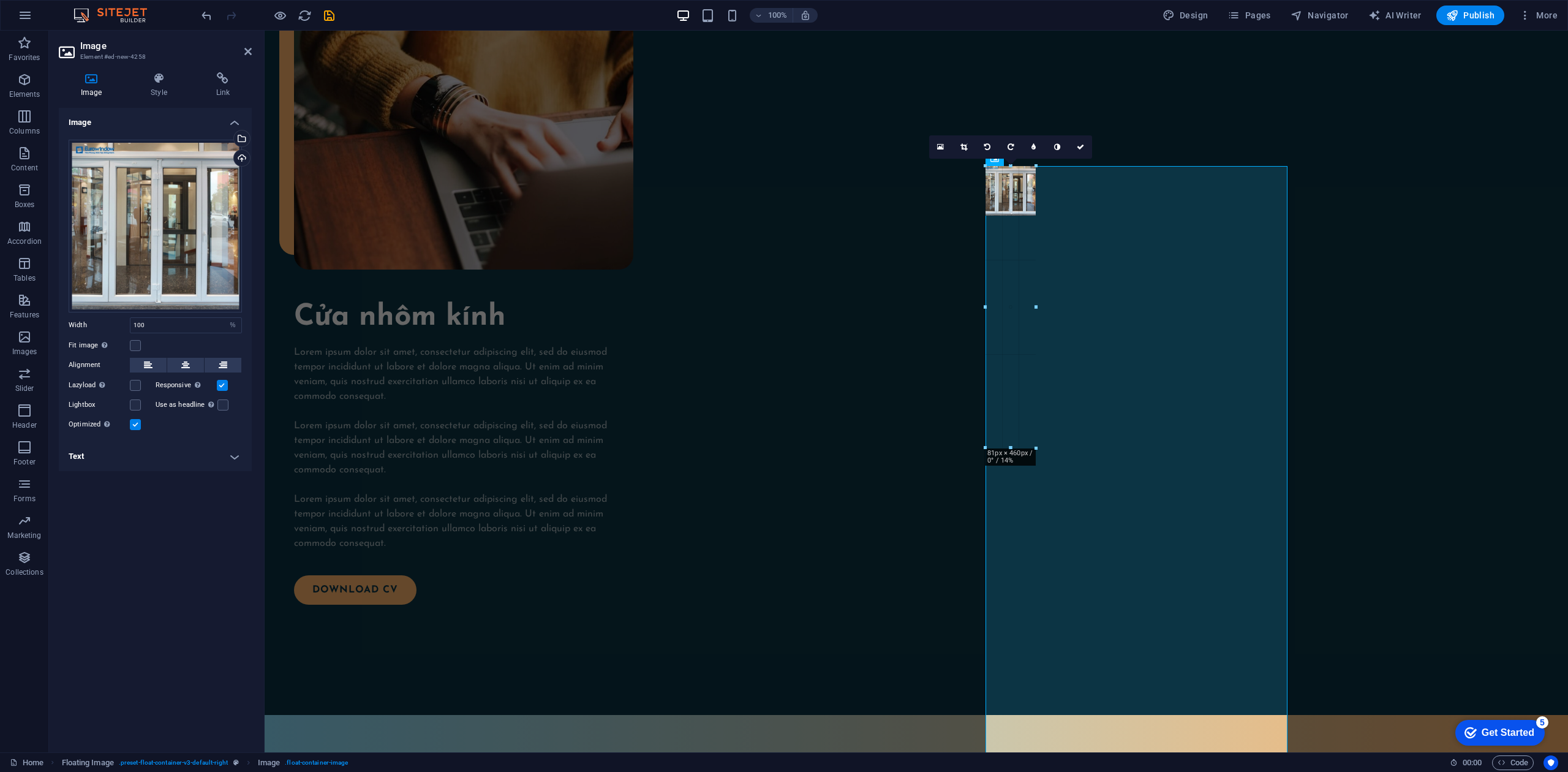
drag, startPoint x: 1285, startPoint y: 315, endPoint x: 1039, endPoint y: 322, distance: 246.1
type input "88"
select select "px"
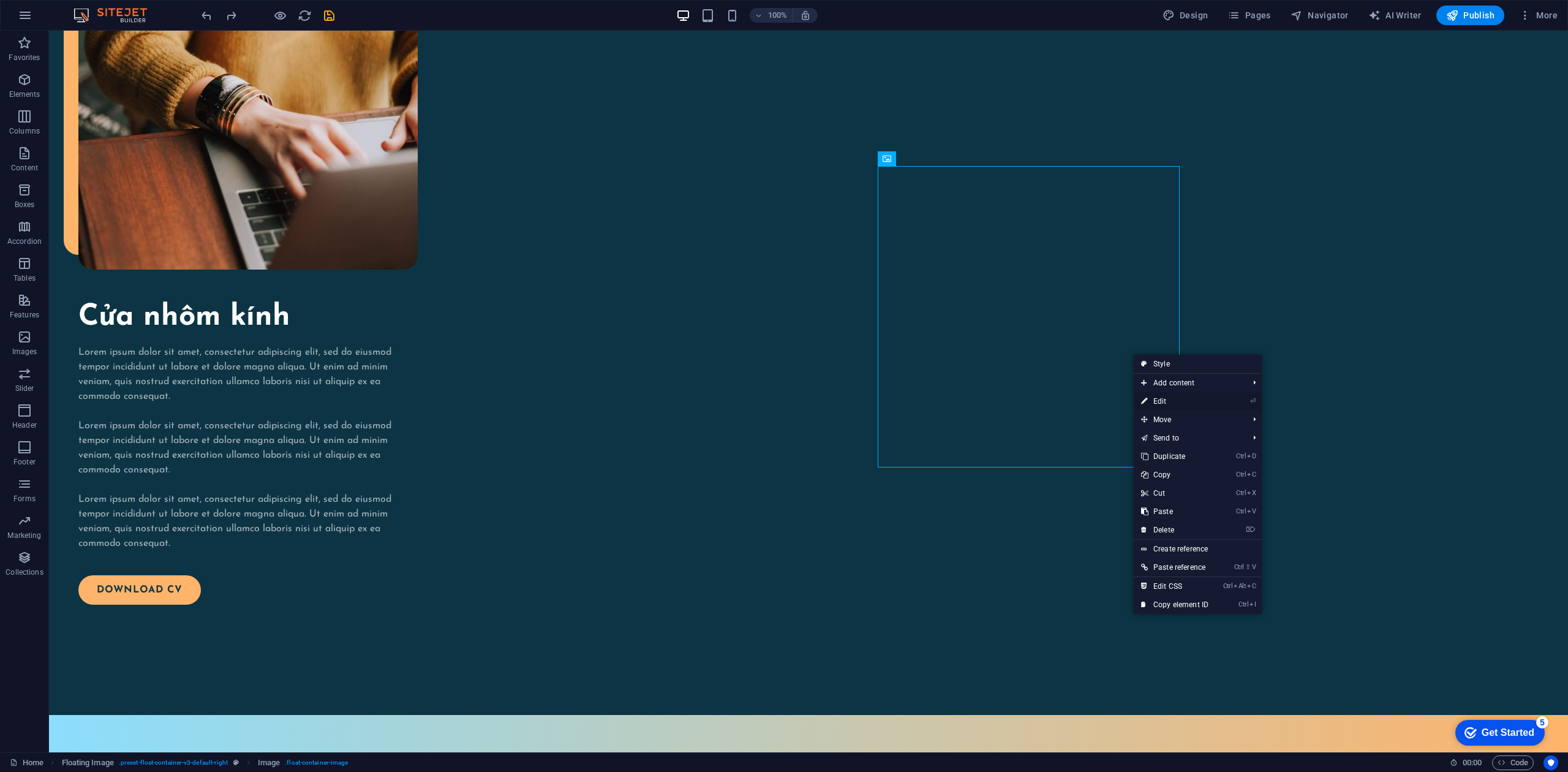
click at [1169, 404] on link "⏎ Edit" at bounding box center [1175, 401] width 82 height 18
select select "%"
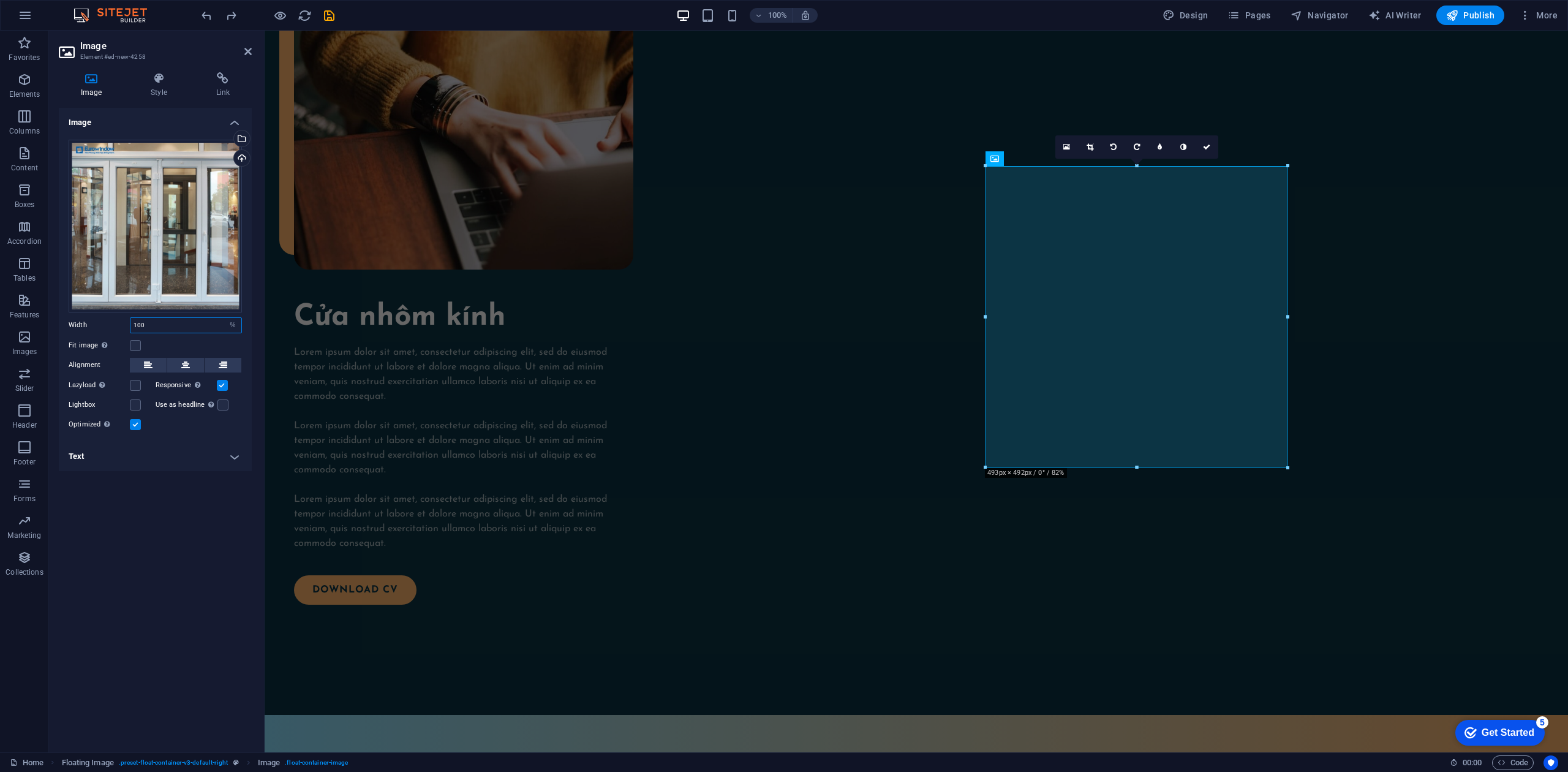
click at [194, 331] on input "100" at bounding box center [186, 325] width 111 height 15
type input "100"
click at [137, 349] on label at bounding box center [135, 345] width 11 height 11
click at [0, 0] on input "Fit image Automatically fit image to a fixed width and height" at bounding box center [0, 0] width 0 height 0
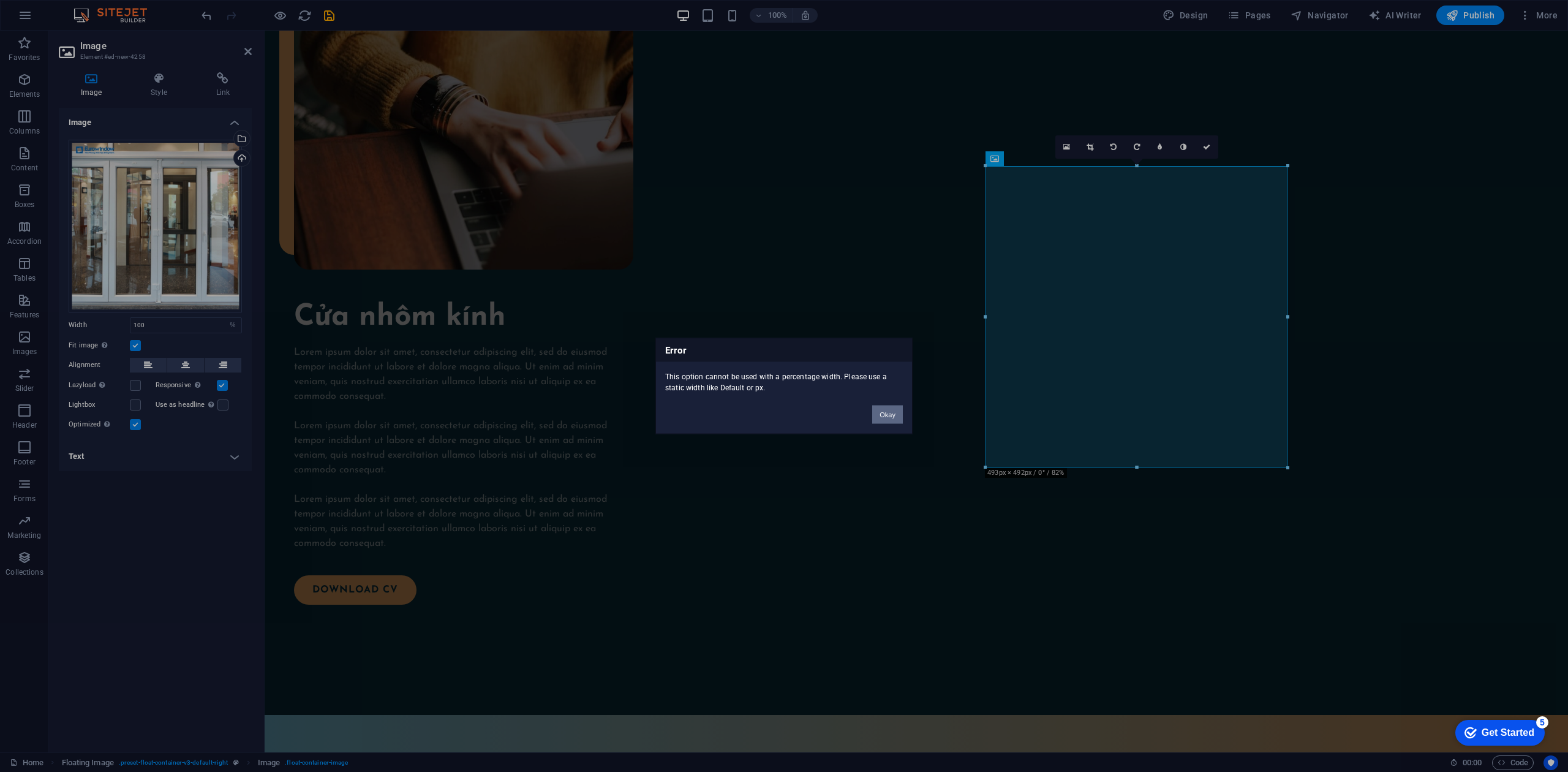
click at [896, 408] on button "Okay" at bounding box center [888, 414] width 31 height 18
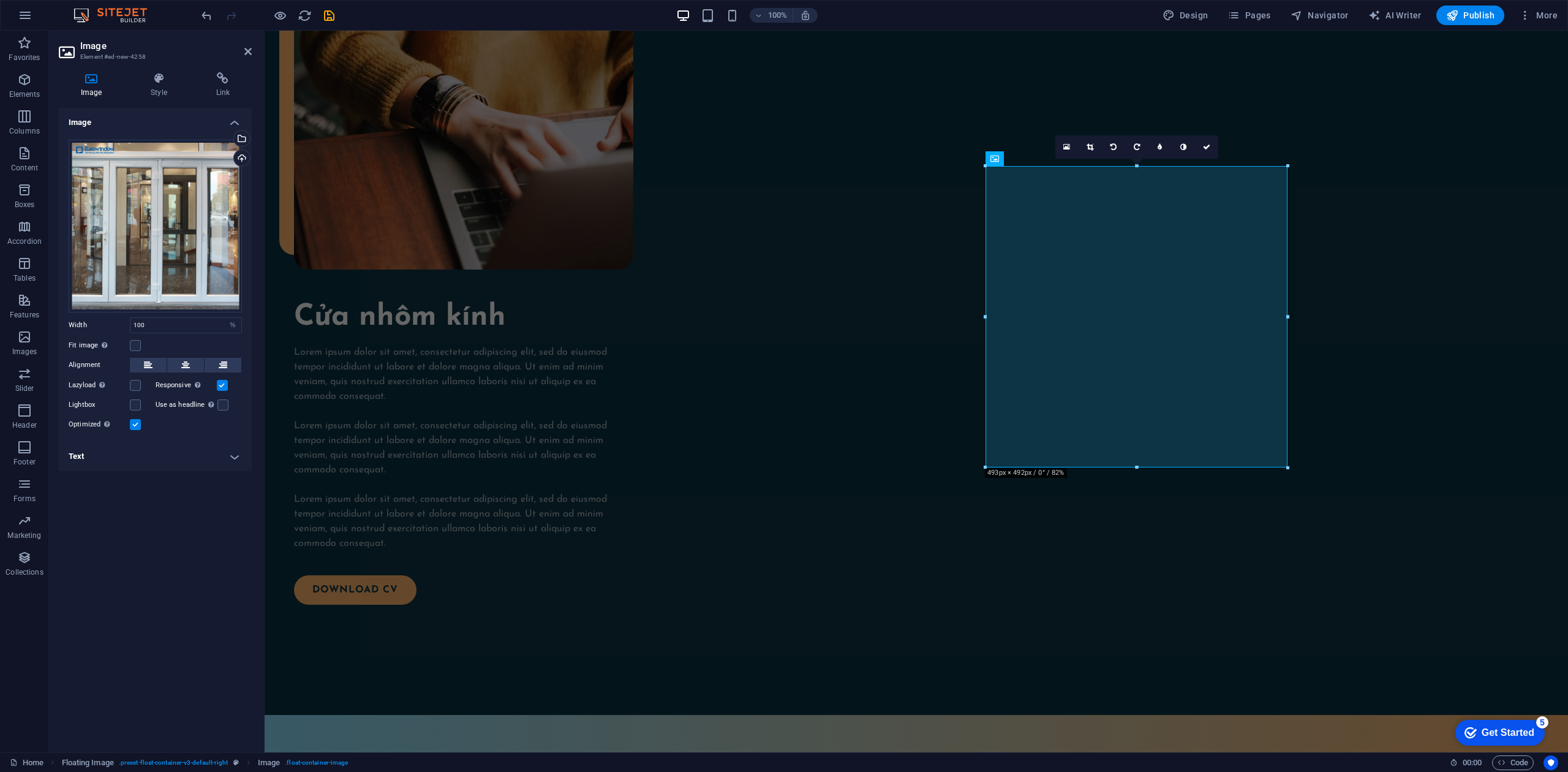
click at [136, 429] on label at bounding box center [135, 424] width 11 height 11
click at [0, 0] on input "Optimized Images are compressed to improve page speed." at bounding box center [0, 0] width 0 height 0
click at [136, 429] on label at bounding box center [135, 424] width 11 height 11
click at [0, 0] on input "Optimized Images are compressed to improve page speed." at bounding box center [0, 0] width 0 height 0
click at [136, 429] on label at bounding box center [135, 424] width 11 height 11
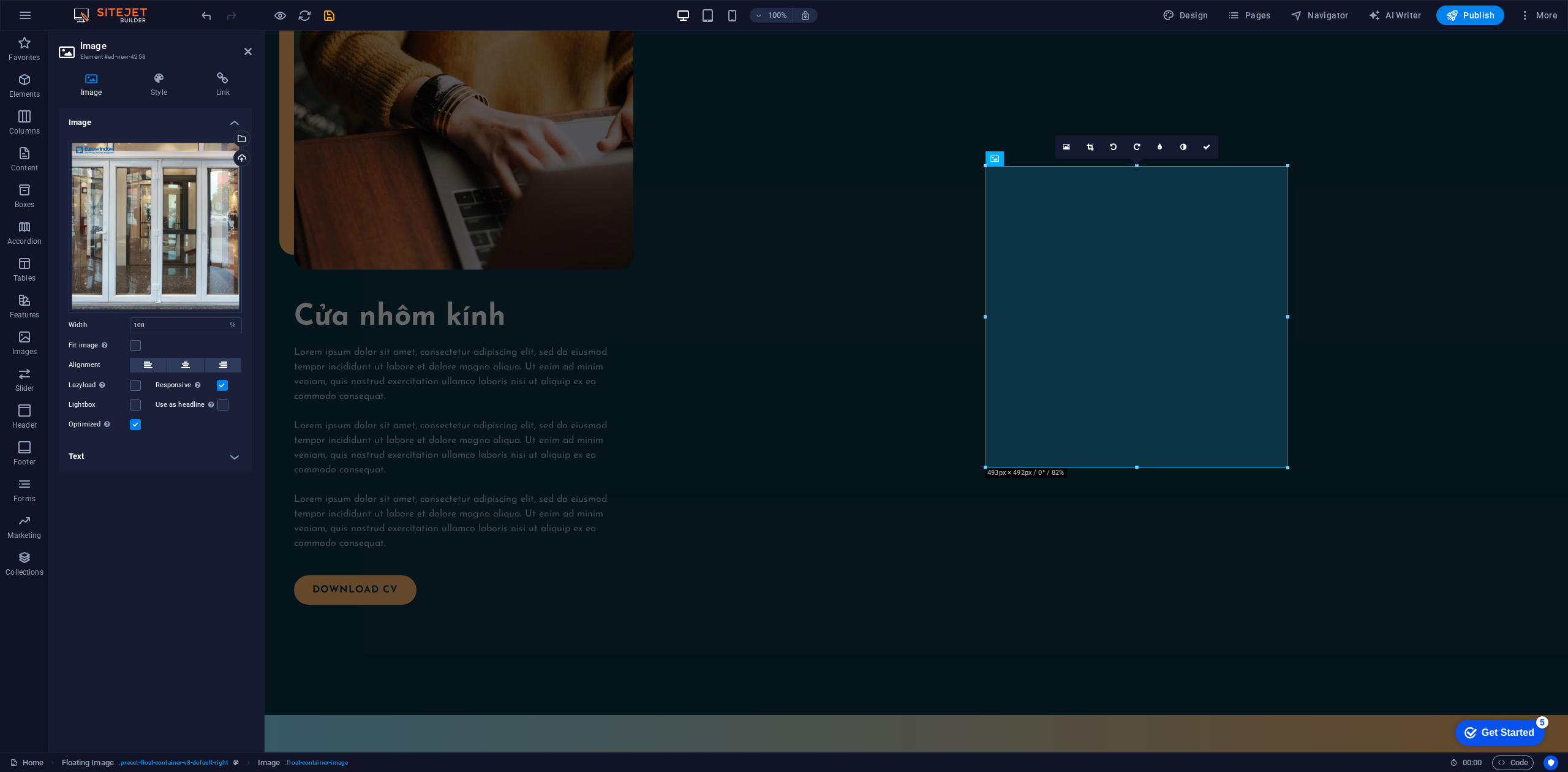
click at [0, 0] on input "Optimized Images are compressed to improve page speed." at bounding box center [0, 0] width 0 height 0
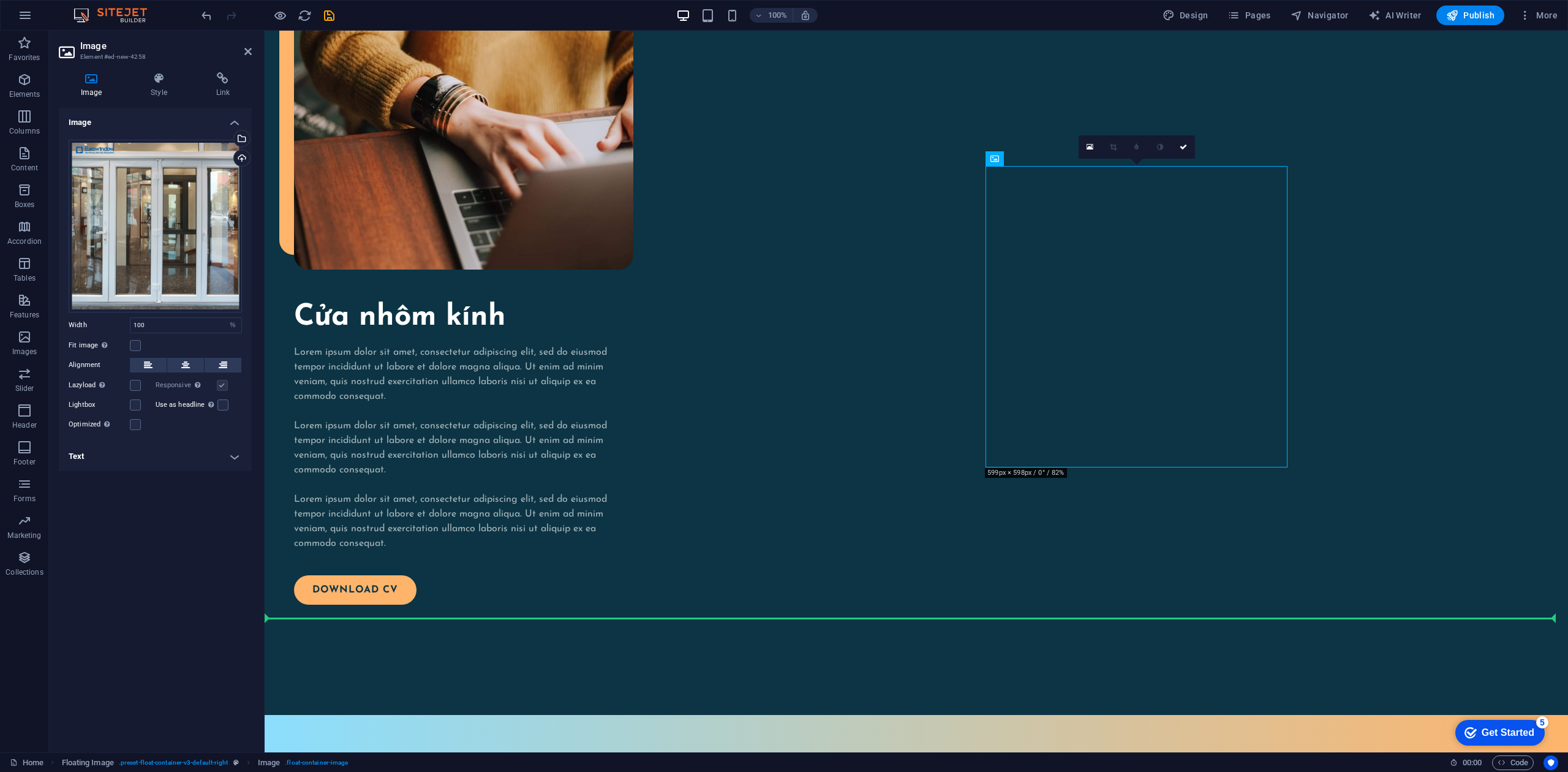
drag, startPoint x: 1279, startPoint y: 460, endPoint x: 1310, endPoint y: 476, distance: 34.9
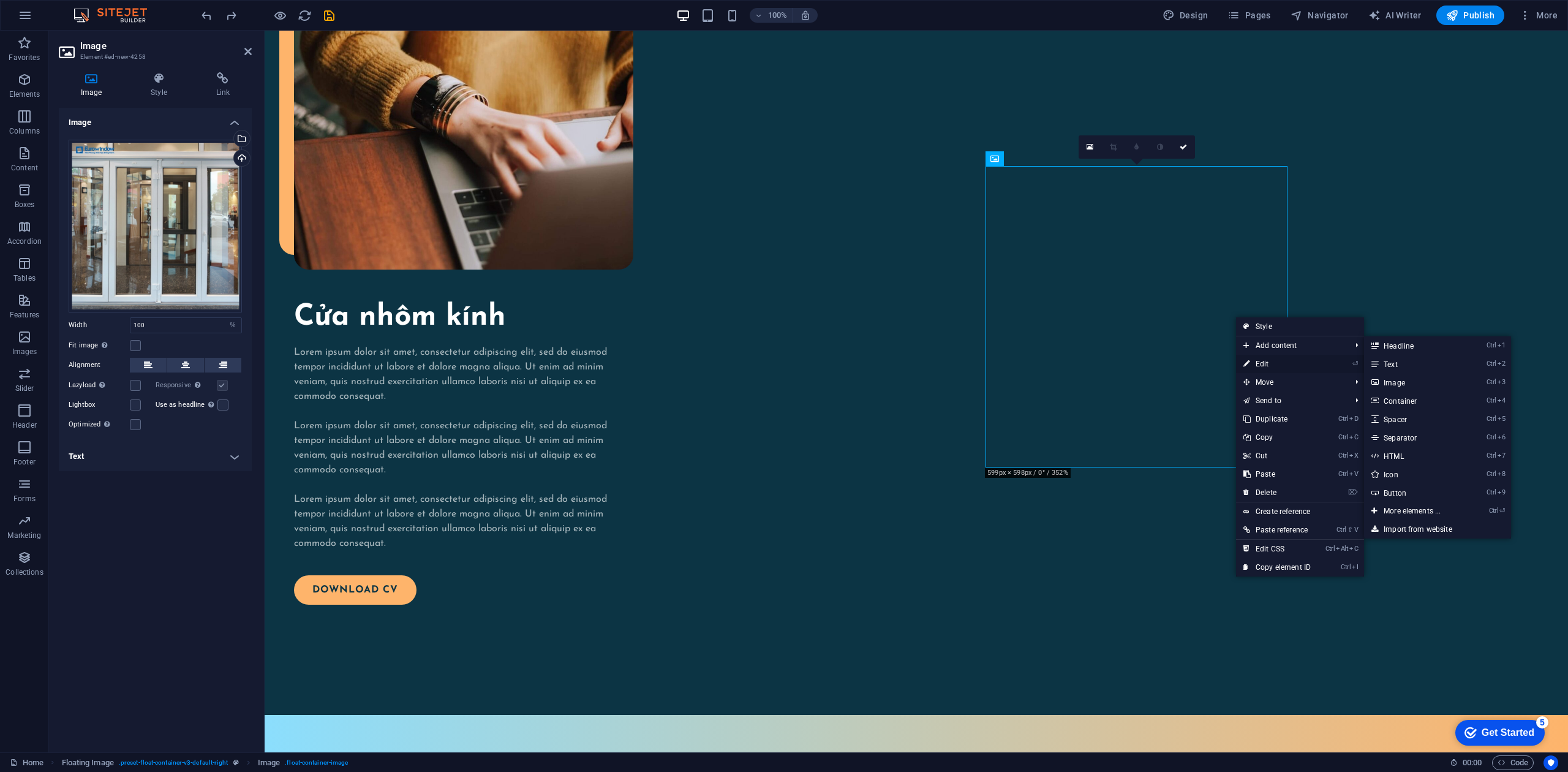
click at [1176, 361] on link "⏎ Edit" at bounding box center [1277, 363] width 82 height 18
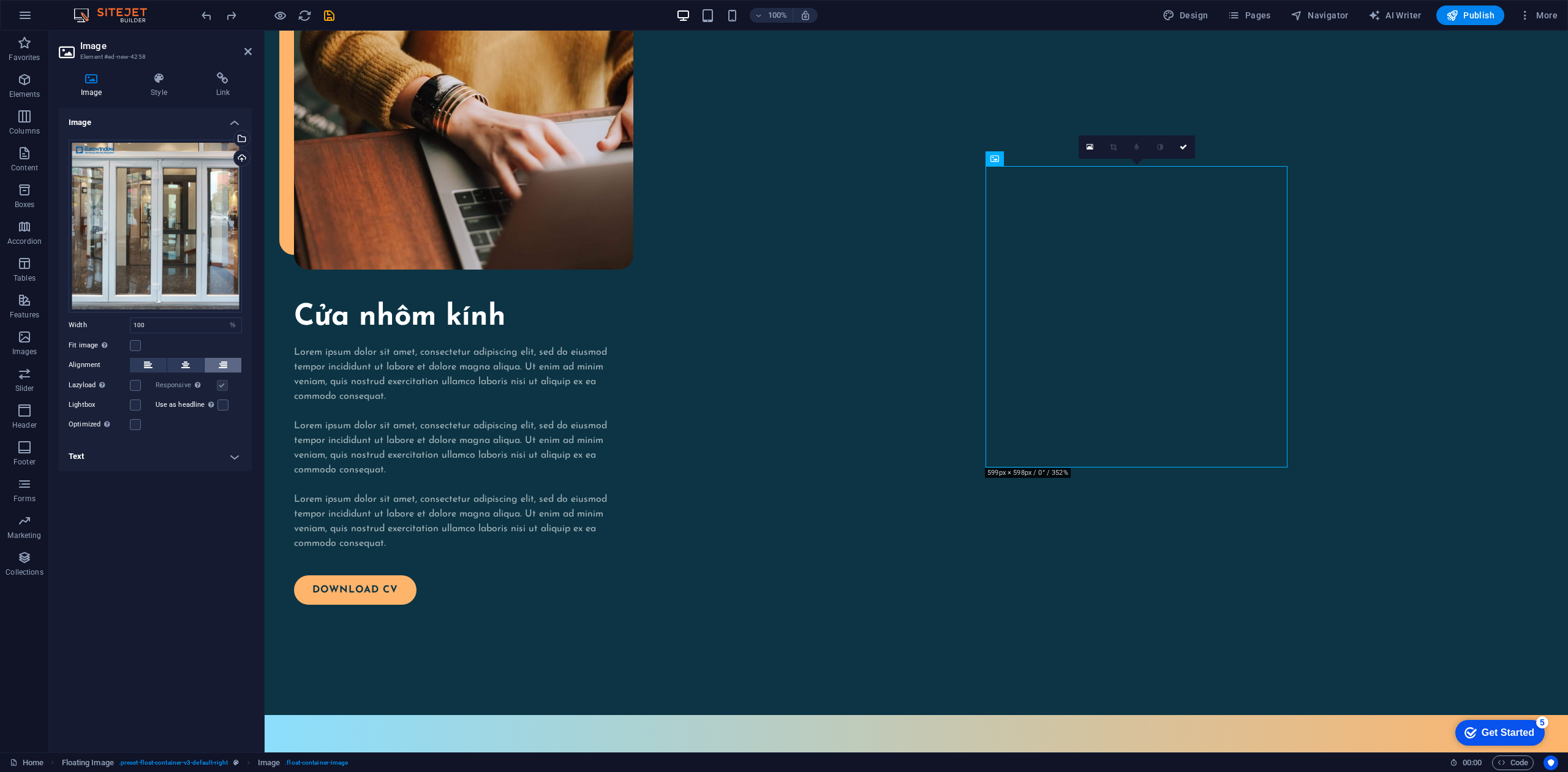
click at [230, 368] on button at bounding box center [223, 365] width 36 height 15
drag, startPoint x: 1240, startPoint y: 305, endPoint x: 1141, endPoint y: 329, distance: 101.9
drag, startPoint x: 1157, startPoint y: 341, endPoint x: 1192, endPoint y: 411, distance: 78.3
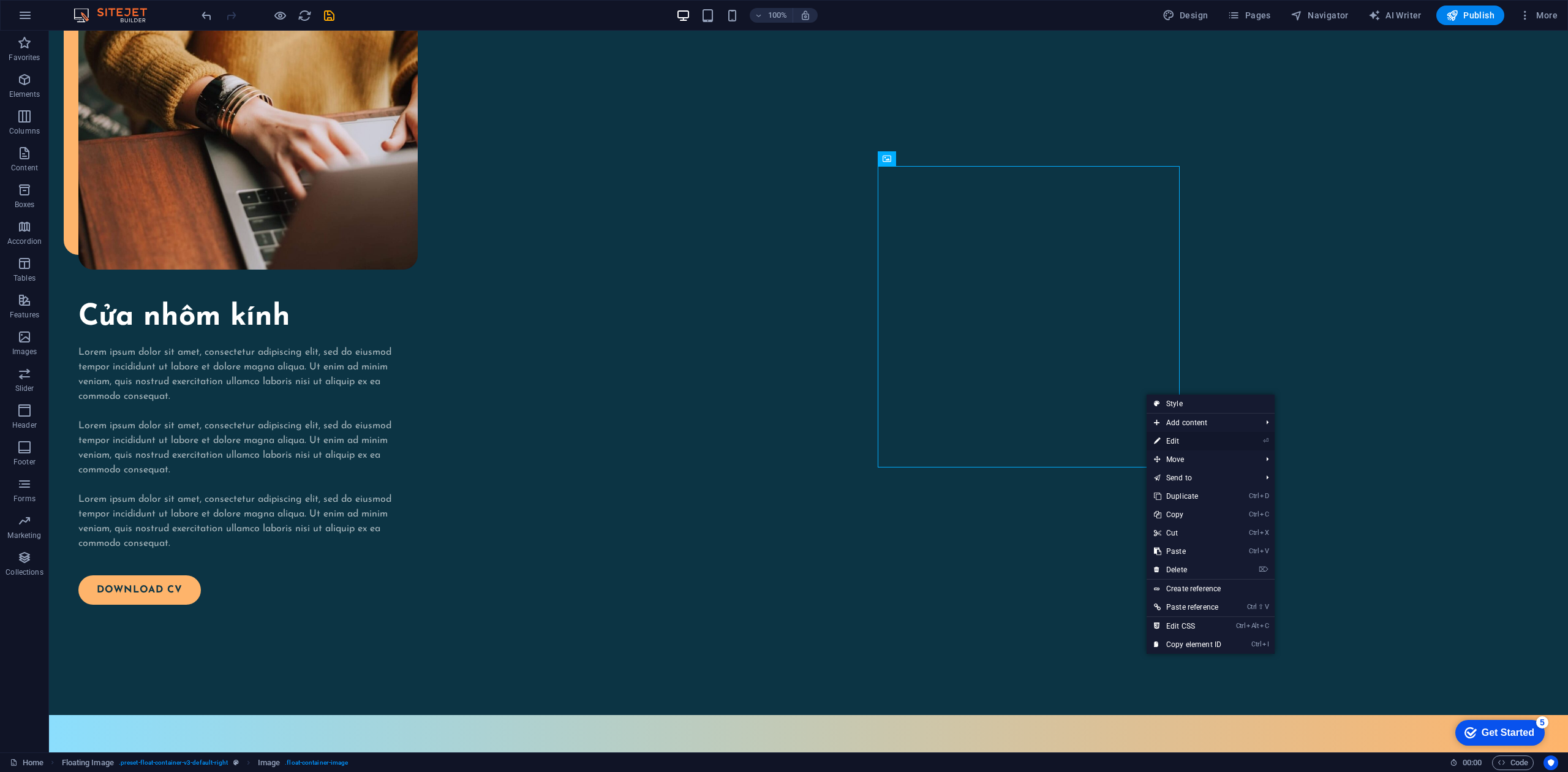
click at [1176, 442] on link "⏎ Edit" at bounding box center [1187, 441] width 82 height 18
select select "%"
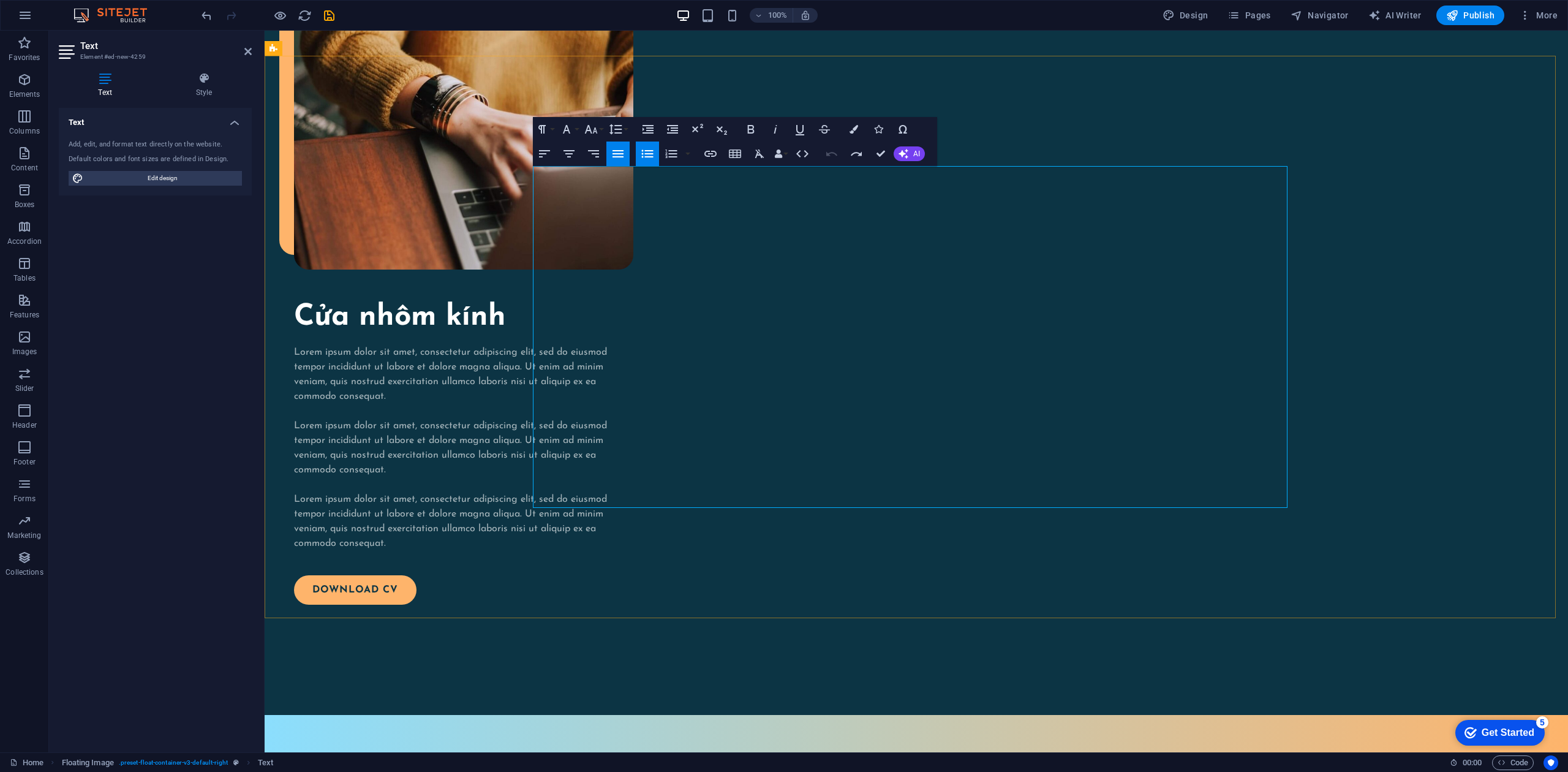
drag, startPoint x: 1065, startPoint y: 487, endPoint x: 535, endPoint y: 171, distance: 617.1
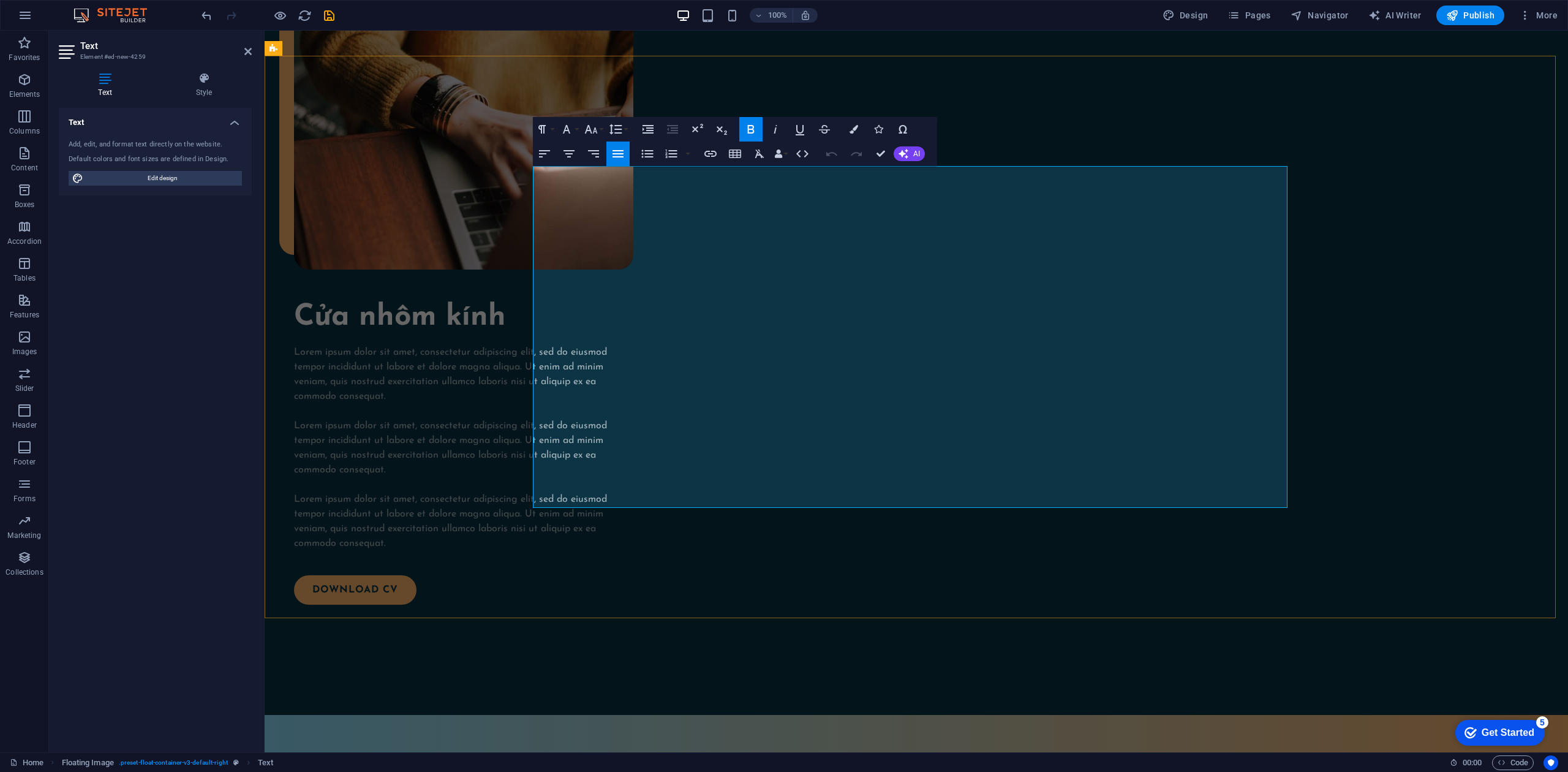
drag, startPoint x: 1065, startPoint y: 491, endPoint x: 537, endPoint y: 171, distance: 617.4
click at [595, 124] on icon "button" at bounding box center [591, 129] width 15 height 15
click at [606, 185] on link "24" at bounding box center [604, 183] width 44 height 18
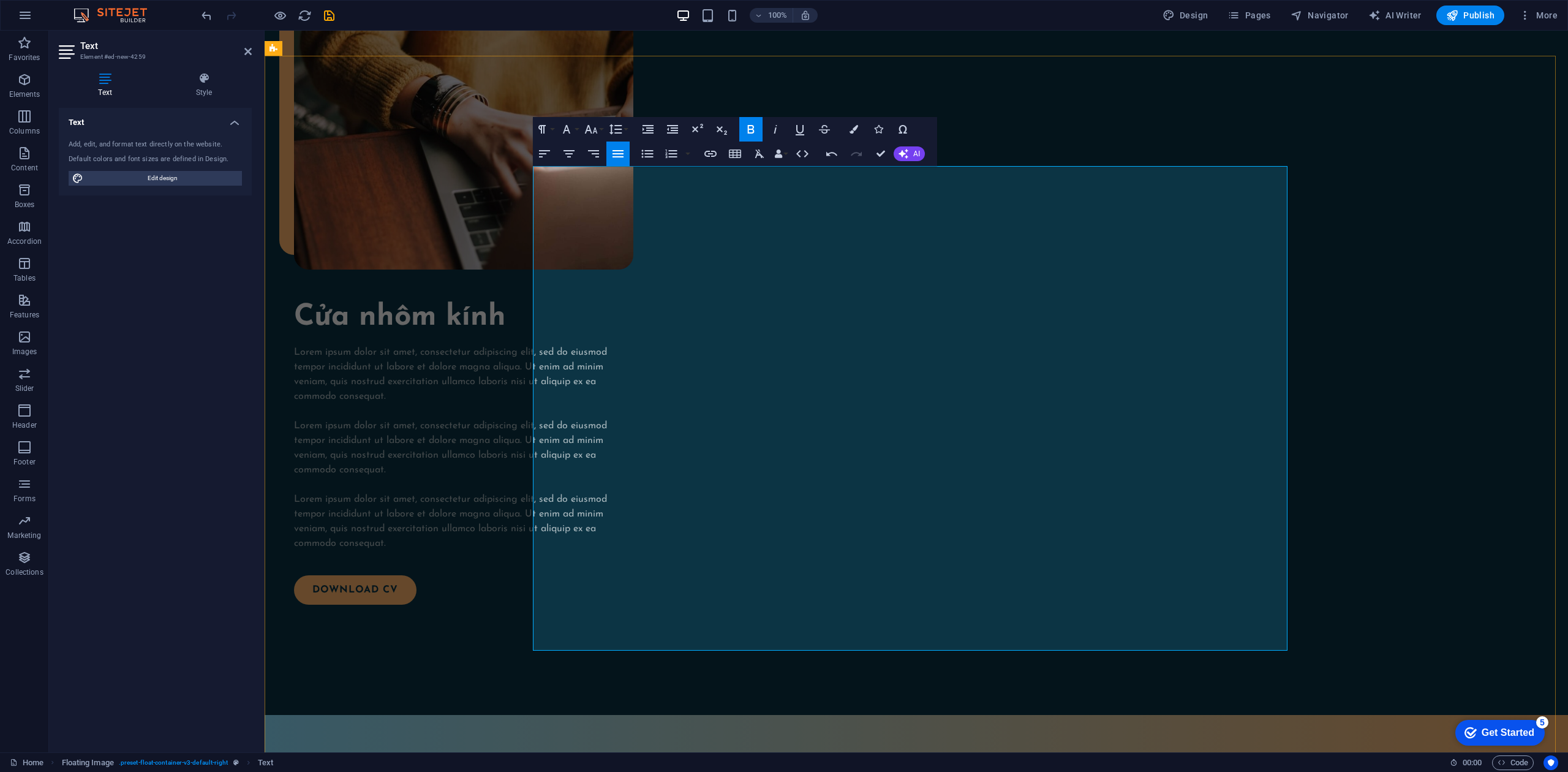
drag, startPoint x: 1321, startPoint y: 472, endPoint x: 1546, endPoint y: 476, distance: 225.0
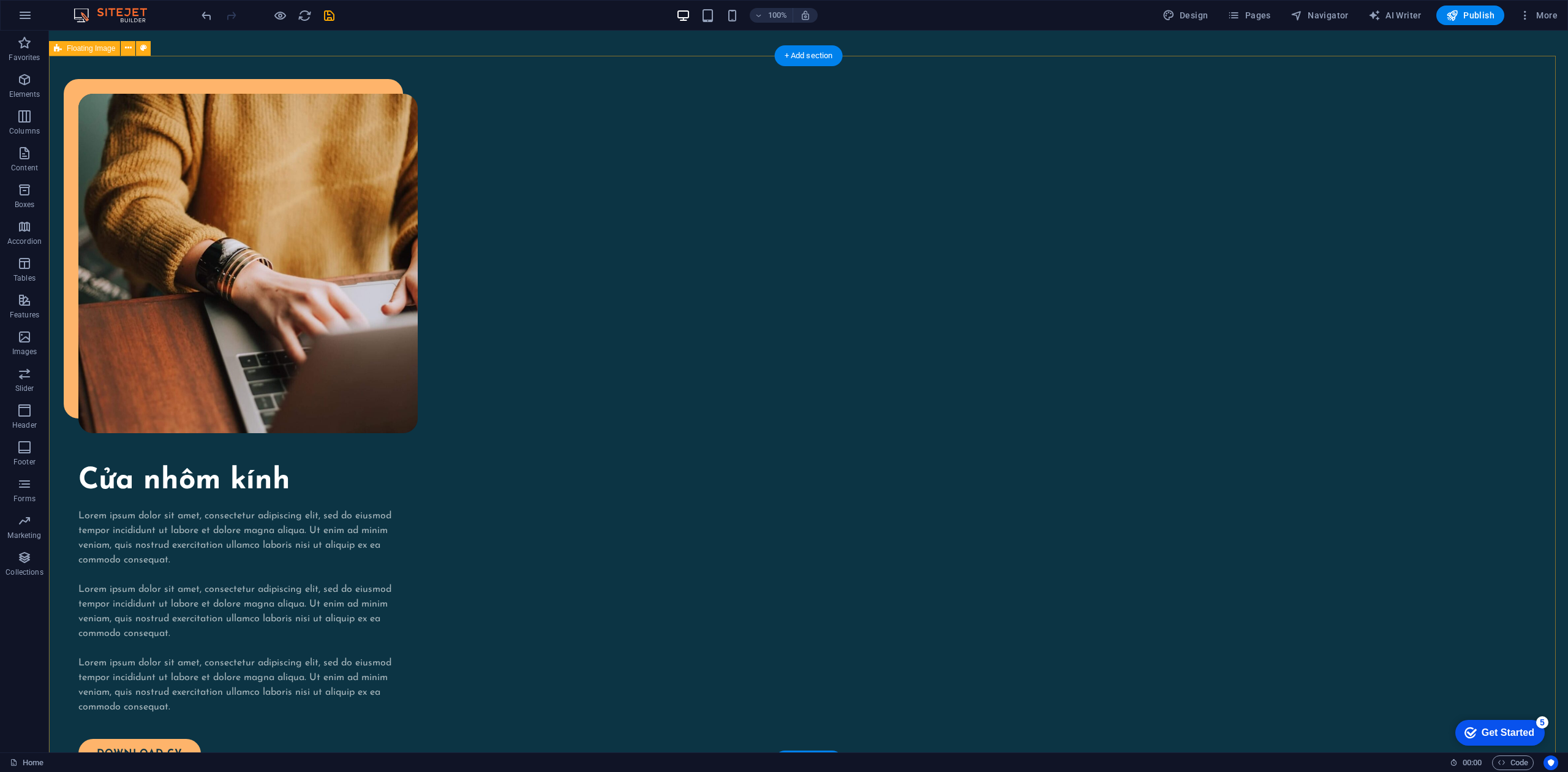
scroll to position [1724, 0]
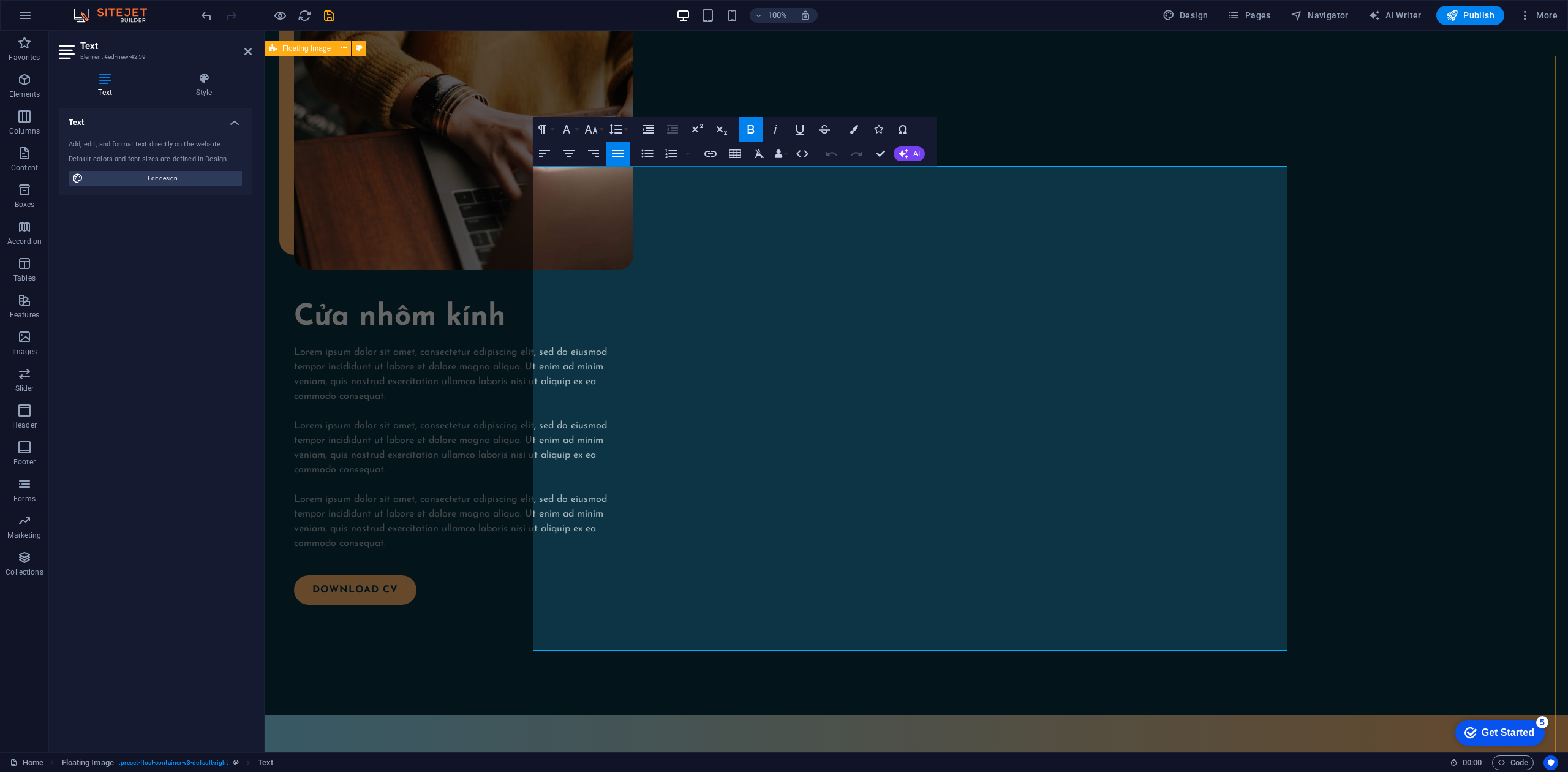
drag, startPoint x: 775, startPoint y: 179, endPoint x: 476, endPoint y: 159, distance: 299.7
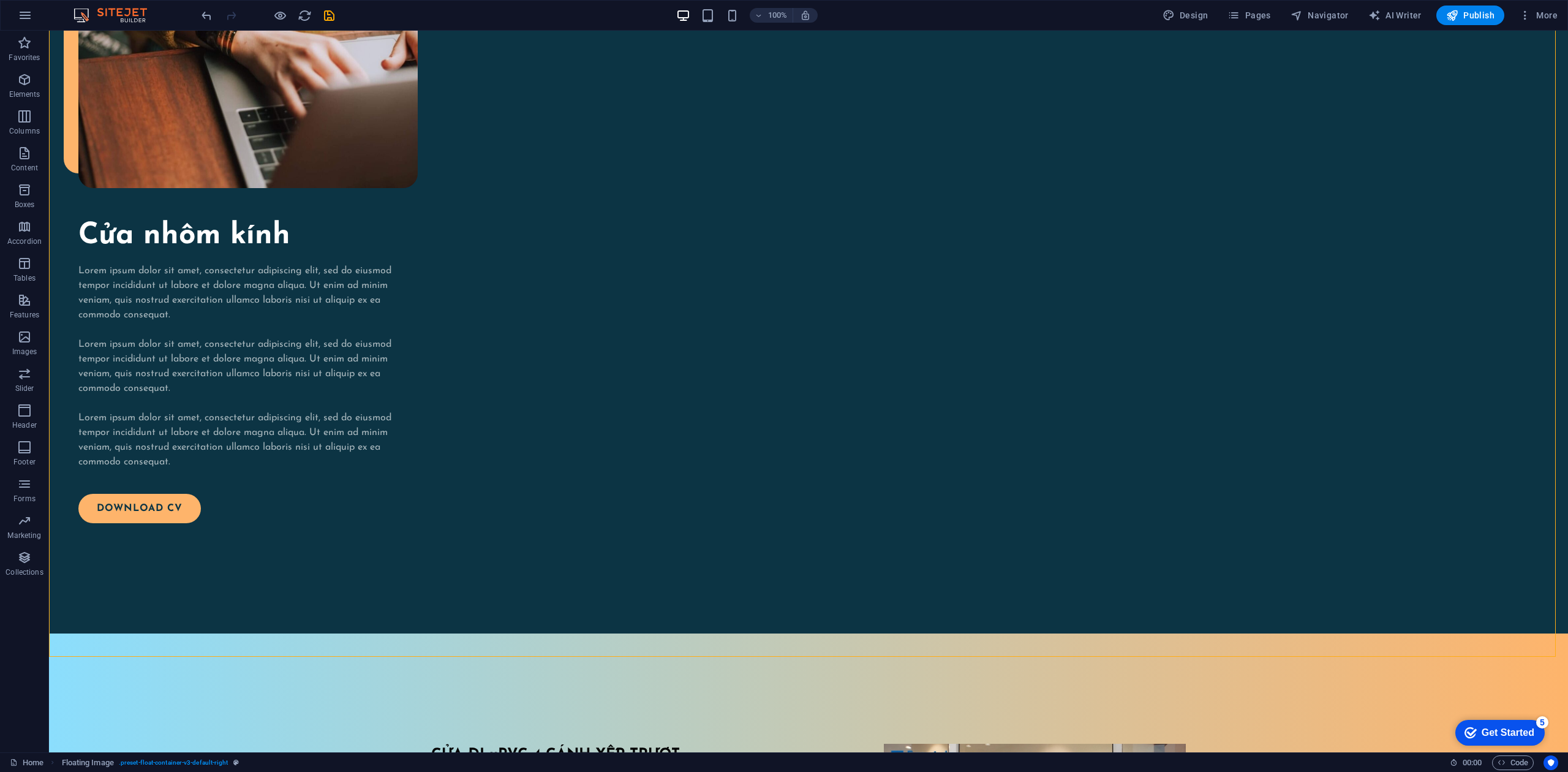
scroll to position [1969, 0]
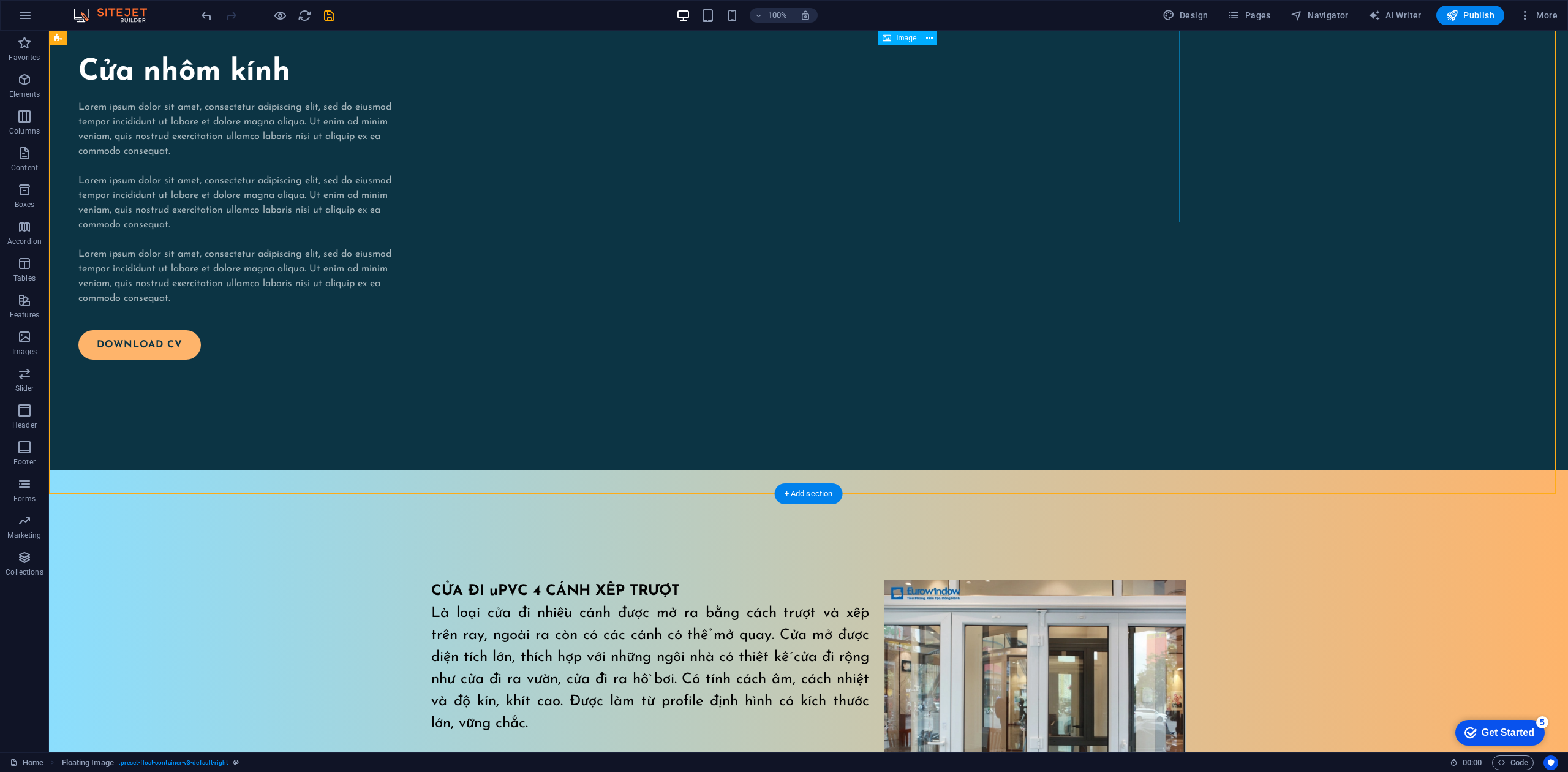
click at [1020, 579] on figure at bounding box center [1035, 730] width 302 height 301
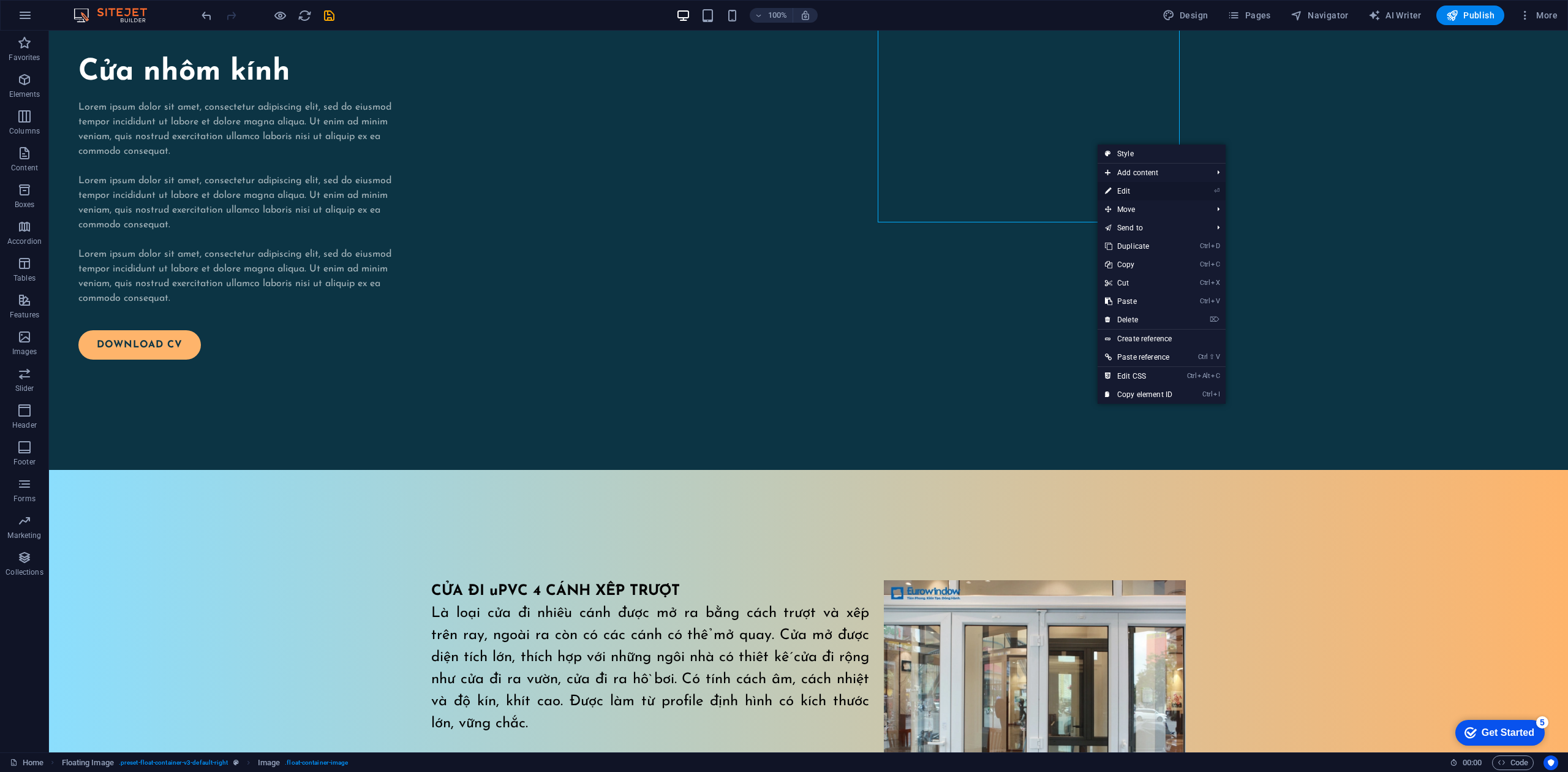
click at [1150, 189] on link "⏎ Edit" at bounding box center [1138, 190] width 82 height 18
select select "%"
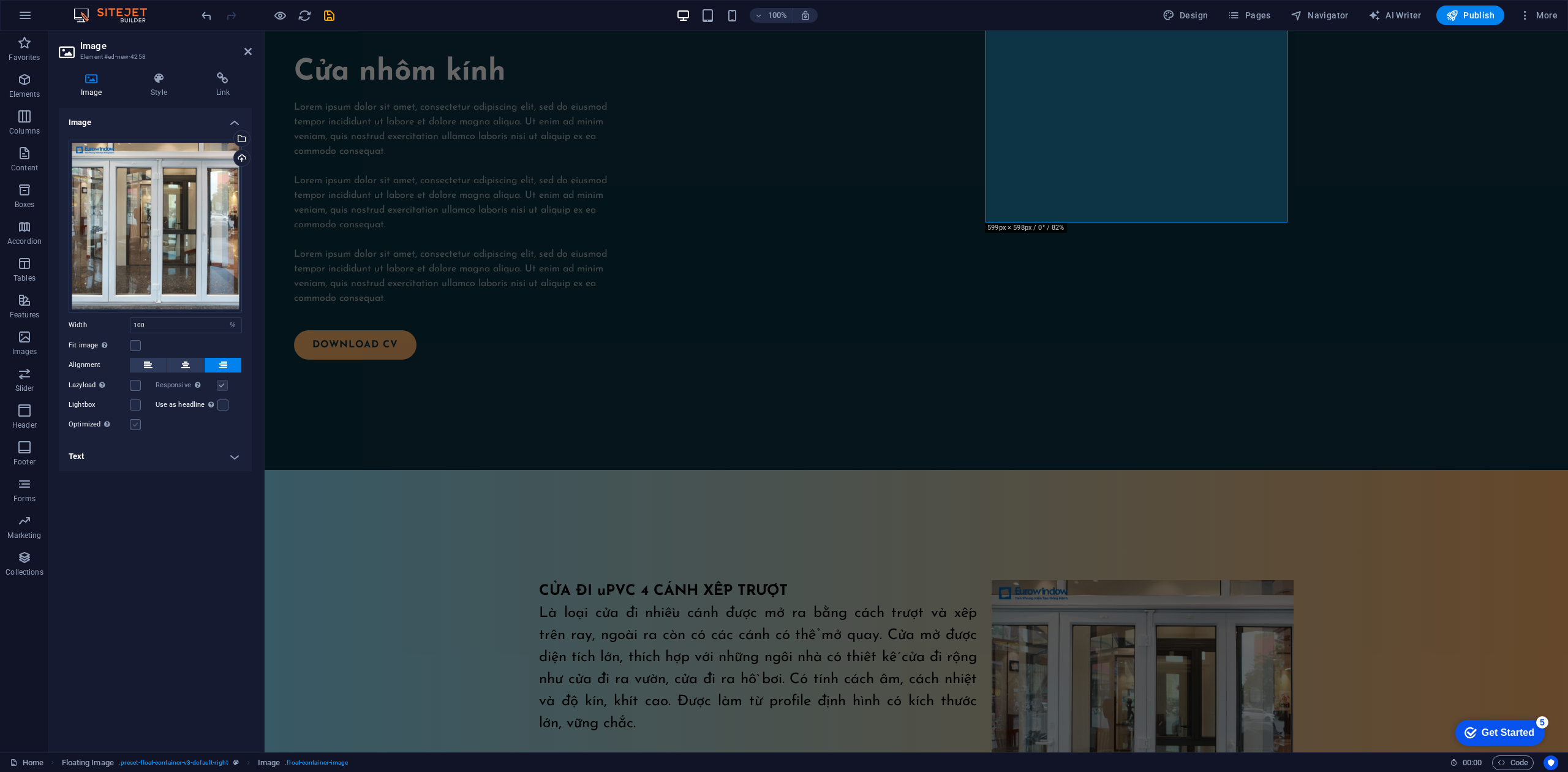
click at [136, 425] on label at bounding box center [135, 424] width 11 height 11
click at [0, 0] on input "Optimized Images are compressed to improve page speed." at bounding box center [0, 0] width 0 height 0
click at [241, 459] on h4 "Text" at bounding box center [155, 457] width 193 height 29
click at [241, 459] on h4 "Text" at bounding box center [155, 453] width 193 height 22
click at [133, 344] on label at bounding box center [135, 345] width 11 height 11
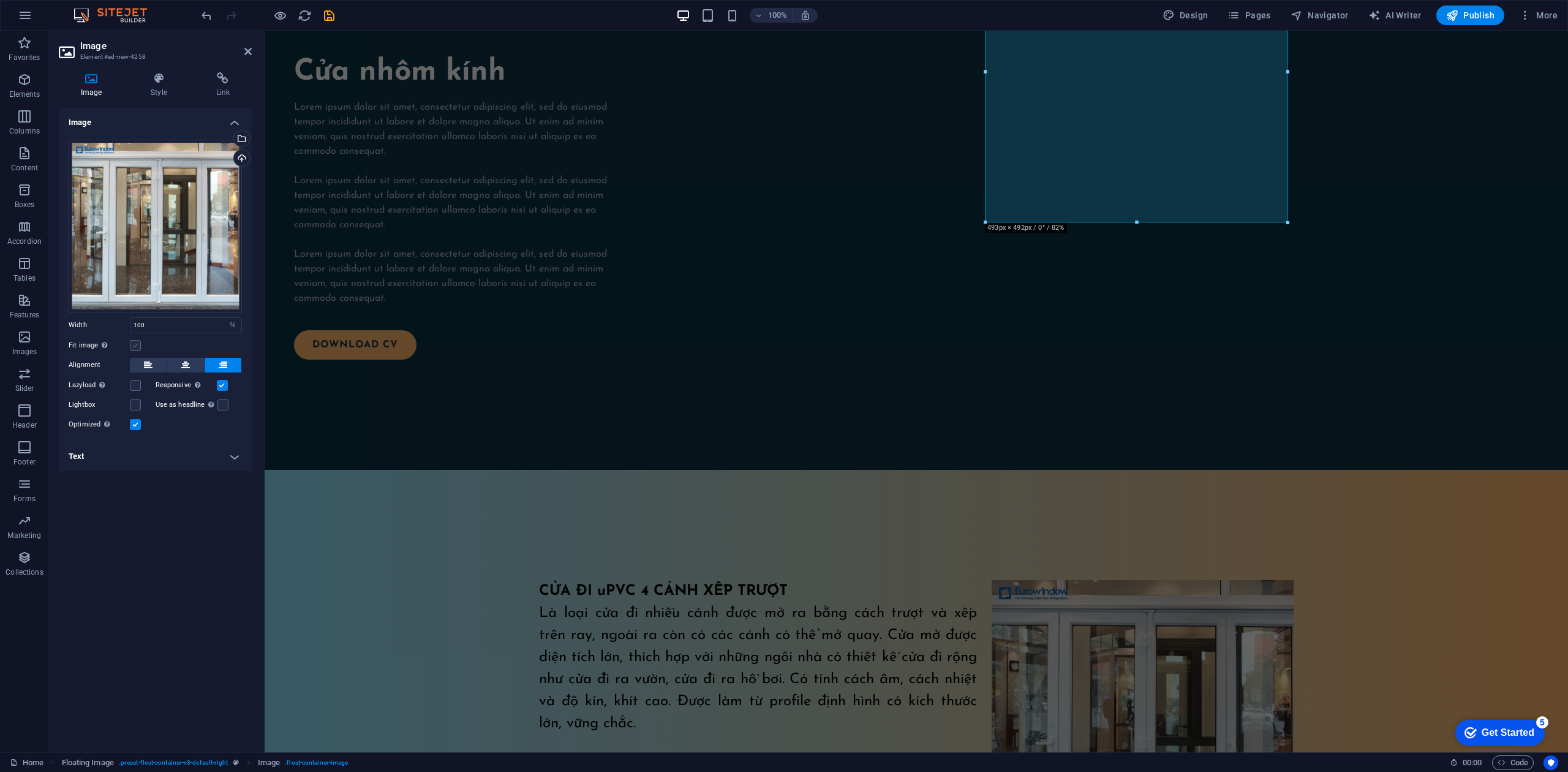
click at [0, 0] on input "Fit image Automatically fit image to a fixed width and height" at bounding box center [0, 0] width 0 height 0
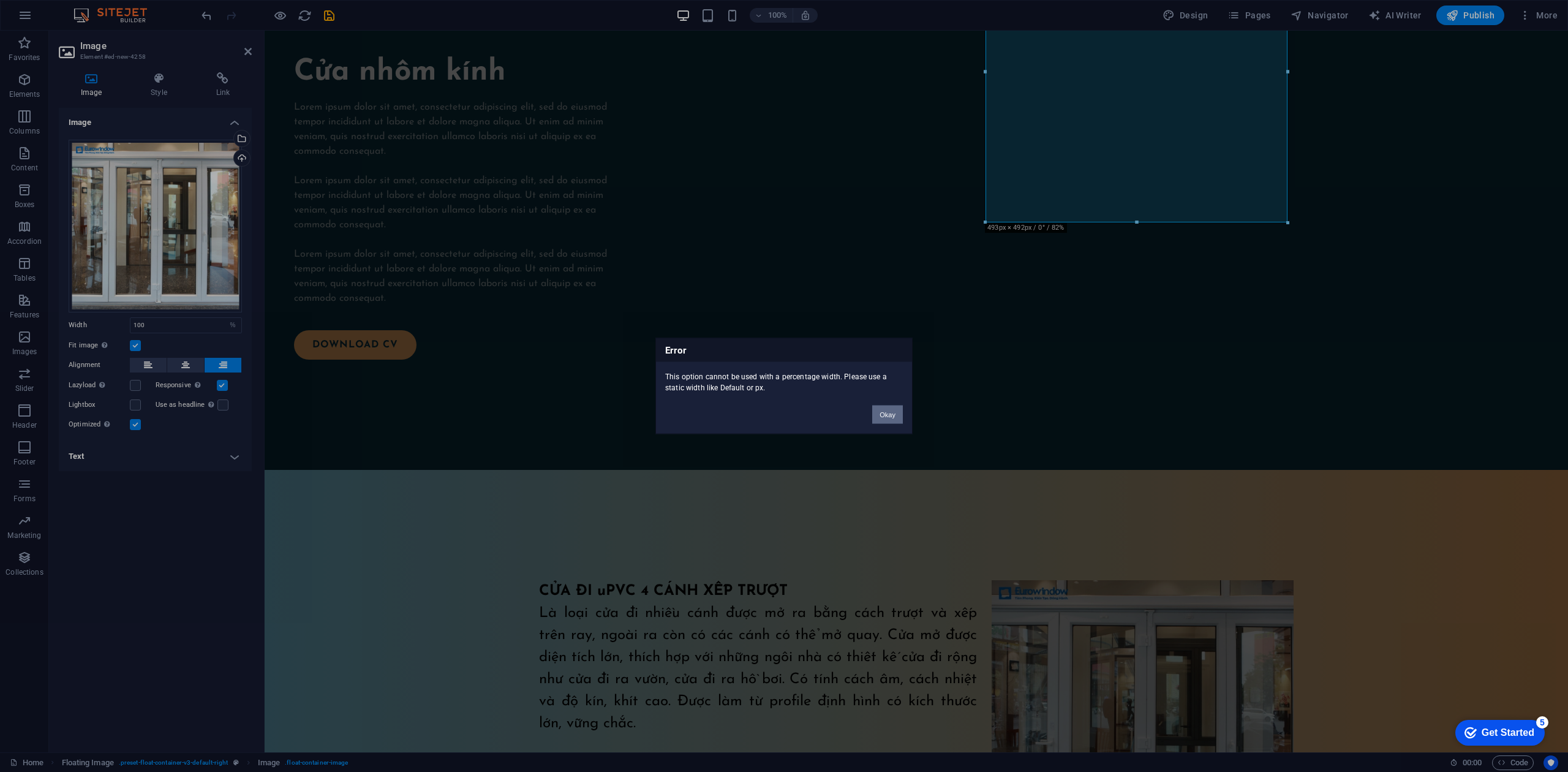
drag, startPoint x: 904, startPoint y: 415, endPoint x: 881, endPoint y: 413, distance: 23.1
click at [903, 415] on div "Okay" at bounding box center [887, 409] width 49 height 31
click at [880, 413] on button "Okay" at bounding box center [888, 414] width 31 height 18
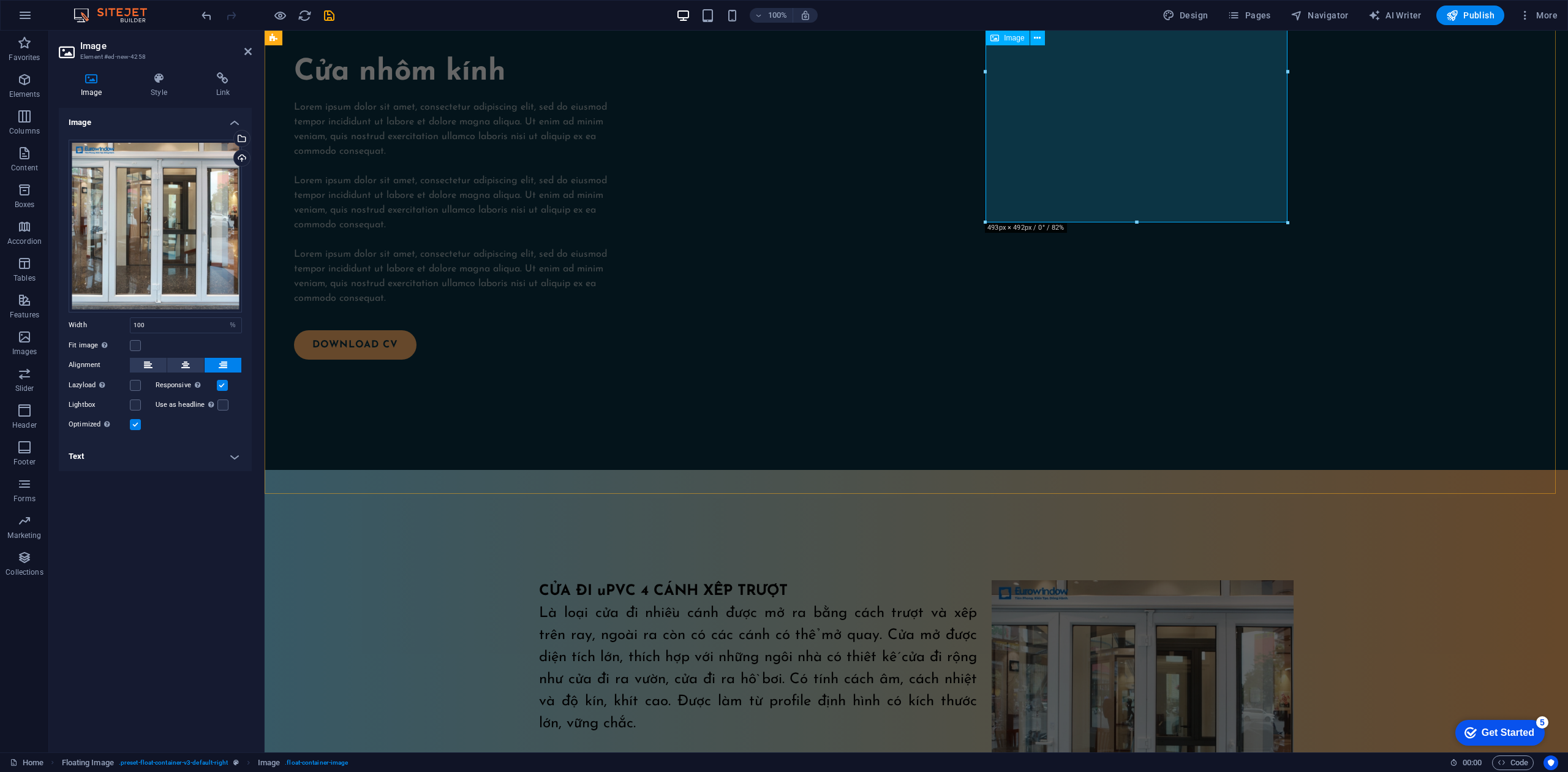
drag, startPoint x: 1203, startPoint y: 163, endPoint x: 1231, endPoint y: 187, distance: 36.9
click at [1176, 579] on figure at bounding box center [1143, 730] width 302 height 301
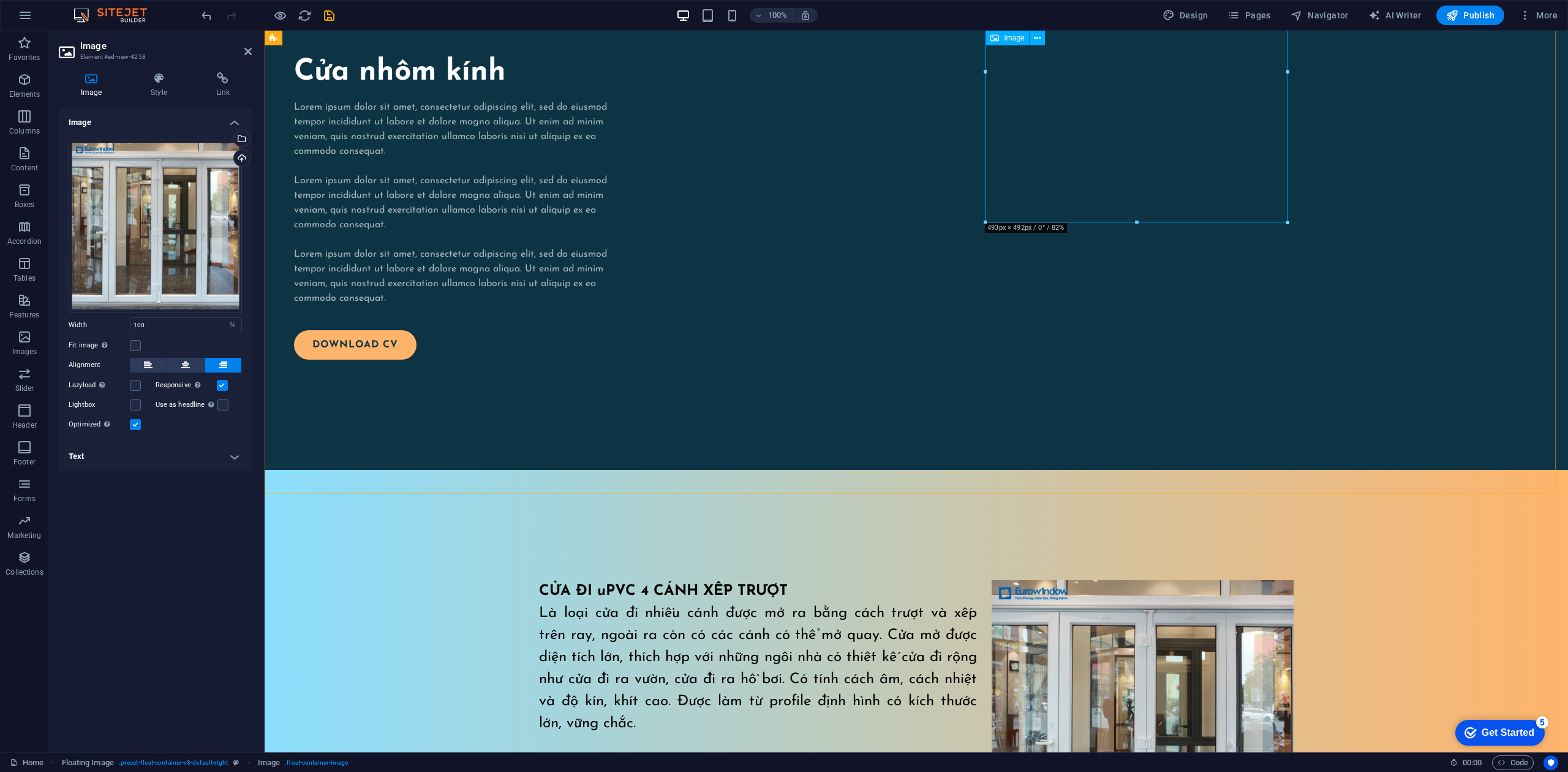
click at [1176, 579] on figure at bounding box center [1143, 730] width 302 height 301
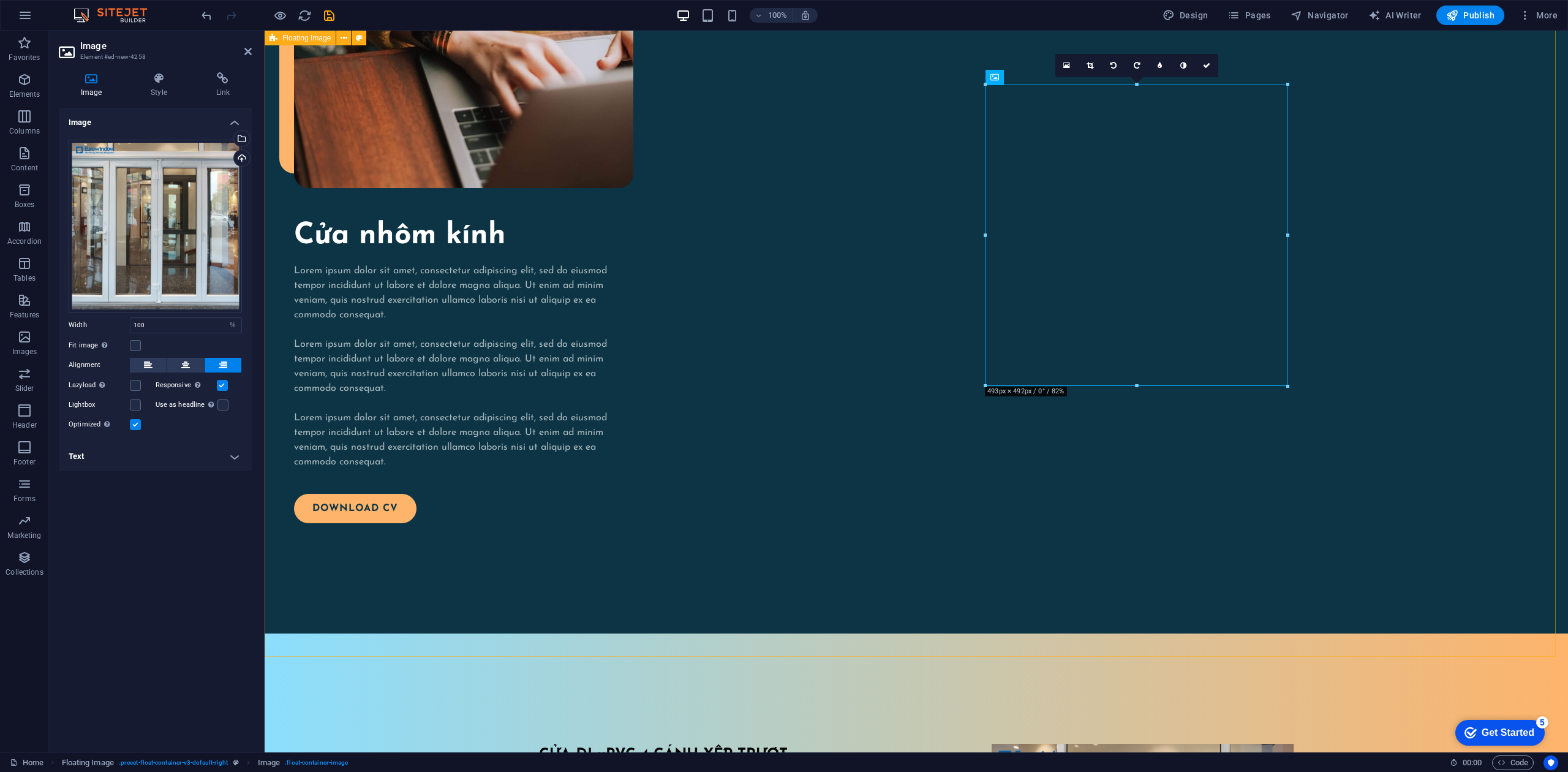
scroll to position [1643, 0]
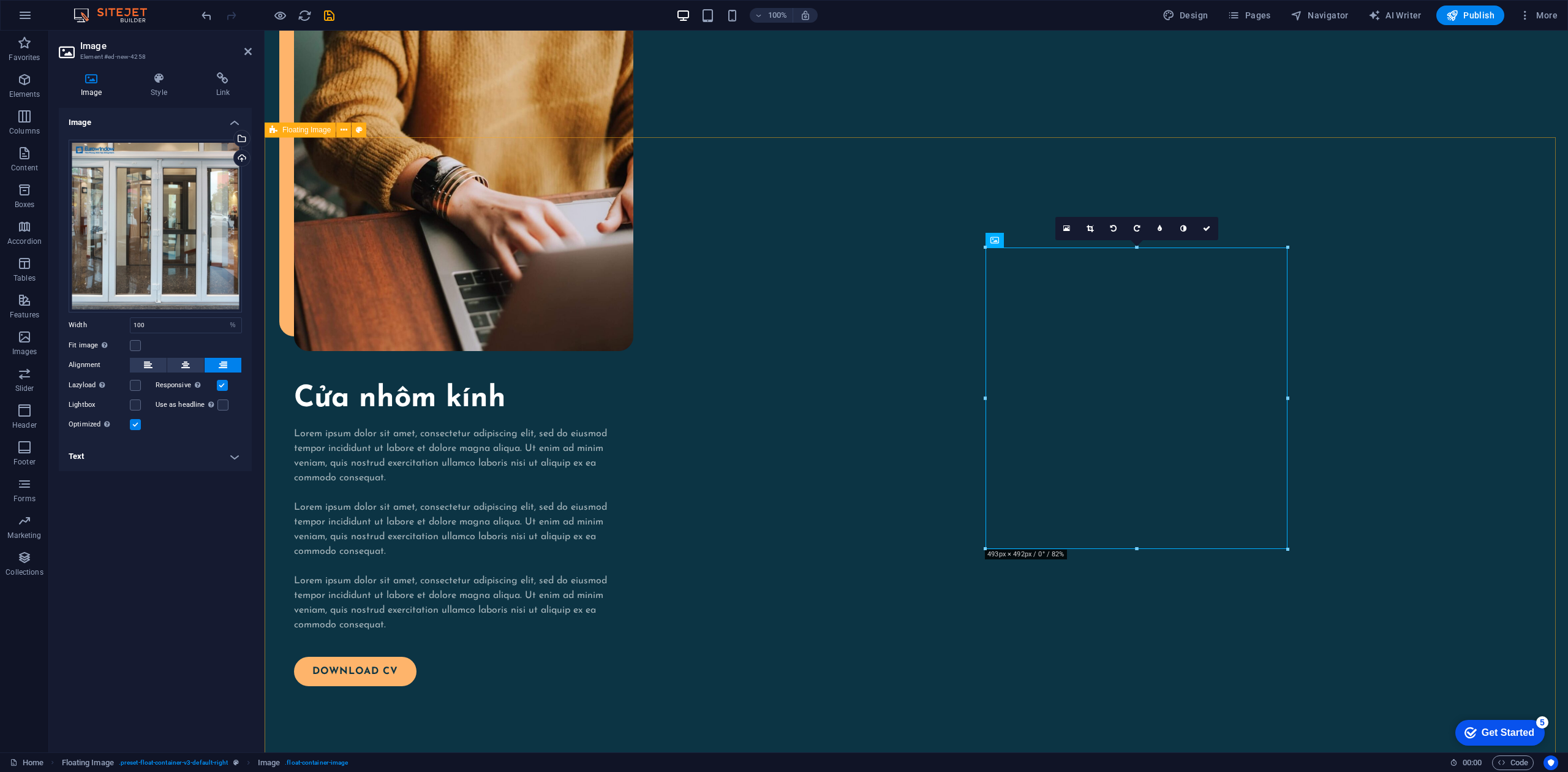
drag, startPoint x: 1554, startPoint y: 428, endPoint x: 1309, endPoint y: 401, distance: 246.5
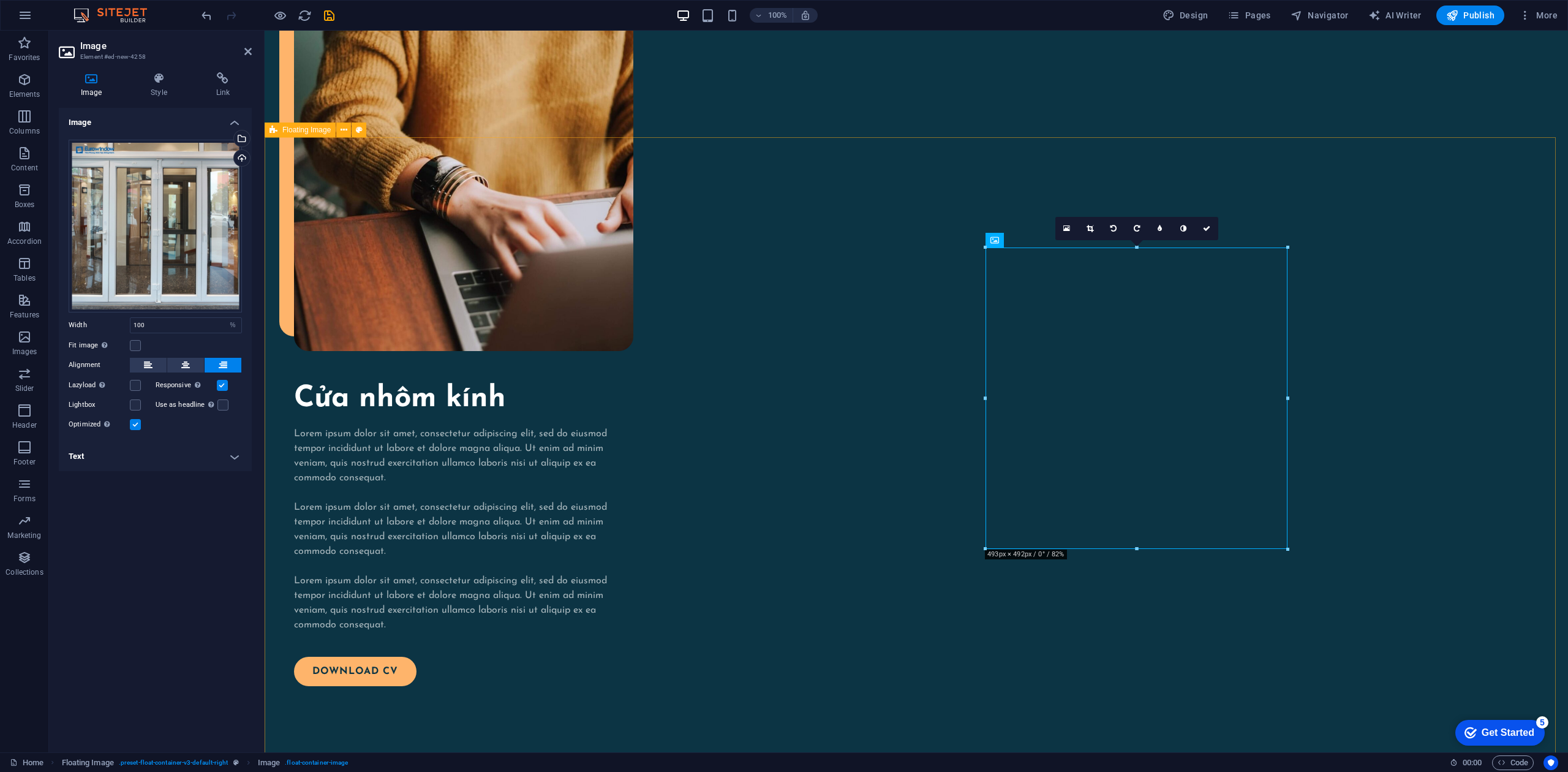
scroll to position [1969, 0]
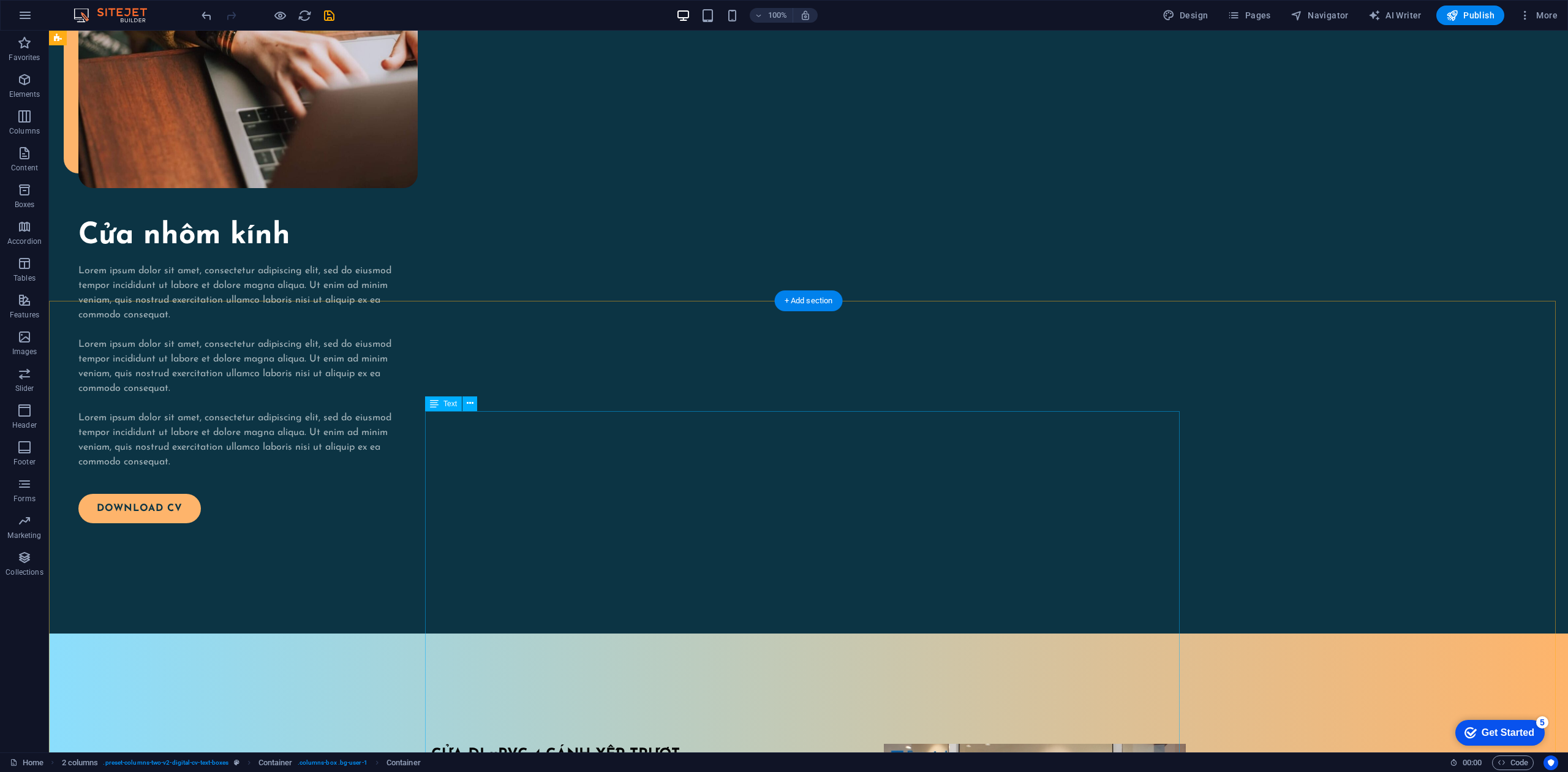
scroll to position [1479, 0]
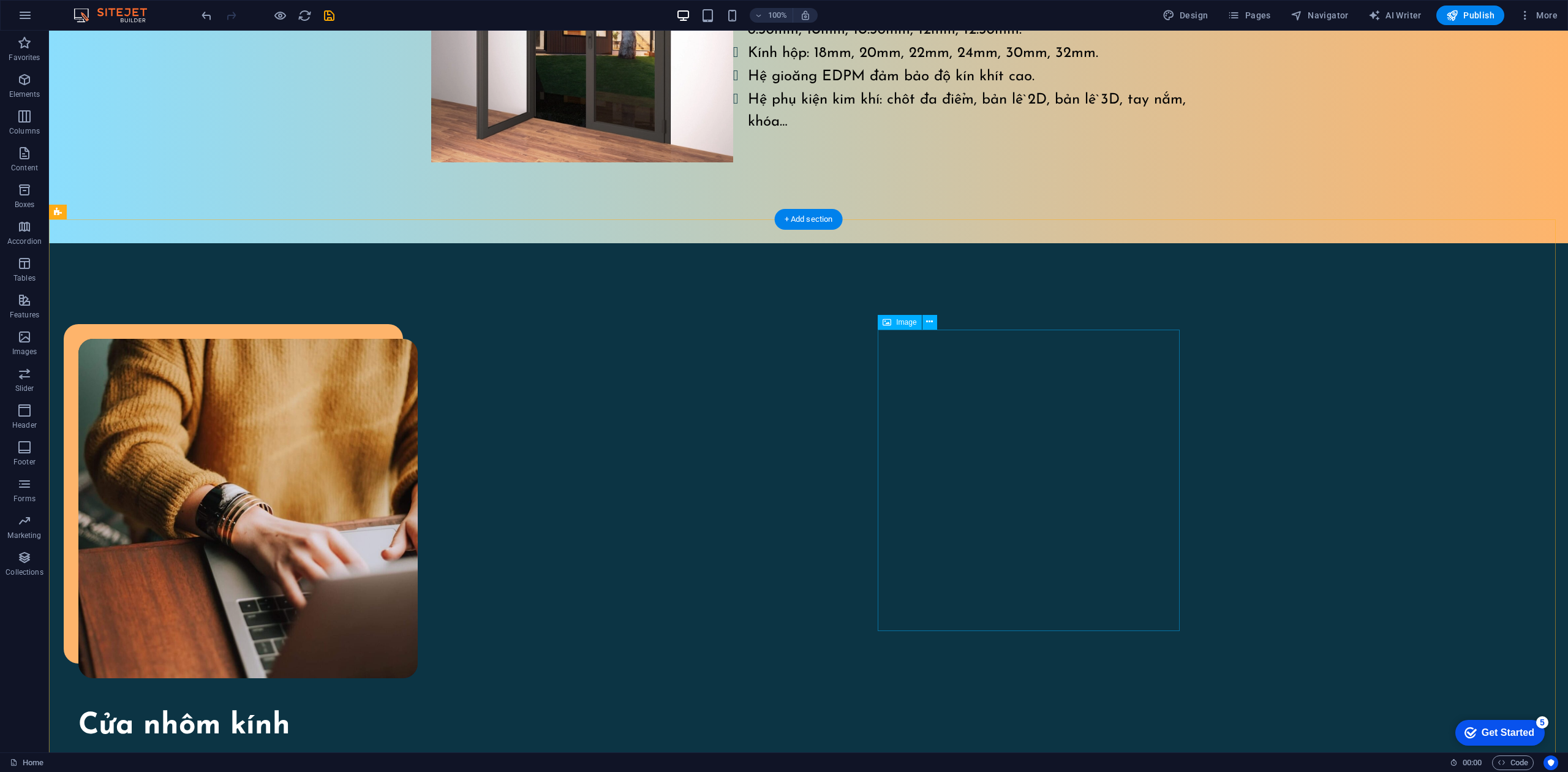
scroll to position [1234, 0]
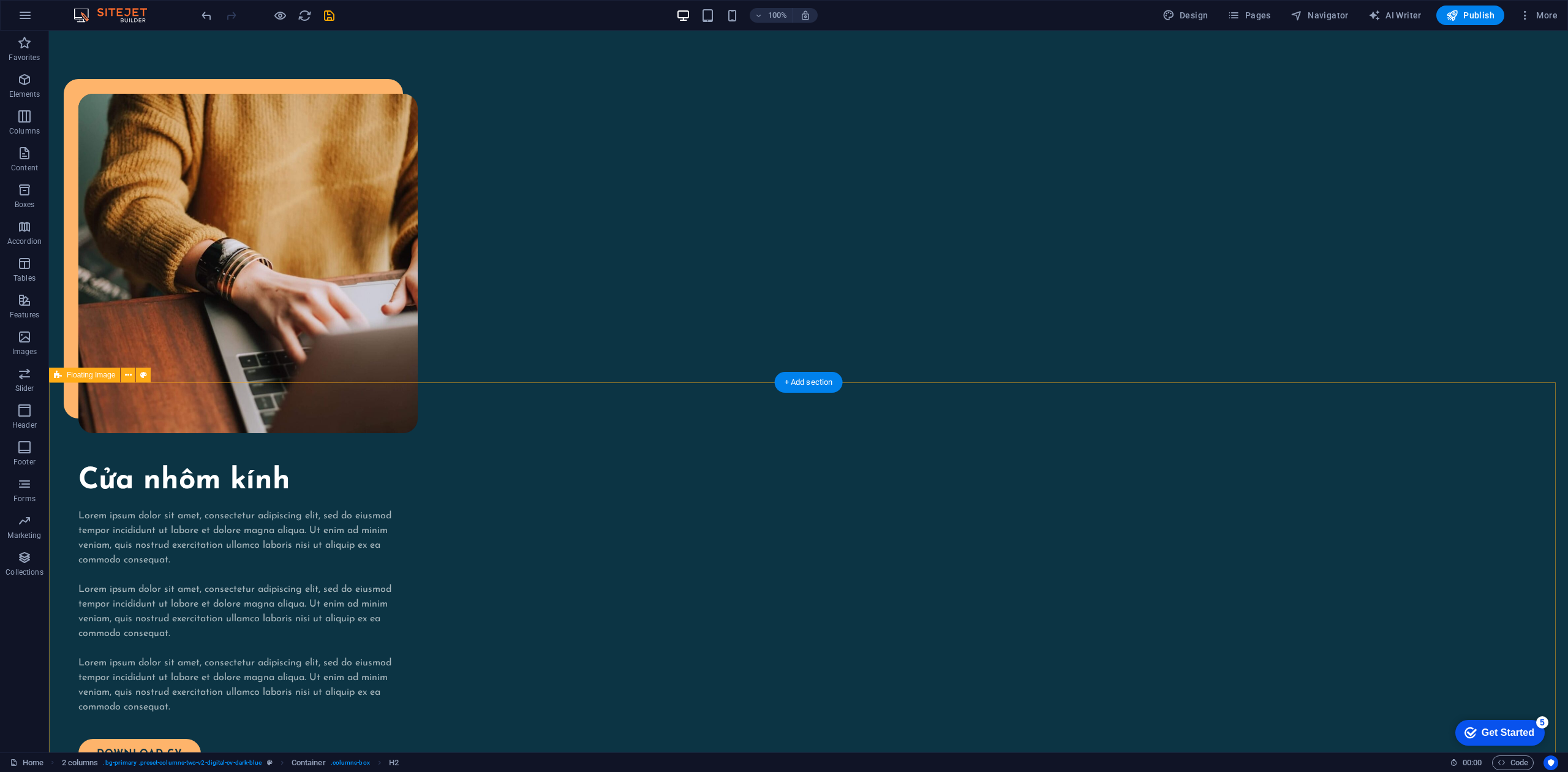
scroll to position [1643, 0]
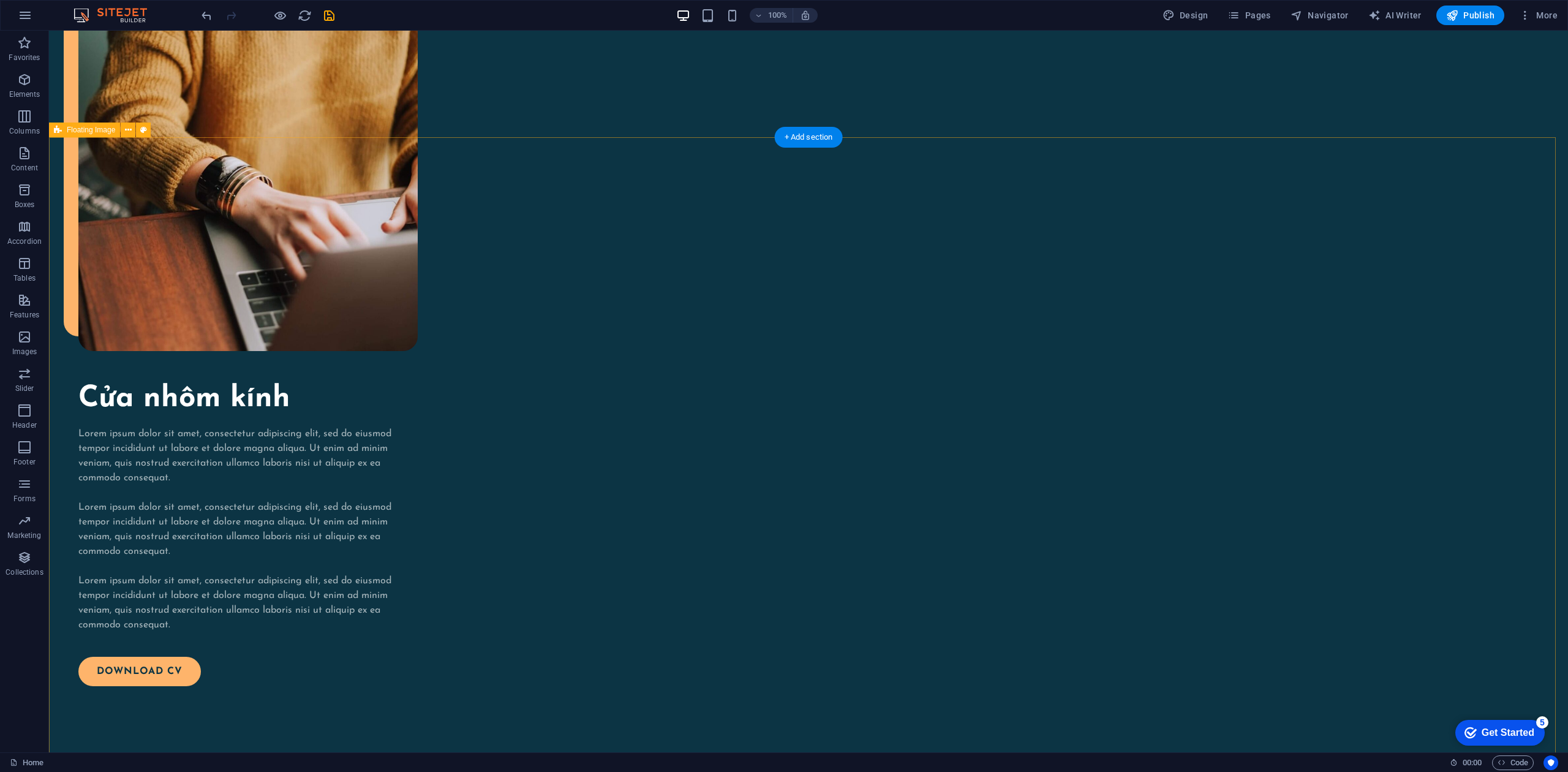
drag, startPoint x: 952, startPoint y: 382, endPoint x: 905, endPoint y: 382, distance: 47.0
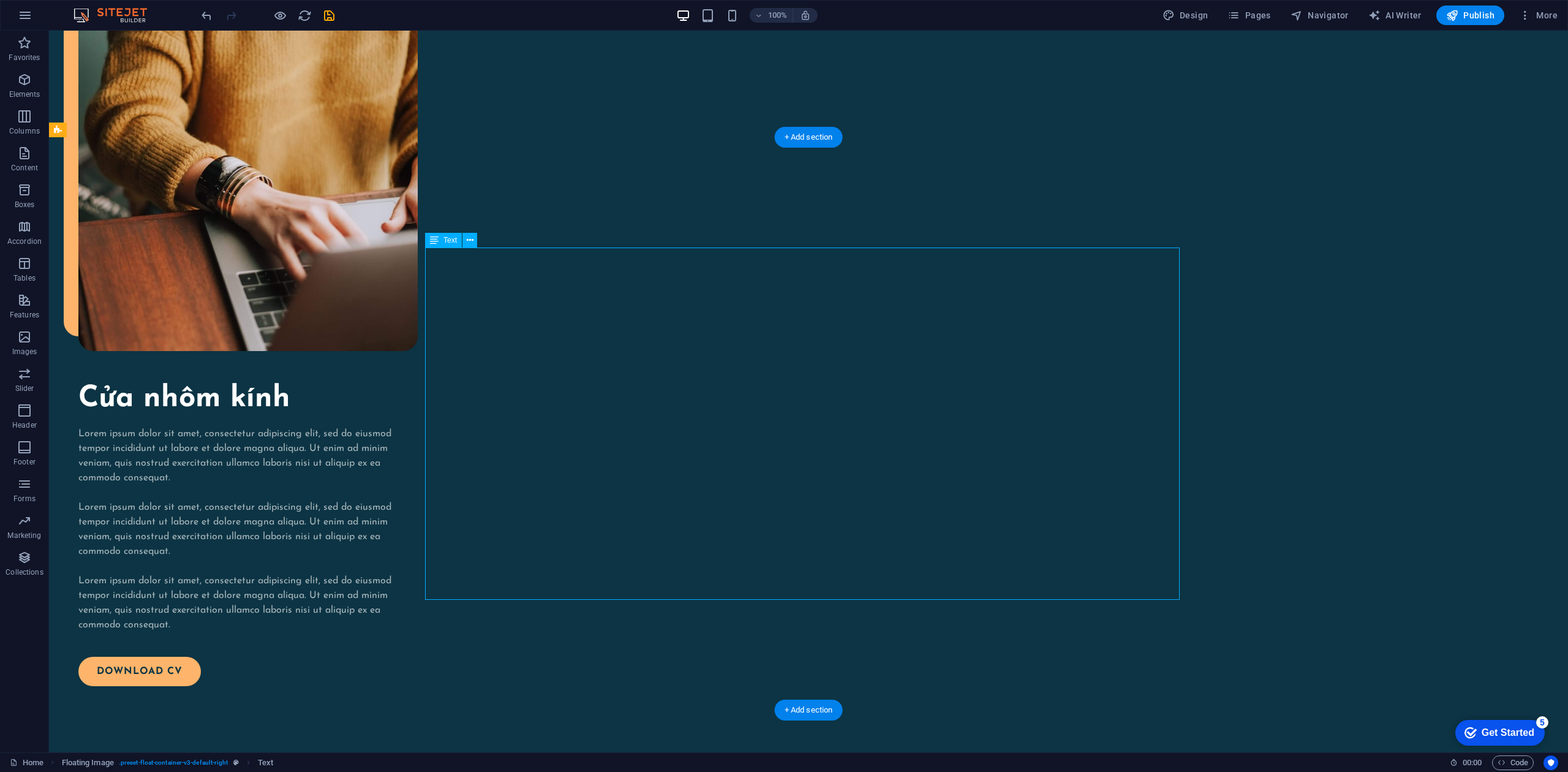
drag, startPoint x: 453, startPoint y: 272, endPoint x: 462, endPoint y: 272, distance: 9.0
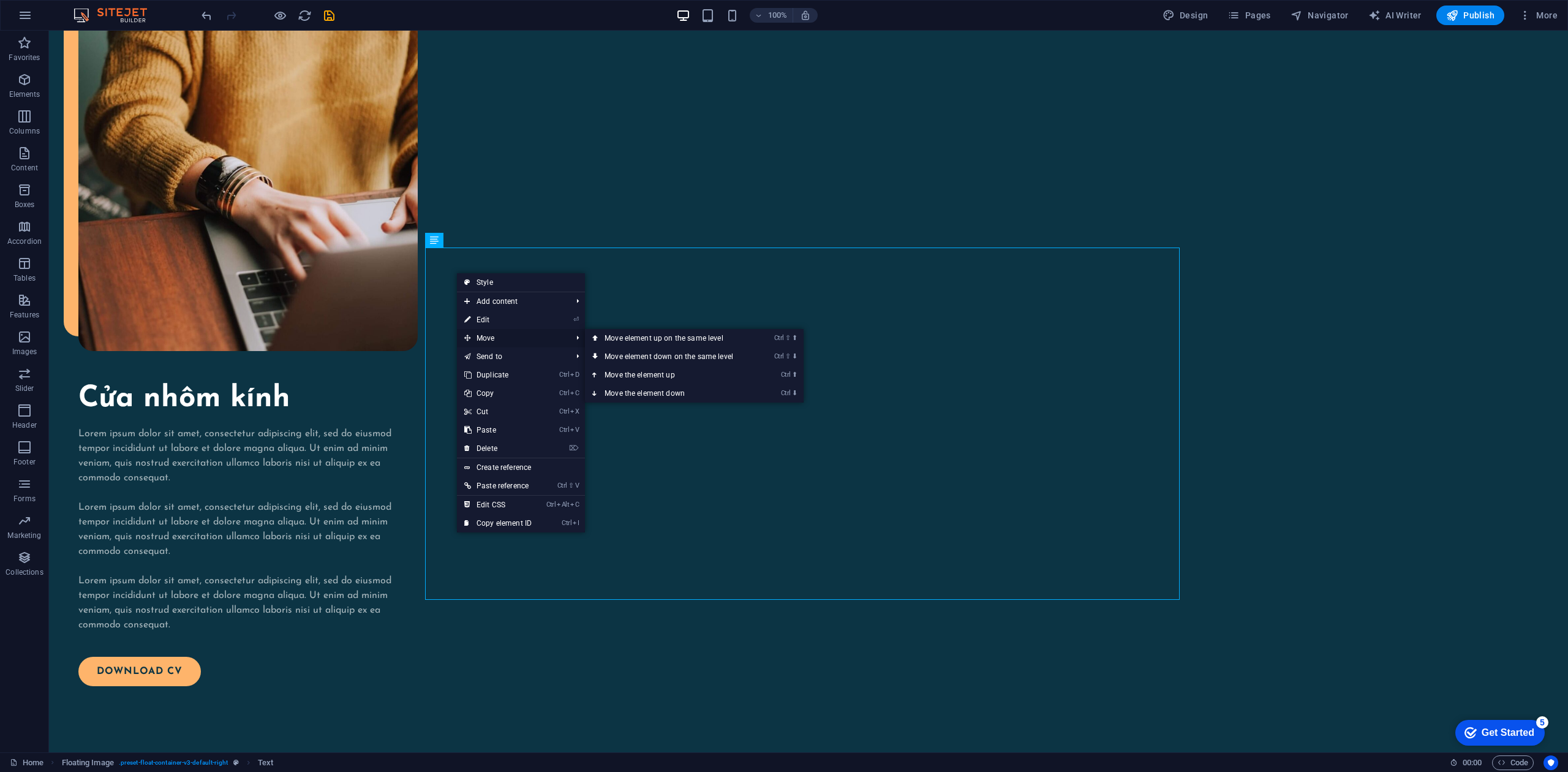
click at [485, 332] on span "Move" at bounding box center [512, 338] width 109 height 18
click at [502, 339] on span "Move" at bounding box center [512, 338] width 109 height 18
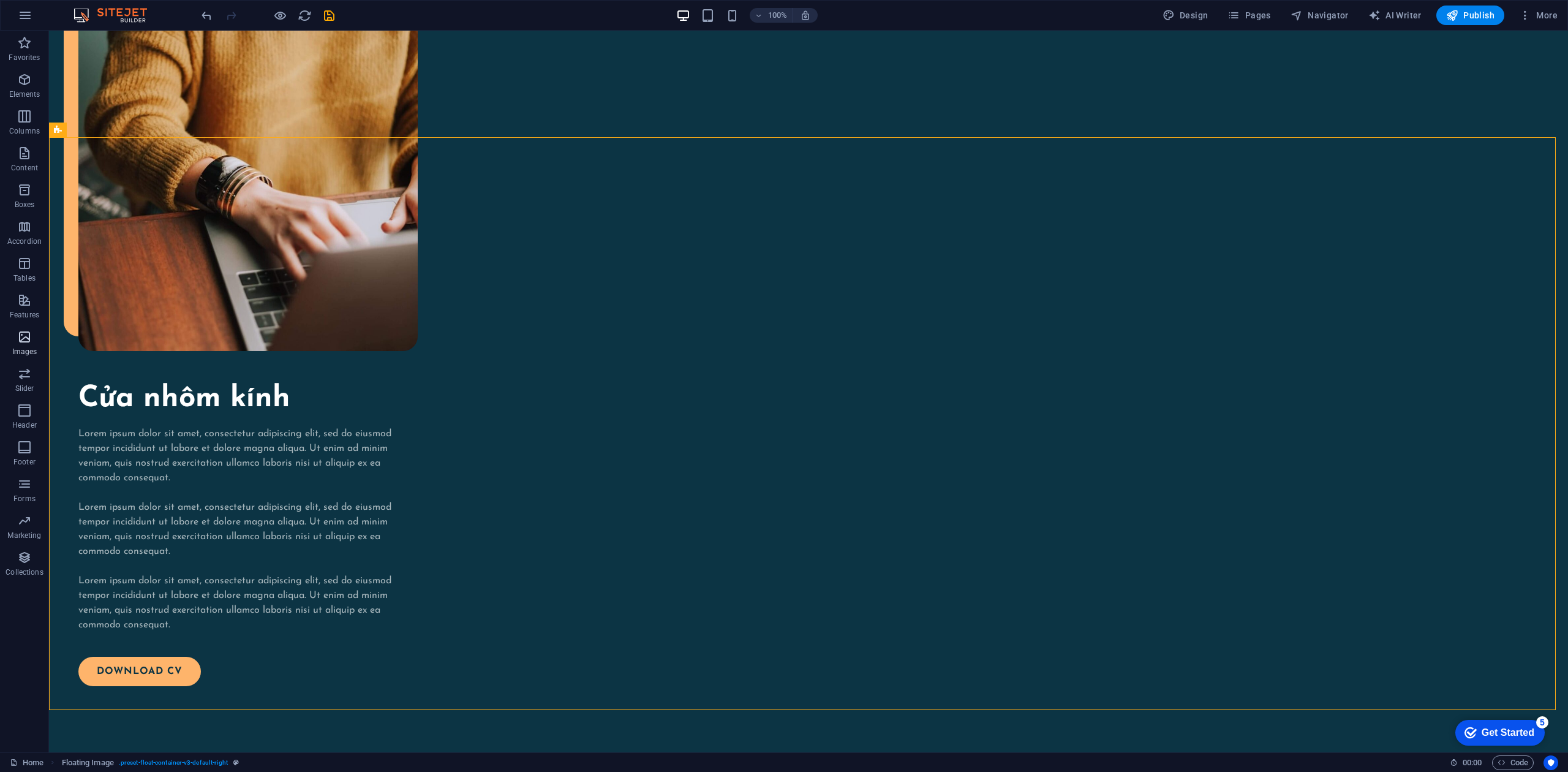
click at [18, 337] on icon "button" at bounding box center [25, 337] width 15 height 15
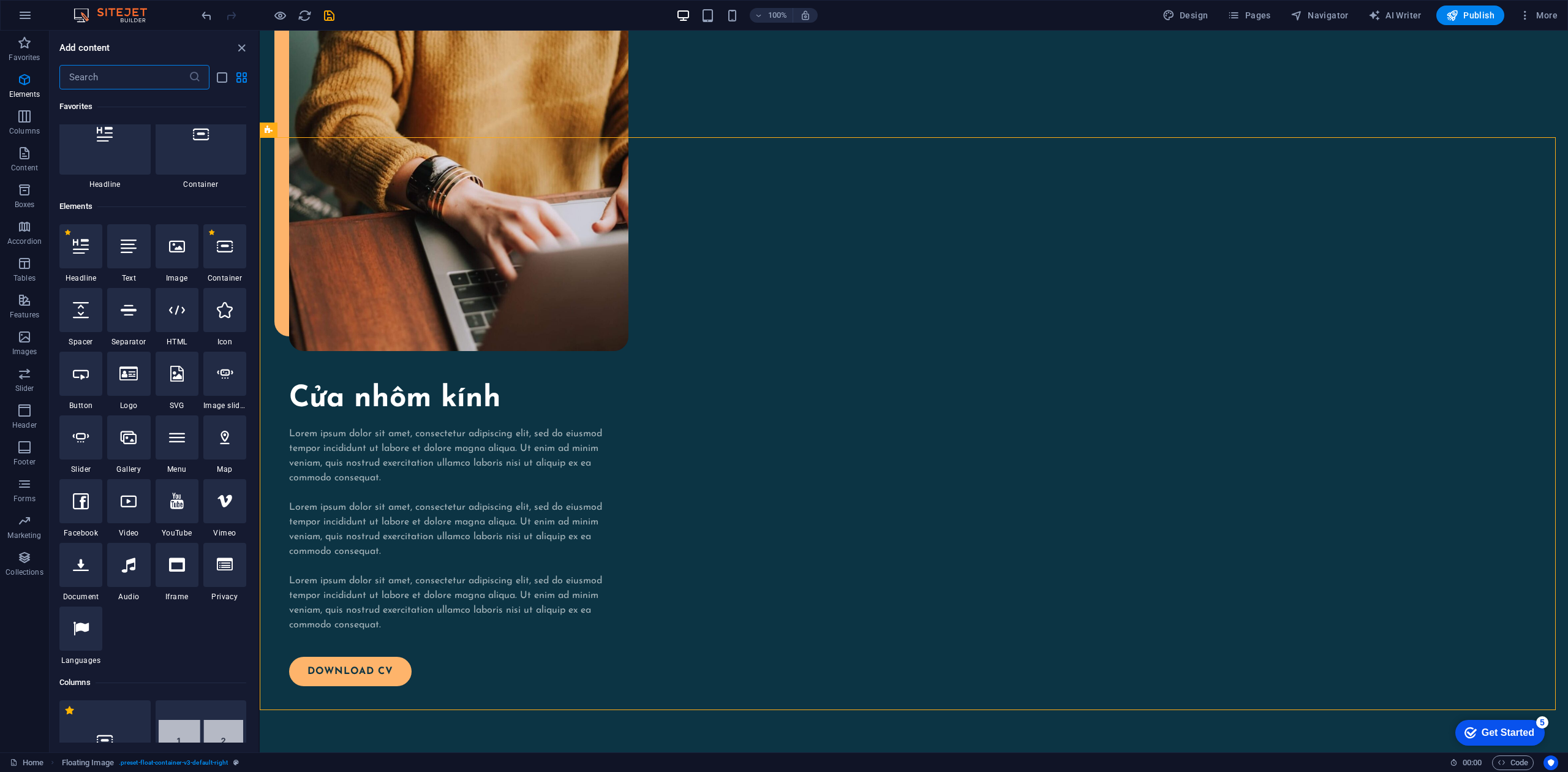
scroll to position [0, 0]
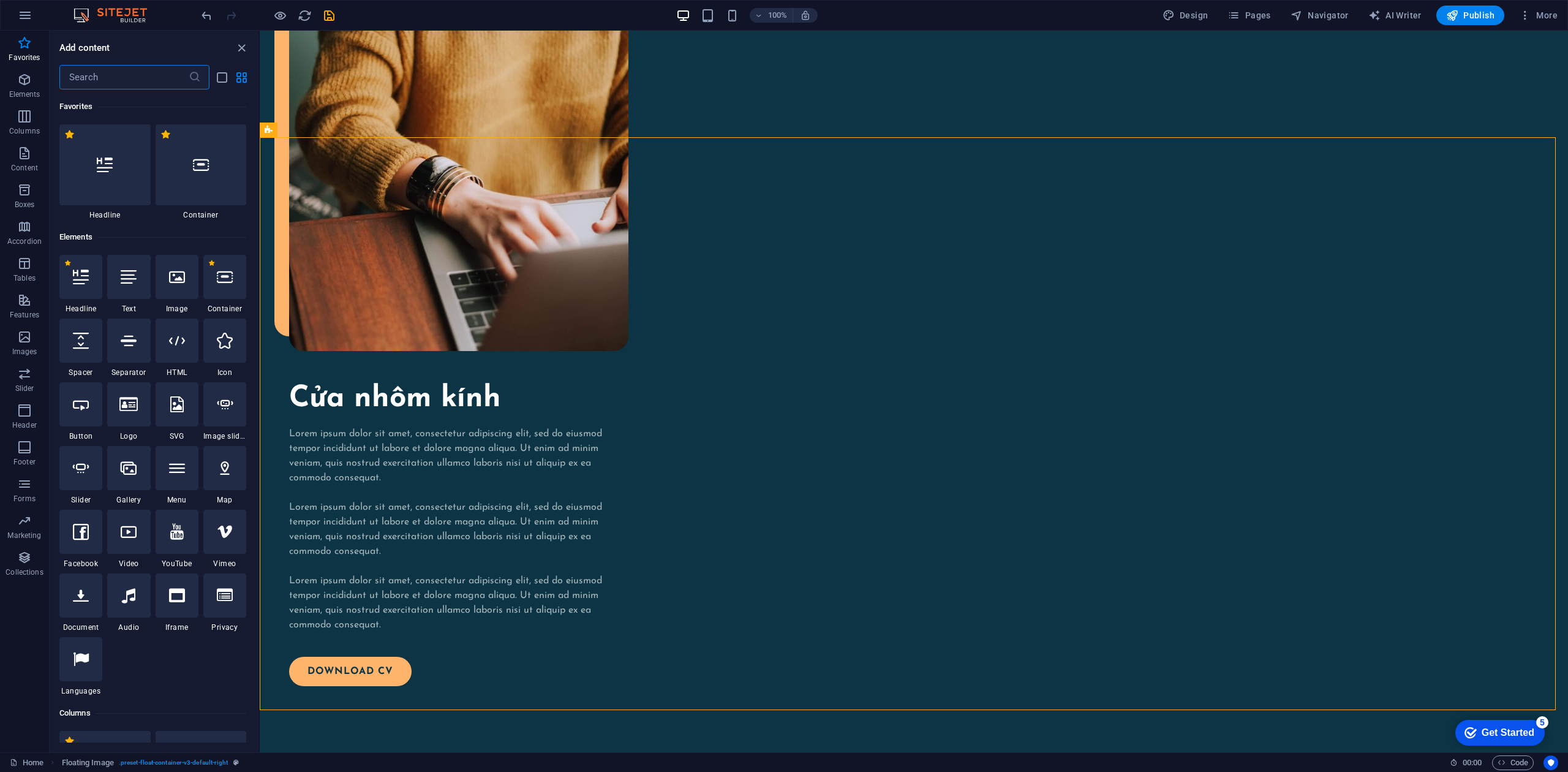
click at [198, 282] on div "1 Star Headline 1 Star Text 1 Star Image 1 Star Container 1 Star Spacer 1 Star …" at bounding box center [152, 475] width 187 height 441
click at [190, 280] on div at bounding box center [176, 277] width 43 height 44
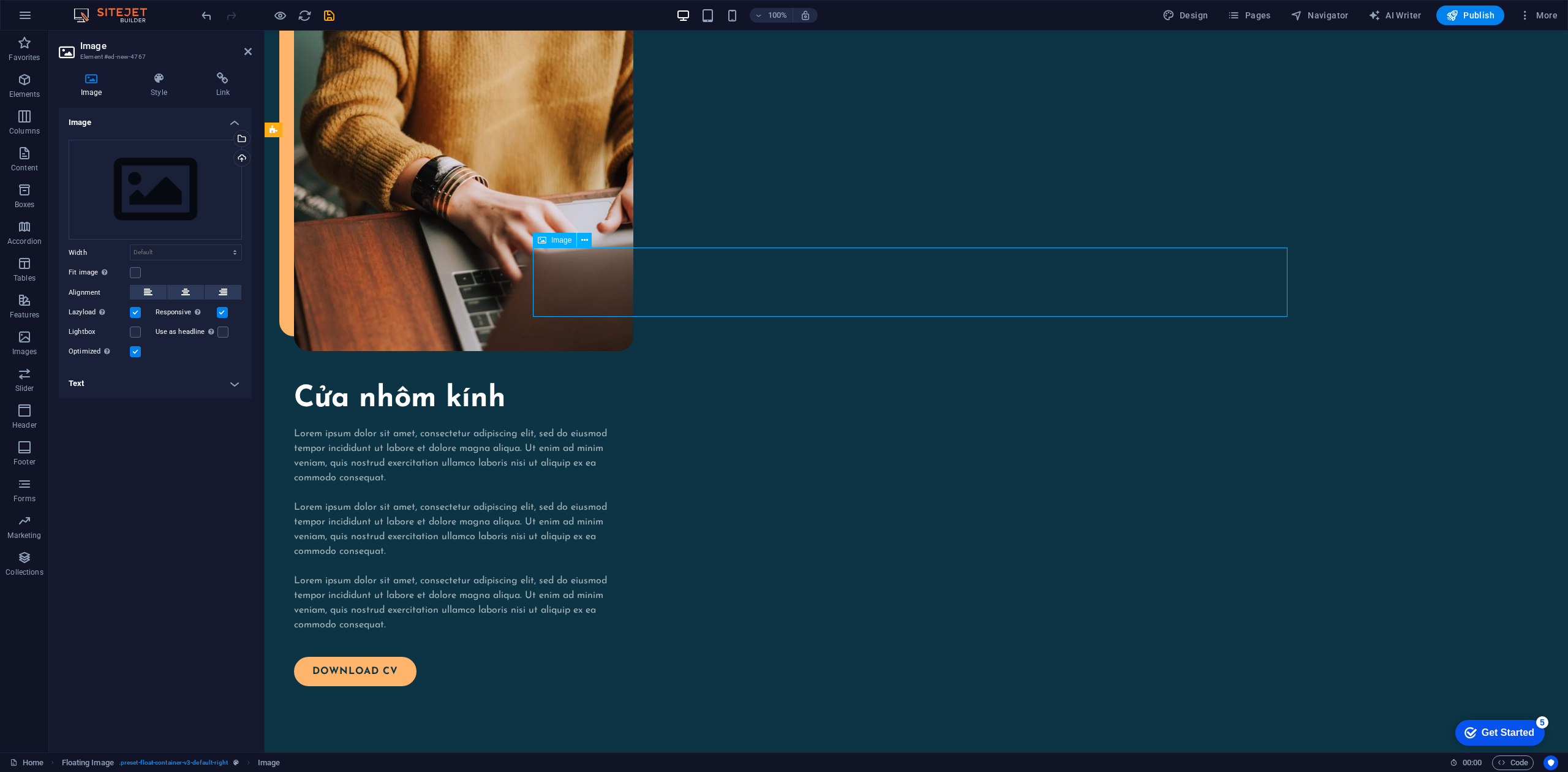
drag, startPoint x: 586, startPoint y: 267, endPoint x: 591, endPoint y: 270, distance: 5.8
drag, startPoint x: 591, startPoint y: 272, endPoint x: 873, endPoint y: 312, distance: 284.8
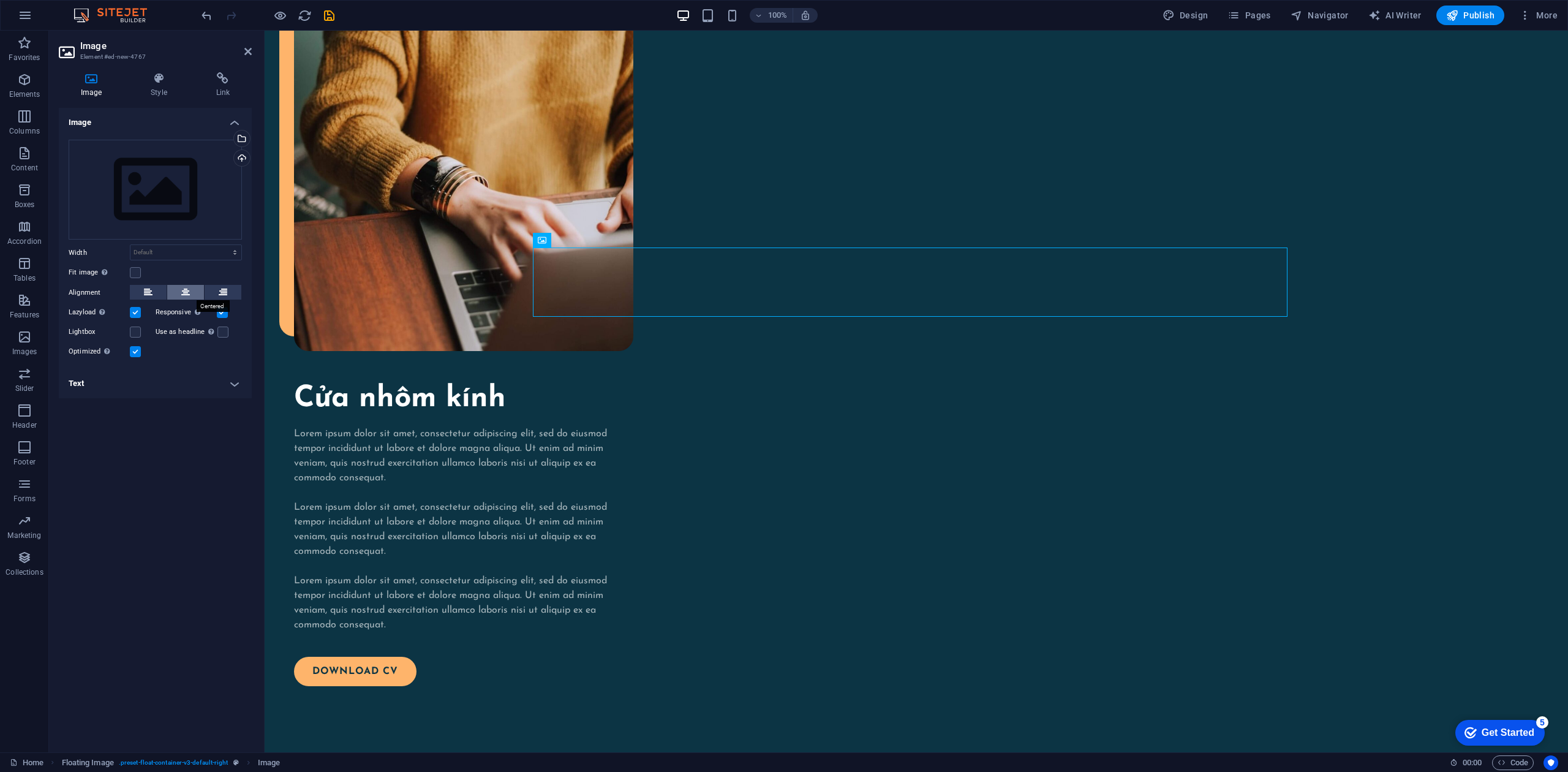
click at [195, 287] on button at bounding box center [185, 293] width 36 height 15
click at [234, 293] on button at bounding box center [223, 293] width 36 height 15
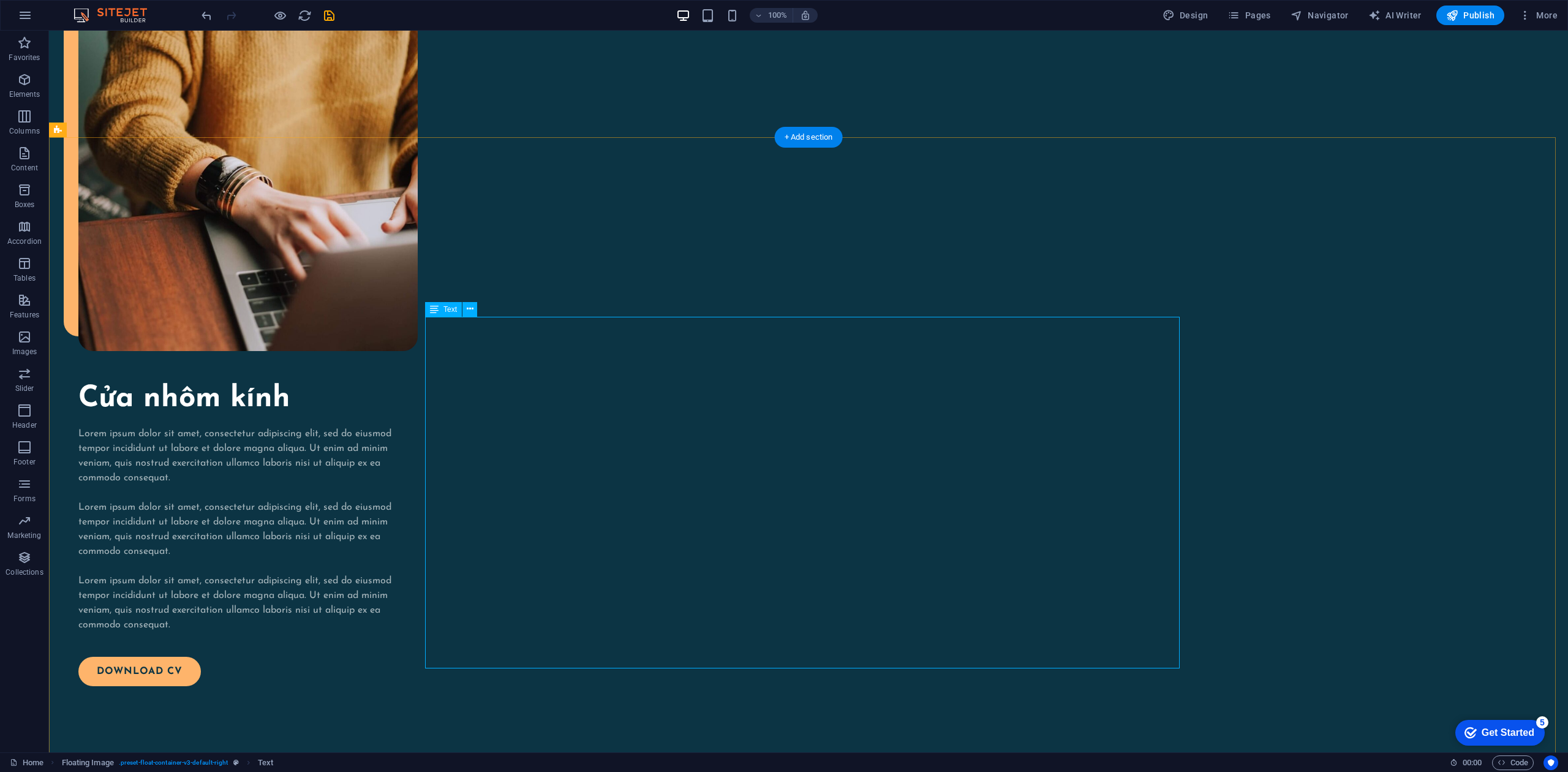
drag, startPoint x: 1066, startPoint y: 555, endPoint x: 1074, endPoint y: 560, distance: 9.4
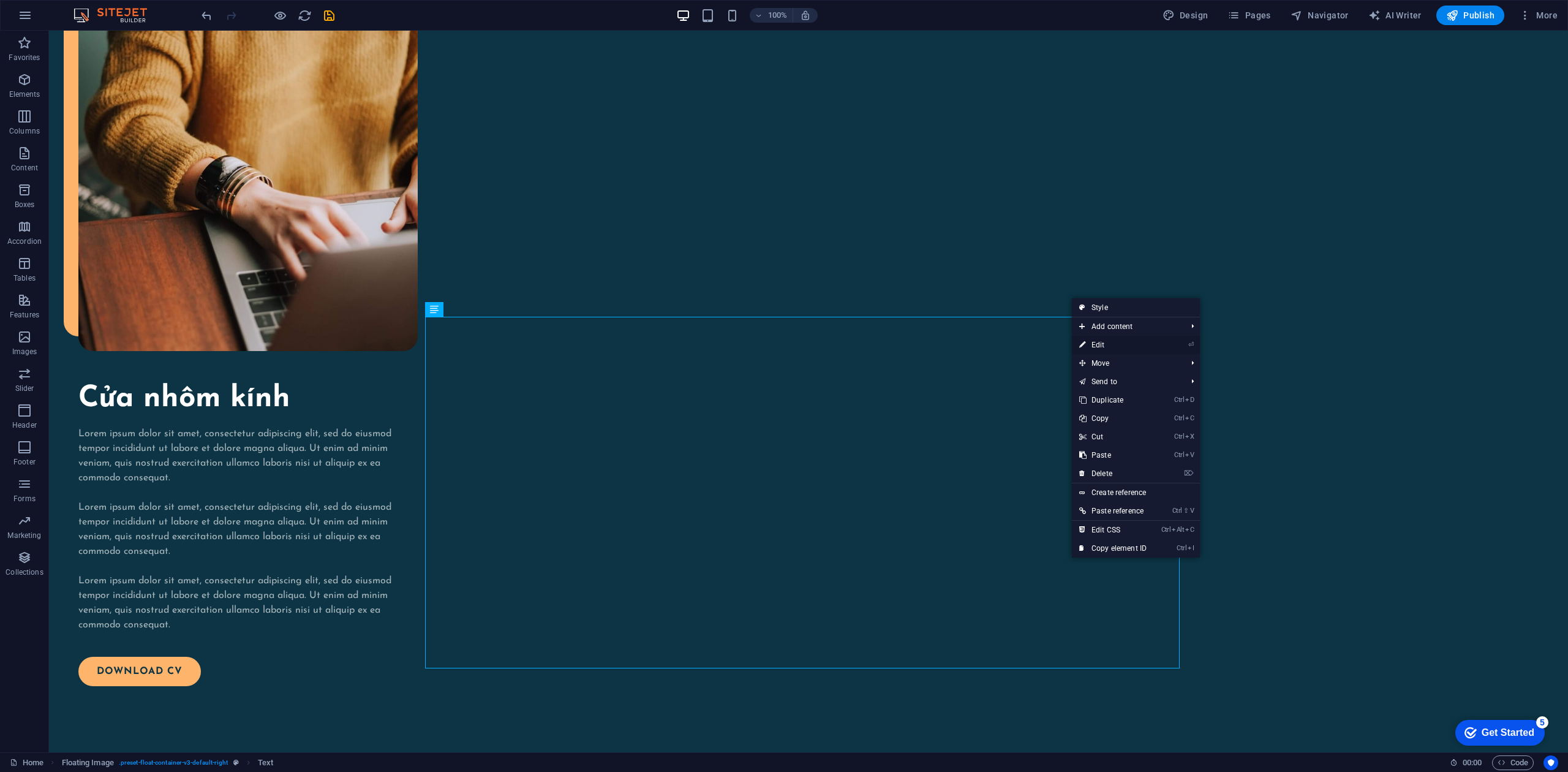
click at [1138, 347] on link "⏎ Edit" at bounding box center [1113, 344] width 82 height 18
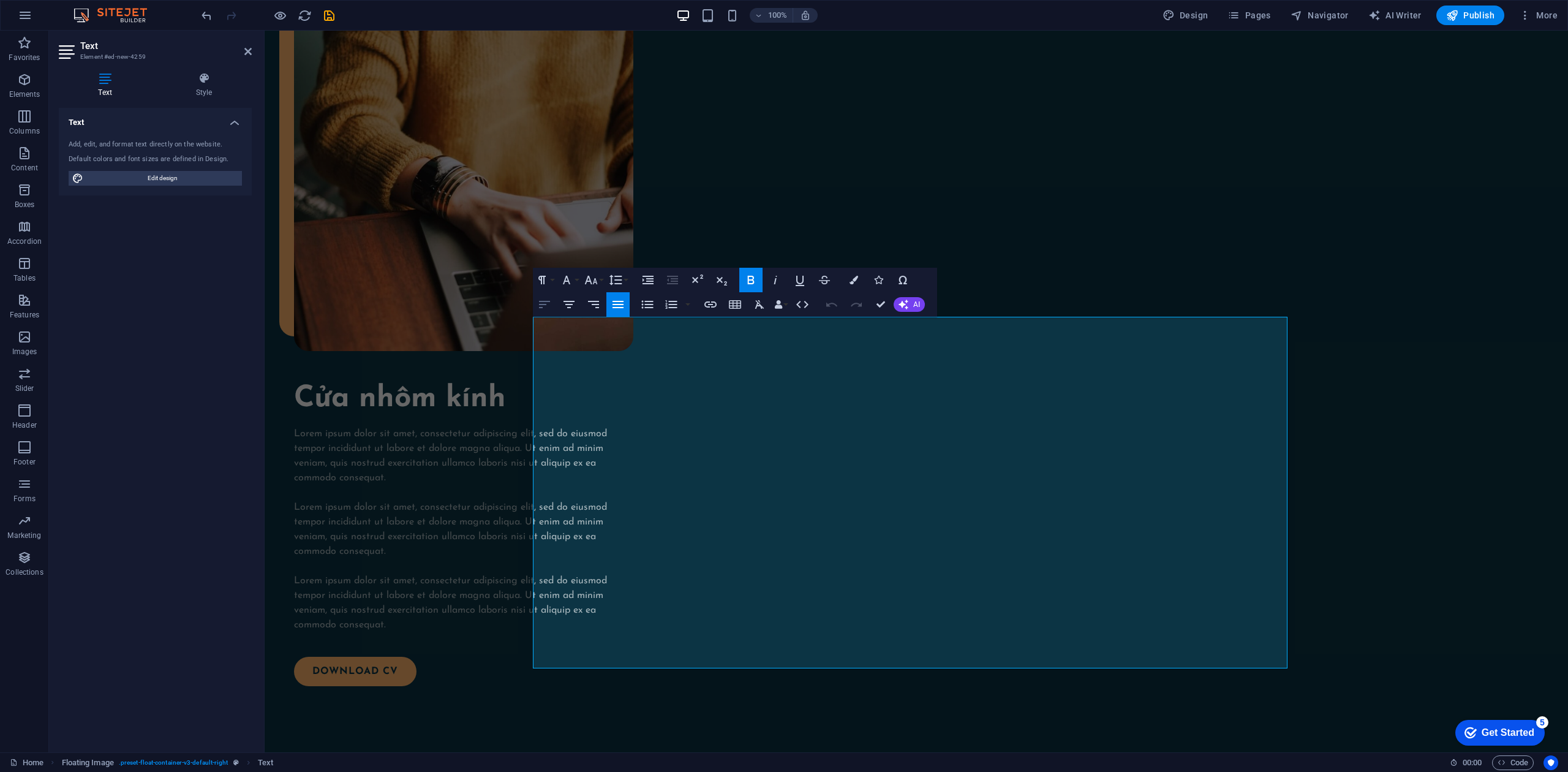
click at [537, 307] on icon "button" at bounding box center [545, 304] width 15 height 15
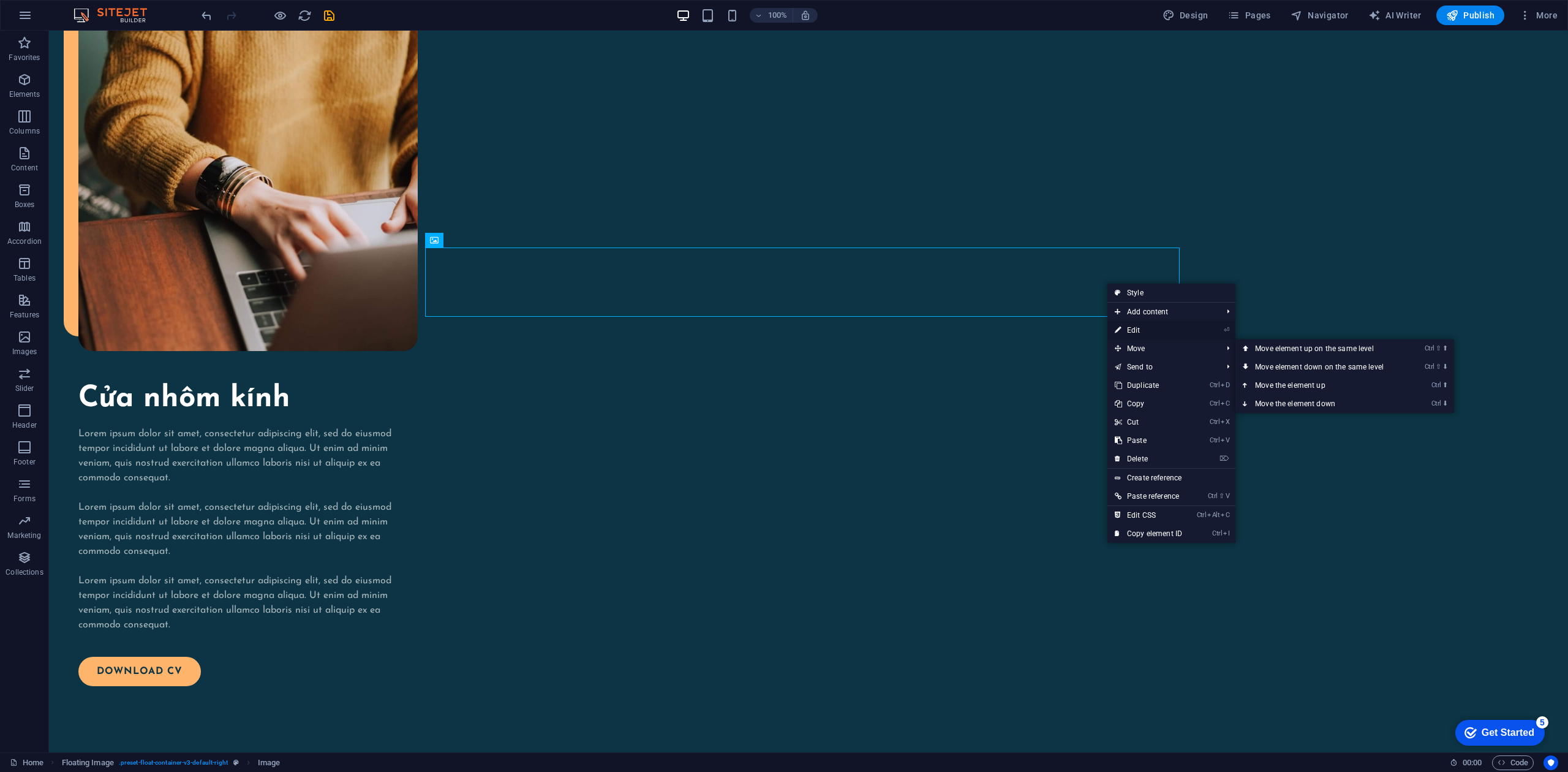
click at [1139, 328] on link "⏎ Edit" at bounding box center [1148, 330] width 82 height 18
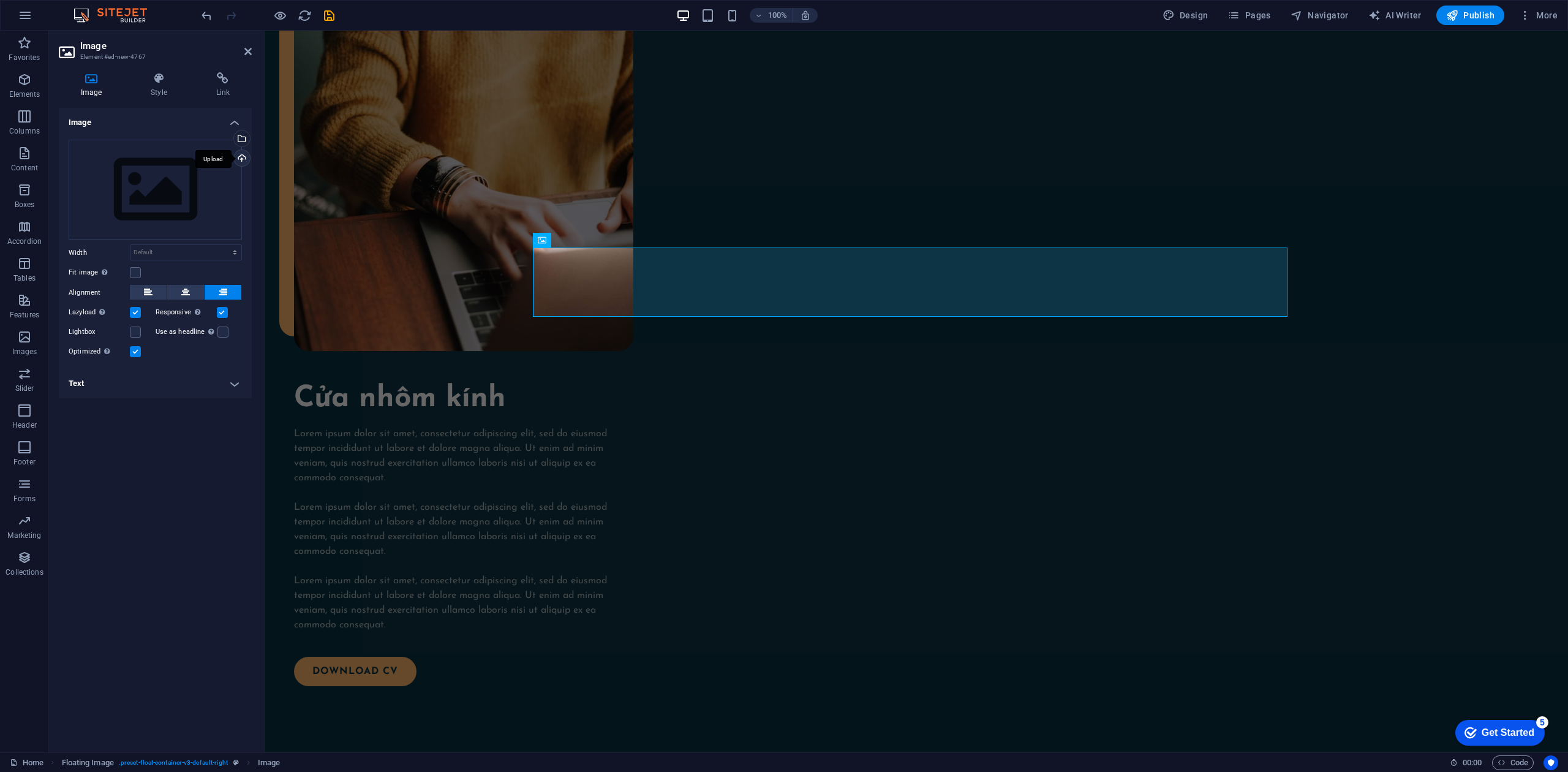
click at [241, 159] on div "Upload" at bounding box center [240, 159] width 18 height 18
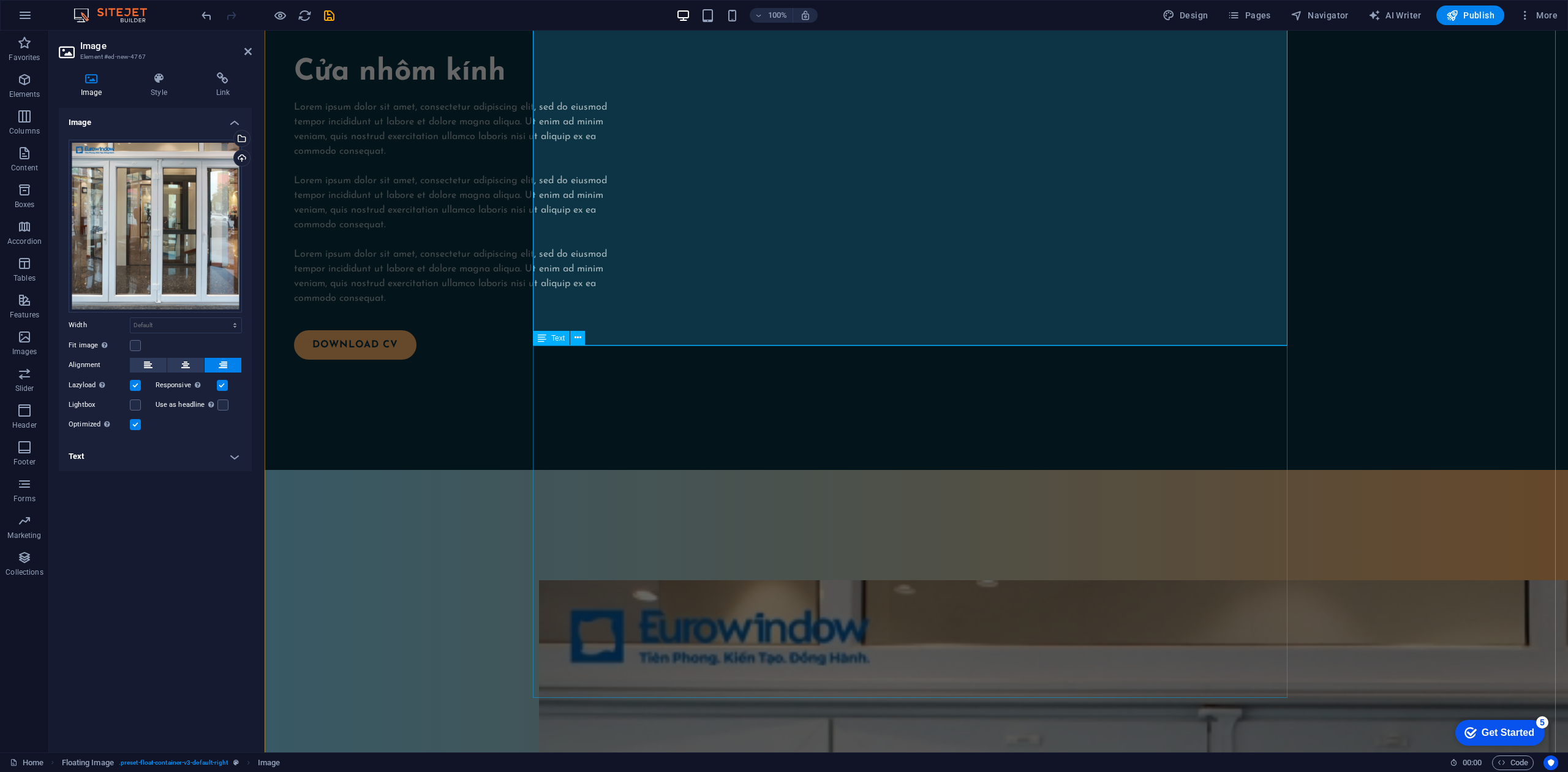
scroll to position [2050, 0]
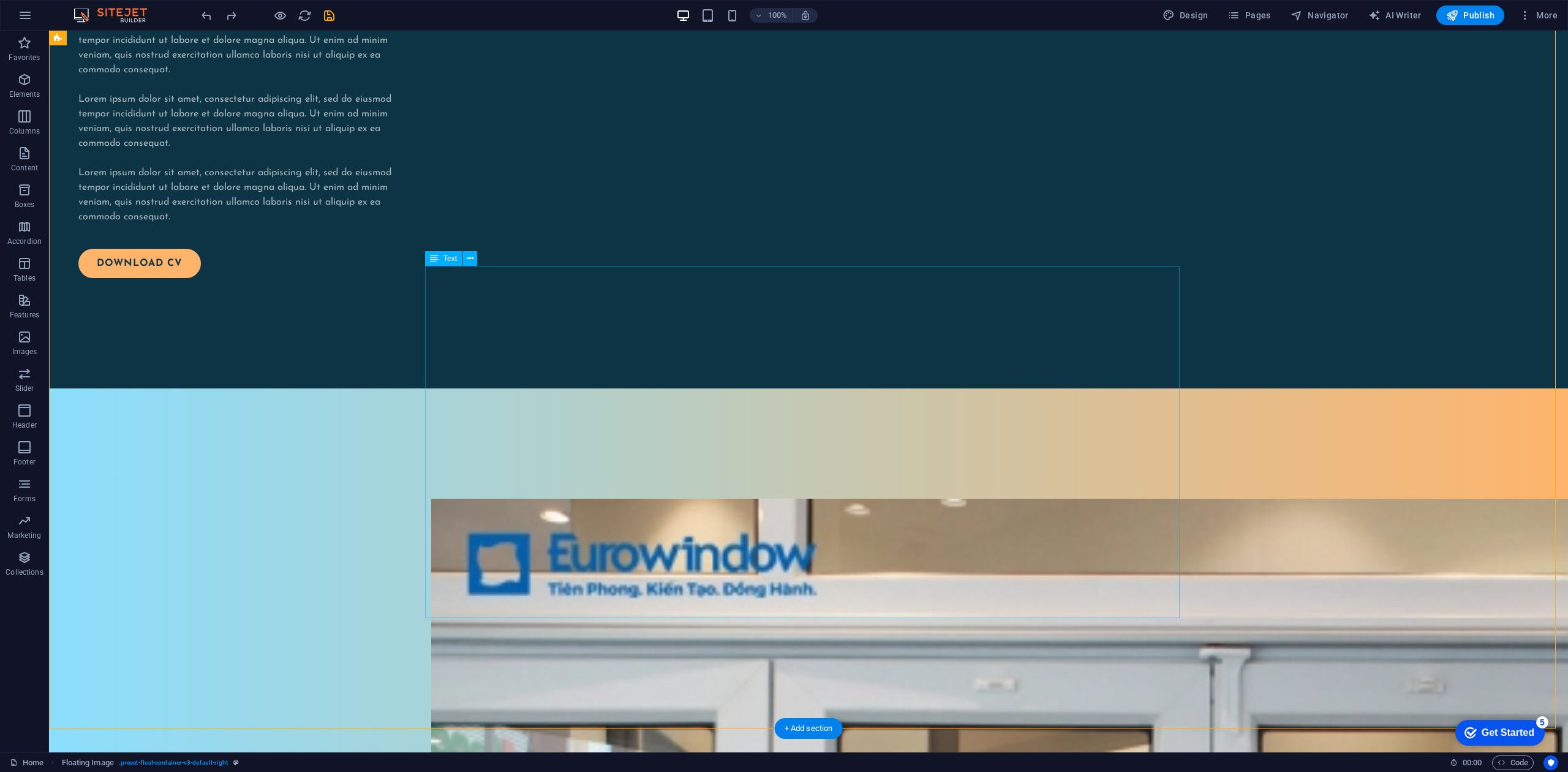
scroll to position [1969, 0]
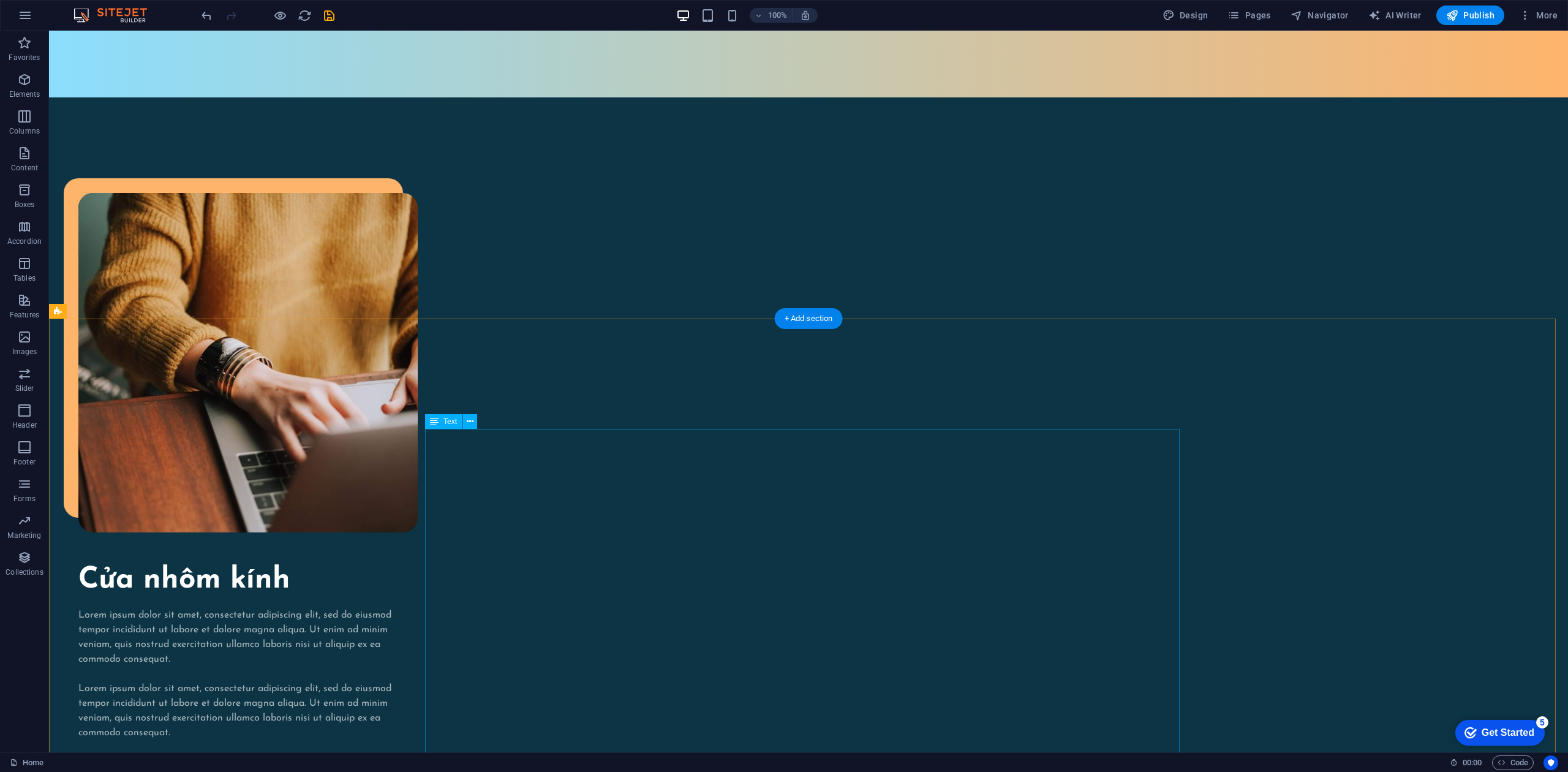
scroll to position [1869, 0]
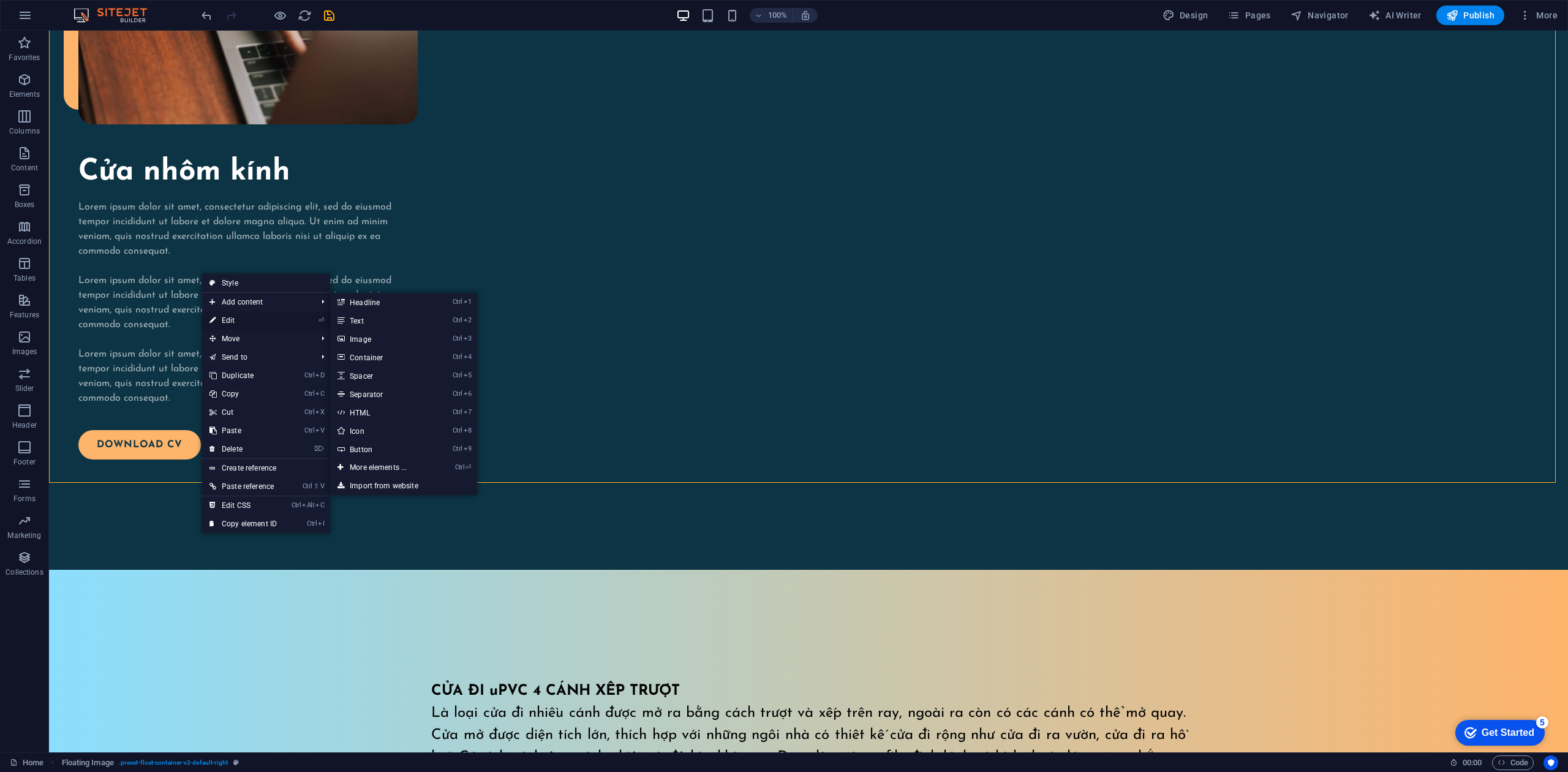
click at [236, 319] on link "⏎ Edit" at bounding box center [243, 320] width 82 height 18
select select "%"
select select "rem"
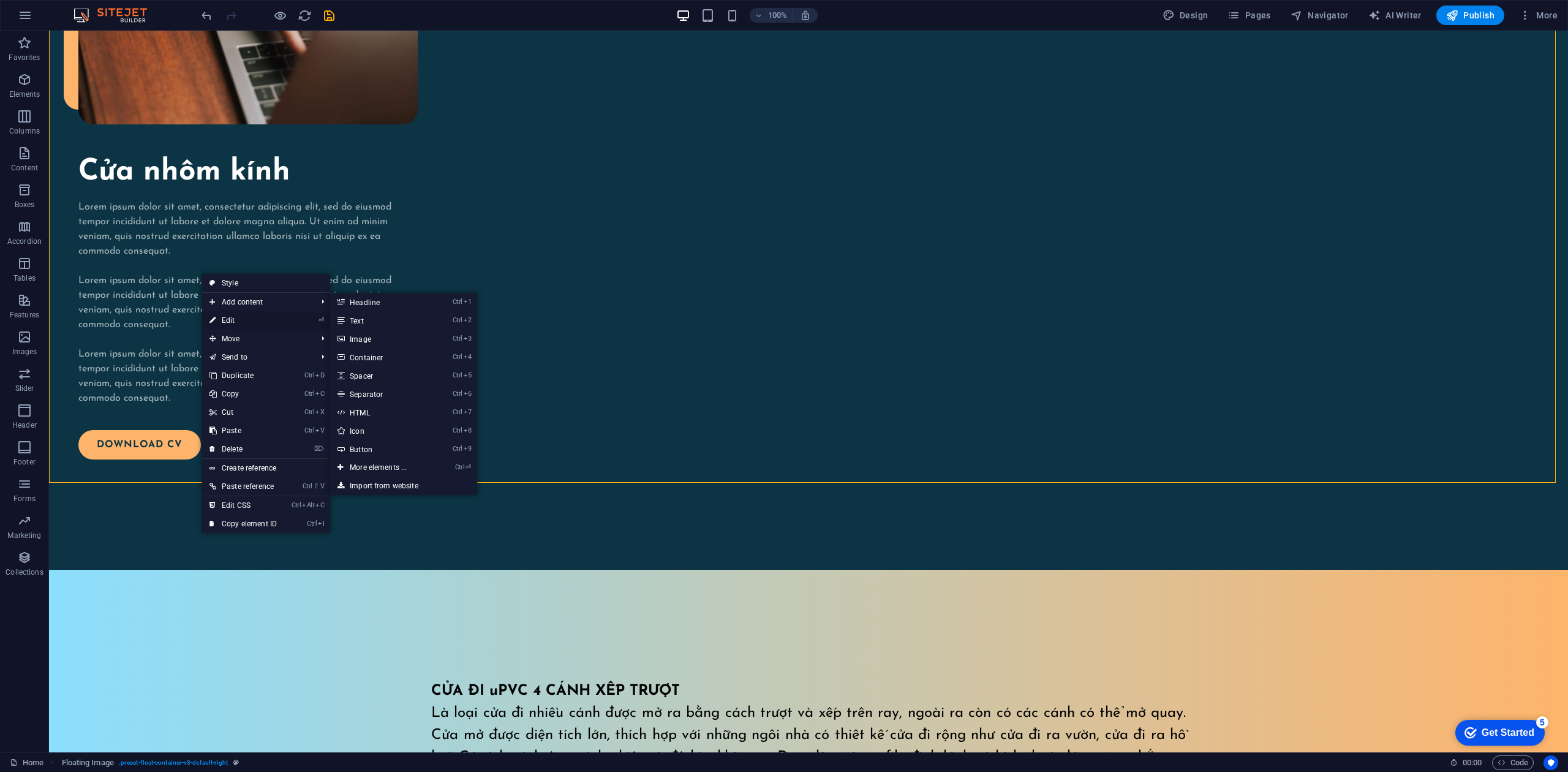
select select "rem"
select select "preset-float-container-v3-default-right"
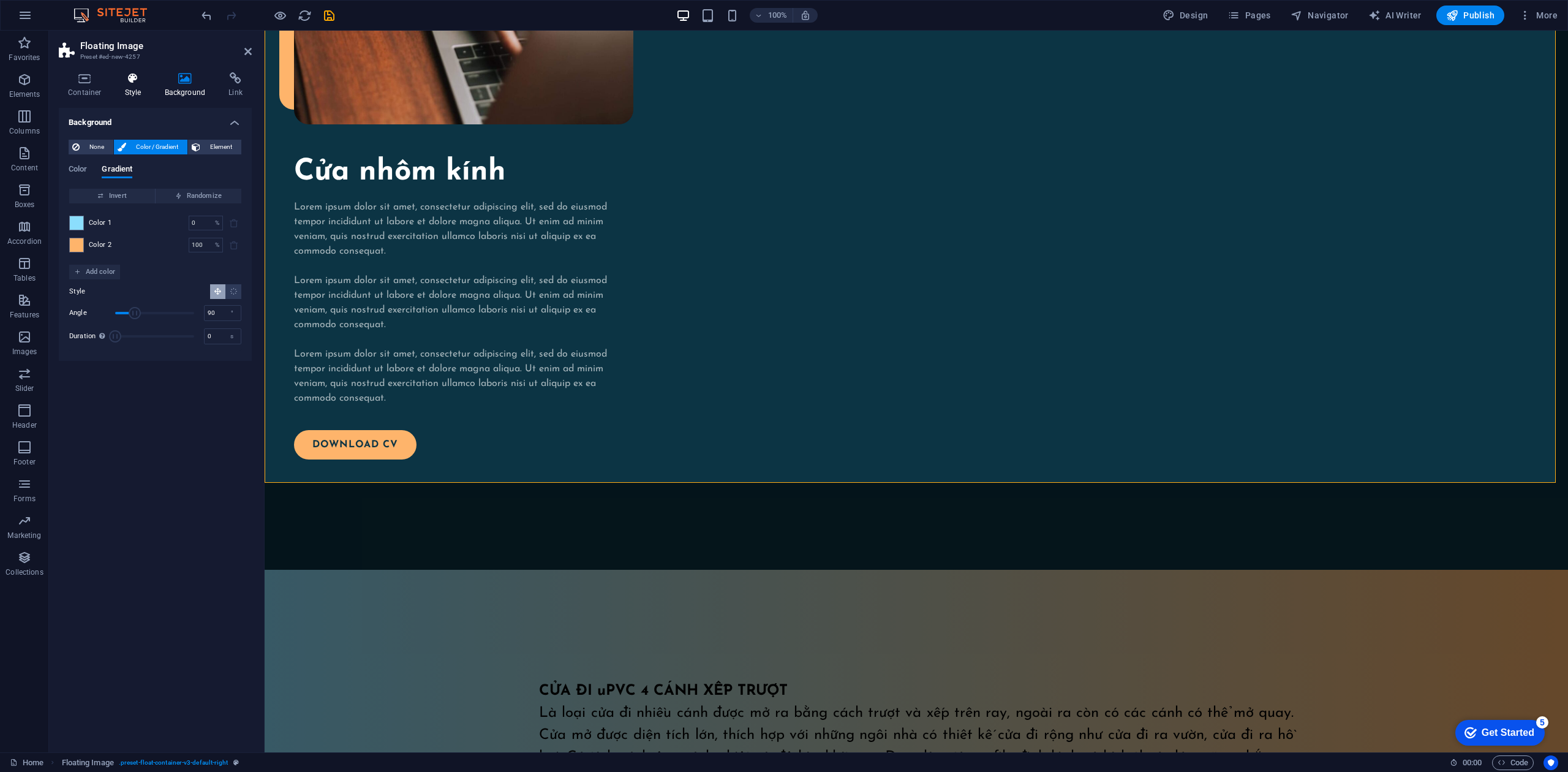
click at [133, 88] on h4 "Style" at bounding box center [136, 85] width 40 height 26
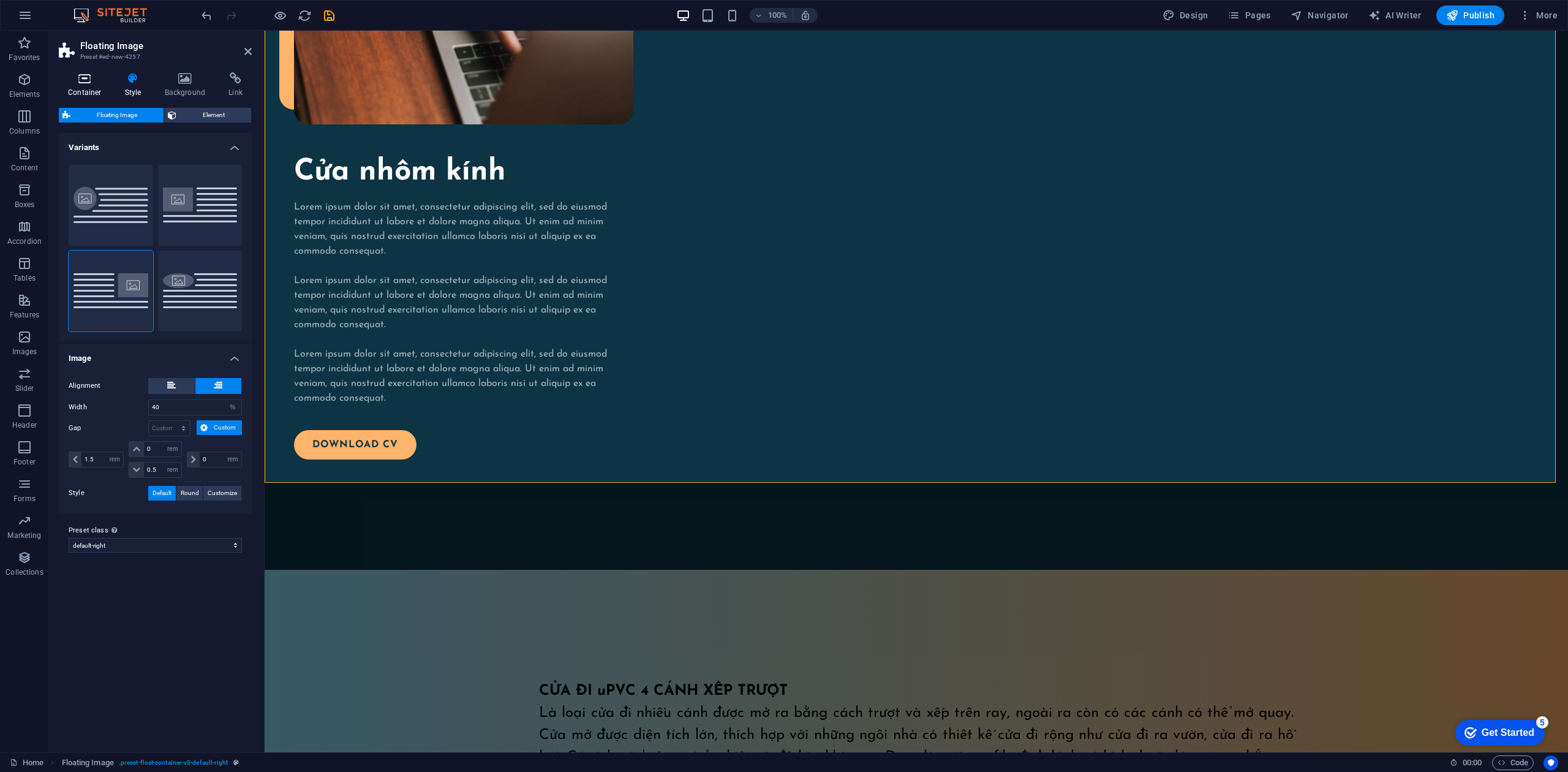
click at [94, 88] on h4 "Container" at bounding box center [88, 85] width 57 height 26
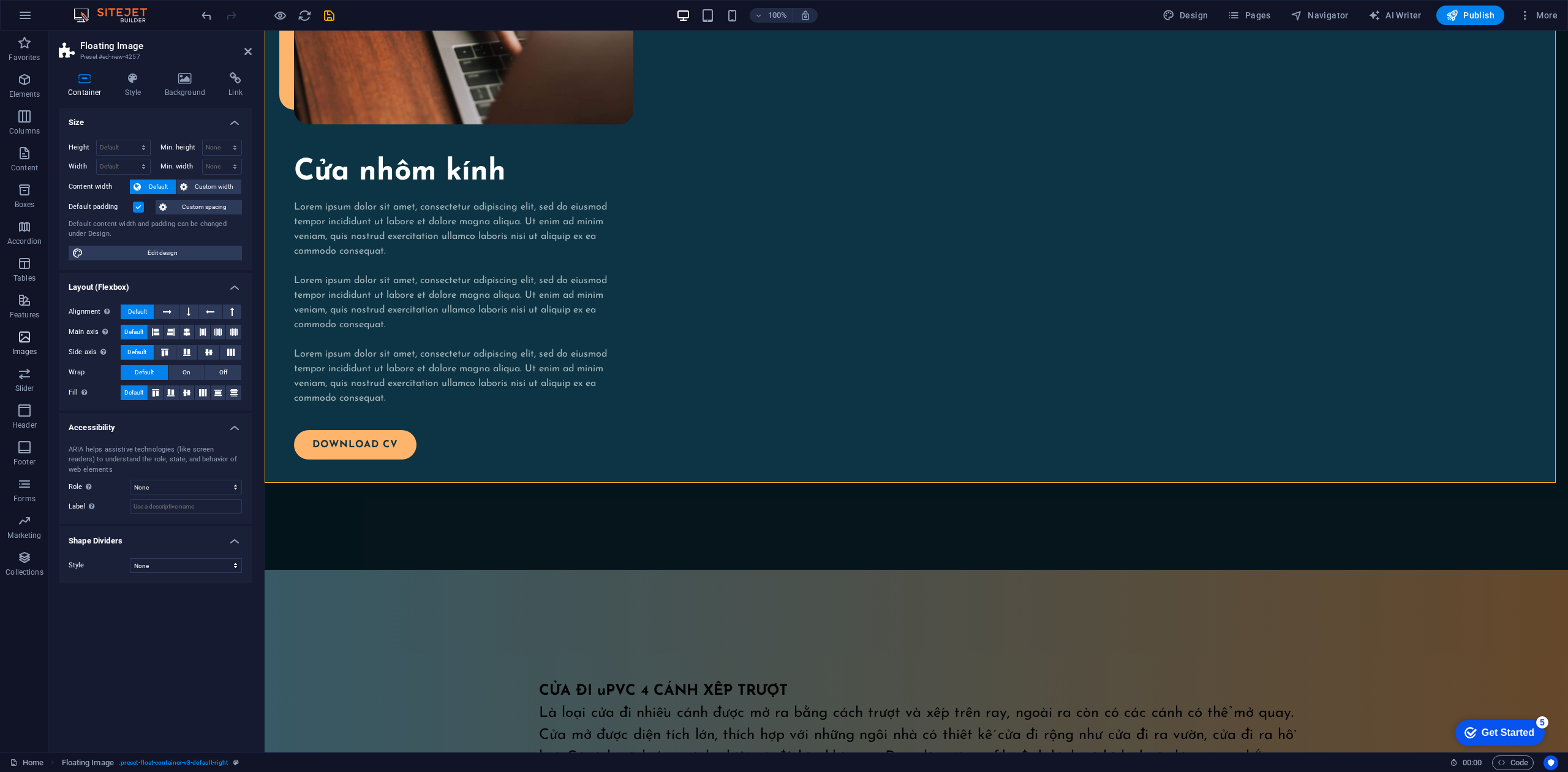
click at [28, 346] on span "Images" at bounding box center [24, 344] width 49 height 29
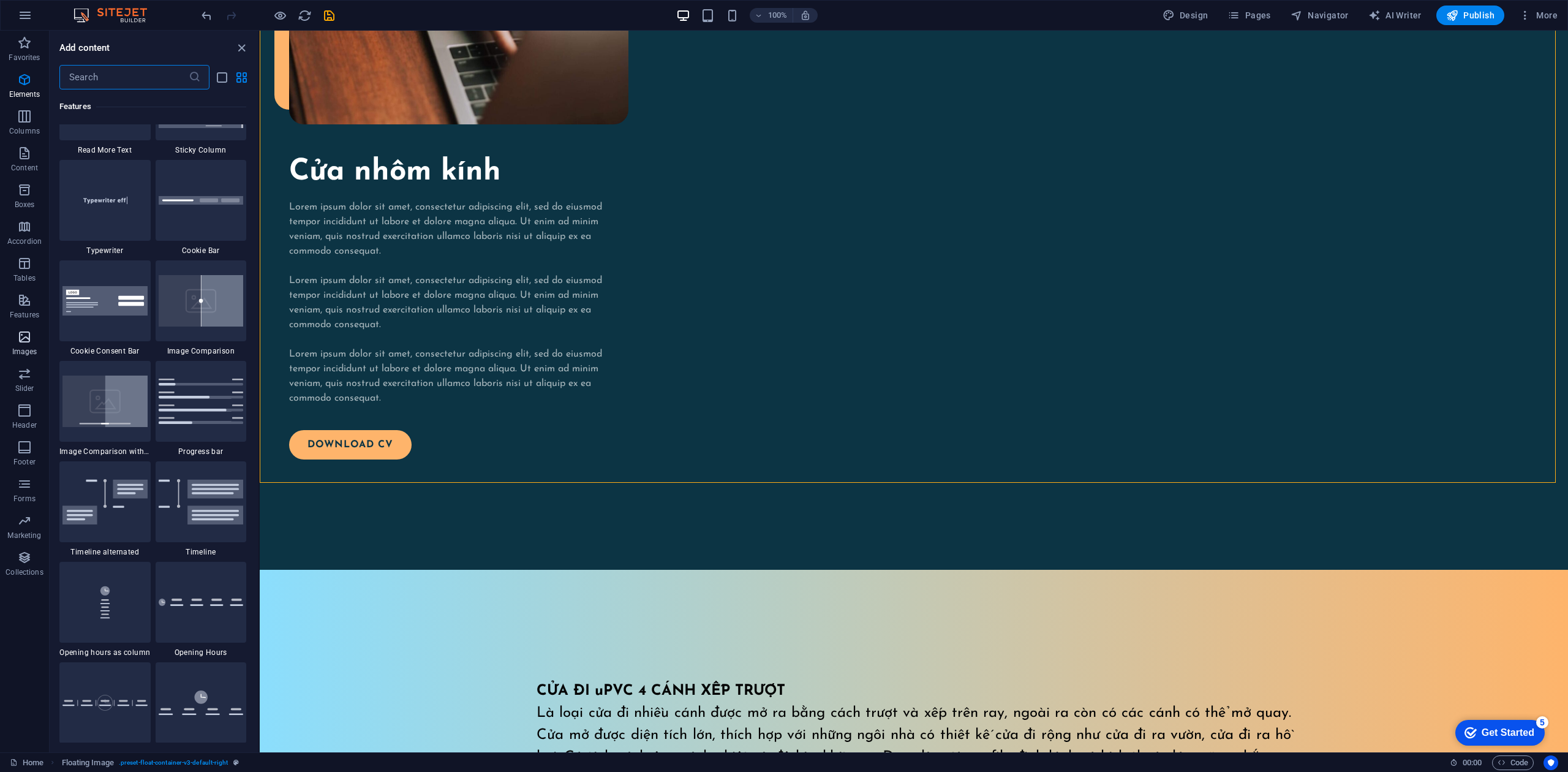
scroll to position [6214, 0]
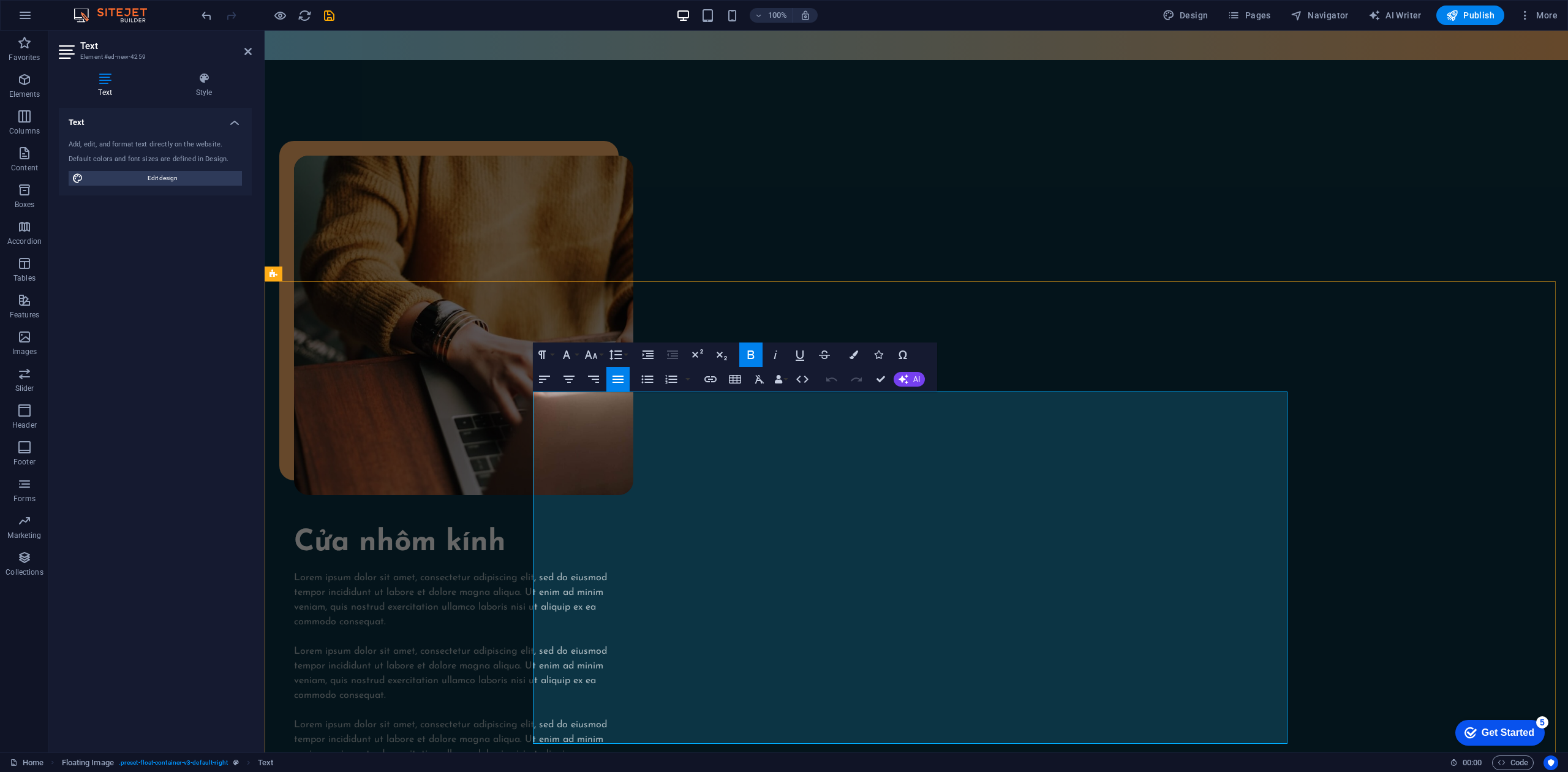
scroll to position [1743, 0]
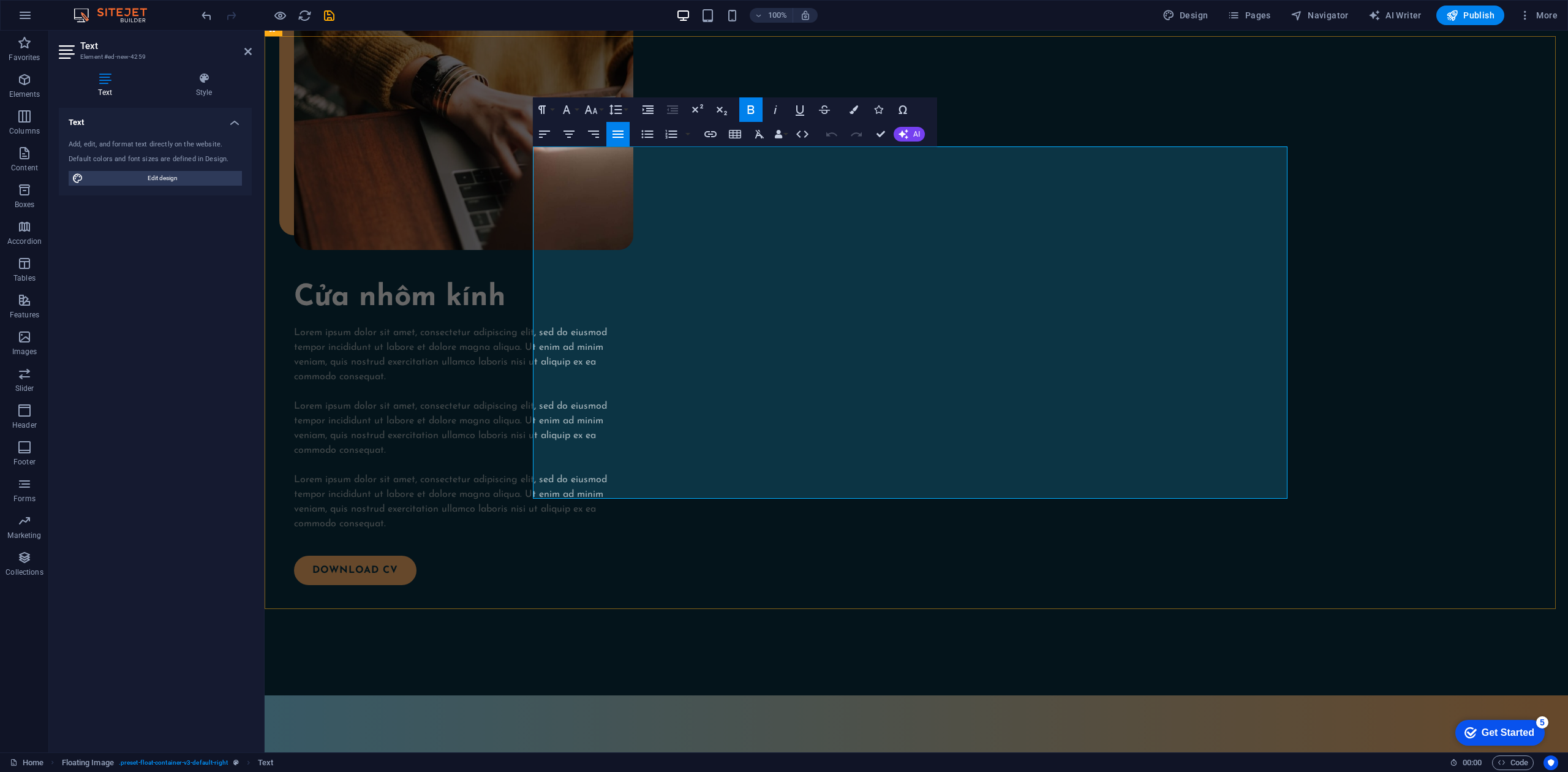
click at [36, 344] on span "Images" at bounding box center [24, 344] width 49 height 29
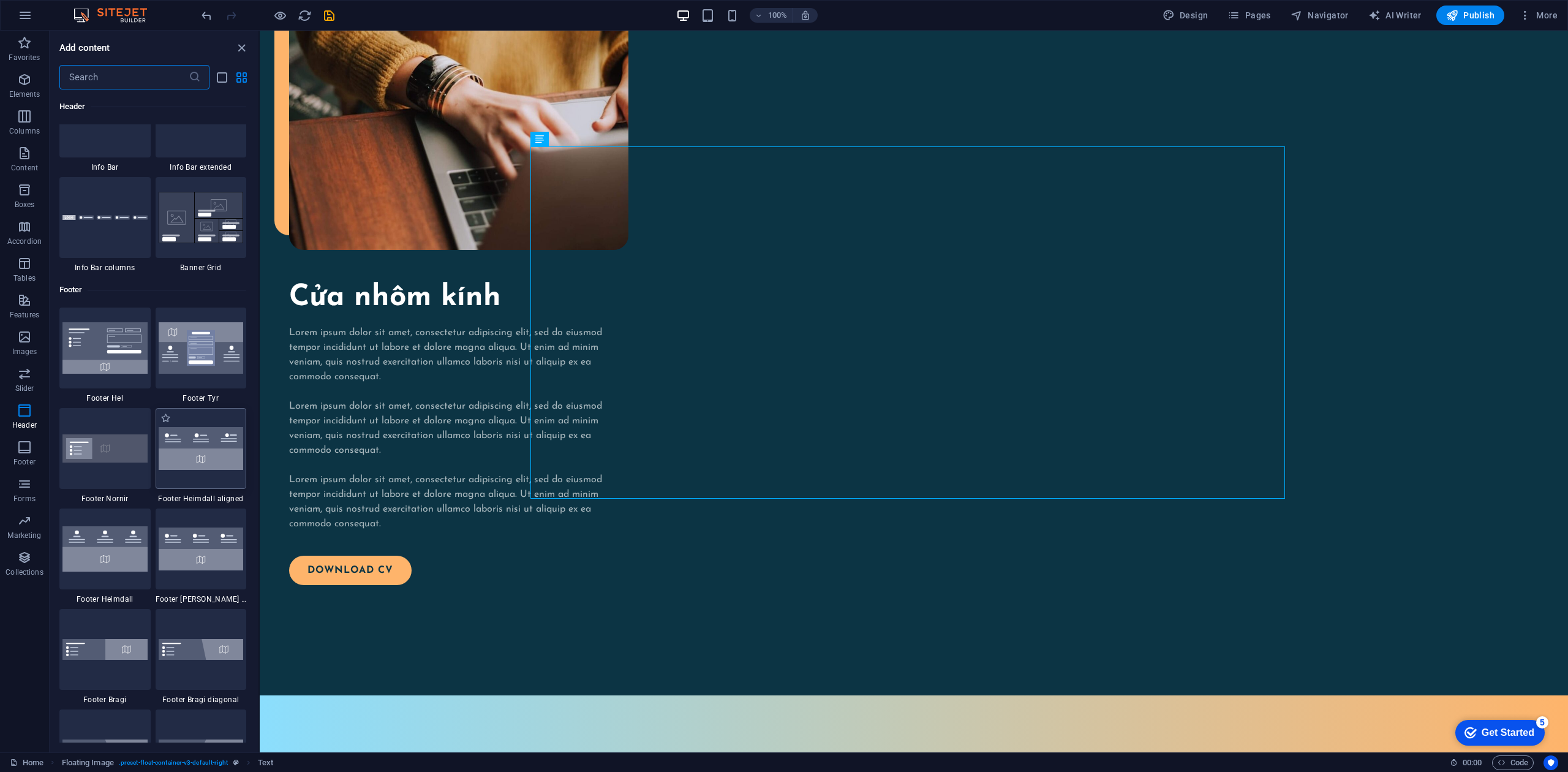
scroll to position [8338, 0]
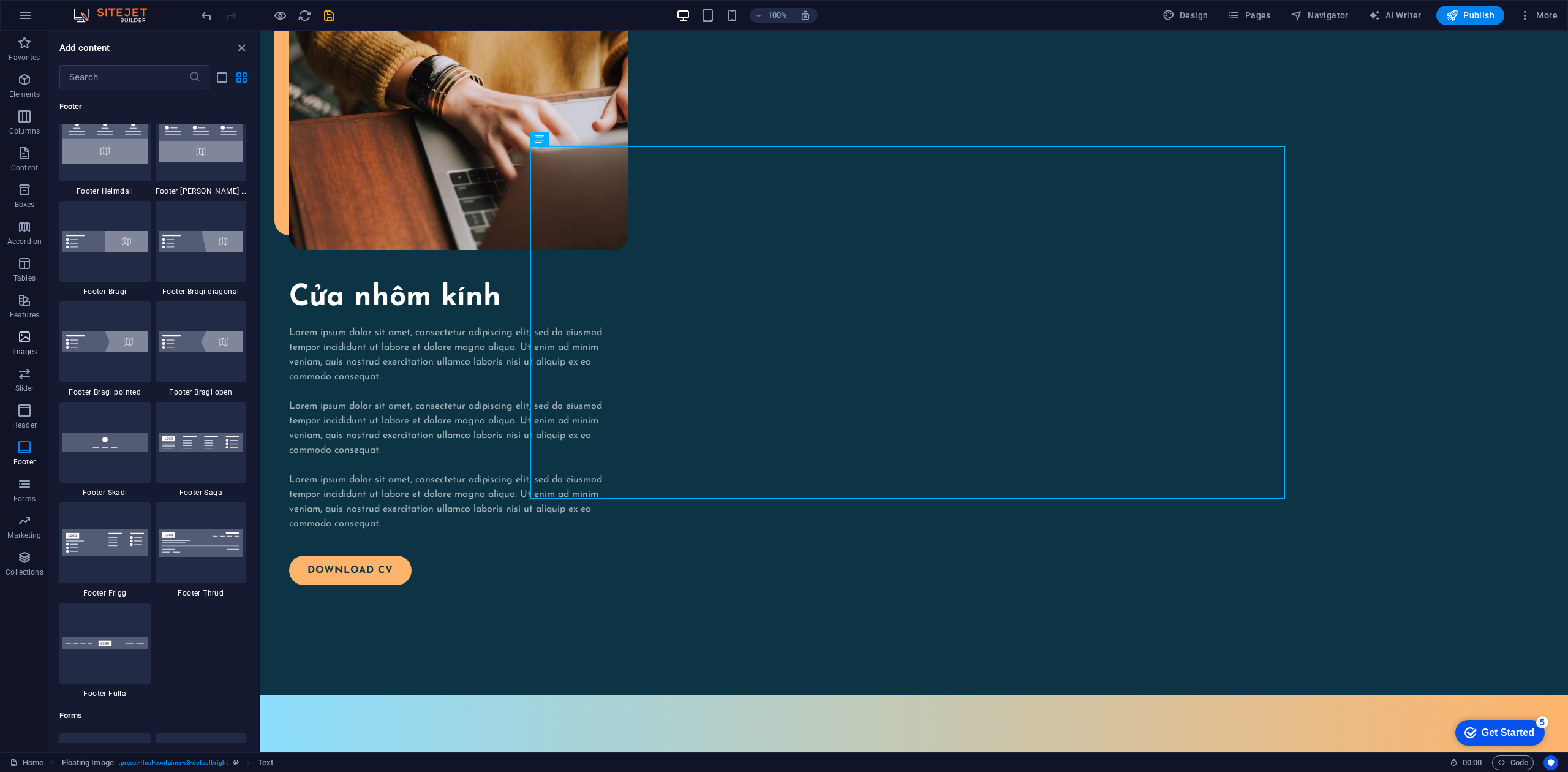
click at [18, 331] on icon "button" at bounding box center [25, 337] width 15 height 15
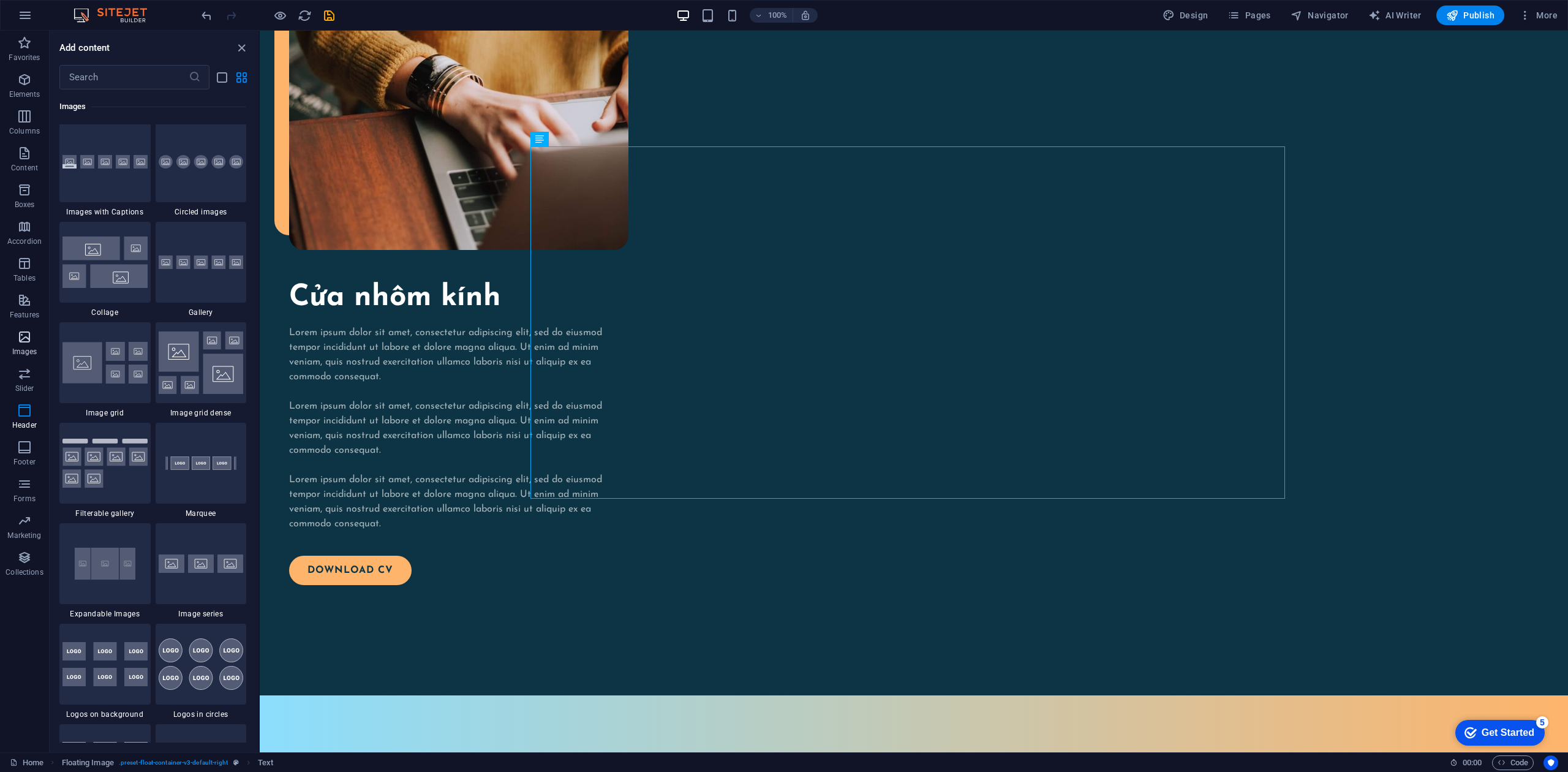
scroll to position [6214, 0]
click at [116, 347] on img at bounding box center [105, 366] width 85 height 42
select select "rem"
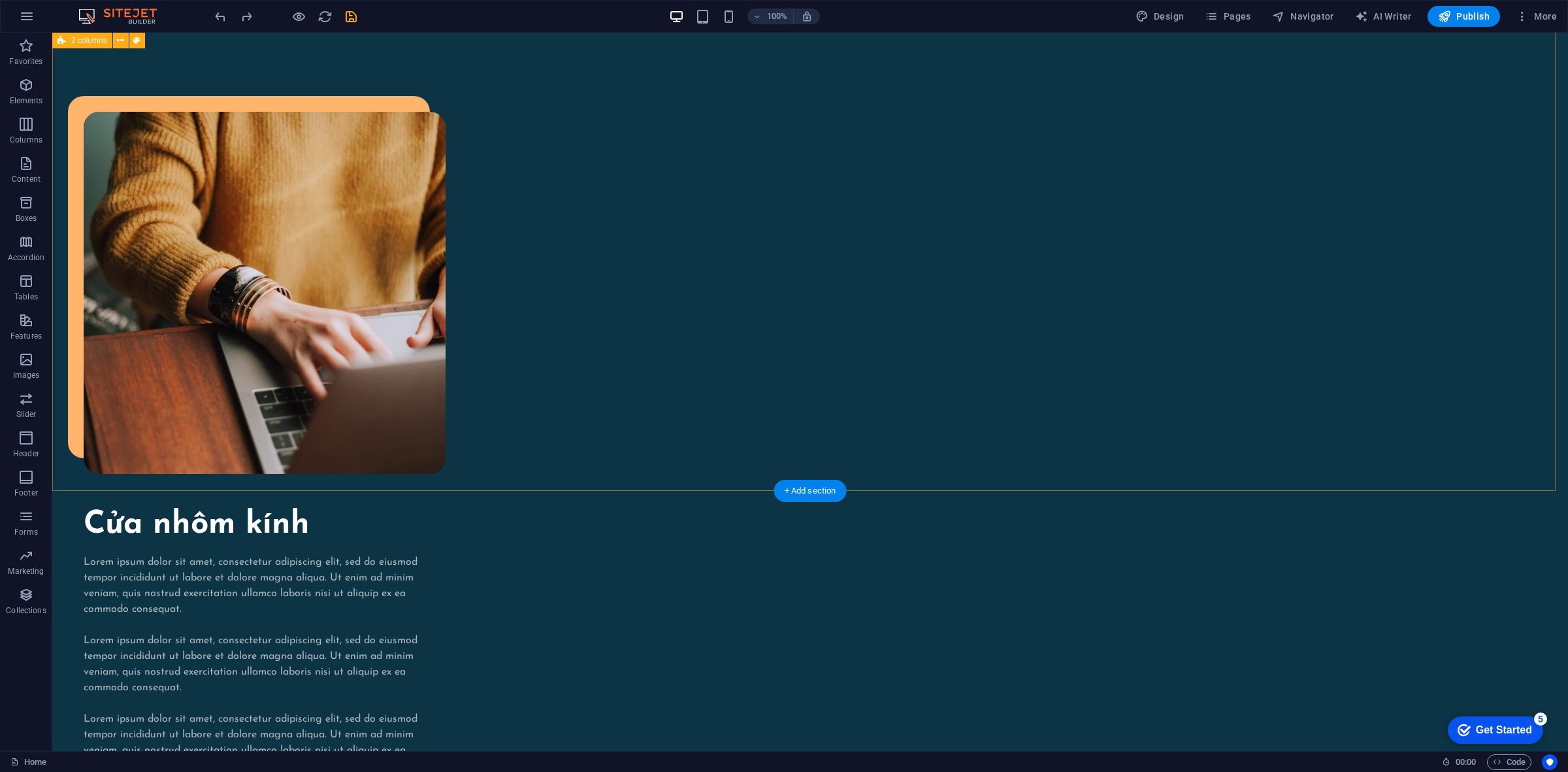
scroll to position [1897, 0]
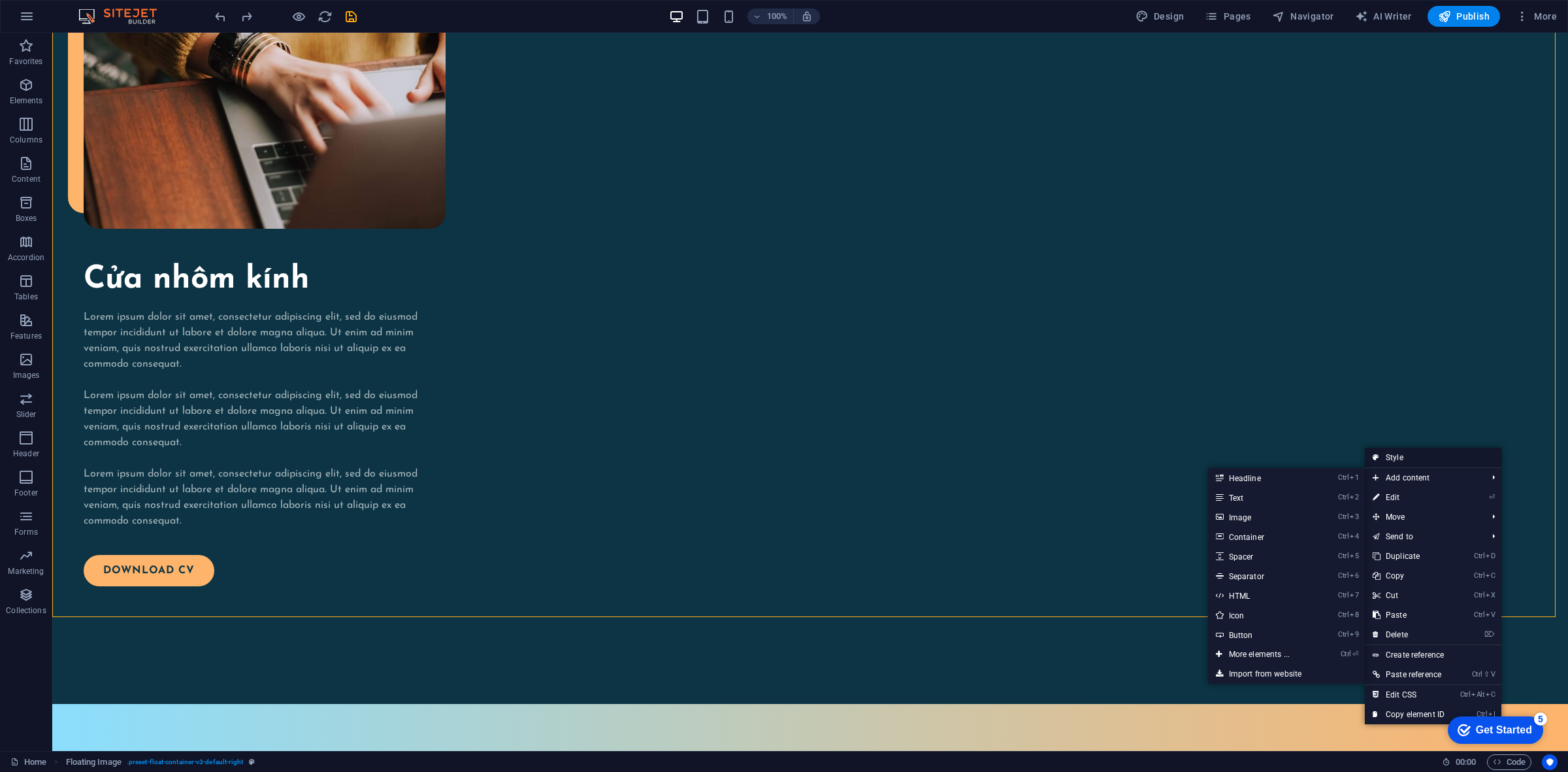
click at [1254, 449] on link "Style" at bounding box center [1433, 457] width 137 height 19
select select "%"
select select "rem"
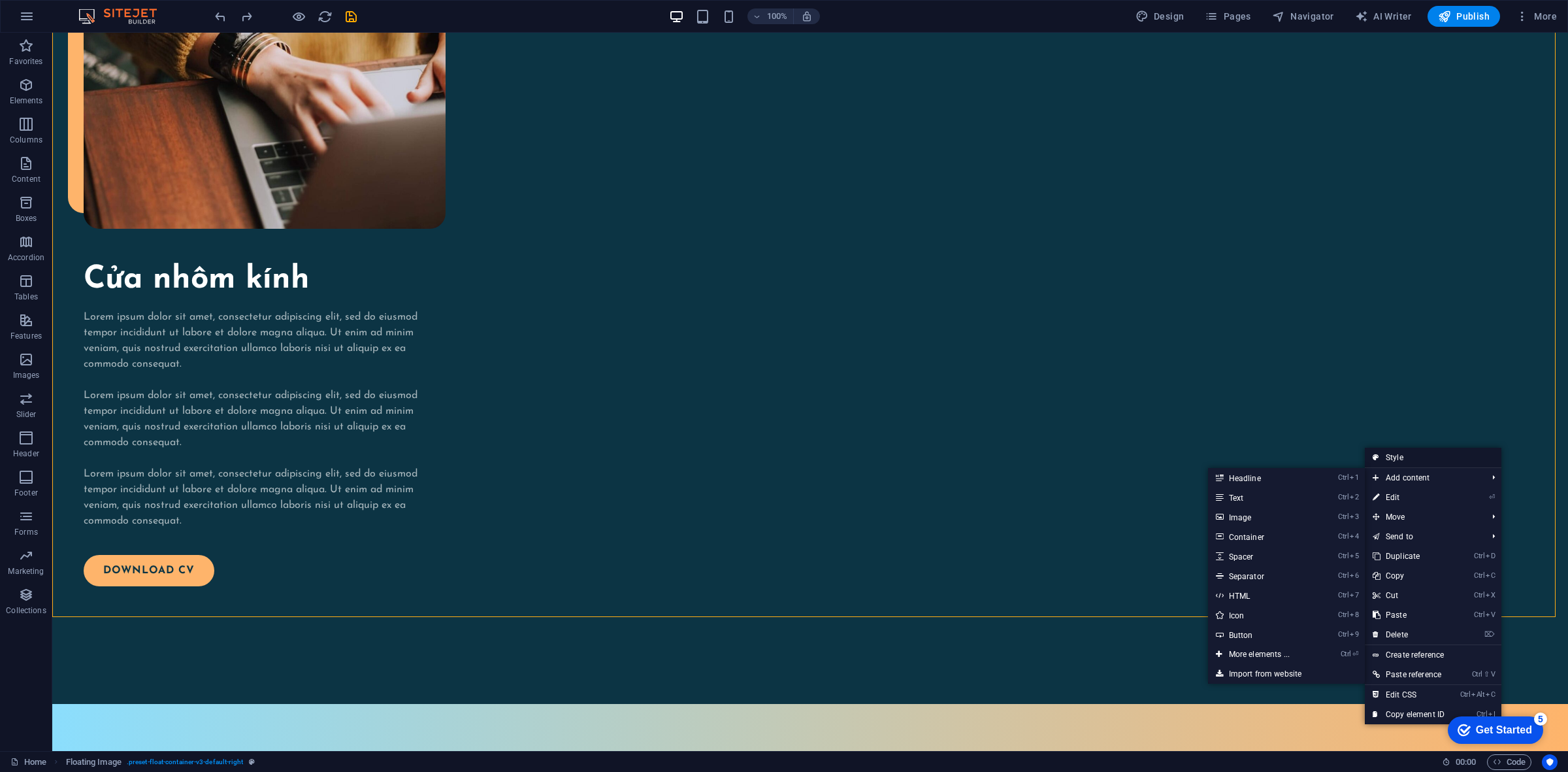
select select "rem"
select select "preset-float-container-v3-default-right"
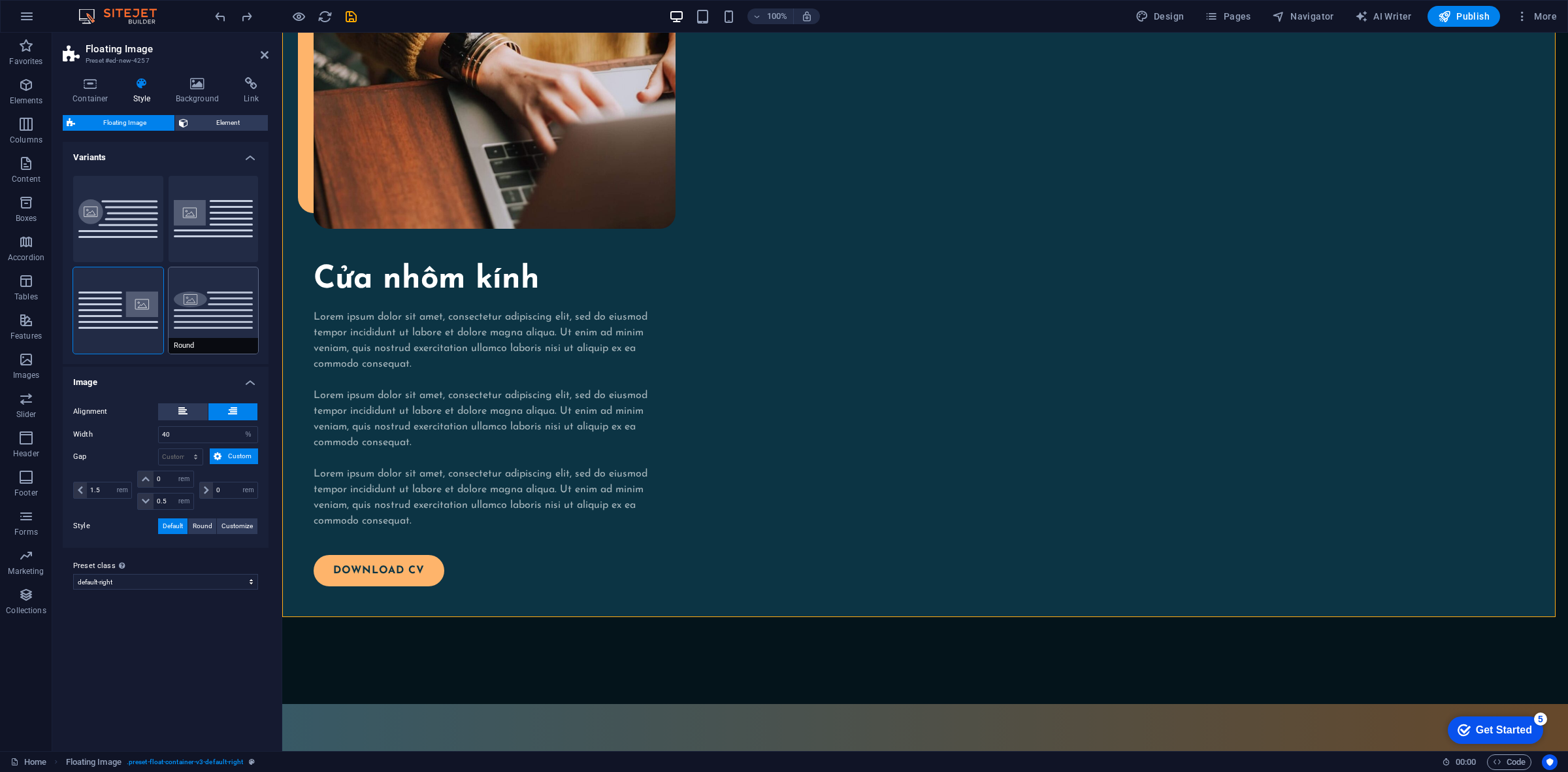
click at [191, 295] on button "Round" at bounding box center [214, 310] width 90 height 86
type input "0"
type input "1.5"
click at [121, 308] on button "Default (right)" at bounding box center [118, 310] width 90 height 86
type input "1.5"
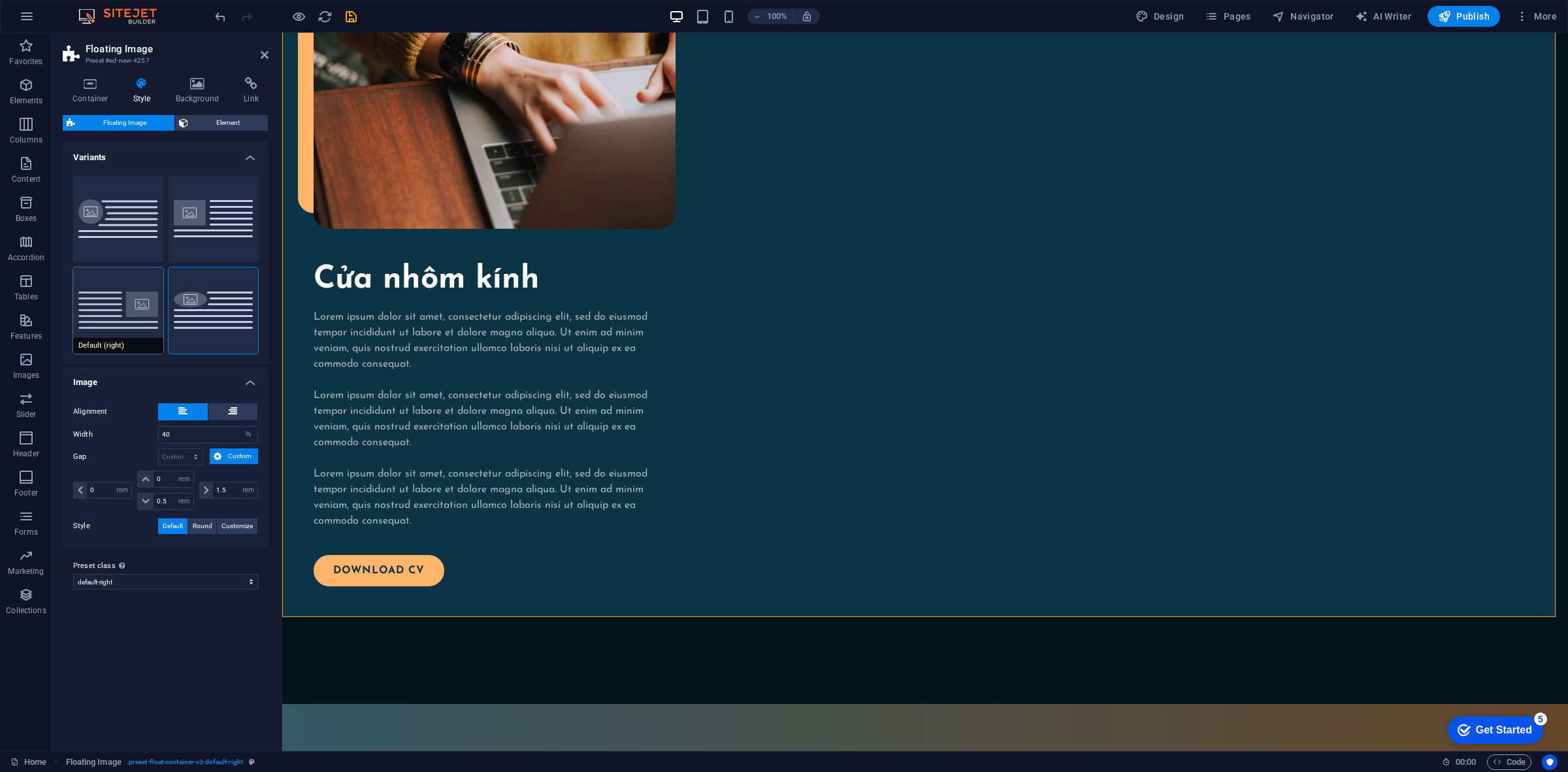
type input "0"
drag, startPoint x: 563, startPoint y: 327, endPoint x: 544, endPoint y: 327, distance: 19.0
click at [78, 486] on icon at bounding box center [80, 490] width 5 height 8
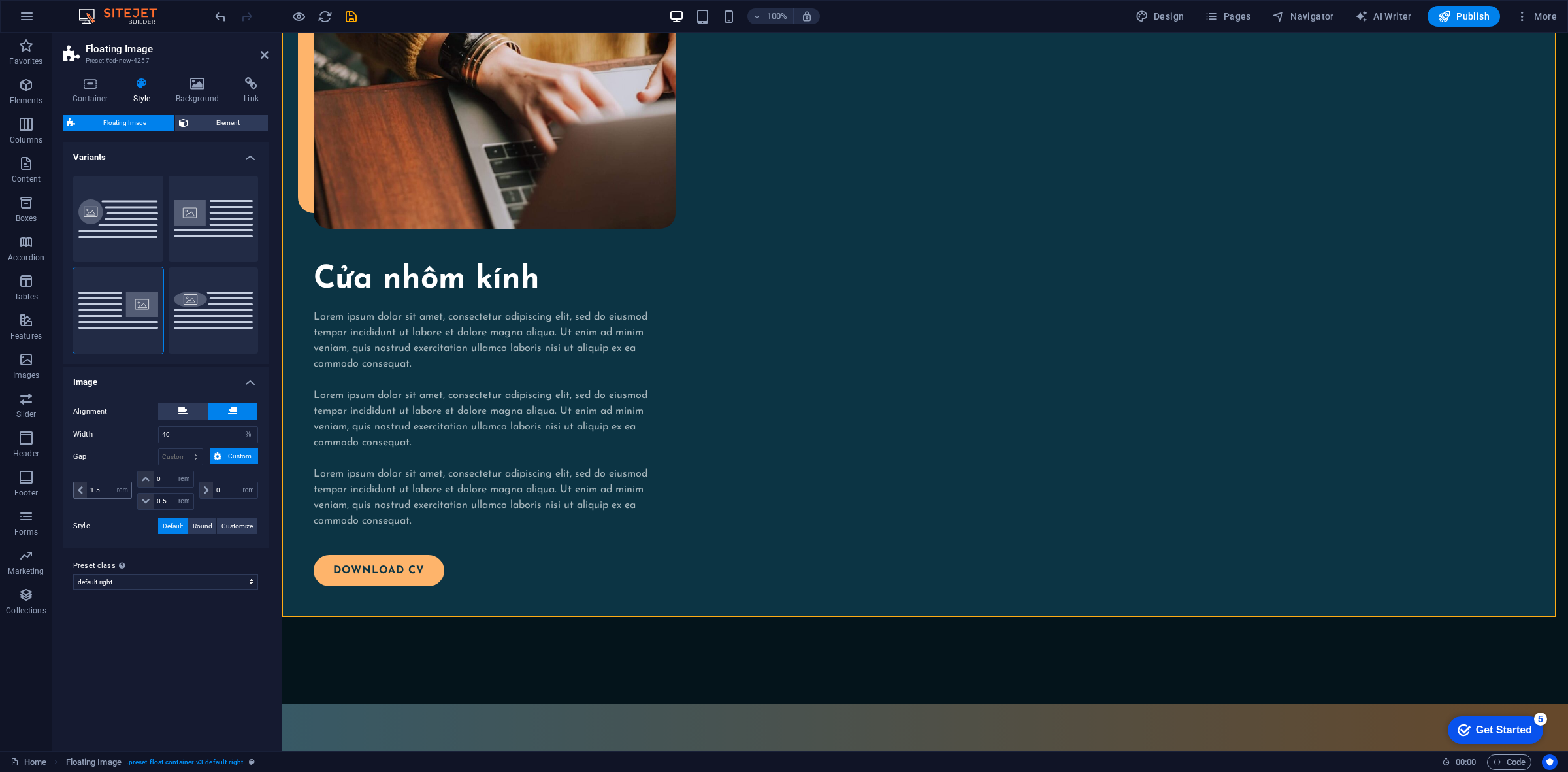
click at [76, 486] on span at bounding box center [80, 490] width 13 height 16
click at [79, 489] on icon at bounding box center [80, 490] width 5 height 8
drag, startPoint x: 79, startPoint y: 489, endPoint x: 181, endPoint y: 475, distance: 103.0
click at [84, 489] on span at bounding box center [80, 490] width 13 height 16
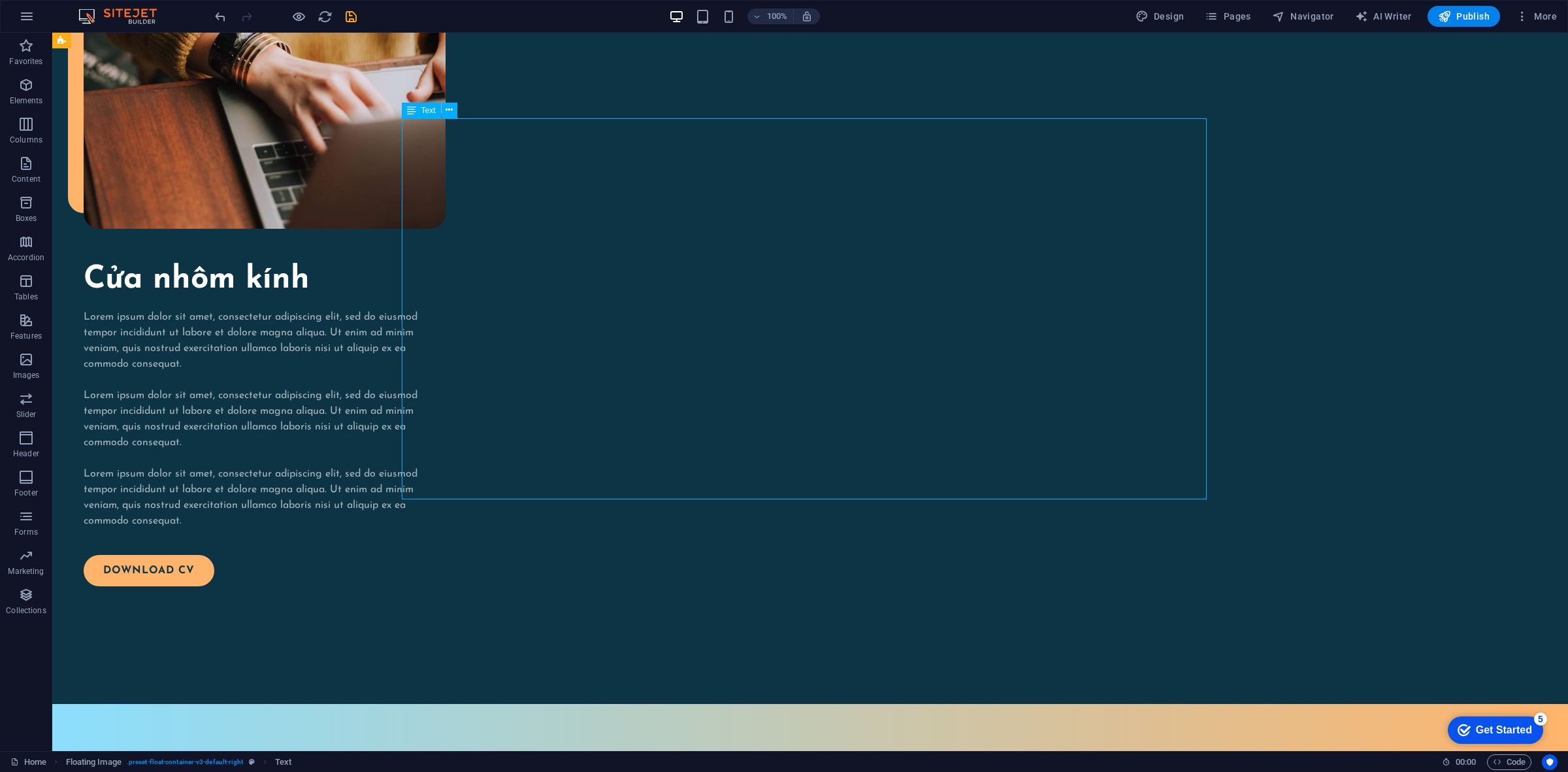
drag, startPoint x: 485, startPoint y: 360, endPoint x: 711, endPoint y: 360, distance: 226.0
drag, startPoint x: 530, startPoint y: 276, endPoint x: 377, endPoint y: 265, distance: 153.4
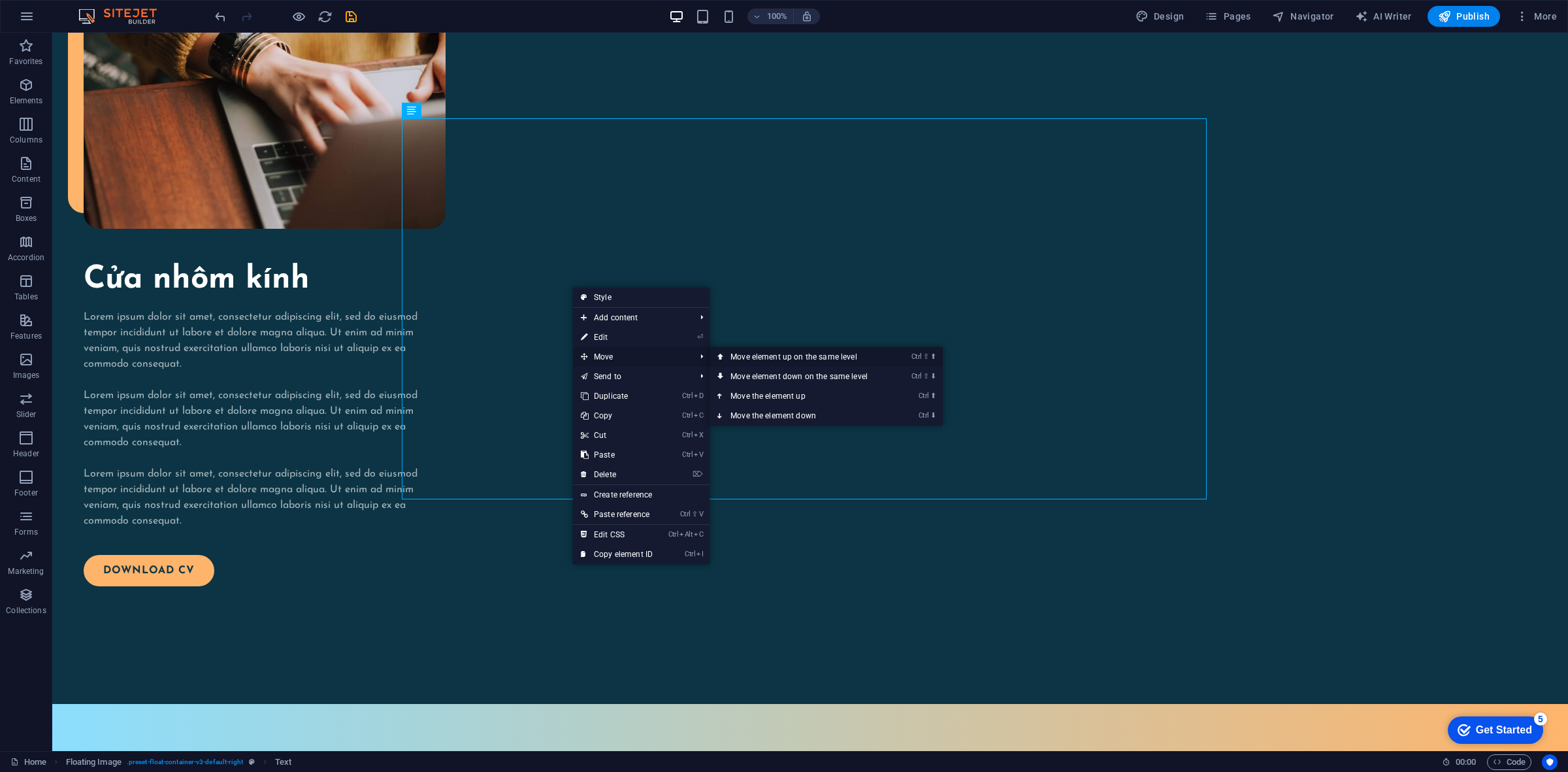
click at [773, 357] on link "Ctrl ⇧ ⬆ Move element up on the same level" at bounding box center [801, 356] width 184 height 19
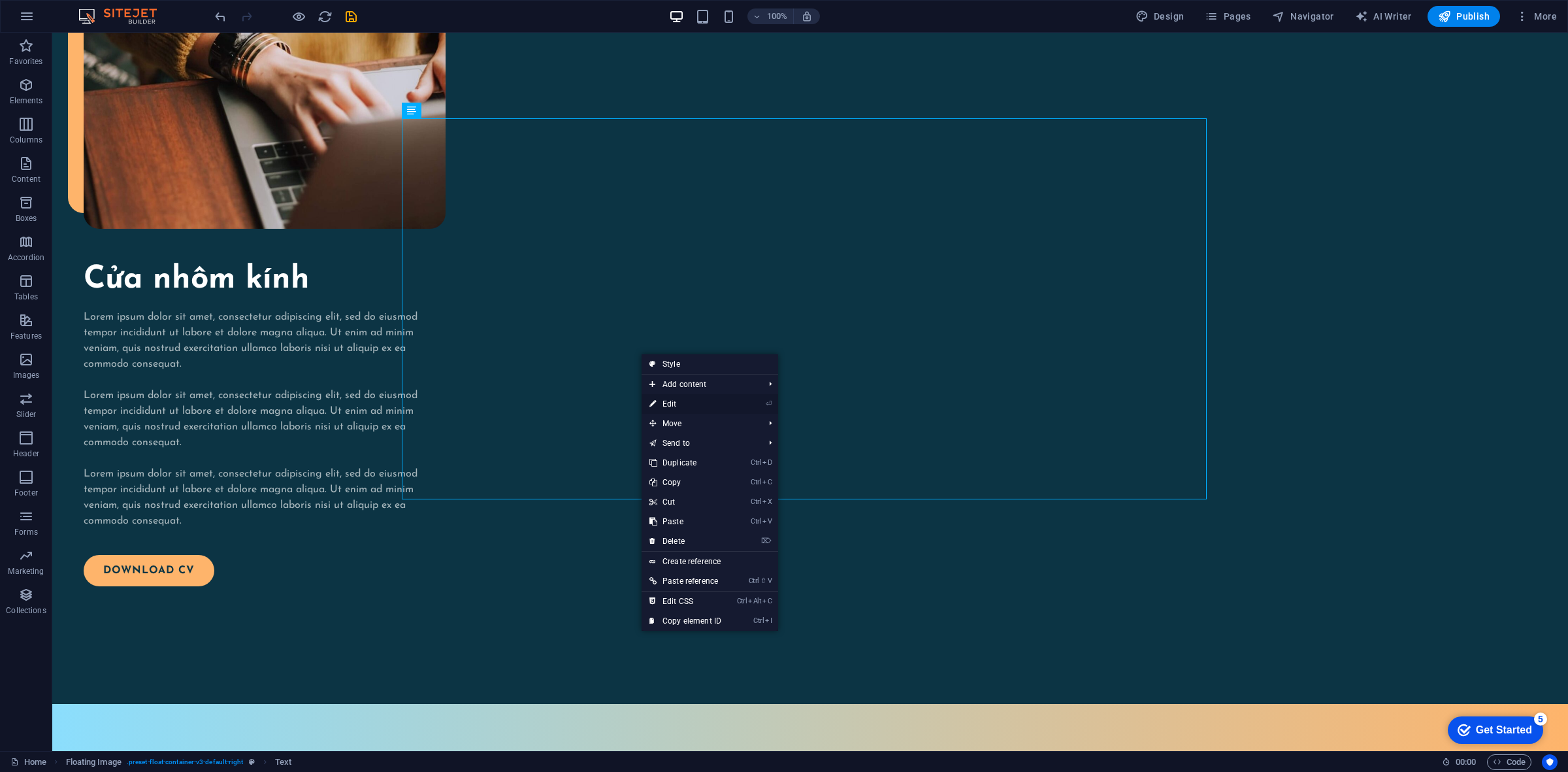
click at [762, 405] on li "⏎ Edit" at bounding box center [710, 403] width 137 height 19
click at [662, 406] on link "⏎ Edit" at bounding box center [685, 403] width 88 height 19
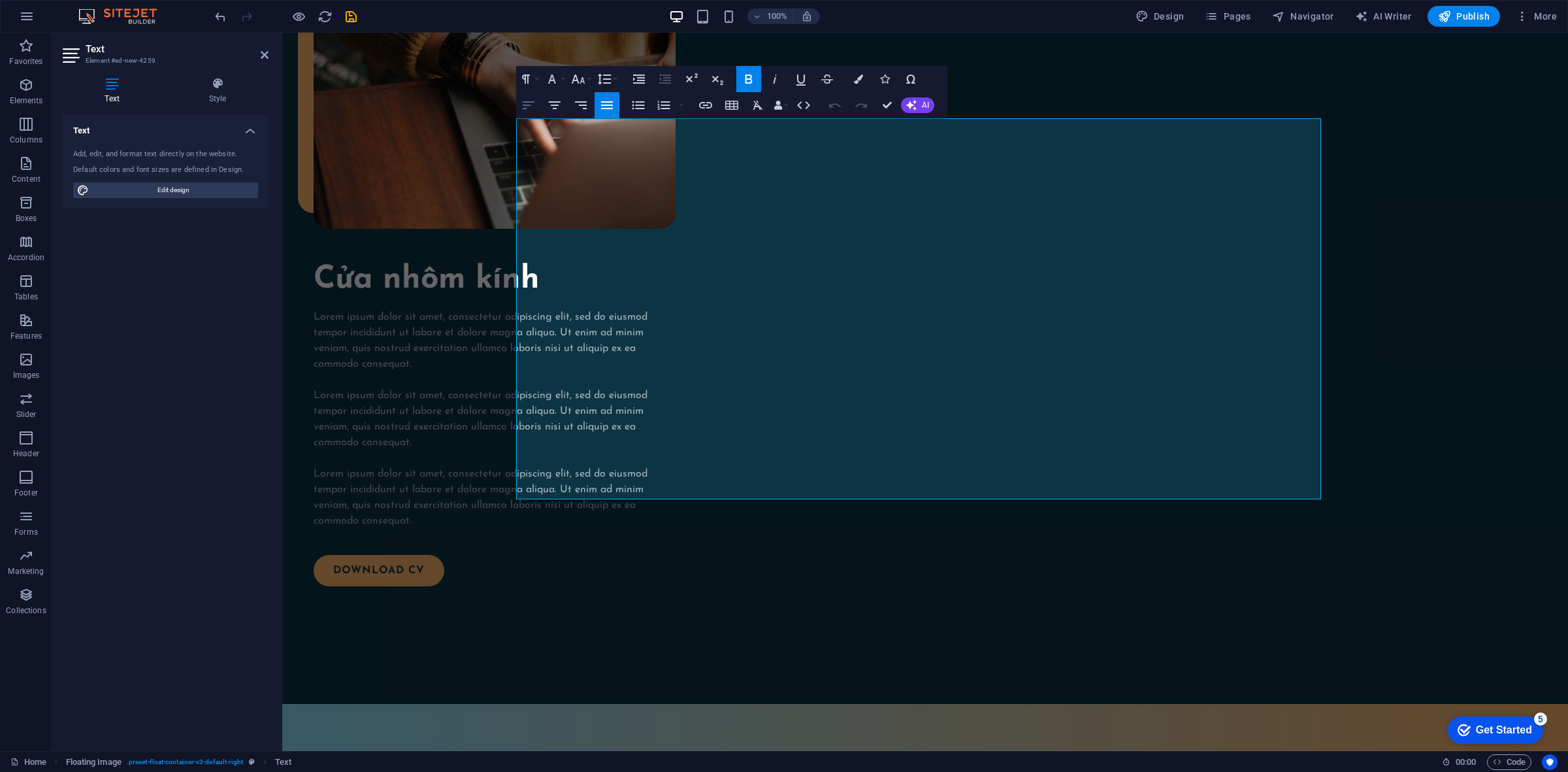
click at [530, 97] on icon "button" at bounding box center [528, 105] width 16 height 16
click at [213, 100] on h4 "Style" at bounding box center [217, 90] width 102 height 27
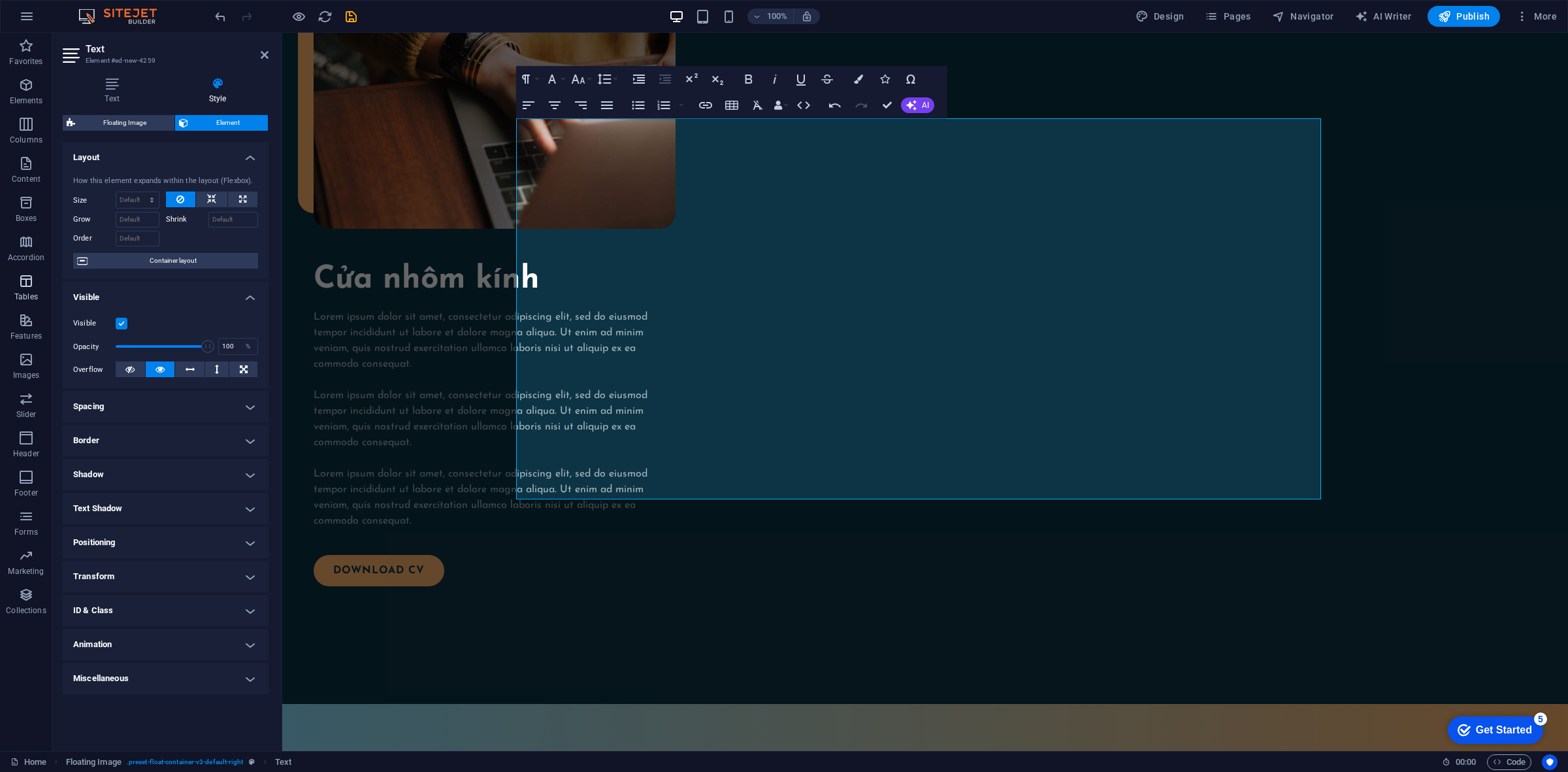
click at [27, 284] on icon "button" at bounding box center [26, 281] width 16 height 16
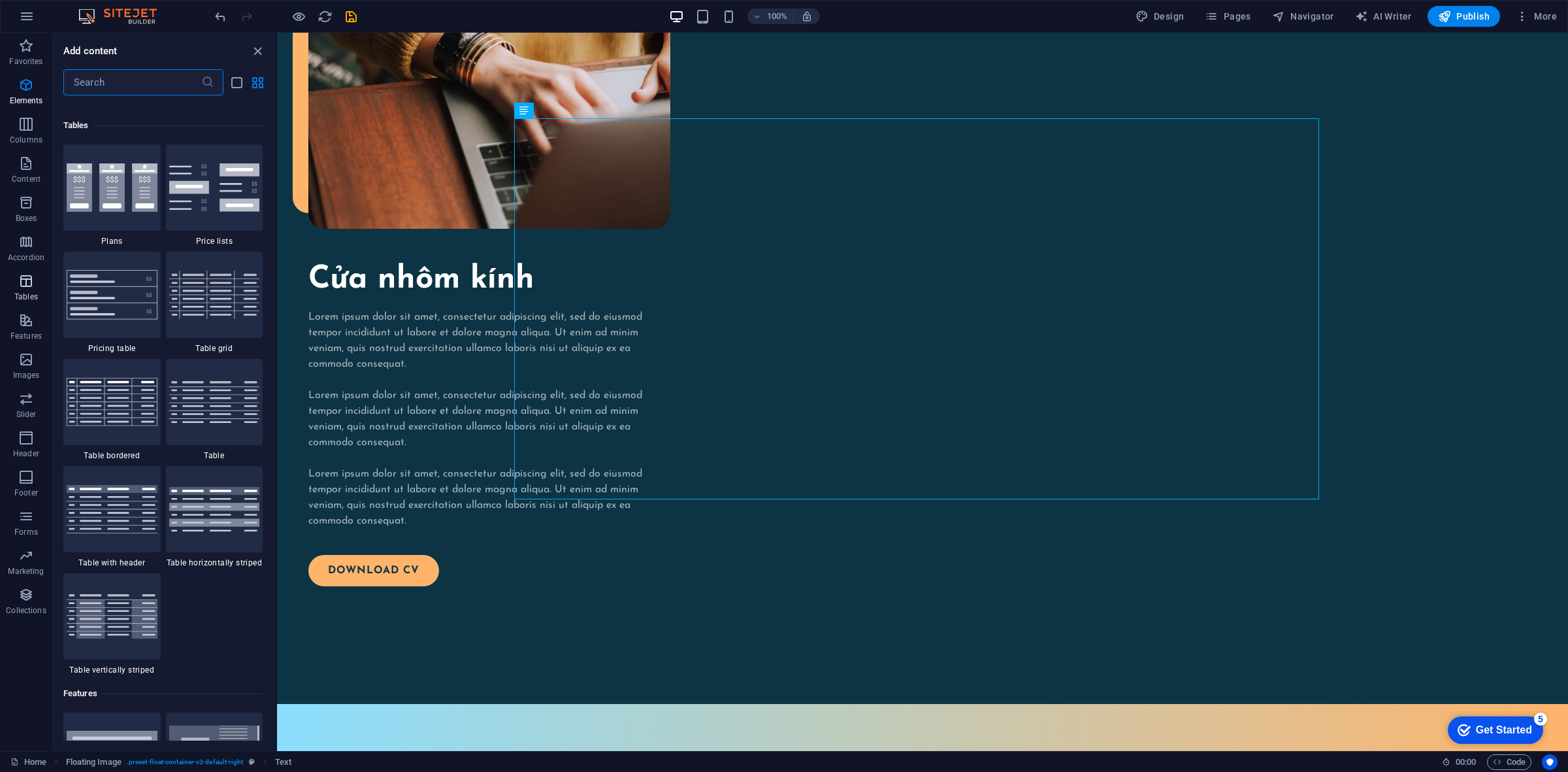
scroll to position [4526, 0]
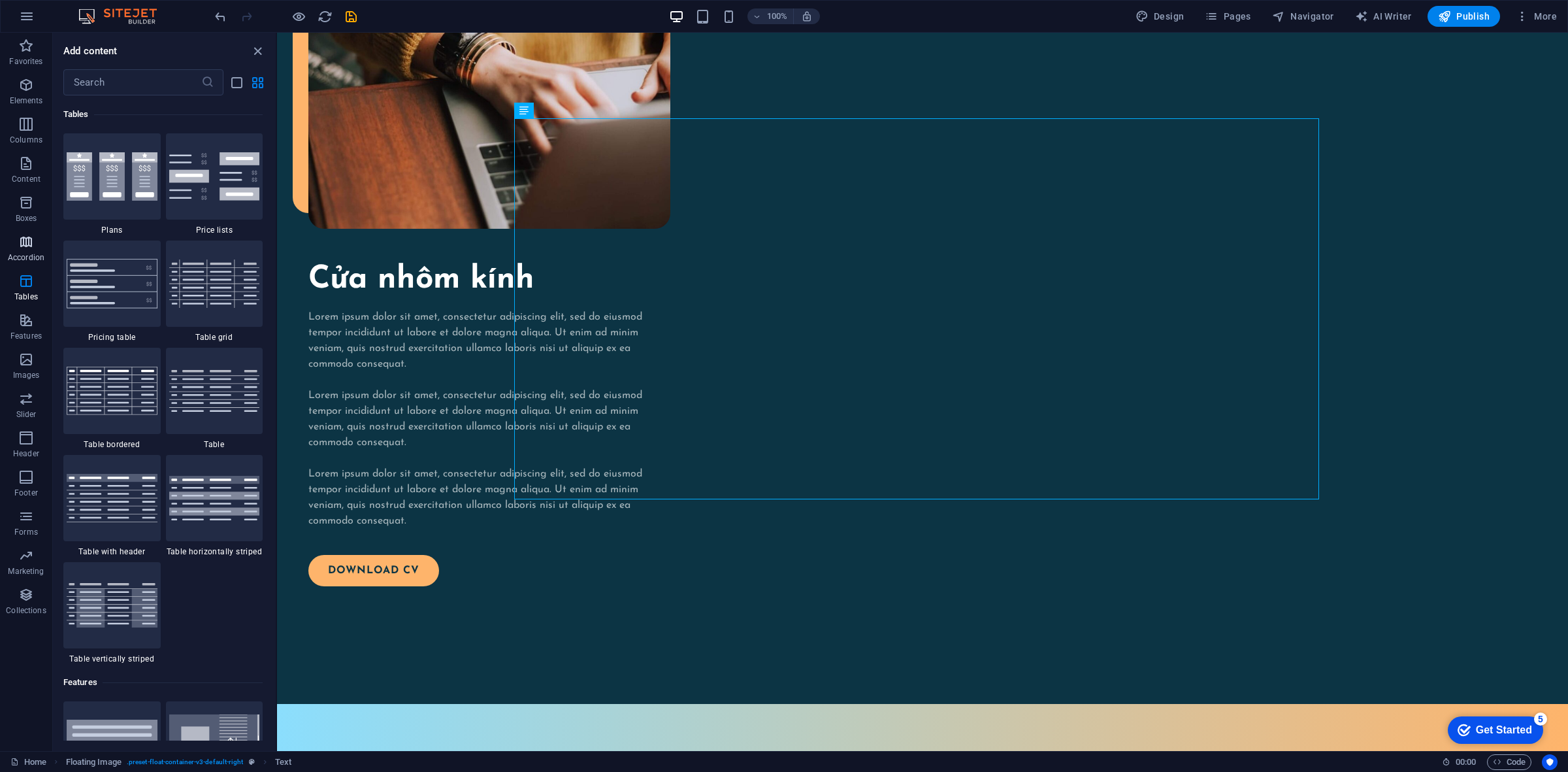
click at [24, 254] on p "Accordion" at bounding box center [26, 257] width 37 height 10
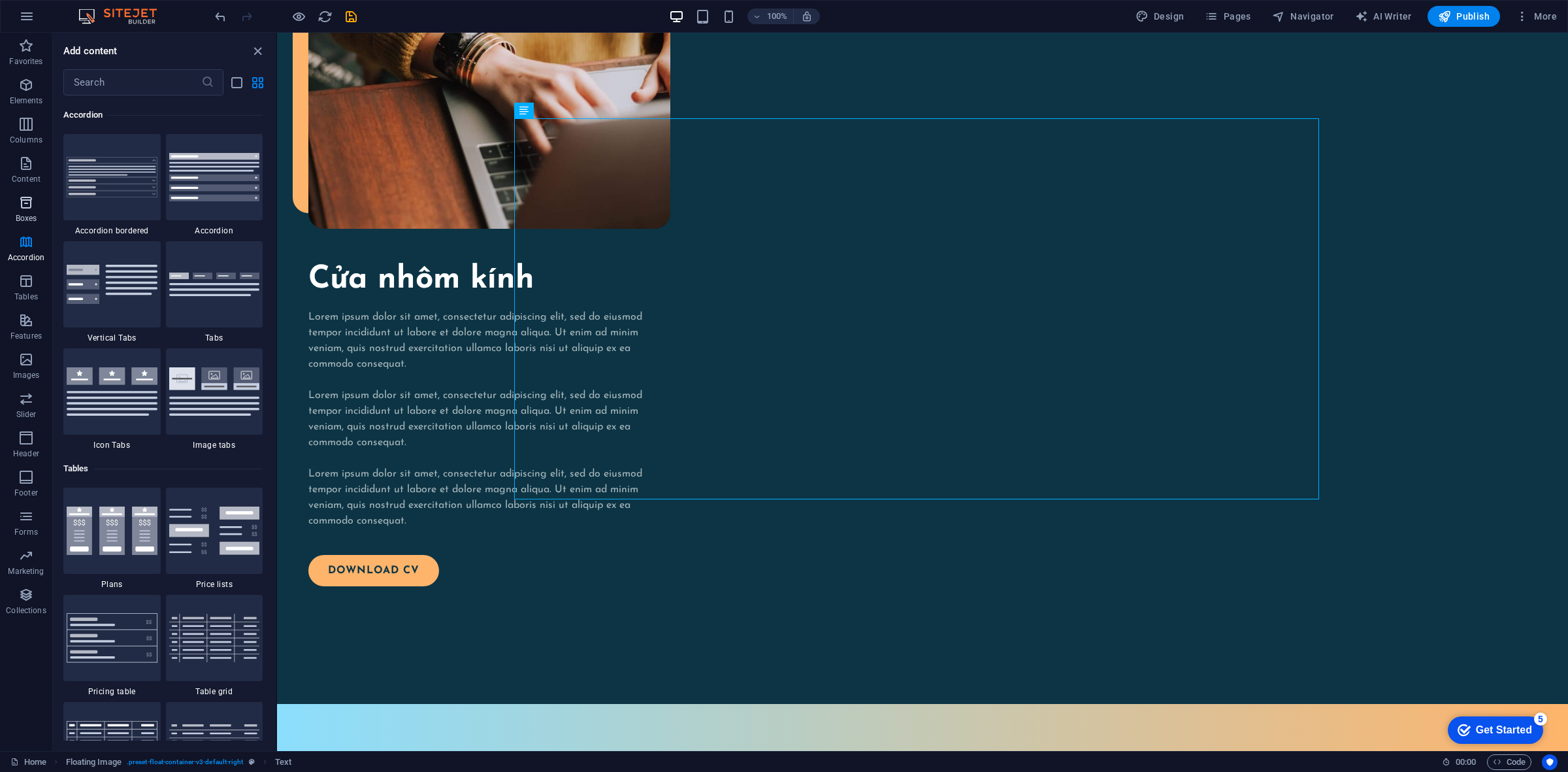
click at [33, 212] on span "Boxes" at bounding box center [26, 210] width 52 height 31
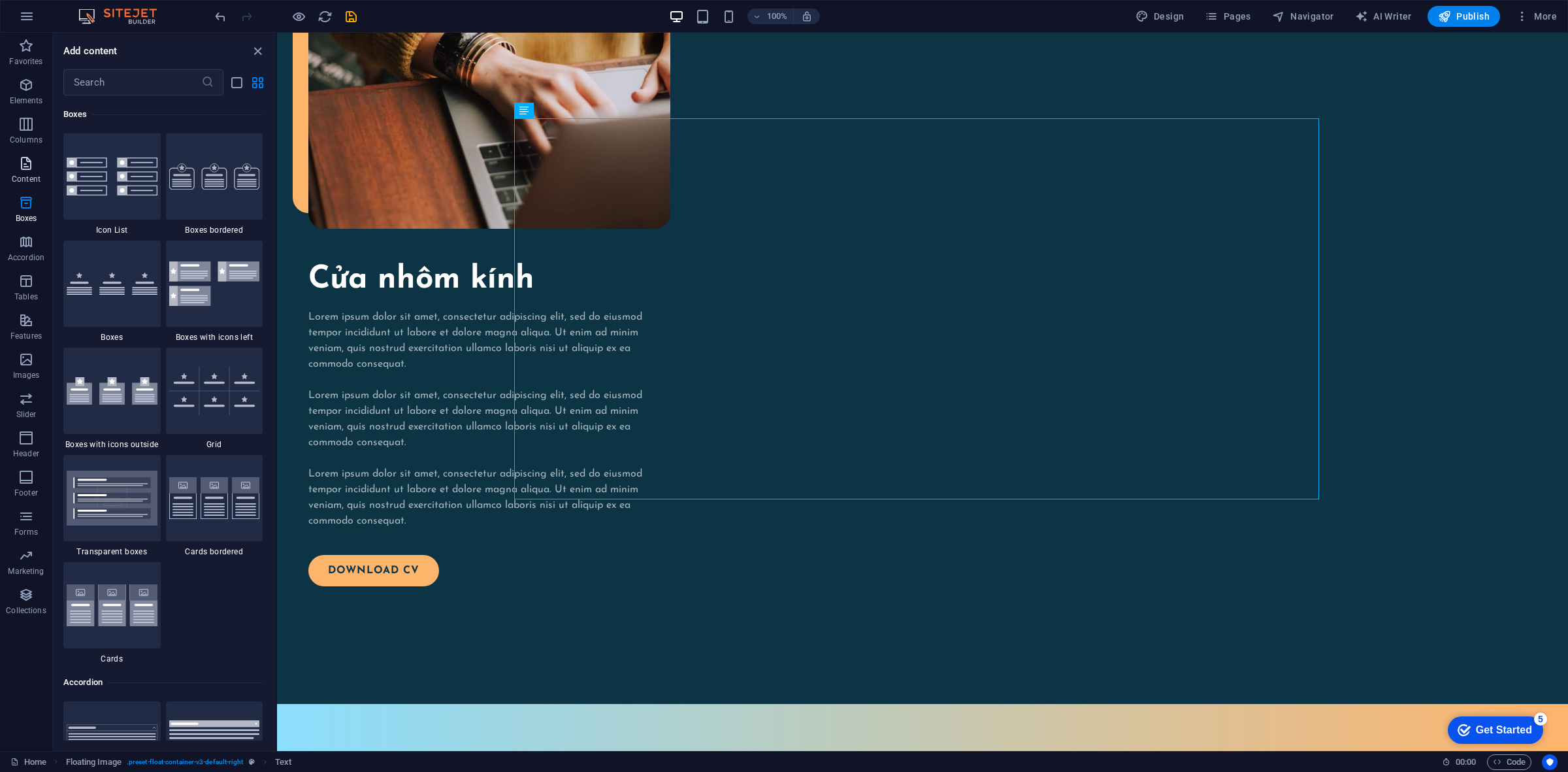
click at [30, 162] on icon "button" at bounding box center [26, 163] width 16 height 16
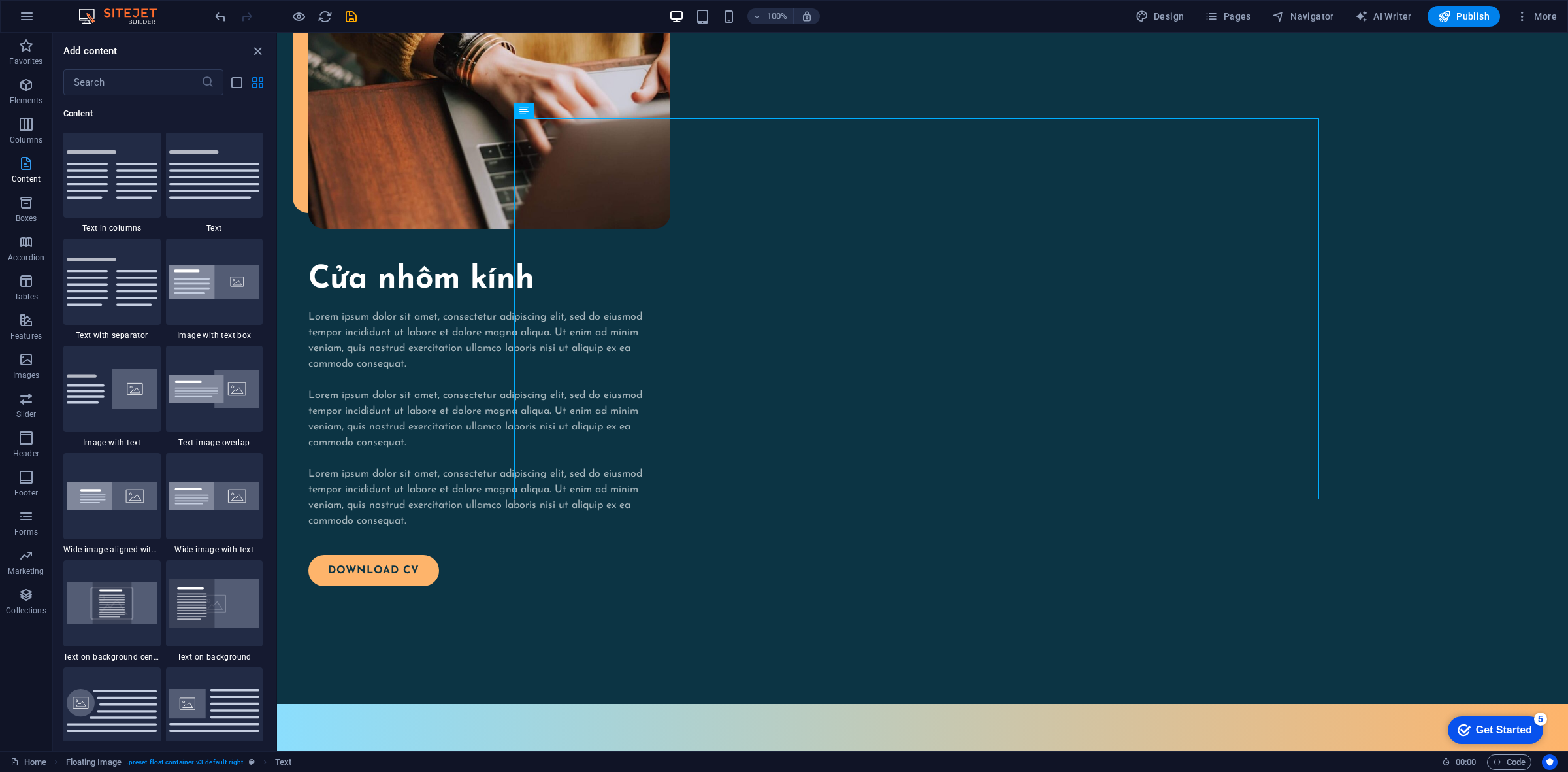
scroll to position [2286, 0]
click at [187, 272] on img at bounding box center [215, 284] width 91 height 35
select select "rem"
select select "px"
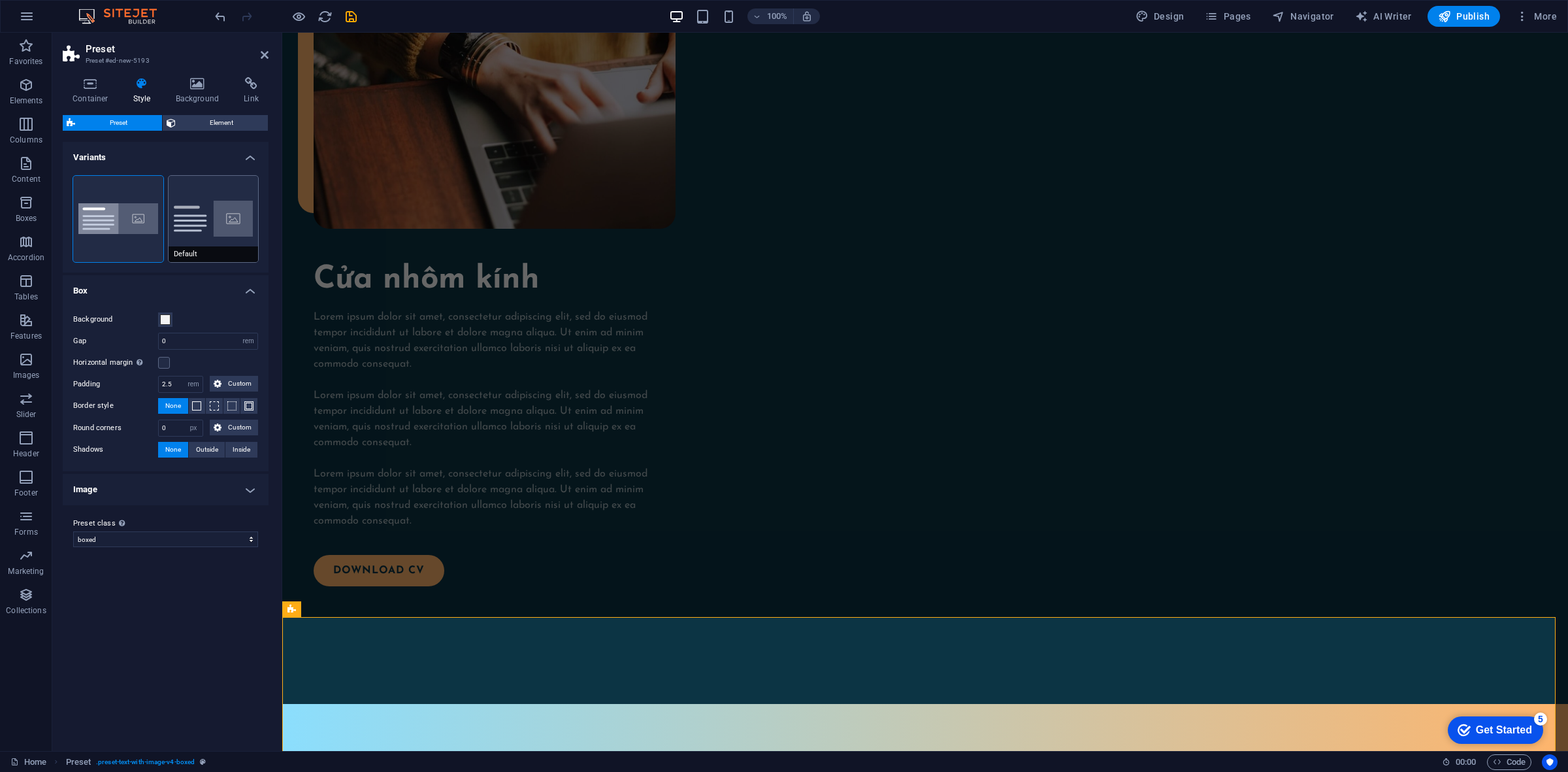
click at [177, 221] on button "Default" at bounding box center [214, 219] width 90 height 86
type input "2"
type input "0"
click at [232, 239] on div "Default" at bounding box center [214, 219] width 90 height 86
click at [128, 216] on button "Boxed" at bounding box center [118, 219] width 90 height 86
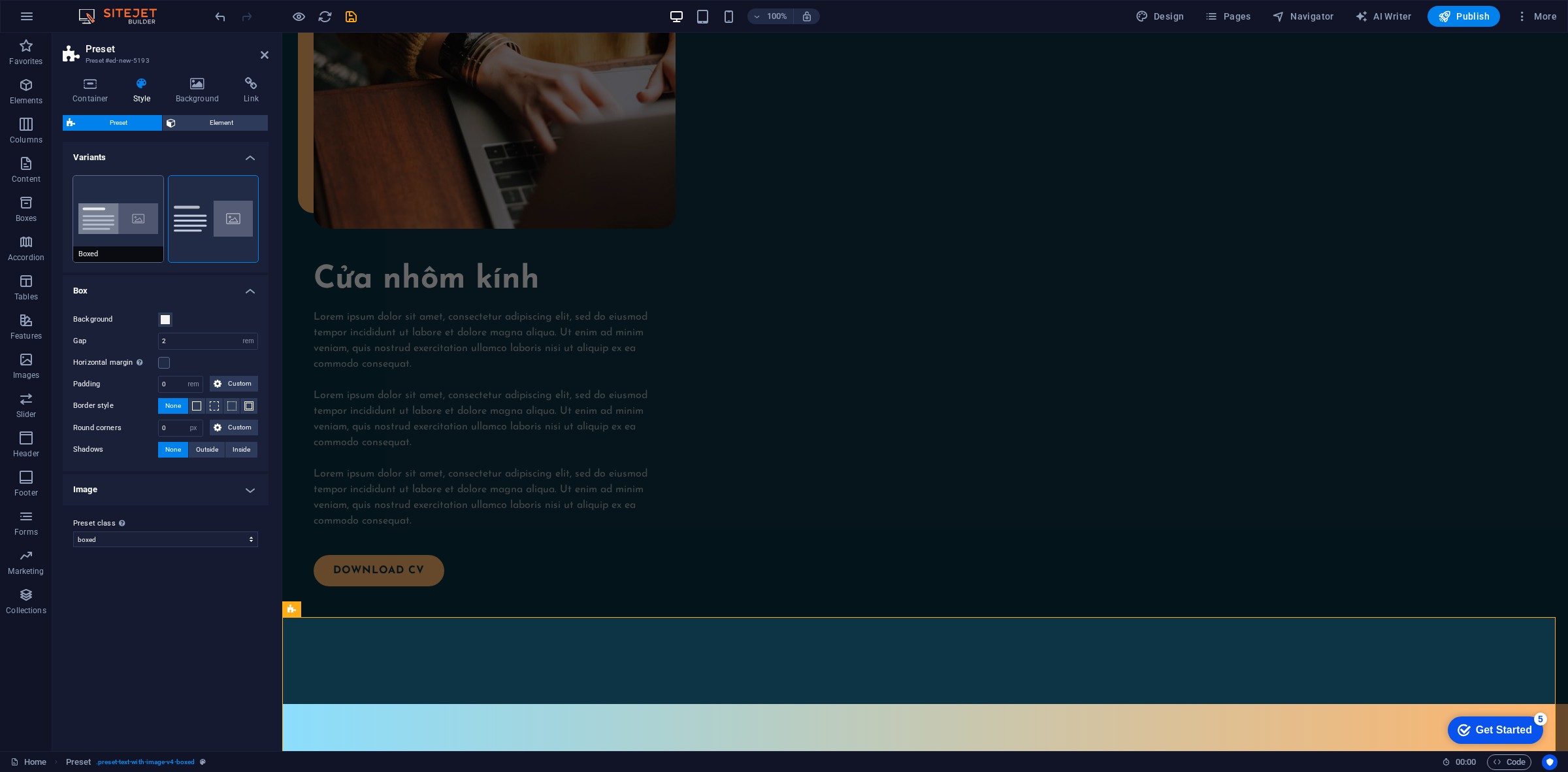
type input "0"
type input "2.5"
click at [198, 93] on h4 "Background" at bounding box center [200, 90] width 68 height 27
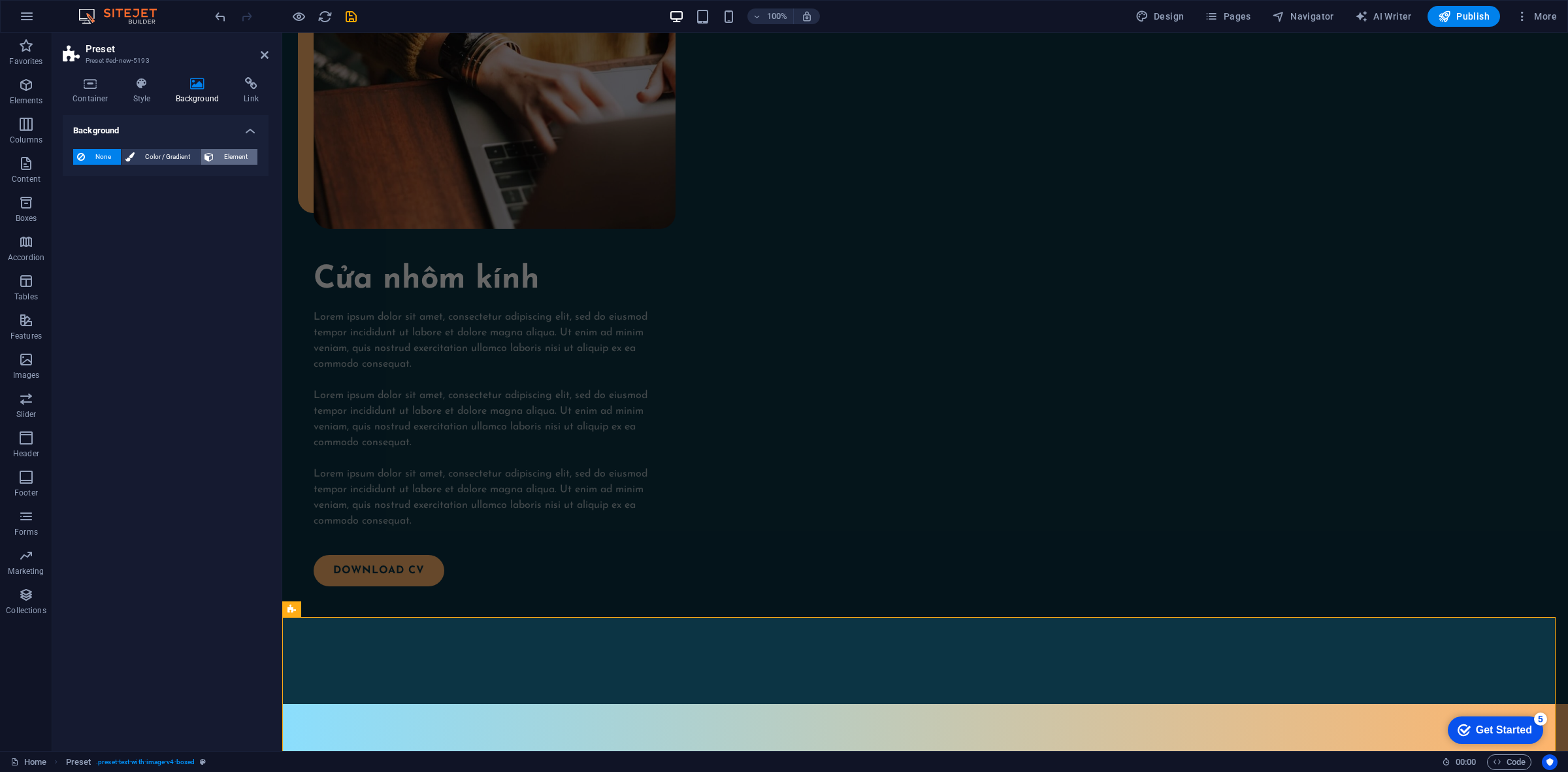
click at [237, 150] on span "Element" at bounding box center [236, 156] width 36 height 16
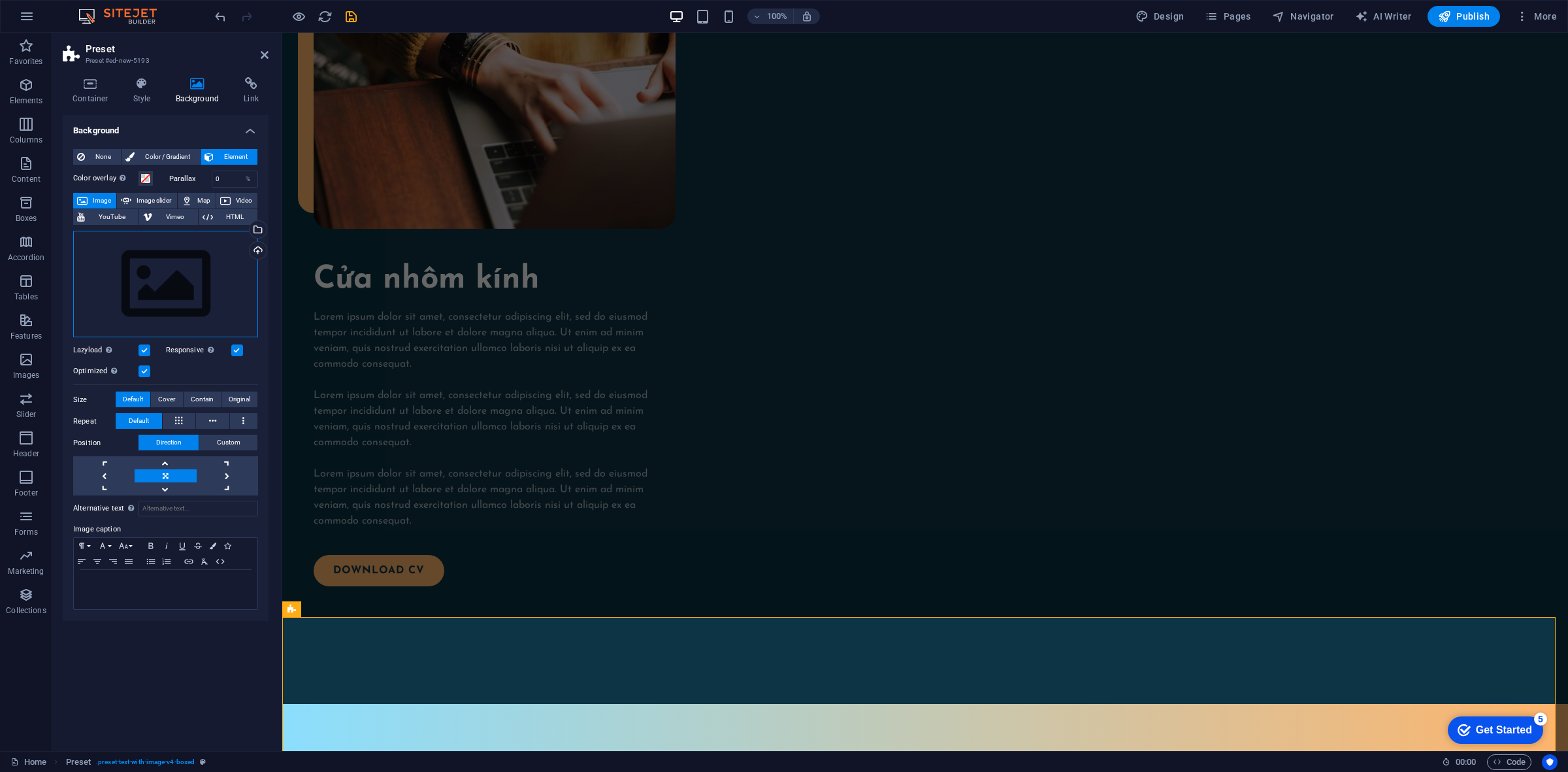
click at [217, 255] on div "Drag files here, click to choose files or select files from Files or our free s…" at bounding box center [166, 284] width 185 height 107
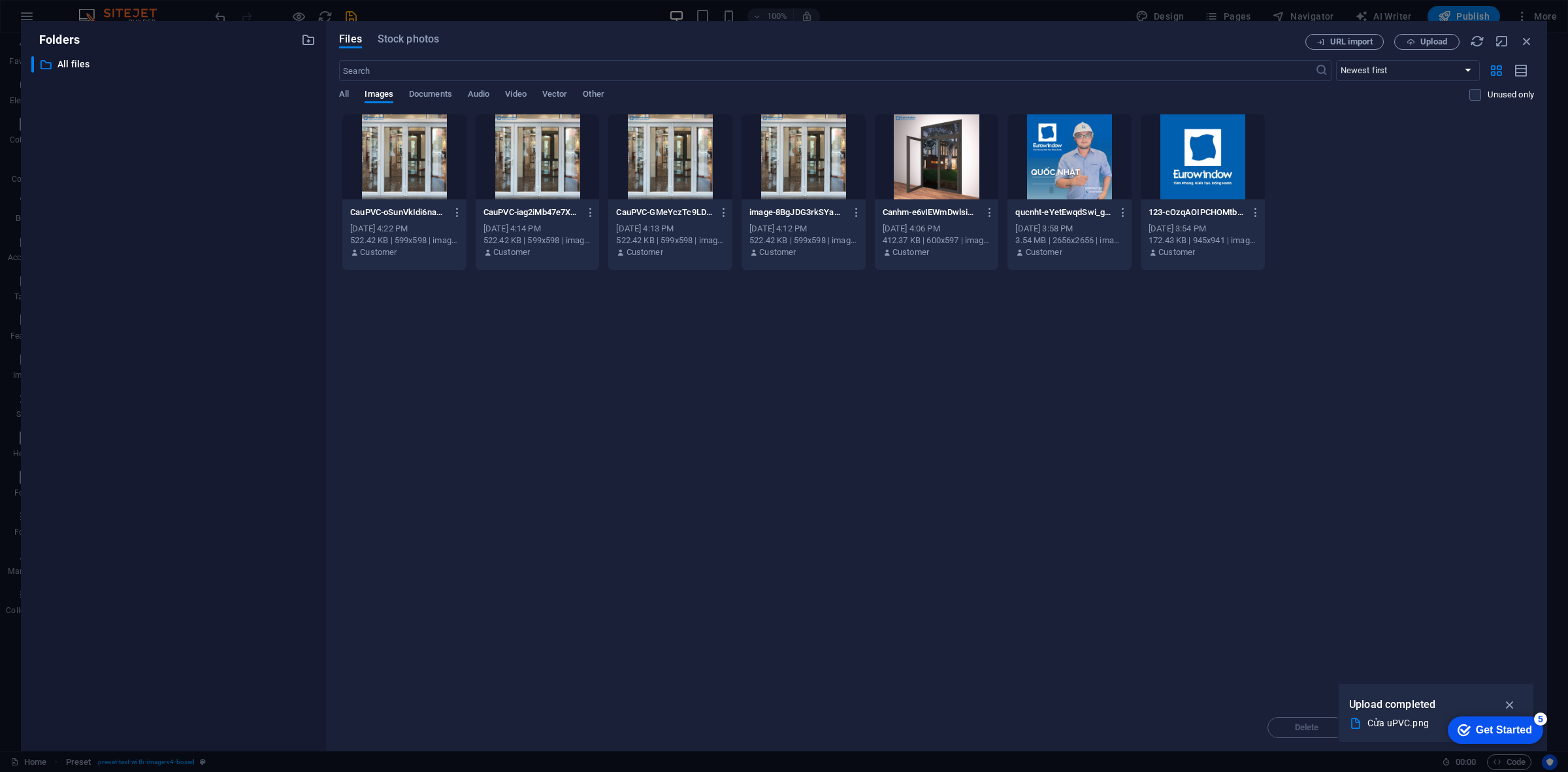
click at [428, 172] on div at bounding box center [404, 156] width 124 height 85
click at [1254, 47] on button "Upload" at bounding box center [1426, 42] width 65 height 16
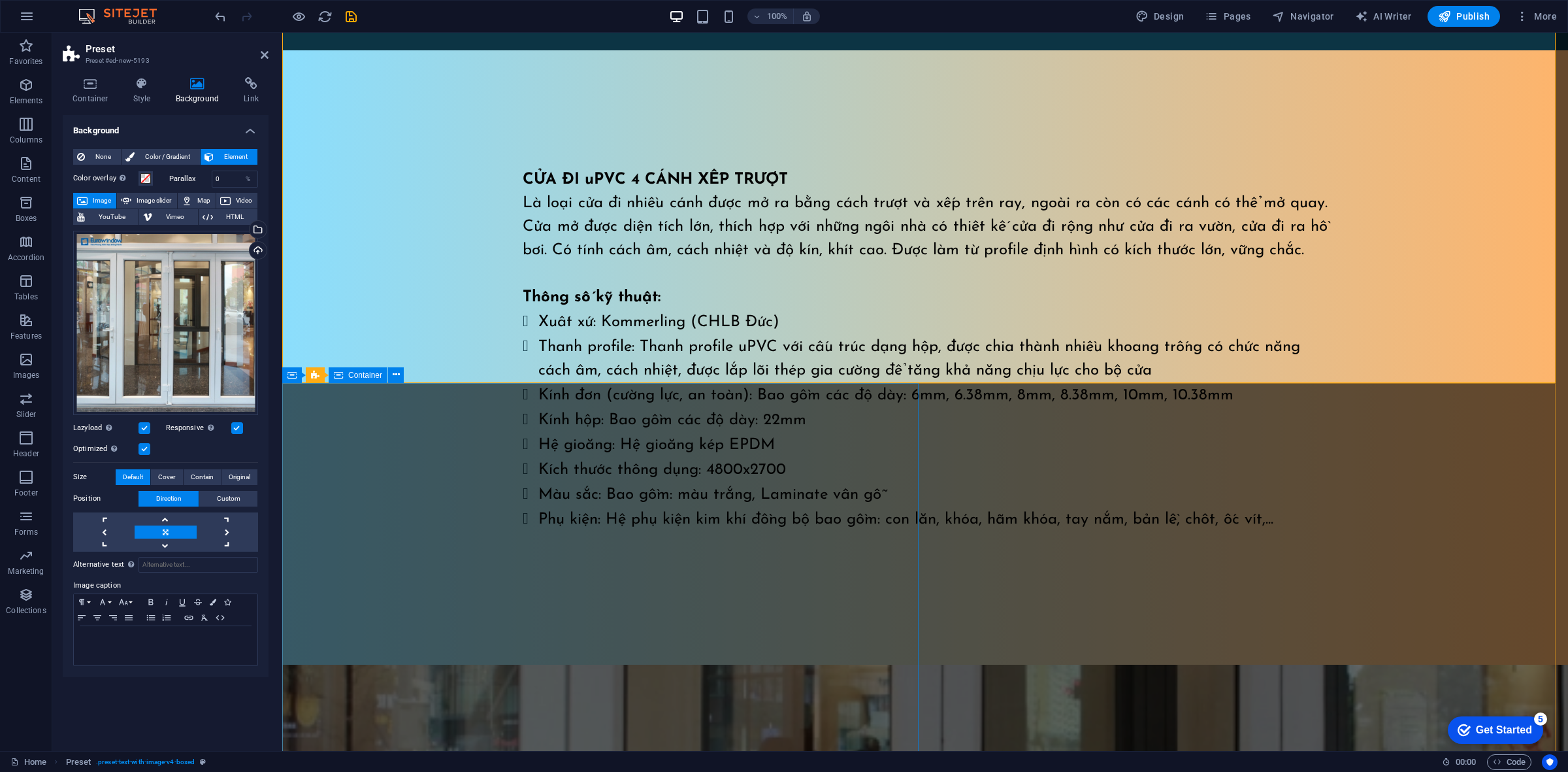
scroll to position [2224, 0]
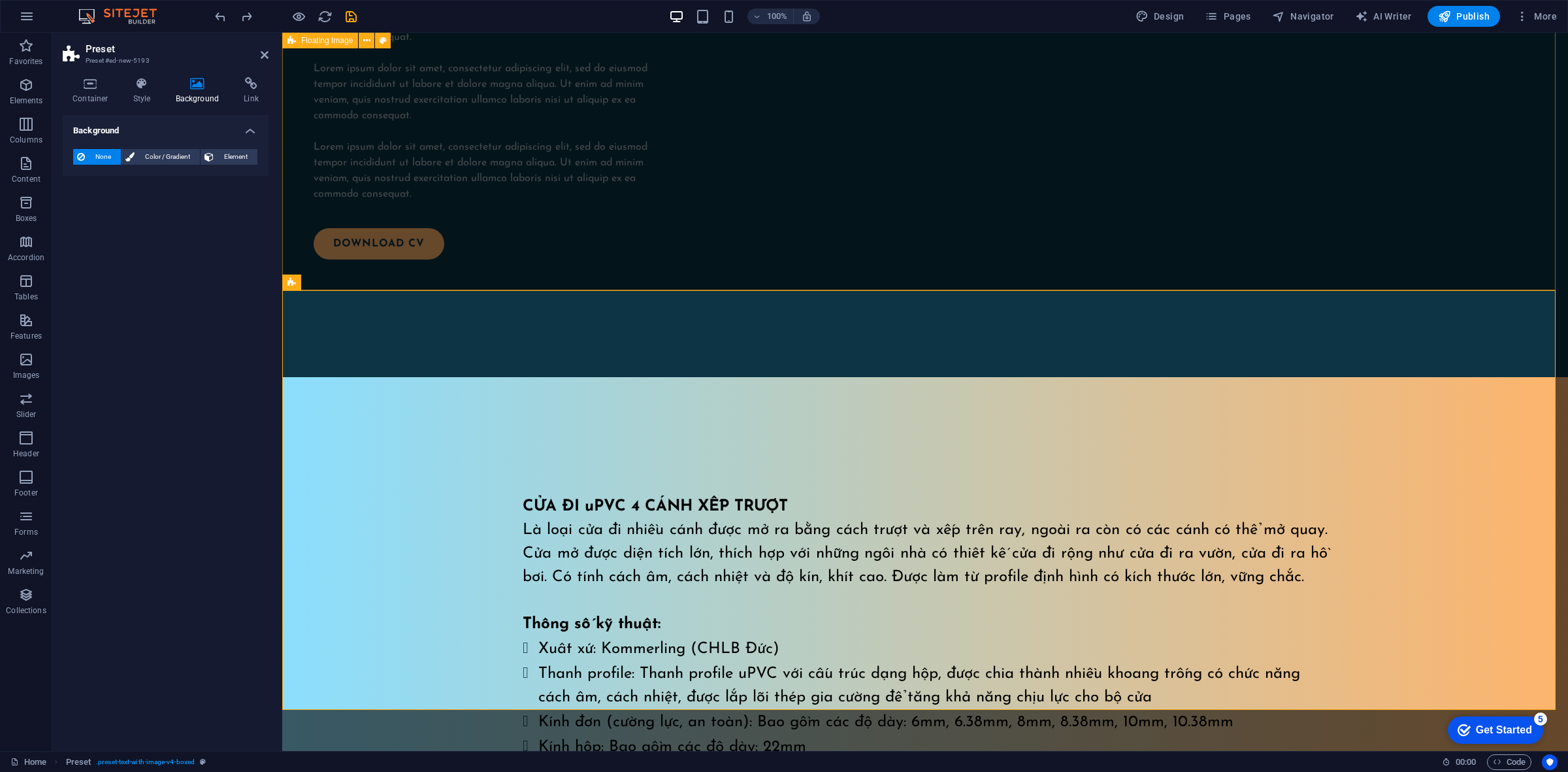
click at [647, 377] on div "CỬA ĐI uPVC 4 CÁNH XẾP TRƯỢT Là loại cửa đi nhiều cánh được mở ra bằng cách trư…" at bounding box center [925, 684] width 1286 height 614
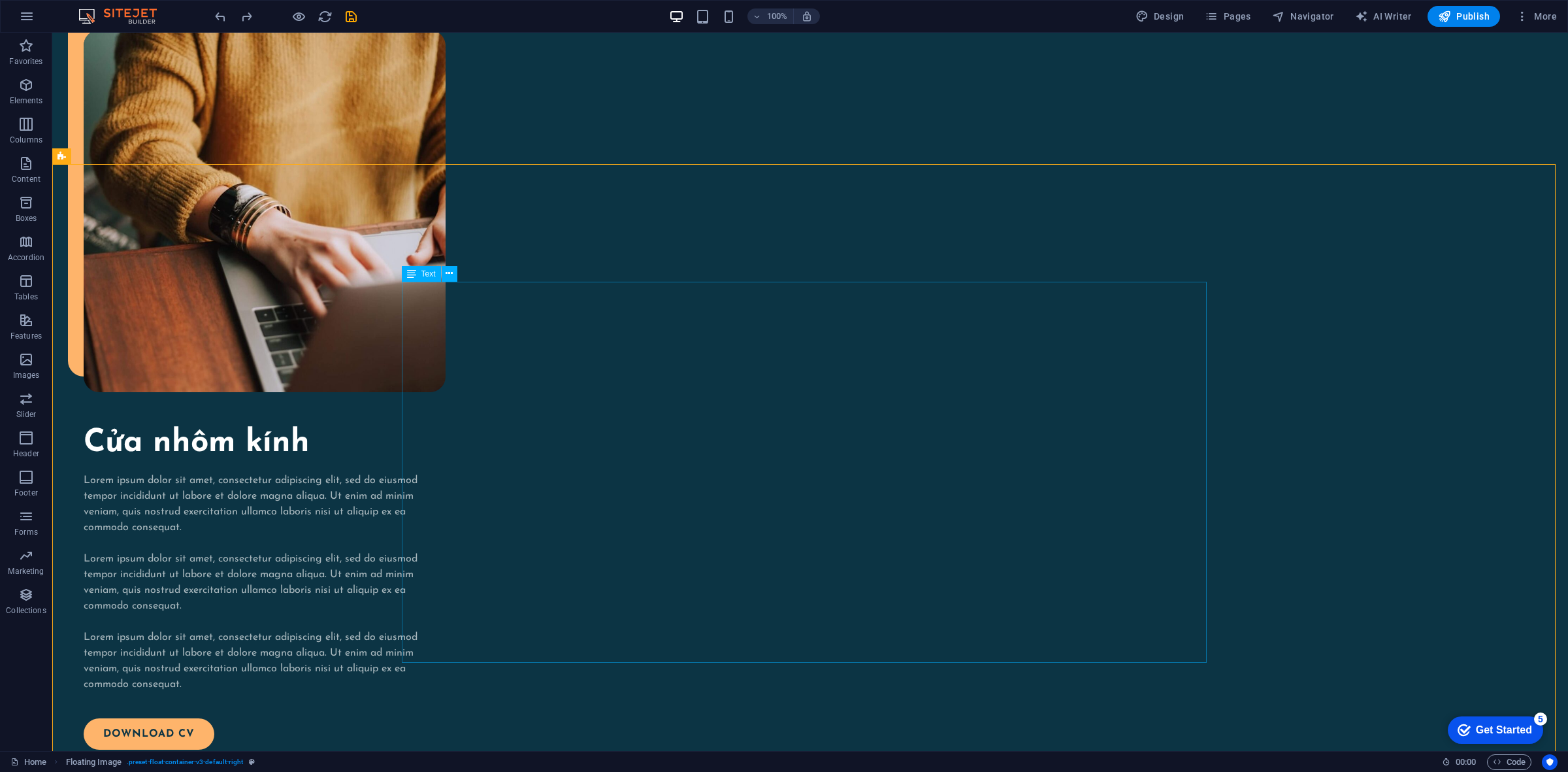
scroll to position [1652, 0]
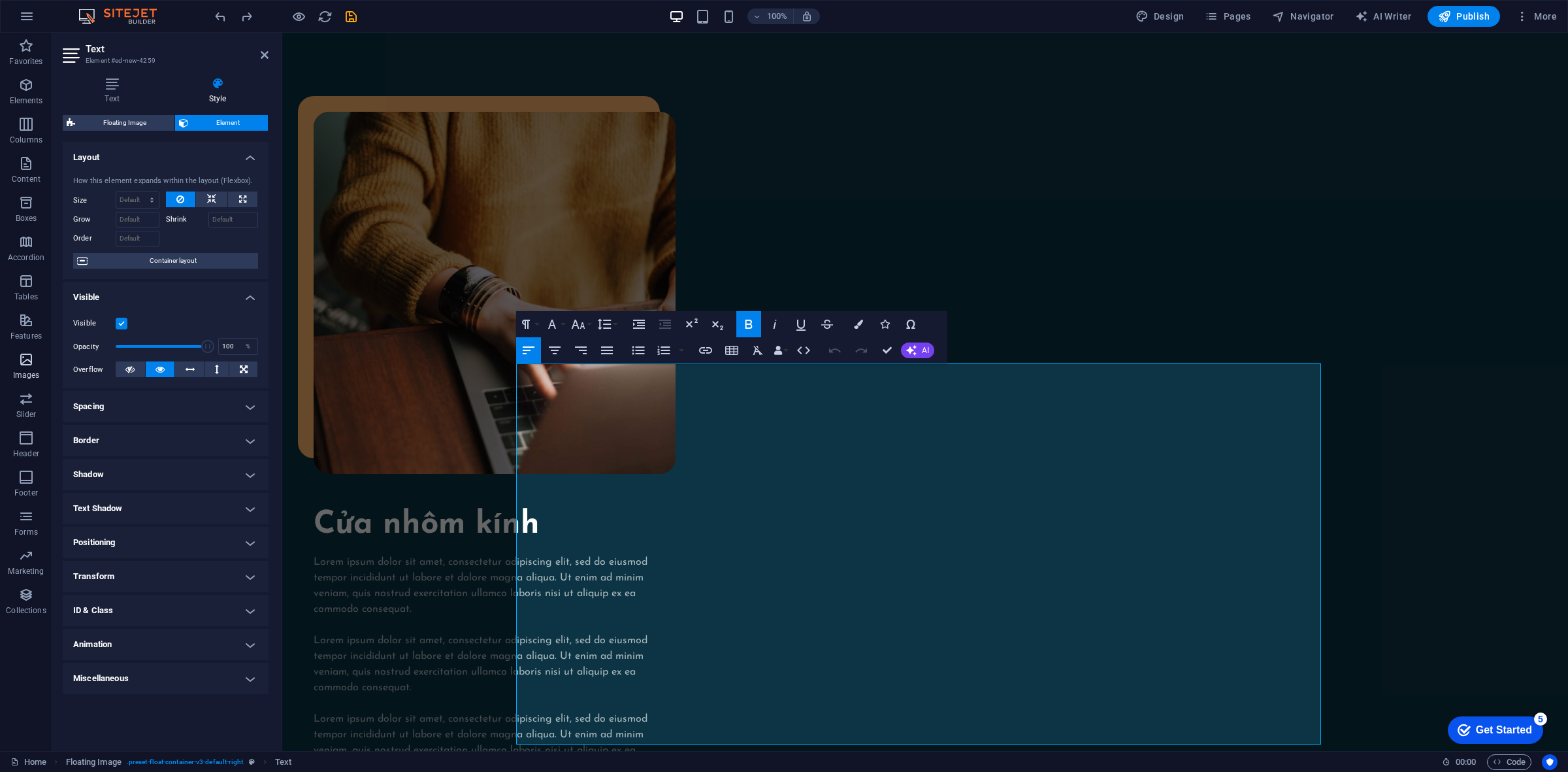
click at [28, 370] on span "Images" at bounding box center [26, 367] width 52 height 31
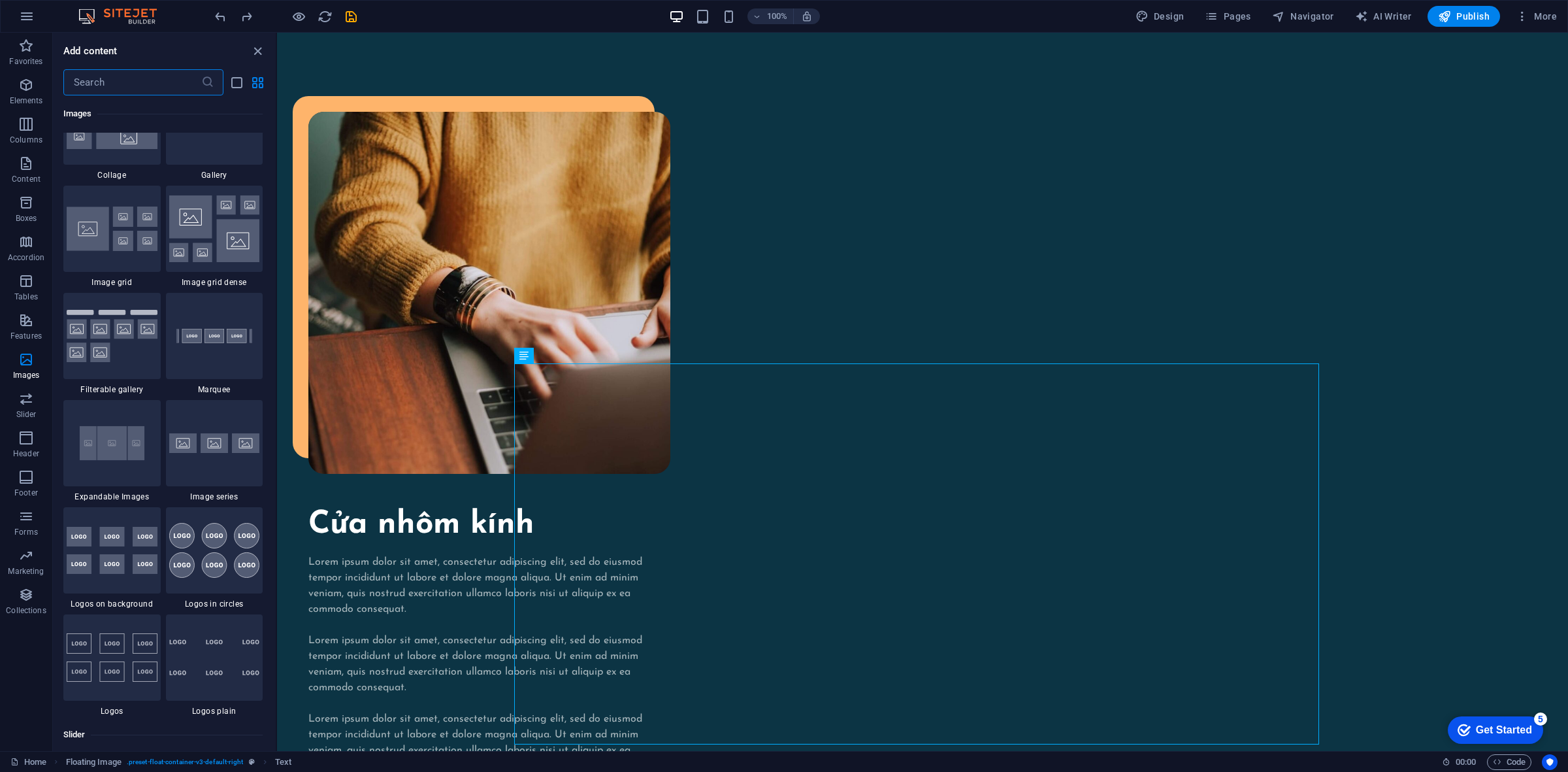
scroll to position [6871, 0]
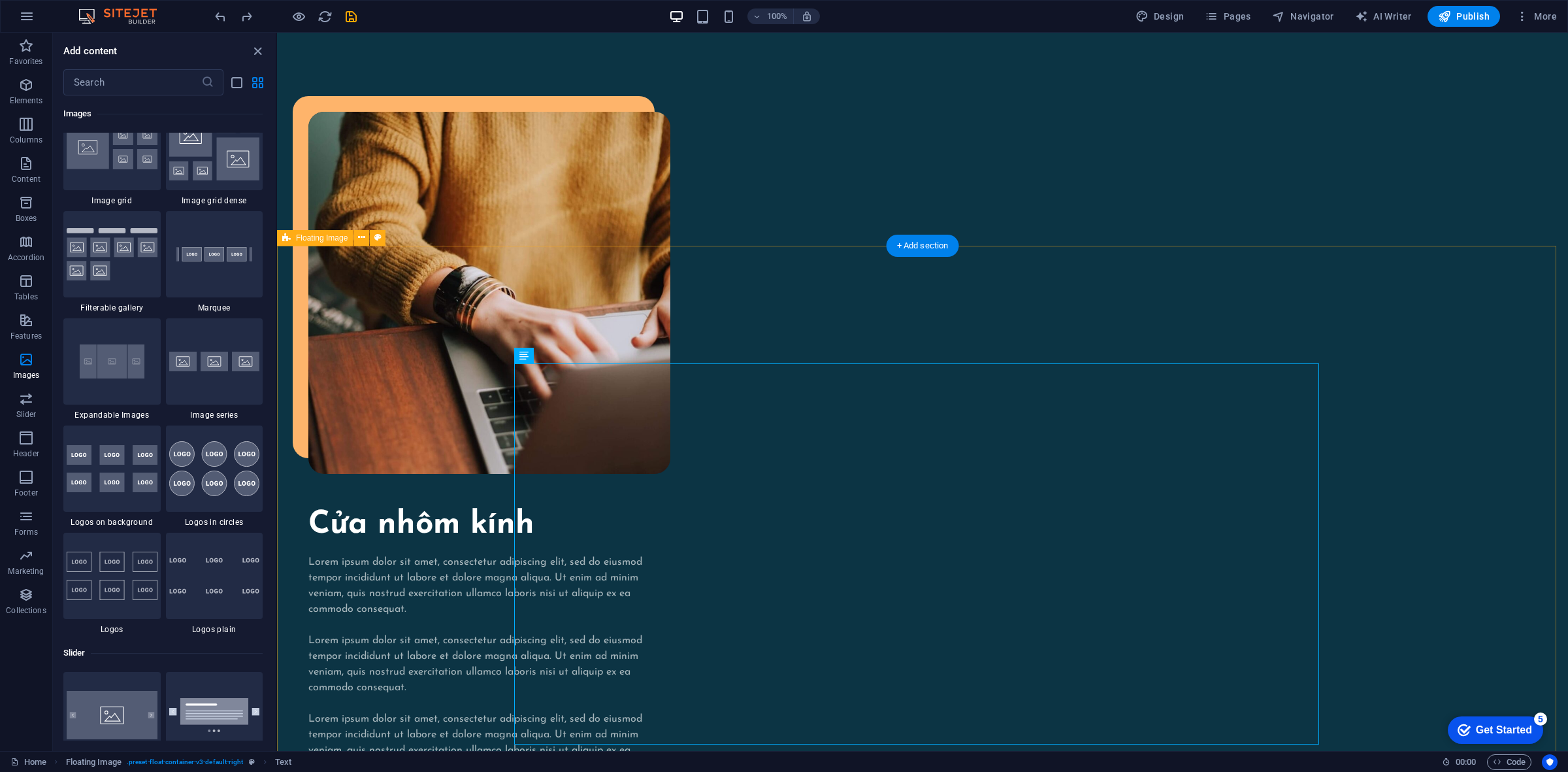
select select "%"
select select "rem"
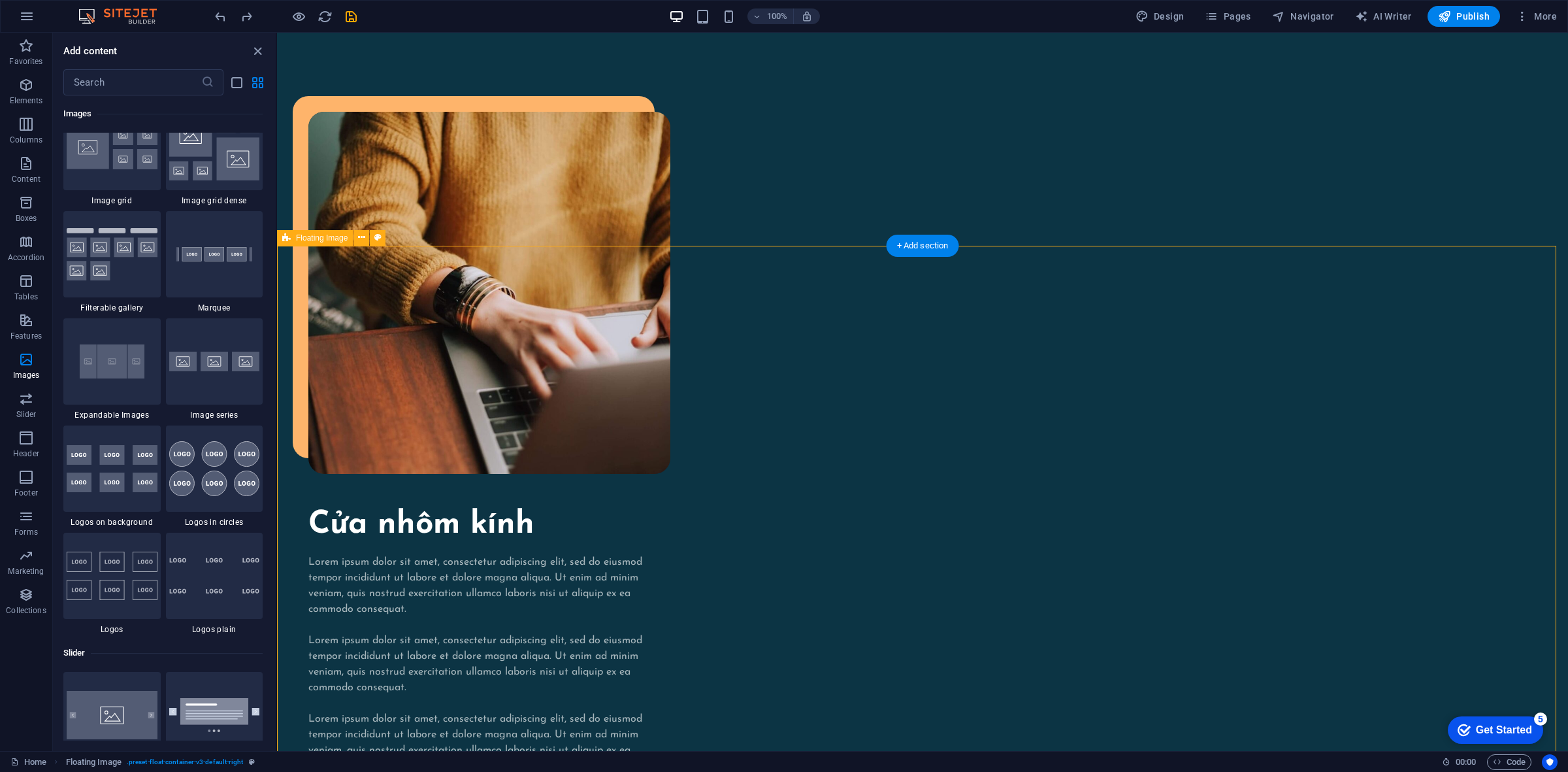
select select "rem"
select select "preset-float-container-v3-default-right"
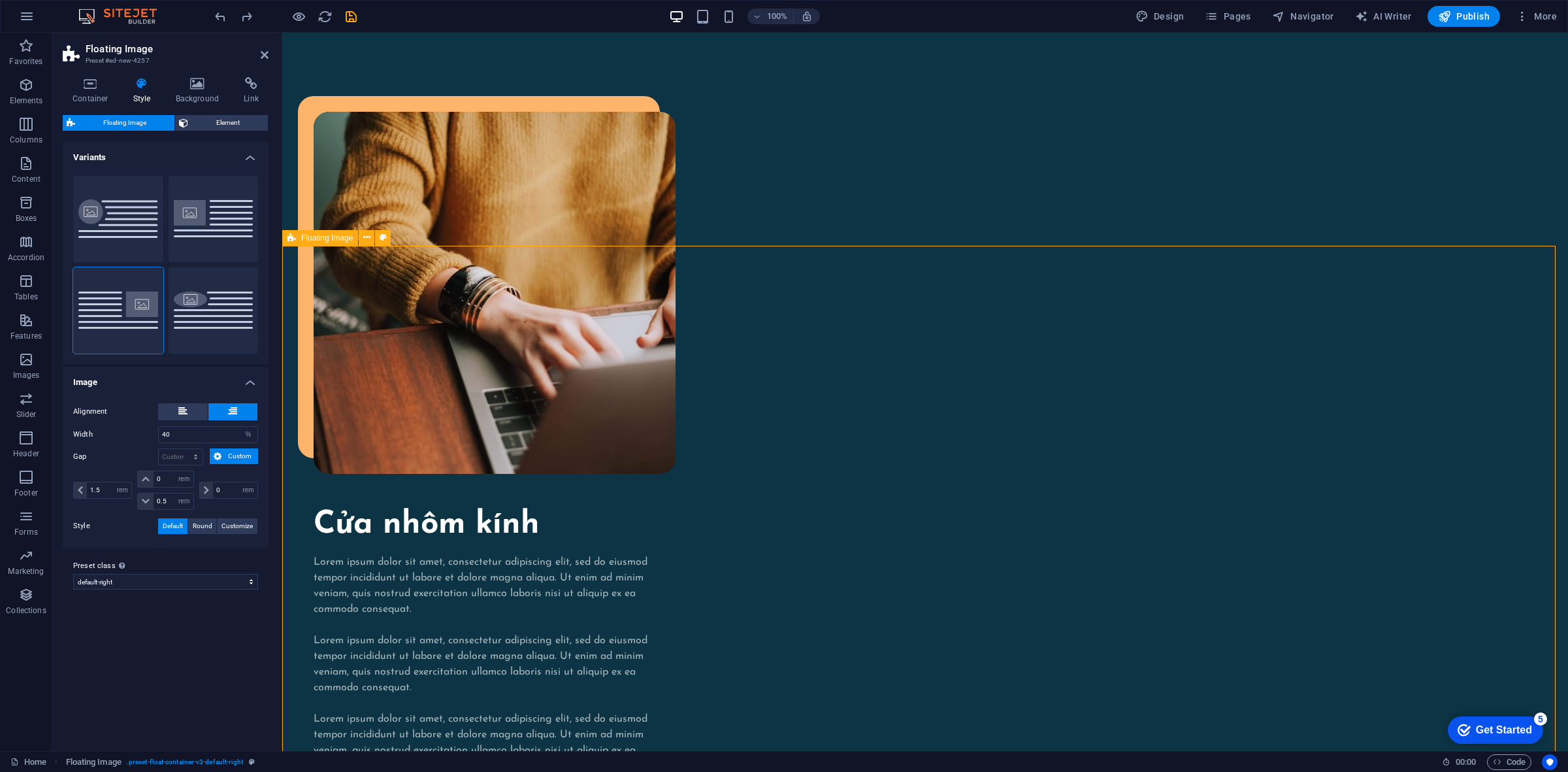
click at [131, 246] on button "Custom" at bounding box center [118, 219] width 90 height 86
type input "0"
type input "1.5"
type input "50"
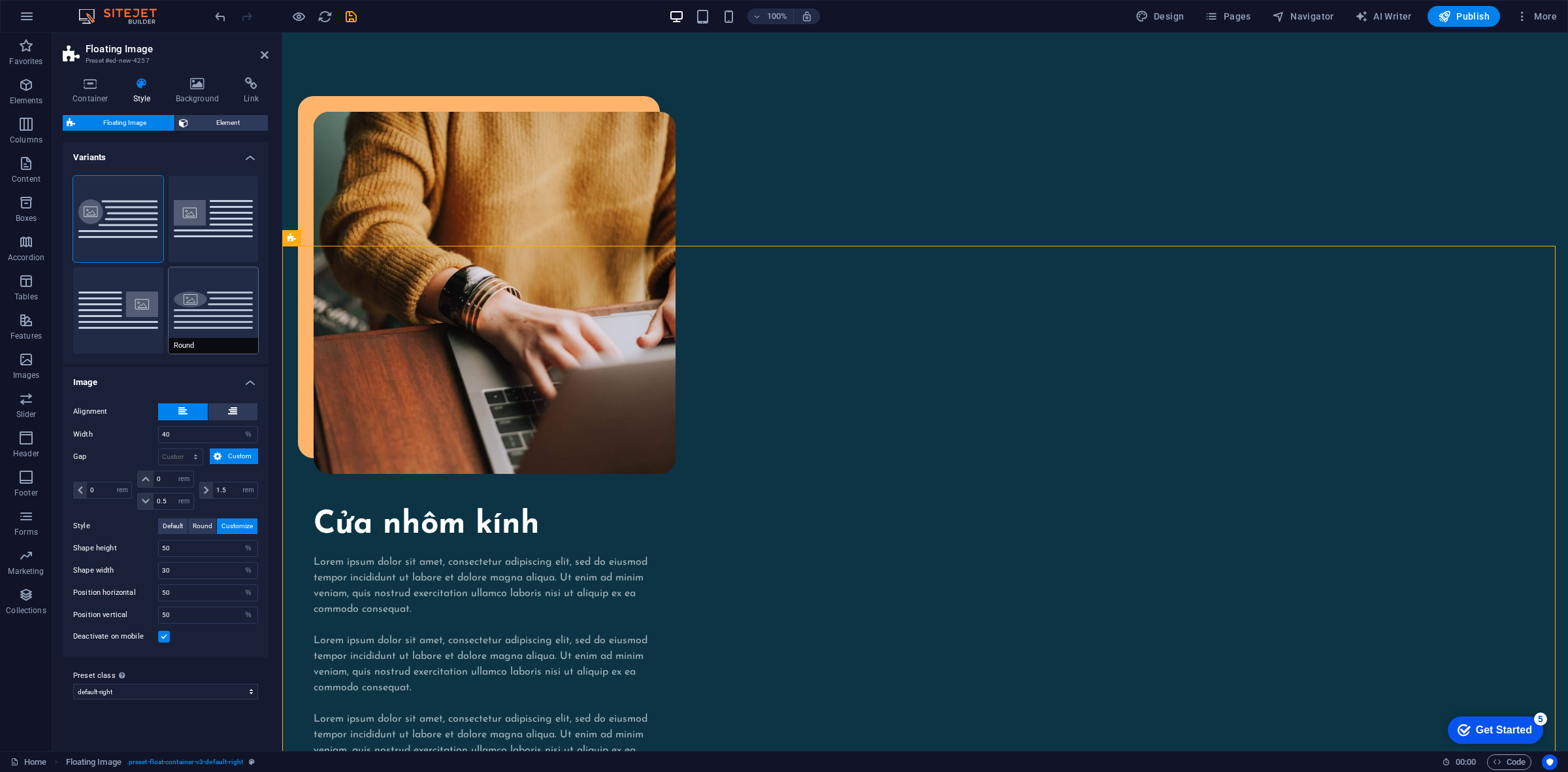
click at [201, 297] on button "Round" at bounding box center [214, 310] width 90 height 86
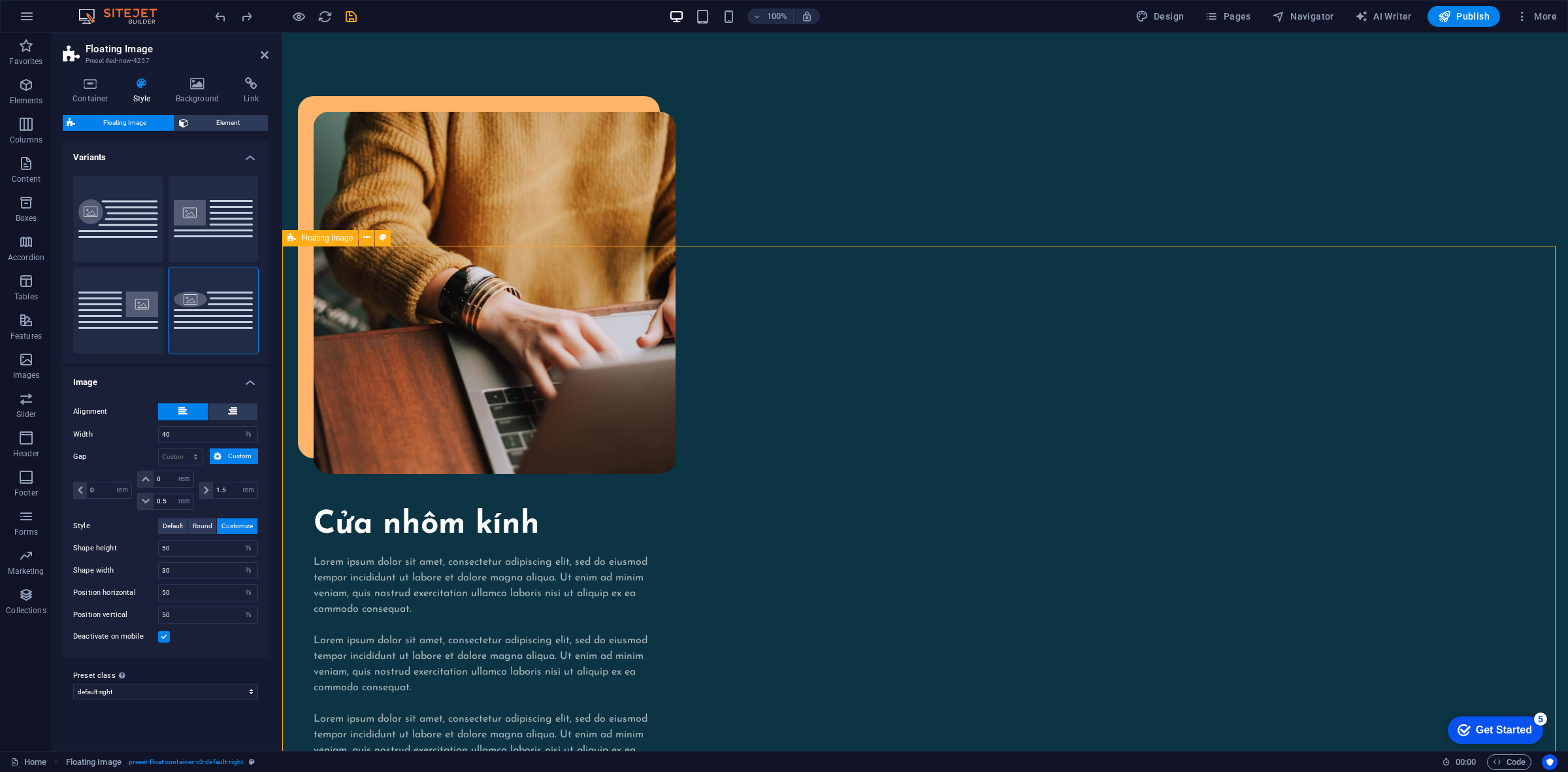
type input "1.5"
type input "0"
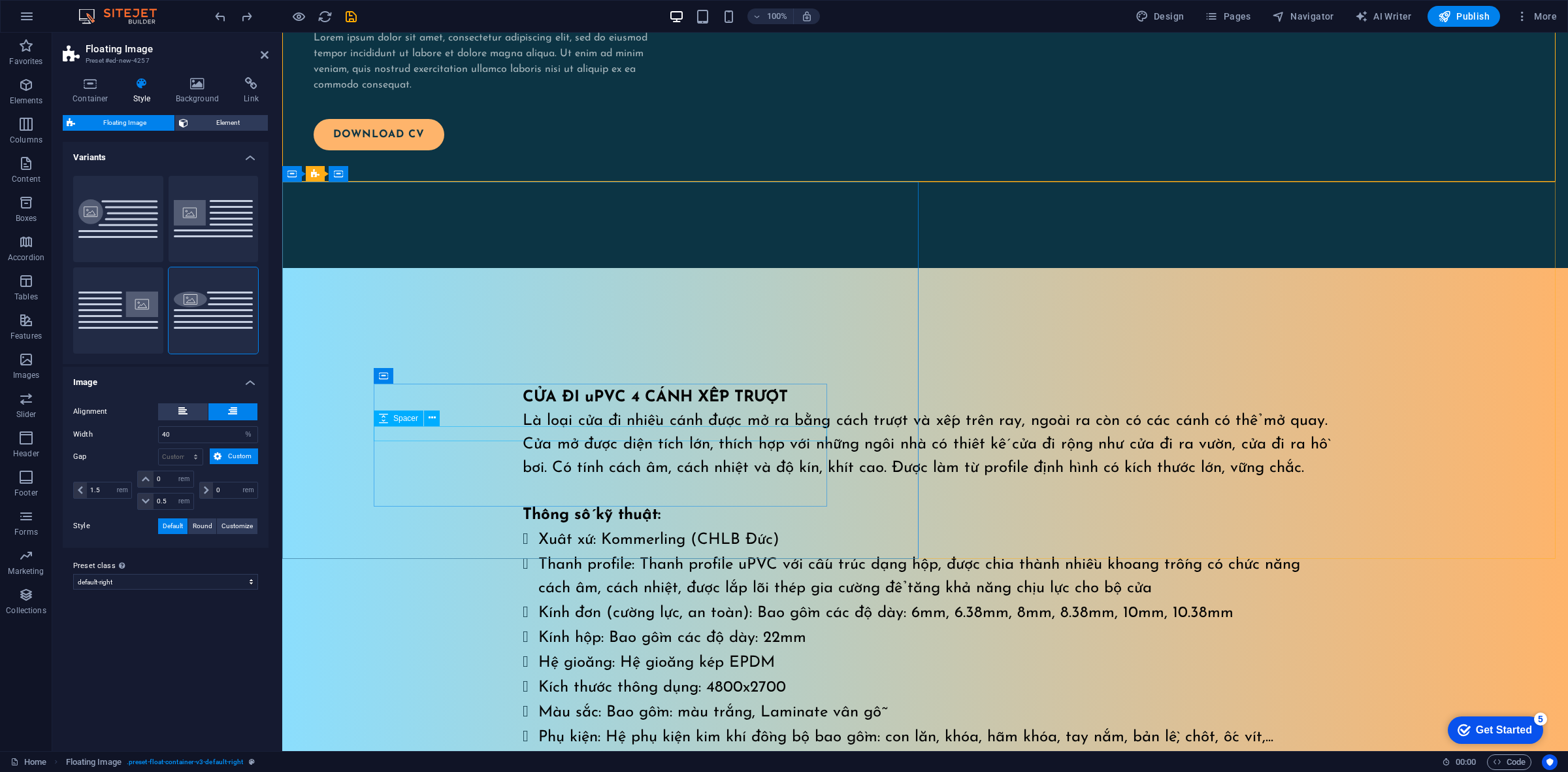
type input "1.5"
type input "0"
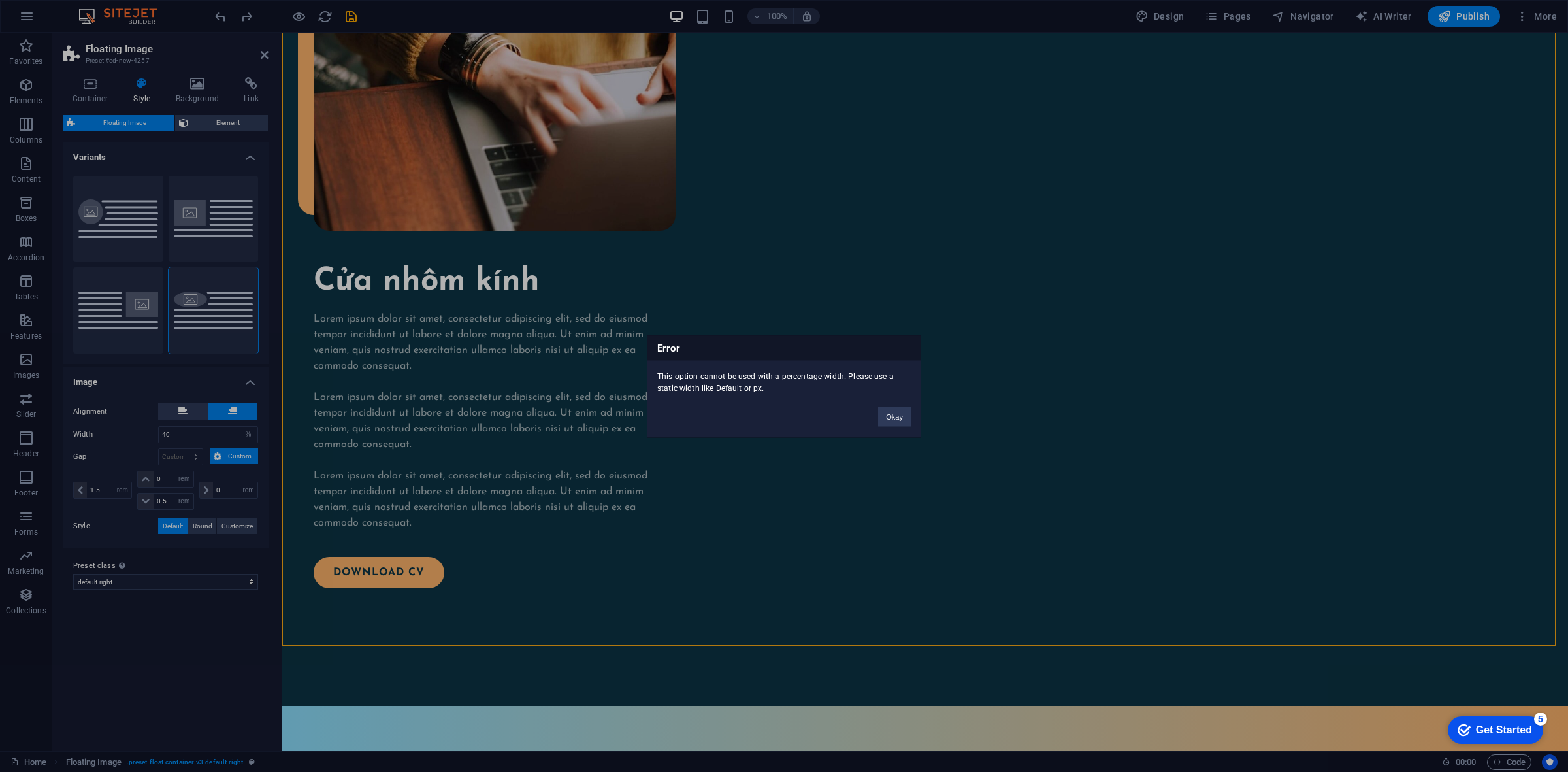
scroll to position [1785, 0]
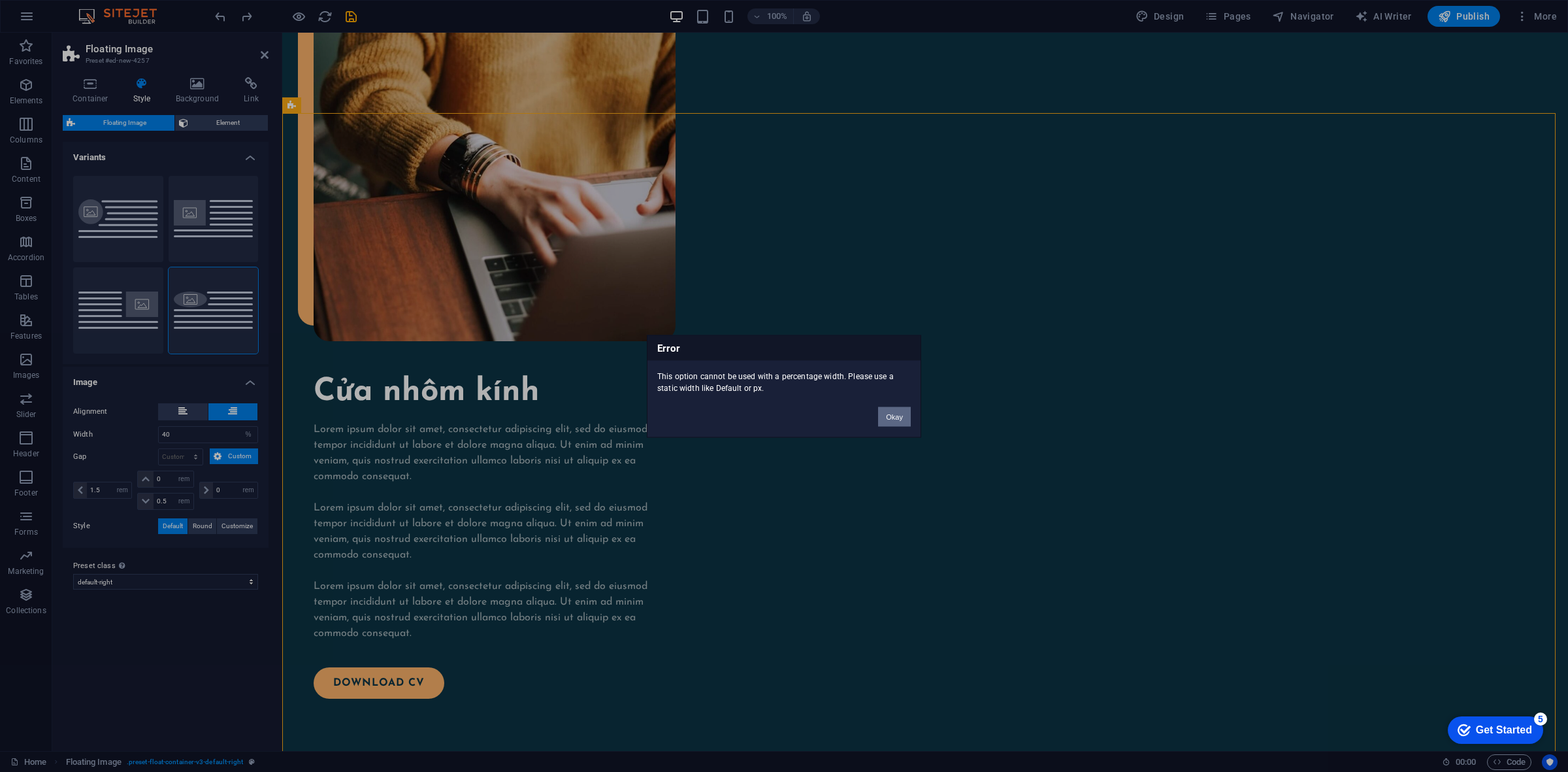
click at [895, 417] on button "Okay" at bounding box center [894, 416] width 33 height 19
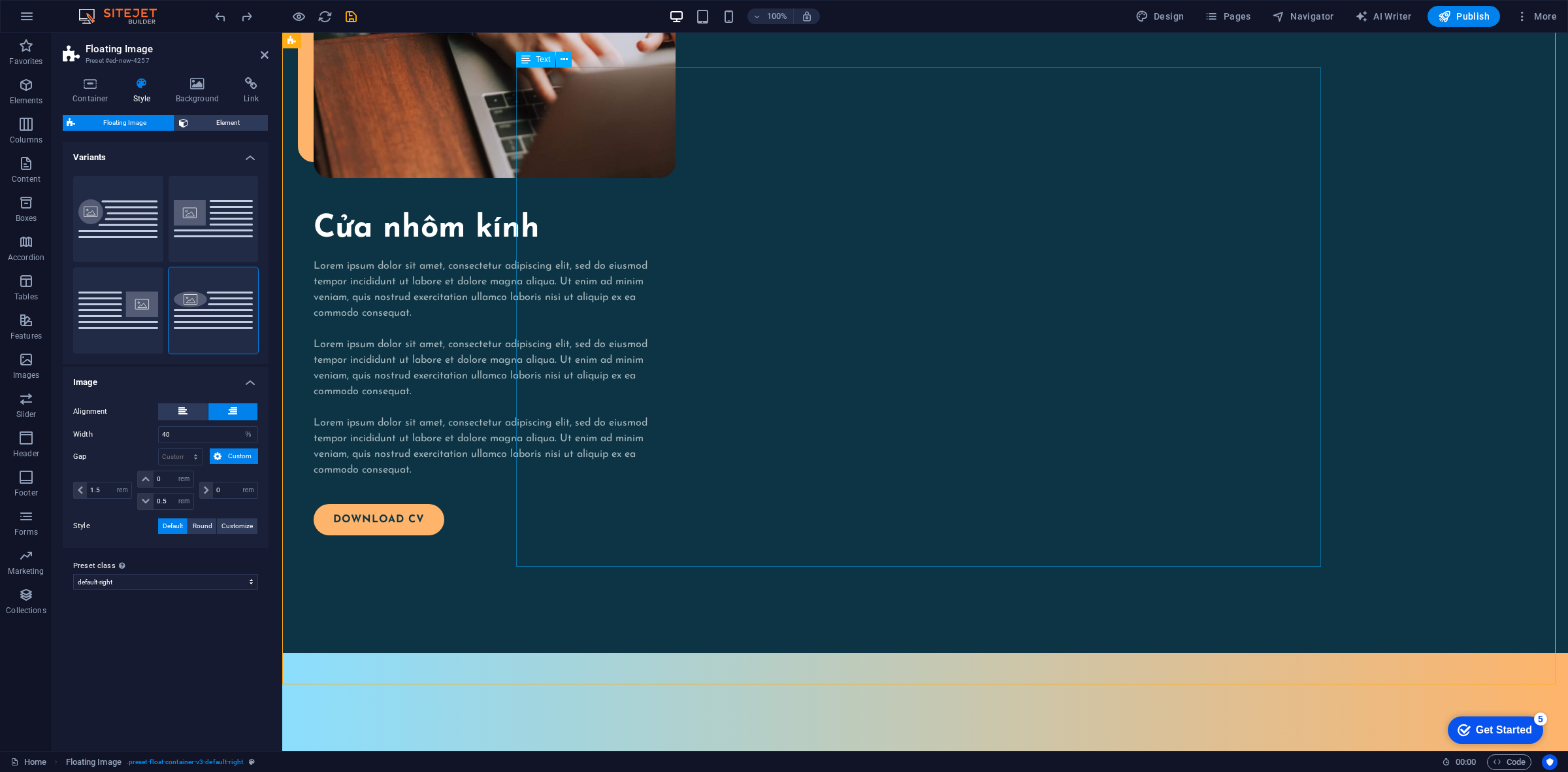
scroll to position [2112, 0]
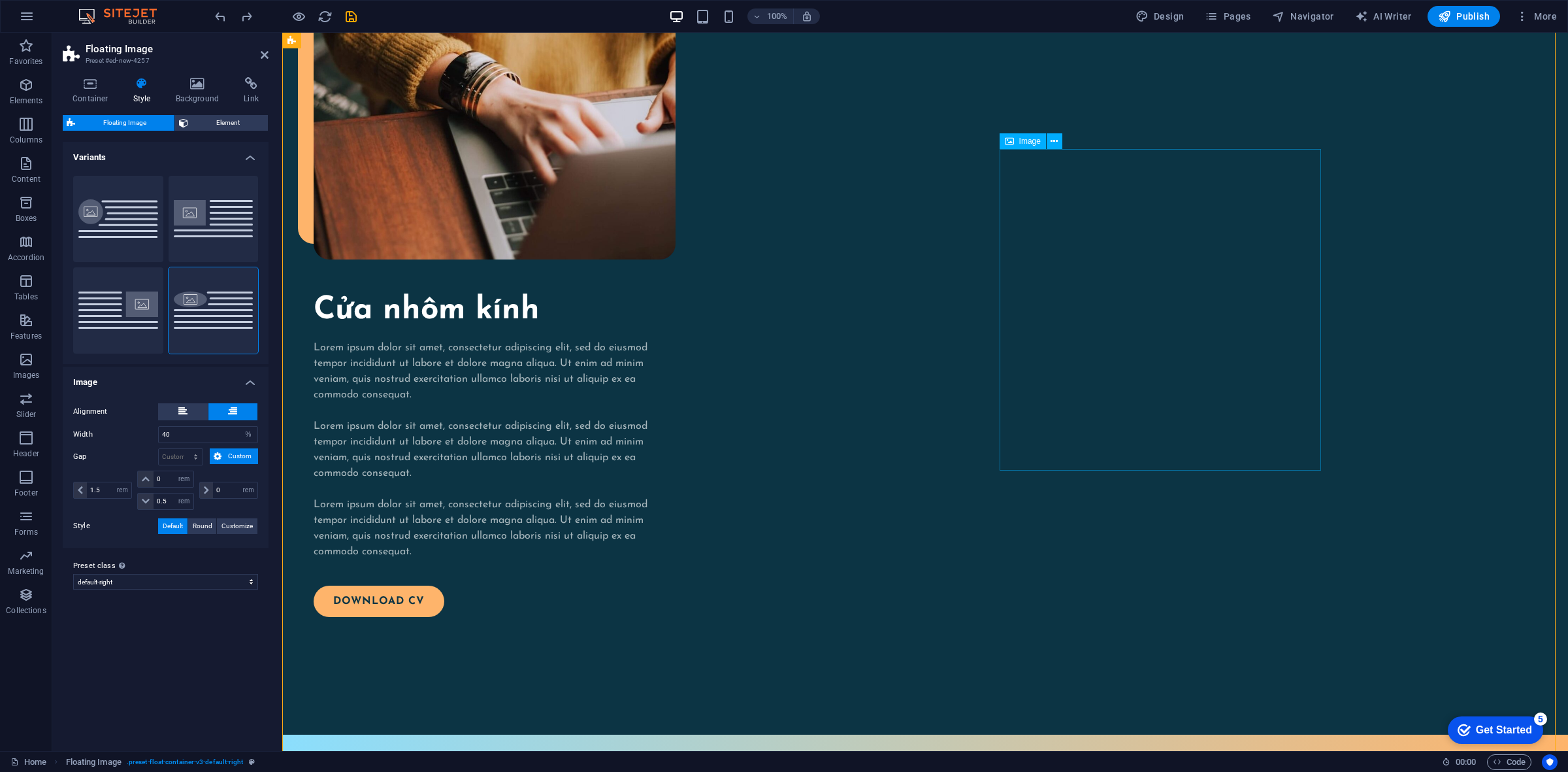
click at [208, 492] on icon at bounding box center [206, 490] width 5 height 8
click at [206, 491] on icon at bounding box center [206, 490] width 5 height 8
click at [242, 492] on select "px rem % vh vw" at bounding box center [248, 490] width 19 height 16
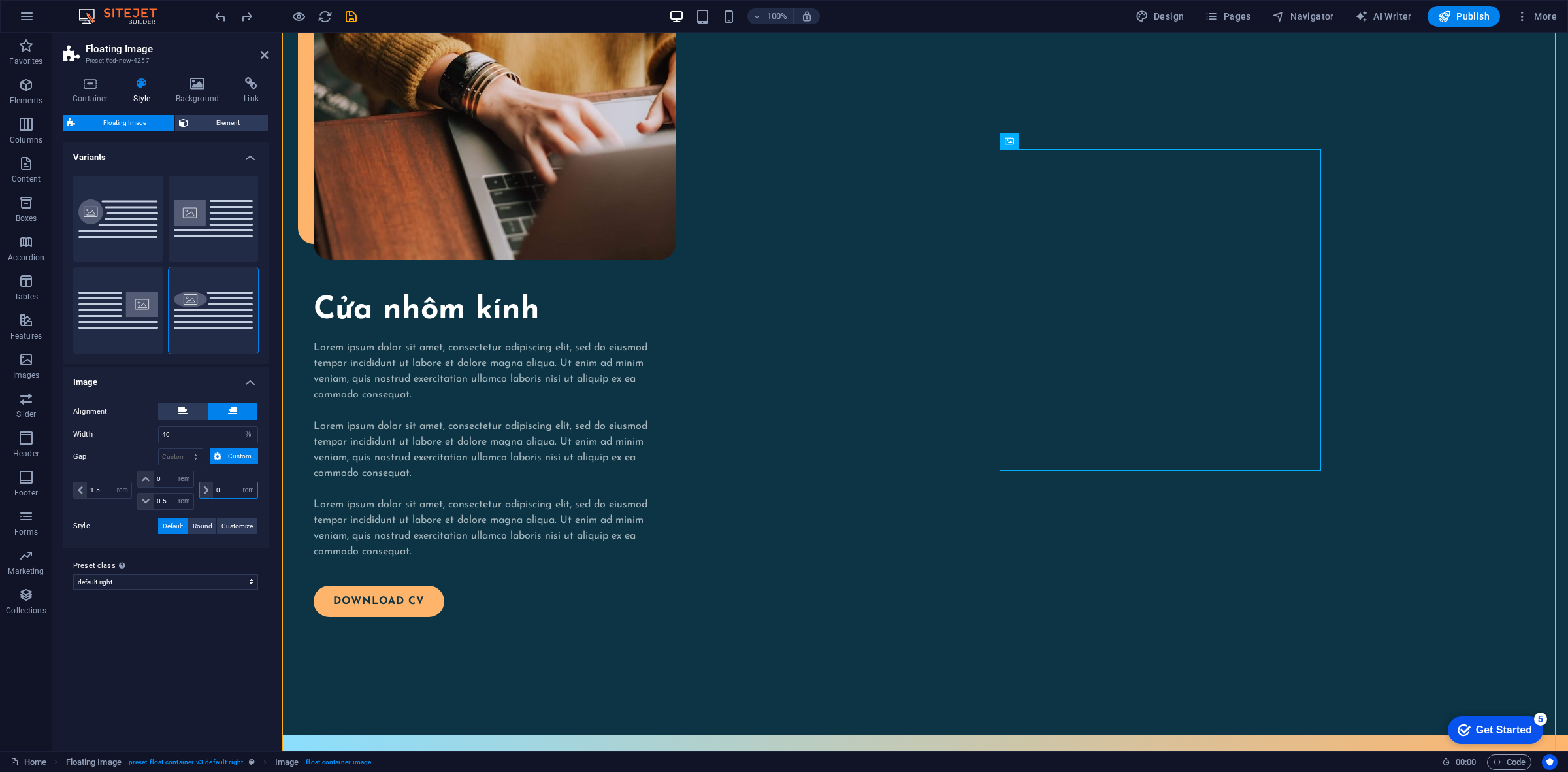
click at [226, 496] on input "0" at bounding box center [235, 490] width 44 height 16
type input "1"
click at [230, 490] on input "1" at bounding box center [235, 490] width 44 height 16
type input "5"
click at [202, 488] on span at bounding box center [206, 490] width 13 height 16
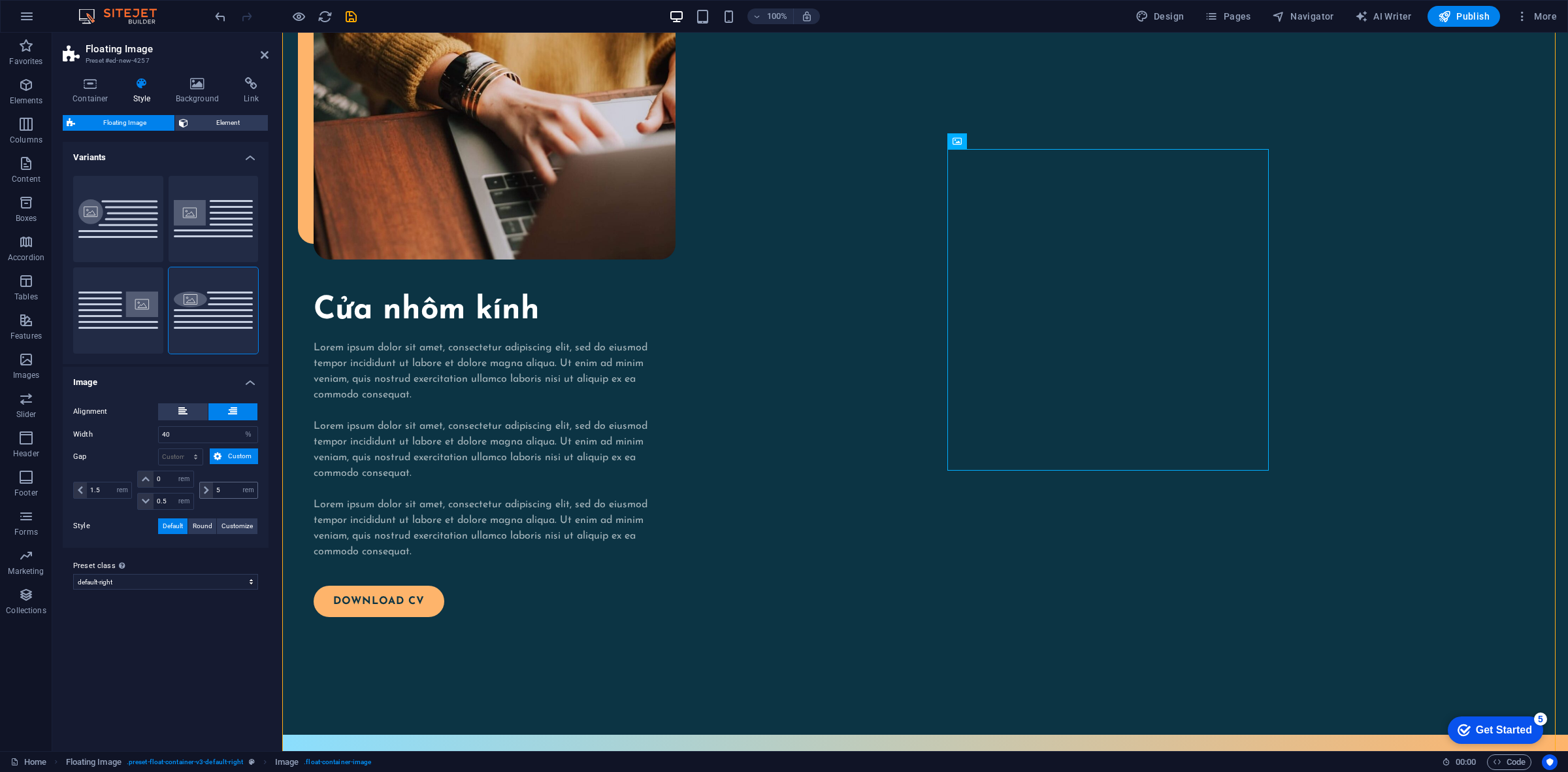
click at [202, 488] on span at bounding box center [206, 490] width 13 height 16
drag, startPoint x: 165, startPoint y: 498, endPoint x: 145, endPoint y: 497, distance: 20.0
click at [145, 497] on div "0.5 px rem % vh vw" at bounding box center [165, 501] width 56 height 17
click at [204, 530] on span "Round" at bounding box center [202, 526] width 19 height 16
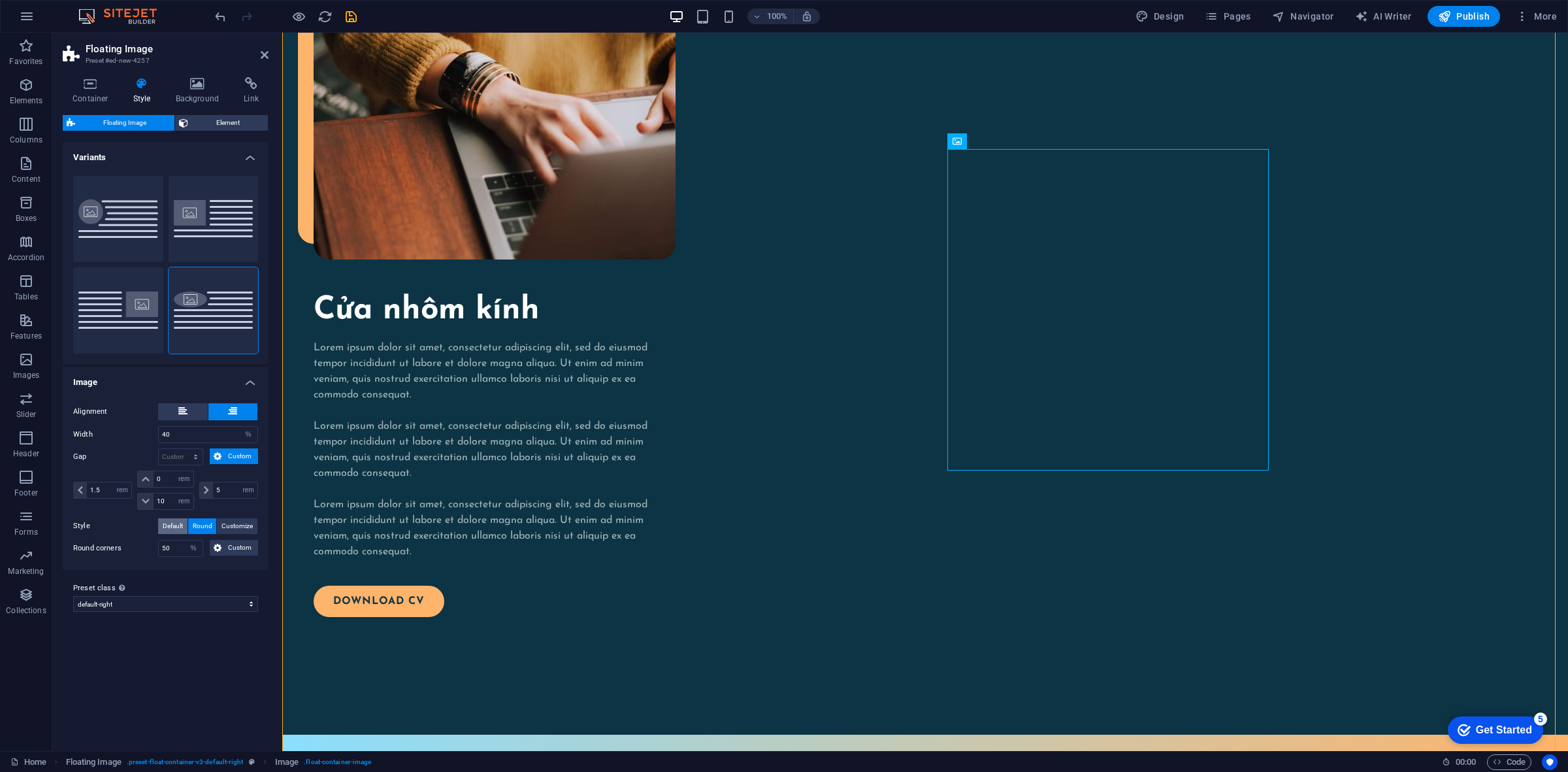
click at [183, 523] on span "Default" at bounding box center [173, 526] width 20 height 16
click at [170, 497] on input "10" at bounding box center [173, 501] width 39 height 16
type input "1"
type input "15"
click at [184, 504] on select "px rem % vh vw" at bounding box center [184, 501] width 19 height 16
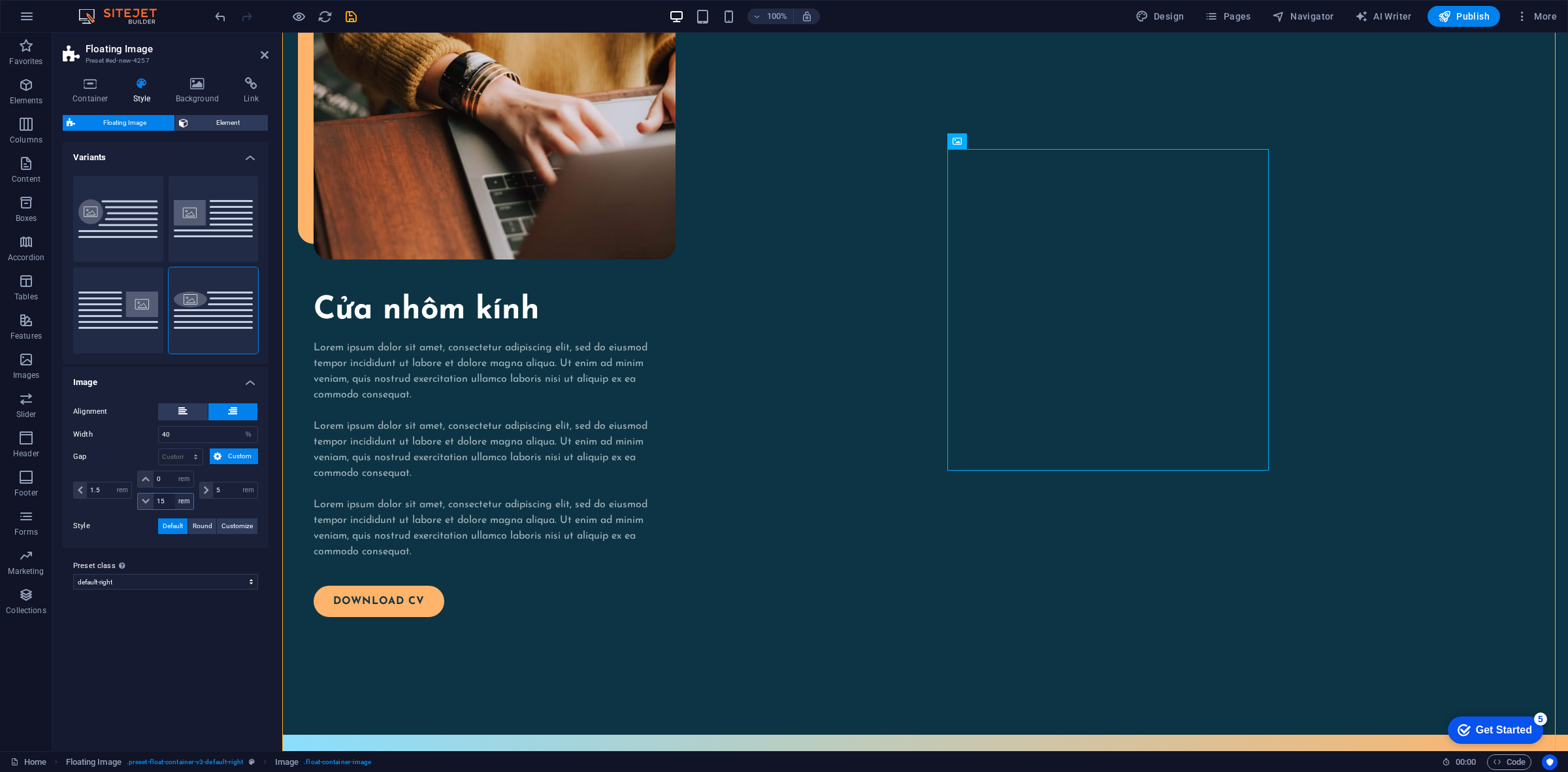
select select "%"
click at [175, 493] on select "px rem % vh vw" at bounding box center [184, 501] width 19 height 16
click at [164, 502] on input "100" at bounding box center [173, 501] width 39 height 16
click at [164, 488] on div "0 px rem % vh vw 100 px rem % vh vw" at bounding box center [165, 490] width 61 height 39
click at [165, 479] on input "0" at bounding box center [173, 479] width 39 height 16
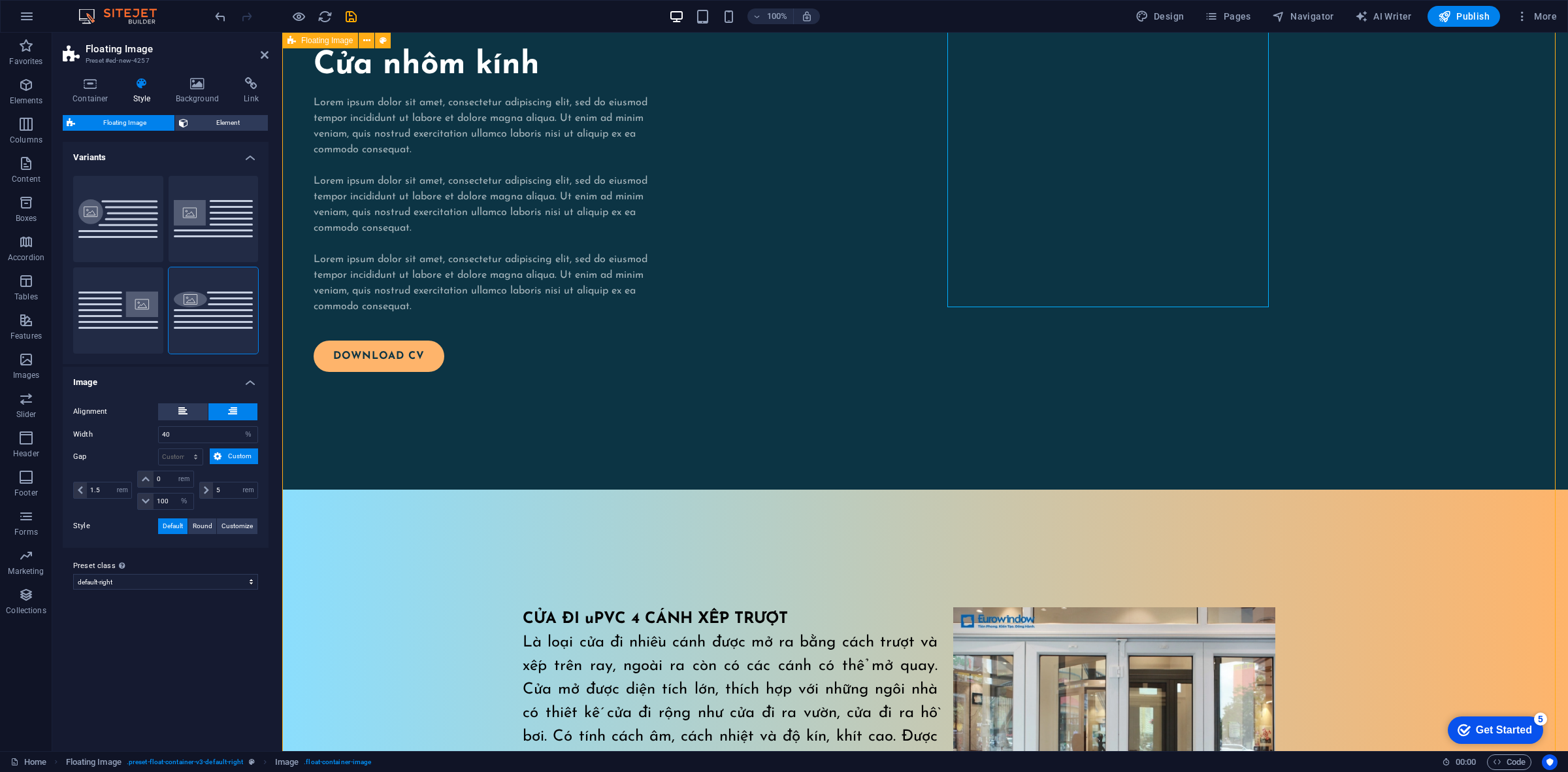
scroll to position [2030, 0]
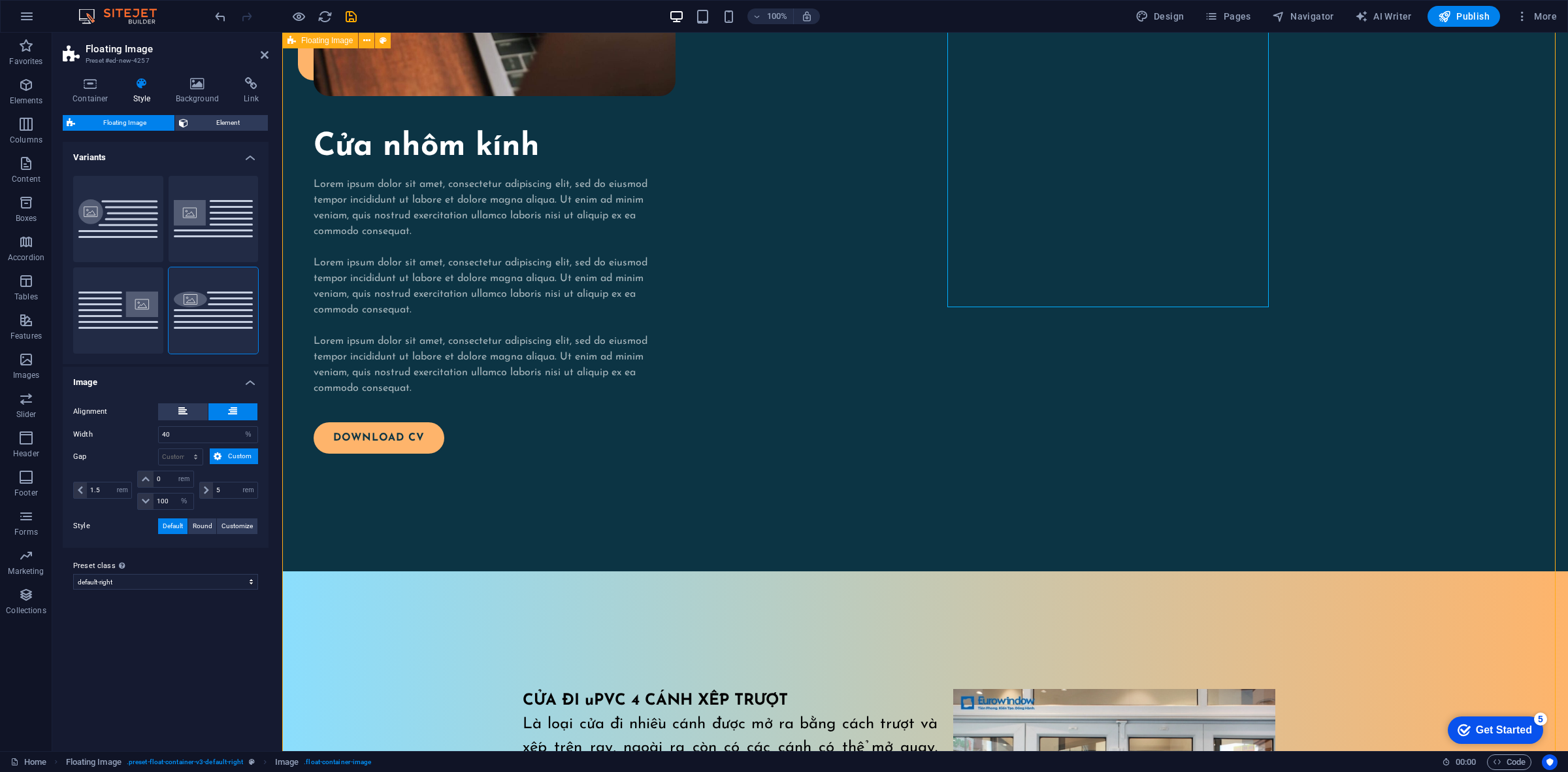
type input "15"
select select "rem"
type input "0.5"
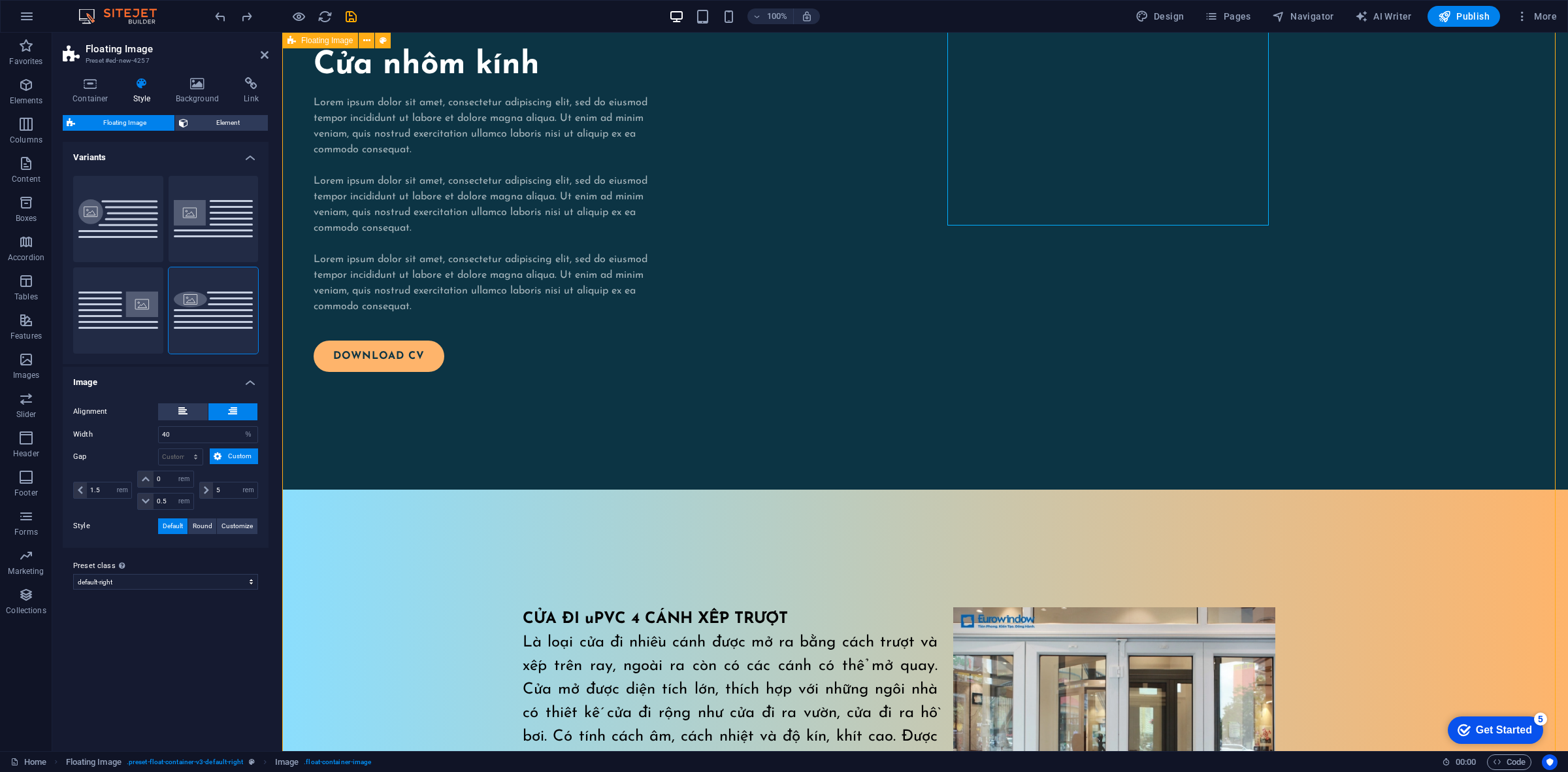
scroll to position [2520, 0]
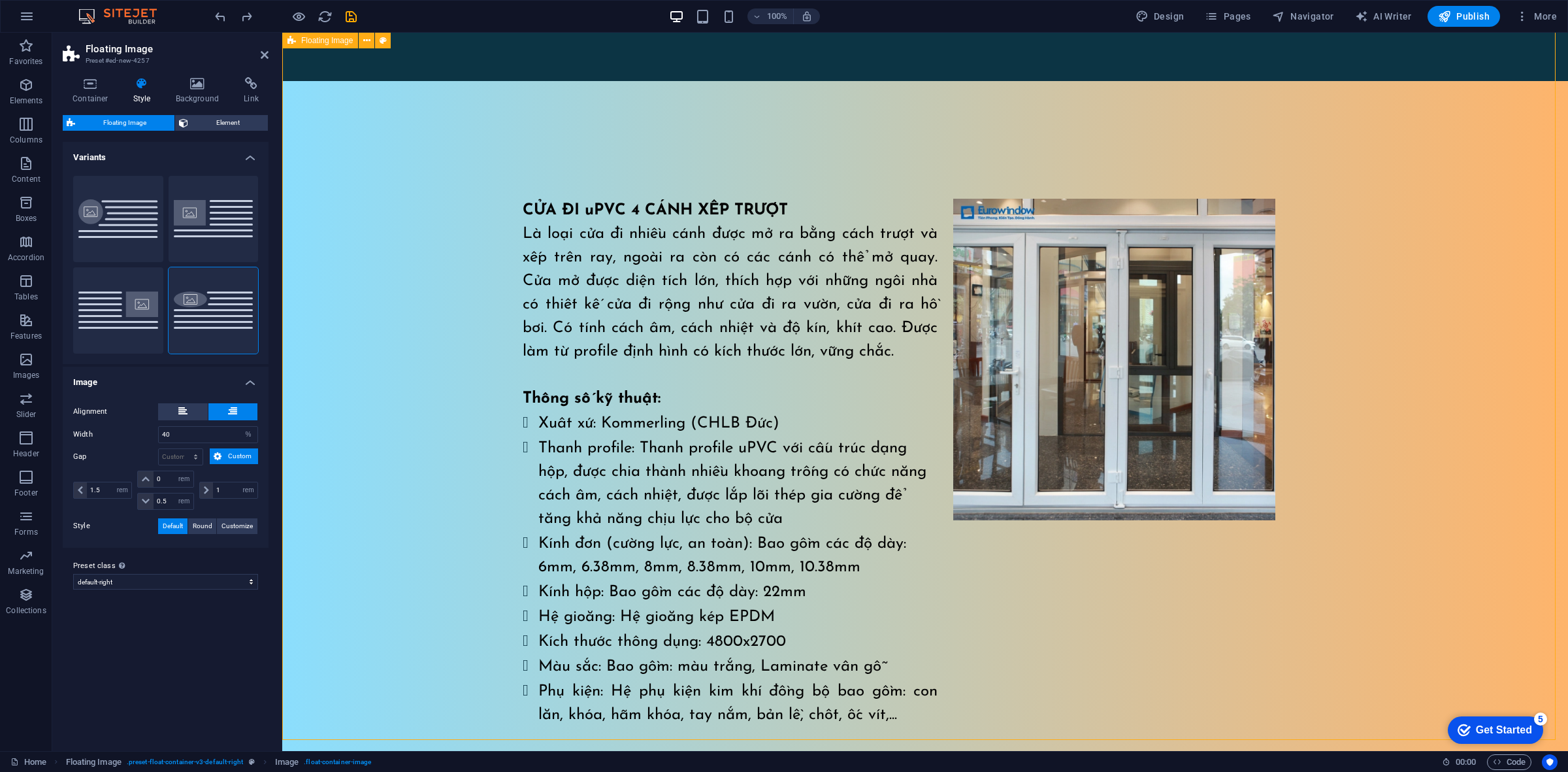
type input "0"
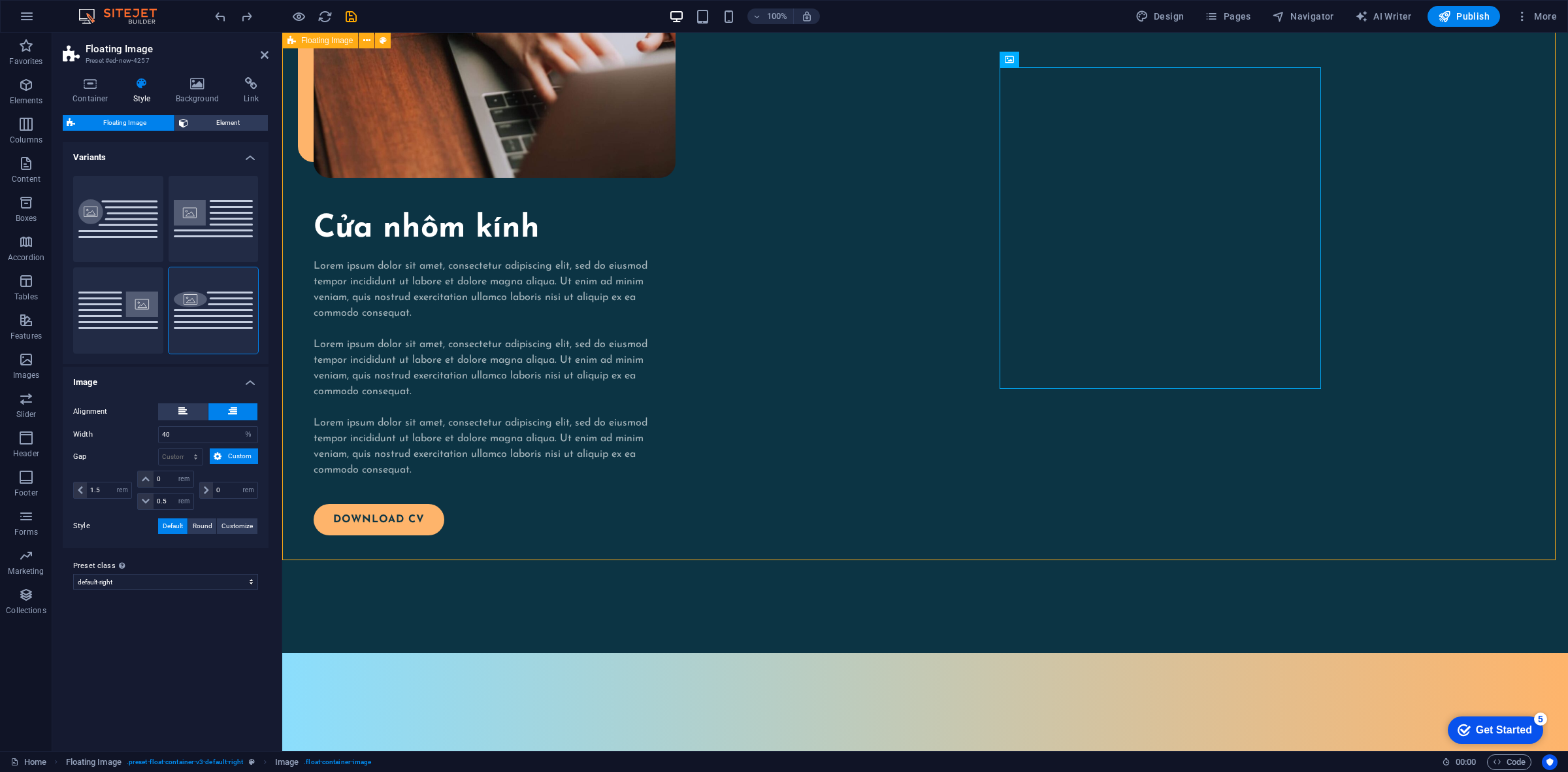
scroll to position [1704, 0]
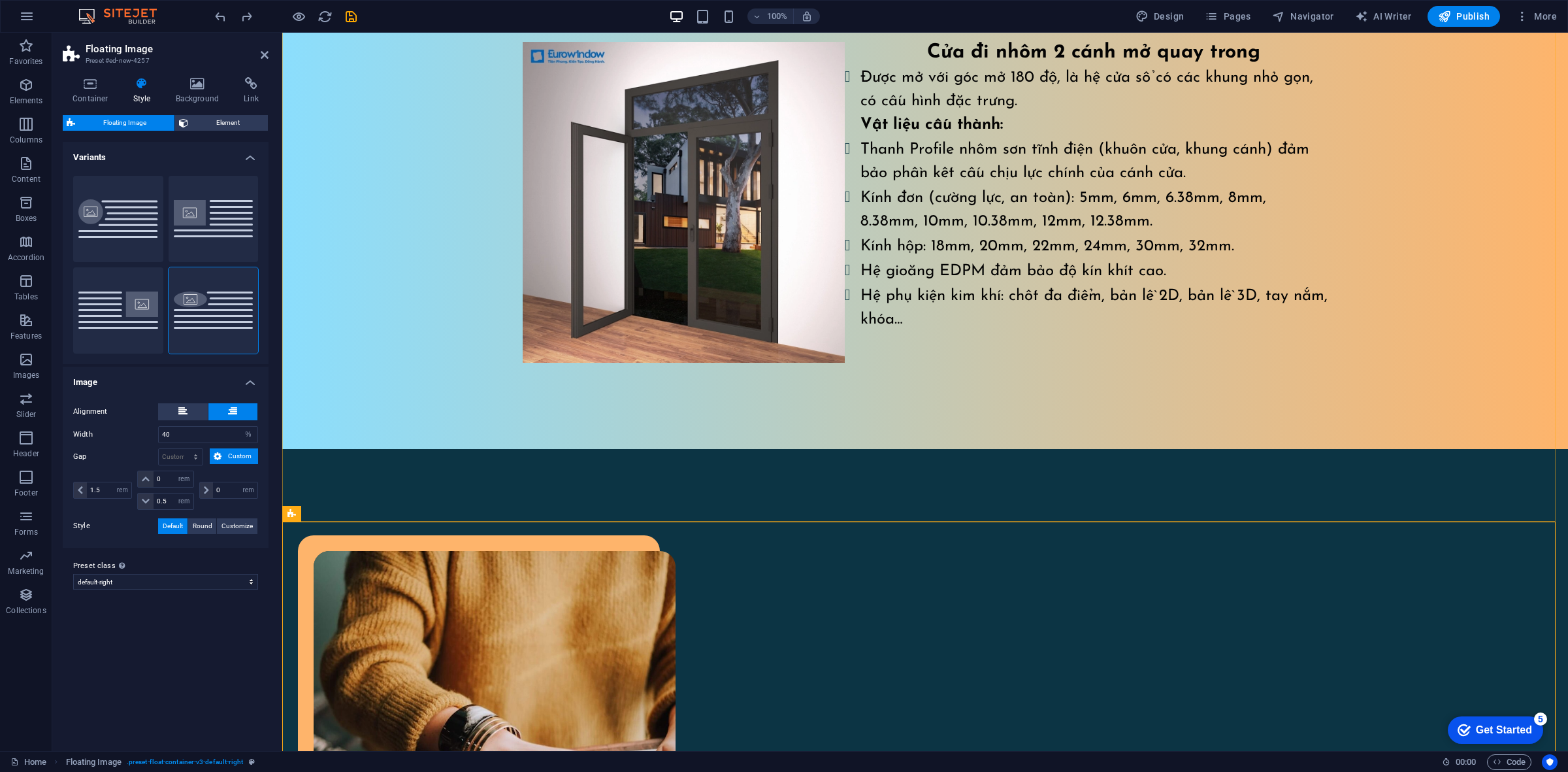
scroll to position [1785, 0]
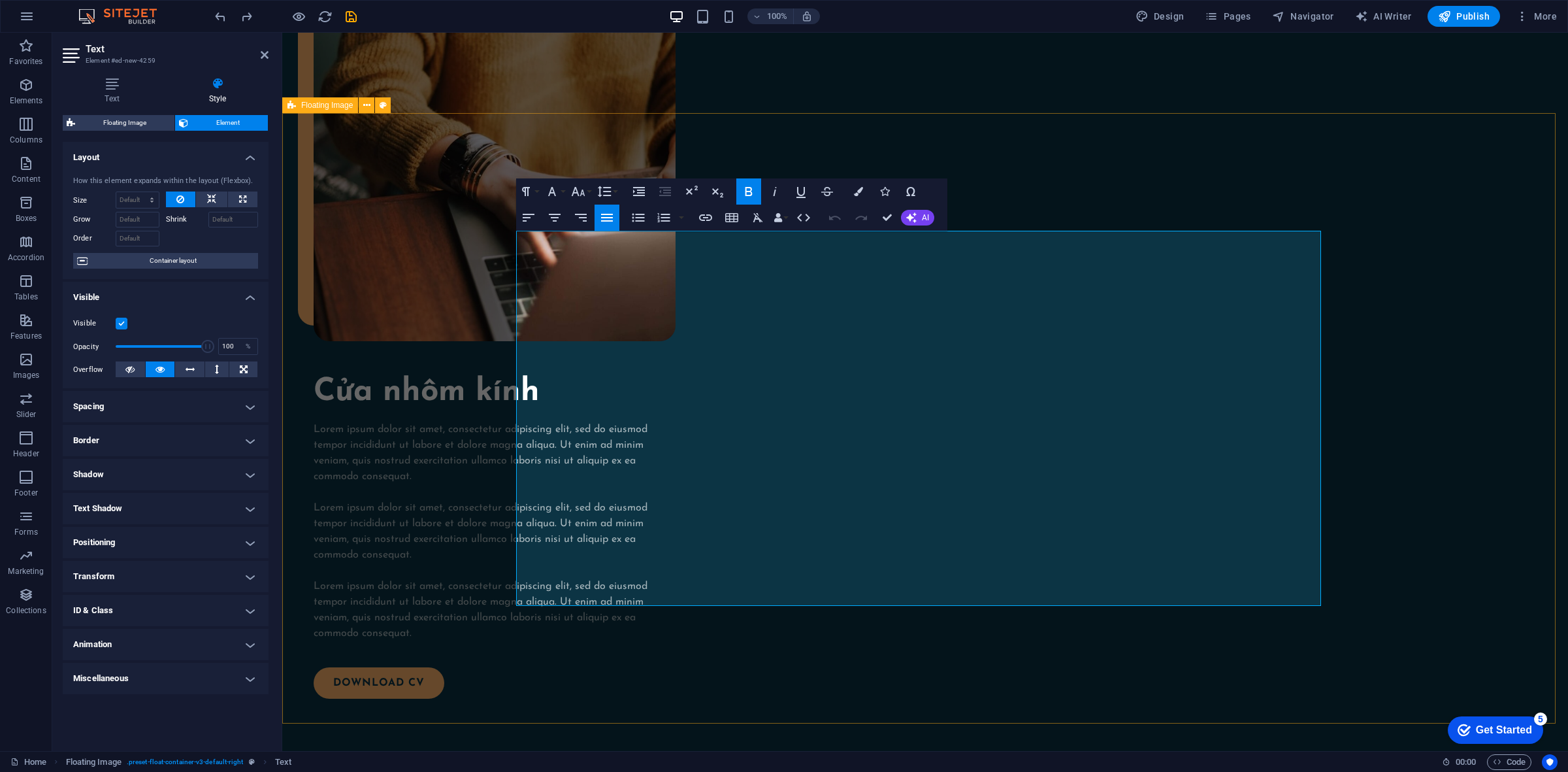
drag, startPoint x: 722, startPoint y: 237, endPoint x: 504, endPoint y: 226, distance: 218.3
click at [586, 184] on icon "button" at bounding box center [578, 191] width 16 height 16
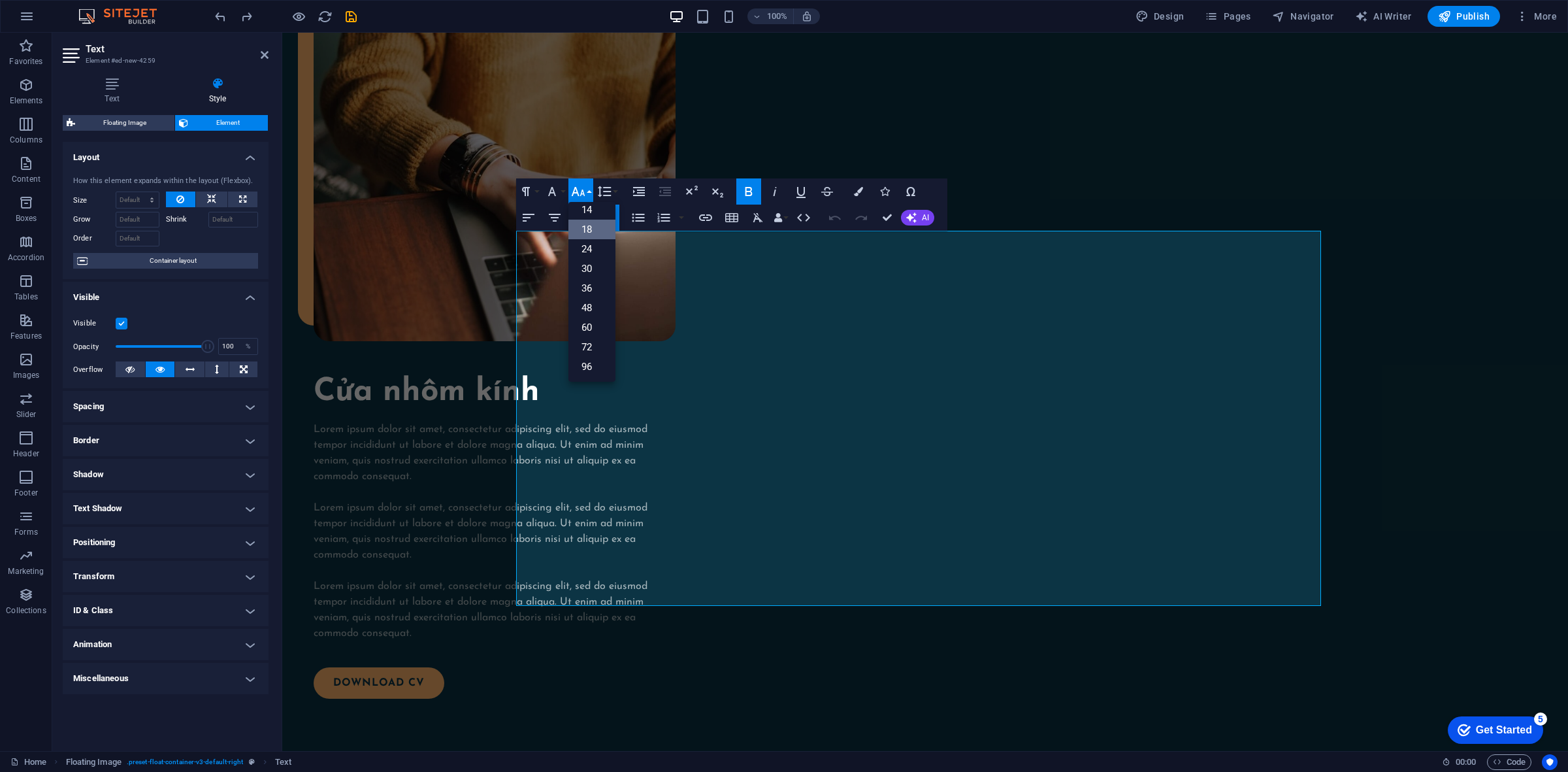
scroll to position [105, 0]
click at [596, 302] on link "48" at bounding box center [592, 307] width 47 height 19
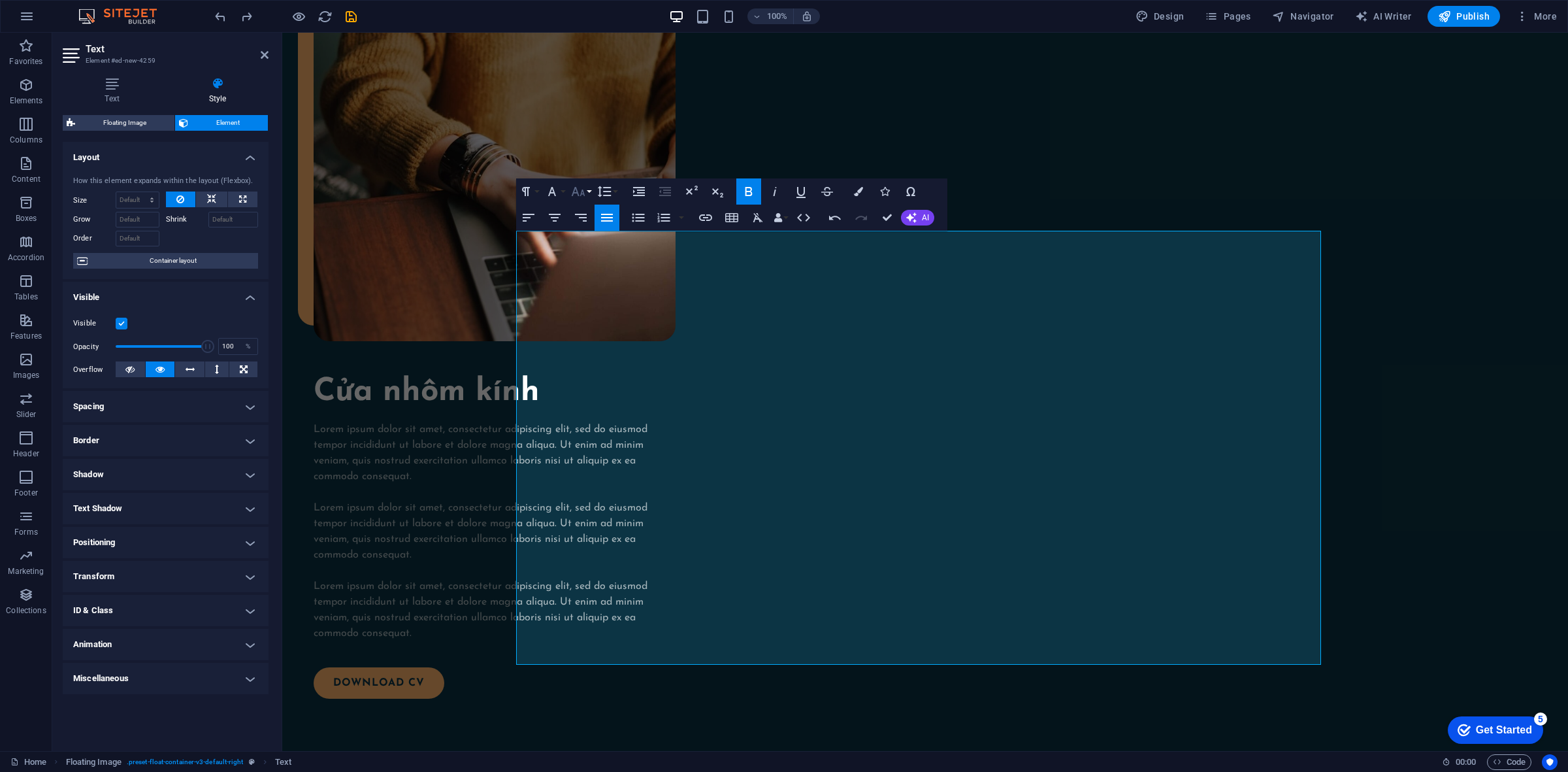
click at [582, 188] on icon "button" at bounding box center [578, 191] width 16 height 16
click at [594, 283] on link "36" at bounding box center [592, 288] width 47 height 19
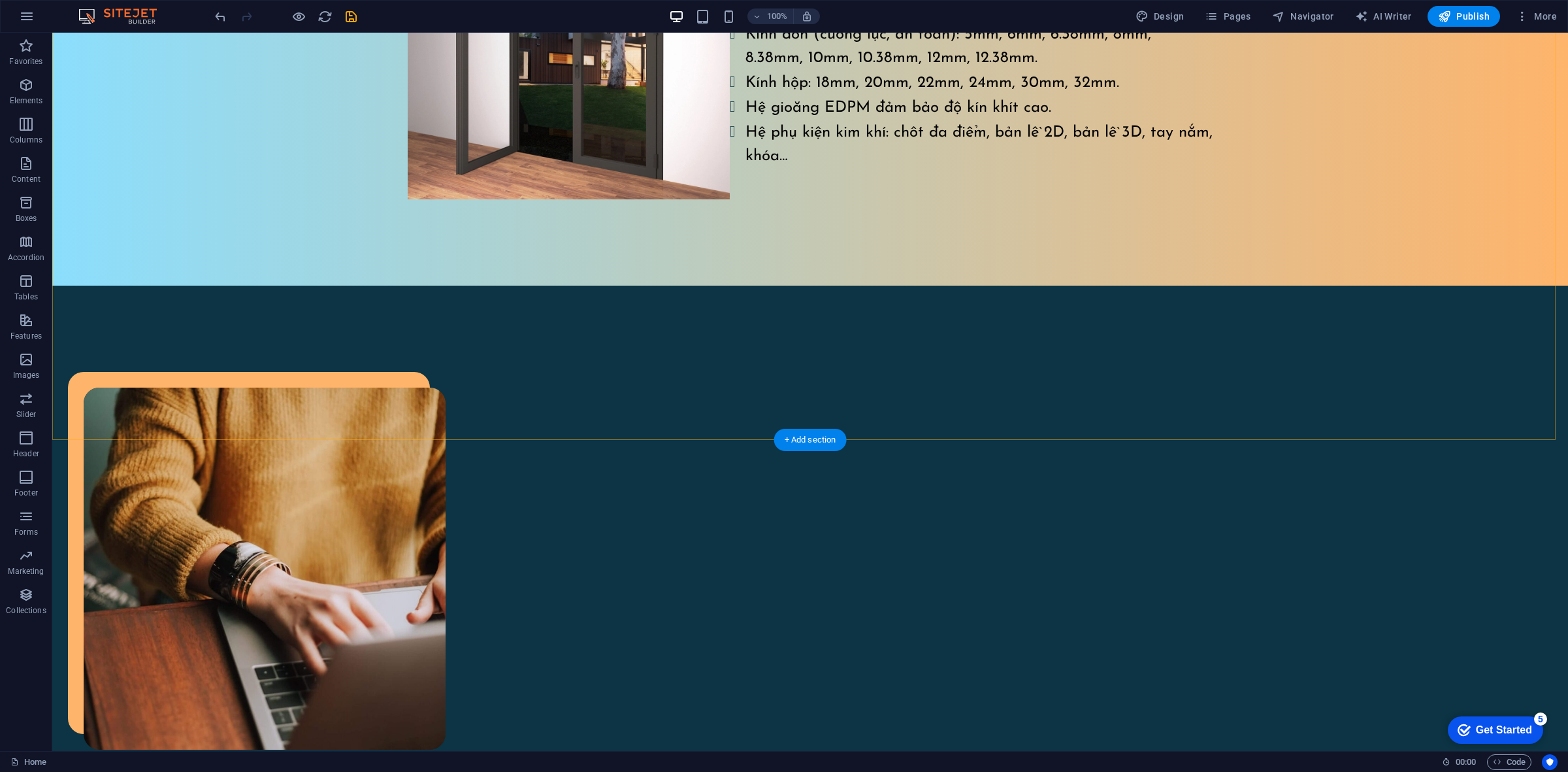
scroll to position [1540, 0]
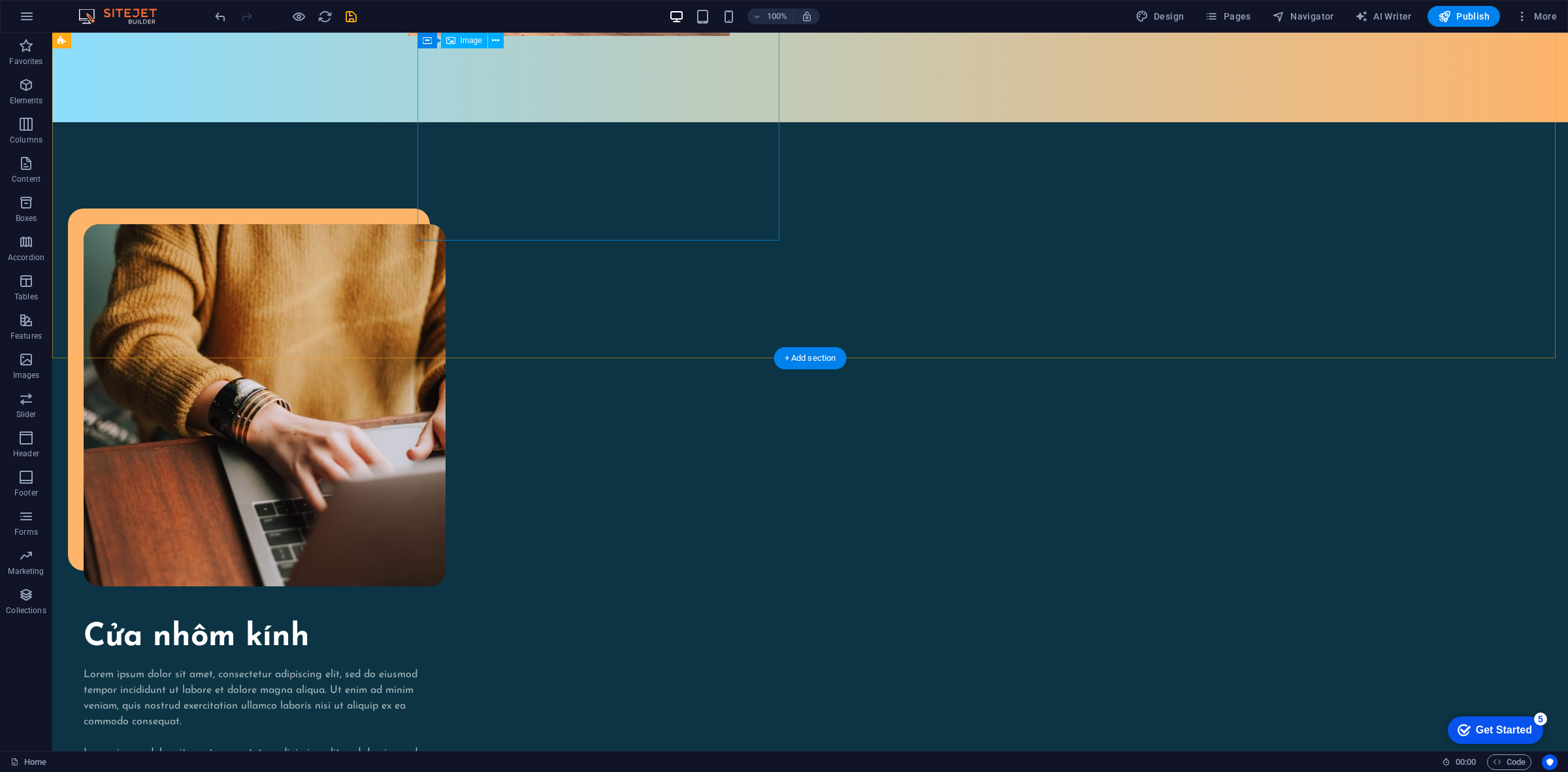
click at [446, 224] on figure at bounding box center [264, 405] width 362 height 362
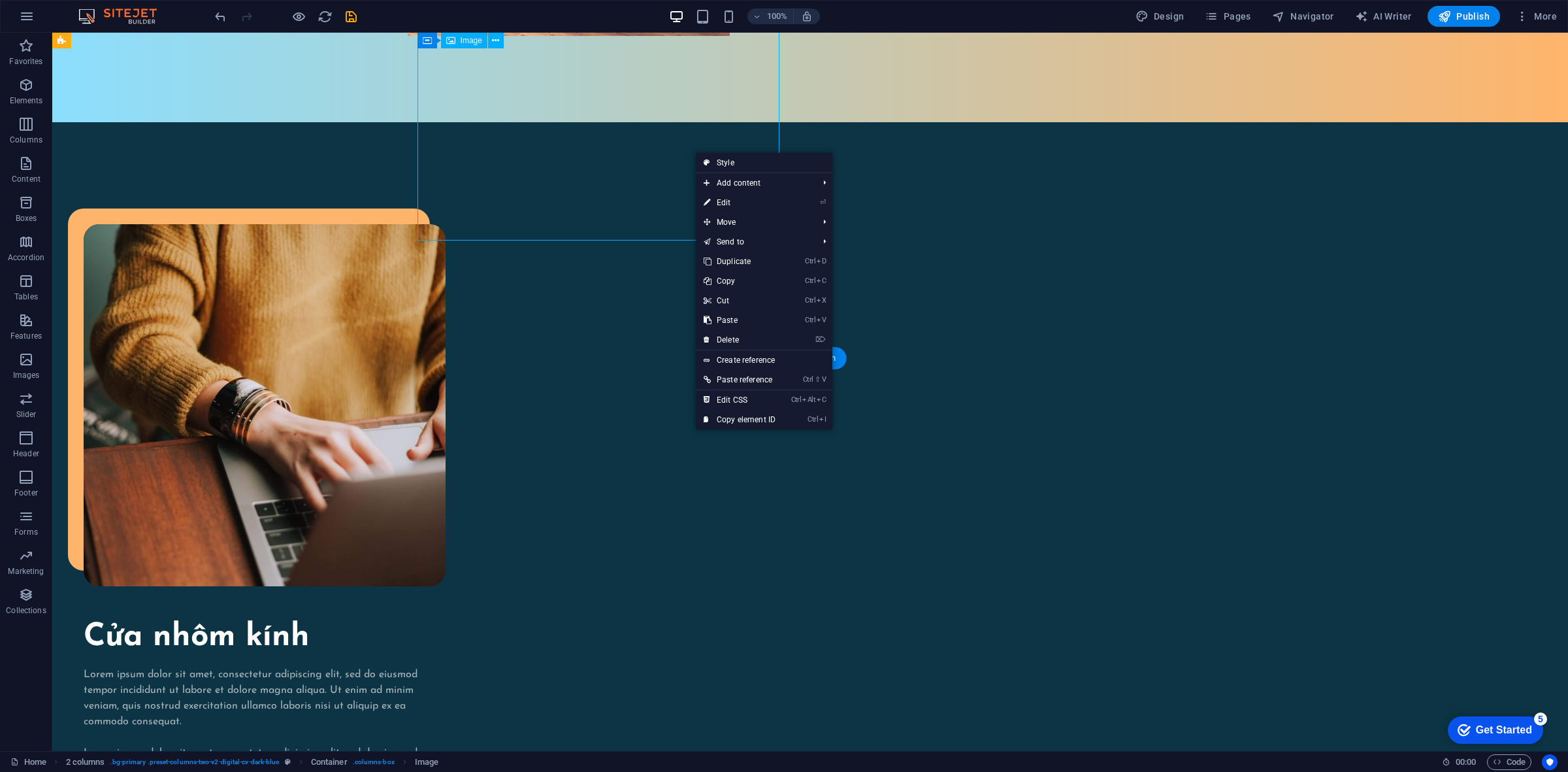
click at [446, 224] on figure at bounding box center [264, 405] width 362 height 362
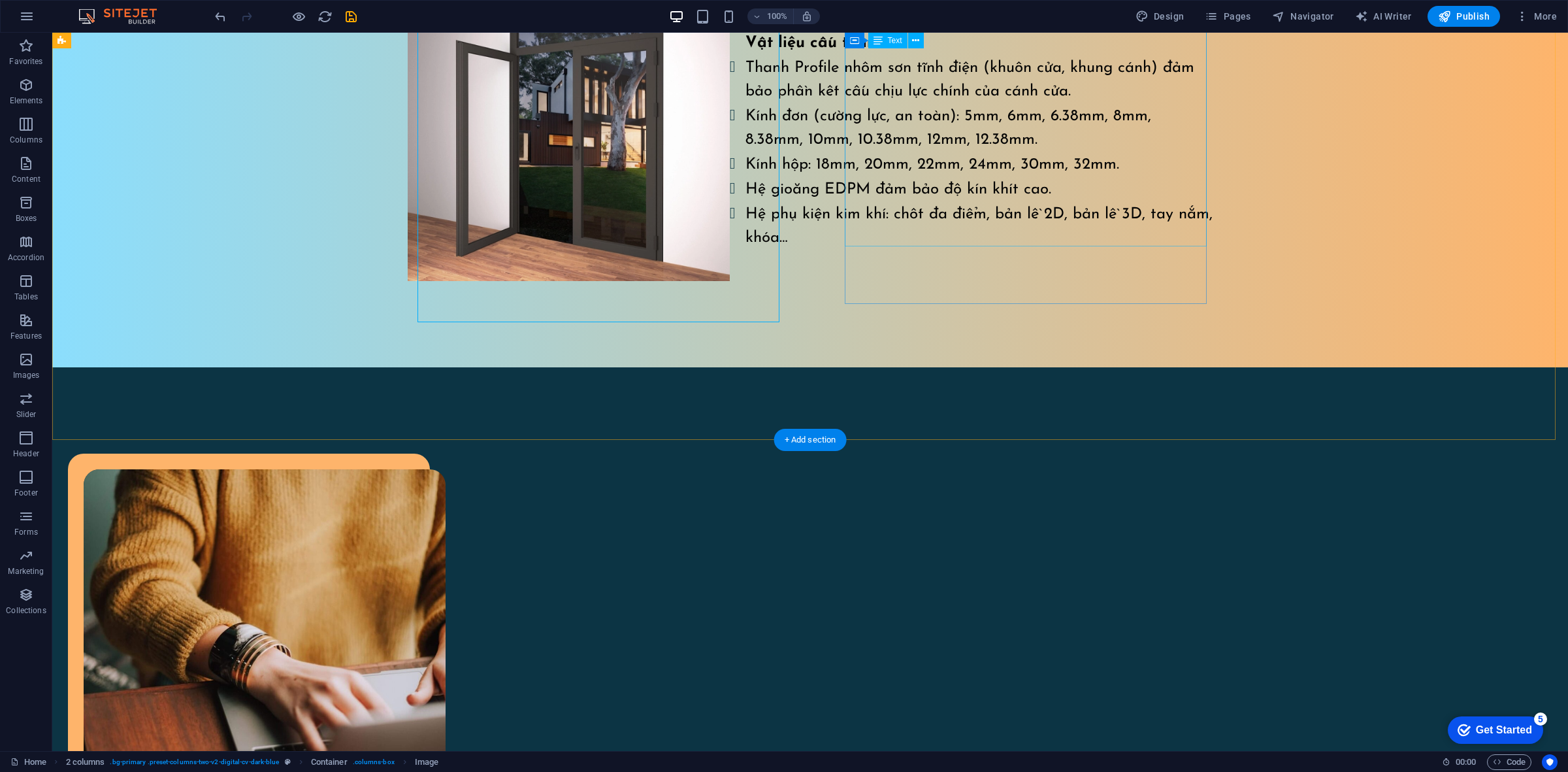
scroll to position [1213, 0]
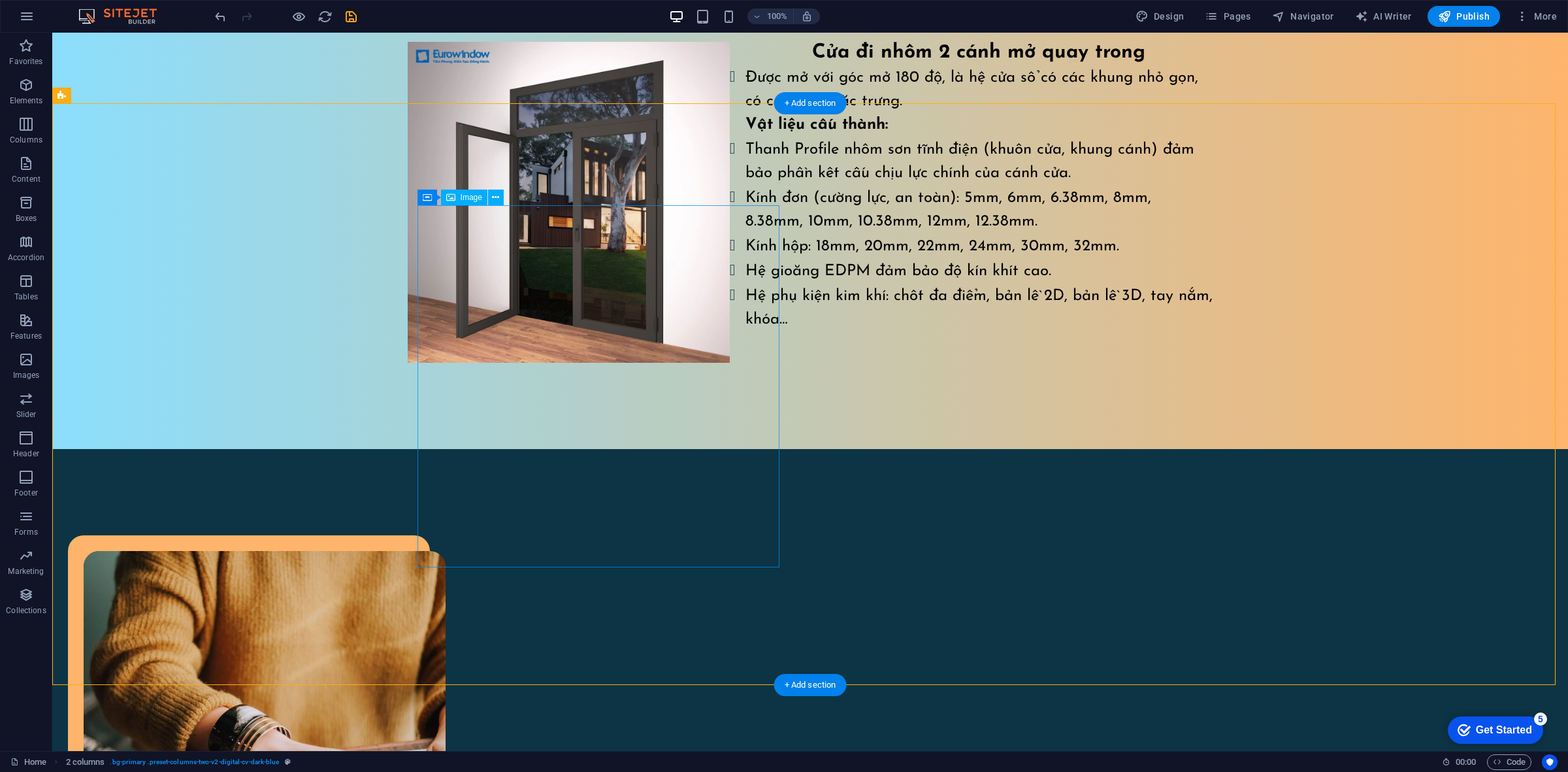
click at [446, 551] on figure at bounding box center [264, 732] width 362 height 362
select select "%"
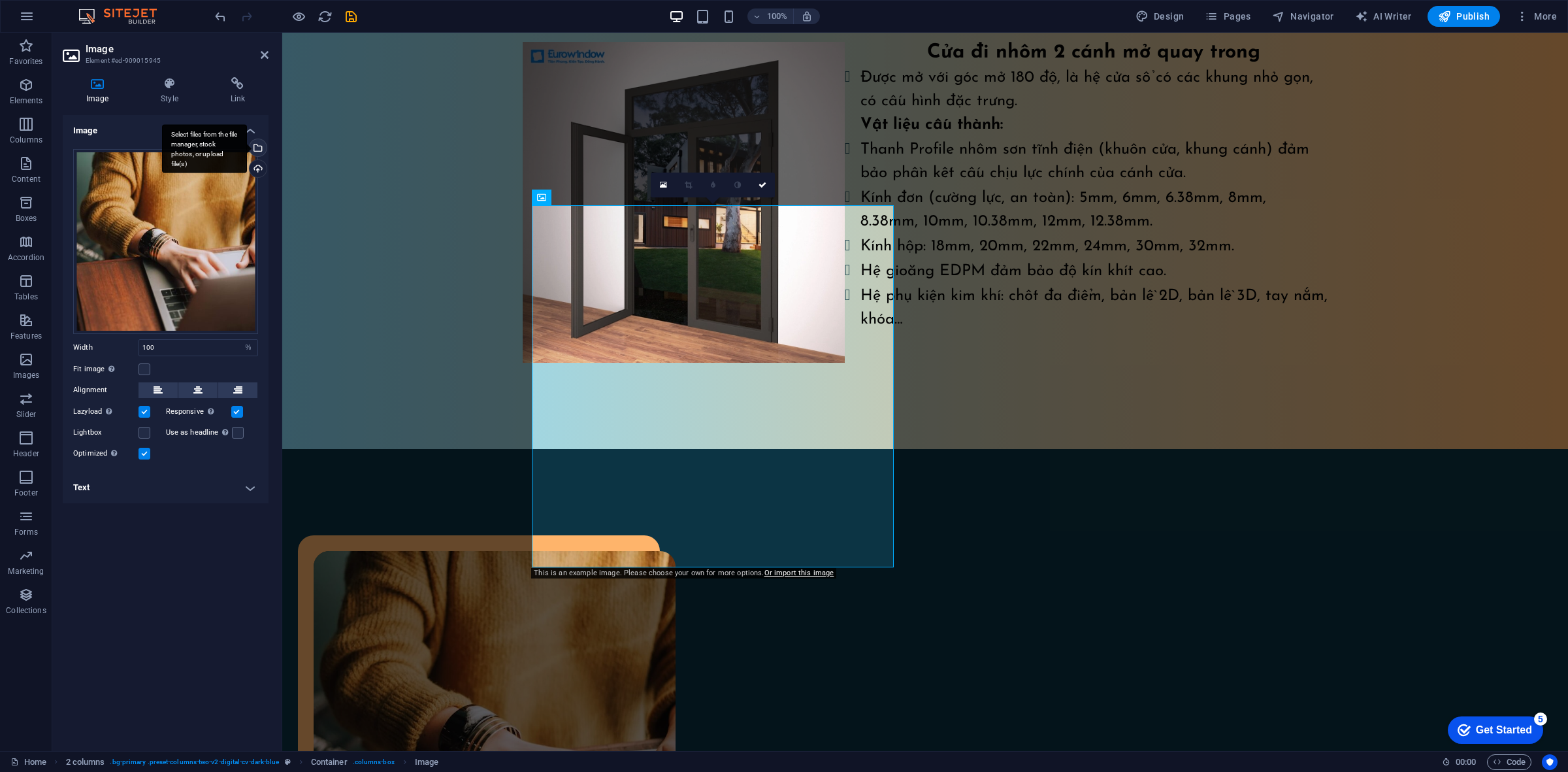
click at [255, 146] on div "Select files from the file manager, stock photos, or upload file(s)" at bounding box center [256, 149] width 19 height 19
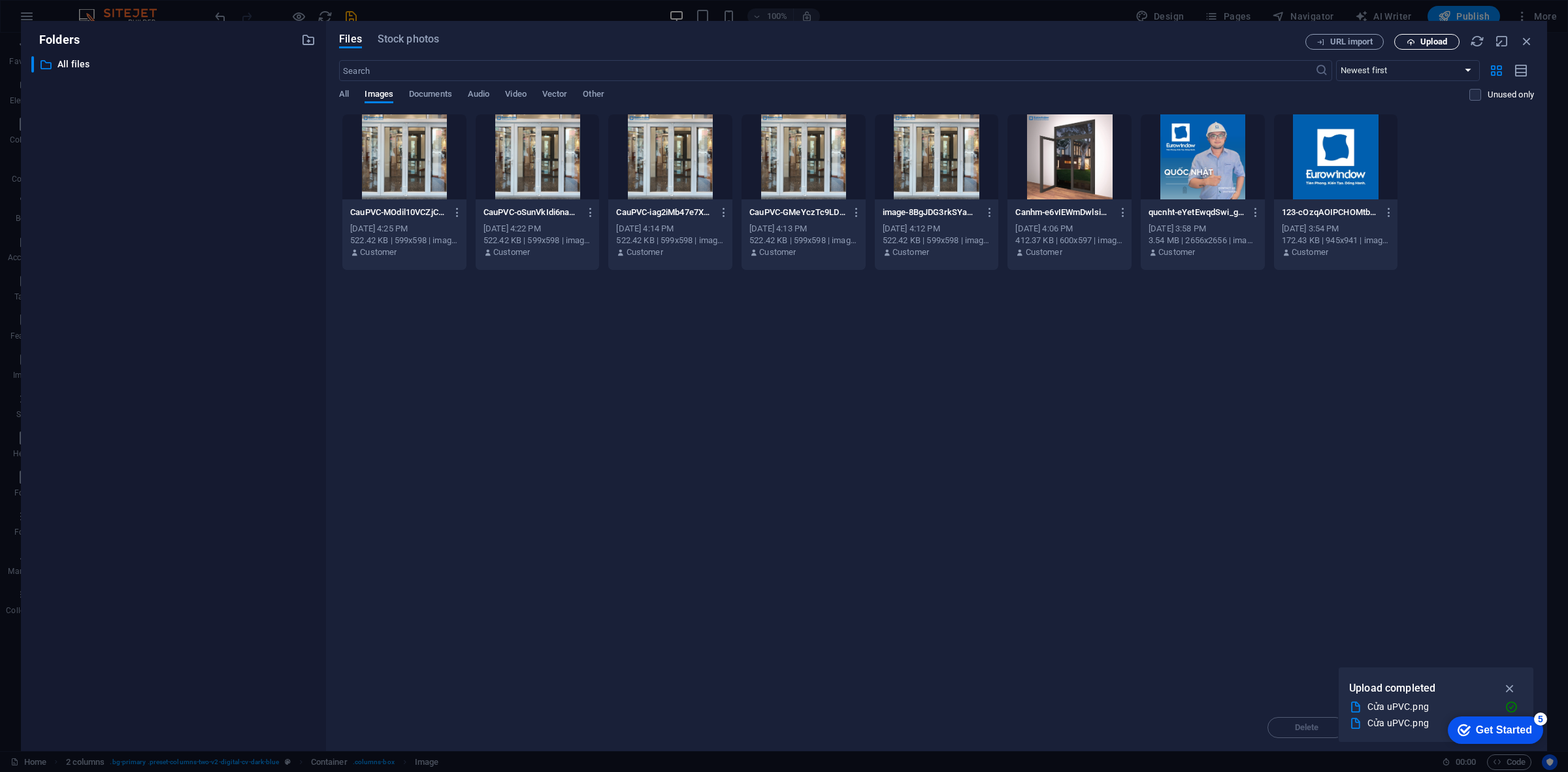
click at [1254, 44] on span "Upload" at bounding box center [1433, 42] width 26 height 8
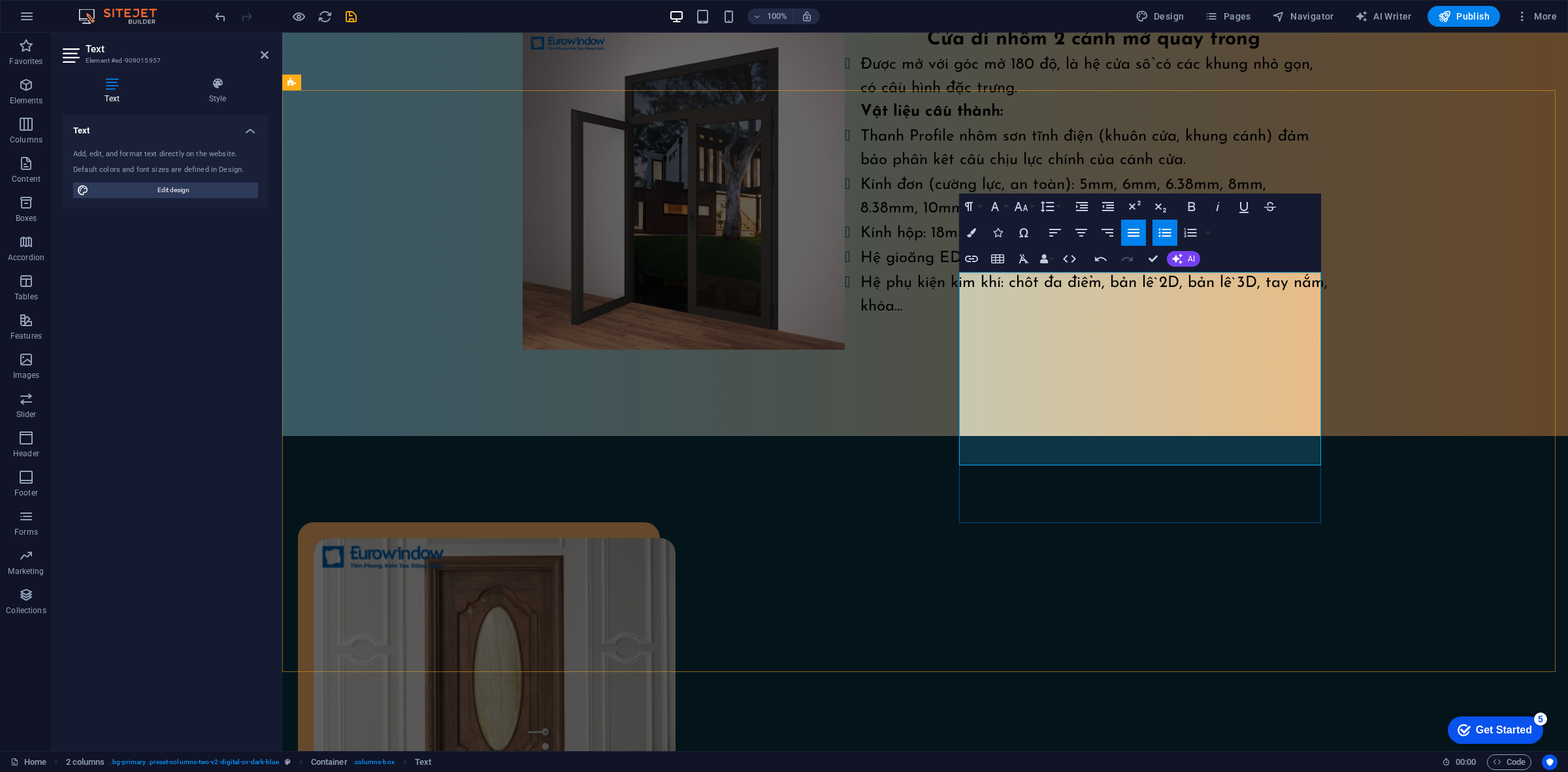
drag, startPoint x: 1129, startPoint y: 456, endPoint x: 959, endPoint y: 273, distance: 249.8
click at [1020, 255] on icon "button" at bounding box center [1024, 259] width 10 height 9
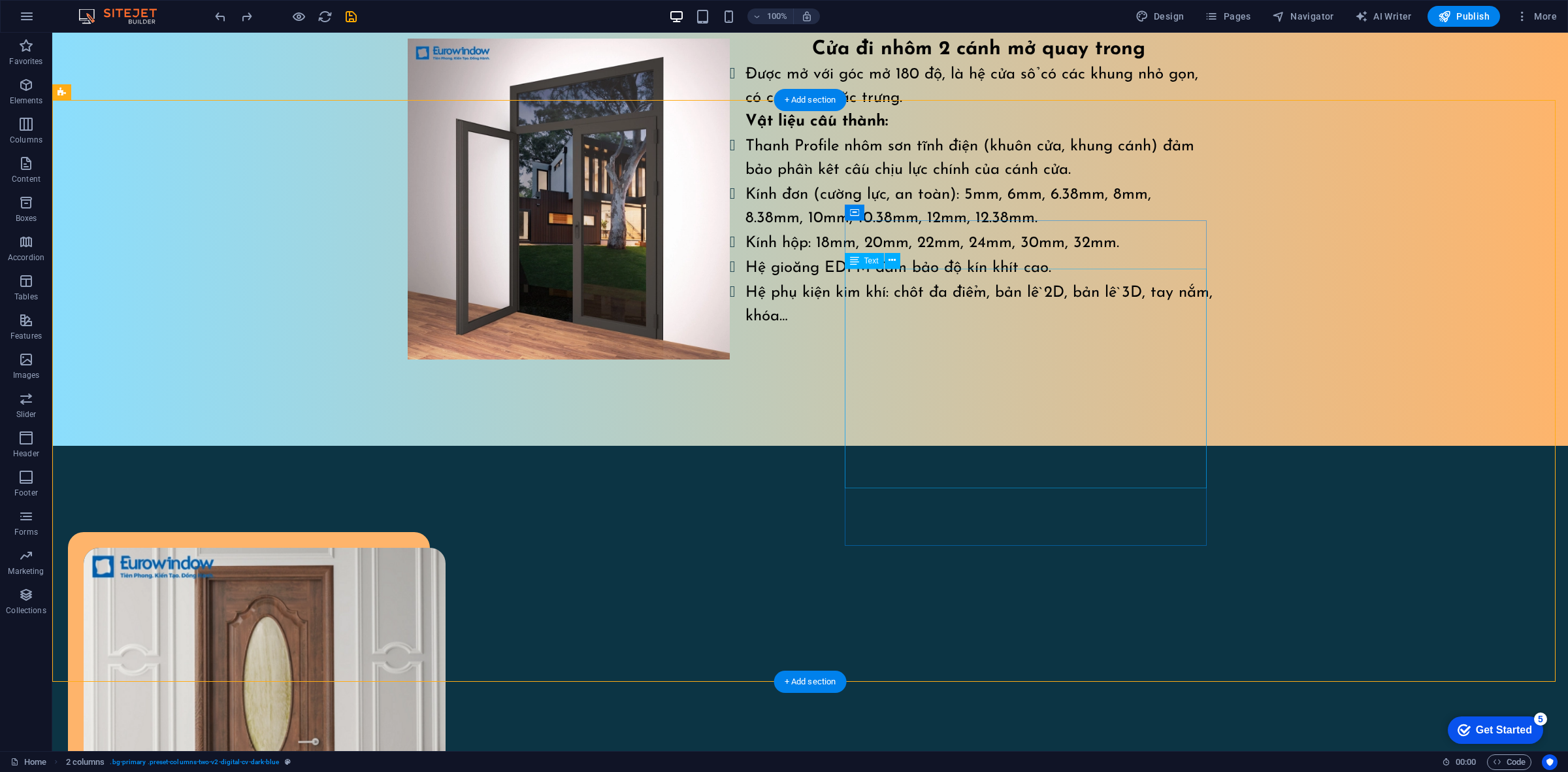
drag, startPoint x: 1065, startPoint y: 295, endPoint x: 835, endPoint y: 296, distance: 230.0
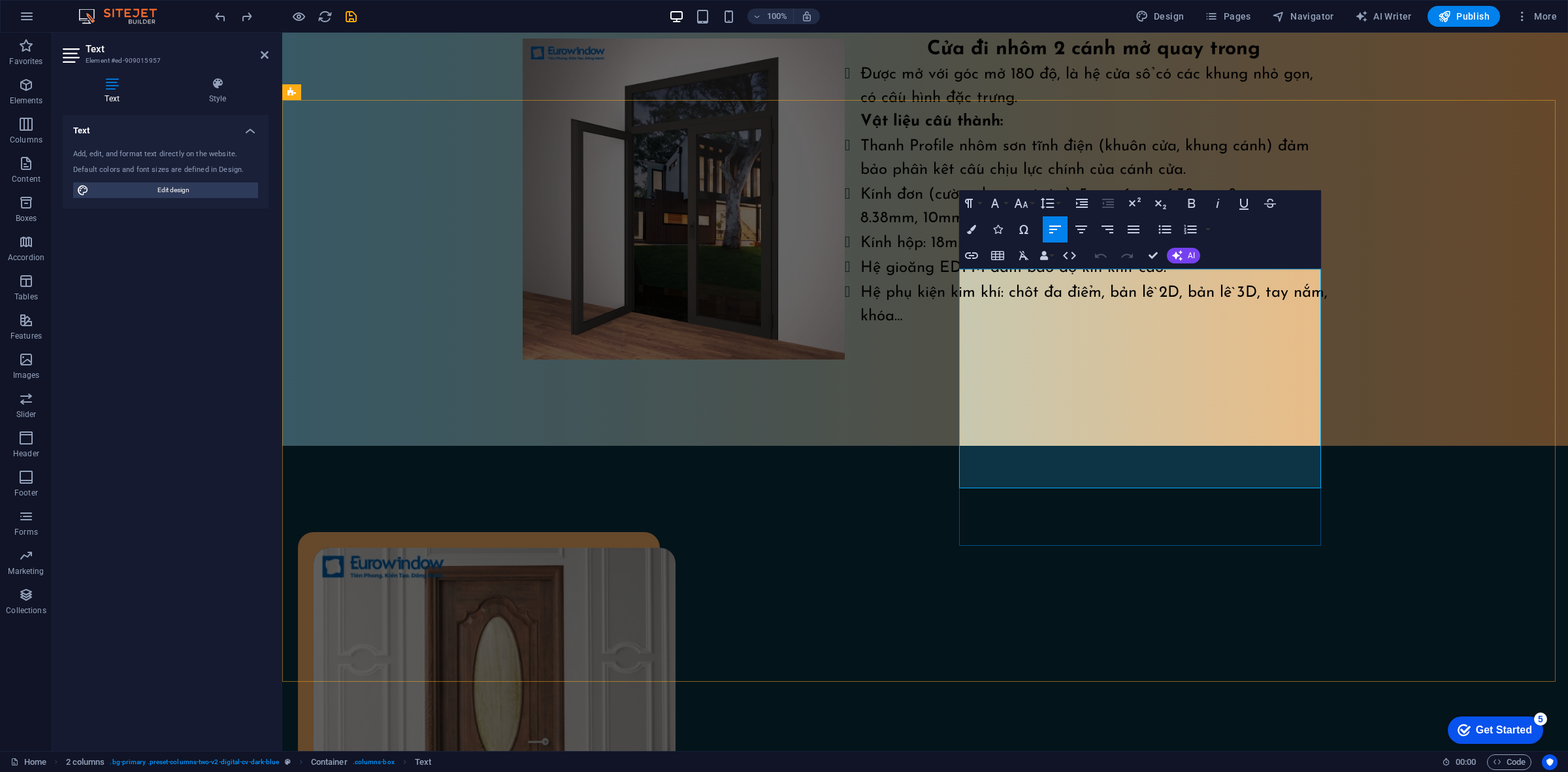
drag, startPoint x: 1059, startPoint y: 335, endPoint x: 965, endPoint y: 272, distance: 113.2
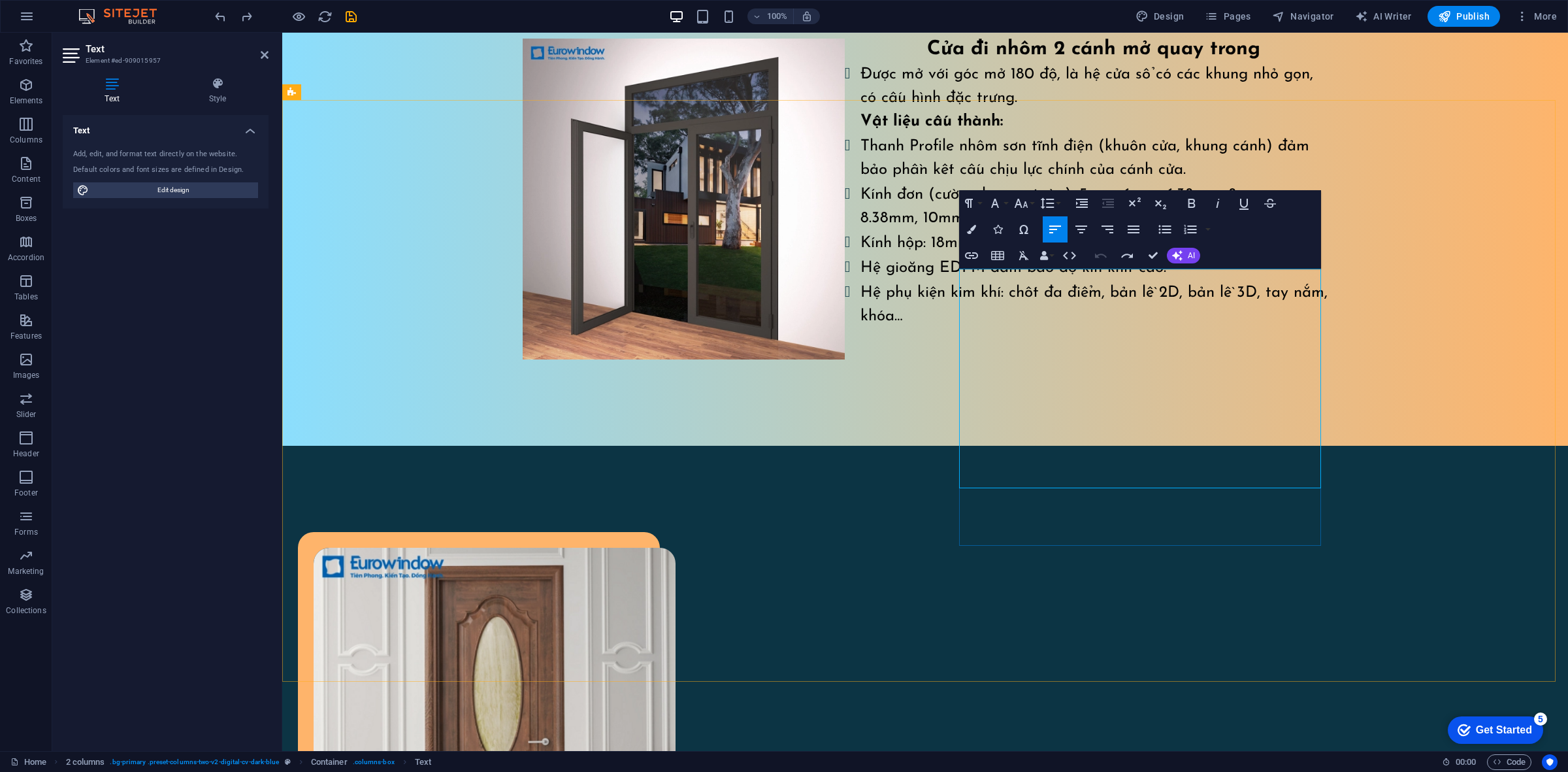
drag, startPoint x: 1066, startPoint y: 325, endPoint x: 970, endPoint y: 275, distance: 108.2
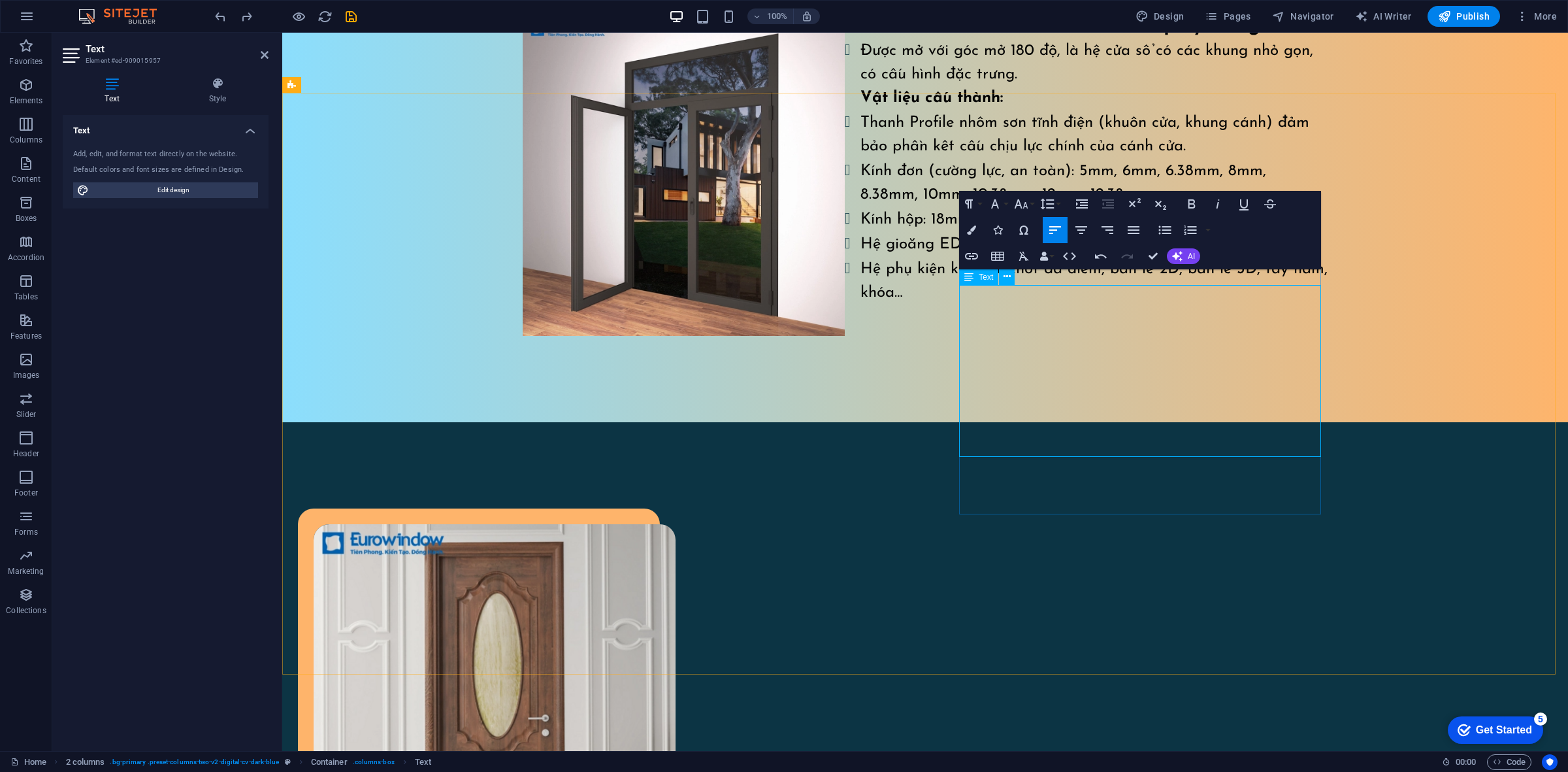
scroll to position [1223, 0]
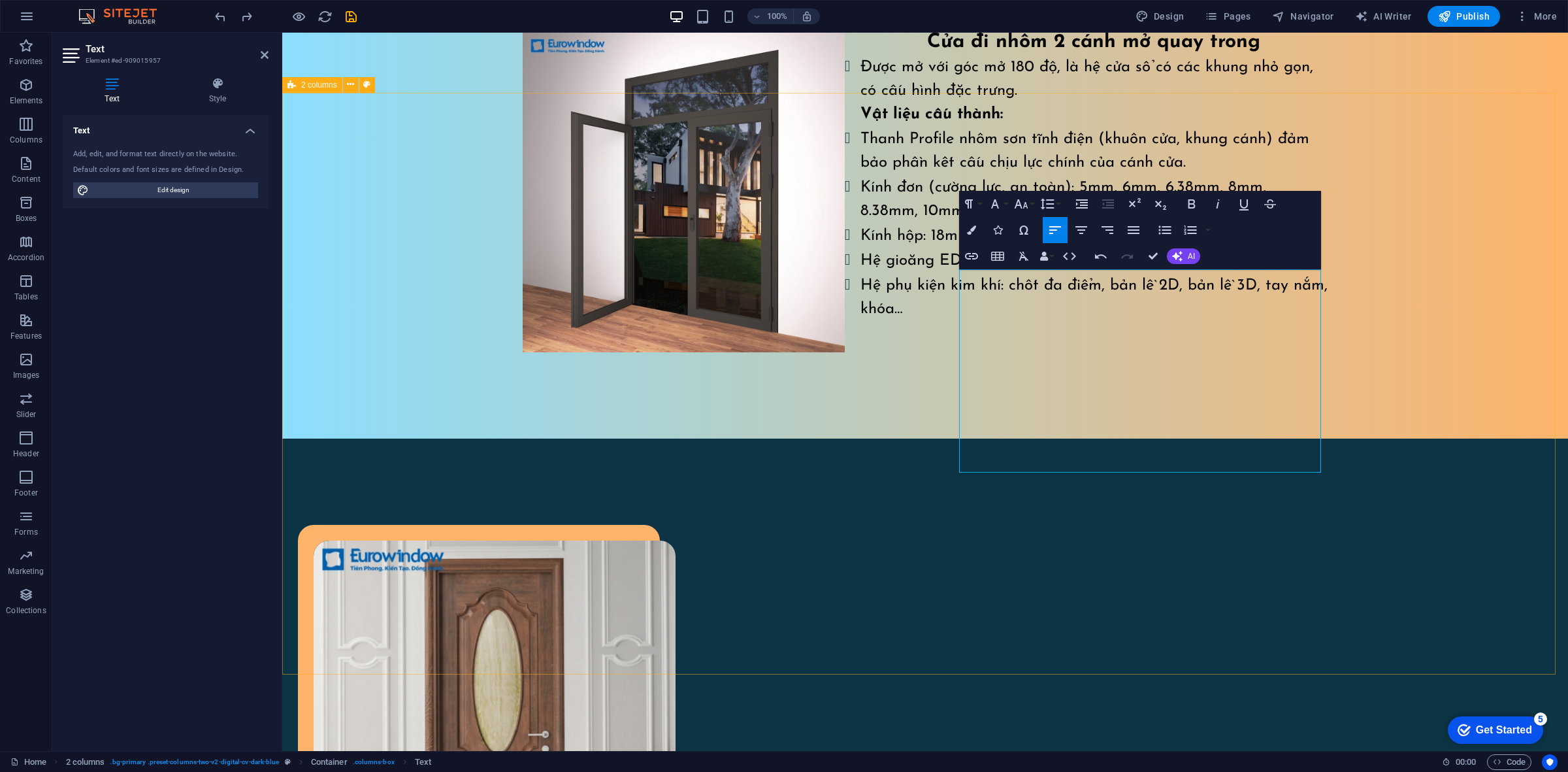
drag, startPoint x: 1235, startPoint y: 305, endPoint x: 1244, endPoint y: 302, distance: 9.5
click at [1027, 261] on icon "button" at bounding box center [1024, 256] width 16 height 16
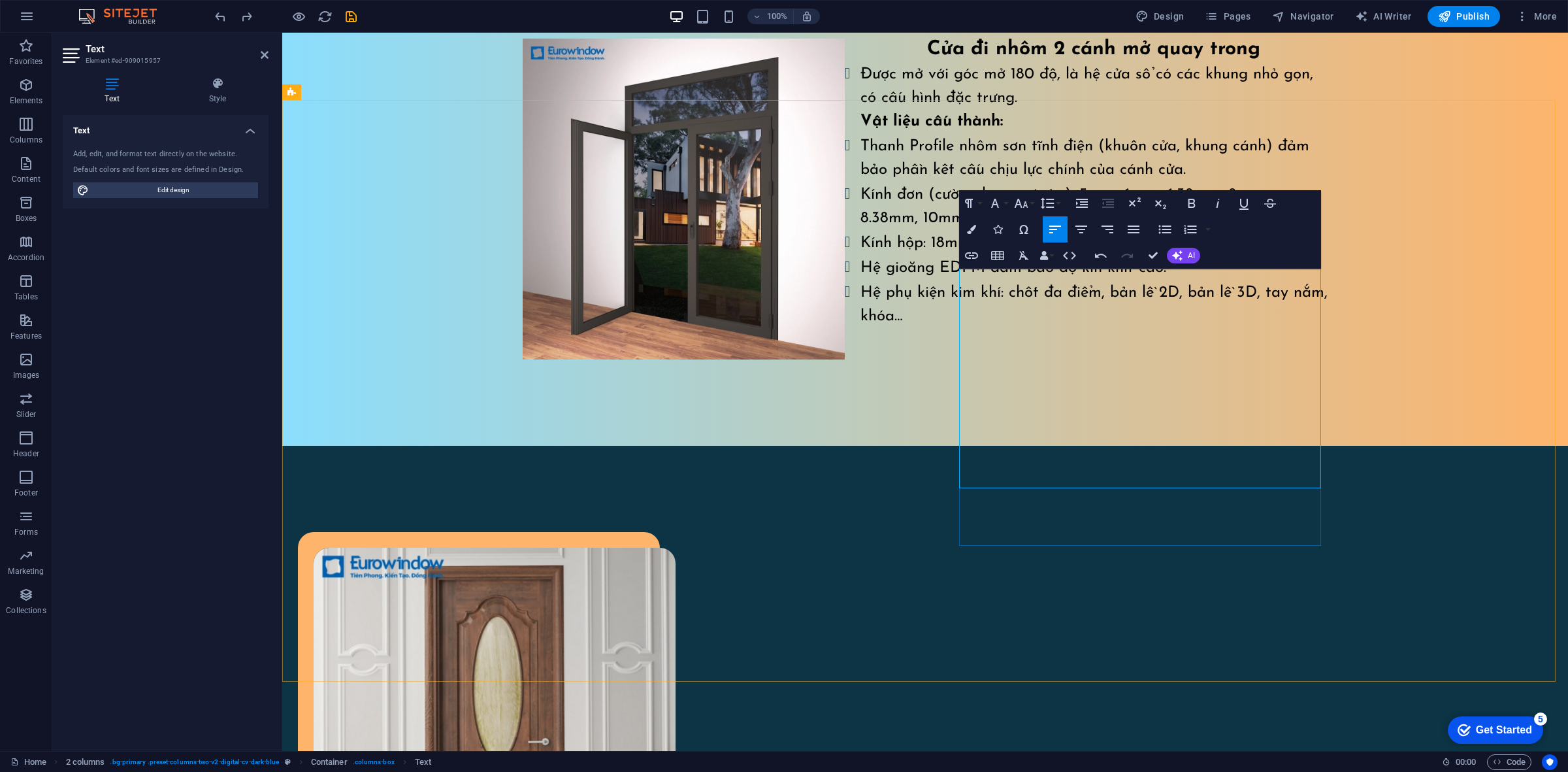
drag, startPoint x: 1069, startPoint y: 475, endPoint x: 955, endPoint y: 353, distance: 167.0
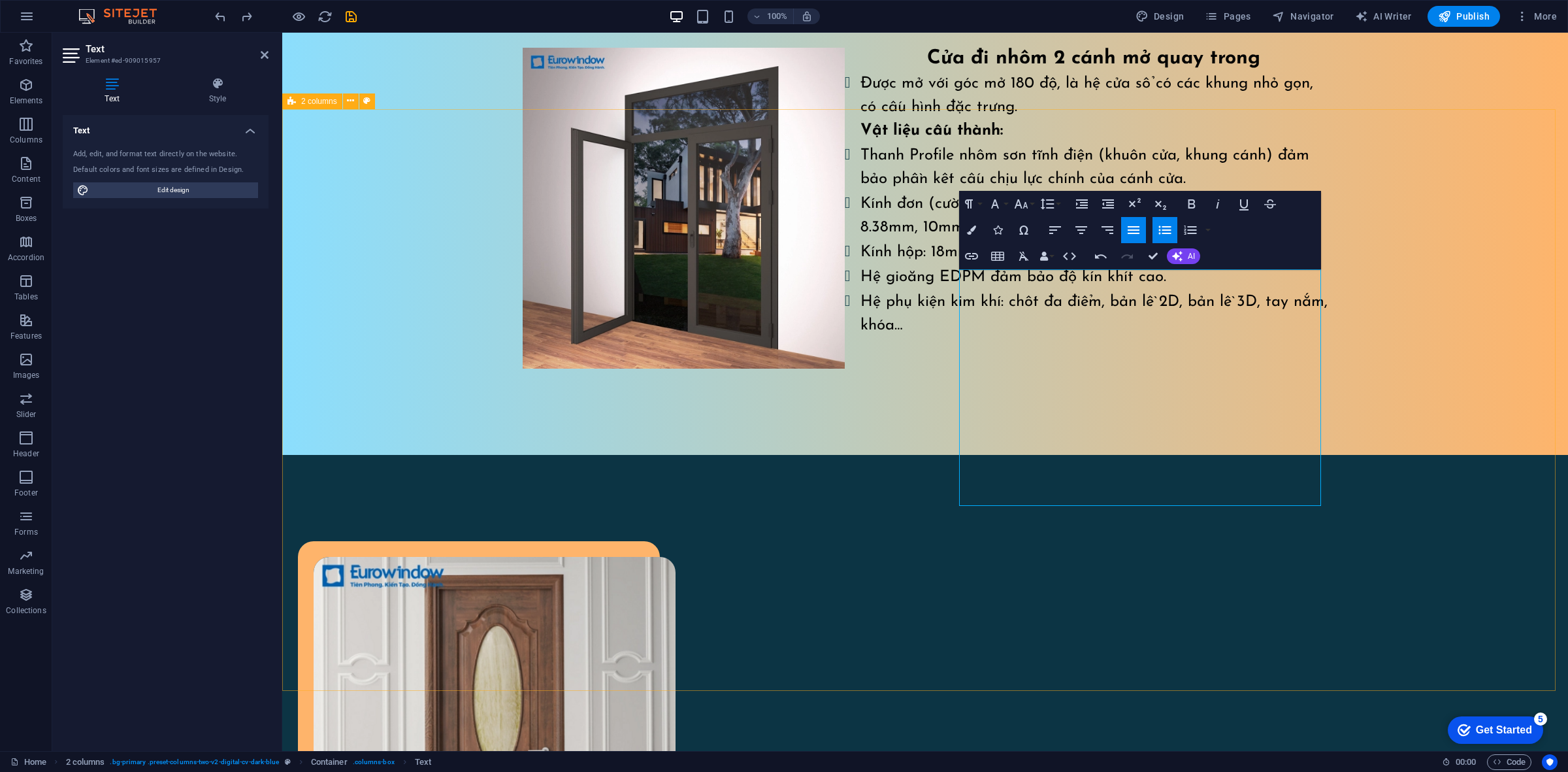
drag, startPoint x: 1132, startPoint y: 483, endPoint x: 935, endPoint y: 344, distance: 241.1
click at [1020, 257] on icon "button" at bounding box center [1024, 256] width 16 height 16
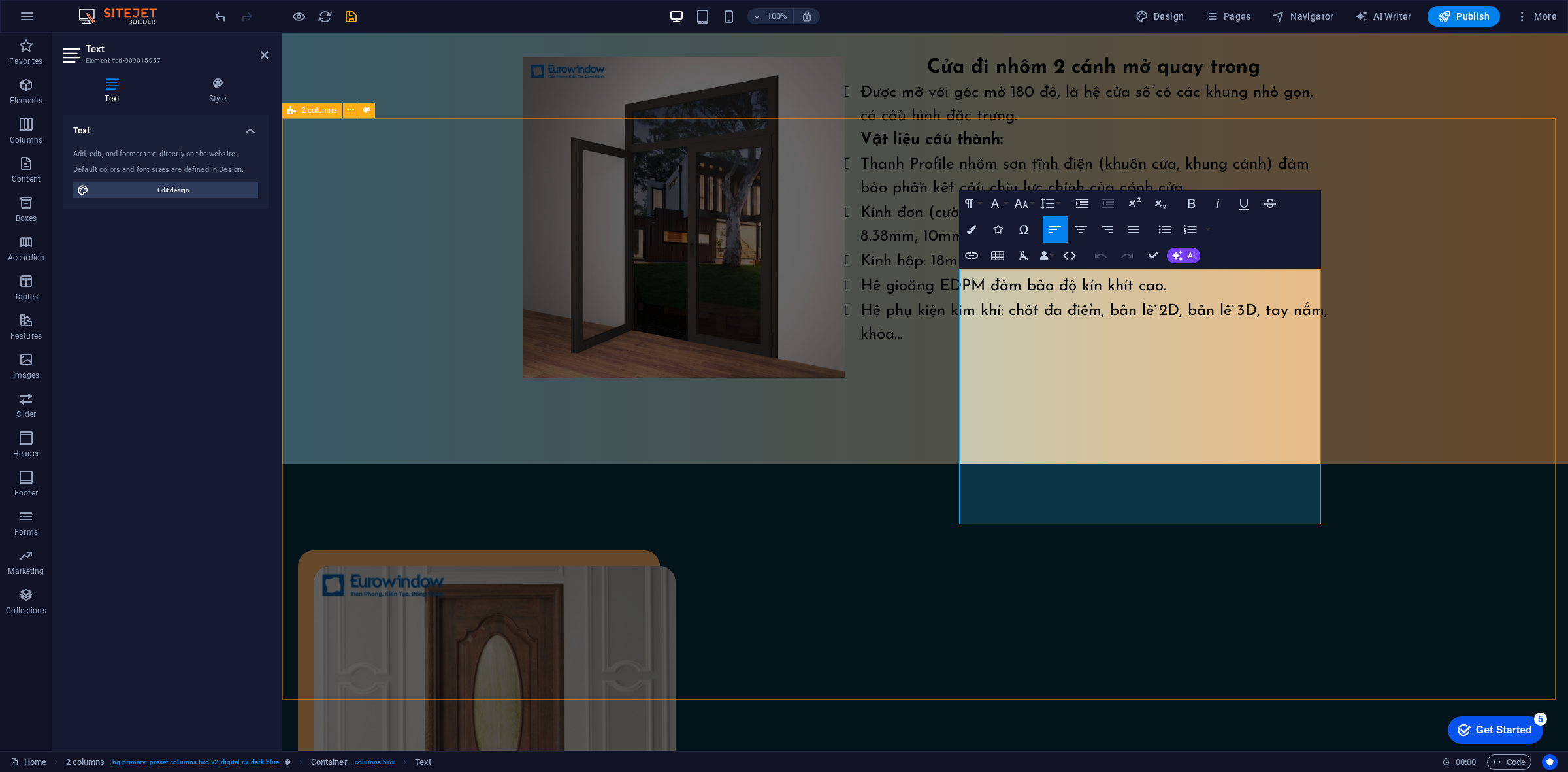
drag, startPoint x: 1170, startPoint y: 521, endPoint x: 948, endPoint y: 281, distance: 326.9
click at [972, 226] on icon "button" at bounding box center [971, 230] width 9 height 9
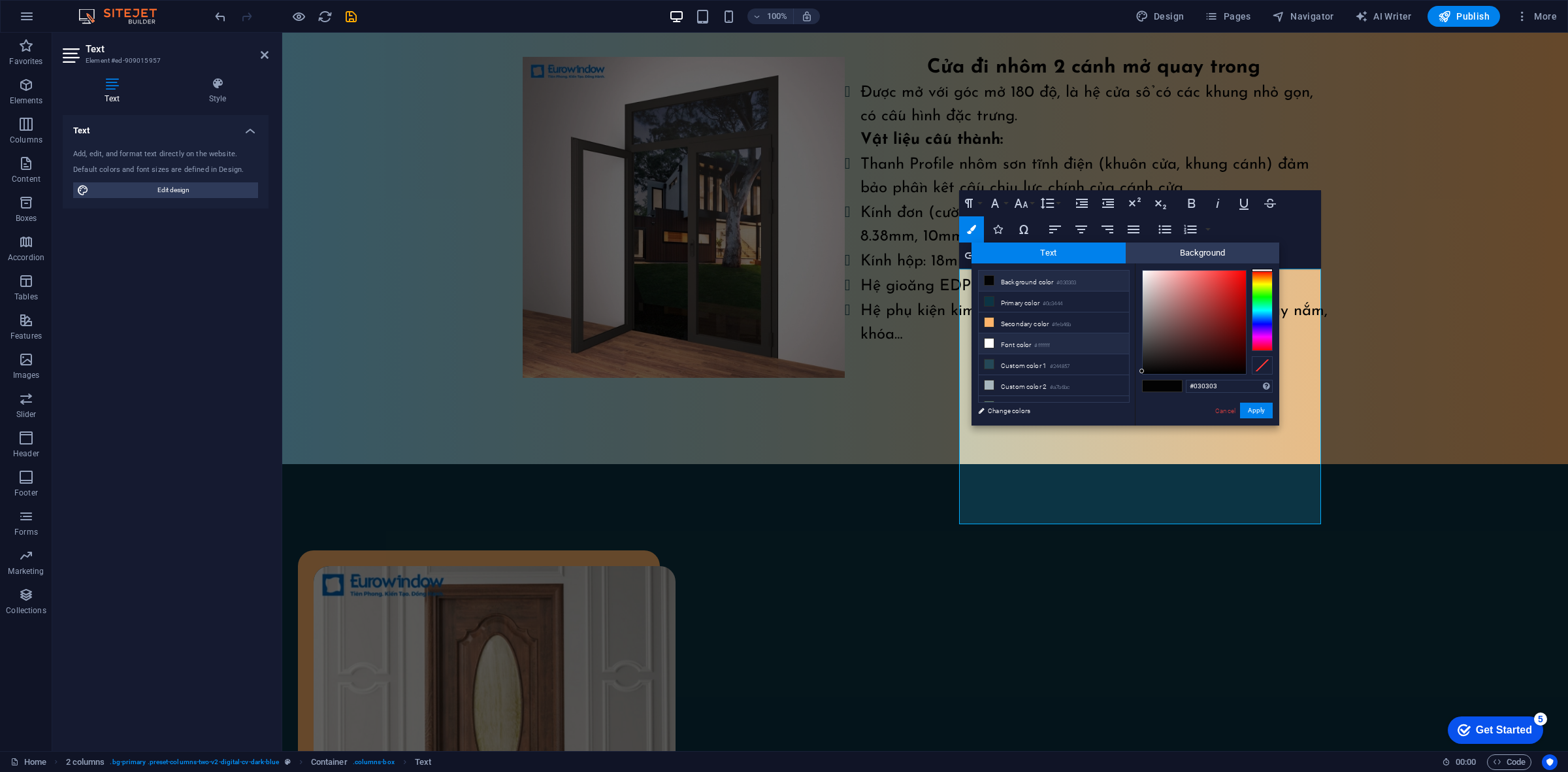
click at [989, 344] on icon at bounding box center [989, 343] width 9 height 9
type input "#ffffff"
click at [1254, 405] on button "Apply" at bounding box center [1256, 410] width 33 height 16
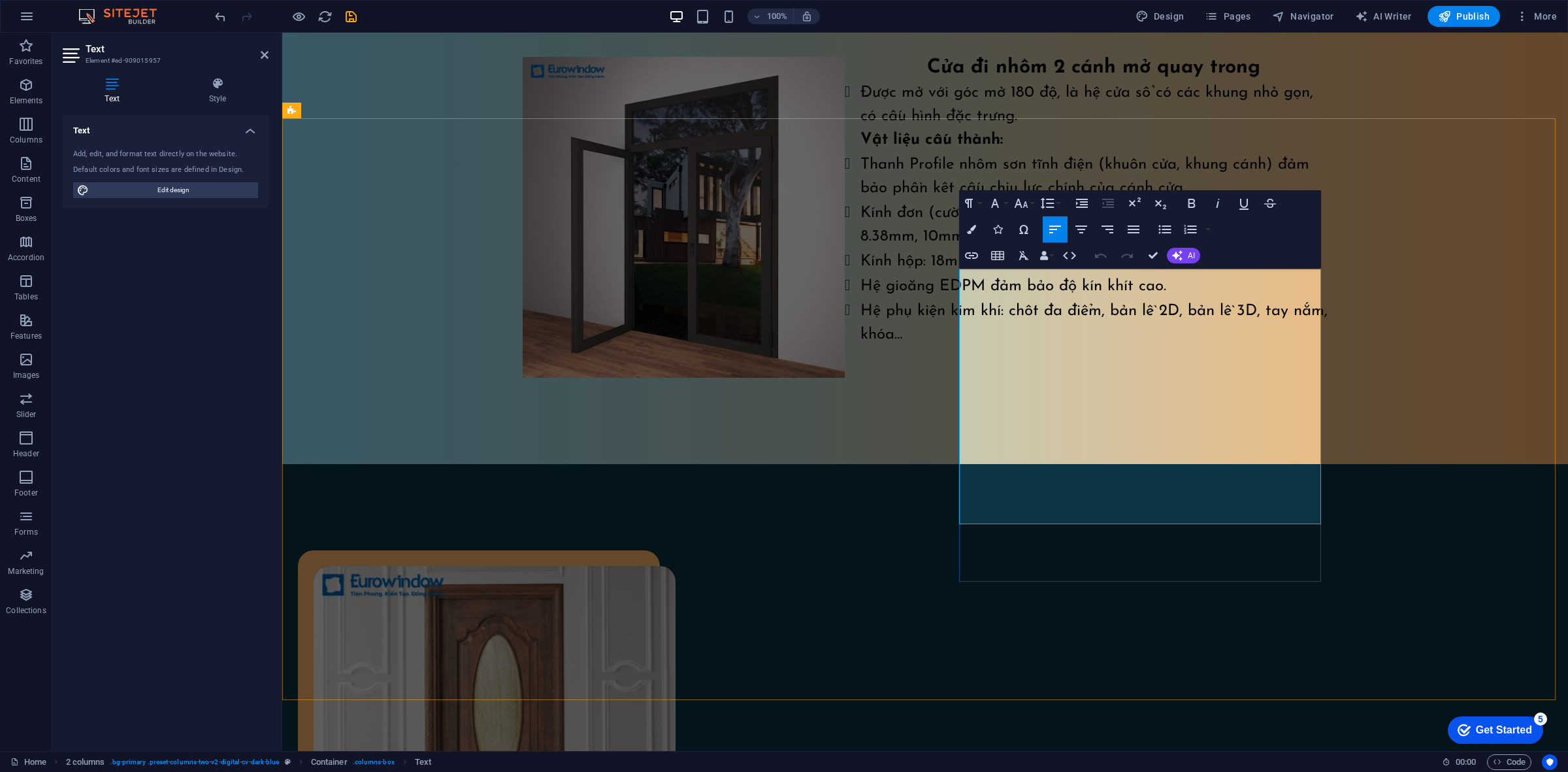
drag, startPoint x: 1021, startPoint y: 358, endPoint x: 959, endPoint y: 352, distance: 62.3
click at [1193, 203] on icon "button" at bounding box center [1192, 203] width 7 height 9
drag, startPoint x: 1154, startPoint y: 514, endPoint x: 968, endPoint y: 374, distance: 232.8
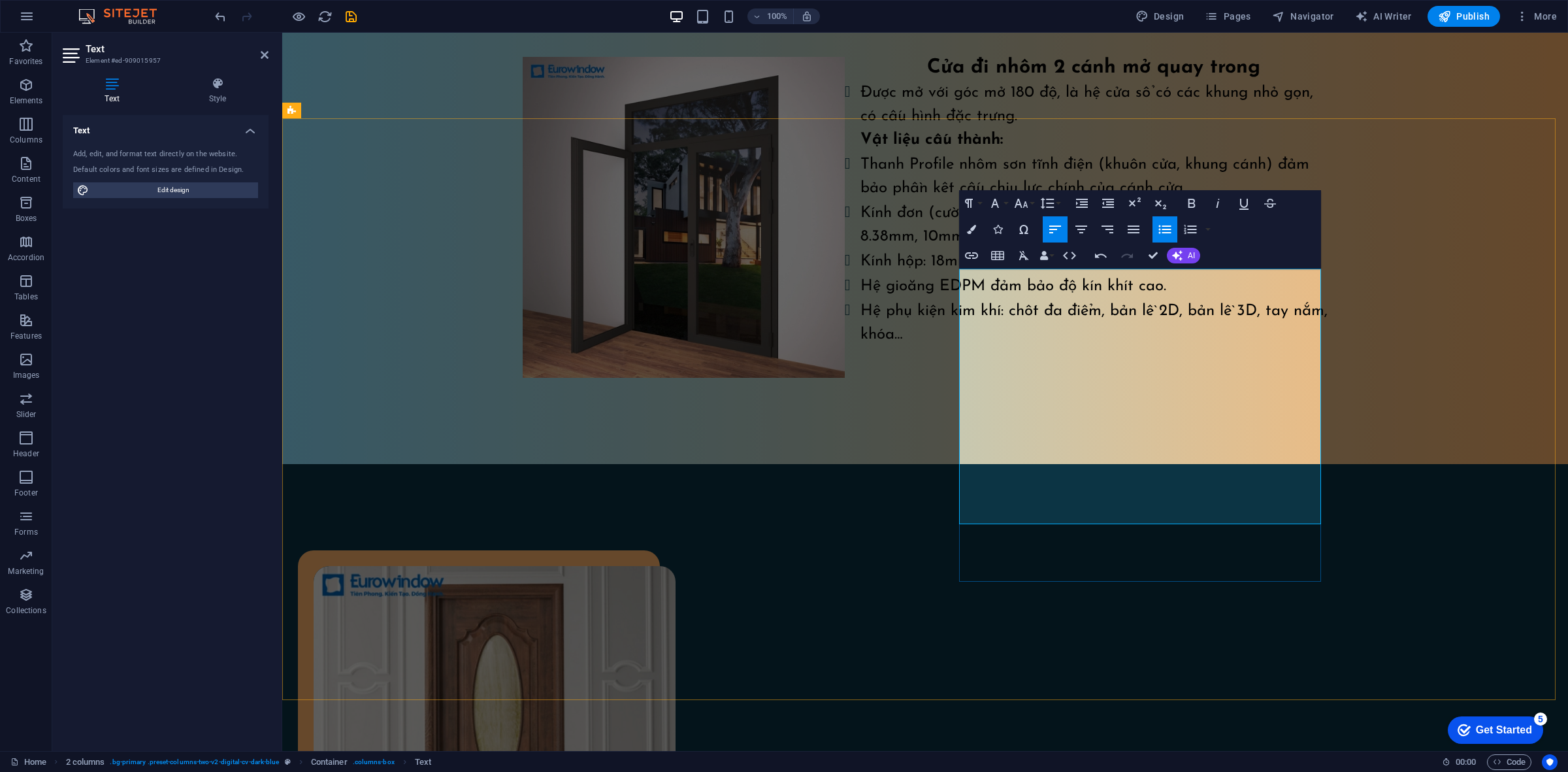
click at [1164, 226] on icon "button" at bounding box center [1165, 229] width 12 height 9
click at [1167, 226] on icon "button" at bounding box center [1165, 230] width 12 height 9
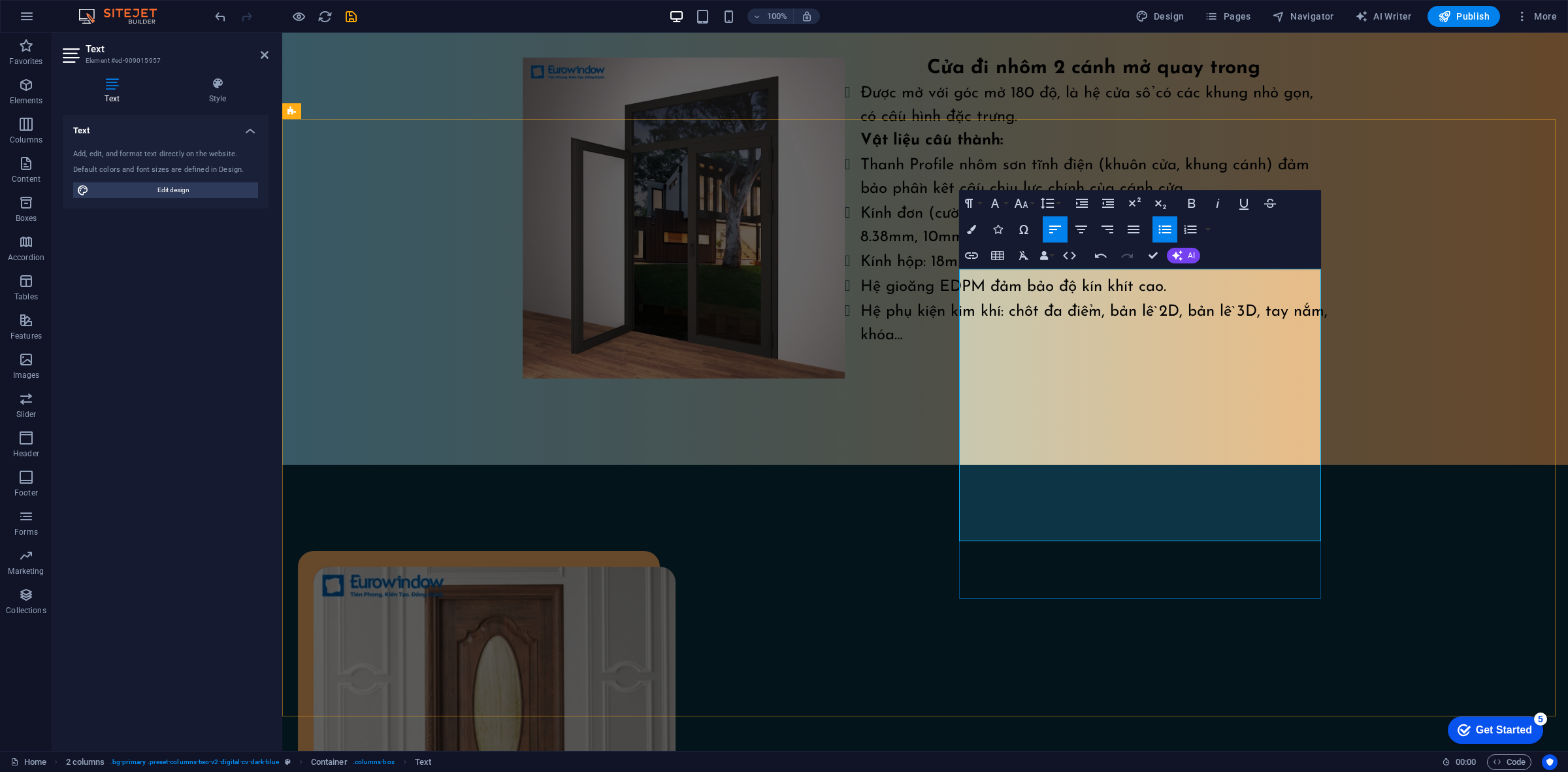
drag, startPoint x: 975, startPoint y: 382, endPoint x: 961, endPoint y: 412, distance: 33.1
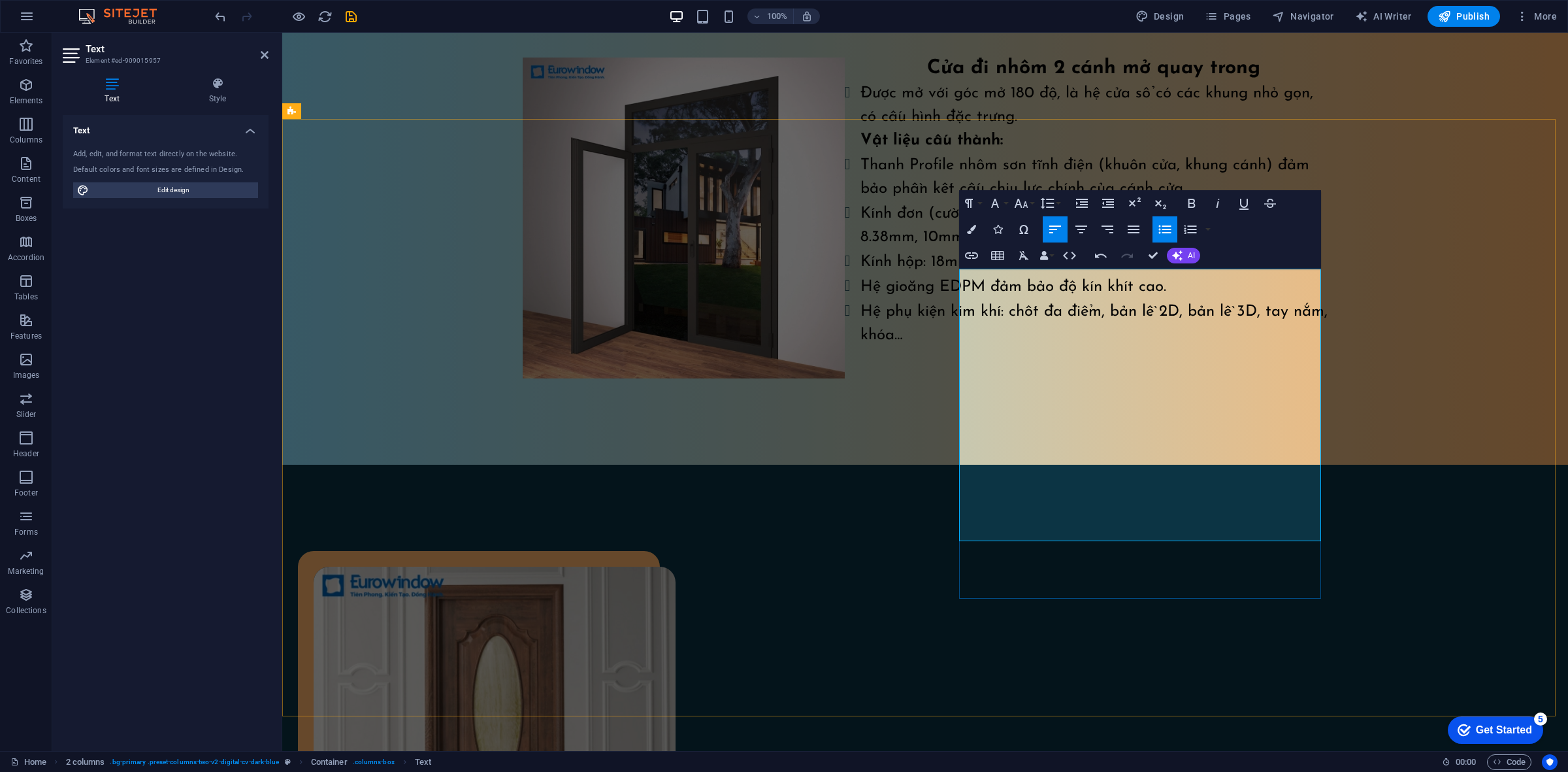
scroll to position [1198, 0]
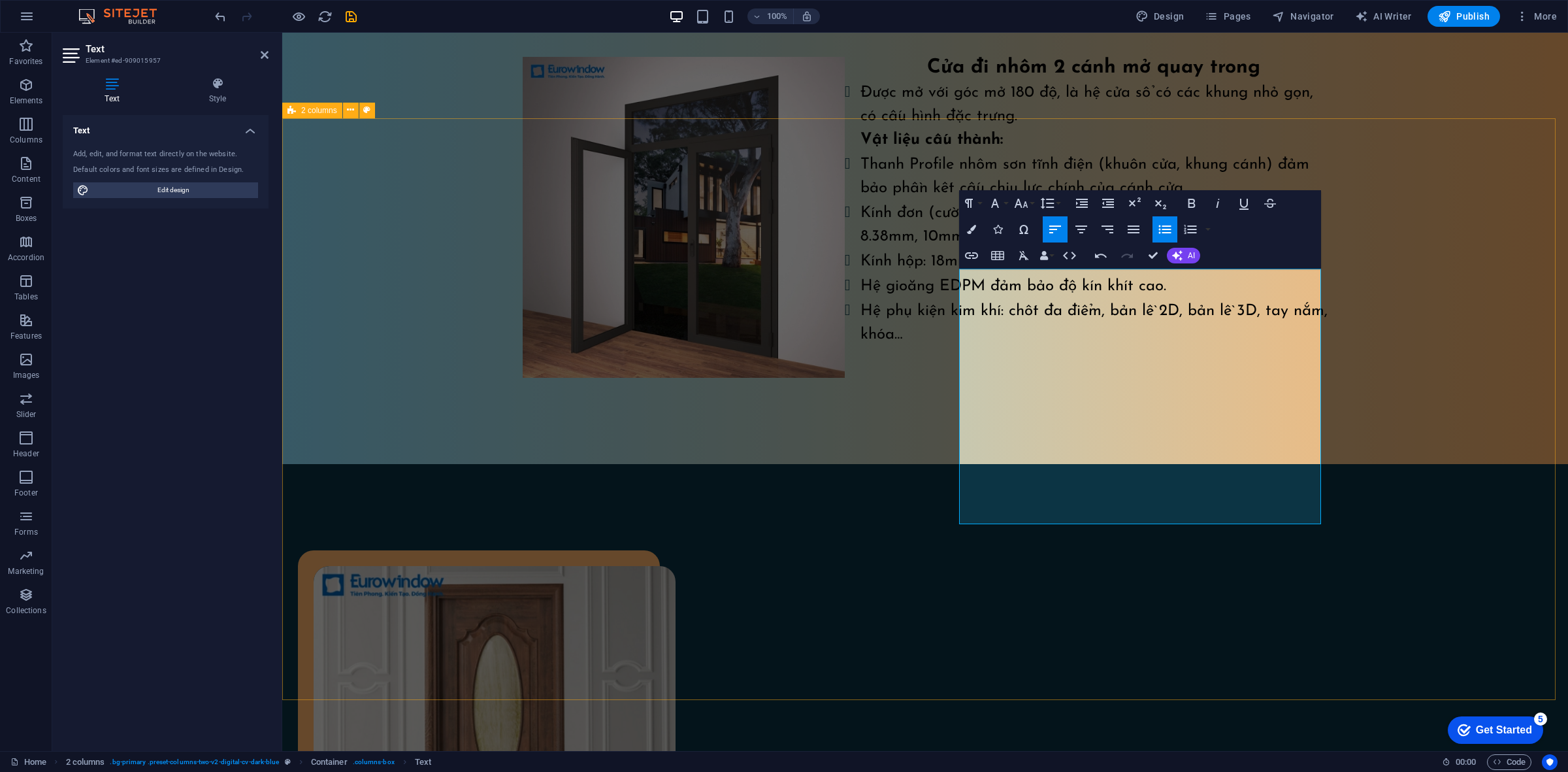
drag, startPoint x: 1164, startPoint y: 512, endPoint x: 945, endPoint y: 279, distance: 319.8
click at [1017, 207] on icon "button" at bounding box center [1021, 203] width 16 height 16
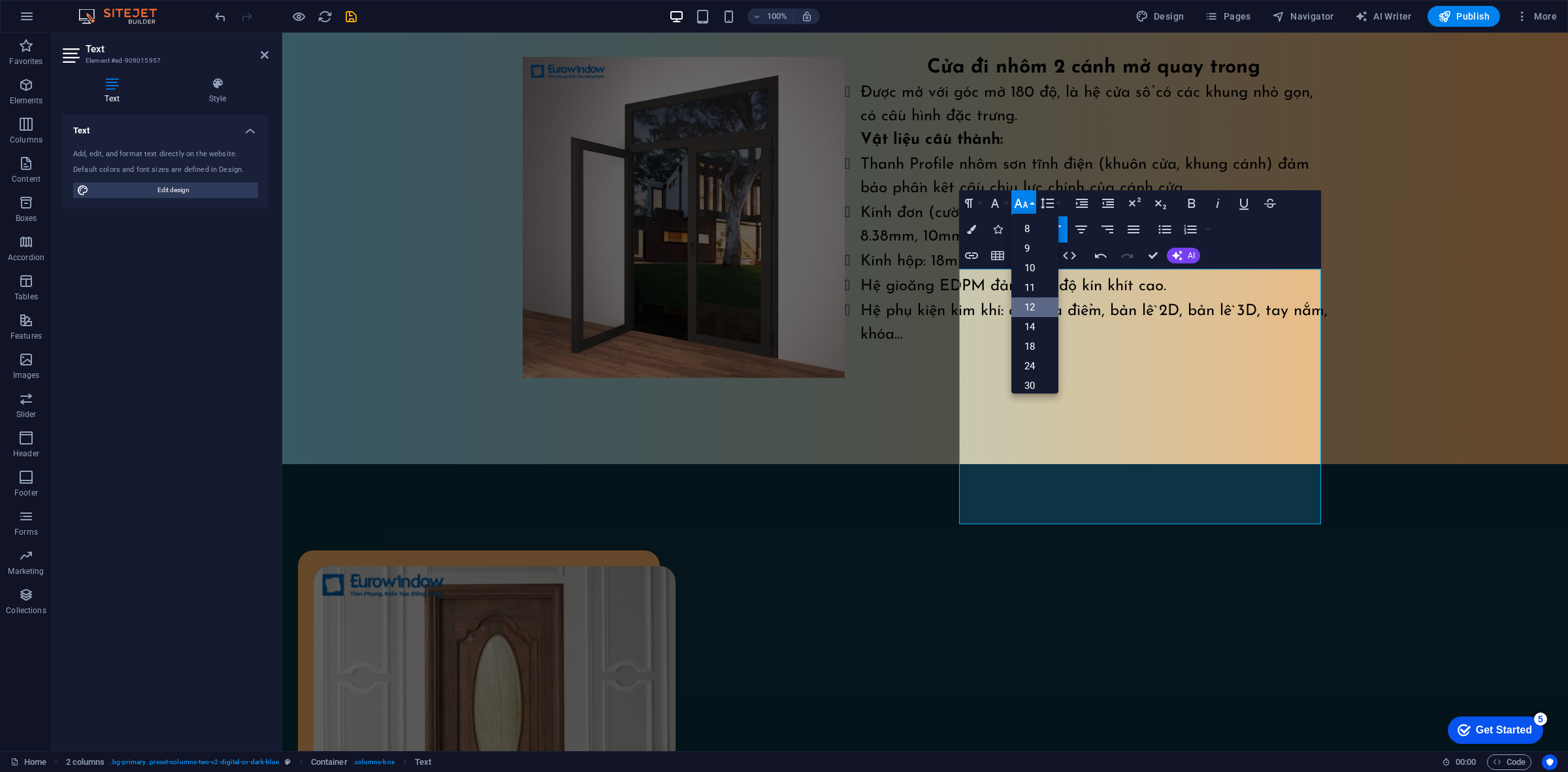
click at [1033, 312] on link "12" at bounding box center [1034, 307] width 47 height 19
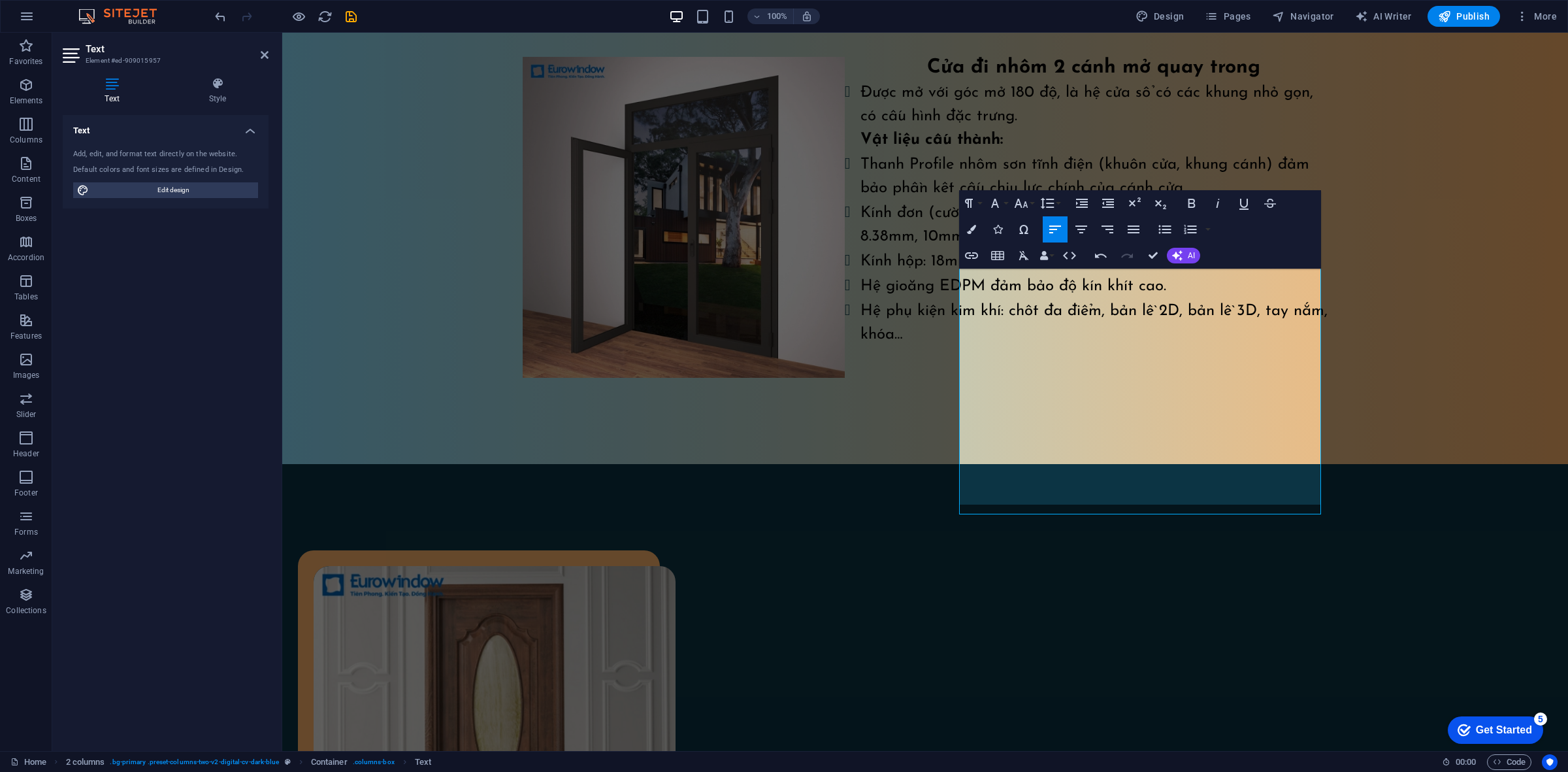
scroll to position [1208, 0]
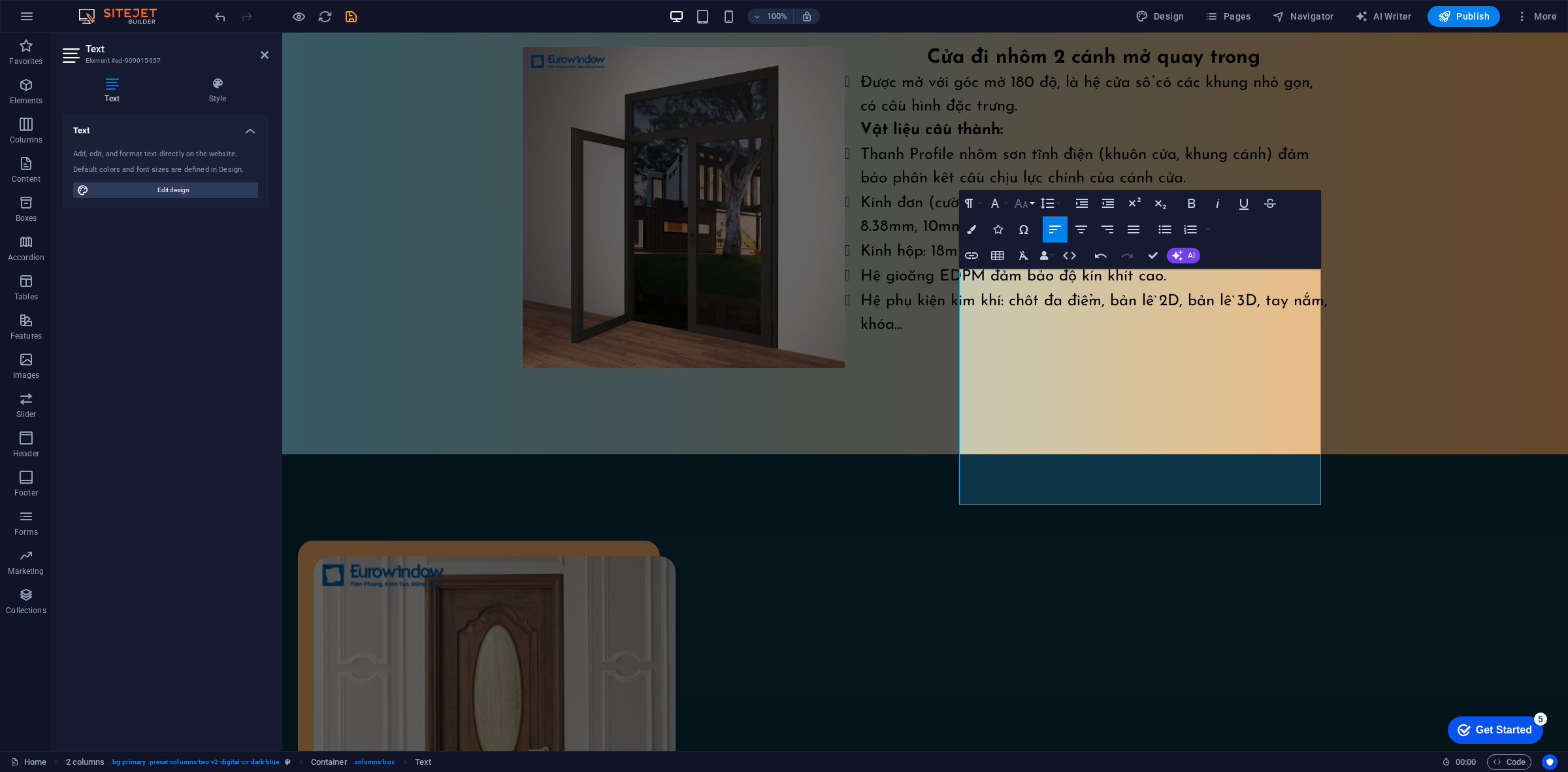
click at [1019, 206] on icon "button" at bounding box center [1021, 203] width 16 height 16
click at [1038, 345] on link "18" at bounding box center [1034, 346] width 47 height 19
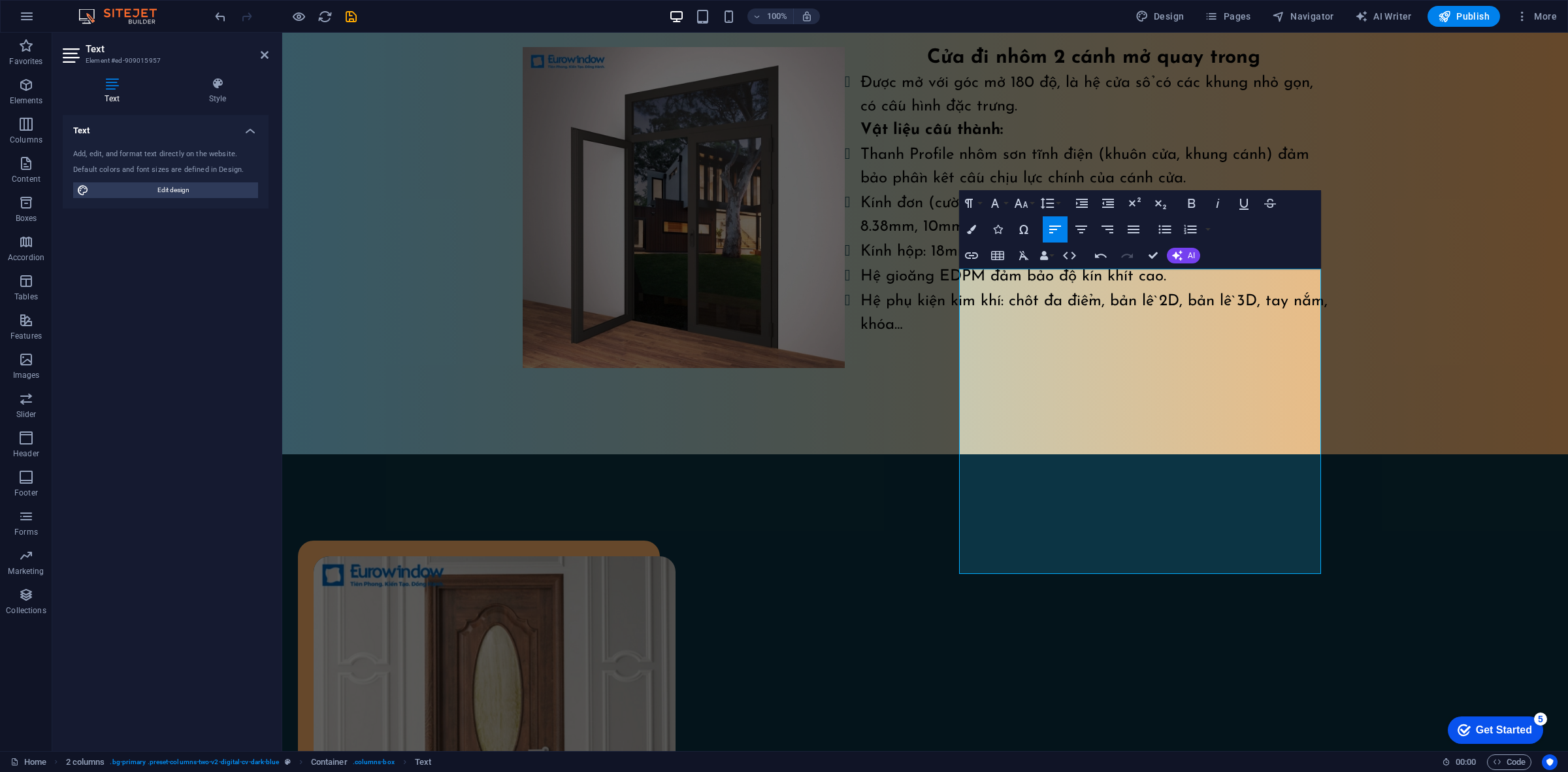
scroll to position [1198, 0]
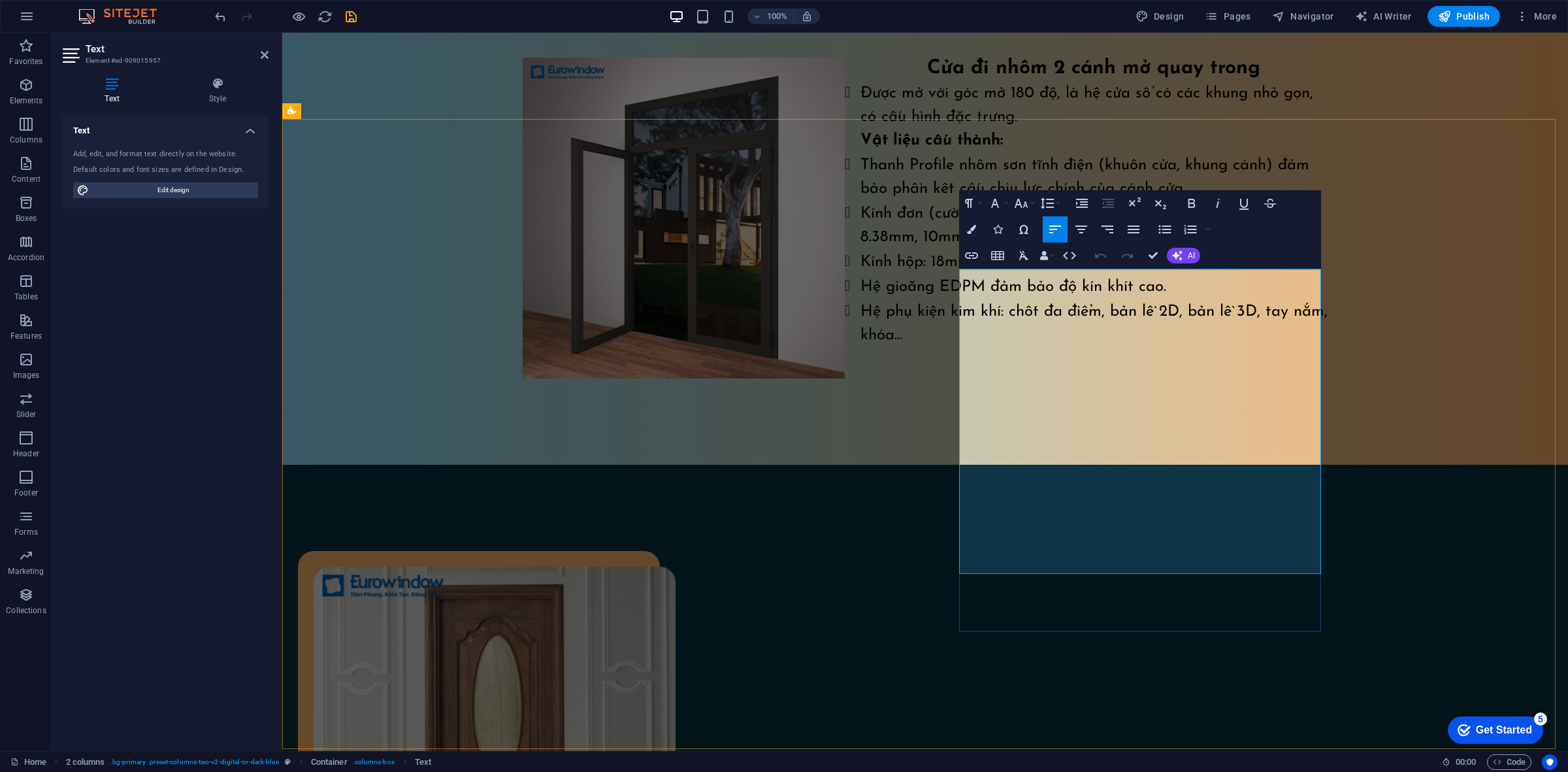
drag, startPoint x: 1189, startPoint y: 570, endPoint x: 977, endPoint y: 404, distance: 269.3
click at [968, 223] on button "Colors" at bounding box center [971, 230] width 25 height 26
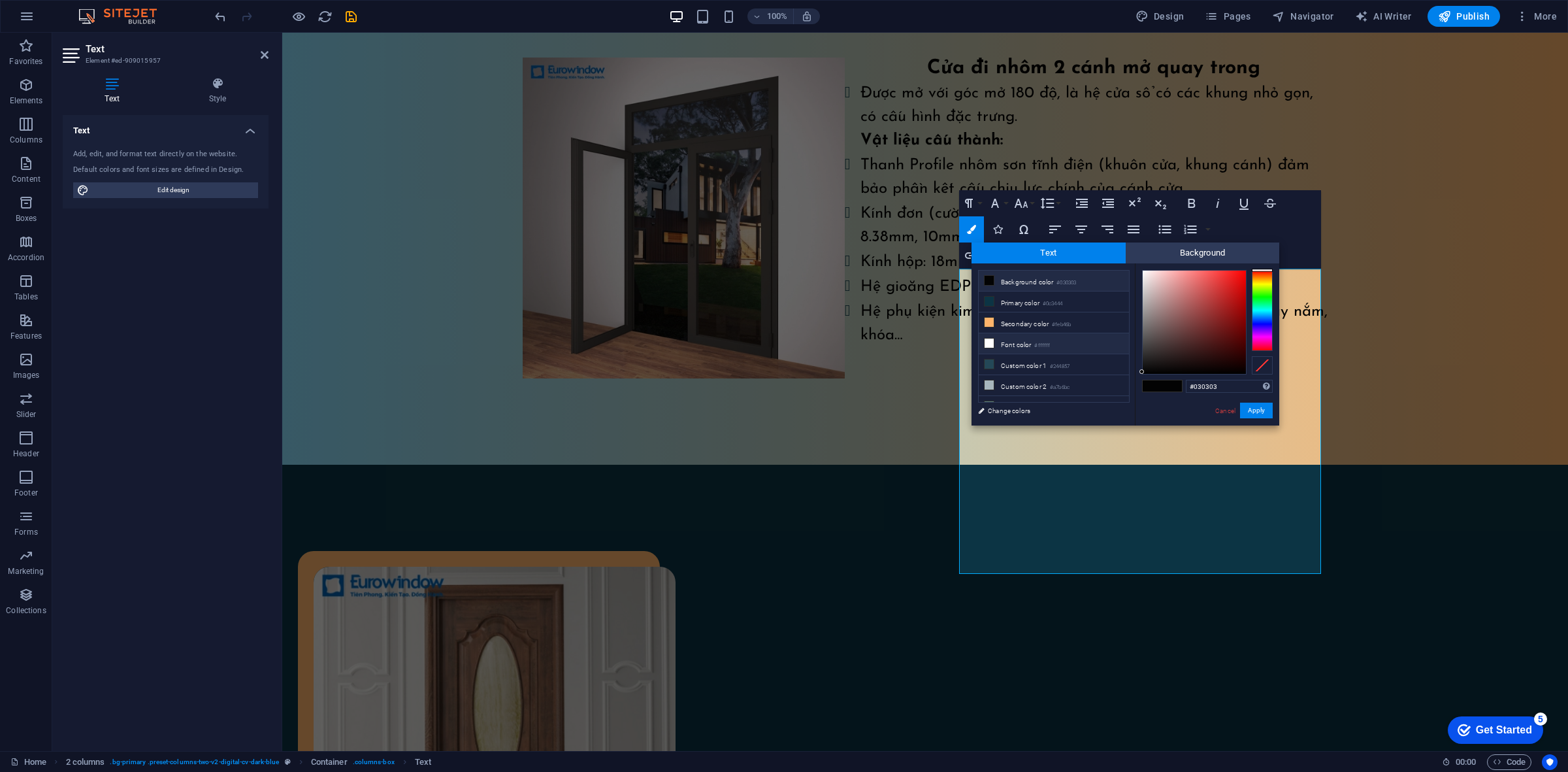
click at [985, 342] on icon at bounding box center [989, 343] width 9 height 9
type input "#ffffff"
click at [1254, 410] on button "Apply" at bounding box center [1256, 410] width 33 height 16
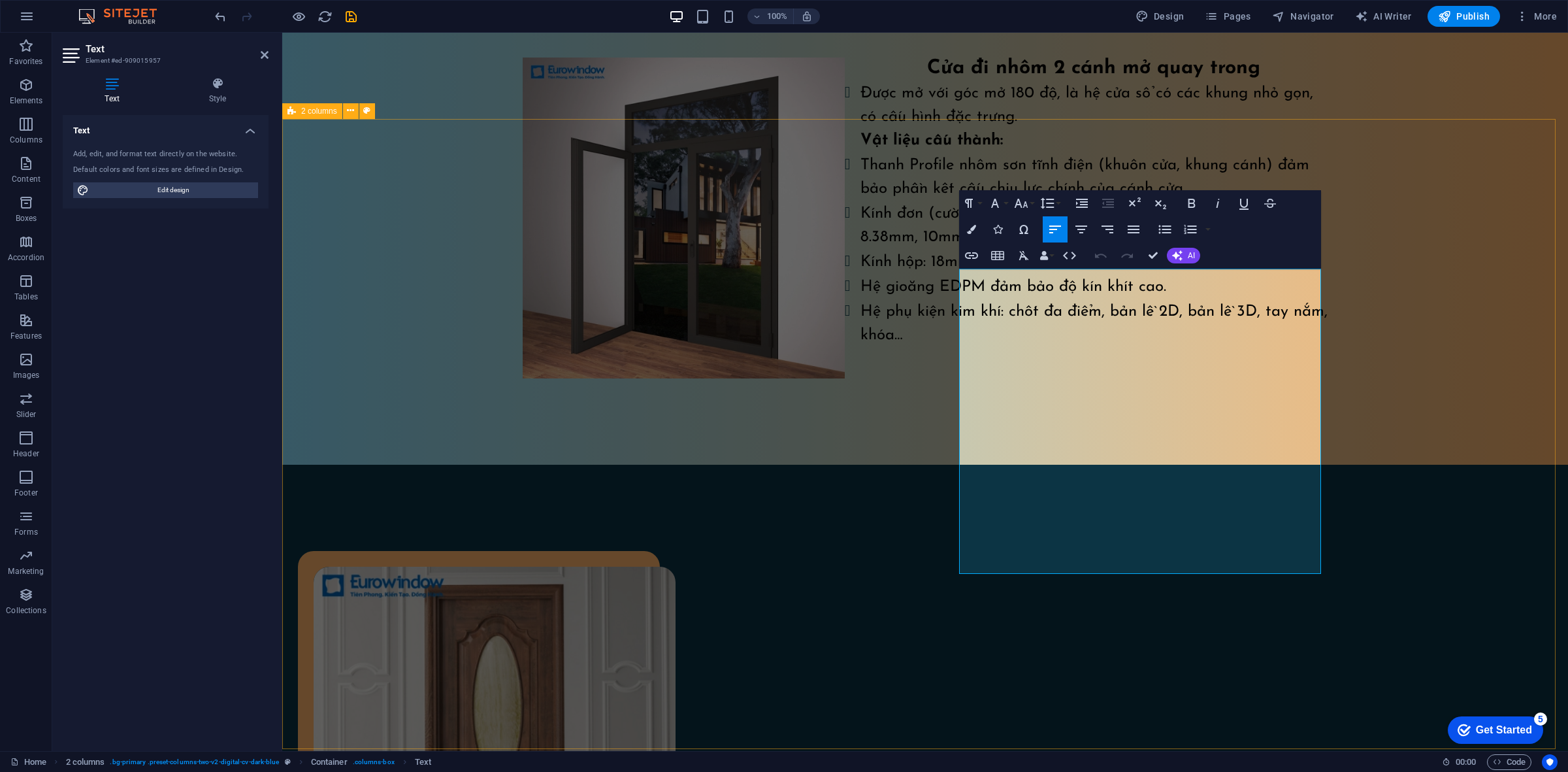
drag, startPoint x: 1199, startPoint y: 557, endPoint x: 922, endPoint y: 387, distance: 325.0
click at [1167, 229] on icon "button" at bounding box center [1164, 230] width 16 height 16
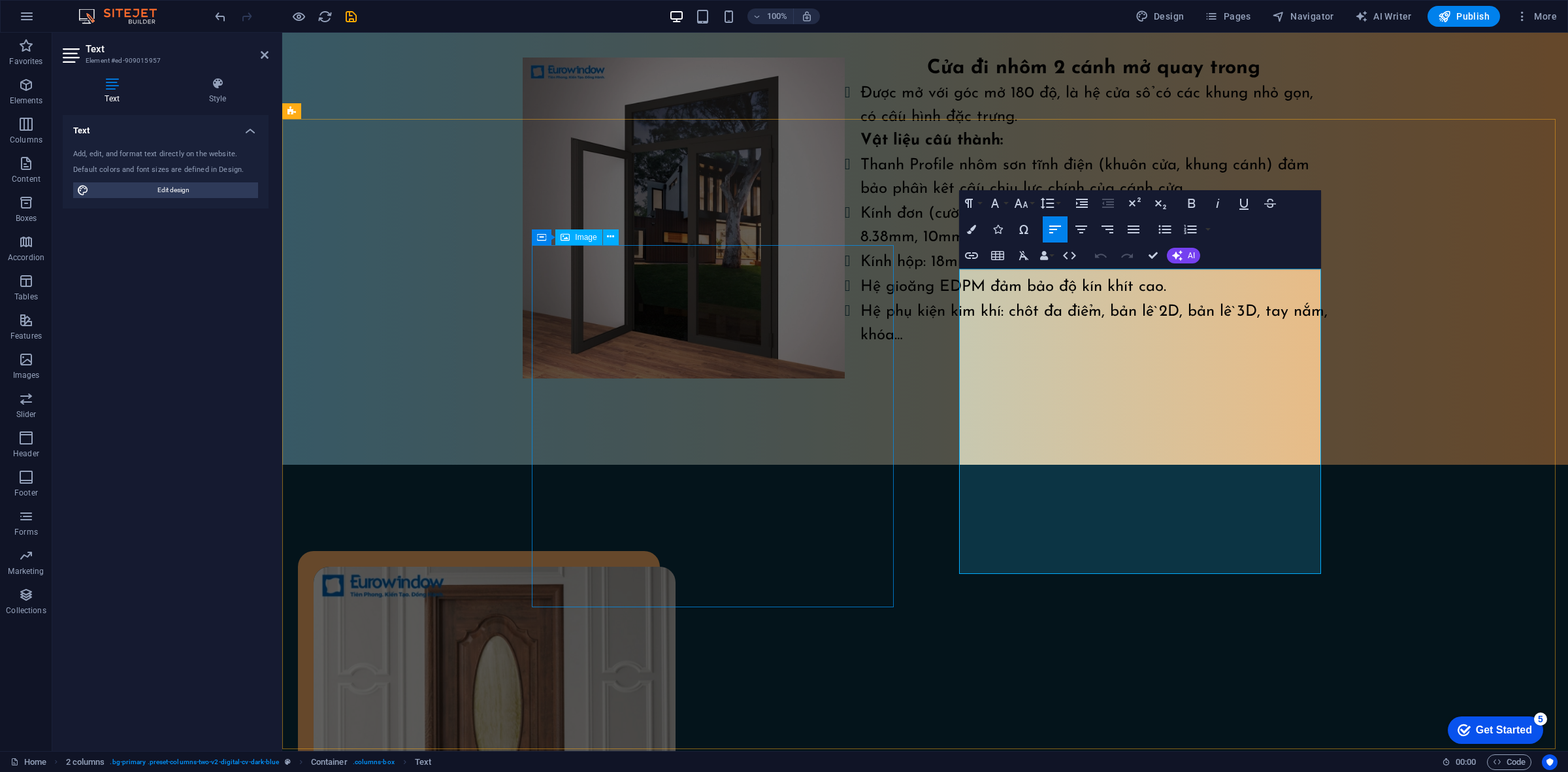
drag, startPoint x: 1213, startPoint y: 566, endPoint x: 886, endPoint y: 268, distance: 442.4
click at [1026, 209] on icon "button" at bounding box center [1021, 203] width 16 height 16
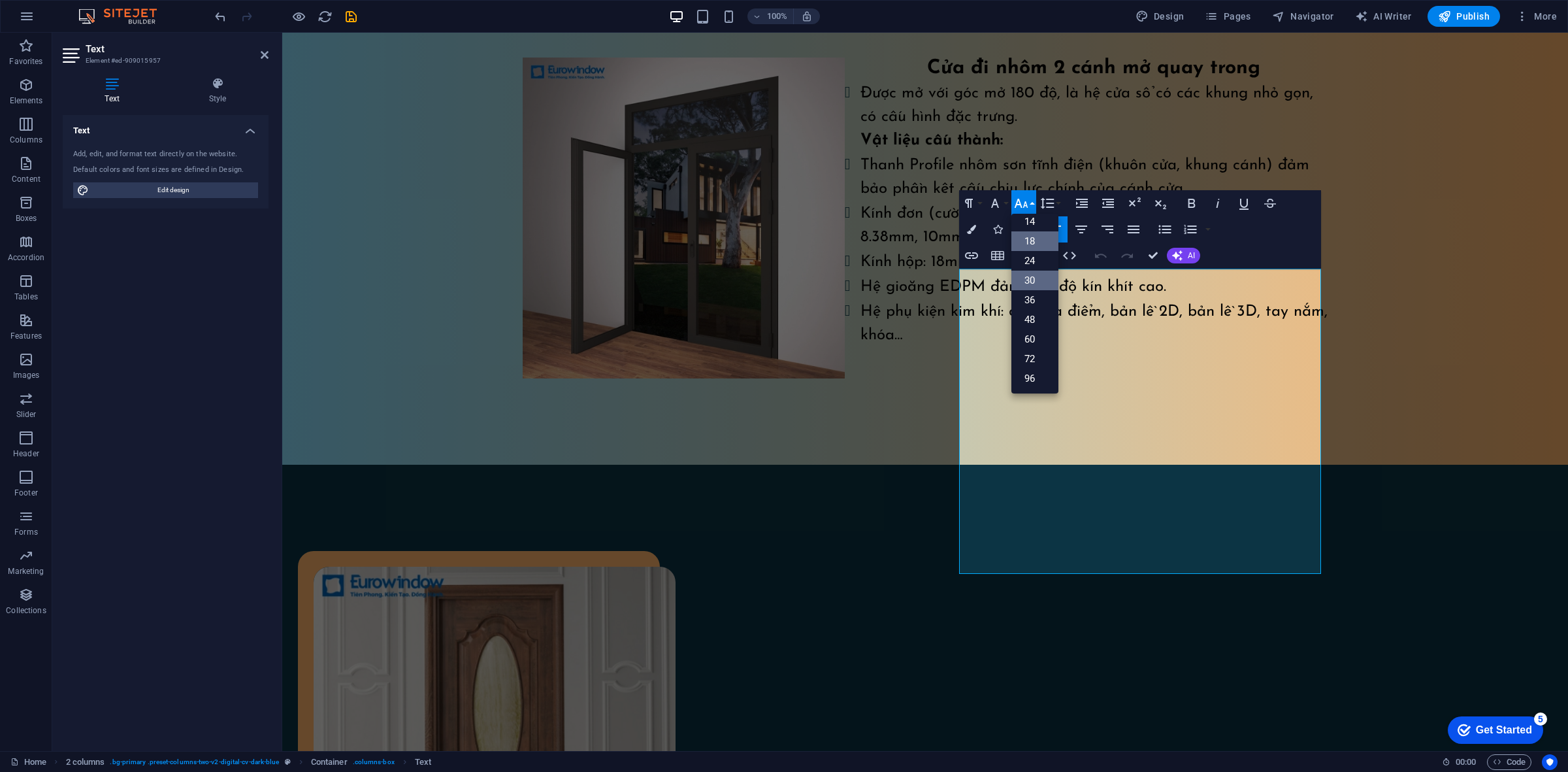
scroll to position [105, 0]
click at [1039, 263] on link "24" at bounding box center [1034, 261] width 47 height 19
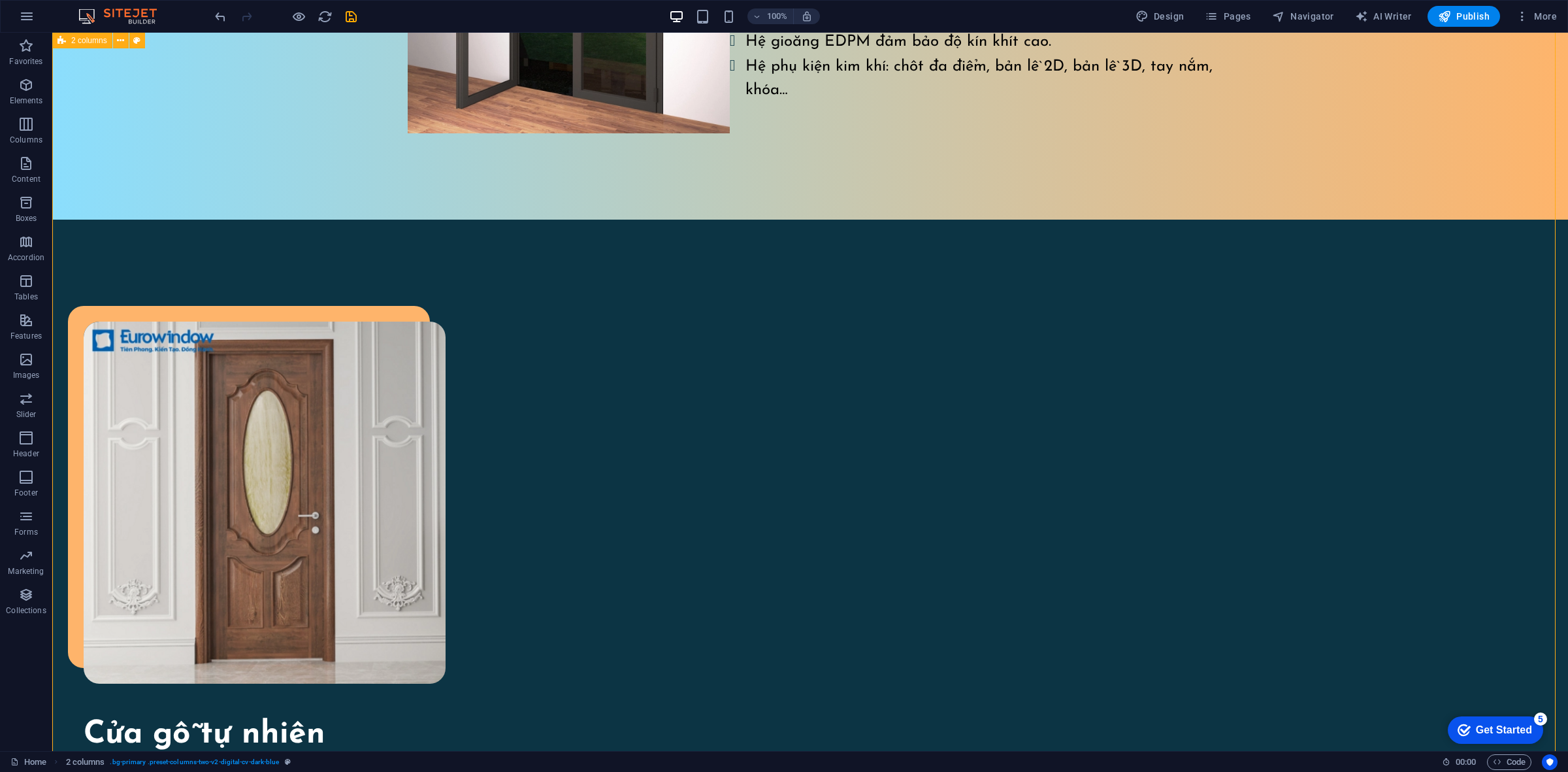
scroll to position [1361, 0]
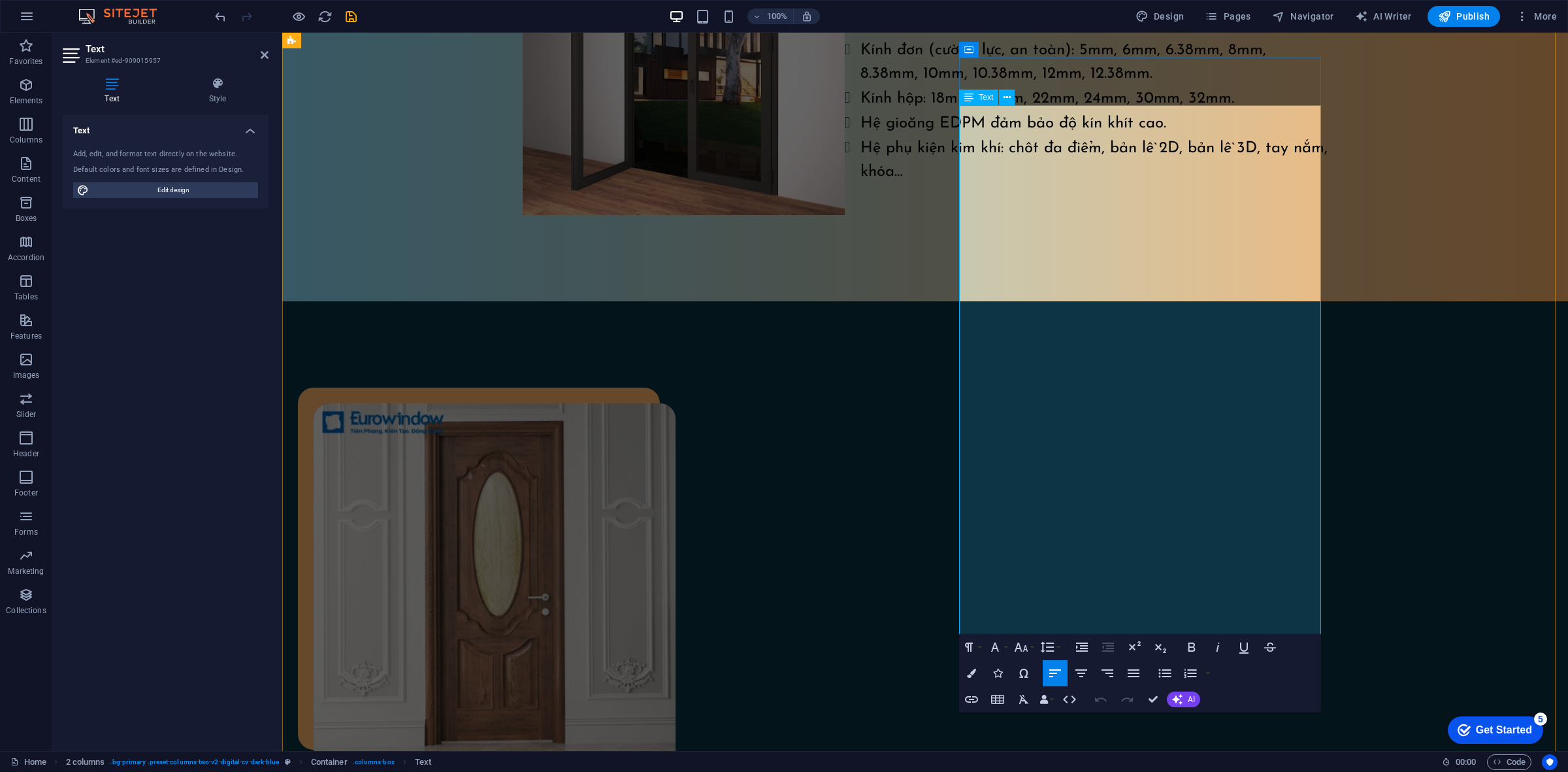
drag, startPoint x: 1242, startPoint y: 615, endPoint x: 961, endPoint y: 265, distance: 448.8
click at [975, 617] on button "Colors" at bounding box center [971, 673] width 25 height 26
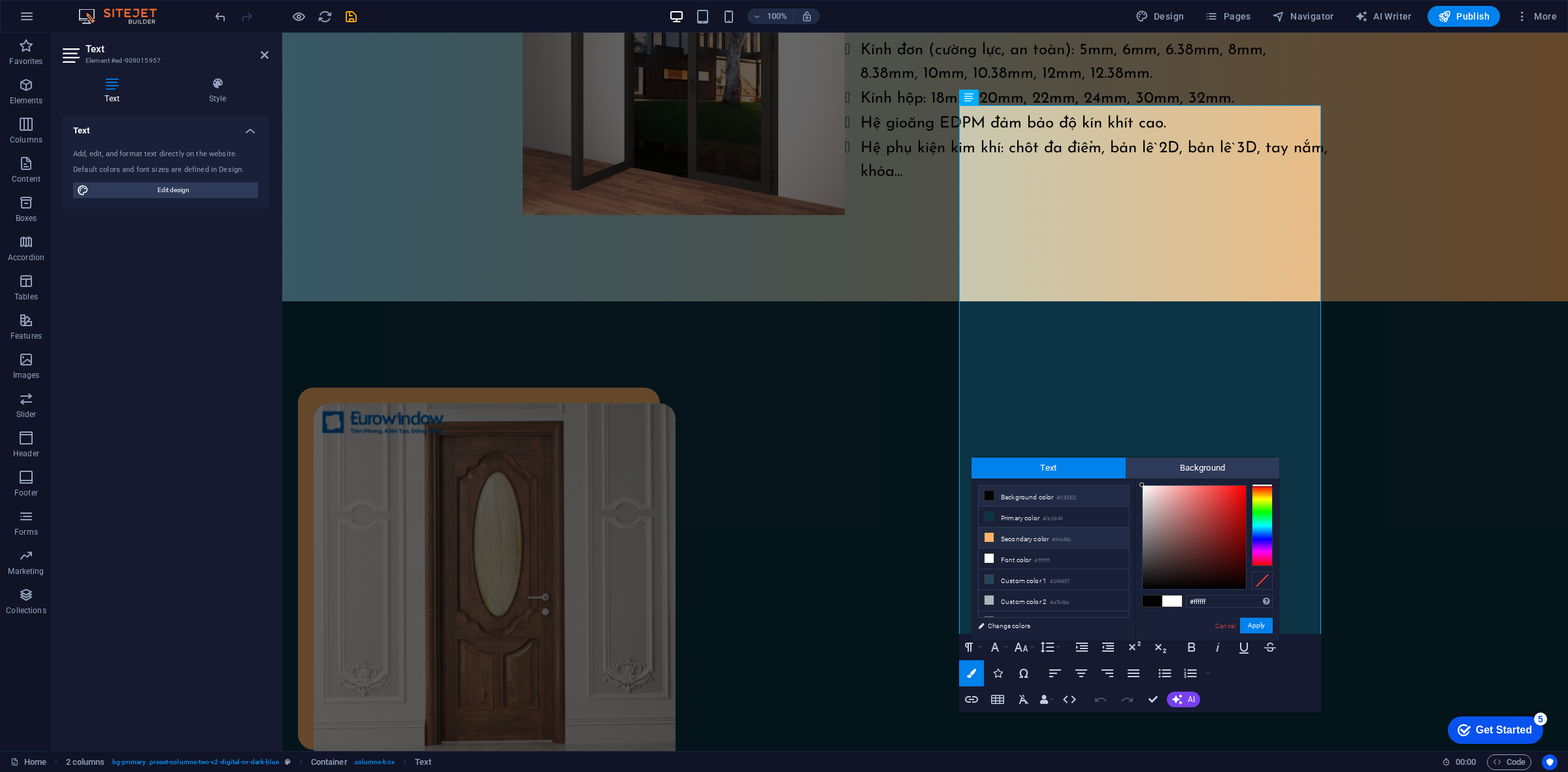
click at [997, 548] on li "Secondary color #feb46b" at bounding box center [1053, 538] width 150 height 21
click at [992, 559] on icon at bounding box center [989, 558] width 9 height 9
type input "#ffffff"
click at [1254, 617] on button "Apply" at bounding box center [1256, 626] width 33 height 16
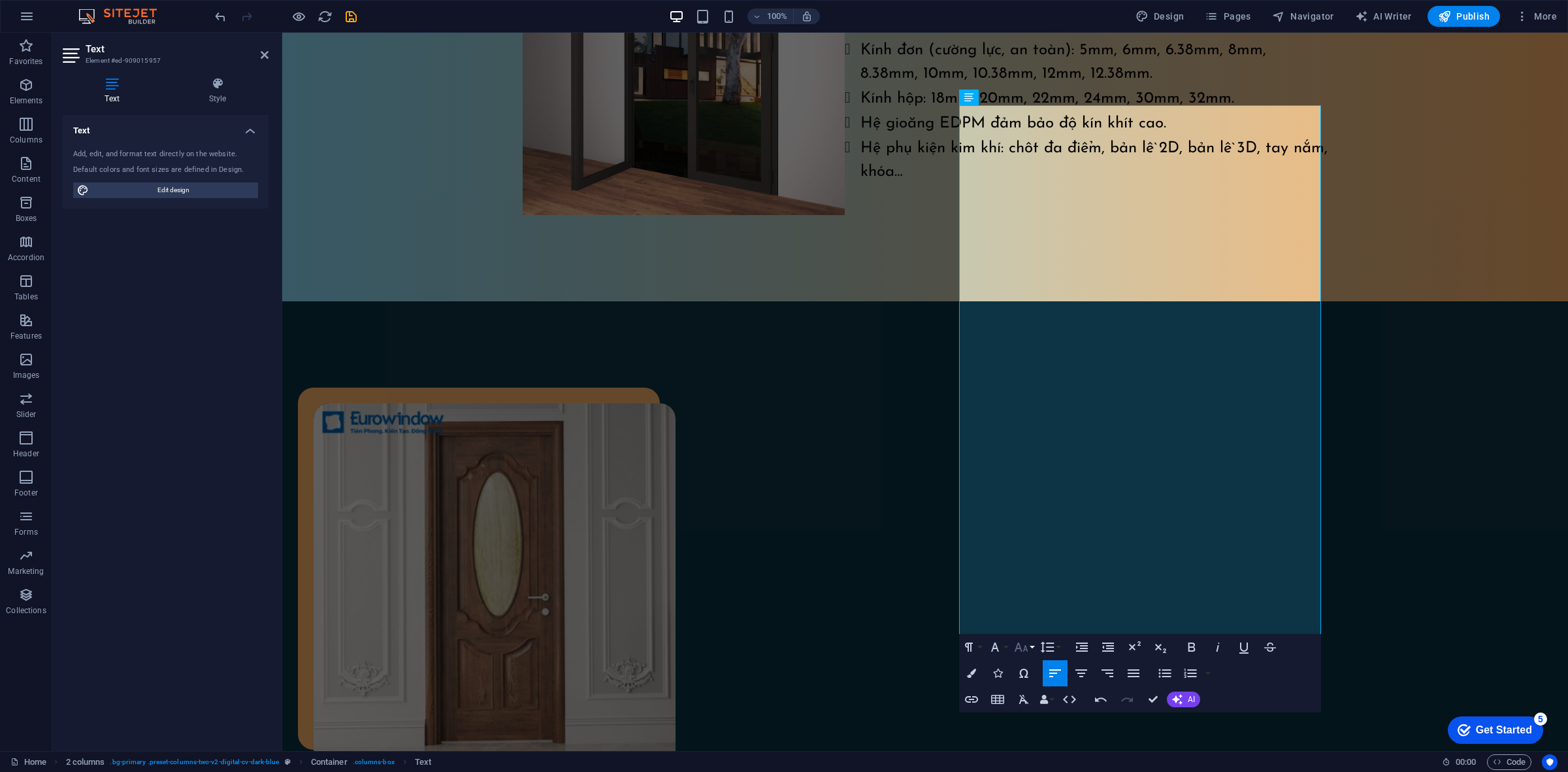
click at [1020, 617] on icon "button" at bounding box center [1021, 647] width 14 height 9
click at [1038, 508] on link "18" at bounding box center [1034, 505] width 47 height 19
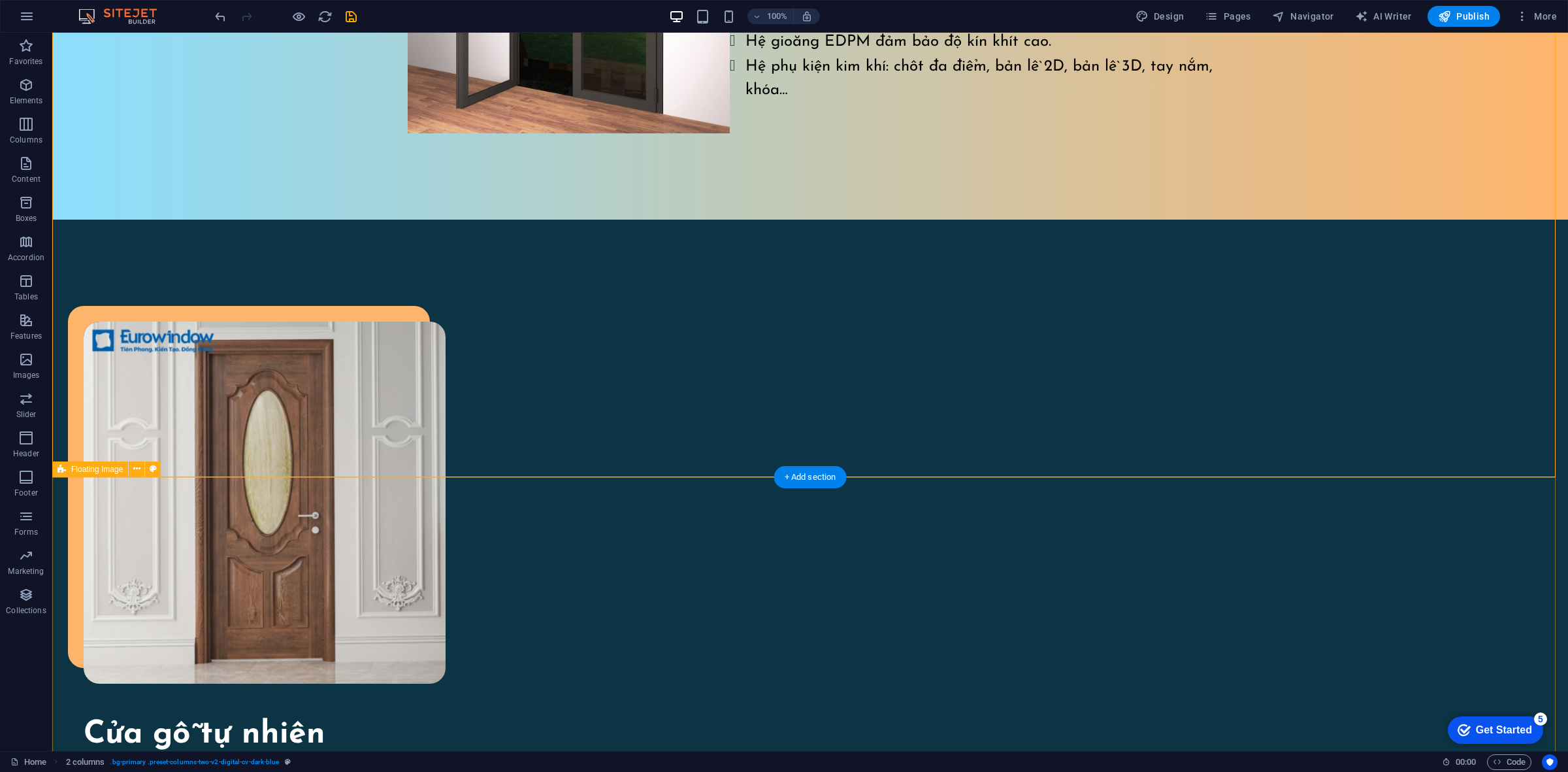
scroll to position [1279, 0]
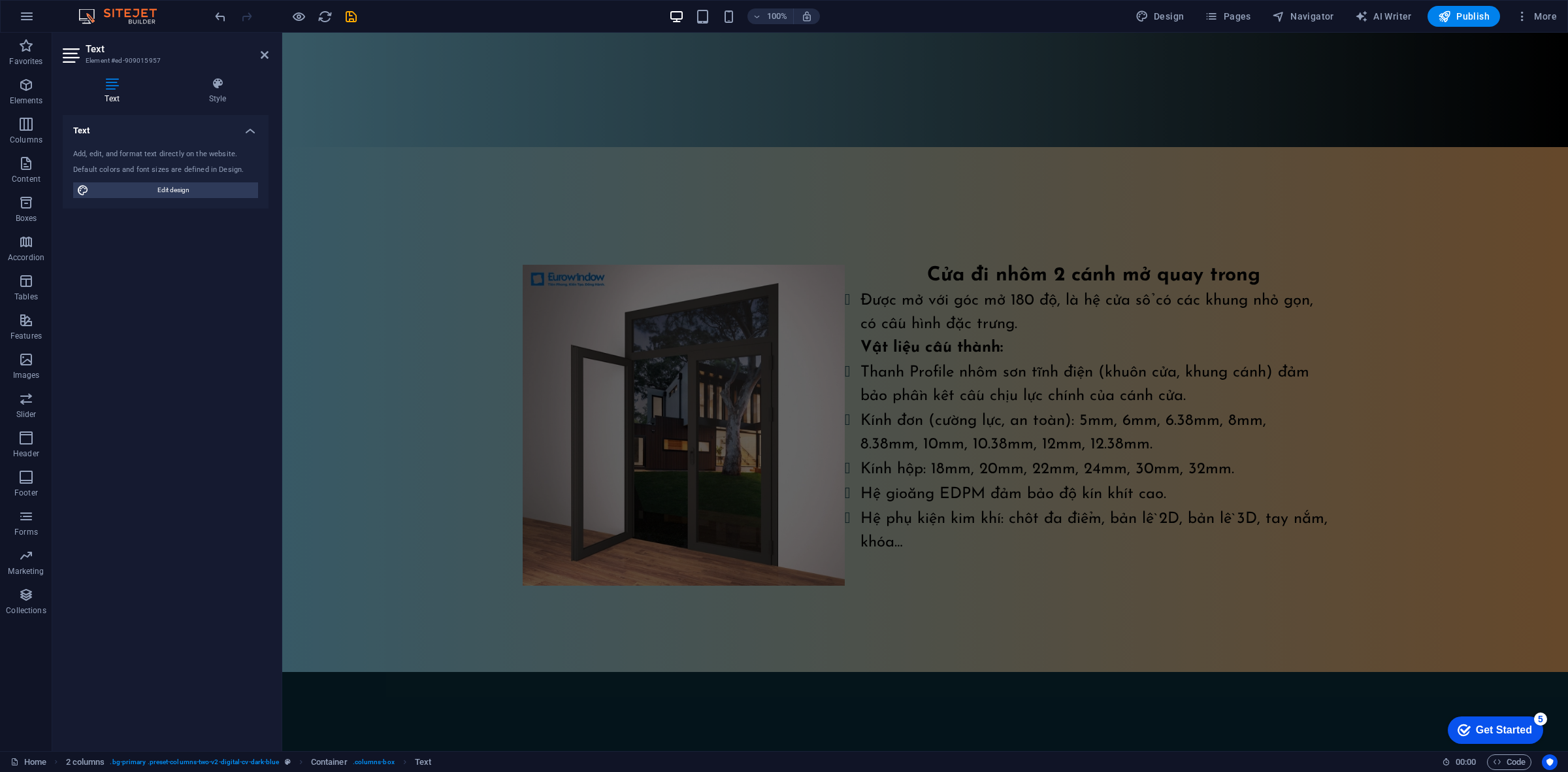
scroll to position [0, 0]
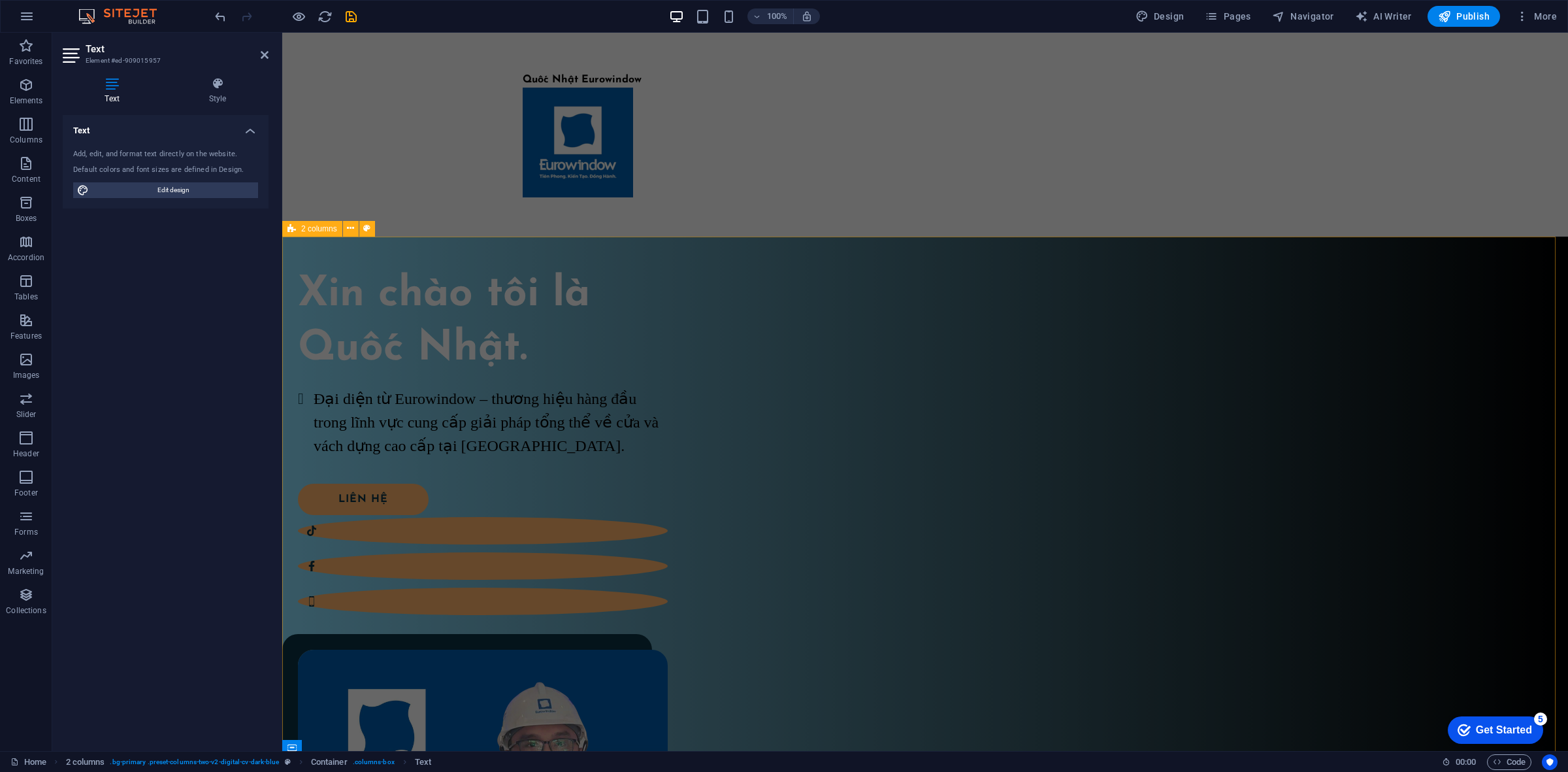
drag, startPoint x: 1269, startPoint y: 533, endPoint x: 961, endPoint y: 327, distance: 370.5
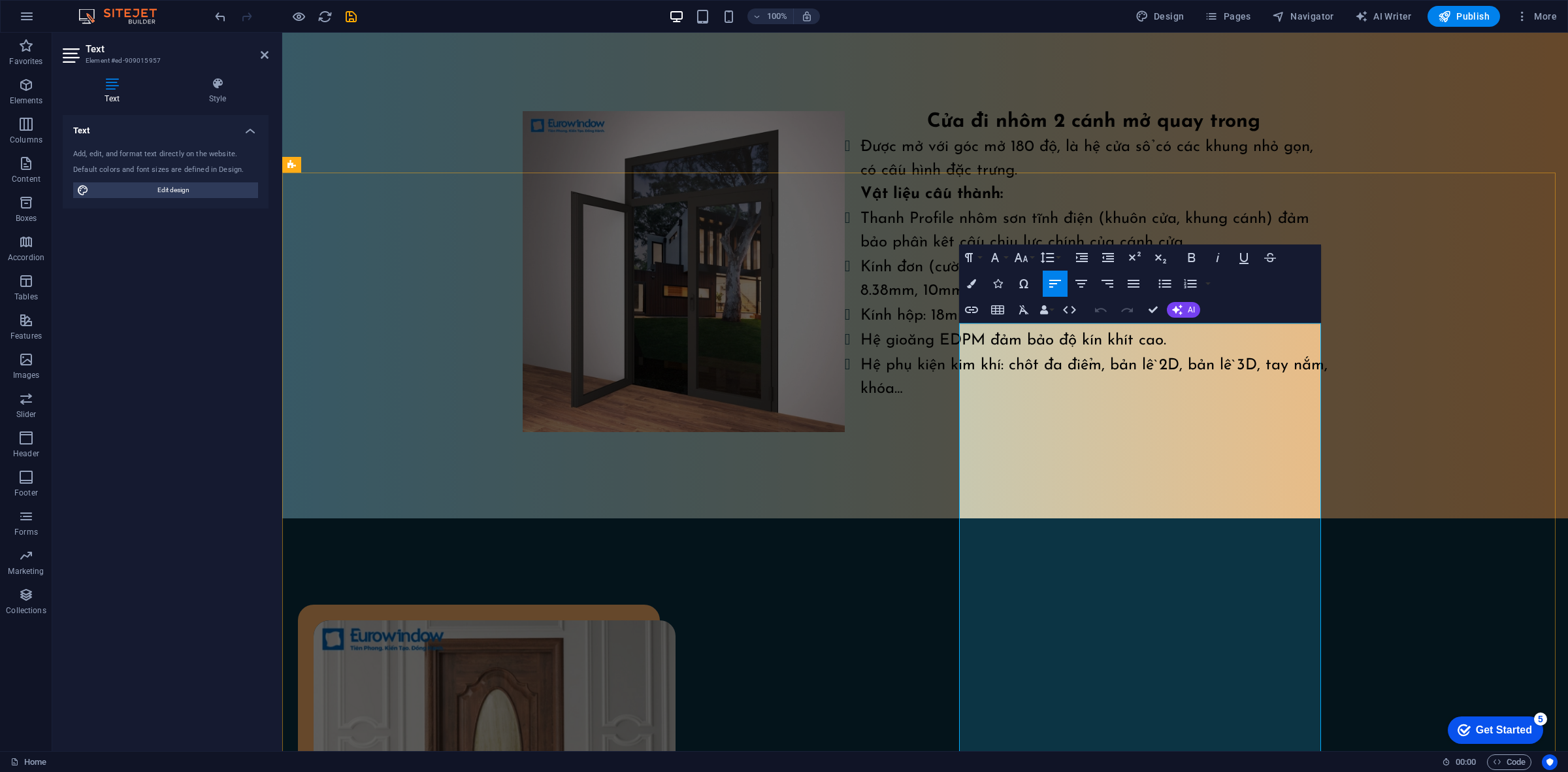
scroll to position [1226, 0]
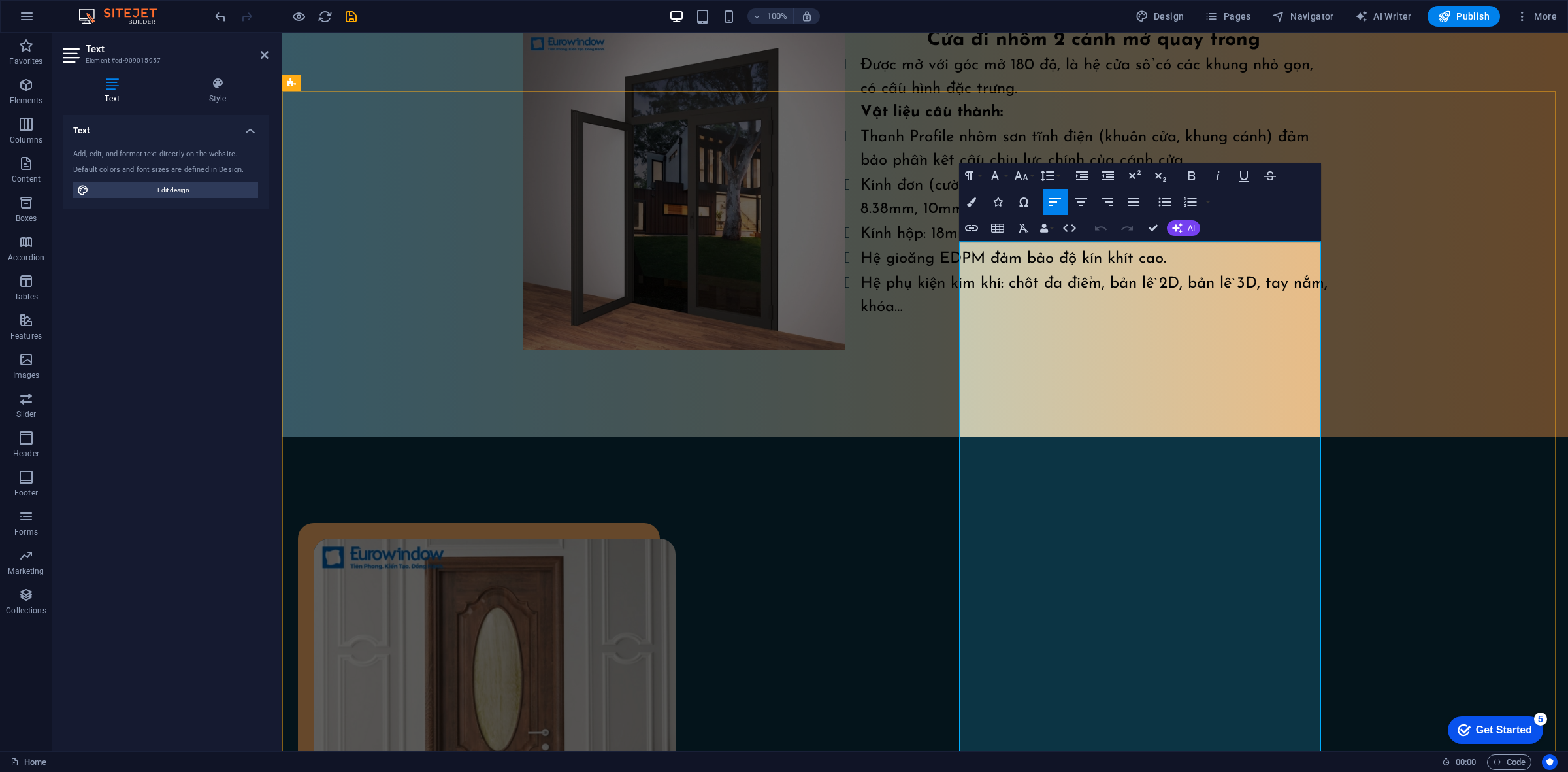
drag, startPoint x: 989, startPoint y: 270, endPoint x: 965, endPoint y: 251, distance: 30.6
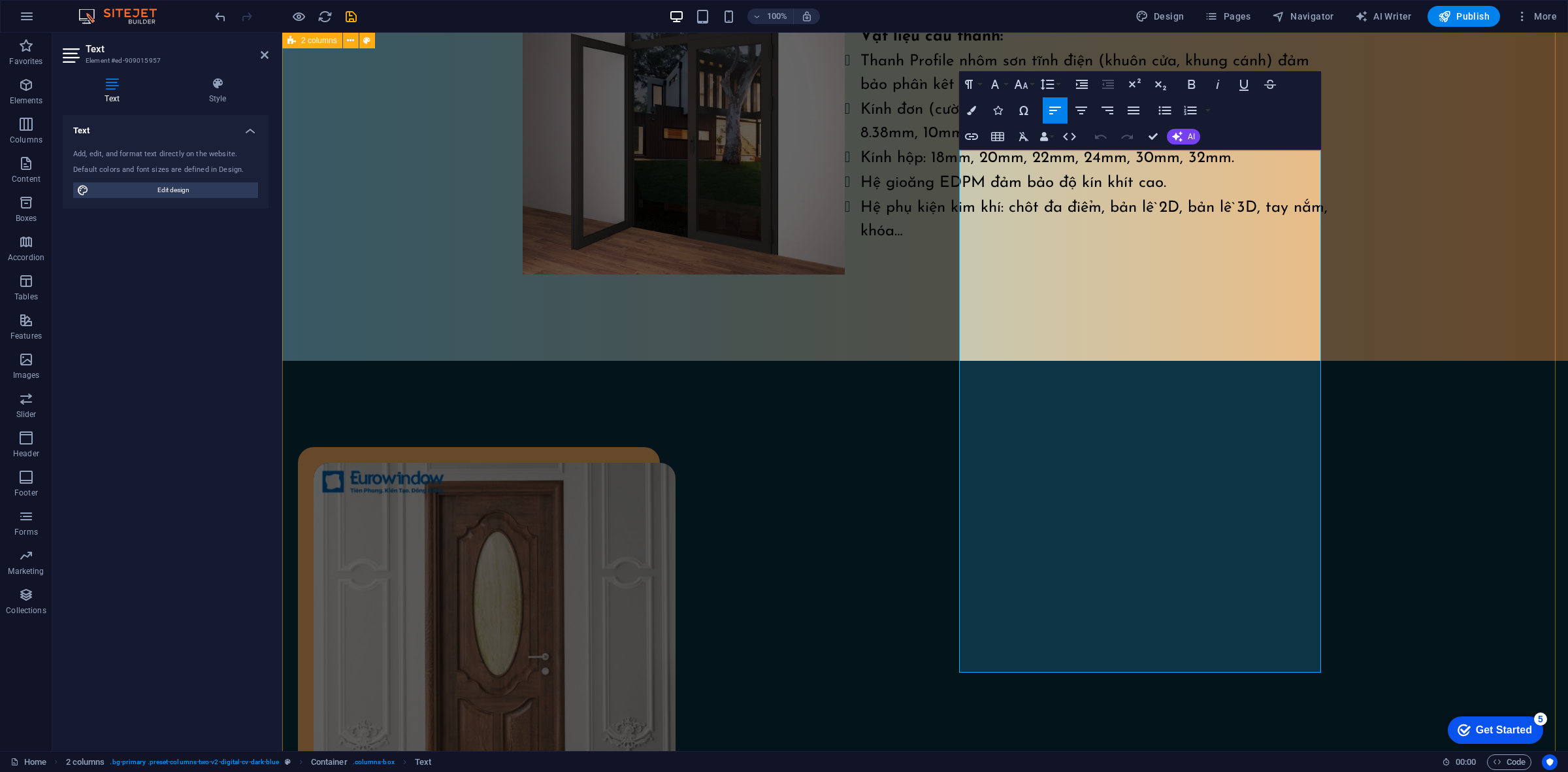
scroll to position [1540, 0]
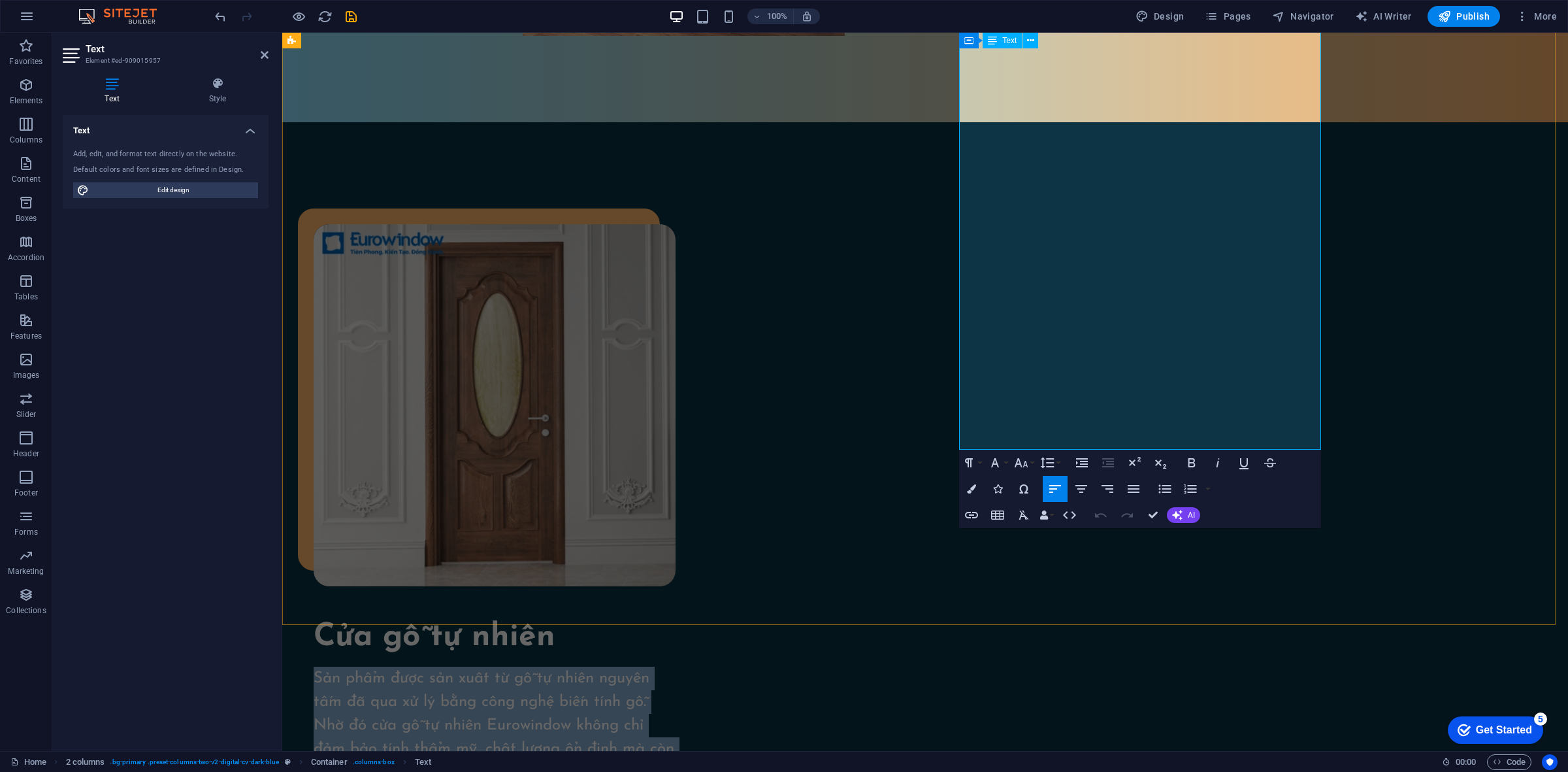
drag, startPoint x: 959, startPoint y: 249, endPoint x: 1255, endPoint y: 439, distance: 351.7
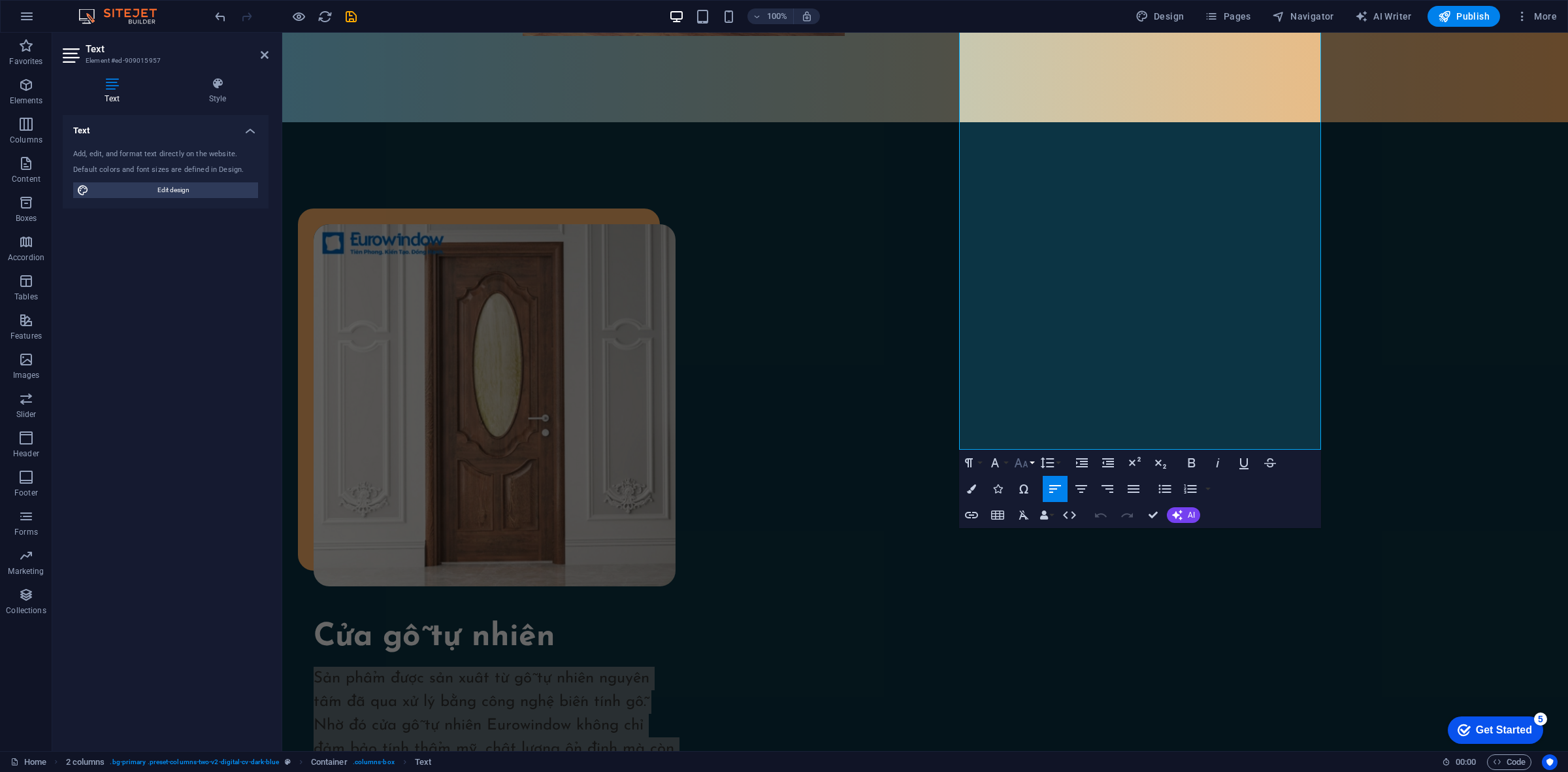
click at [1027, 466] on icon "button" at bounding box center [1021, 463] width 14 height 9
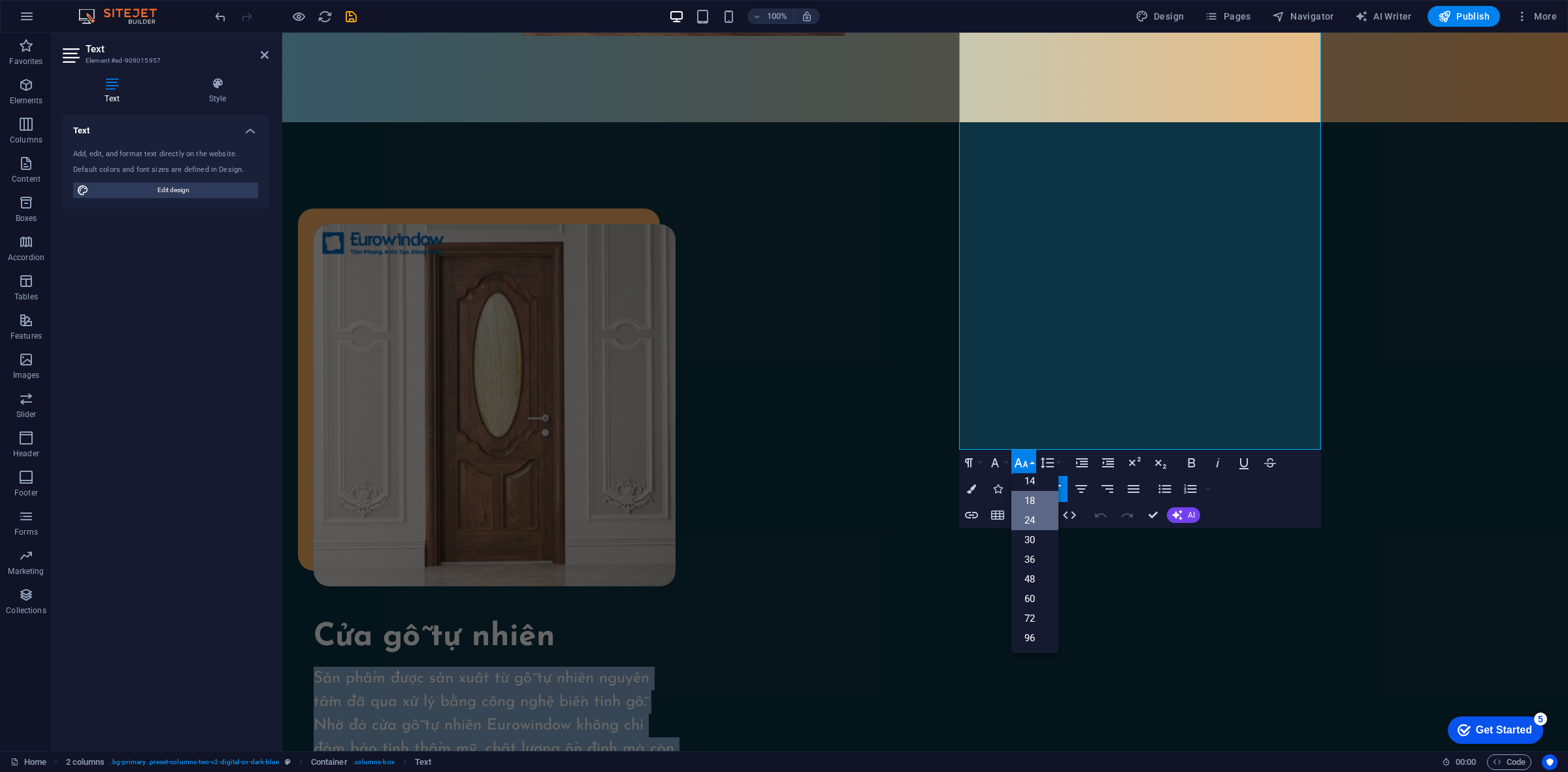
click at [1037, 498] on link "18" at bounding box center [1034, 500] width 47 height 19
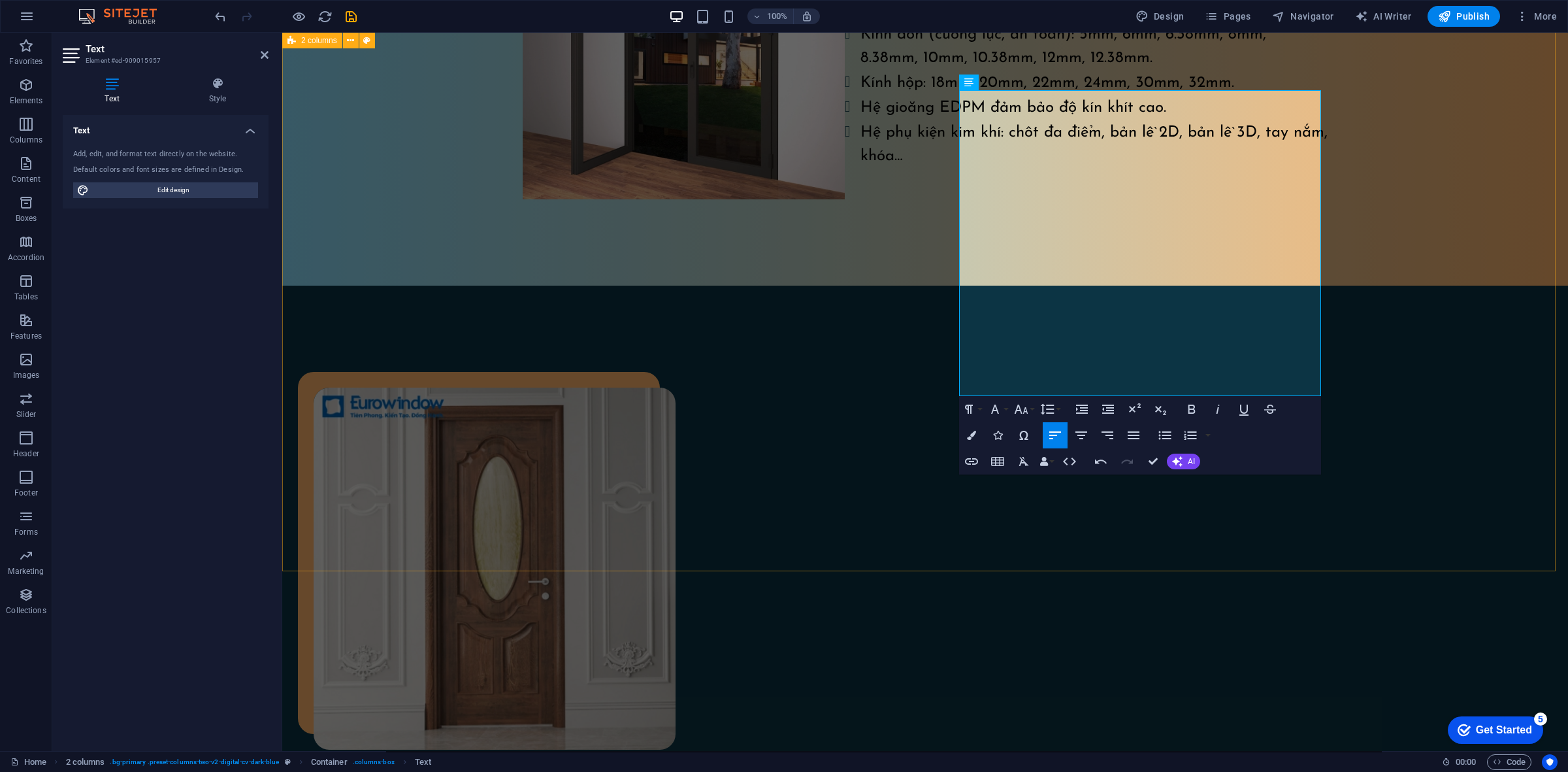
scroll to position [1213, 0]
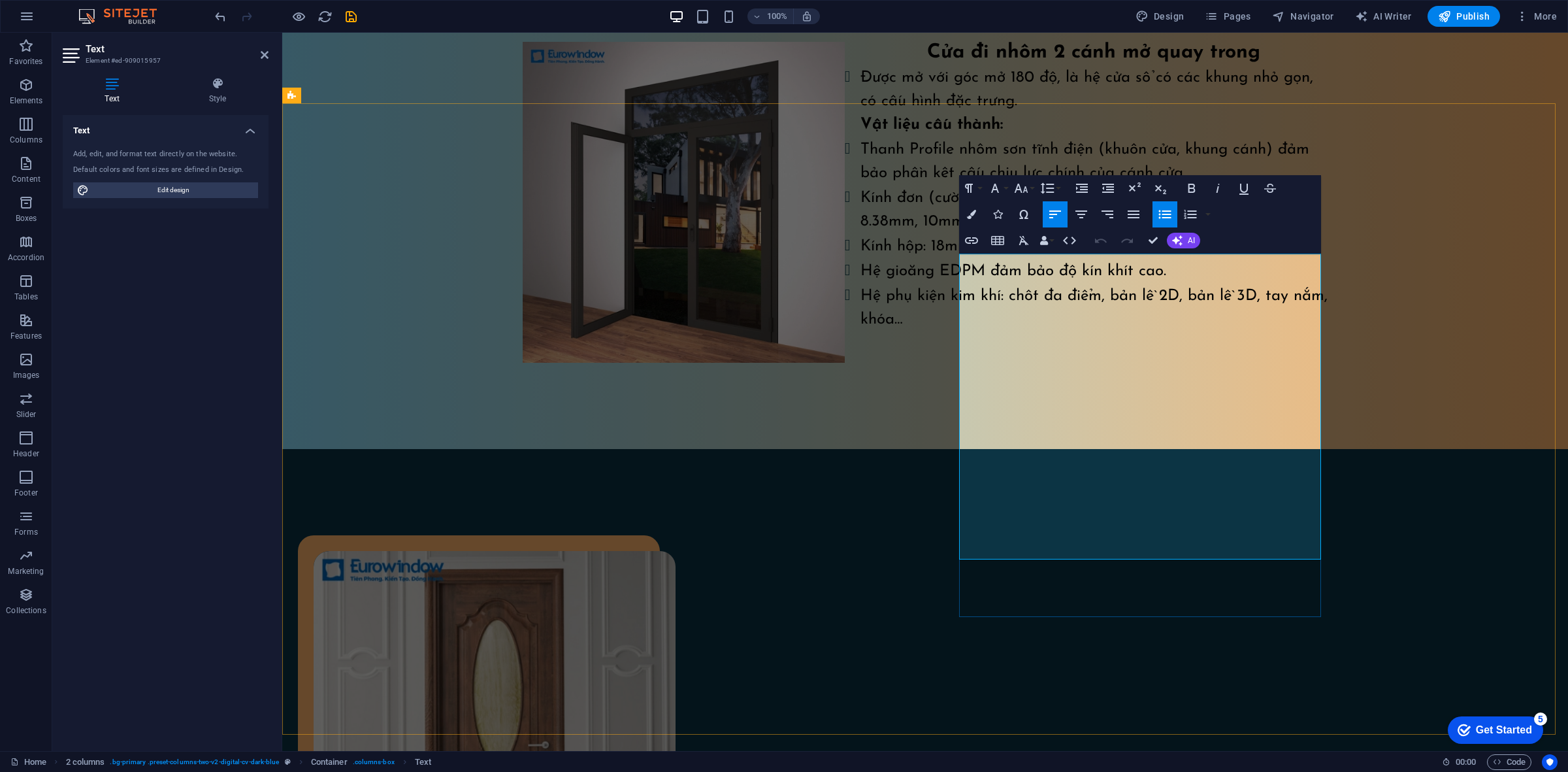
drag, startPoint x: 975, startPoint y: 366, endPoint x: 1181, endPoint y: 551, distance: 276.9
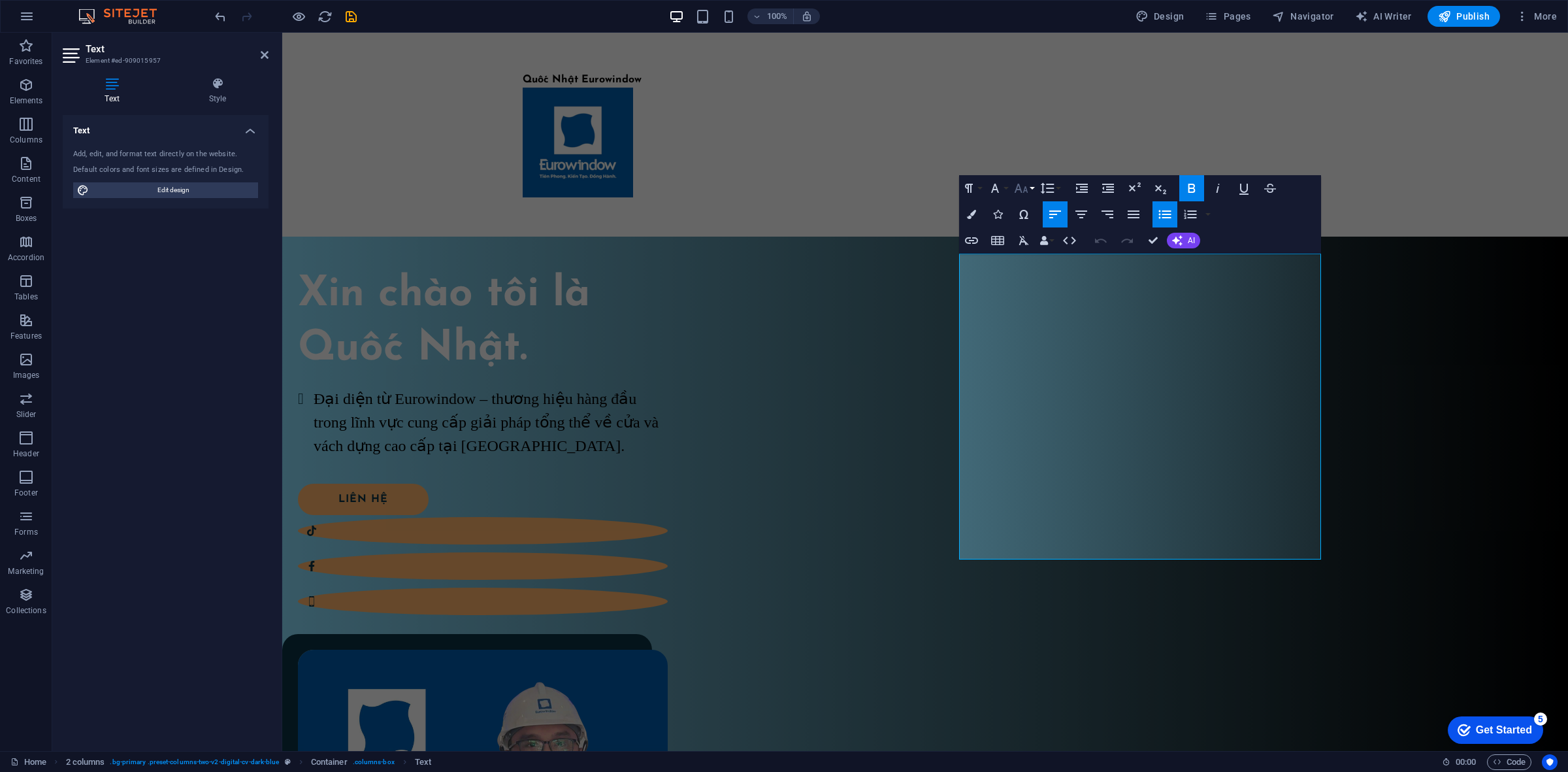
scroll to position [1213, 0]
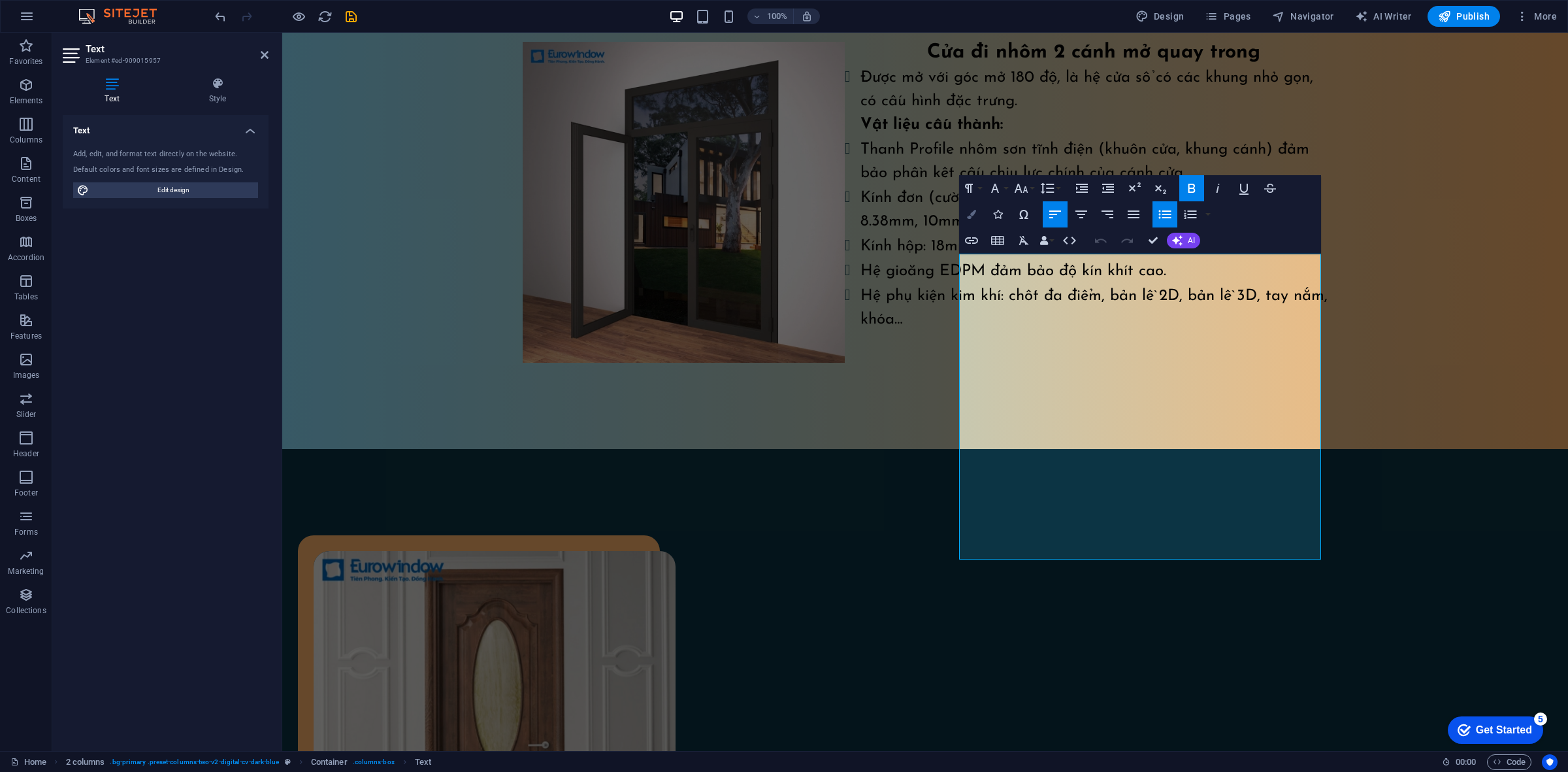
click at [983, 208] on button "Colors" at bounding box center [971, 215] width 25 height 26
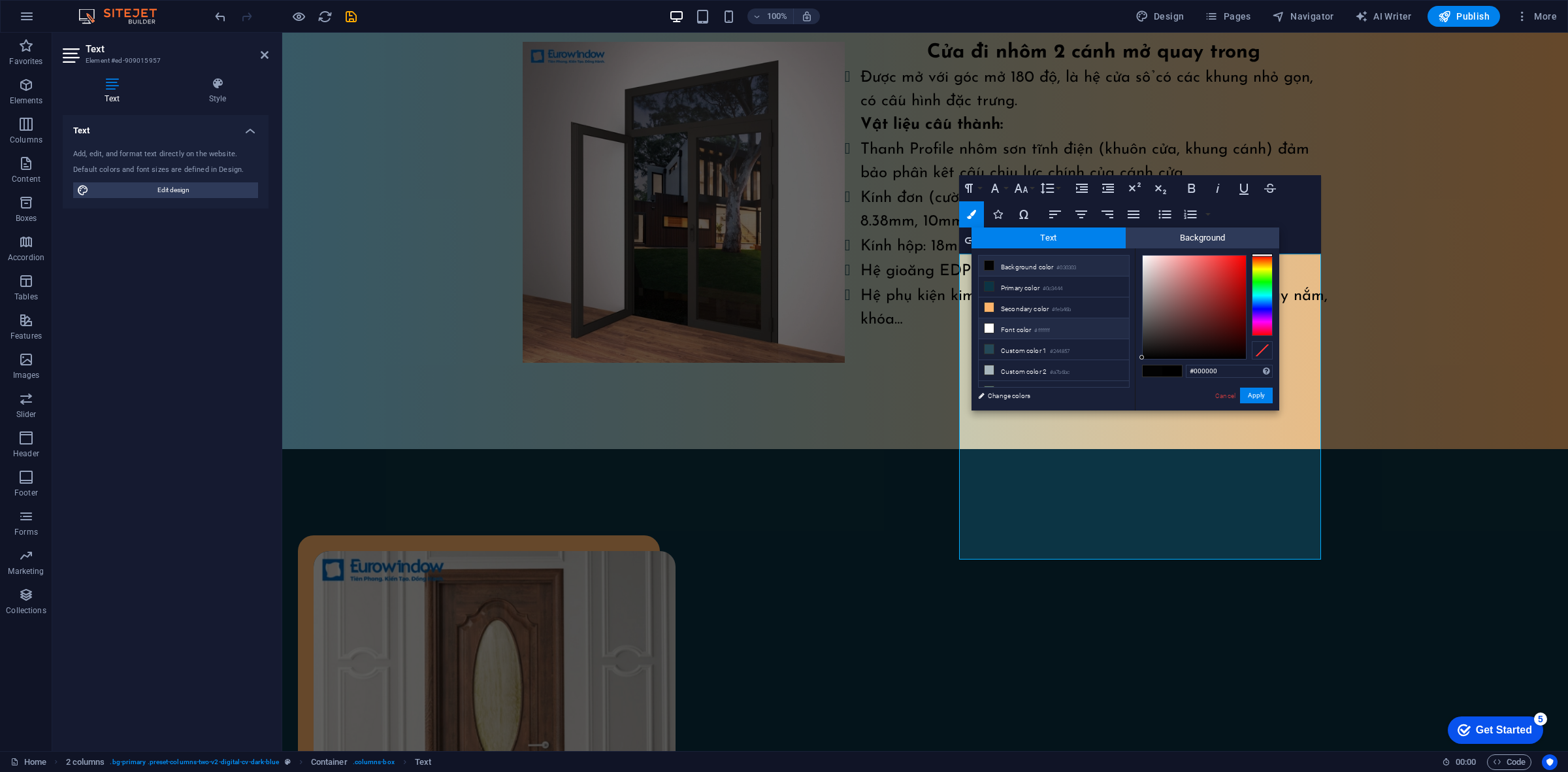
click at [991, 327] on icon at bounding box center [989, 328] width 9 height 9
type input "#ffffff"
drag, startPoint x: 1251, startPoint y: 393, endPoint x: 905, endPoint y: 415, distance: 346.7
click at [1251, 393] on button "Apply" at bounding box center [1256, 395] width 33 height 16
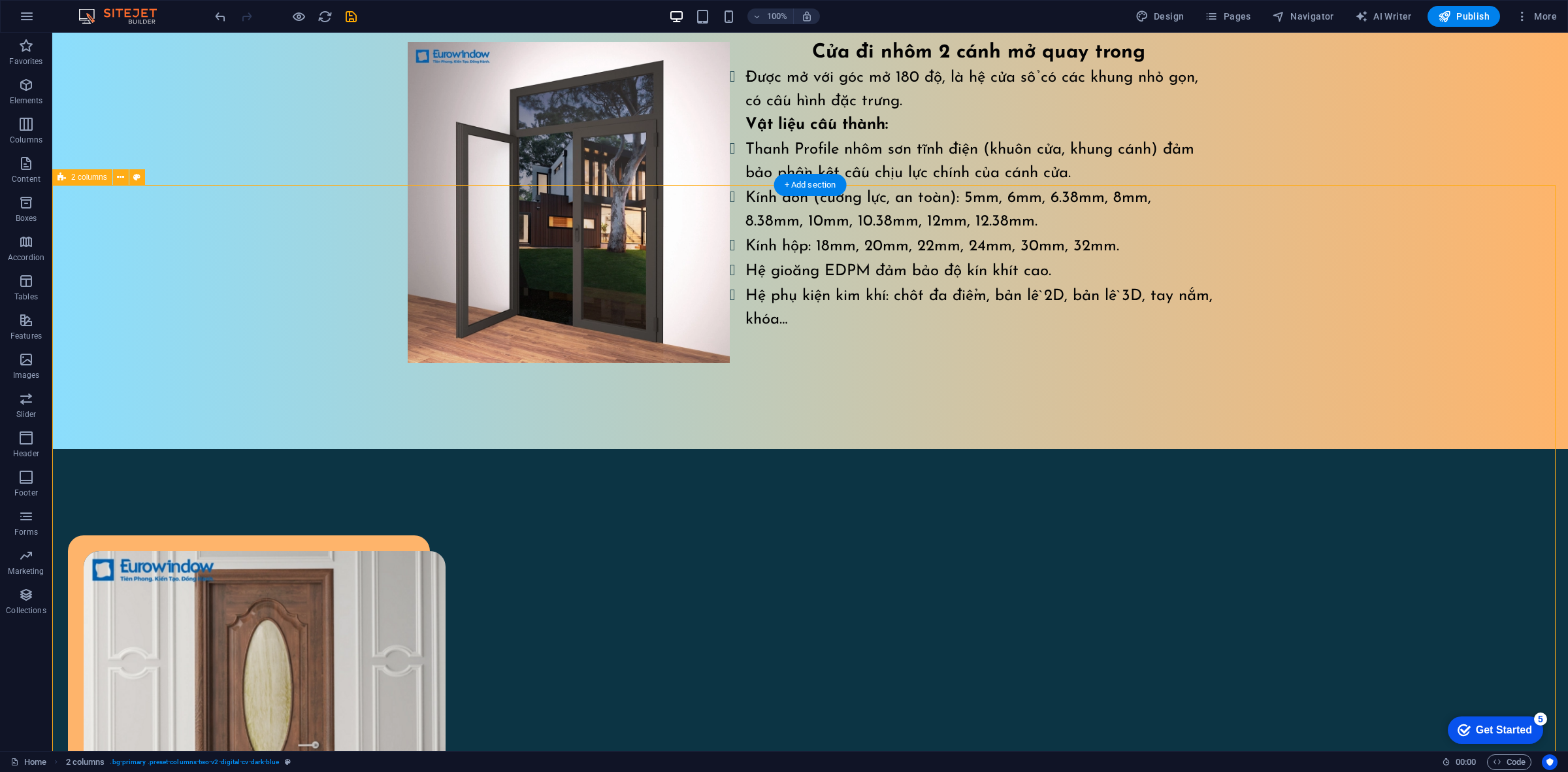
scroll to position [1458, 0]
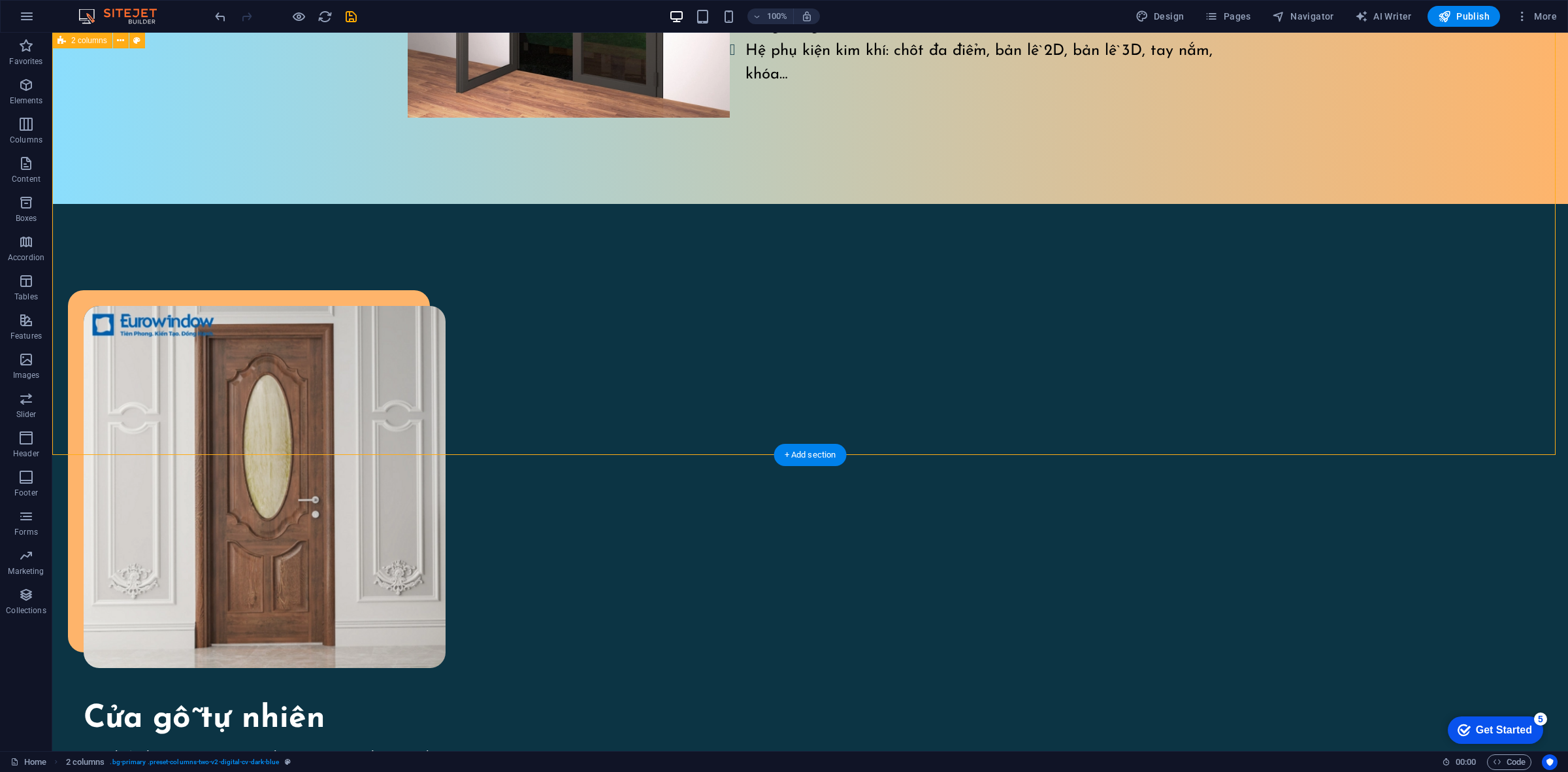
click at [1082, 381] on div "Cửa gỗ tự nhiên Sản phẩm được sản xuất từ gỗ tự nhiên nguyên tấm đã qua xử lý b…" at bounding box center [810, 701] width 1515 height 995
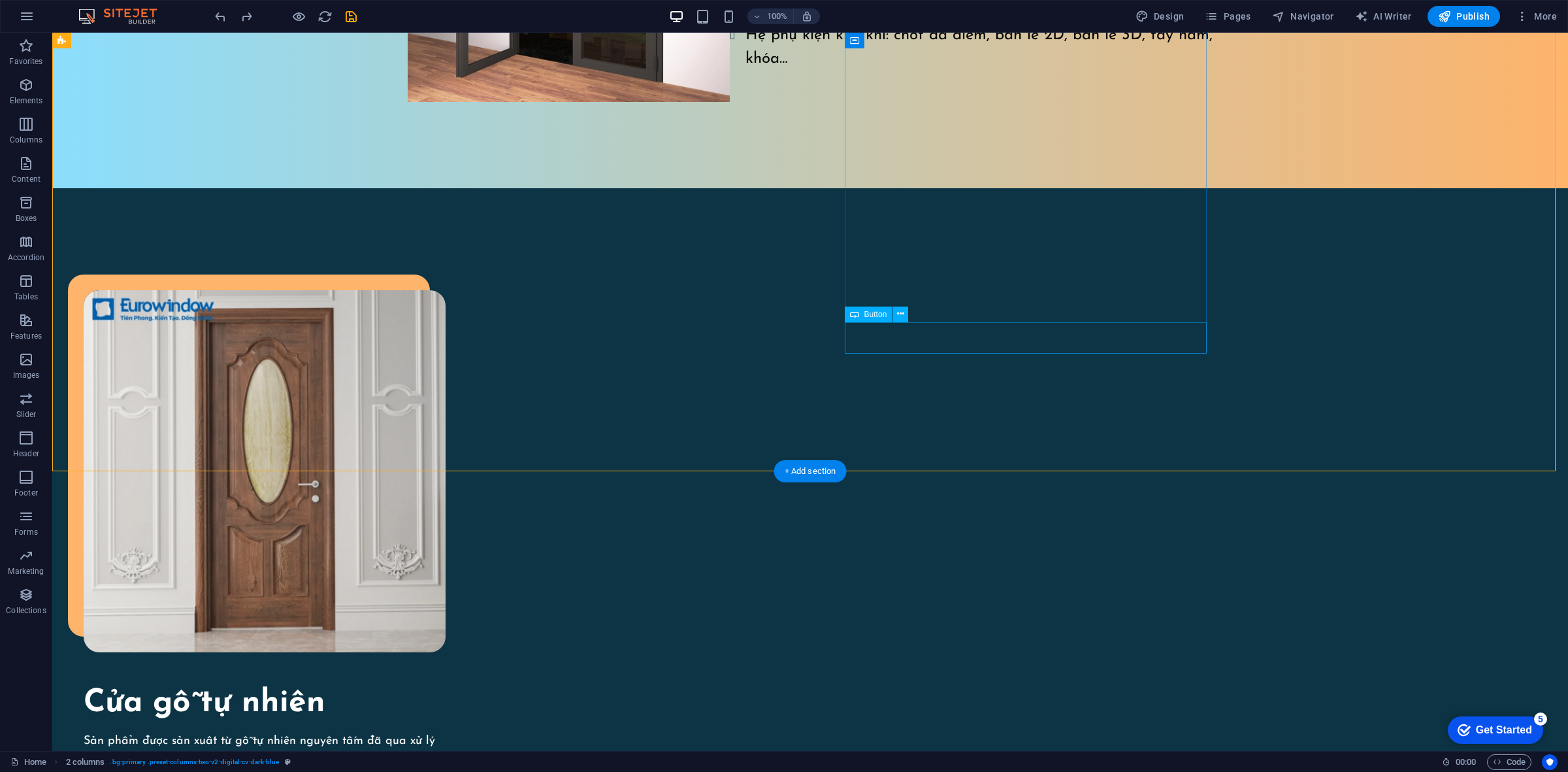
select select "px"
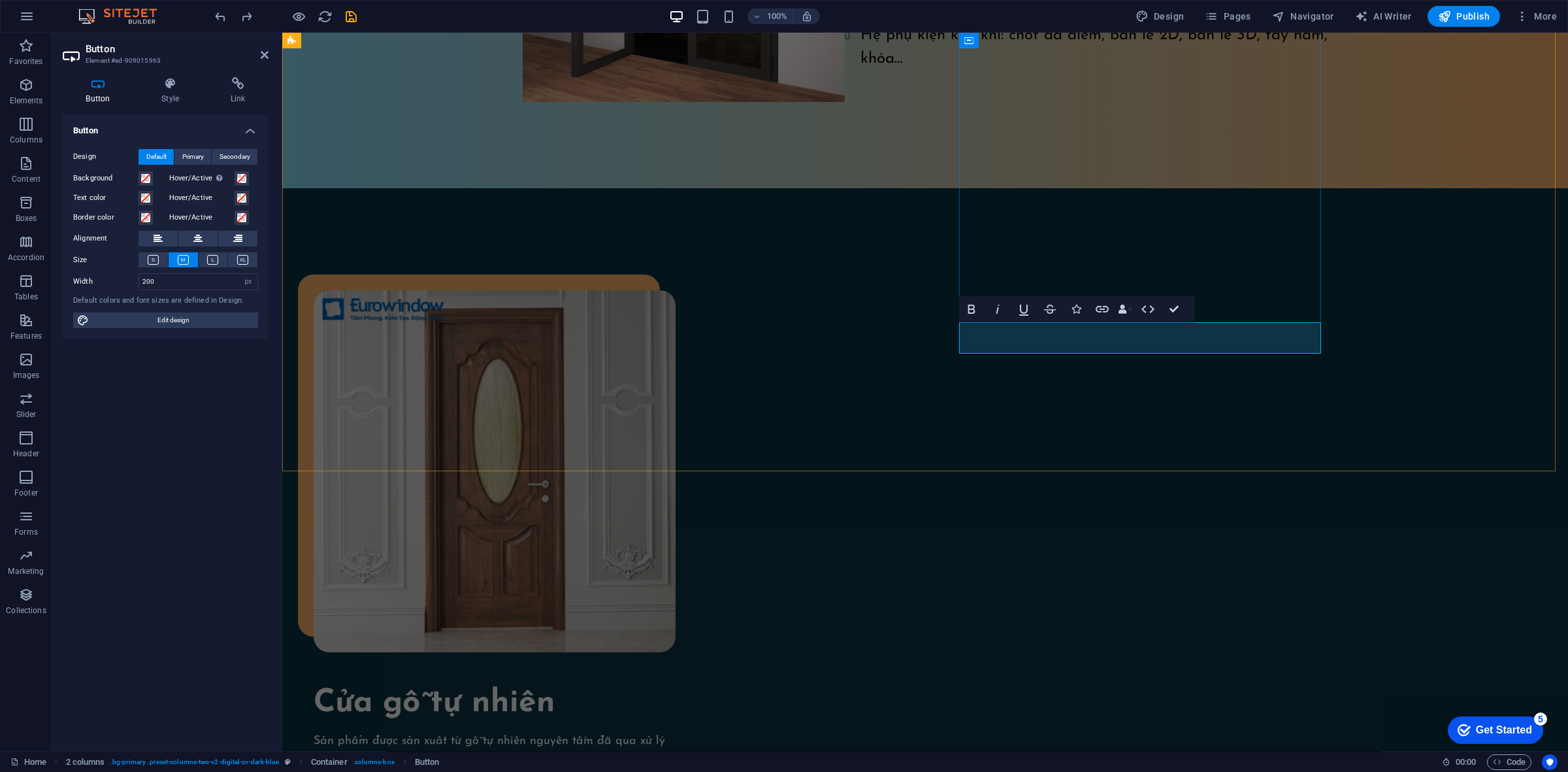
drag, startPoint x: 1069, startPoint y: 335, endPoint x: 961, endPoint y: 334, distance: 108.0
click at [1062, 397] on div "Cửa gỗ tự nhiên Sản phẩm được sản xuất từ gỗ tự nhiên nguyên tấm đã qua xử lý b…" at bounding box center [925, 701] width 1286 height 1026
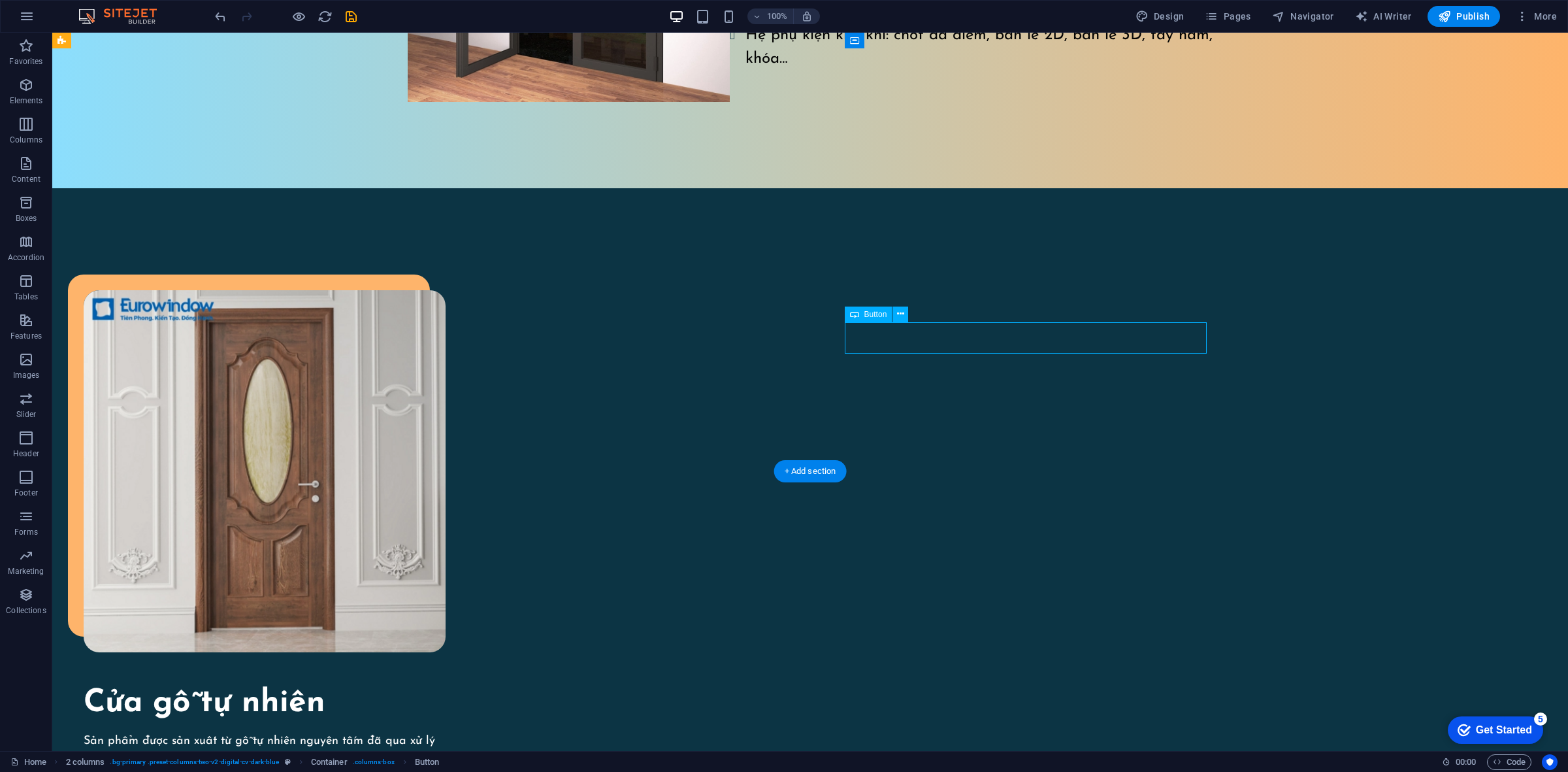
select select "px"
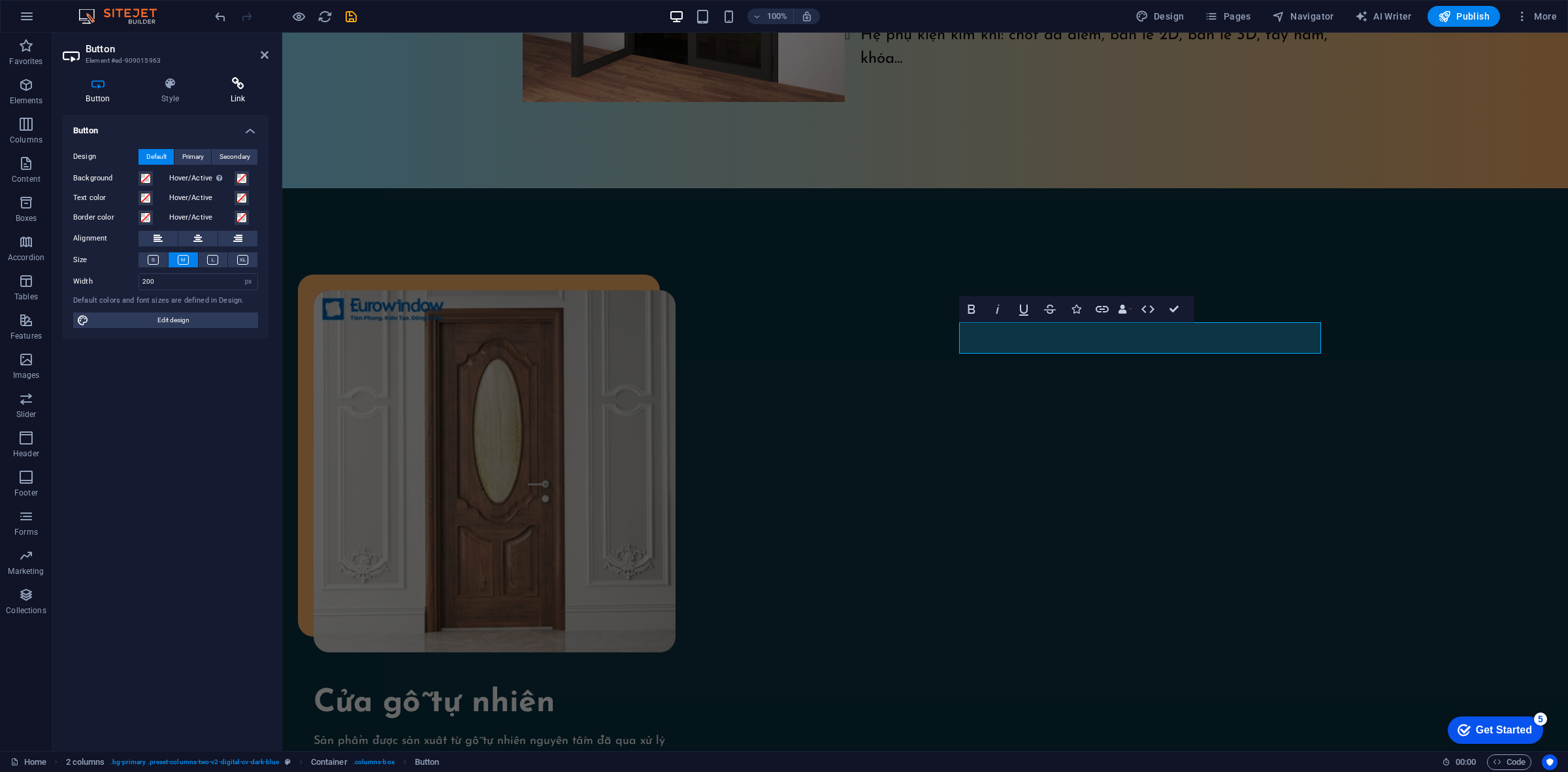
click at [233, 92] on h4 "Link" at bounding box center [237, 90] width 61 height 27
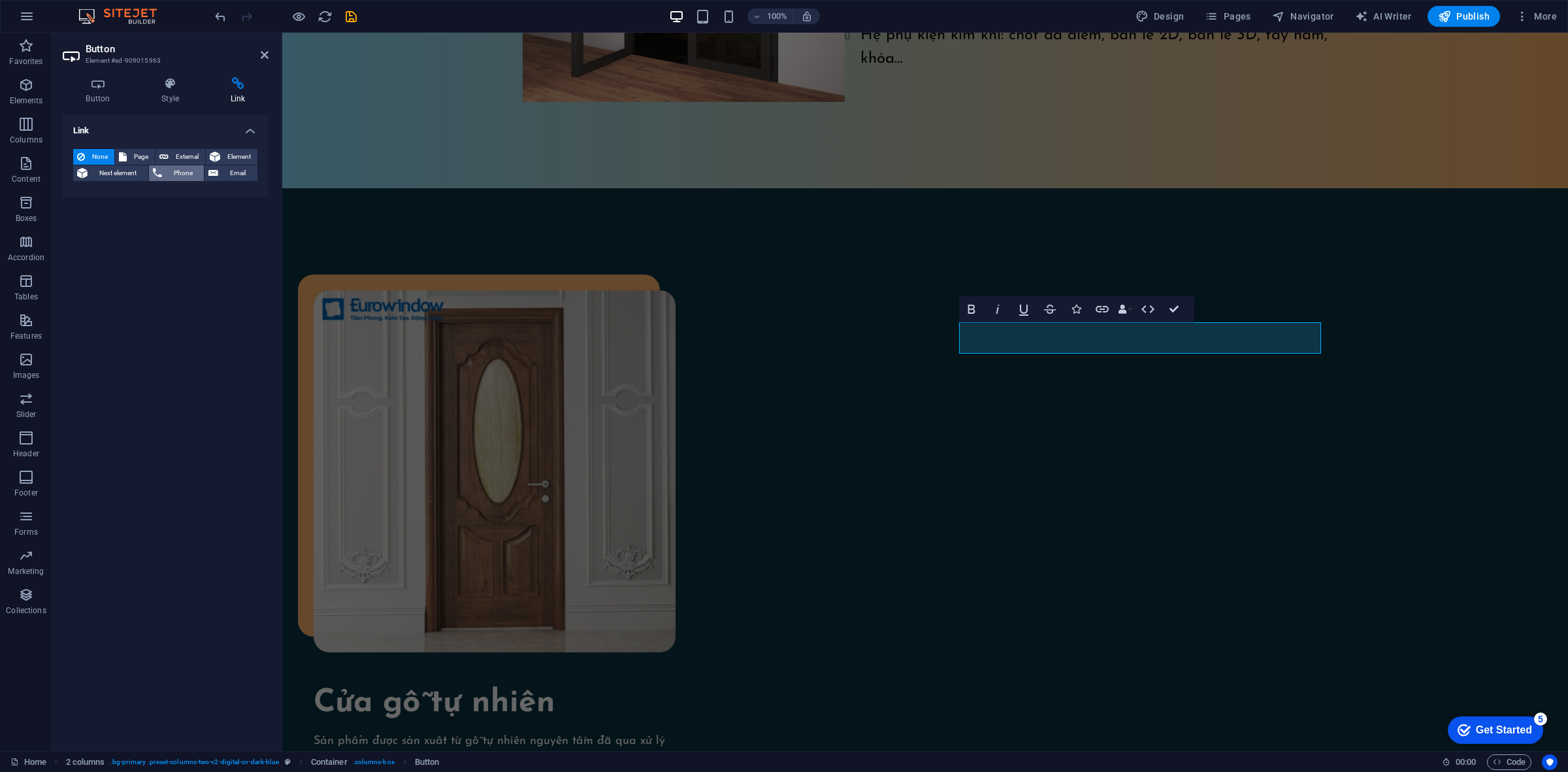
click at [164, 170] on button "Phone" at bounding box center [176, 173] width 55 height 16
click at [193, 194] on input "Phone" at bounding box center [198, 195] width 120 height 16
click at [194, 156] on span "External" at bounding box center [187, 156] width 29 height 16
select select "blank"
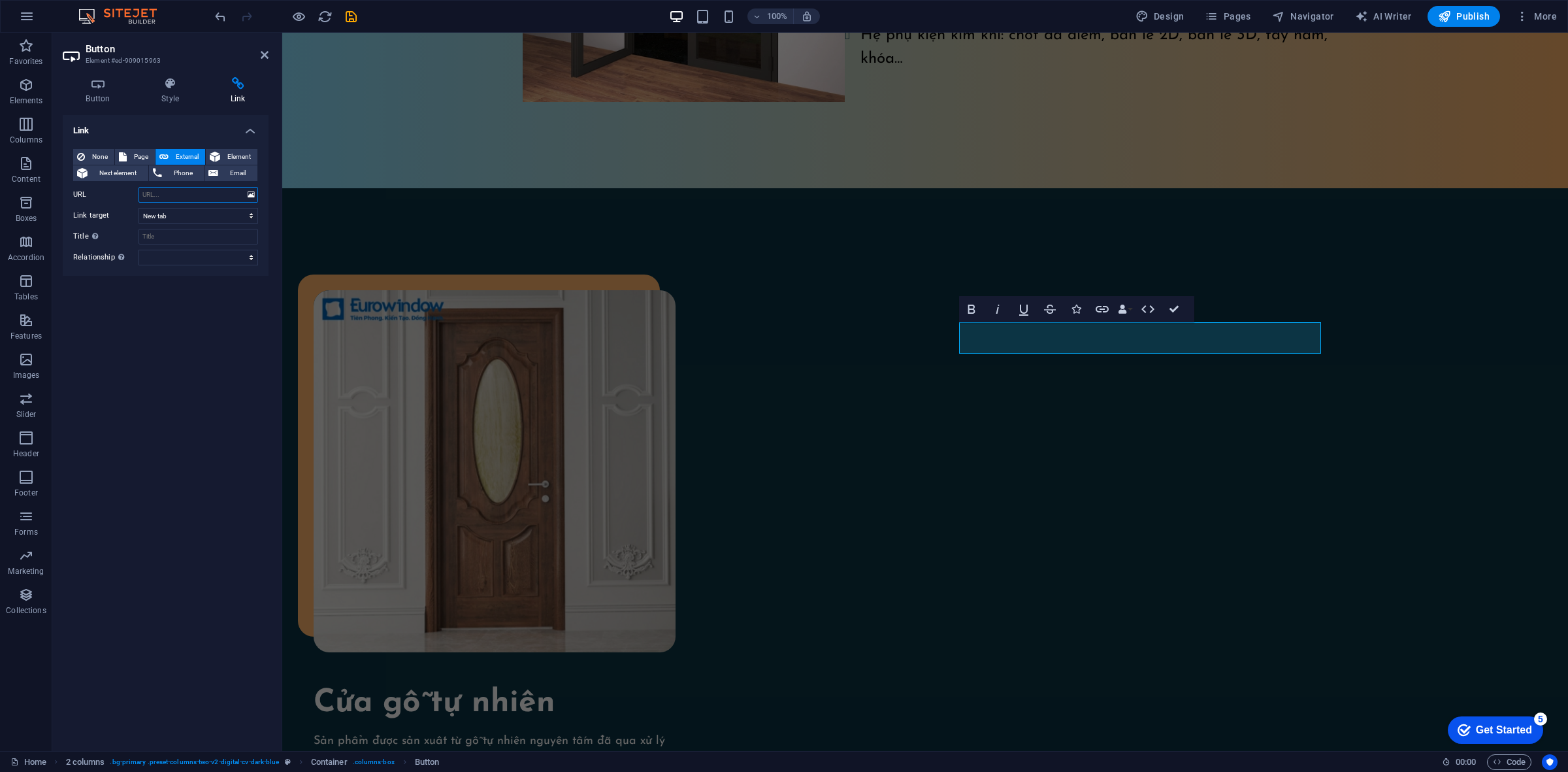
click at [191, 199] on input "URL" at bounding box center [198, 195] width 120 height 16
click at [190, 171] on span "Phone" at bounding box center [183, 173] width 35 height 16
click at [194, 196] on input "Phone" at bounding box center [198, 195] width 120 height 16
paste input "0918 478 954"
type input "0918 478 954"
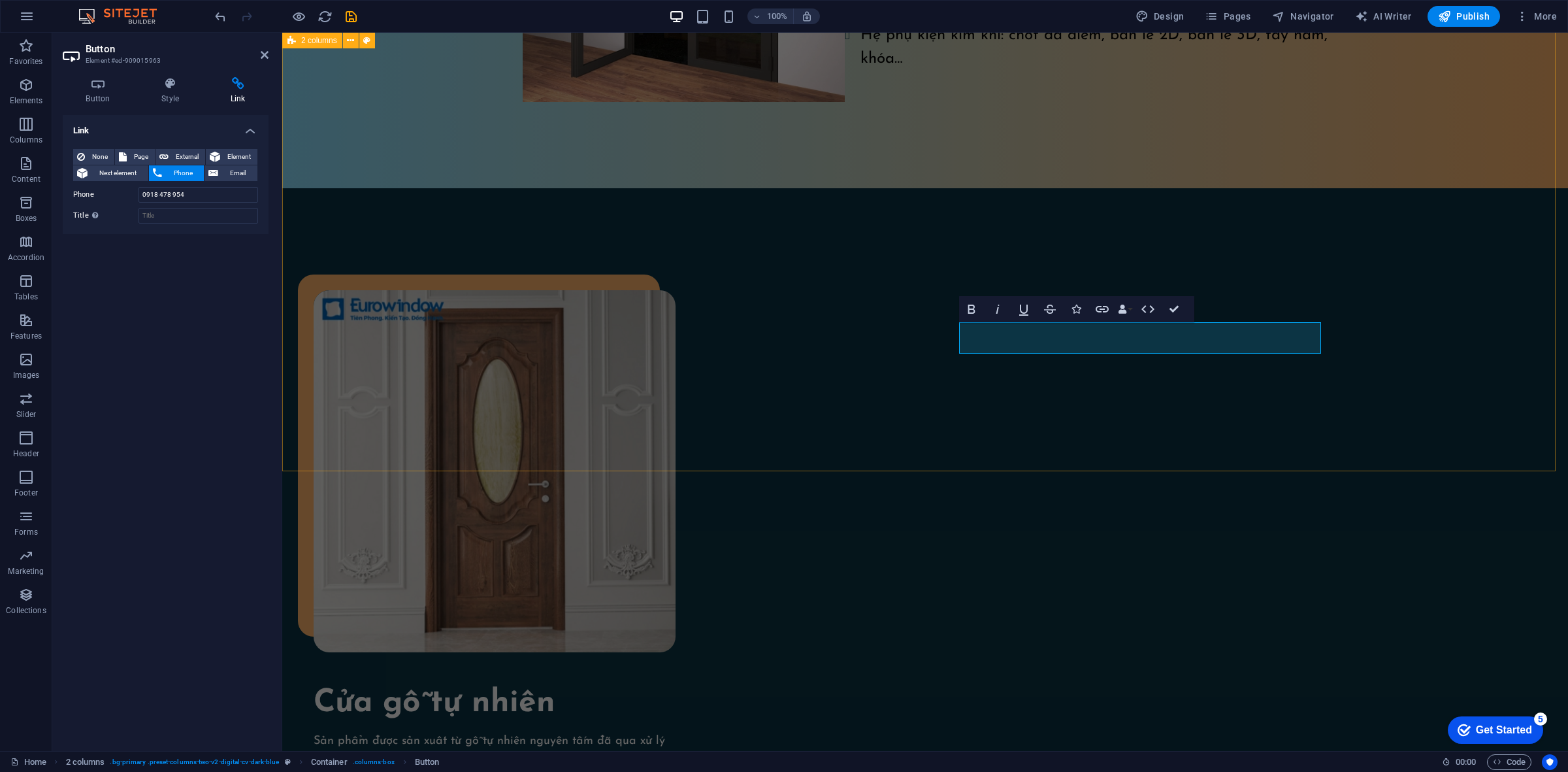
click at [373, 315] on div "Cửa gỗ tự nhiên Sản phẩm được sản xuất từ gỗ tự nhiên nguyên tấm đã qua xử lý b…" at bounding box center [925, 701] width 1286 height 1026
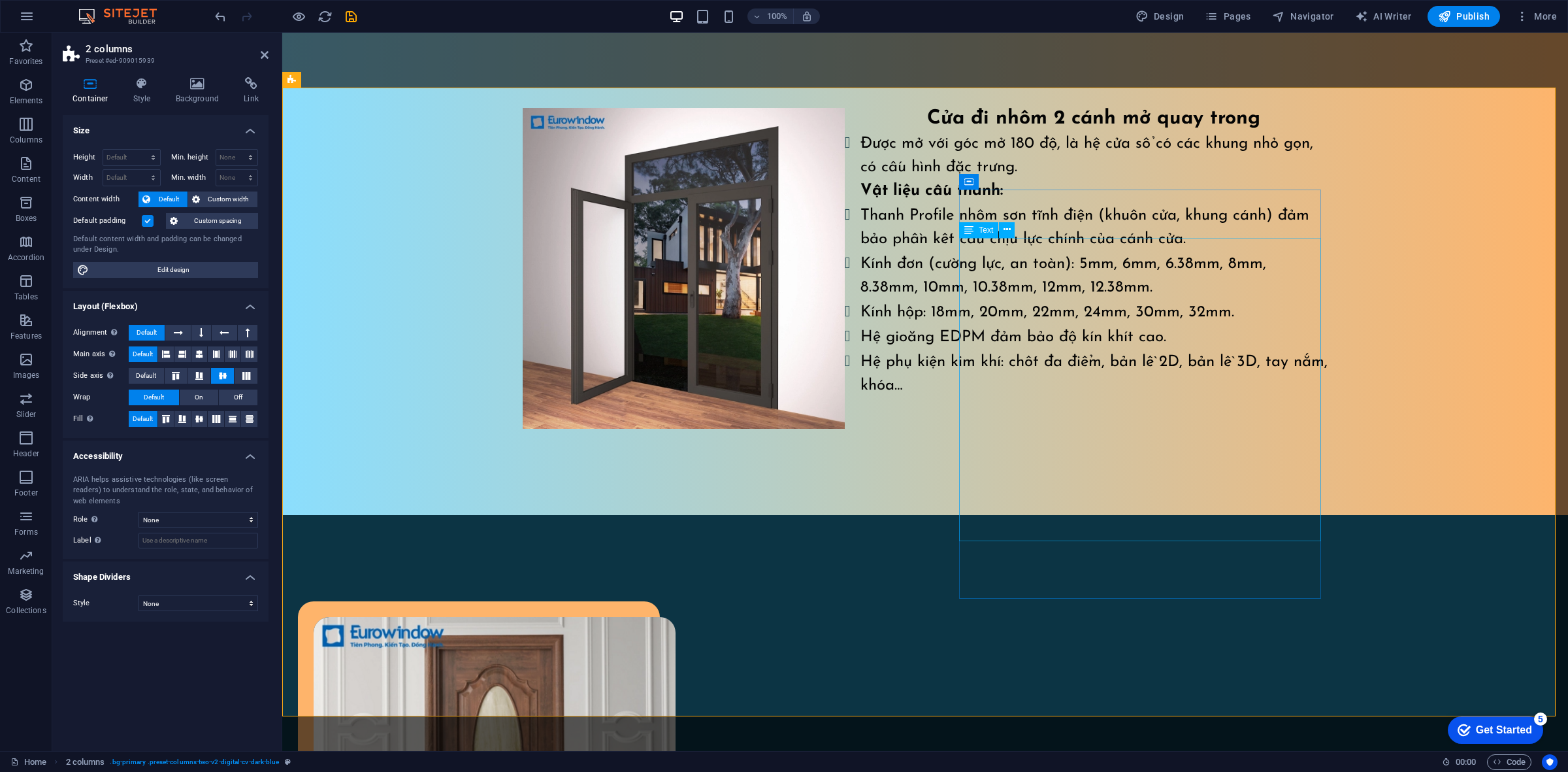
scroll to position [1229, 0]
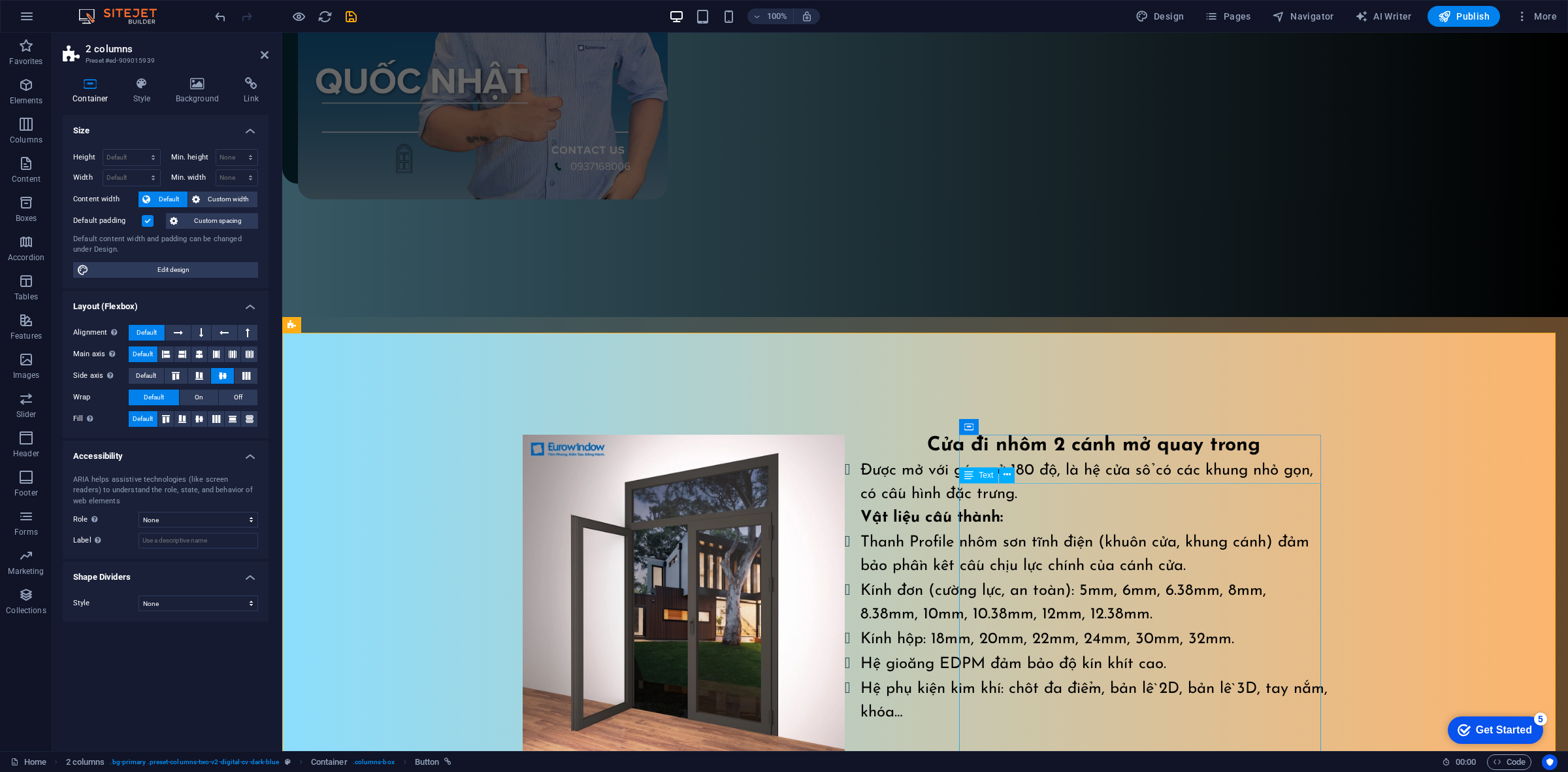
scroll to position [739, 0]
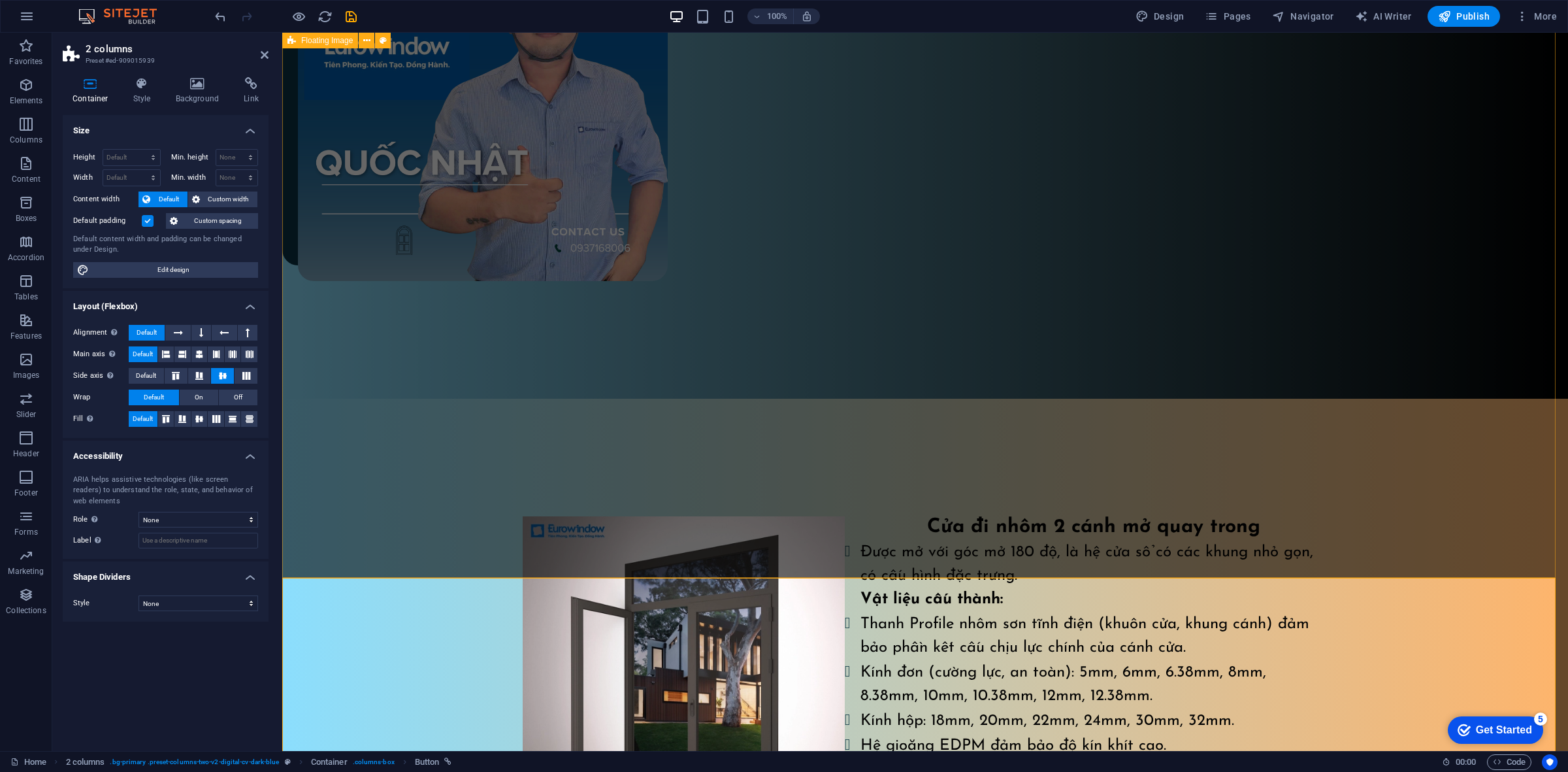
click at [1348, 510] on div "Cửa đi nhôm 2 cánh mở quay trong Được mở với góc mở 180 độ, là hệ cửa sổ có các…" at bounding box center [925, 661] width 1286 height 525
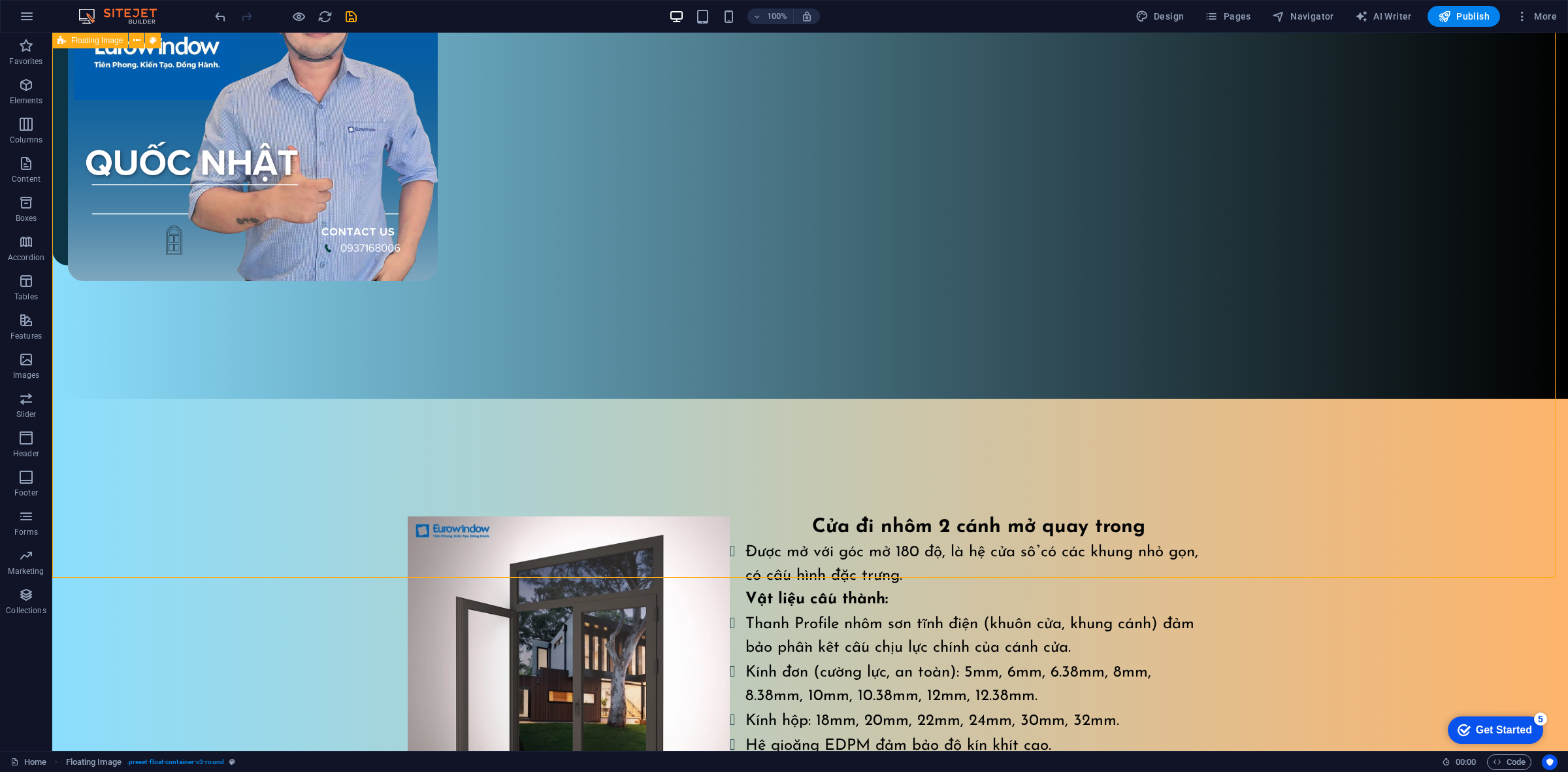
click at [1141, 455] on div "Cửa đi nhôm 2 cánh mở quay trong Được mở với góc mở 180 độ, là hệ cửa sổ có các…" at bounding box center [810, 661] width 1515 height 525
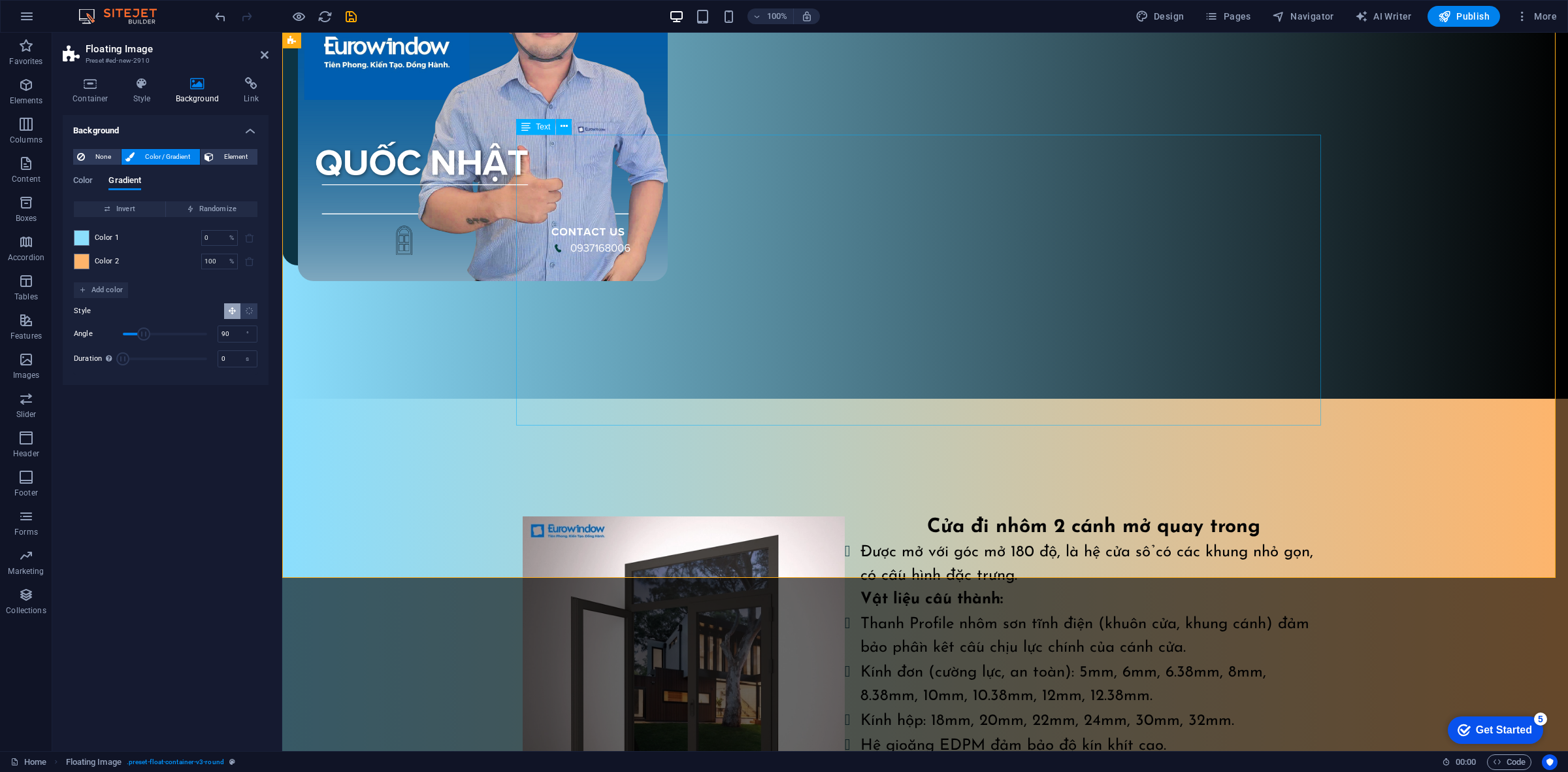
click at [1328, 516] on div "Cửa đi nhôm 2 cánh mở quay trong Được mở với góc mở 180 độ, là hệ cửa sổ có các…" at bounding box center [925, 661] width 805 height 290
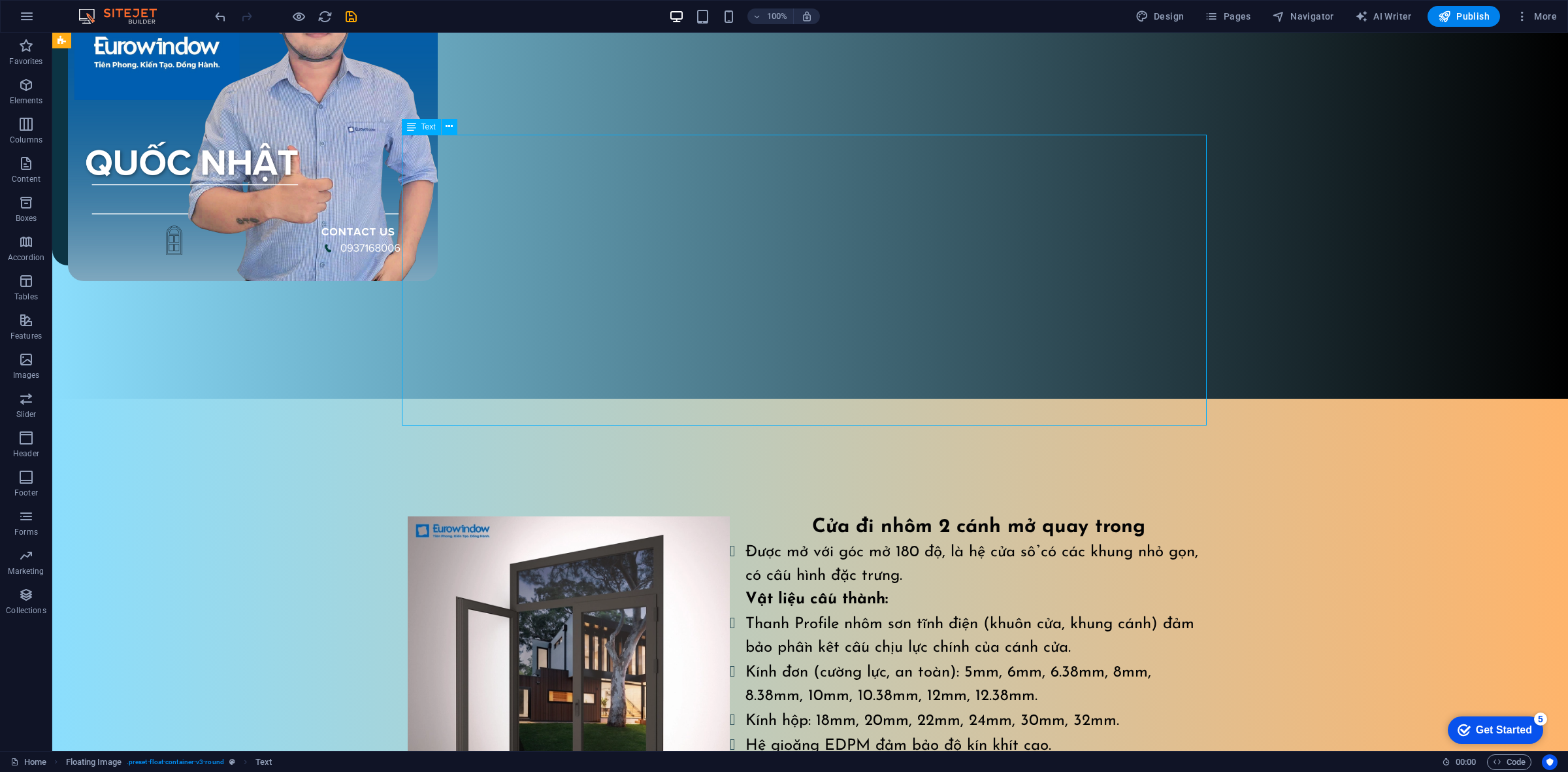
click at [1114, 516] on div "Cửa đi nhôm 2 cánh mở quay trong Được mở với góc mở 180 độ, là hệ cửa sổ có các…" at bounding box center [810, 661] width 805 height 290
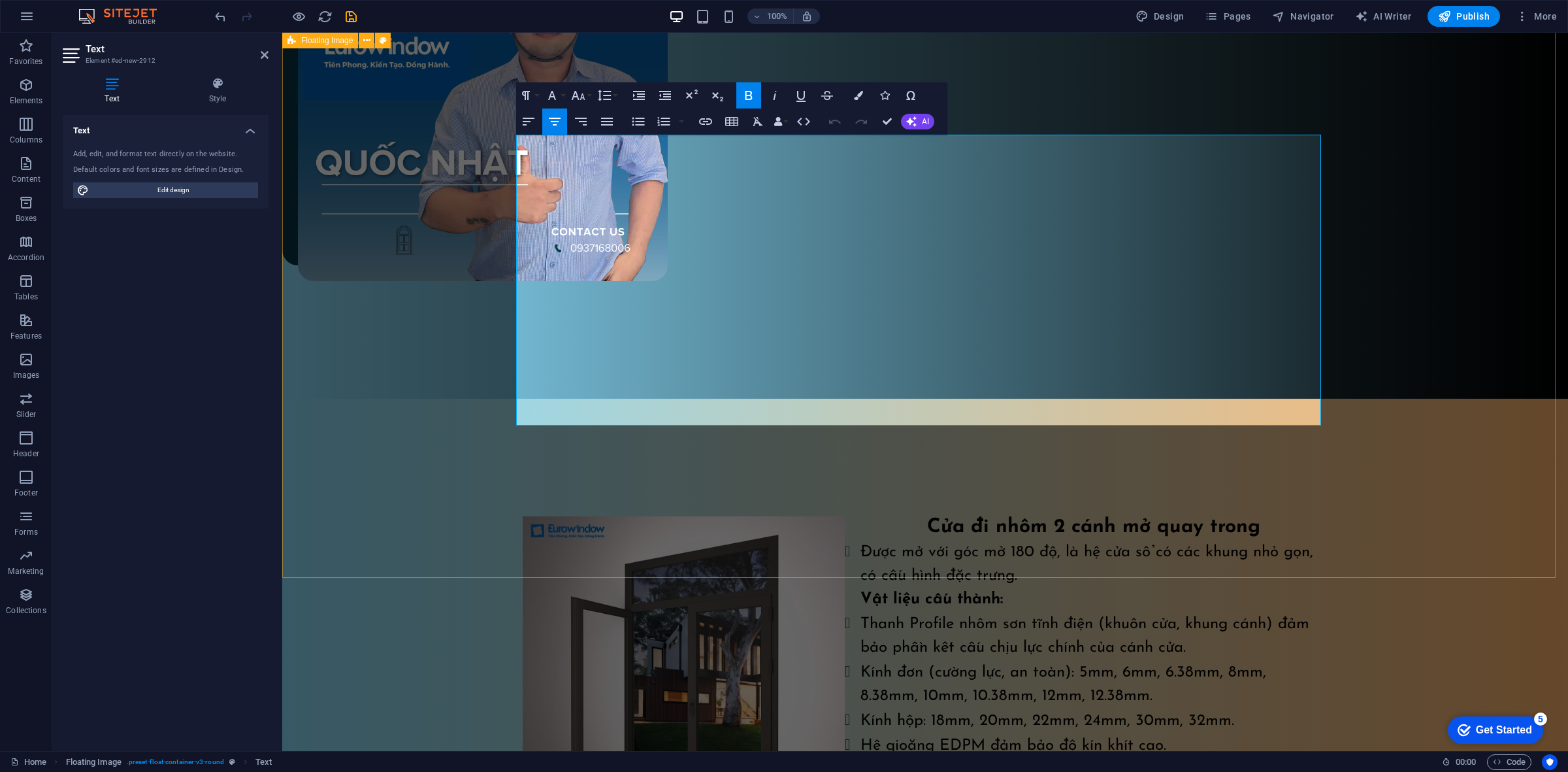
click at [1182, 487] on div "Cửa đi nhôm 2 cánh mở quay trong Được mở với góc mở 180 độ, là hệ cửa sổ có các…" at bounding box center [925, 661] width 1286 height 525
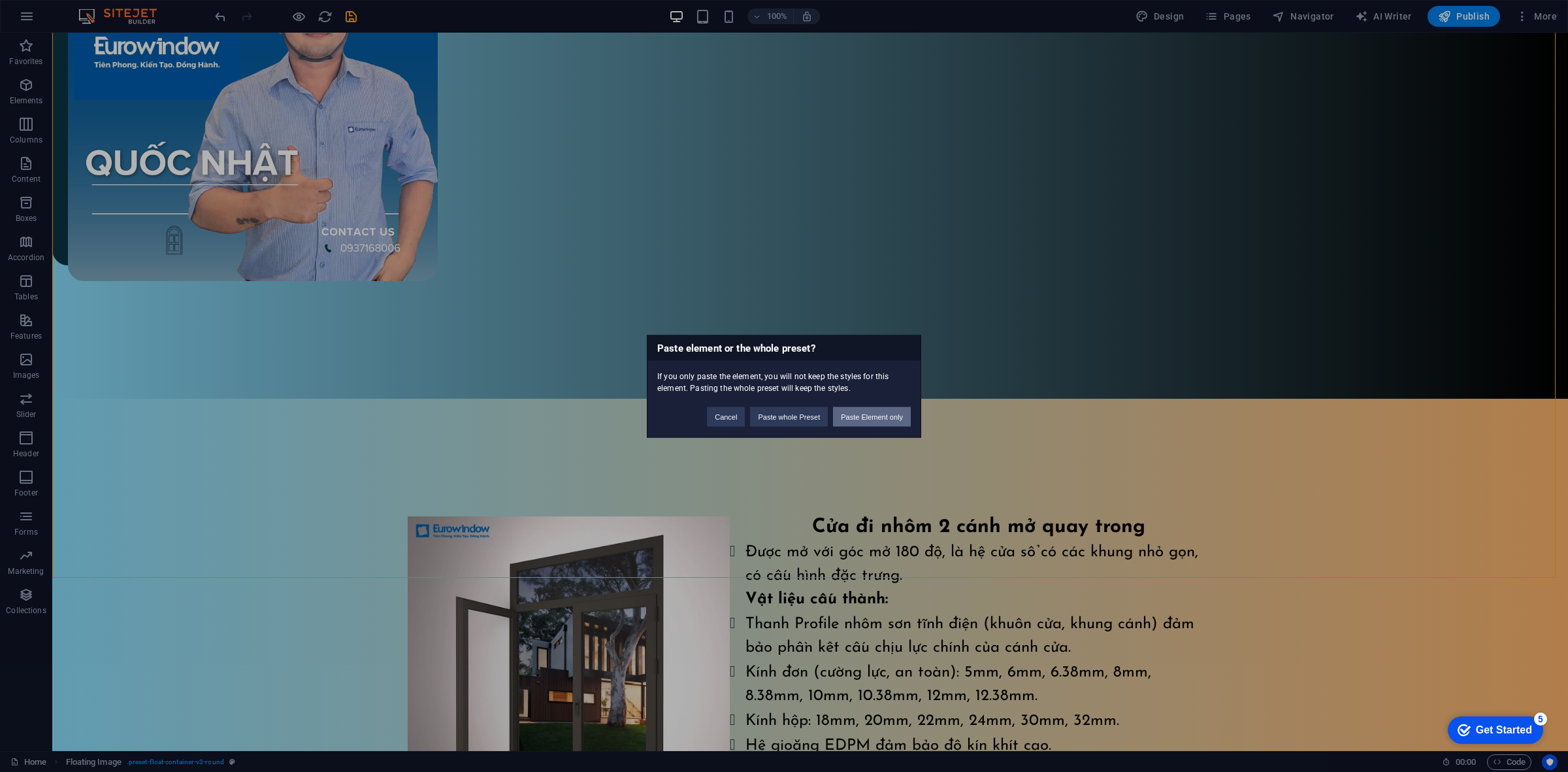
click at [879, 419] on button "Paste Element only" at bounding box center [872, 416] width 78 height 19
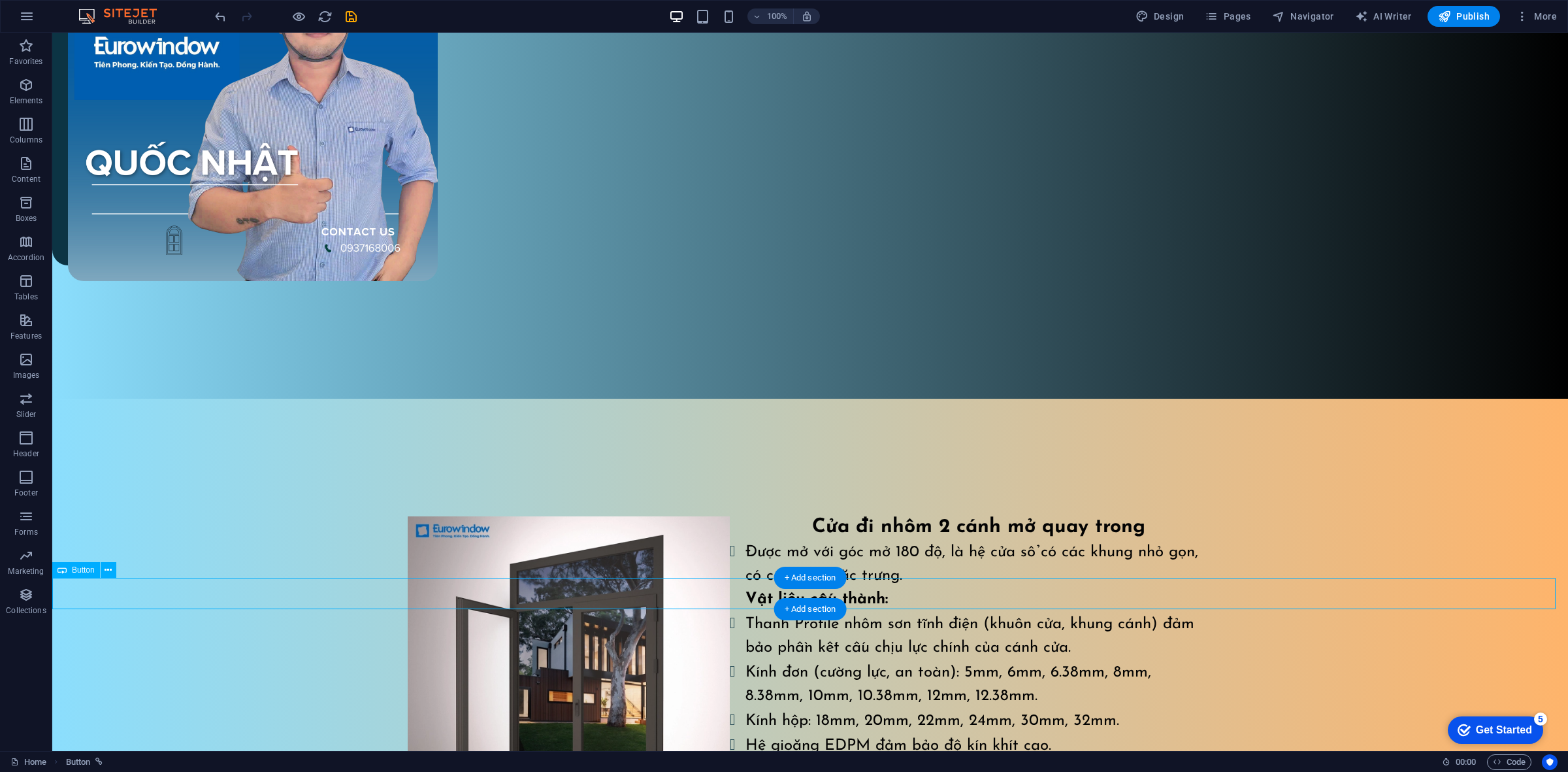
drag, startPoint x: 132, startPoint y: 586, endPoint x: 171, endPoint y: 581, distance: 39.3
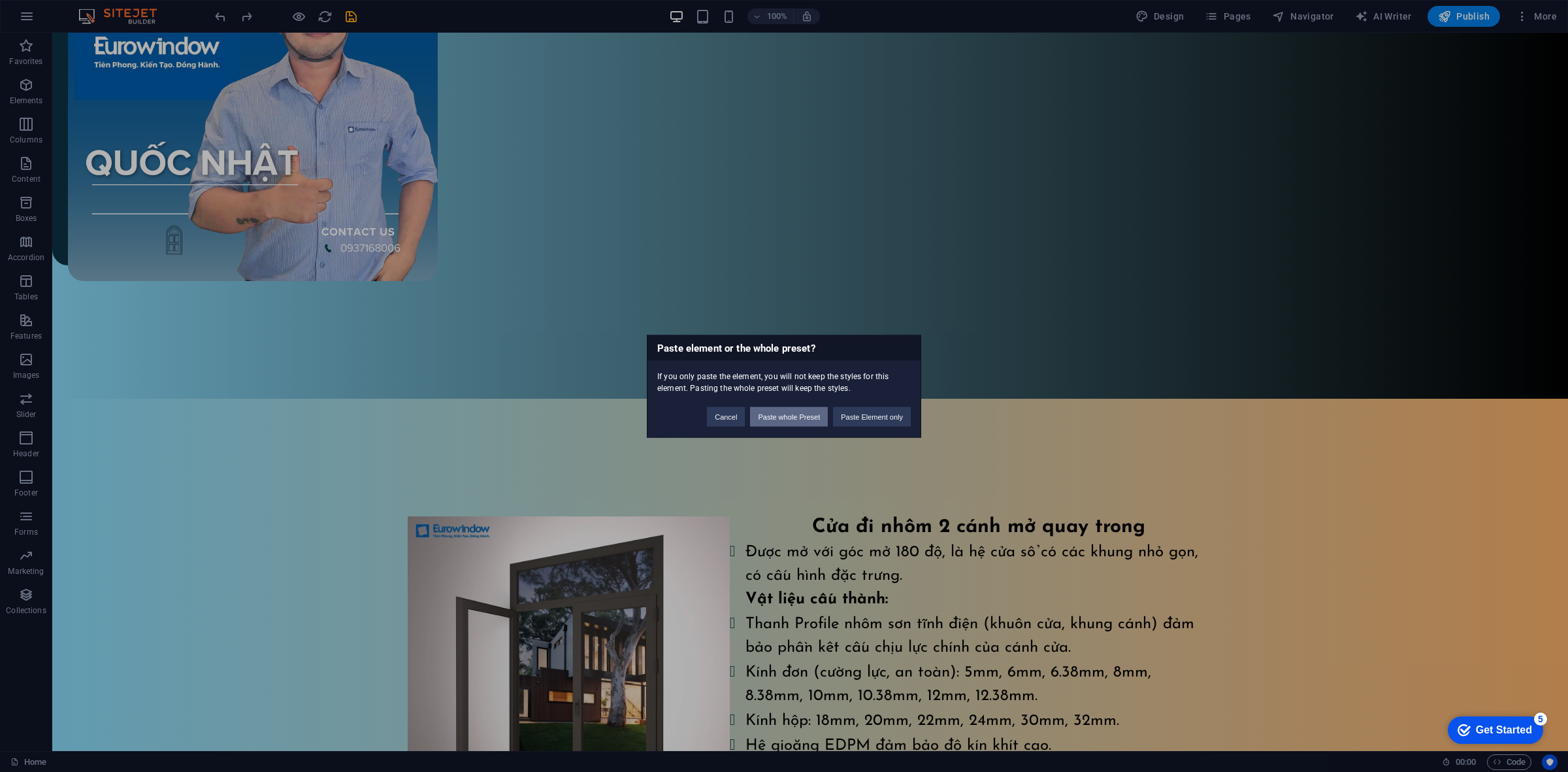
click at [788, 410] on button "Paste whole Preset" at bounding box center [789, 416] width 78 height 19
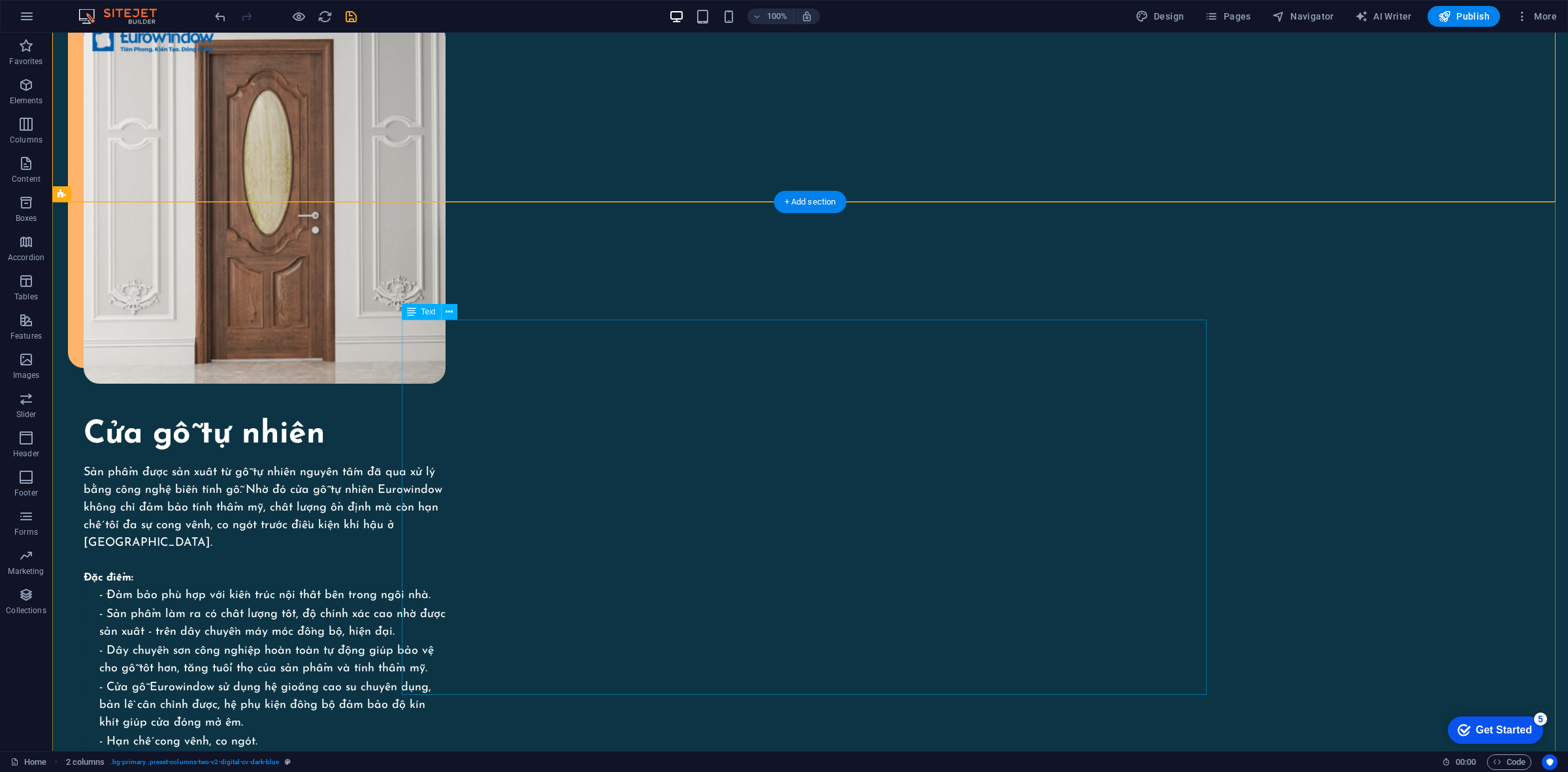
scroll to position [1988, 0]
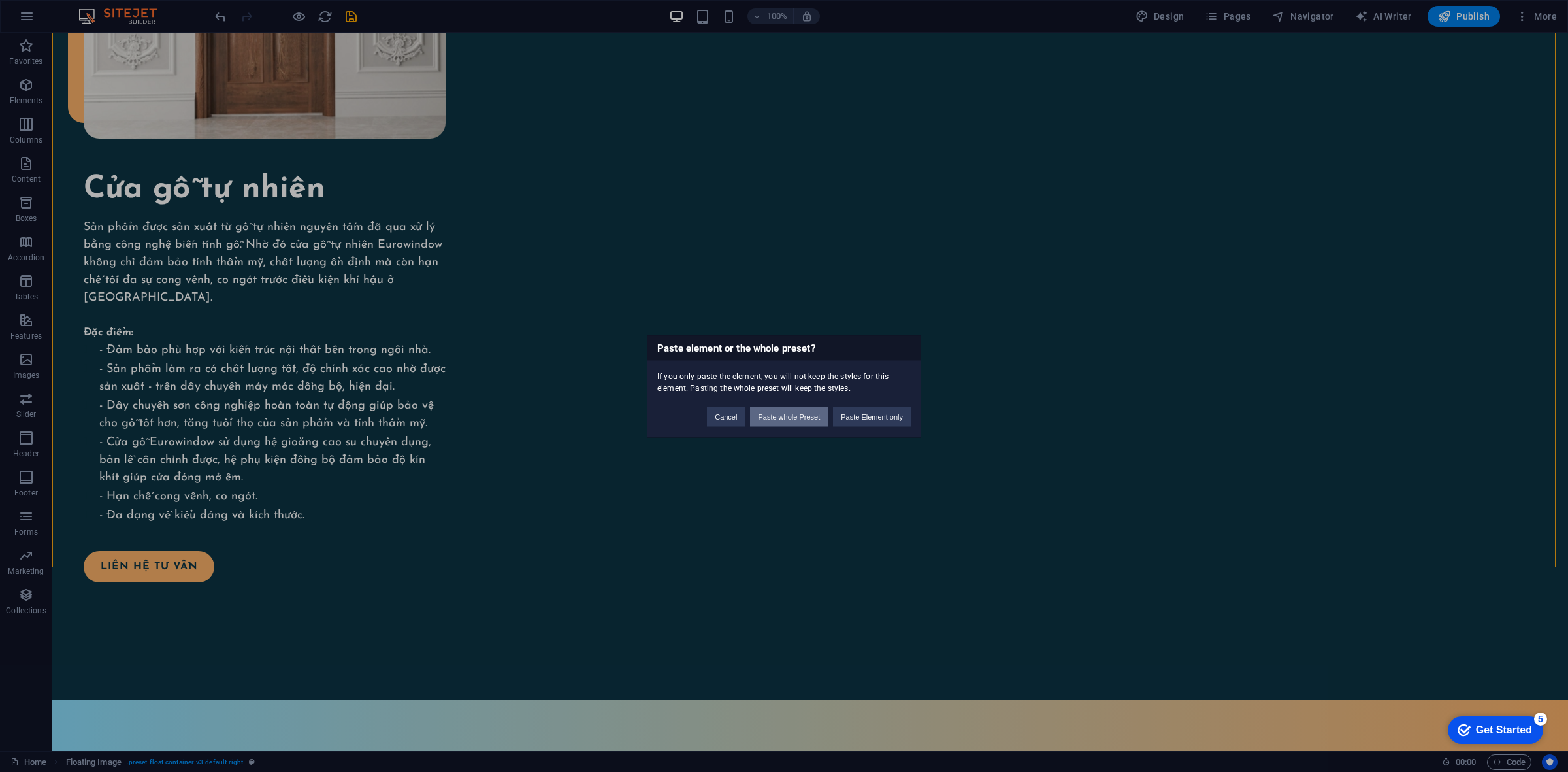
drag, startPoint x: 790, startPoint y: 412, endPoint x: 848, endPoint y: 426, distance: 59.7
click at [790, 412] on button "Paste whole Preset" at bounding box center [789, 416] width 78 height 19
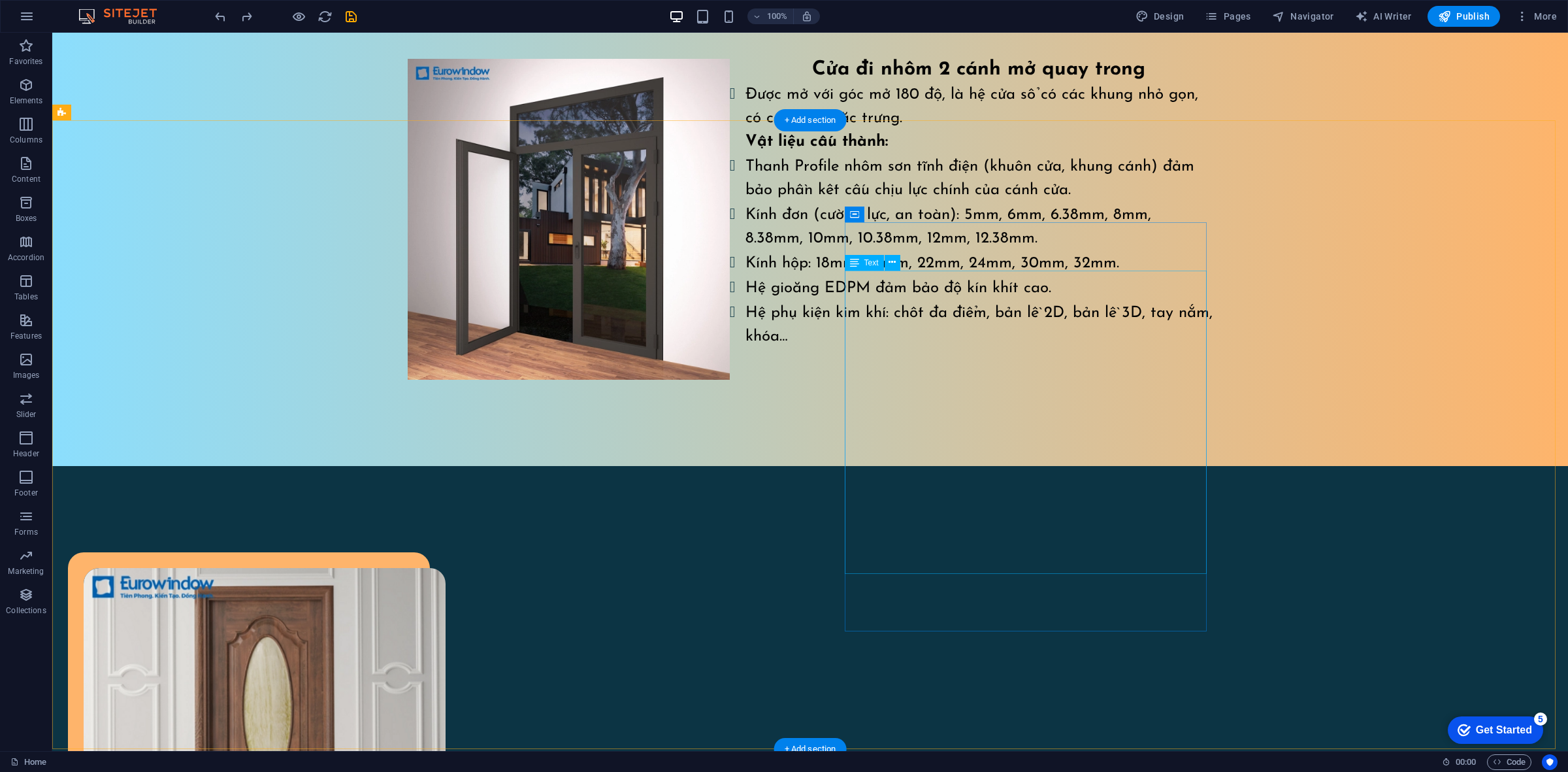
scroll to position [951, 0]
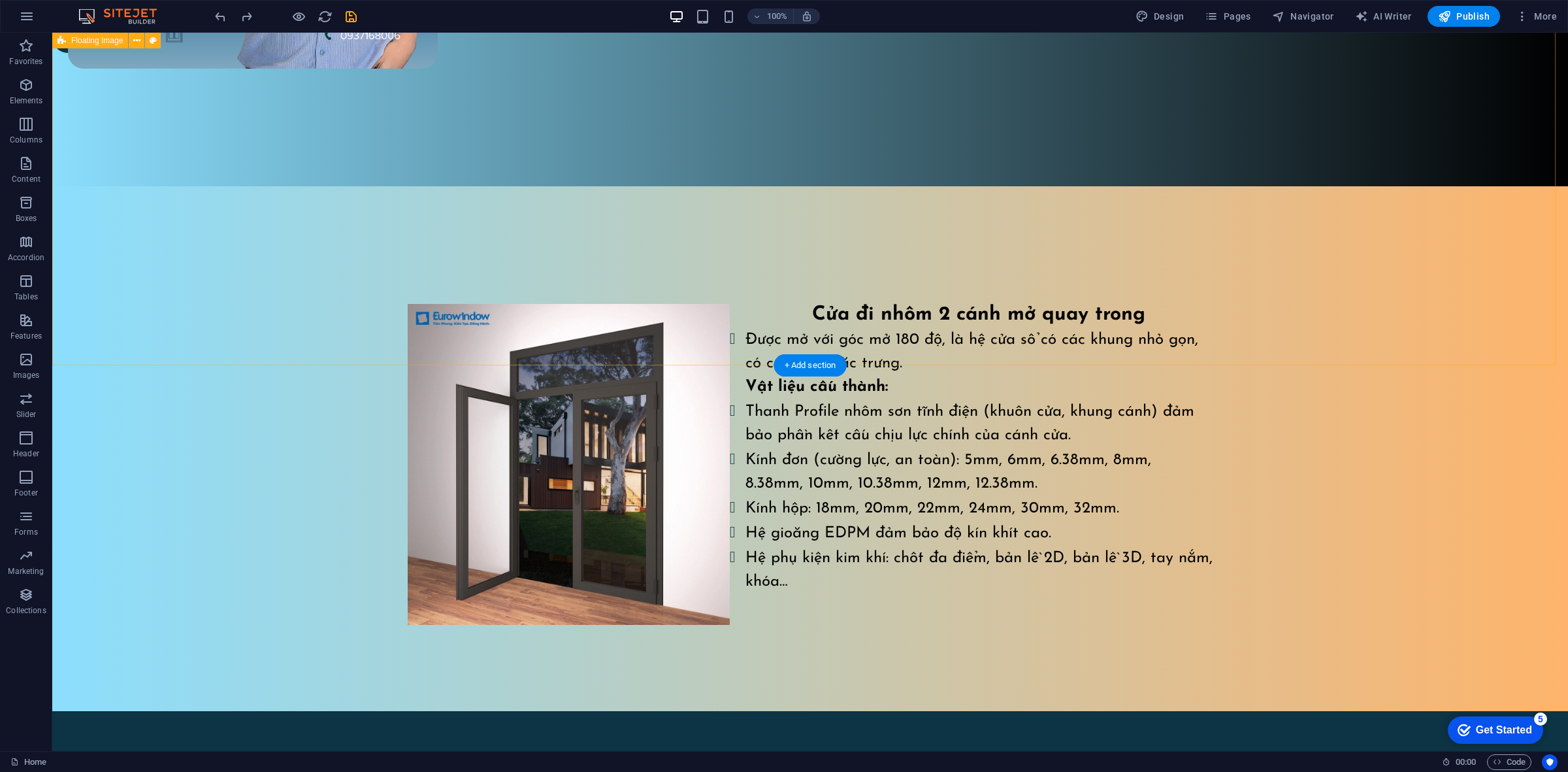
click at [949, 268] on div "Cửa đi nhôm 2 cánh mở quay trong Được mở với góc mở 180 độ, là hệ cửa sổ có các…" at bounding box center [810, 448] width 1515 height 525
click at [953, 268] on div "Cửa đi nhôm 2 cánh mở quay trong Được mở với góc mở 180 độ, là hệ cửa sổ có các…" at bounding box center [810, 448] width 1515 height 525
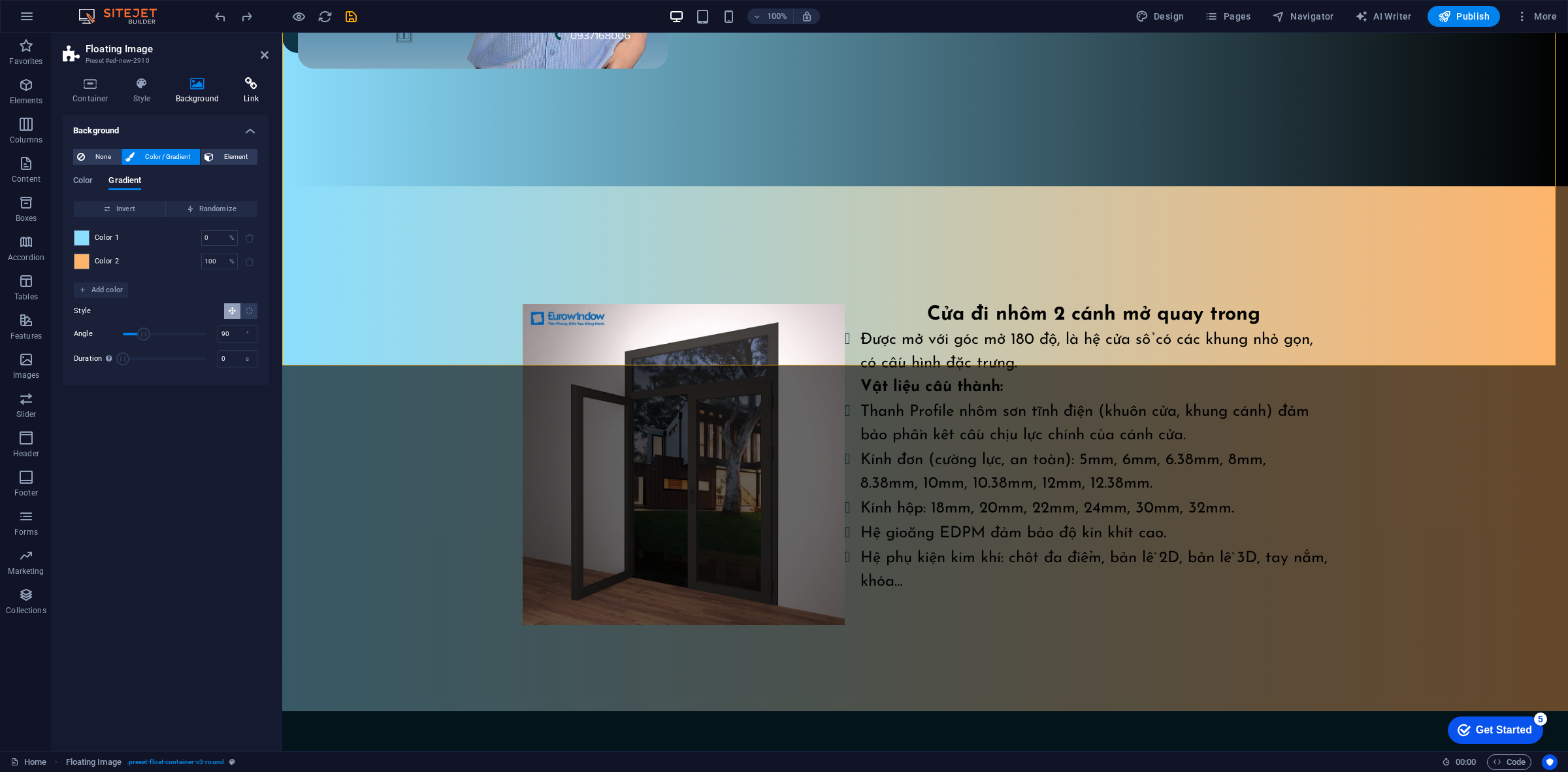
click at [247, 80] on icon at bounding box center [251, 83] width 35 height 13
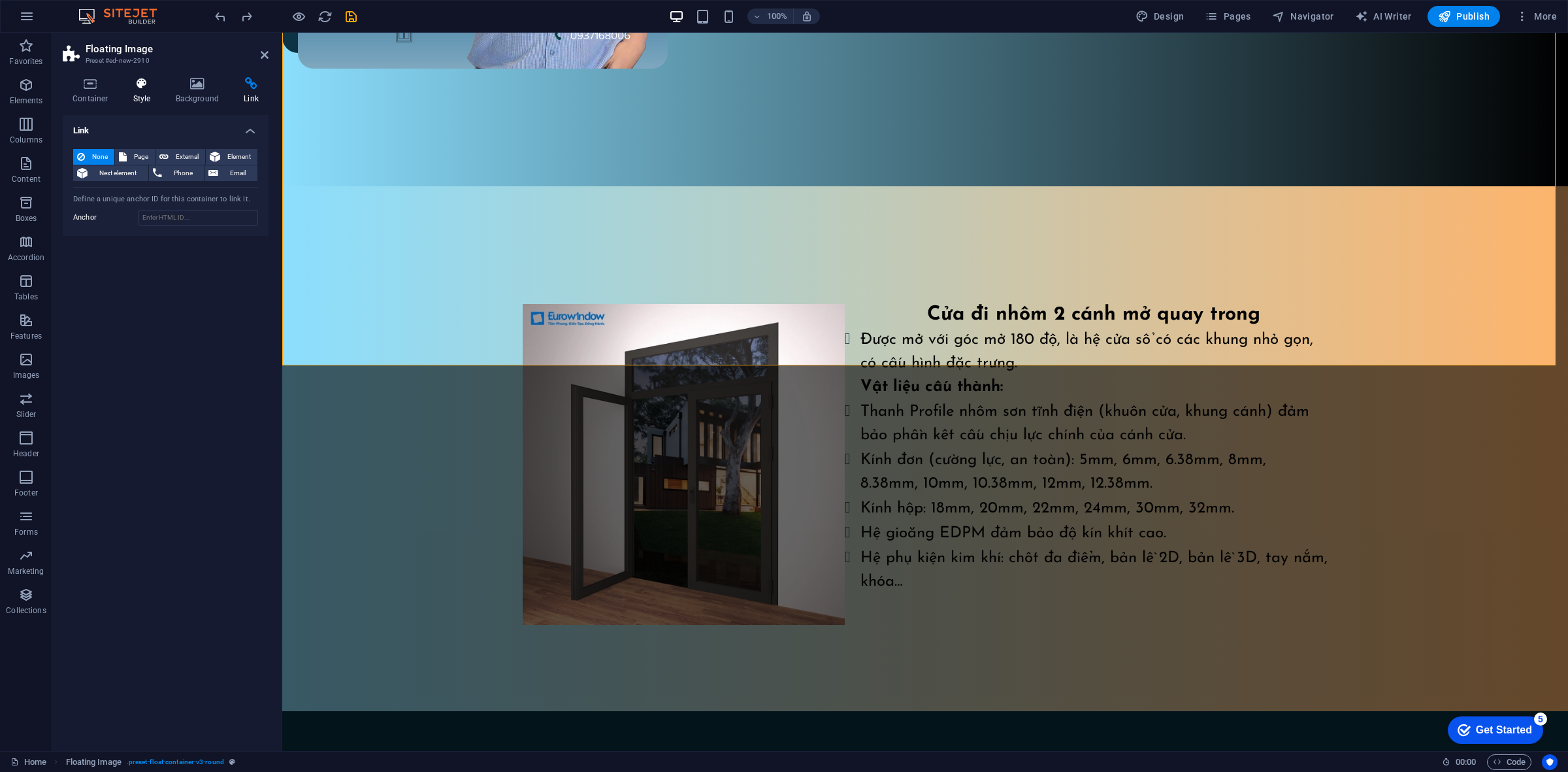
drag, startPoint x: 145, startPoint y: 86, endPoint x: 92, endPoint y: 89, distance: 53.1
click at [145, 86] on icon at bounding box center [142, 83] width 37 height 13
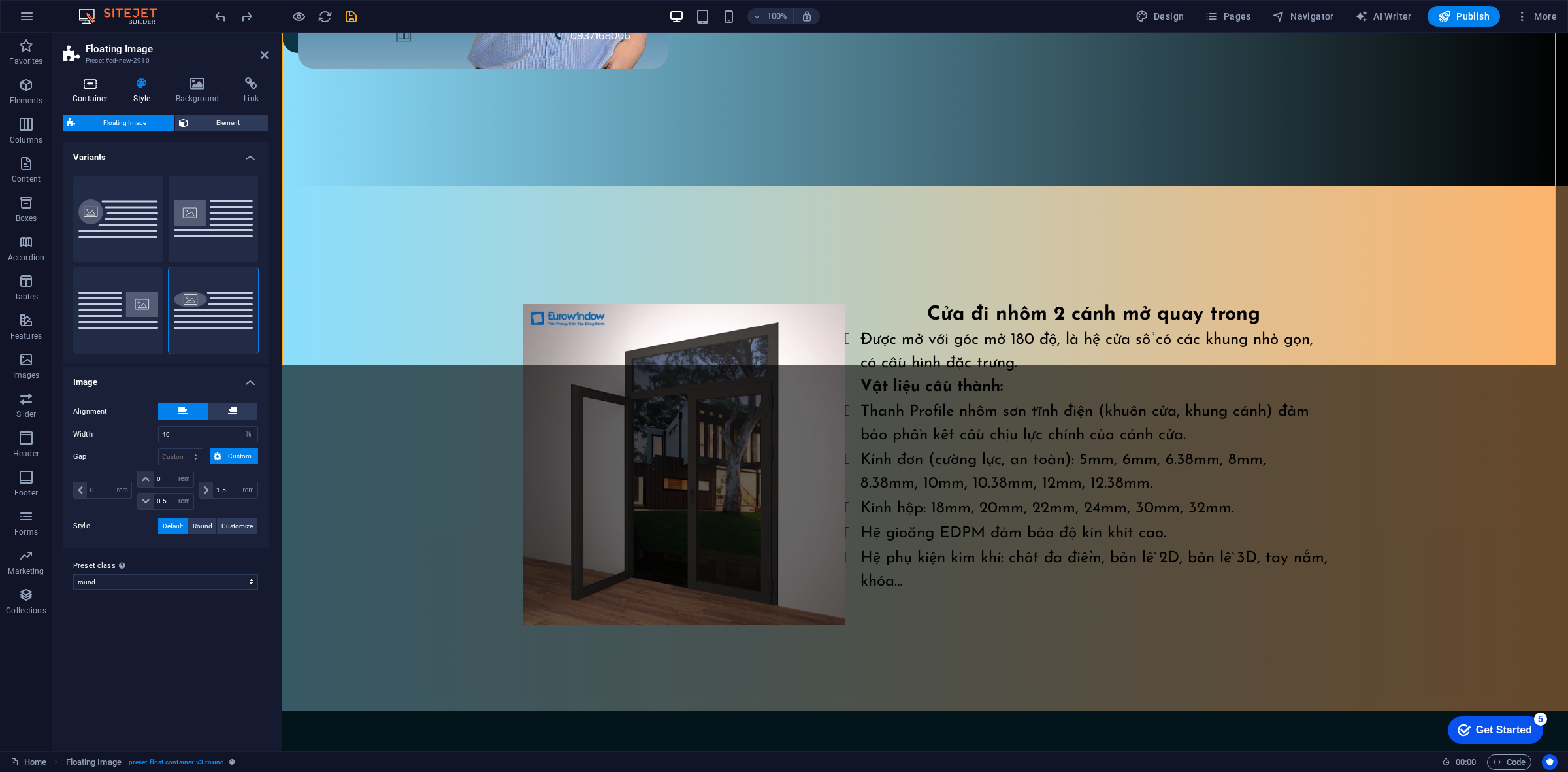
click at [86, 89] on icon at bounding box center [90, 83] width 55 height 13
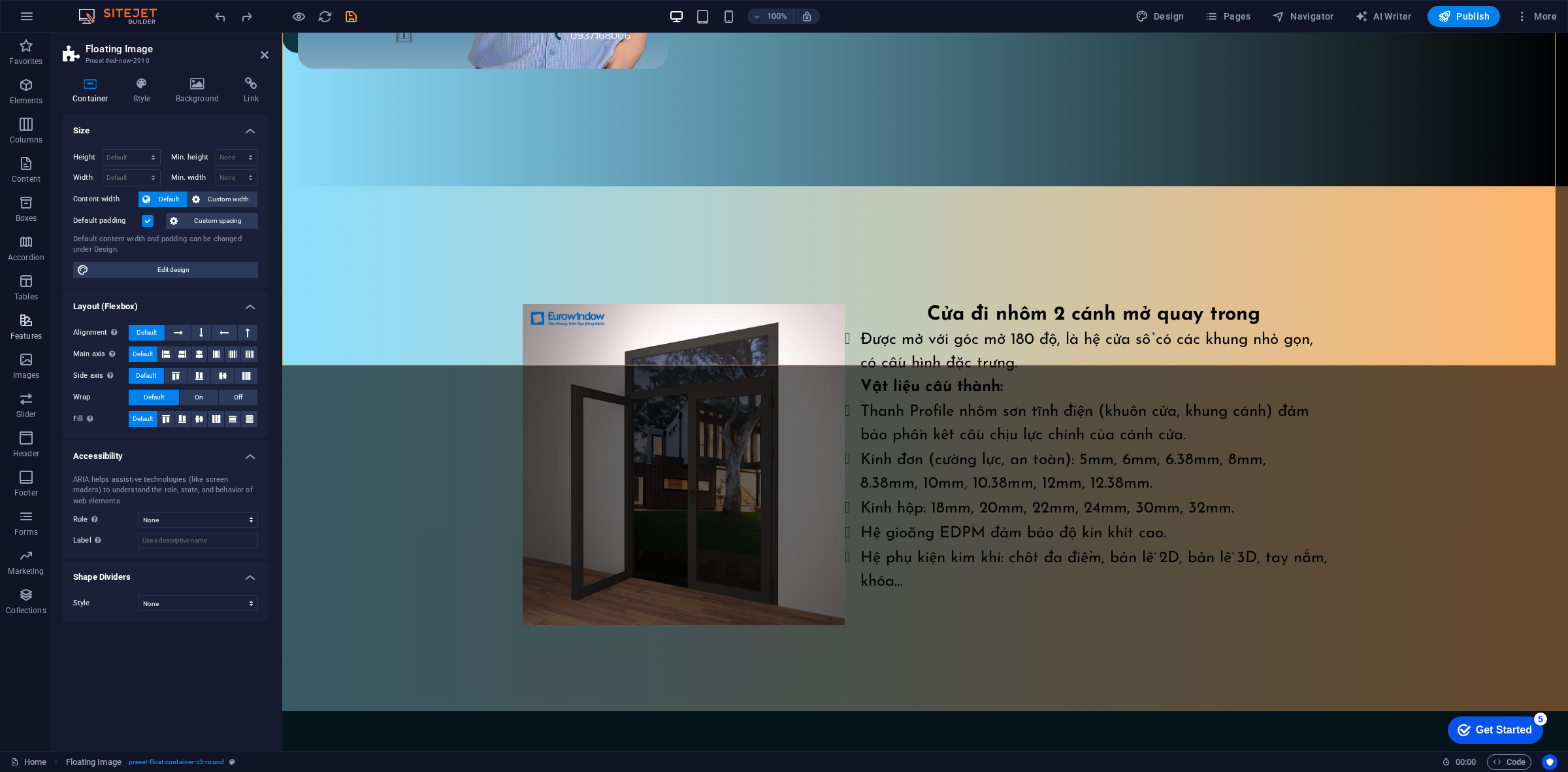
click at [20, 337] on p "Features" at bounding box center [26, 335] width 31 height 10
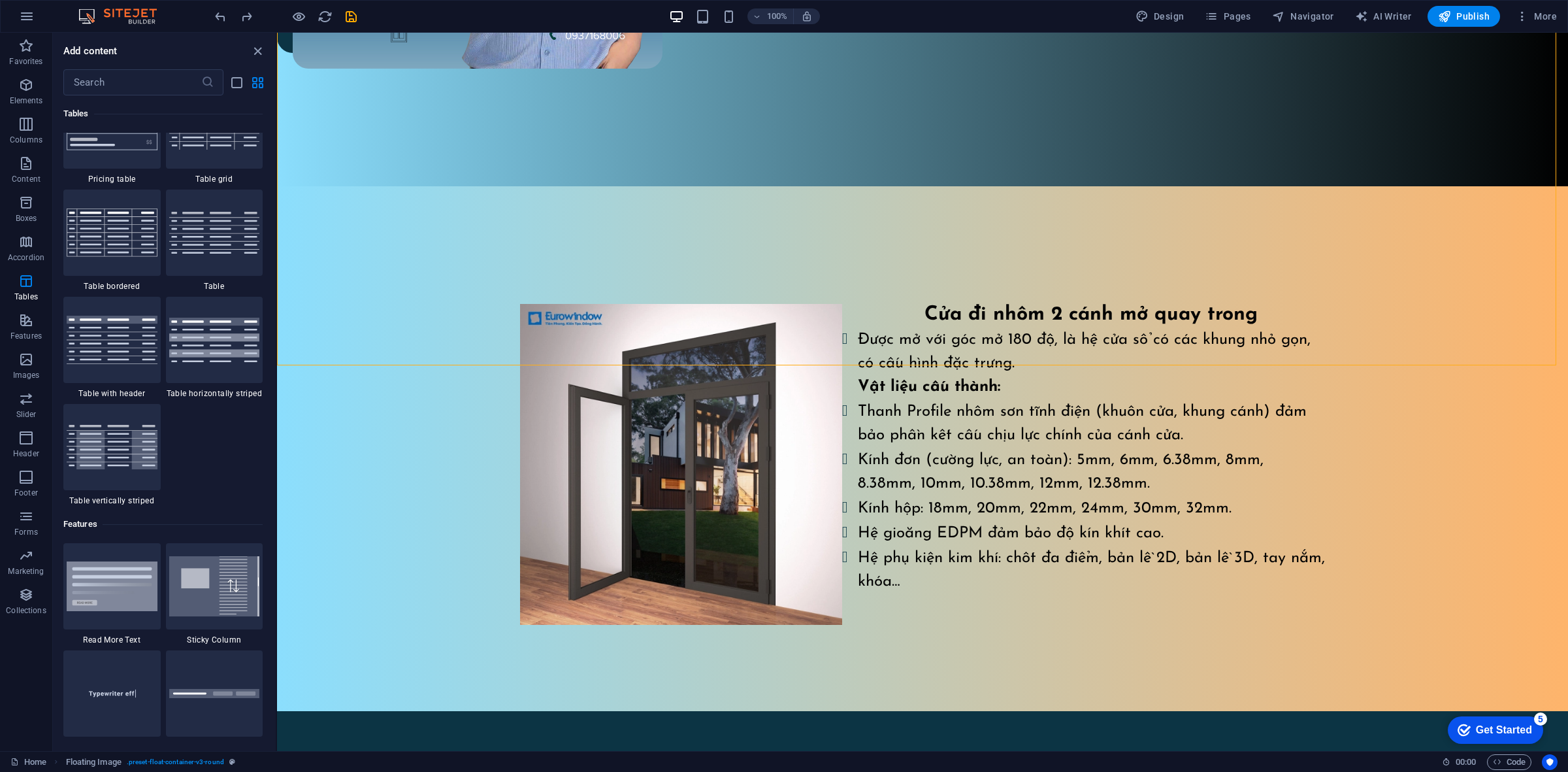
click at [38, 33] on header "100% Design Pages Navigator AI Writer Publish More" at bounding box center [784, 16] width 1568 height 33
click at [30, 47] on icon "button" at bounding box center [26, 46] width 16 height 16
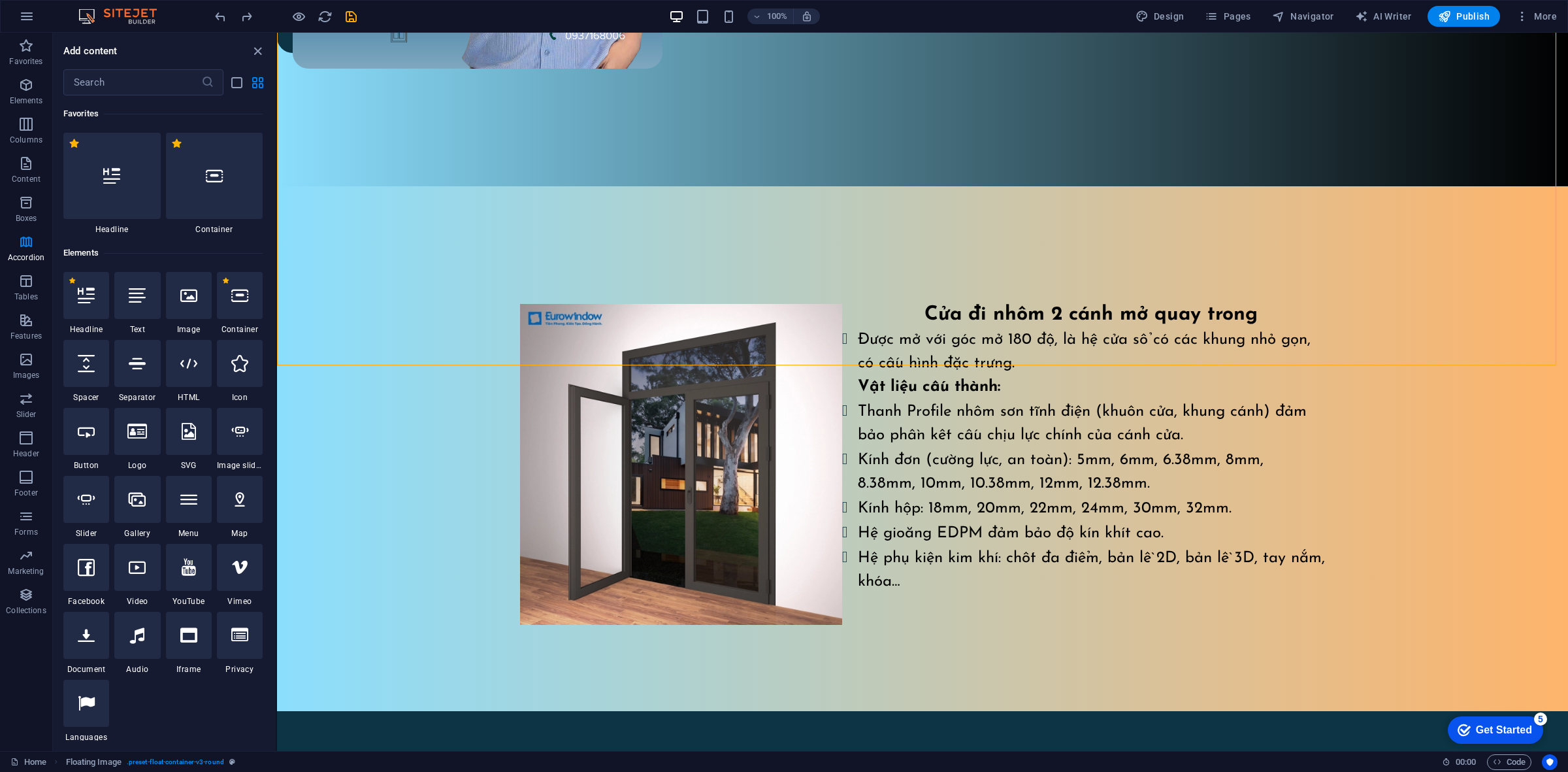
scroll to position [0, 0]
click at [144, 86] on input "text" at bounding box center [131, 82] width 138 height 26
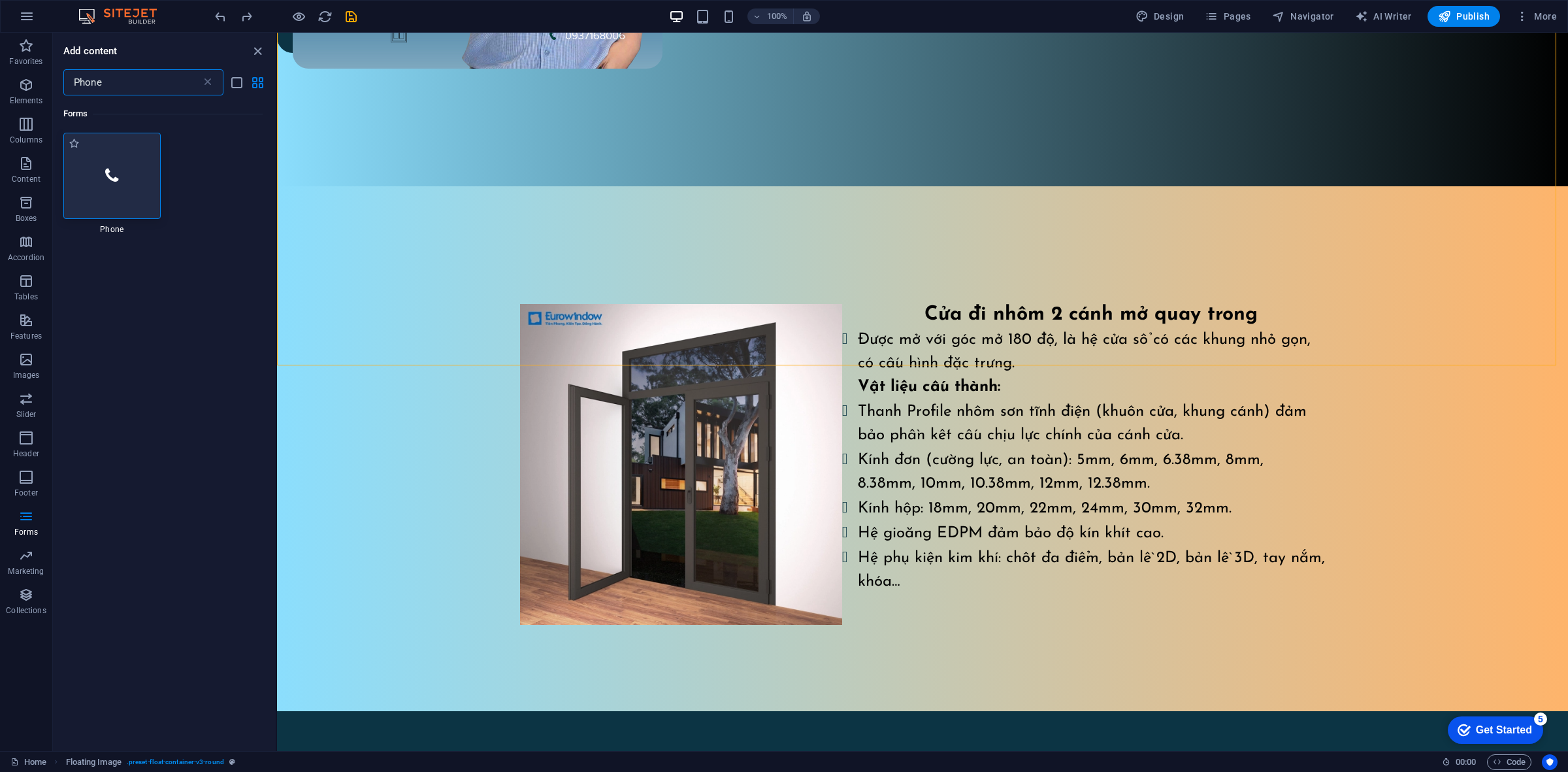
type input "Phone"
click at [96, 168] on div at bounding box center [111, 175] width 97 height 86
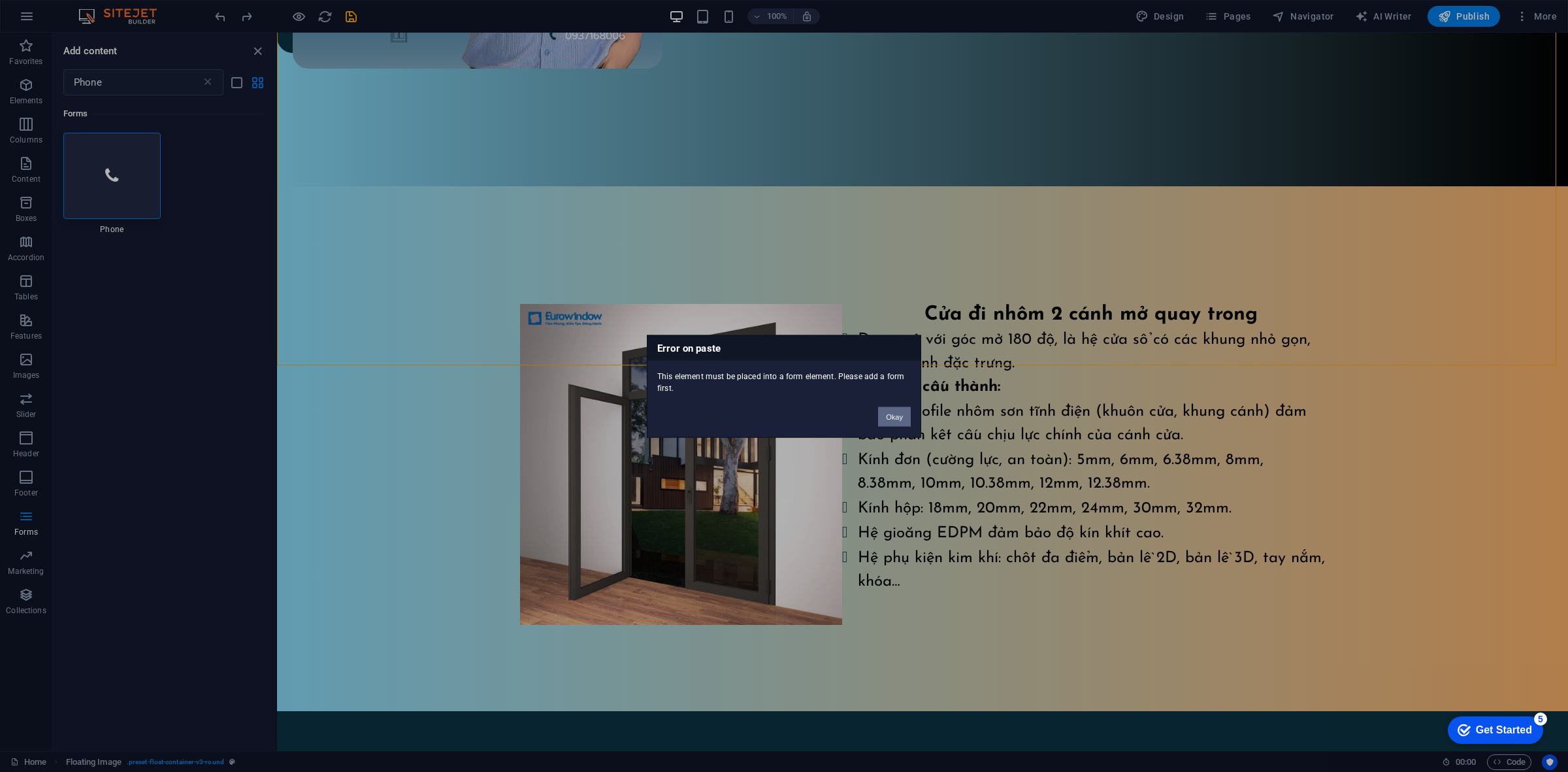
click at [901, 413] on button "Okay" at bounding box center [894, 416] width 33 height 19
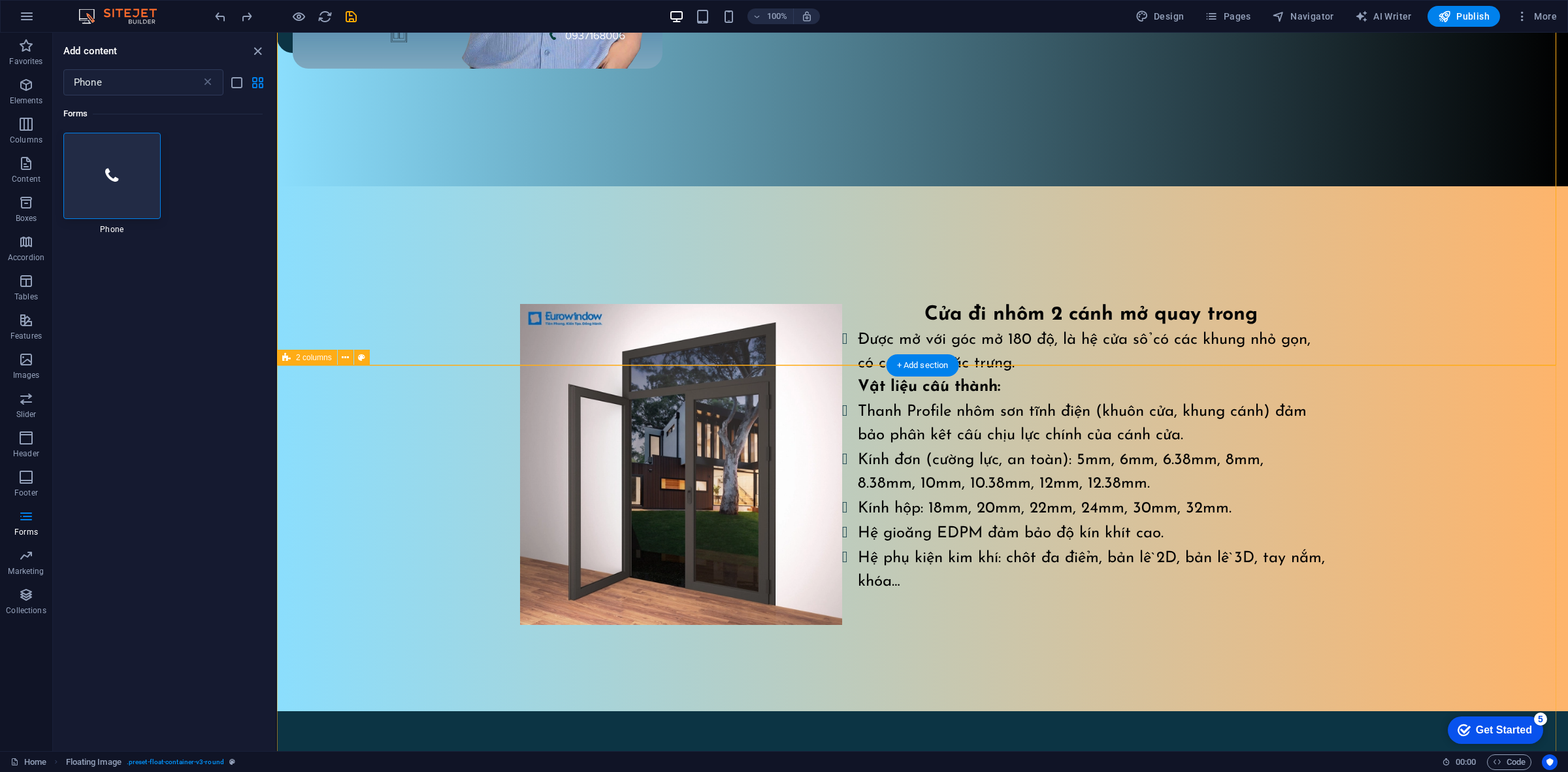
scroll to position [542, 0]
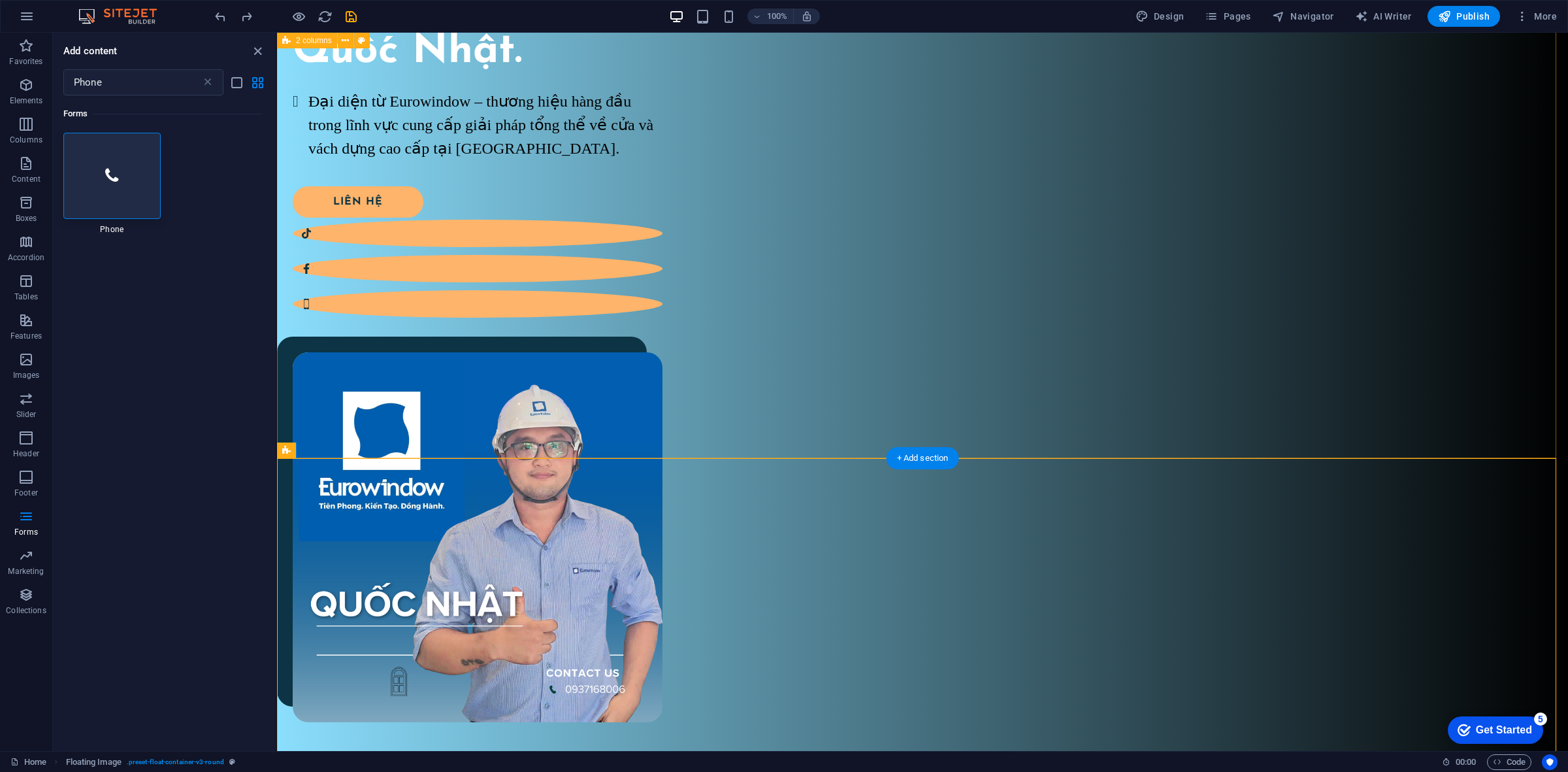
scroll to position [379, 0]
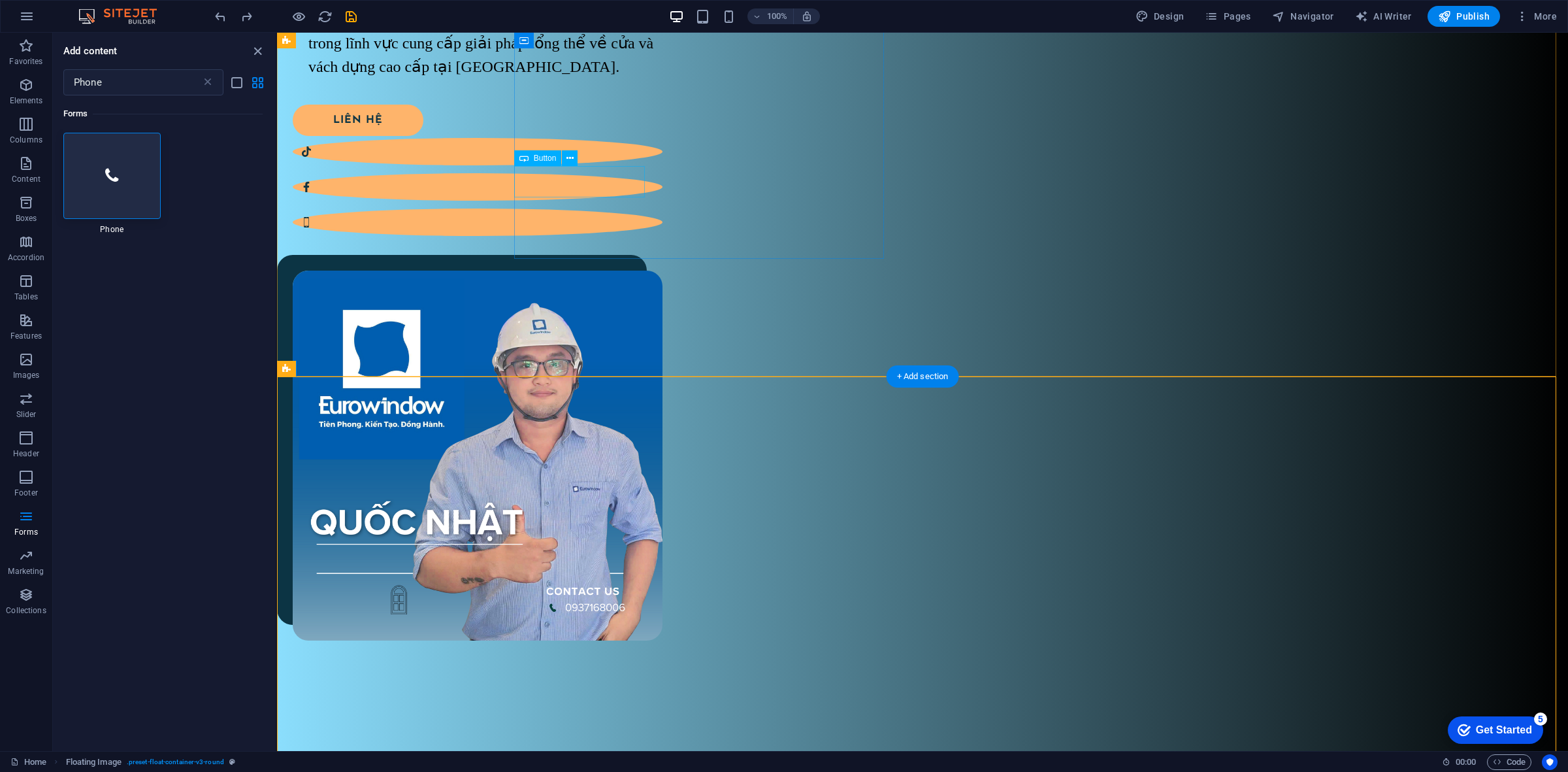
click at [602, 136] on div "Liên hệ" at bounding box center [469, 120] width 354 height 31
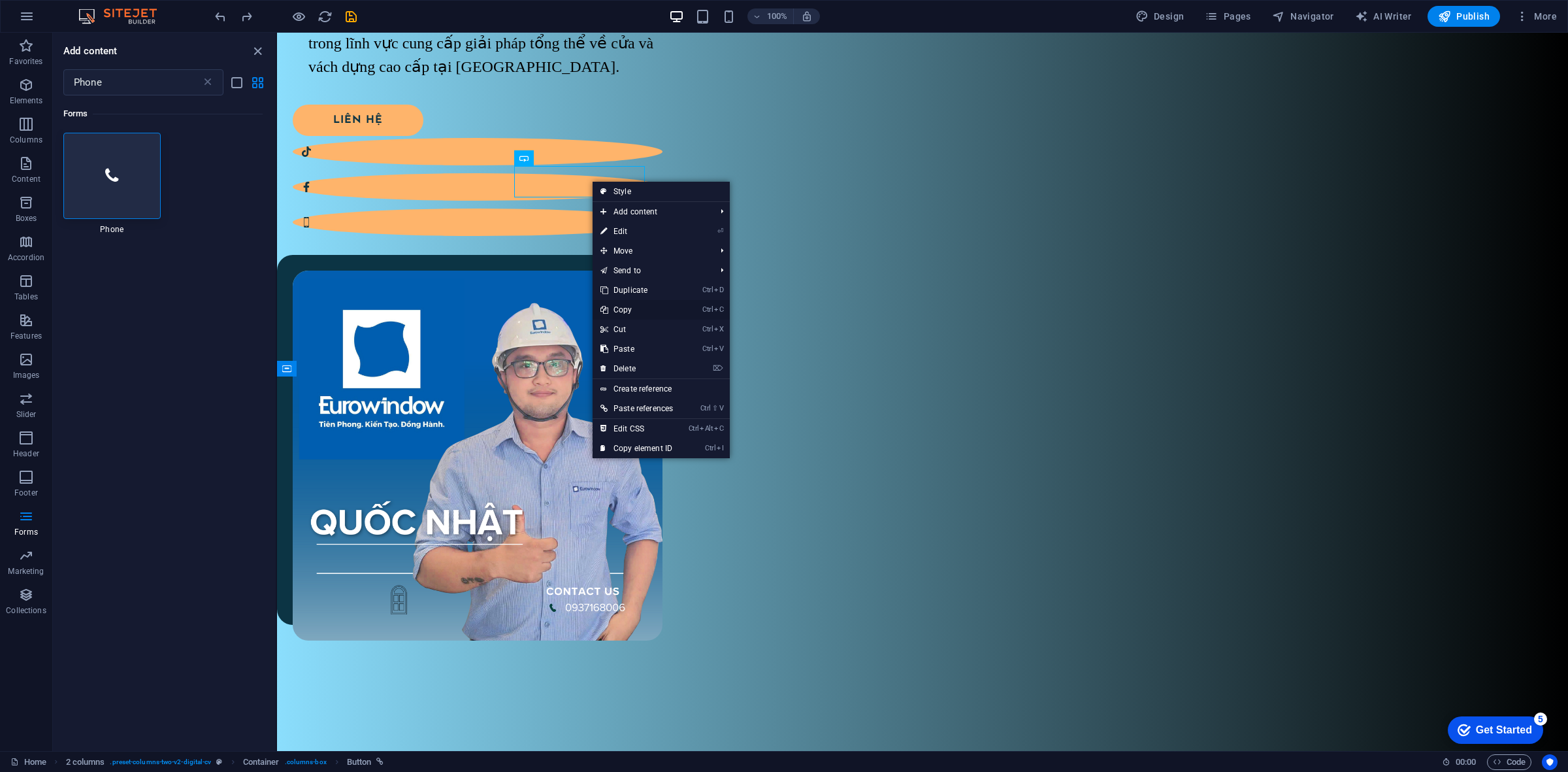
click at [658, 309] on link "Ctrl C Copy" at bounding box center [636, 309] width 88 height 19
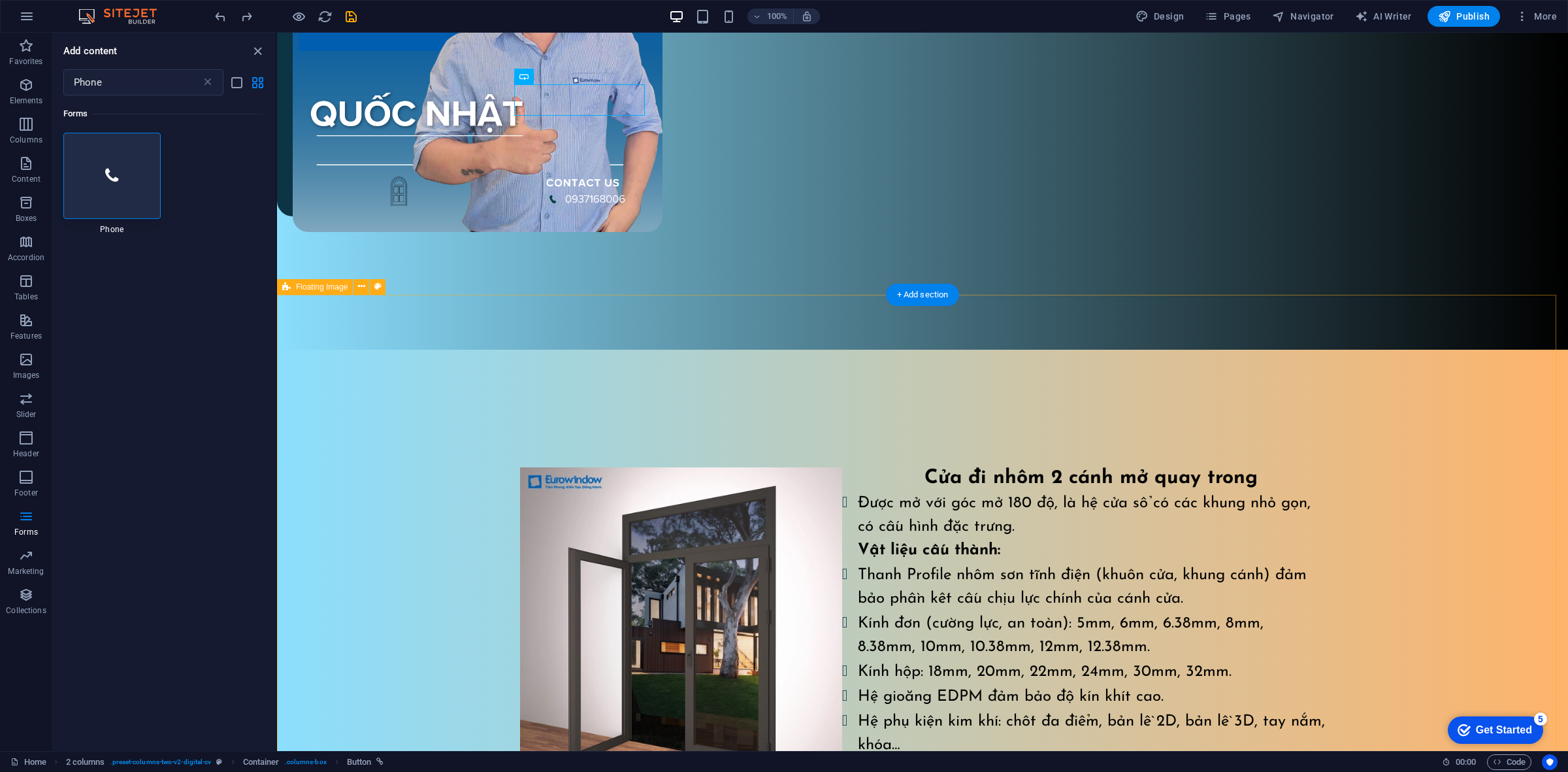
scroll to position [869, 0]
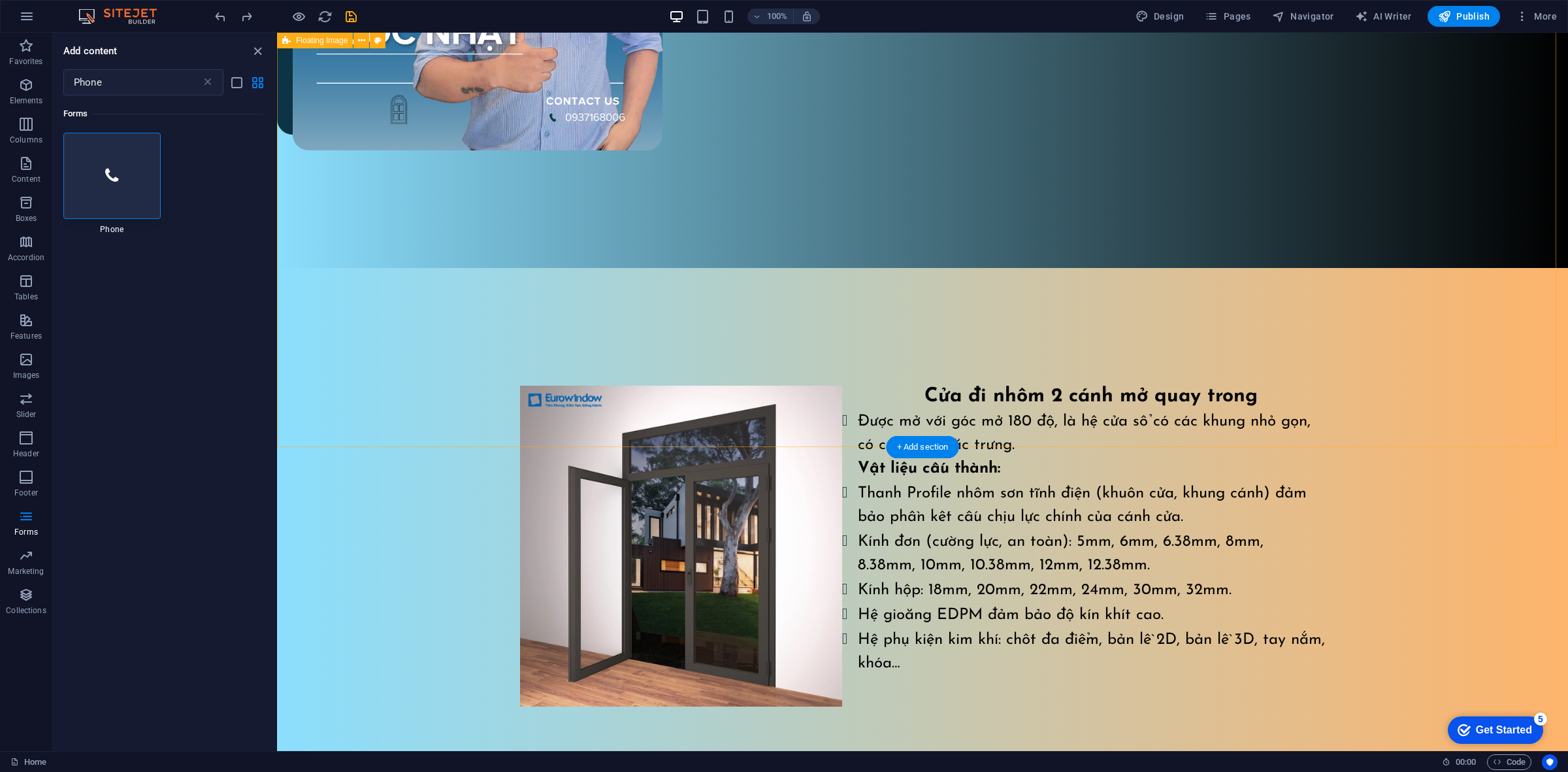
click at [1017, 350] on div "Cửa đi nhôm 2 cánh mở quay trong Được mở với góc mở 180 độ, là hệ cửa sổ có các…" at bounding box center [922, 530] width 1291 height 525
click at [1039, 338] on div "Cửa đi nhôm 2 cánh mở quay trong Được mở với góc mở 180 độ, là hệ cửa sổ có các…" at bounding box center [922, 530] width 1291 height 525
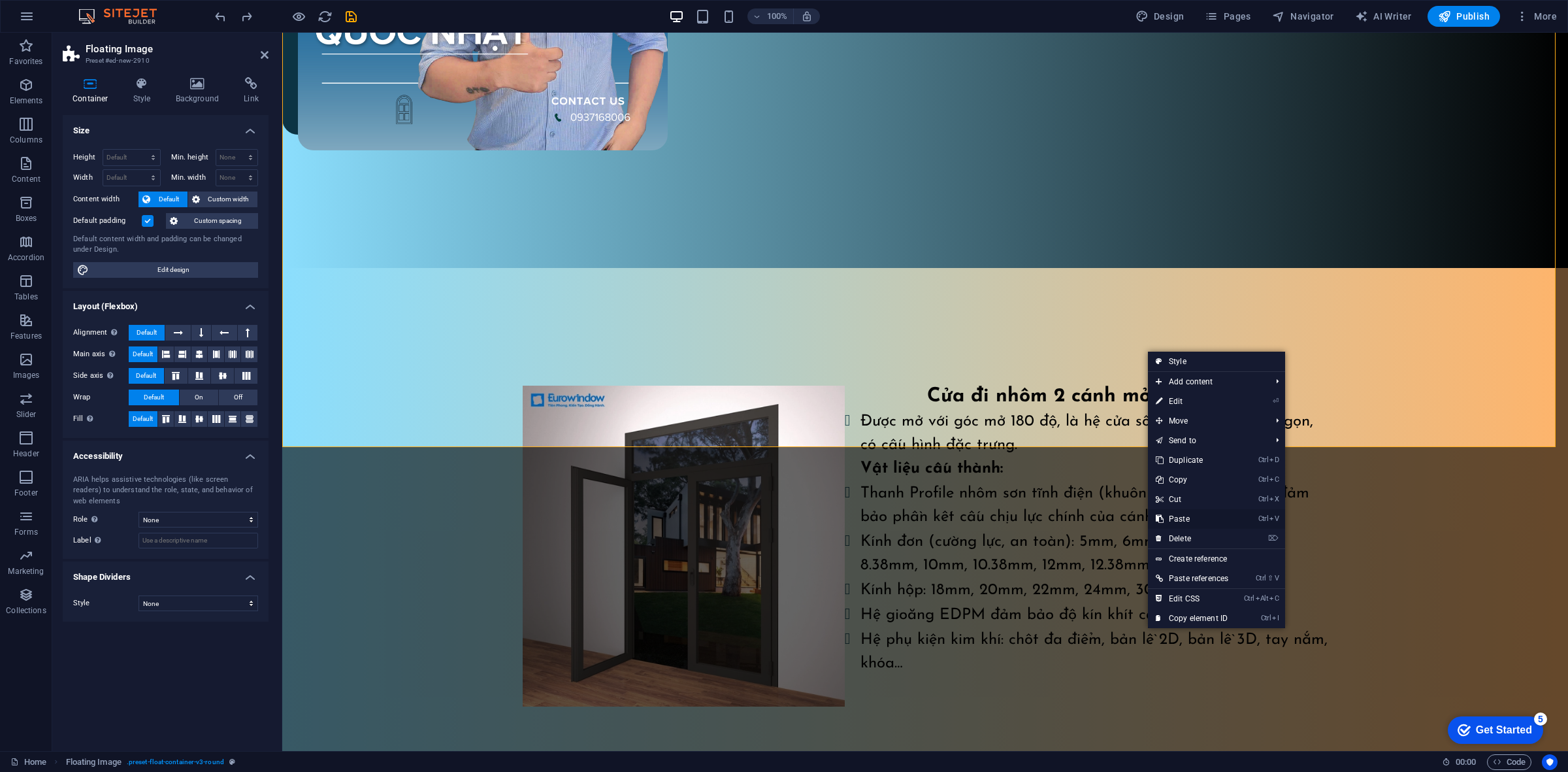
click at [1174, 513] on link "Ctrl V Paste" at bounding box center [1192, 518] width 88 height 19
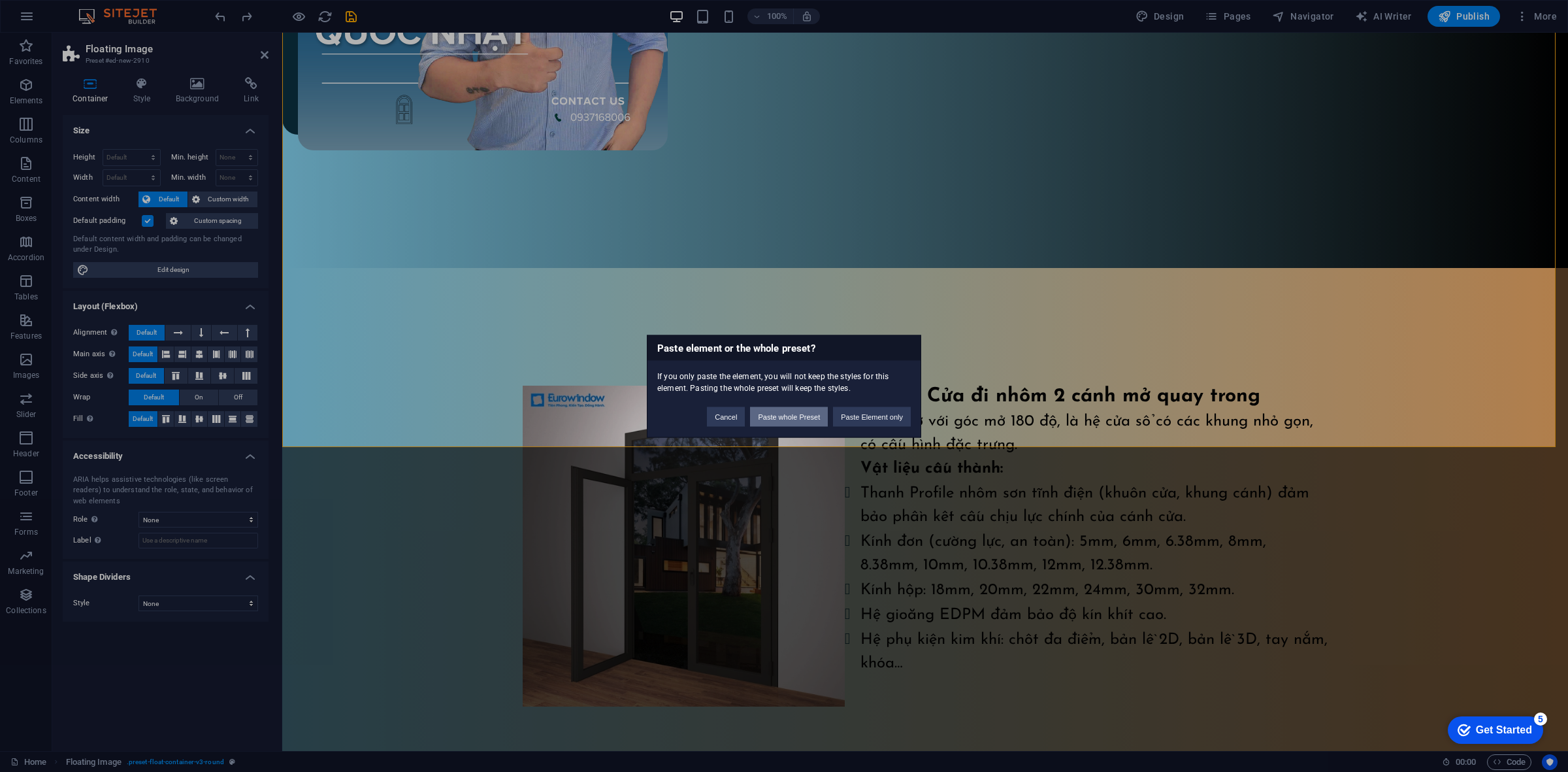
click at [797, 406] on button "Paste whole Preset" at bounding box center [789, 416] width 78 height 19
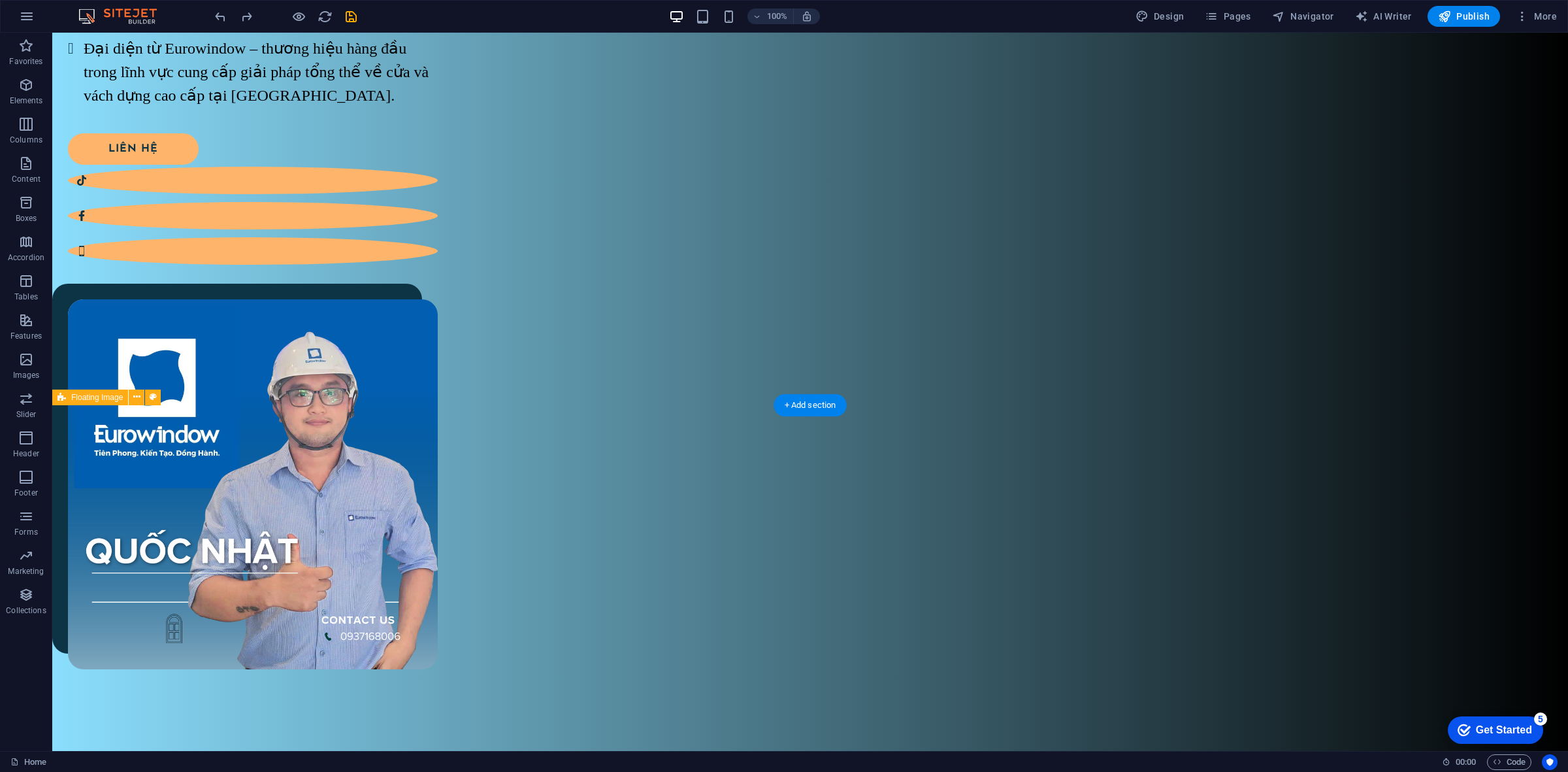
scroll to position [840, 0]
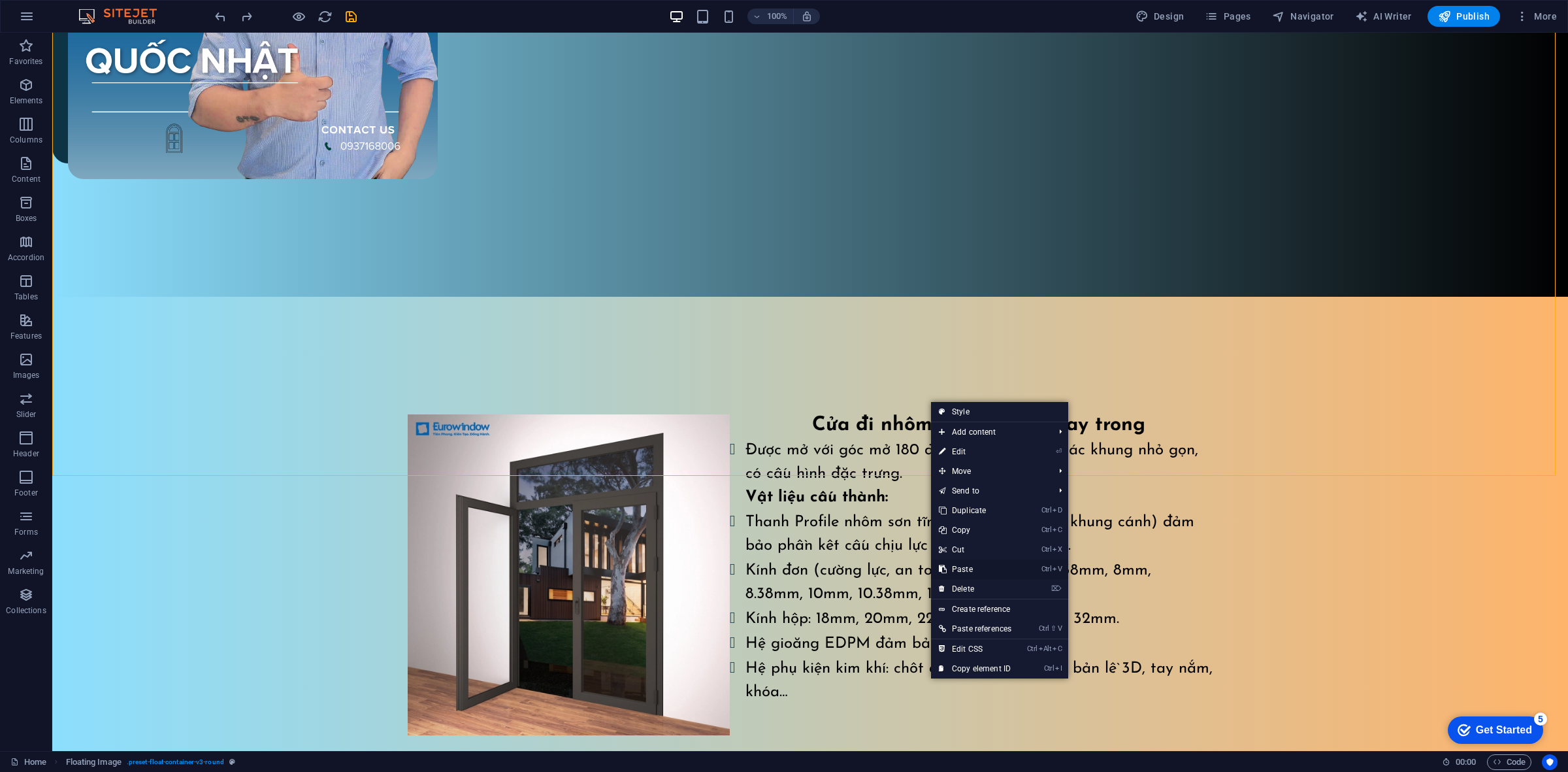
click at [984, 560] on link "Ctrl V Paste" at bounding box center [975, 569] width 88 height 19
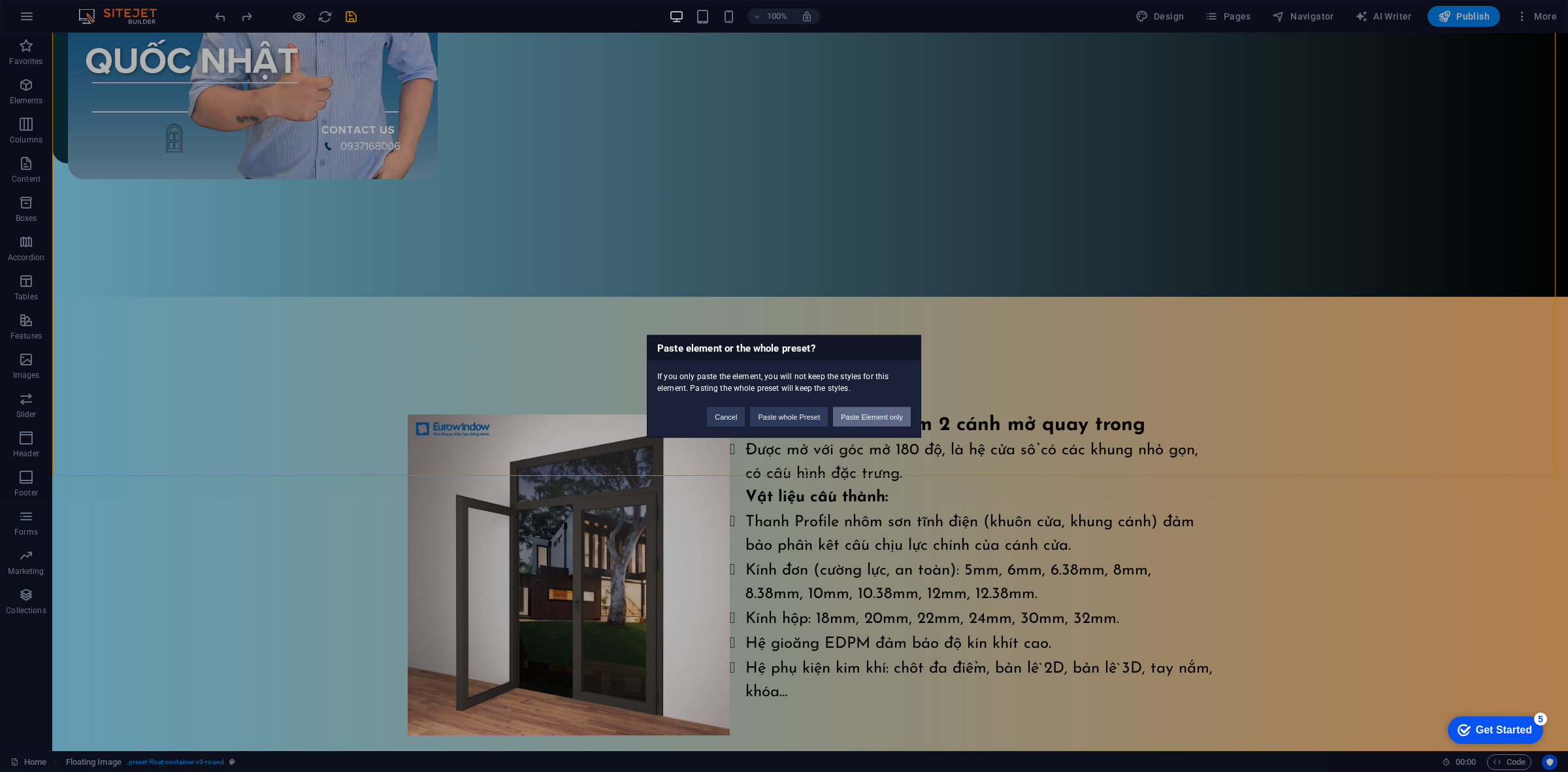
click at [897, 416] on button "Paste Element only" at bounding box center [872, 416] width 78 height 19
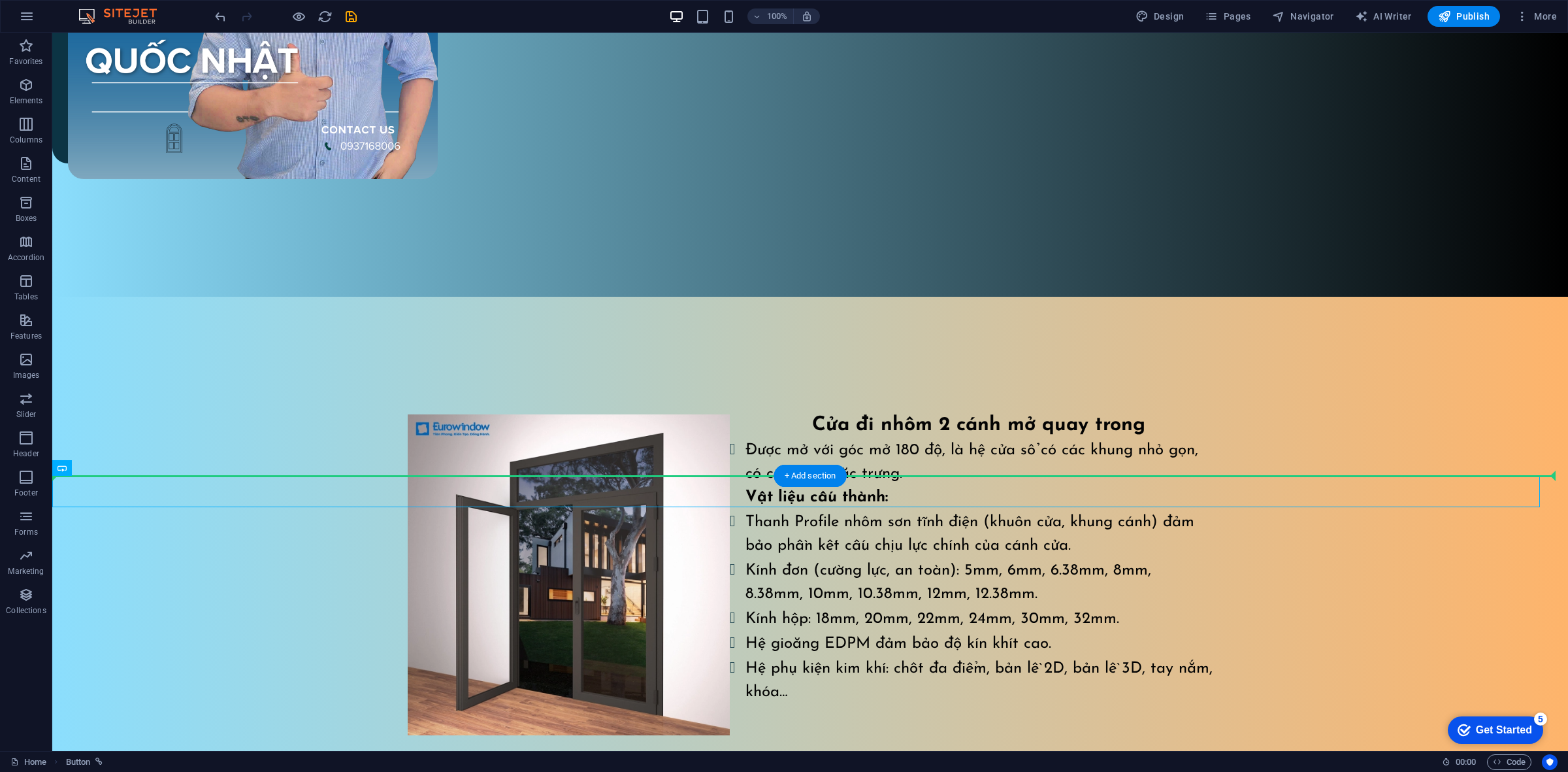
drag, startPoint x: 108, startPoint y: 485, endPoint x: 842, endPoint y: 367, distance: 743.4
click at [842, 367] on div "Cửa đi nhôm 2 cánh mở quay trong Được mở với góc mở 180 độ, là hệ cửa sổ có các…" at bounding box center [810, 559] width 1515 height 525
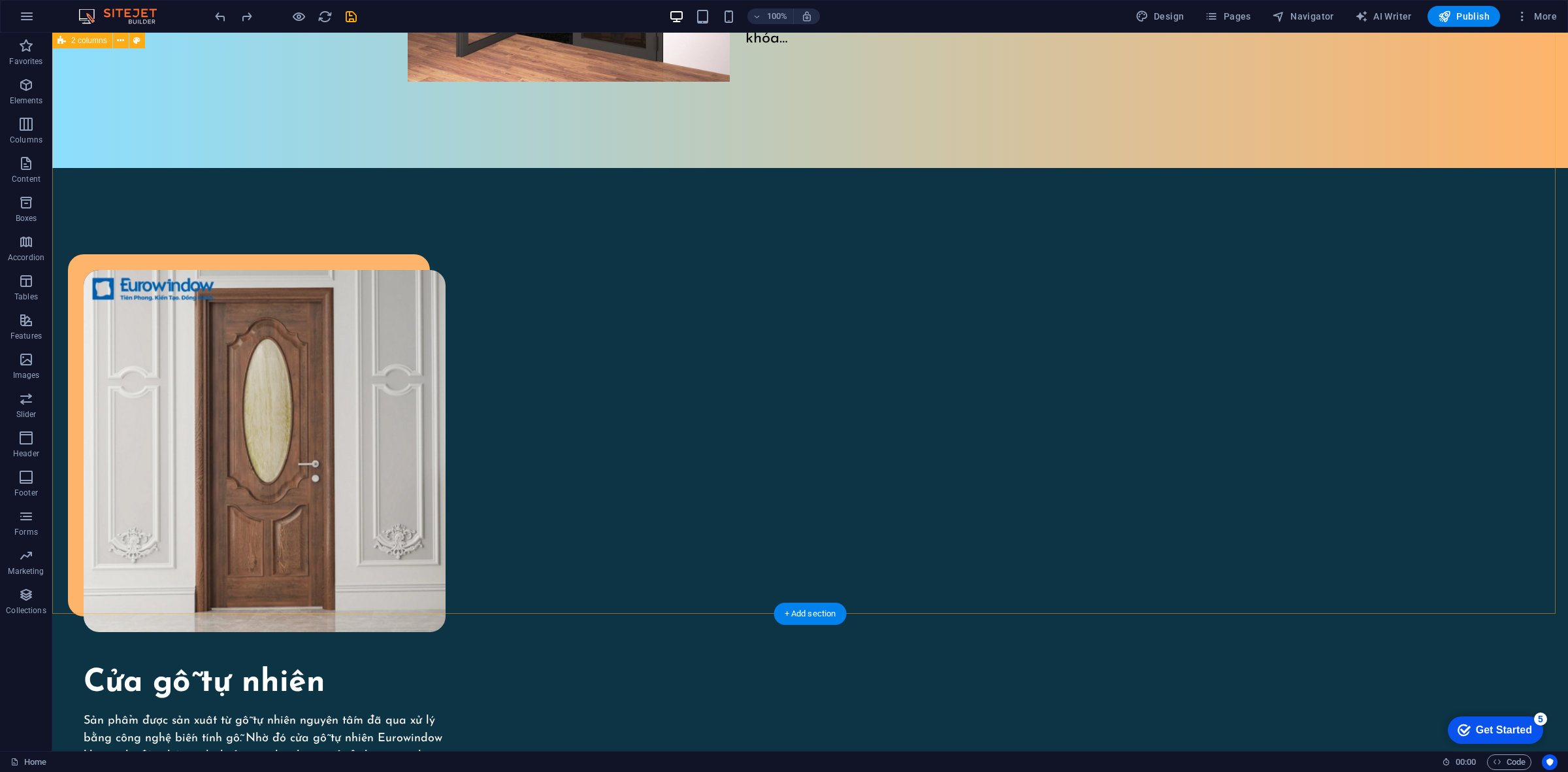
scroll to position [1658, 0]
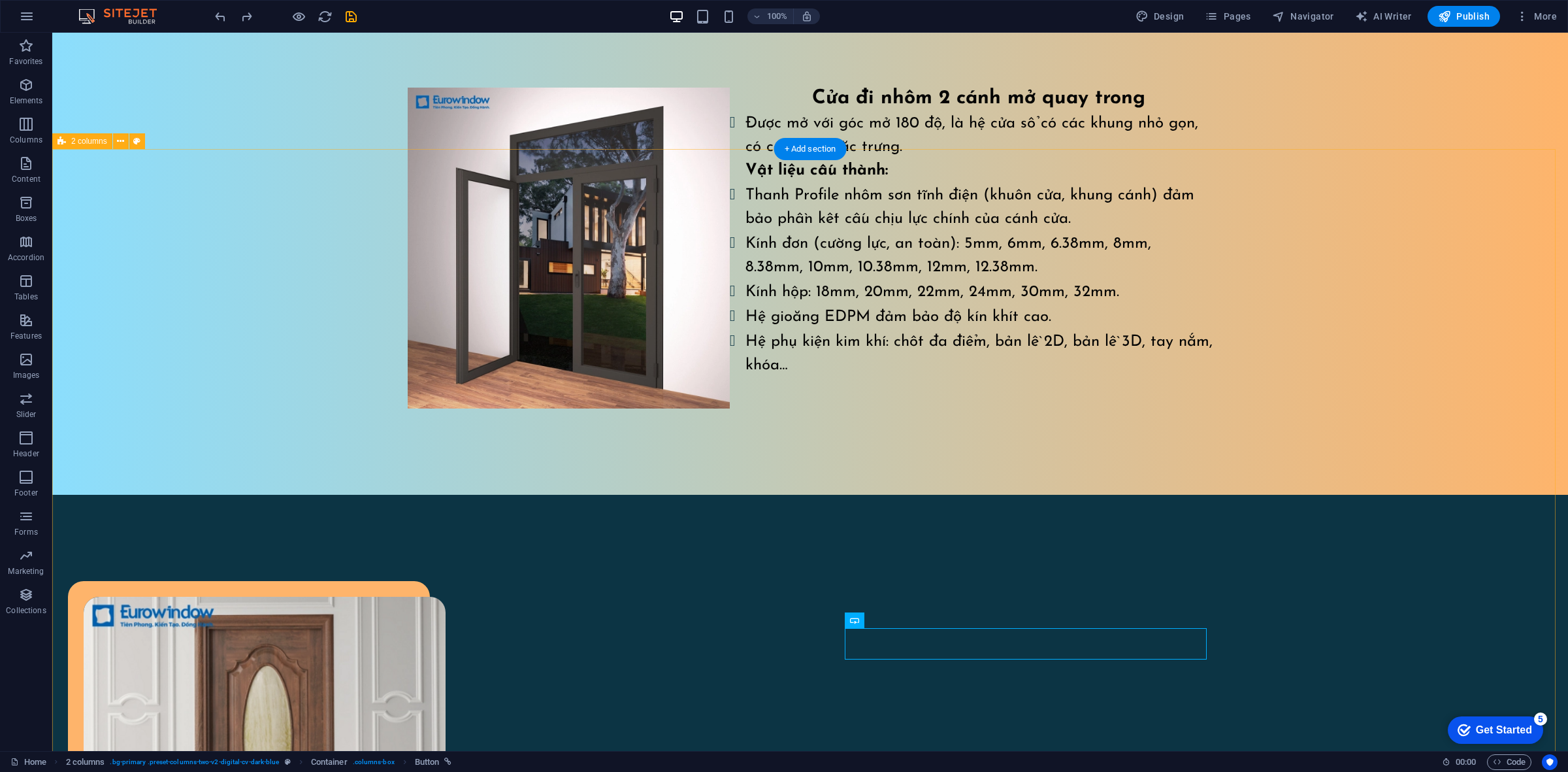
scroll to position [759, 0]
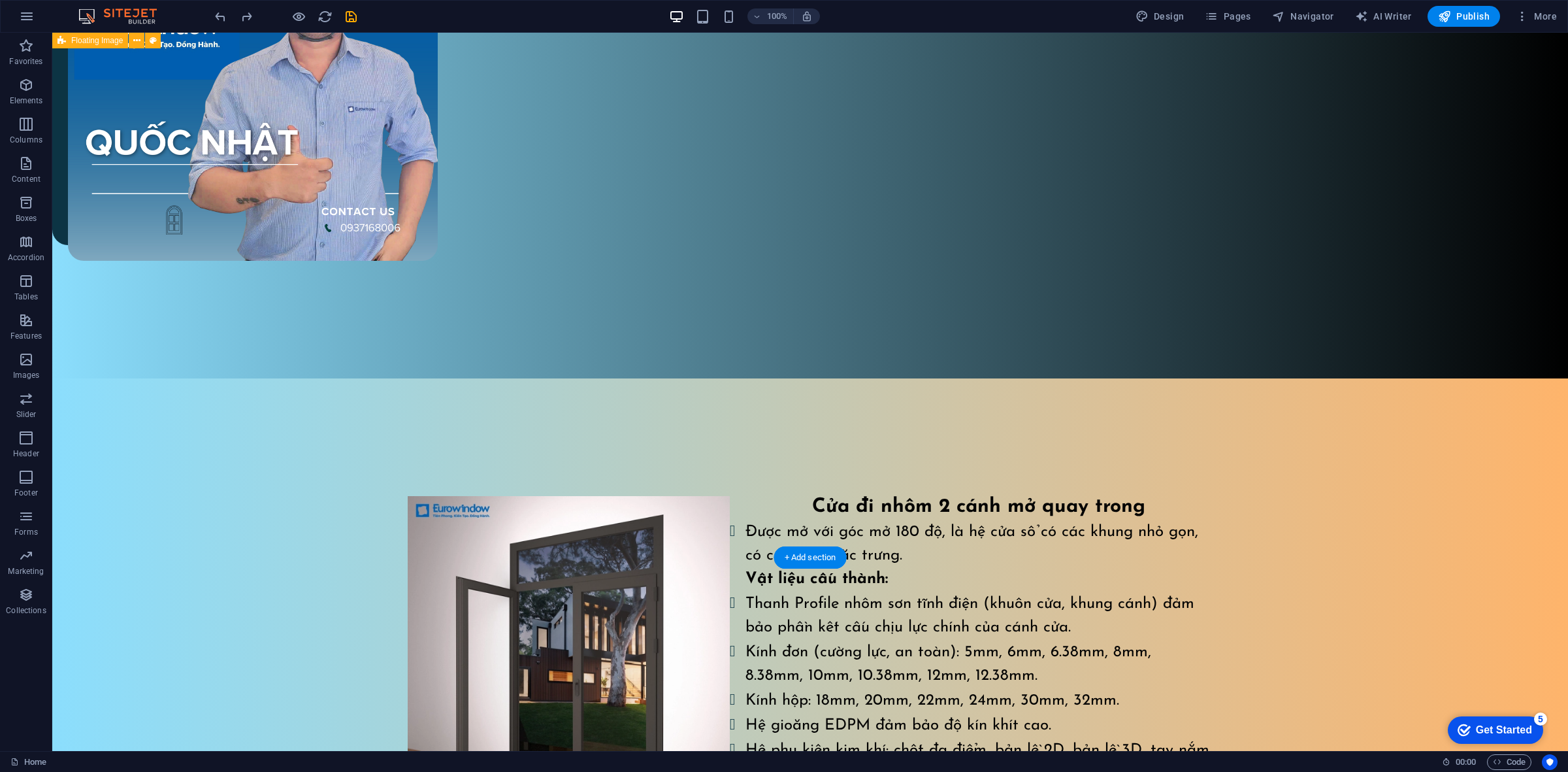
click at [1367, 378] on div "Cửa đi nhôm 2 cánh mở quay trong Được mở với góc mở 180 độ, là hệ cửa sổ có các…" at bounding box center [810, 640] width 1515 height 525
click at [1372, 378] on div "Cửa đi nhôm 2 cánh mở quay trong Được mở với góc mở 180 độ, là hệ cửa sổ có các…" at bounding box center [810, 640] width 1515 height 525
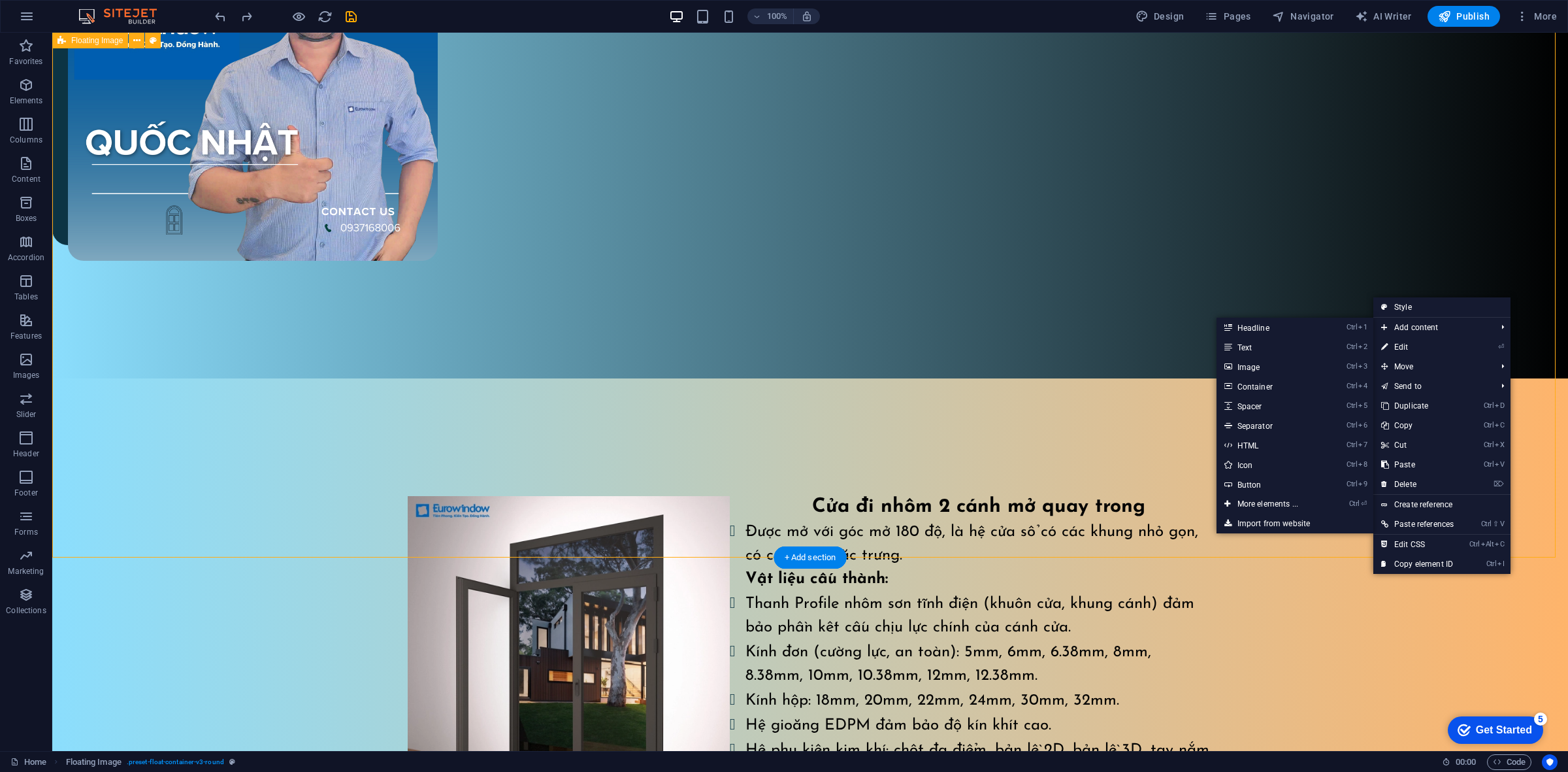
click at [1101, 481] on div "Cửa đi nhôm 2 cánh mở quay trong Được mở với góc mở 180 độ, là hệ cửa sổ có các…" at bounding box center [810, 640] width 1515 height 525
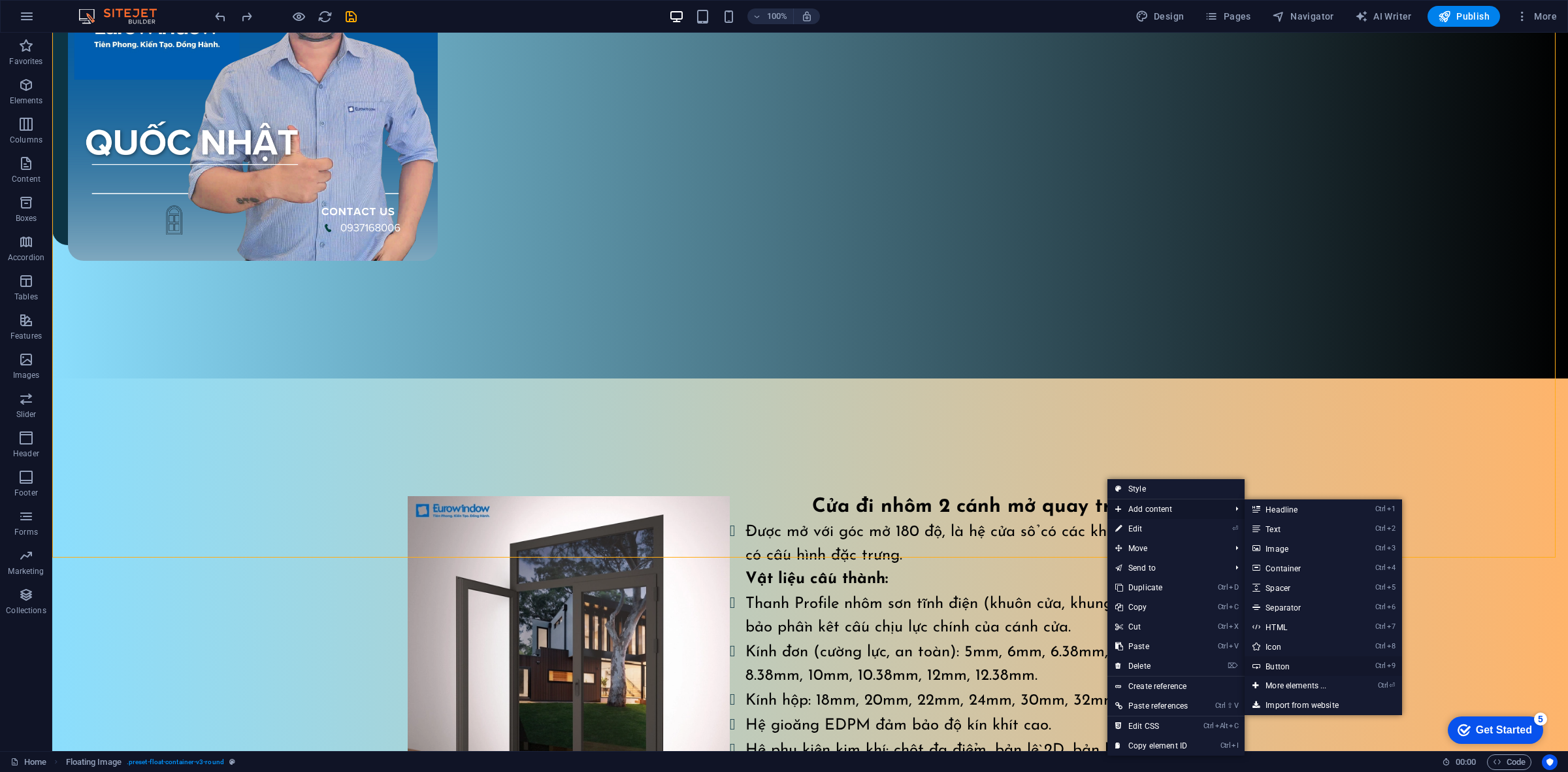
click at [1295, 661] on link "Ctrl 9 Button" at bounding box center [1298, 665] width 108 height 19
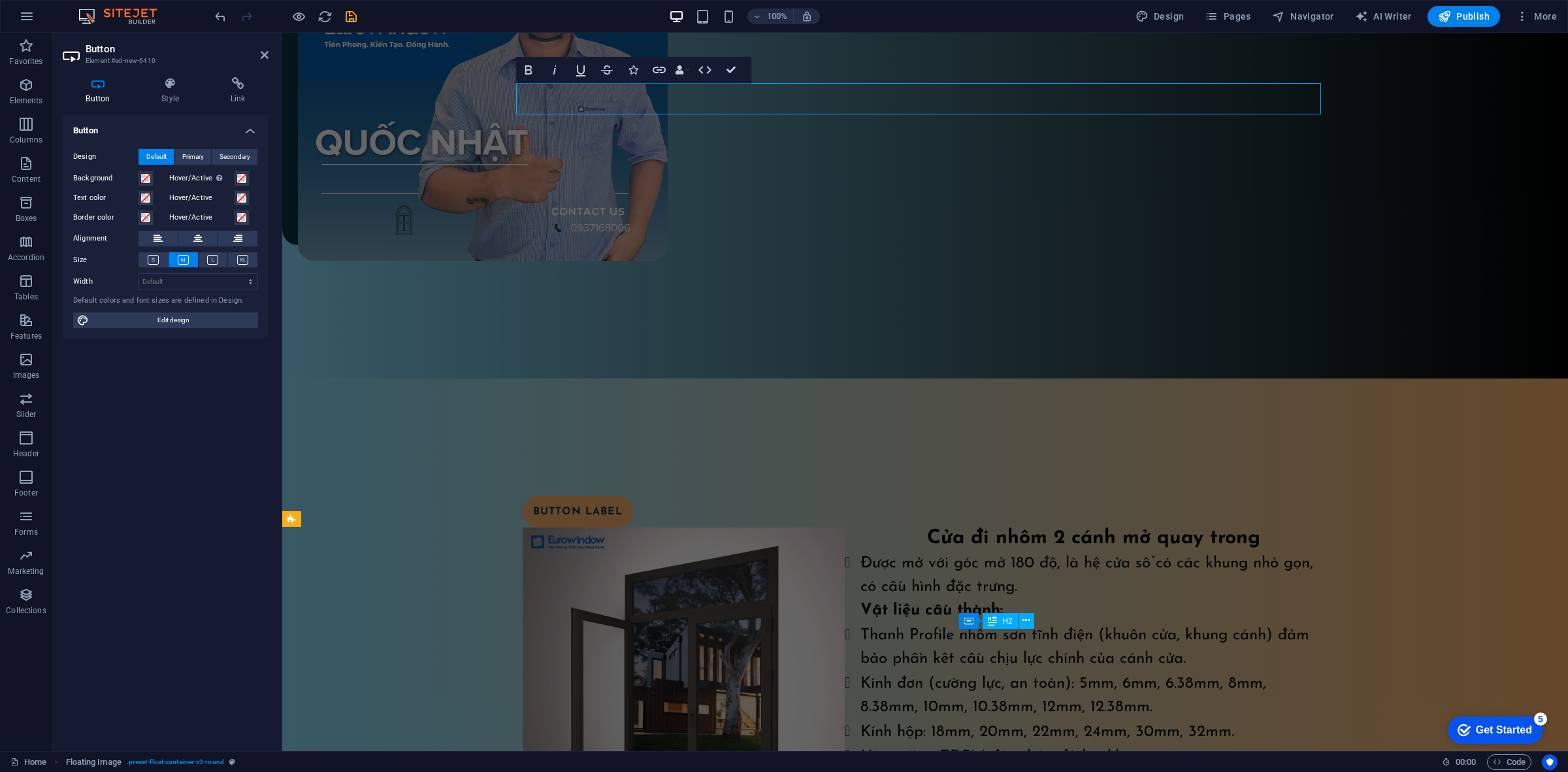
scroll to position [790, 0]
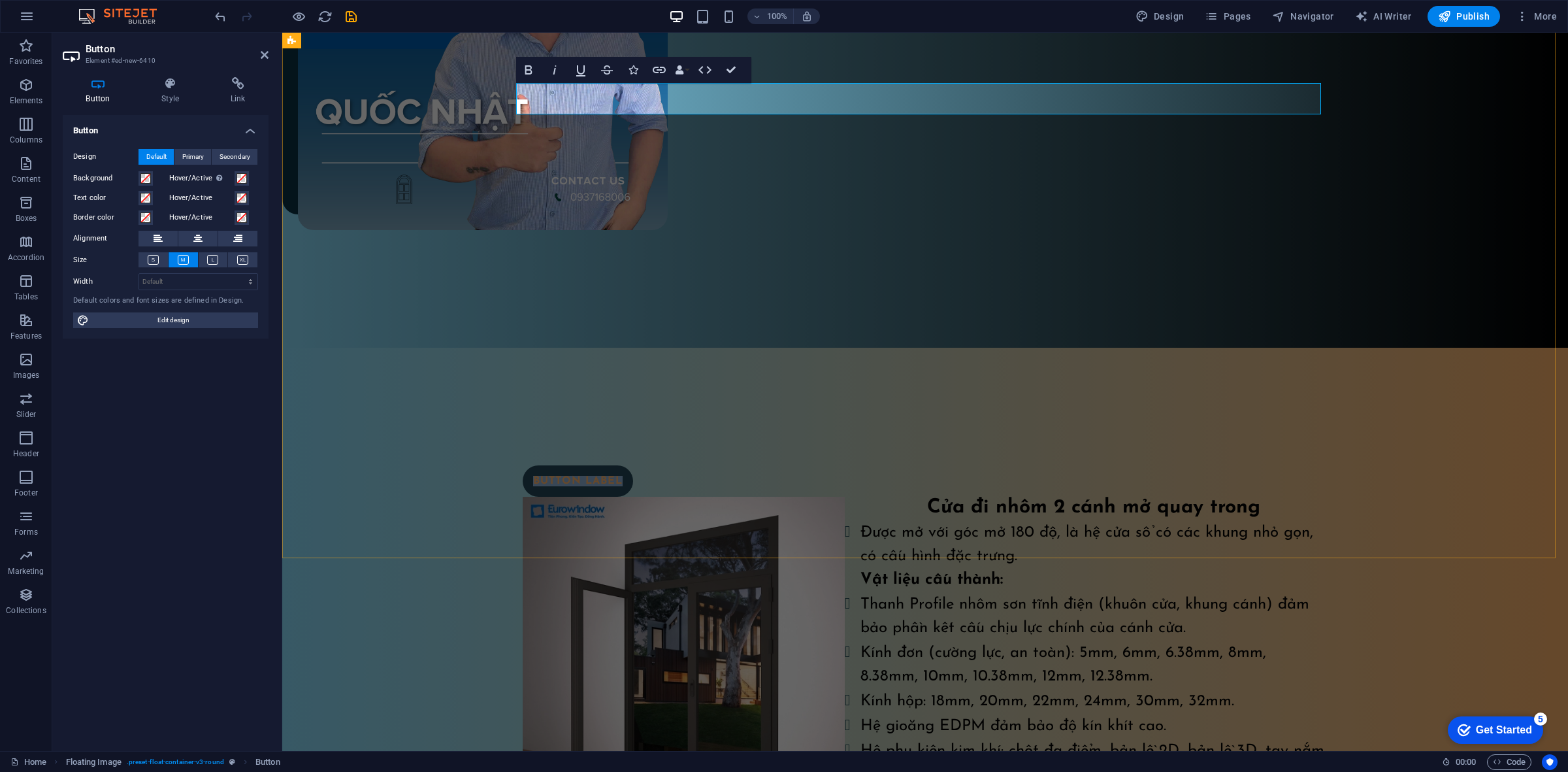
click at [621, 465] on link "Button label" at bounding box center [578, 481] width 110 height 31
drag, startPoint x: 616, startPoint y: 92, endPoint x: 520, endPoint y: 90, distance: 96.0
click at [523, 465] on link "Button label" at bounding box center [578, 481] width 110 height 31
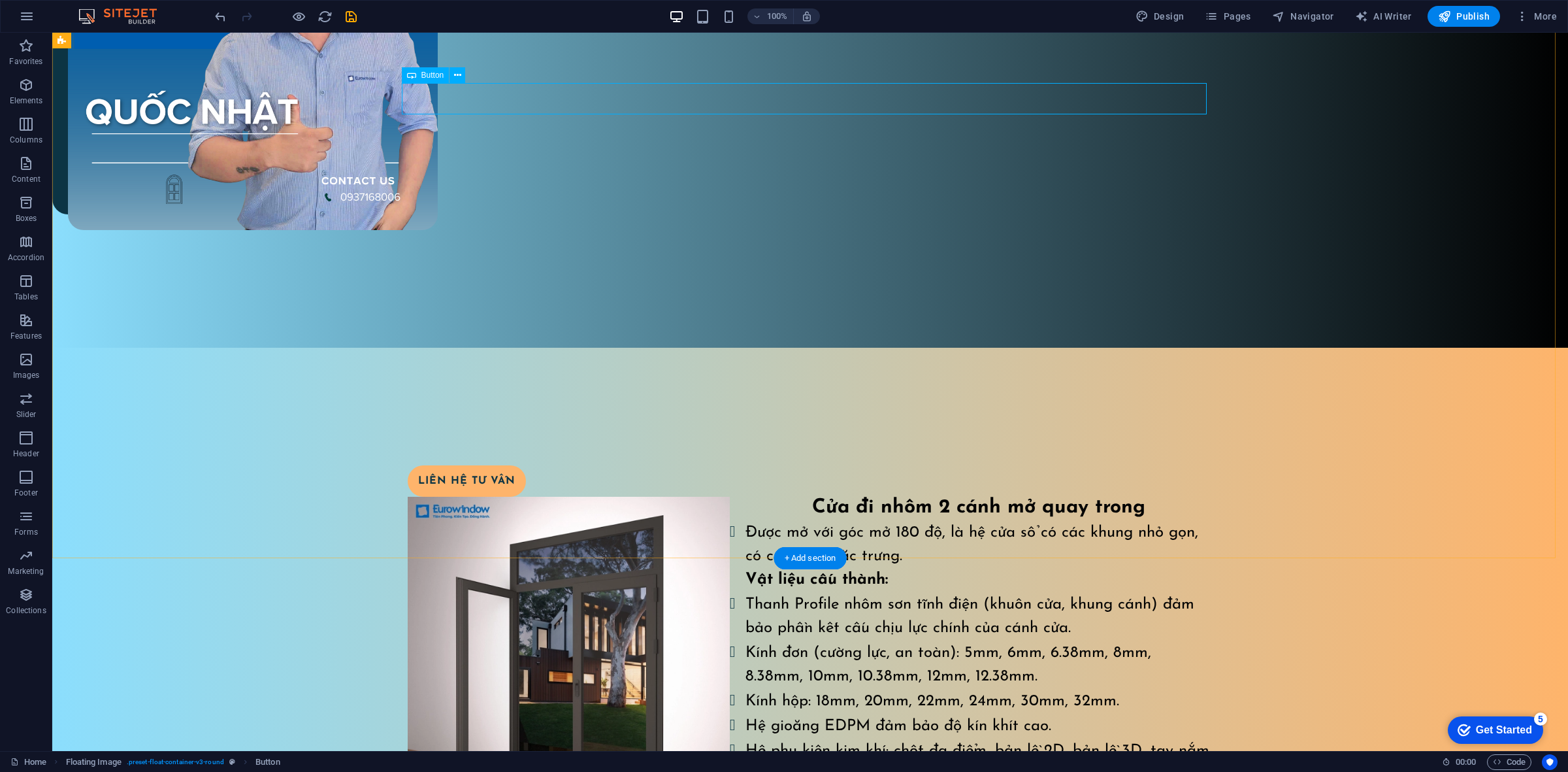
click at [511, 465] on div "Liên hệ tư vấn" at bounding box center [810, 481] width 805 height 31
click at [510, 465] on div "Liên hệ tư vấn" at bounding box center [810, 481] width 805 height 31
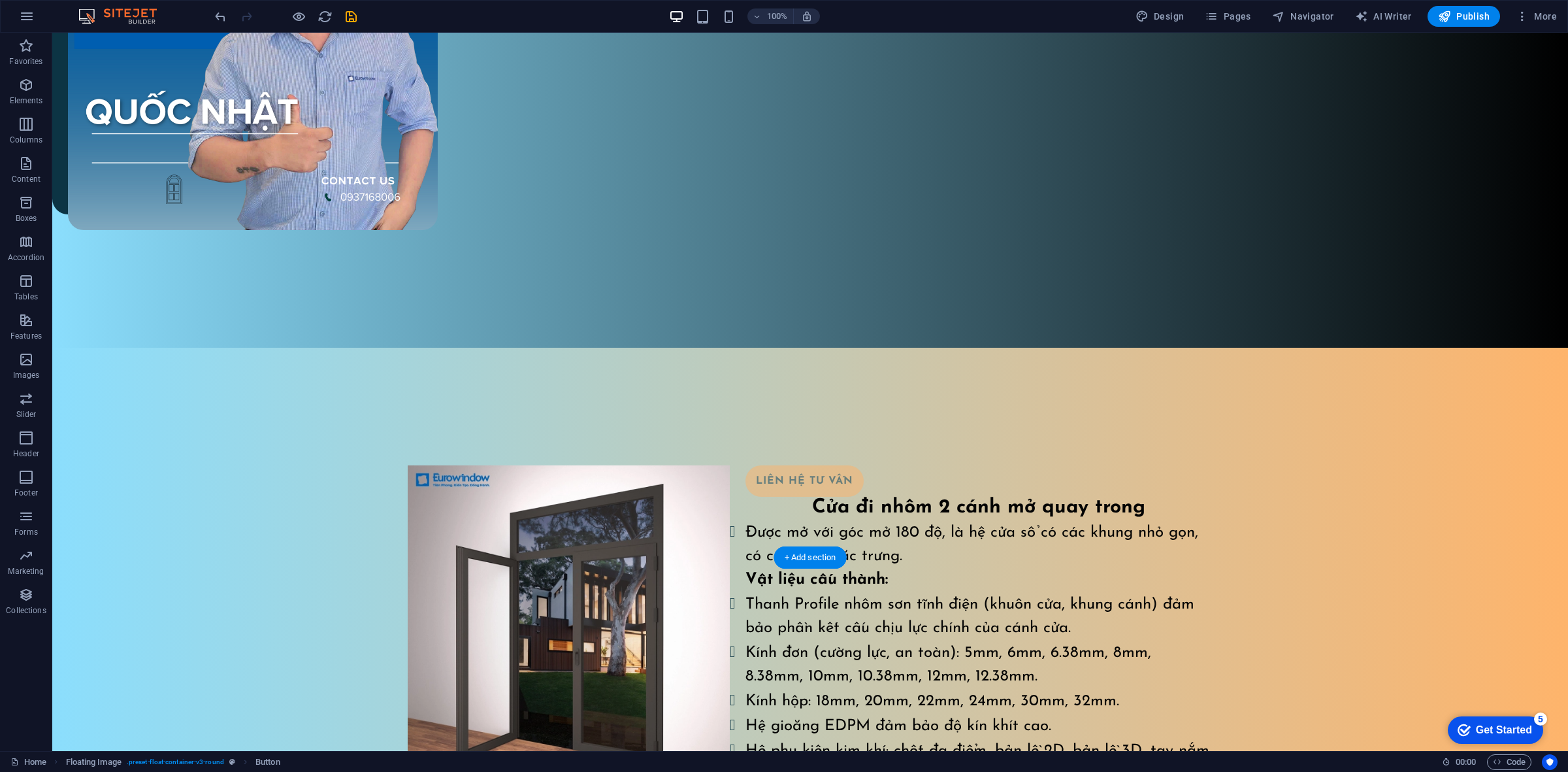
scroll to position [759, 0]
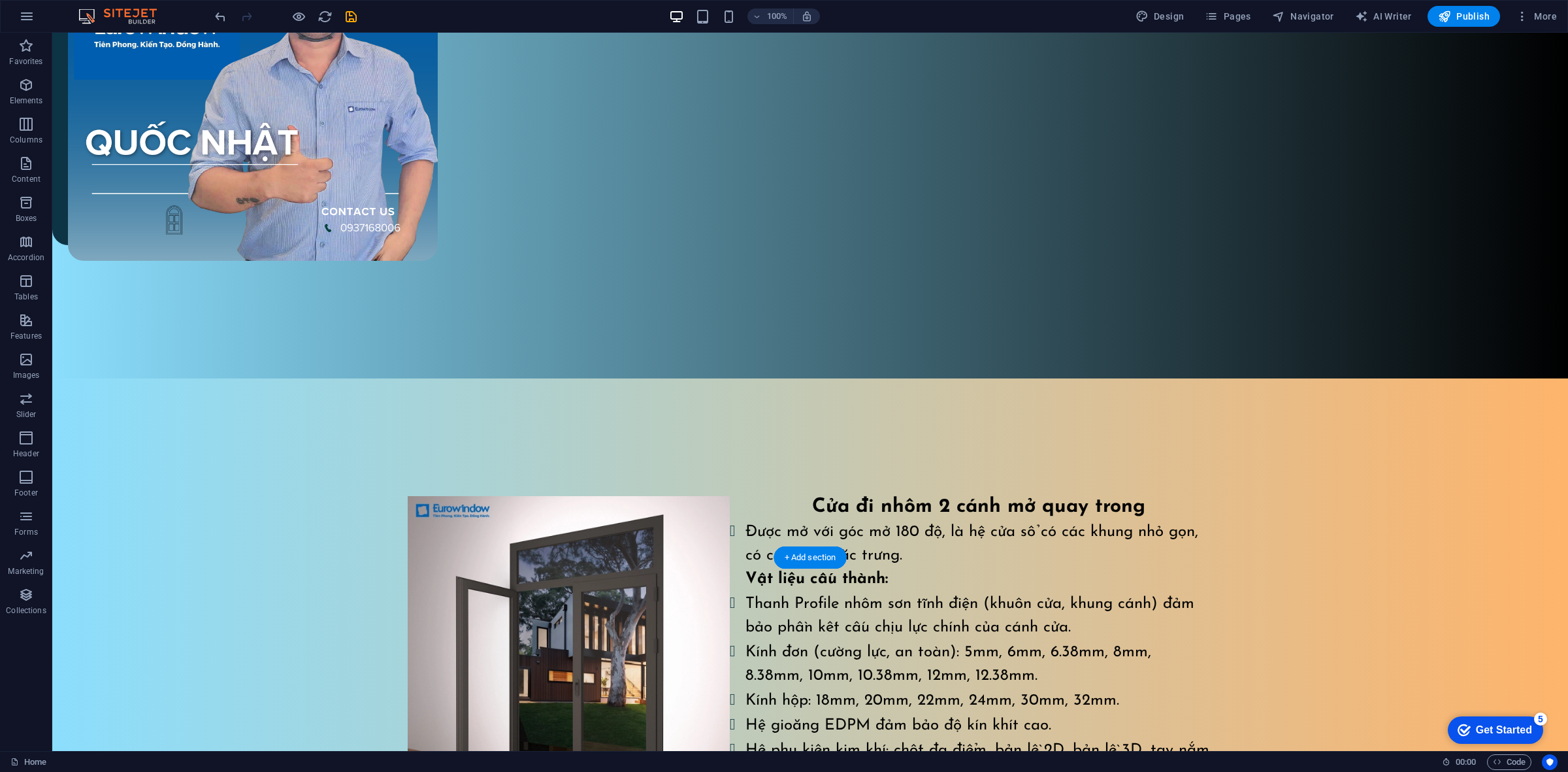
drag, startPoint x: 495, startPoint y: 93, endPoint x: 834, endPoint y: 397, distance: 455.3
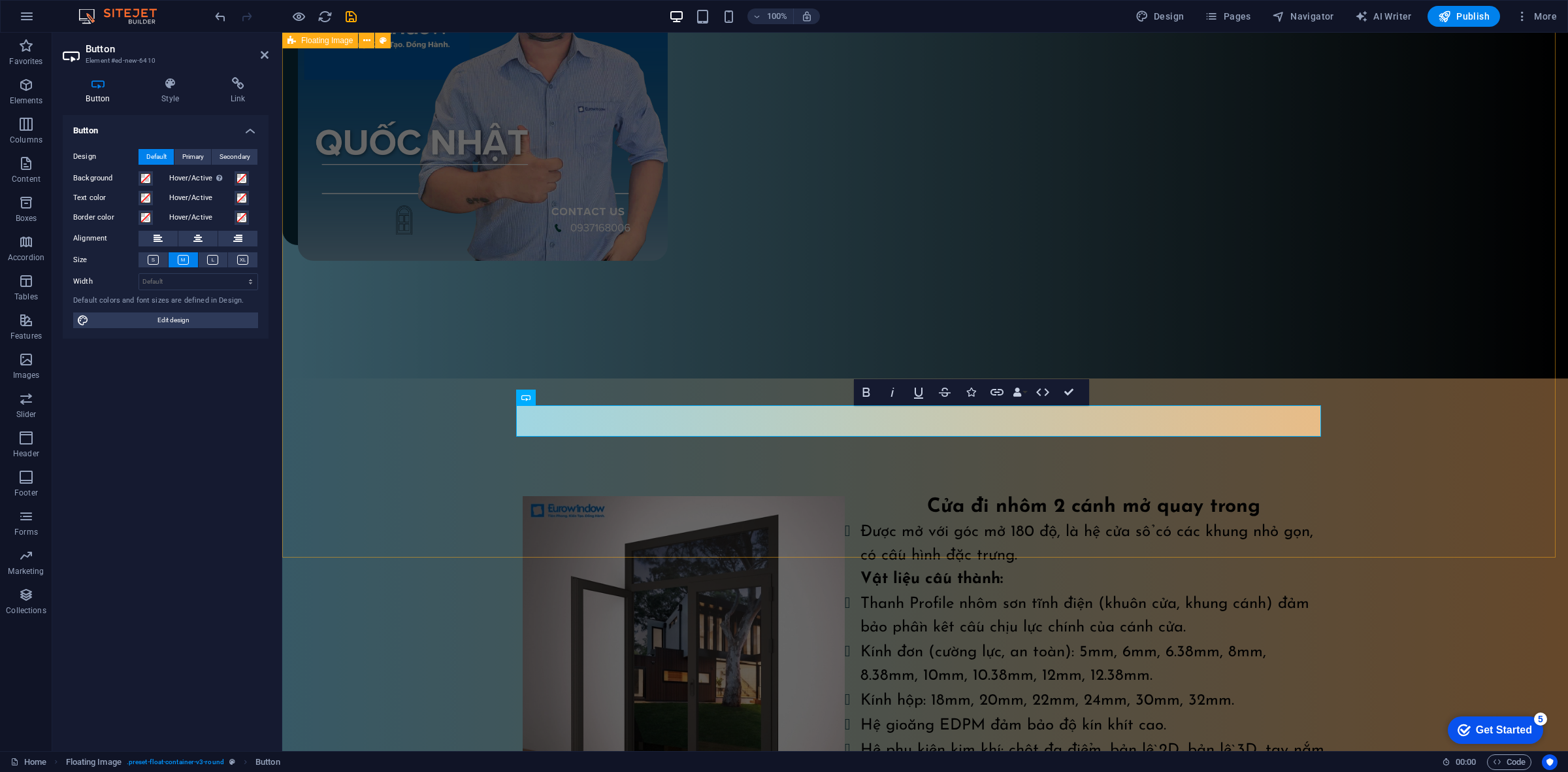
click at [928, 449] on div "Cửa đi nhôm 2 cánh mở quay trong Được mở với góc mở 180 độ, là hệ cửa sổ có các…" at bounding box center [925, 656] width 1286 height 556
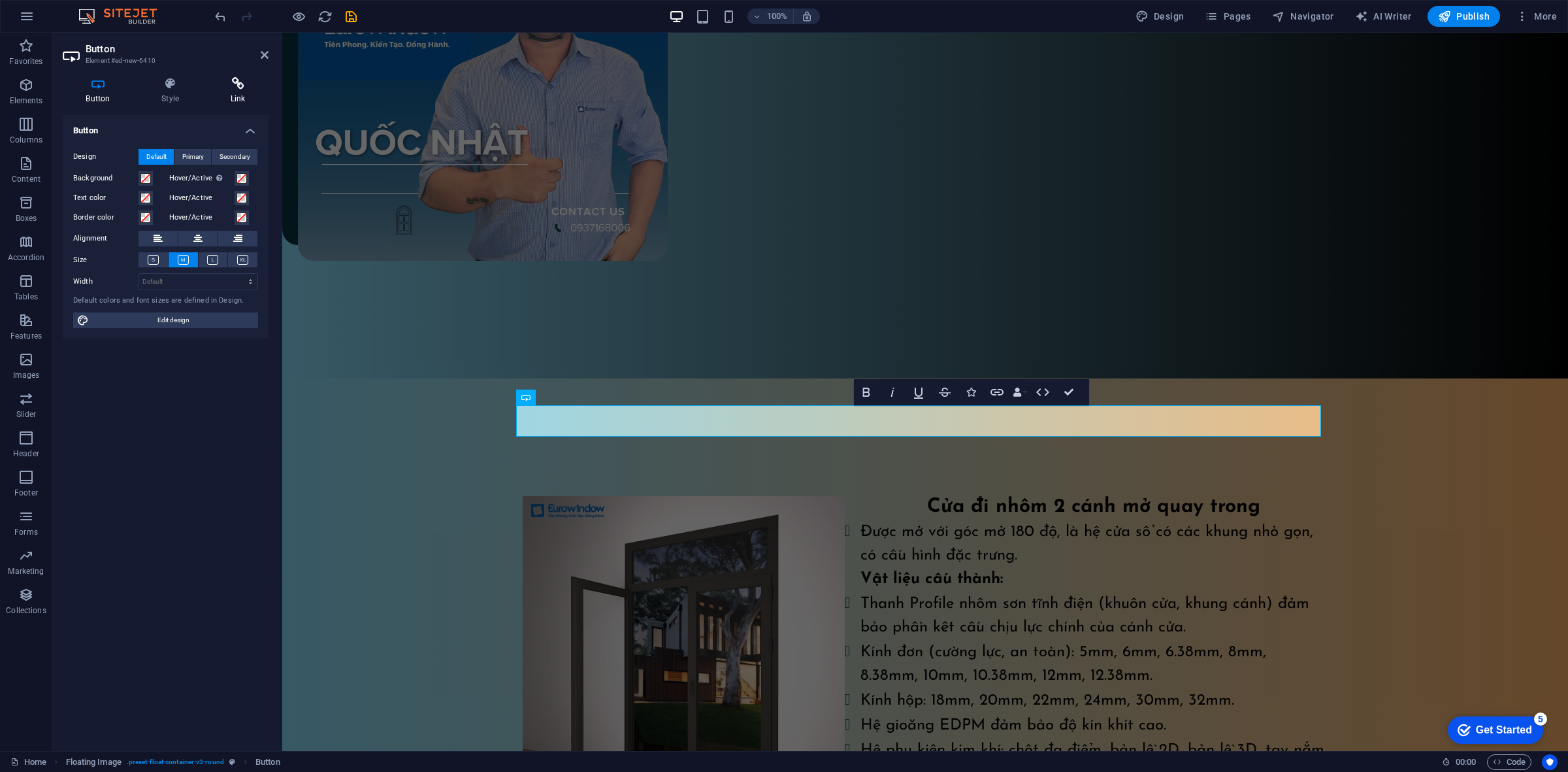
click at [233, 95] on h4 "Link" at bounding box center [237, 90] width 61 height 27
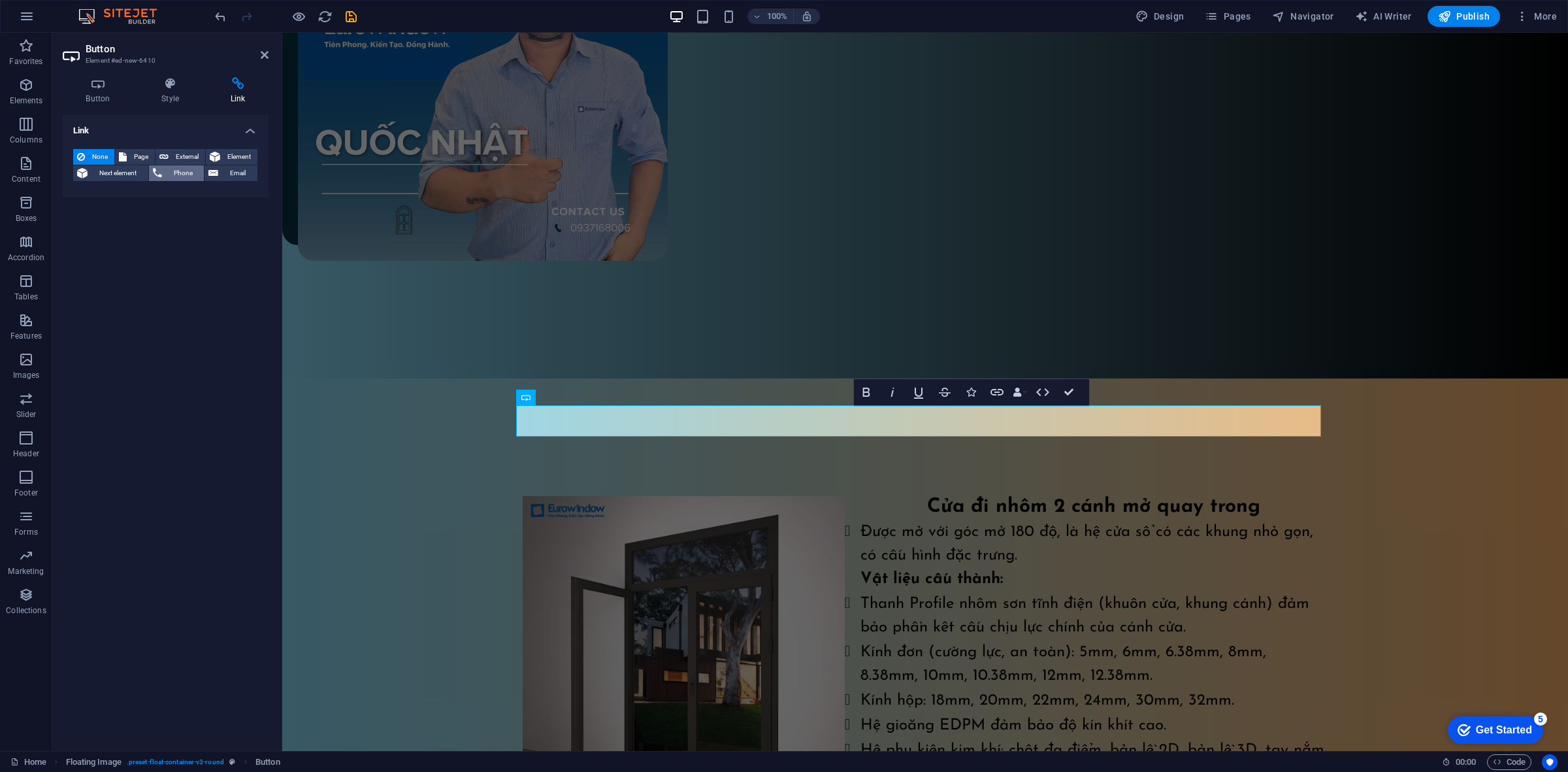
click at [194, 169] on span "Phone" at bounding box center [183, 173] width 35 height 16
paste input "0918 478 954"
type input "0918 478 954"
click at [409, 378] on div "Cửa đi nhôm 2 cánh mở quay trong Được mở với góc mở 180 độ, là hệ cửa sổ có các…" at bounding box center [925, 656] width 1286 height 556
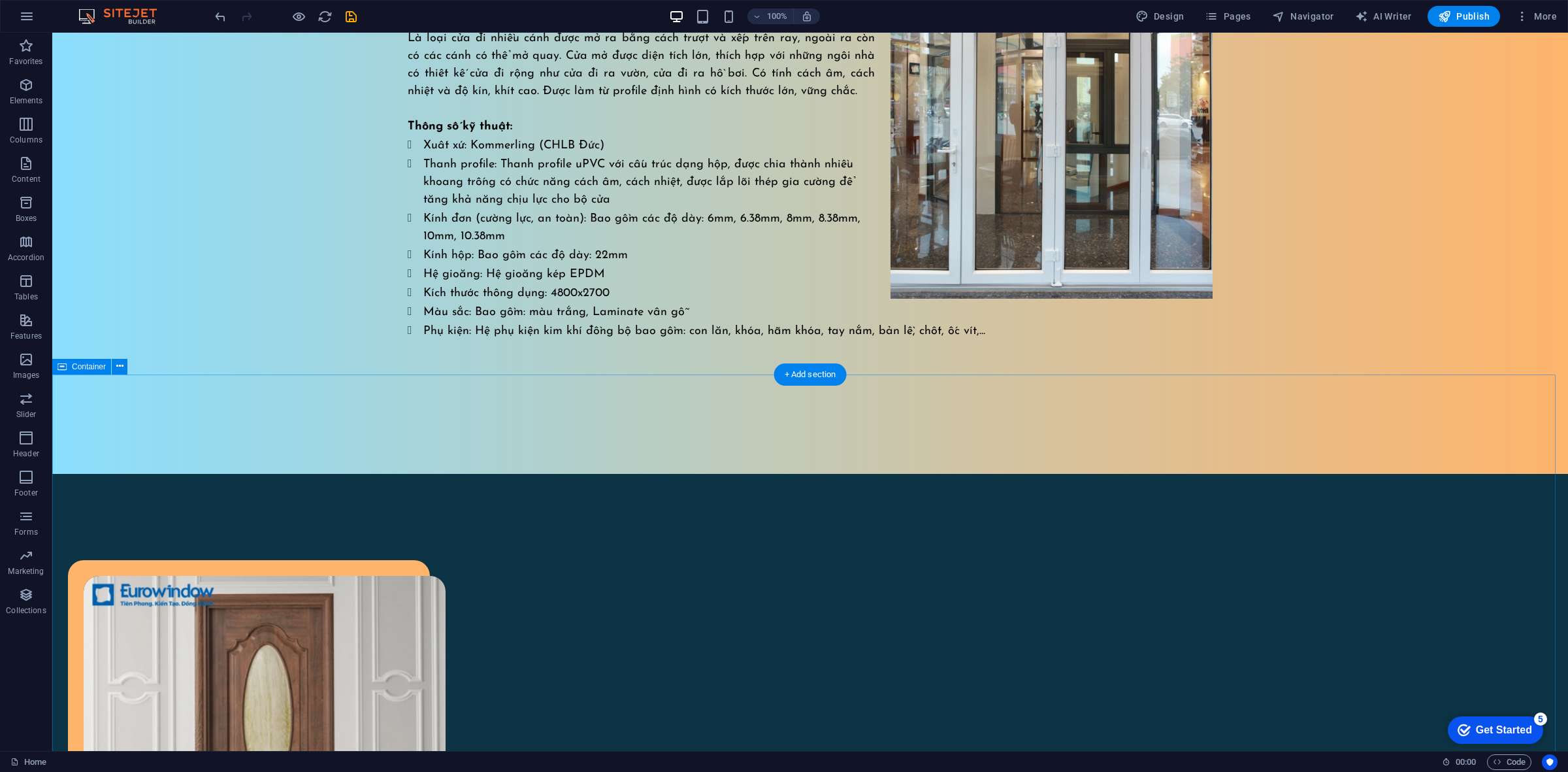
scroll to position [2696, 0]
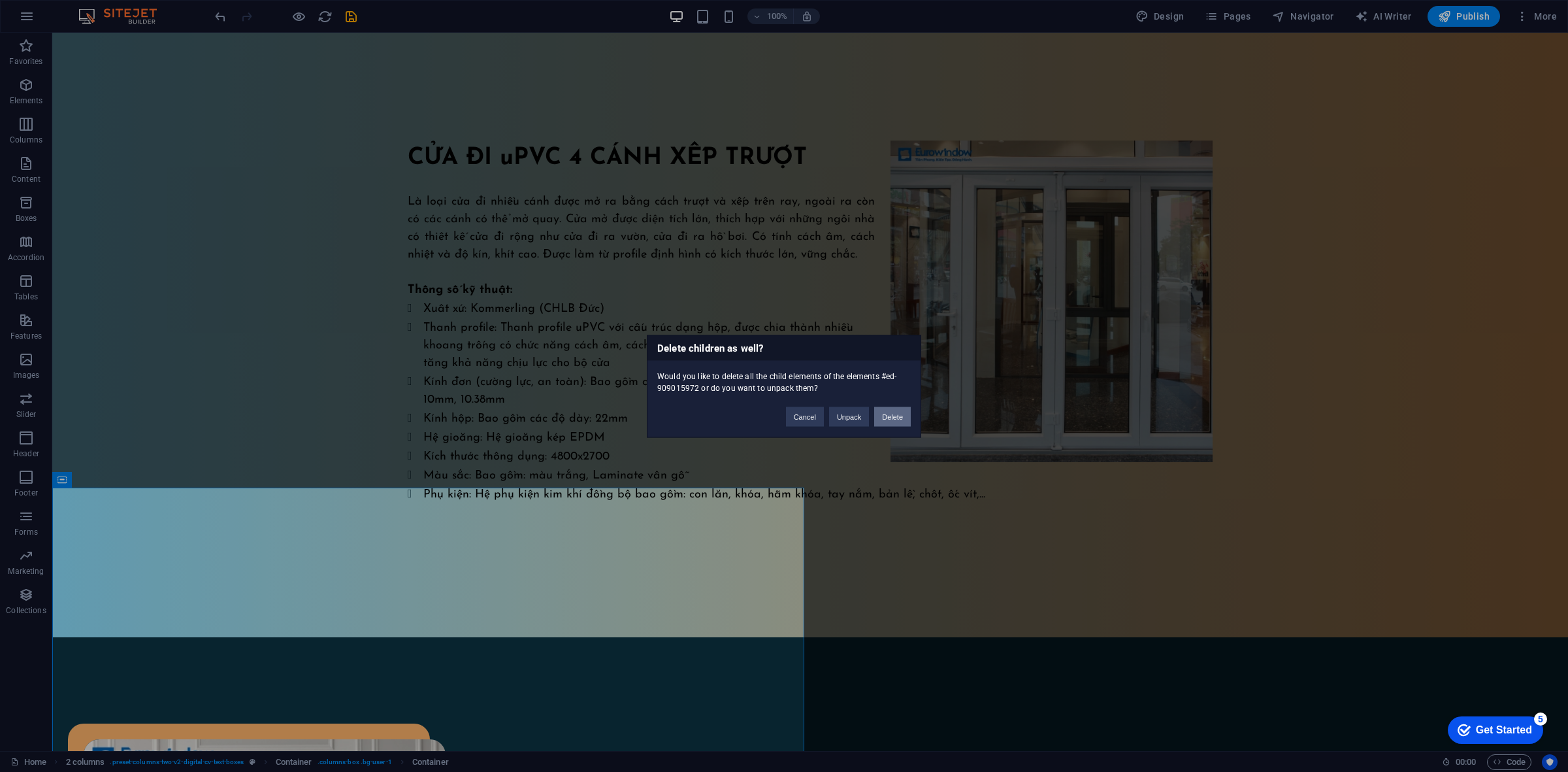
click at [890, 419] on button "Delete" at bounding box center [892, 416] width 37 height 19
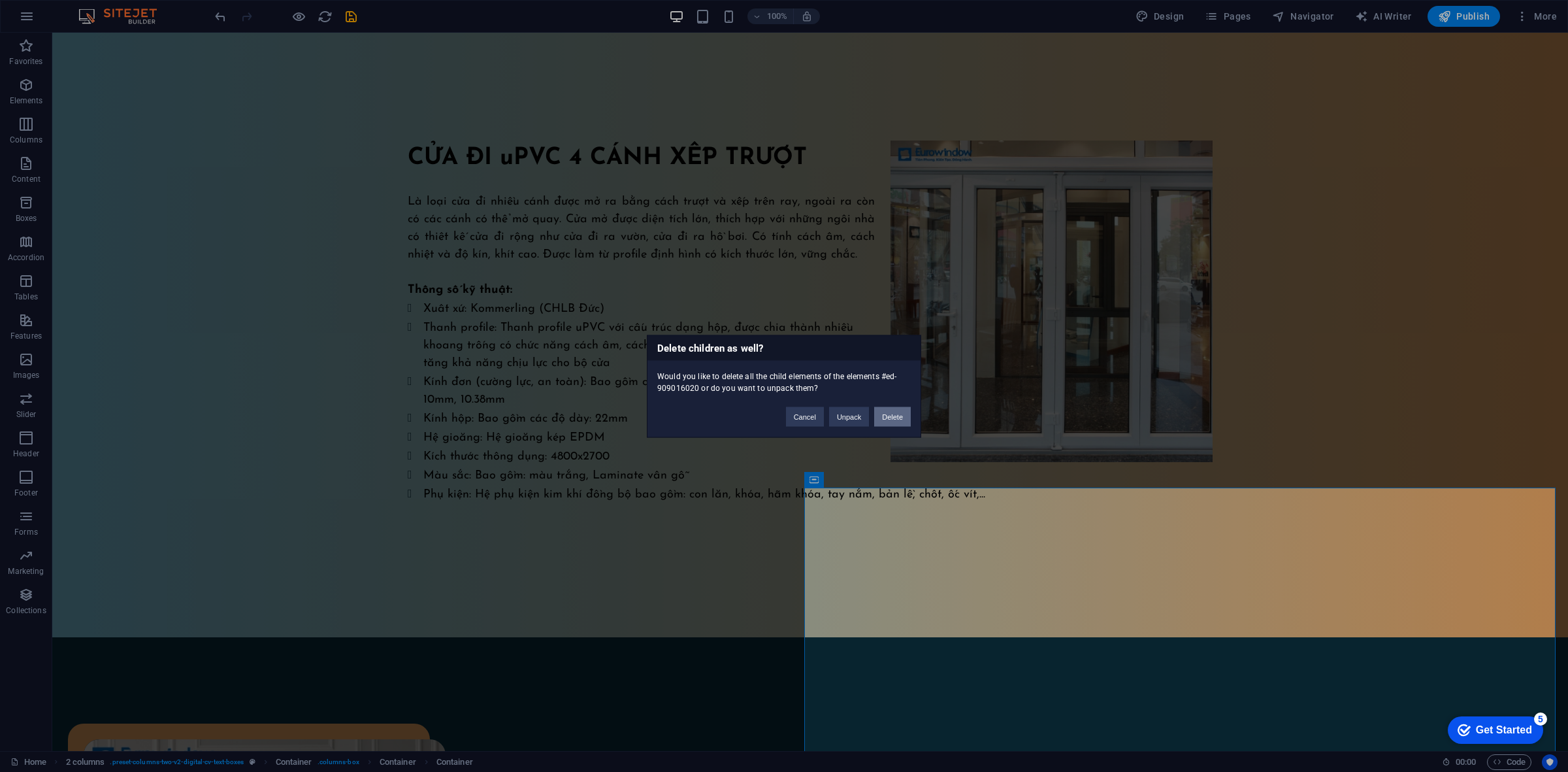
click at [900, 419] on button "Delete" at bounding box center [892, 416] width 37 height 19
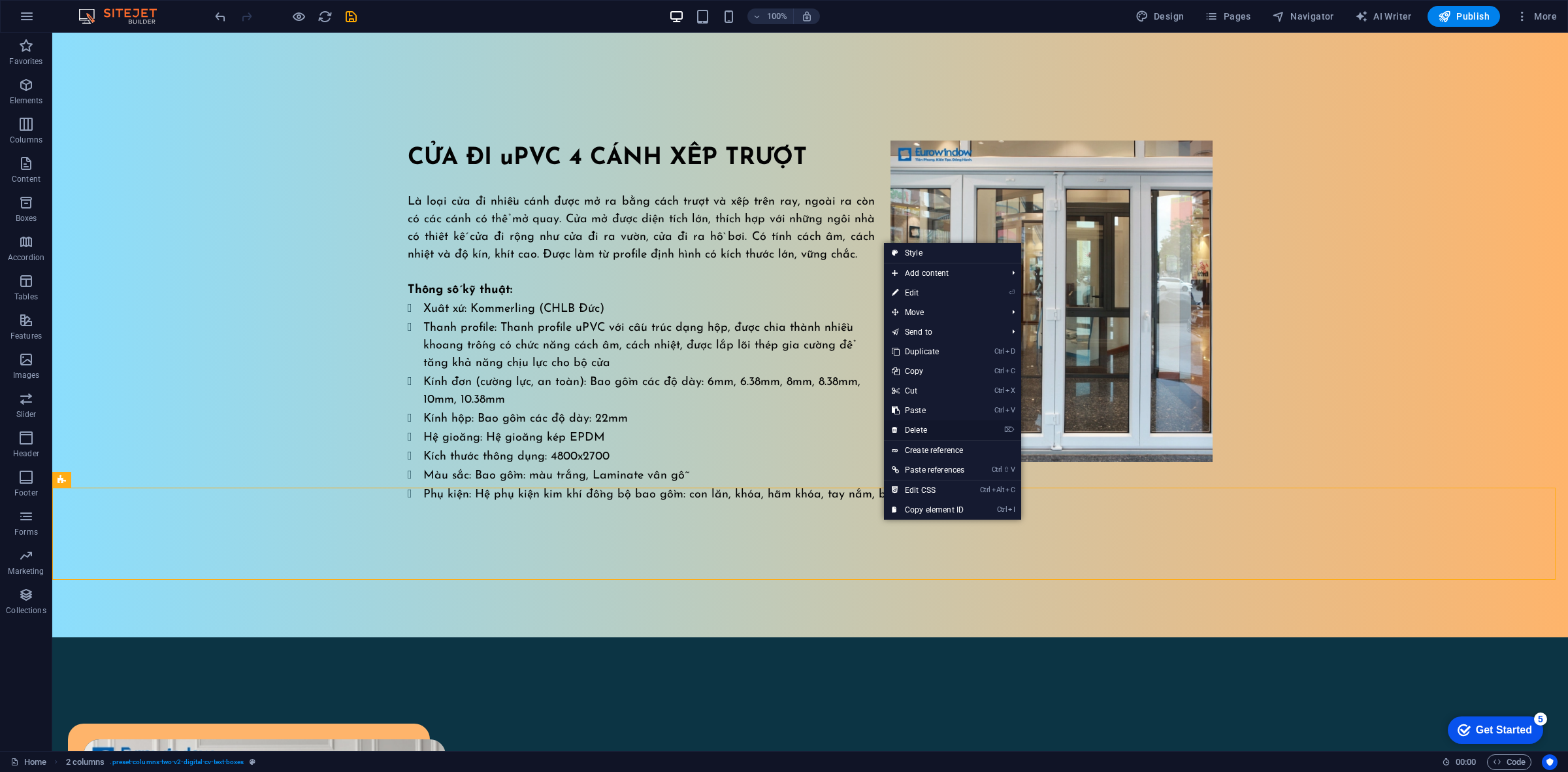
click at [946, 428] on link "⌦ Delete" at bounding box center [927, 430] width 88 height 19
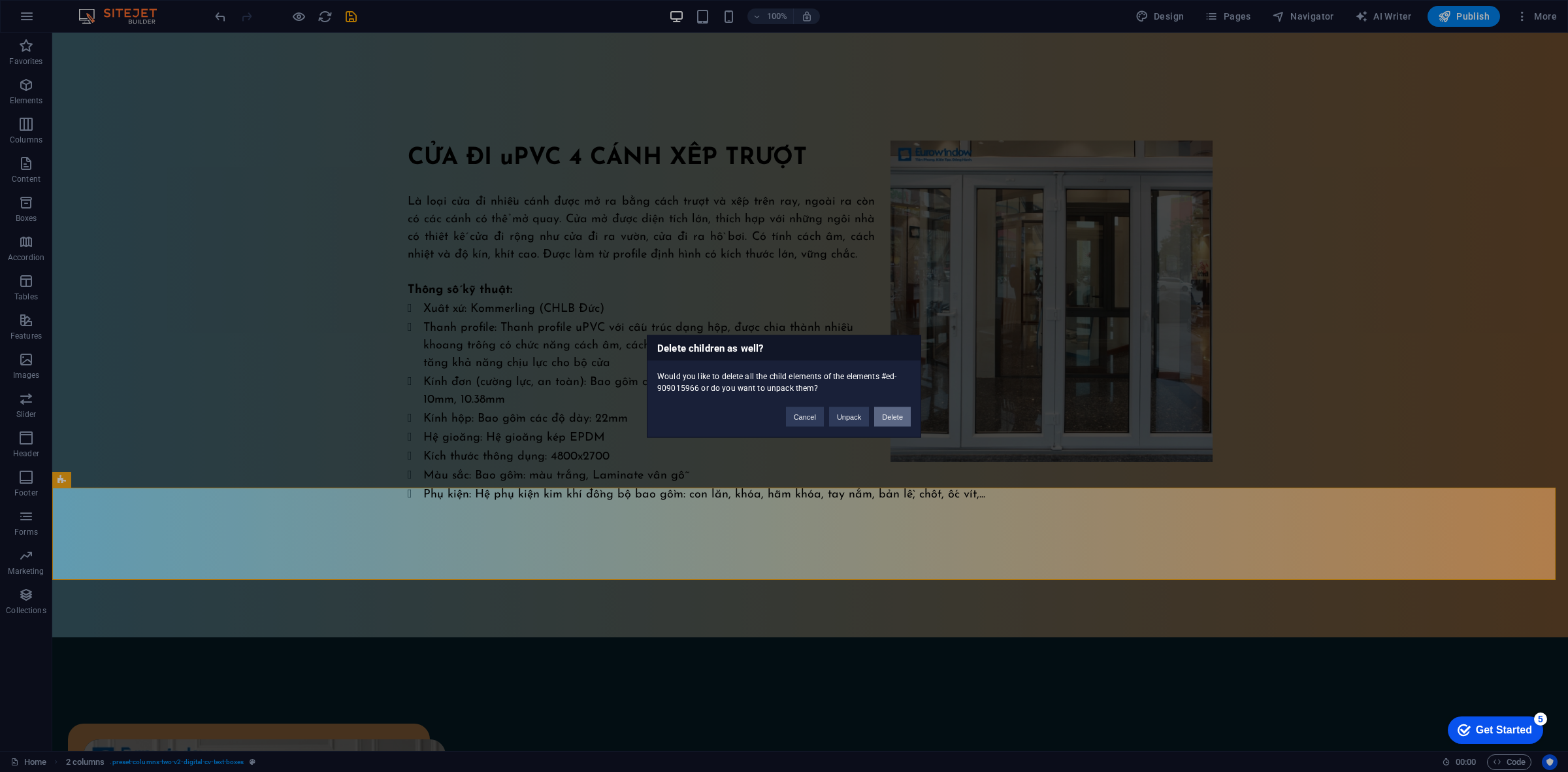
click at [890, 420] on button "Delete" at bounding box center [892, 416] width 37 height 19
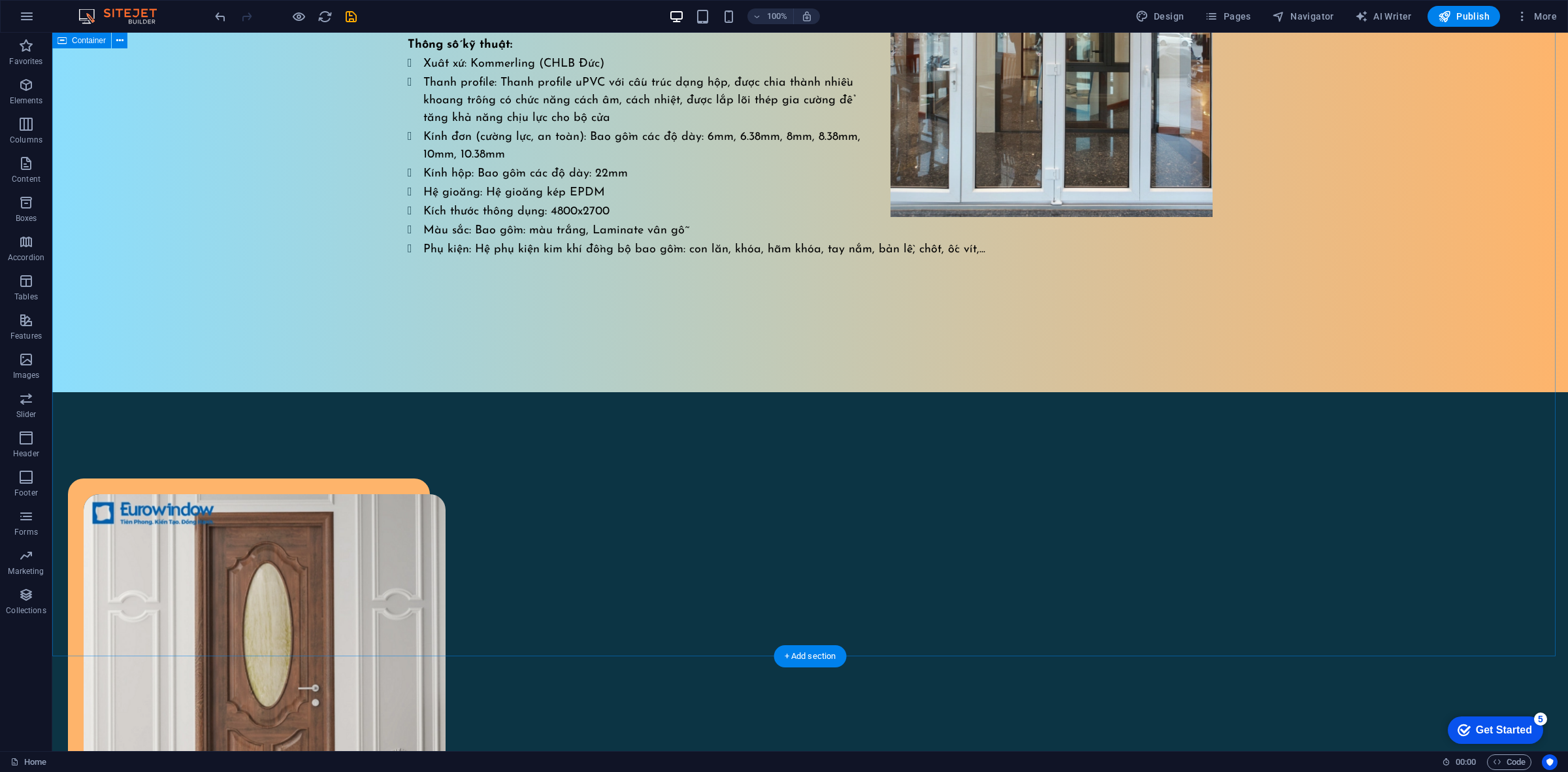
scroll to position [2777, 0]
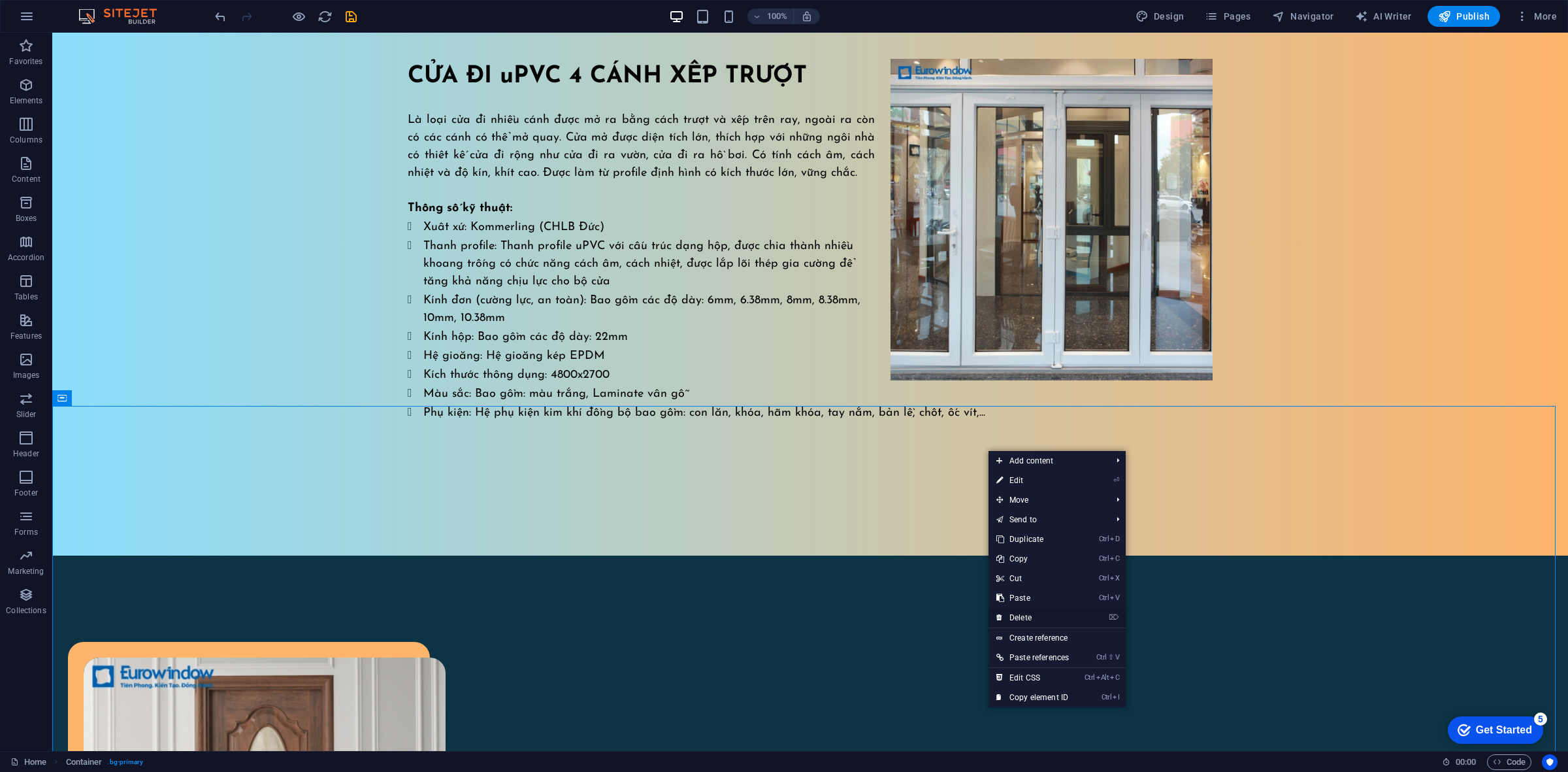
click at [1027, 608] on link "⌦ Delete" at bounding box center [1032, 617] width 88 height 19
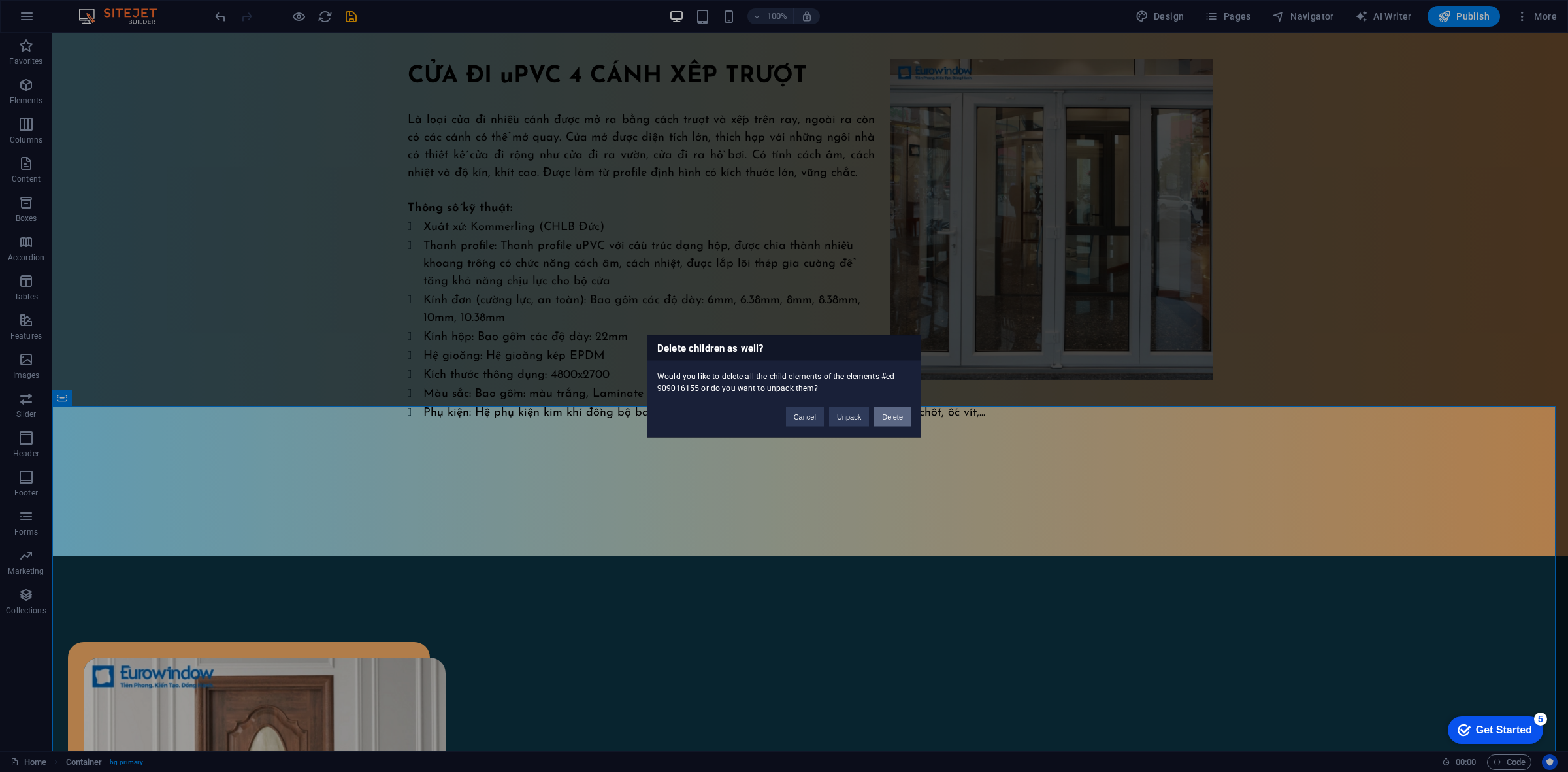
click at [895, 419] on button "Delete" at bounding box center [892, 416] width 37 height 19
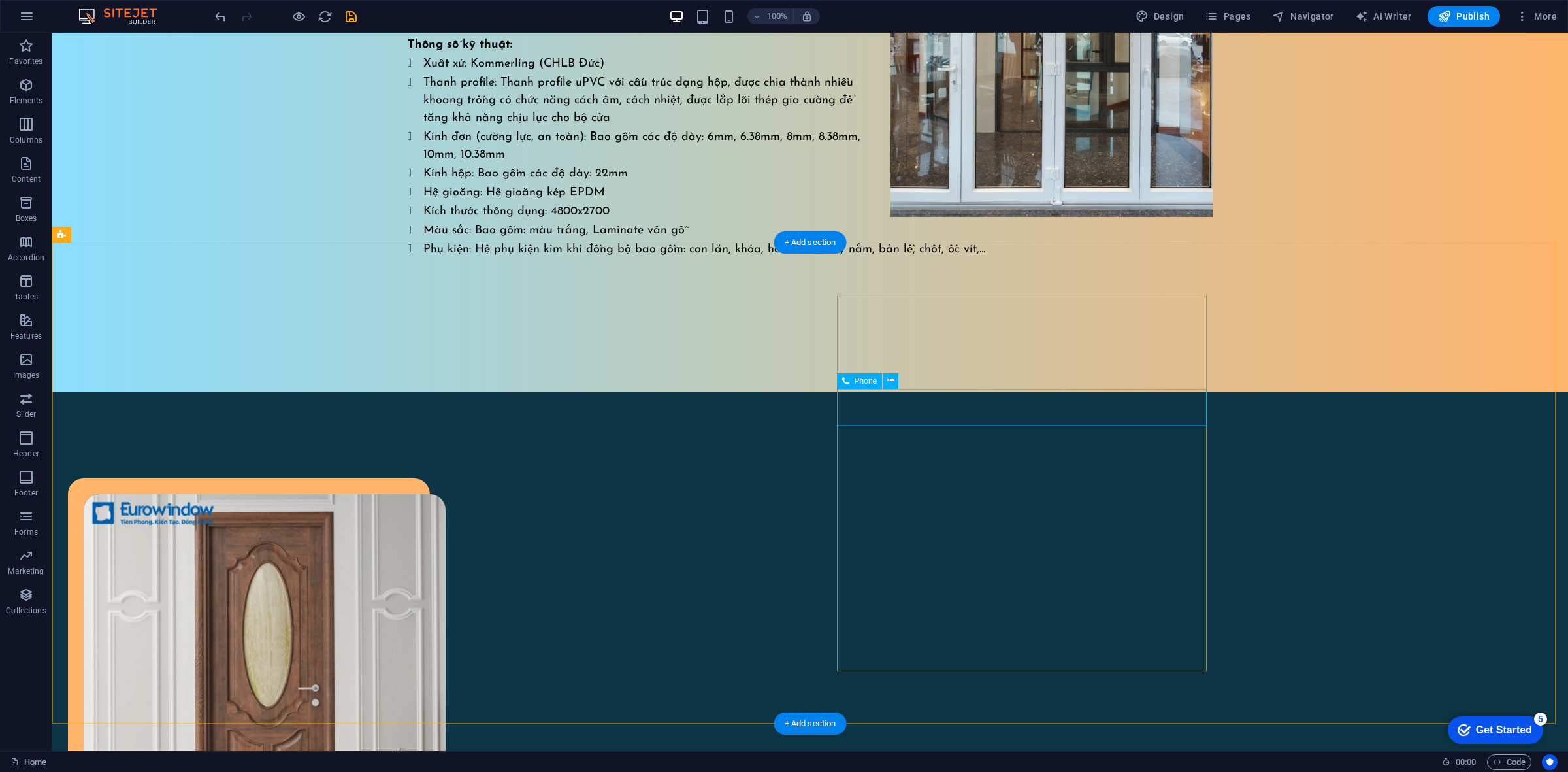
scroll to position [3023, 0]
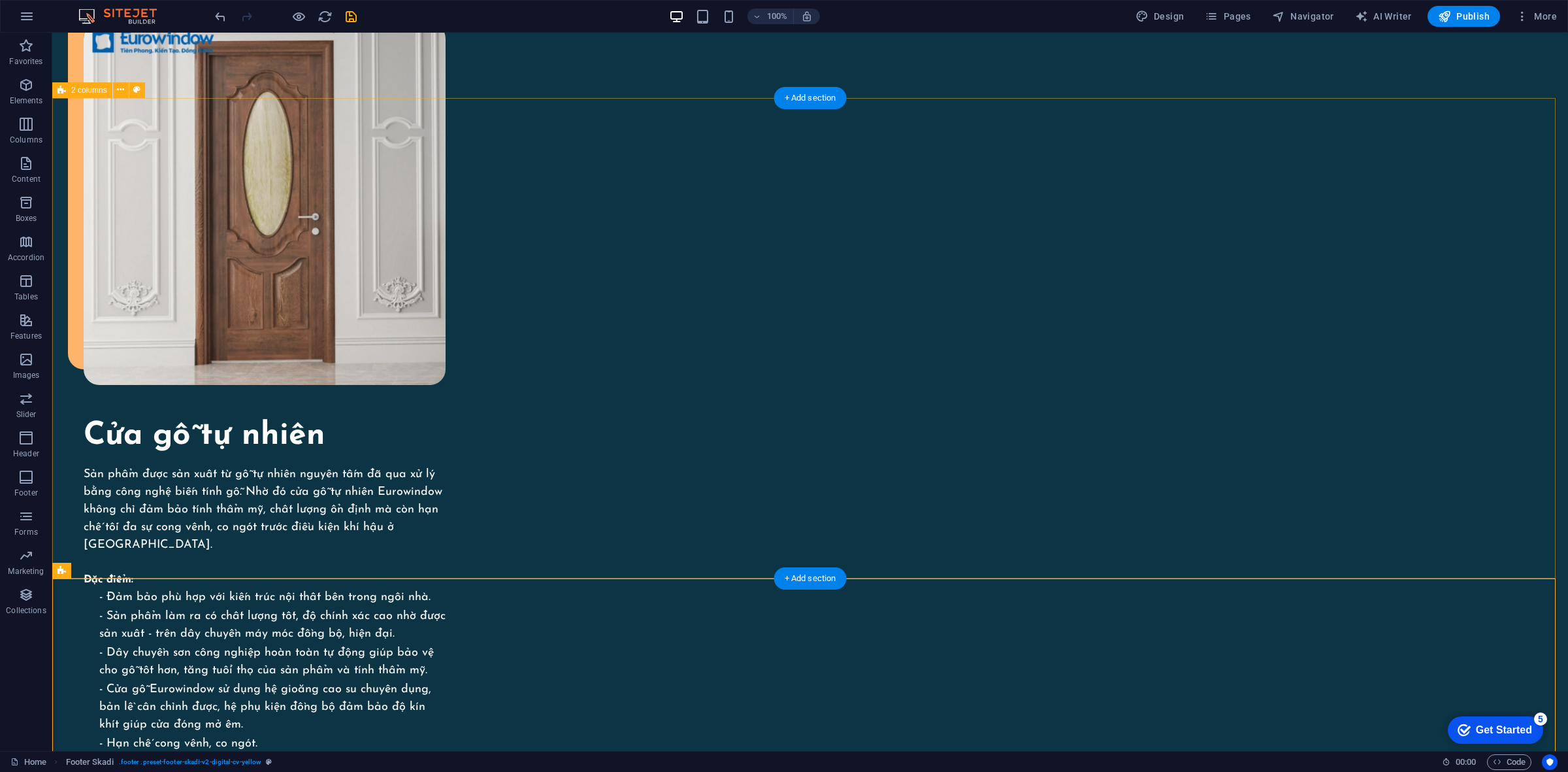
scroll to position [2922, 0]
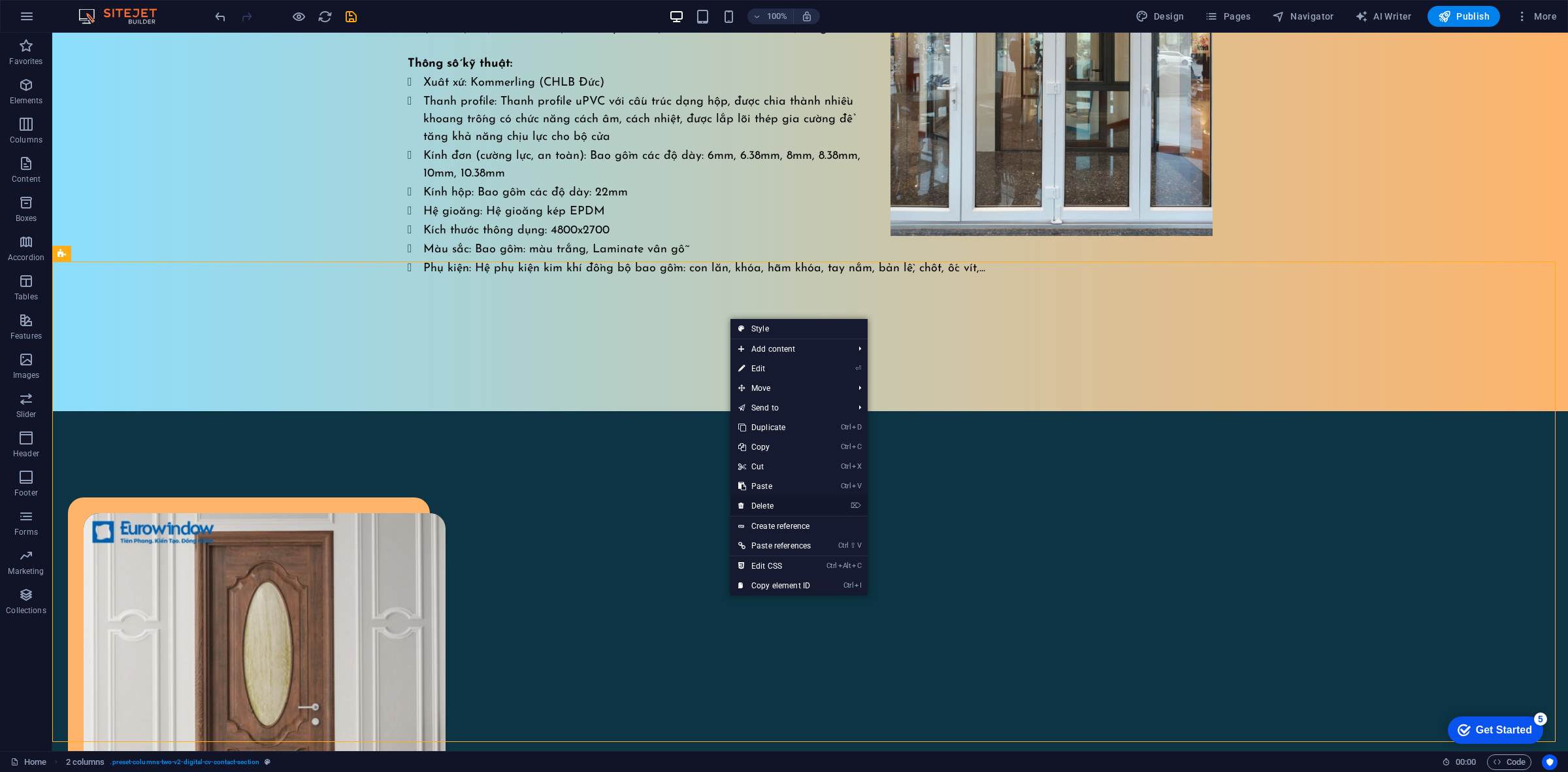
click at [757, 508] on link "⌦ Delete" at bounding box center [774, 505] width 88 height 19
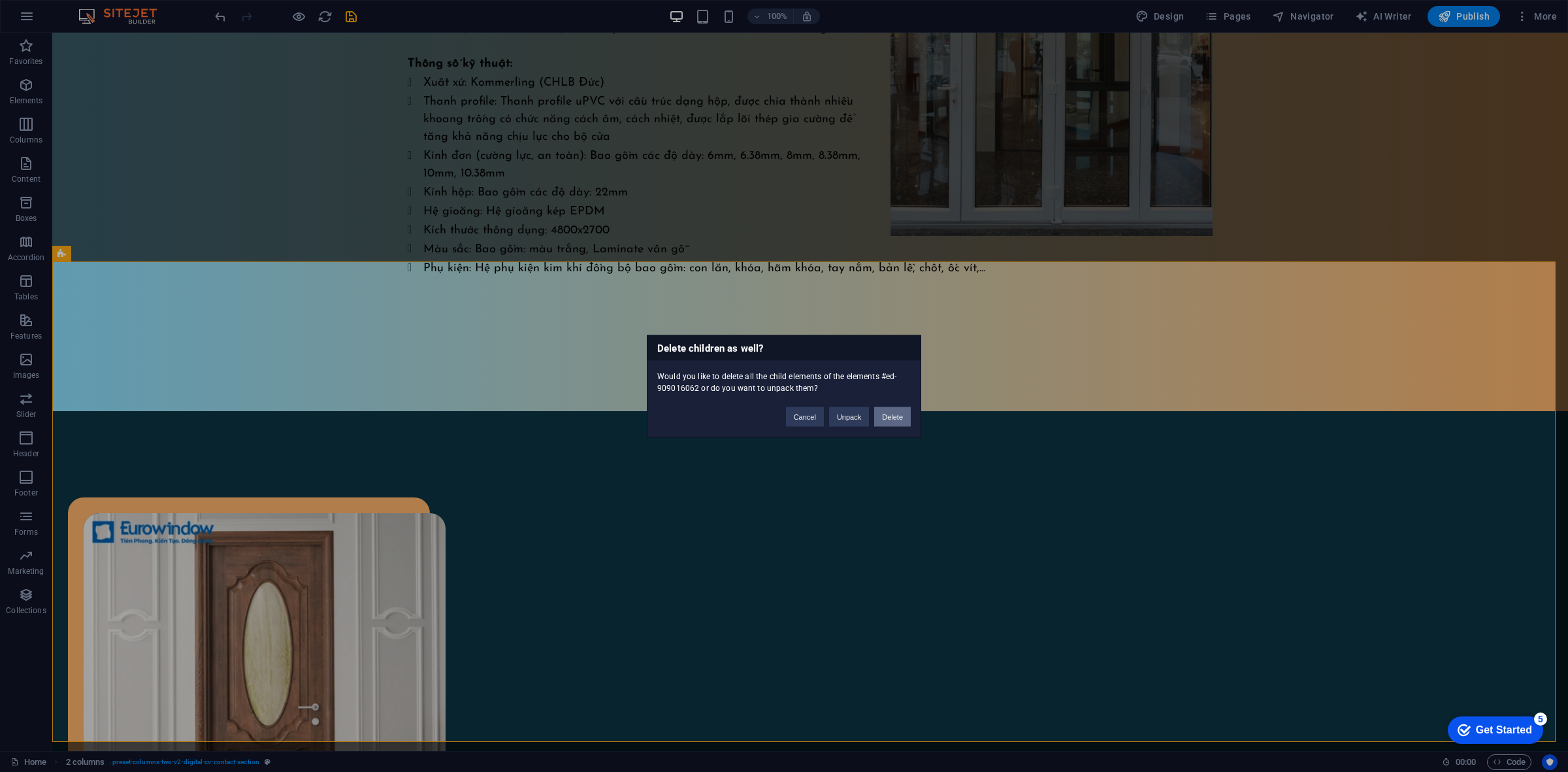
click at [899, 412] on button "Delete" at bounding box center [892, 416] width 37 height 19
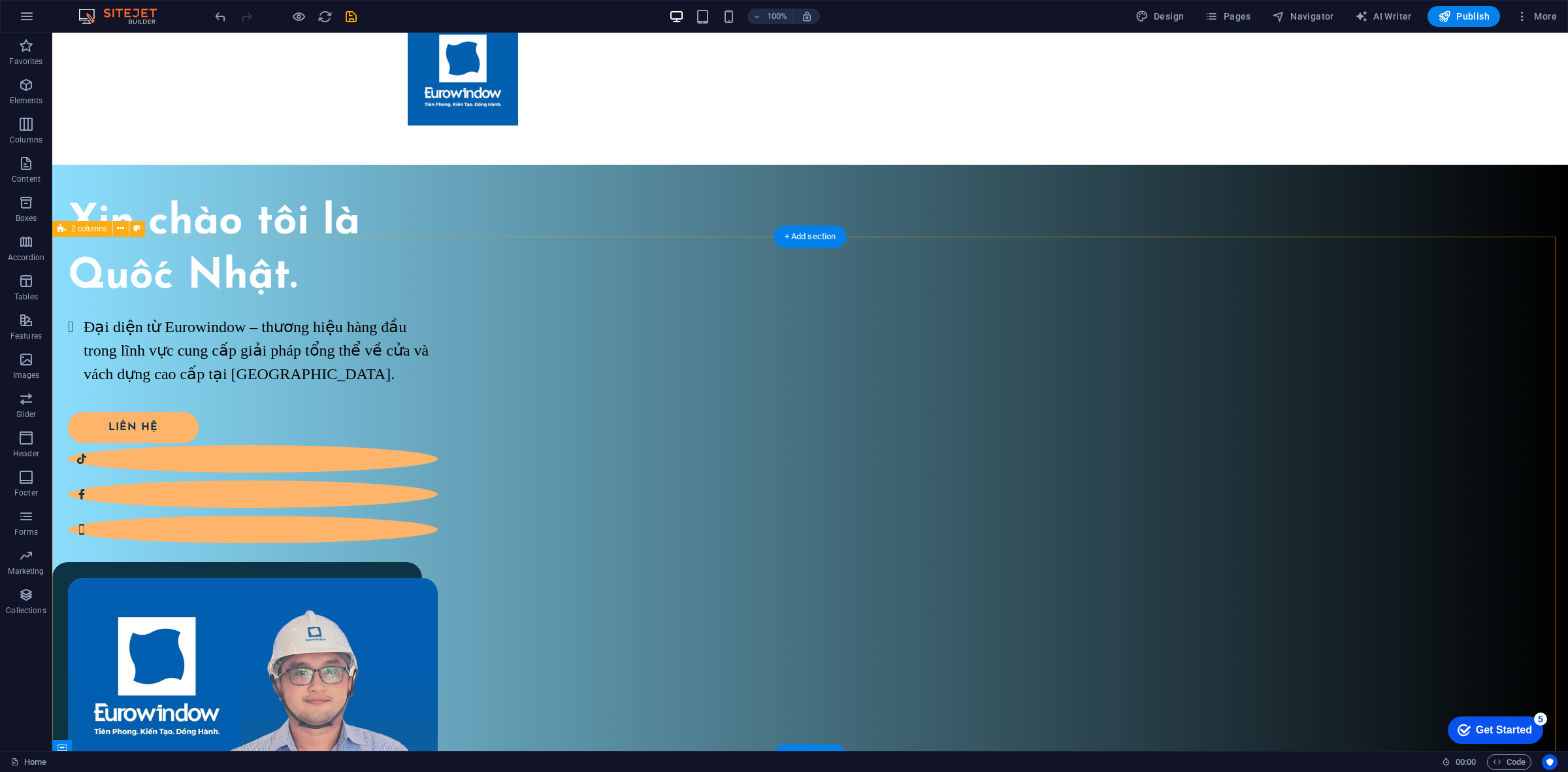
scroll to position [0, 0]
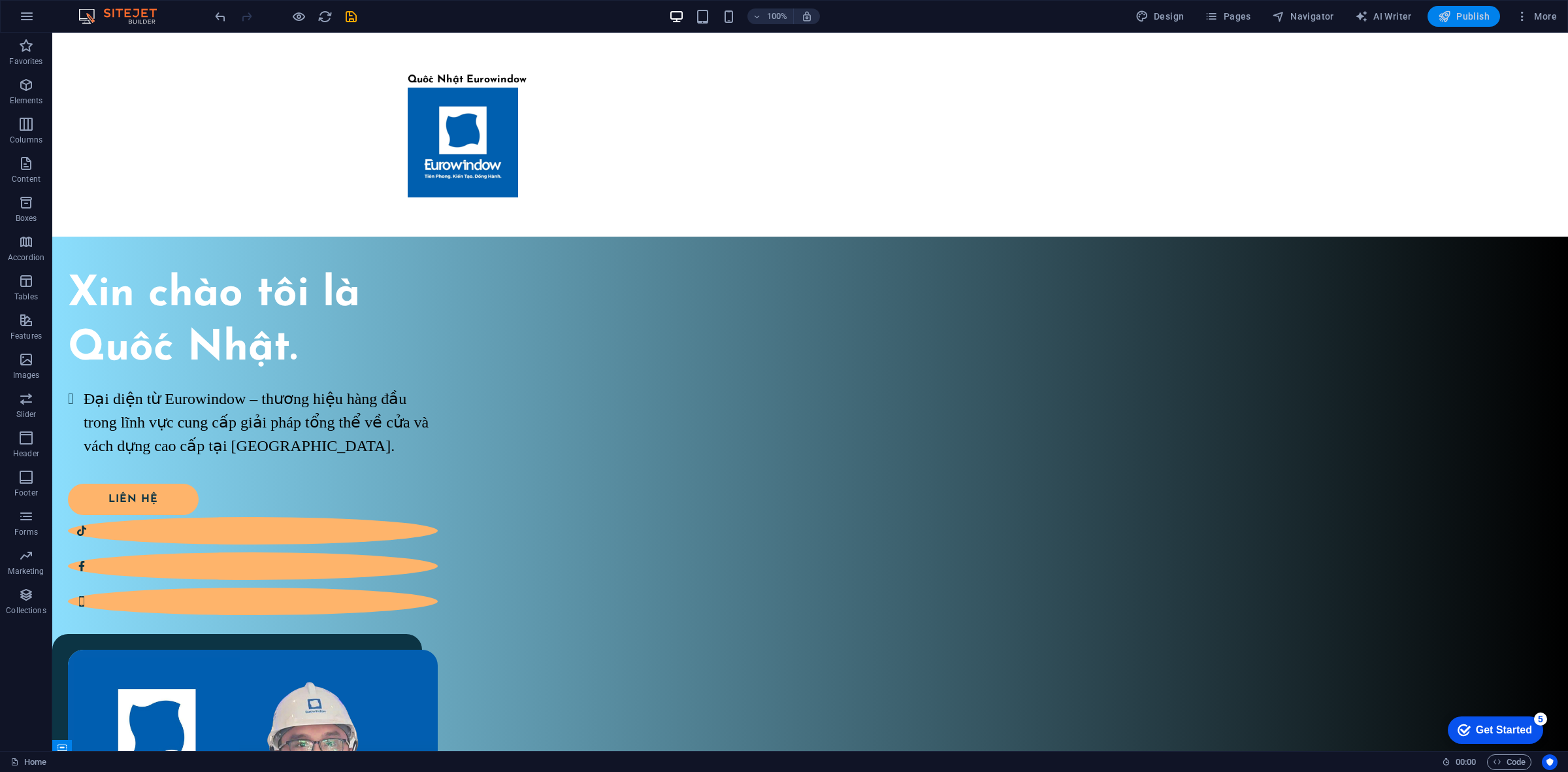
click at [1474, 6] on button "Publish" at bounding box center [1463, 16] width 72 height 21
click at [1534, 17] on span "More" at bounding box center [1535, 16] width 41 height 13
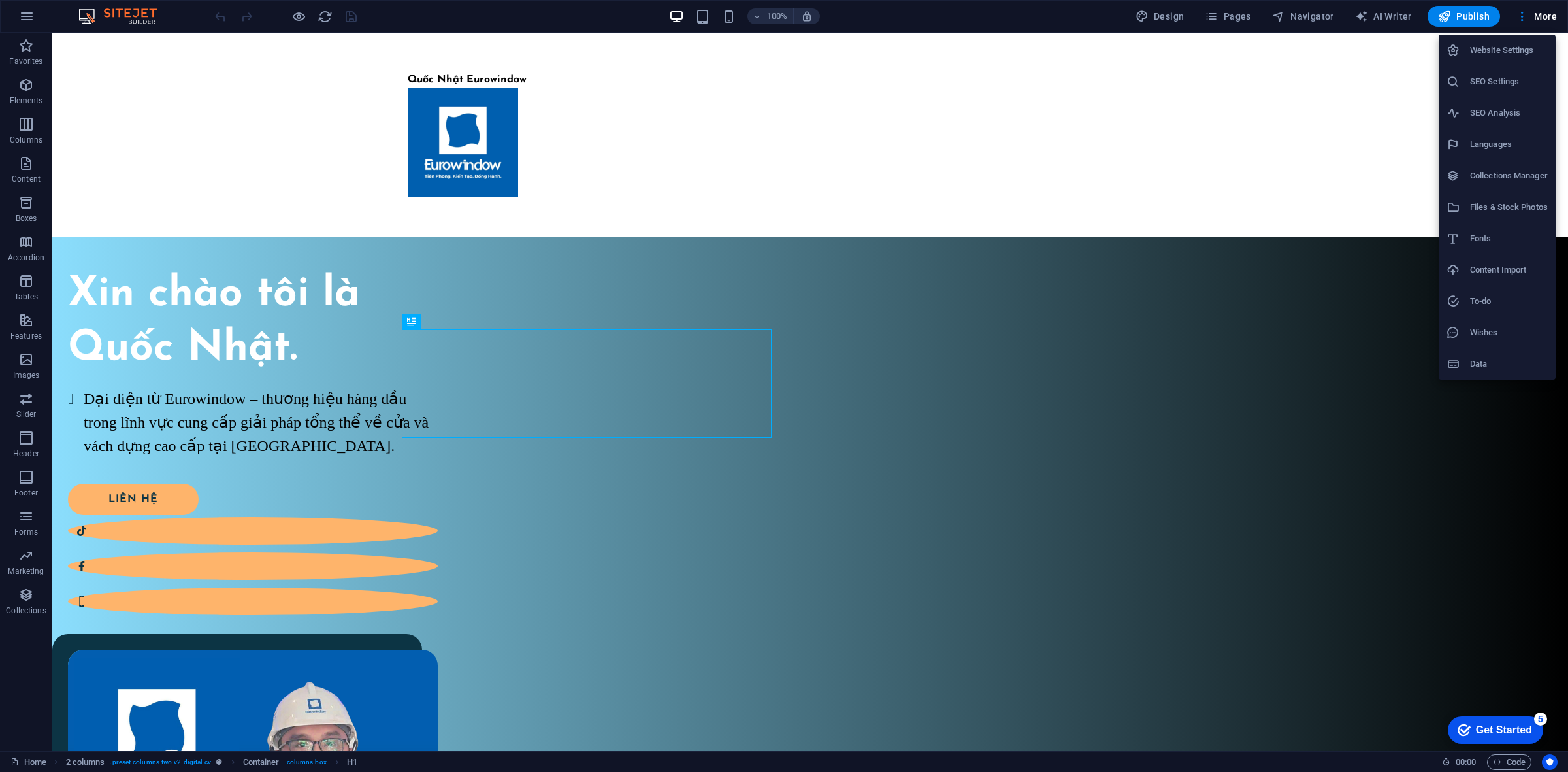
click at [1315, 402] on div at bounding box center [784, 386] width 1568 height 772
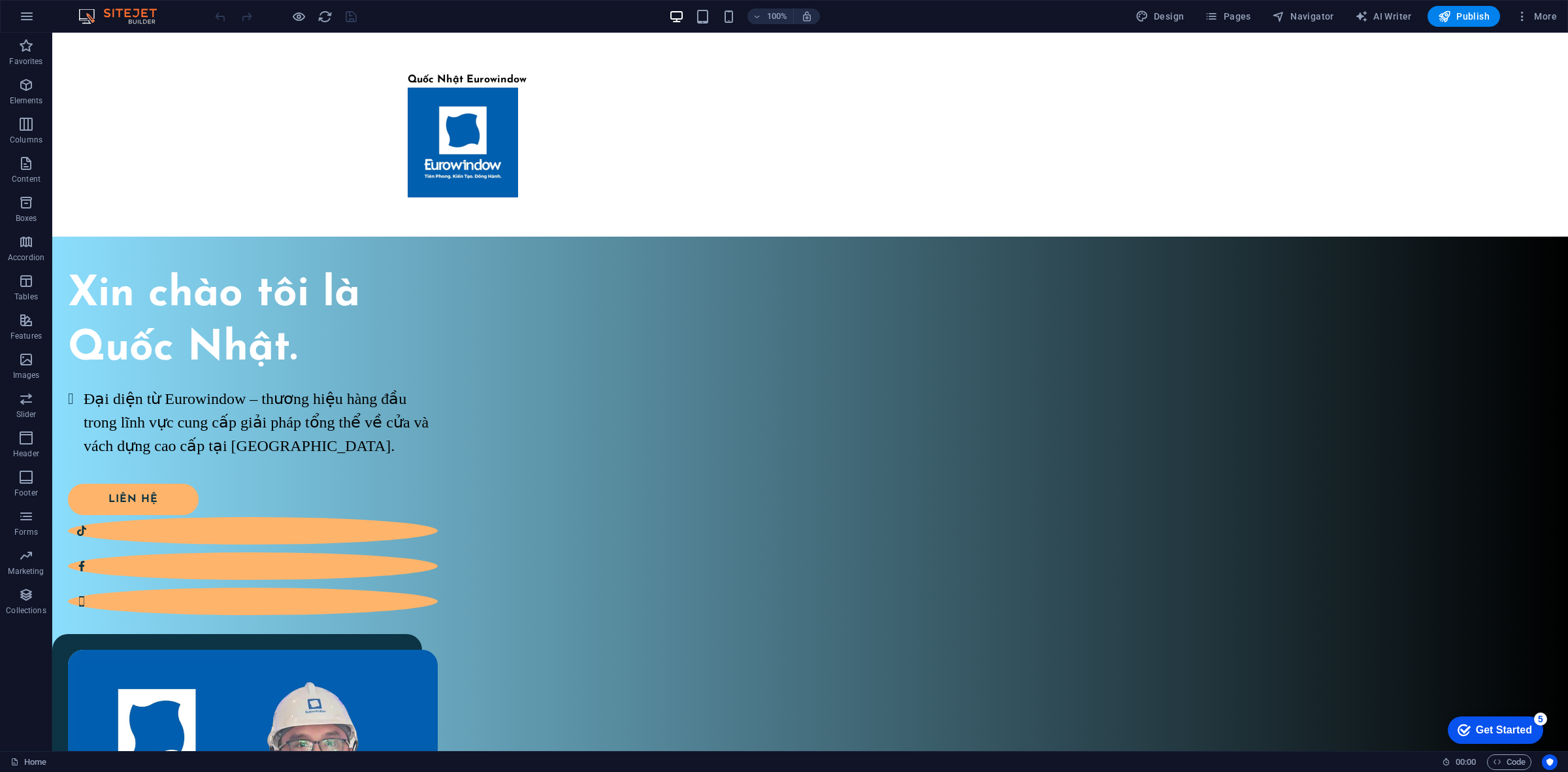
drag, startPoint x: 1482, startPoint y: 728, endPoint x: 1610, endPoint y: 1003, distance: 303.3
click at [1481, 728] on div "Get Started" at bounding box center [1503, 730] width 56 height 12
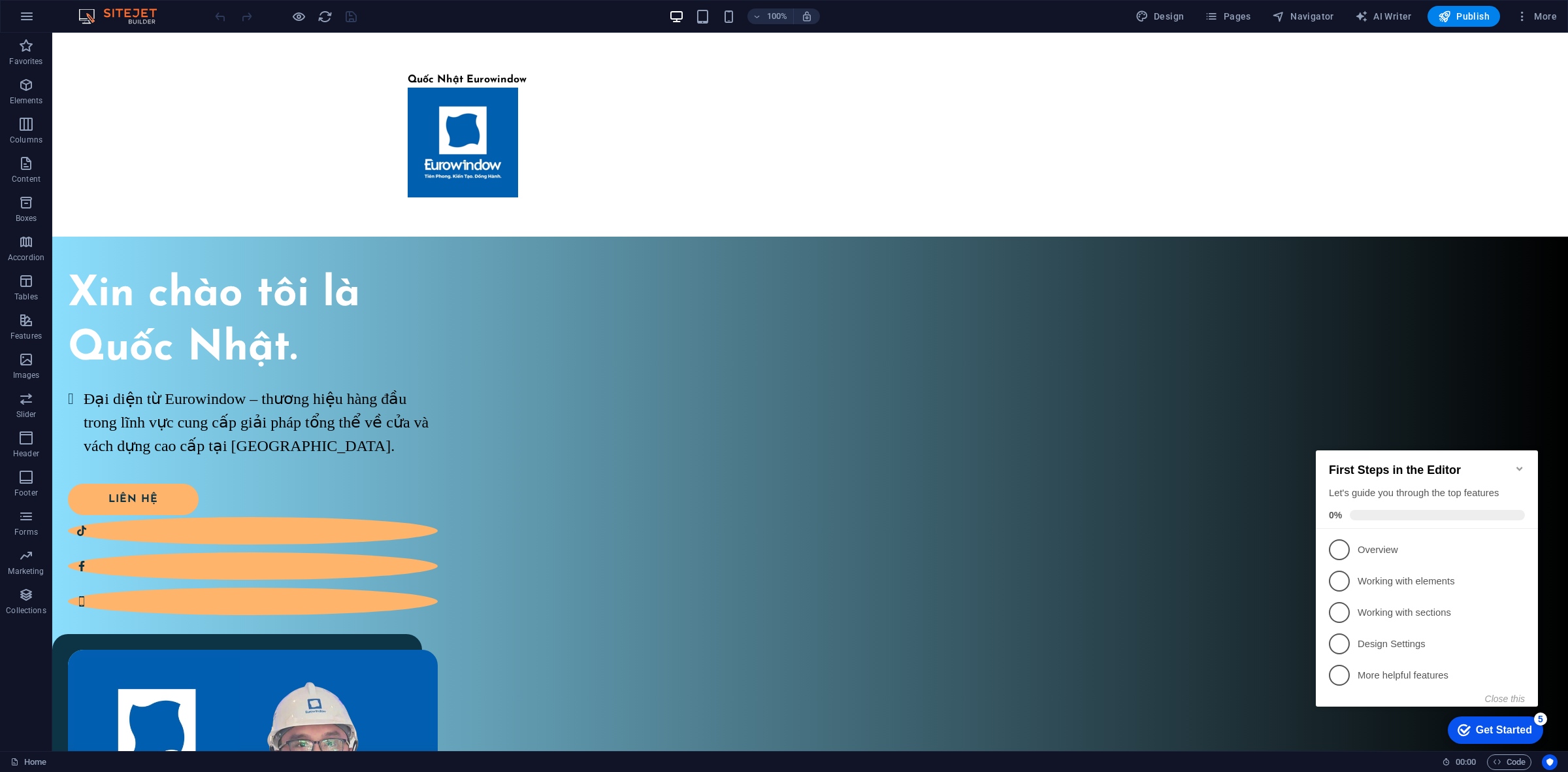
click at [1480, 728] on div "Get Started" at bounding box center [1503, 730] width 56 height 12
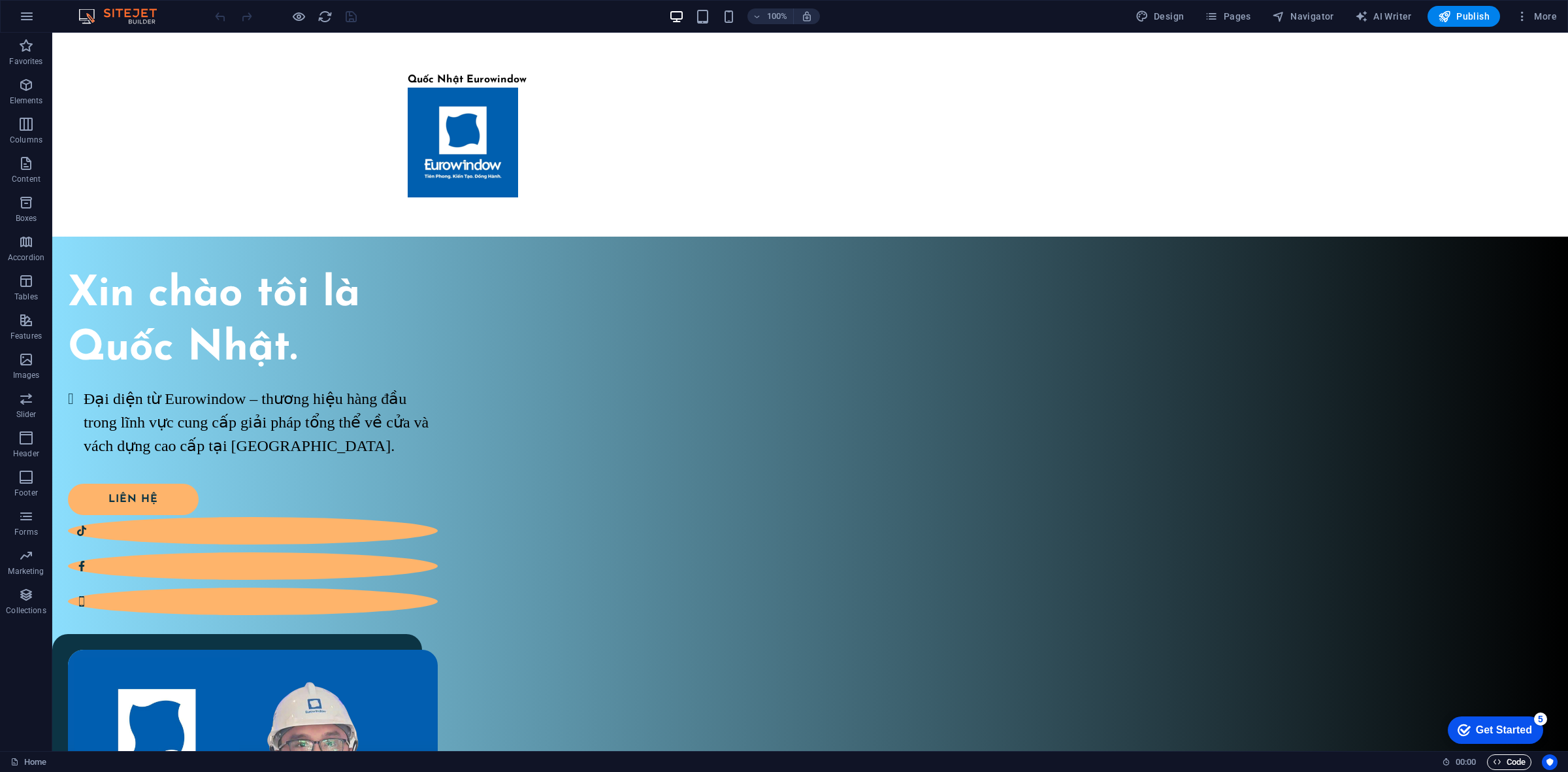
click at [1501, 762] on span "Code" at bounding box center [1509, 762] width 33 height 16
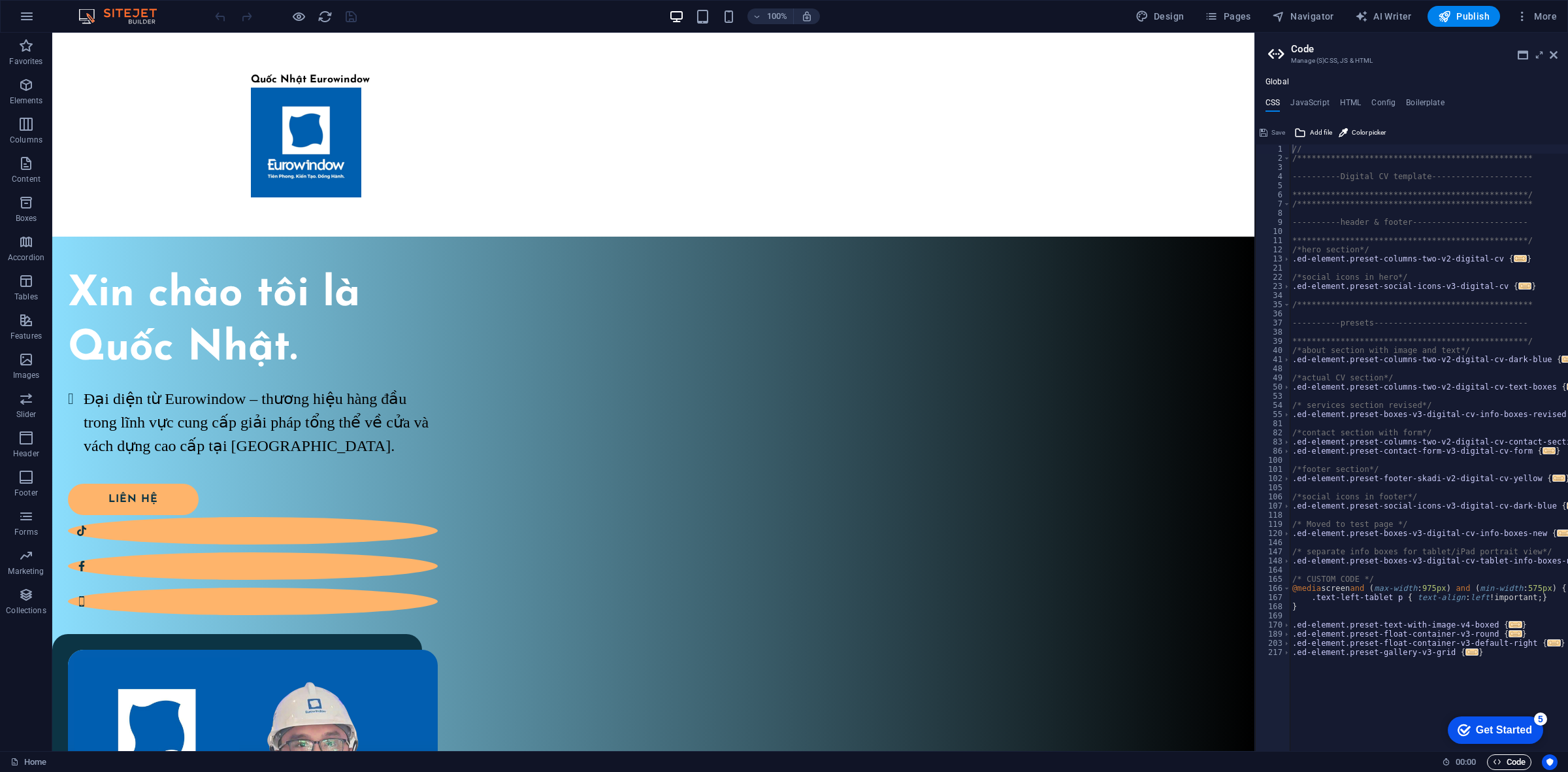
click at [1501, 763] on span "Code" at bounding box center [1509, 762] width 33 height 16
click at [1501, 763] on span "Code" at bounding box center [1509, 762] width 33 height 16
click at [1556, 52] on icon at bounding box center [1553, 54] width 8 height 10
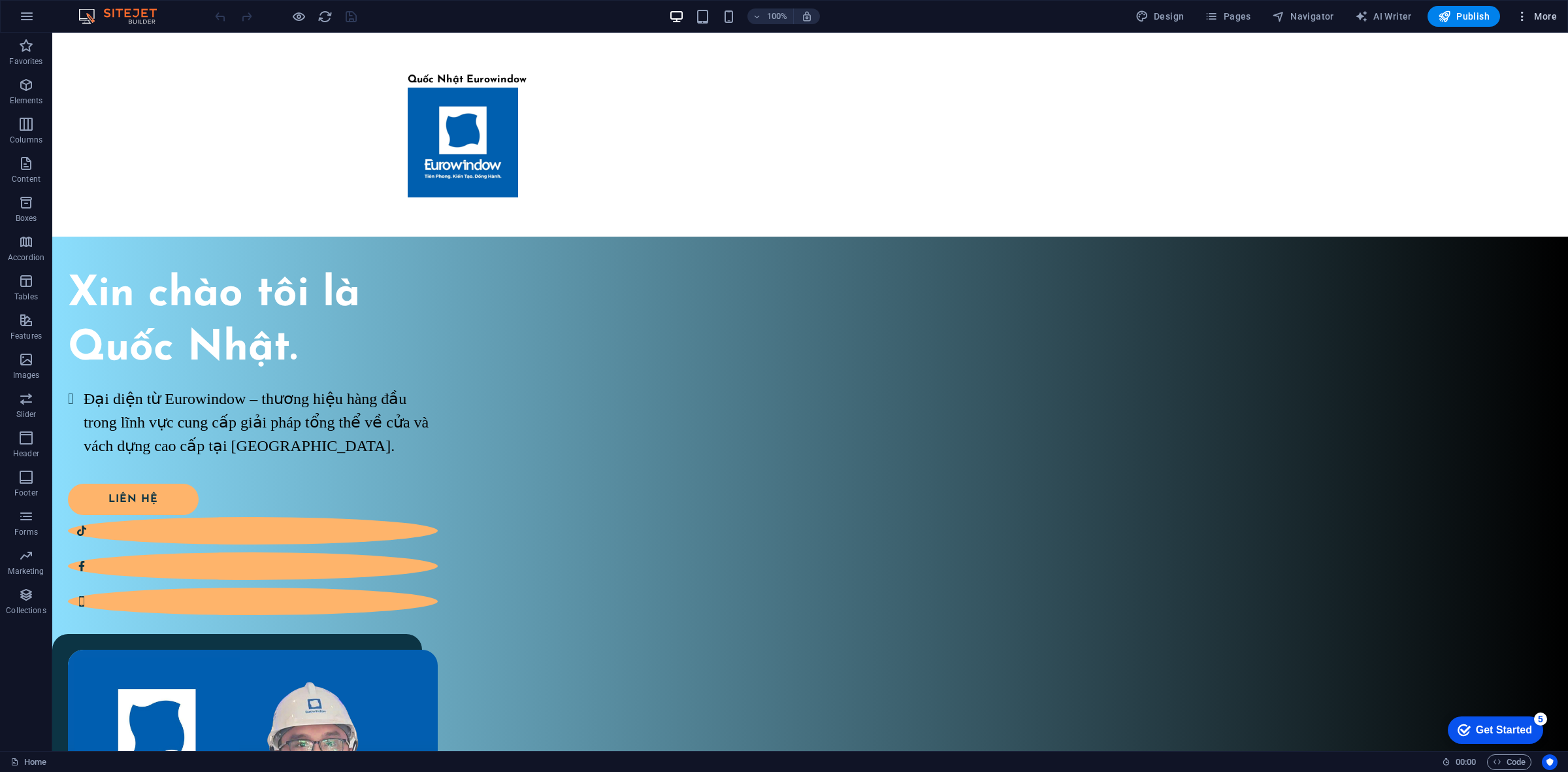
click at [1530, 24] on button "More" at bounding box center [1536, 16] width 51 height 21
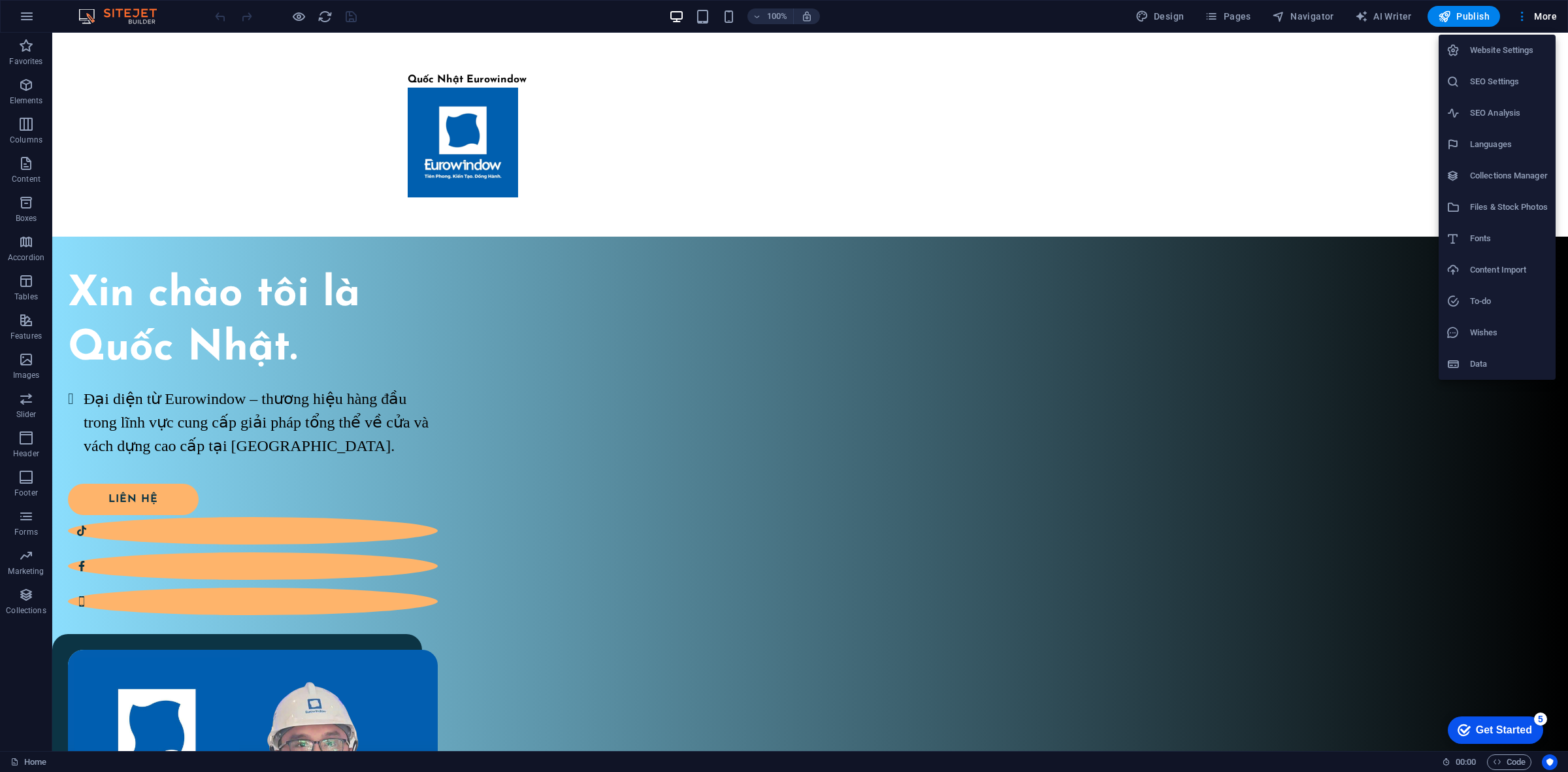
click at [1448, 20] on div at bounding box center [784, 386] width 1568 height 772
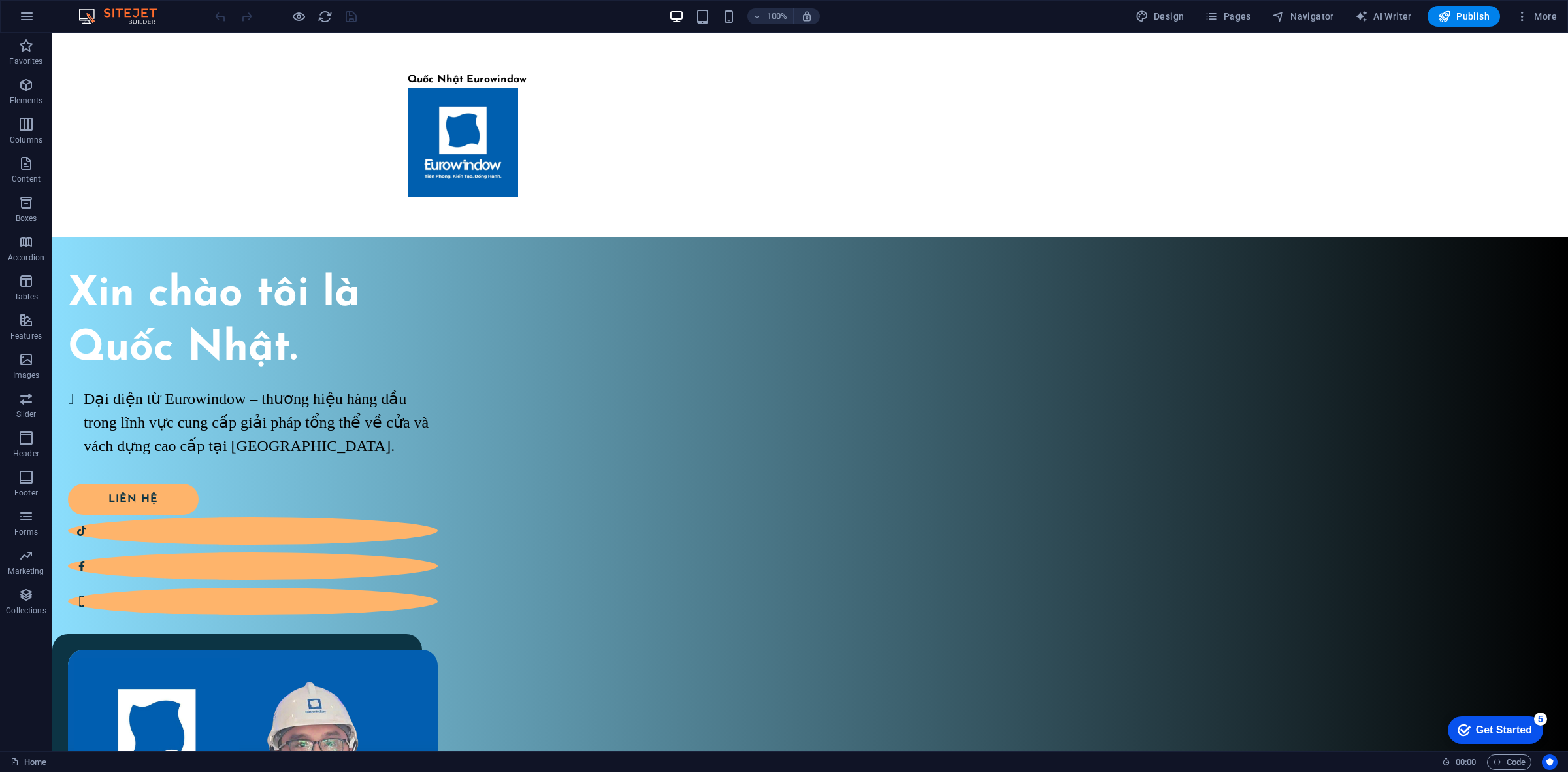
click at [1452, 19] on span "Publish" at bounding box center [1464, 16] width 51 height 13
